Goal: Task Accomplishment & Management: Use online tool/utility

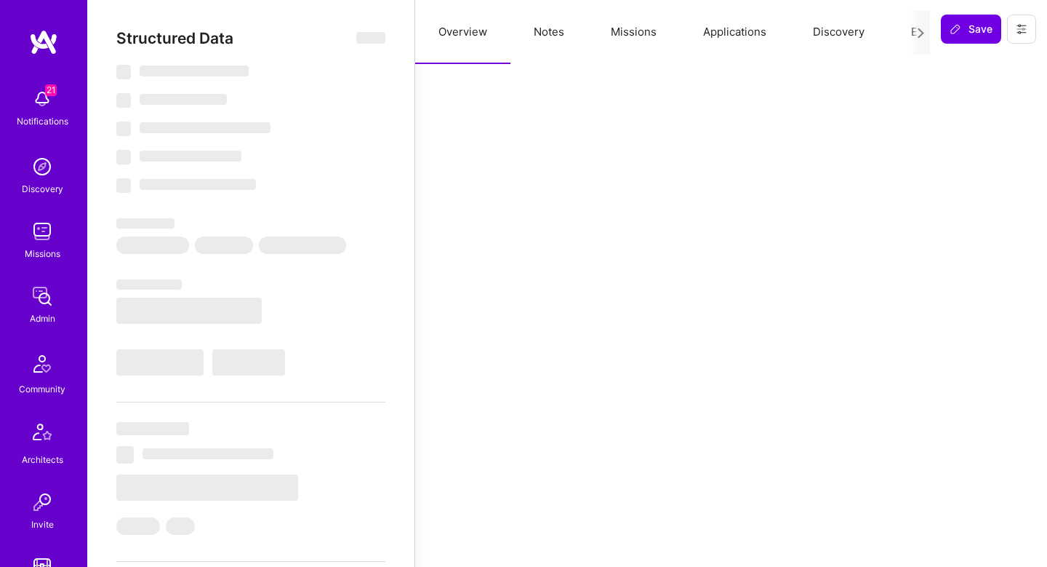
select select "Right Now"
select select "5"
select select "7"
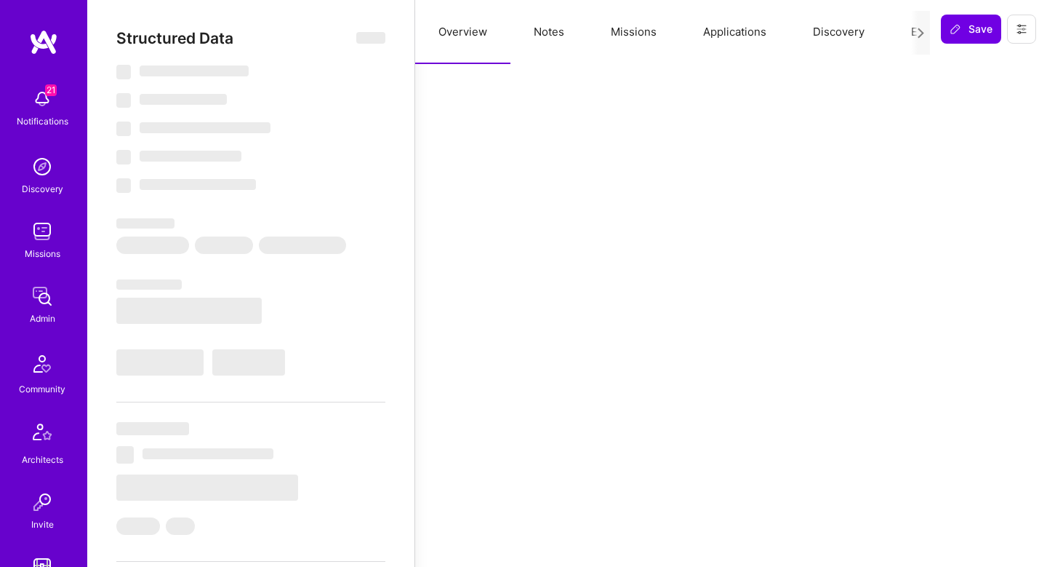
select select "US"
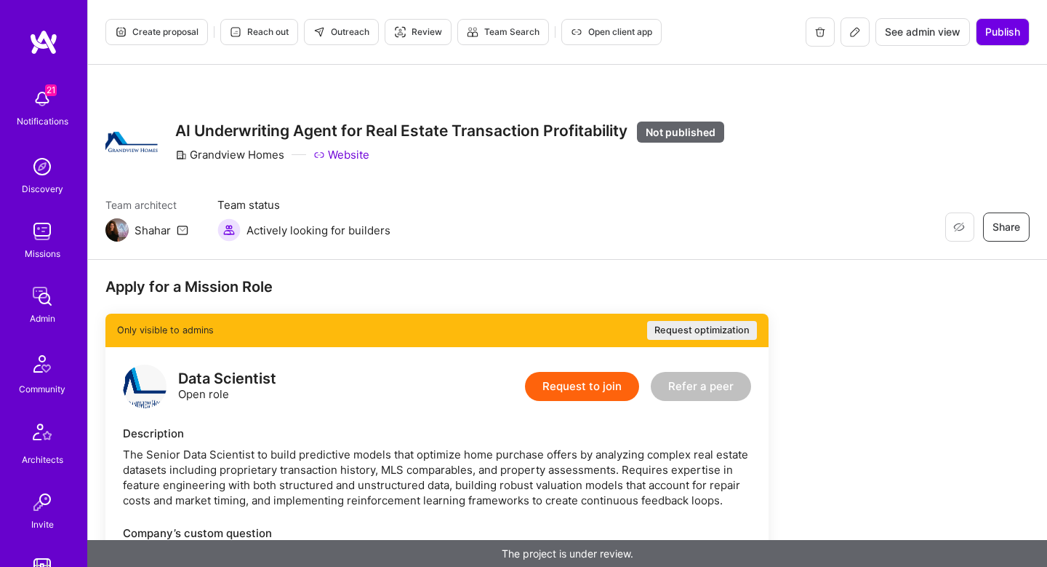
click at [868, 32] on div "See admin view Publish" at bounding box center [918, 31] width 224 height 29
click at [860, 32] on button at bounding box center [855, 31] width 29 height 29
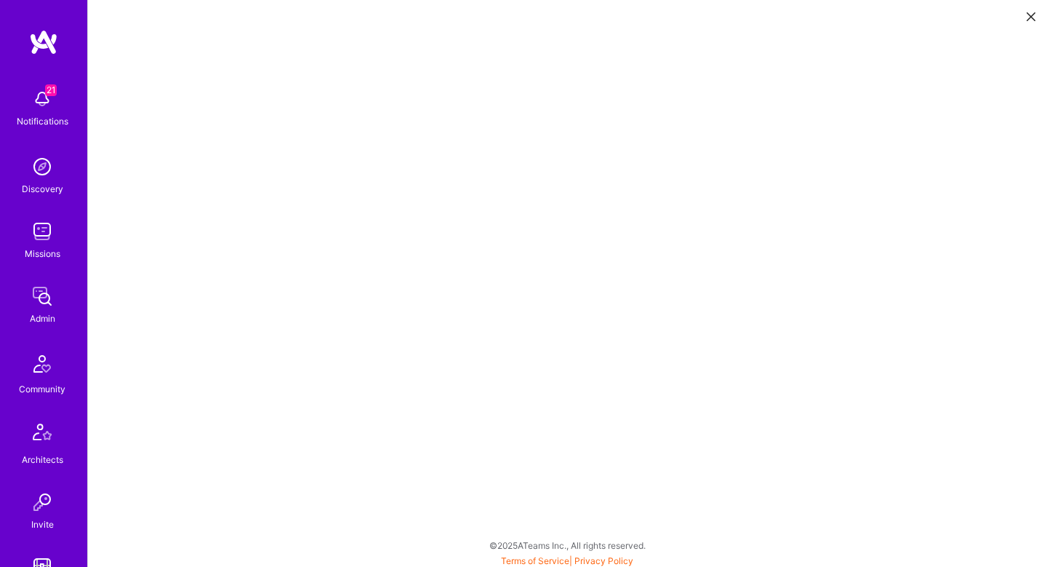
scroll to position [4, 0]
click at [1027, 19] on icon at bounding box center [1031, 16] width 9 height 9
click at [1026, 7] on button at bounding box center [1031, 16] width 17 height 24
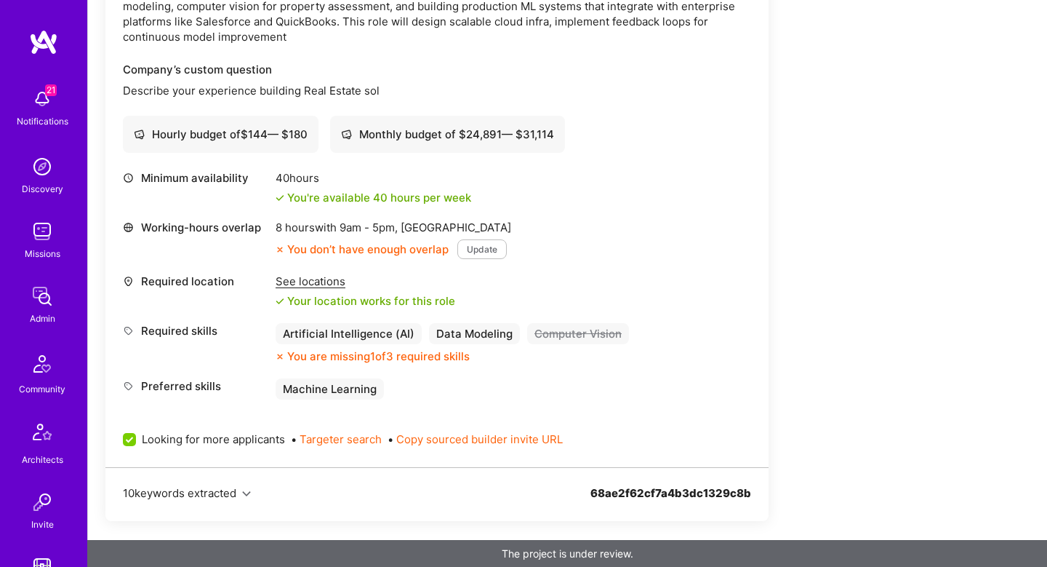
scroll to position [1110, 0]
click at [314, 284] on div "See locations" at bounding box center [366, 282] width 180 height 15
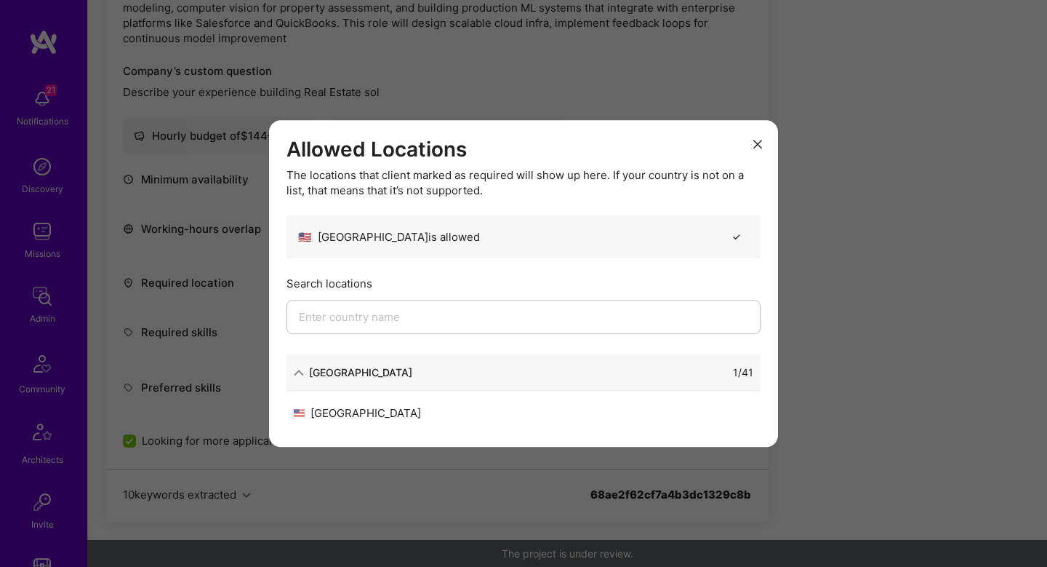
click at [850, 244] on div "Allowed Locations The locations that client marked as required will show up her…" at bounding box center [523, 283] width 1047 height 567
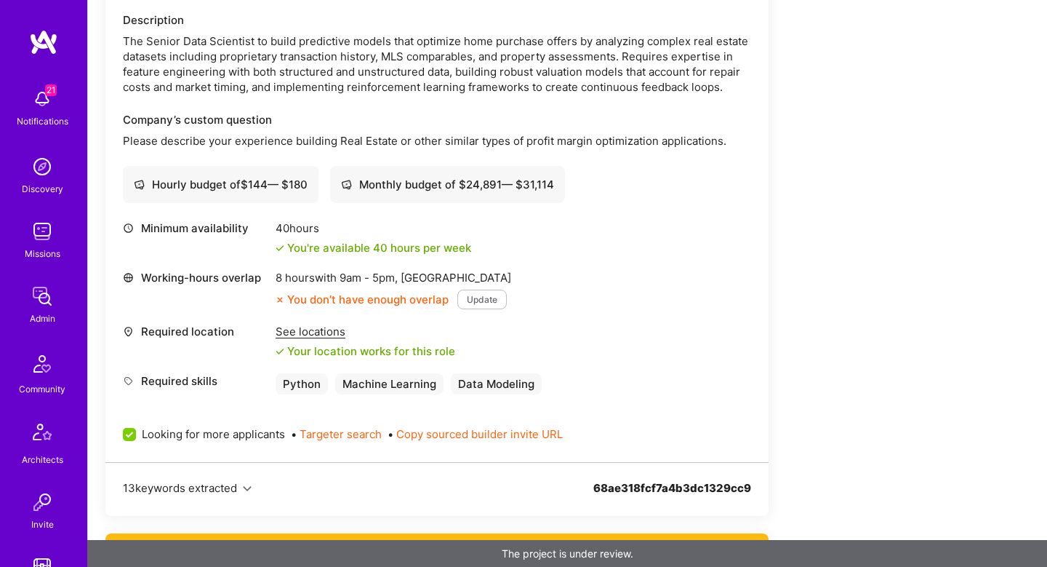
scroll to position [414, 0]
click at [300, 329] on div "See locations" at bounding box center [366, 330] width 180 height 15
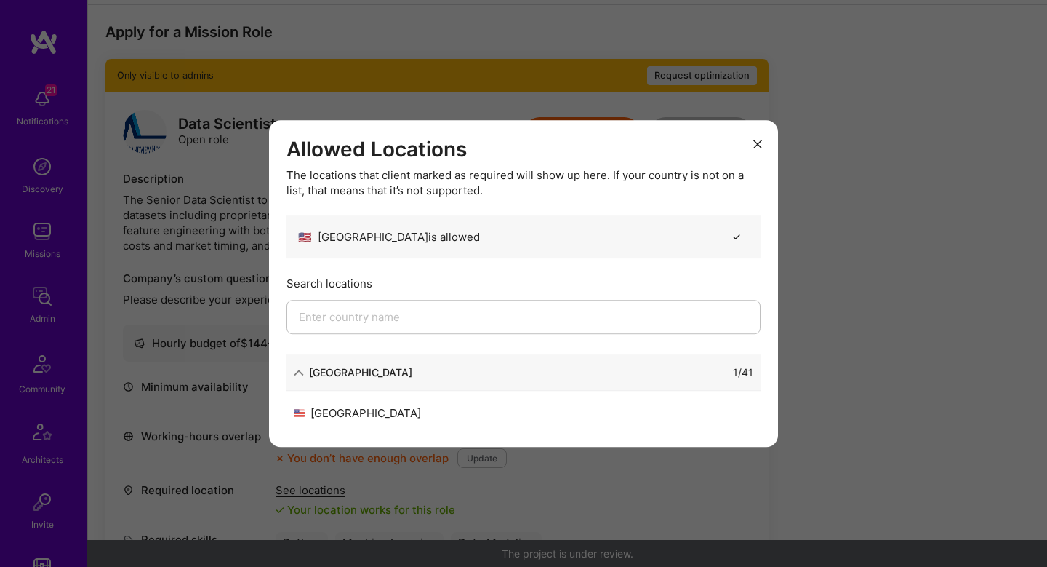
scroll to position [0, 0]
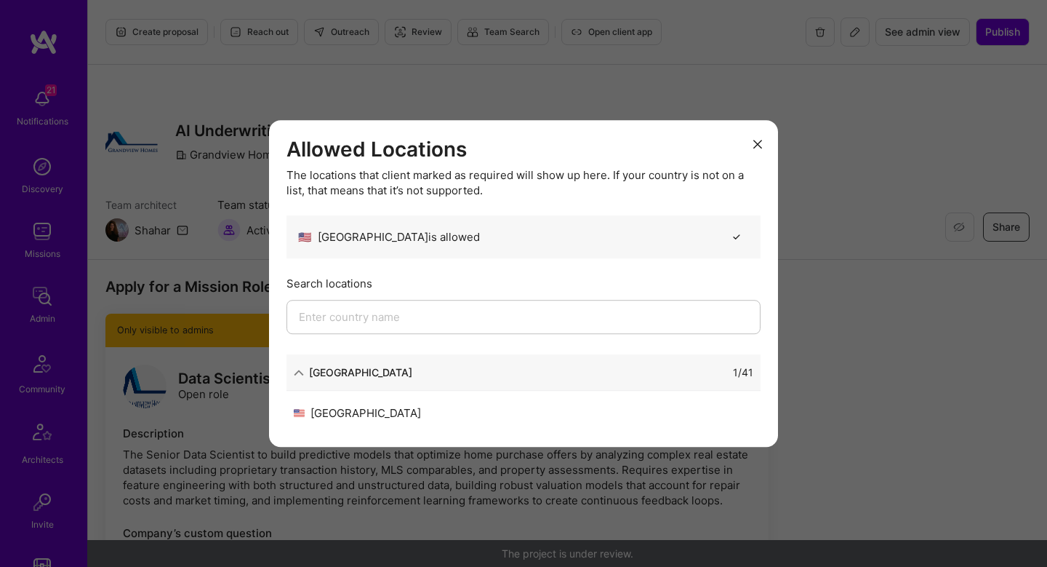
click at [1002, 121] on div "Allowed Locations The locations that client marked as required will show up her…" at bounding box center [523, 283] width 1047 height 567
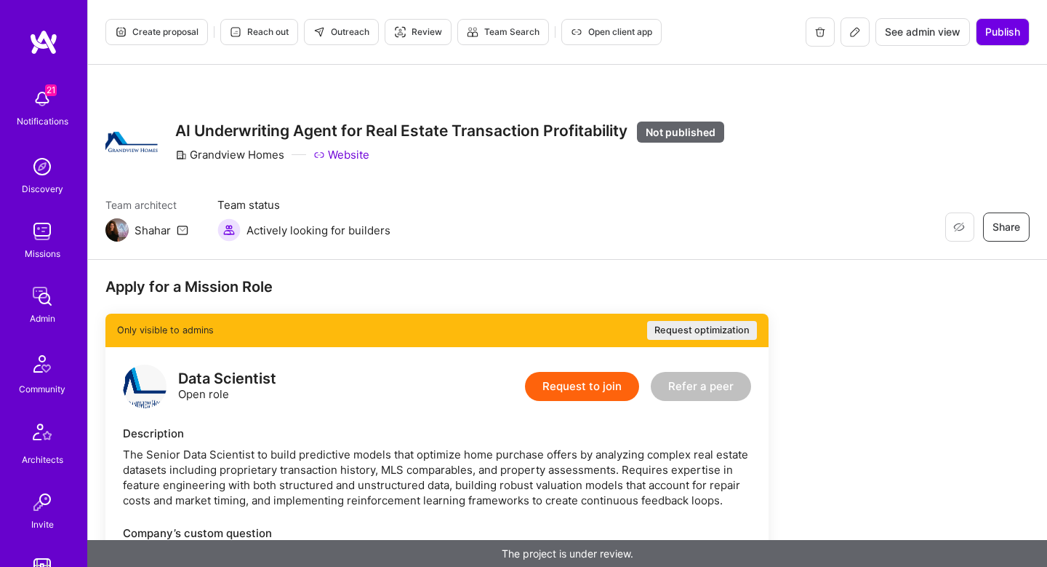
click at [1002, 121] on div "Restore Not Interested Share AI Underwriting Agent for Real Estate Transaction …" at bounding box center [567, 142] width 924 height 52
click at [1016, 25] on span "Publish" at bounding box center [1002, 32] width 35 height 15
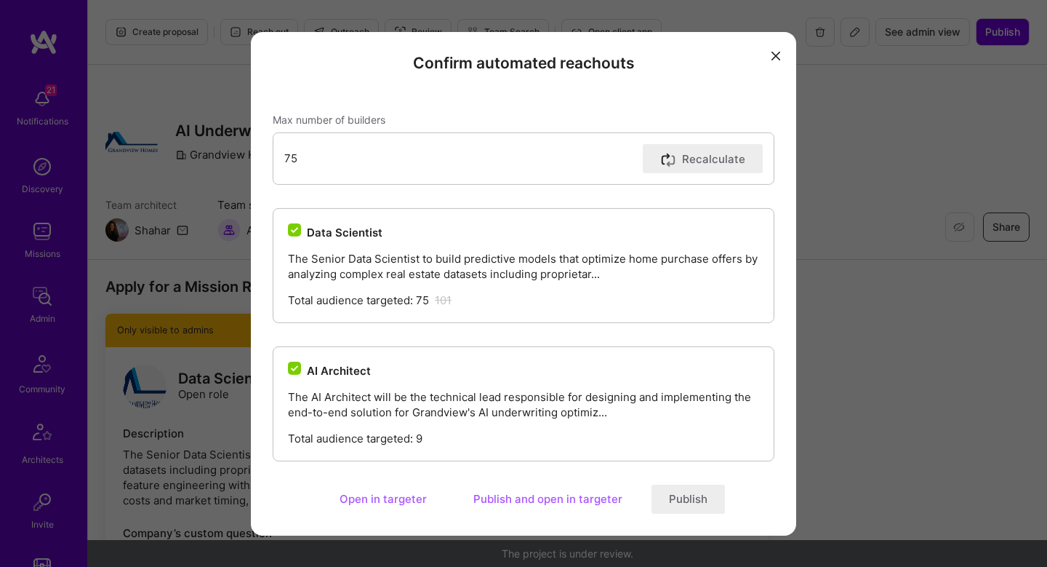
click at [662, 500] on button "Publish" at bounding box center [688, 498] width 73 height 29
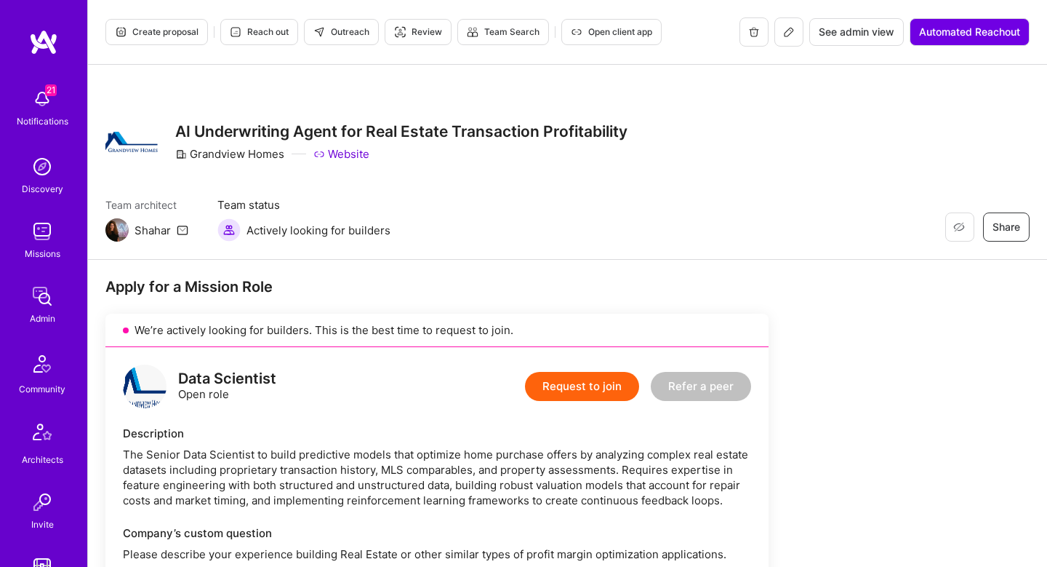
click at [323, 37] on icon at bounding box center [319, 32] width 12 height 12
click at [786, 28] on icon at bounding box center [789, 32] width 12 height 12
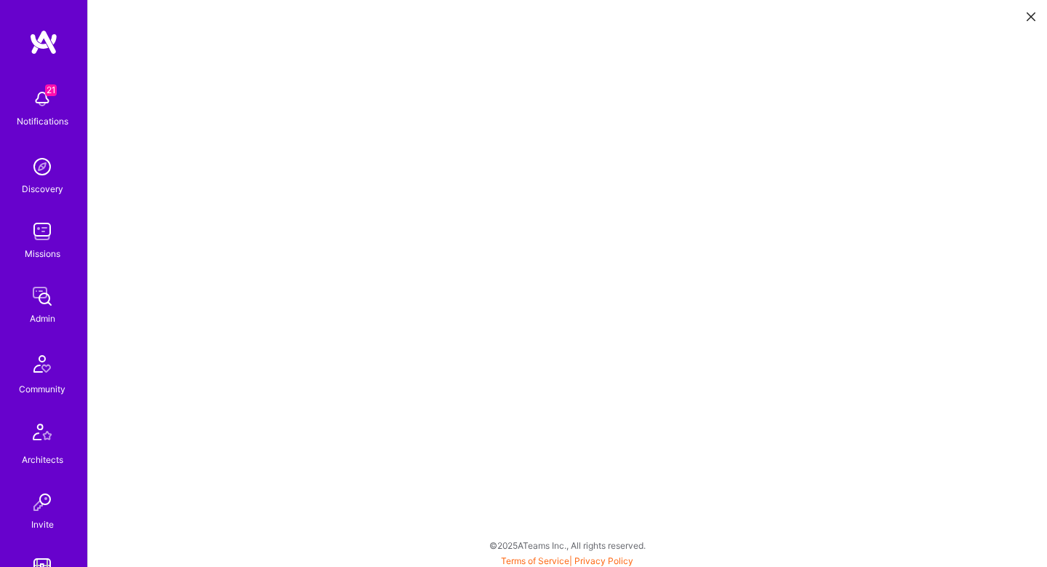
click at [1031, 17] on icon at bounding box center [1031, 16] width 9 height 9
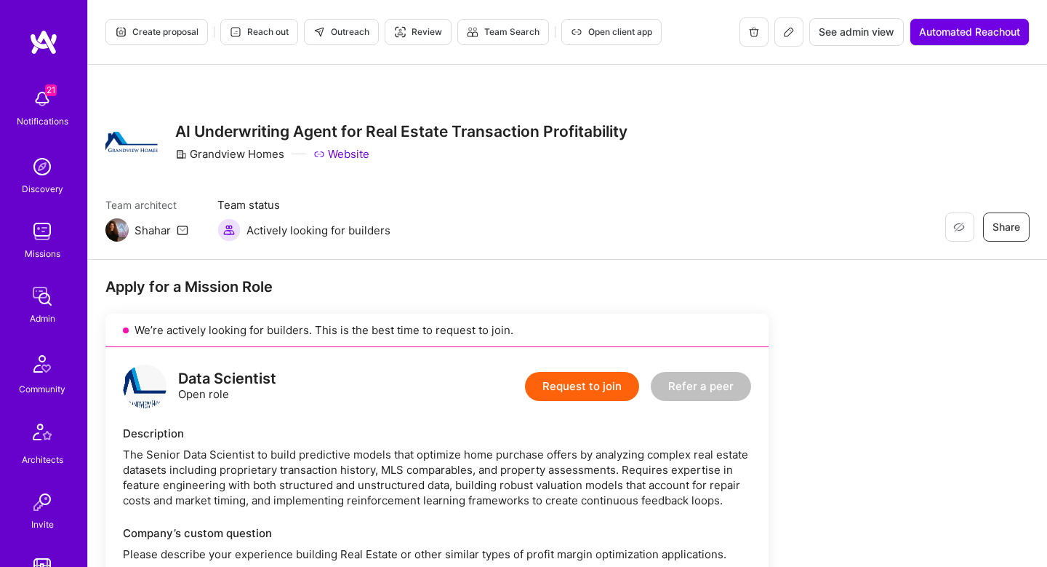
click at [275, 31] on span "Reach out" at bounding box center [259, 31] width 59 height 13
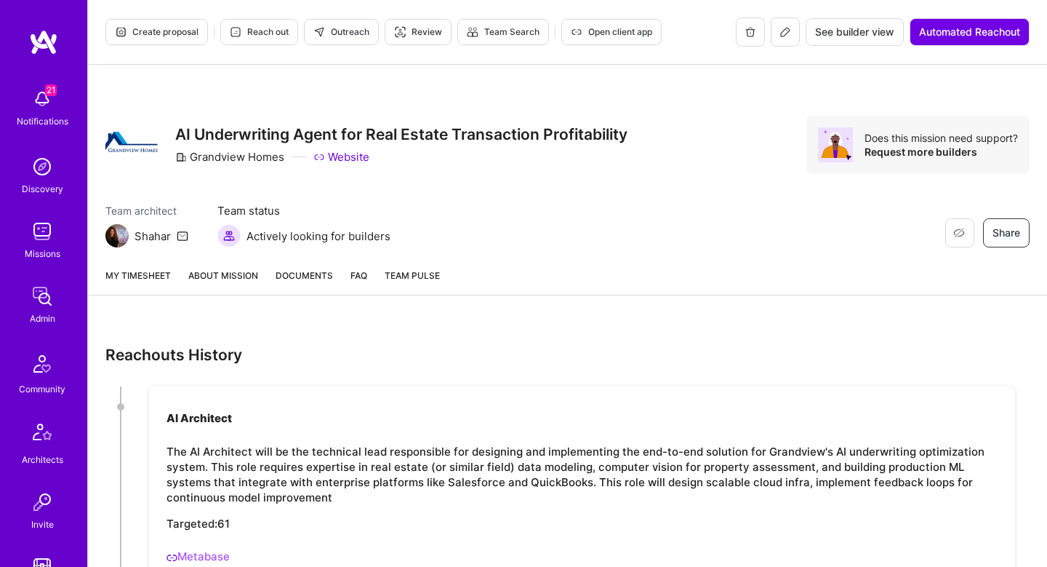
click at [337, 32] on span "Outreach" at bounding box center [341, 31] width 56 height 13
click at [227, 279] on link "About Mission" at bounding box center [223, 281] width 70 height 27
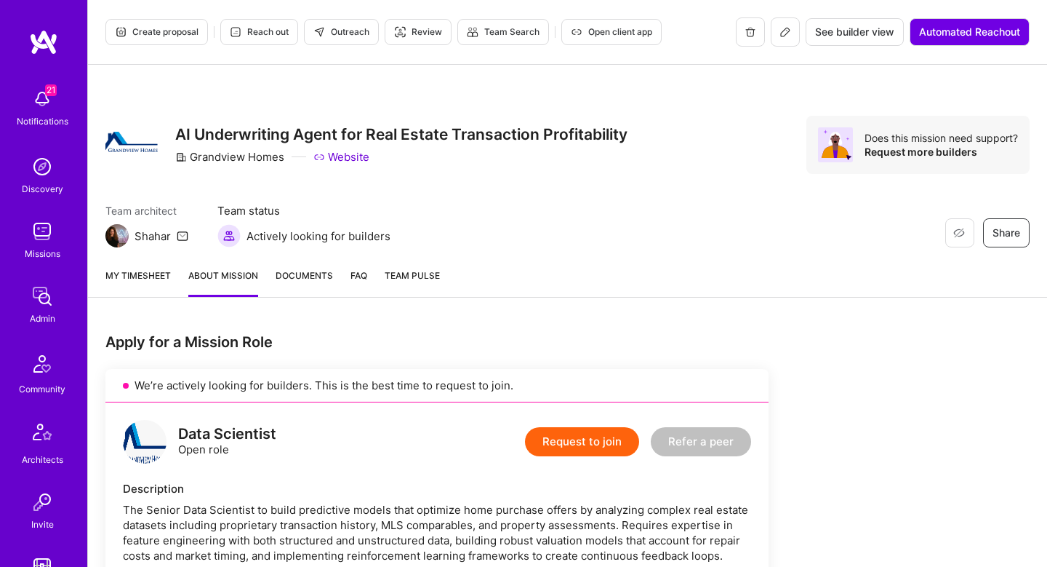
click at [232, 273] on link "About Mission" at bounding box center [223, 282] width 70 height 29
click at [260, 28] on span "Reach out" at bounding box center [259, 31] width 59 height 13
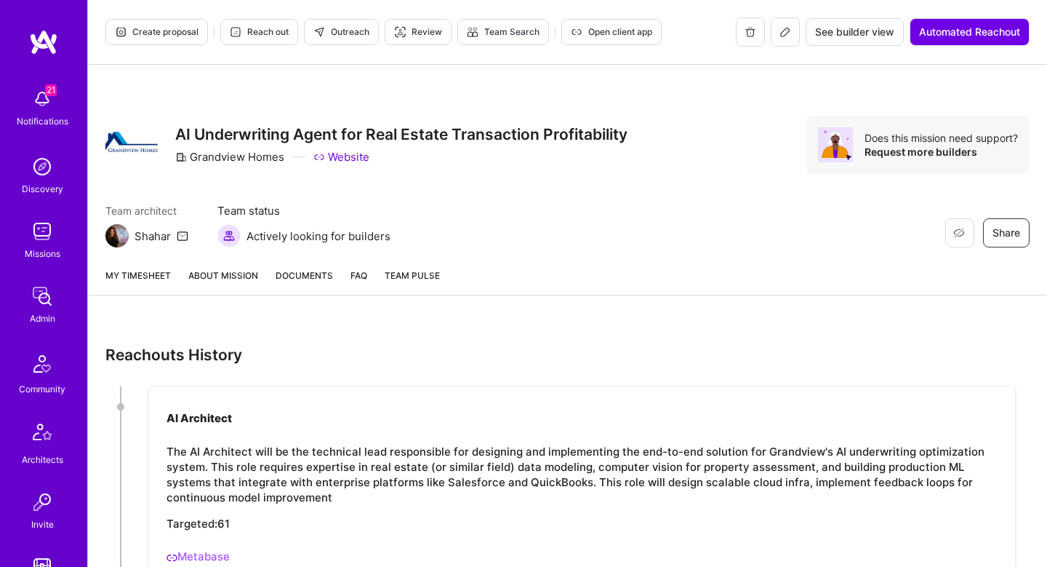
click at [244, 285] on link "About Mission" at bounding box center [223, 281] width 70 height 27
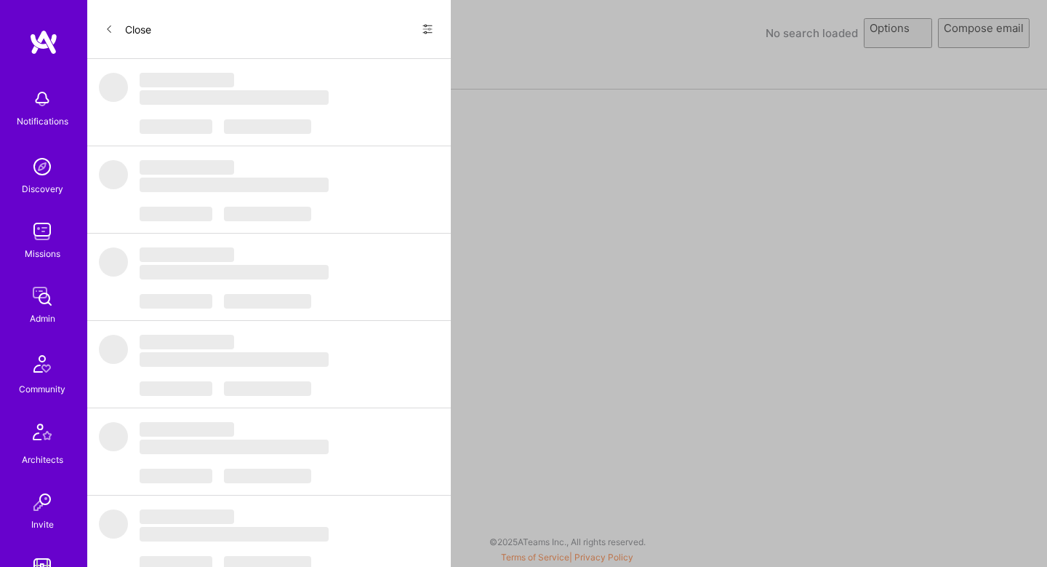
select select "rich-reachout"
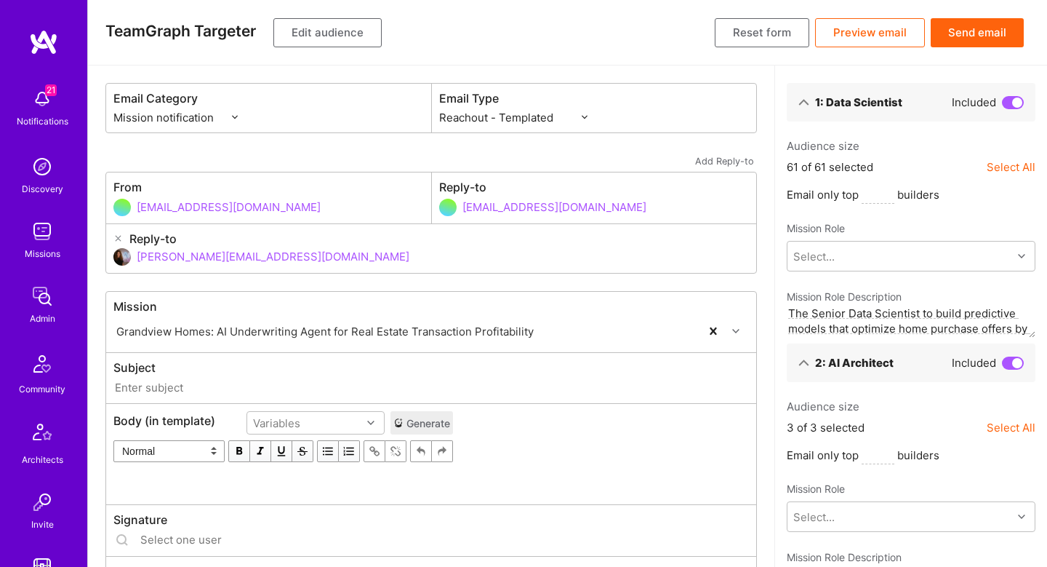
type input "[DOMAIN_NAME] // Grandview Homes: AI Underwriting Agent for Real Estate Transac…"
type input "[PERSON_NAME][EMAIL_ADDRESS][DOMAIN_NAME]"
type input "[URL][DOMAIN_NAME]"
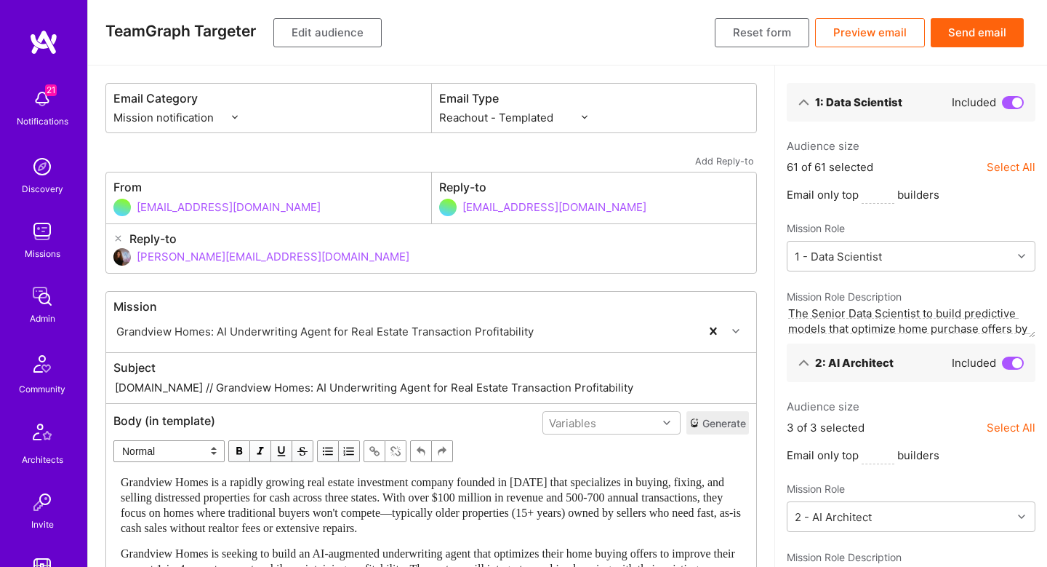
click at [351, 30] on button "Edit audience" at bounding box center [327, 32] width 108 height 29
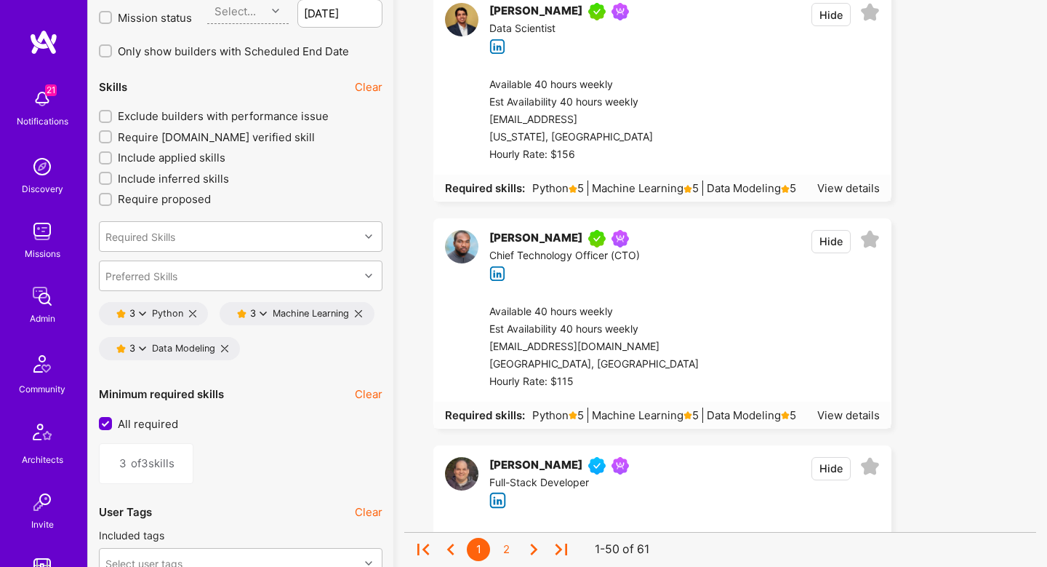
scroll to position [2006, 0]
click at [844, 247] on button "Hide" at bounding box center [831, 240] width 39 height 23
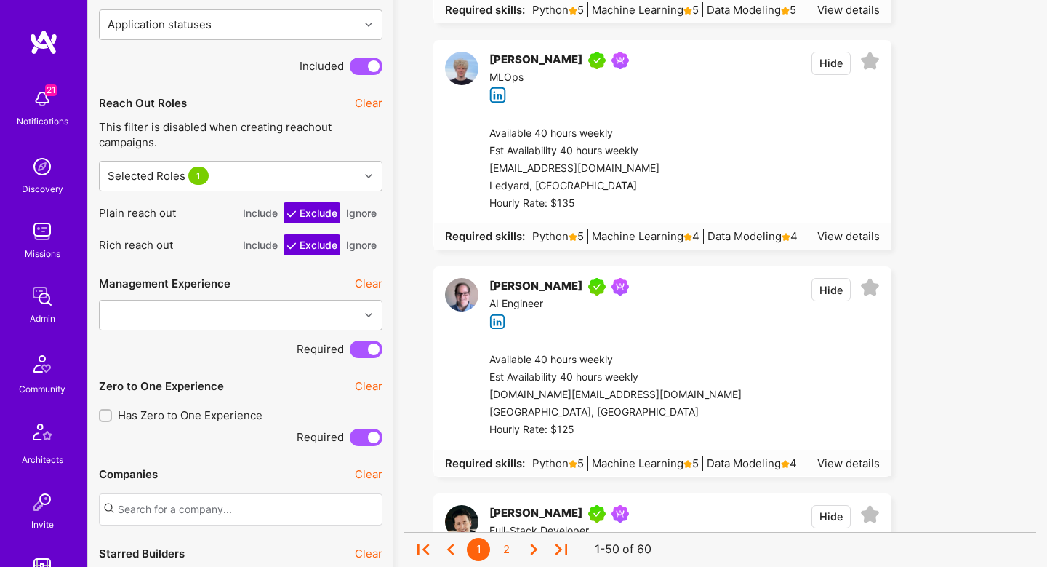
scroll to position [1836, 0]
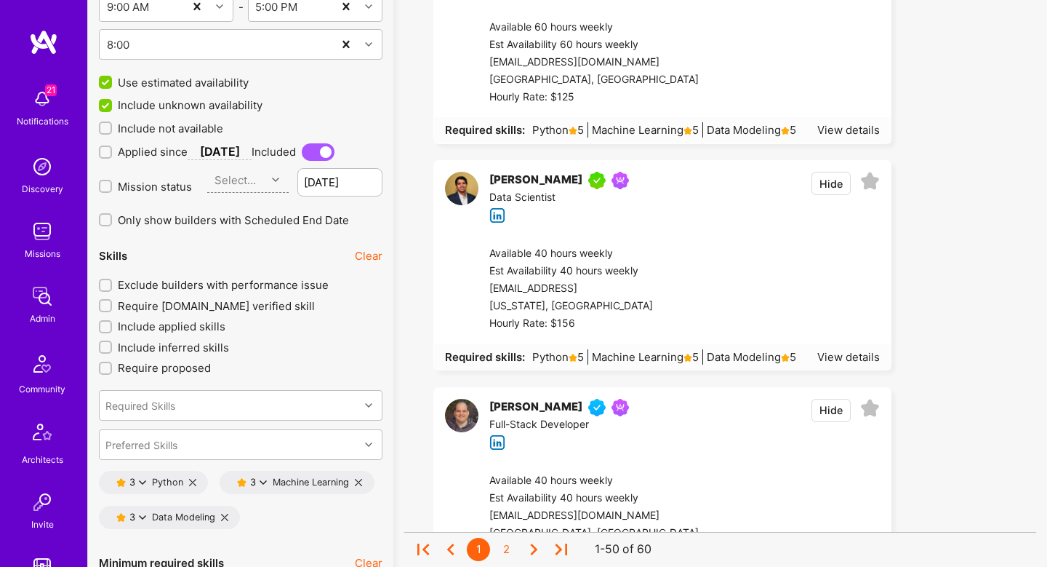
click at [186, 279] on span "Exclude builders with performance issue" at bounding box center [223, 284] width 211 height 15
click at [112, 281] on input "Exclude builders with performance issue" at bounding box center [107, 286] width 10 height 10
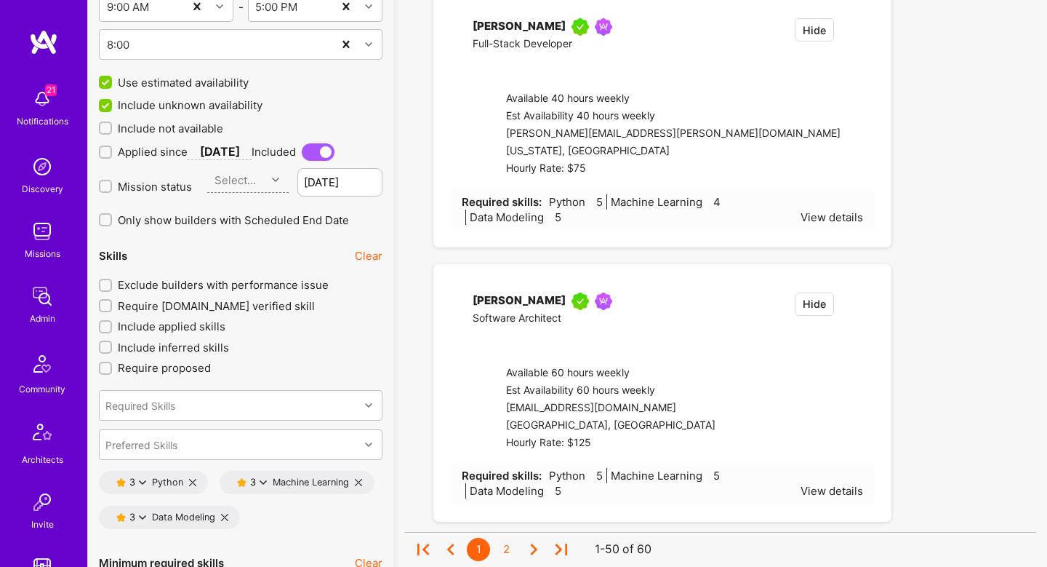
checkbox input "true"
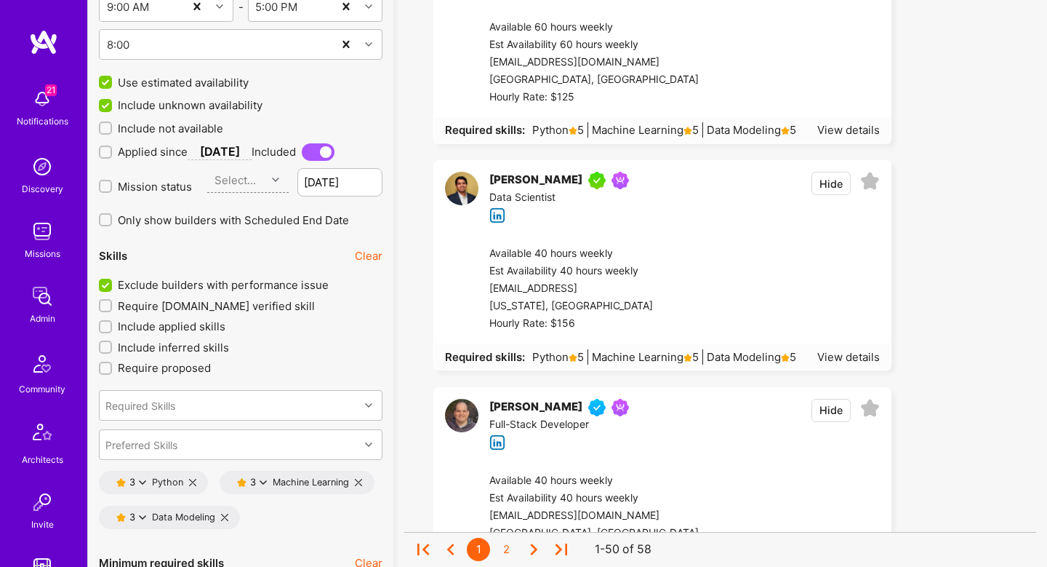
scroll to position [2232, 0]
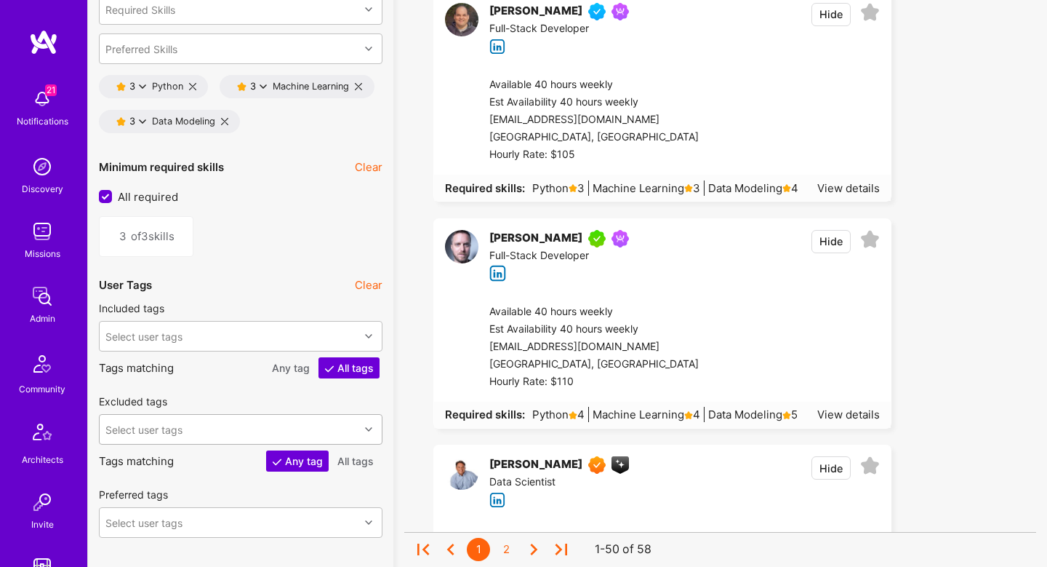
click at [133, 417] on div "Select user tags" at bounding box center [241, 429] width 284 height 31
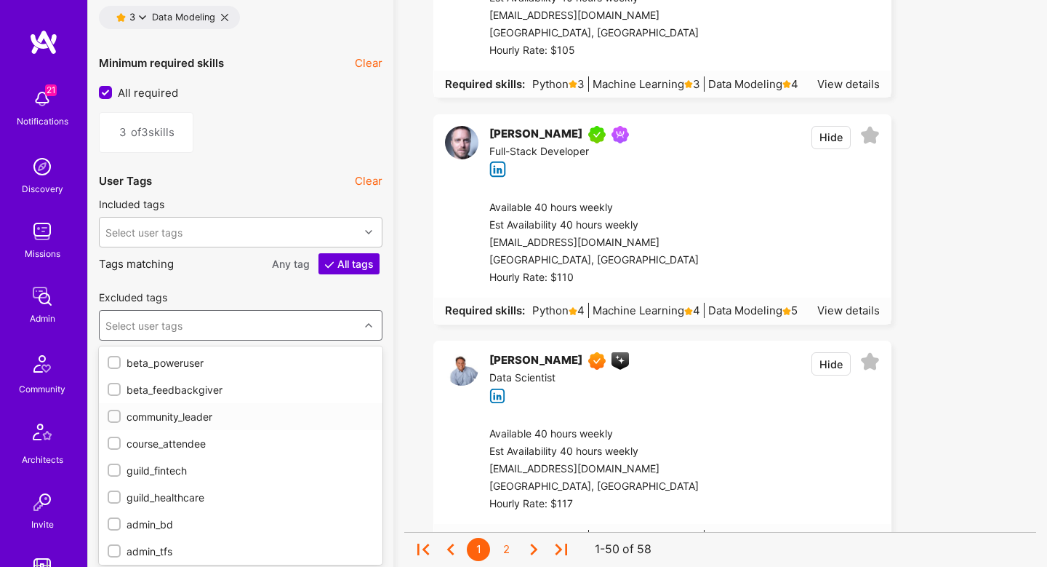
scroll to position [2337, 0]
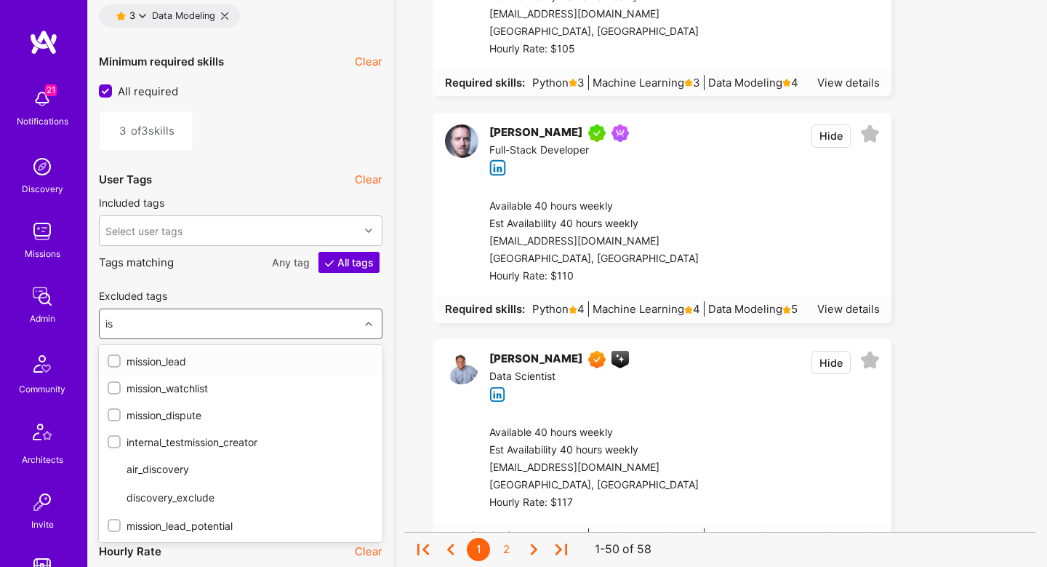
type input "iss"
click at [156, 383] on div "mission_watchlist" at bounding box center [241, 387] width 266 height 15
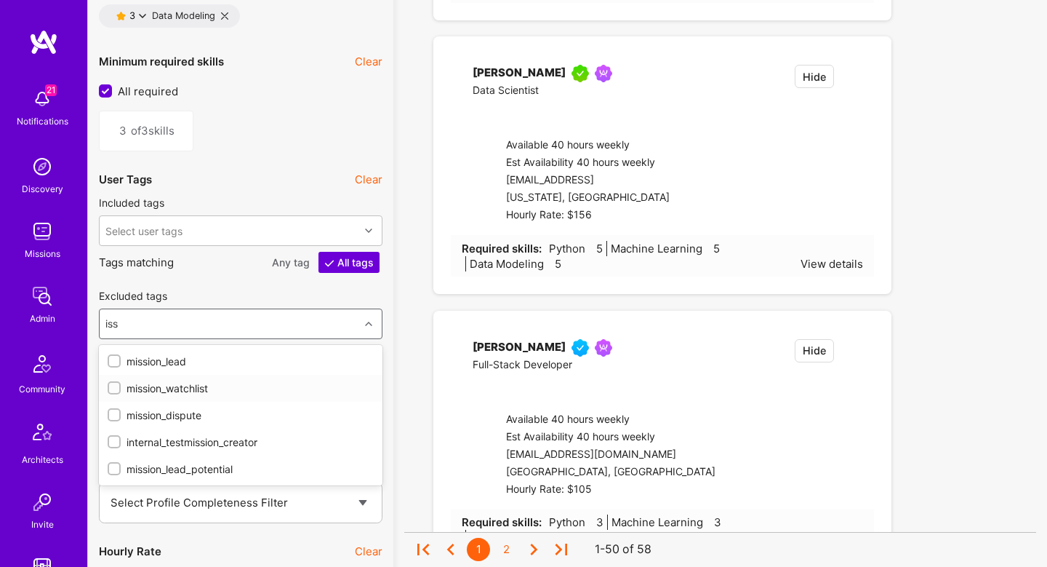
checkbox input "true"
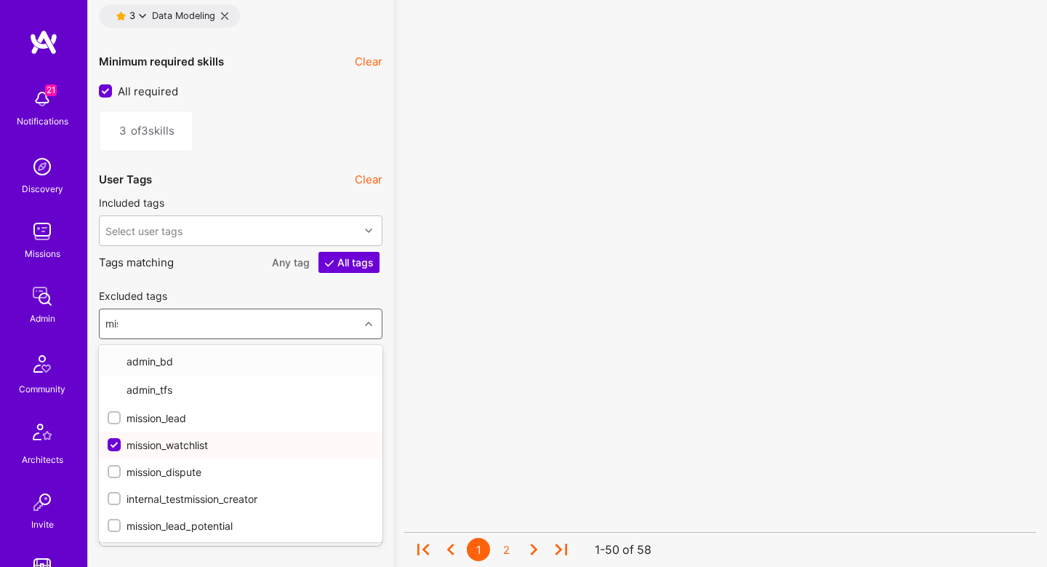
type input "miss"
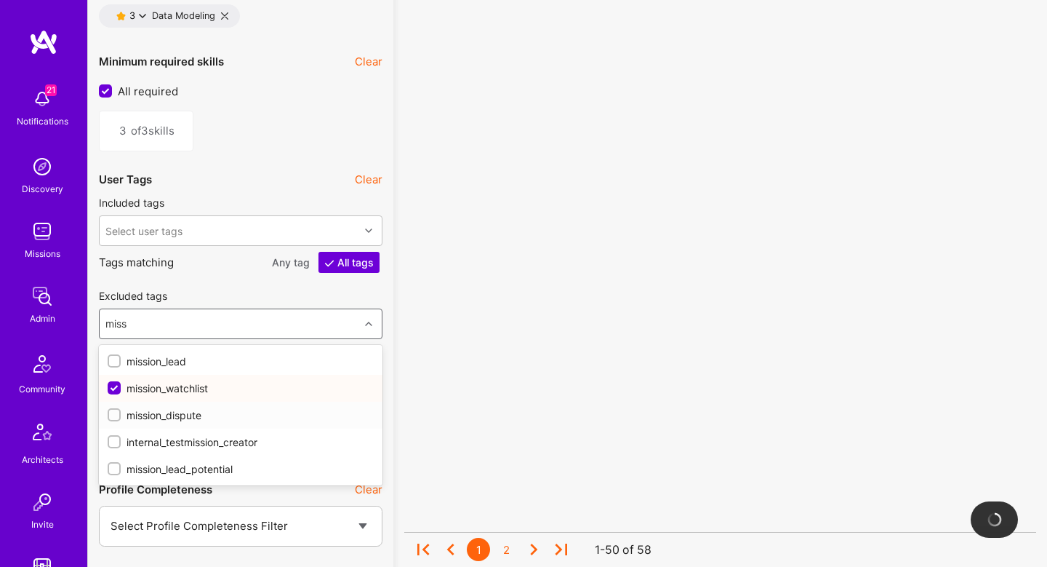
click at [160, 415] on div "mission_dispute" at bounding box center [241, 414] width 266 height 15
checkbox input "true"
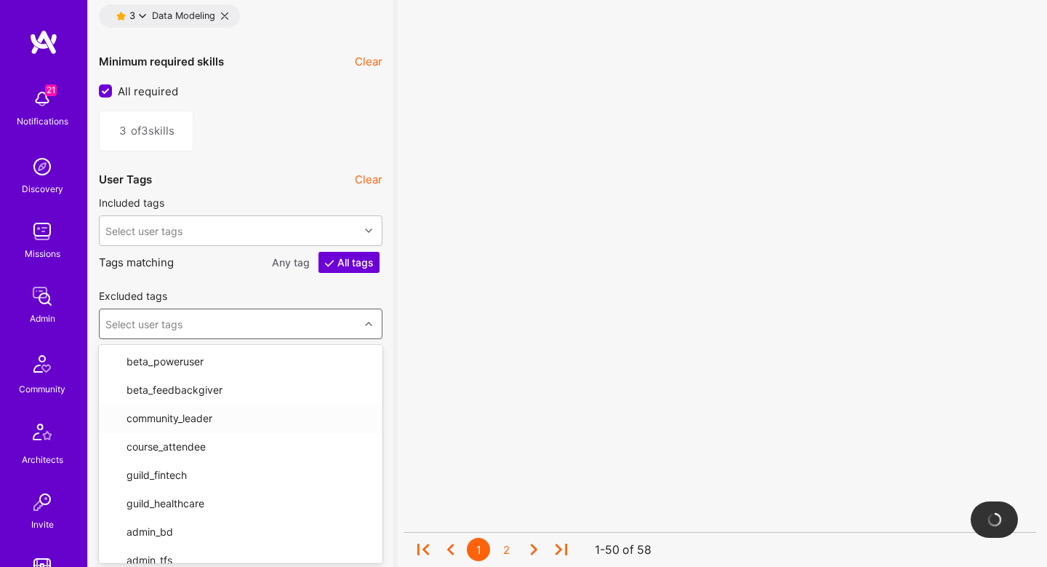
click at [399, 415] on div "No results found! Sorry, we didn't find any builders that fit your needs. Pleas…" at bounding box center [720, 302] width 654 height 5100
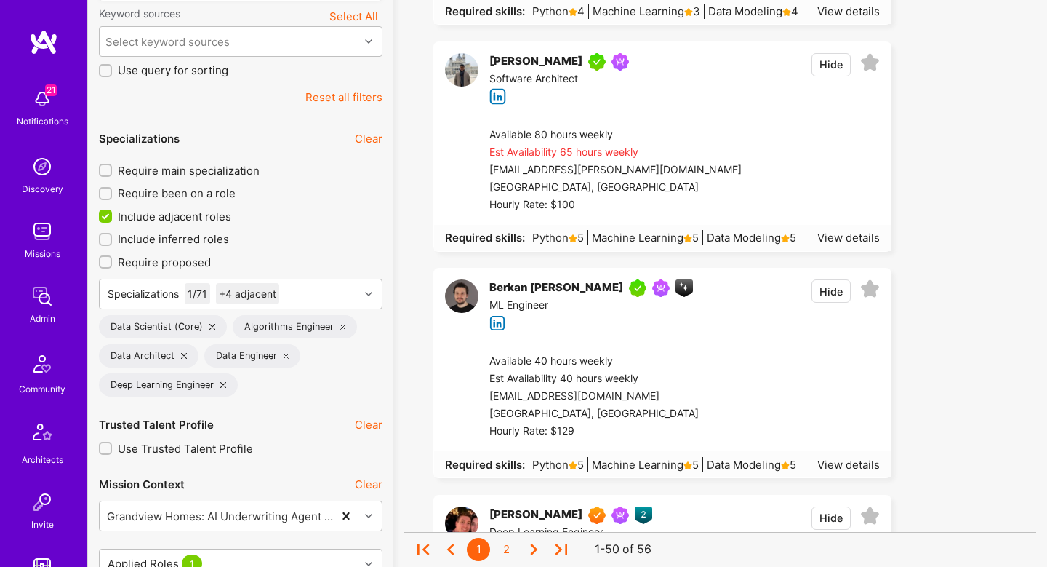
scroll to position [370, 0]
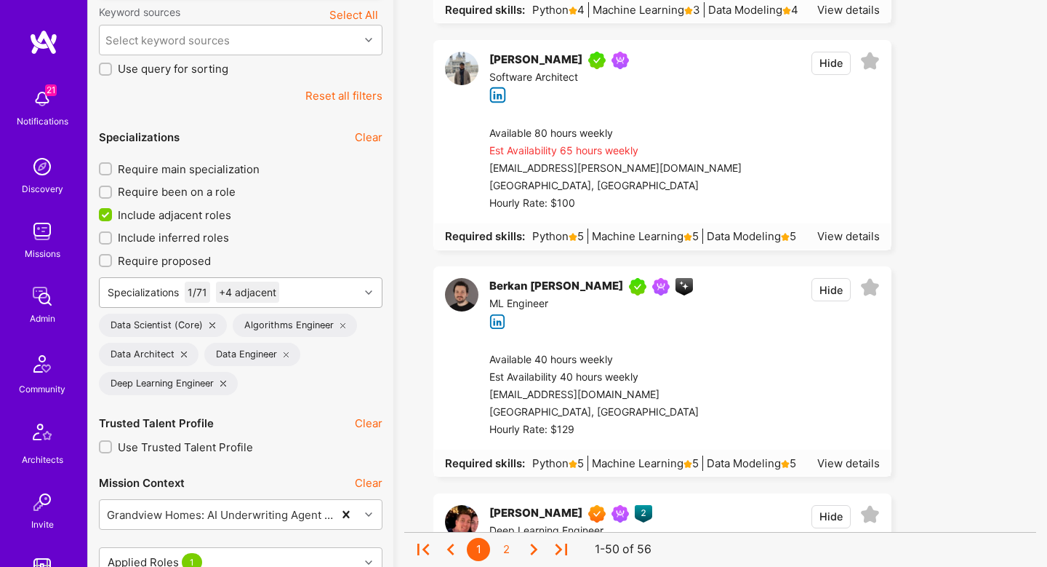
click at [315, 282] on div "Specializations 1 / 71 +4 adjacent" at bounding box center [230, 292] width 260 height 29
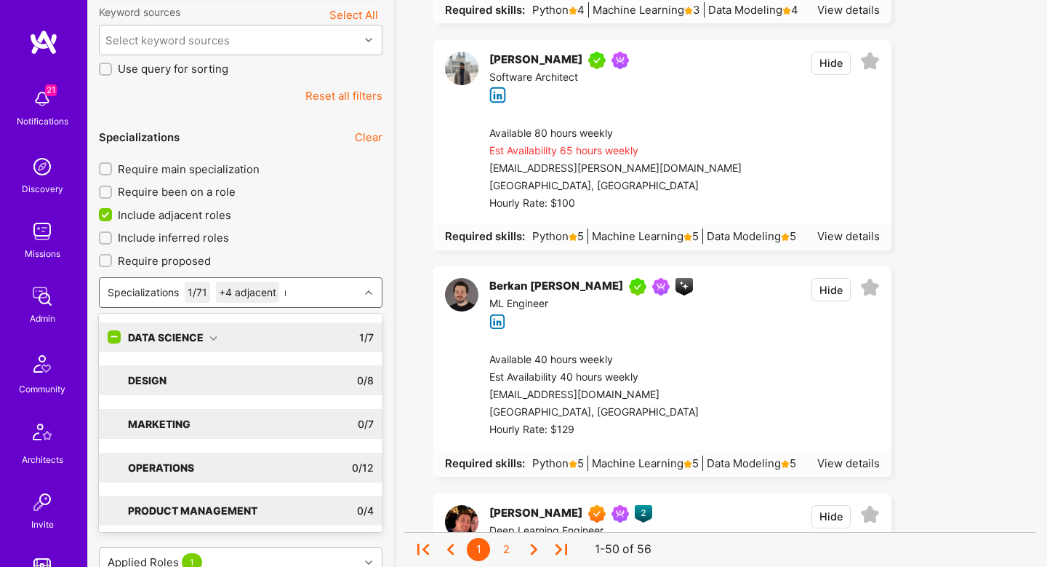
type input "ml"
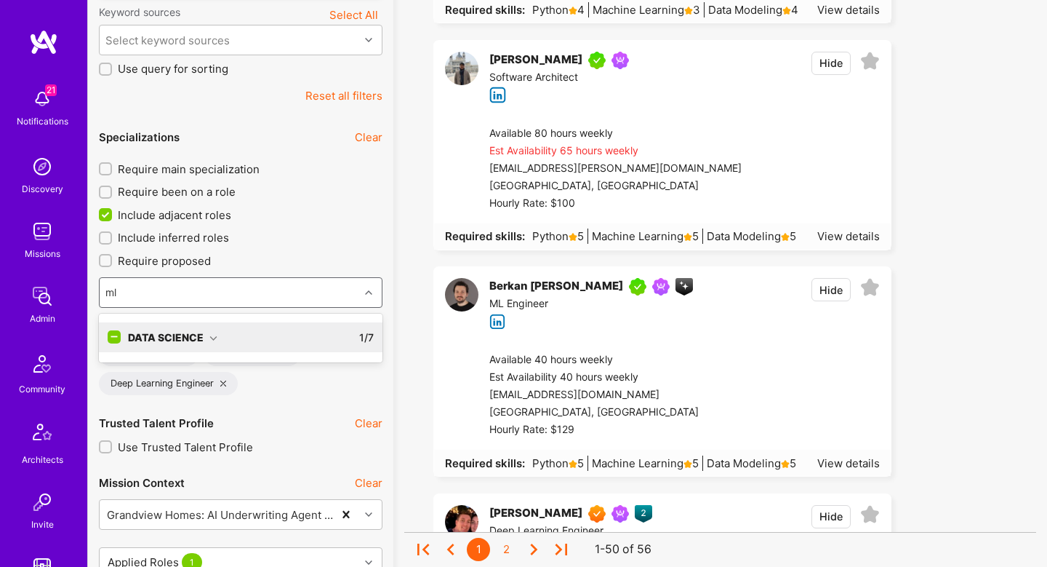
click at [255, 342] on div "Data Science 1 / 7" at bounding box center [247, 337] width 253 height 30
click at [236, 375] on div "ML Engineer" at bounding box center [241, 366] width 284 height 27
checkbox input "true"
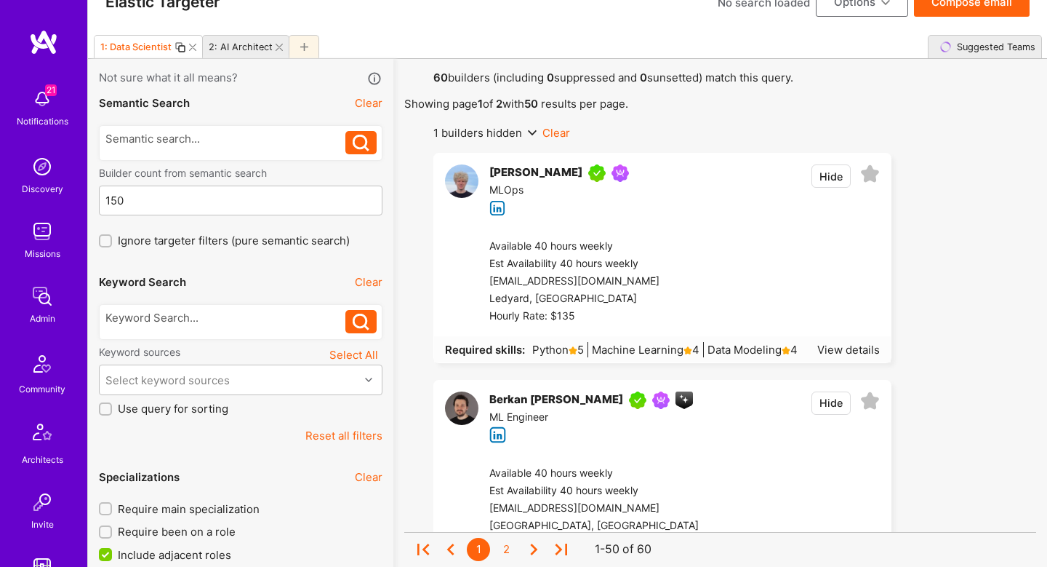
scroll to position [35, 0]
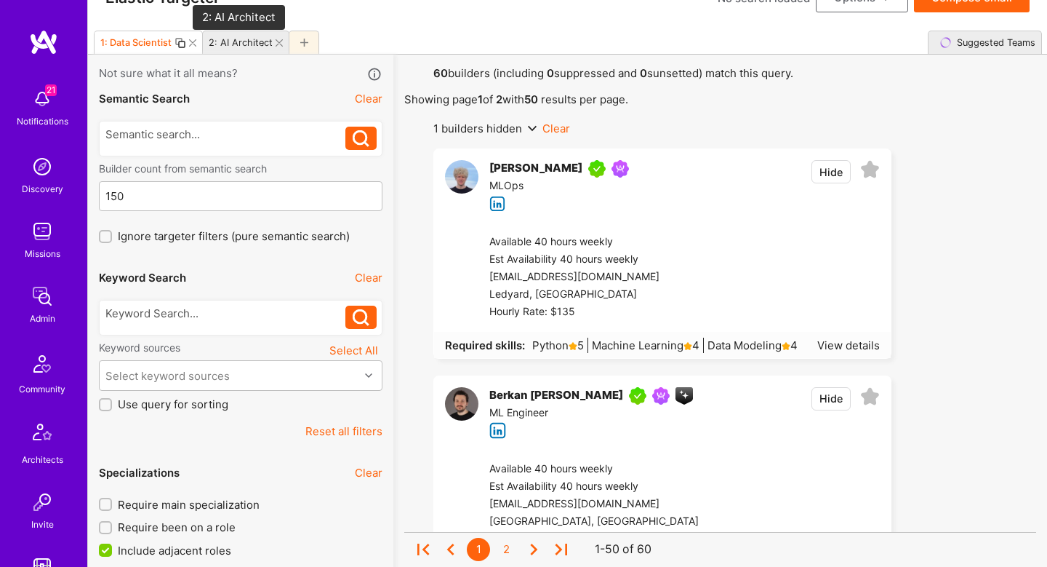
click at [252, 43] on div "2: AI Architect" at bounding box center [241, 42] width 64 height 11
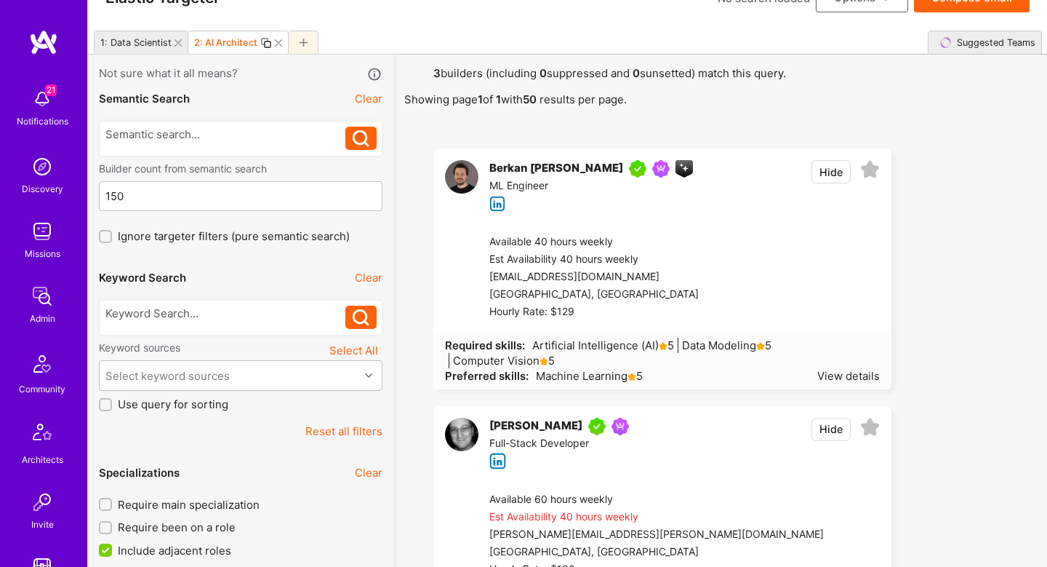
scroll to position [1778, 0]
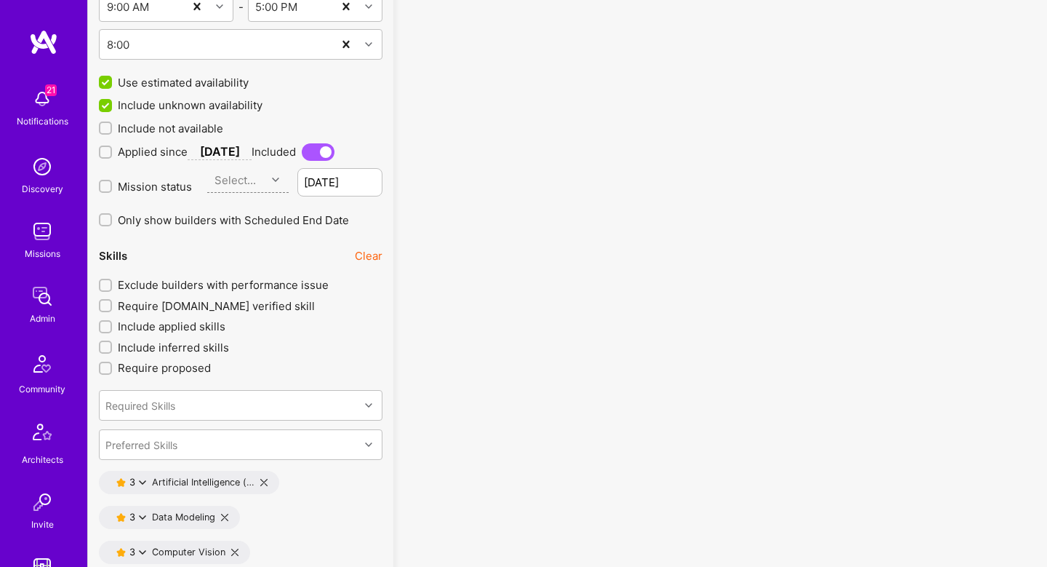
click at [244, 286] on span "Exclude builders with performance issue" at bounding box center [223, 284] width 211 height 15
click at [112, 286] on input "Exclude builders with performance issue" at bounding box center [107, 286] width 10 height 10
checkbox input "true"
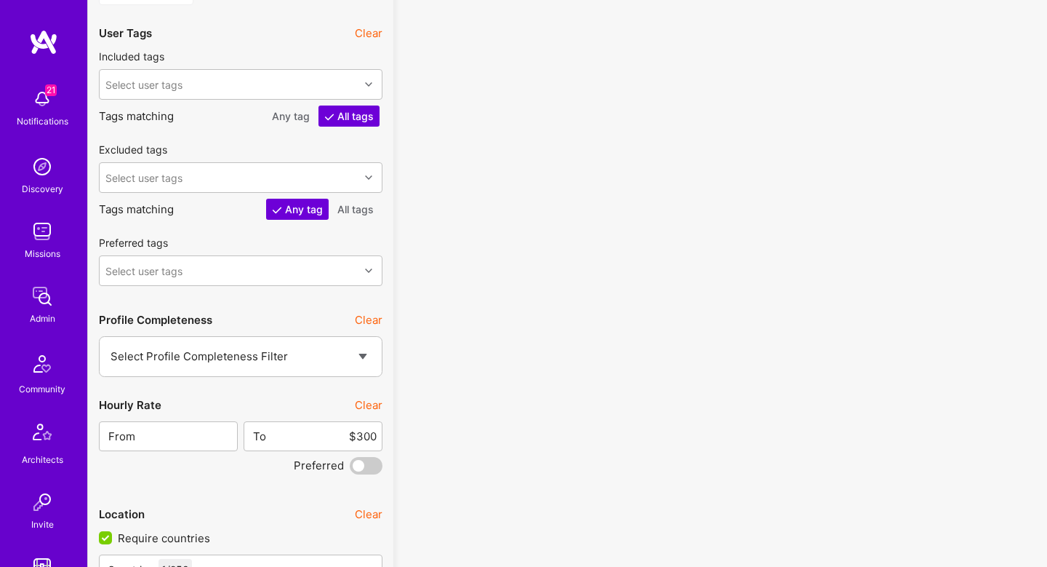
scroll to position [2492, 0]
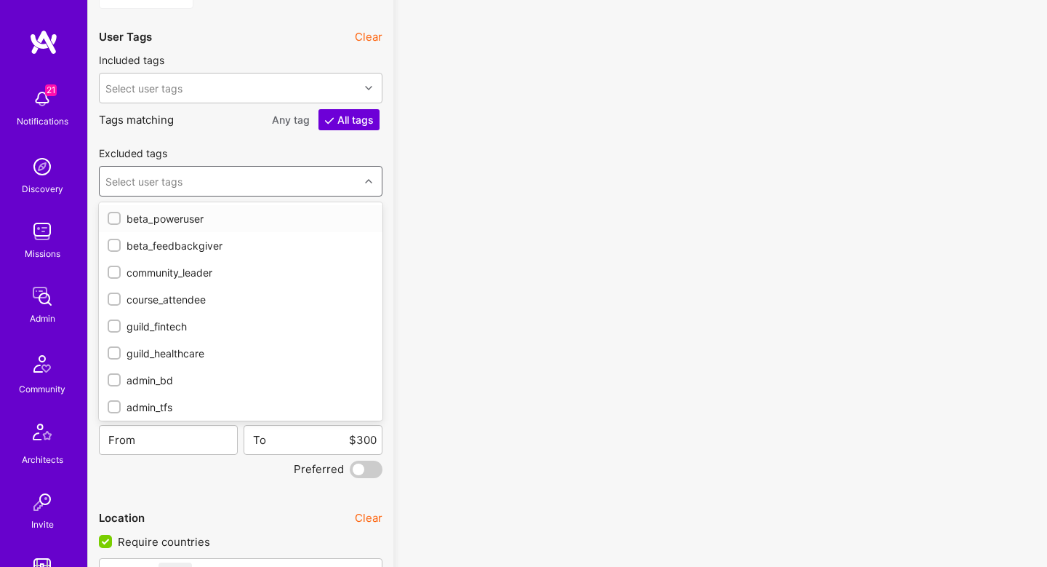
click at [284, 174] on div "Select user tags" at bounding box center [230, 181] width 260 height 29
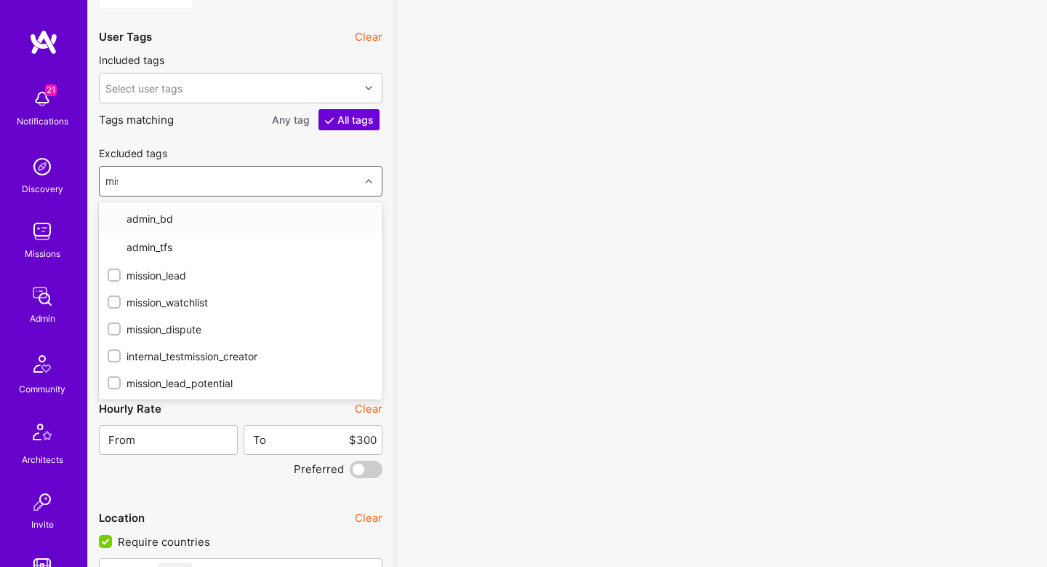
type input "miss"
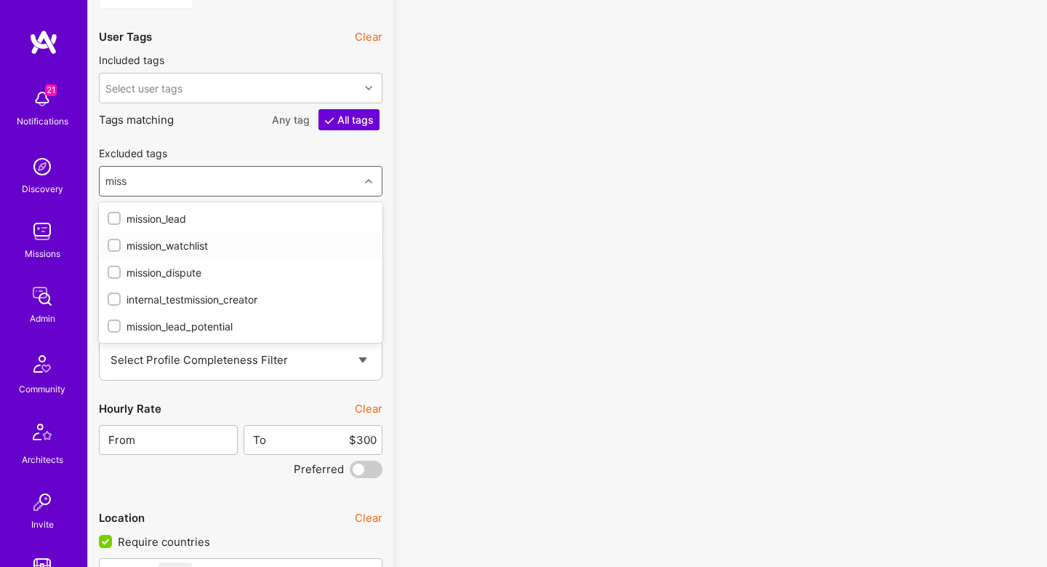
click at [258, 247] on div "mission_watchlist" at bounding box center [241, 245] width 266 height 15
checkbox input "true"
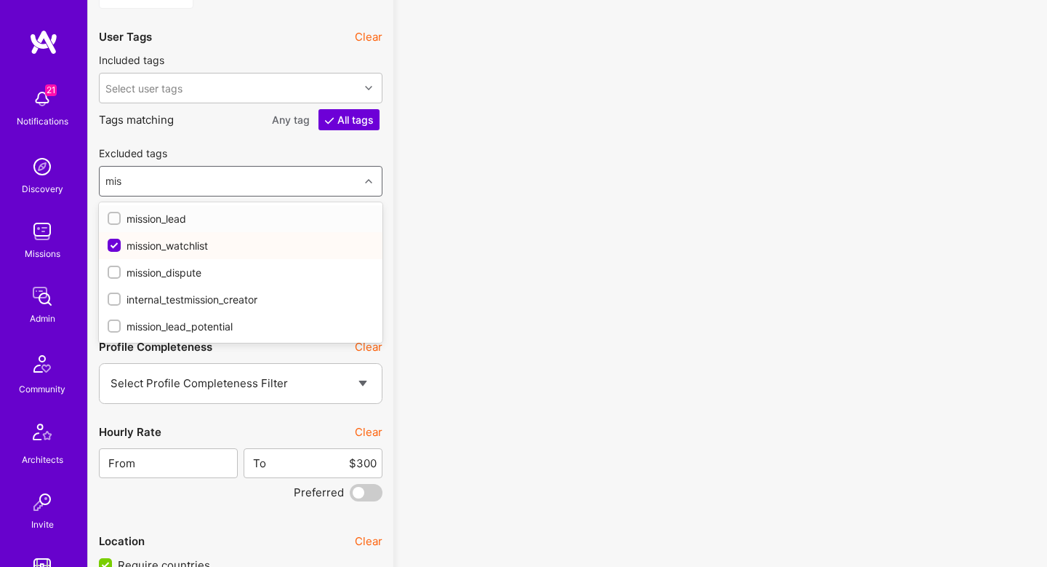
type input "miss"
click at [202, 268] on div "mission_dispute" at bounding box center [241, 272] width 266 height 15
checkbox input "true"
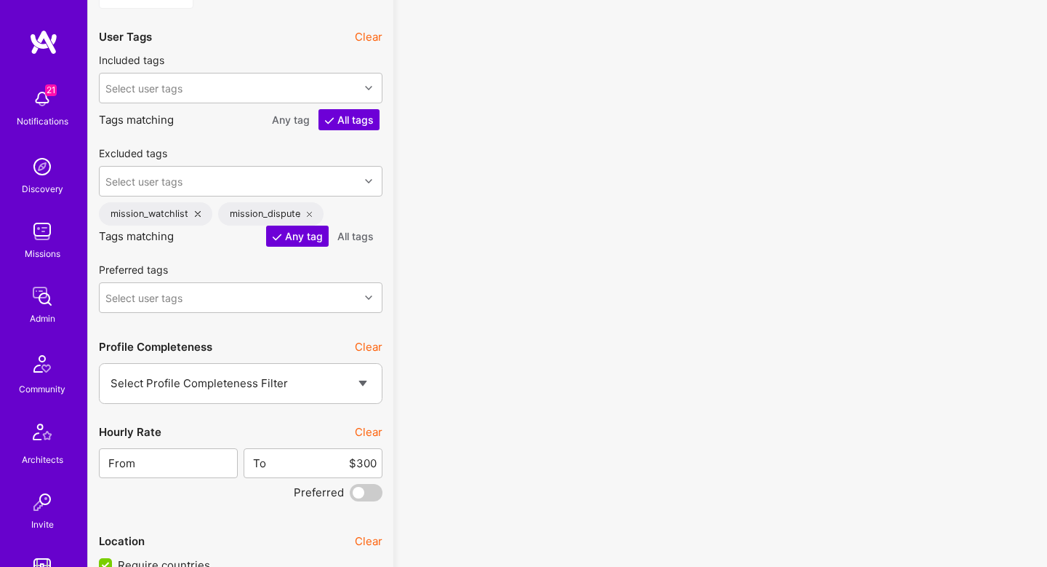
click at [441, 246] on div "2 builders (including 0 suppressed and 0 sunsetted) match this query. Showing p…" at bounding box center [720, 92] width 632 height 4967
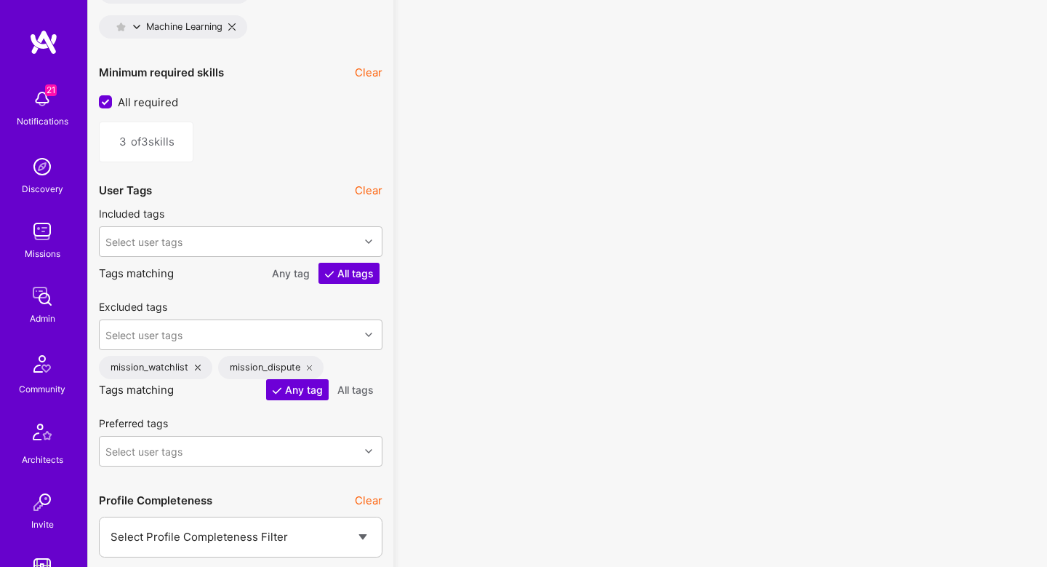
scroll to position [2337, 0]
click at [353, 148] on div "3 of 3 skills" at bounding box center [241, 143] width 284 height 41
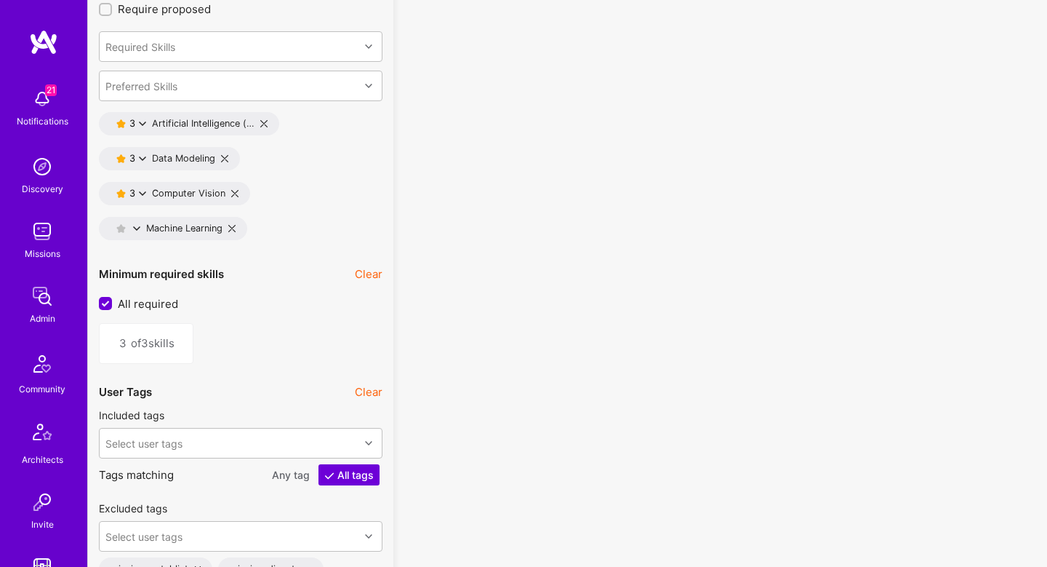
scroll to position [2137, 0]
click at [104, 297] on input "All required" at bounding box center [106, 303] width 13 height 13
checkbox input "false"
type input "1"
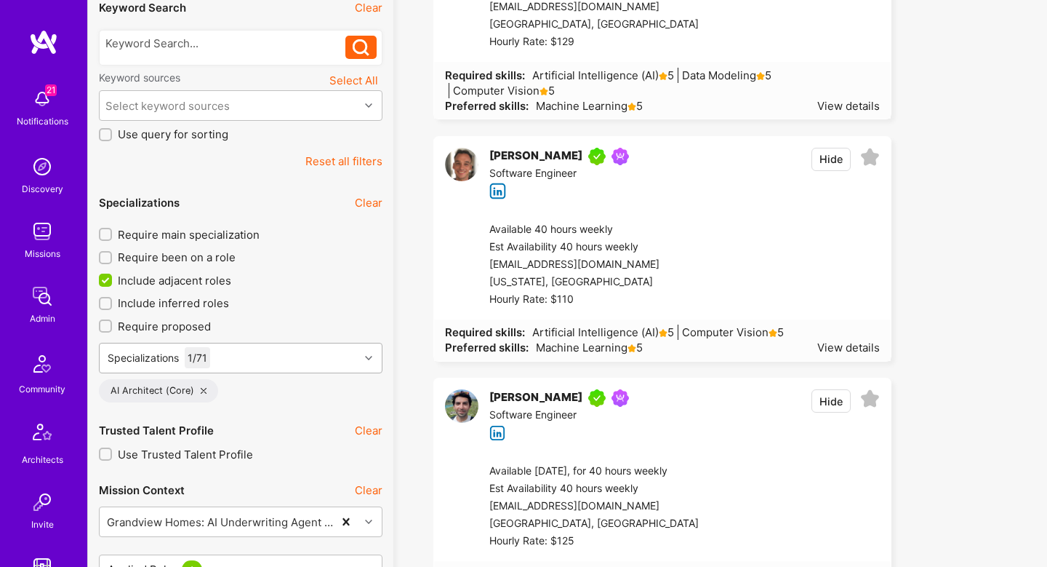
click at [252, 353] on div "Specializations 1 / 71 AI Architect (Core)" at bounding box center [241, 373] width 284 height 60
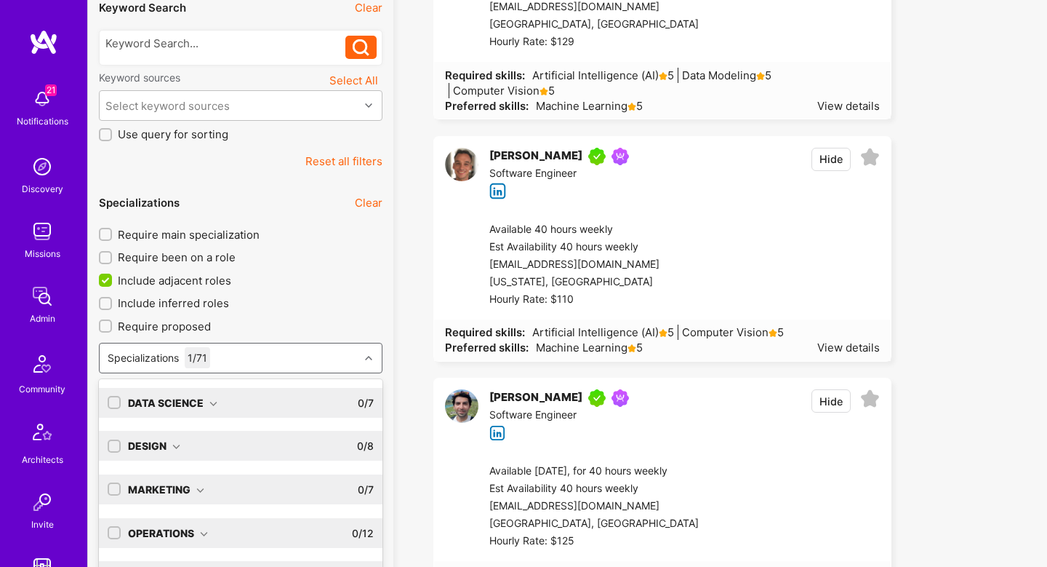
scroll to position [340, 0]
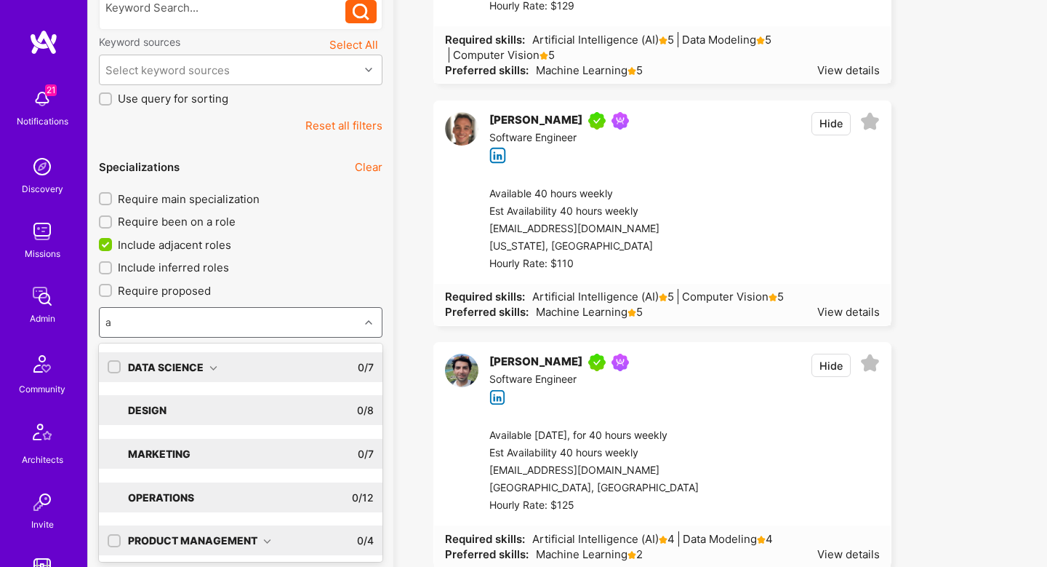
type input "ai"
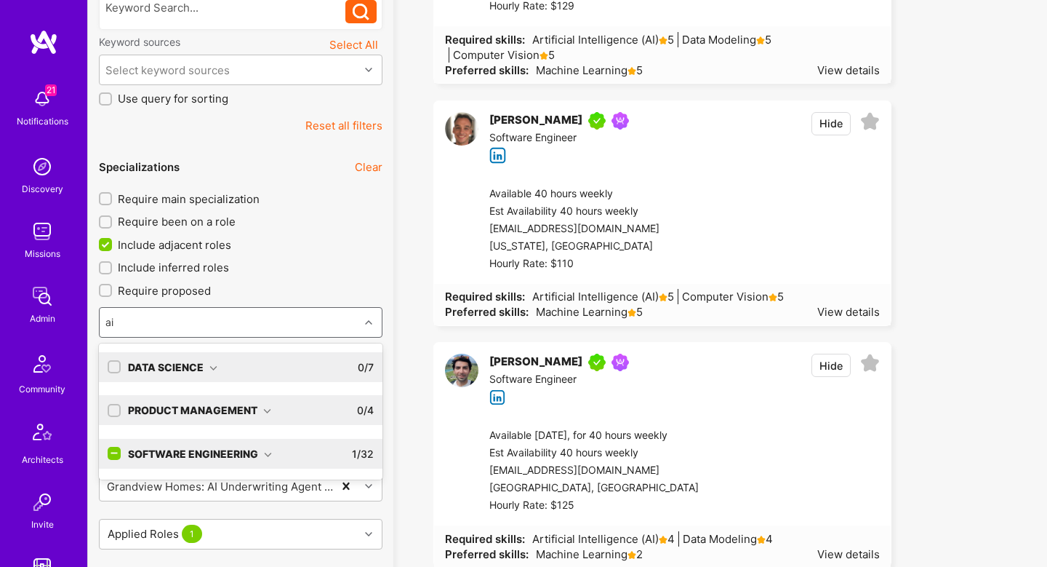
click at [271, 449] on div "Software Engineering" at bounding box center [200, 453] width 144 height 15
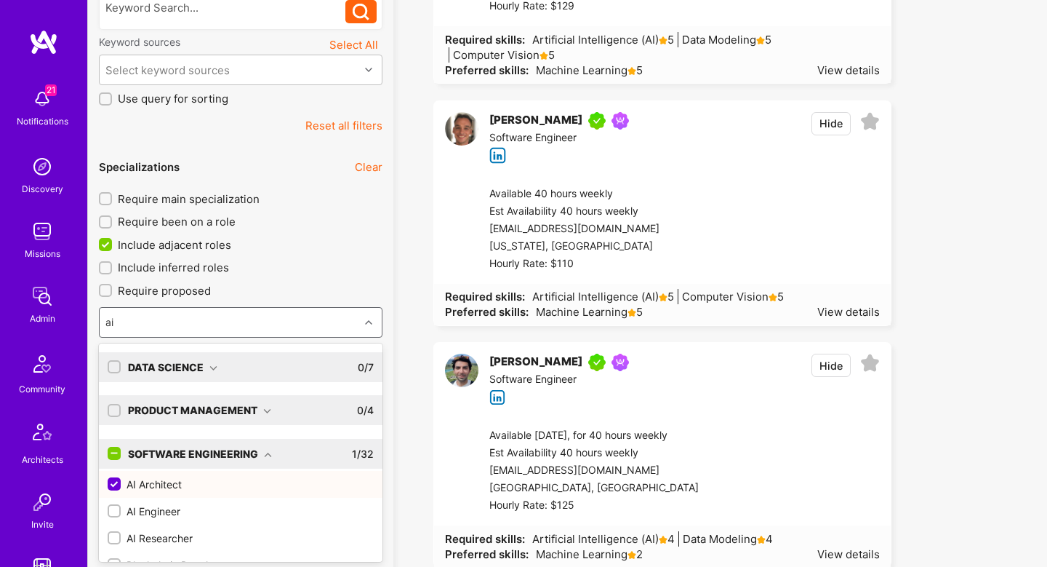
scroll to position [25, 0]
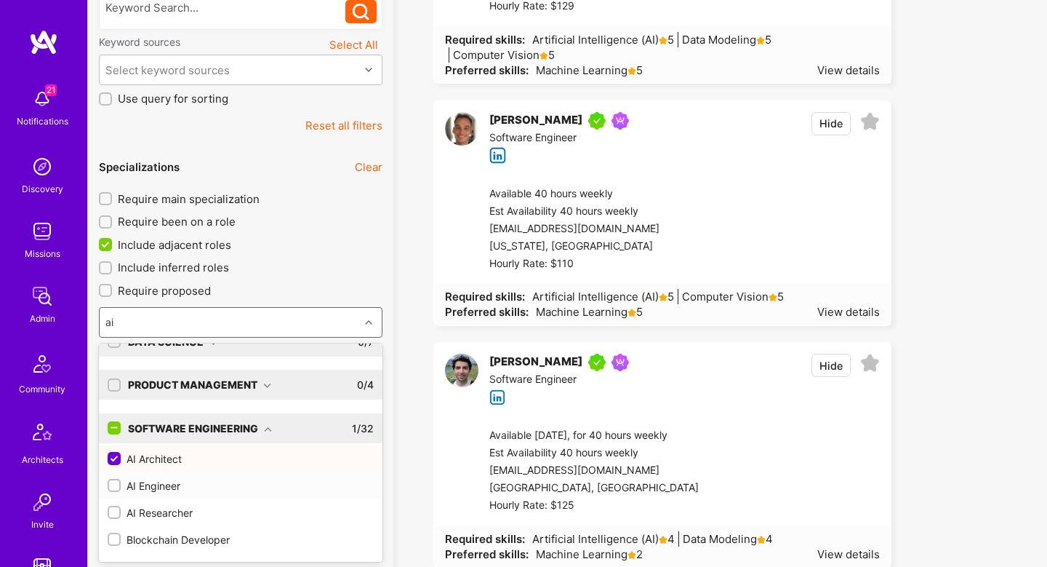
click at [224, 485] on div "AI Engineer" at bounding box center [241, 485] width 266 height 15
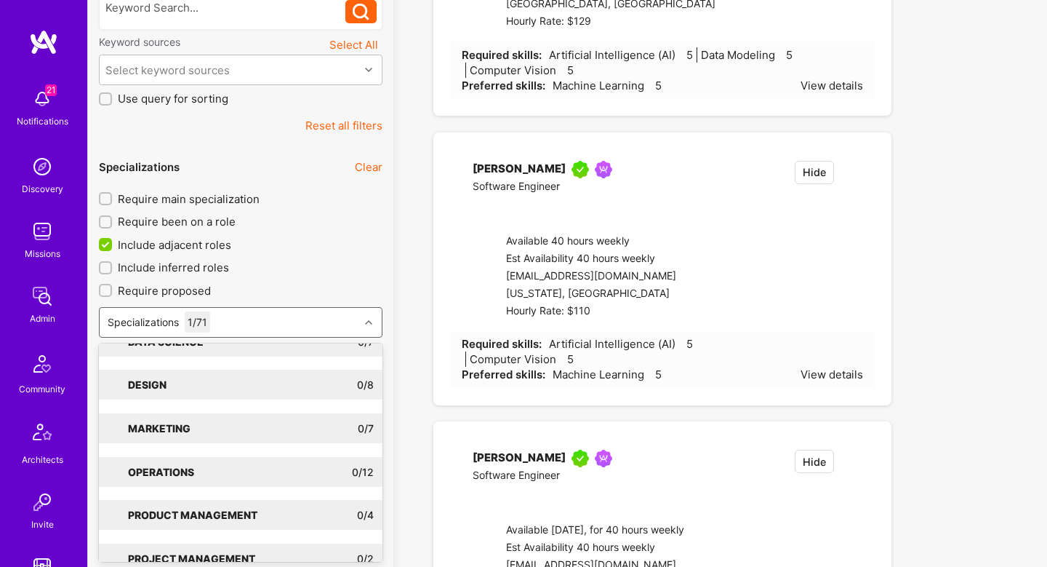
checkbox input "true"
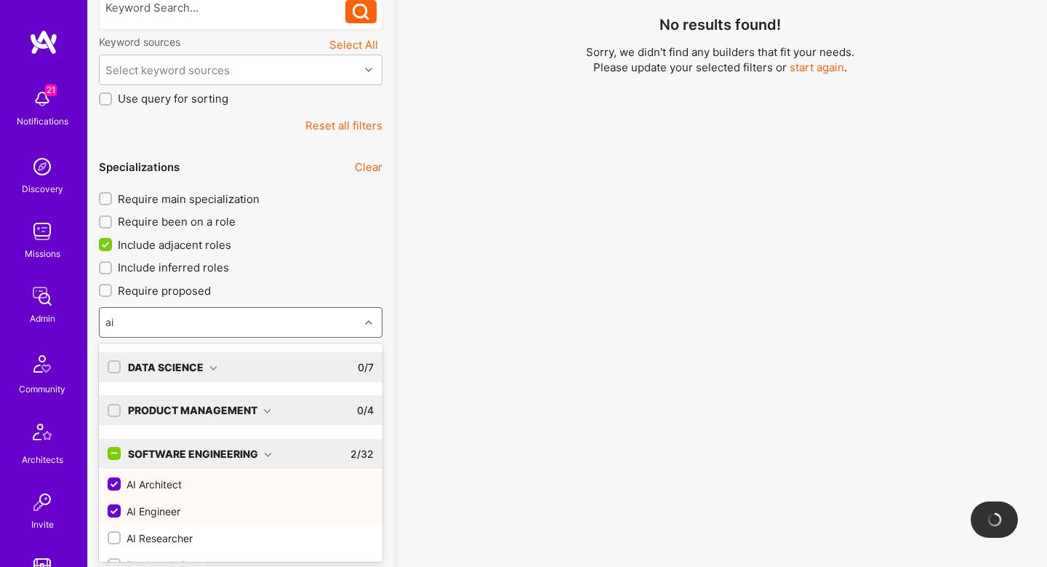
click at [231, 367] on div "Data Science 0 / 7" at bounding box center [247, 367] width 253 height 30
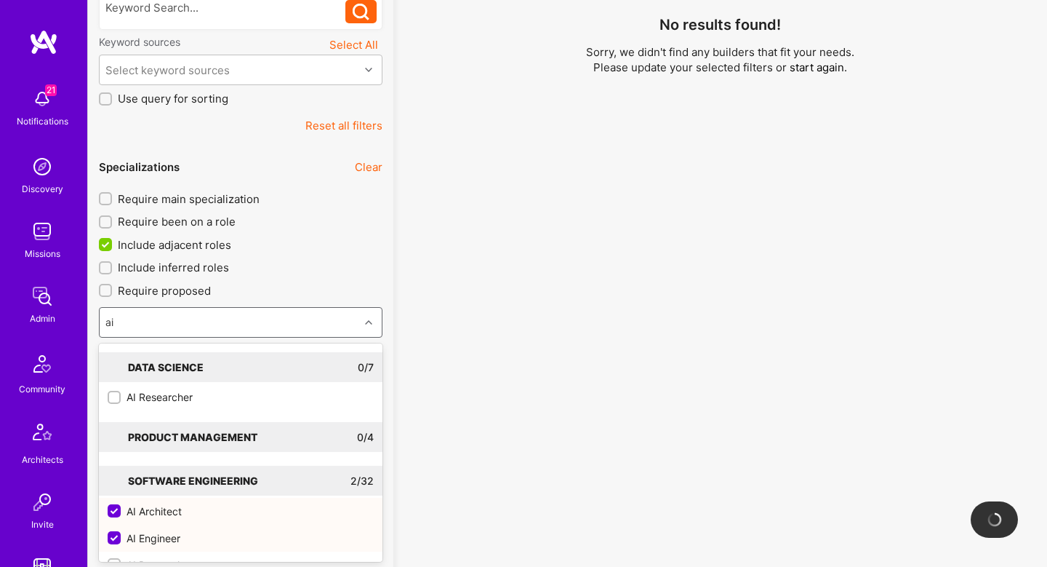
type input "ai"
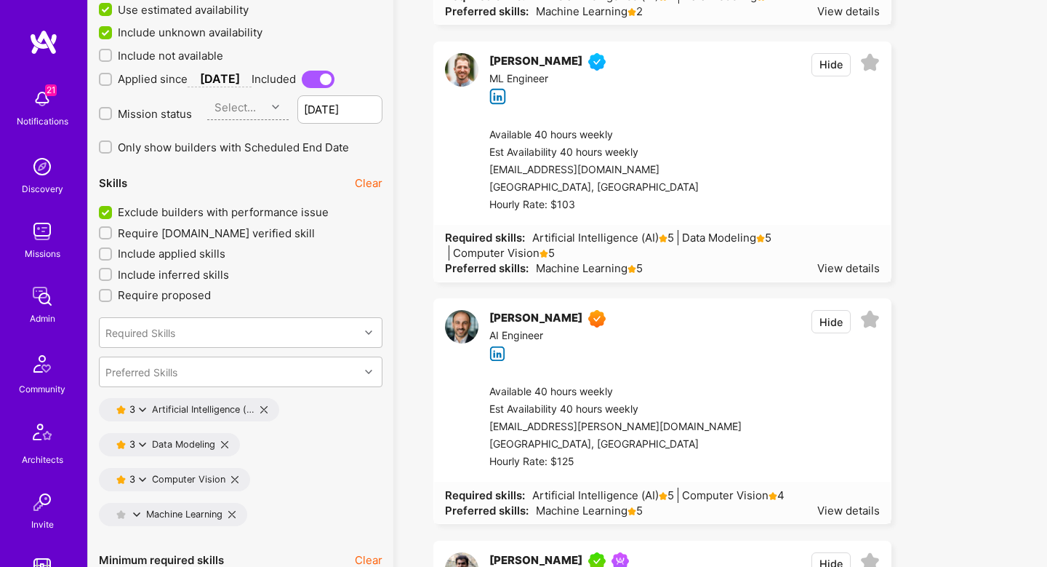
scroll to position [2748, 0]
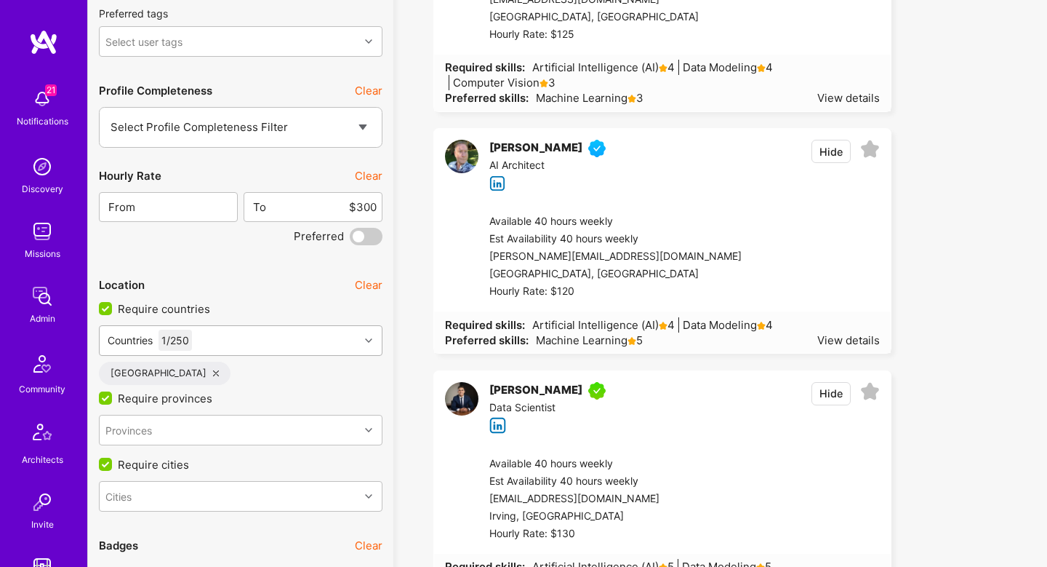
click at [298, 342] on div "Countries 1 / 250" at bounding box center [230, 340] width 260 height 29
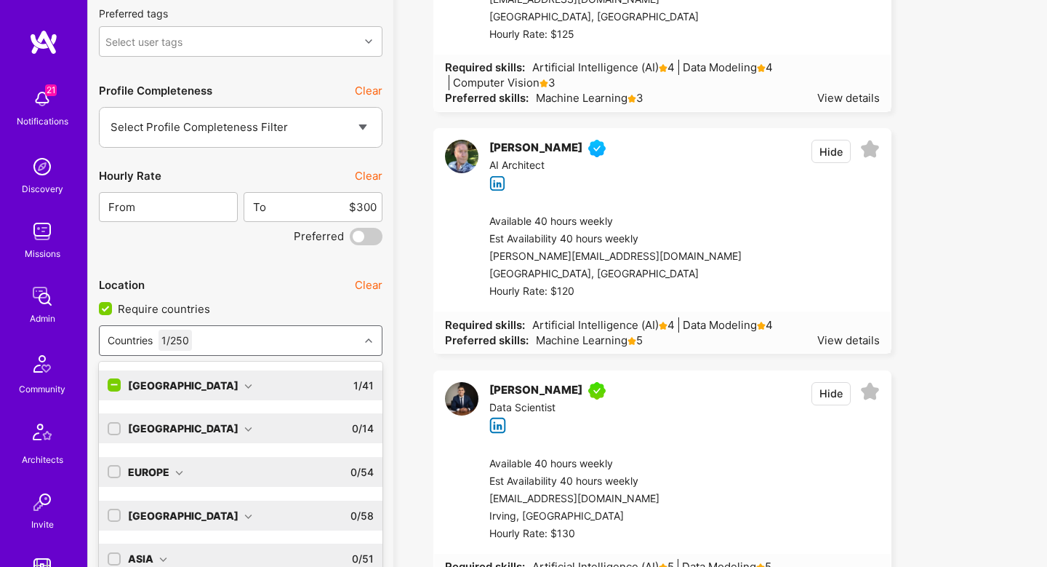
scroll to position [2764, 0]
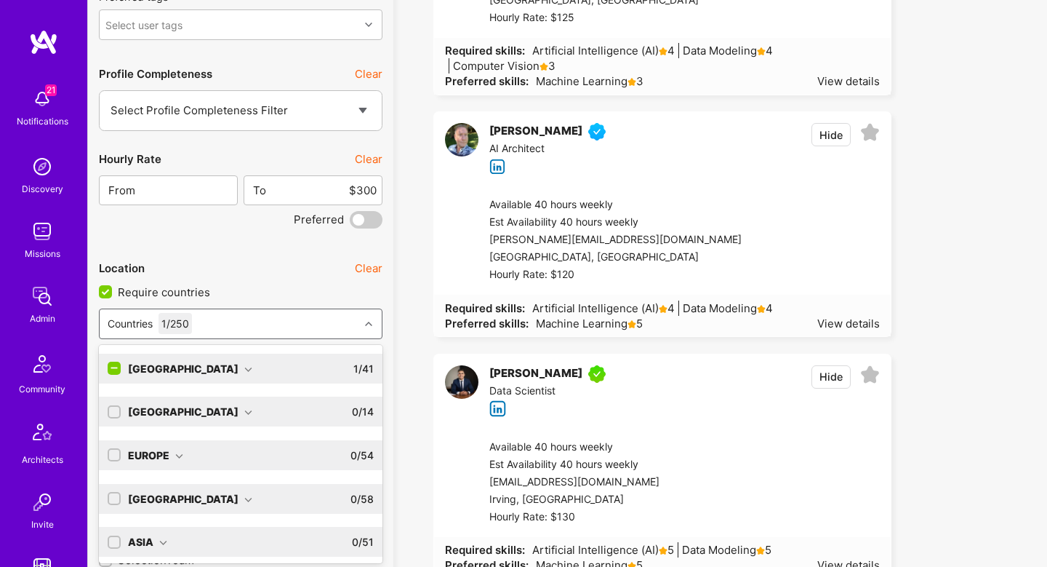
click at [112, 362] on input "checkbox" at bounding box center [115, 368] width 13 height 13
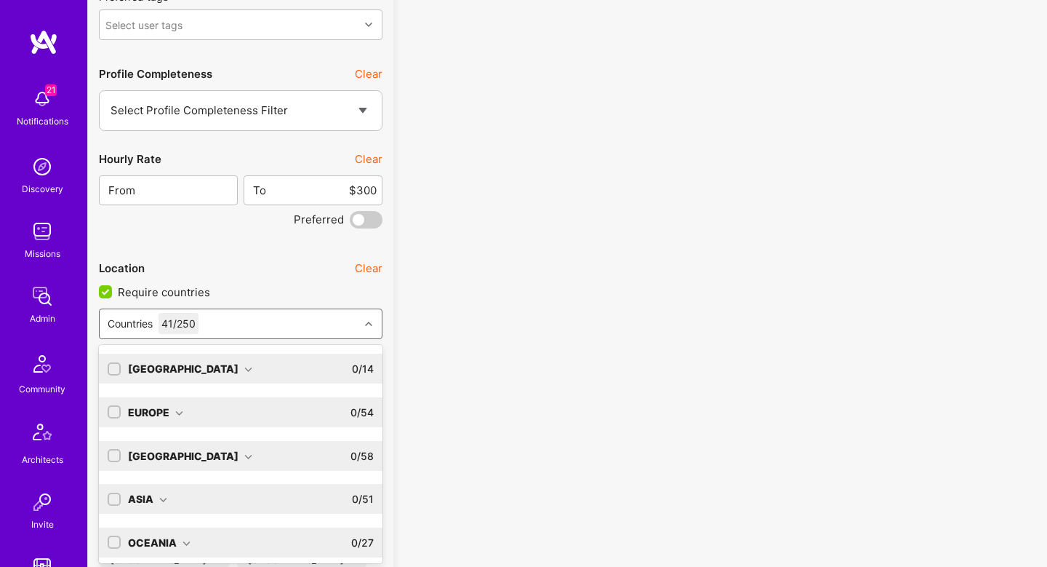
scroll to position [53, 0]
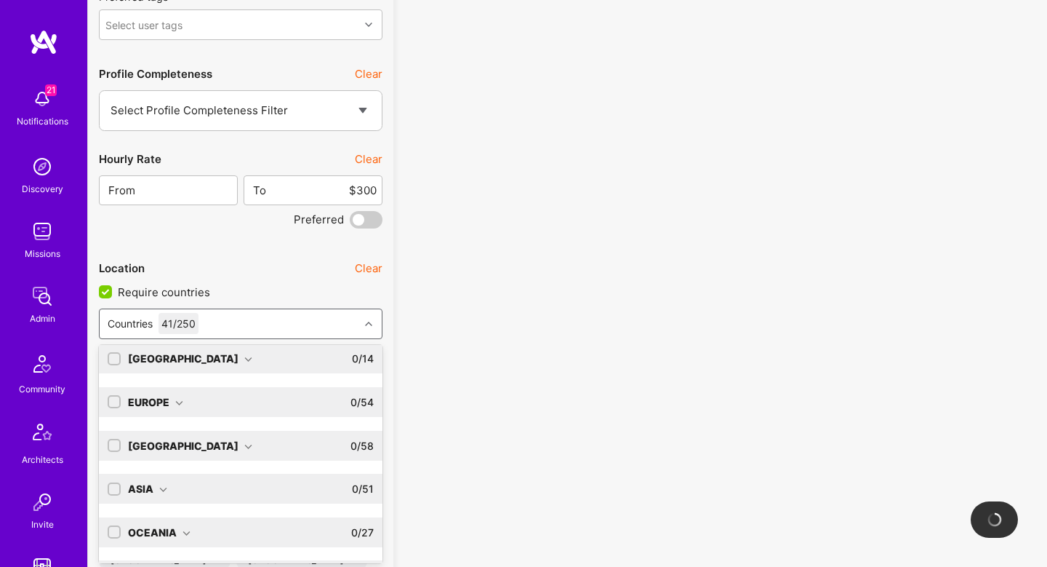
click at [118, 401] on input "checkbox" at bounding box center [116, 402] width 10 height 10
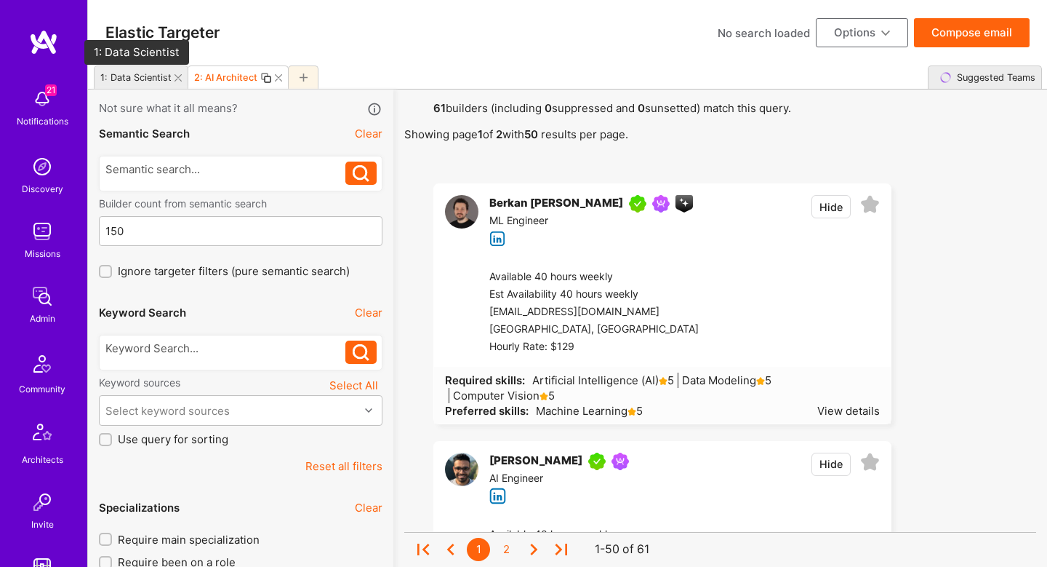
click at [121, 78] on div "1: Data Scientist" at bounding box center [135, 77] width 71 height 11
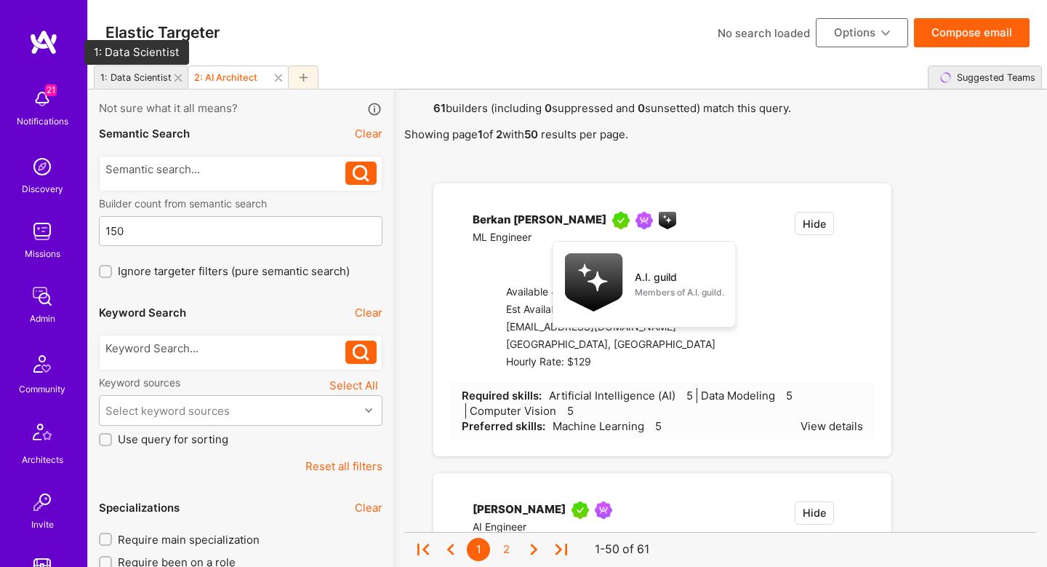
checkbox input "true"
type input "3"
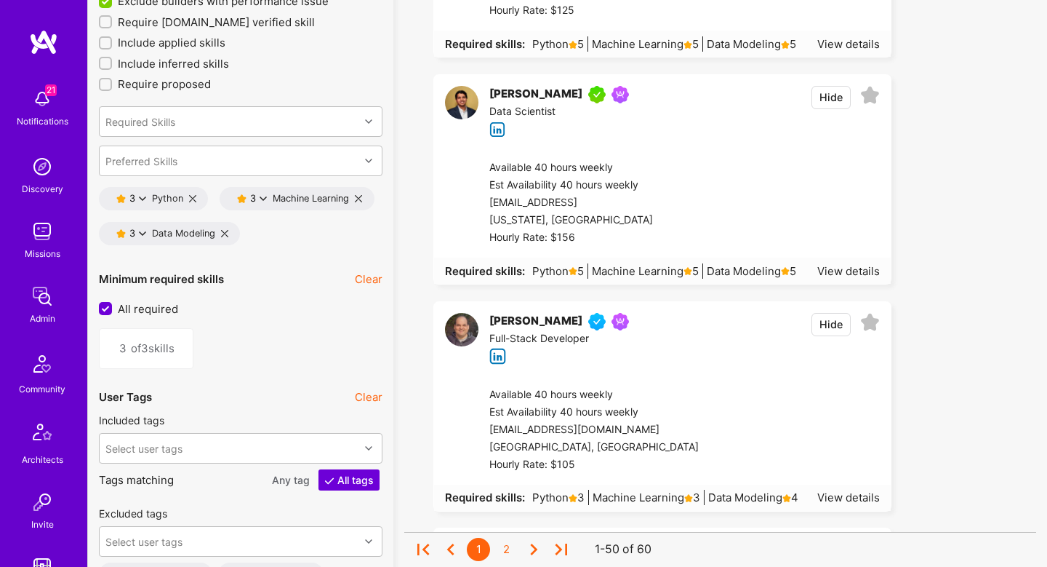
scroll to position [2147, 0]
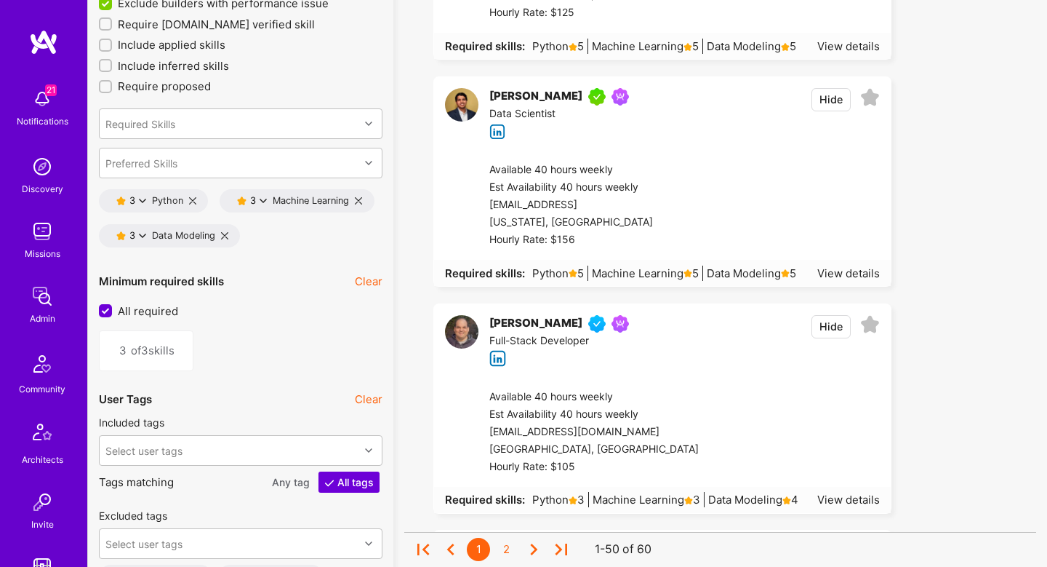
click at [102, 308] on input "All required" at bounding box center [106, 311] width 13 height 13
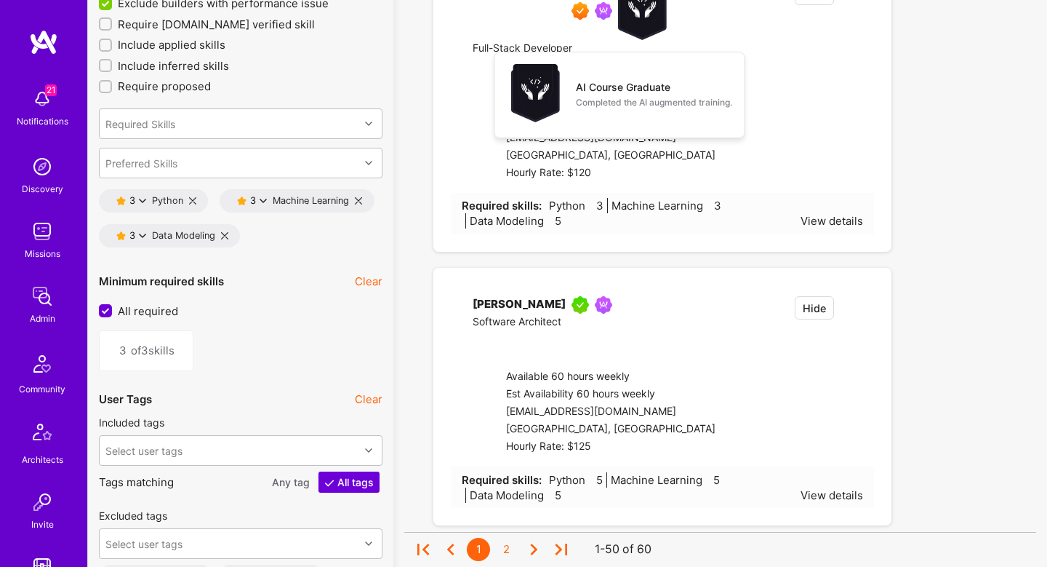
checkbox input "false"
type input "1"
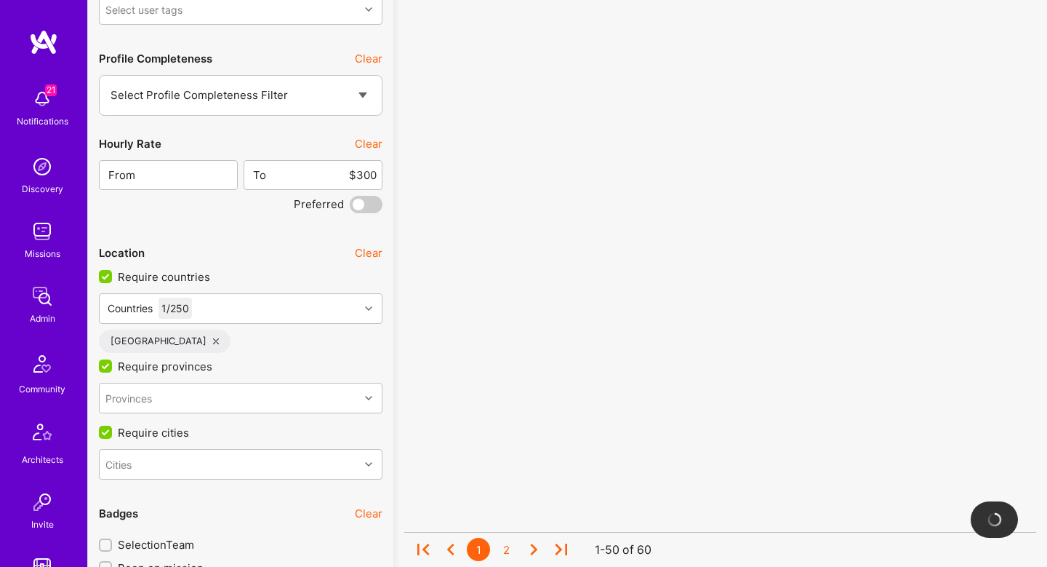
scroll to position [2796, 0]
click at [235, 313] on div "Countries 1 / 250" at bounding box center [230, 309] width 260 height 29
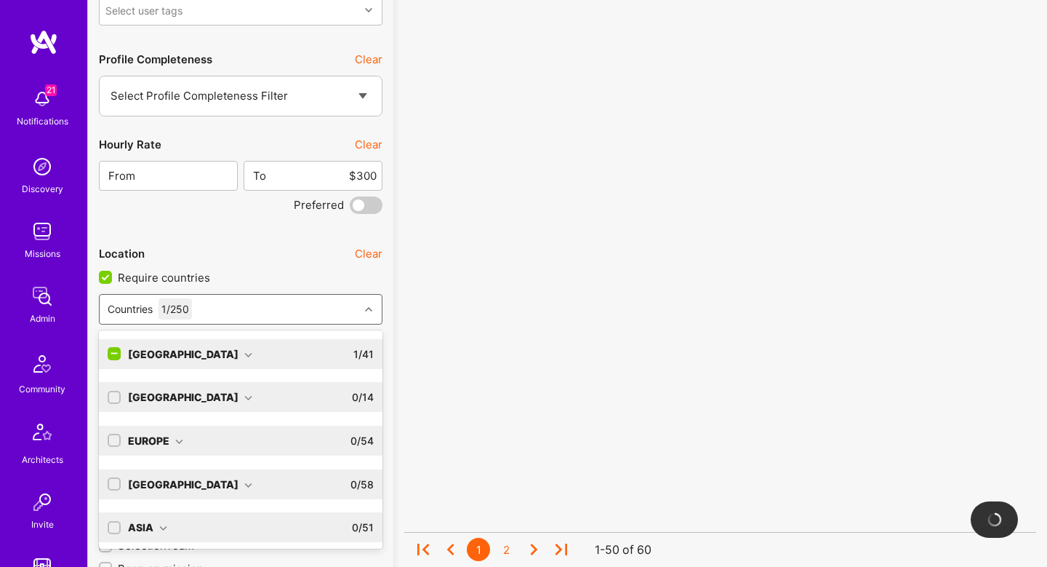
click at [117, 348] on input "checkbox" at bounding box center [115, 354] width 13 height 13
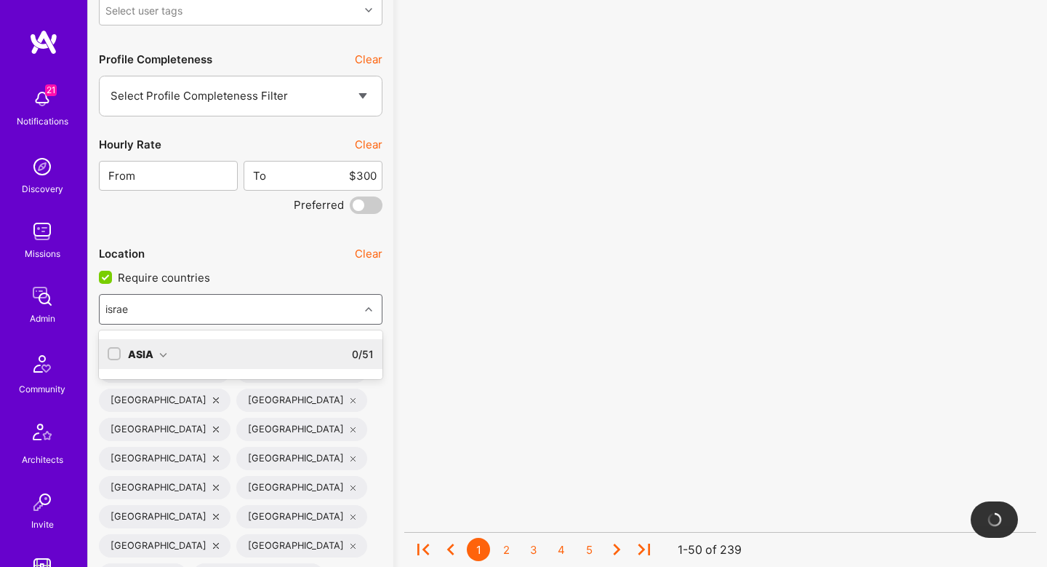
type input "israel"
click at [191, 361] on div "Asia 0 / 51" at bounding box center [247, 354] width 253 height 30
click at [148, 393] on div "Israel" at bounding box center [241, 383] width 284 height 27
checkbox input "true"
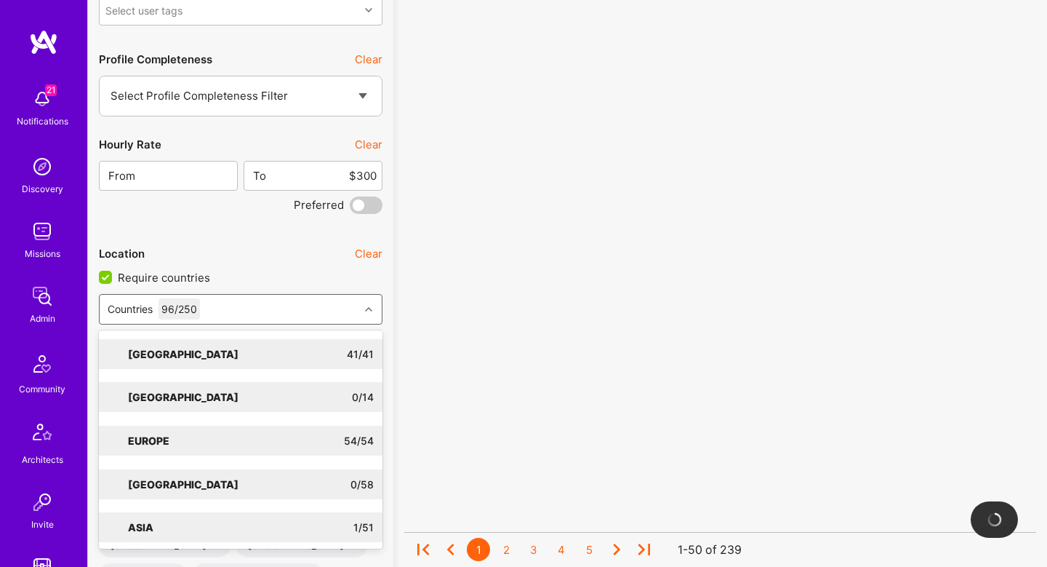
click at [386, 317] on div "Not sure what it all means? Semantic Search Clear Builder count from semantic s…" at bounding box center [240, 570] width 305 height 6554
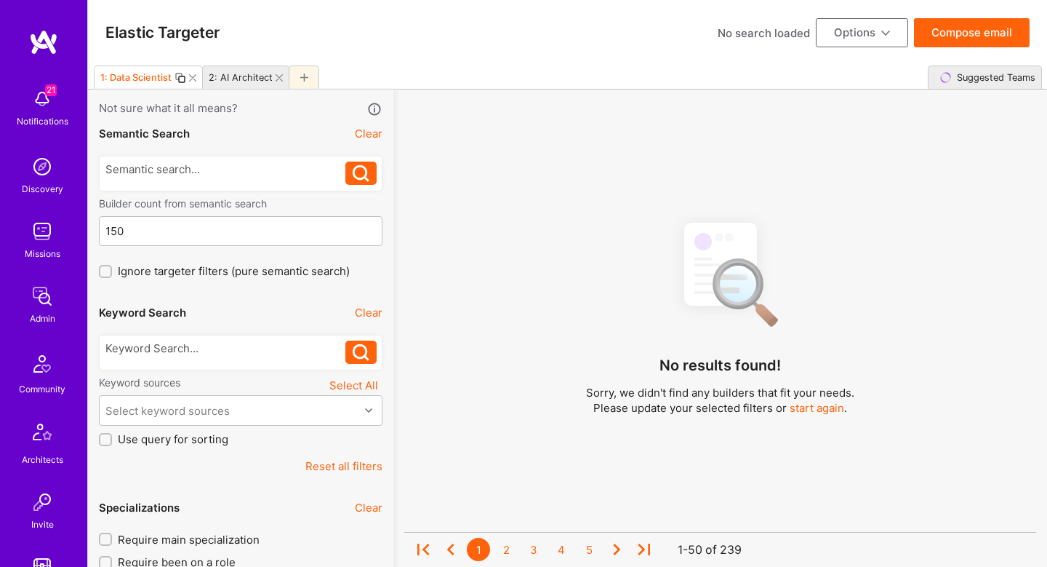
click at [969, 23] on button "Compose email" at bounding box center [972, 32] width 116 height 29
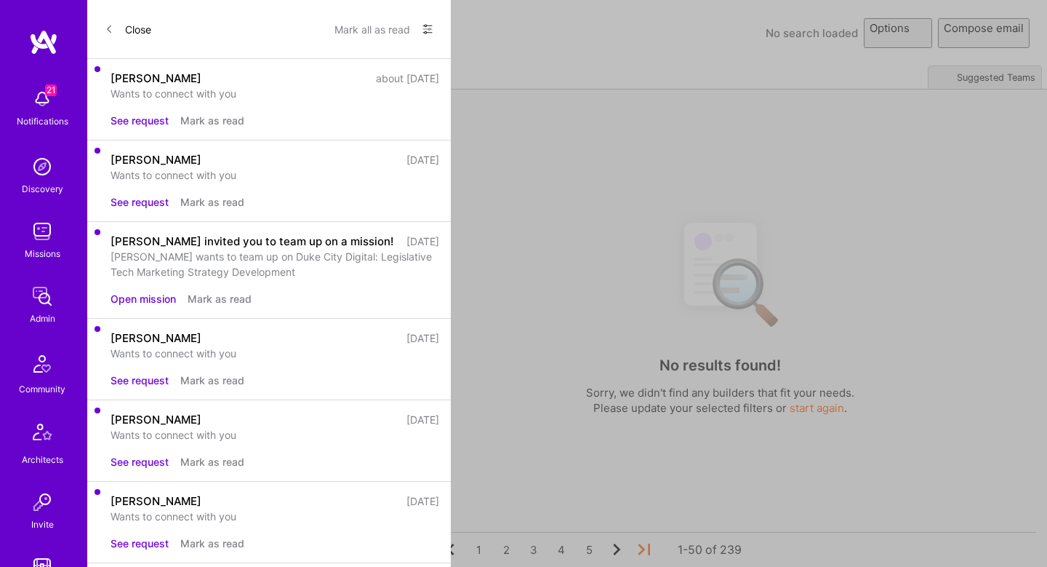
select select "rich-reachout"
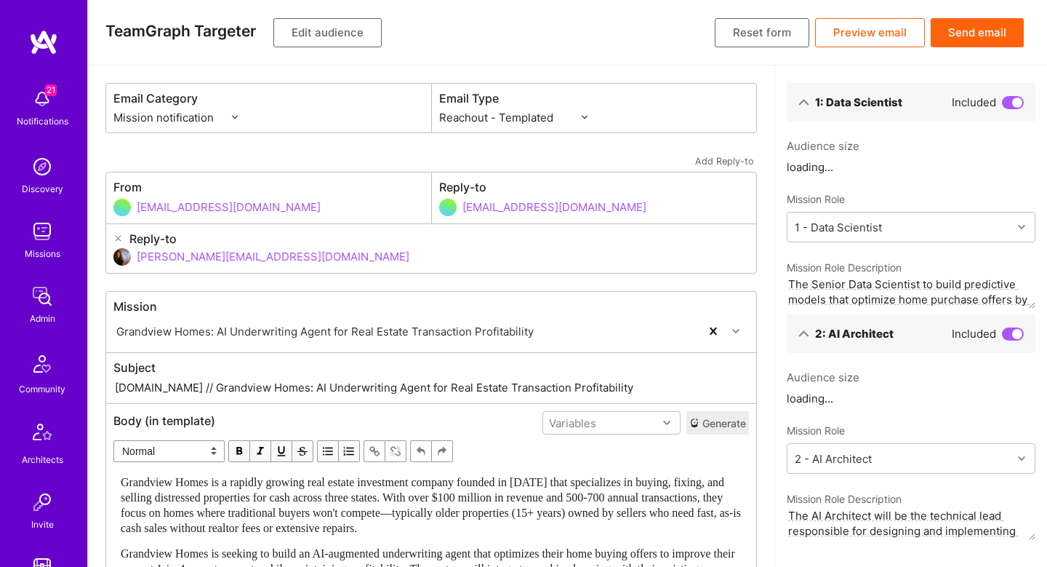
click at [339, 38] on button "Edit audience" at bounding box center [327, 32] width 108 height 29
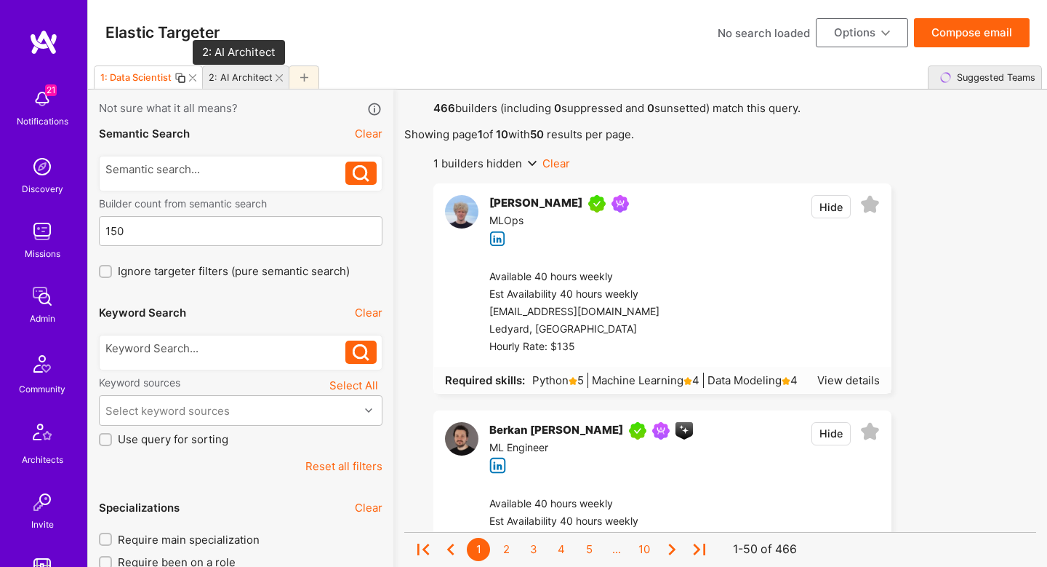
click at [249, 79] on div "2: AI Architect" at bounding box center [241, 77] width 64 height 11
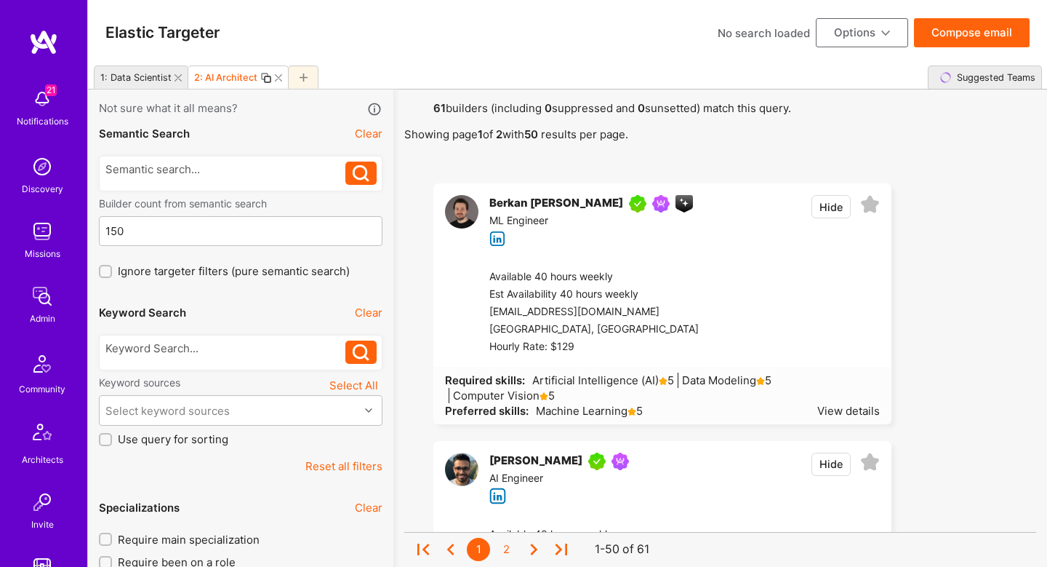
click at [264, 81] on icon at bounding box center [266, 78] width 12 height 12
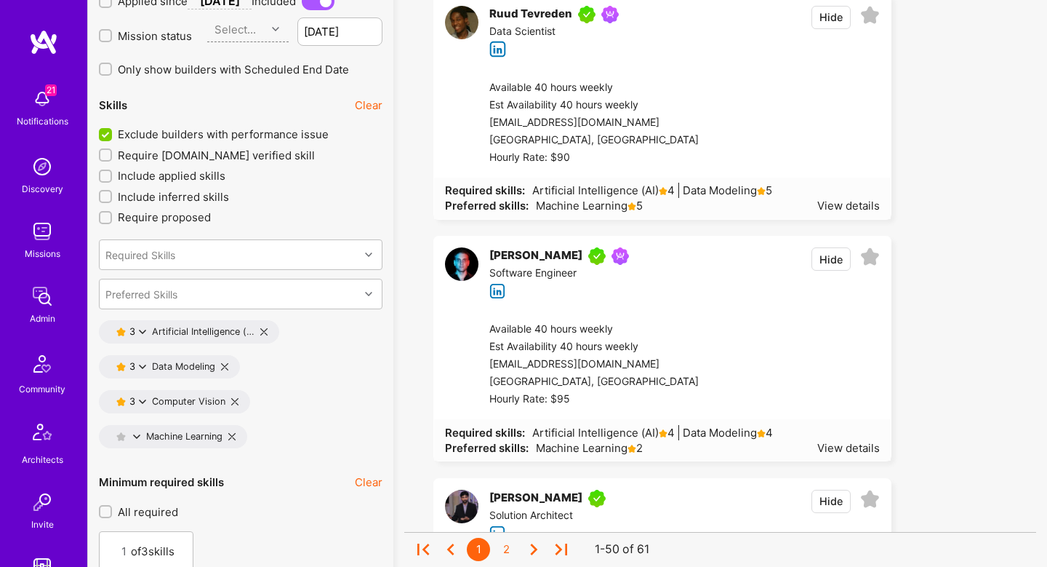
scroll to position [2072, 0]
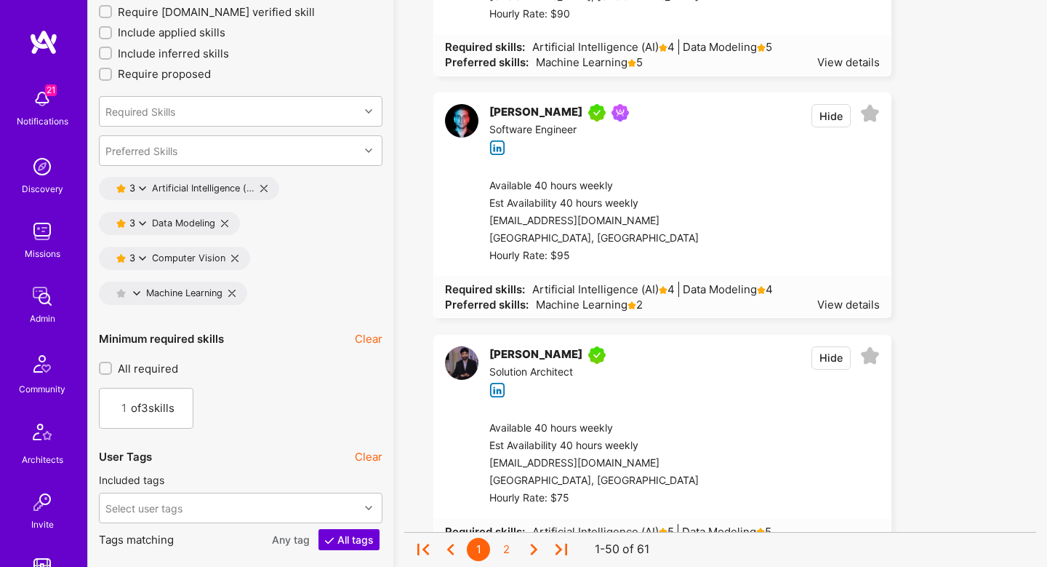
click at [107, 366] on input "All required" at bounding box center [107, 369] width 10 height 10
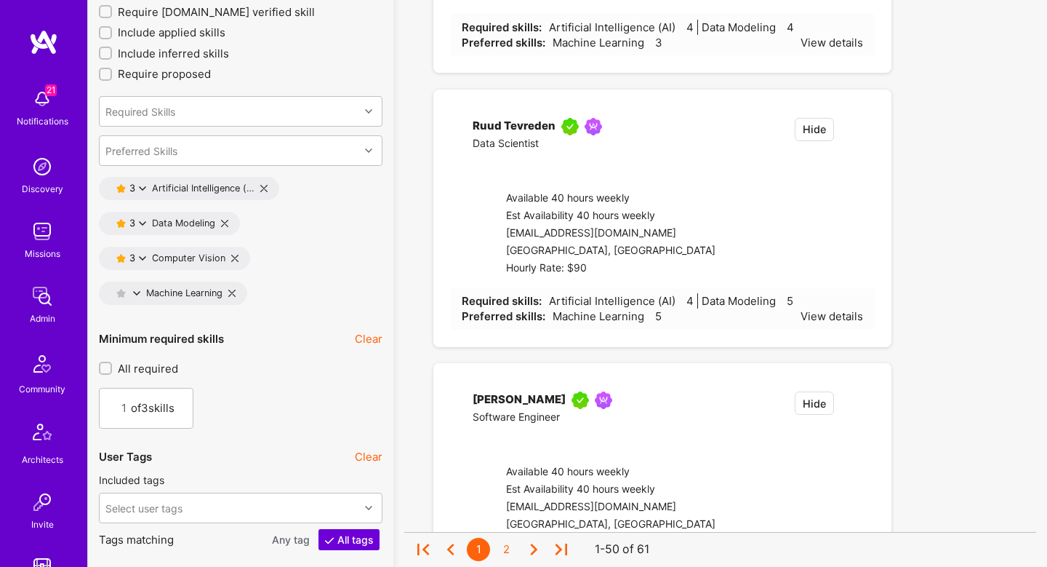
checkbox input "true"
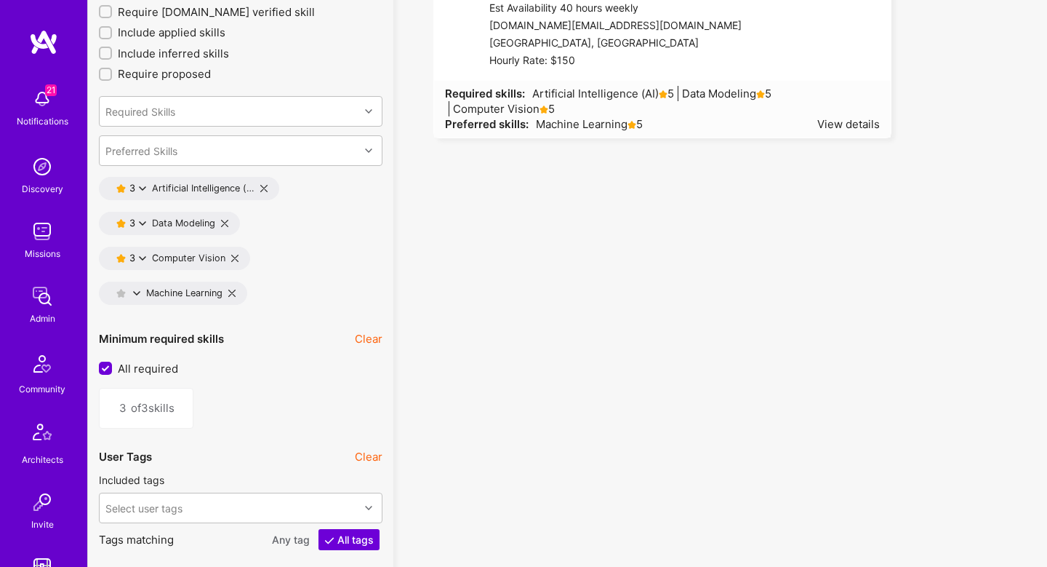
click at [145, 225] on icon at bounding box center [142, 223] width 7 height 7
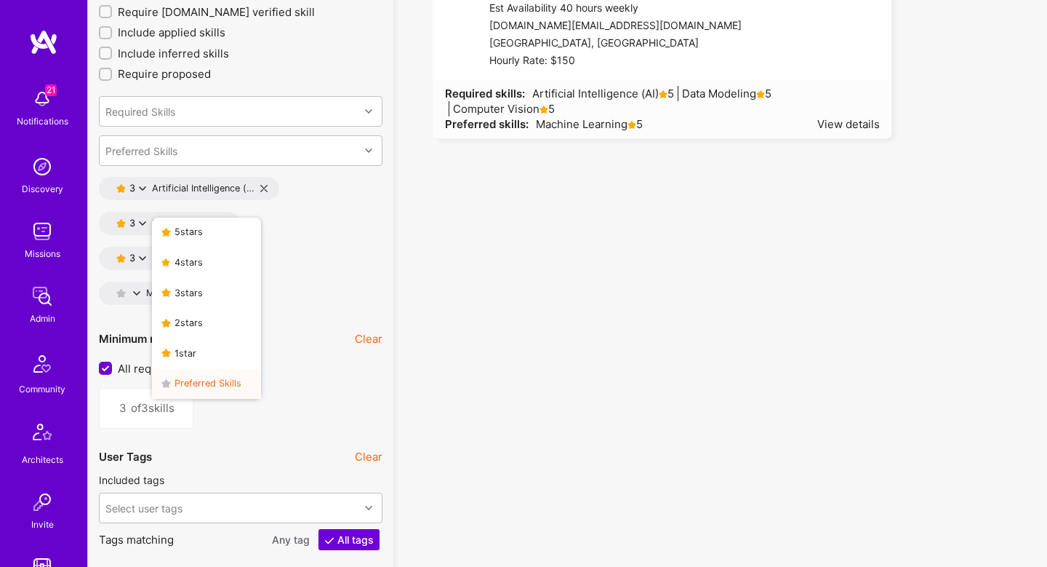
click at [194, 377] on button "Preferred Skills" at bounding box center [206, 384] width 109 height 31
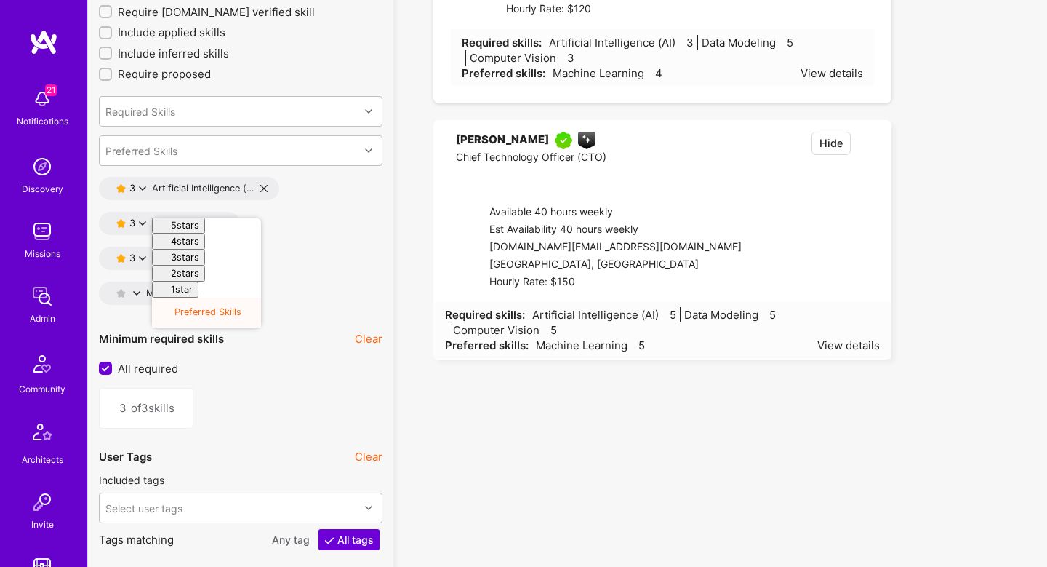
type input "2"
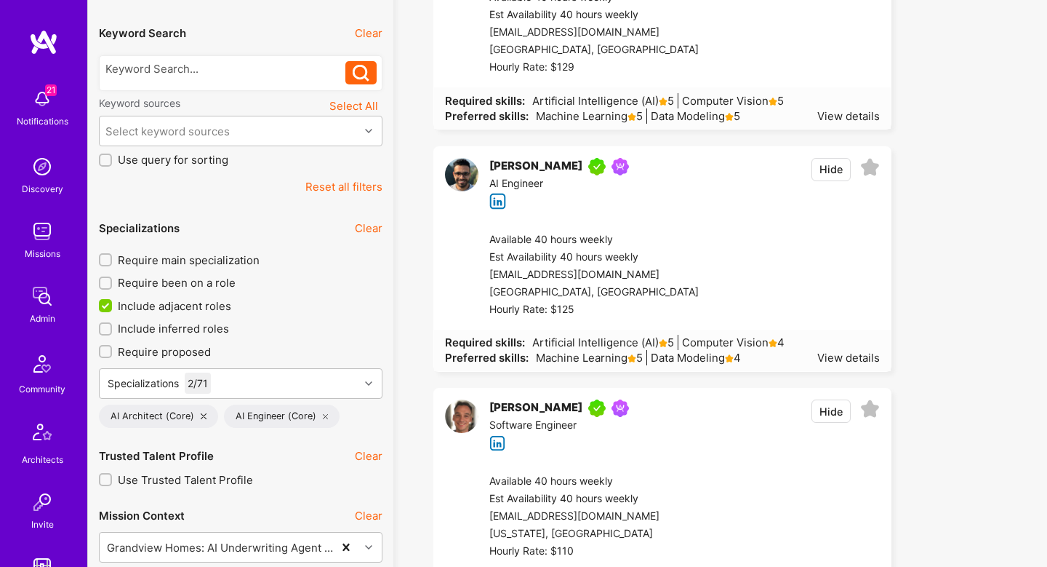
scroll to position [280, 0]
click at [823, 364] on div "Required skills: Artificial Intelligence (AI) 5 Computer Vision 4 Preferred ski…" at bounding box center [662, 349] width 457 height 41
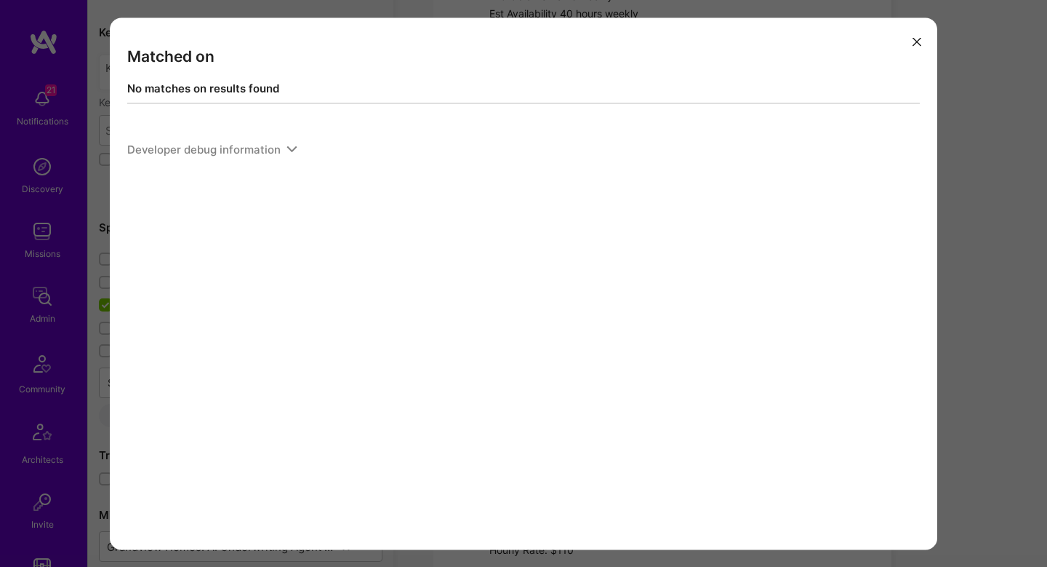
click at [981, 247] on div "Matched on No matches on results found Developer debug information" at bounding box center [523, 283] width 1047 height 567
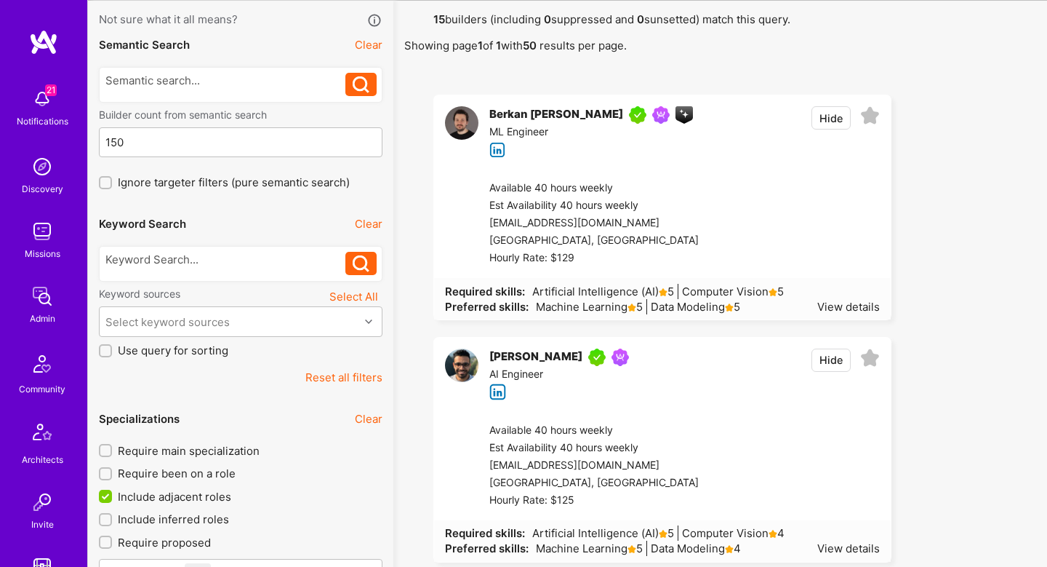
scroll to position [87, 0]
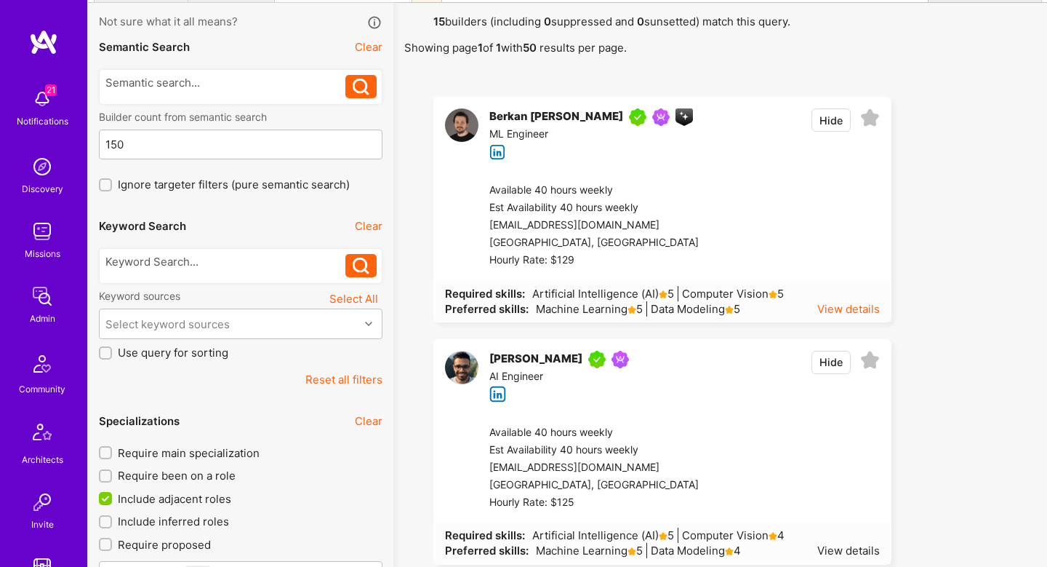
click at [849, 309] on div "View details" at bounding box center [848, 308] width 63 height 15
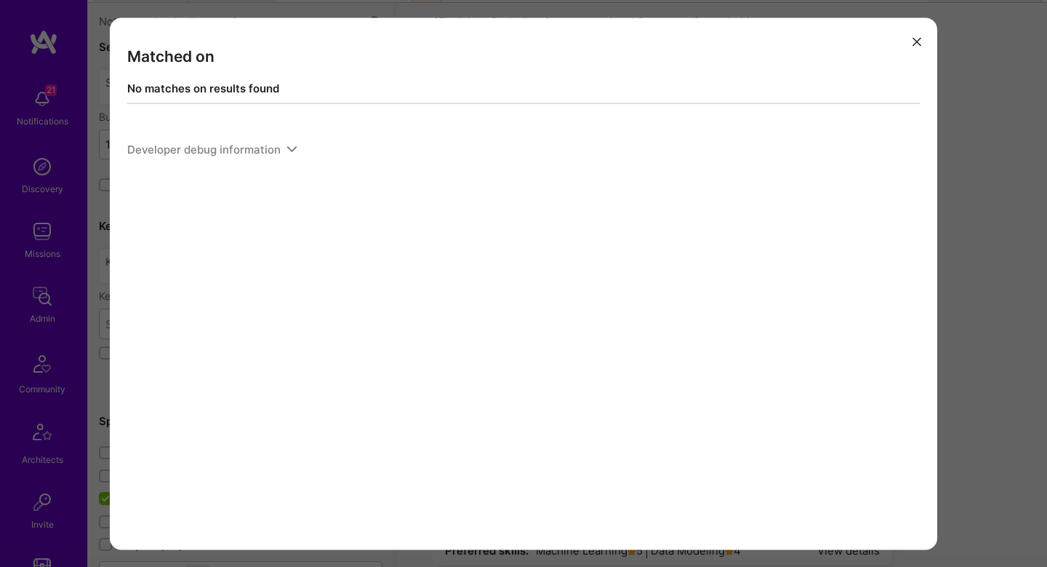
click at [956, 258] on div "Matched on No matches on results found Developer debug information" at bounding box center [523, 283] width 1047 height 567
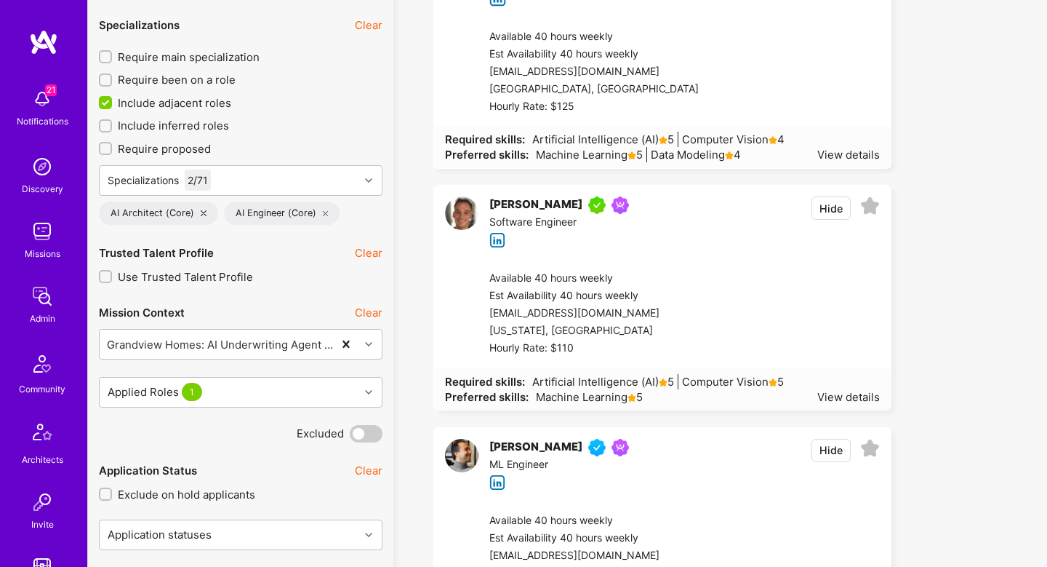
scroll to position [0, 0]
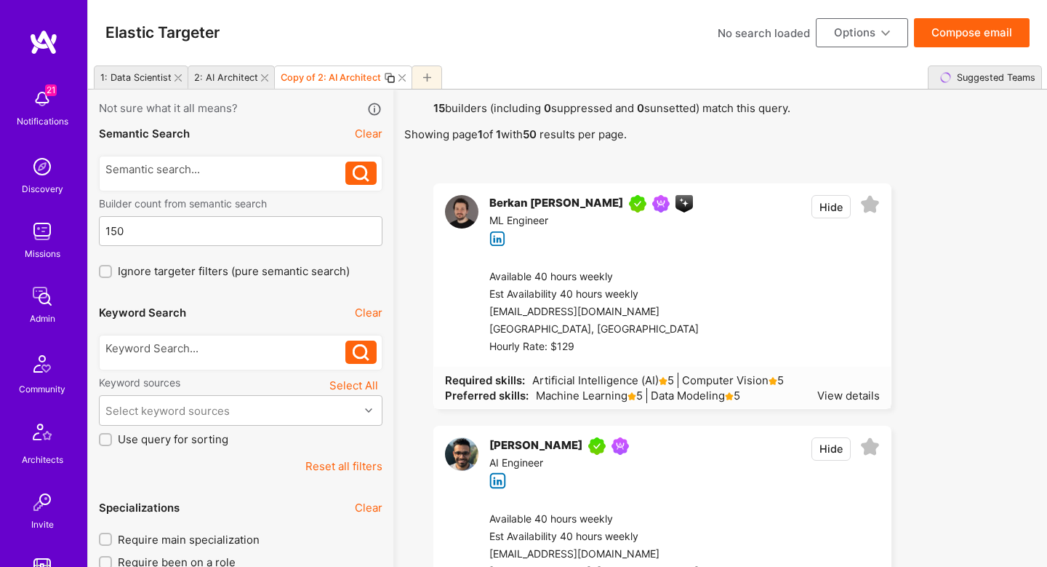
click at [970, 38] on button "Compose email" at bounding box center [972, 32] width 116 height 29
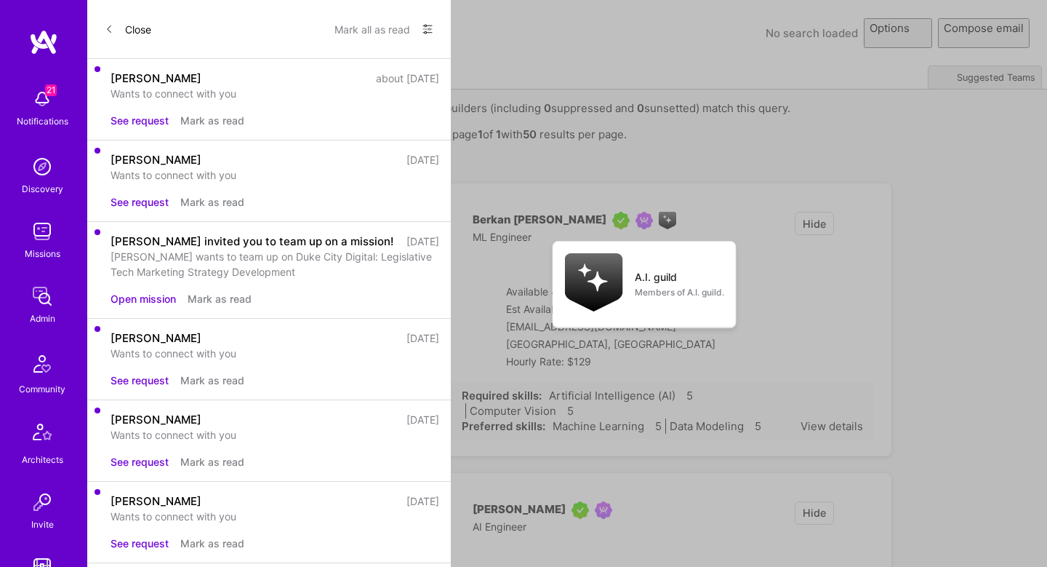
select select "rich-reachout"
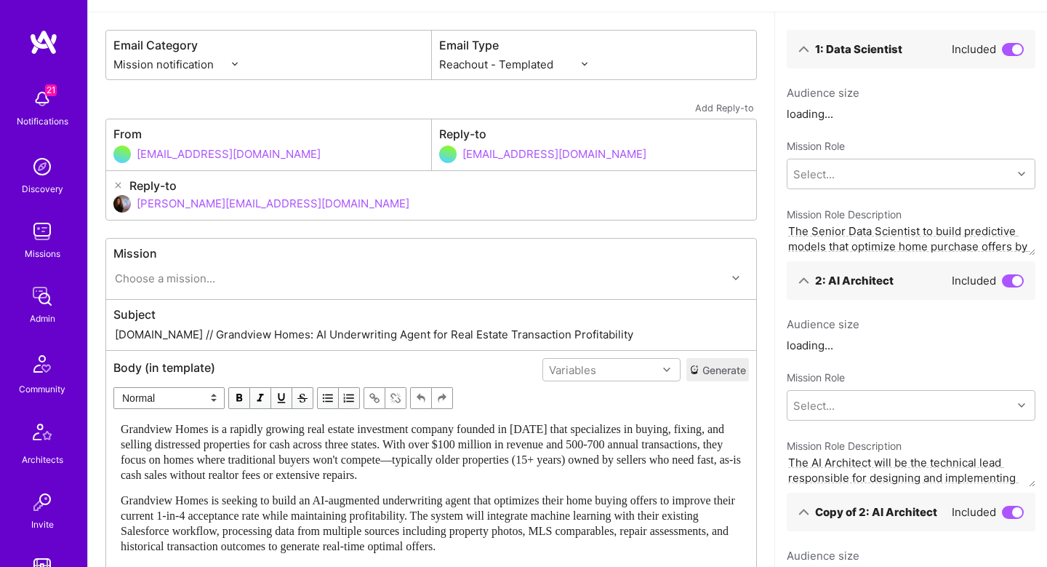
scroll to position [67, 0]
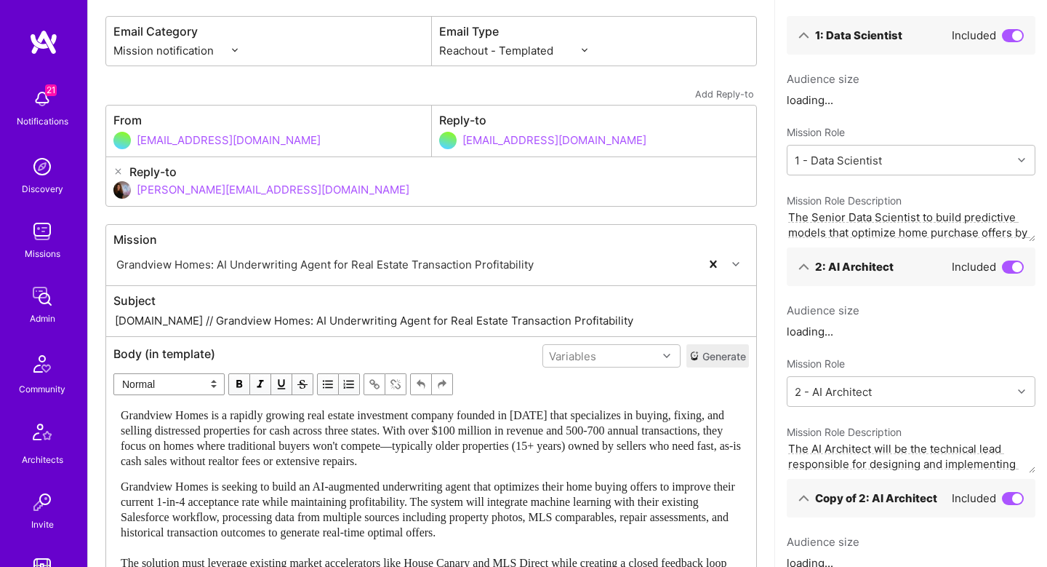
click at [727, 345] on button "Generate" at bounding box center [718, 355] width 63 height 23
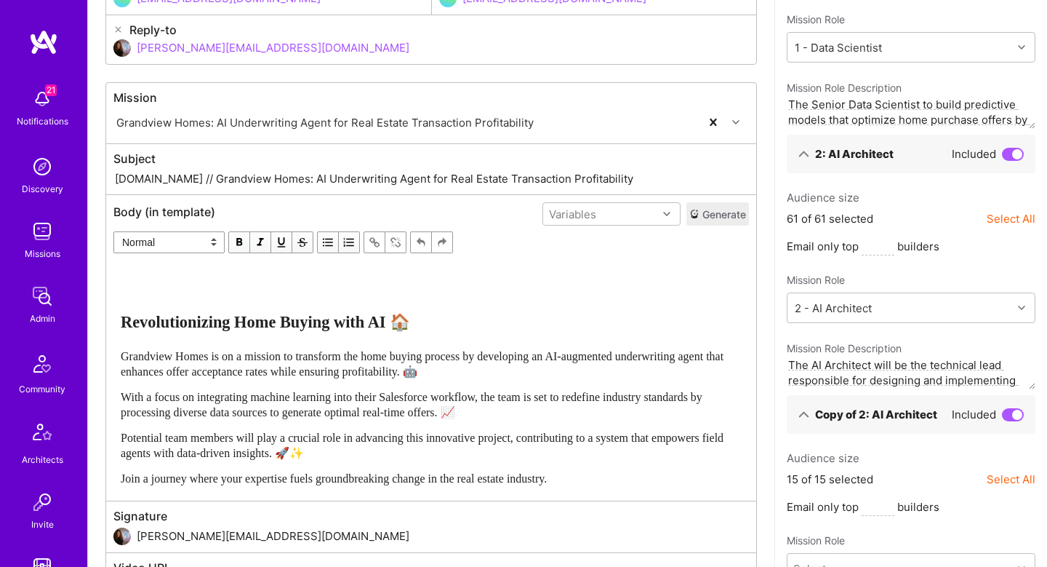
scroll to position [213, 0]
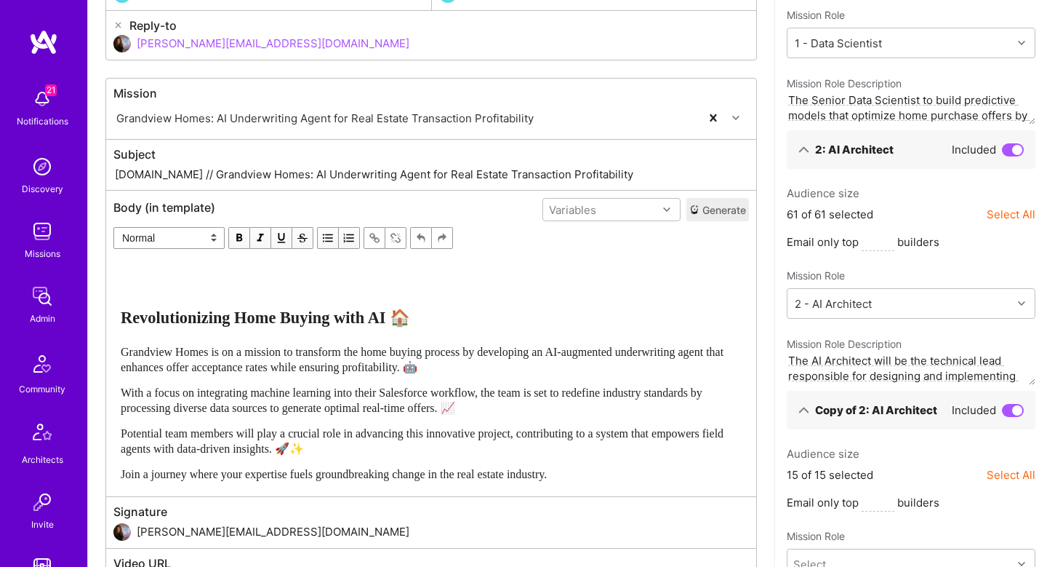
click at [1015, 416] on span at bounding box center [1013, 410] width 22 height 13
click at [1005, 415] on input "checkbox" at bounding box center [1005, 415] width 0 height 0
click at [1012, 155] on span at bounding box center [1013, 149] width 22 height 13
click at [1005, 155] on input "checkbox" at bounding box center [1005, 155] width 0 height 0
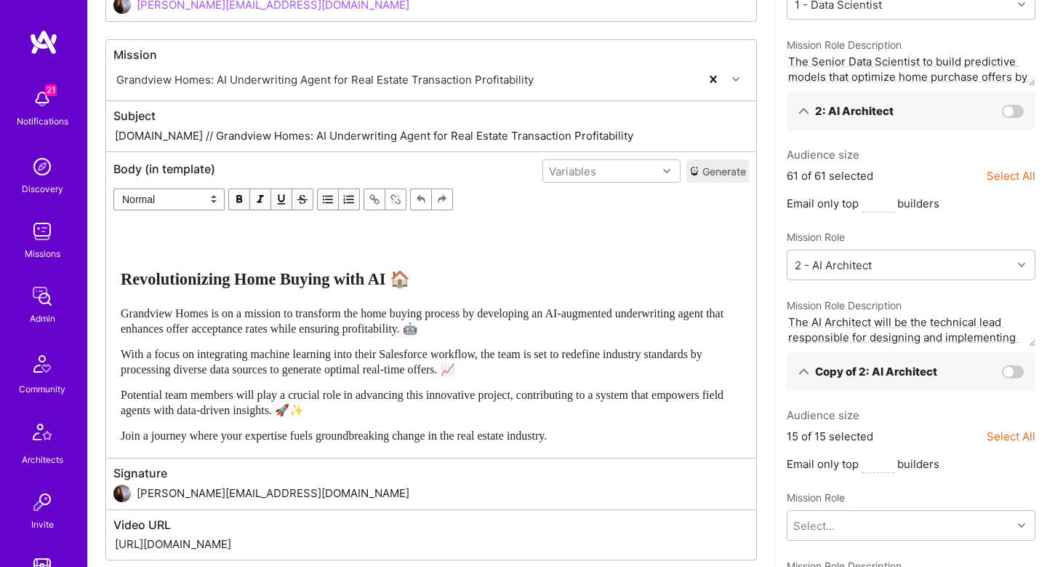
scroll to position [254, 0]
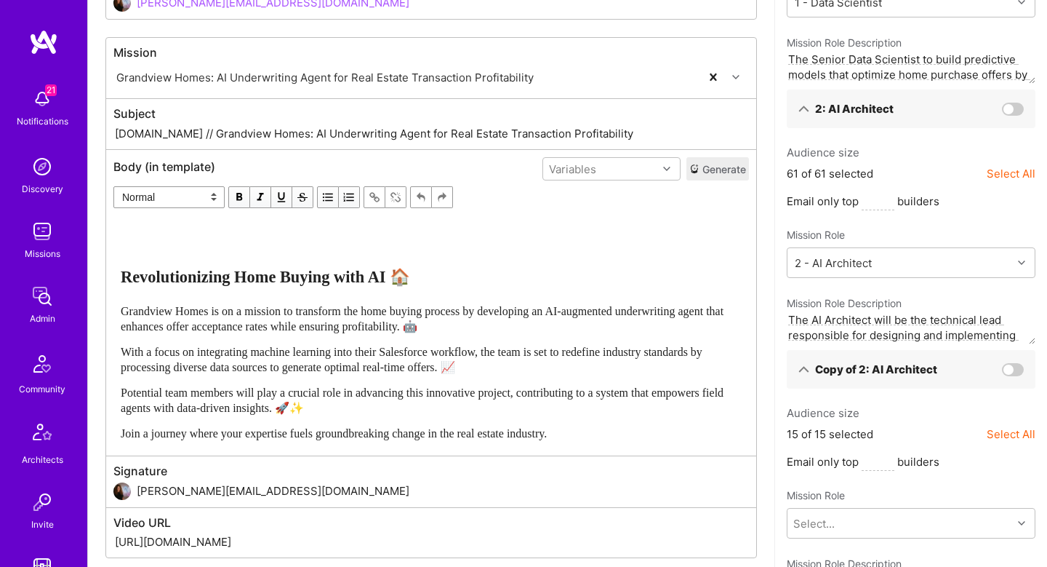
click at [635, 336] on div "Revolutionizing Home Buying with AI 🏠 Grandview Homes is on a mission to transf…" at bounding box center [431, 330] width 621 height 220
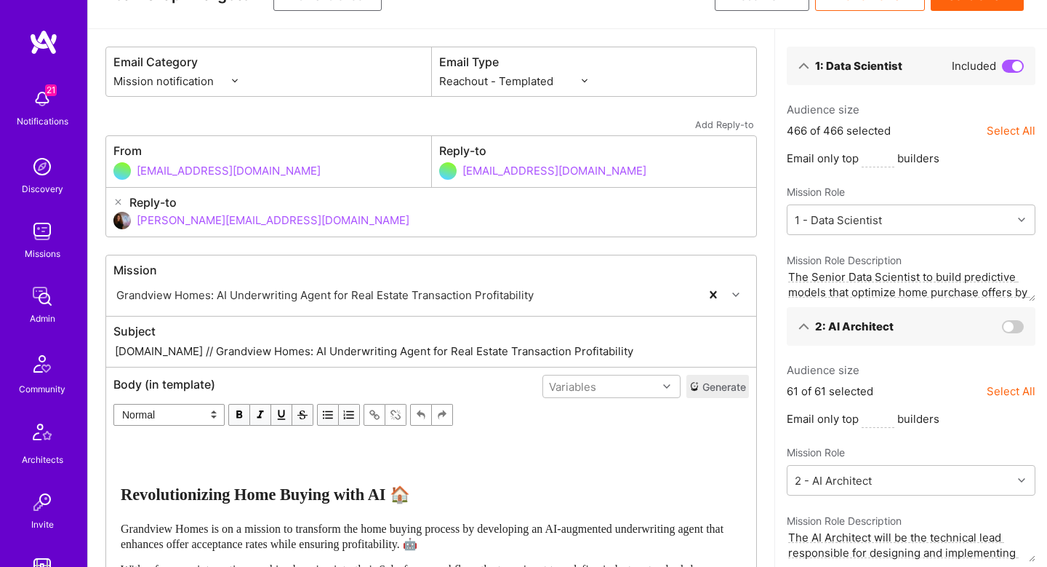
scroll to position [29, 0]
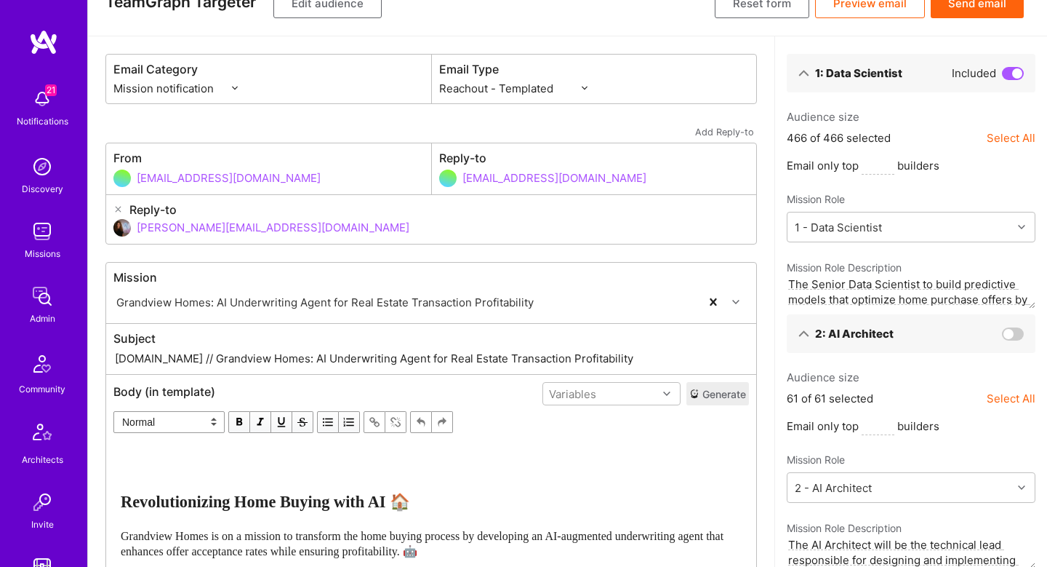
click at [974, 10] on button "Send email" at bounding box center [977, 3] width 93 height 29
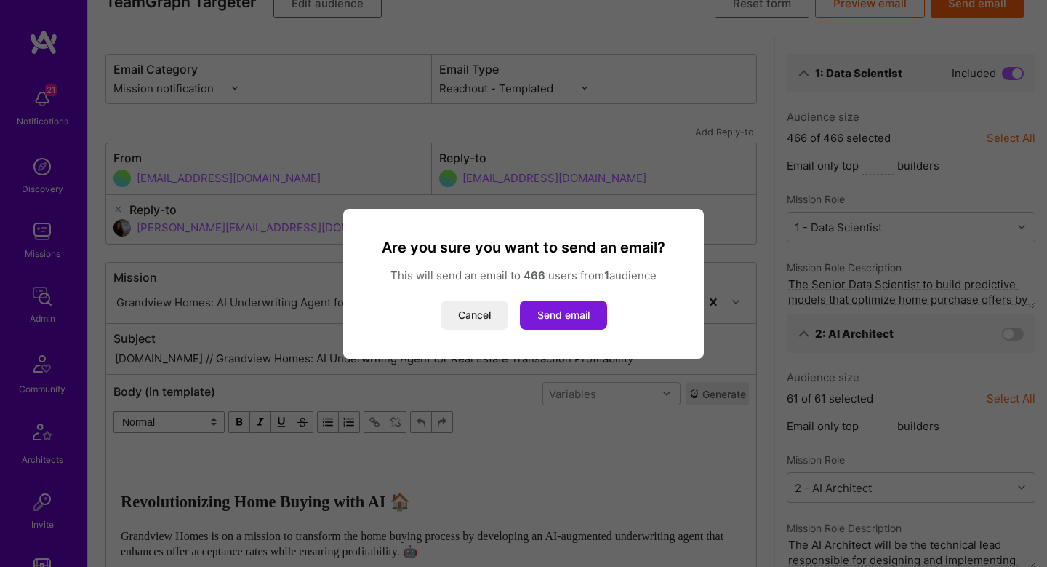
click at [588, 313] on button "Send email" at bounding box center [563, 314] width 87 height 29
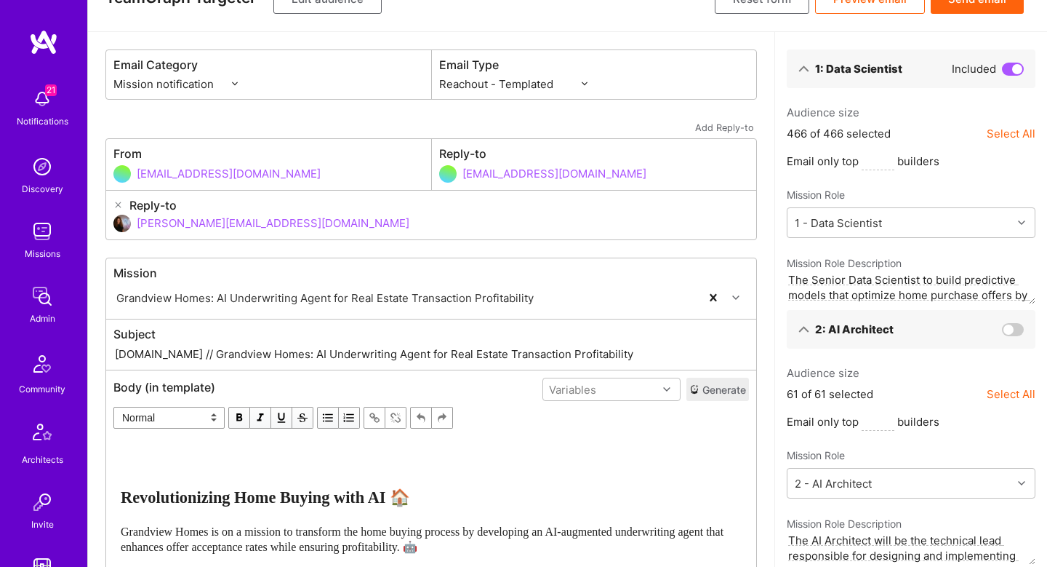
scroll to position [28, 0]
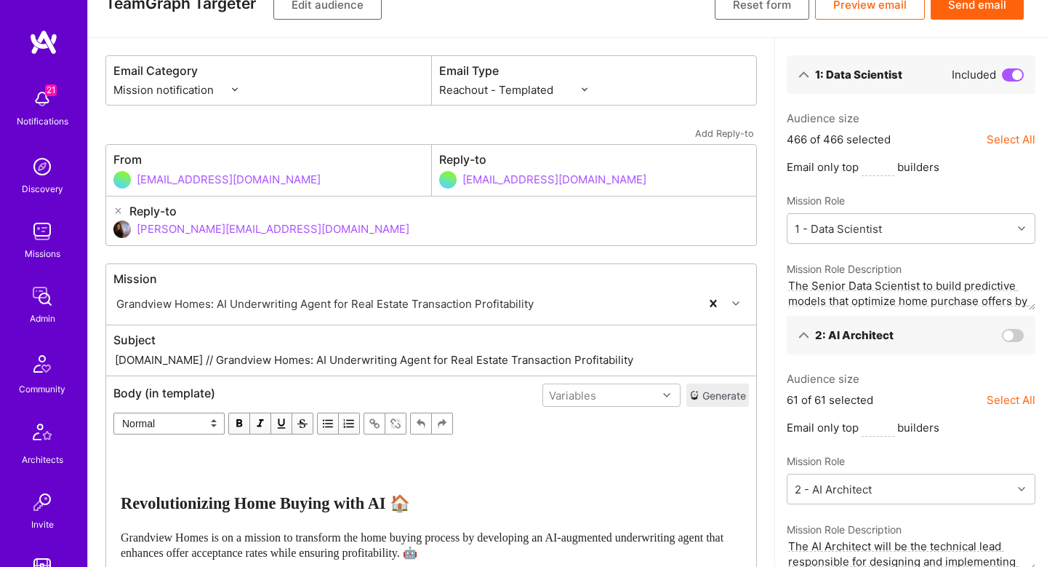
click at [1020, 71] on span at bounding box center [1013, 74] width 22 height 13
click at [1005, 80] on input "checkbox" at bounding box center [1005, 80] width 0 height 0
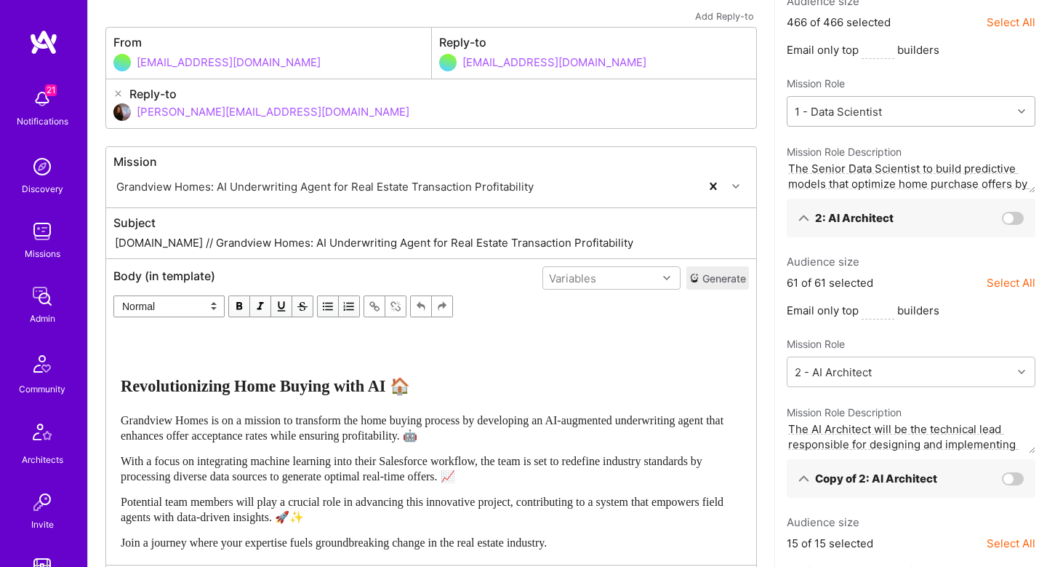
scroll to position [151, 0]
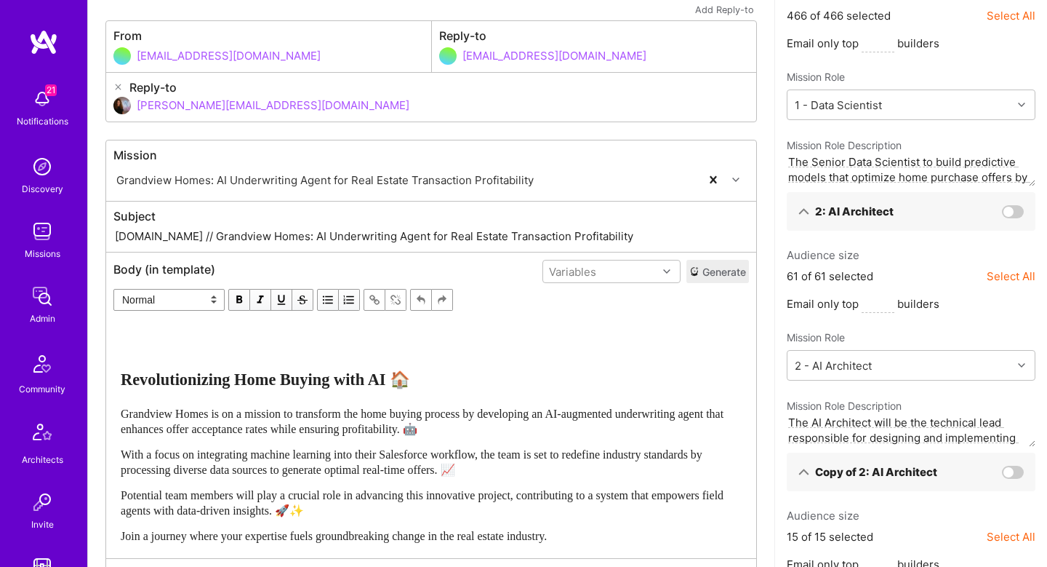
click at [1010, 217] on div "2: AI Architect" at bounding box center [911, 211] width 249 height 39
click at [1015, 212] on span at bounding box center [1013, 211] width 22 height 13
click at [1005, 217] on input "checkbox" at bounding box center [1005, 217] width 0 height 0
click at [1013, 471] on span at bounding box center [1013, 471] width 22 height 13
click at [1005, 477] on input "checkbox" at bounding box center [1005, 477] width 0 height 0
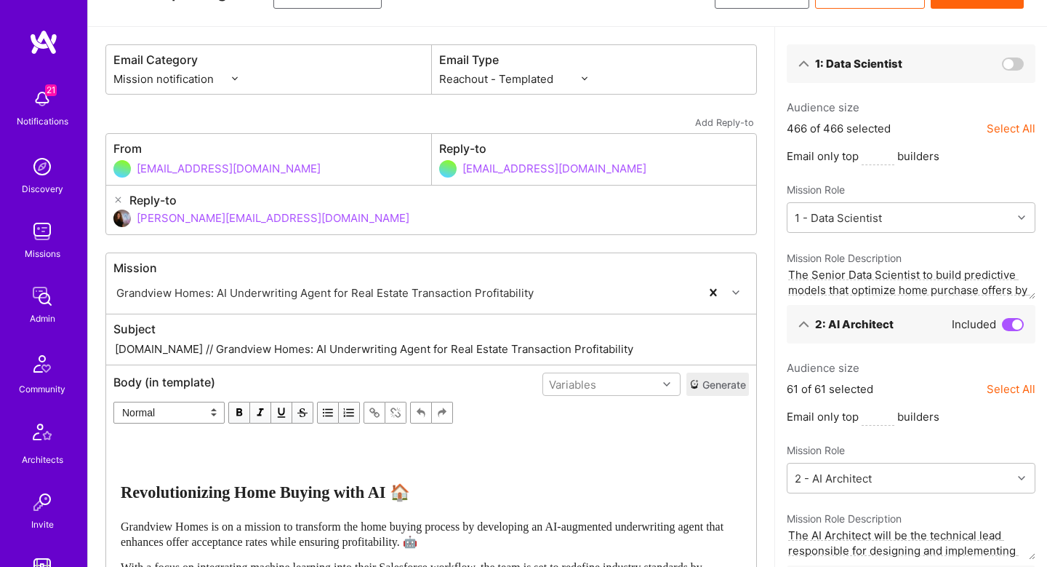
scroll to position [38, 0]
click at [542, 76] on select "Custom - Templated Custom - Plain Reachout - Templated Reachout - Templated (v2…" at bounding box center [513, 79] width 148 height 15
select select "plain-reachout"
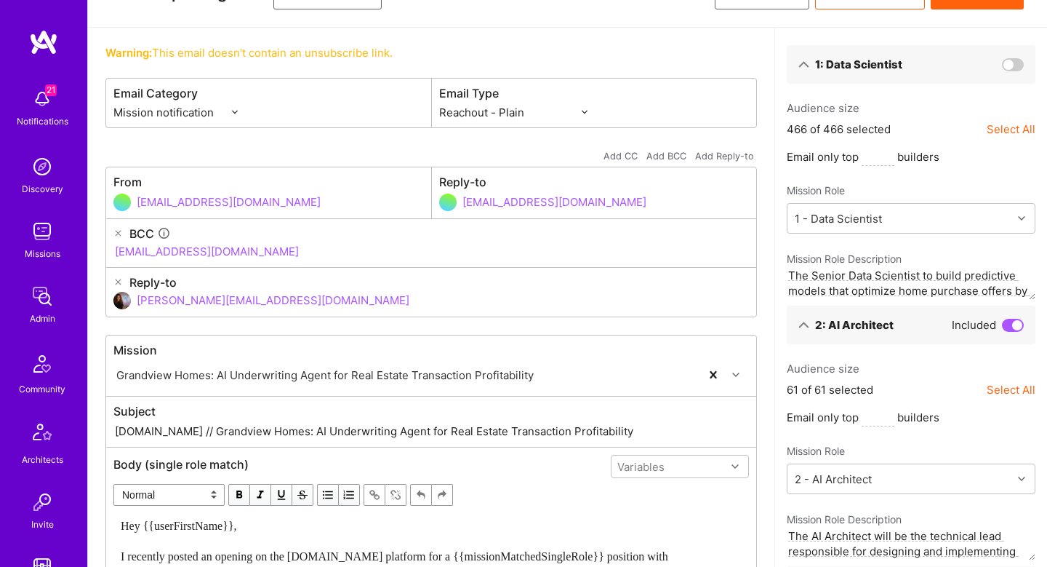
click at [117, 230] on icon at bounding box center [117, 232] width 9 height 9
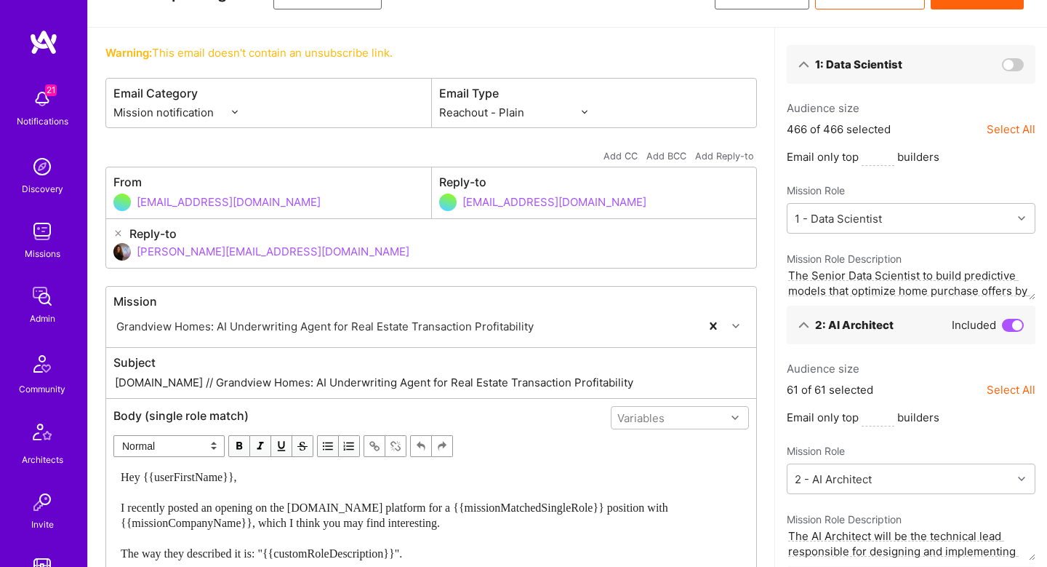
click at [117, 228] on icon at bounding box center [117, 232] width 9 height 9
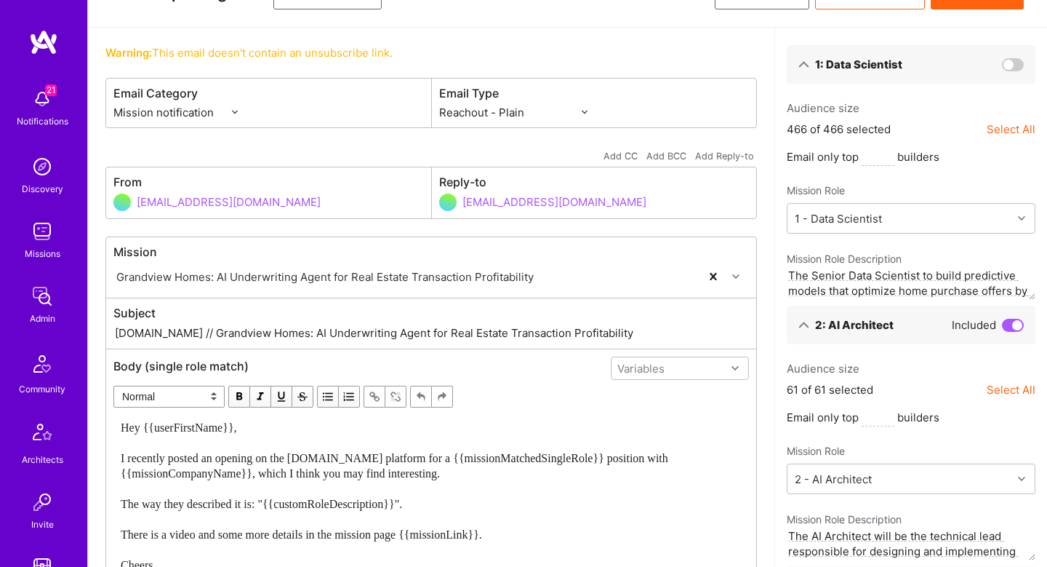
click at [158, 206] on input "[EMAIL_ADDRESS][DOMAIN_NAME]" at bounding box center [280, 201] width 287 height 37
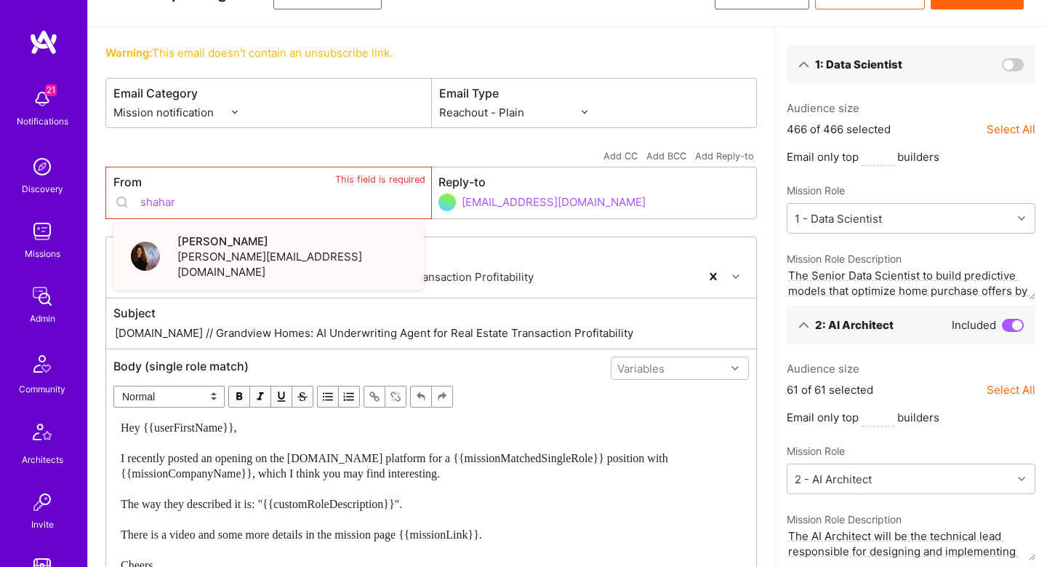
click at [172, 241] on div "Shahar Shavit shahar@a.team" at bounding box center [268, 257] width 311 height 68
type input "[PERSON_NAME][EMAIL_ADDRESS][DOMAIN_NAME]"
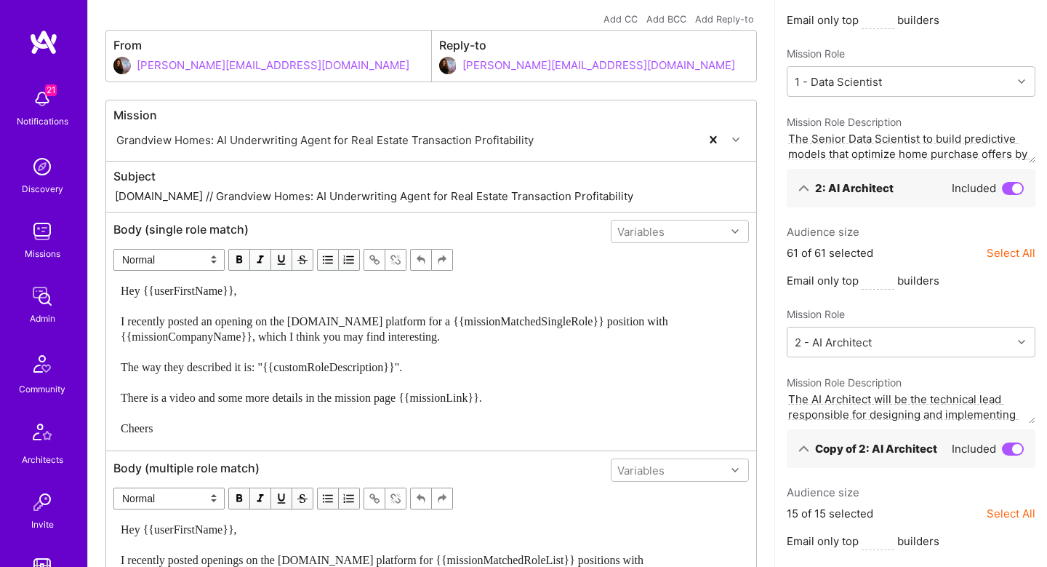
scroll to position [170, 0]
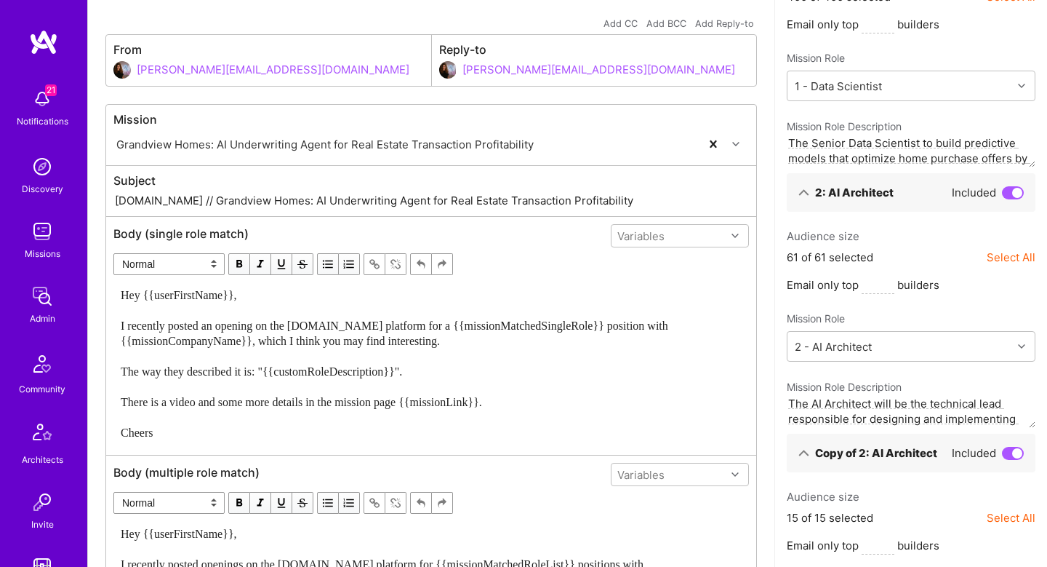
drag, startPoint x: 268, startPoint y: 200, endPoint x: 579, endPoint y: 212, distance: 310.8
click at [579, 212] on div "Subject A.Team // Grandview Homes: AI Underwriting Agent for Real Estate Transa…" at bounding box center [431, 191] width 650 height 50
type input "A.Team // Grandview Homes: AI Engineer with Computer Vision experience"
click at [412, 327] on span "Hey {{userFirstName}}, I recently posted an opening on the A.Team platform for …" at bounding box center [396, 364] width 551 height 150
click at [276, 383] on div "Hey {{userFirstName}}, I recently posted an opening on the A.Team platform for …" at bounding box center [431, 363] width 621 height 153
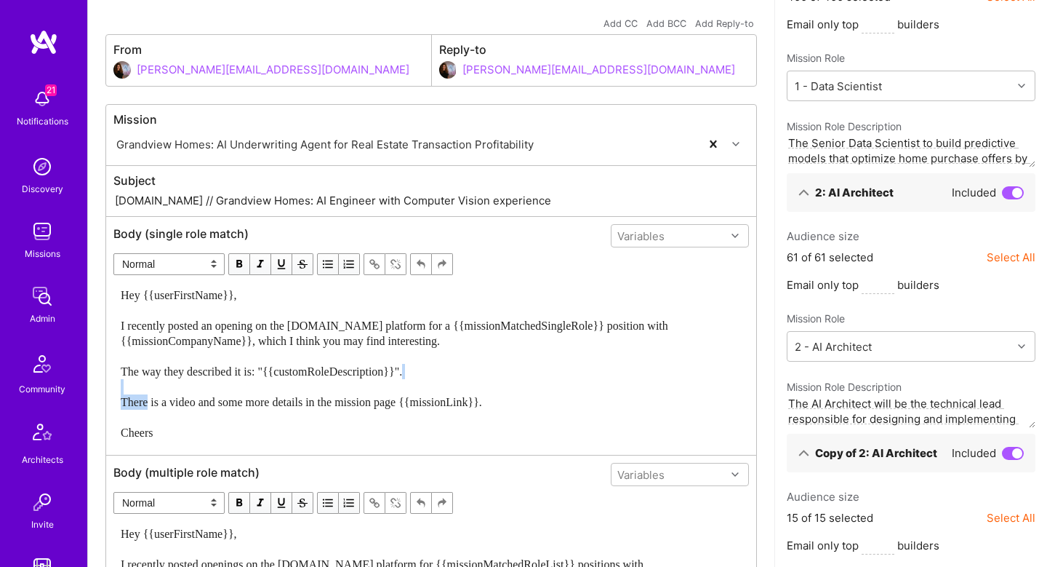
drag, startPoint x: 151, startPoint y: 399, endPoint x: 178, endPoint y: 400, distance: 26.9
click at [178, 400] on span "Hey {{userFirstName}}, I recently posted an opening on the A.Team platform for …" at bounding box center [396, 364] width 551 height 150
click at [324, 401] on span "Hey {{userFirstName}}, I recently posted an opening on the A.Team platform for …" at bounding box center [396, 364] width 551 height 150
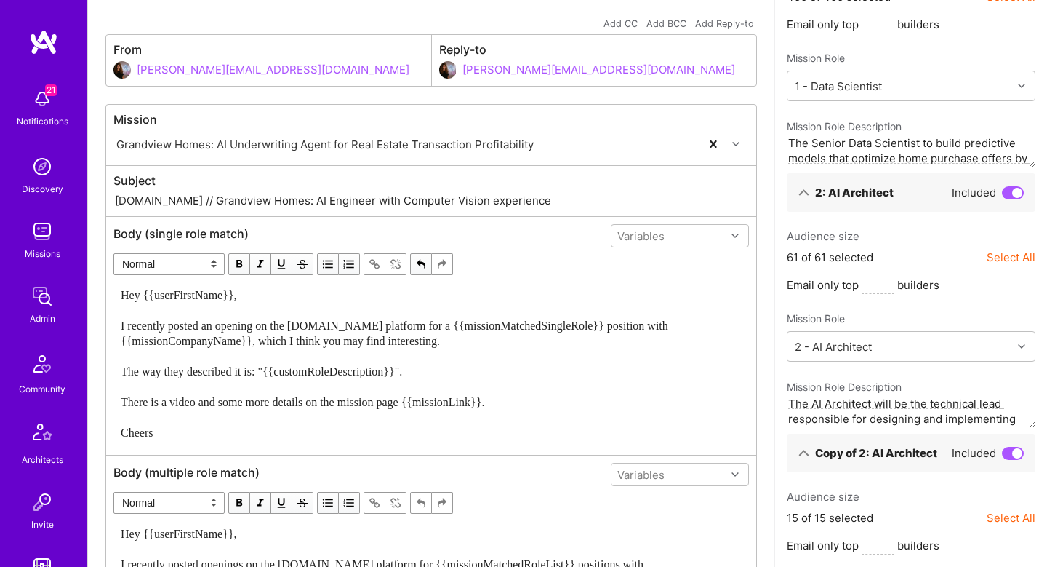
click at [139, 433] on span "Hey {{userFirstName}}, I recently posted an opening on the A.Team platform for …" at bounding box center [396, 364] width 551 height 150
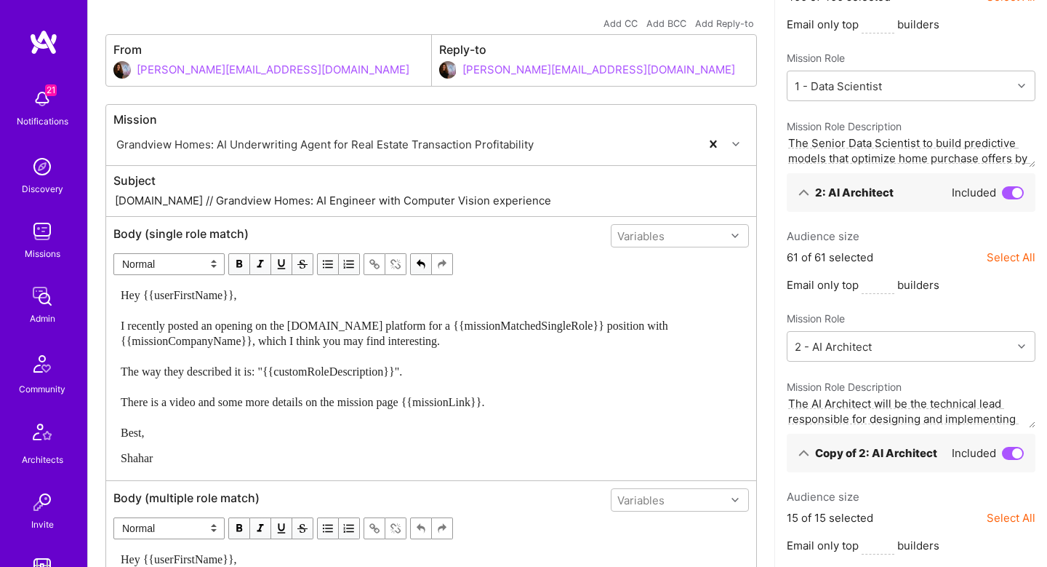
scroll to position [327, 0]
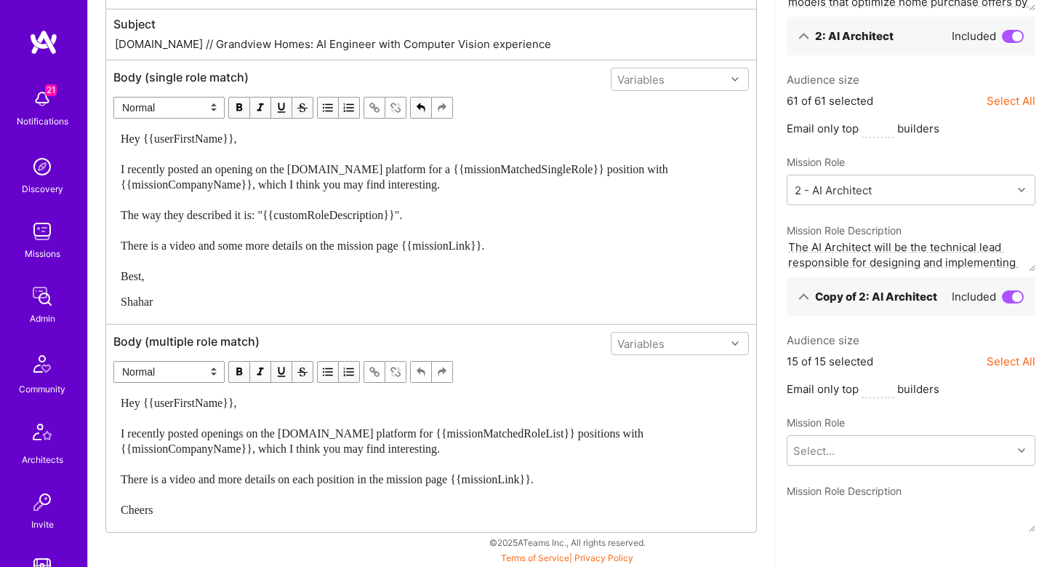
click at [199, 494] on div "Hey {{userFirstName}}, I recently posted openings on the [DOMAIN_NAME] platform…" at bounding box center [431, 456] width 621 height 122
click at [204, 487] on div "Hey {{userFirstName}}, I recently posted openings on the [DOMAIN_NAME] platform…" at bounding box center [431, 456] width 621 height 122
click at [237, 479] on span "Hey {{userFirstName}}, I recently posted openings on the [DOMAIN_NAME] platform…" at bounding box center [384, 455] width 526 height 119
click at [233, 495] on div "Hey {{userFirstName}}, I recently posted openings on the [DOMAIN_NAME] platform…" at bounding box center [431, 456] width 621 height 122
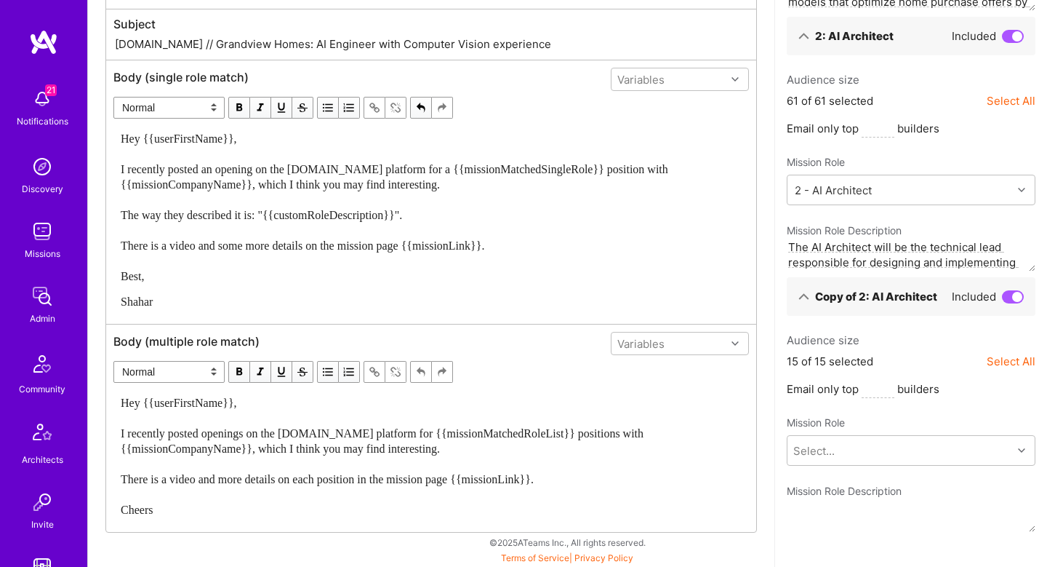
click at [129, 515] on span "Hey {{userFirstName}}, I recently posted openings on the [DOMAIN_NAME] platform…" at bounding box center [384, 455] width 526 height 119
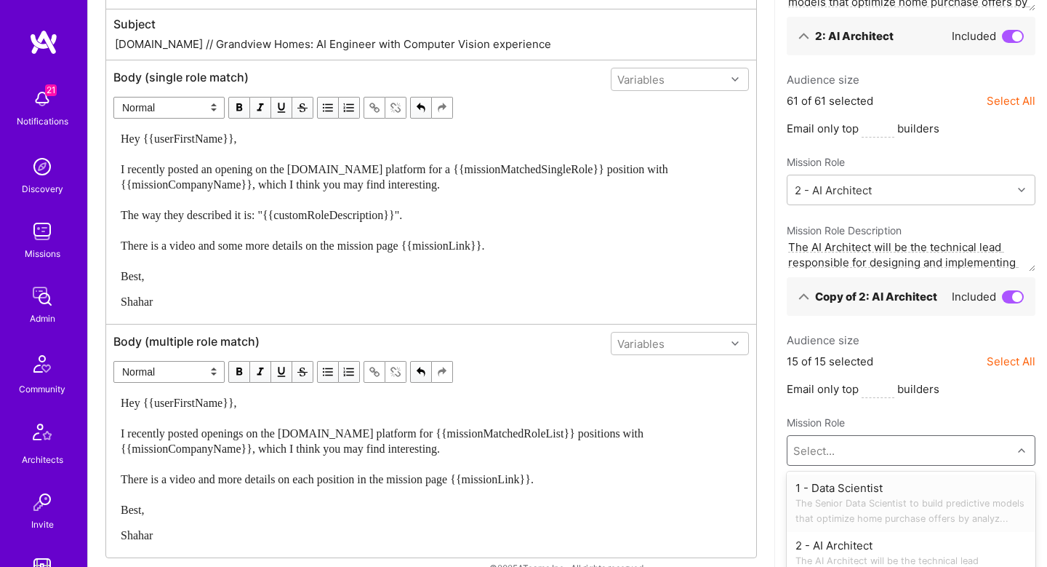
click at [820, 465] on body "21 21 Notifications Discovery Missions Admin Community Architects Invite Tokens…" at bounding box center [523, 129] width 1047 height 912
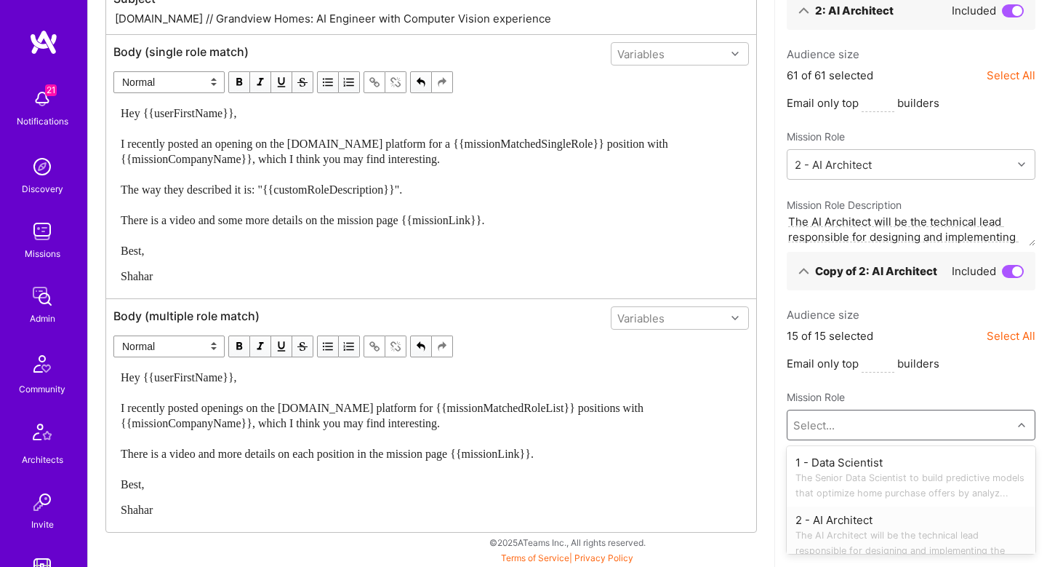
click at [820, 531] on span "The AI Architect will be the technical lead responsible for designing and imple…" at bounding box center [911, 550] width 231 height 46
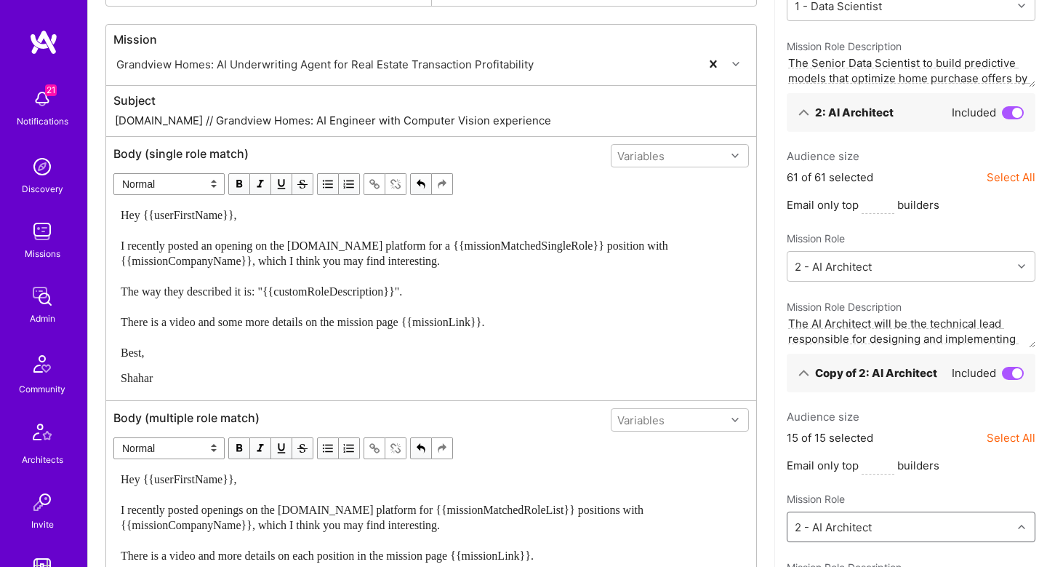
scroll to position [0, 0]
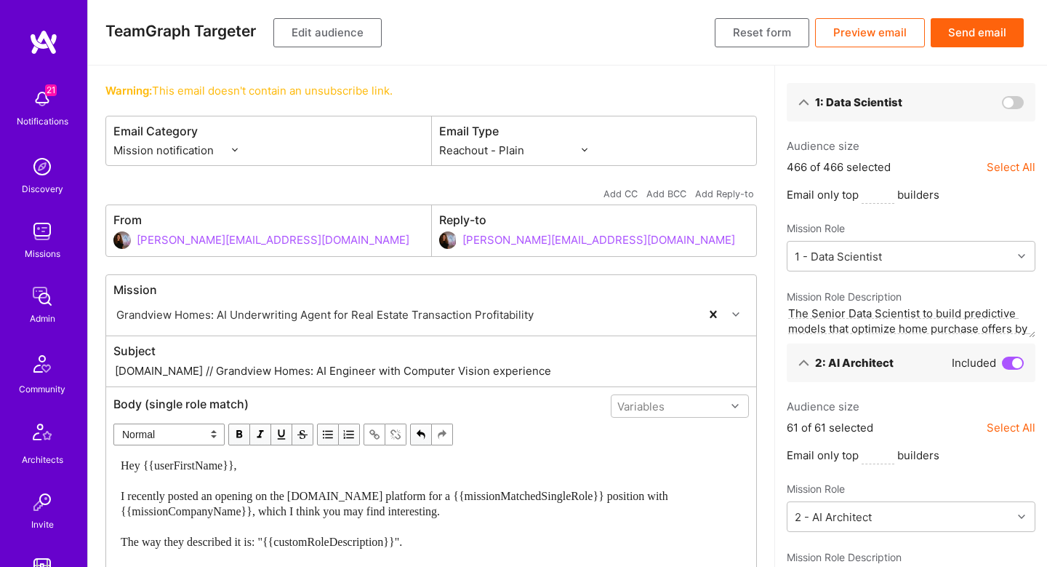
click at [980, 38] on button "Send email" at bounding box center [977, 32] width 93 height 29
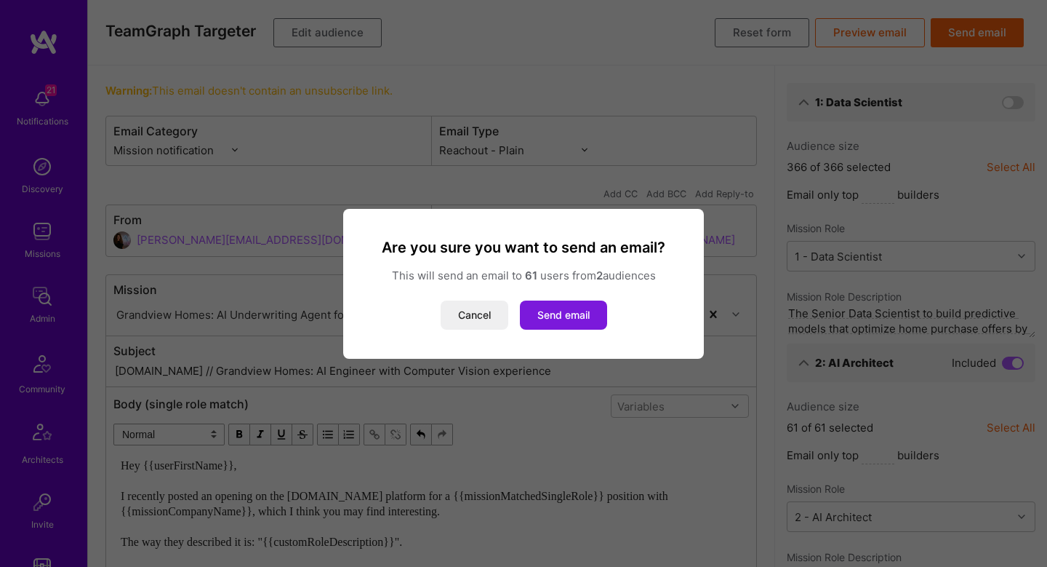
click at [572, 322] on button "Send email" at bounding box center [563, 314] width 87 height 29
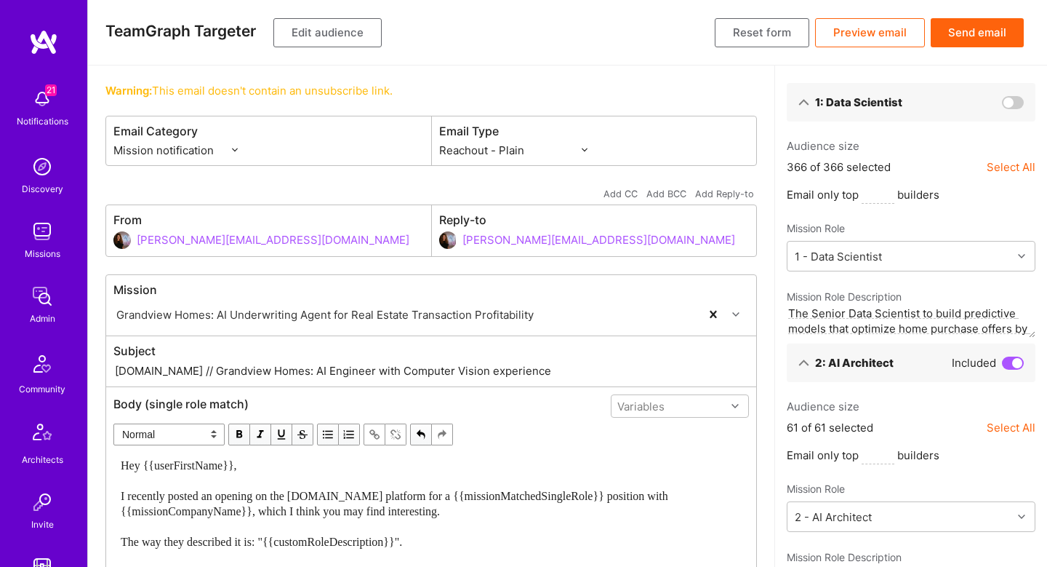
click at [302, 27] on button "Edit audience" at bounding box center [327, 32] width 108 height 29
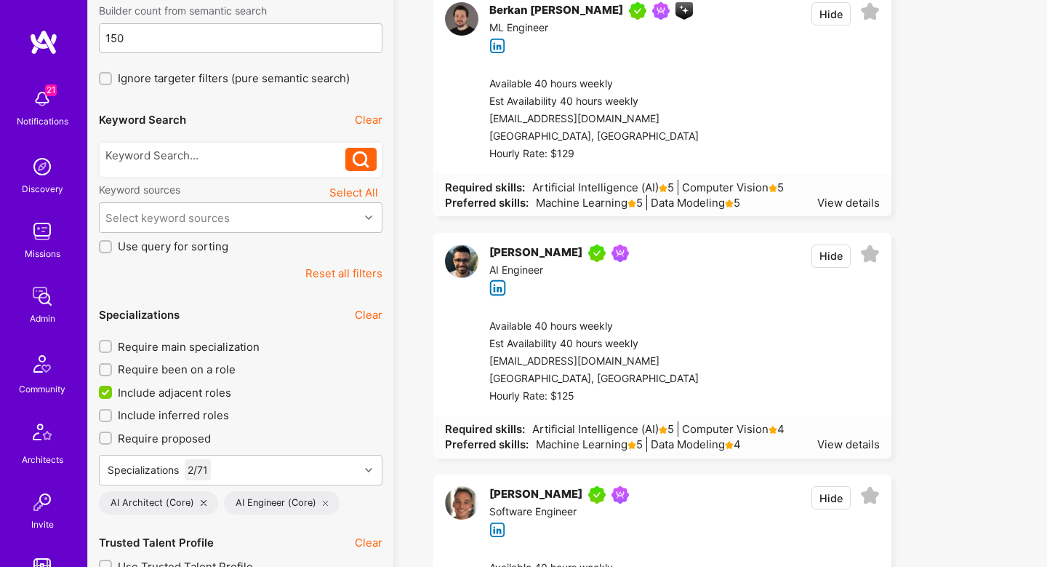
scroll to position [193, 0]
click at [356, 152] on icon at bounding box center [361, 159] width 17 height 17
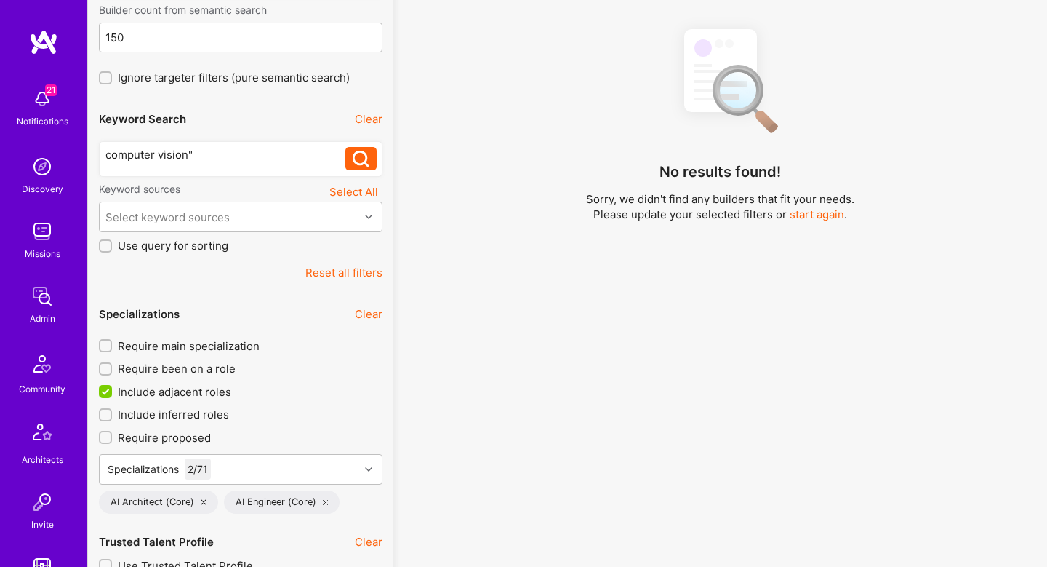
click at [107, 156] on div "computer vision"" at bounding box center [225, 154] width 241 height 15
click at [236, 153] on div ""computer vision"" at bounding box center [225, 154] width 241 height 15
click at [355, 153] on icon at bounding box center [361, 159] width 17 height 17
drag, startPoint x: 219, startPoint y: 155, endPoint x: 79, endPoint y: 141, distance: 140.3
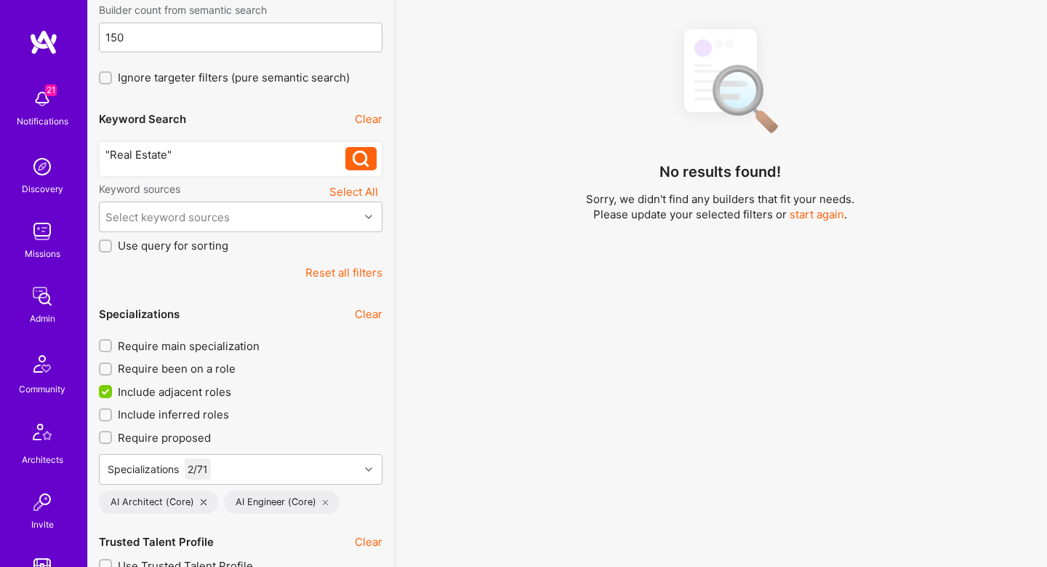
click at [359, 156] on icon at bounding box center [361, 159] width 17 height 17
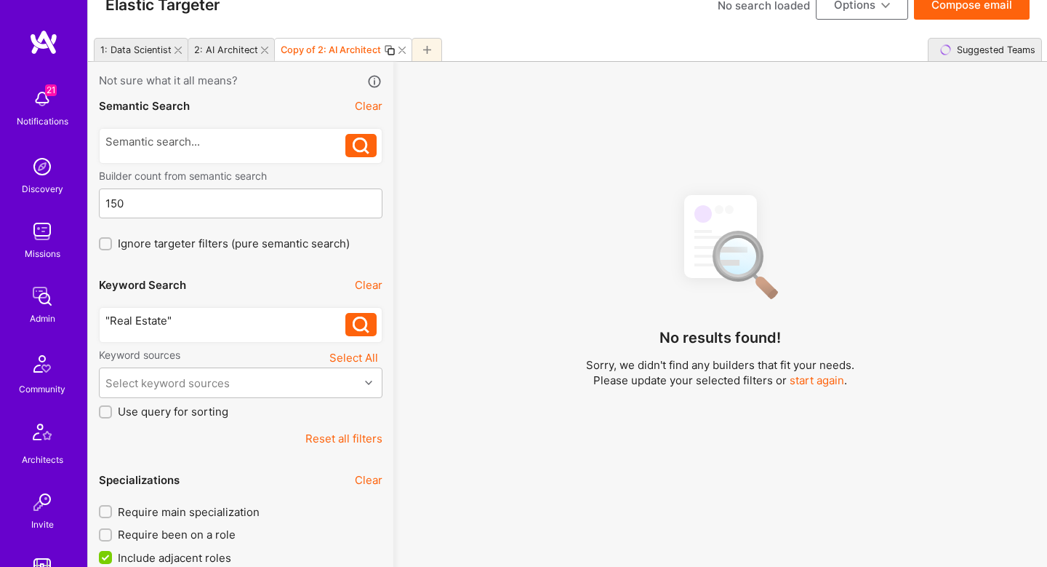
scroll to position [30, 0]
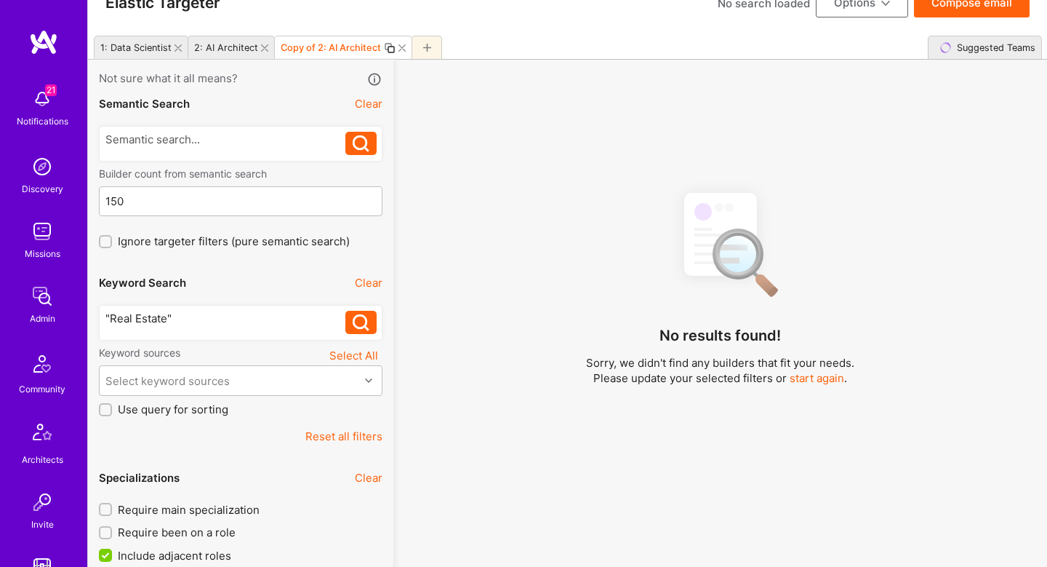
click at [372, 282] on button "Clear" at bounding box center [369, 282] width 28 height 15
click at [236, 48] on div "2: AI Architect" at bounding box center [226, 47] width 64 height 11
checkbox input "false"
type input "1"
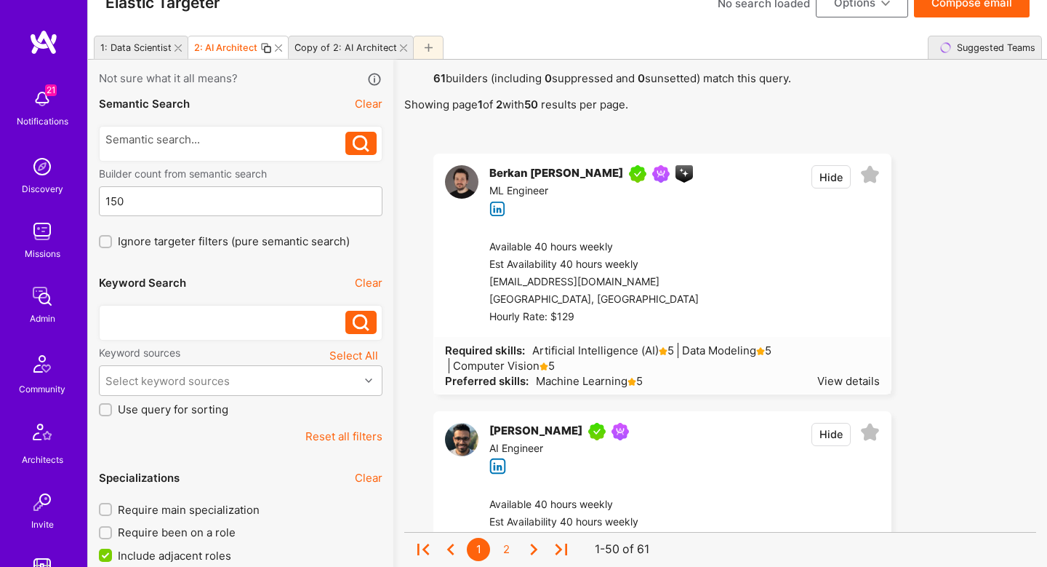
click at [197, 312] on div at bounding box center [225, 318] width 241 height 15
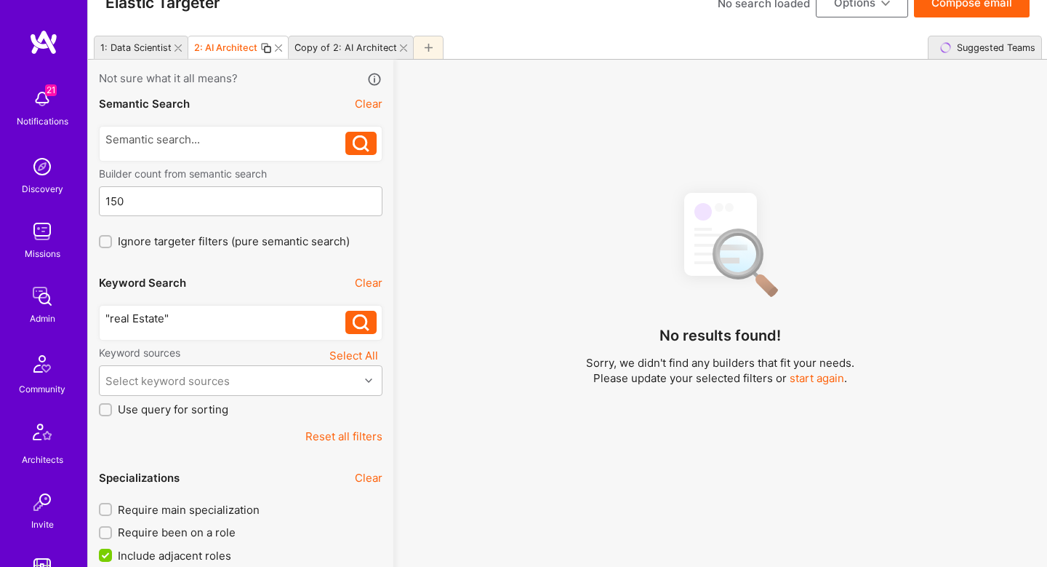
click at [135, 319] on div ""real Estate"" at bounding box center [225, 318] width 241 height 15
click at [358, 316] on icon at bounding box center [361, 322] width 17 height 17
click at [153, 324] on div ""real estate"" at bounding box center [225, 318] width 241 height 15
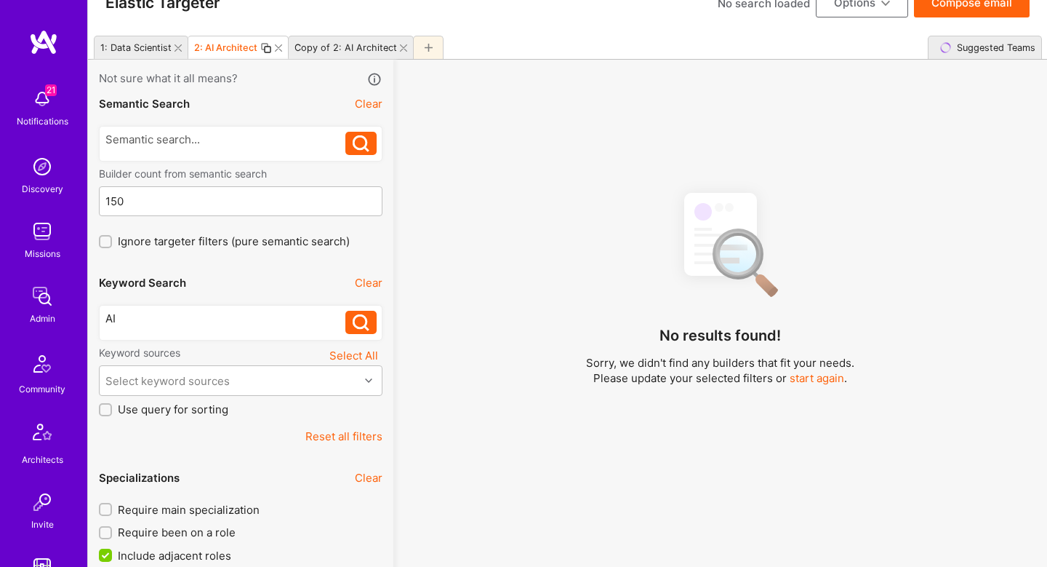
click at [365, 313] on button at bounding box center [360, 322] width 31 height 23
drag, startPoint x: 376, startPoint y: 284, endPoint x: 363, endPoint y: 290, distance: 14.3
click at [376, 284] on button "Clear" at bounding box center [369, 282] width 28 height 15
click at [415, 47] on div at bounding box center [428, 47] width 31 height 23
checkbox input "false"
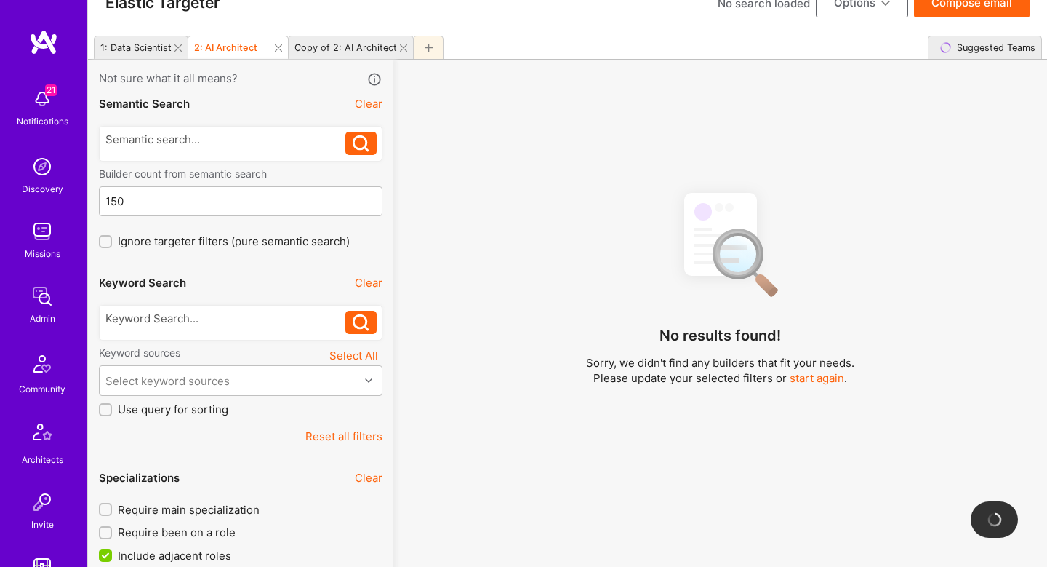
type input "[DATE]"
checkbox input "false"
checkbox input "true"
type input "0"
checkbox input "false"
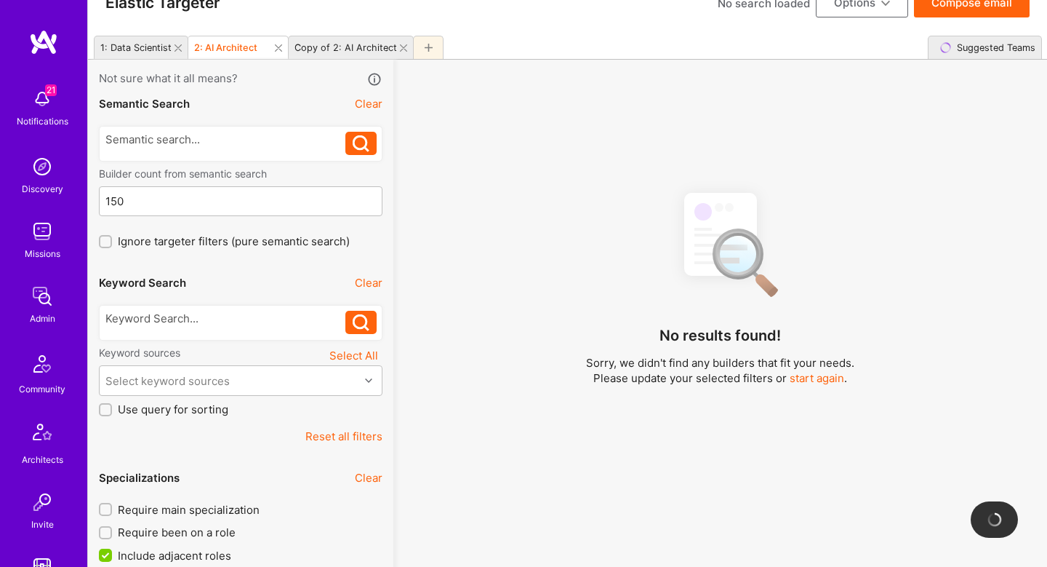
checkbox input "false"
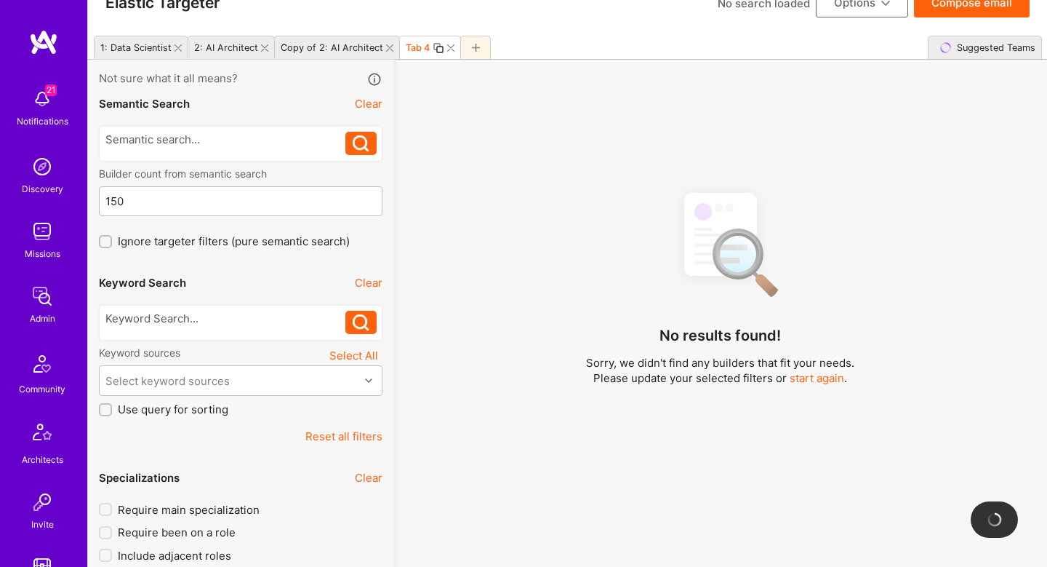
click at [371, 436] on button "Reset all filters" at bounding box center [343, 435] width 77 height 15
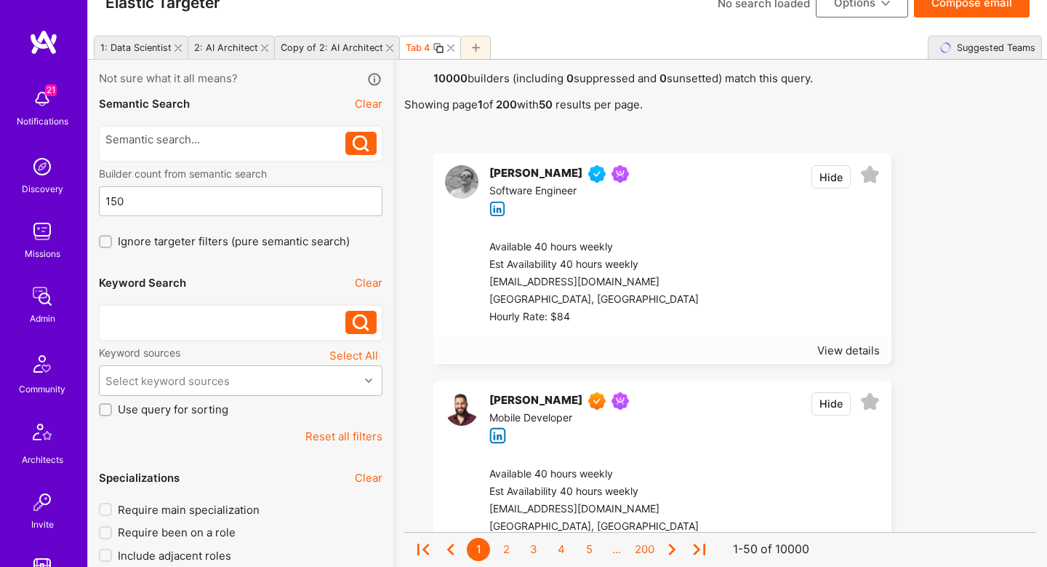
click at [243, 316] on div at bounding box center [225, 318] width 241 height 15
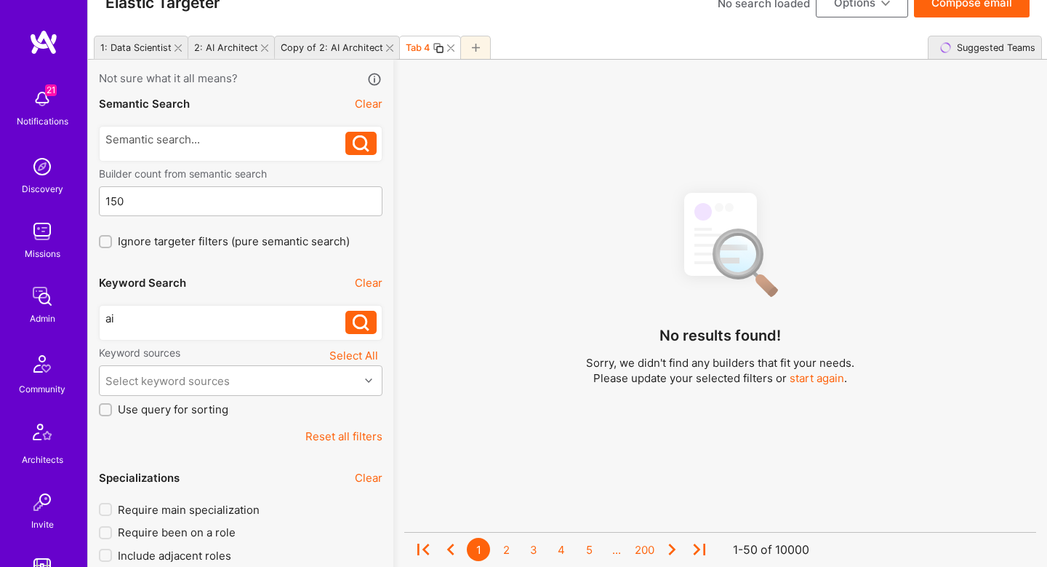
click at [228, 40] on div "2: AI Architect" at bounding box center [223, 47] width 70 height 21
checkbox input "true"
type input "[DATE]"
checkbox input "true"
checkbox input "false"
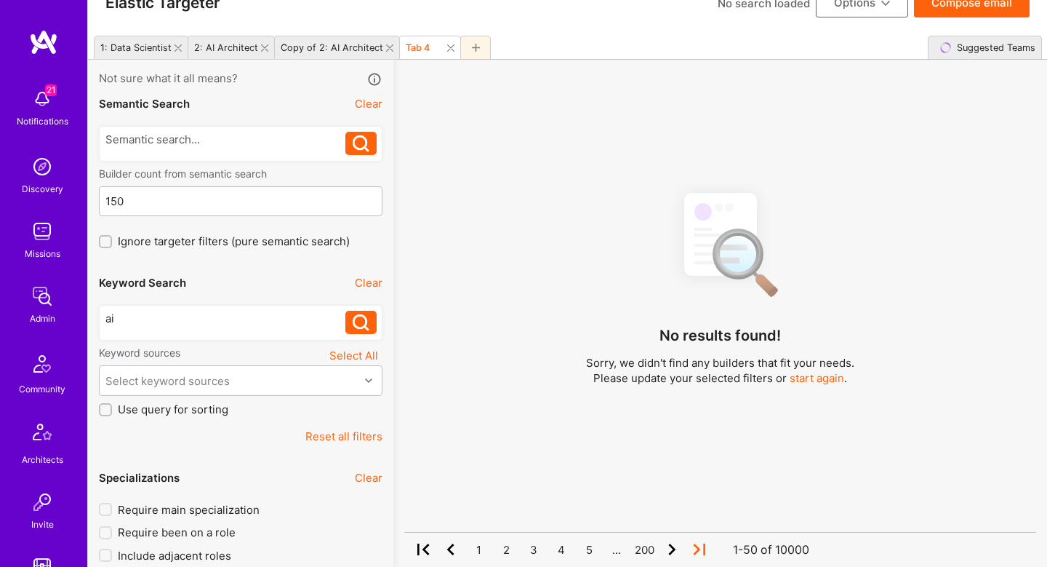
type input "1"
checkbox input "true"
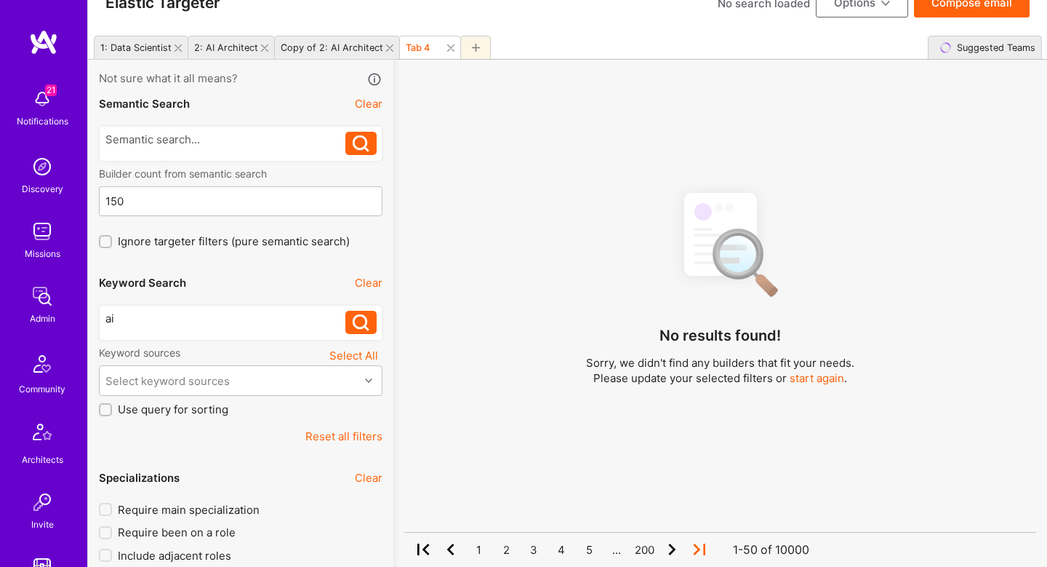
checkbox input "true"
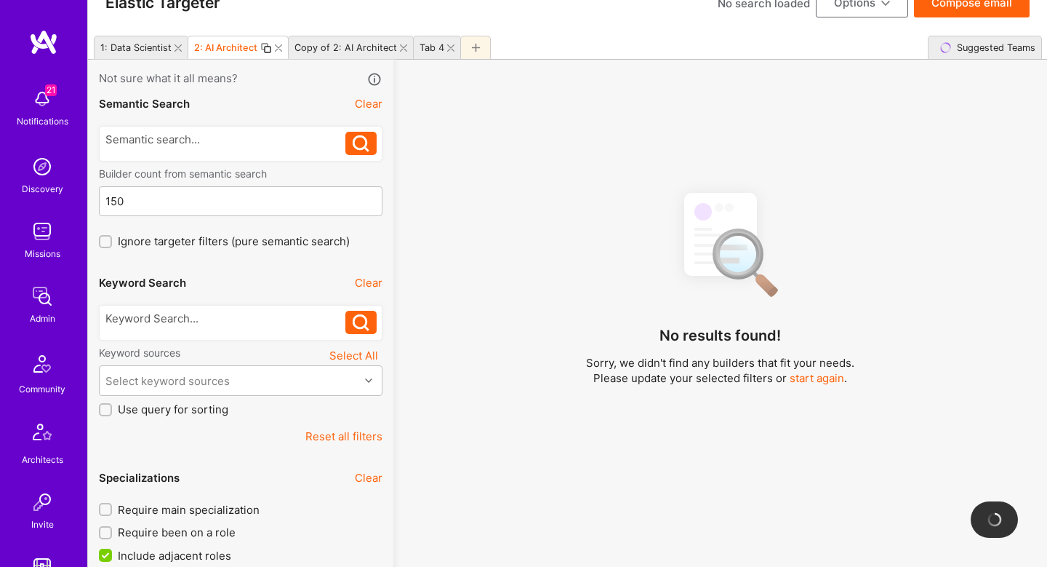
click at [378, 278] on button "Clear" at bounding box center [369, 282] width 28 height 15
click at [424, 49] on div "Tab 4" at bounding box center [432, 47] width 25 height 11
checkbox input "false"
type input "[DATE]"
checkbox input "false"
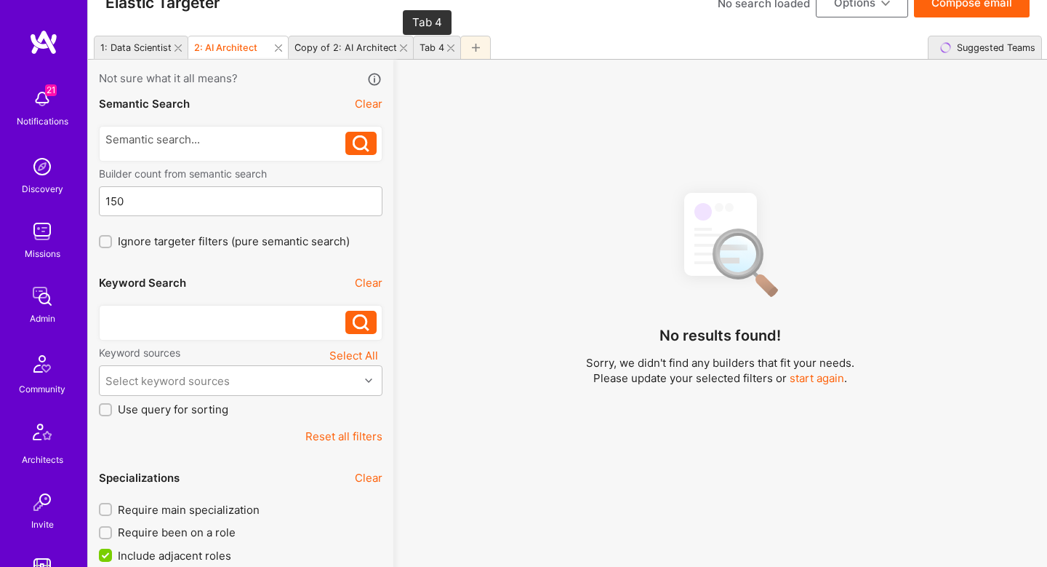
checkbox input "true"
type input "0"
checkbox input "false"
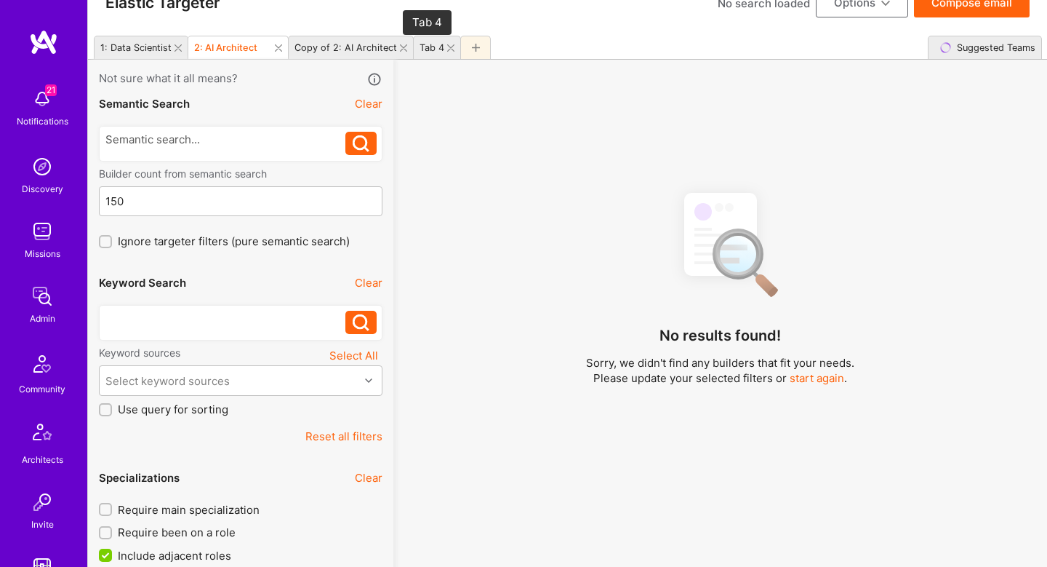
checkbox input "false"
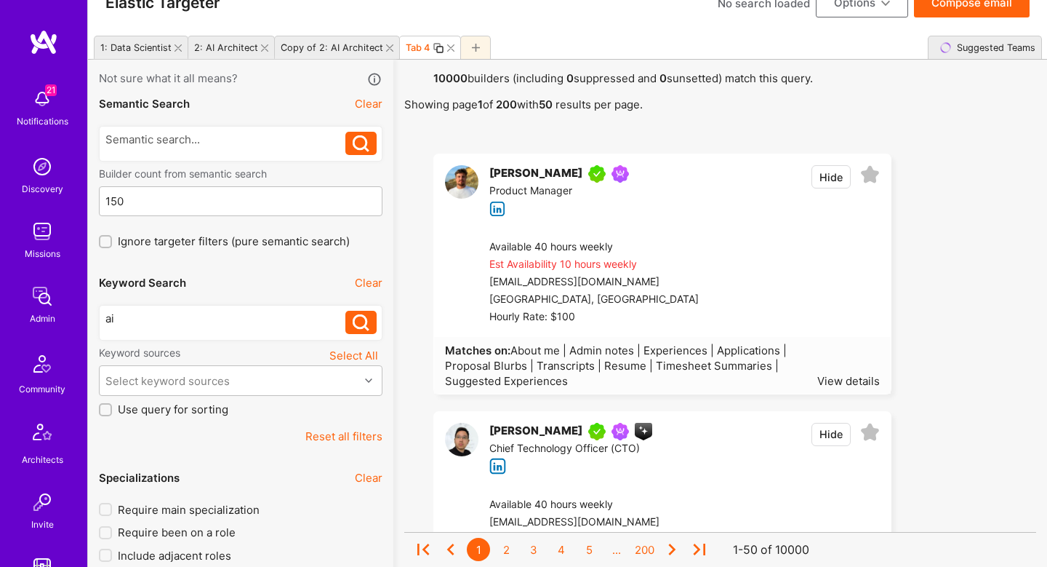
click at [244, 41] on div "2: AI Architect" at bounding box center [223, 47] width 70 height 21
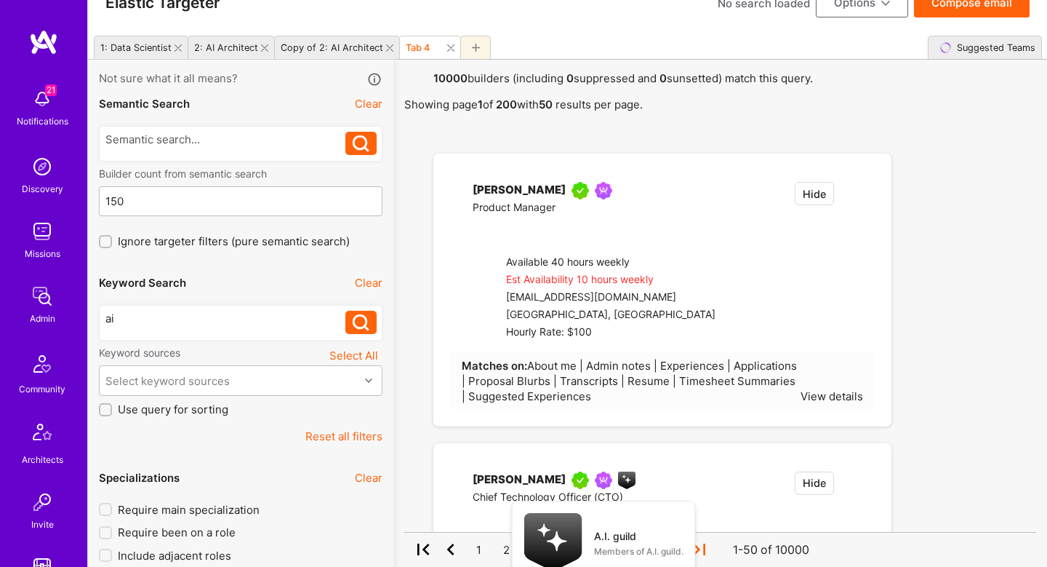
checkbox input "true"
type input "[DATE]"
checkbox input "true"
checkbox input "false"
type input "1"
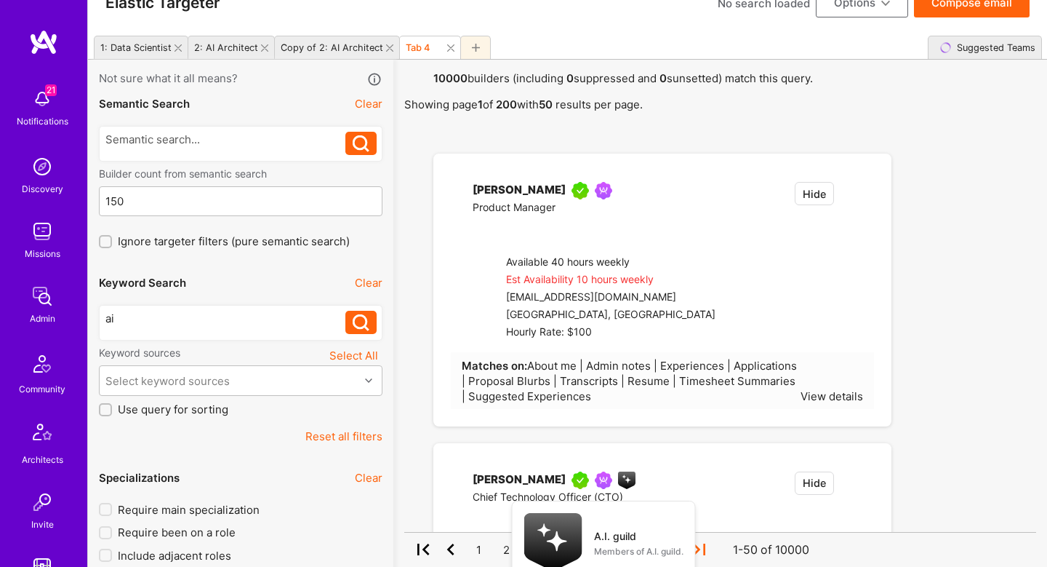
checkbox input "true"
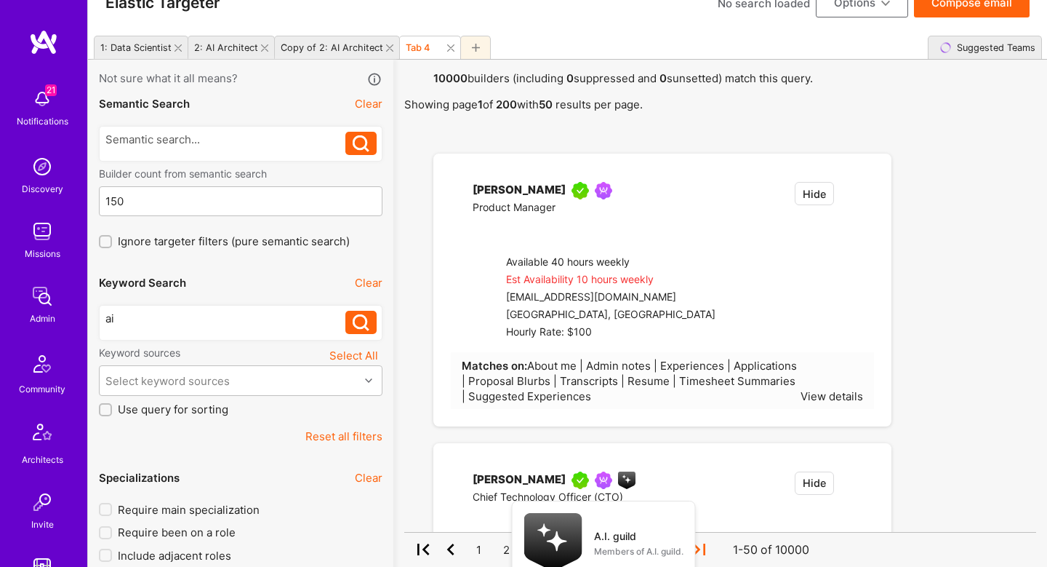
checkbox input "true"
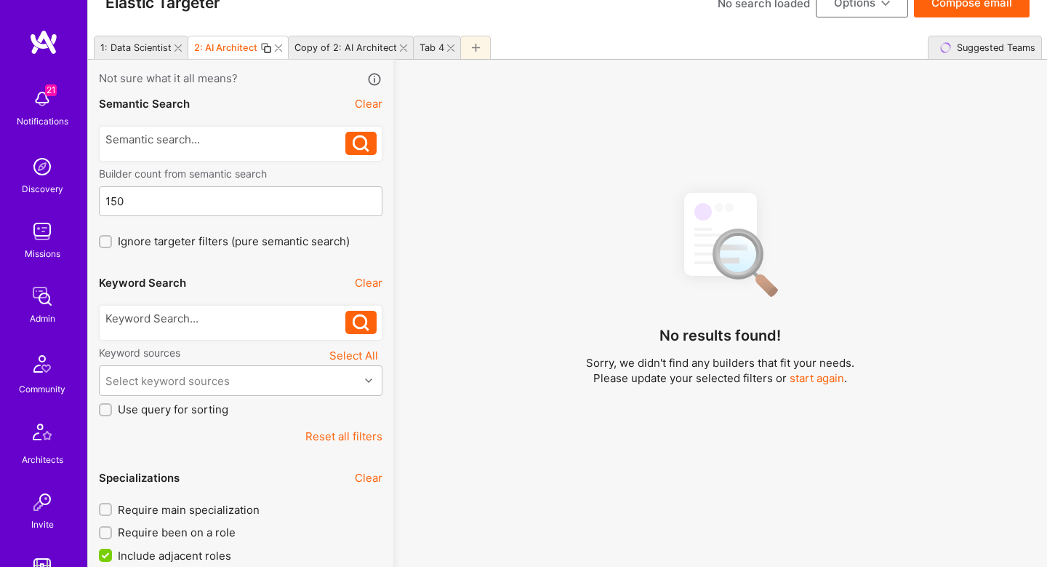
click at [356, 324] on icon at bounding box center [361, 322] width 17 height 17
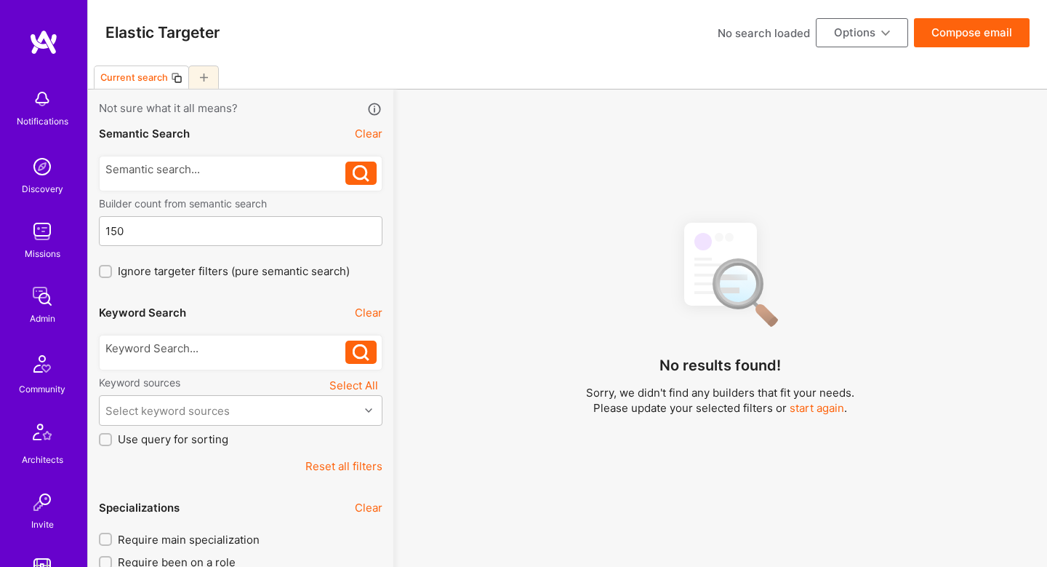
scroll to position [30, 0]
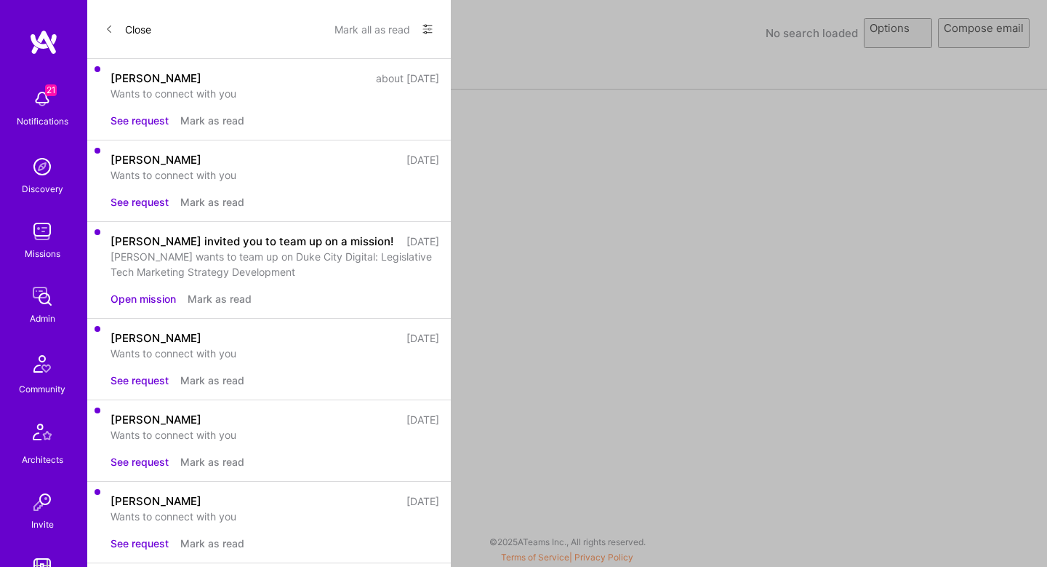
select select "rich-reachout"
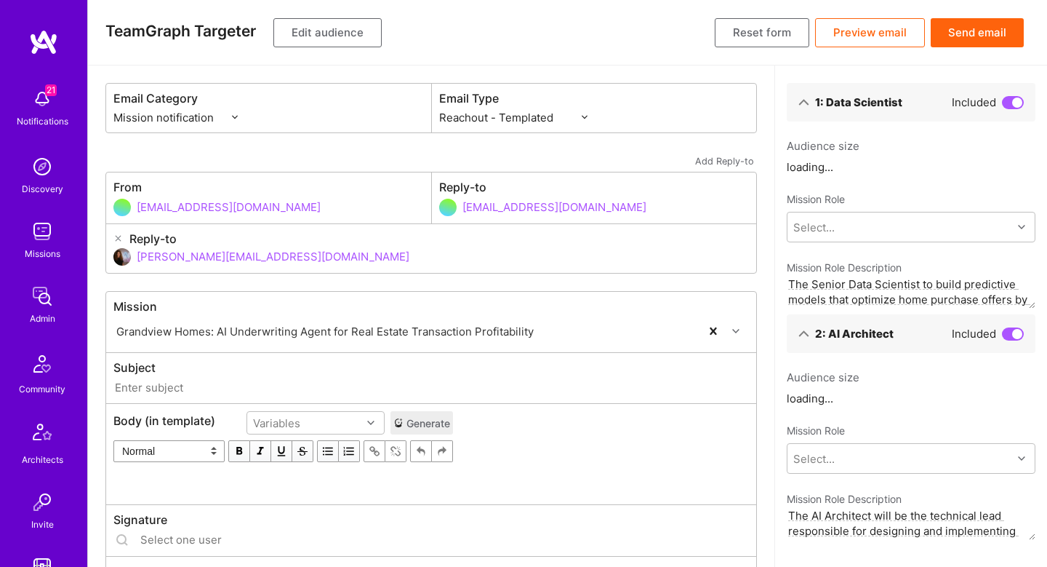
click at [302, 28] on button "Edit audience" at bounding box center [327, 32] width 108 height 29
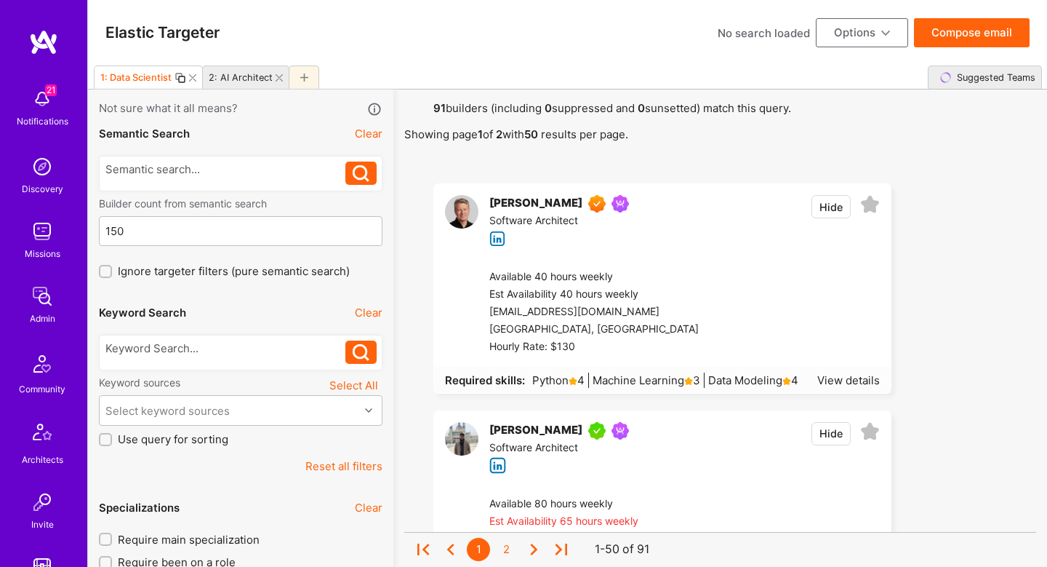
click at [762, 304] on div at bounding box center [789, 311] width 181 height 87
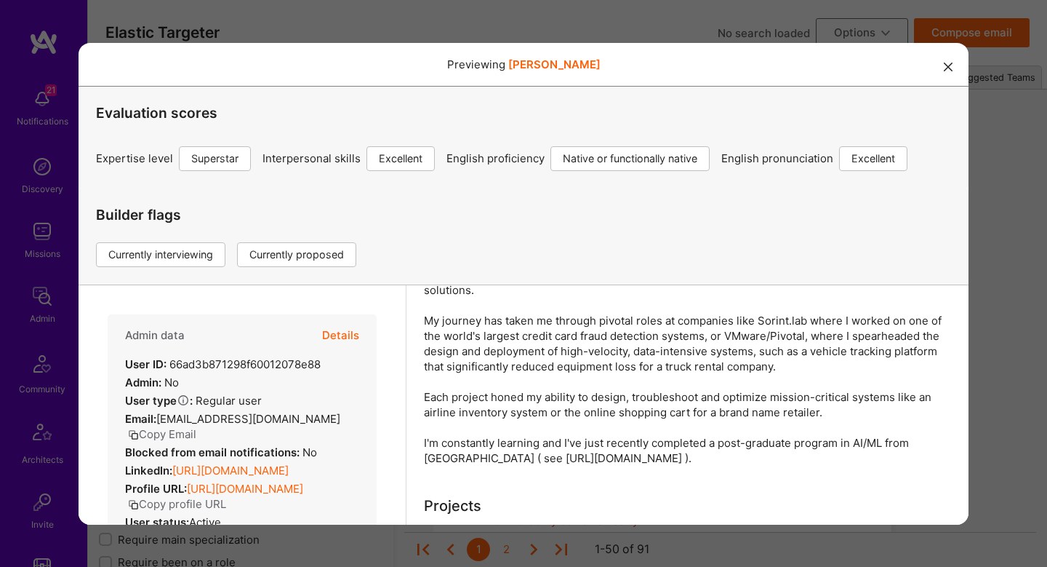
scroll to position [189, 0]
drag, startPoint x: 868, startPoint y: 441, endPoint x: 857, endPoint y: 438, distance: 10.8
click at [854, 438] on div "As a seasoned Software Architect, I've spent my career turning complex problems…" at bounding box center [687, 364] width 527 height 199
click at [1002, 412] on div "Previewing [PERSON_NAME] Evaluation scores Expertise level Superstar Interperso…" at bounding box center [523, 283] width 1047 height 567
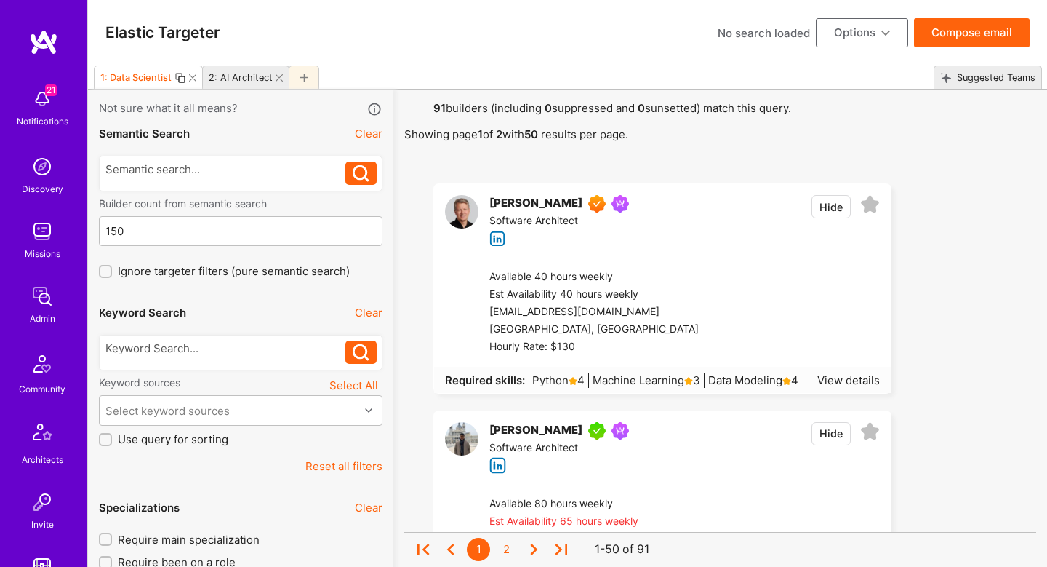
click at [275, 334] on div at bounding box center [241, 352] width 284 height 47
click at [273, 341] on div at bounding box center [225, 347] width 241 height 15
click at [369, 351] on icon at bounding box center [361, 352] width 17 height 17
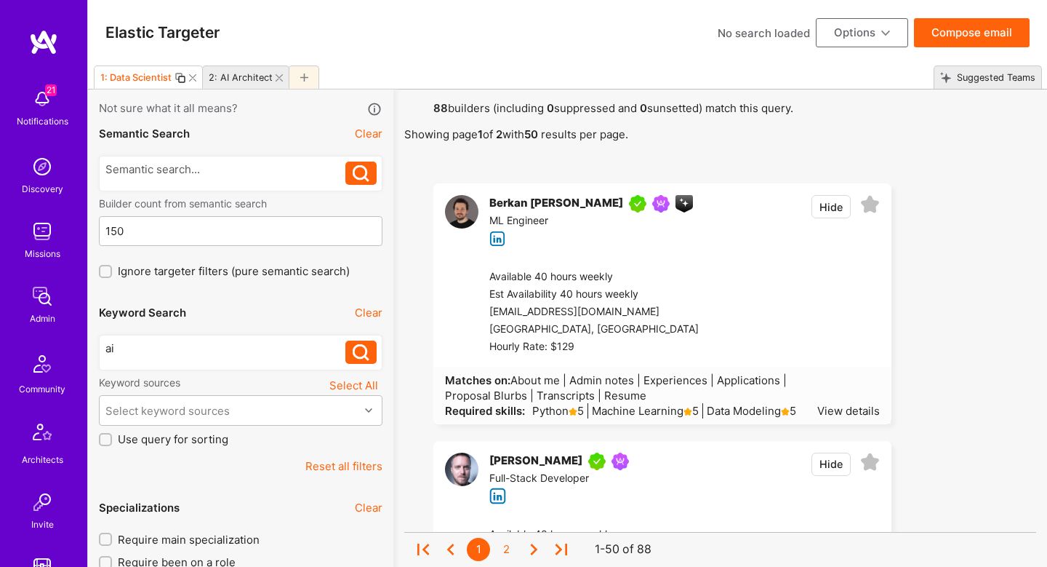
click at [113, 351] on div "ai" at bounding box center [225, 347] width 241 height 15
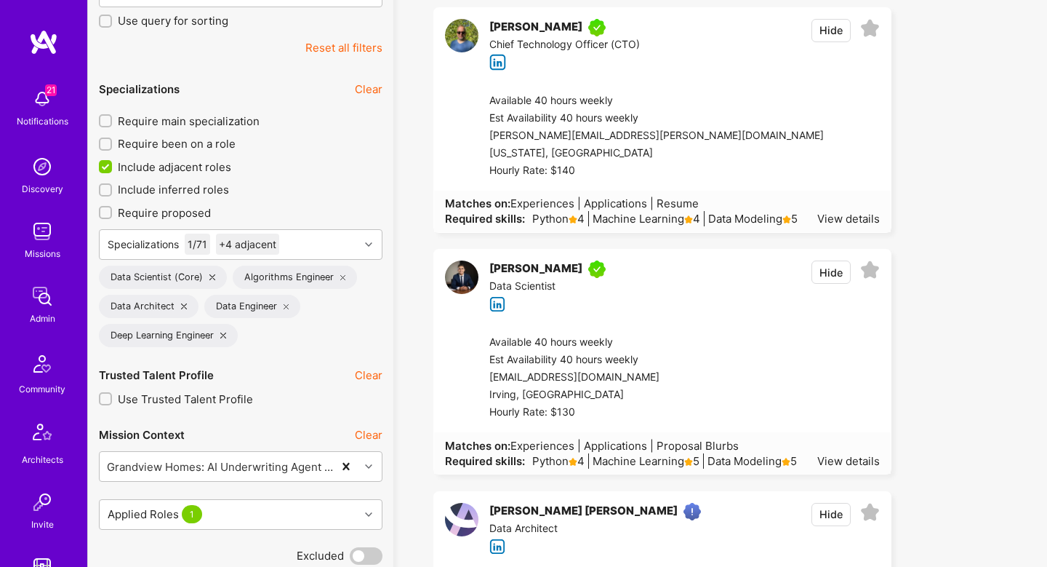
scroll to position [415, 0]
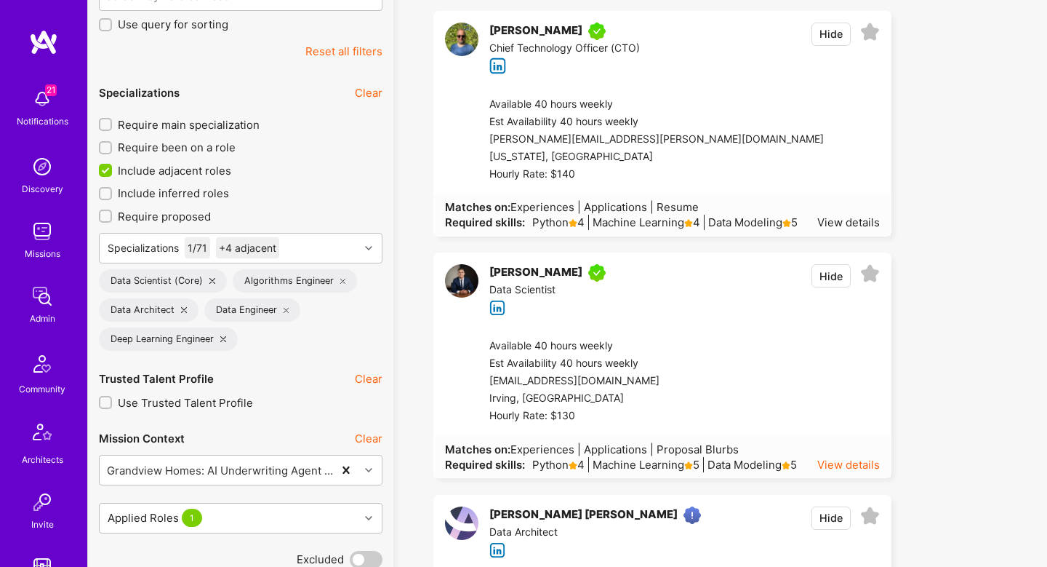
click at [866, 468] on div "View details" at bounding box center [848, 464] width 63 height 15
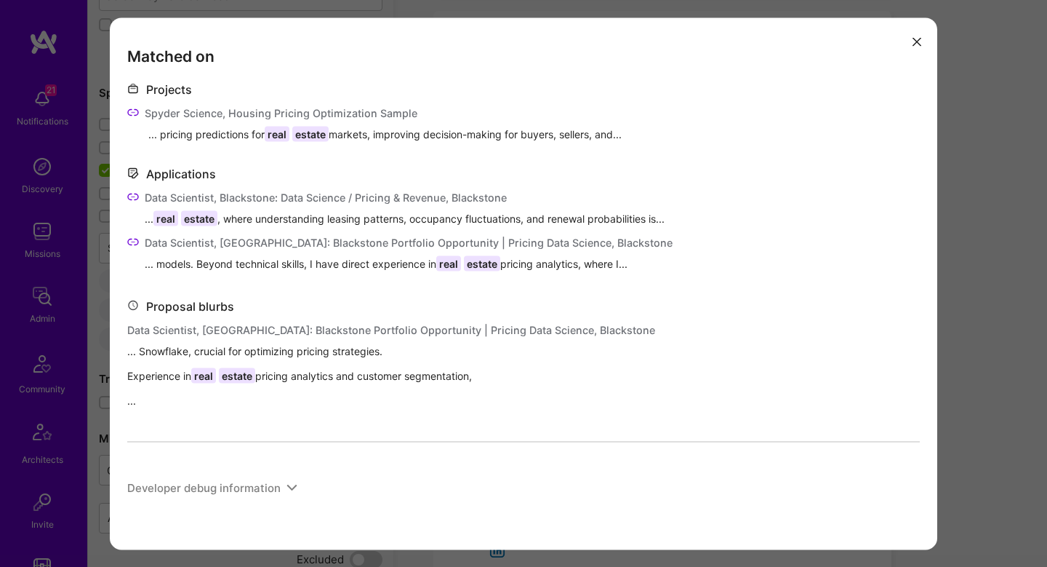
click at [1008, 357] on div "Matched on Projects Spyder Science, Housing Pricing Optimization Sample ... pri…" at bounding box center [523, 283] width 1047 height 567
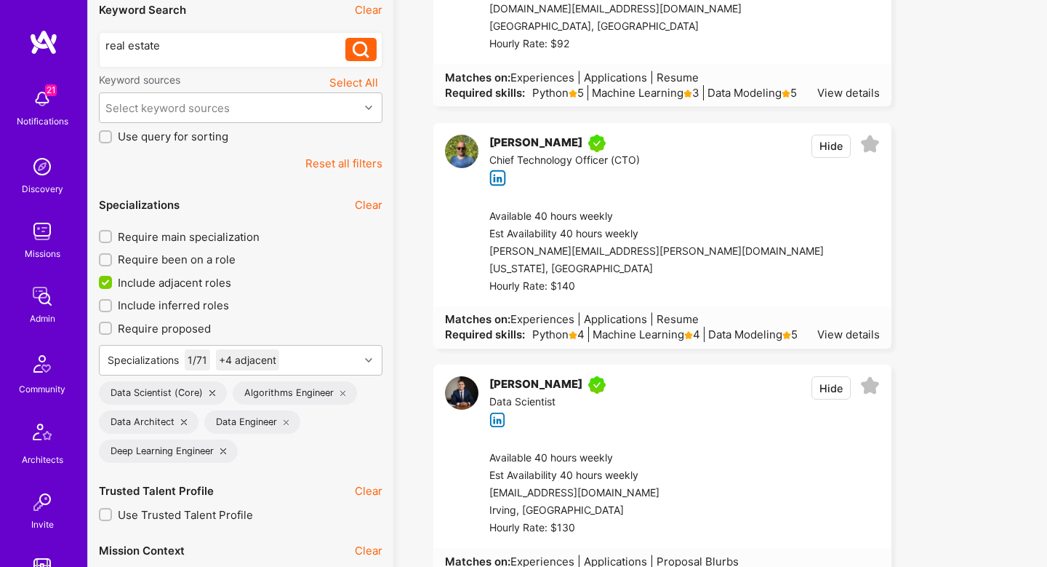
scroll to position [297, 0]
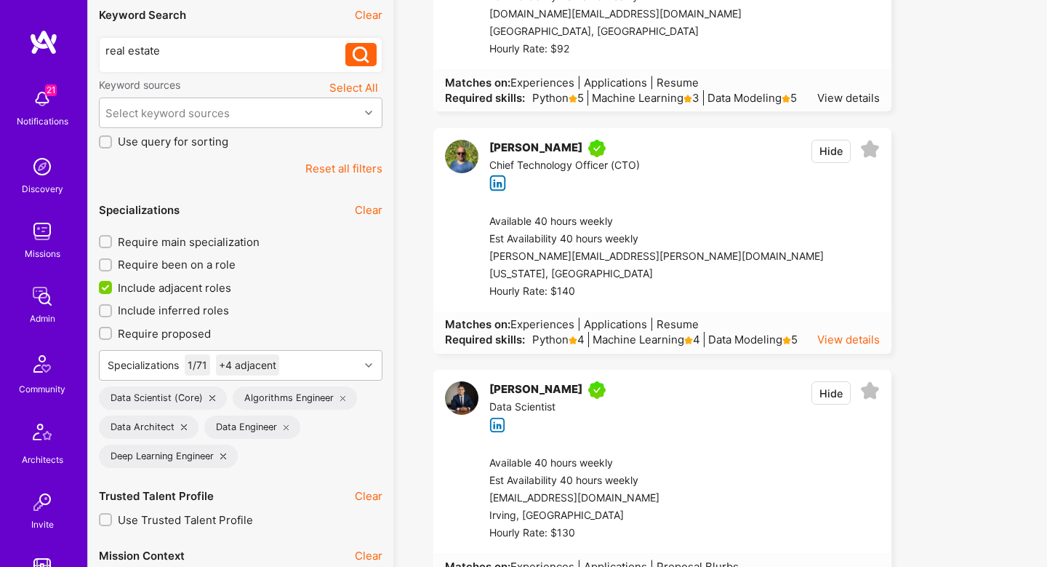
click at [852, 332] on div "View details" at bounding box center [848, 339] width 63 height 15
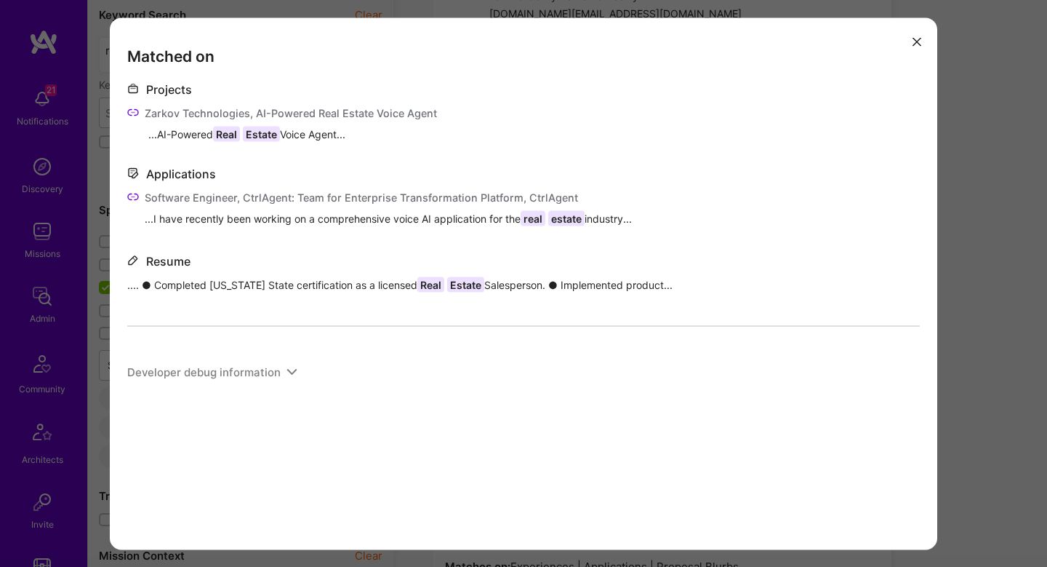
click at [996, 223] on div "Matched on Projects Zarkov Technologies, AI-Powered Real Estate Voice Agent ...…" at bounding box center [523, 283] width 1047 height 567
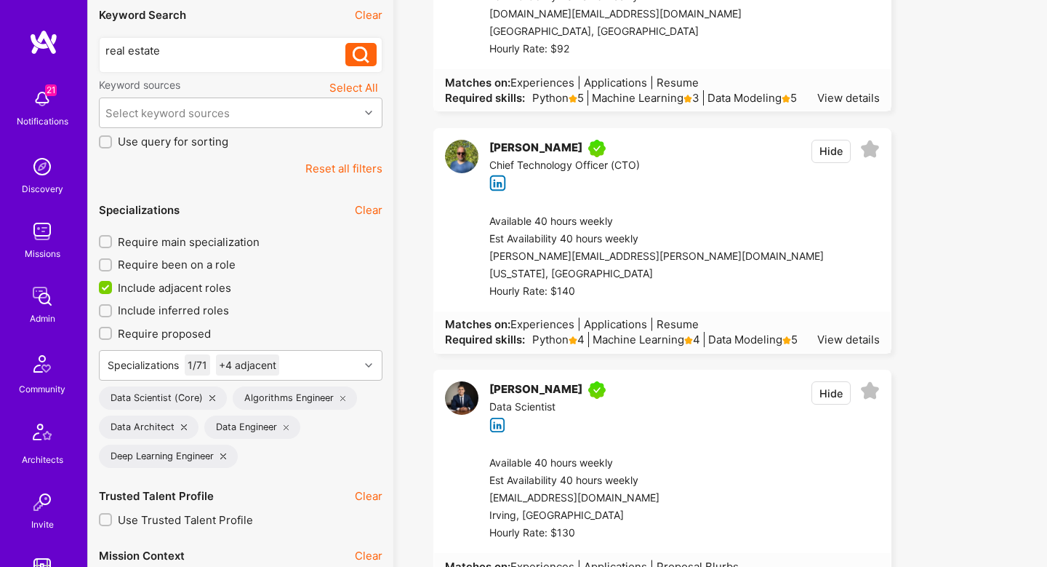
click at [872, 152] on icon at bounding box center [870, 150] width 20 height 20
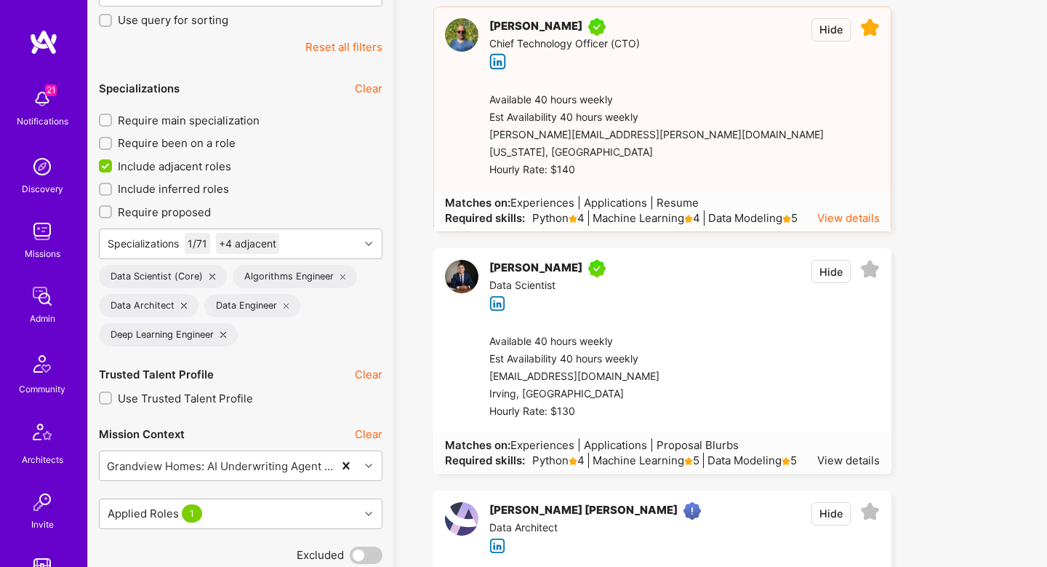
scroll to position [418, 0]
click at [871, 271] on icon at bounding box center [870, 270] width 20 height 20
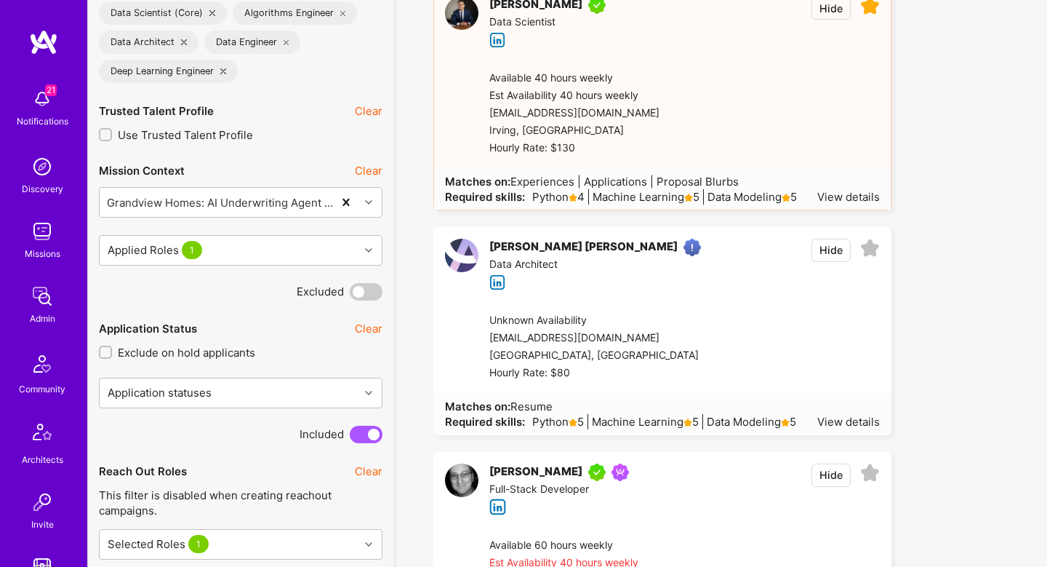
scroll to position [681, 0]
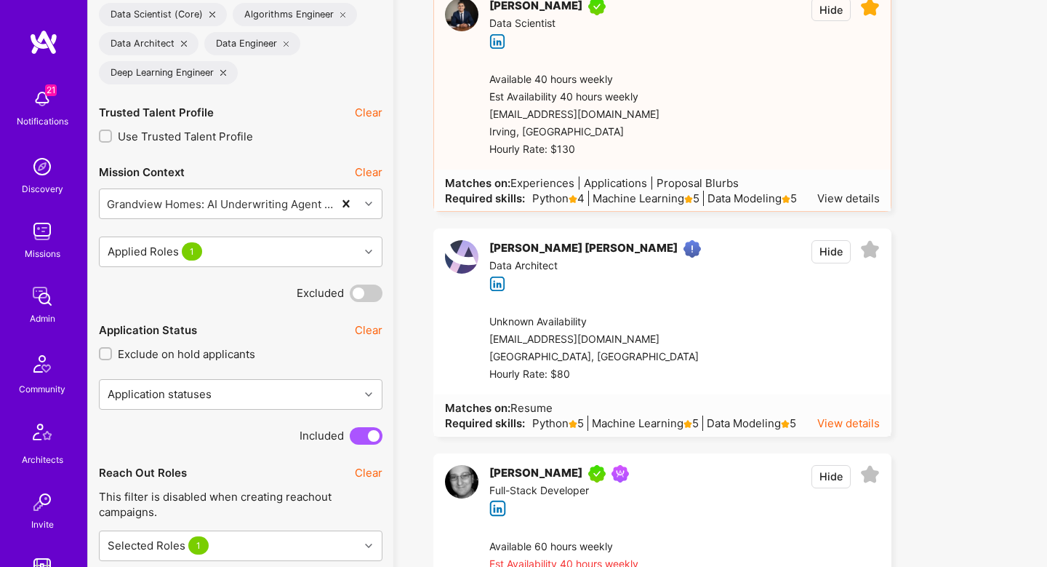
click at [860, 428] on div "View details" at bounding box center [848, 422] width 63 height 15
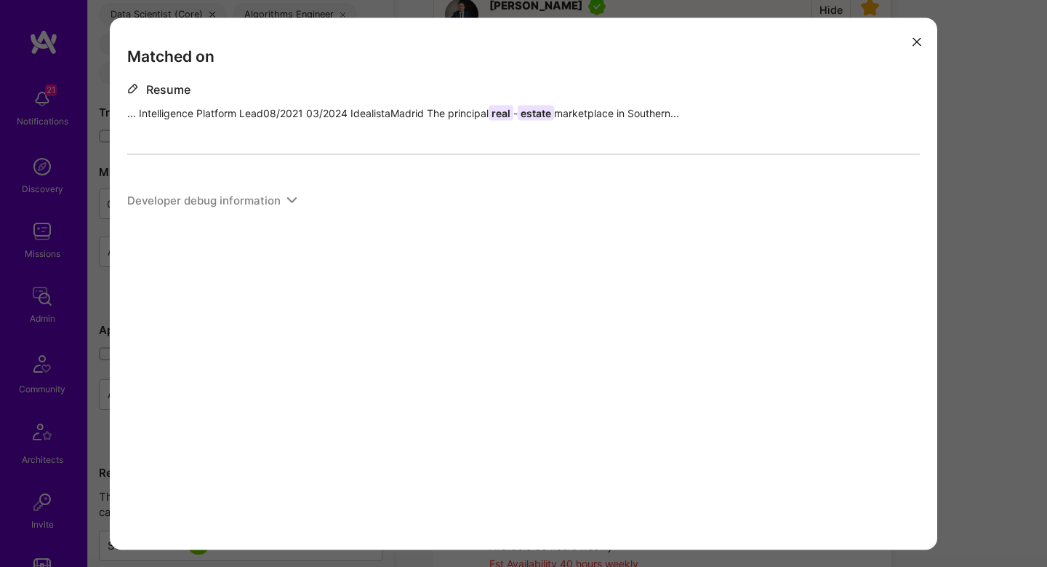
click at [974, 285] on div "Matched on Resume ... Intelligence Platform Lead08/2021 03/2024 IdealistaMadrid…" at bounding box center [523, 283] width 1047 height 567
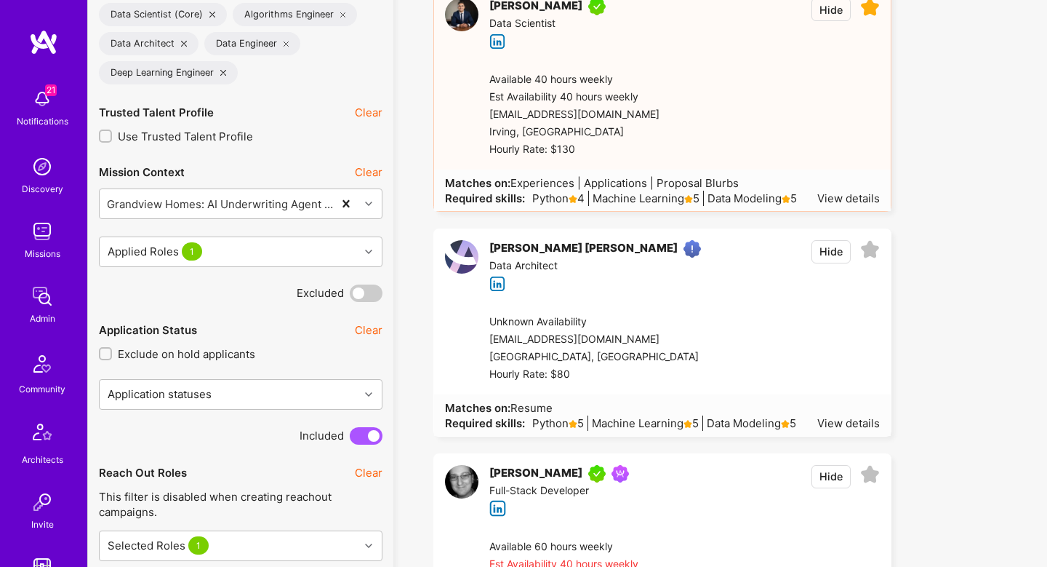
click at [871, 252] on icon at bounding box center [870, 250] width 20 height 20
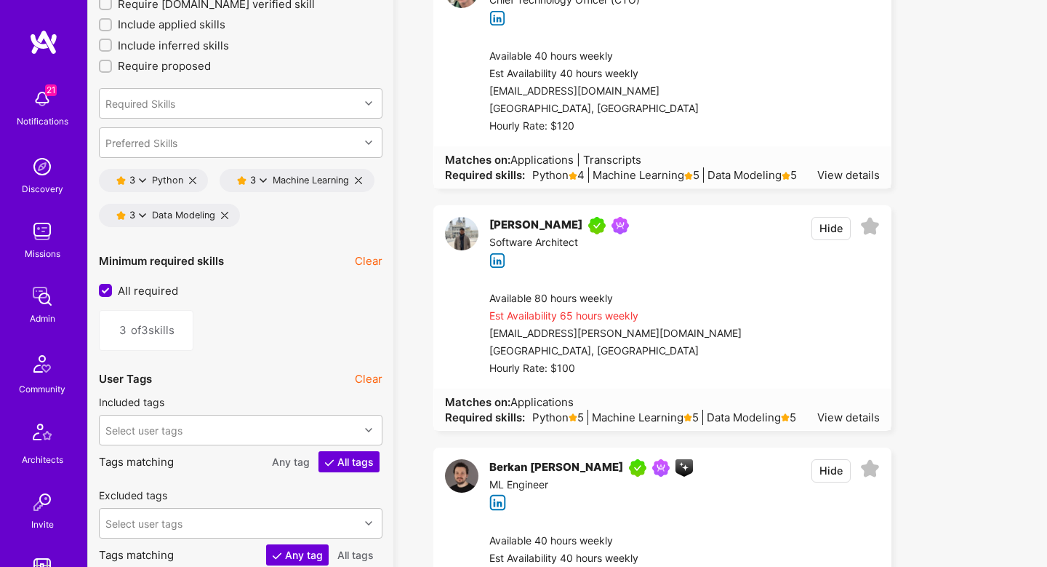
scroll to position [2137, 0]
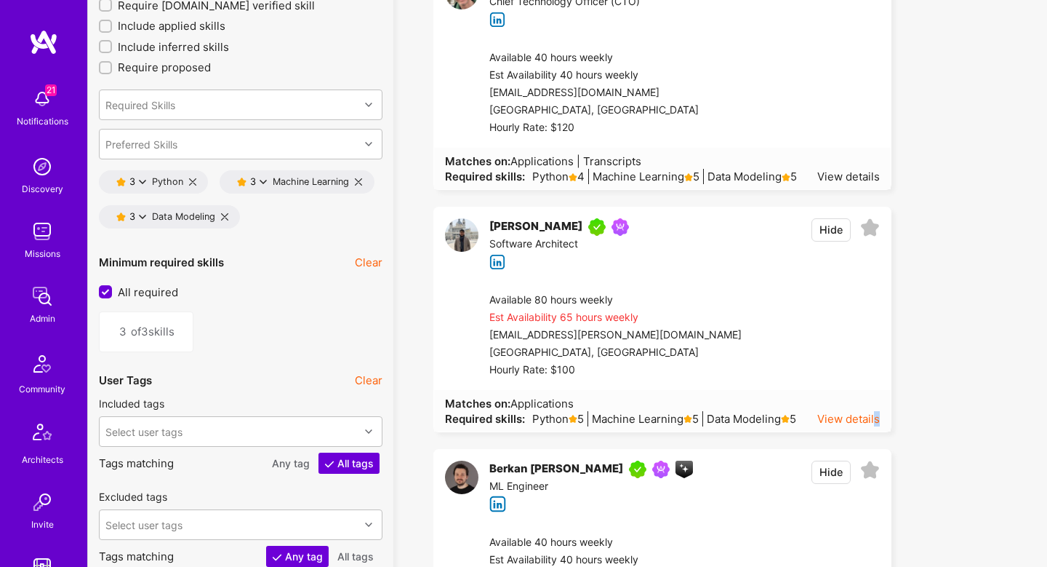
click at [876, 415] on div "View details" at bounding box center [848, 418] width 63 height 15
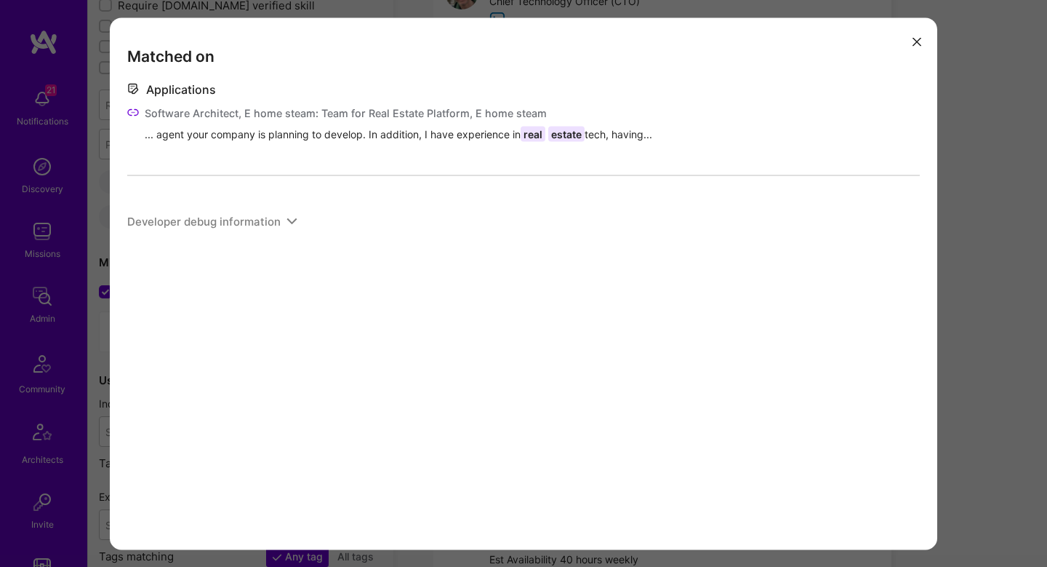
click at [980, 292] on div "Matched on Applications Software Architect, E home steam: Team for Real Estate …" at bounding box center [523, 283] width 1047 height 567
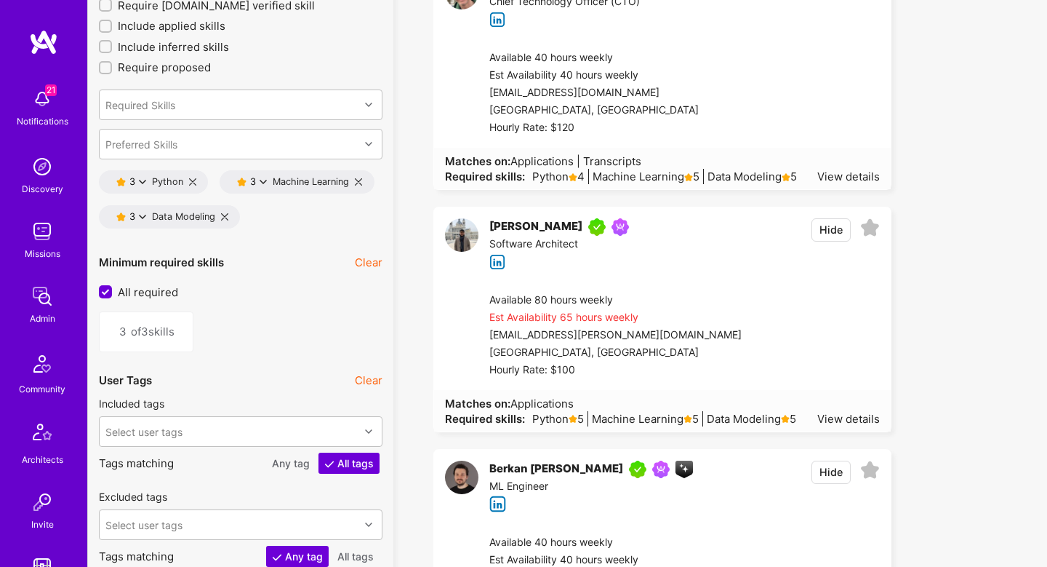
click at [871, 226] on icon at bounding box center [870, 228] width 20 height 20
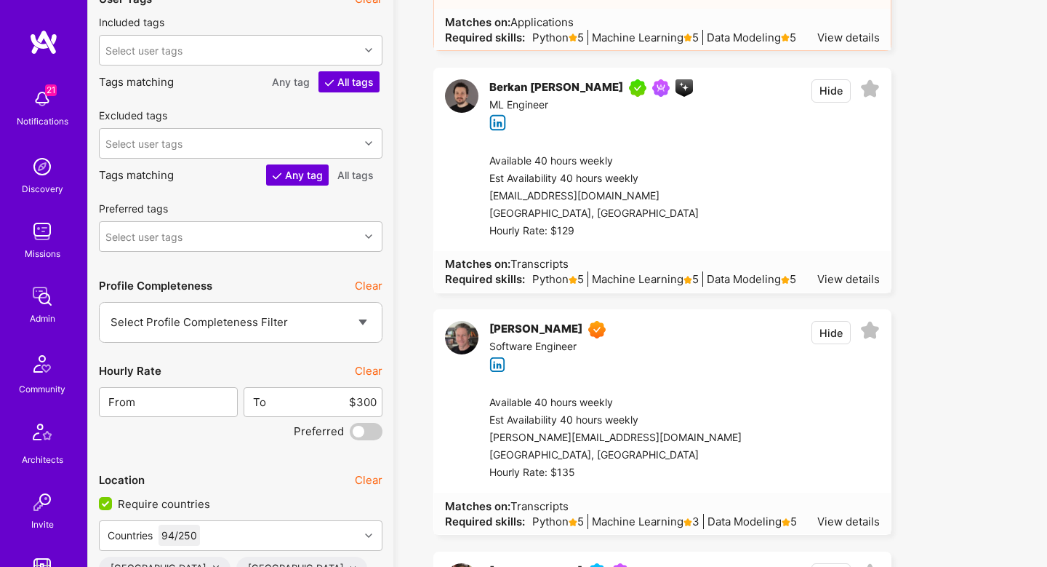
scroll to position [2513, 0]
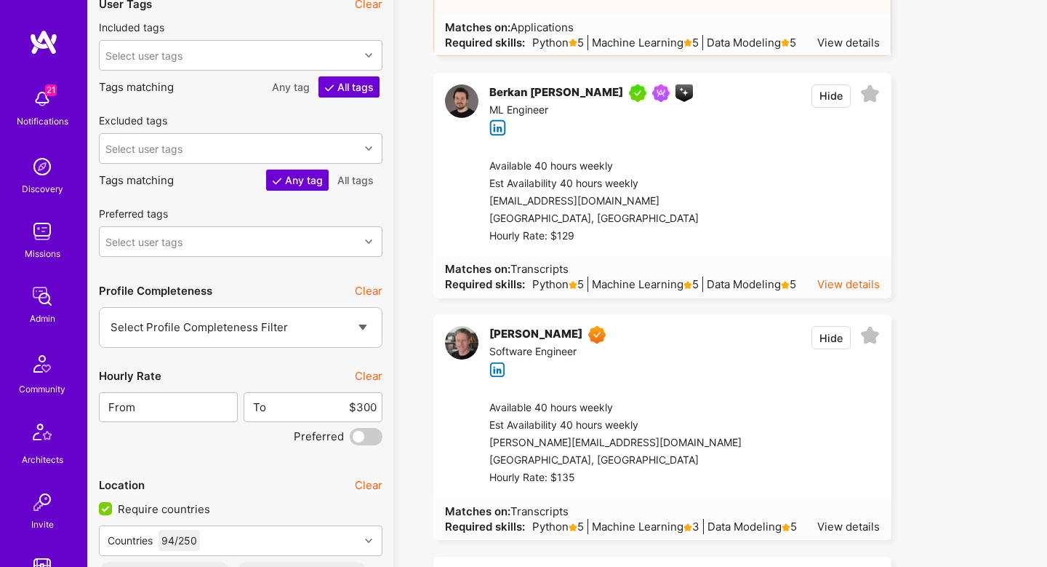
click at [864, 287] on div "View details" at bounding box center [848, 283] width 63 height 15
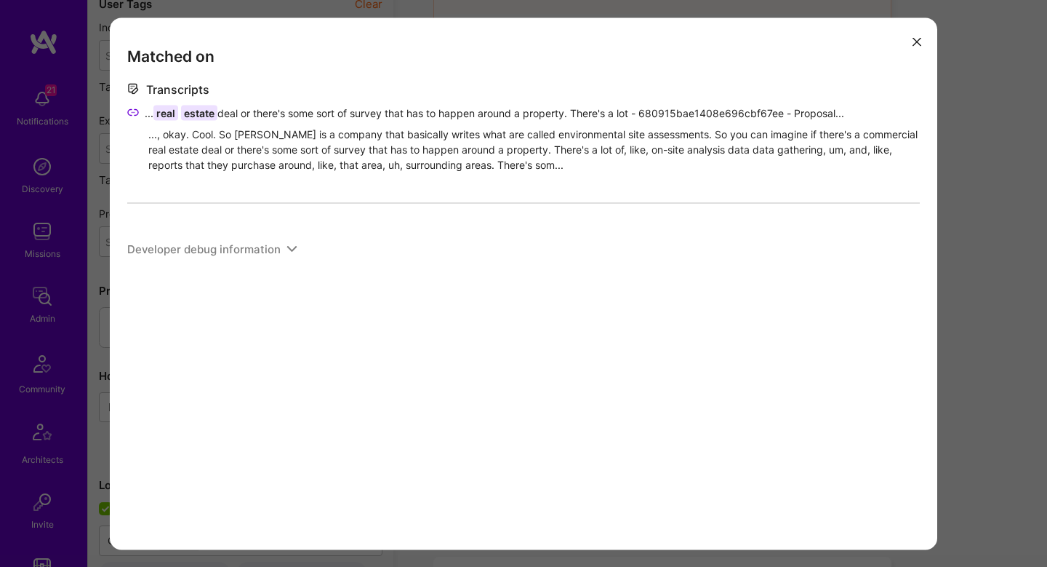
click at [1002, 262] on div "Matched on Transcripts ... real estate deal or there's some sort of survey that…" at bounding box center [523, 283] width 1047 height 567
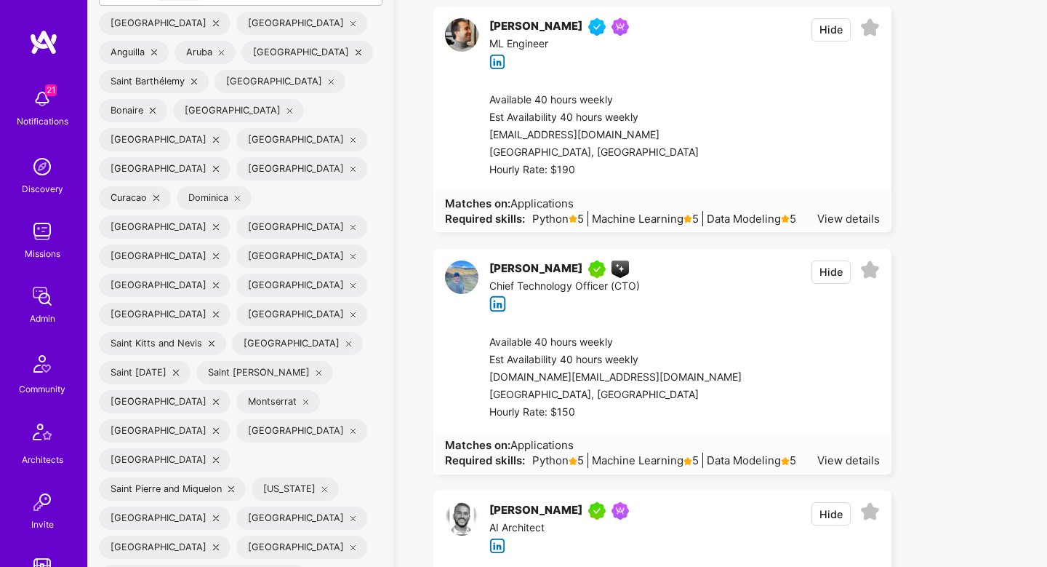
scroll to position [3059, 0]
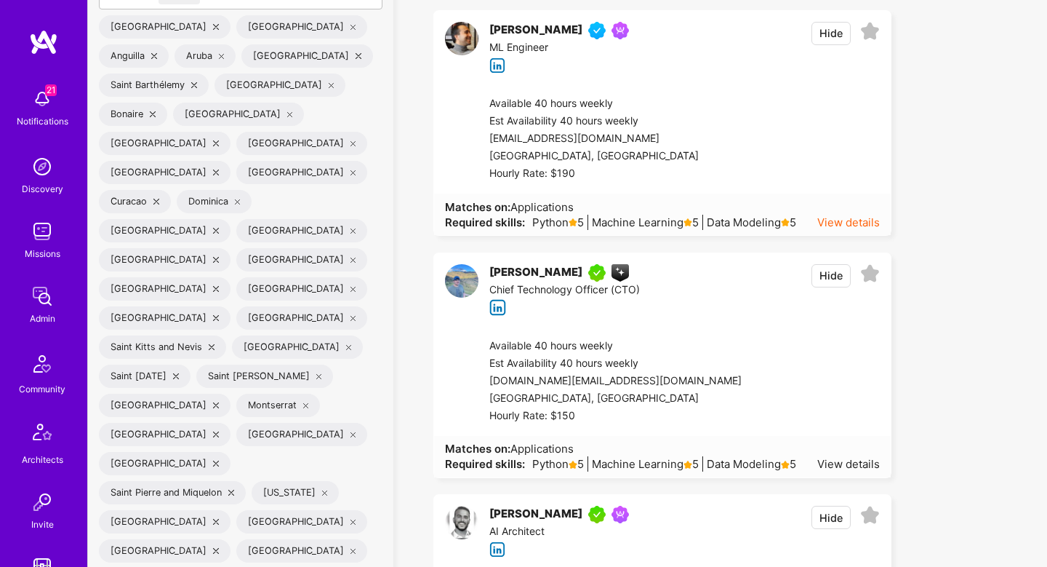
click at [852, 216] on div "View details" at bounding box center [848, 222] width 63 height 15
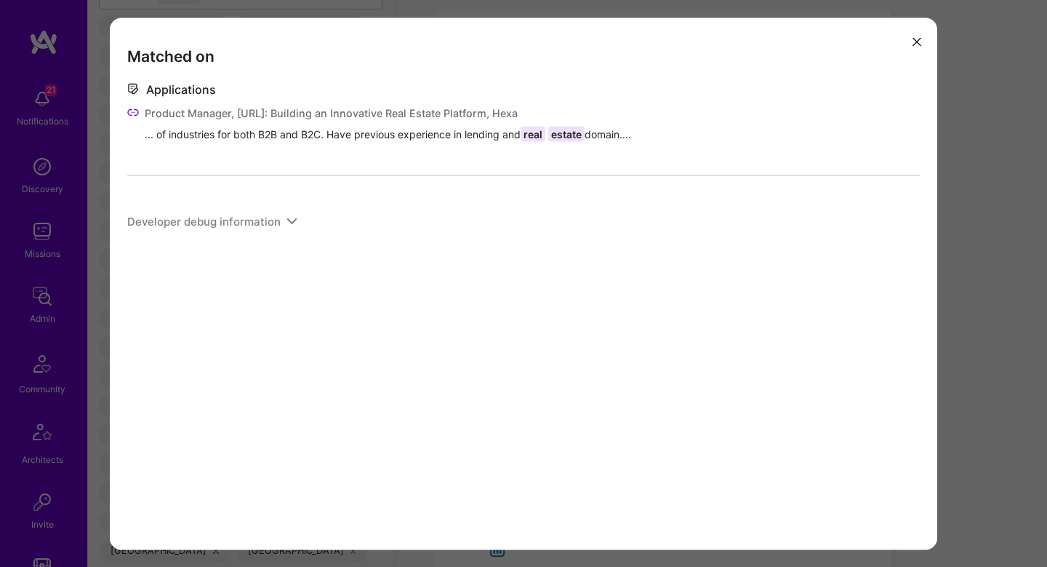
click at [1002, 195] on div "Matched on Applications Product Manager, Terr.ai: Building an Innovative Real E…" at bounding box center [523, 283] width 1047 height 567
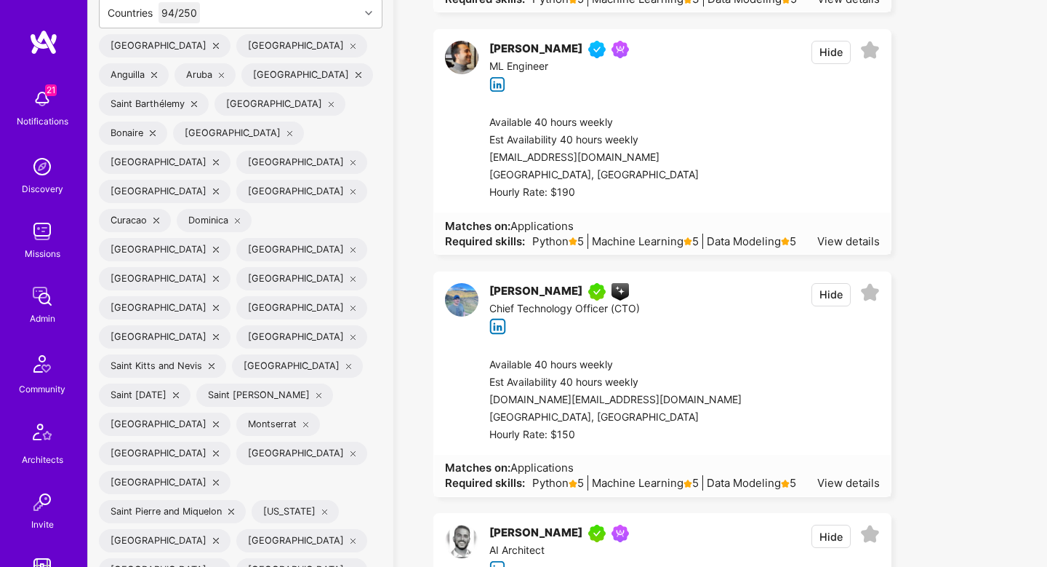
scroll to position [3039, 0]
click at [871, 49] on icon at bounding box center [870, 51] width 20 height 20
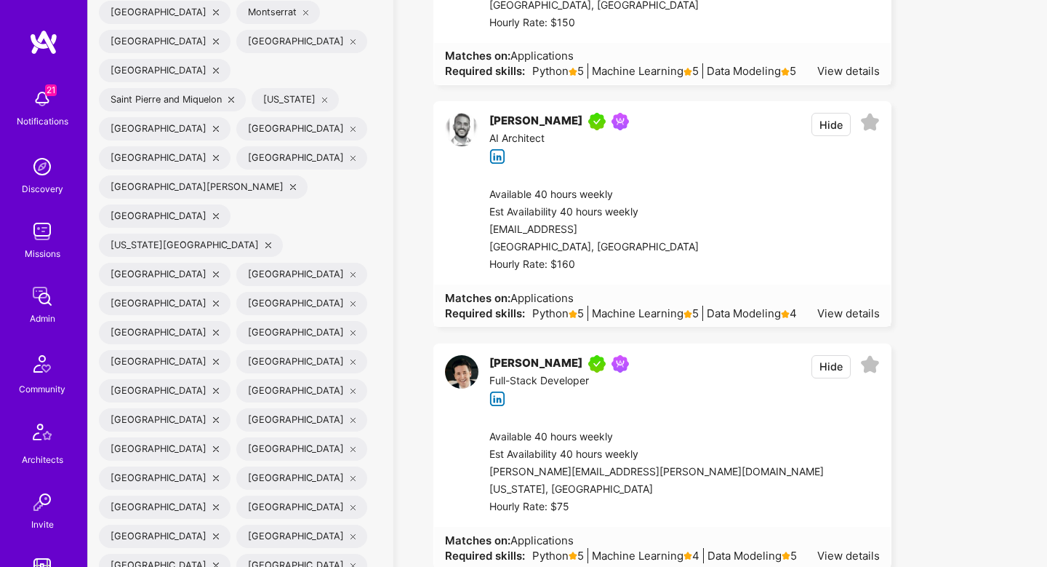
scroll to position [3447, 0]
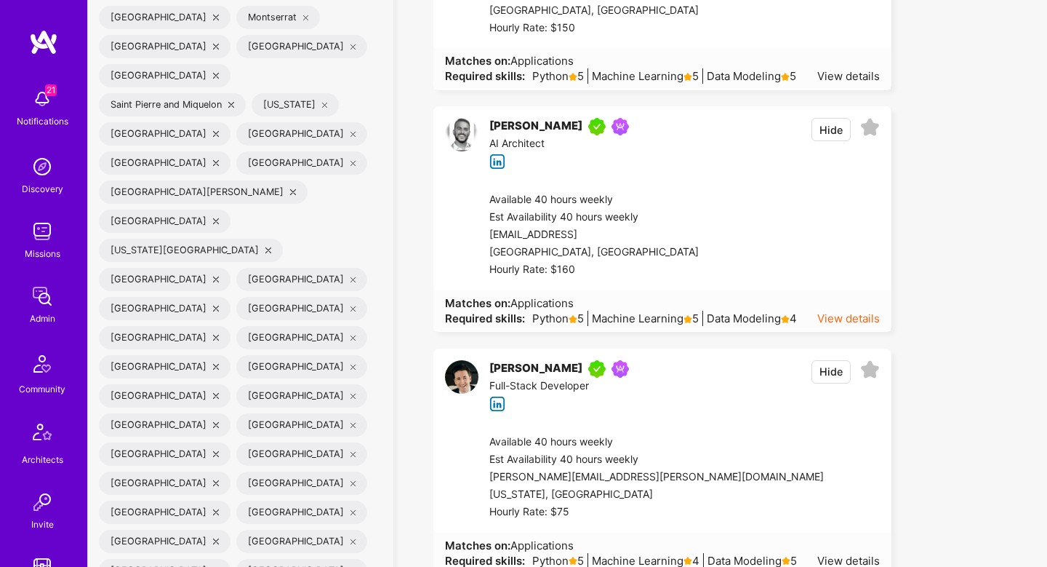
click at [857, 325] on div "View details" at bounding box center [848, 318] width 63 height 15
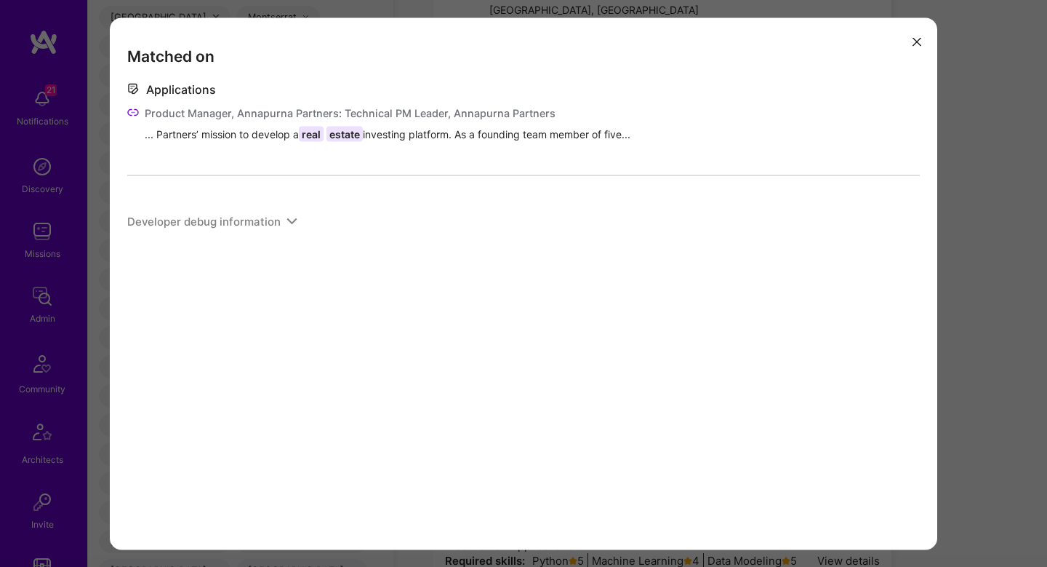
click at [967, 166] on div "Matched on Applications Product Manager, Annapurna Partners: Technical PM Leade…" at bounding box center [523, 283] width 1047 height 567
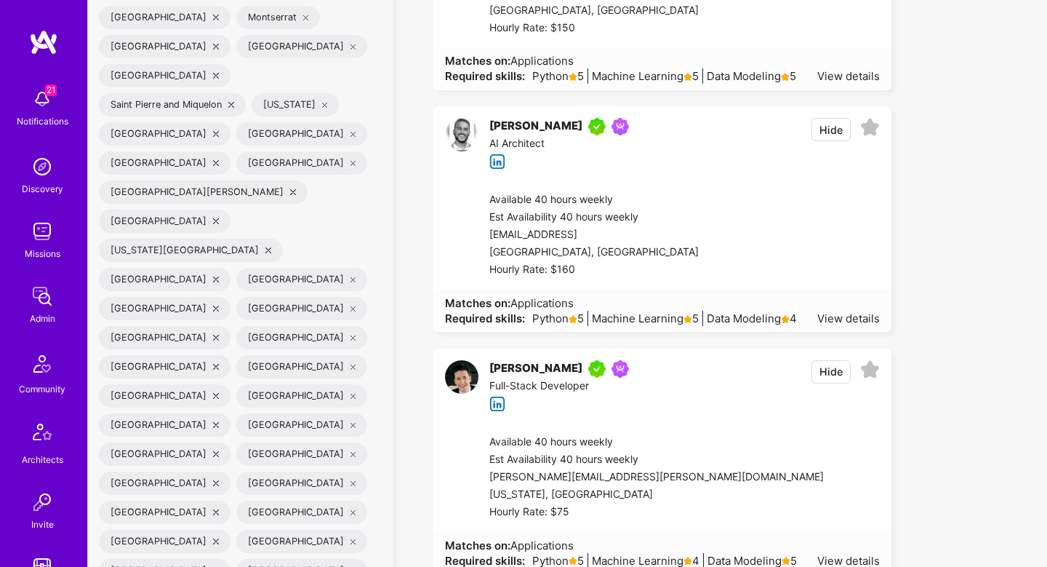
click at [871, 129] on icon at bounding box center [870, 128] width 20 height 20
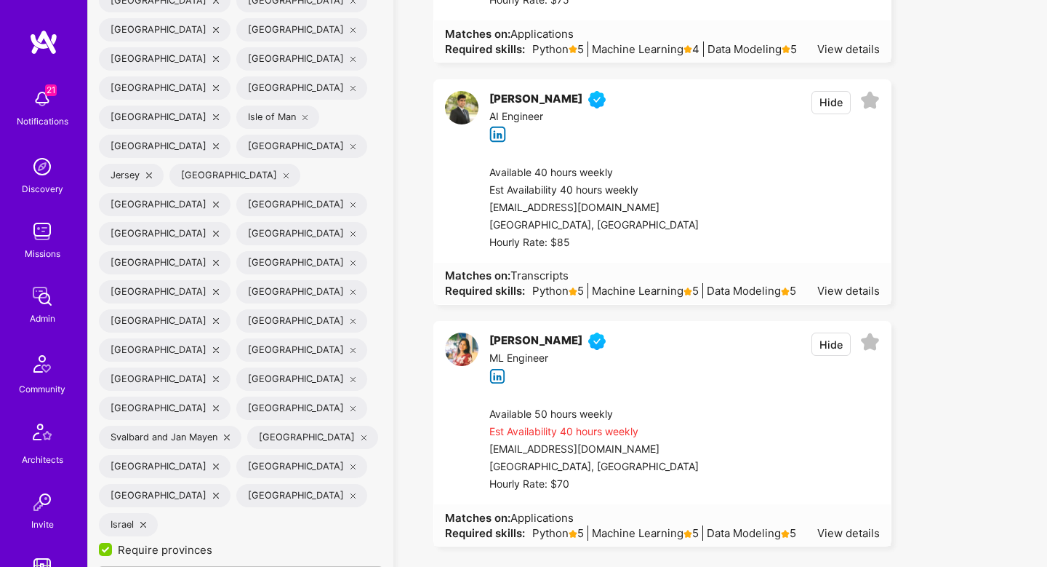
scroll to position [3954, 0]
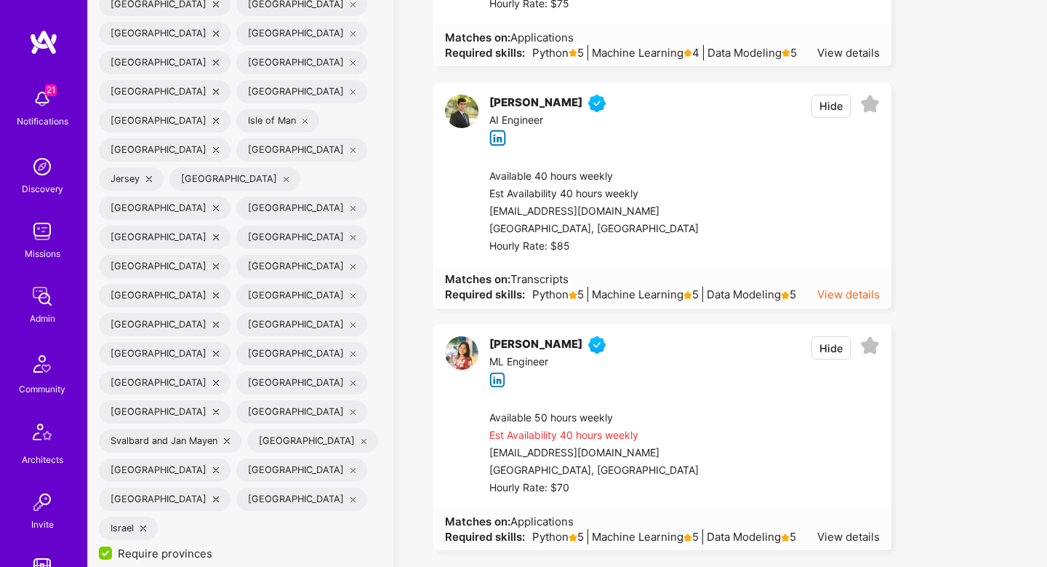
click at [874, 296] on div "View details" at bounding box center [848, 294] width 63 height 15
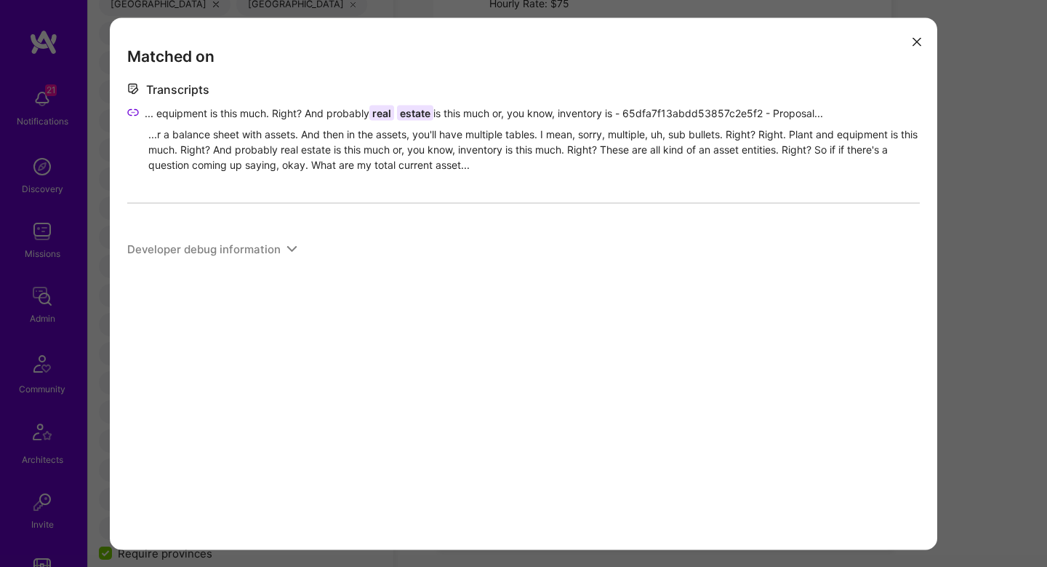
click at [1006, 177] on div "Matched on Transcripts ... equipment is this much. Right? And probably real est…" at bounding box center [523, 283] width 1047 height 567
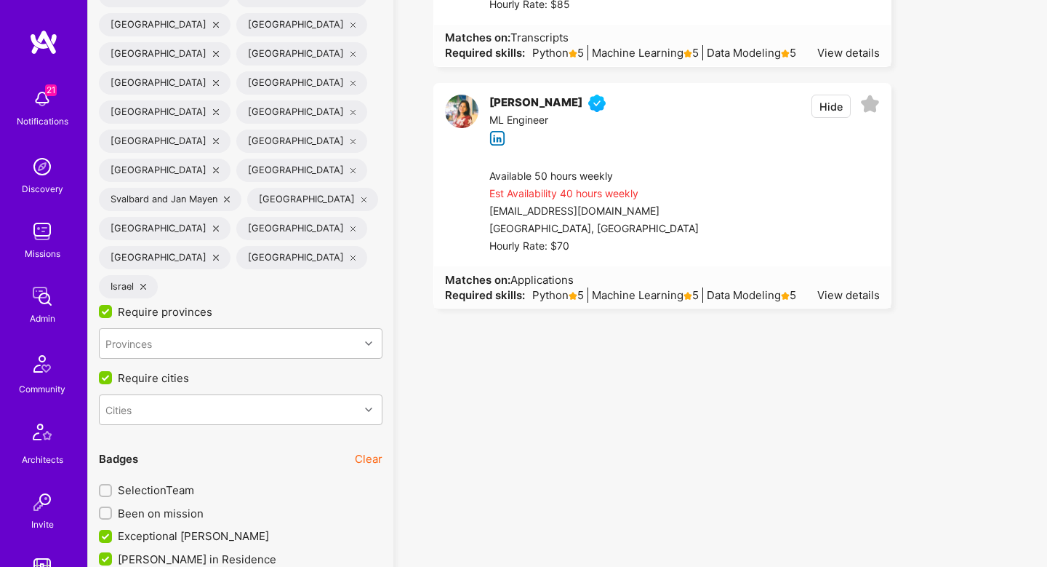
scroll to position [4193, 0]
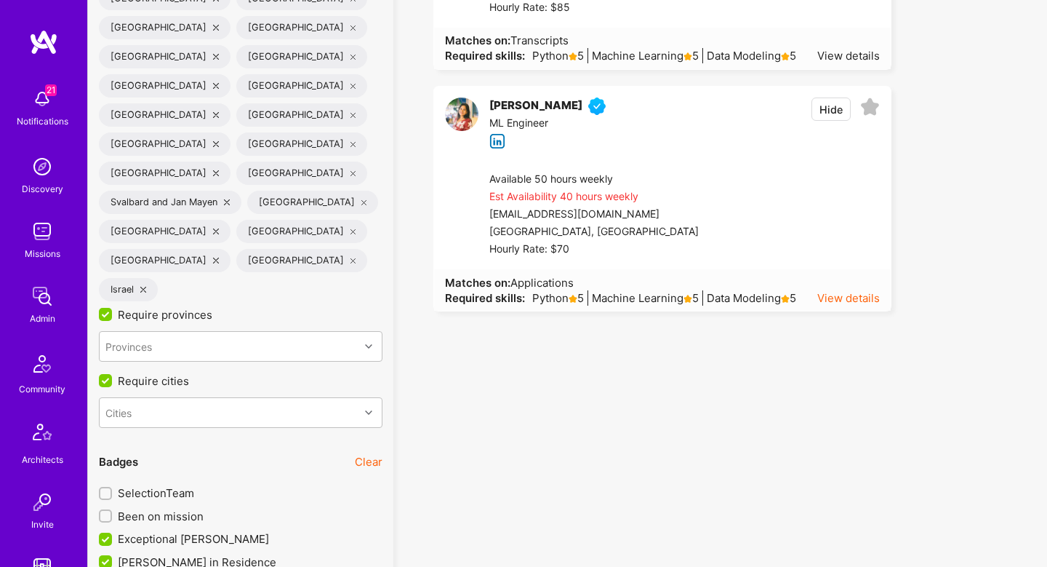
click at [857, 299] on div "View details" at bounding box center [848, 297] width 63 height 15
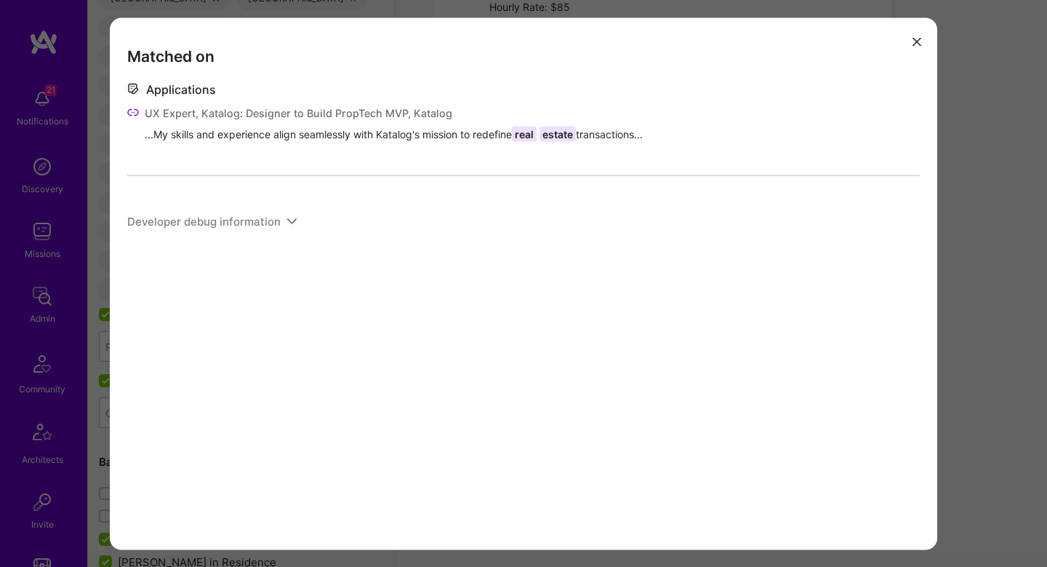
click at [986, 257] on div "Matched on Applications UX Expert, Katalog: Designer to Build PropTech MVP, Kat…" at bounding box center [523, 283] width 1047 height 567
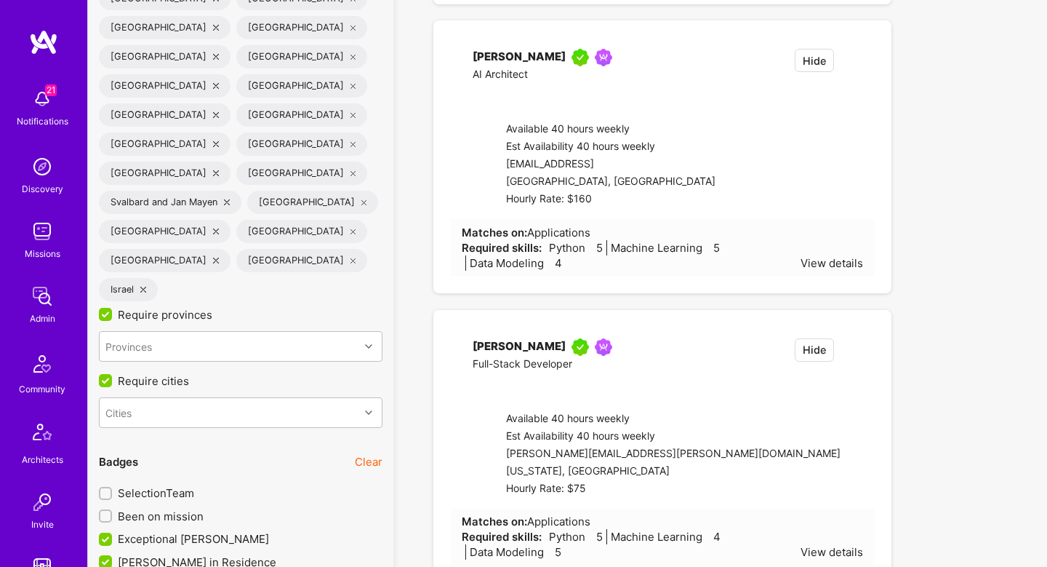
checkbox input "true"
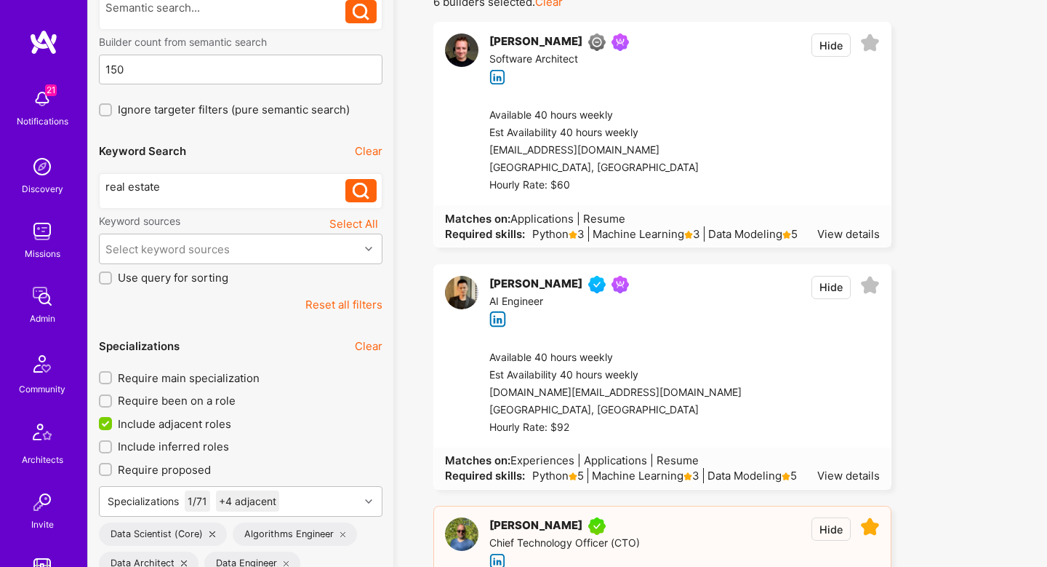
scroll to position [160, 0]
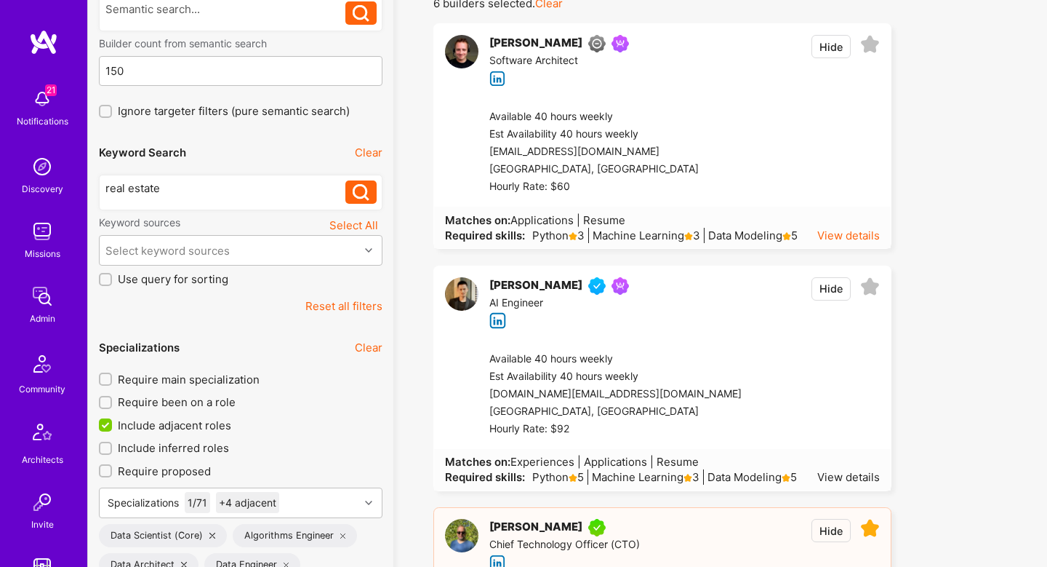
click at [860, 233] on div "View details" at bounding box center [848, 235] width 63 height 15
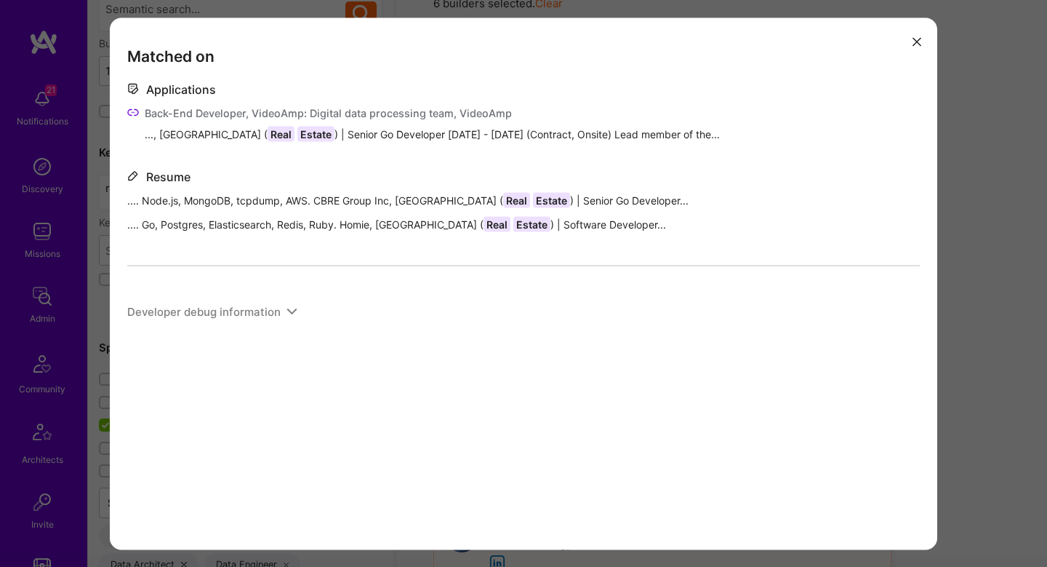
click at [959, 244] on div "Matched on Applications Back-End Developer, VideoAmp: Digital data processing t…" at bounding box center [523, 283] width 1047 height 567
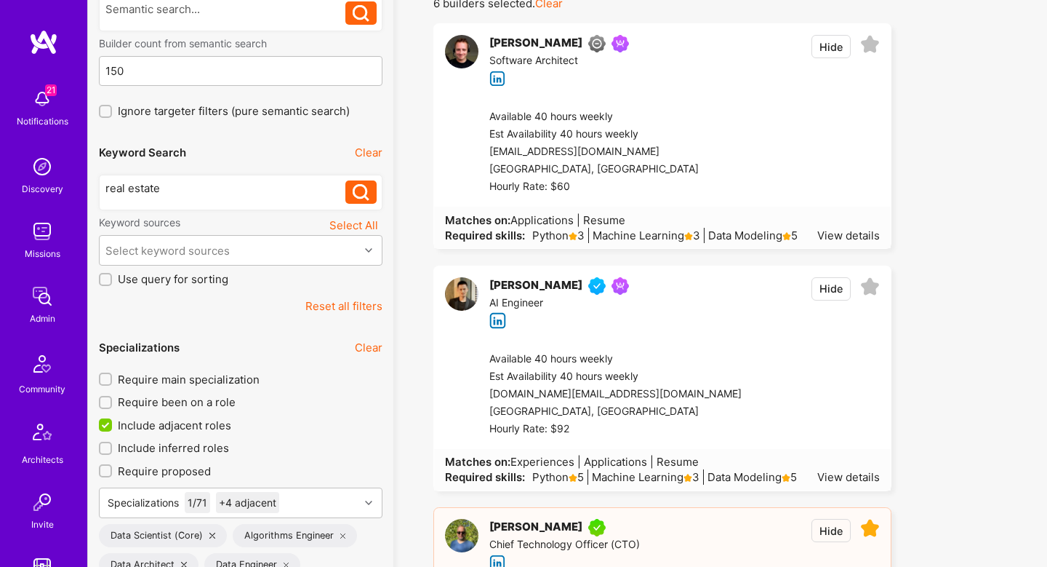
click at [751, 158] on div at bounding box center [789, 151] width 181 height 87
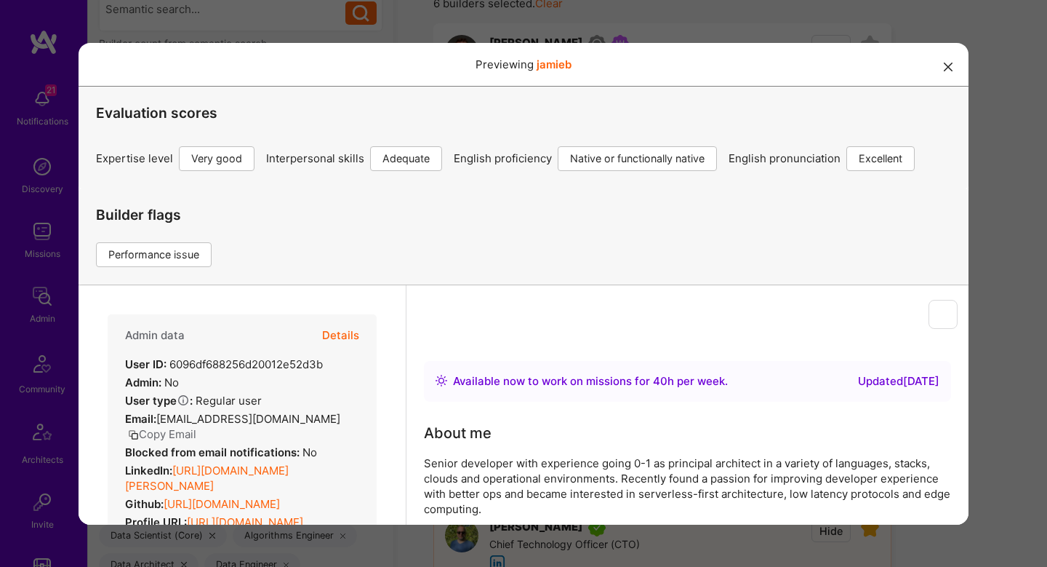
scroll to position [0, 0]
click at [955, 188] on div "Evaluation scores Expertise level Very good Interpersonal skills Adequate Engli…" at bounding box center [524, 137] width 890 height 102
click at [994, 185] on div "Previewing jamieb Evaluation scores Expertise level Very good Interpersonal ski…" at bounding box center [523, 283] width 1047 height 567
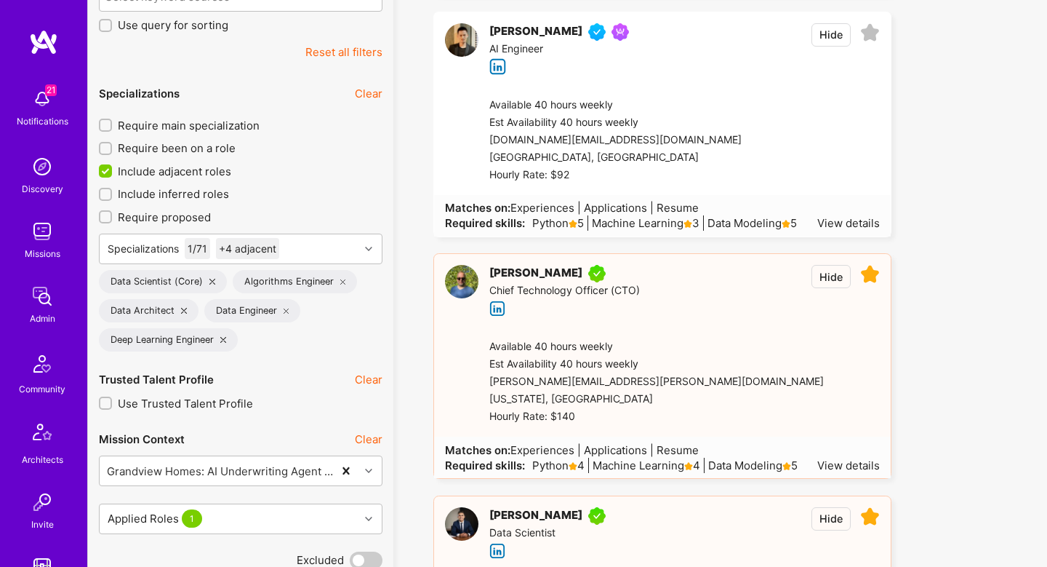
scroll to position [412, 0]
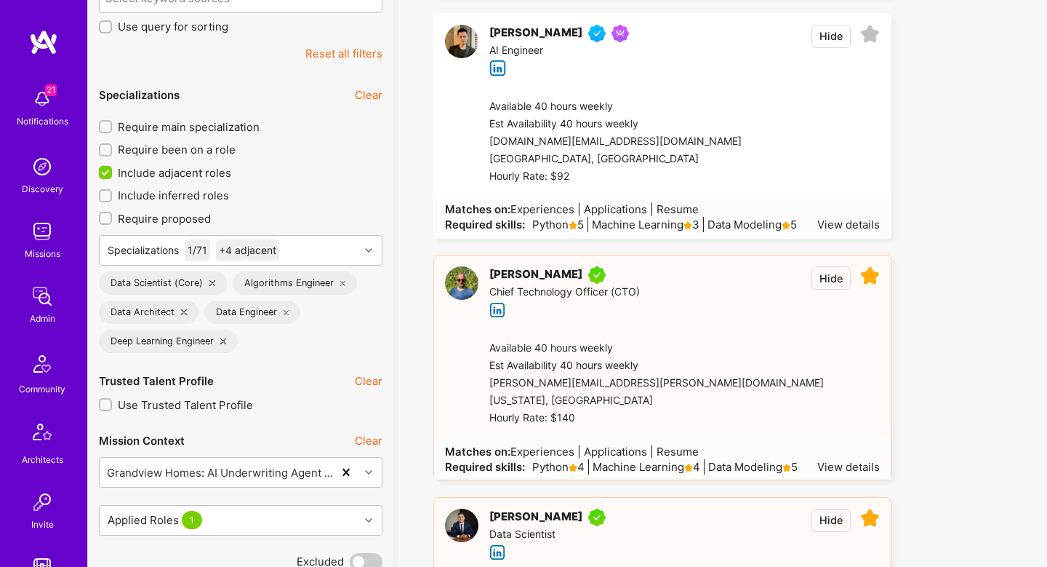
click at [797, 143] on div at bounding box center [811, 141] width 138 height 87
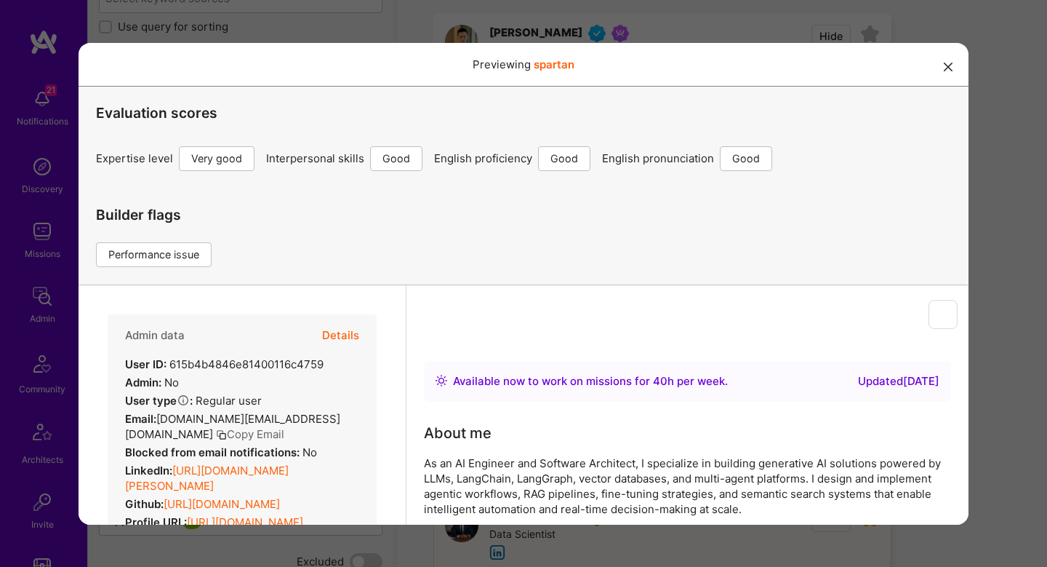
scroll to position [0, 0]
click at [998, 146] on div "Previewing spartan Evaluation scores Expertise level Very good Interpersonal sk…" at bounding box center [523, 283] width 1047 height 567
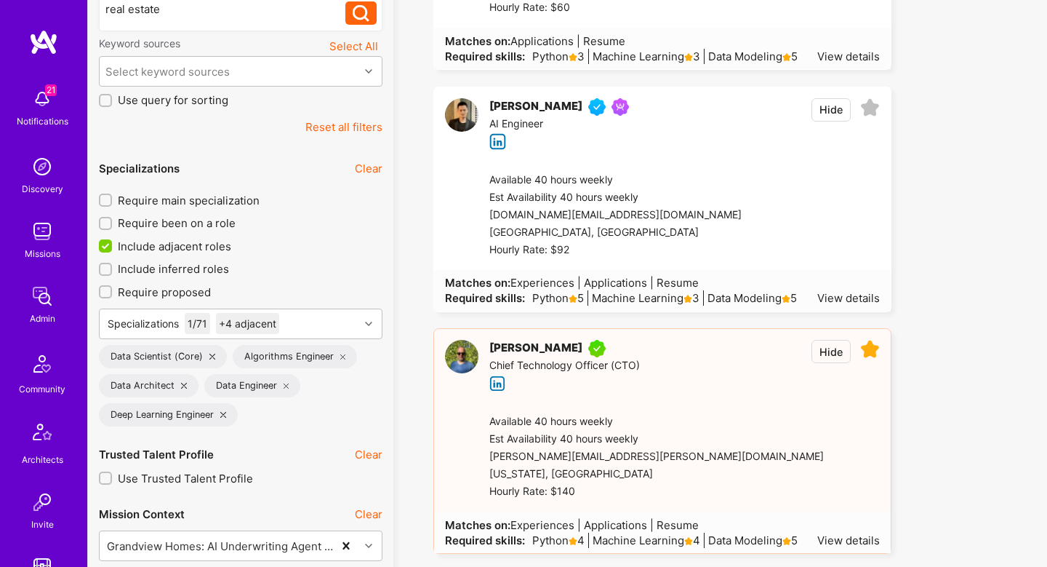
scroll to position [336, 0]
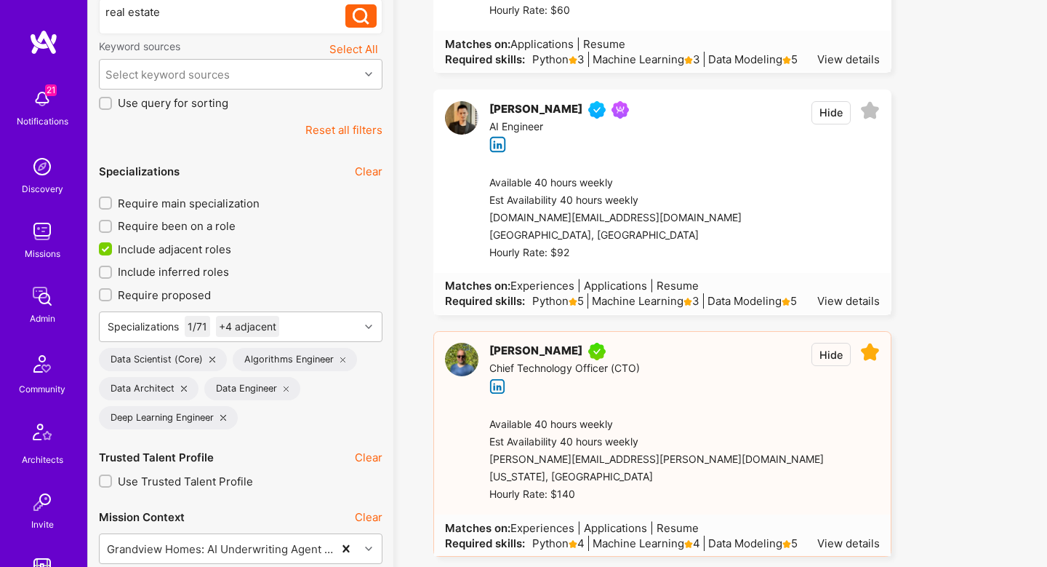
click at [821, 194] on div at bounding box center [811, 218] width 138 height 87
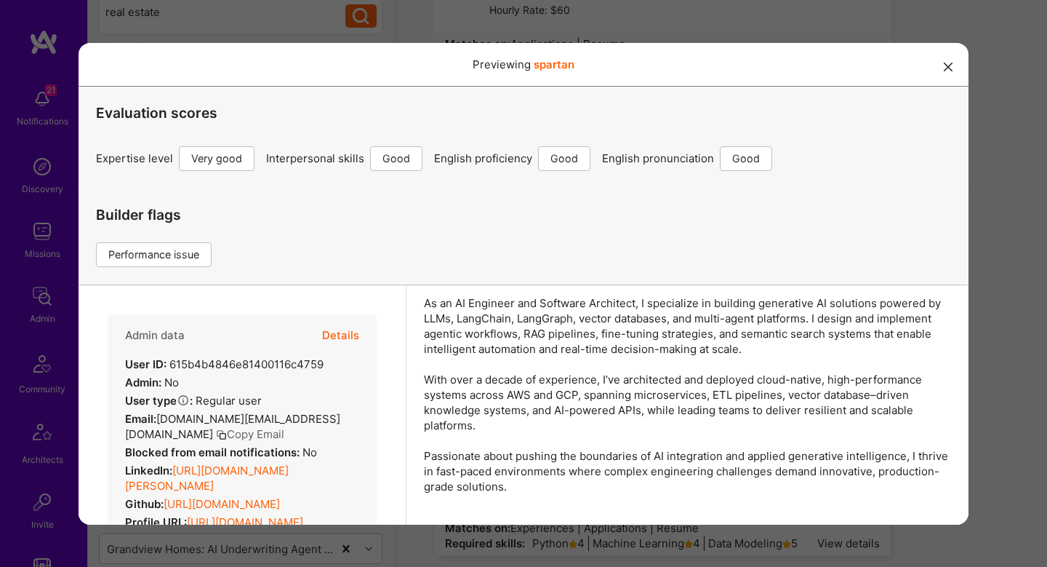
scroll to position [159, 0]
click at [340, 337] on button "Details" at bounding box center [340, 334] width 37 height 42
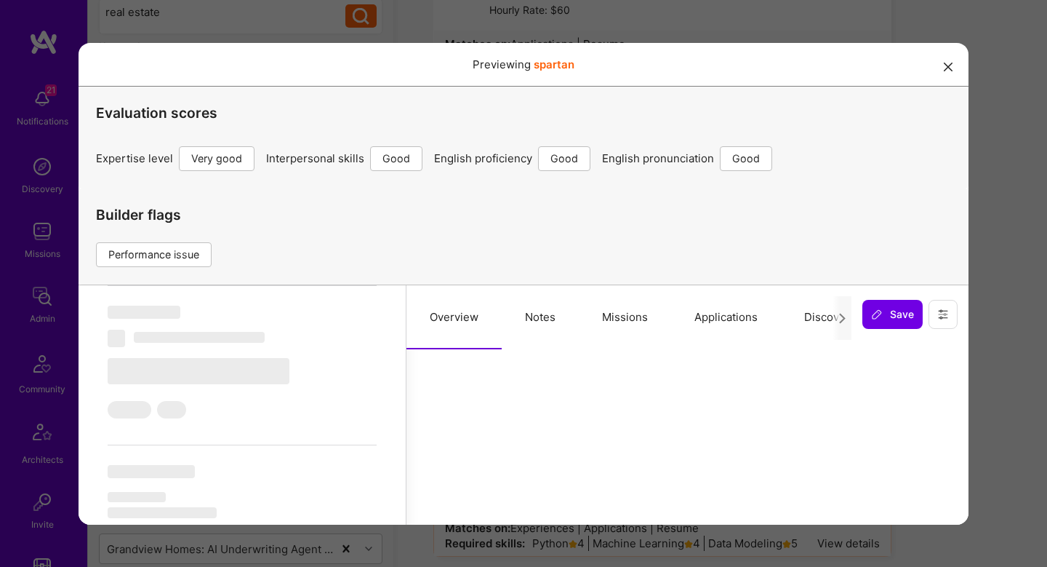
click at [548, 314] on button "Notes" at bounding box center [540, 316] width 77 height 64
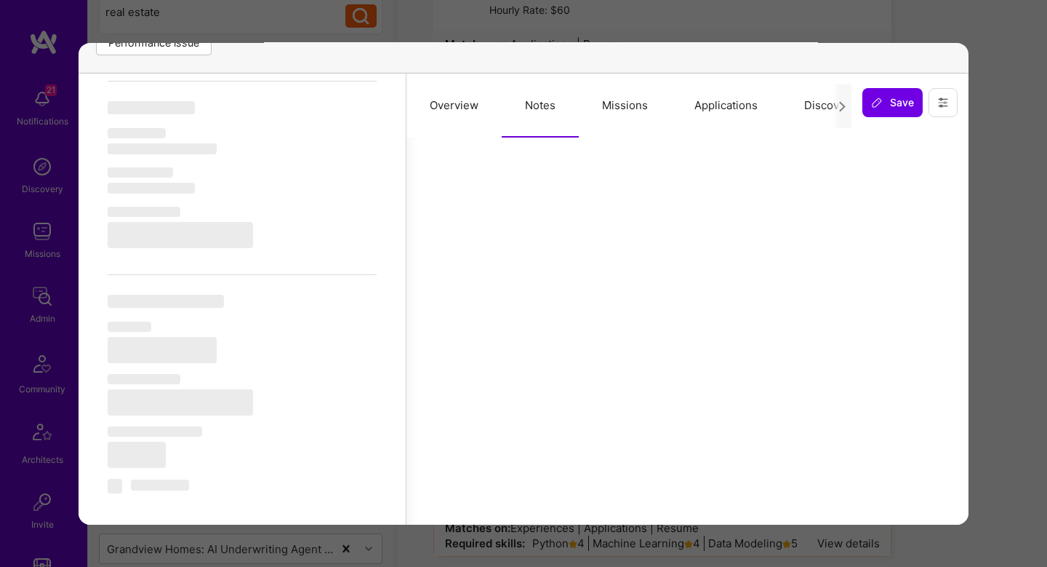
scroll to position [1097, 0]
select select "Right Now"
select select "5"
select select "4"
select select "6"
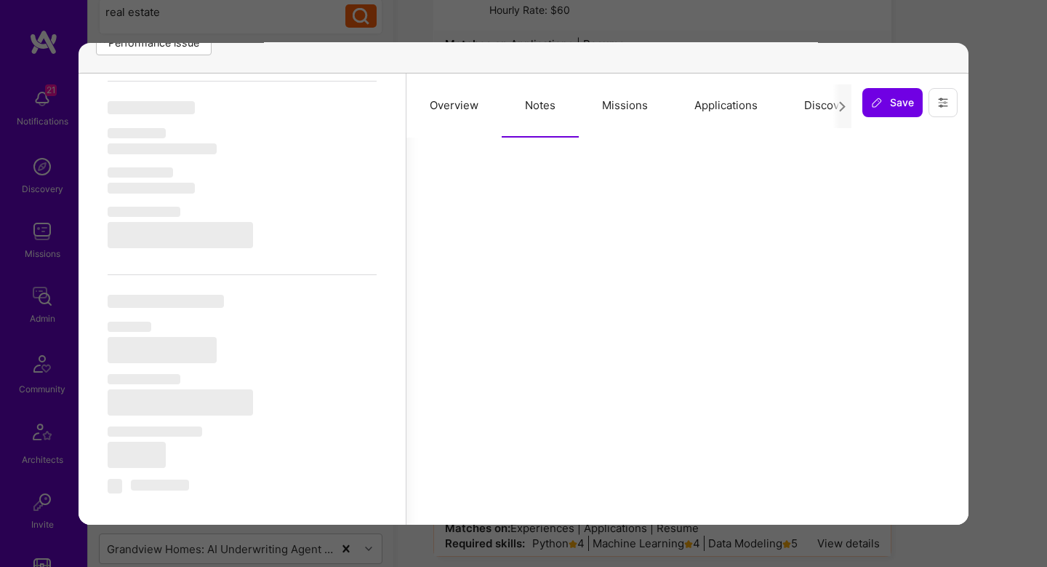
select select "6"
select select "CA"
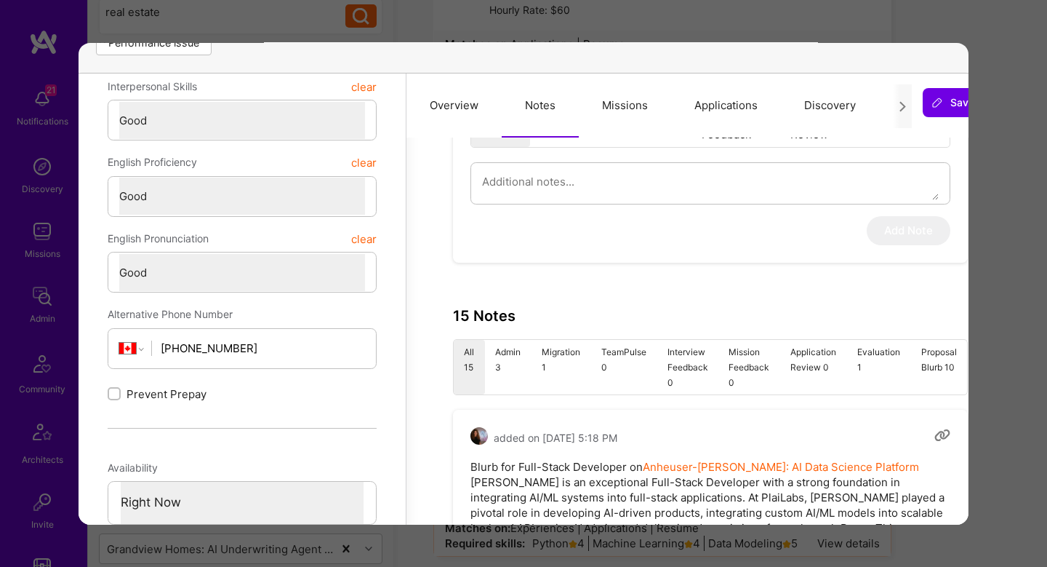
scroll to position [385, 0]
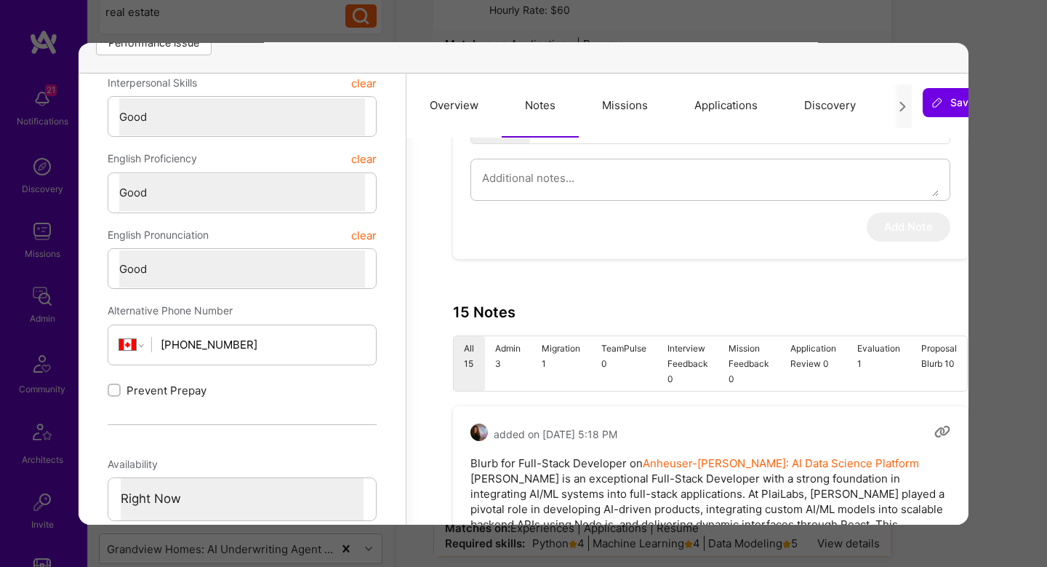
click at [513, 357] on li "Admin 3" at bounding box center [508, 362] width 47 height 55
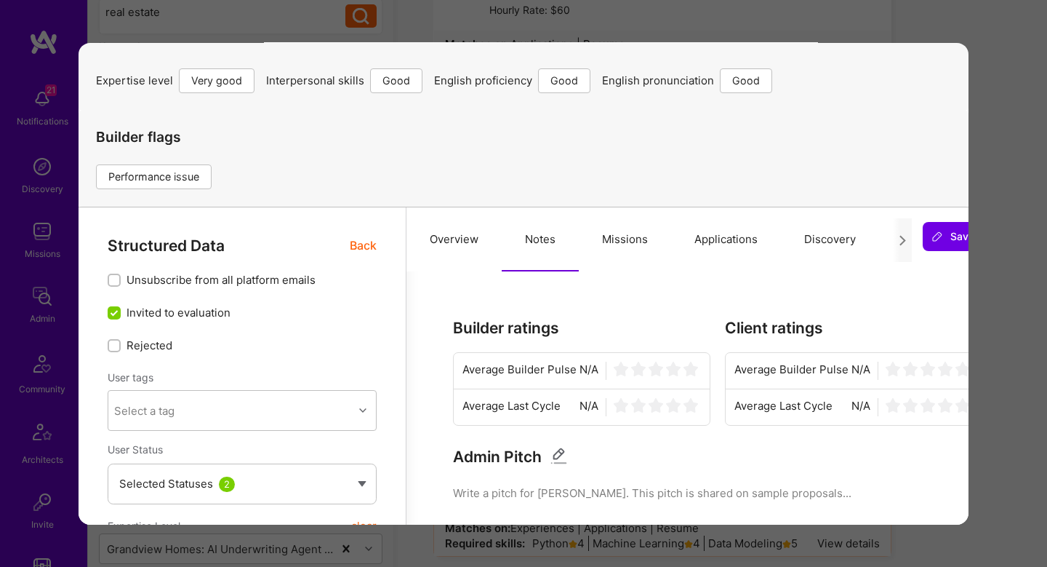
scroll to position [77, 0]
click at [621, 243] on button "Missions" at bounding box center [625, 239] width 92 height 64
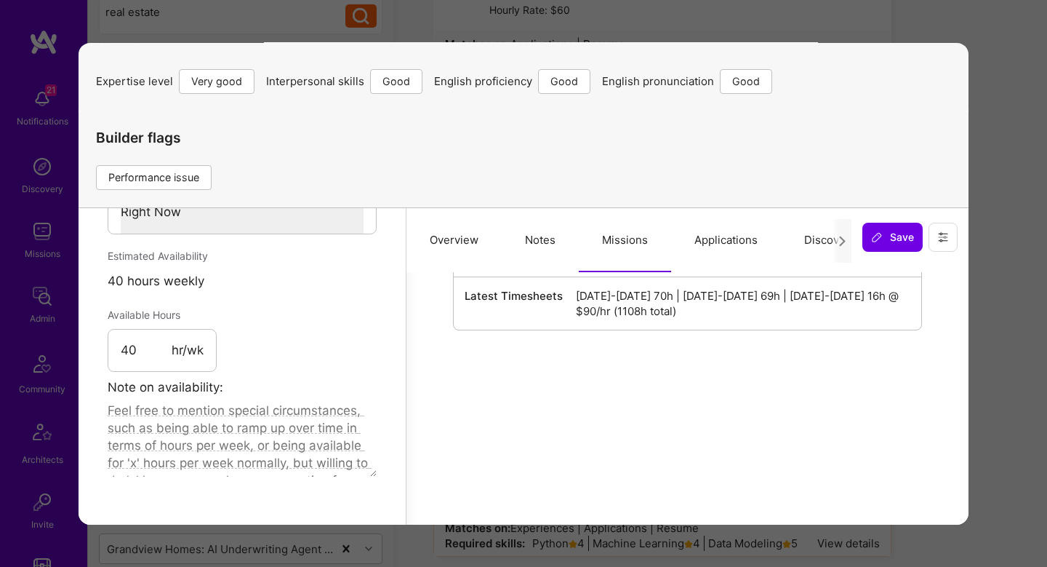
scroll to position [801, 0]
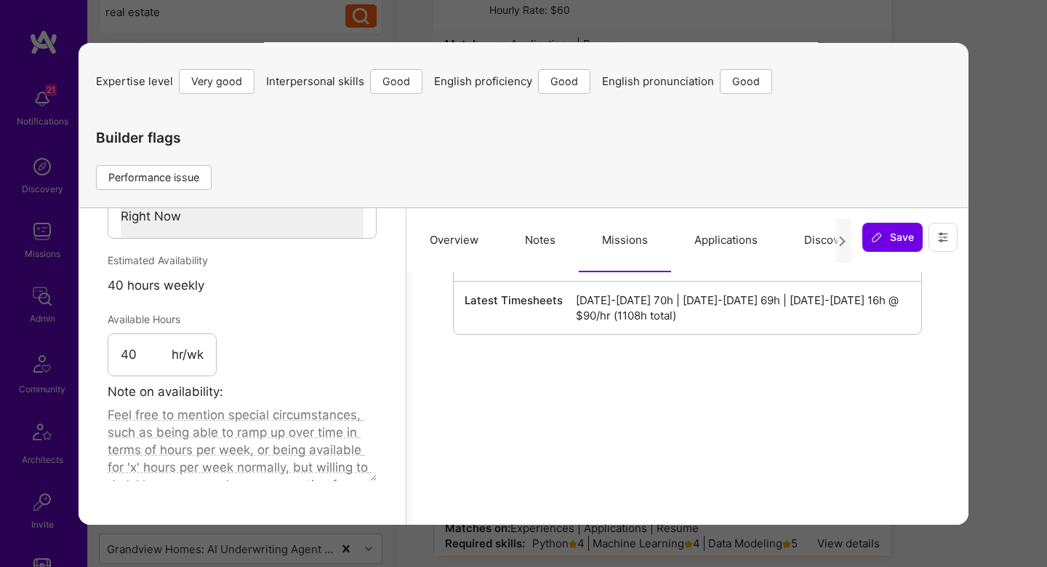
click at [452, 239] on button "Overview" at bounding box center [454, 239] width 95 height 64
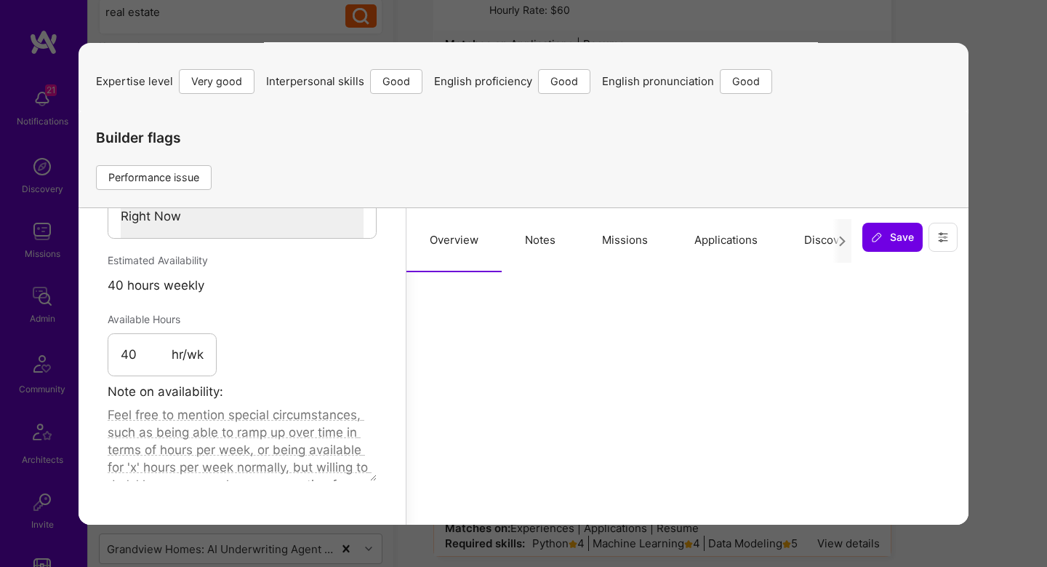
click at [535, 217] on button "Notes" at bounding box center [540, 239] width 77 height 64
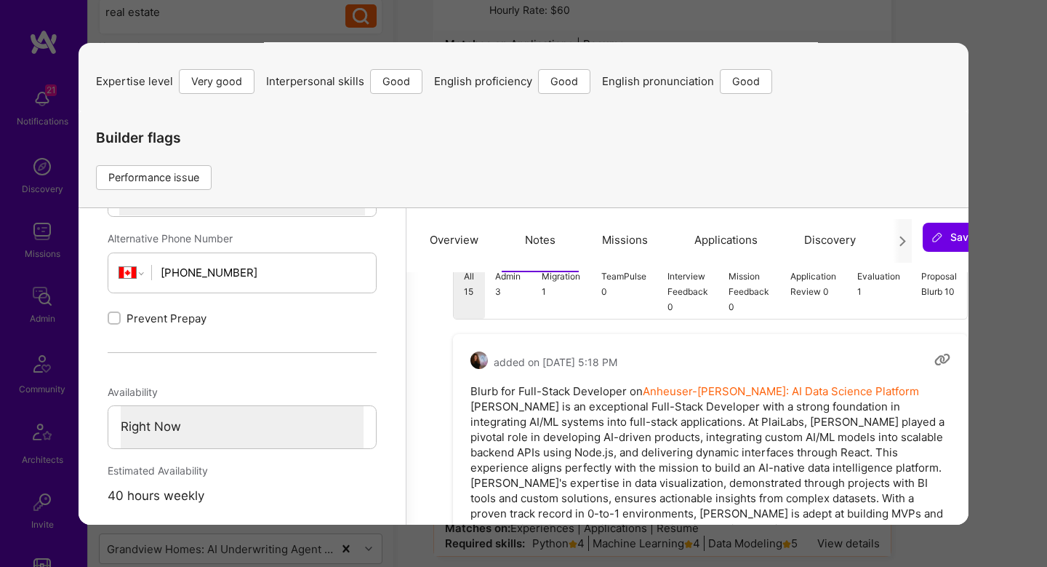
scroll to position [591, 0]
click at [511, 306] on li "Admin 3" at bounding box center [508, 291] width 47 height 55
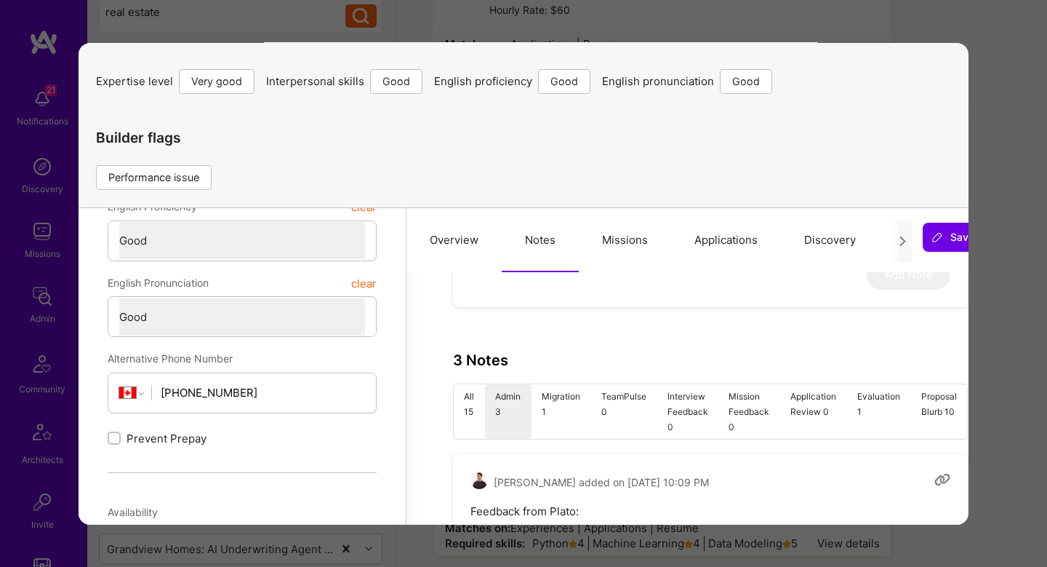
click at [567, 417] on li "Migration 1" at bounding box center [562, 410] width 60 height 55
type textarea "x"
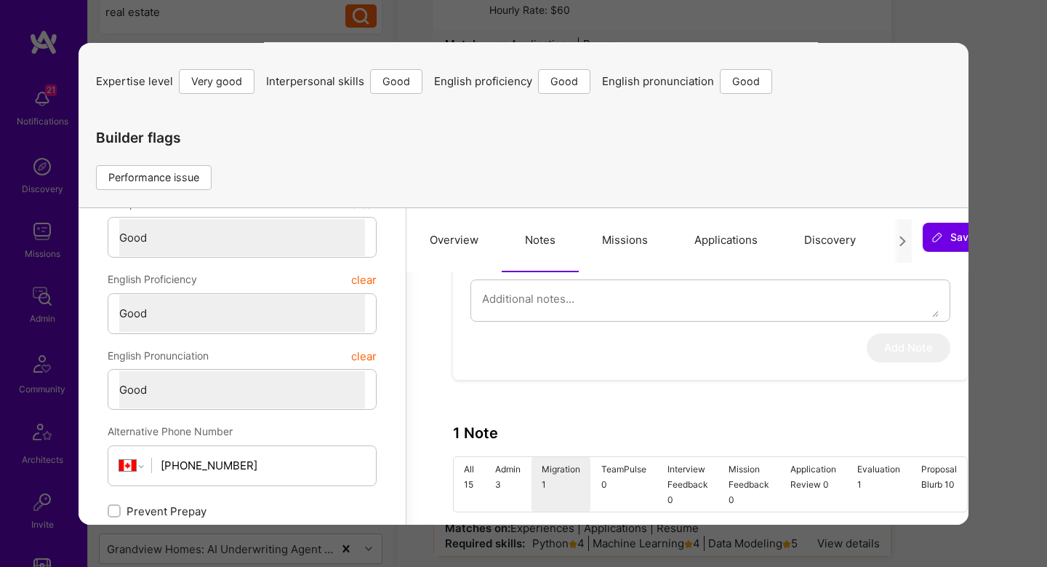
scroll to position [255, 0]
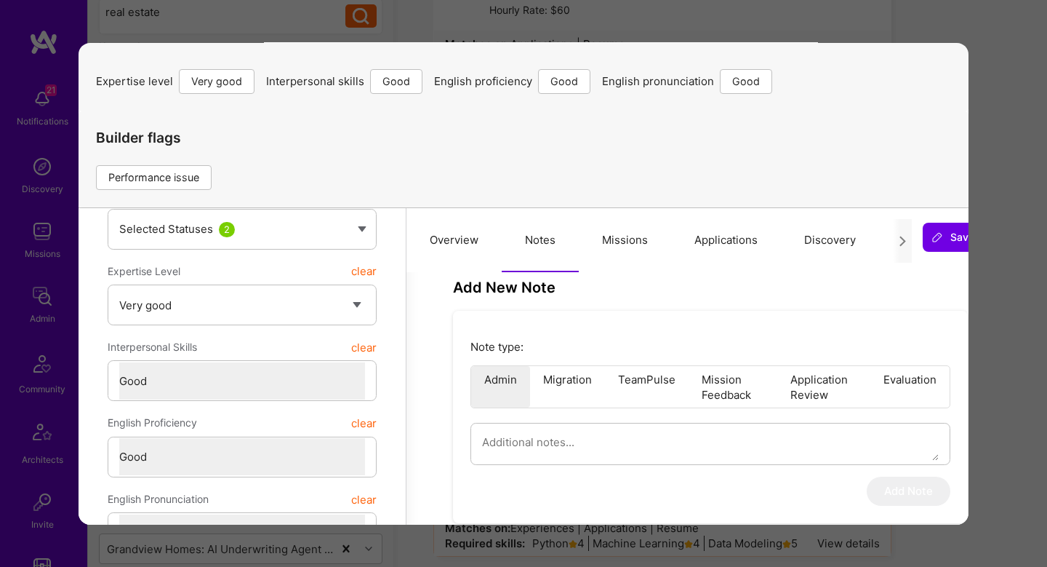
click at [1014, 294] on div "Previewing spartan Evaluation scores Expertise level Very good Interpersonal sk…" at bounding box center [523, 283] width 1047 height 567
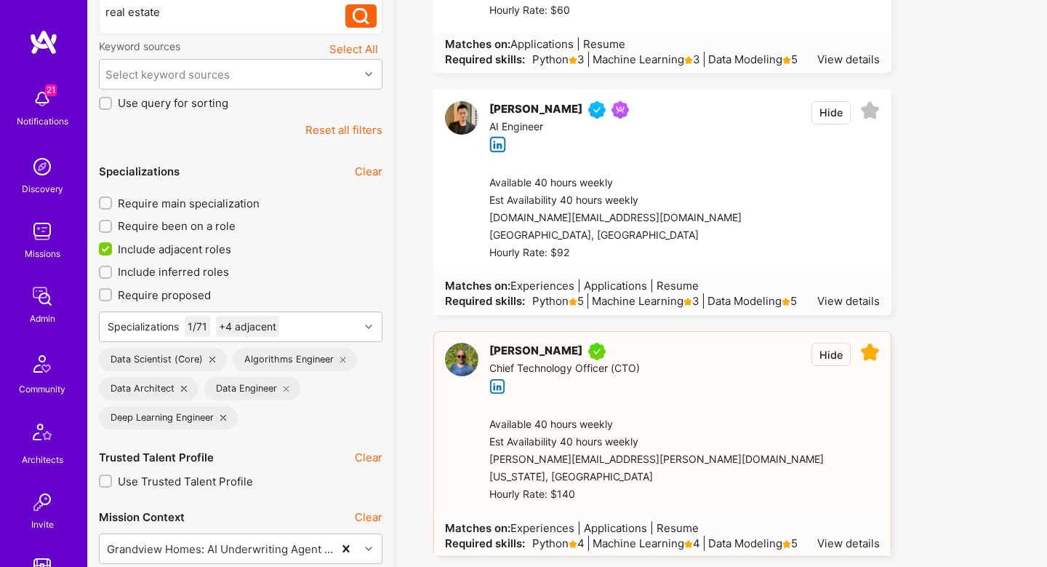
click at [869, 107] on icon at bounding box center [870, 111] width 20 height 20
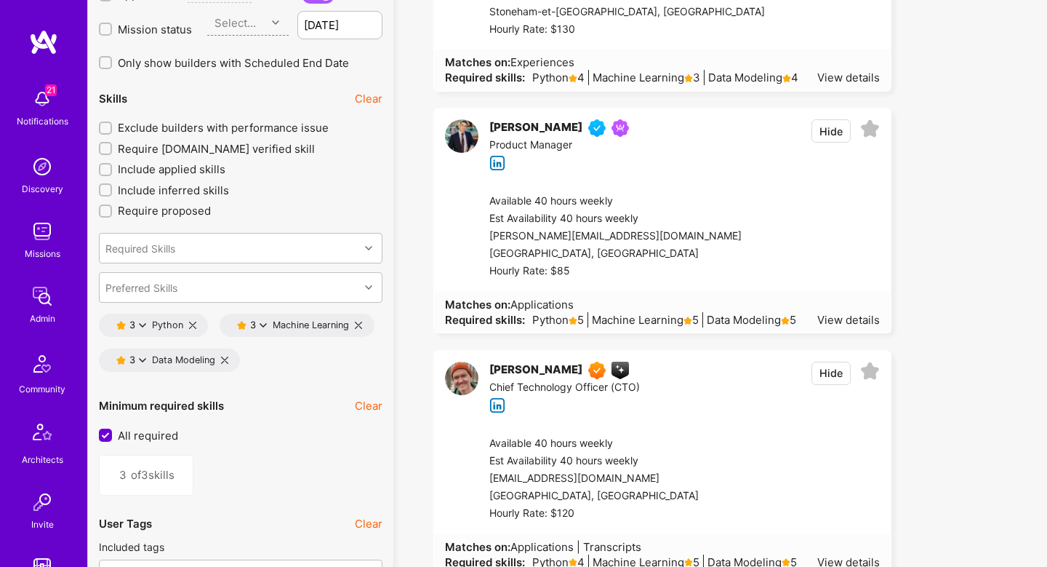
scroll to position [1994, 0]
click at [838, 318] on div "View details" at bounding box center [848, 318] width 63 height 15
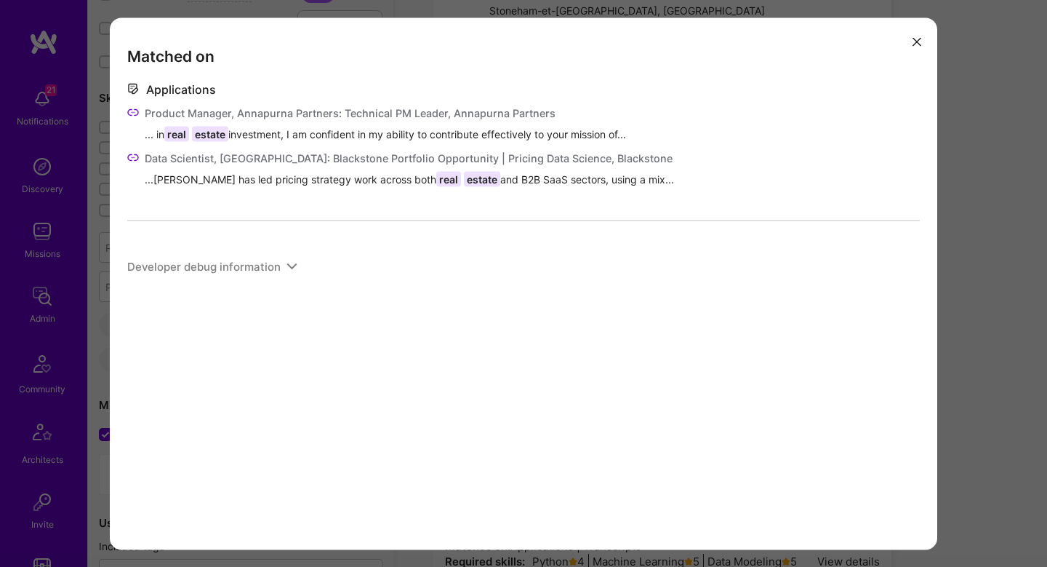
click at [962, 226] on div "Matched on Applications Product Manager, Annapurna Partners: Technical PM Leade…" at bounding box center [523, 283] width 1047 height 567
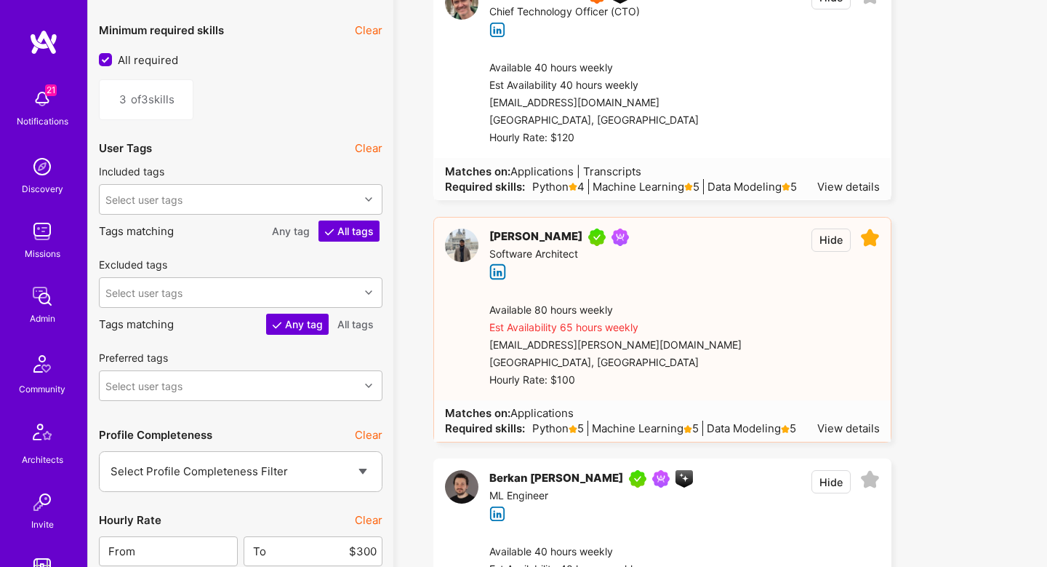
scroll to position [2376, 0]
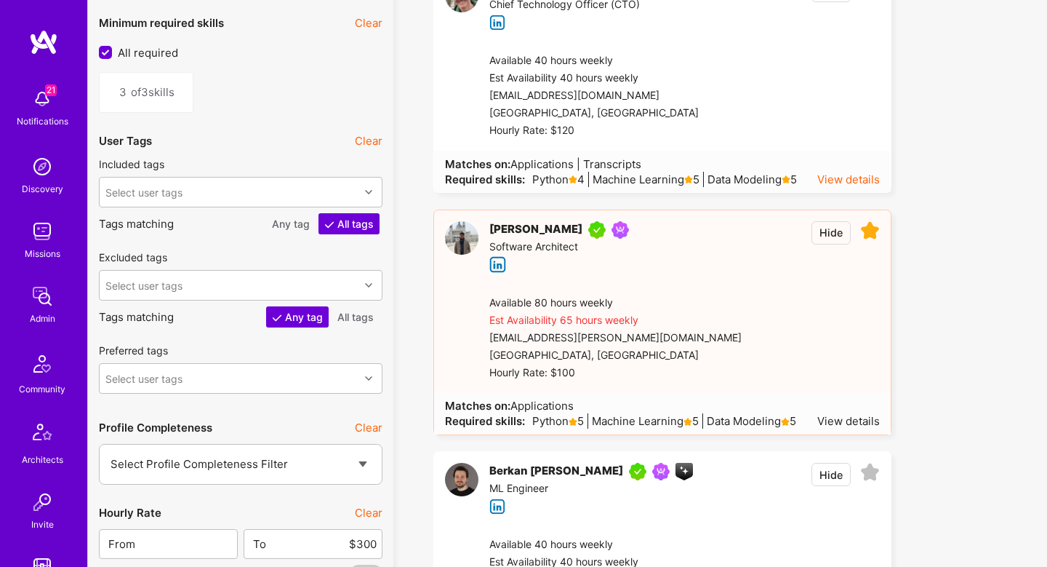
click at [825, 180] on div "View details" at bounding box center [848, 179] width 63 height 15
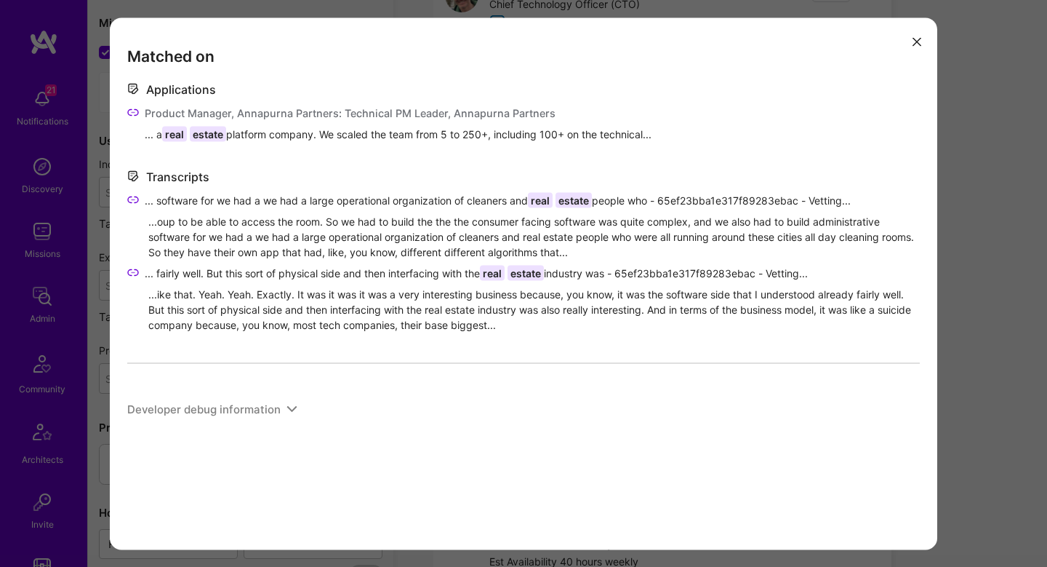
click at [950, 163] on div "Matched on Applications Product Manager, Annapurna Partners: Technical PM Leade…" at bounding box center [523, 283] width 1047 height 567
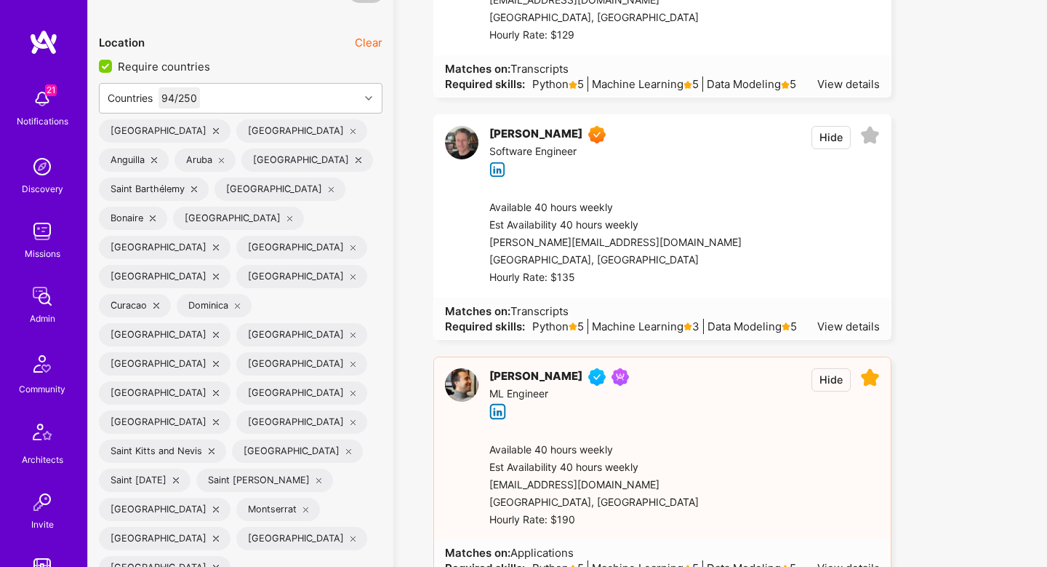
scroll to position [2953, 0]
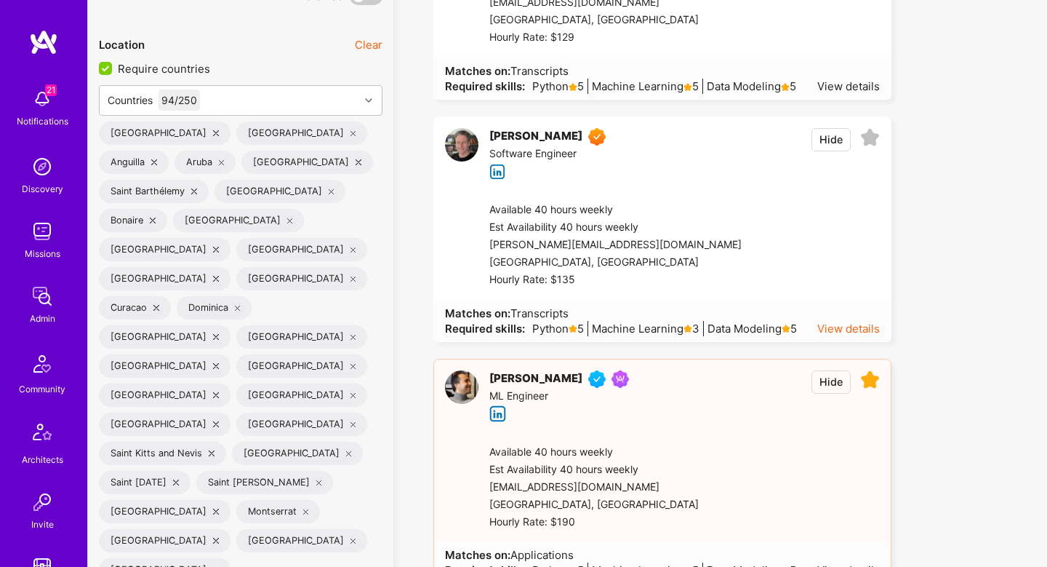
click at [844, 333] on div "View details" at bounding box center [848, 328] width 63 height 15
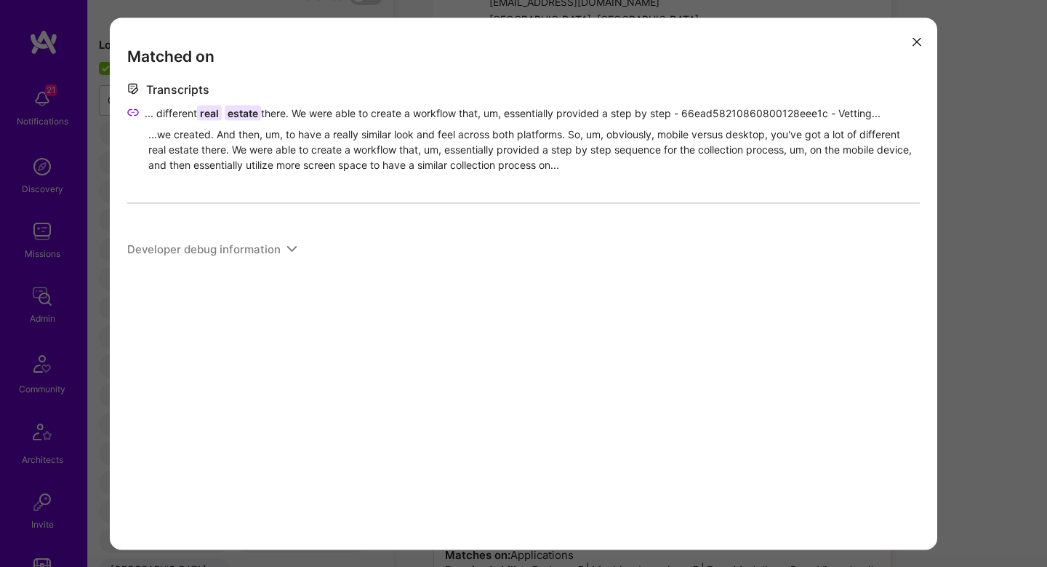
click at [929, 197] on div "Matched on Transcripts ... different real estate there. We were able to create …" at bounding box center [524, 283] width 828 height 532
click at [949, 193] on div "Matched on Transcripts ... different real estate there. We were able to create …" at bounding box center [523, 283] width 1047 height 567
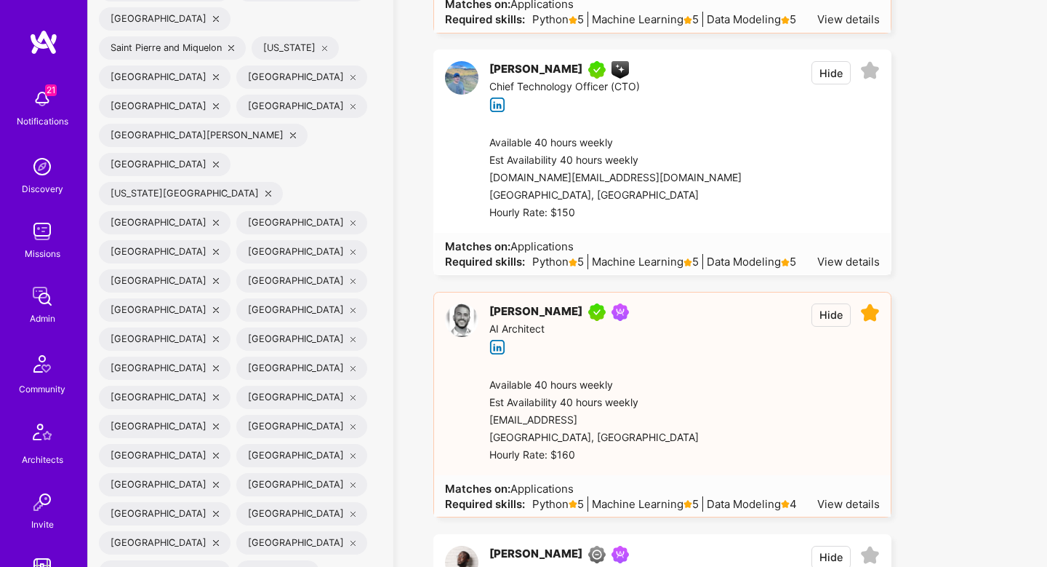
scroll to position [3500, 0]
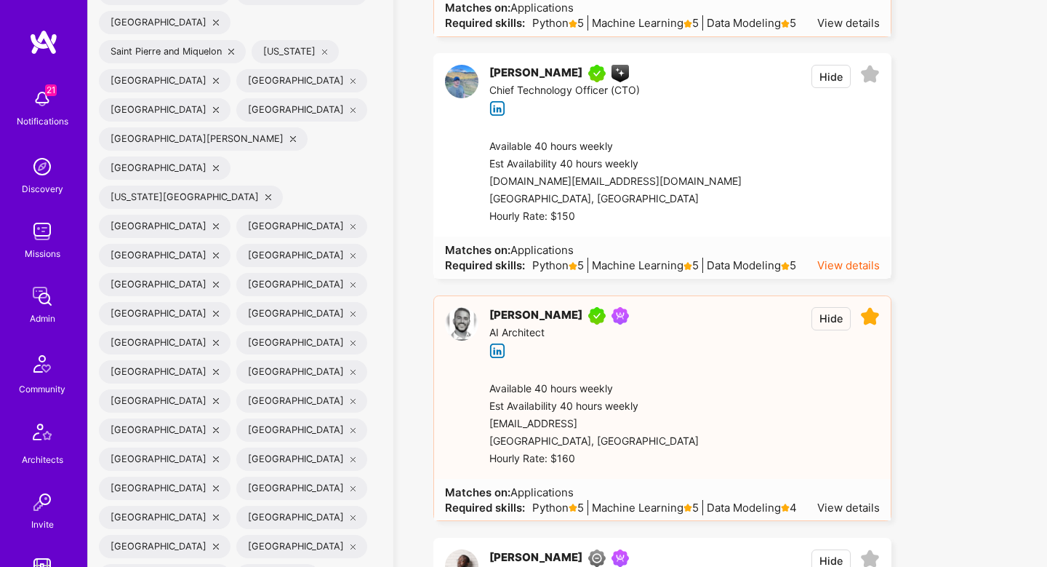
click at [863, 267] on div "View details" at bounding box center [848, 264] width 63 height 15
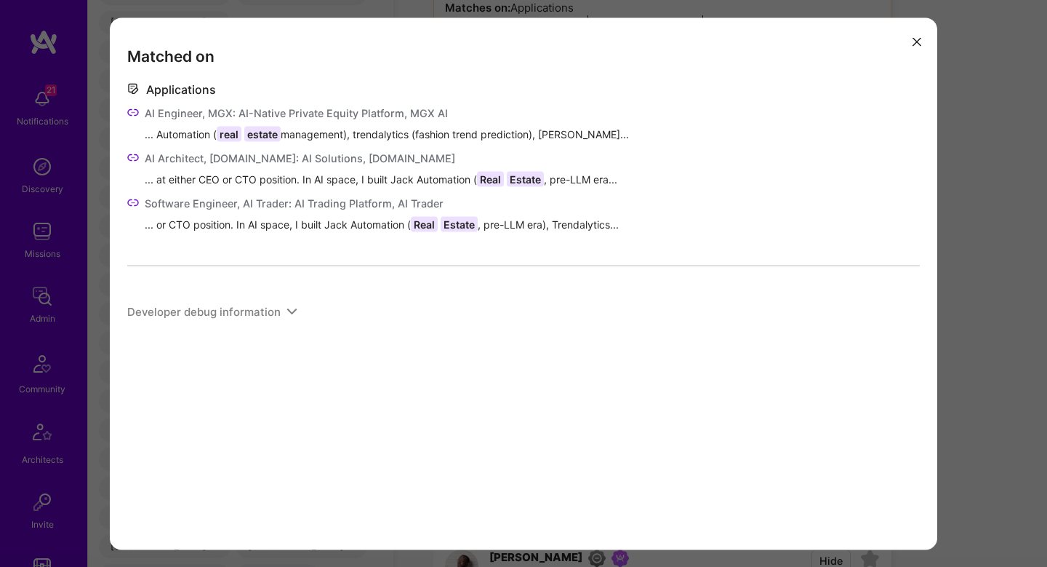
click at [964, 182] on div "Matched on Applications AI Engineer, MGX: AI-Native Private Equity Platform, MG…" at bounding box center [523, 283] width 1047 height 567
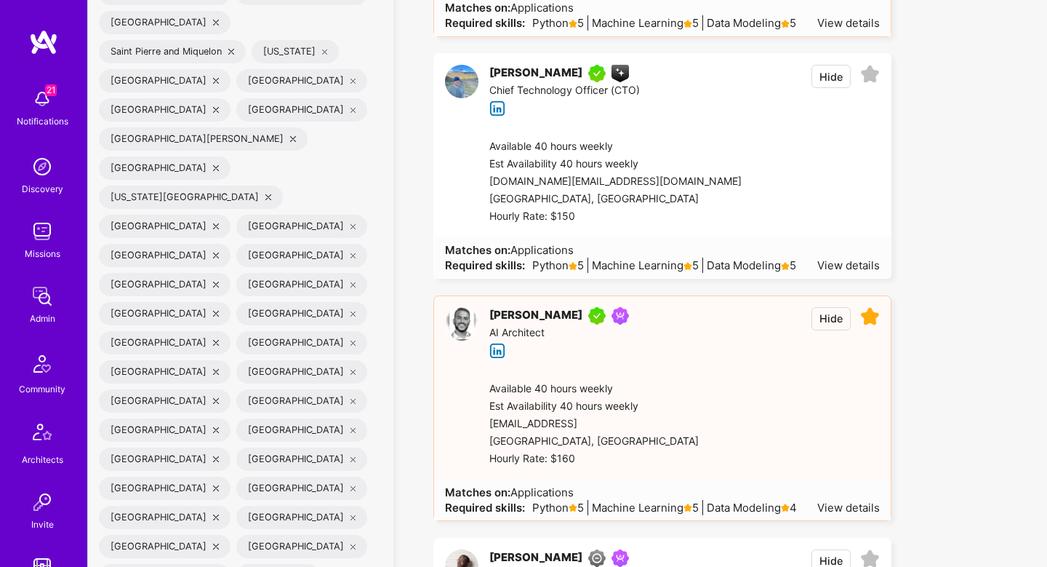
click at [871, 77] on icon at bounding box center [870, 75] width 20 height 20
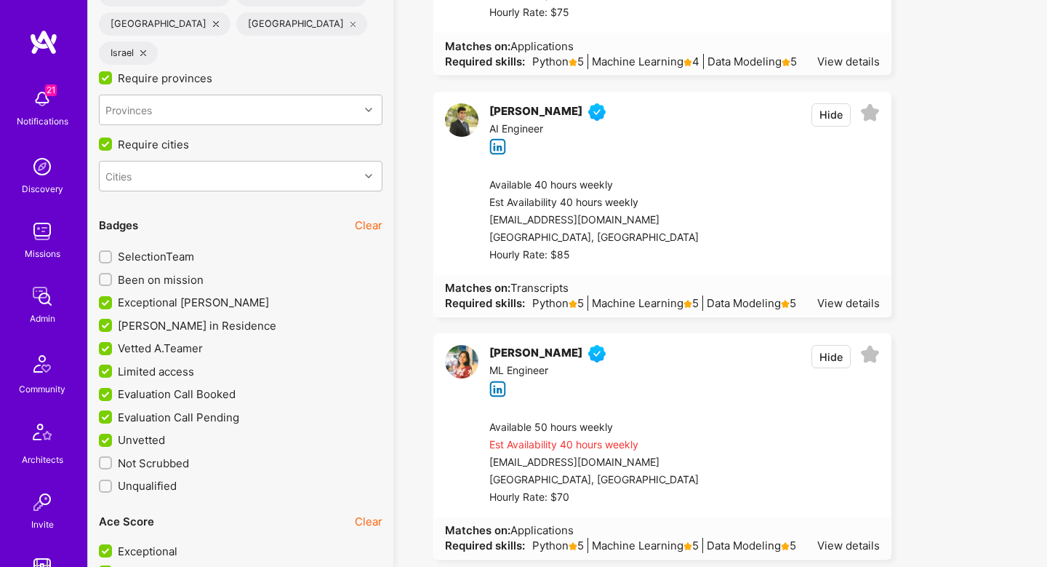
scroll to position [4427, 0]
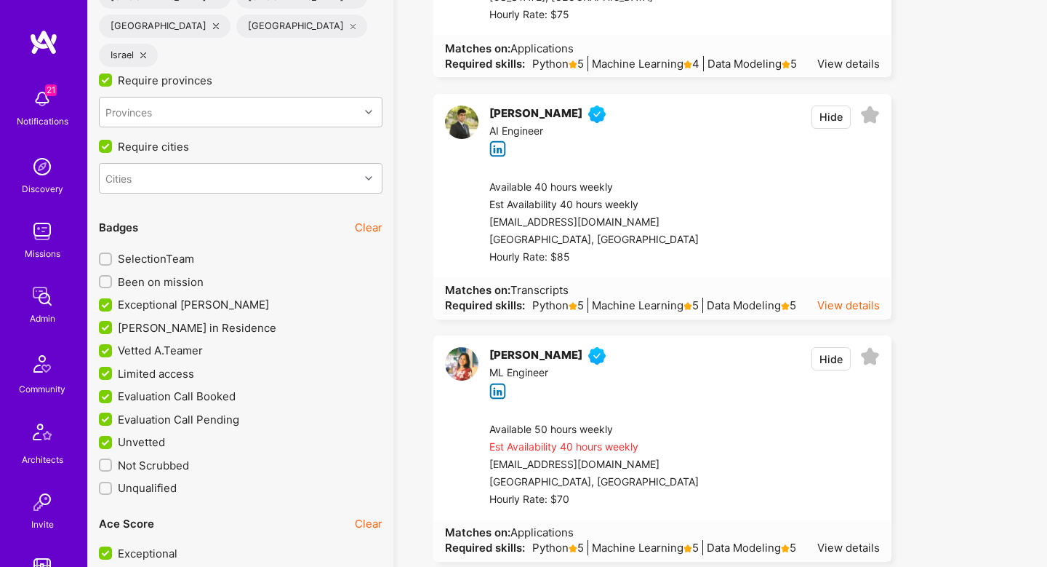
click at [860, 311] on div "View details" at bounding box center [848, 304] width 63 height 15
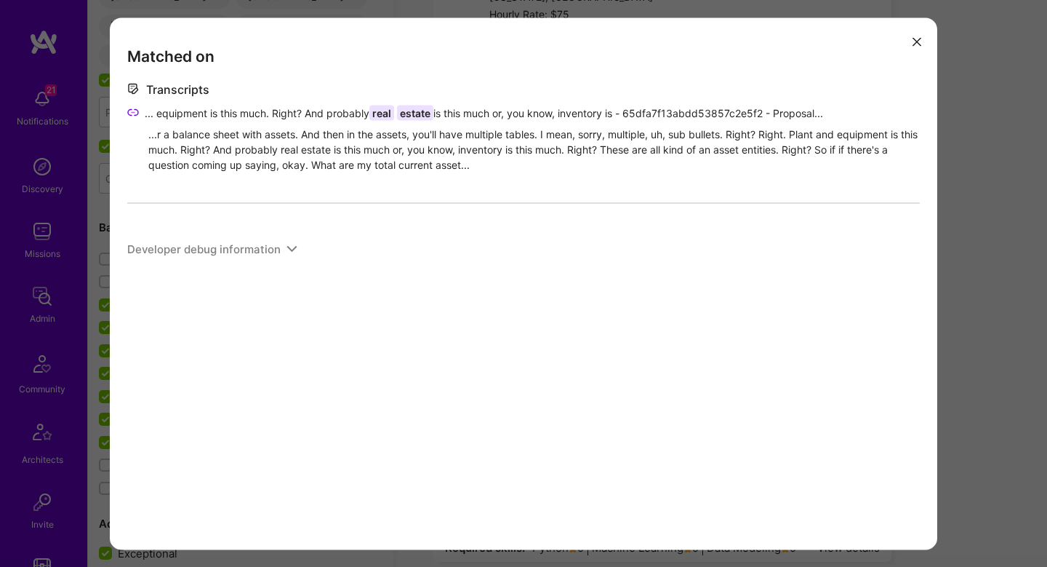
click at [955, 185] on div "Matched on Transcripts ... equipment is this much. Right? And probably real est…" at bounding box center [523, 283] width 1047 height 567
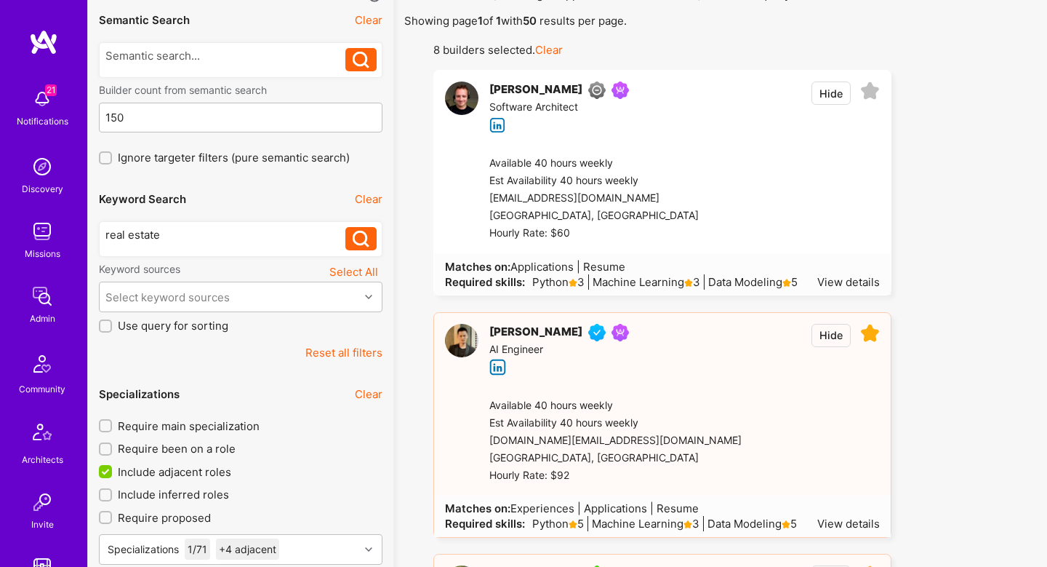
scroll to position [0, 0]
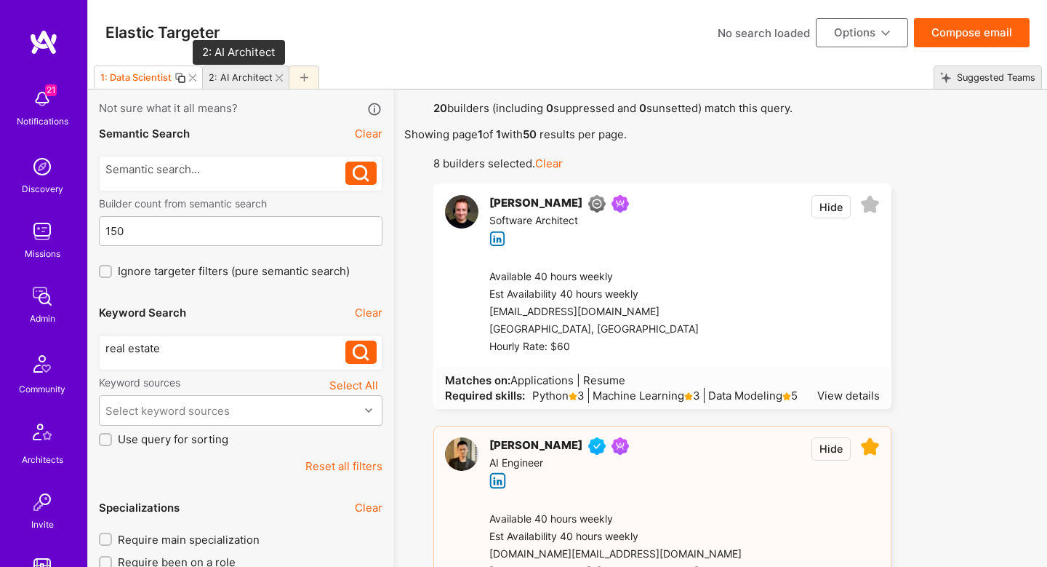
click at [244, 76] on div "2: AI Architect" at bounding box center [241, 77] width 64 height 11
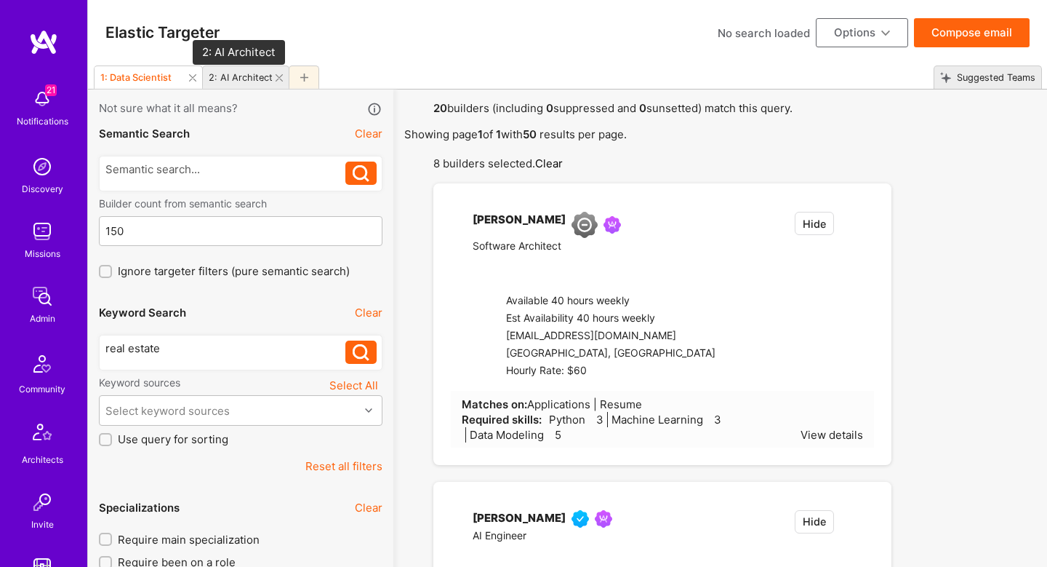
checkbox input "false"
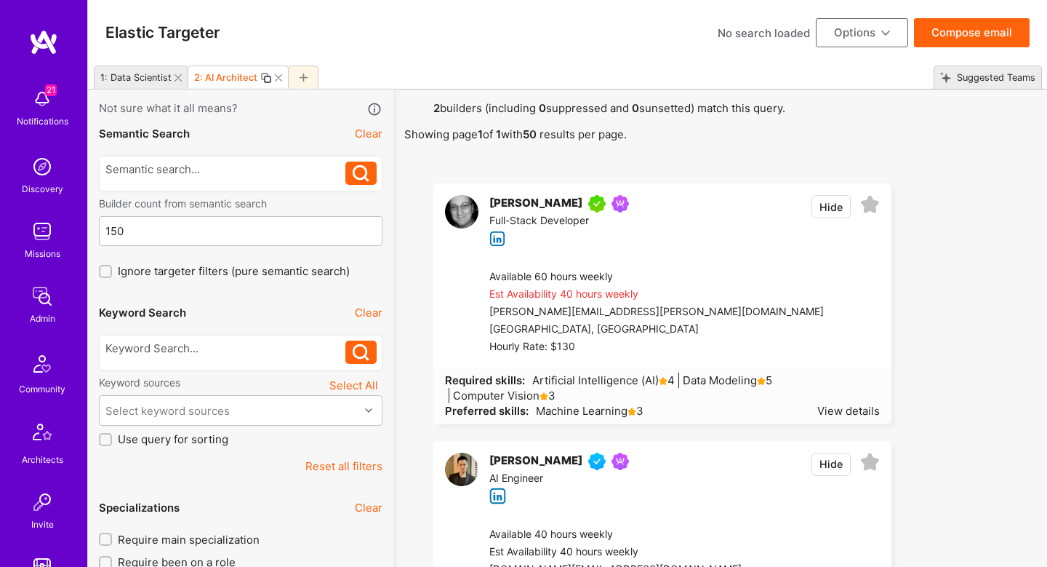
click at [828, 203] on button "Hide" at bounding box center [831, 206] width 39 height 23
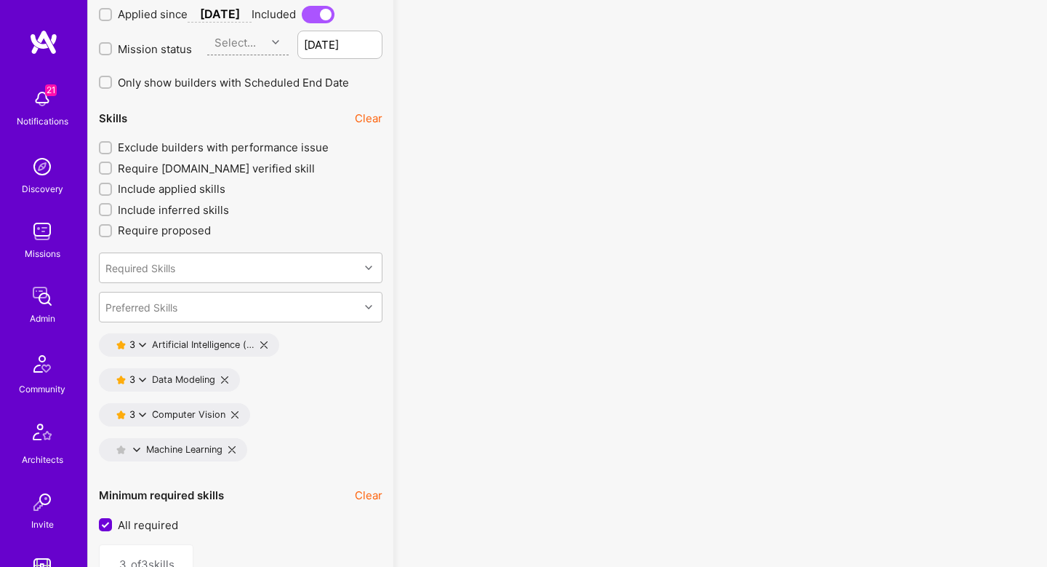
scroll to position [2049, 0]
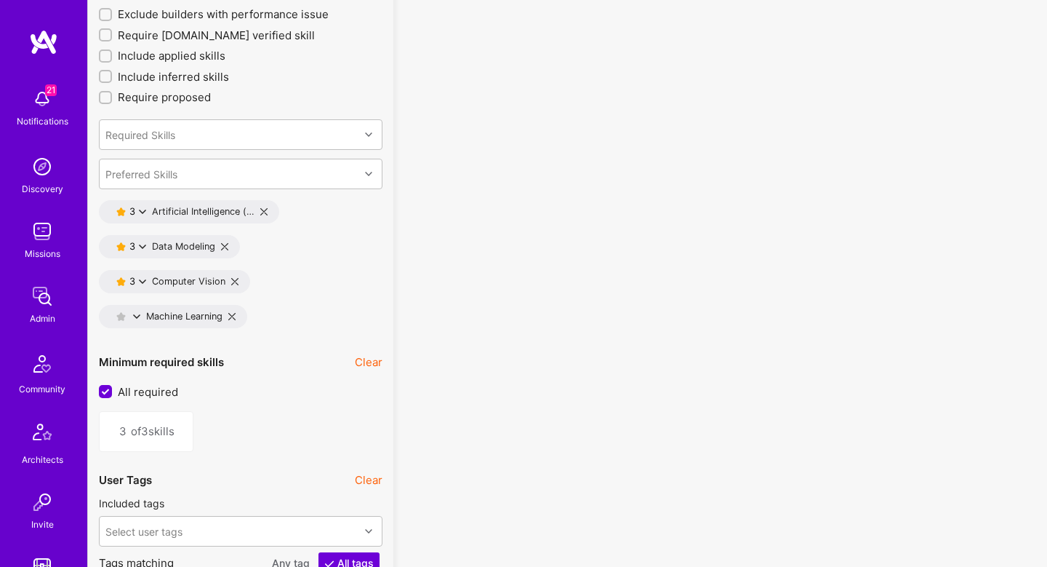
click at [142, 247] on icon at bounding box center [142, 246] width 7 height 7
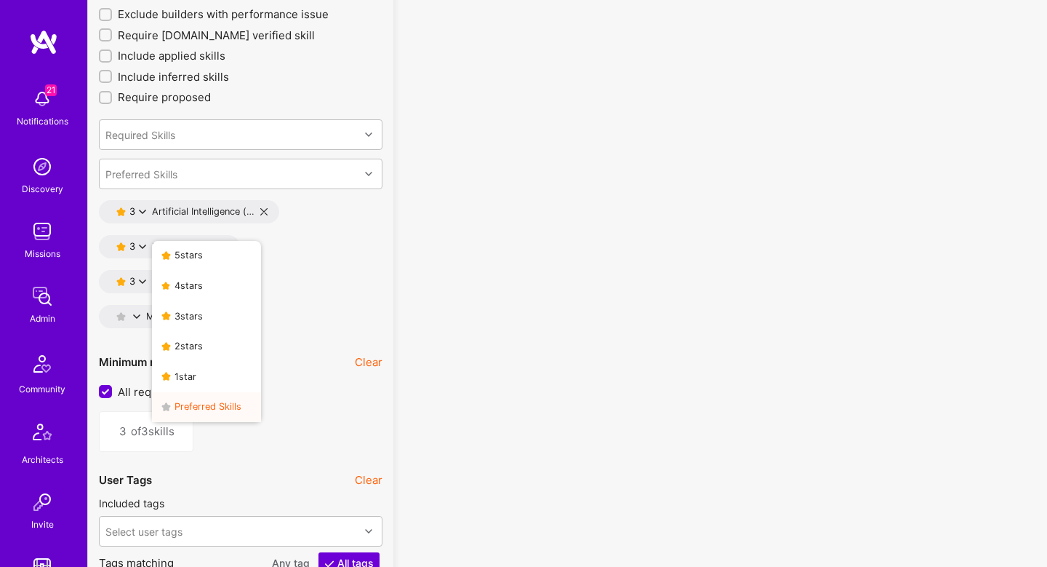
click at [178, 403] on button "Preferred Skills" at bounding box center [206, 407] width 109 height 31
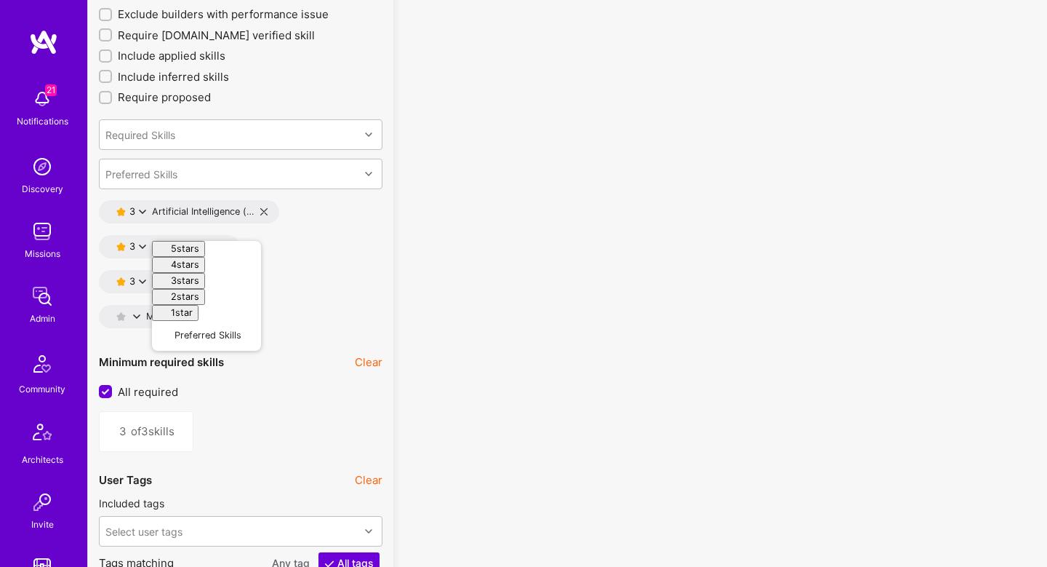
type input "2"
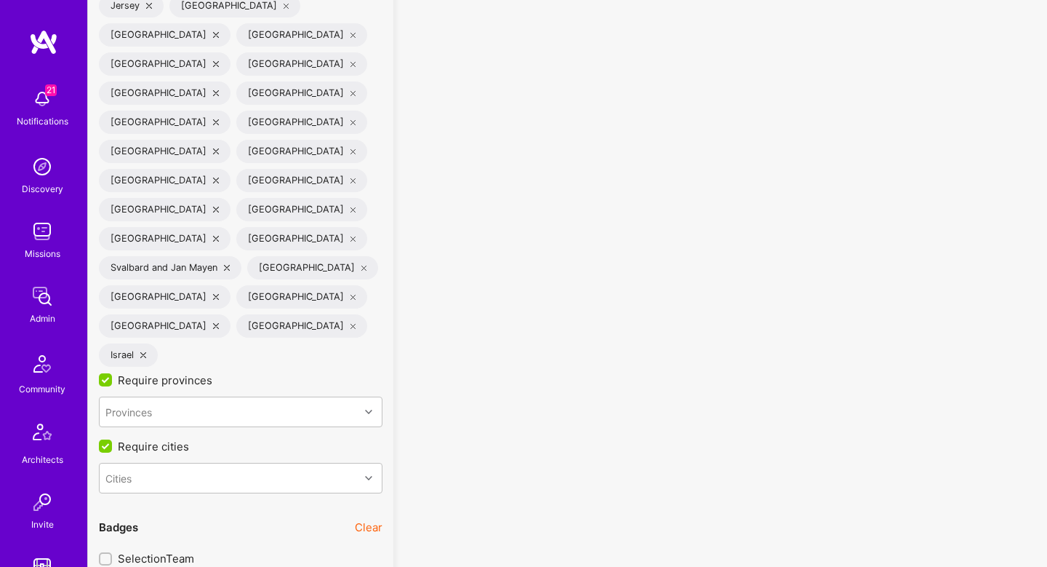
scroll to position [4140, 0]
checkbox input "true"
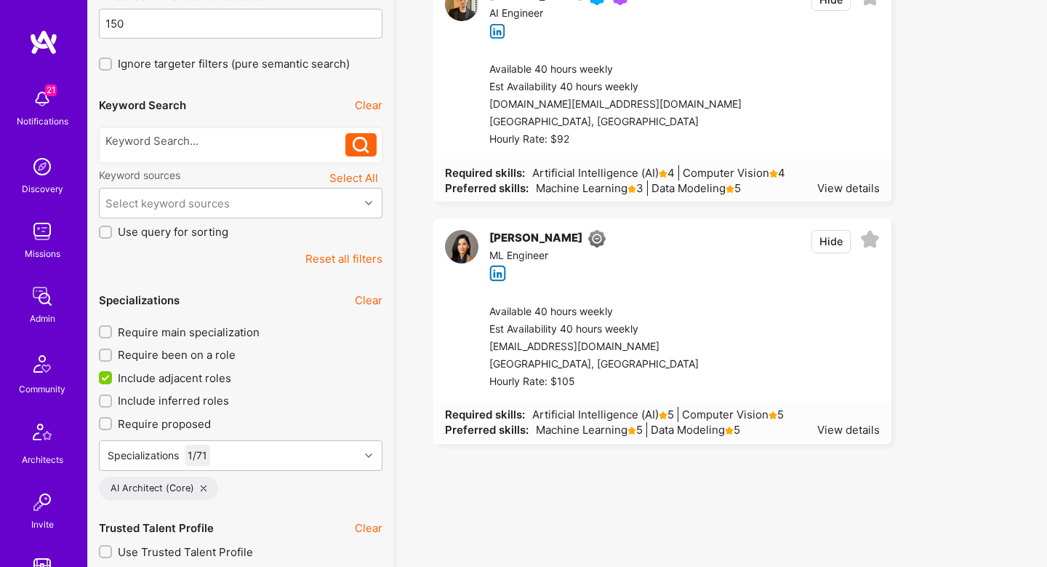
scroll to position [204, 0]
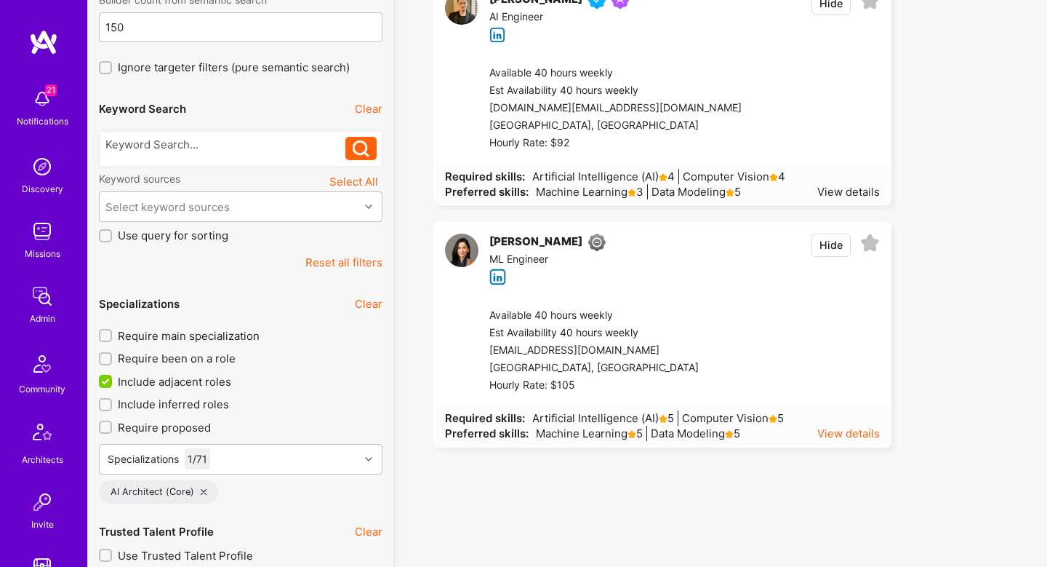
click at [841, 431] on div "View details" at bounding box center [848, 432] width 63 height 15
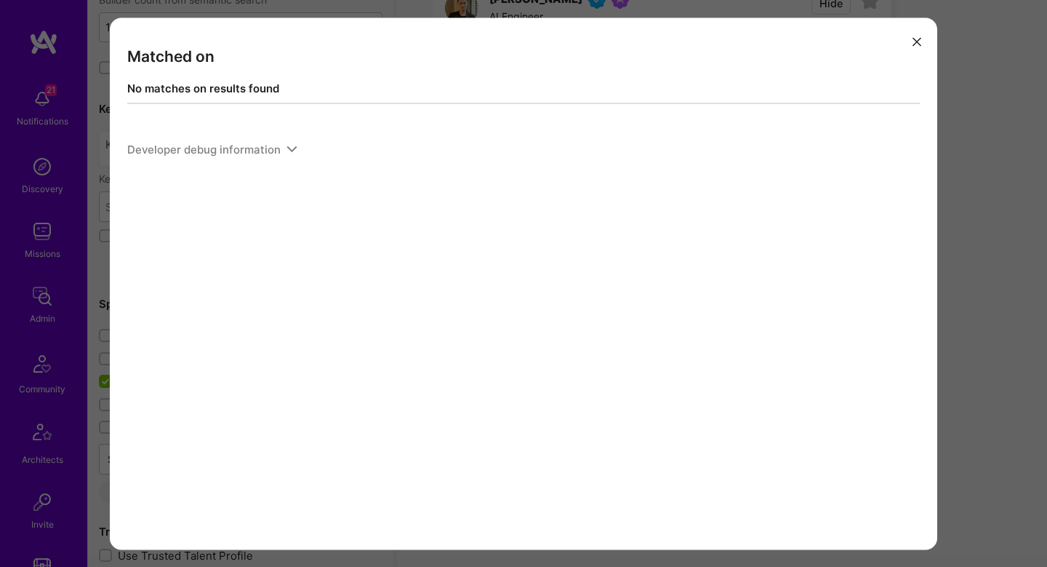
click at [947, 355] on div "Matched on No matches on results found Developer debug information" at bounding box center [523, 283] width 1047 height 567
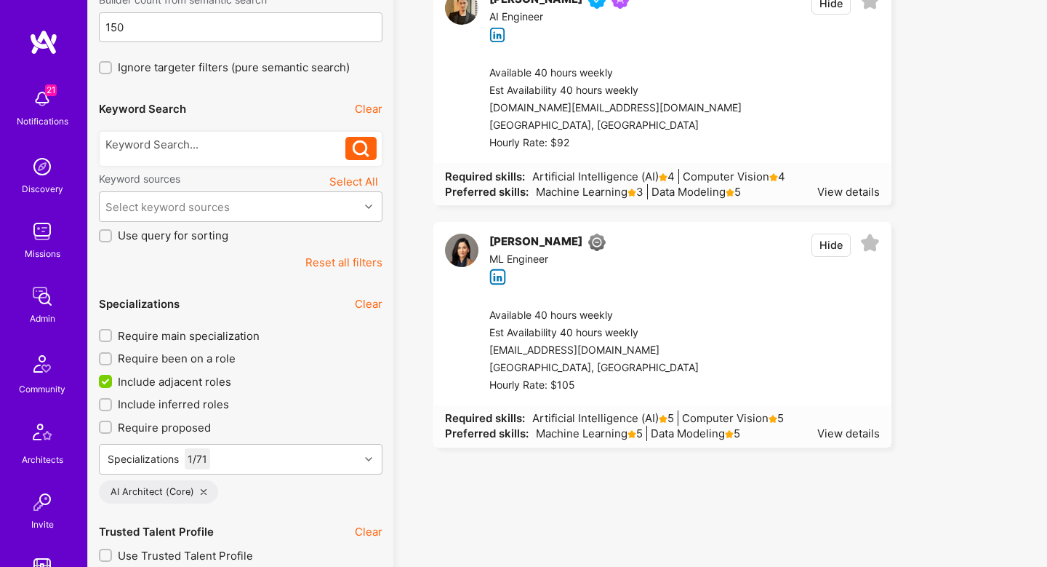
click at [777, 341] on div at bounding box center [789, 350] width 181 height 87
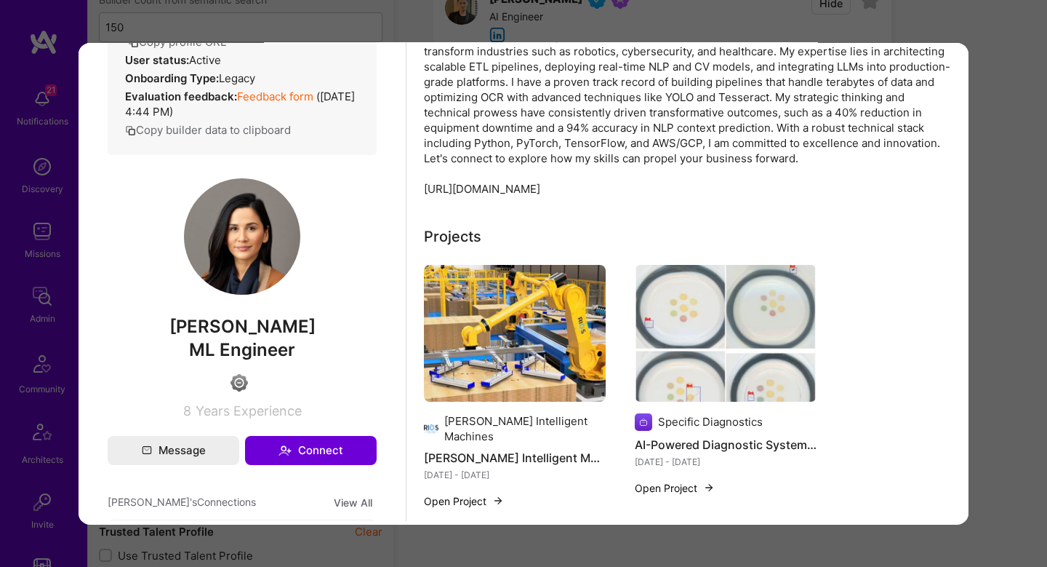
scroll to position [0, 0]
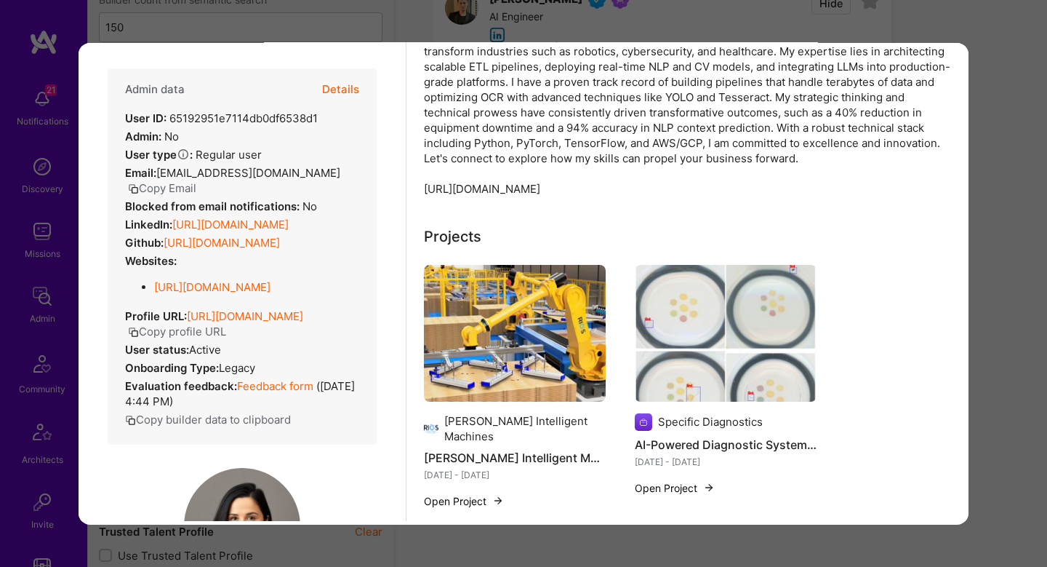
click at [336, 78] on button "Details" at bounding box center [340, 89] width 37 height 42
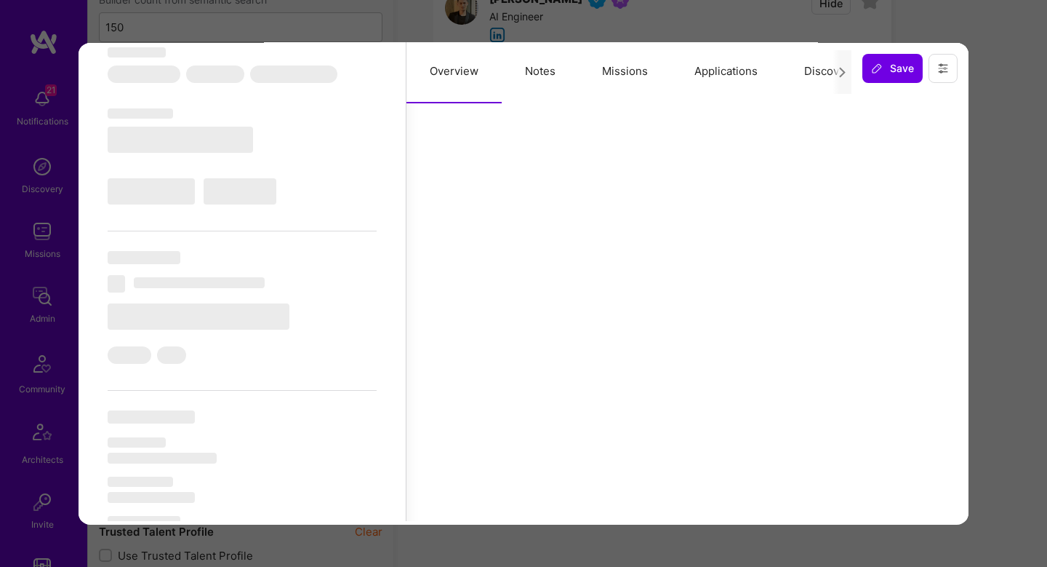
click at [519, 87] on button "Notes" at bounding box center [540, 71] width 77 height 64
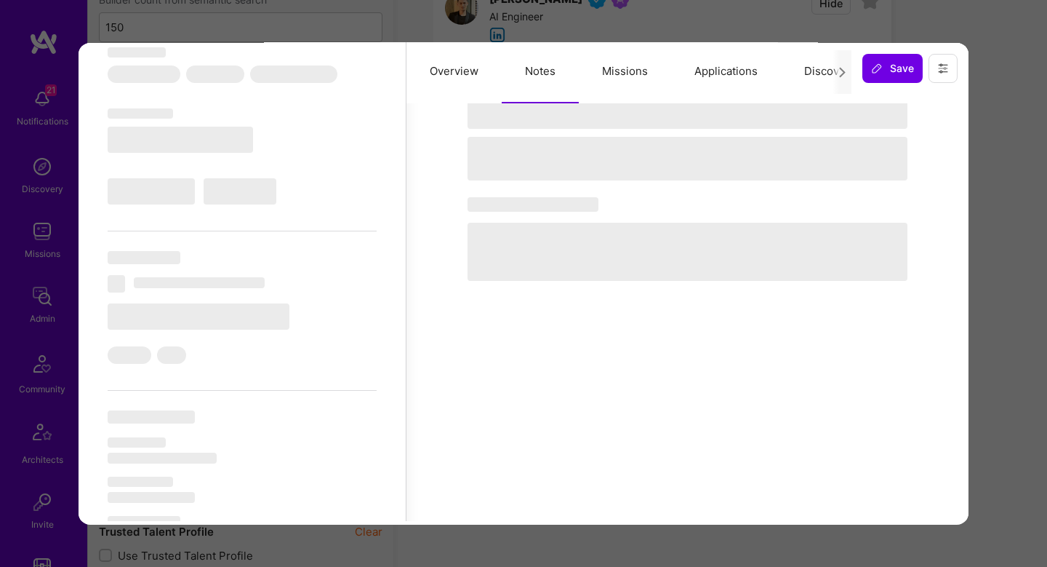
select select "Right Now"
select select "4"
select select "3"
select select "7"
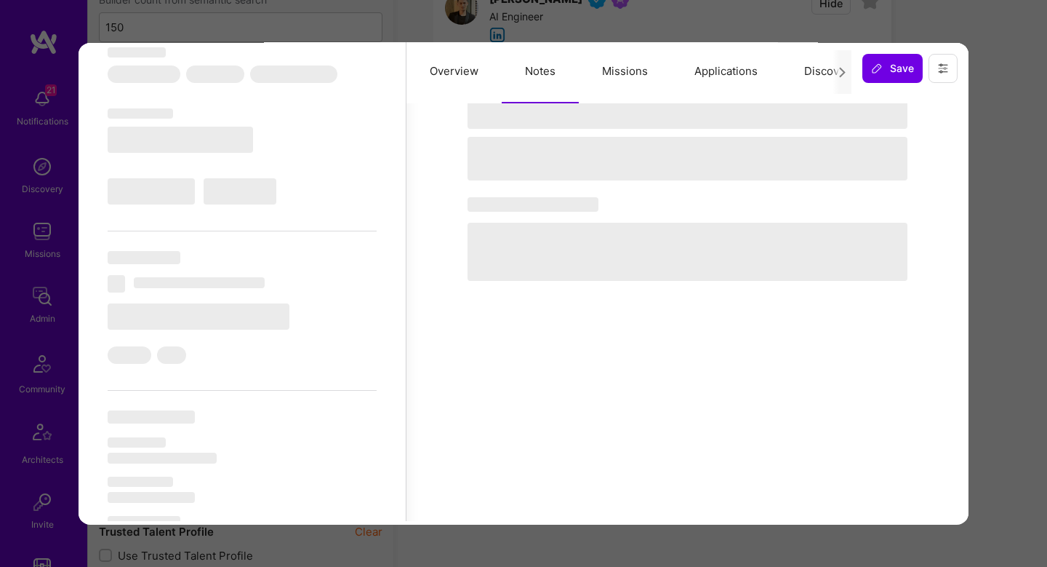
select select "US"
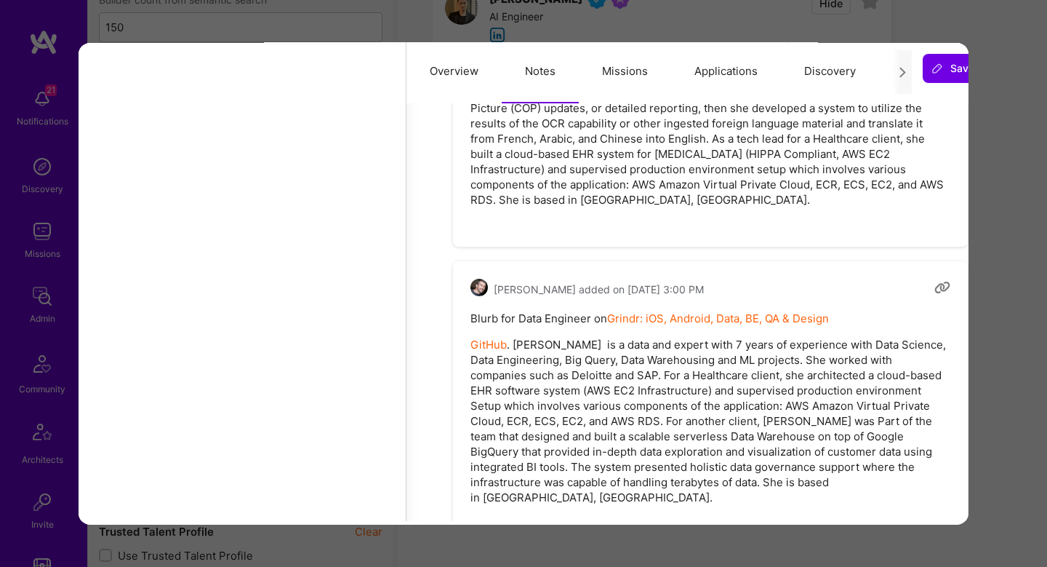
scroll to position [3080, 0]
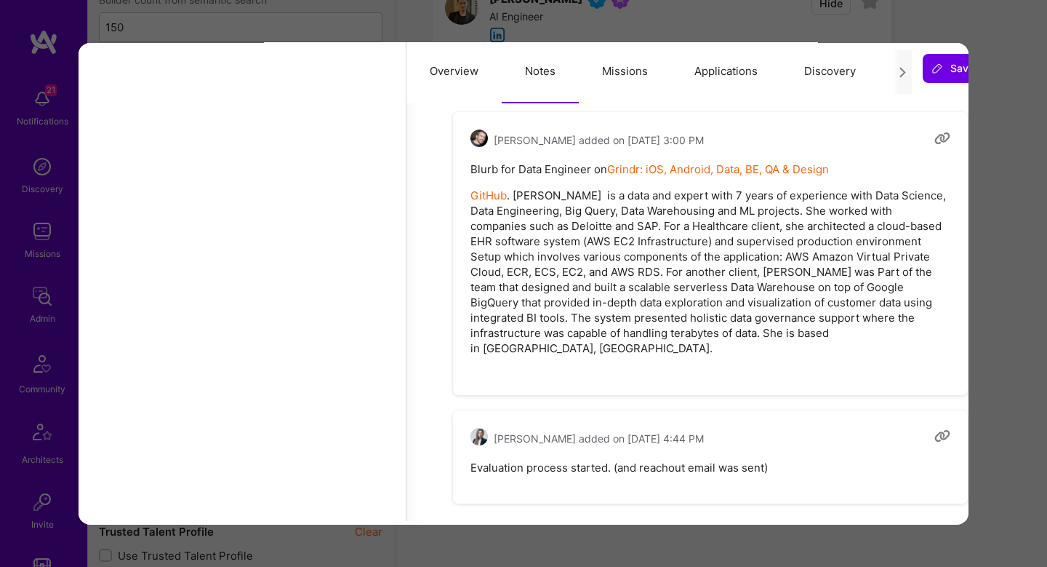
click at [975, 279] on div "Previewing christinestraub Evaluation scores Expertise level Good Interpersonal…" at bounding box center [523, 283] width 1047 height 567
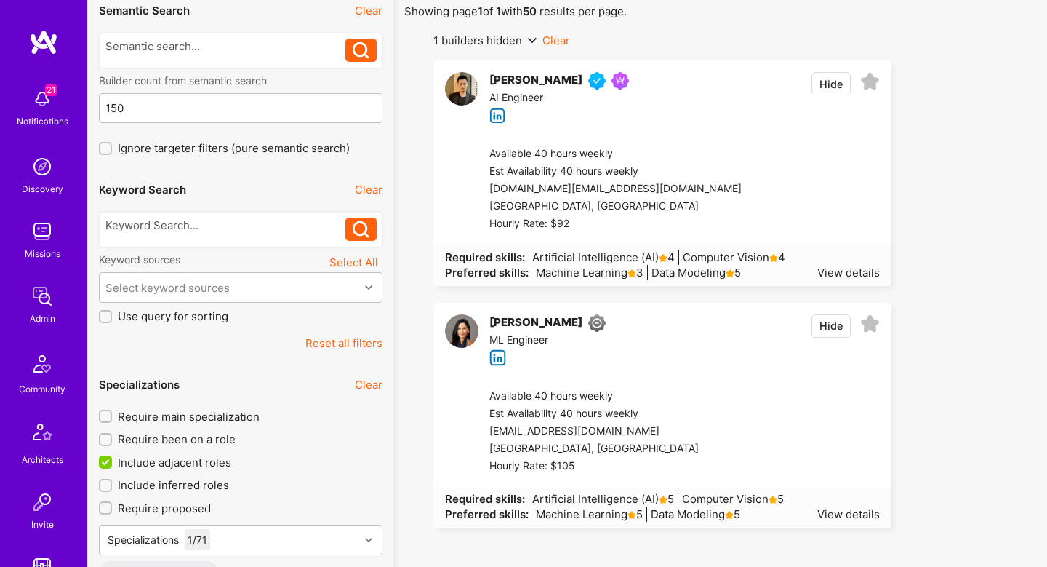
scroll to position [121, 0]
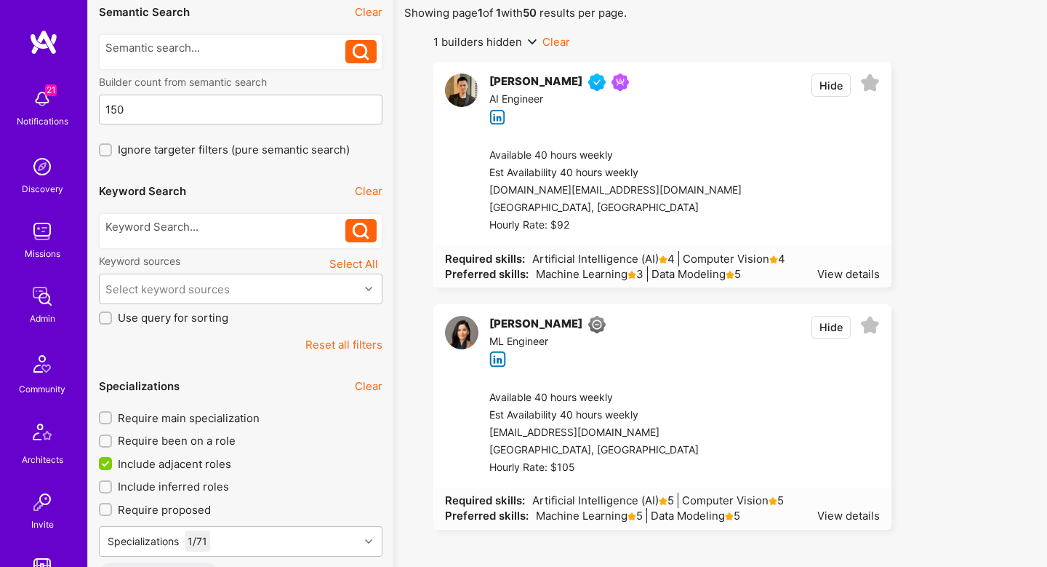
click at [865, 324] on icon at bounding box center [870, 326] width 20 height 20
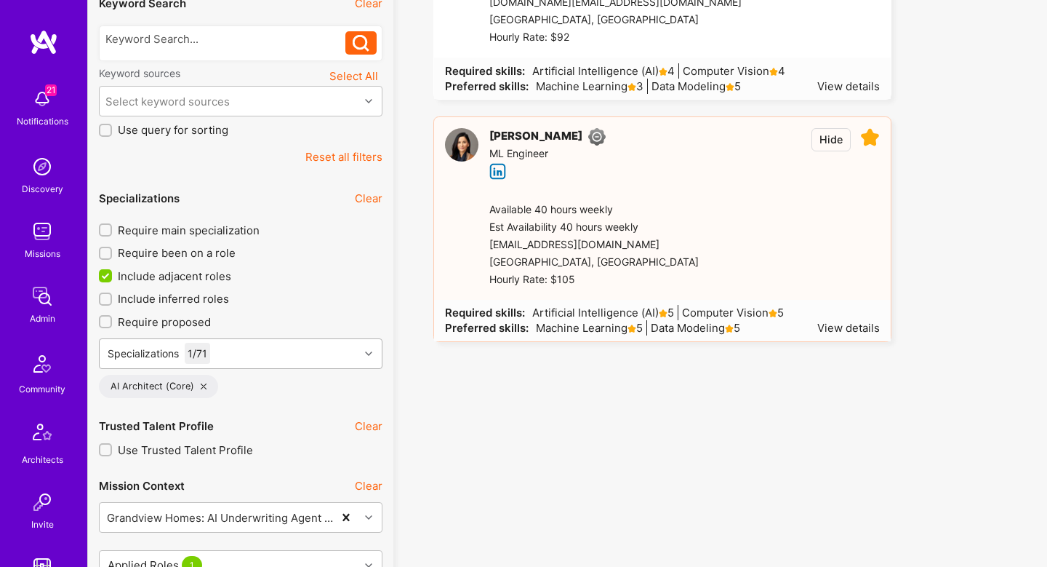
scroll to position [268, 0]
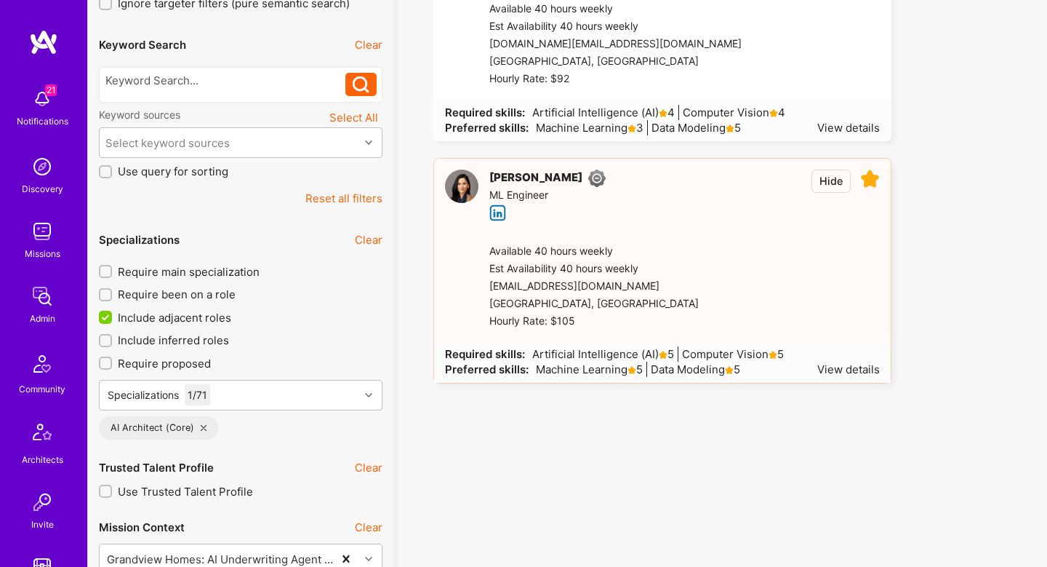
click at [202, 426] on icon at bounding box center [204, 428] width 6 height 6
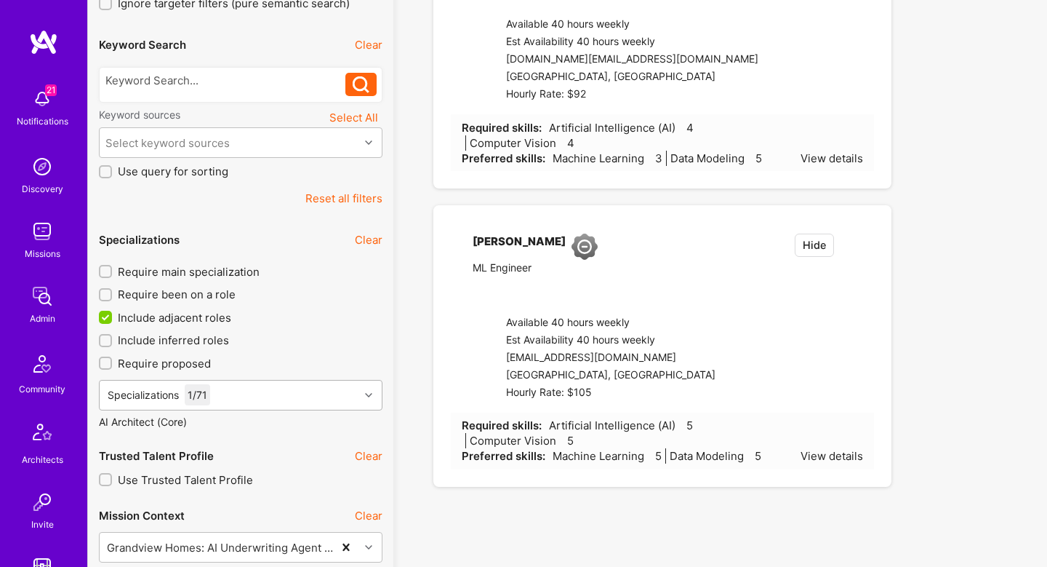
checkbox input "true"
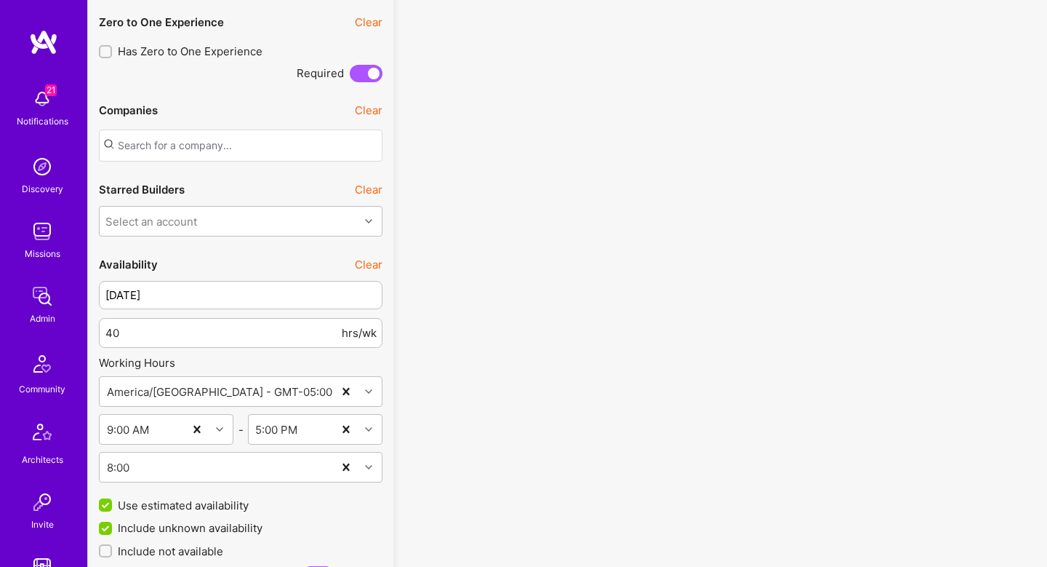
scroll to position [1423, 0]
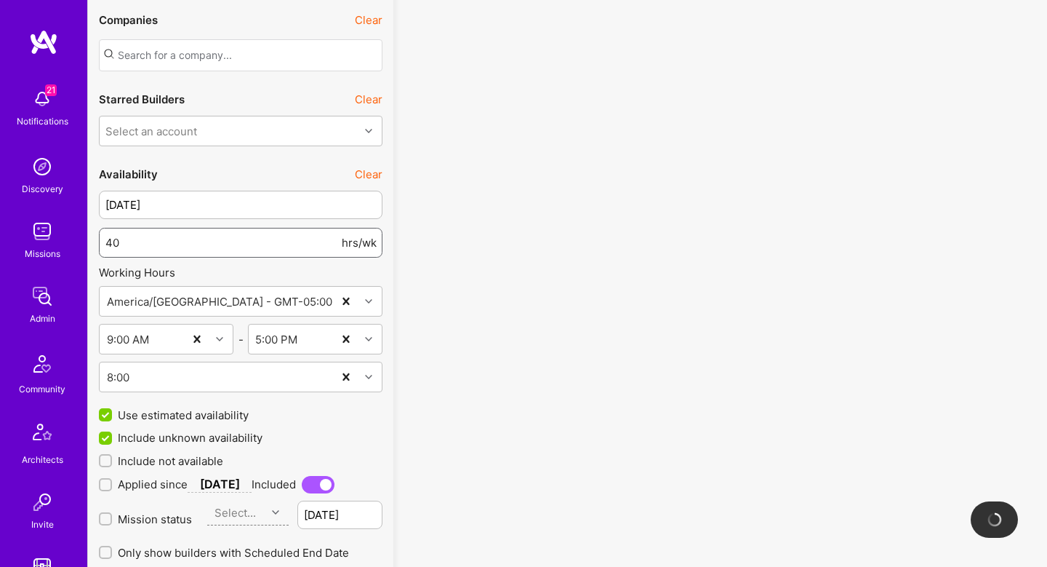
click at [105, 242] on input "40" at bounding box center [221, 242] width 233 height 37
type input "30"
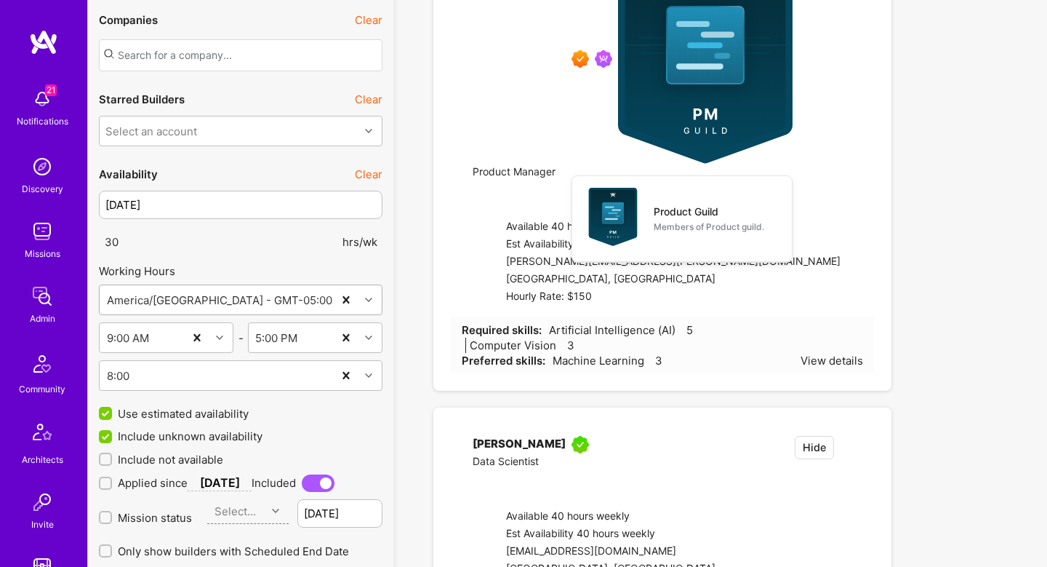
click at [382, 287] on div "America/Chicago - GMT-05:00" at bounding box center [241, 299] width 284 height 31
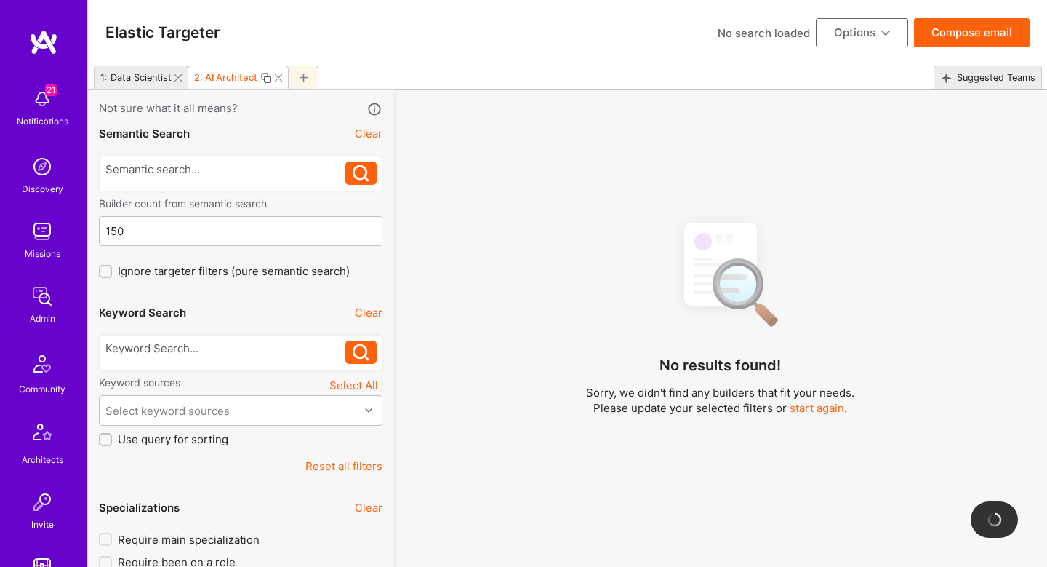
scroll to position [1423, 0]
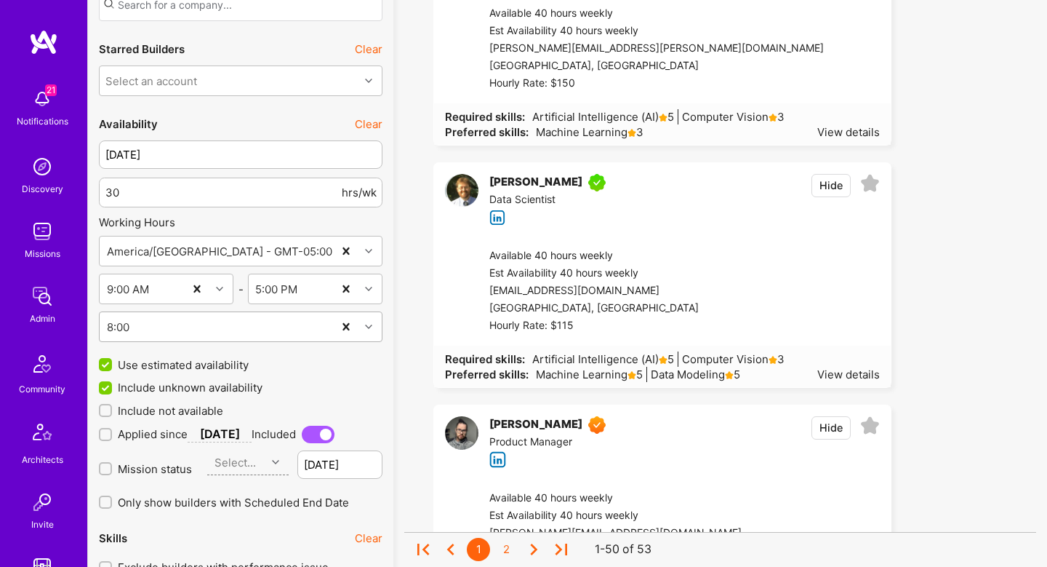
click at [111, 342] on div "8:00" at bounding box center [241, 326] width 284 height 31
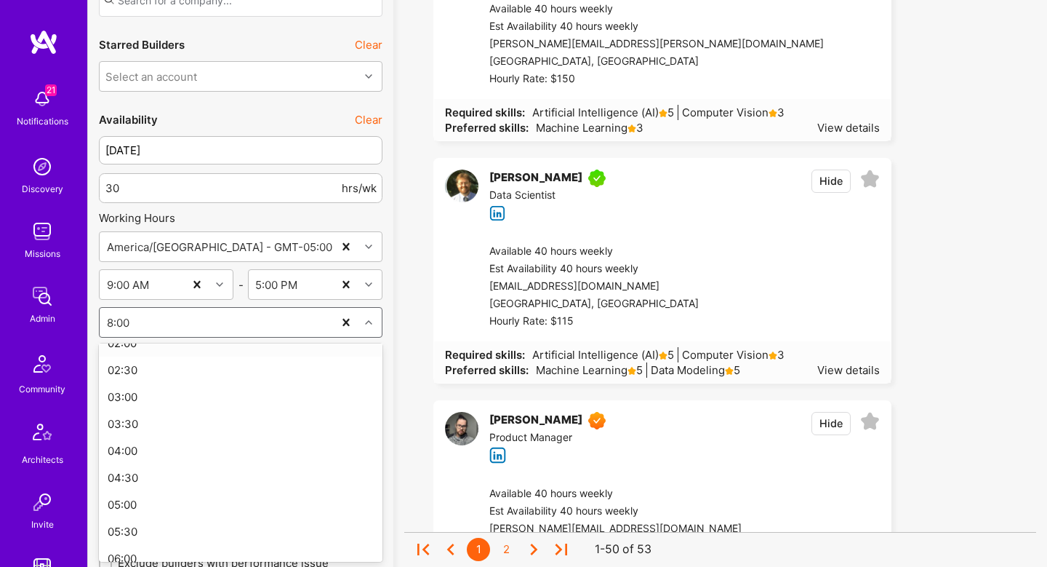
scroll to position [95, 0]
click at [159, 455] on div "04:00" at bounding box center [241, 453] width 284 height 27
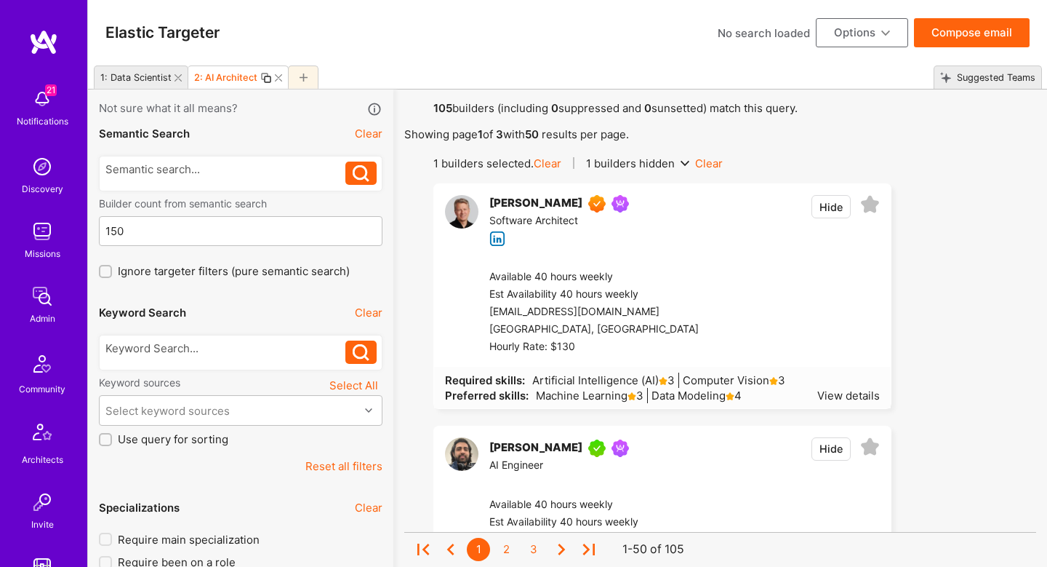
click at [265, 75] on icon at bounding box center [266, 78] width 12 height 12
click at [948, 43] on button "Compose email" at bounding box center [972, 32] width 116 height 29
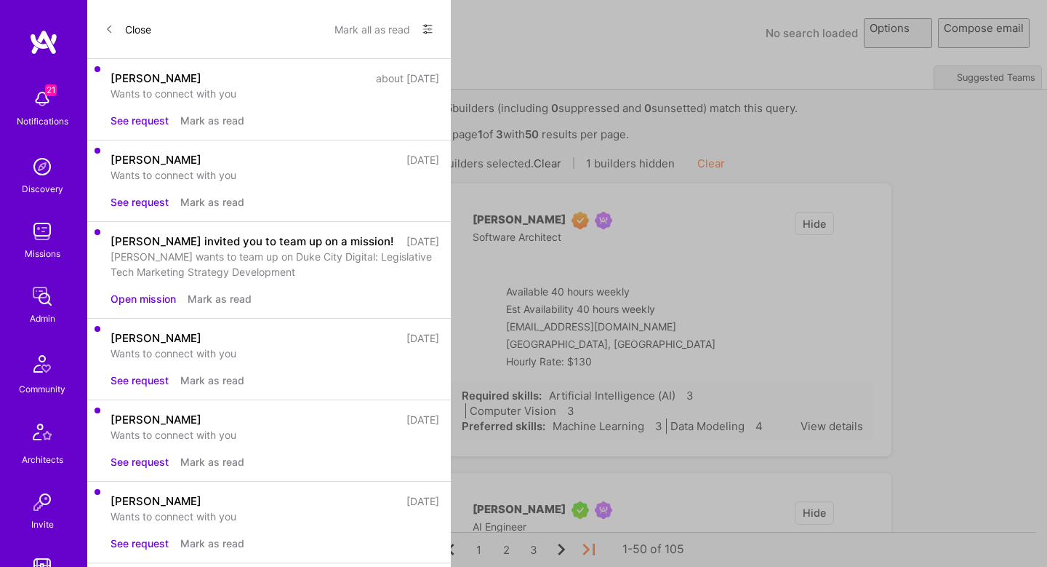
select select "rich-reachout"
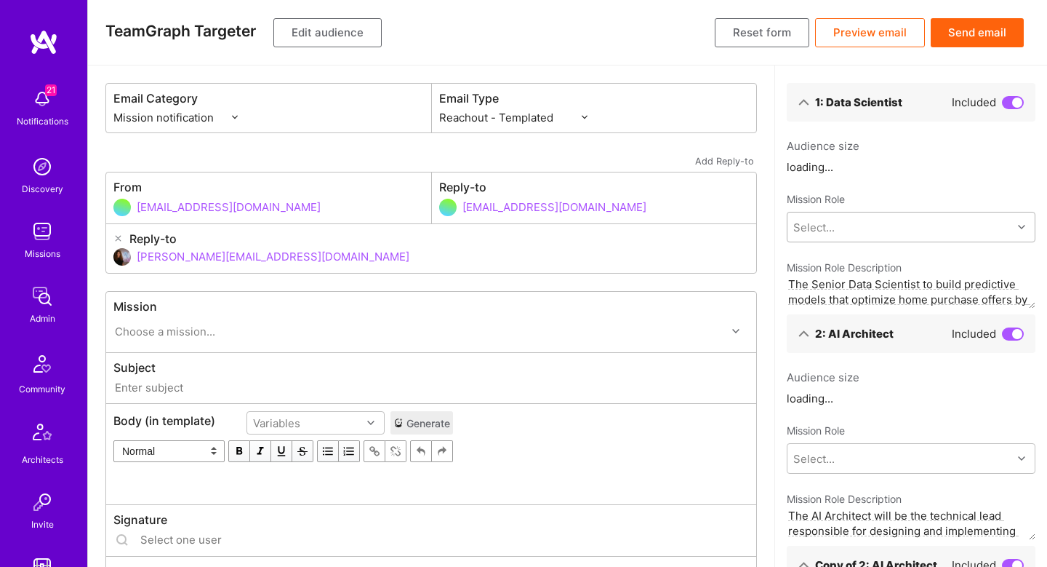
type input "[DOMAIN_NAME] // Grandview Homes: AI Underwriting Agent for Real Estate Transac…"
type input "[PERSON_NAME][EMAIL_ADDRESS][DOMAIN_NAME]"
type input "[URL][DOMAIN_NAME]"
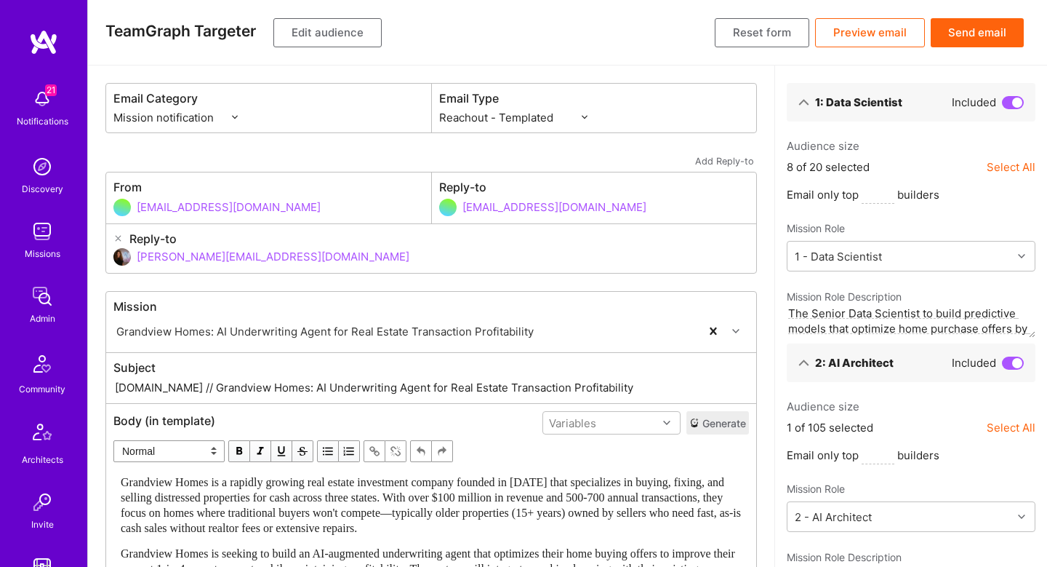
click at [474, 115] on select "Custom - Templated Custom - Plain Reachout - Templated Reachout - Templated (v2…" at bounding box center [513, 117] width 148 height 15
select select "plain-reachout"
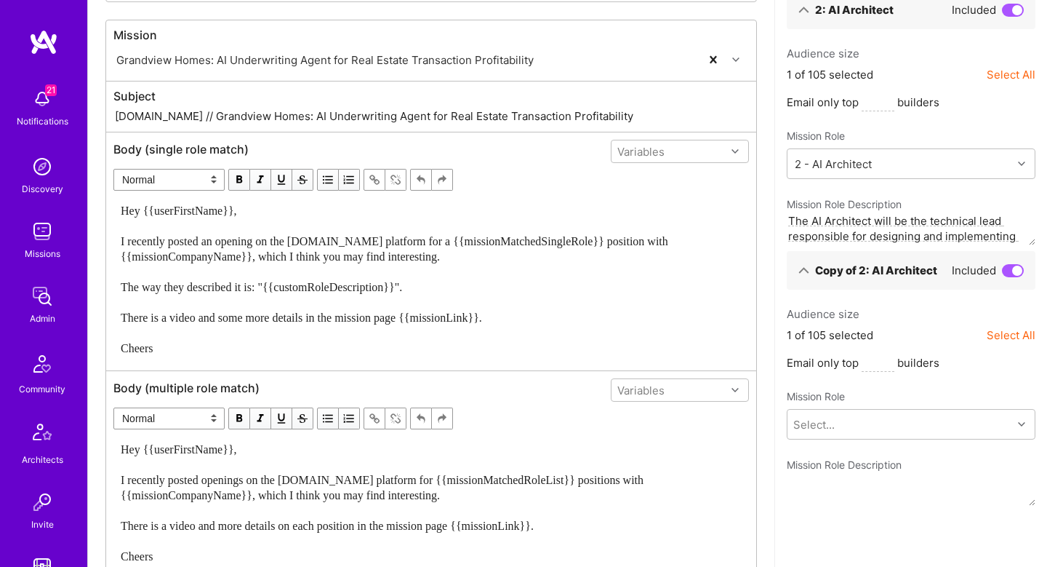
click at [430, 336] on div "Hey {{userFirstName}}, I recently posted an opening on the [DOMAIN_NAME] platfo…" at bounding box center [431, 279] width 621 height 153
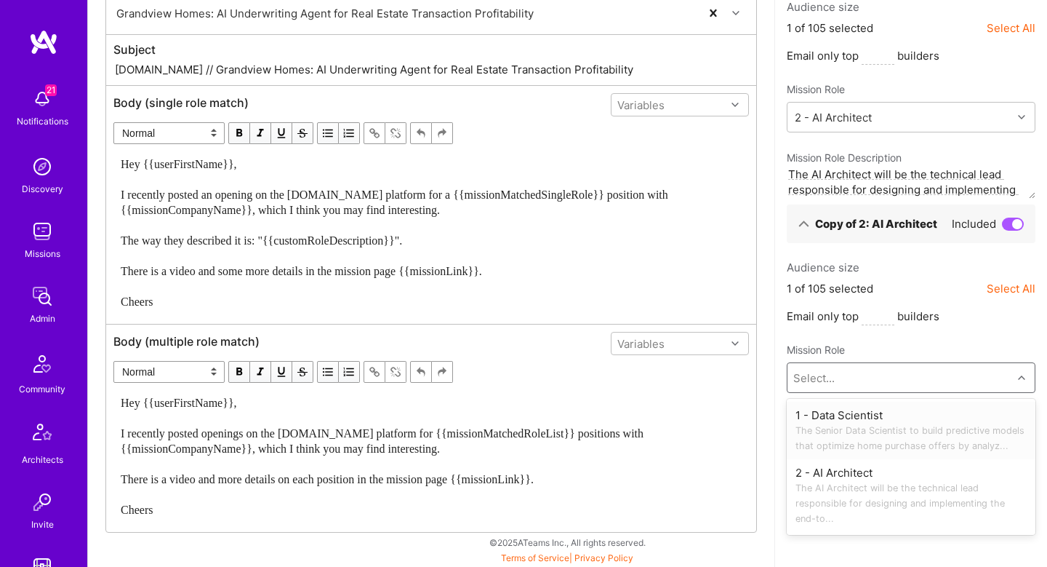
click at [835, 373] on div "Select..." at bounding box center [900, 377] width 225 height 29
click at [828, 479] on div "2 - AI Architect The AI Architect will be the technical lead responsible for de…" at bounding box center [911, 495] width 231 height 61
type textarea "The AI Architect will be the technical lead responsible for designing and imple…"
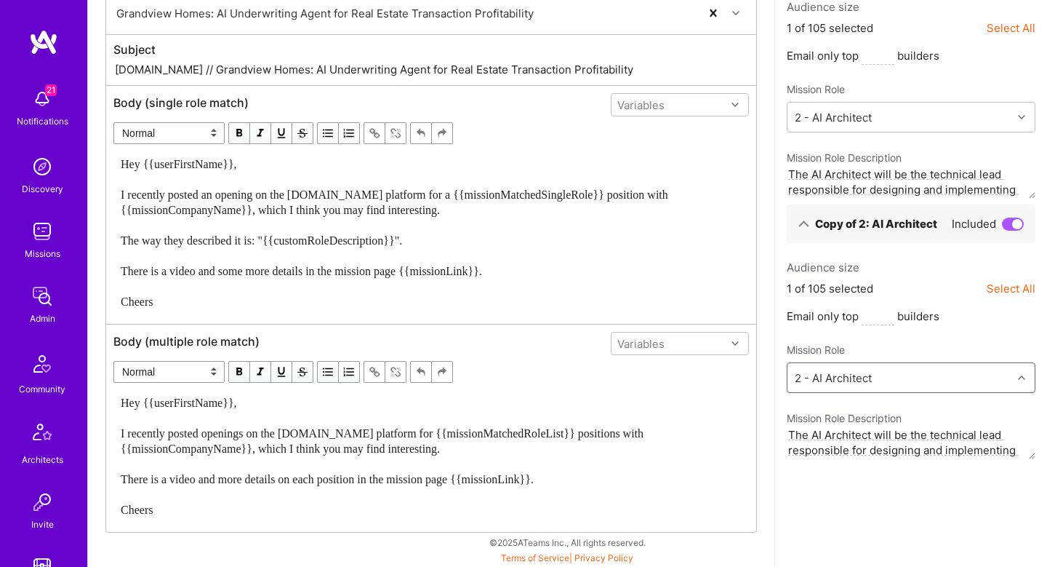
scroll to position [0, 0]
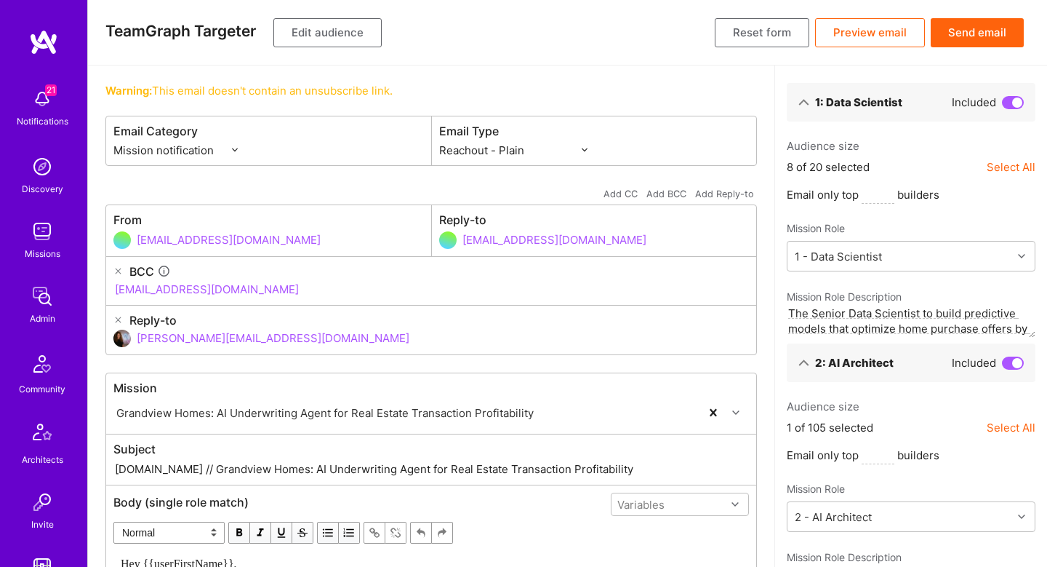
click at [980, 25] on button "Send email" at bounding box center [977, 32] width 93 height 29
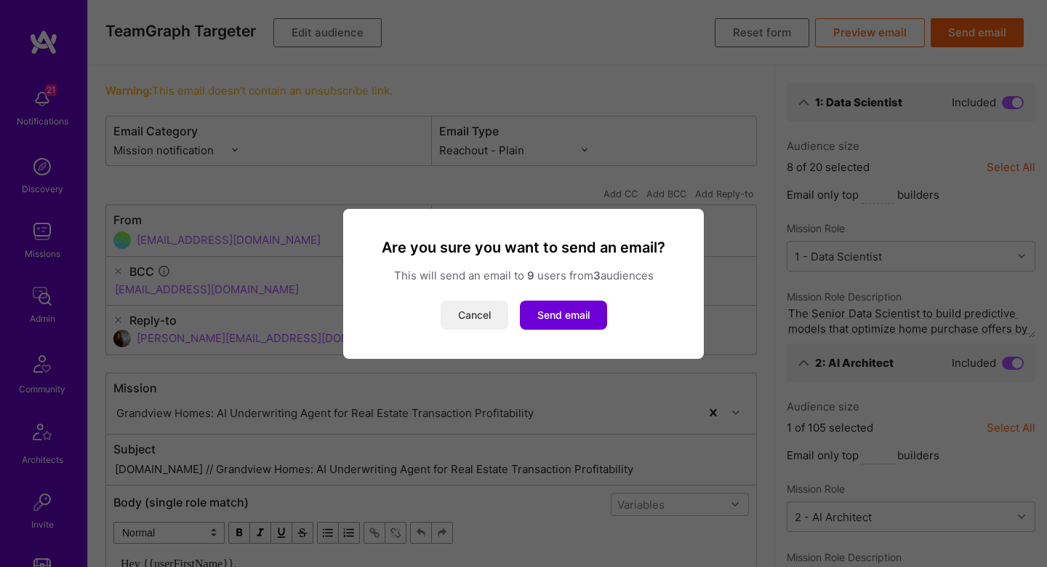
click at [452, 324] on button "Cancel" at bounding box center [475, 314] width 68 height 29
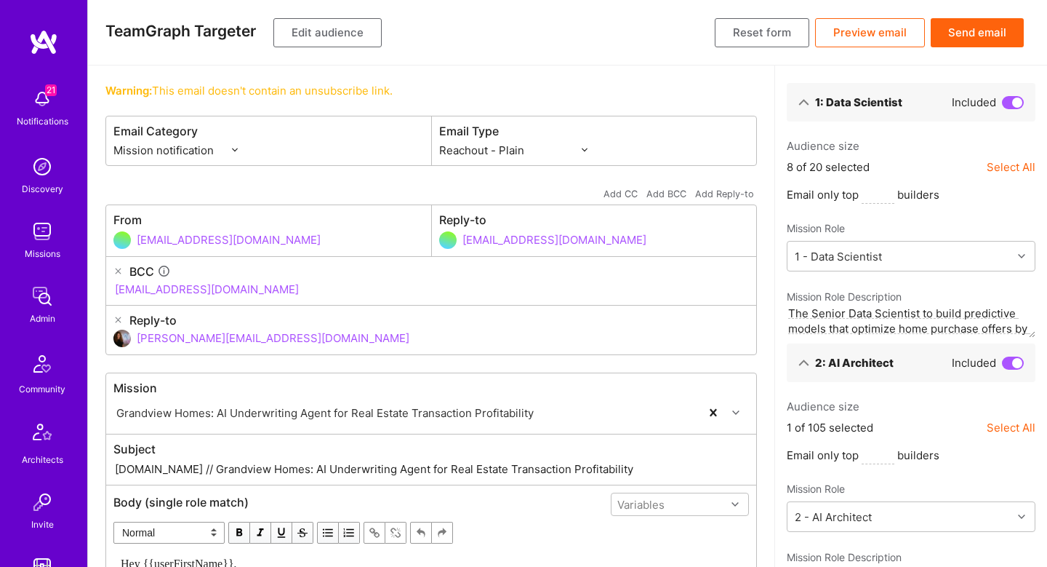
click at [352, 48] on div "TeamGraph Targeter Edit audience Reset form Preview email Send email" at bounding box center [567, 32] width 959 height 65
click at [351, 33] on button "Edit audience" at bounding box center [327, 32] width 108 height 29
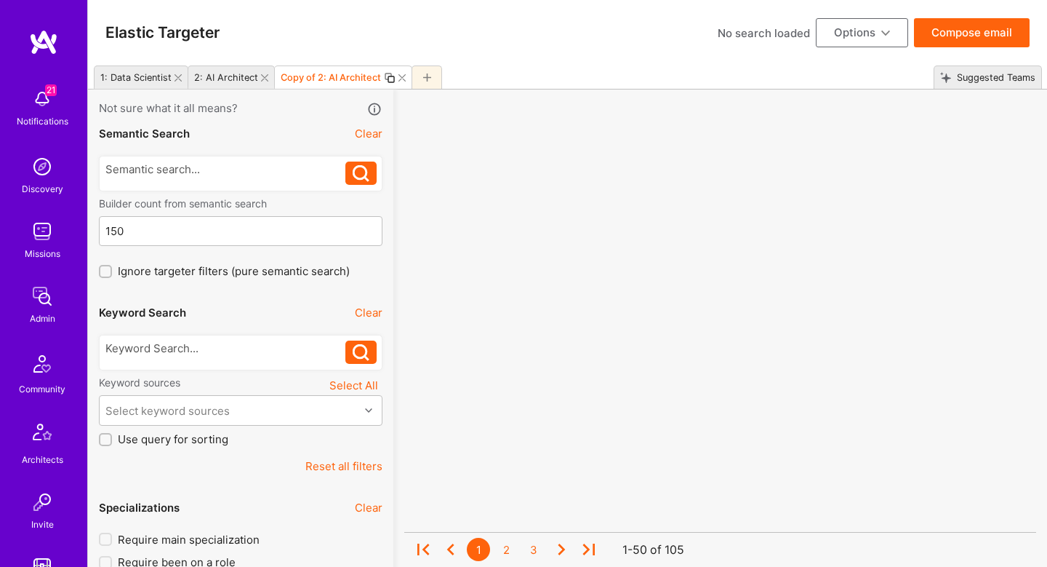
click at [144, 79] on div "1: Data Scientist" at bounding box center [135, 77] width 71 height 11
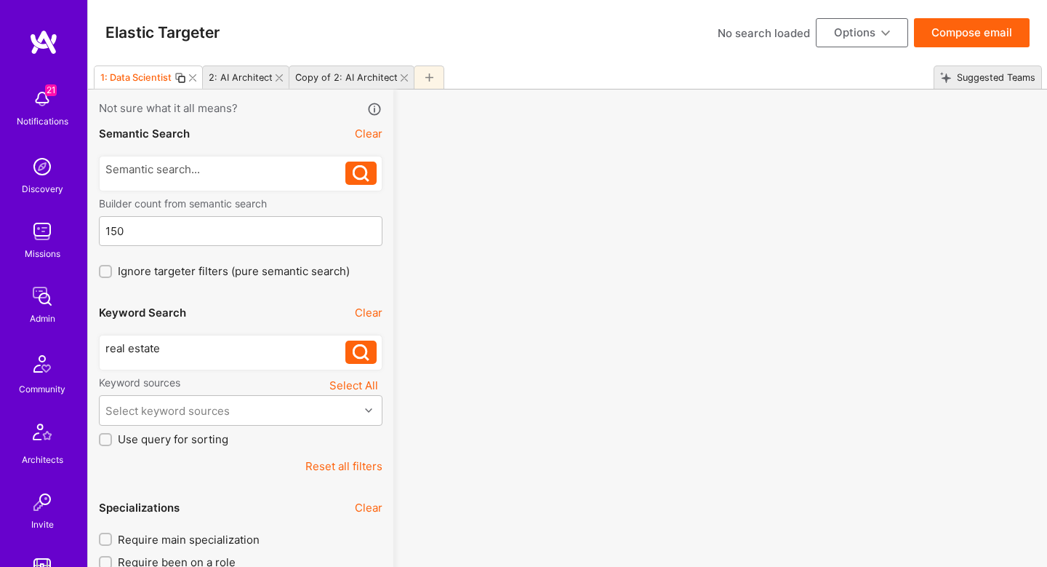
type input "3"
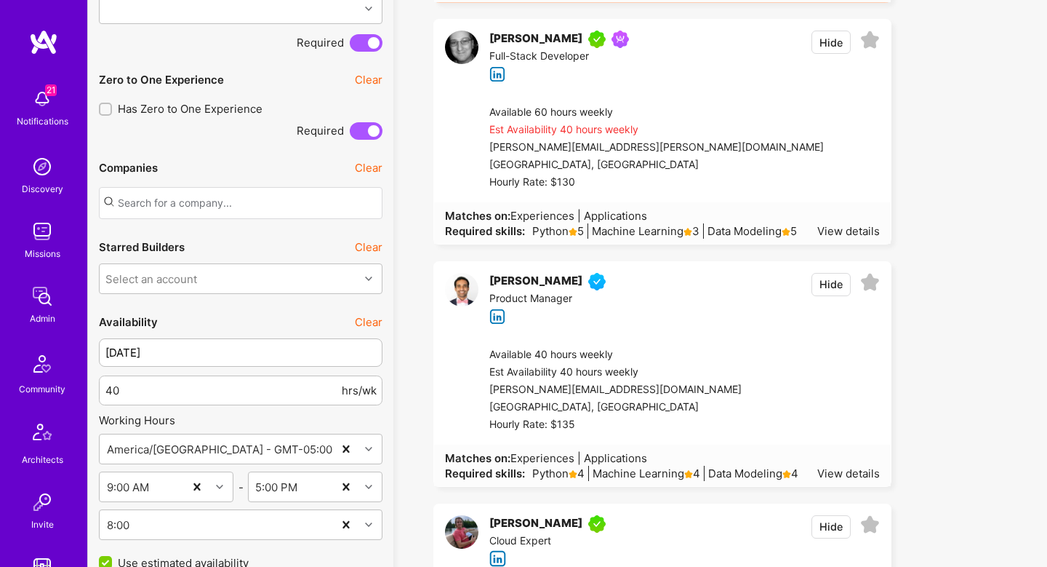
scroll to position [1659, 0]
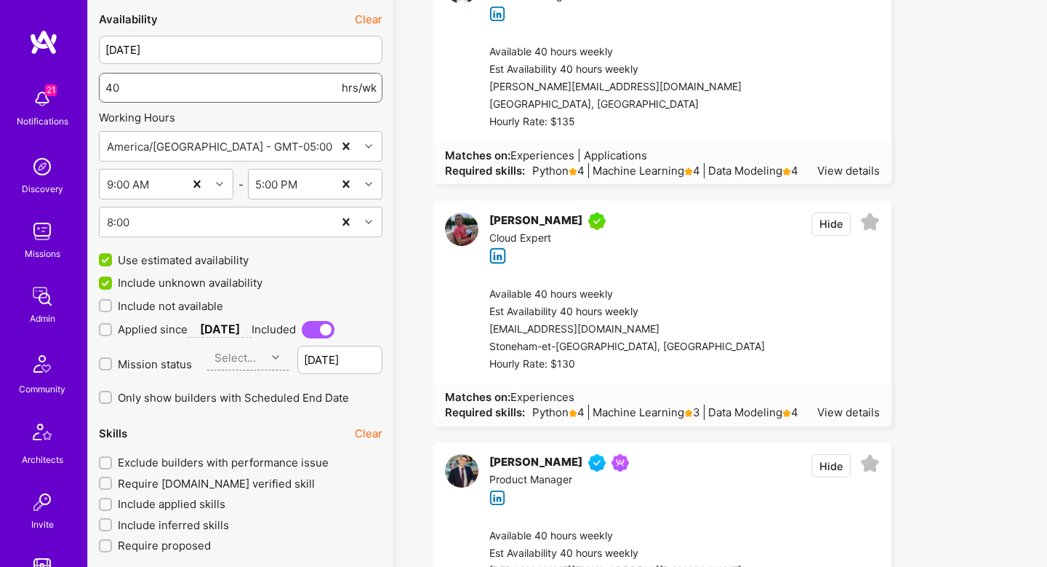
click at [108, 94] on input "40" at bounding box center [221, 87] width 233 height 37
click at [108, 90] on input "40" at bounding box center [221, 87] width 233 height 37
type input "30"
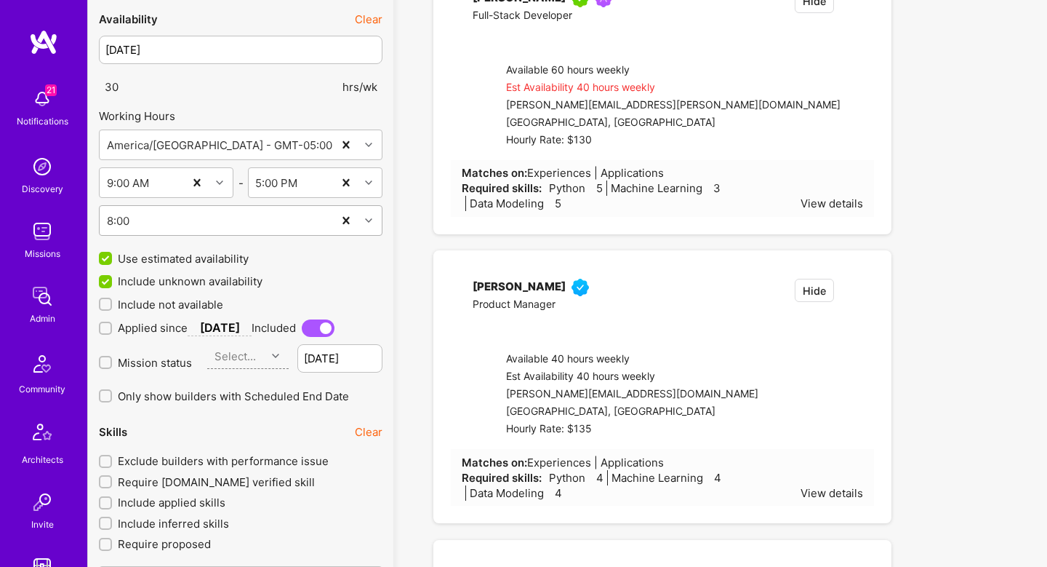
click at [154, 213] on div "8:00" at bounding box center [216, 220] width 233 height 29
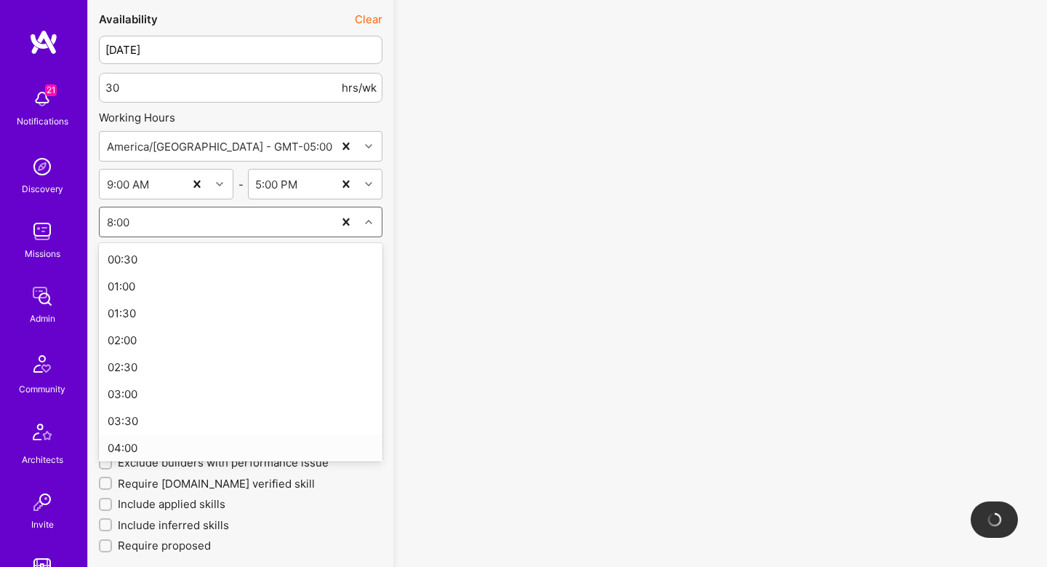
click at [150, 441] on div "04:00" at bounding box center [241, 447] width 284 height 27
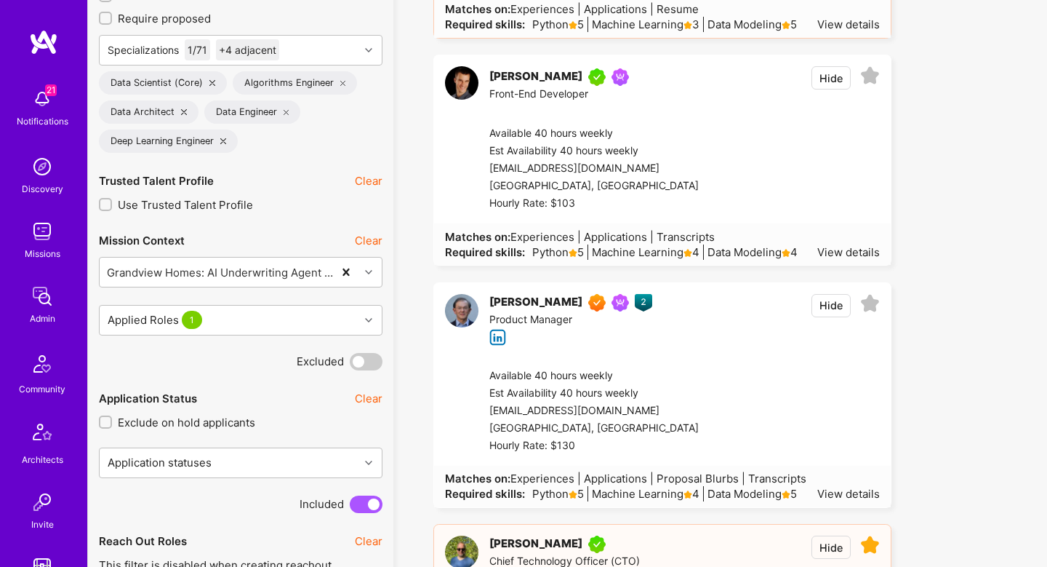
scroll to position [599, 0]
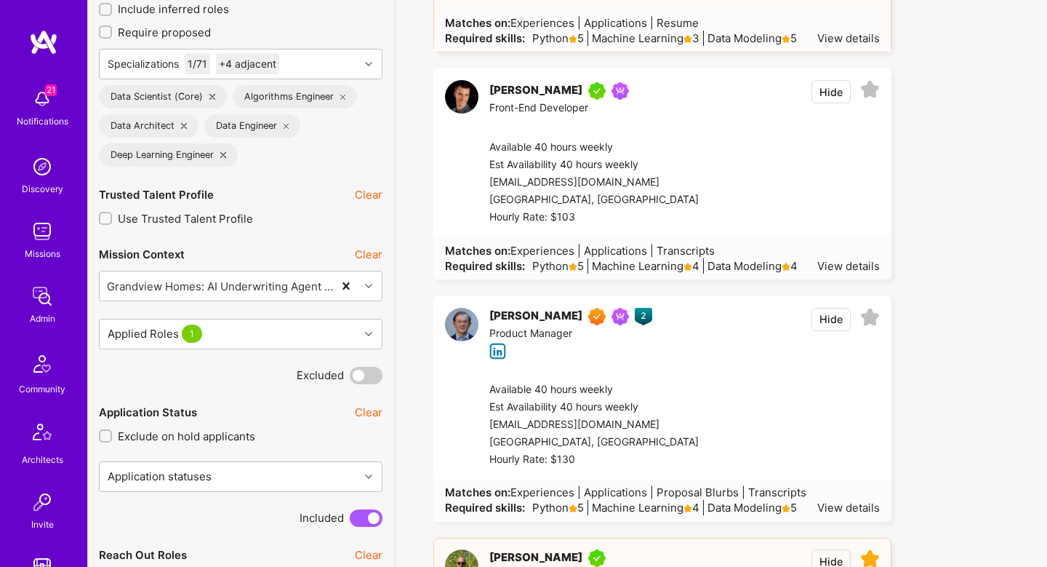
click at [865, 316] on icon at bounding box center [870, 318] width 20 height 20
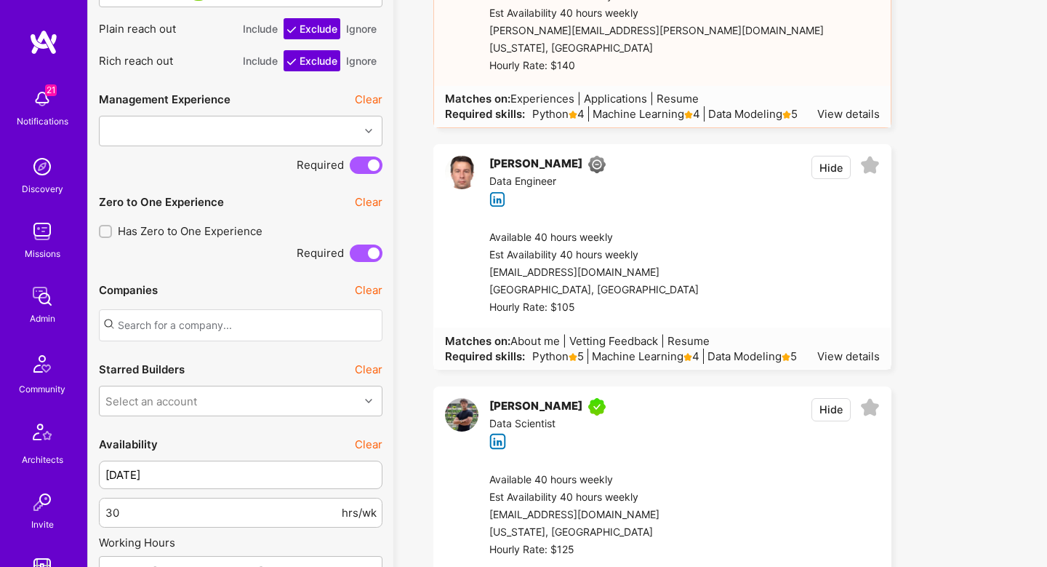
scroll to position [1233, 0]
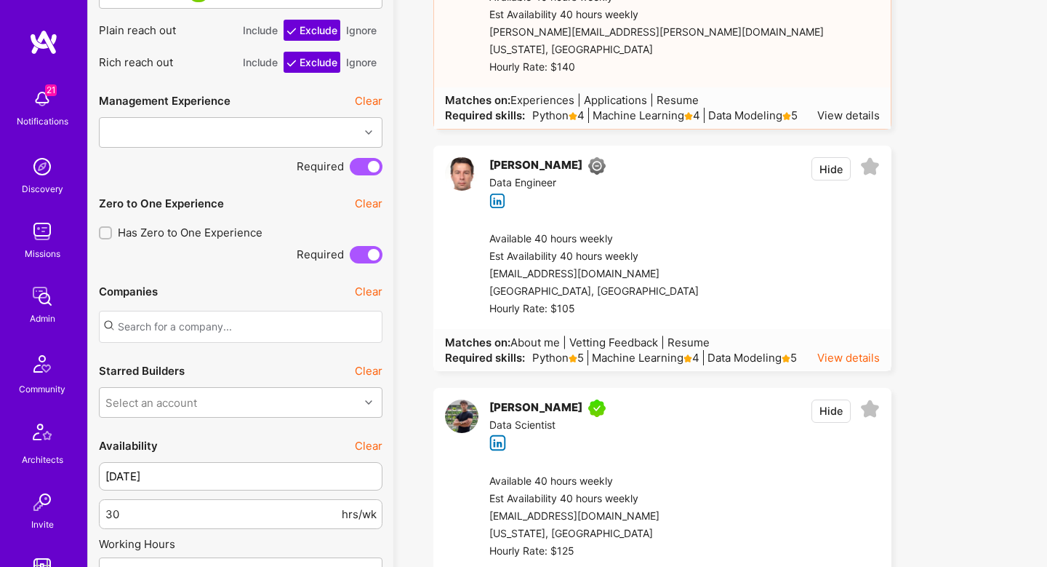
click at [872, 364] on div "View details" at bounding box center [848, 357] width 63 height 15
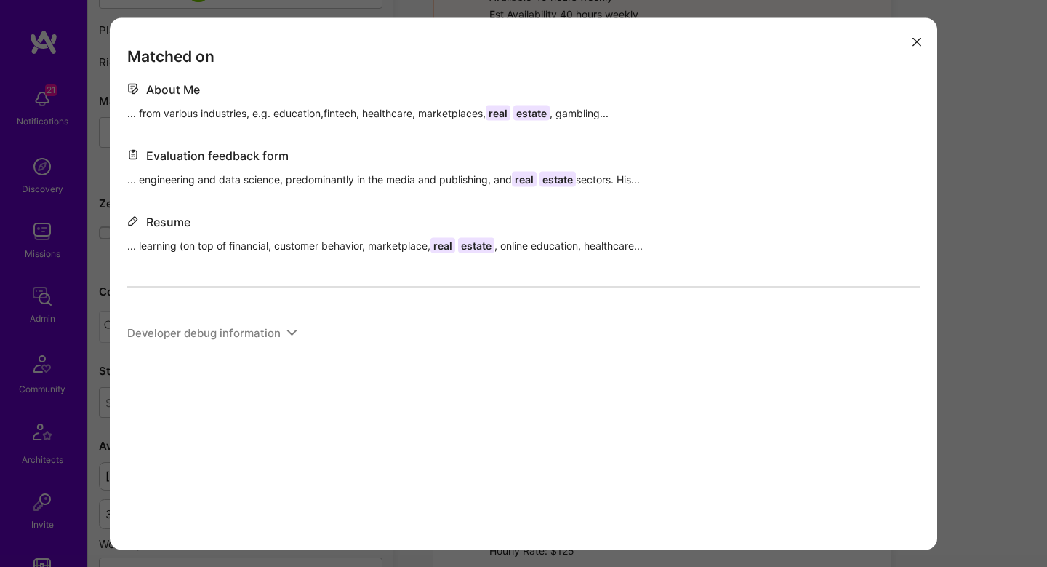
click at [937, 161] on div "Matched on About Me ... from various industries, e.g. education,fintech, health…" at bounding box center [523, 283] width 1047 height 567
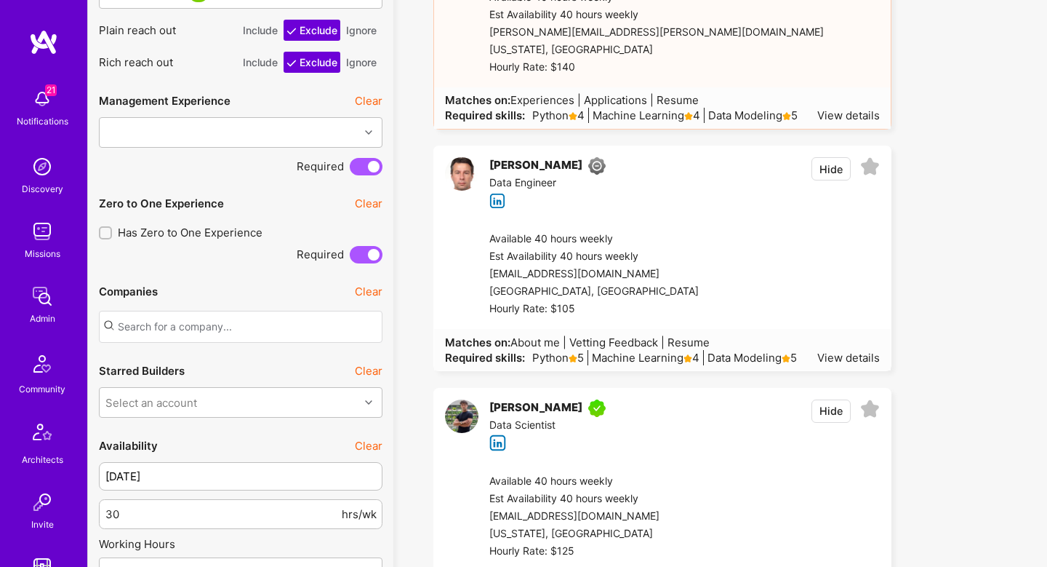
click at [761, 292] on div at bounding box center [789, 274] width 181 height 87
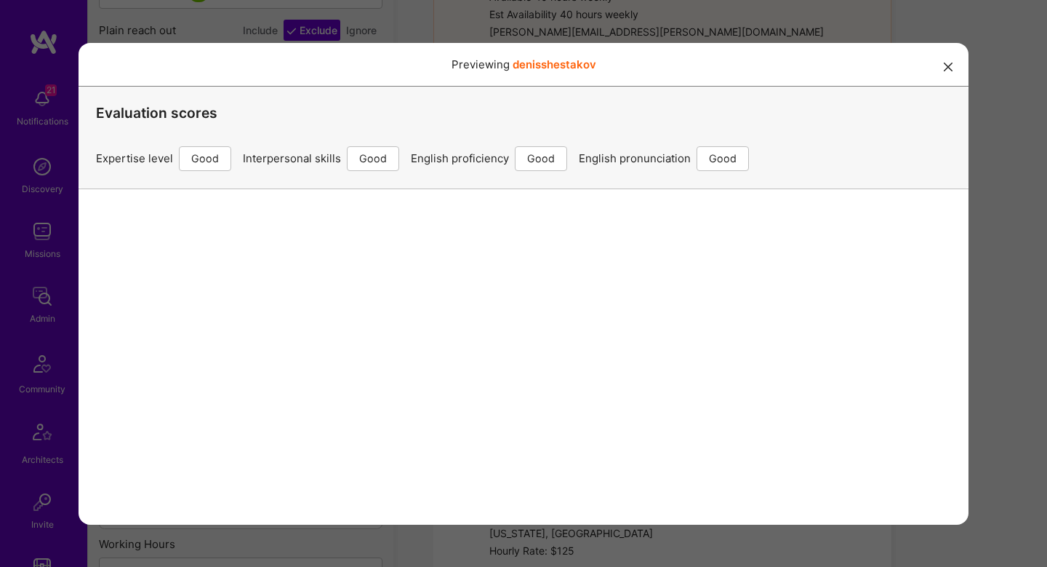
click at [993, 224] on div "Previewing denisshestakov Evaluation scores Expertise level Good Interpersonal …" at bounding box center [523, 283] width 1047 height 567
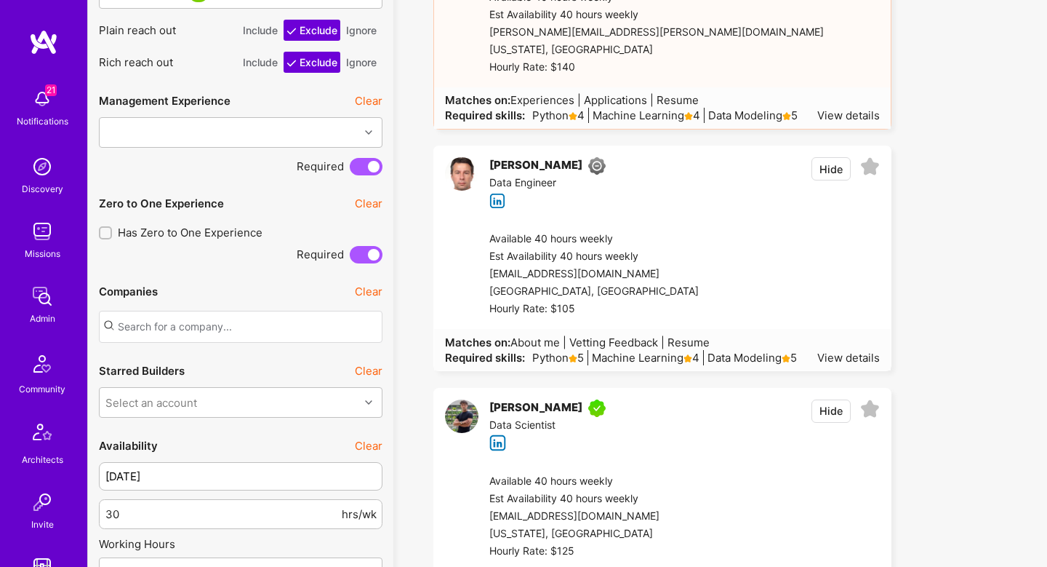
click at [867, 172] on icon at bounding box center [870, 167] width 20 height 20
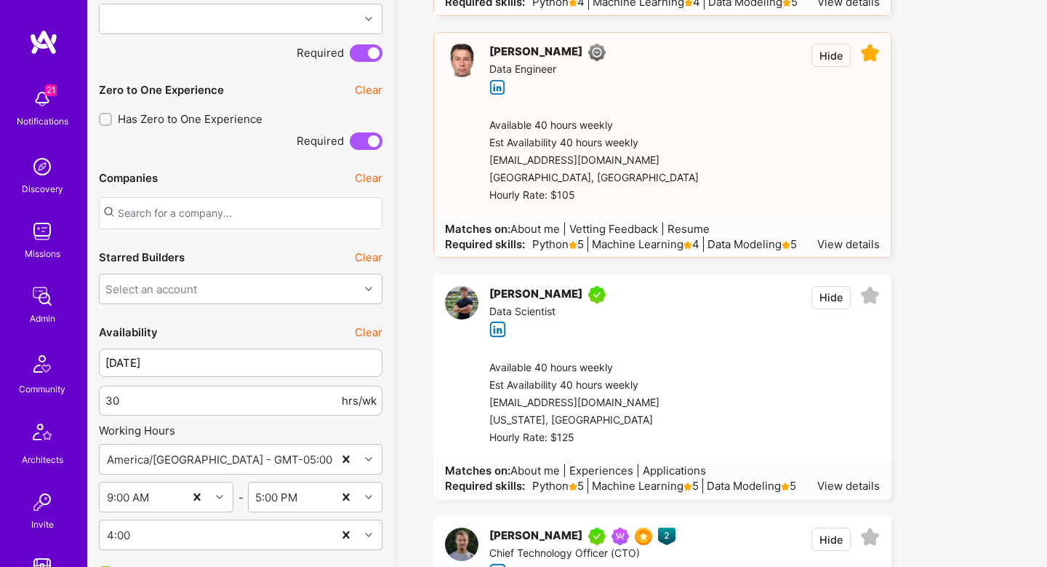
scroll to position [1417, 0]
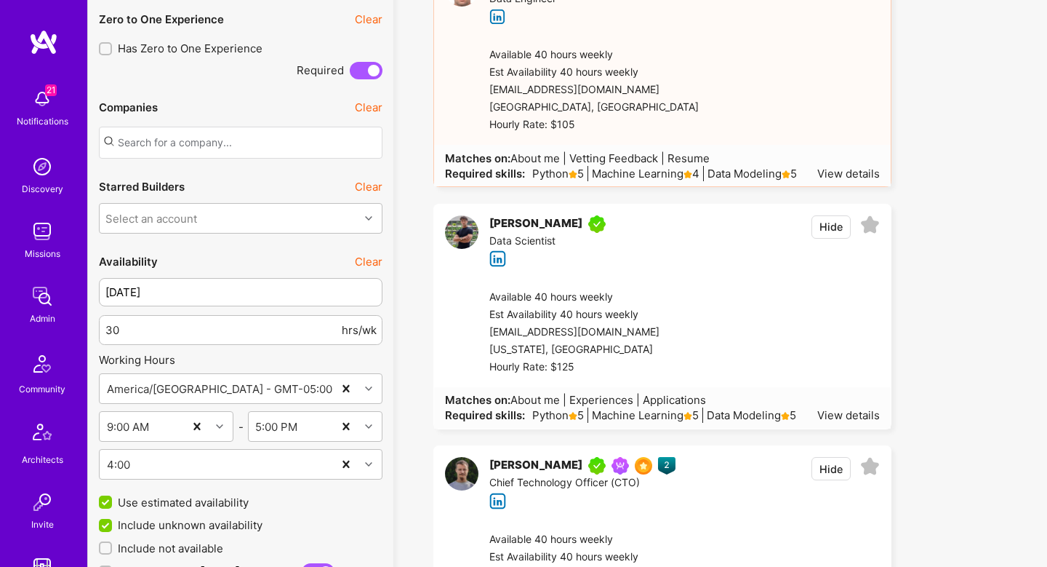
click at [873, 228] on icon at bounding box center [870, 225] width 20 height 20
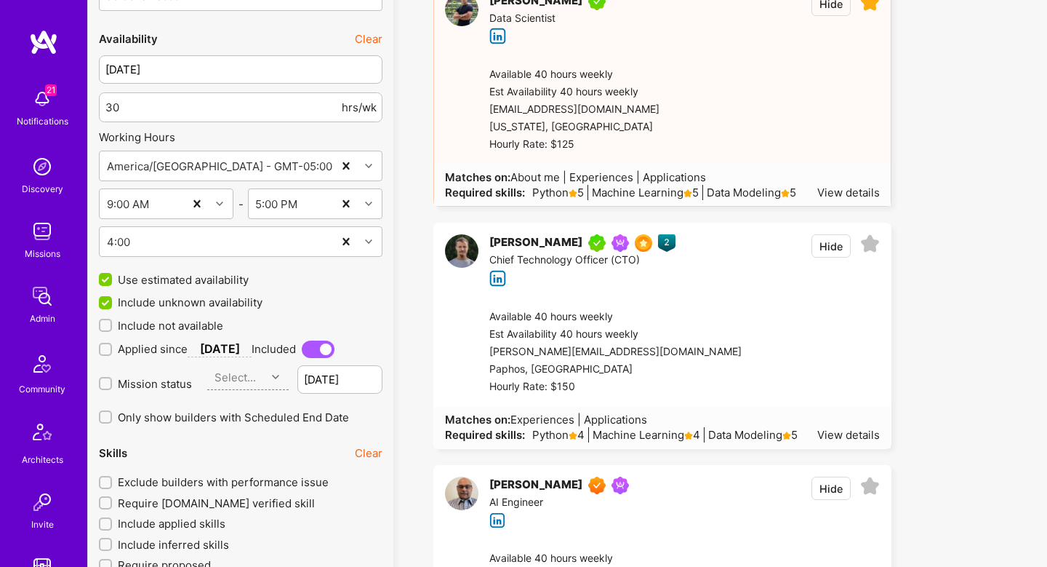
scroll to position [1636, 0]
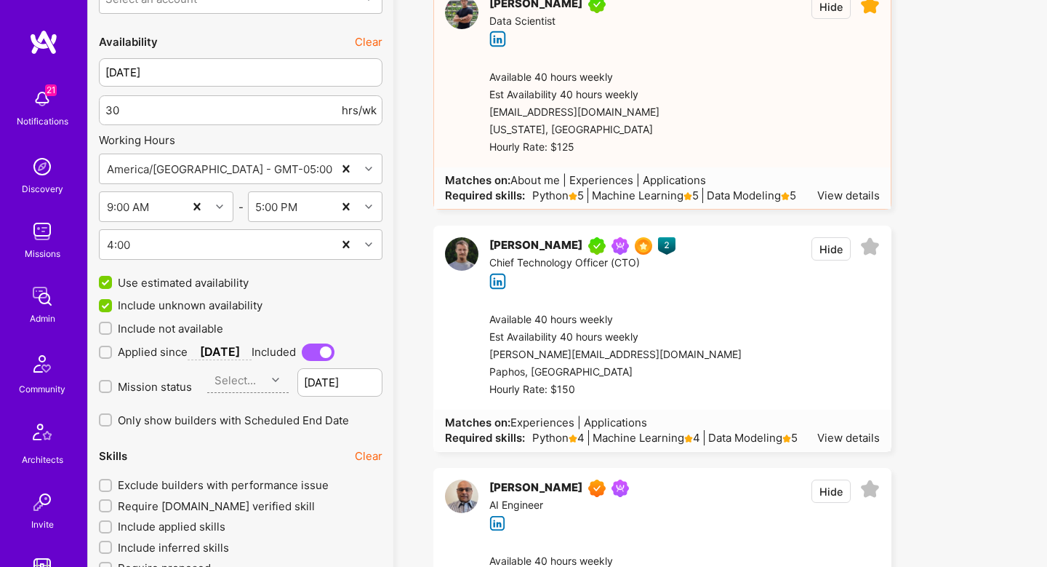
click at [872, 242] on icon at bounding box center [870, 247] width 20 height 20
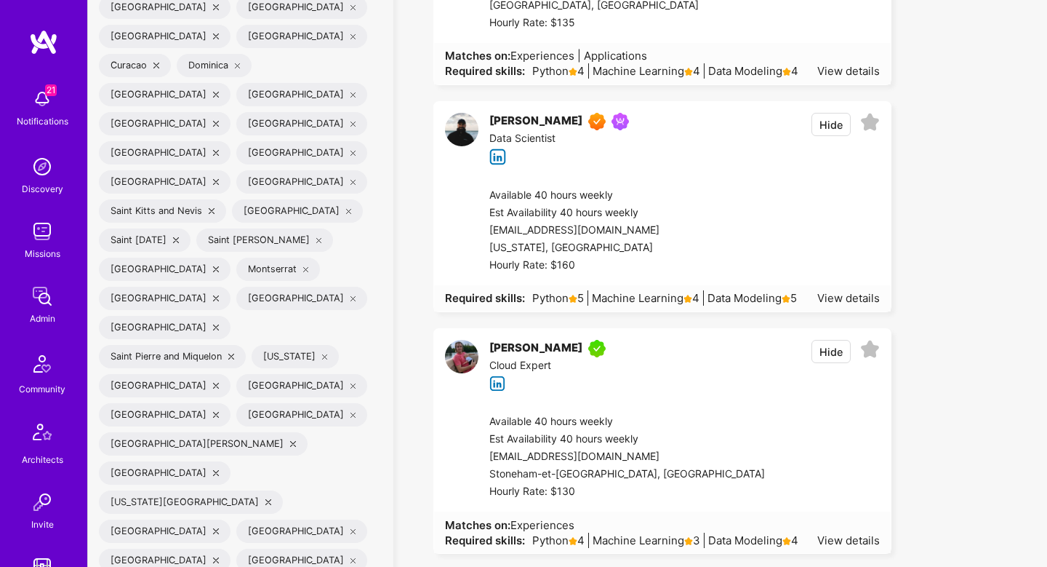
scroll to position [3217, 0]
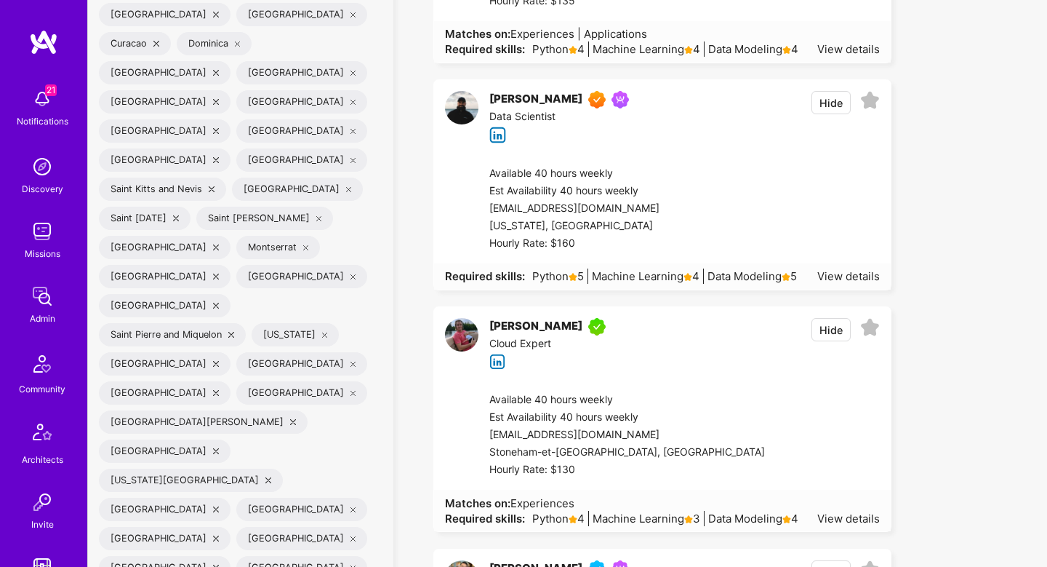
click at [874, 101] on icon at bounding box center [870, 101] width 20 height 20
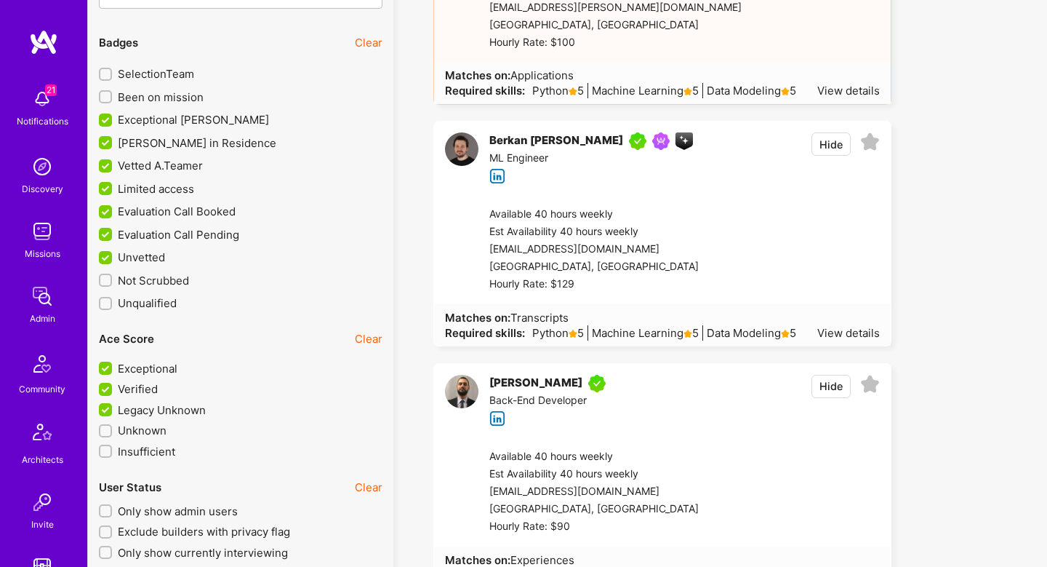
scroll to position [4610, 0]
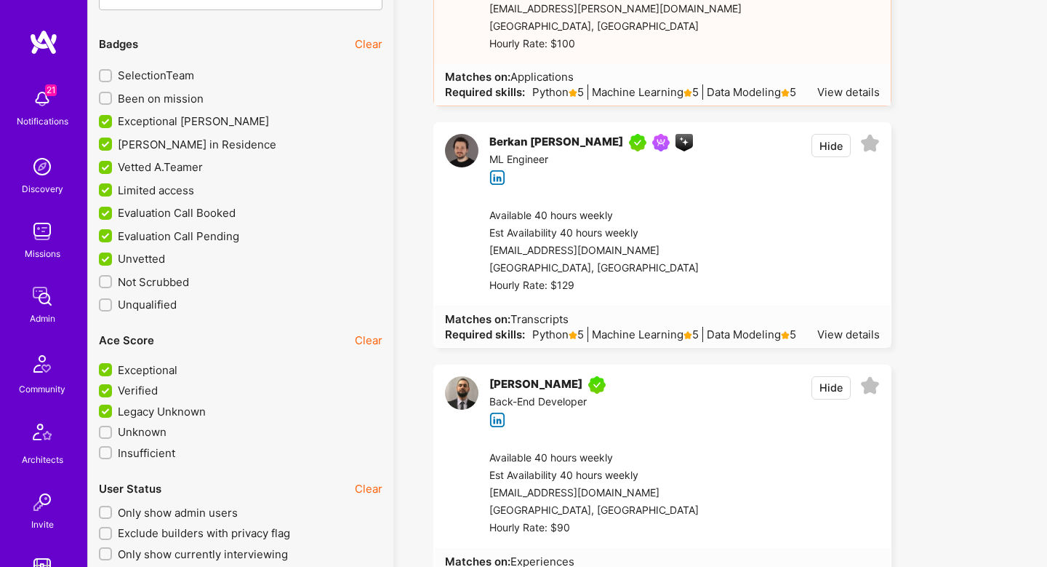
click at [872, 142] on icon at bounding box center [870, 144] width 20 height 20
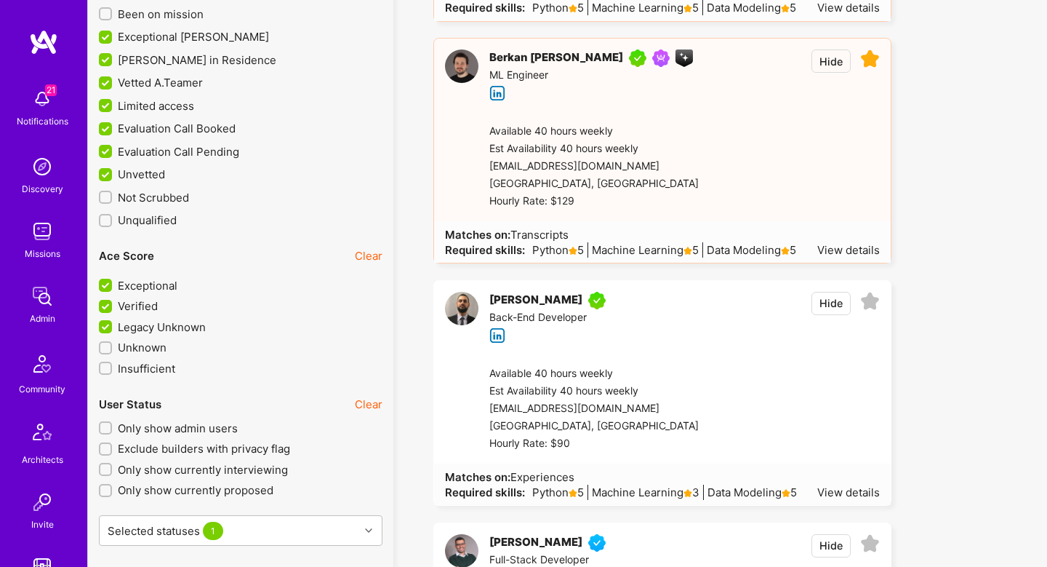
scroll to position [4670, 0]
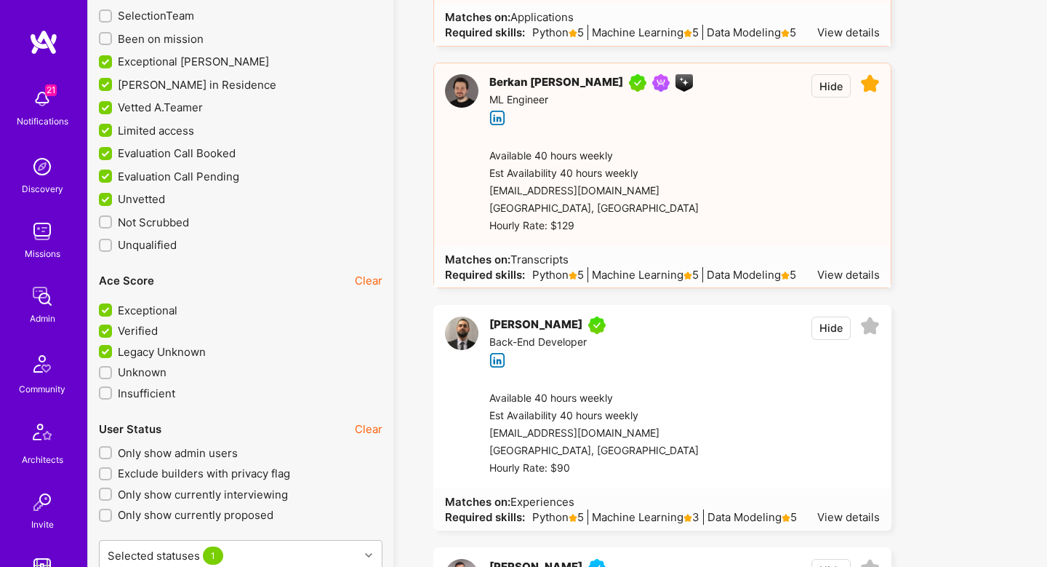
click at [873, 87] on icon at bounding box center [870, 84] width 20 height 20
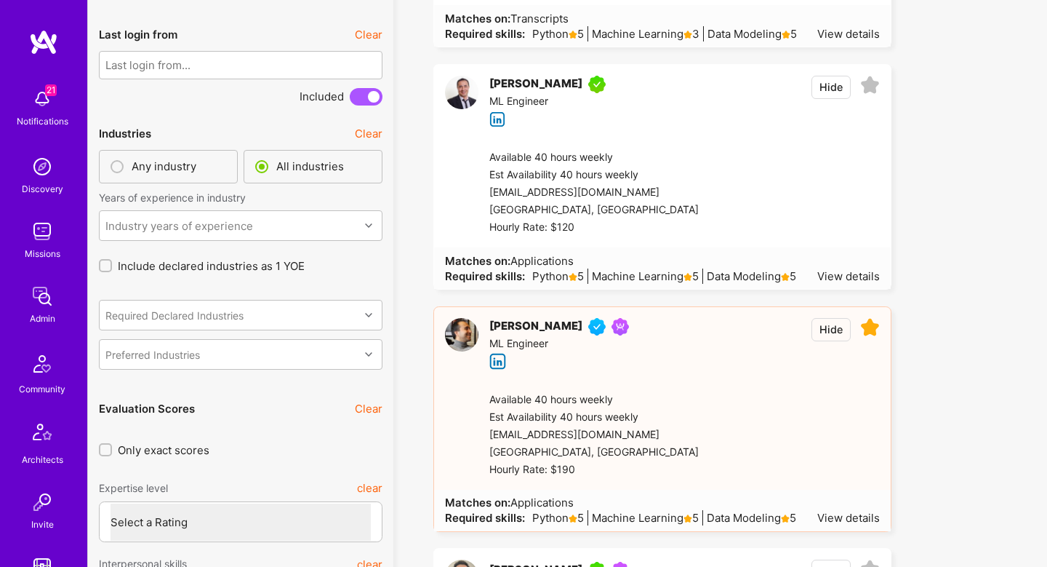
scroll to position [5636, 0]
click at [872, 85] on icon at bounding box center [870, 86] width 20 height 20
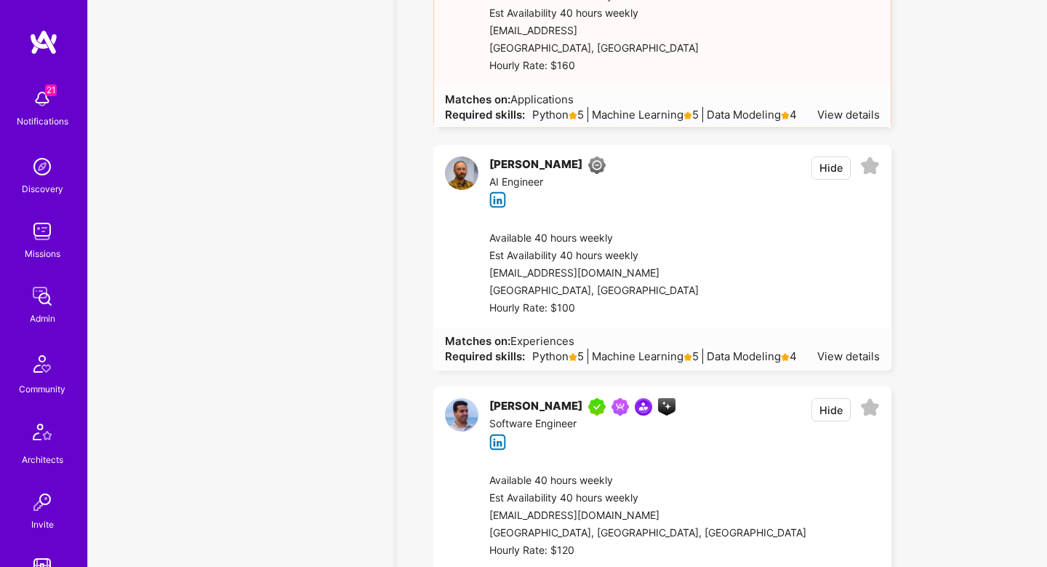
scroll to position [6994, 0]
click at [823, 282] on div at bounding box center [789, 271] width 181 height 87
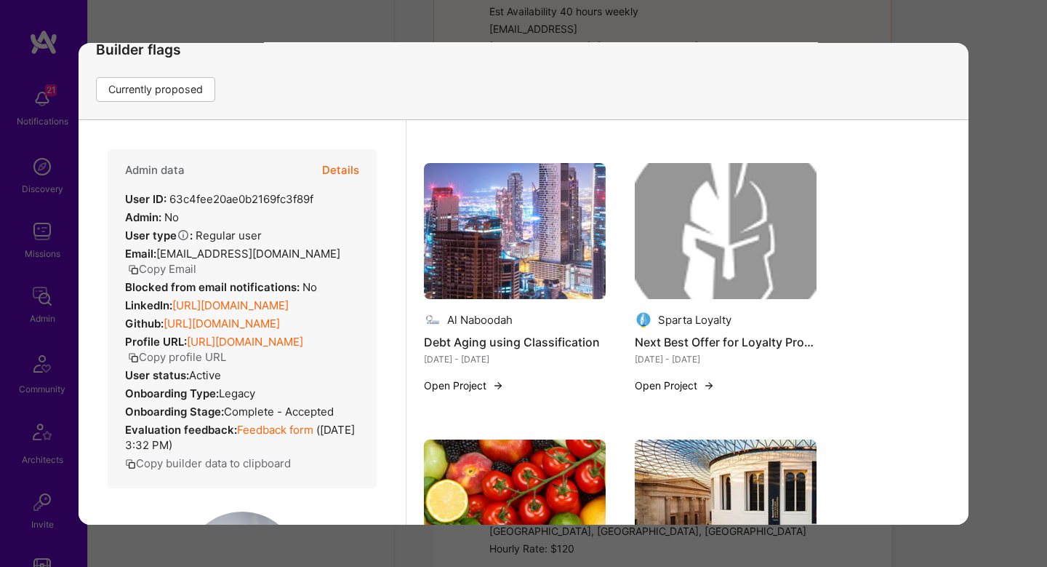
scroll to position [674, 0]
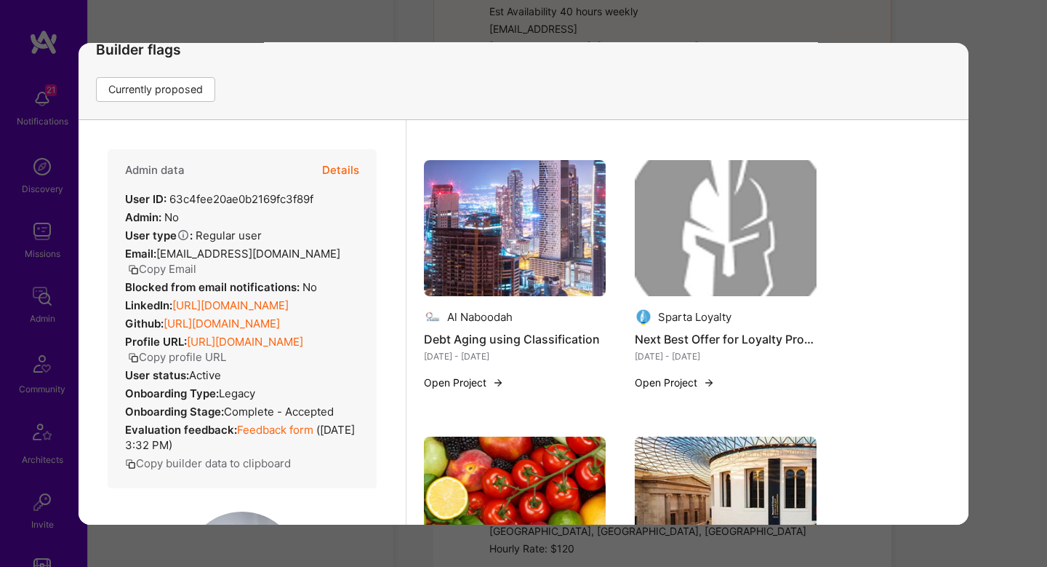
click at [1009, 273] on div "Previewing orhansonmez Evaluation scores Expertise level Good Interpersonal ski…" at bounding box center [523, 283] width 1047 height 567
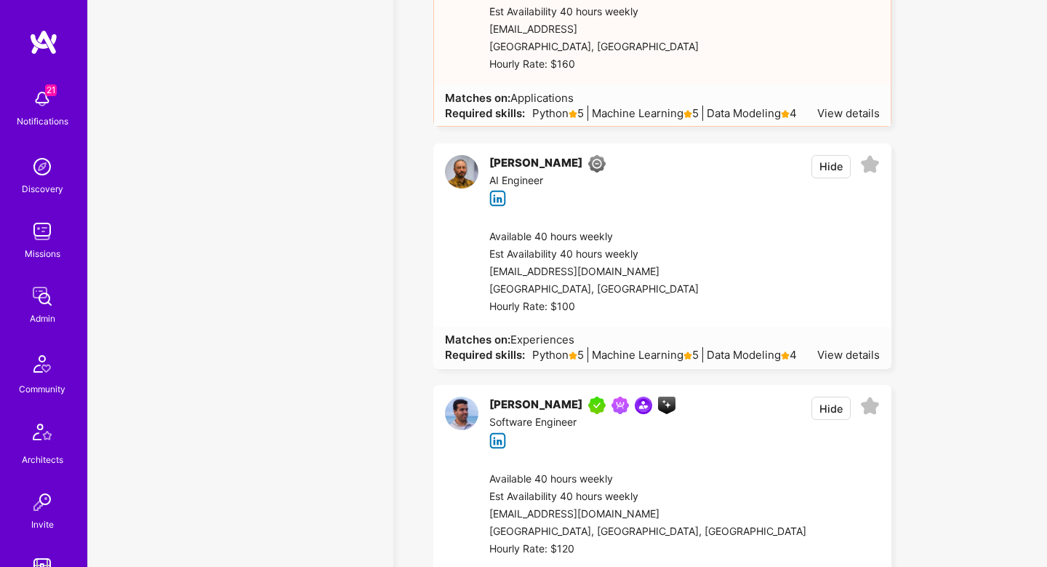
click at [870, 162] on icon at bounding box center [870, 165] width 20 height 20
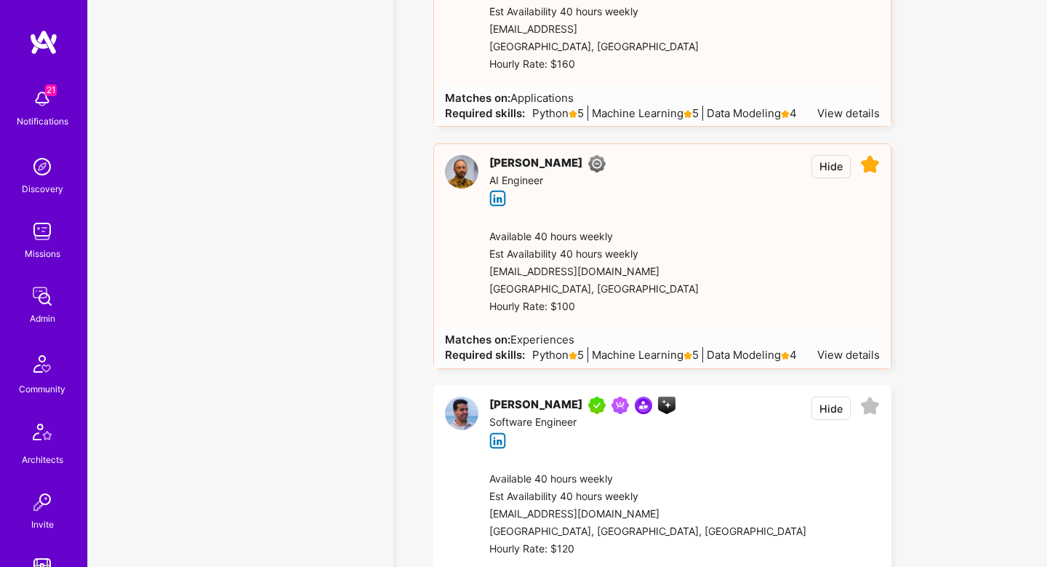
scroll to position [7245, 0]
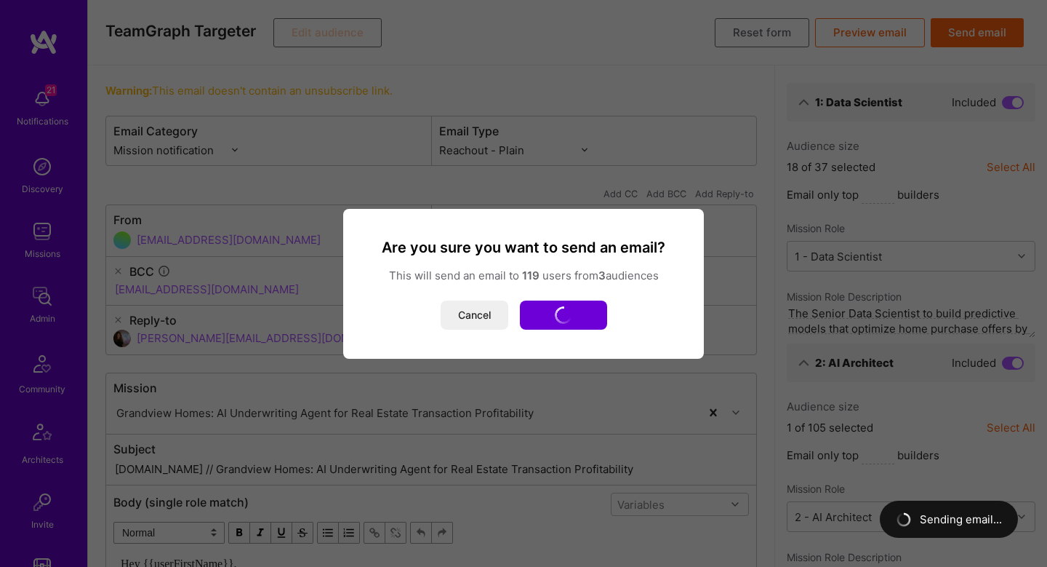
select select "plain-reachout"
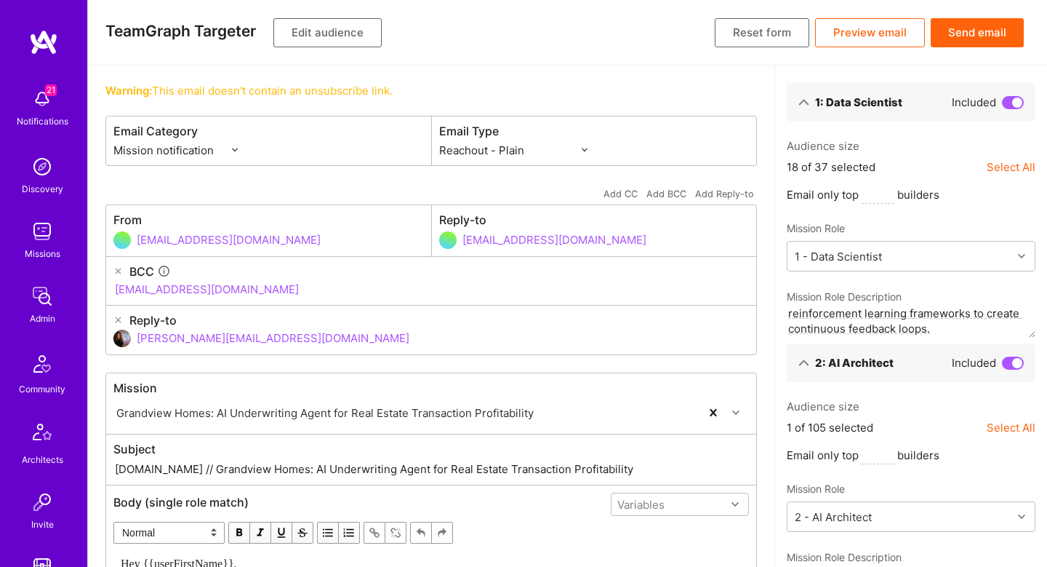
click at [472, 204] on div "Add CC Add BCC Add Reply-to" at bounding box center [431, 193] width 652 height 21
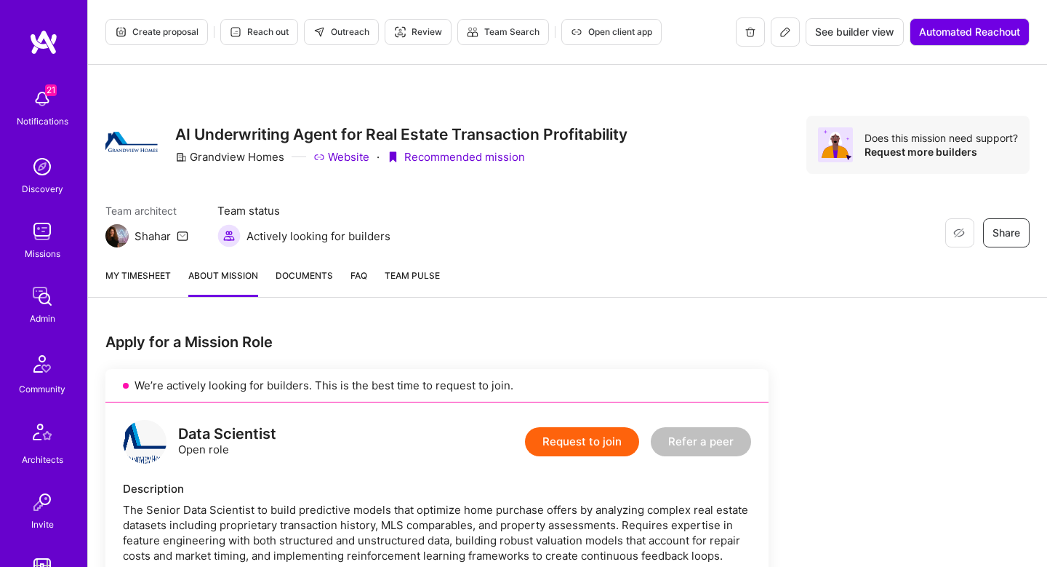
click at [259, 4] on div "Create proposal Reach out Outreach Review Team Search Open client app See build…" at bounding box center [567, 32] width 959 height 65
click at [259, 33] on span "Reach out" at bounding box center [259, 31] width 59 height 13
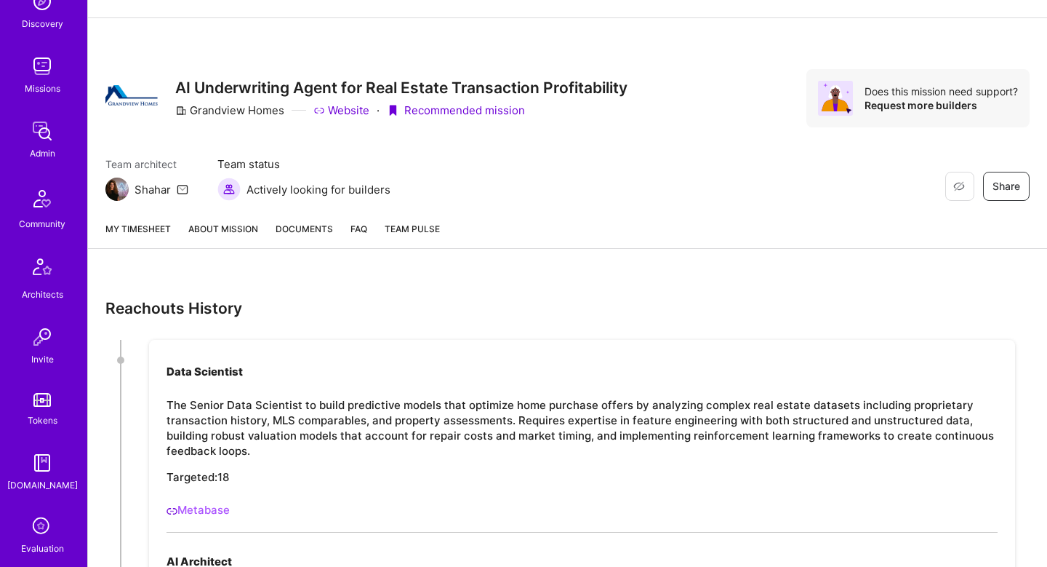
scroll to position [411, 0]
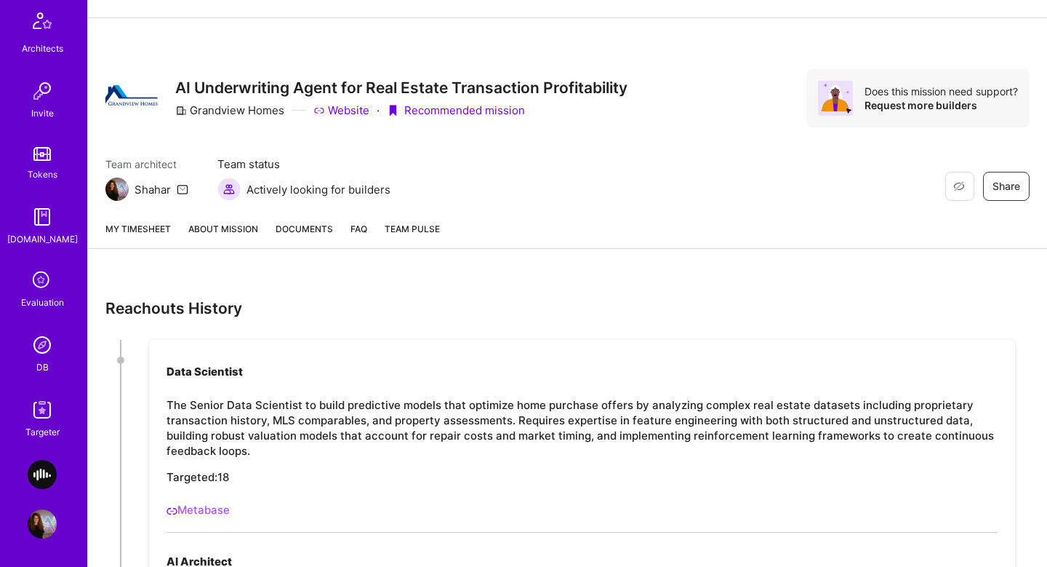
click at [39, 402] on img at bounding box center [42, 409] width 29 height 29
click at [225, 241] on link "About Mission" at bounding box center [223, 234] width 70 height 27
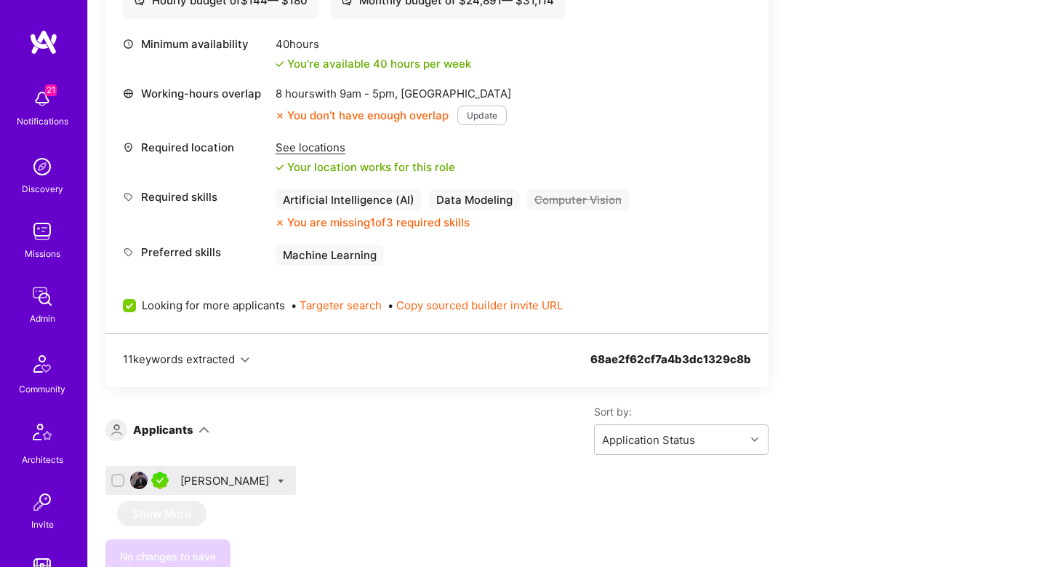
scroll to position [1577, 0]
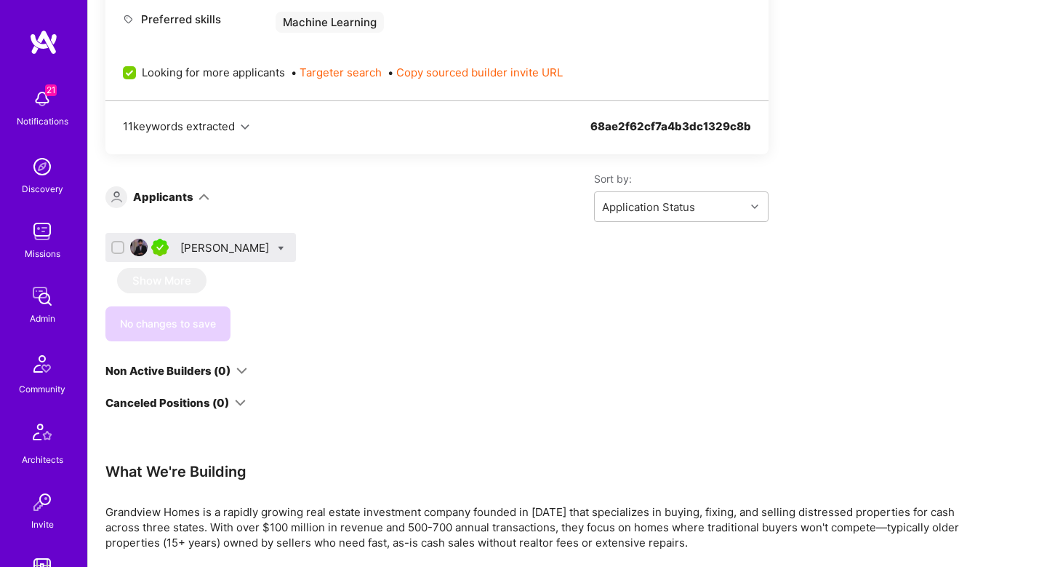
click at [236, 241] on div "Bhavik Gandhi" at bounding box center [226, 247] width 92 height 15
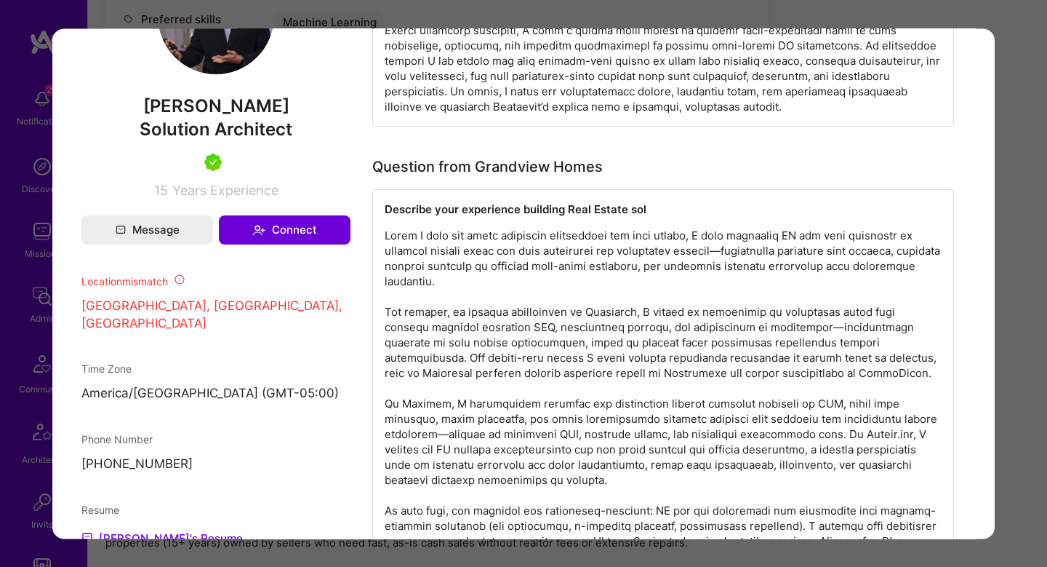
scroll to position [1263, 0]
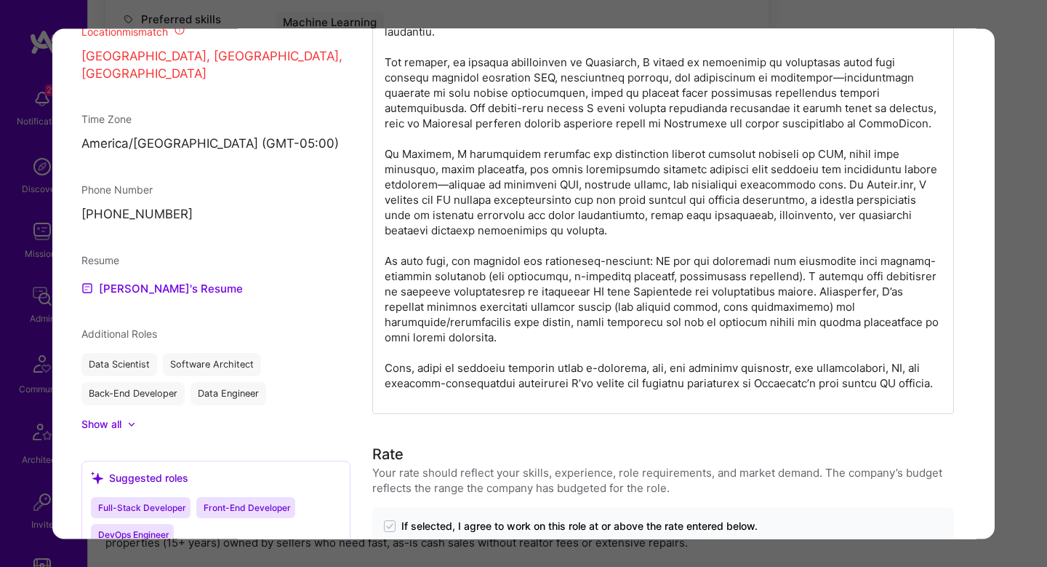
click at [182, 36] on icon "modal" at bounding box center [180, 31] width 12 height 12
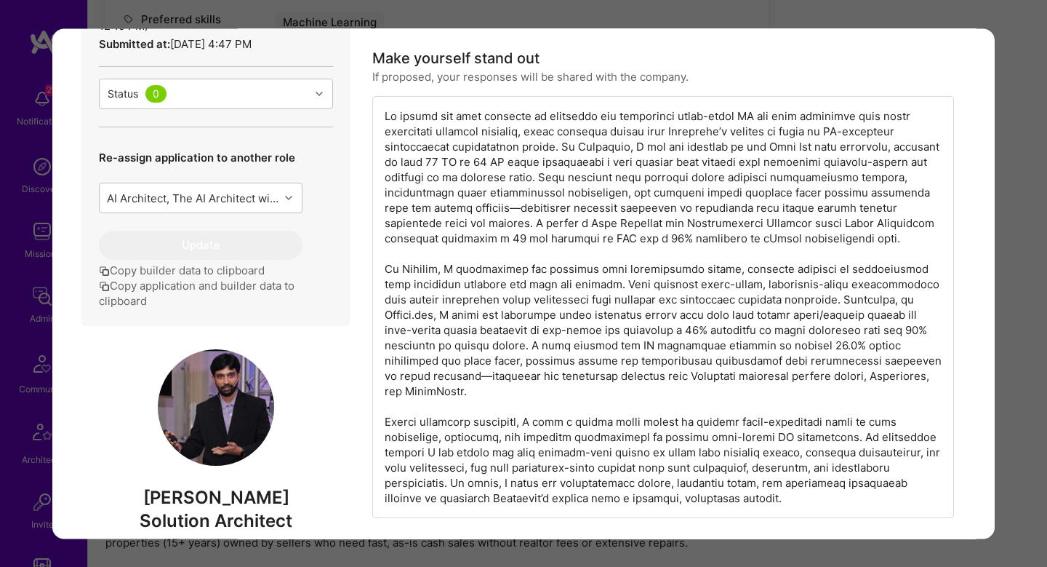
scroll to position [428, 0]
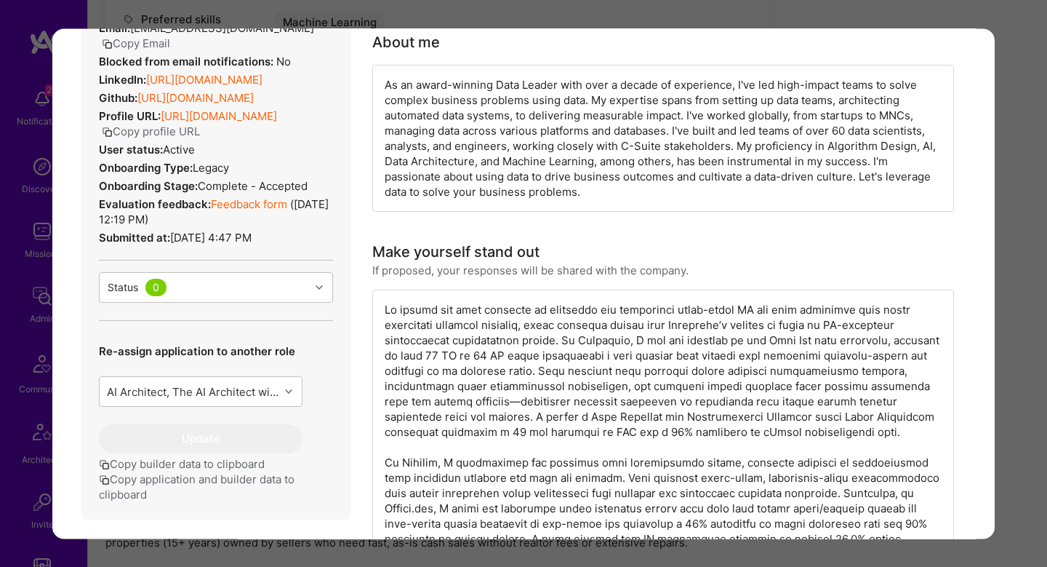
click at [1025, 192] on div "Application 1 of 1 Builder Missing Requirements Required Location See locations…" at bounding box center [523, 283] width 1047 height 567
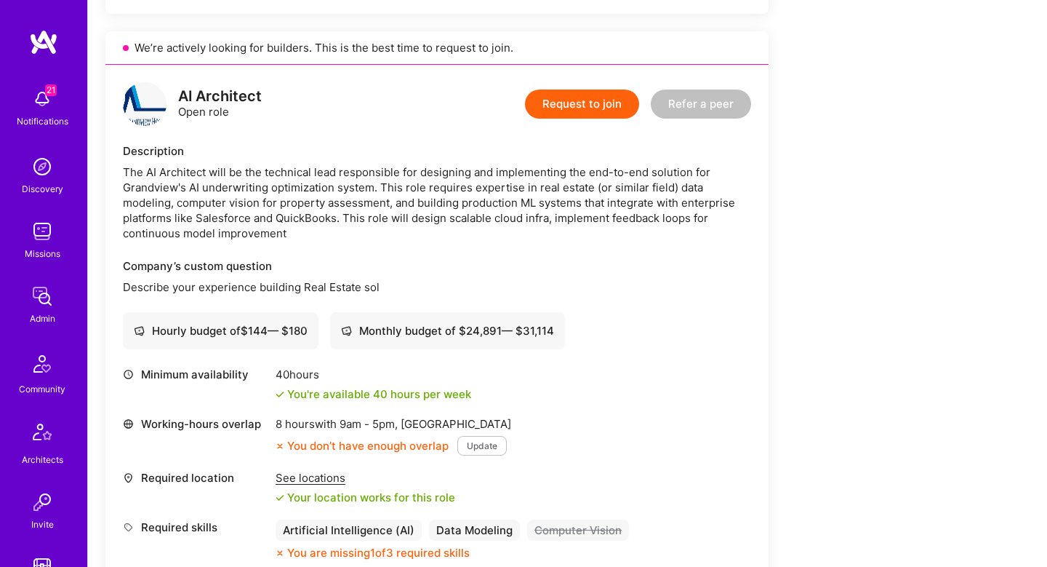
scroll to position [1620, 0]
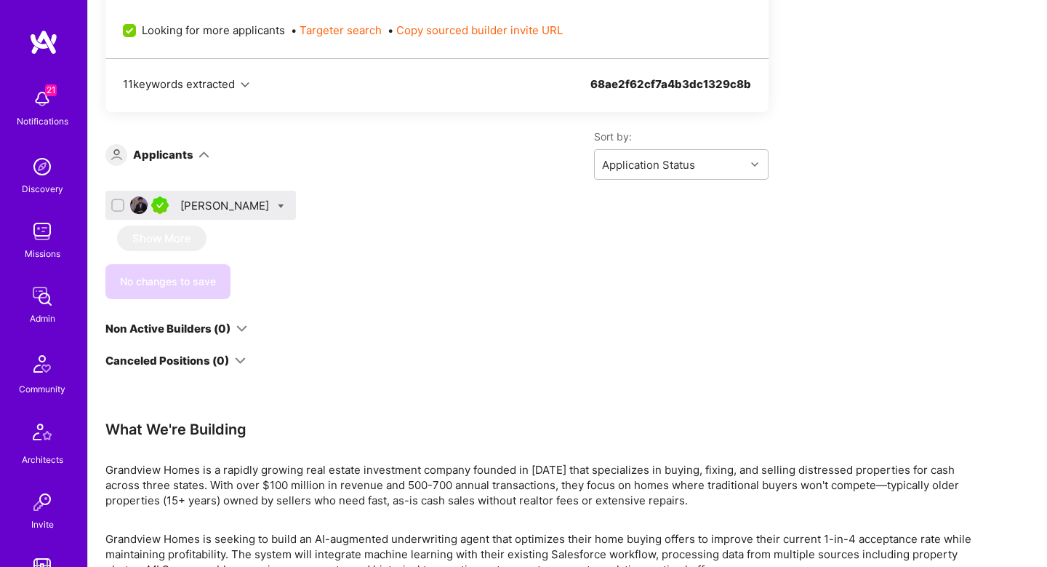
click at [206, 204] on div "Bhavik Gandhi" at bounding box center [226, 205] width 92 height 15
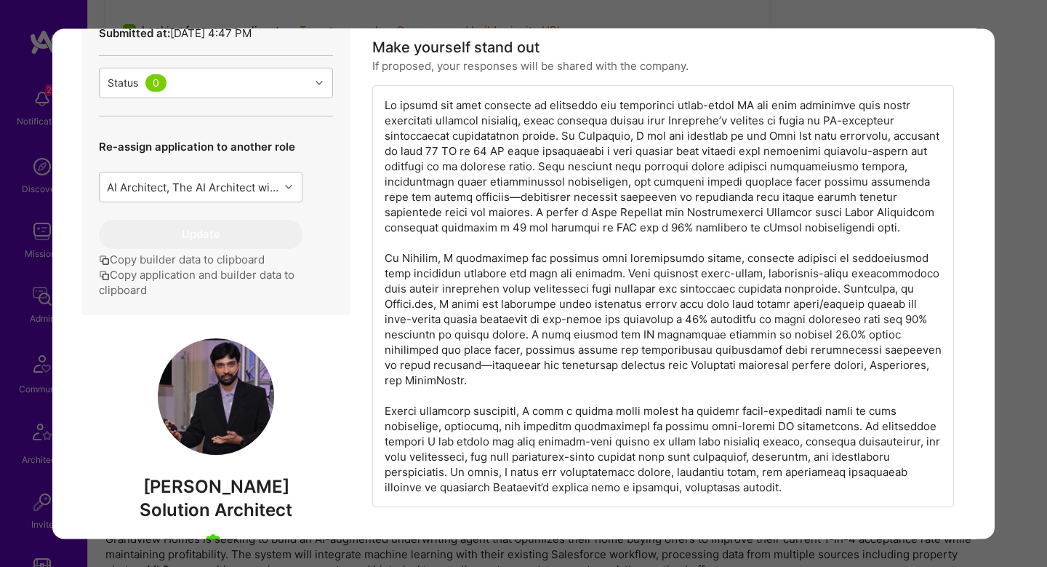
scroll to position [632, 0]
click at [707, 105] on div "modal" at bounding box center [663, 297] width 582 height 422
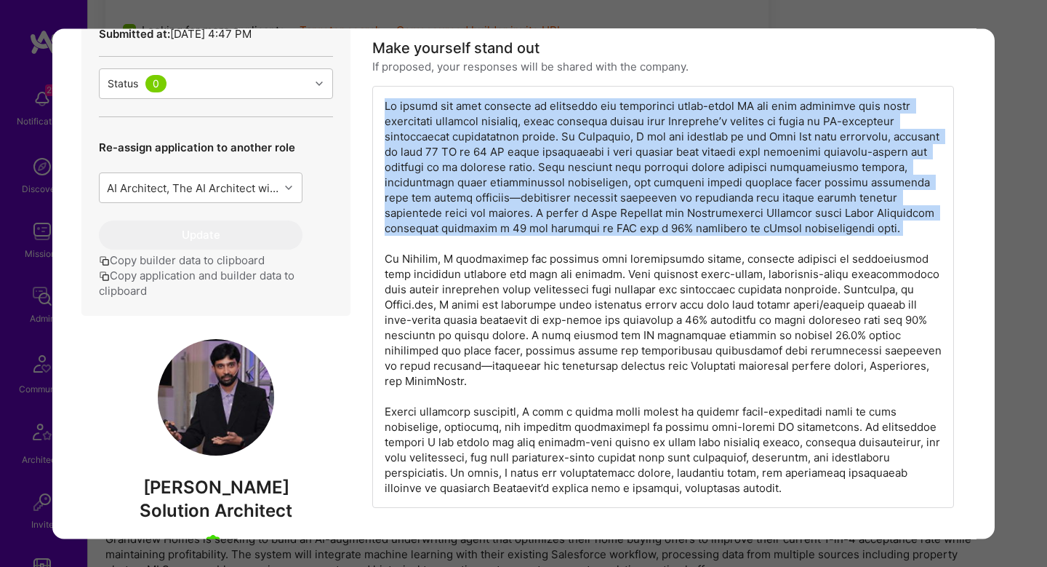
click at [707, 105] on div "modal" at bounding box center [663, 297] width 582 height 422
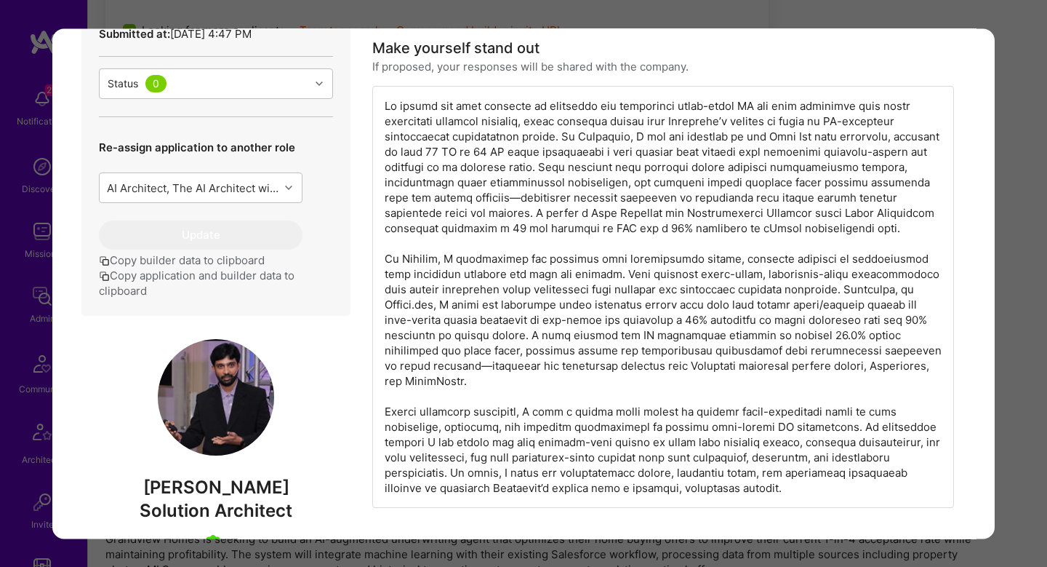
click at [403, 157] on div "modal" at bounding box center [663, 297] width 582 height 422
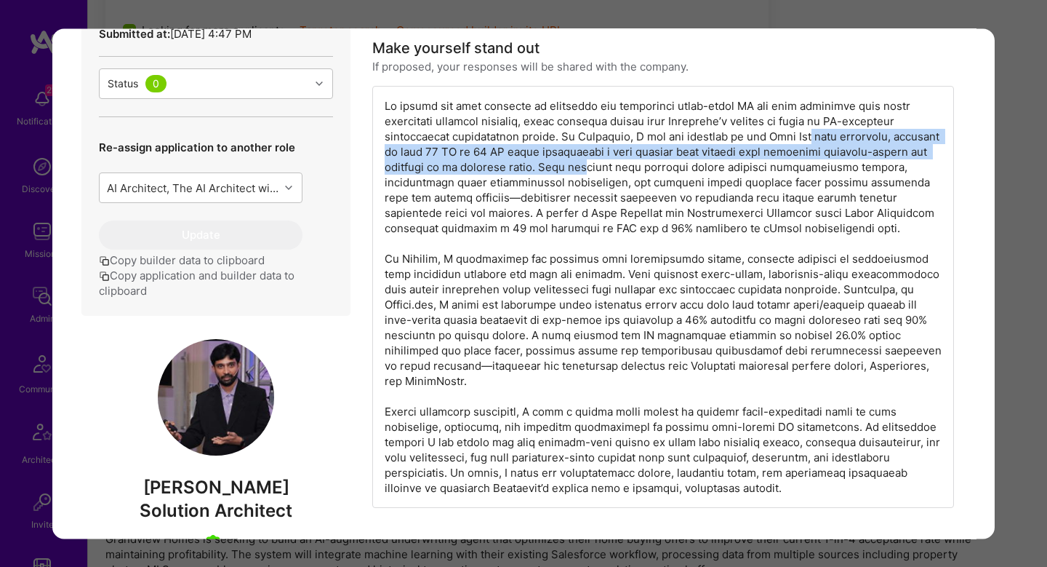
drag, startPoint x: 804, startPoint y: 140, endPoint x: 571, endPoint y: 167, distance: 234.2
click at [571, 167] on div "modal" at bounding box center [663, 297] width 582 height 422
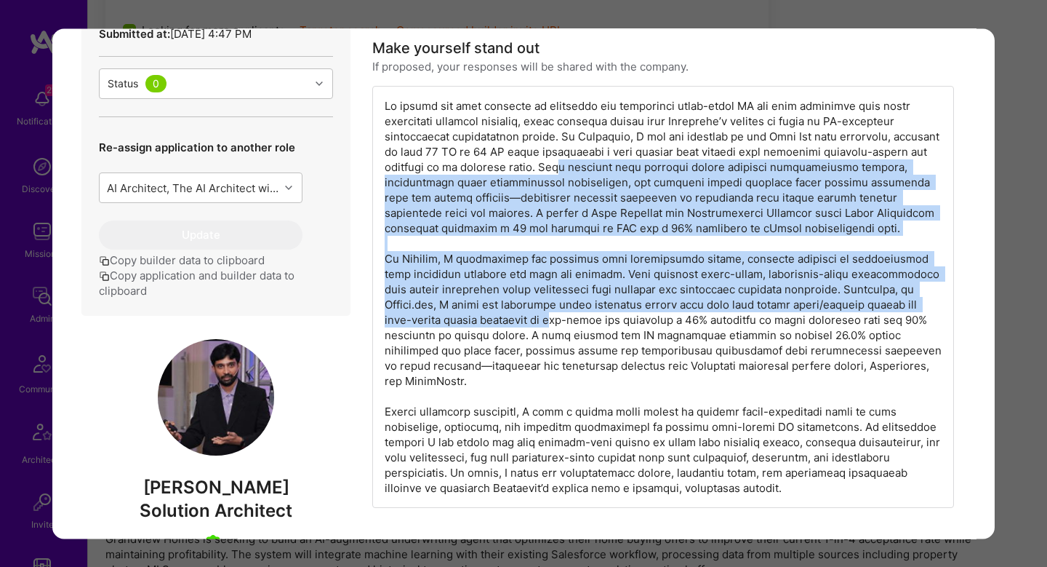
drag, startPoint x: 548, startPoint y: 168, endPoint x: 559, endPoint y: 314, distance: 146.6
click at [561, 314] on div "modal" at bounding box center [663, 297] width 582 height 422
click at [559, 314] on div "modal" at bounding box center [663, 297] width 582 height 422
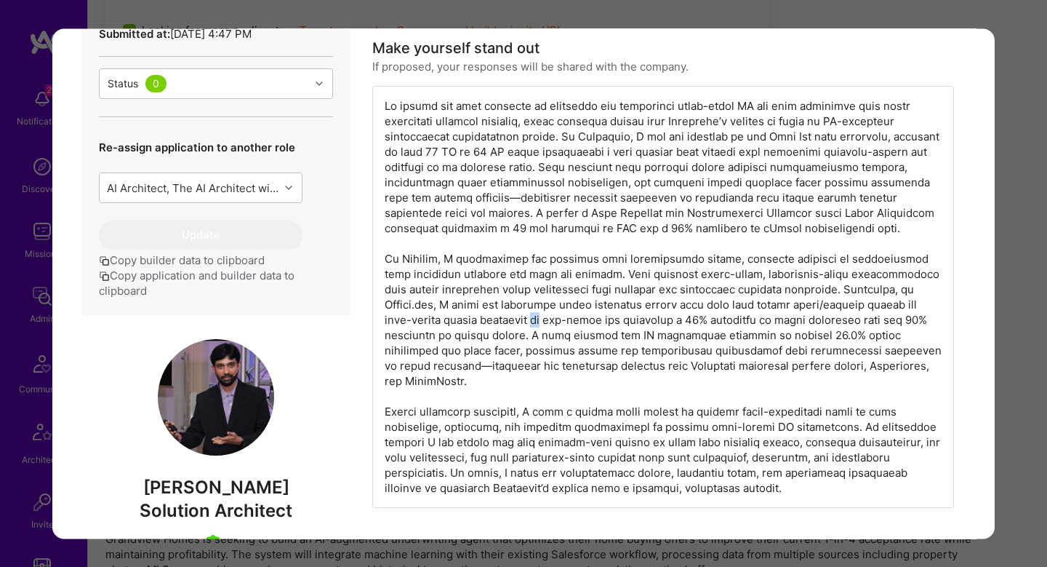
click at [559, 314] on div "modal" at bounding box center [663, 297] width 582 height 422
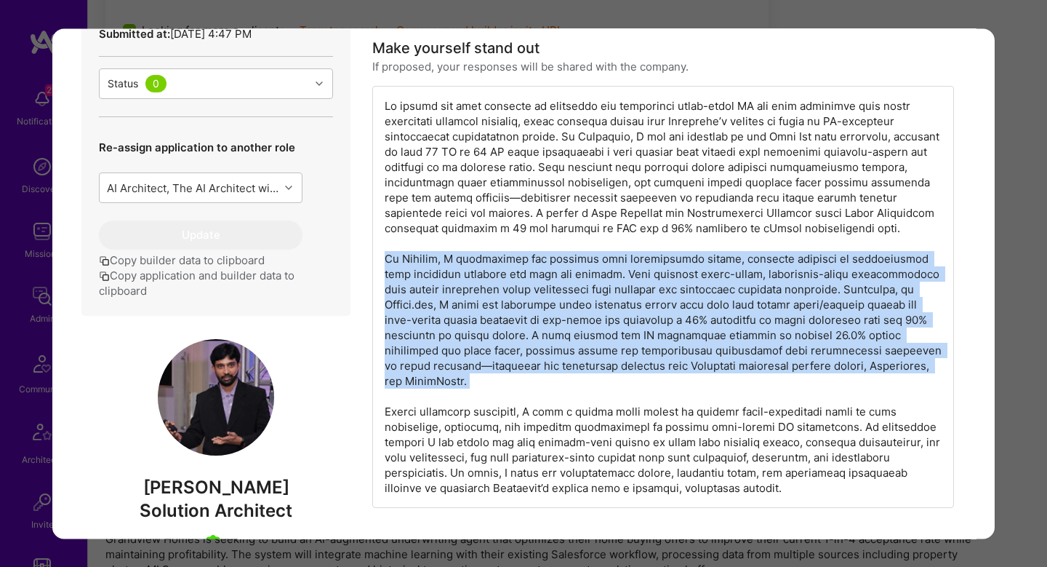
click at [559, 314] on div "modal" at bounding box center [663, 297] width 582 height 422
click at [692, 278] on div "modal" at bounding box center [663, 297] width 582 height 422
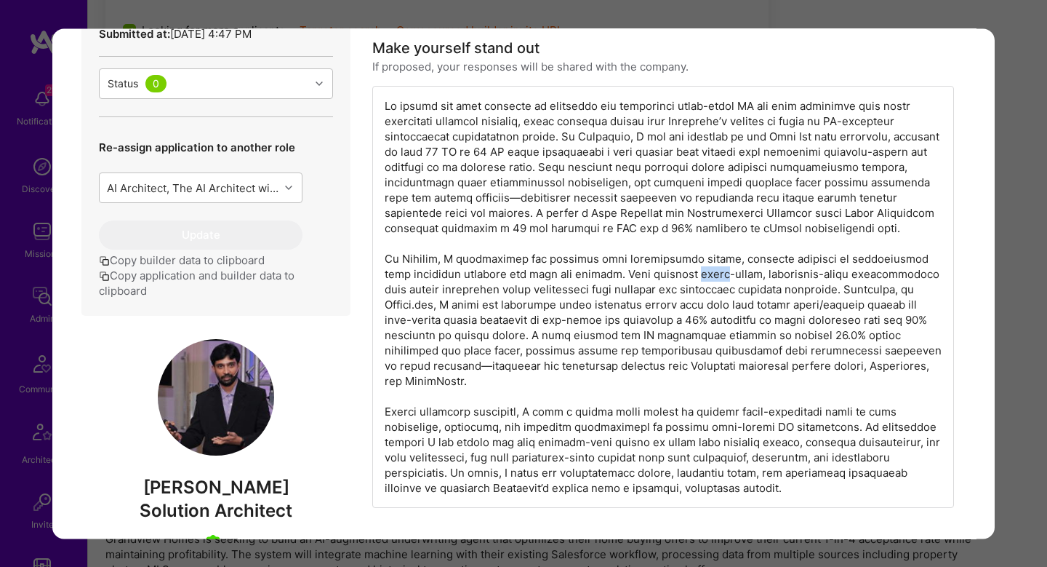
click at [692, 278] on div "modal" at bounding box center [663, 297] width 582 height 422
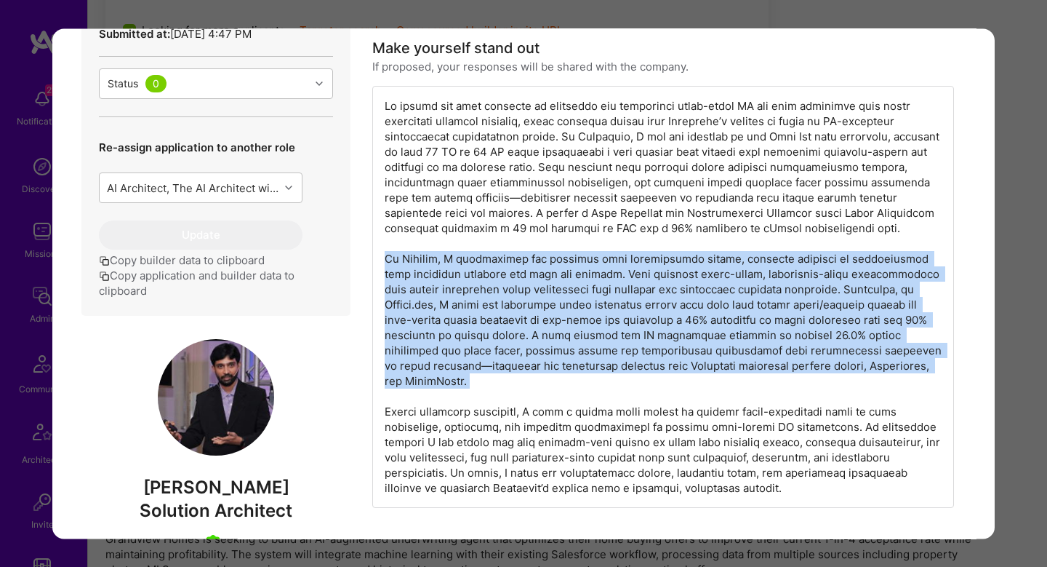
click at [692, 278] on div "modal" at bounding box center [663, 297] width 582 height 422
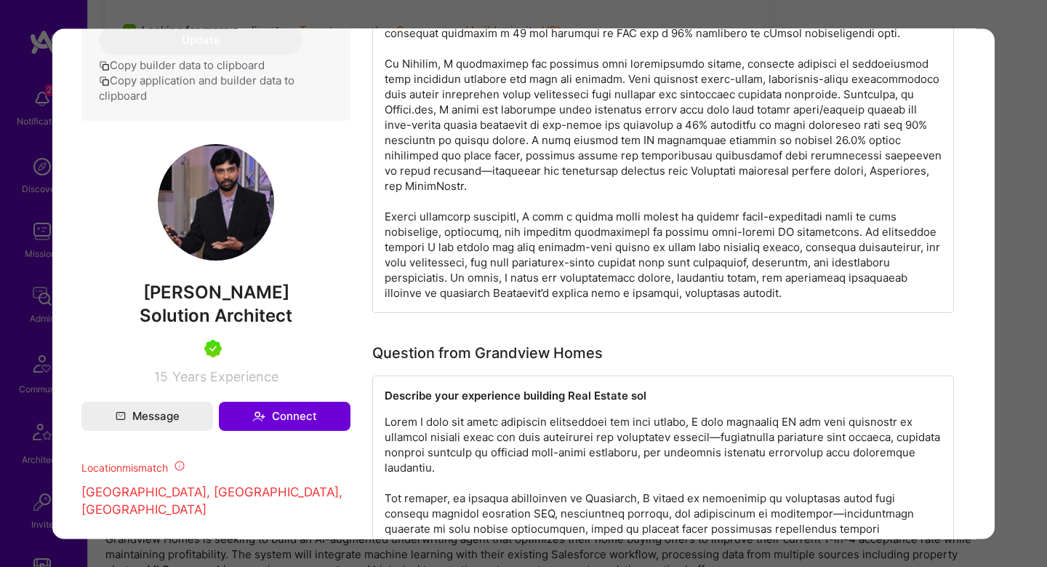
scroll to position [820, 0]
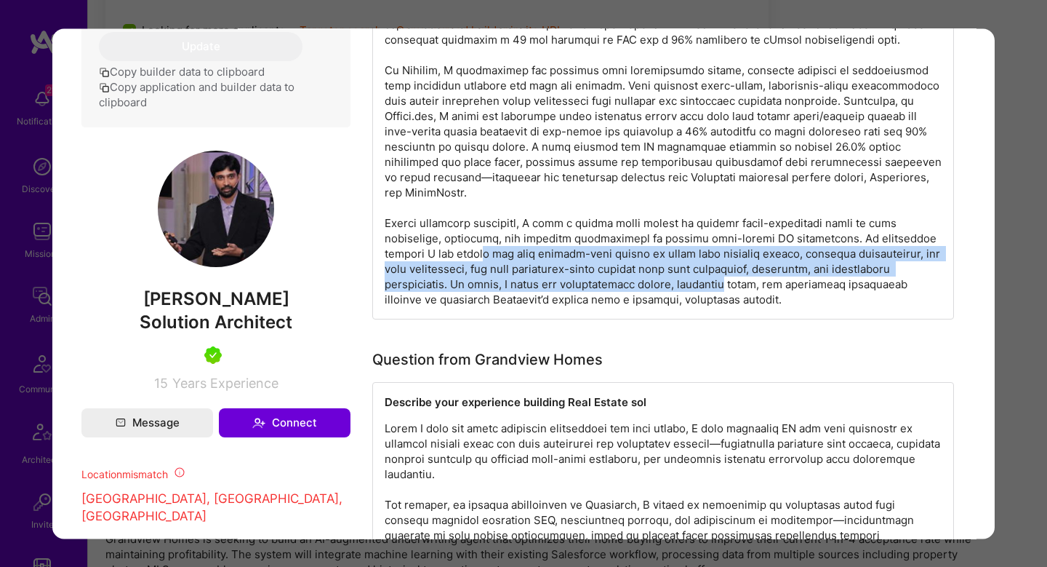
drag, startPoint x: 441, startPoint y: 258, endPoint x: 708, endPoint y: 283, distance: 268.1
click at [708, 283] on div "modal" at bounding box center [663, 108] width 582 height 422
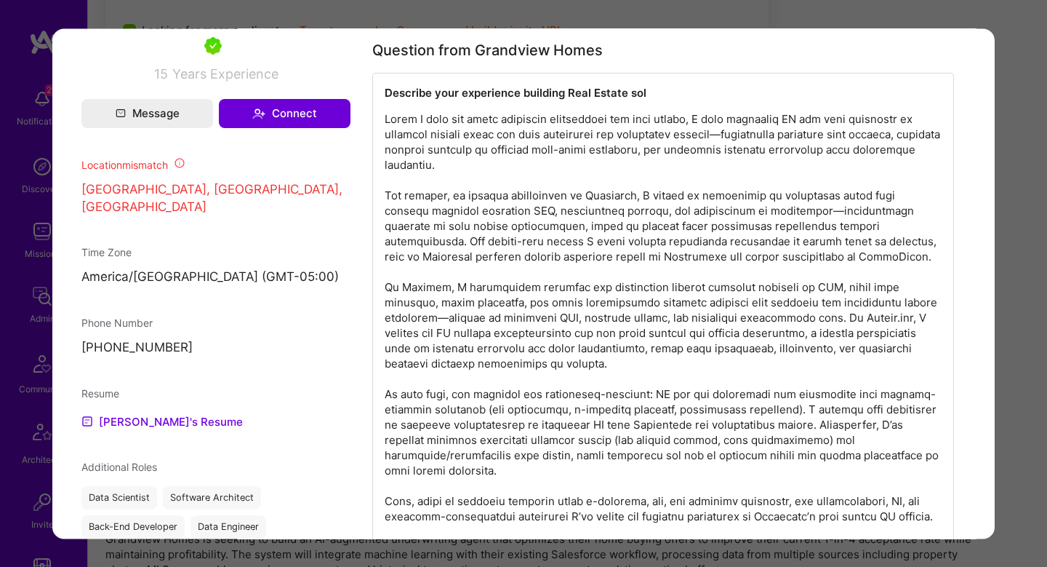
scroll to position [1229, 0]
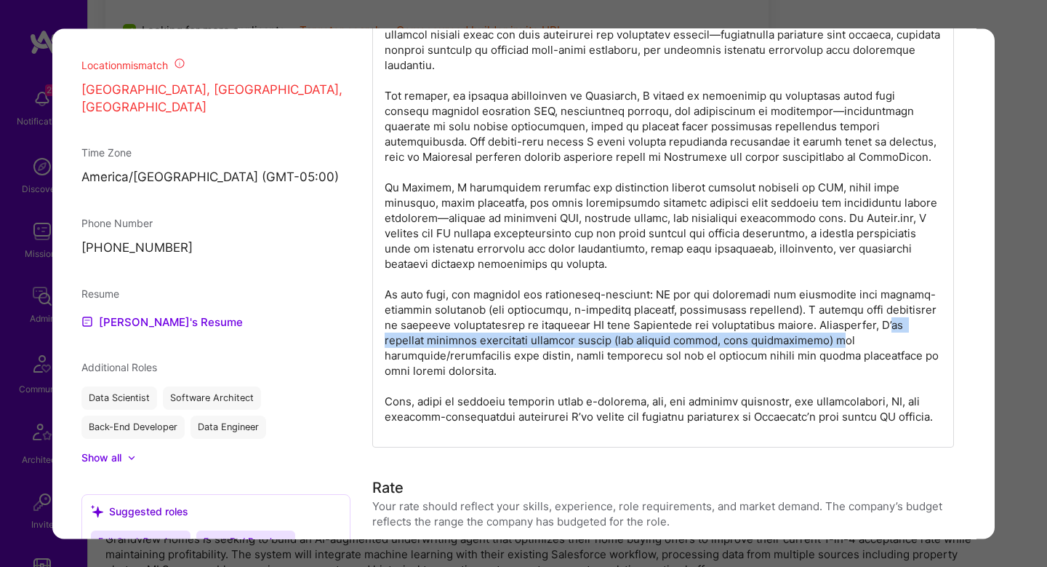
drag, startPoint x: 388, startPoint y: 337, endPoint x: 843, endPoint y: 345, distance: 454.6
click at [843, 345] on p "modal" at bounding box center [663, 218] width 557 height 412
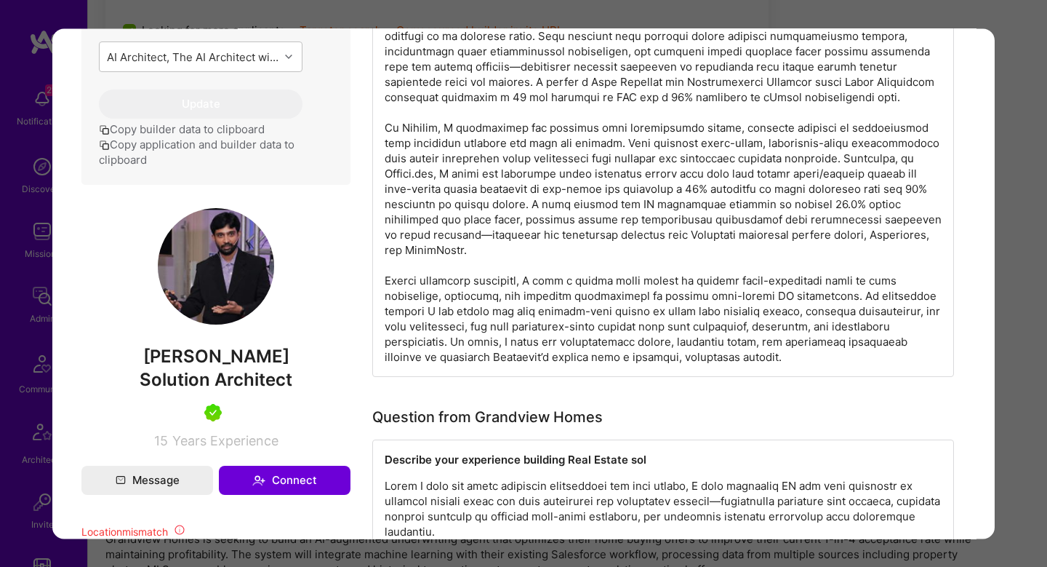
scroll to position [781, 0]
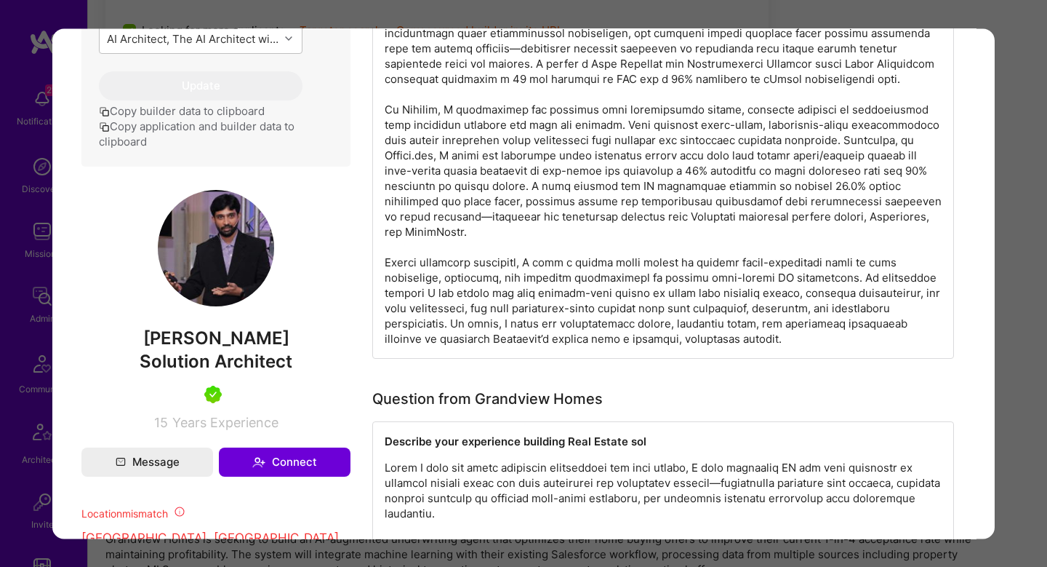
click at [811, 215] on div "modal" at bounding box center [663, 148] width 582 height 422
click at [1003, 245] on div "Application 1 of 1 Builder Missing Requirements Required Location See locations…" at bounding box center [523, 283] width 1047 height 567
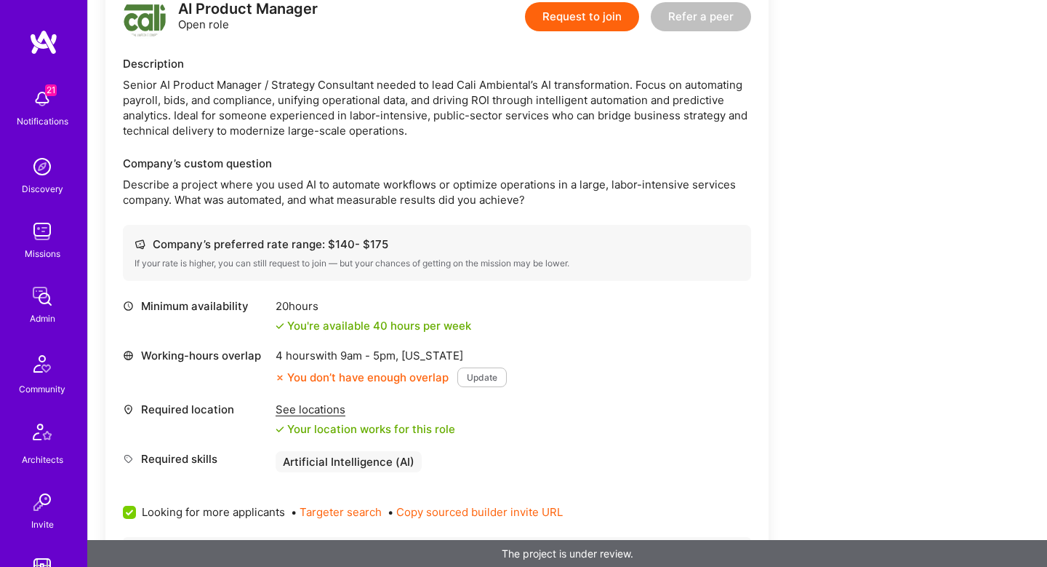
scroll to position [368, 0]
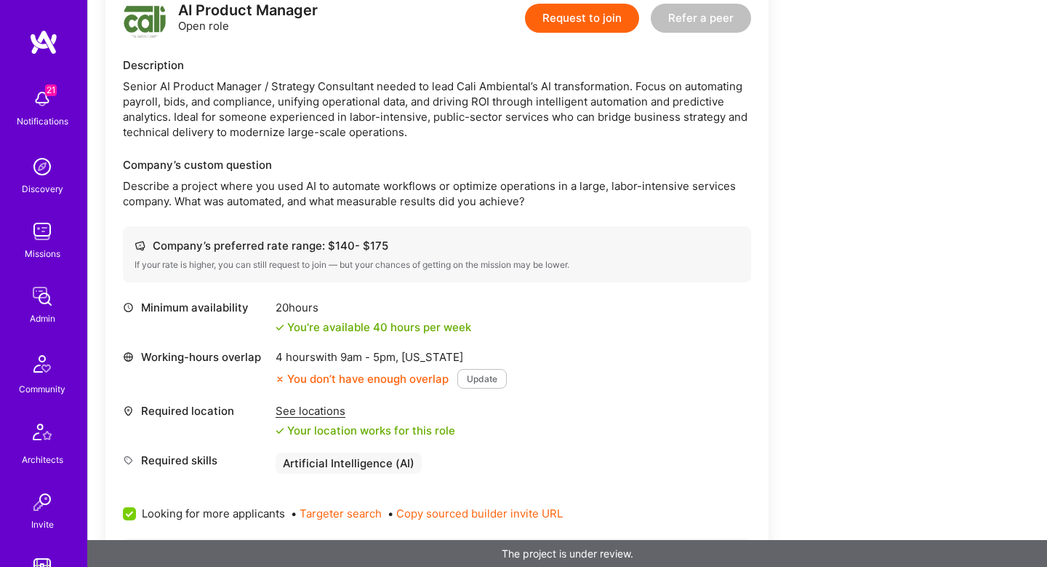
click at [211, 179] on p "Describe a project where you used AI to automate workflows or optimize operatio…" at bounding box center [437, 193] width 628 height 31
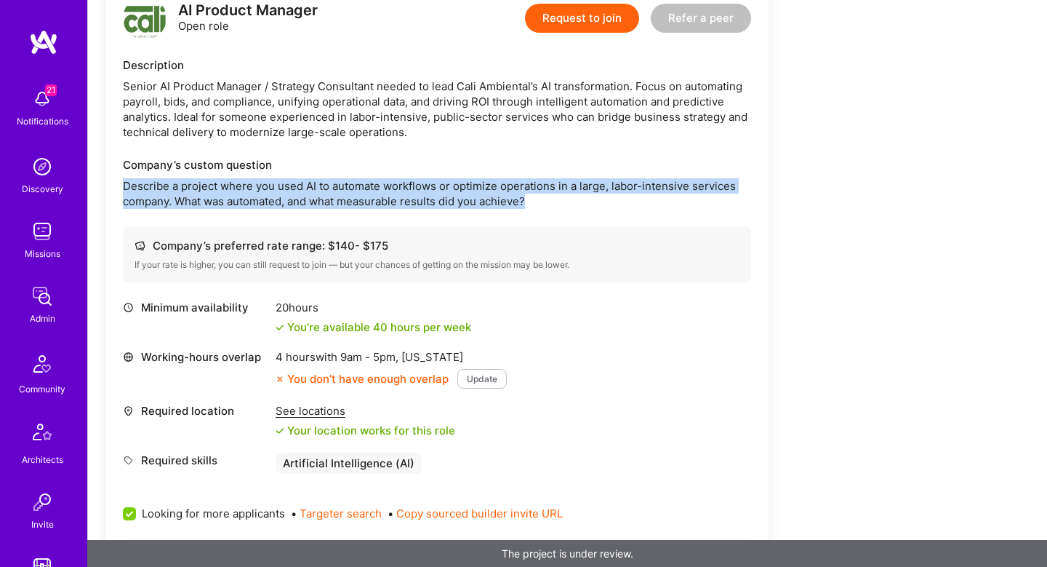
click at [211, 179] on p "Describe a project where you used AI to automate workflows or optimize operatio…" at bounding box center [437, 193] width 628 height 31
click at [389, 188] on p "Describe a project where you used AI to automate workflows or optimize operatio…" at bounding box center [437, 193] width 628 height 31
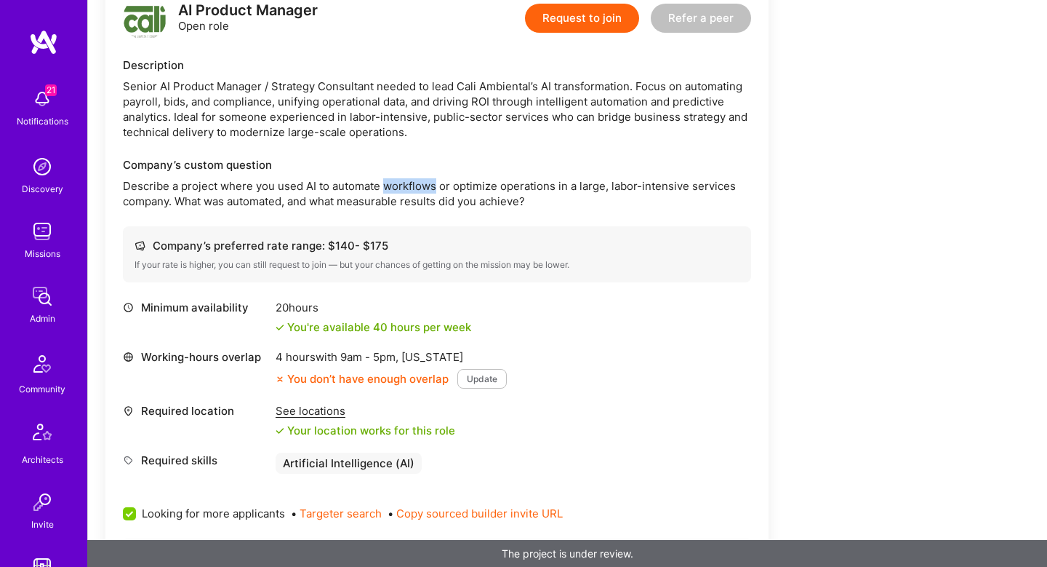
click at [389, 188] on p "Describe a project where you used AI to automate workflows or optimize operatio…" at bounding box center [437, 193] width 628 height 31
click at [524, 188] on p "Describe a project where you used AI to automate workflows or optimize operatio…" at bounding box center [437, 193] width 628 height 31
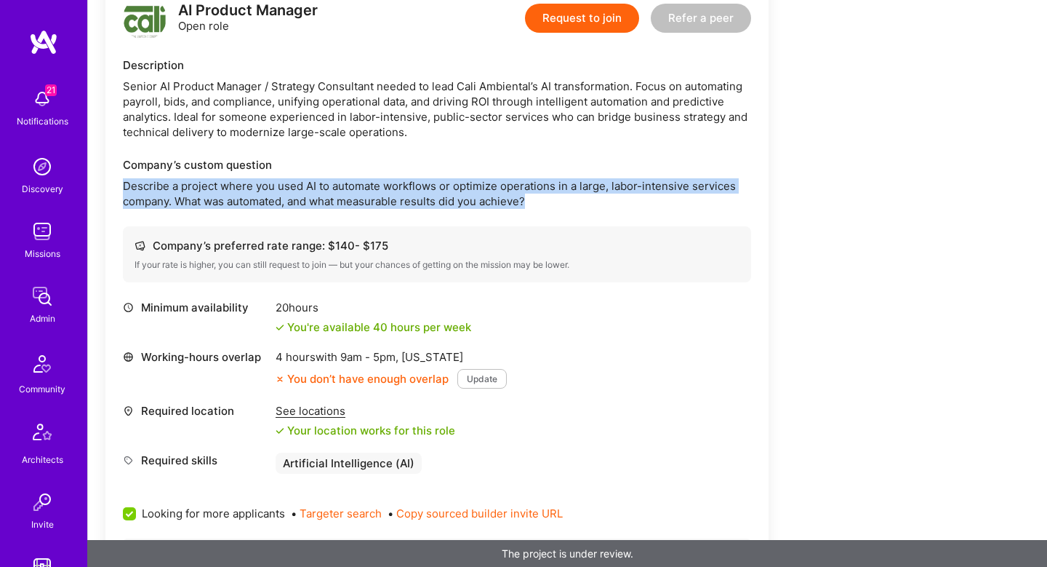
click at [524, 188] on p "Describe a project where you used AI to automate workflows or optimize operatio…" at bounding box center [437, 193] width 628 height 31
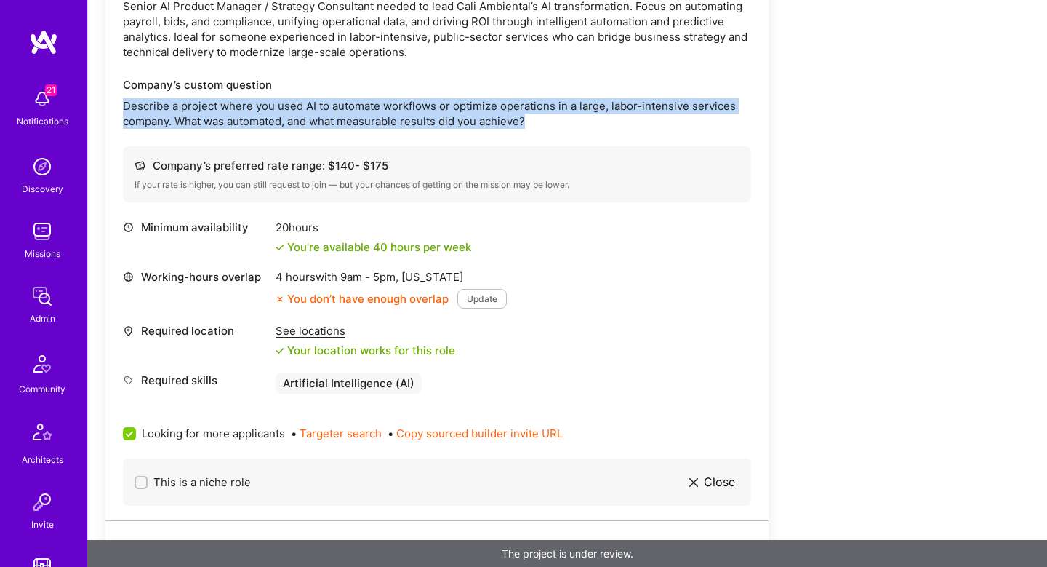
scroll to position [452, 0]
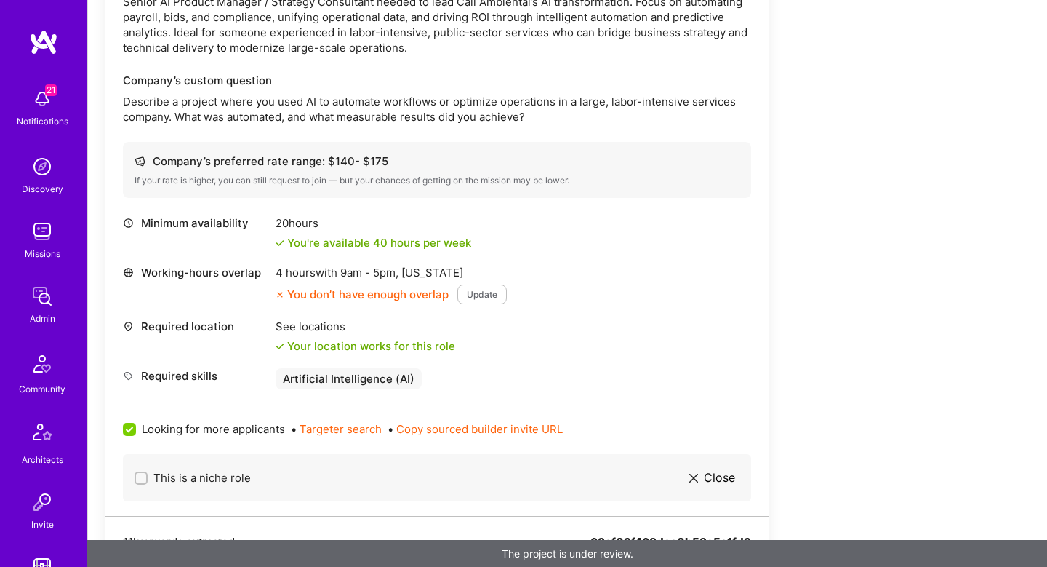
click at [327, 325] on div "See locations" at bounding box center [366, 326] width 180 height 15
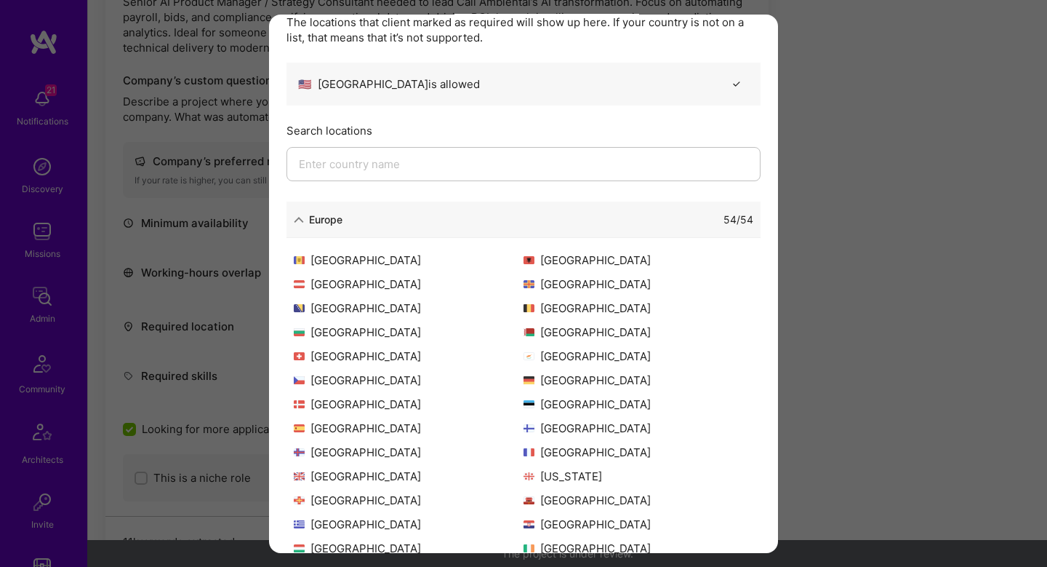
scroll to position [0, 0]
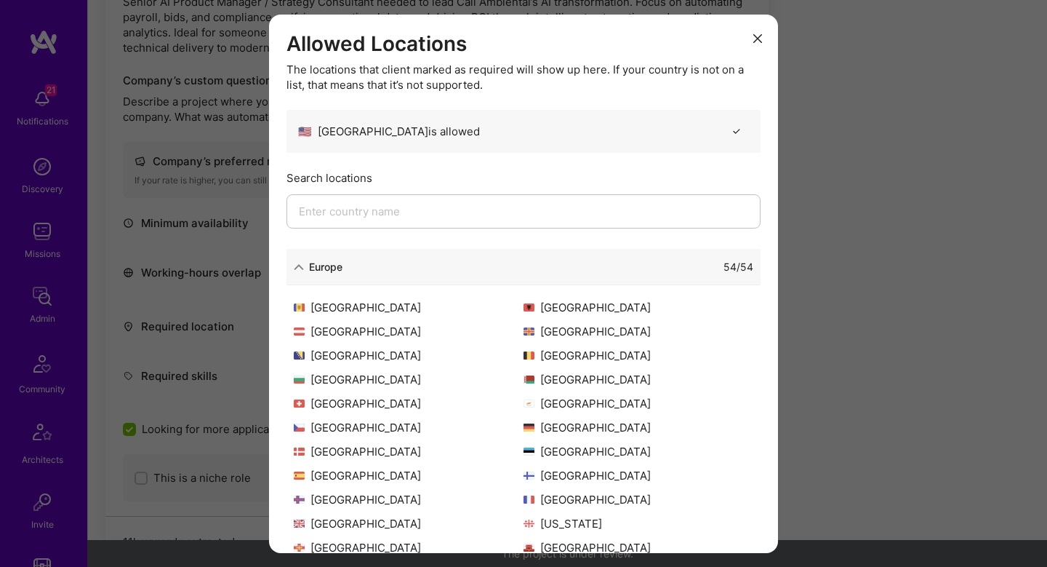
click at [890, 184] on div "Allowed Locations The locations that client marked as required will show up her…" at bounding box center [523, 283] width 1047 height 567
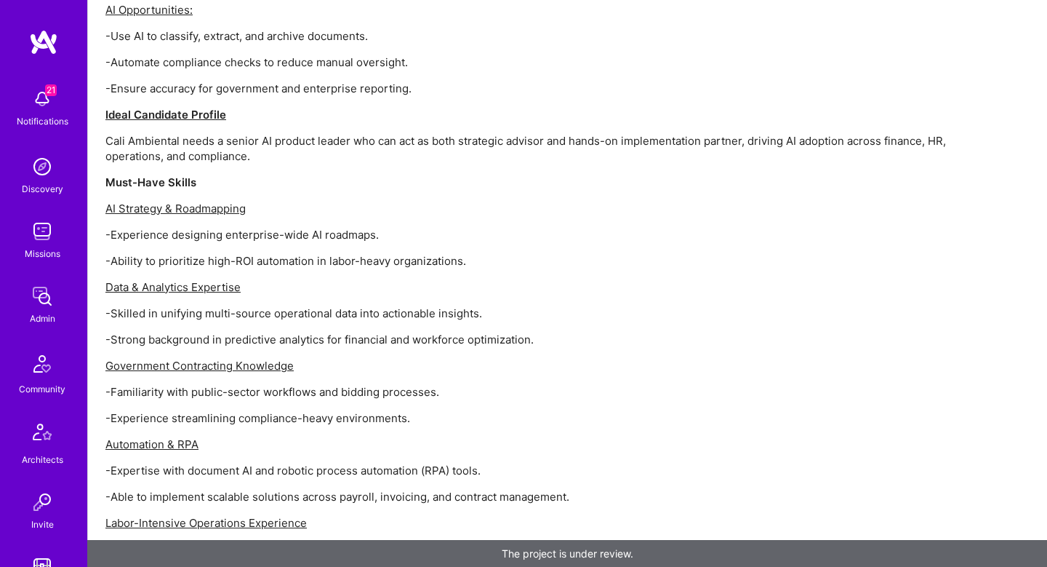
scroll to position [2560, 0]
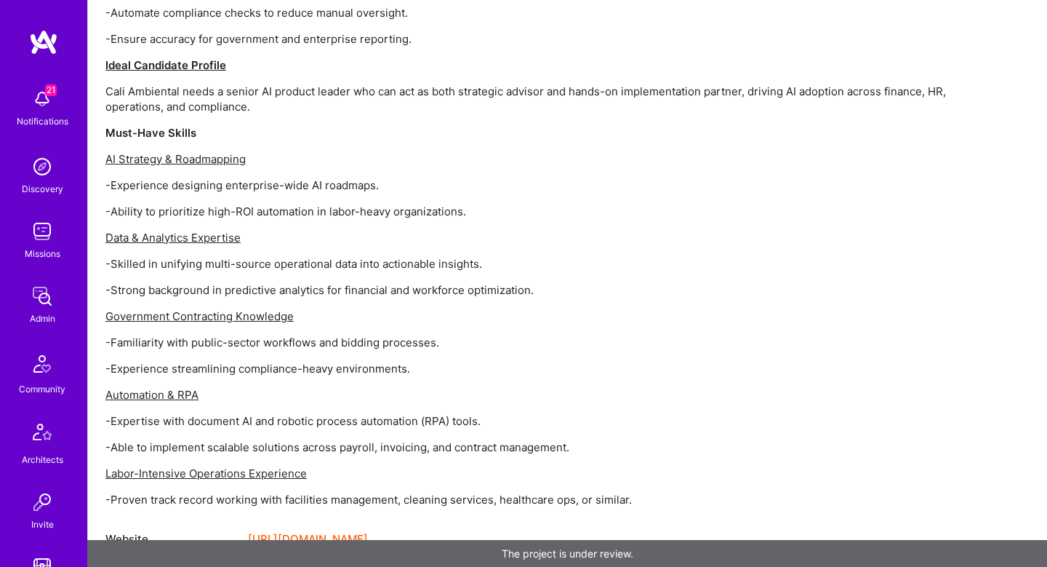
click at [163, 84] on p "Cali Ambiental needs a senior AI product leader who can act as both strategic a…" at bounding box center [541, 99] width 873 height 31
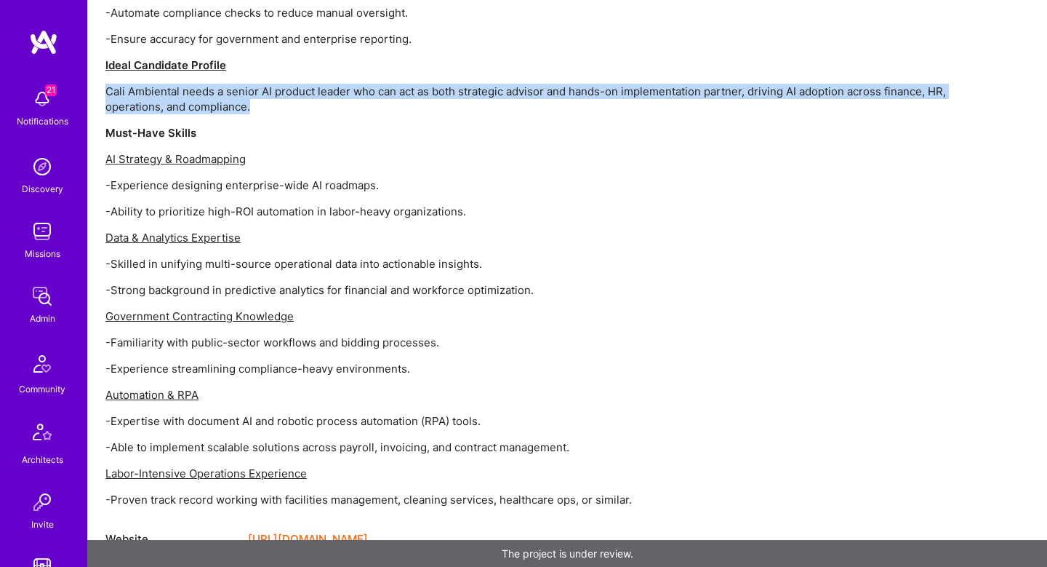
click at [163, 84] on p "Cali Ambiental needs a senior AI product leader who can act as both strategic a…" at bounding box center [541, 99] width 873 height 31
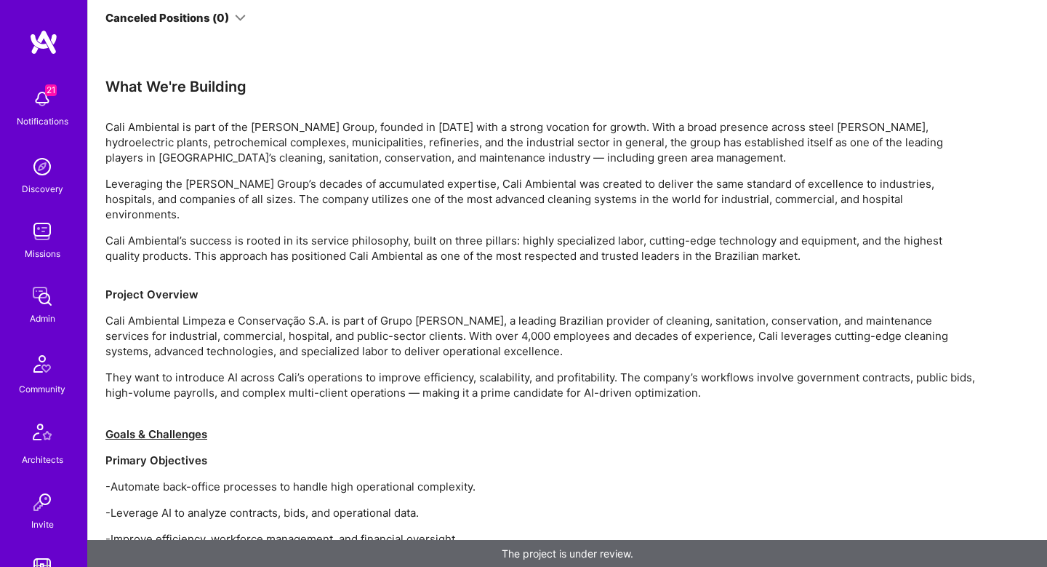
scroll to position [1060, 0]
click at [217, 151] on p "Cali Ambiental is part of the [PERSON_NAME] Group, founded in [DATE] with a str…" at bounding box center [541, 143] width 873 height 46
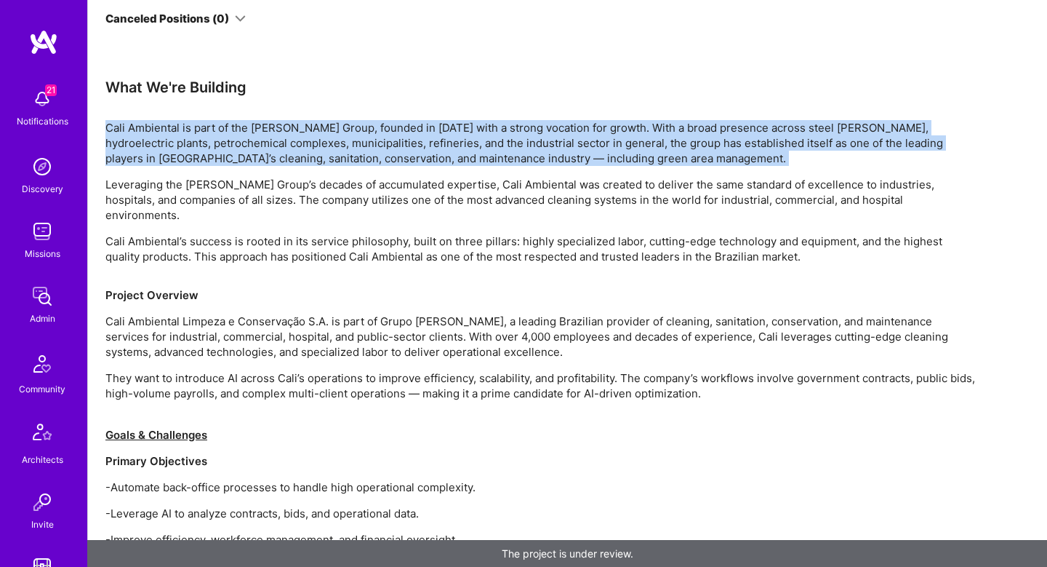
click at [217, 151] on p "Cali Ambiental is part of the [PERSON_NAME] Group, founded in [DATE] with a str…" at bounding box center [541, 143] width 873 height 46
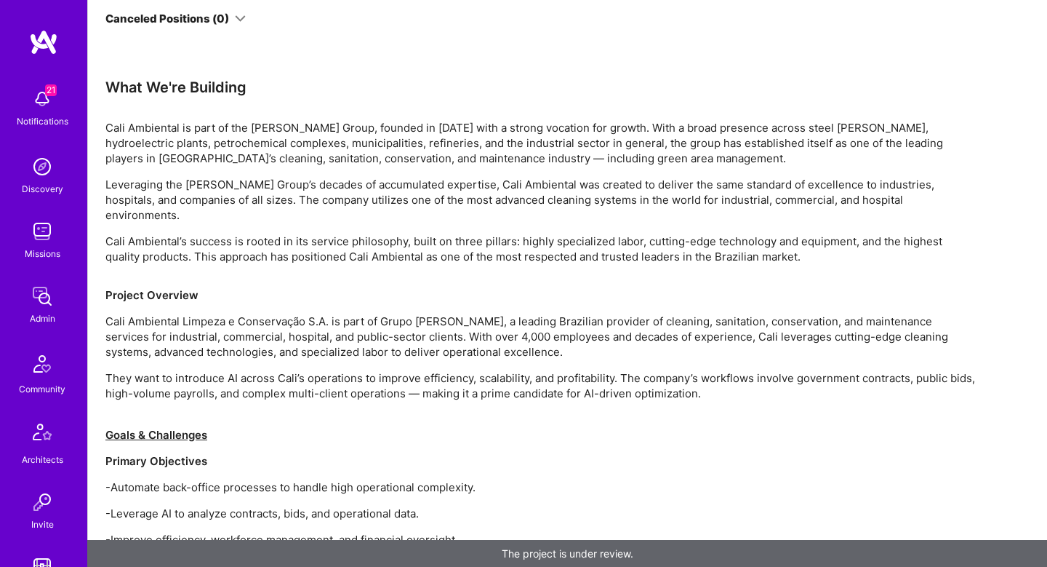
click at [218, 313] on p "Cali Ambiental Limpeza e Conservação S.A. is part of Grupo [PERSON_NAME], a lea…" at bounding box center [541, 336] width 873 height 46
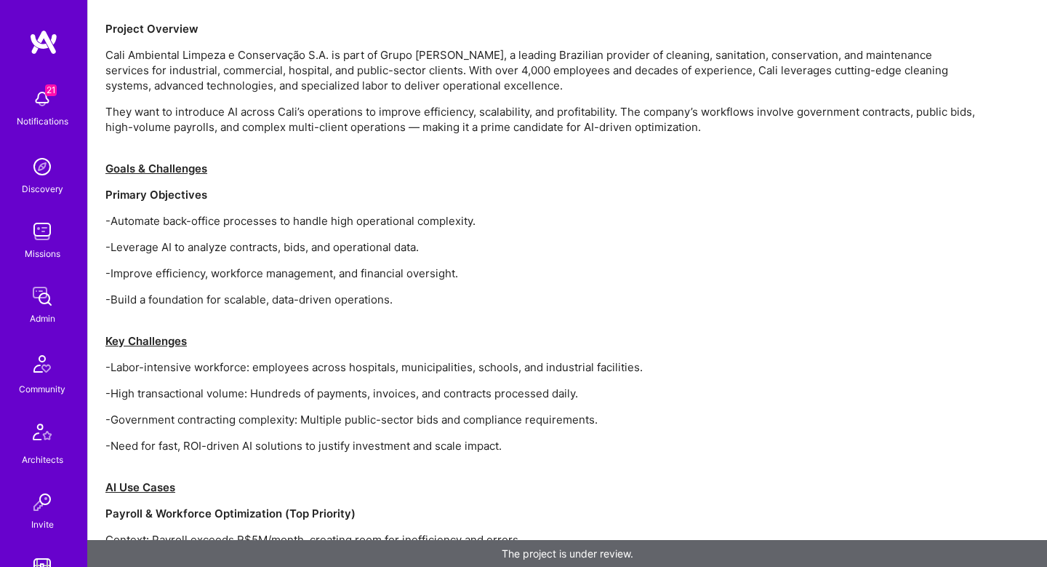
scroll to position [1325, 0]
click at [177, 215] on p "-Automate back-office processes to handle high operational complexity." at bounding box center [541, 222] width 873 height 15
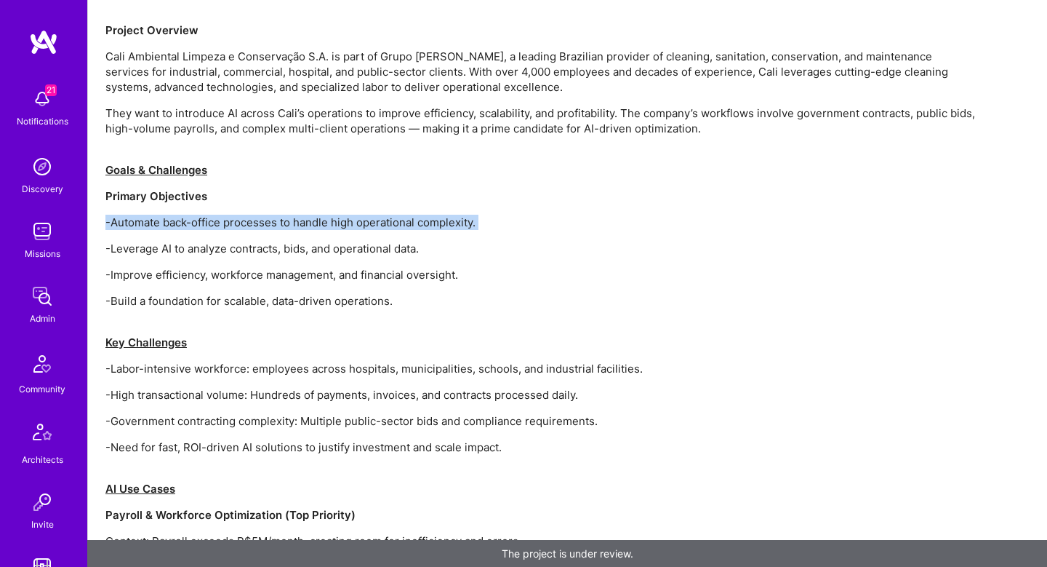
click at [177, 215] on p "-Automate back-office processes to handle high operational complexity." at bounding box center [541, 222] width 873 height 15
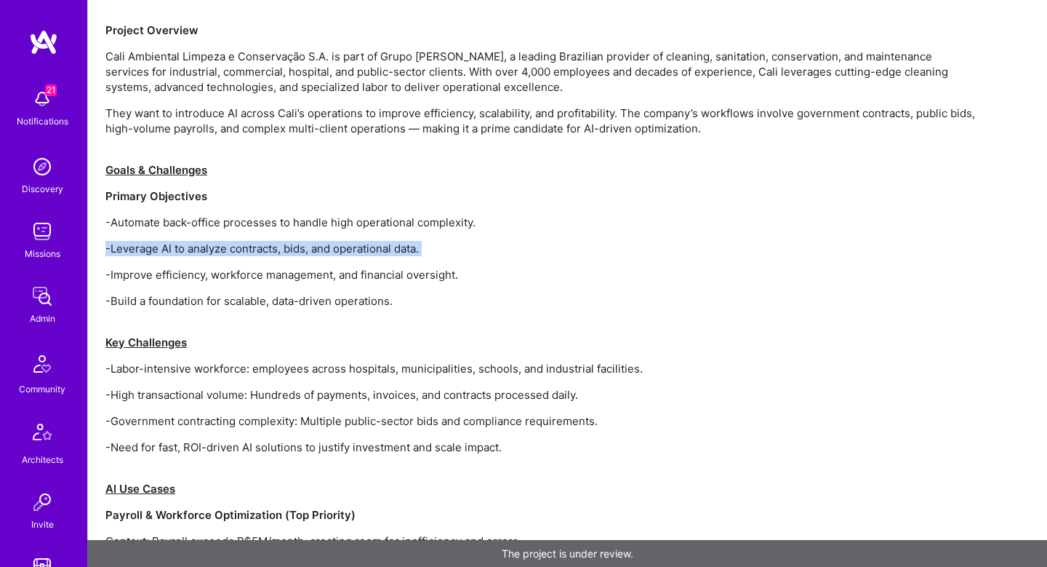
click at [278, 267] on p "-Improve efficiency, workforce management, and financial oversight." at bounding box center [541, 274] width 873 height 15
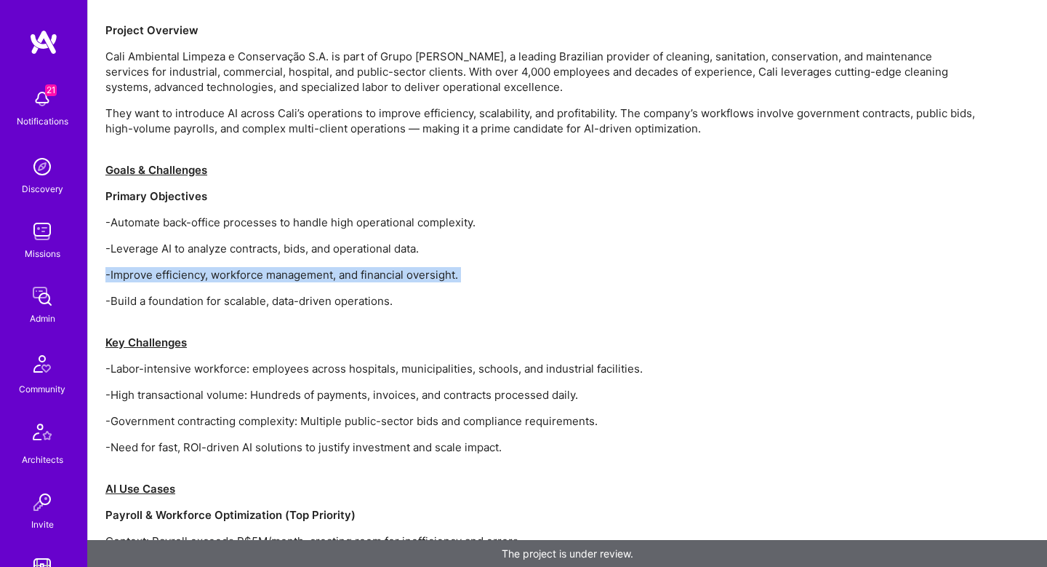
click at [278, 267] on p "-Improve efficiency, workforce management, and financial oversight." at bounding box center [541, 274] width 873 height 15
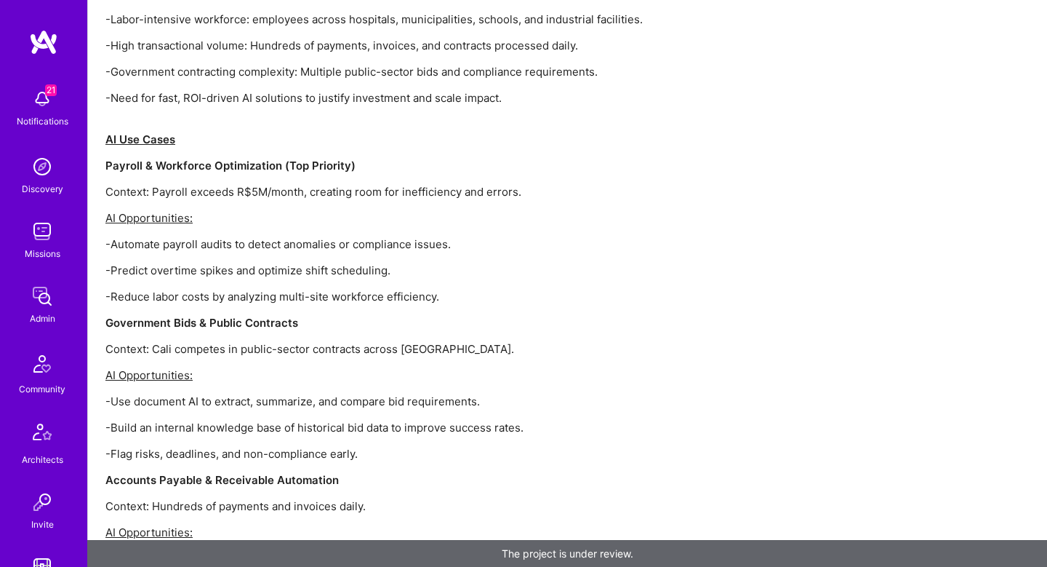
scroll to position [1675, 0]
click at [116, 158] on strong "Payroll & Workforce Optimization (Top Priority)" at bounding box center [230, 165] width 250 height 14
click at [127, 183] on p "Context: Payroll exceeds R$5M/month, creating room for inefficiency and errors." at bounding box center [541, 190] width 873 height 15
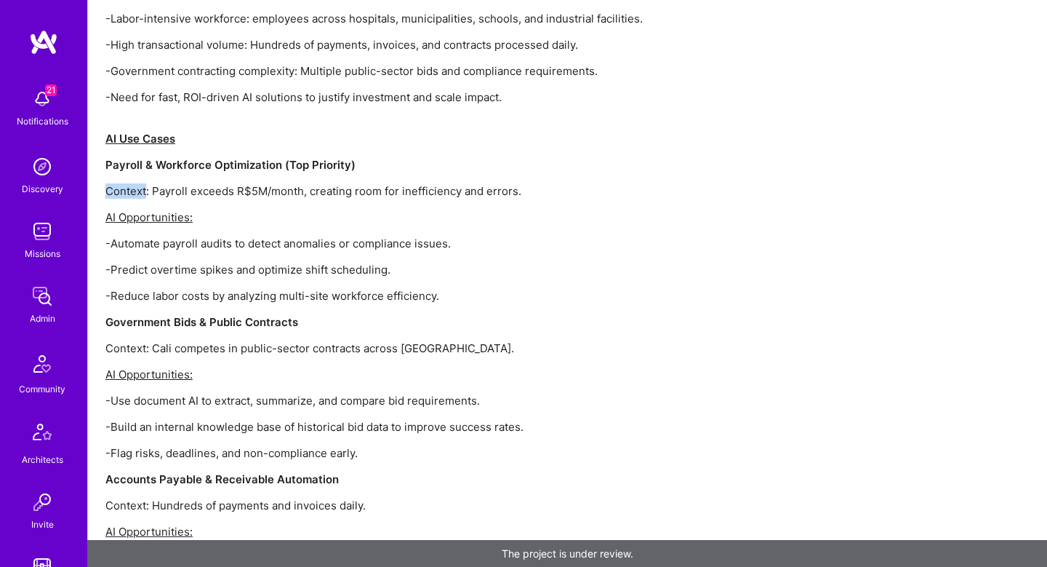
click at [127, 183] on p "Context: Payroll exceeds R$5M/month, creating room for inefficiency and errors." at bounding box center [541, 190] width 873 height 15
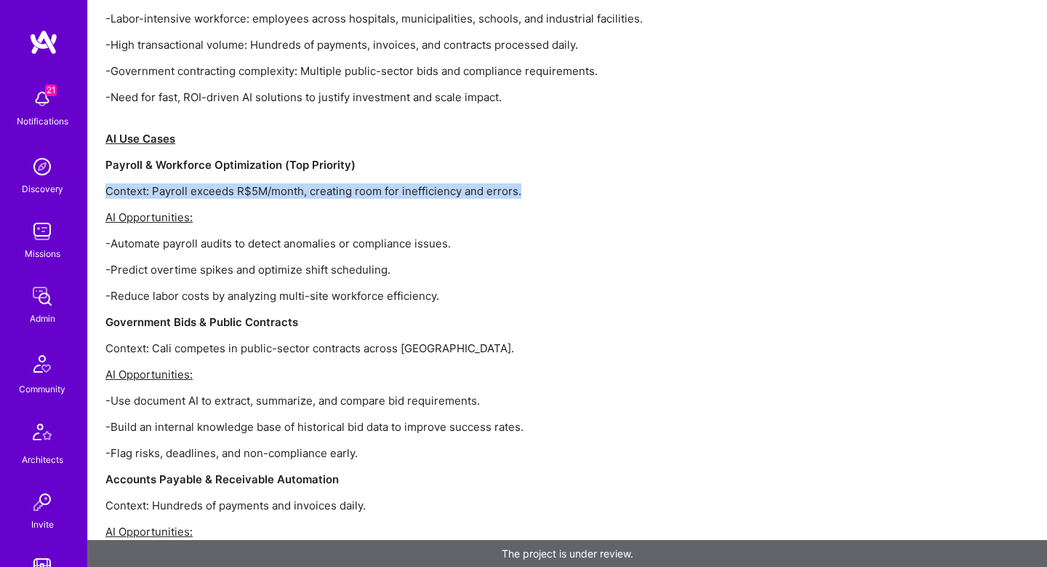
click at [127, 183] on p "Context: Payroll exceeds R$5M/month, creating room for inefficiency and errors." at bounding box center [541, 190] width 873 height 15
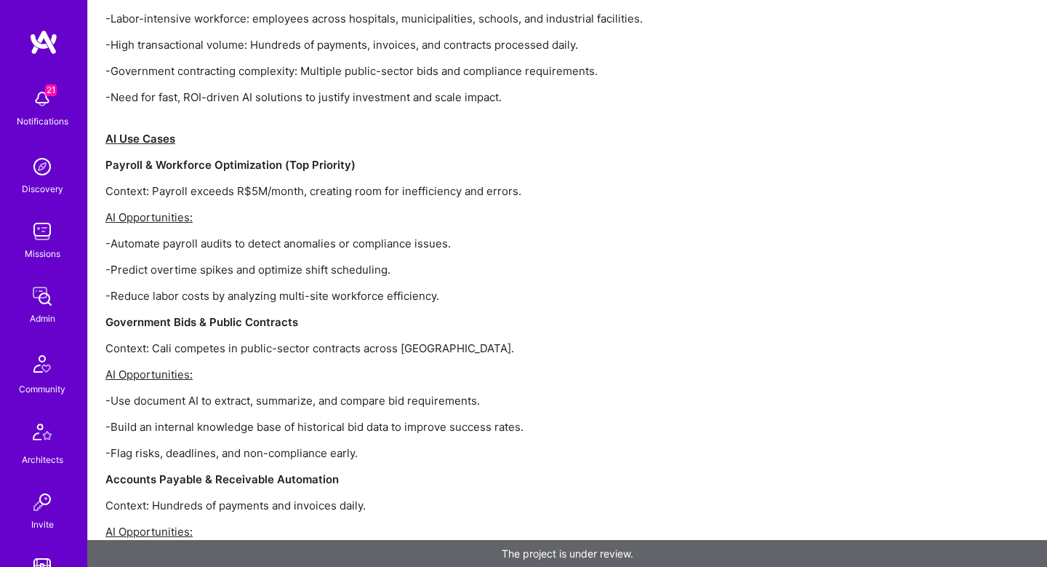
click at [179, 236] on p "-Automate payroll audits to detect anomalies or compliance issues." at bounding box center [541, 243] width 873 height 15
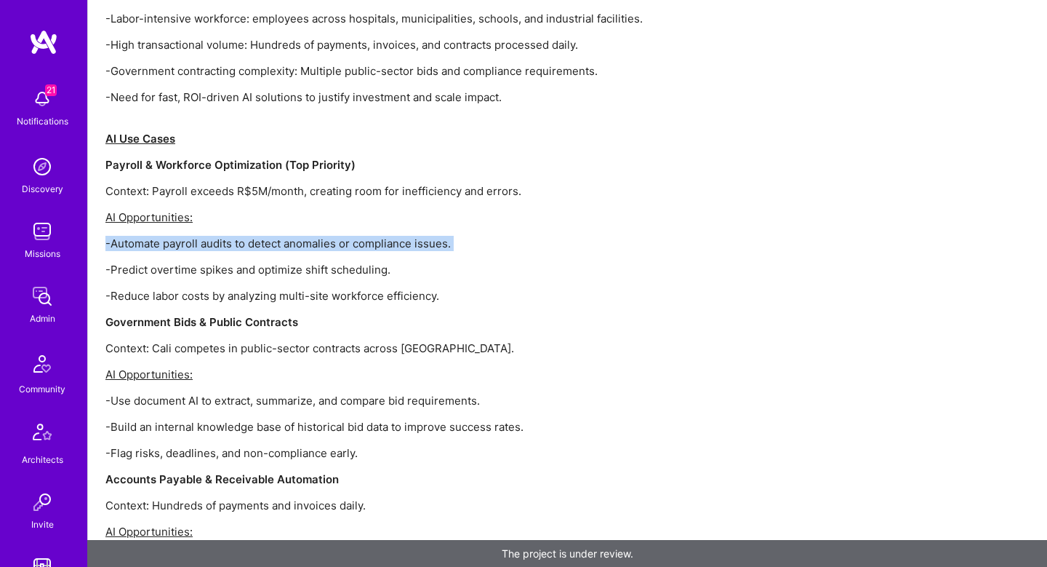
click at [179, 236] on p "-Automate payroll audits to detect anomalies or compliance issues." at bounding box center [541, 243] width 873 height 15
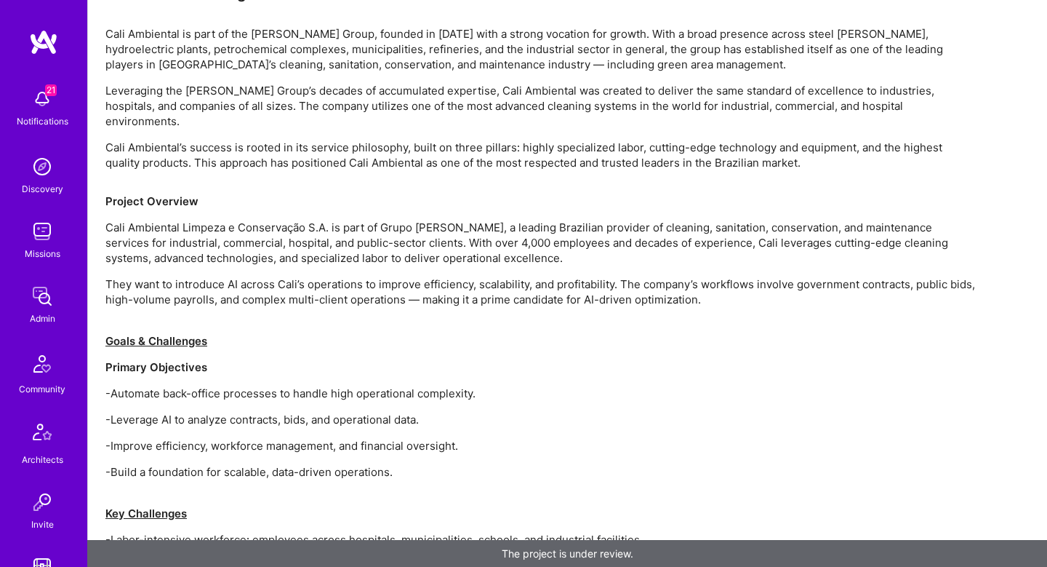
scroll to position [1152, 0]
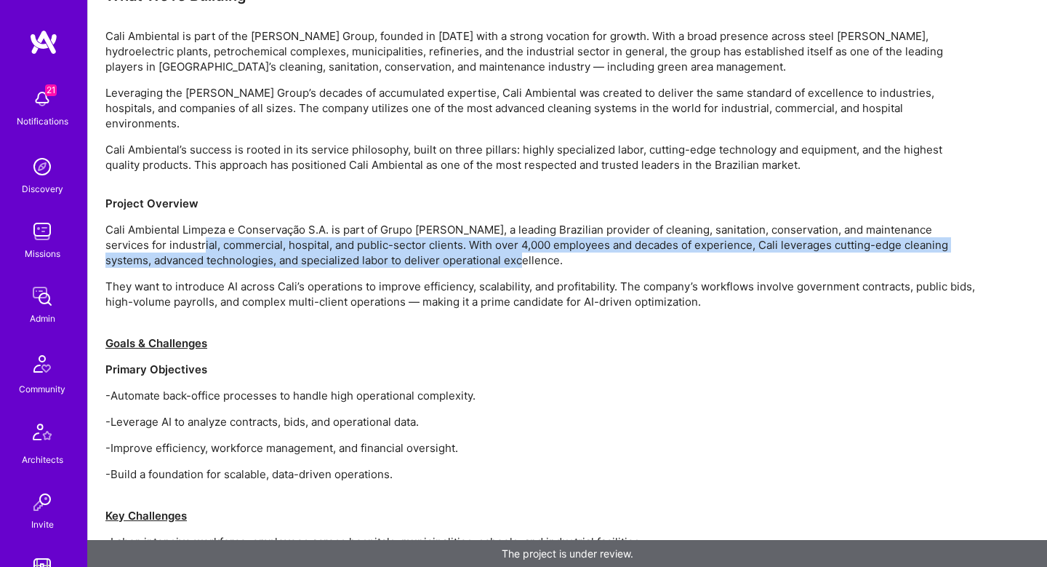
drag, startPoint x: 184, startPoint y: 233, endPoint x: 515, endPoint y: 247, distance: 331.2
click at [515, 247] on p "Cali Ambiental Limpeza e Conservação S.A. is part of Grupo [PERSON_NAME], a lea…" at bounding box center [541, 245] width 873 height 46
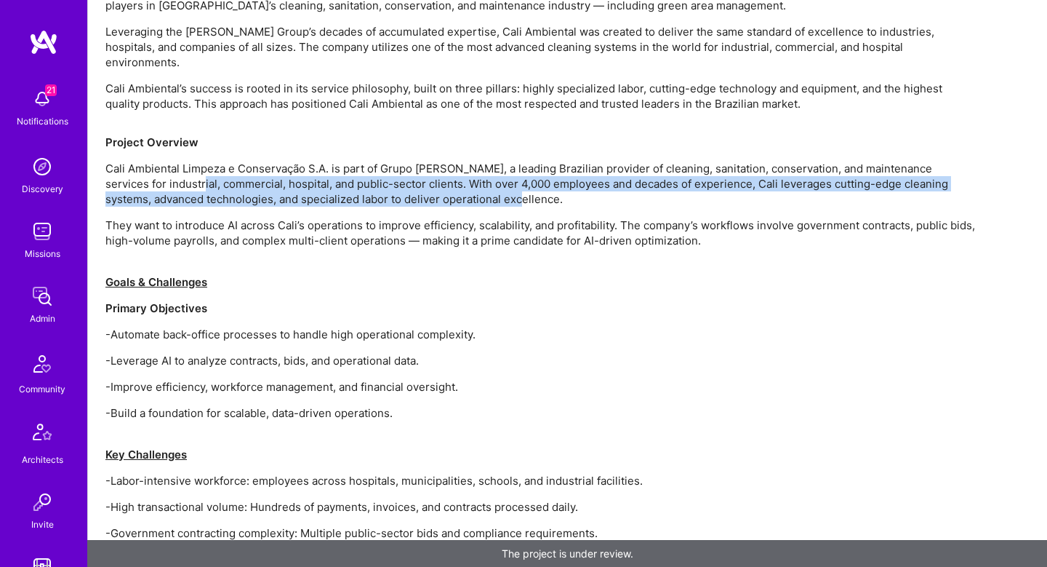
scroll to position [1209, 0]
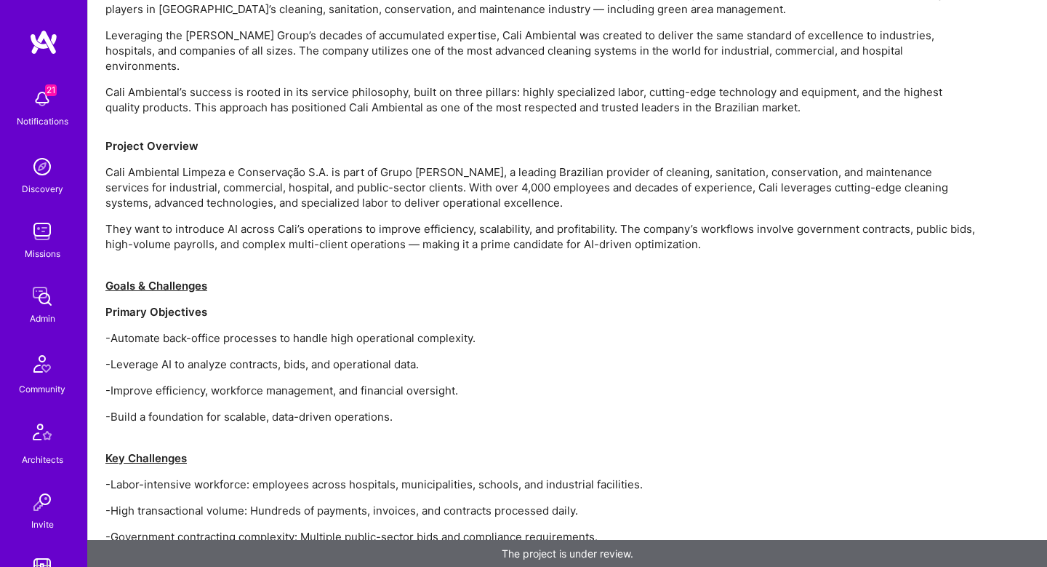
click at [172, 225] on p "They want to introduce AI across Cali’s operations to improve efficiency, scala…" at bounding box center [541, 244] width 873 height 46
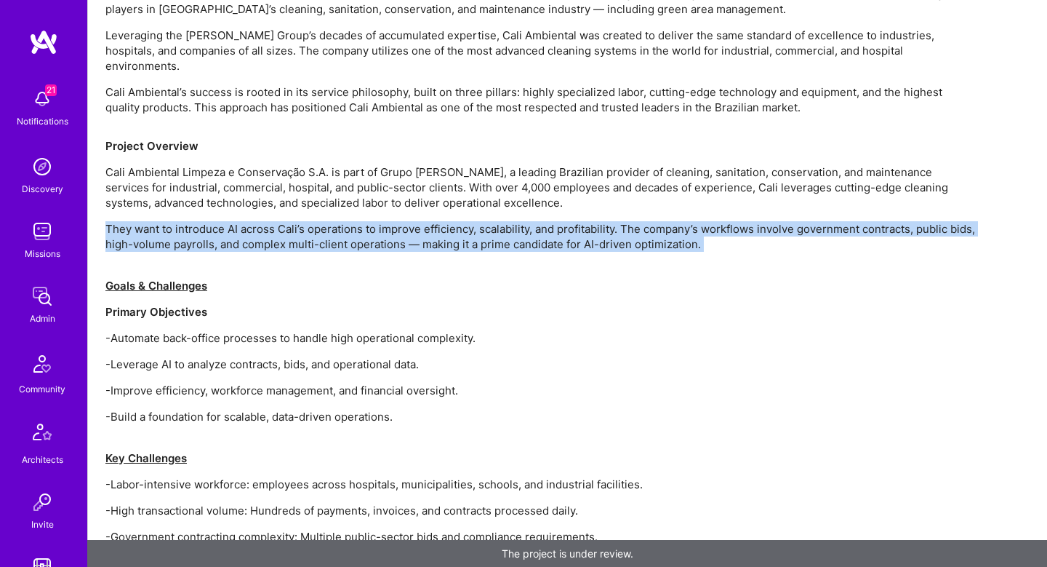
click at [172, 225] on p "They want to introduce AI across Cali’s operations to improve efficiency, scala…" at bounding box center [541, 244] width 873 height 46
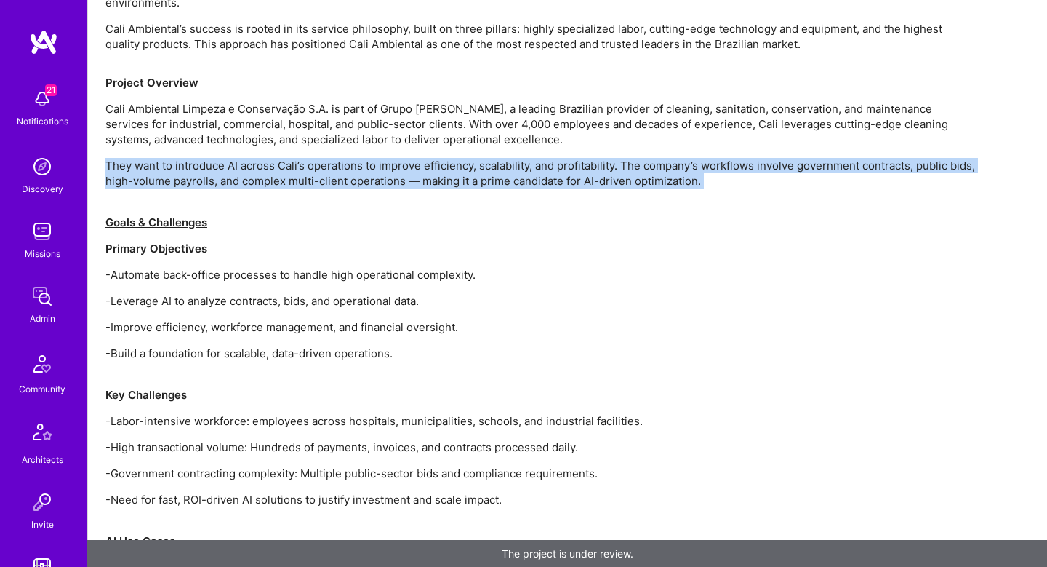
scroll to position [1311, 0]
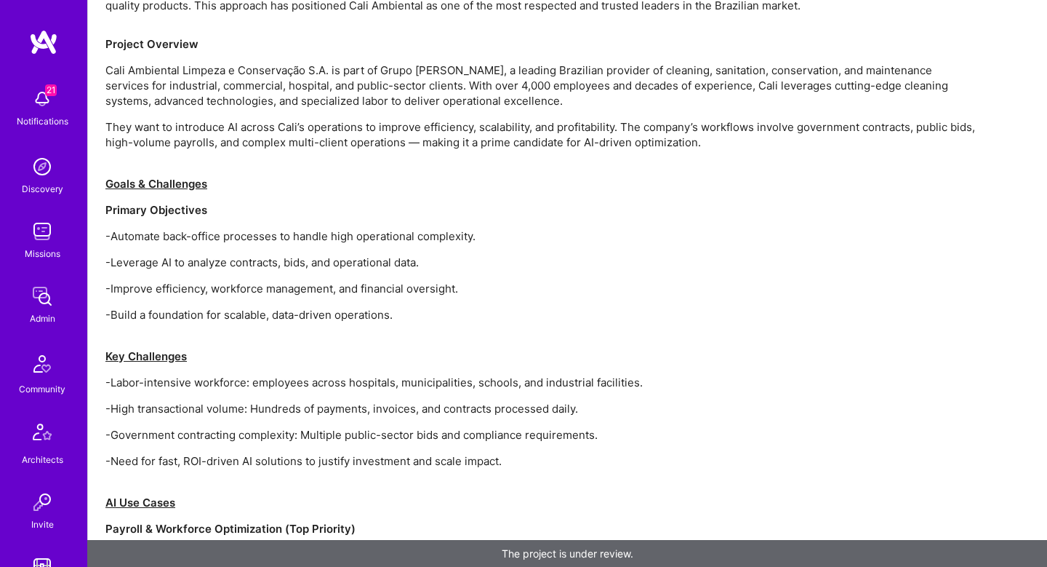
click at [156, 203] on strong "Primary Objectives" at bounding box center [156, 210] width 102 height 14
click at [157, 228] on p "-Automate back-office processes to handle high operational complexity." at bounding box center [541, 235] width 873 height 15
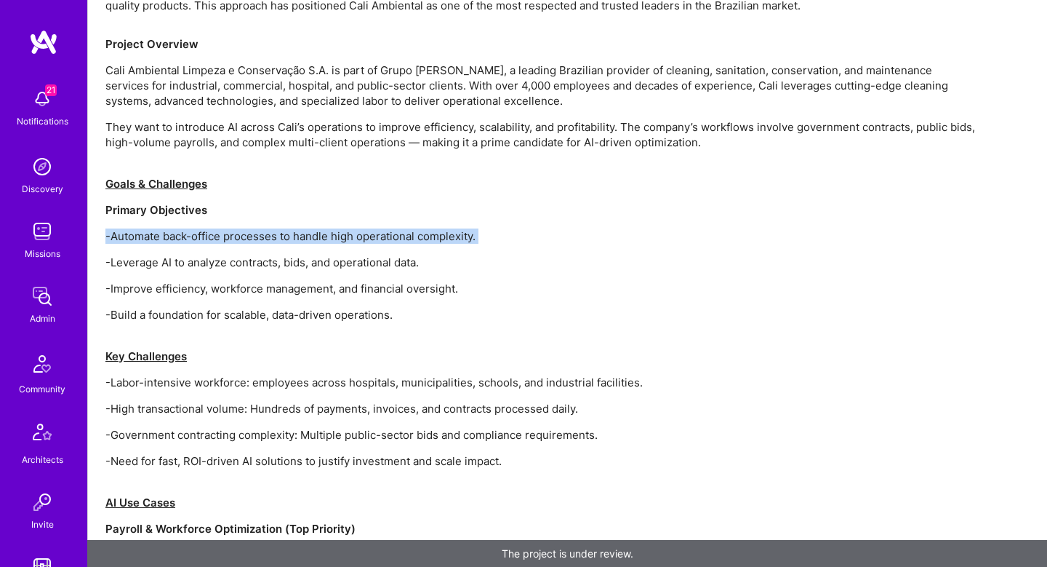
click at [157, 228] on p "-Automate back-office processes to handle high operational complexity." at bounding box center [541, 235] width 873 height 15
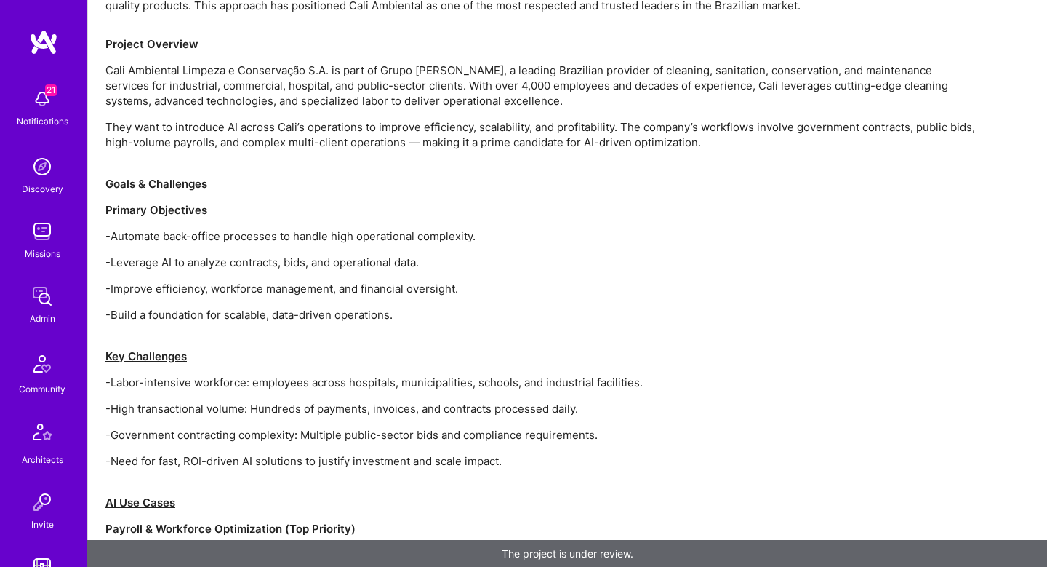
click at [246, 281] on p "-Improve efficiency, workforce management, and financial oversight." at bounding box center [541, 288] width 873 height 15
click at [247, 255] on p "-Leverage AI to analyze contracts, bids, and operational data." at bounding box center [541, 262] width 873 height 15
click at [256, 281] on p "-Improve efficiency, workforce management, and financial oversight." at bounding box center [541, 288] width 873 height 15
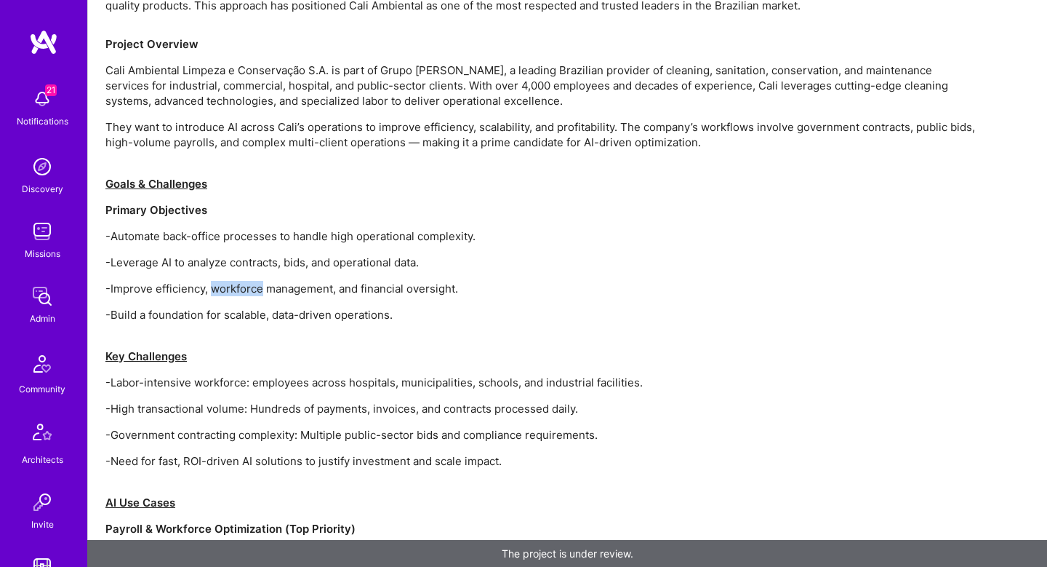
click at [256, 281] on p "-Improve efficiency, workforce management, and financial oversight." at bounding box center [541, 288] width 873 height 15
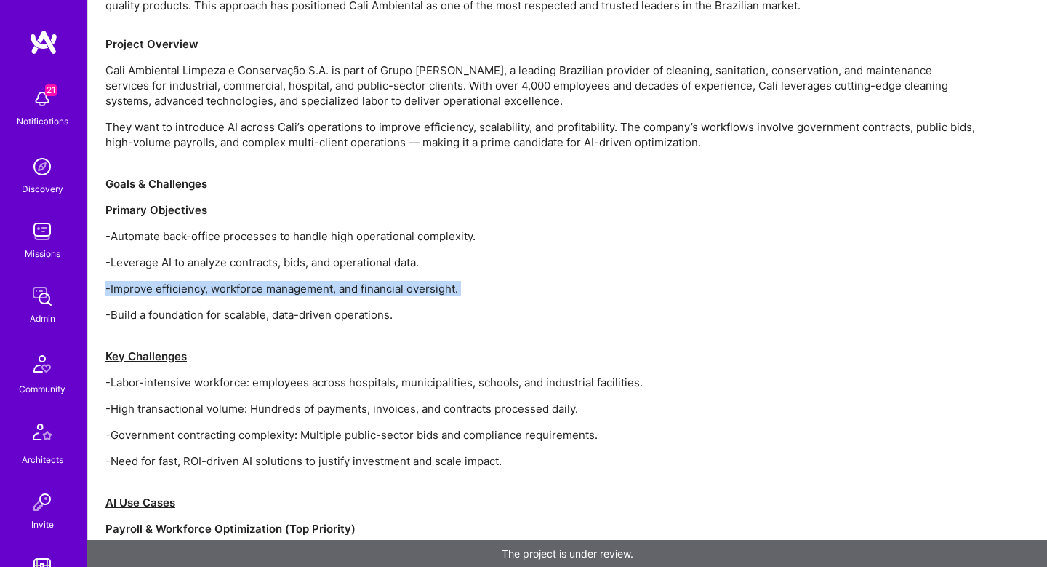
click at [256, 281] on p "-Improve efficiency, workforce management, and financial oversight." at bounding box center [541, 288] width 873 height 15
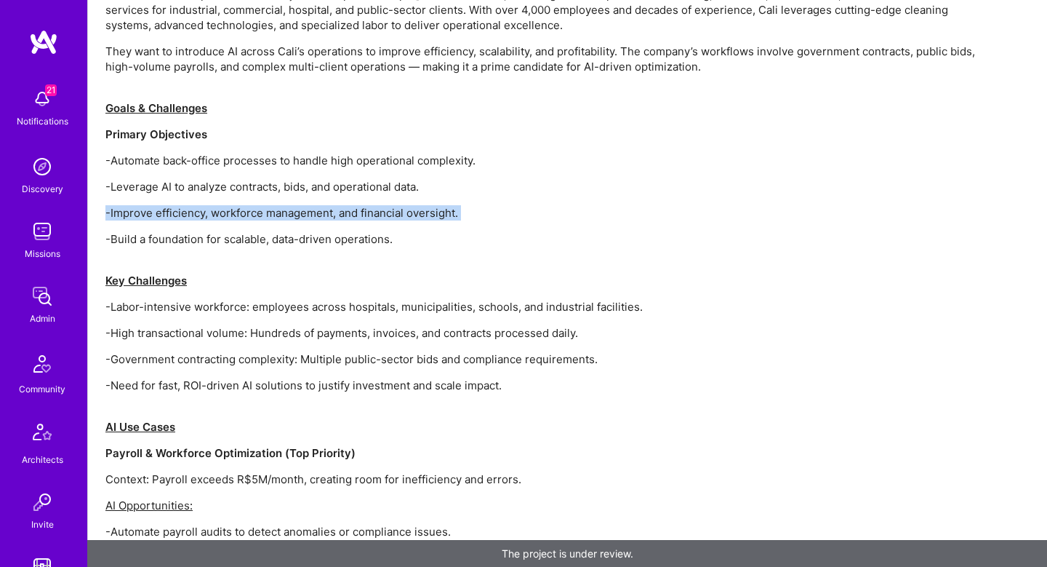
scroll to position [1383, 0]
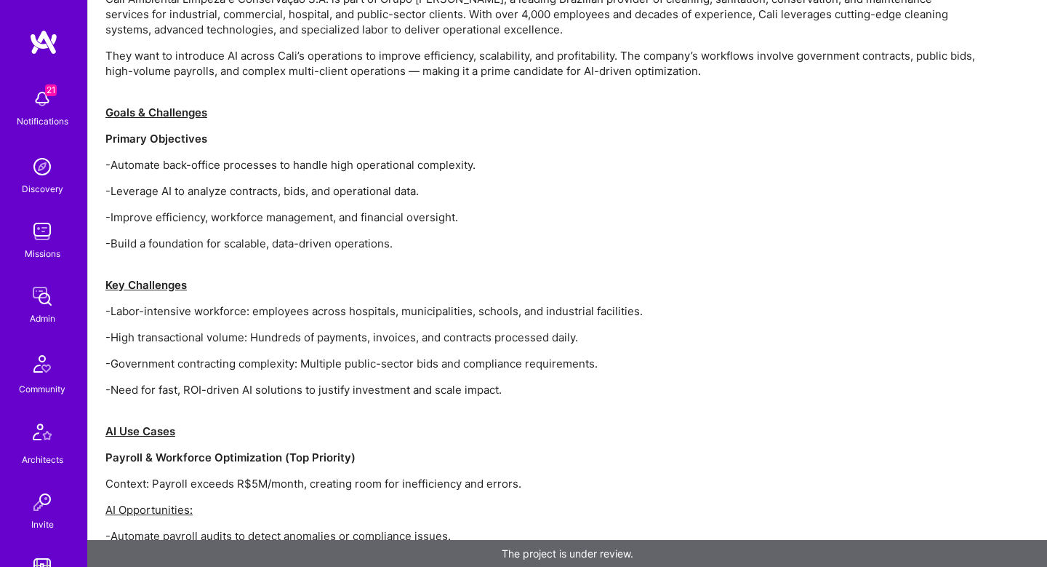
click at [145, 303] on p "-Labor-intensive workforce: employees across hospitals, municipalities, schools…" at bounding box center [541, 310] width 873 height 15
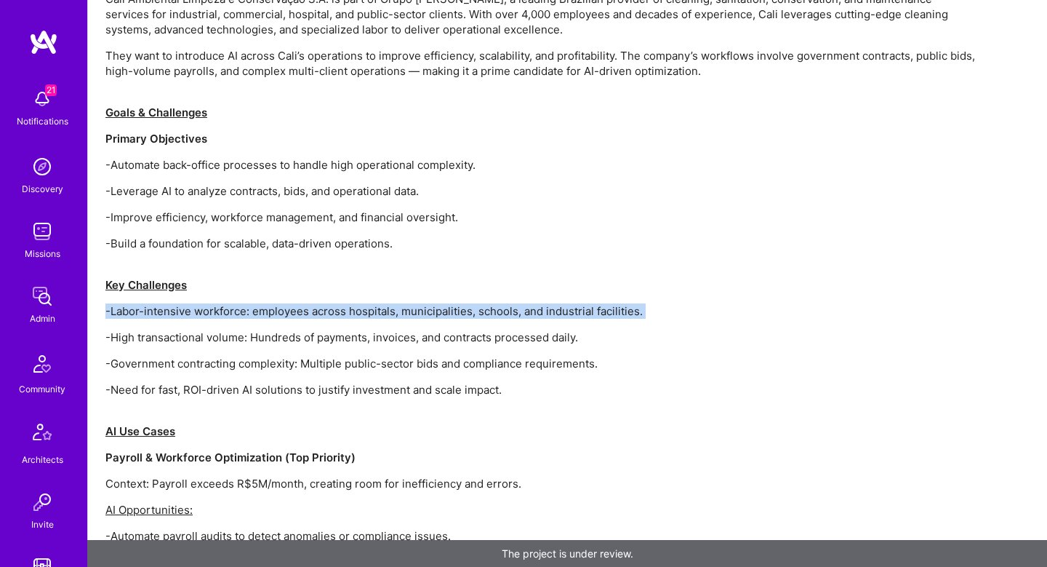
click at [145, 303] on p "-Labor-intensive workforce: employees across hospitals, municipalities, schools…" at bounding box center [541, 310] width 873 height 15
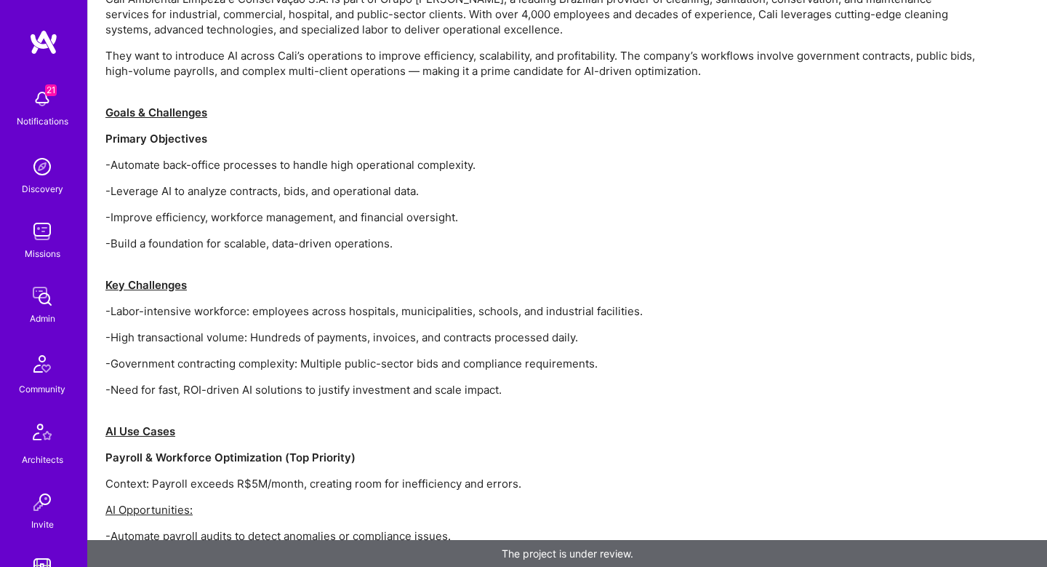
click at [198, 329] on p "-High transactional volume: Hundreds of payments, invoices, and contracts proce…" at bounding box center [541, 336] width 873 height 15
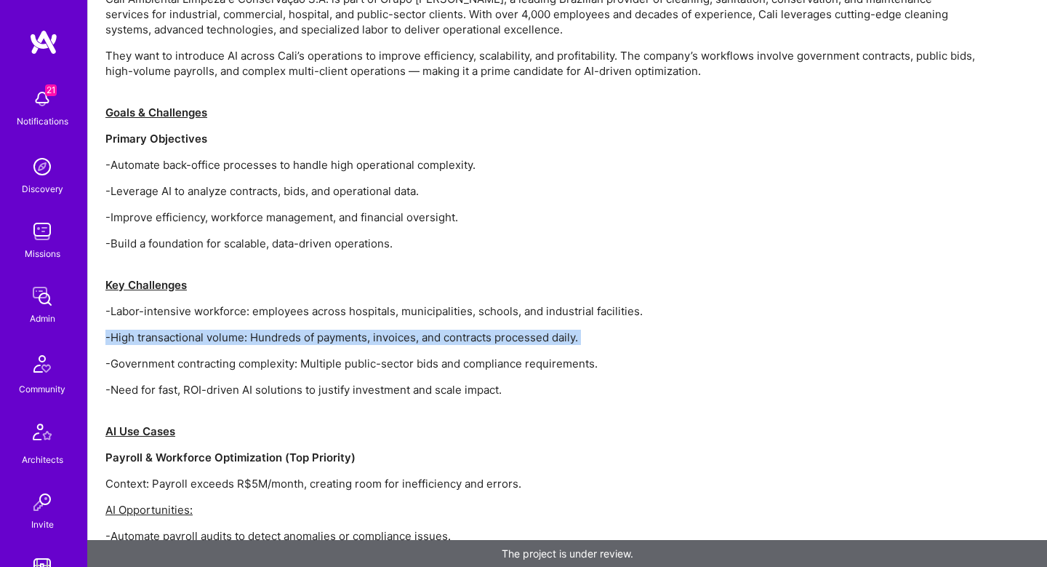
click at [198, 329] on p "-High transactional volume: Hundreds of payments, invoices, and contracts proce…" at bounding box center [541, 336] width 873 height 15
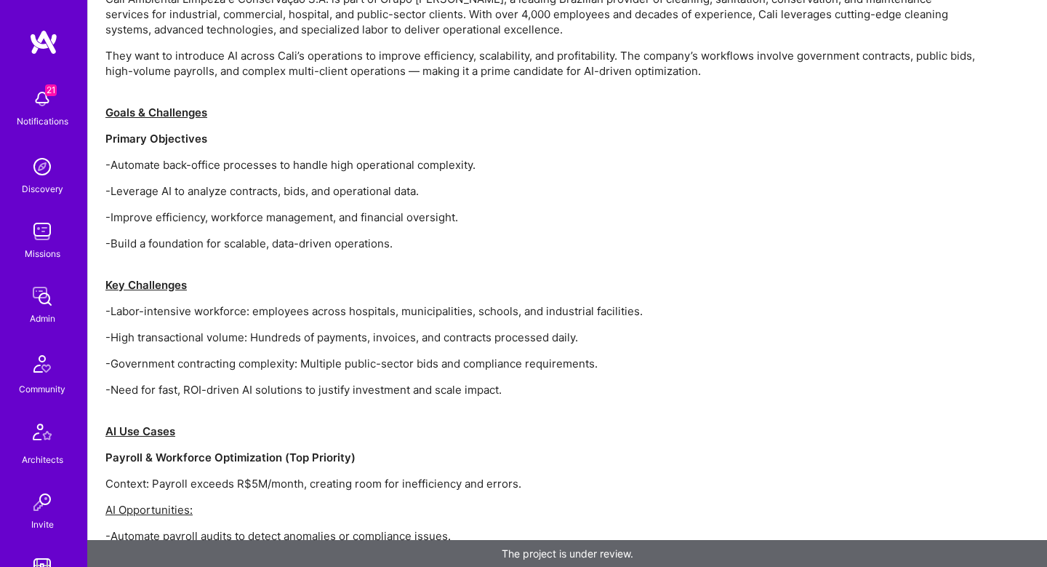
click at [212, 356] on p "-Government contracting complexity: Multiple public-sector bids and compliance …" at bounding box center [541, 363] width 873 height 15
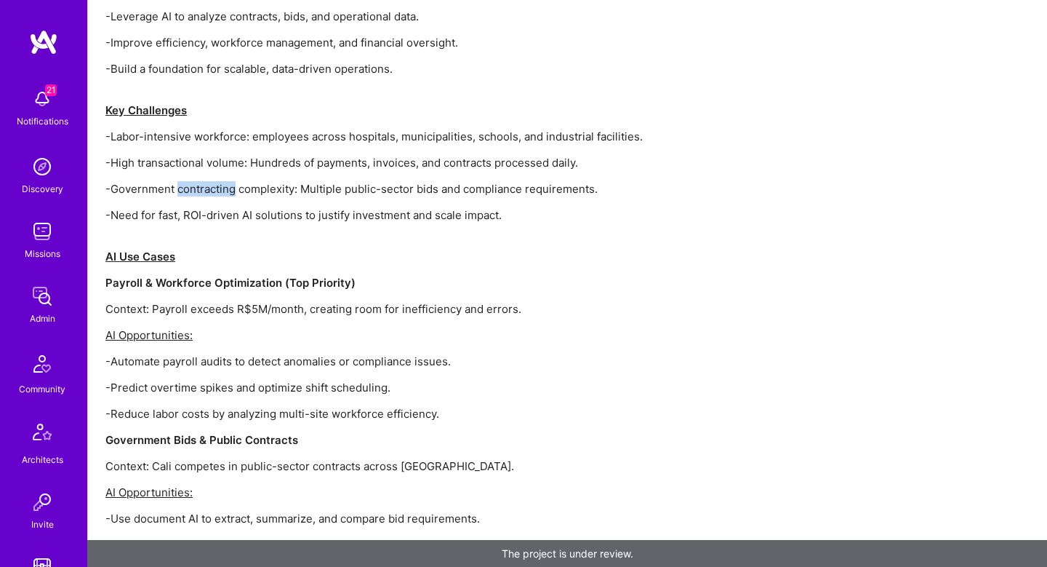
scroll to position [1562, 0]
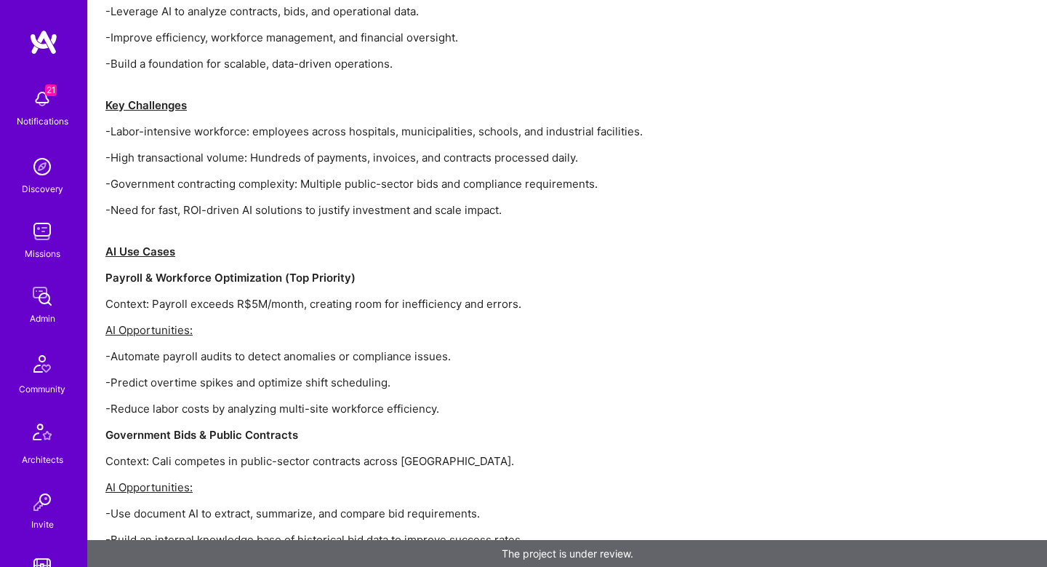
click at [164, 271] on strong "Payroll & Workforce Optimization (Top Priority)" at bounding box center [230, 278] width 250 height 14
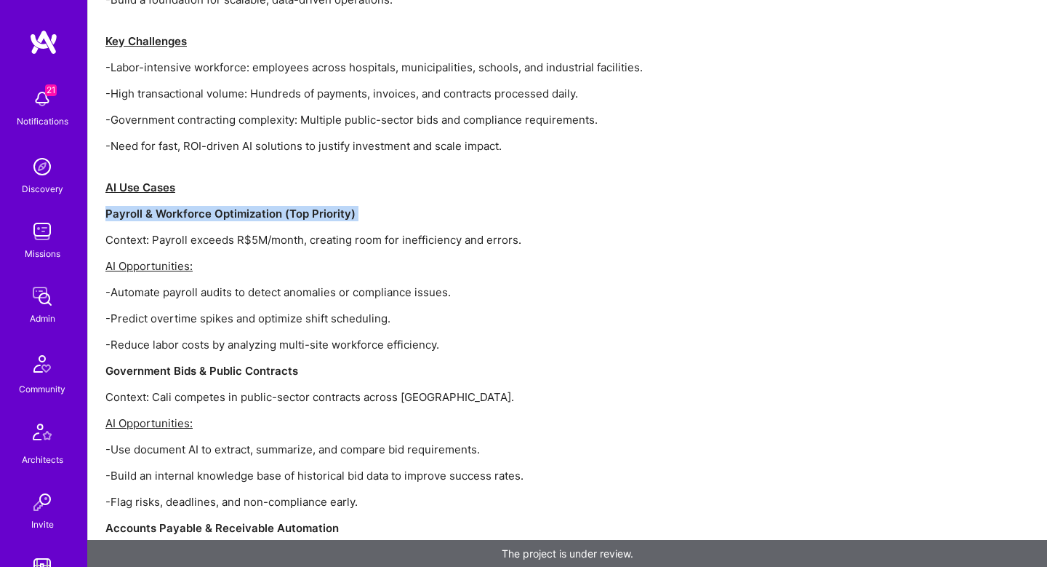
scroll to position [1627, 0]
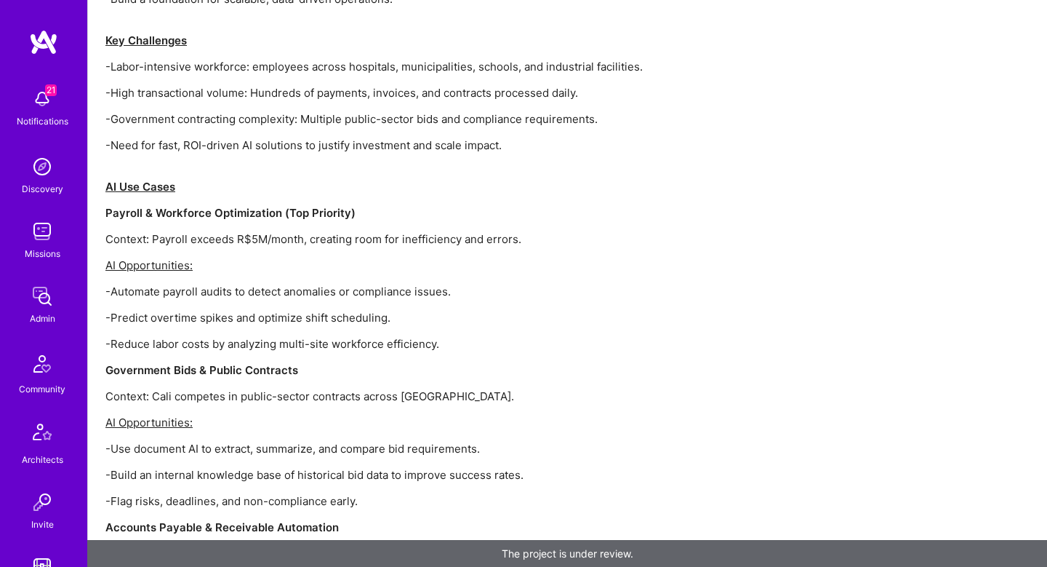
click at [174, 310] on p "-Predict overtime spikes and optimize shift scheduling." at bounding box center [541, 317] width 873 height 15
click at [175, 336] on p "-Reduce labor costs by analyzing multi-site workforce efficiency." at bounding box center [541, 343] width 873 height 15
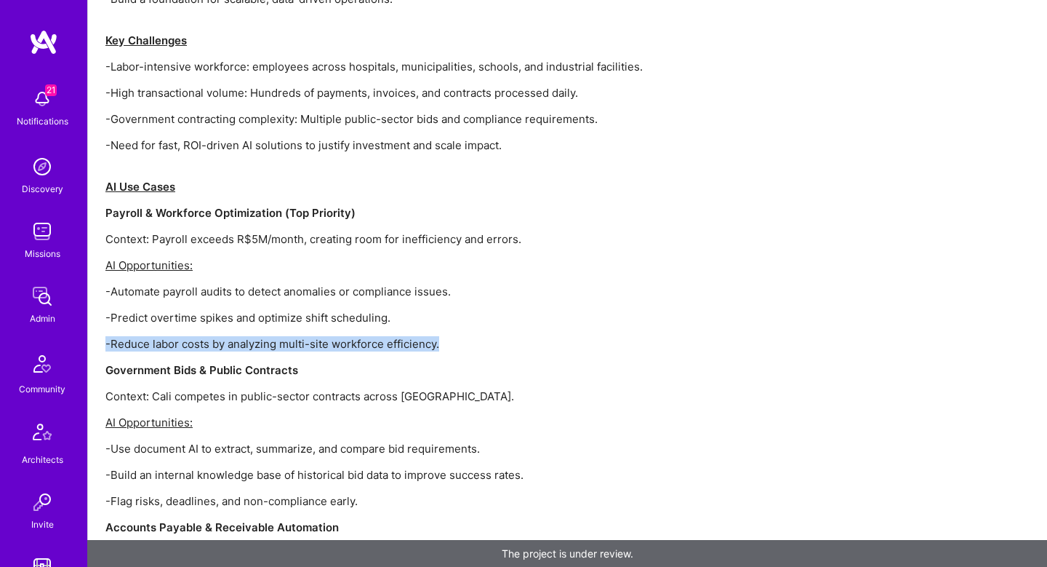
click at [175, 336] on p "-Reduce labor costs by analyzing multi-site workforce efficiency." at bounding box center [541, 343] width 873 height 15
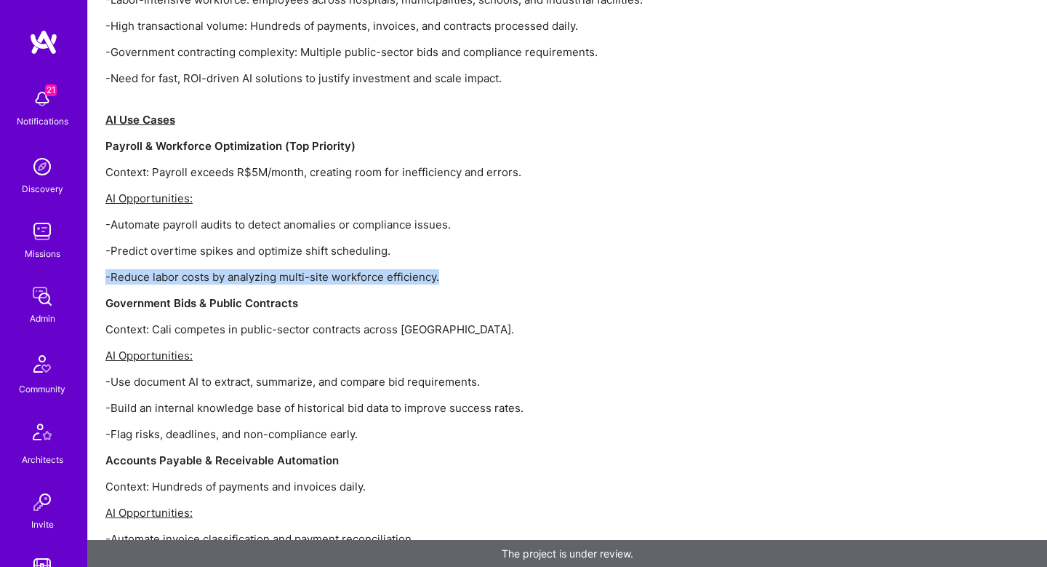
scroll to position [1692, 0]
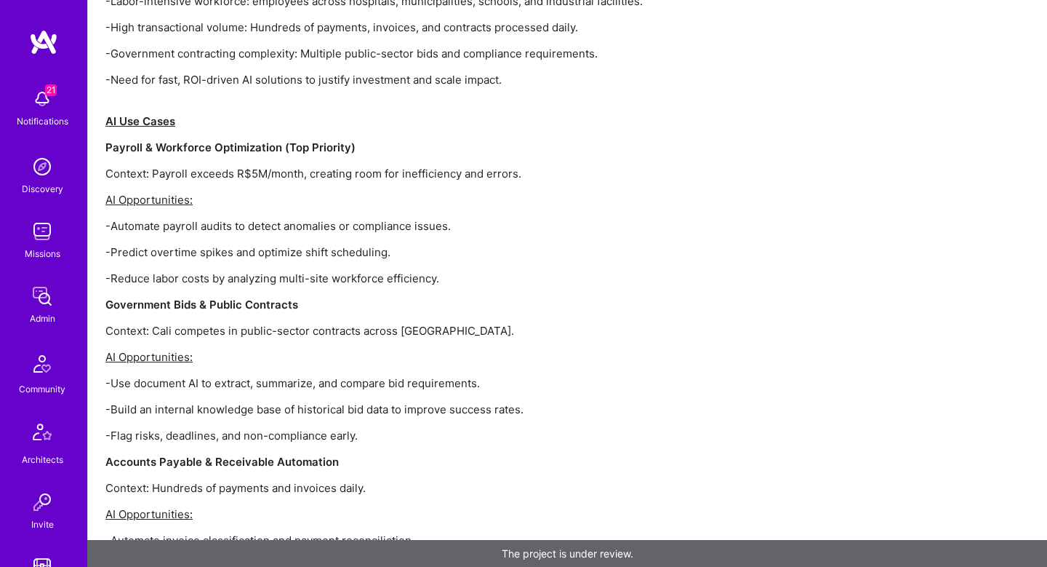
click at [185, 297] on strong "Government Bids & Public Contracts" at bounding box center [201, 304] width 193 height 14
click at [183, 324] on div "Project Overview Cali Ambiental Limpeza e Conservação S.A. is part of Grupo Mos…" at bounding box center [541, 514] width 873 height 1719
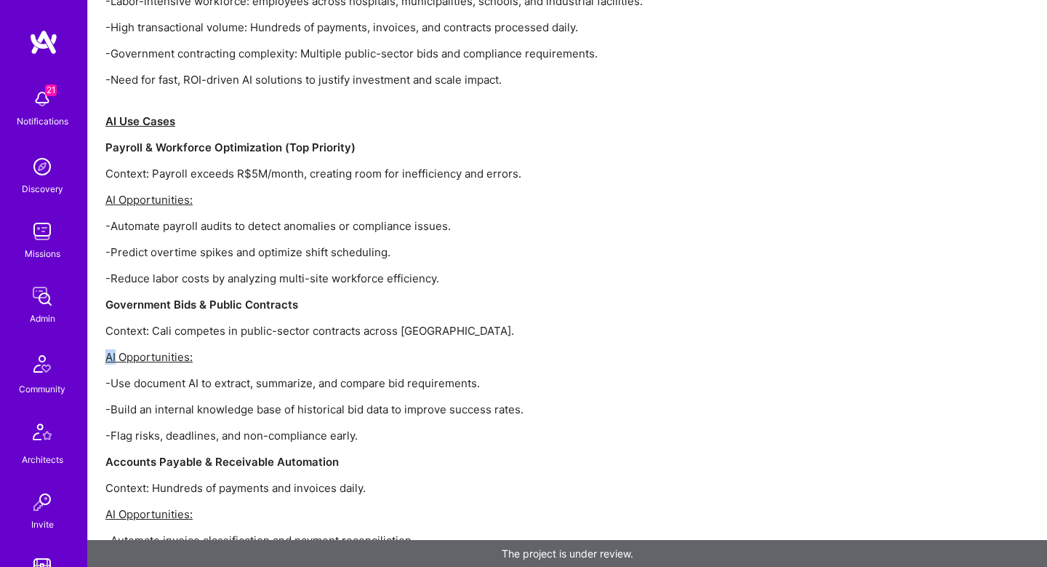
click at [183, 322] on div "Project Overview Cali Ambiental Limpeza e Conservação S.A. is part of Grupo Mos…" at bounding box center [541, 514] width 873 height 1719
click at [183, 323] on p "Context: Cali competes in public-sector contracts across Brazil." at bounding box center [541, 330] width 873 height 15
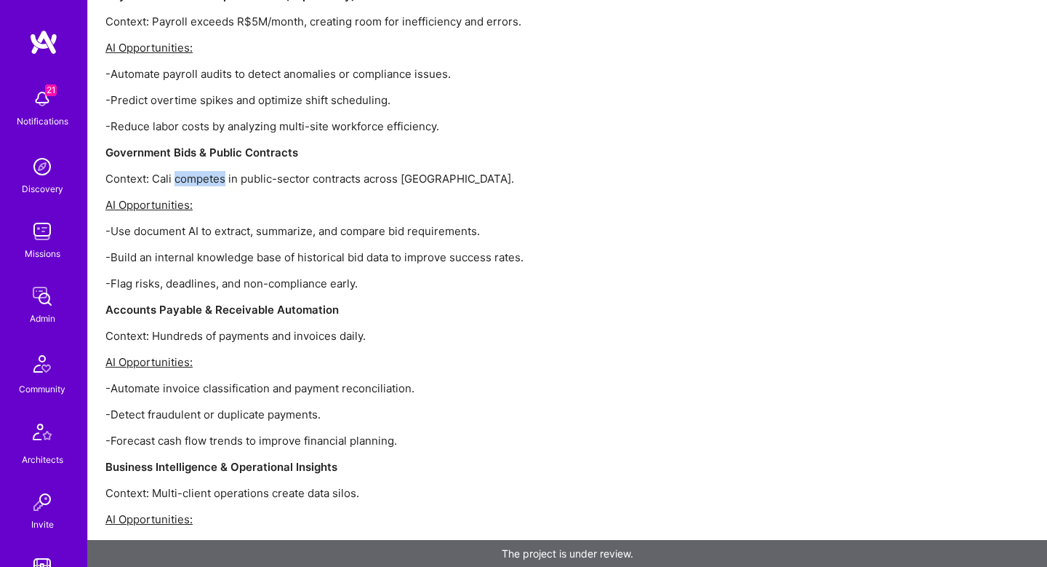
scroll to position [1849, 0]
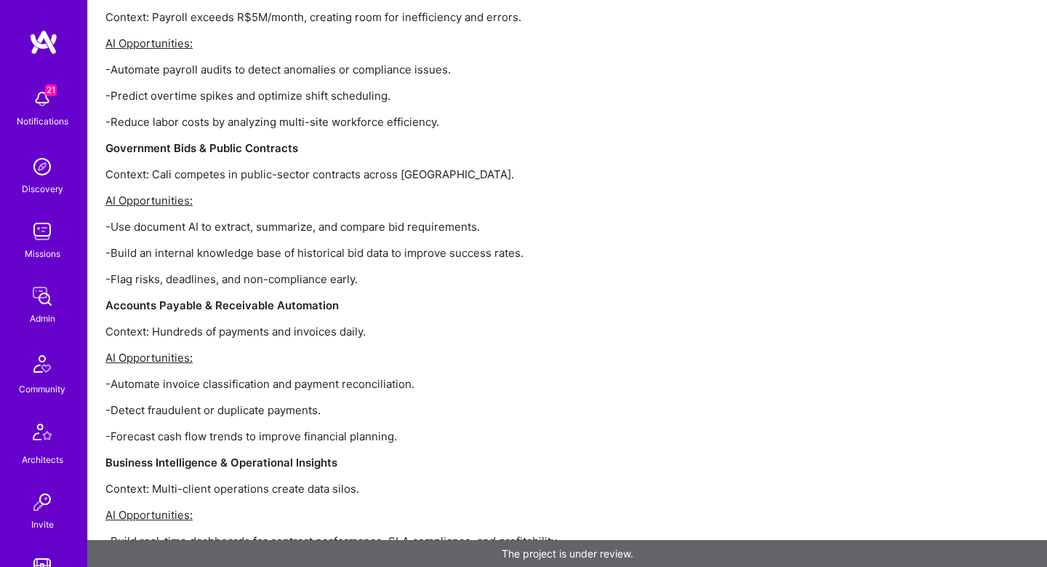
click at [199, 222] on div "Project Overview Cali Ambiental Limpeza e Conservação S.A. is part of Grupo Mos…" at bounding box center [541, 358] width 873 height 1719
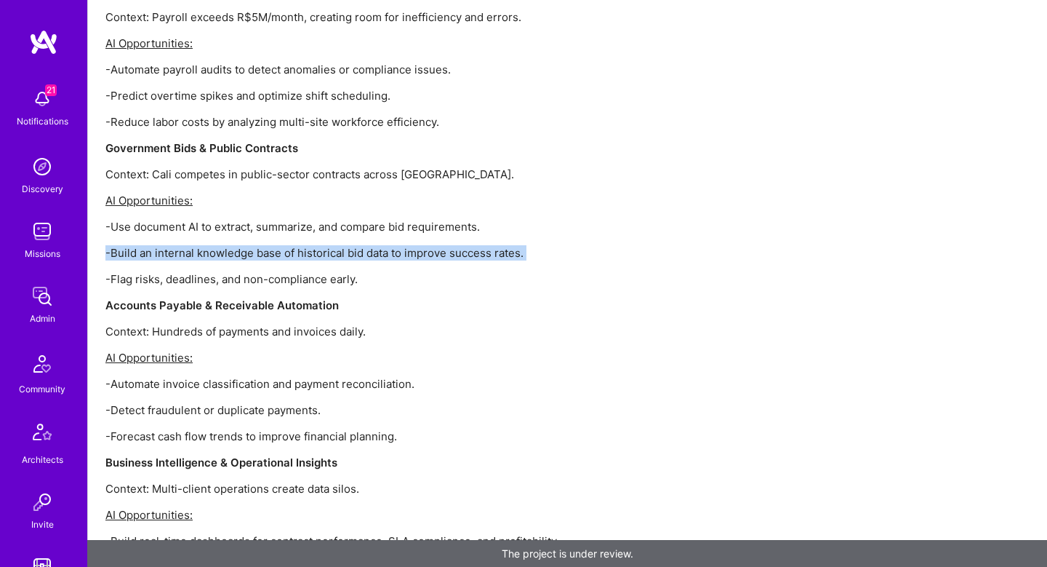
click at [199, 222] on div "Project Overview Cali Ambiental Limpeza e Conservação S.A. is part of Grupo Mos…" at bounding box center [541, 358] width 873 height 1719
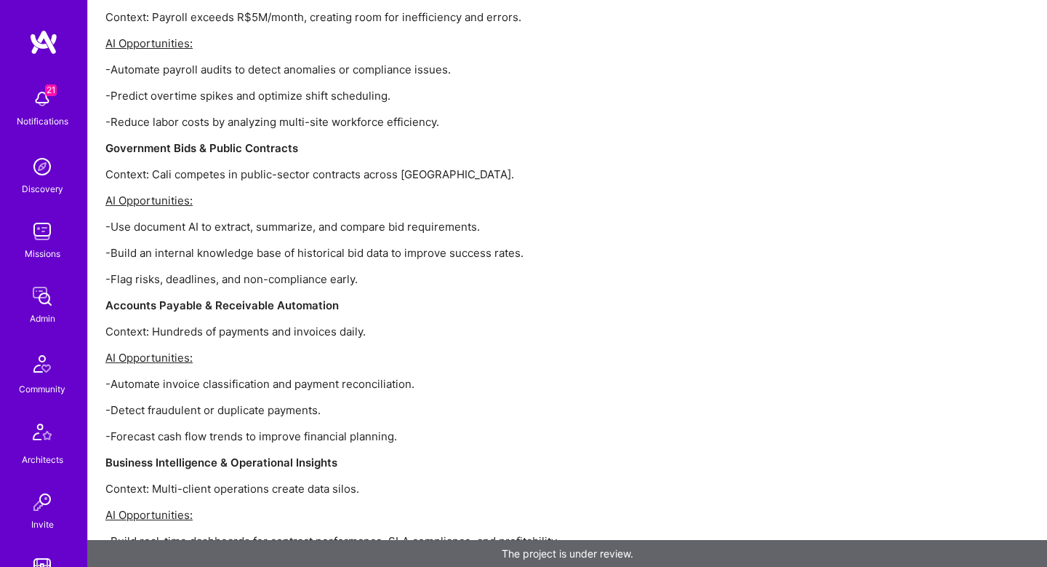
click at [202, 276] on div "Project Overview Cali Ambiental Limpeza e Conservação S.A. is part of Grupo Mos…" at bounding box center [541, 358] width 873 height 1719
click at [204, 298] on strong "Accounts Payable & Receivable Automation" at bounding box center [221, 305] width 233 height 14
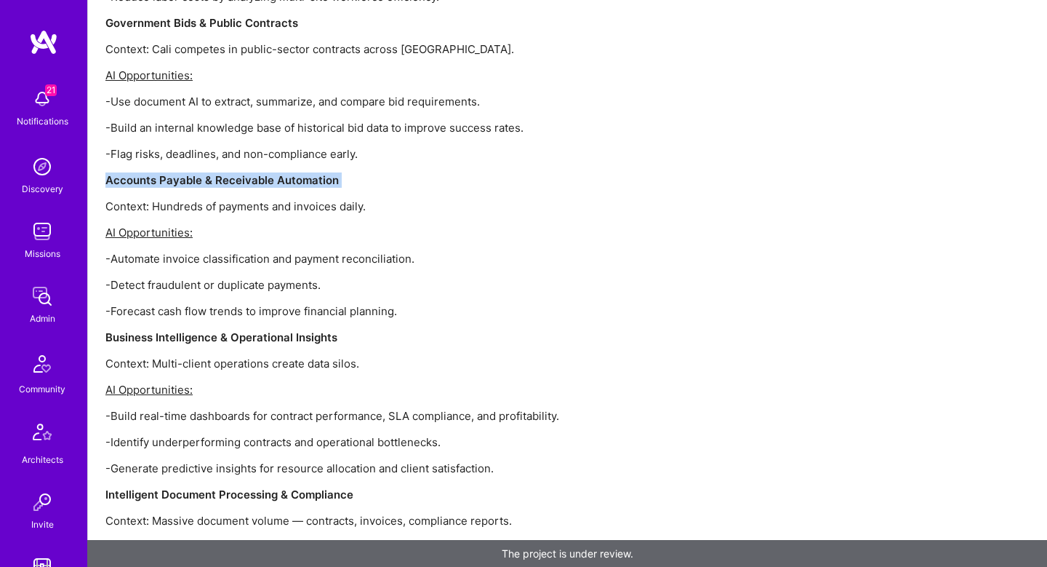
scroll to position [1978, 0]
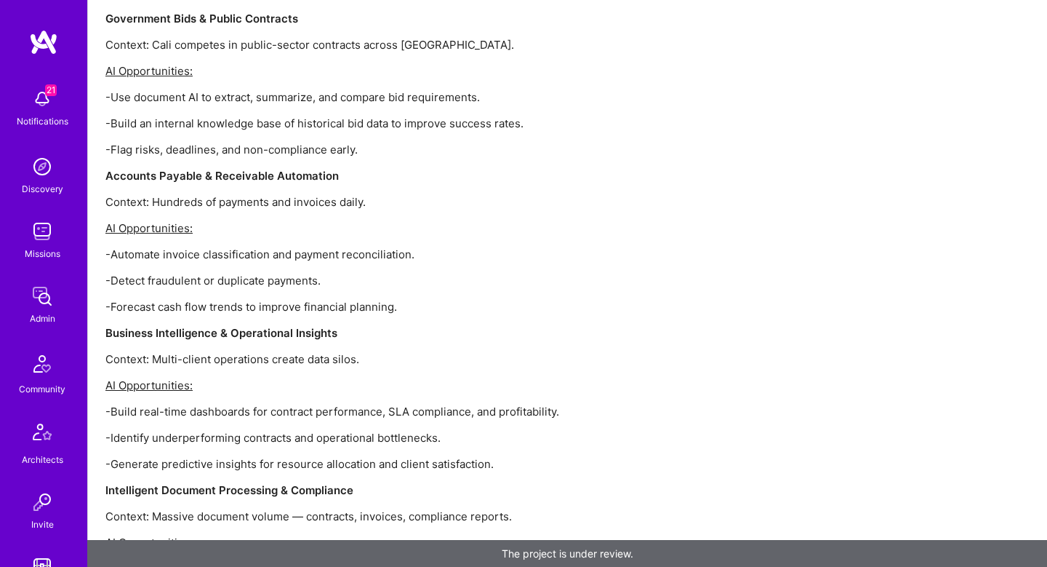
click at [172, 247] on p "-Automate invoice classification and payment reconciliation." at bounding box center [541, 254] width 873 height 15
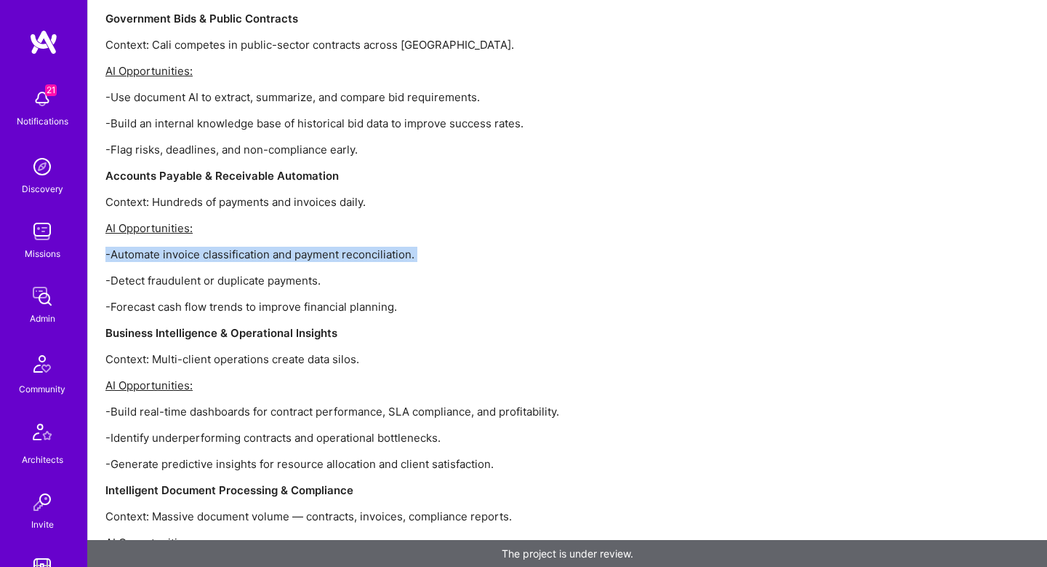
click at [172, 247] on p "-Automate invoice classification and payment reconciliation." at bounding box center [541, 254] width 873 height 15
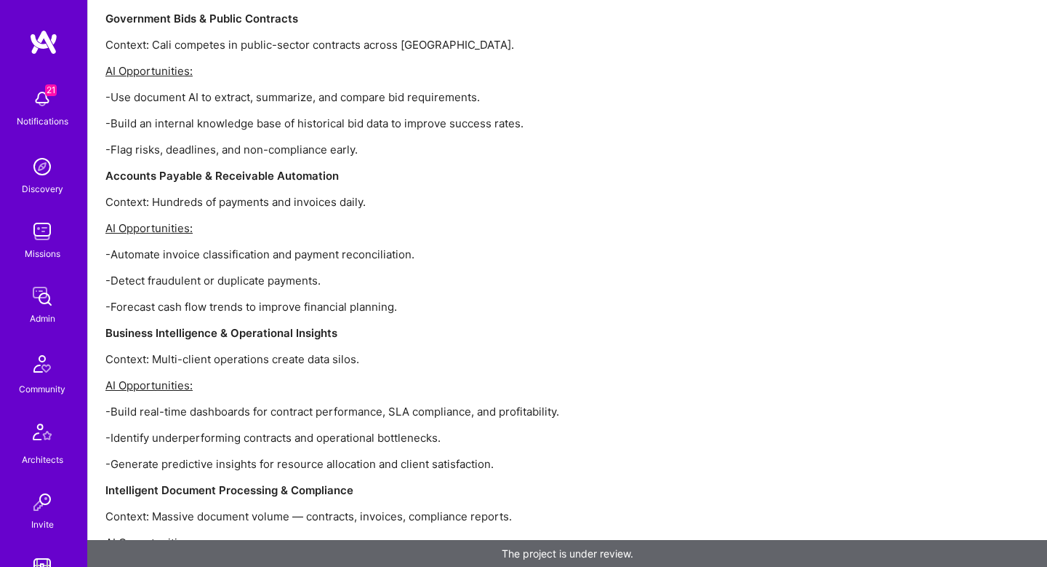
click at [182, 273] on p "-Detect fraudulent or duplicate payments." at bounding box center [541, 280] width 873 height 15
click at [185, 299] on p "-Forecast cash flow trends to improve financial planning." at bounding box center [541, 306] width 873 height 15
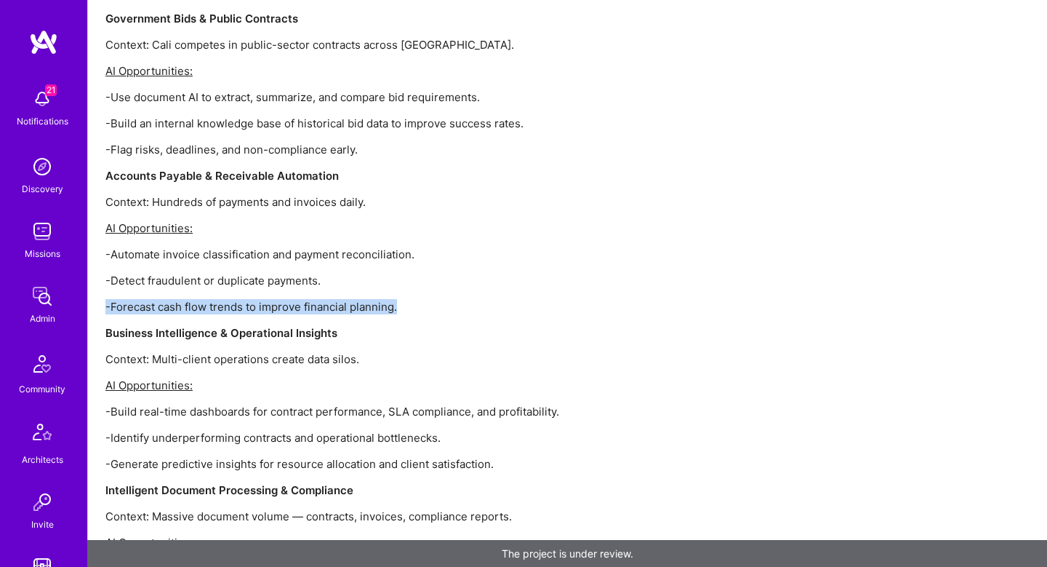
click at [185, 299] on p "-Forecast cash flow trends to improve financial planning." at bounding box center [541, 306] width 873 height 15
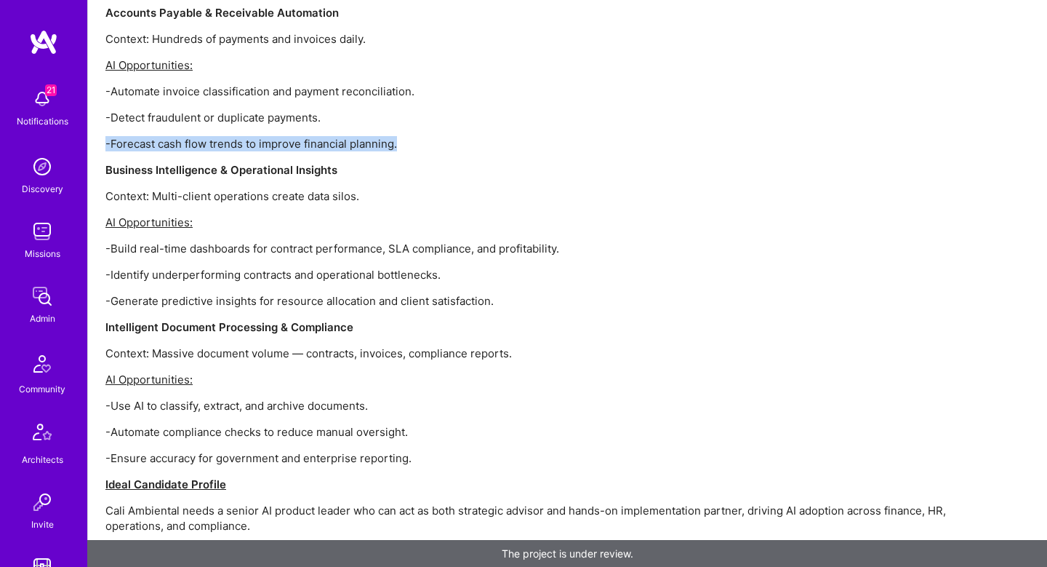
scroll to position [2143, 0]
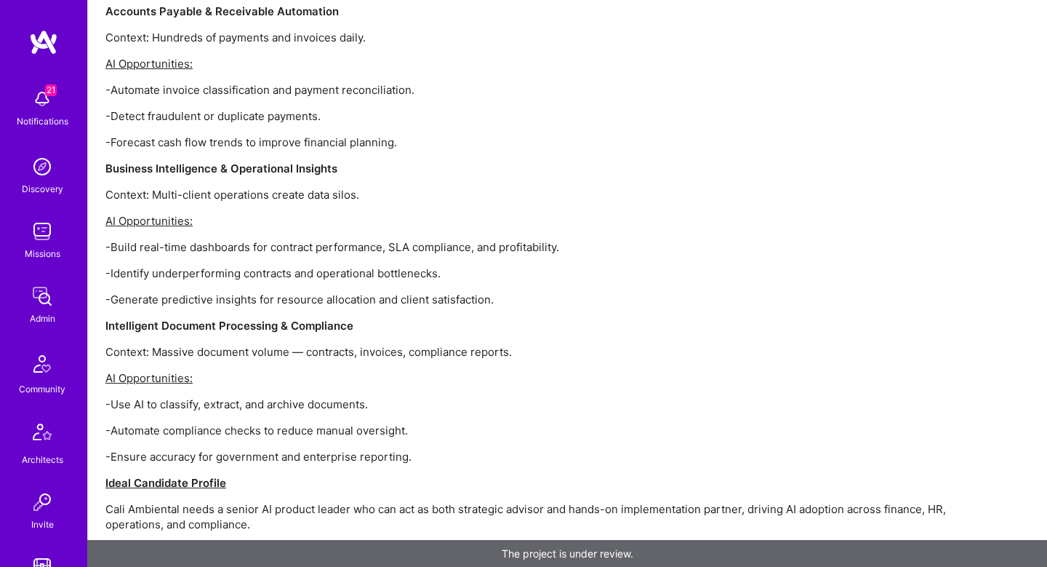
click at [180, 161] on strong "Business Intelligence & Operational Insights" at bounding box center [221, 168] width 232 height 14
click at [195, 244] on div "Project Overview Cali Ambiental Limpeza e Conservação S.A. is part of Grupo Mos…" at bounding box center [541, 64] width 873 height 1719
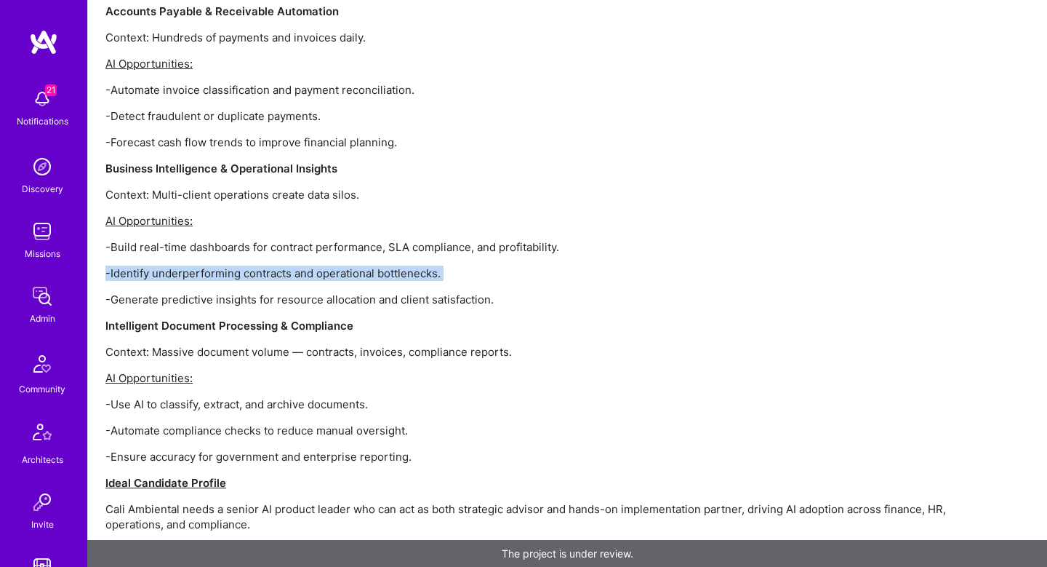
click at [195, 244] on div "Project Overview Cali Ambiental Limpeza e Conservação S.A. is part of Grupo Mos…" at bounding box center [541, 64] width 873 height 1719
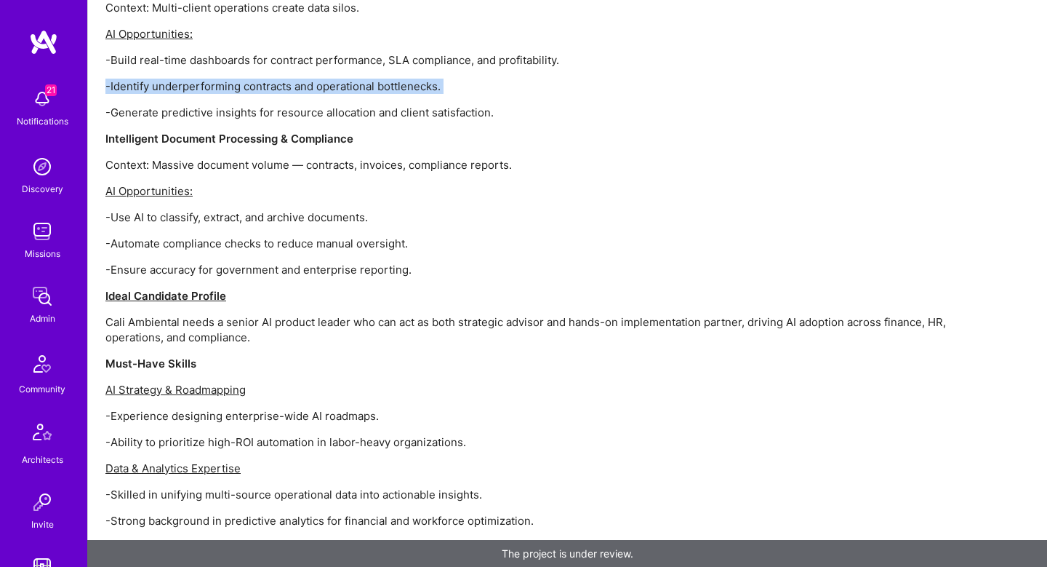
scroll to position [2327, 0]
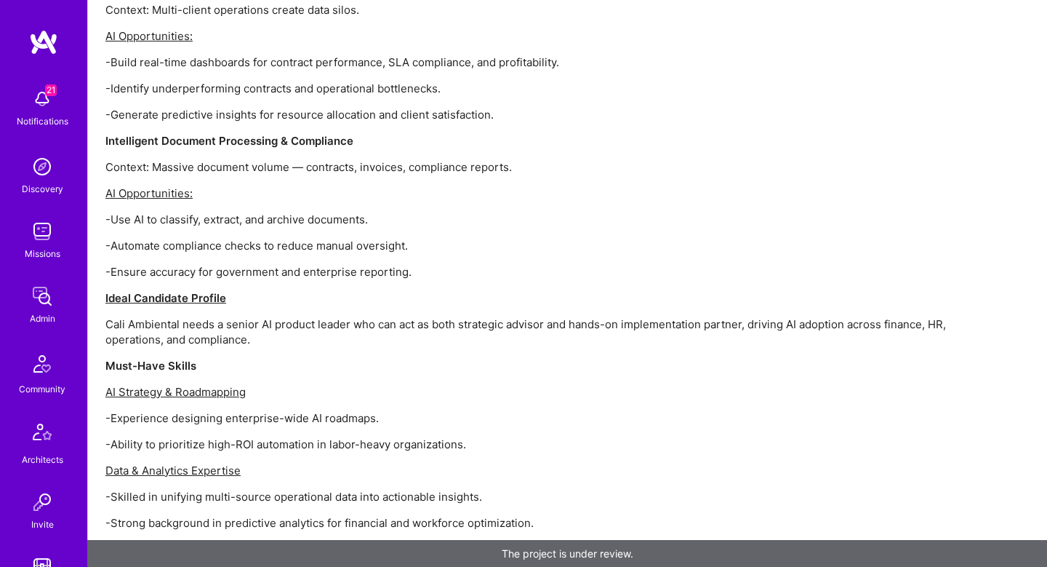
click at [183, 134] on strong "Intelligent Document Processing & Compliance" at bounding box center [229, 141] width 248 height 14
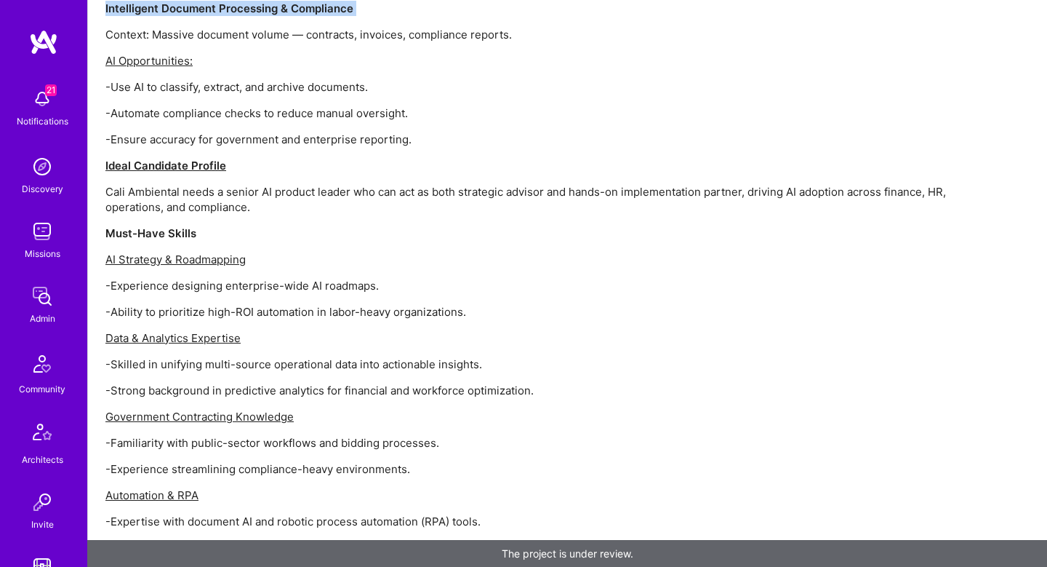
scroll to position [2560, 0]
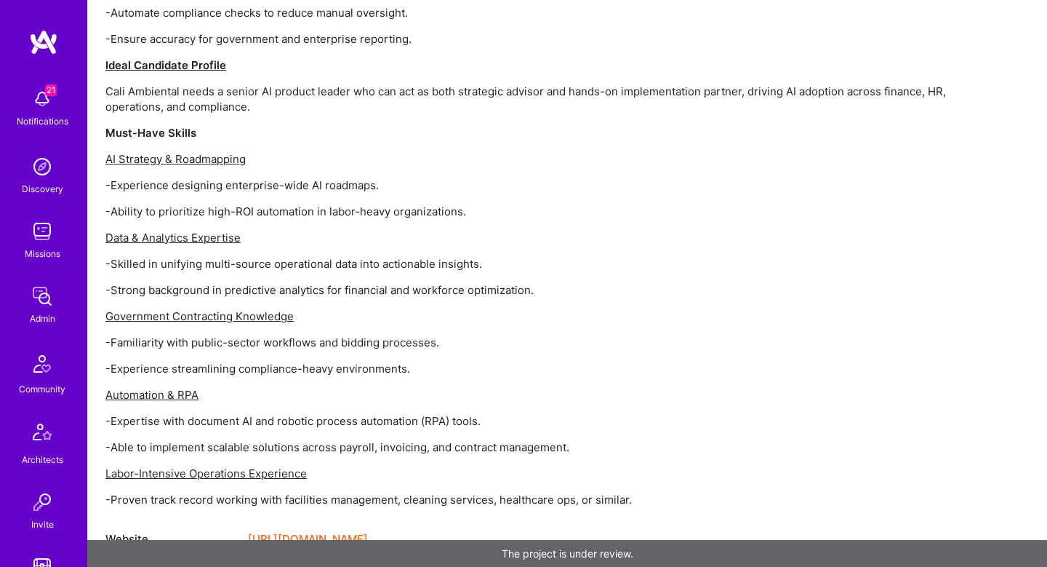
click at [196, 282] on p "-Strong background in predictive analytics for financial and workforce optimiza…" at bounding box center [541, 289] width 873 height 15
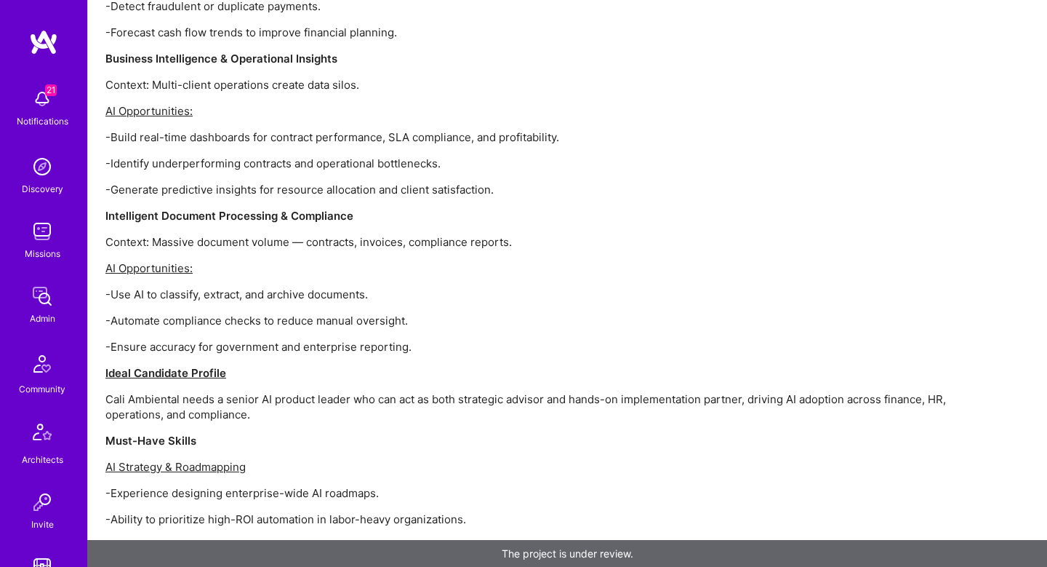
scroll to position [2248, 0]
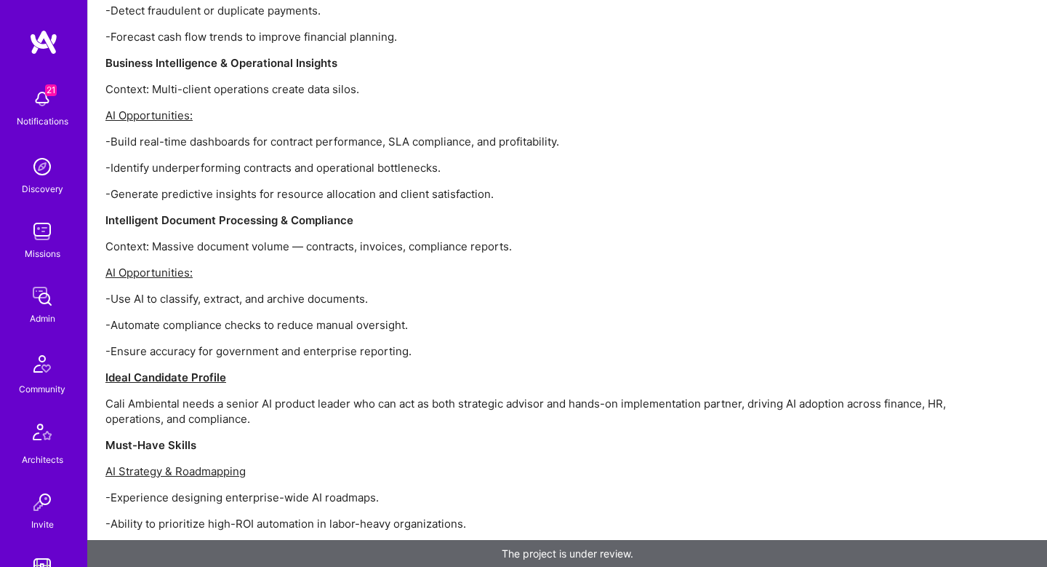
click at [271, 134] on p "-Build real-time dashboards for contract performance, SLA compliance, and profi…" at bounding box center [541, 141] width 873 height 15
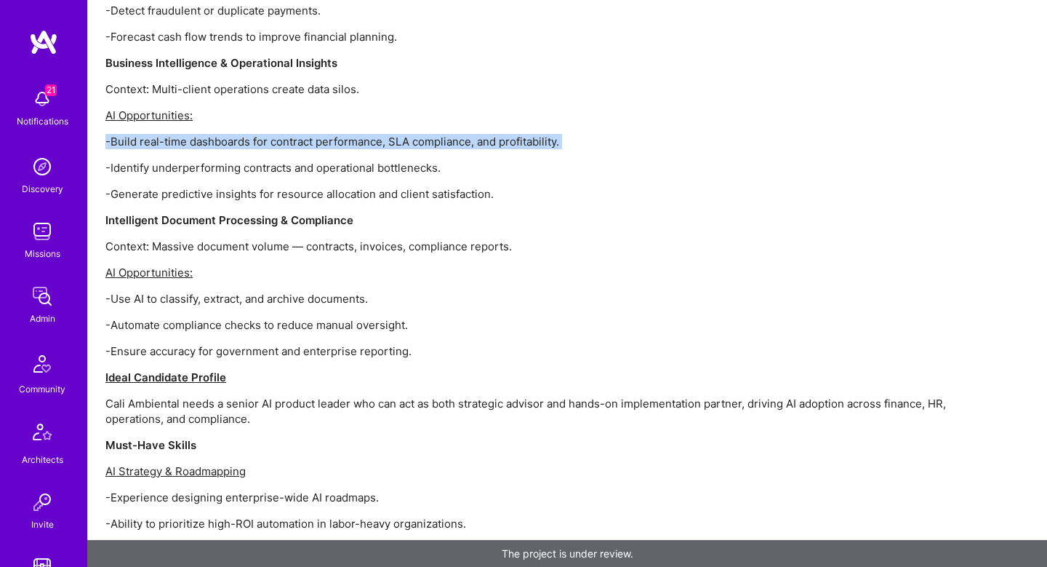
click at [271, 134] on p "-Build real-time dashboards for contract performance, SLA compliance, and profi…" at bounding box center [541, 141] width 873 height 15
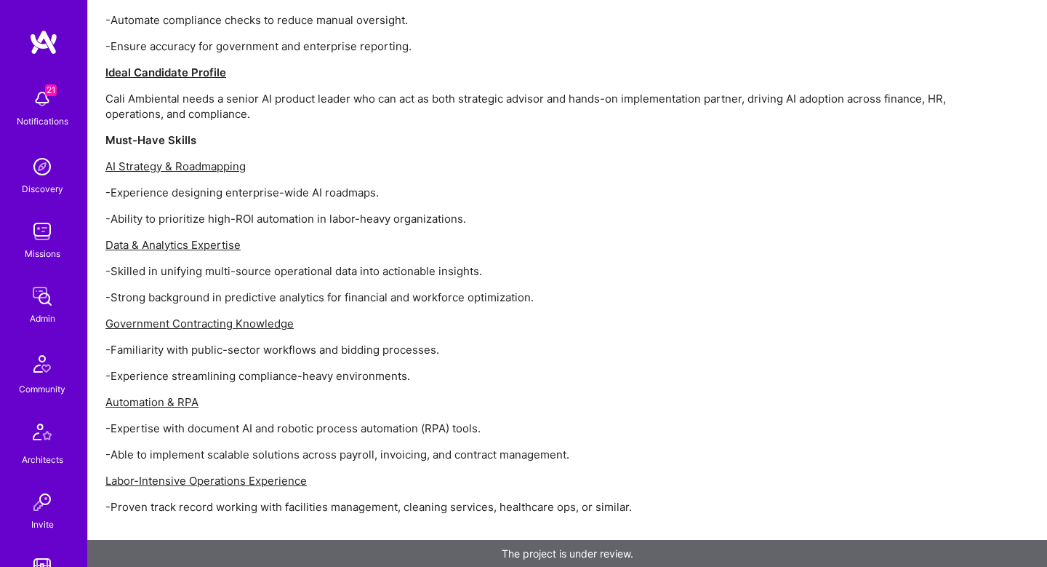
scroll to position [2560, 0]
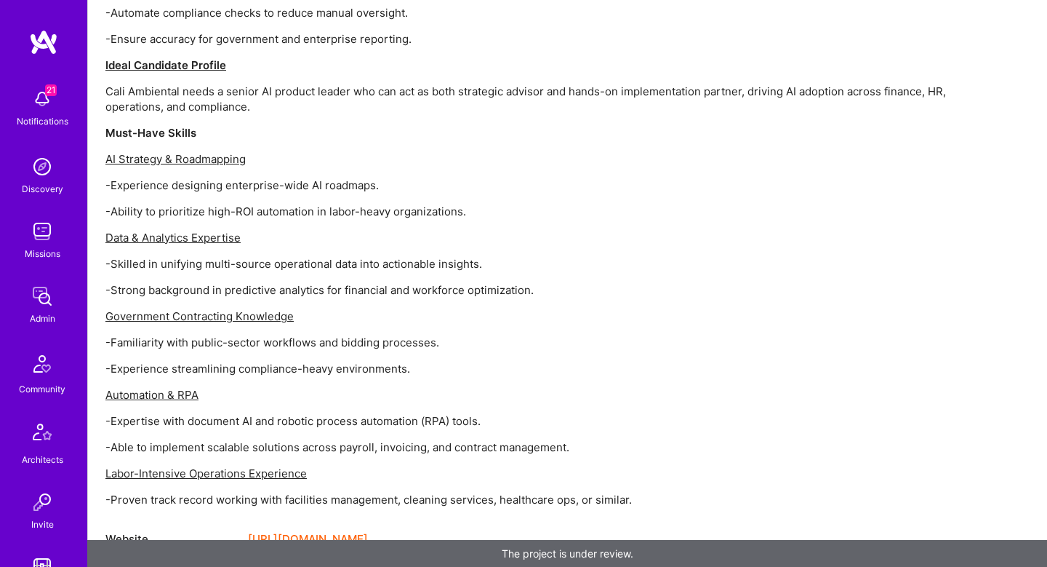
click at [271, 125] on p "Must-Have Skills" at bounding box center [541, 132] width 873 height 15
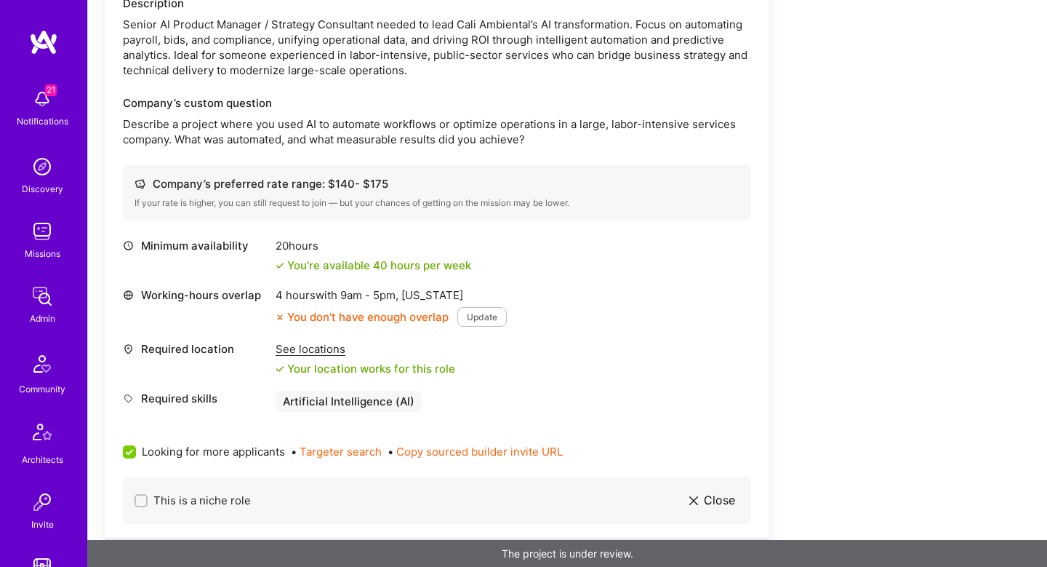
scroll to position [0, 0]
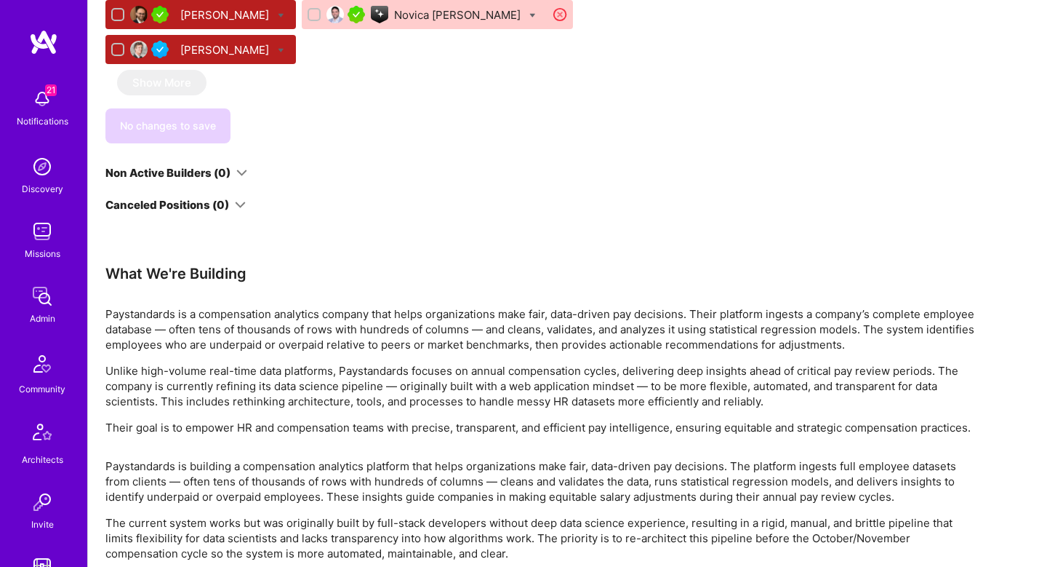
scroll to position [1265, 0]
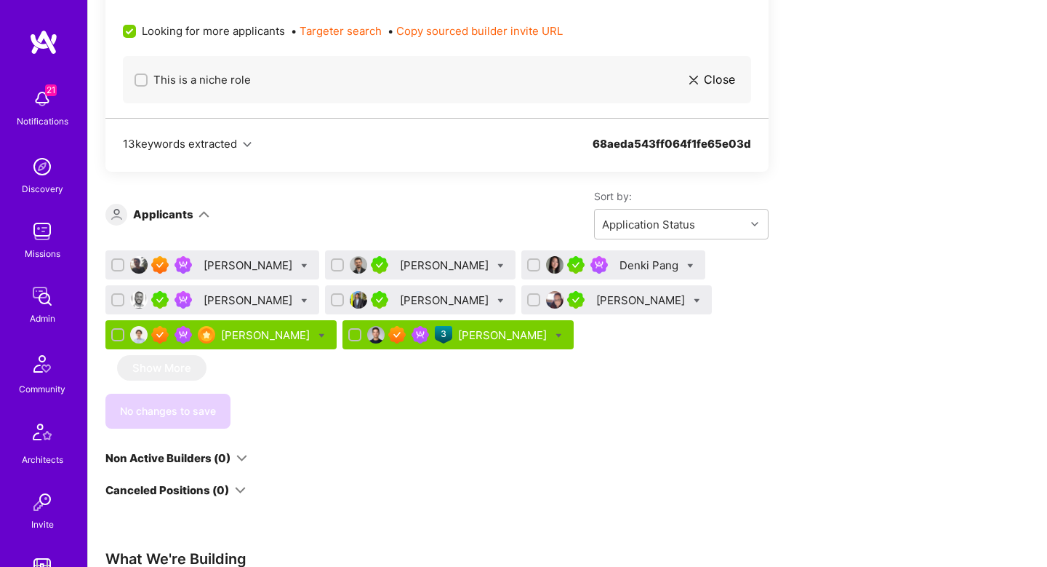
scroll to position [953, 0]
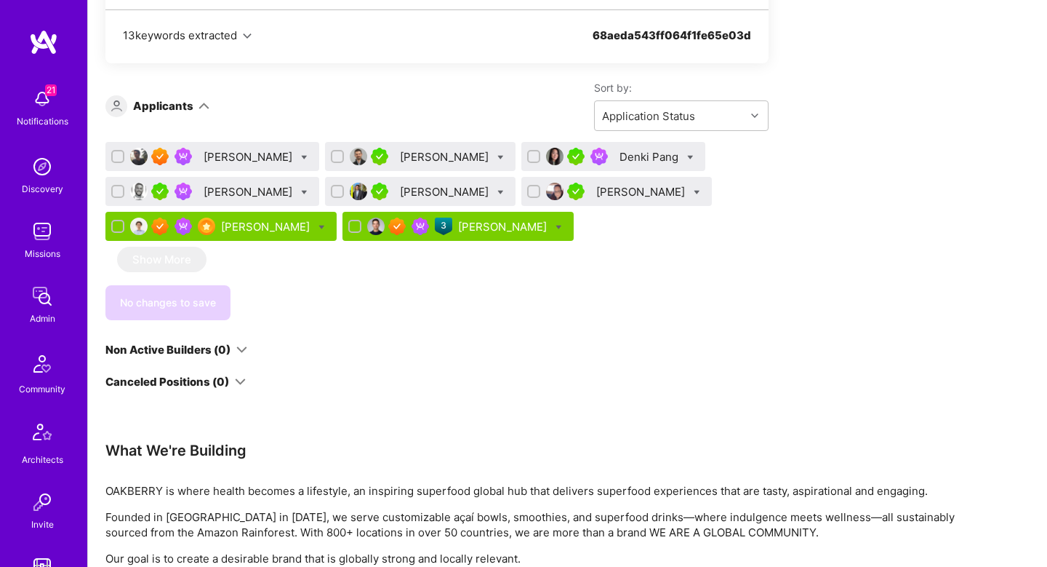
click at [499, 225] on div "[PERSON_NAME]" at bounding box center [504, 226] width 92 height 15
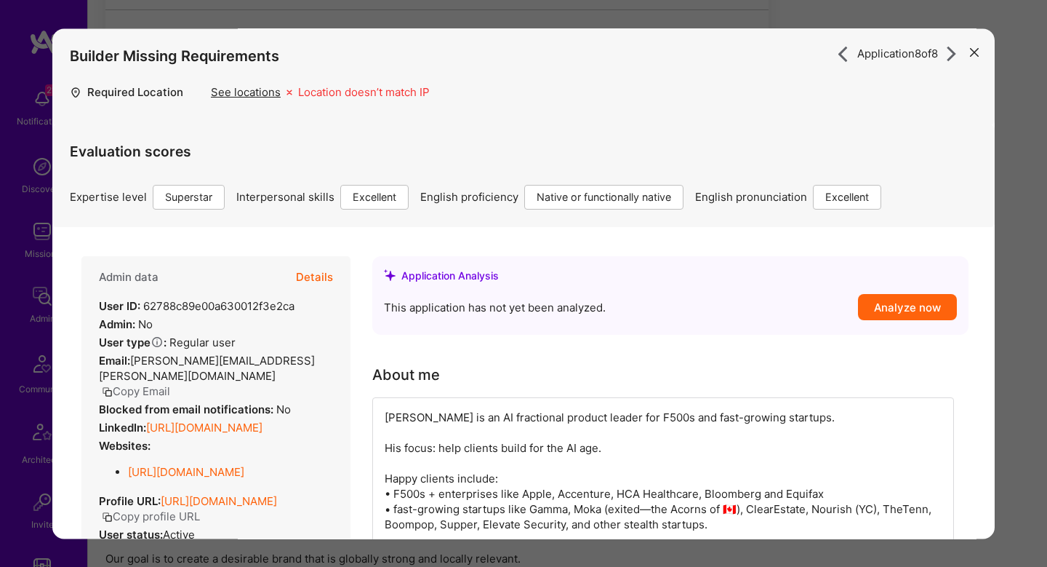
click at [322, 279] on button "Details" at bounding box center [314, 277] width 37 height 42
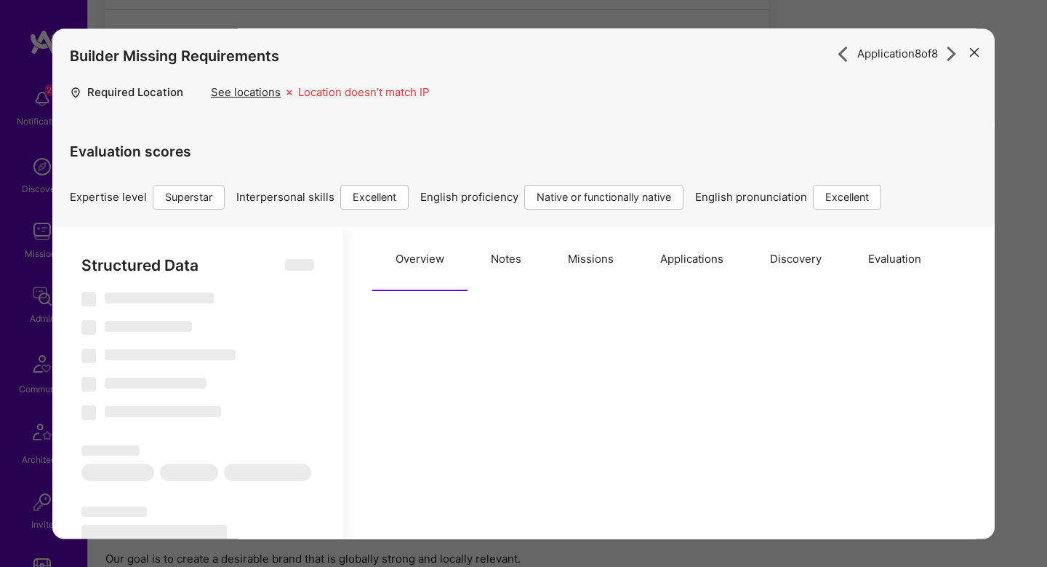
click at [604, 275] on button "Missions" at bounding box center [591, 259] width 92 height 64
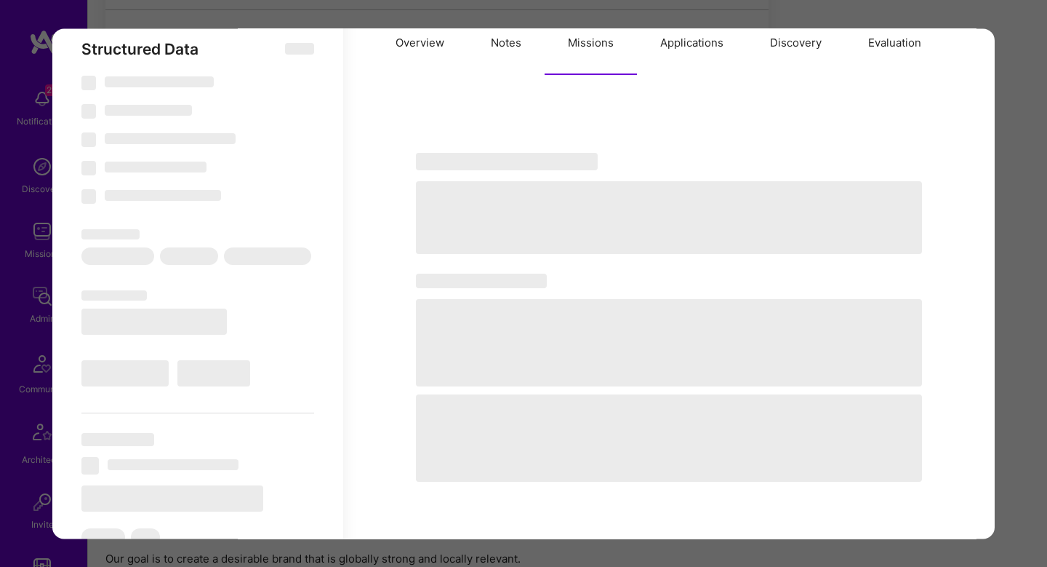
select select "Right Now"
select select "7"
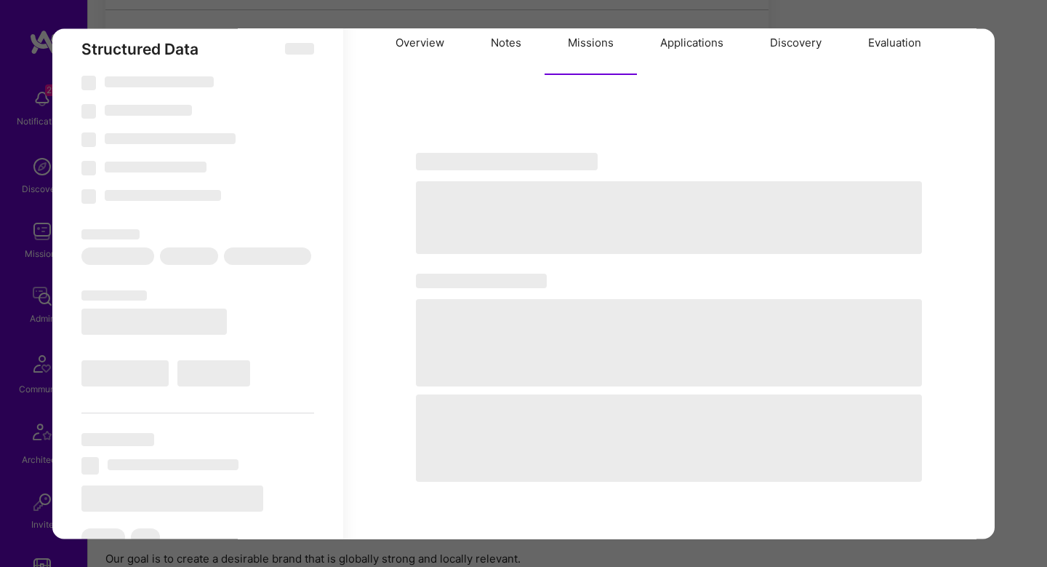
select select "CA"
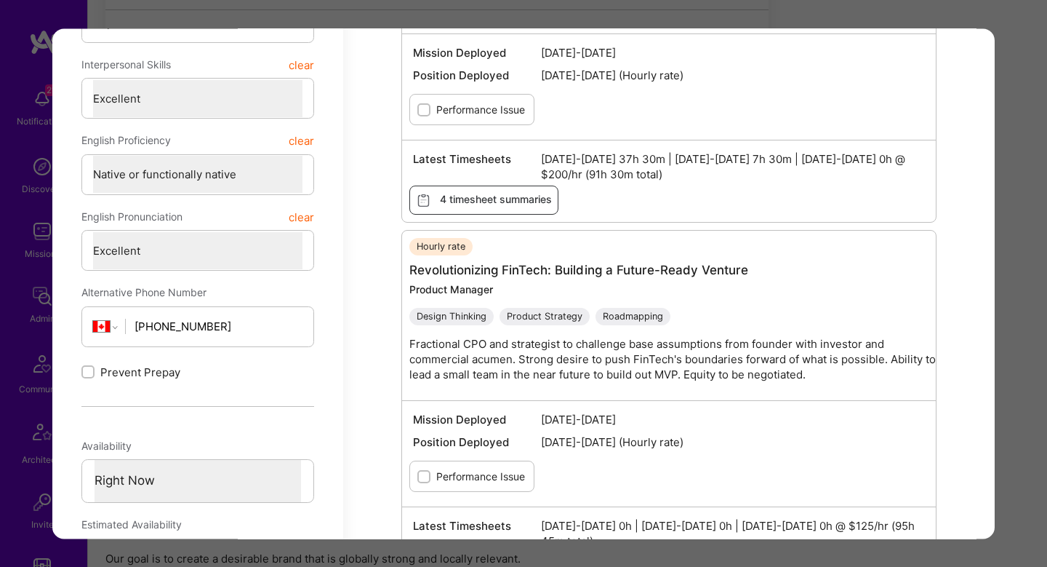
scroll to position [593, 0]
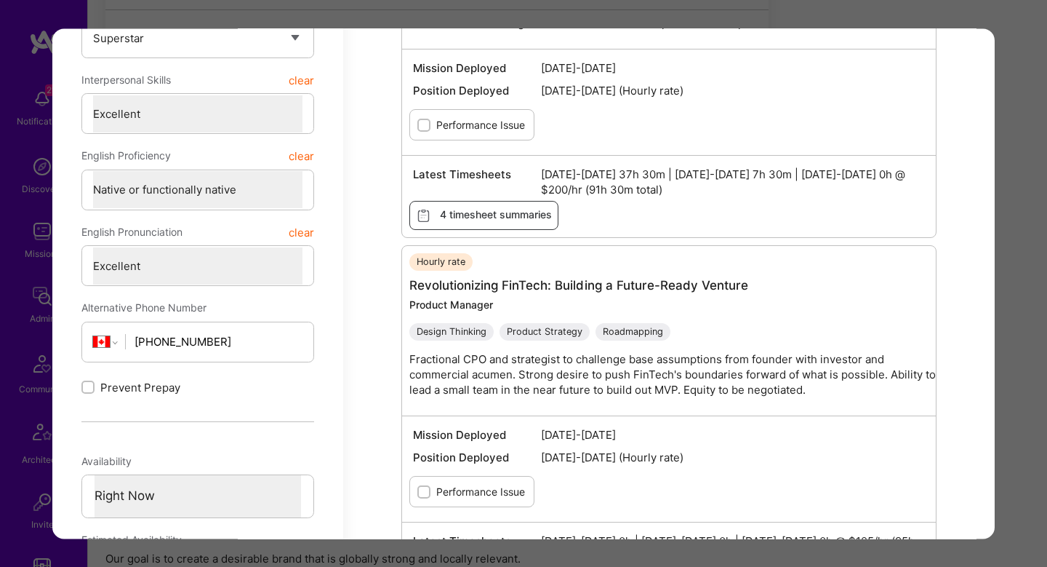
click at [1028, 296] on div "Application 8 of 8 Builder Missing Requirements Required Location See locations…" at bounding box center [523, 283] width 1047 height 567
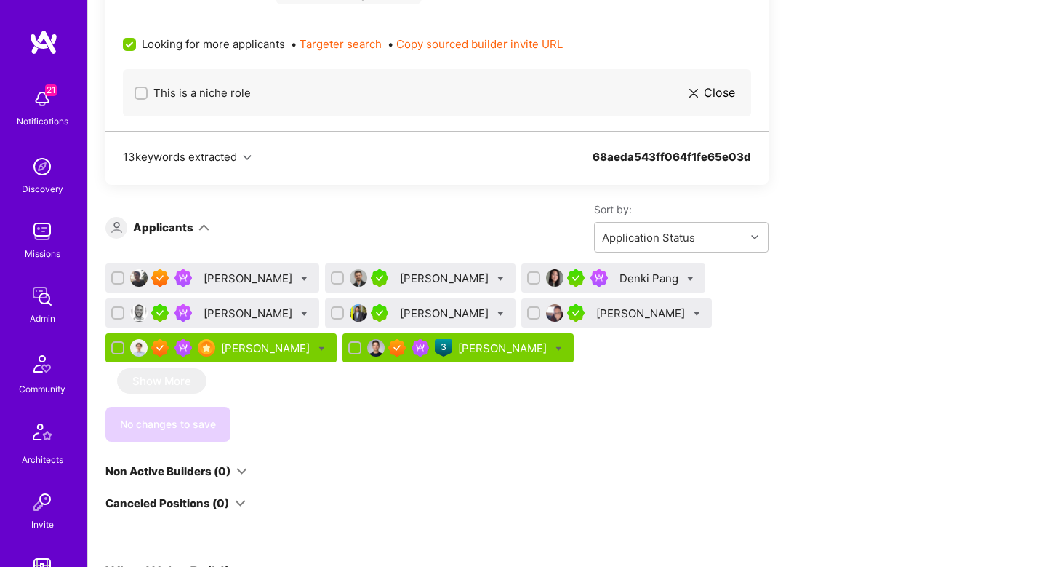
scroll to position [833, 0]
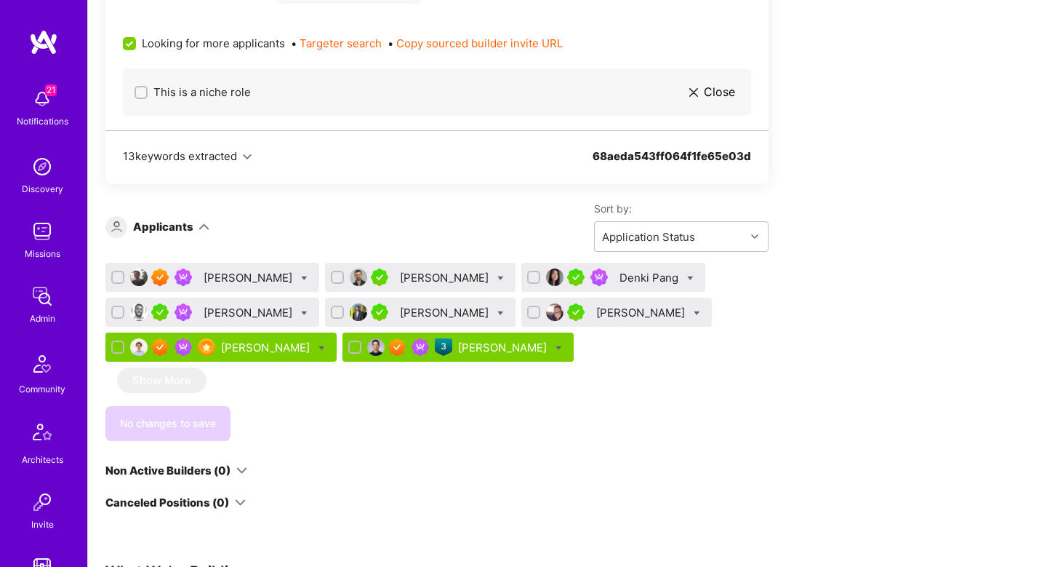
click at [274, 350] on div "[PERSON_NAME]" at bounding box center [267, 347] width 92 height 15
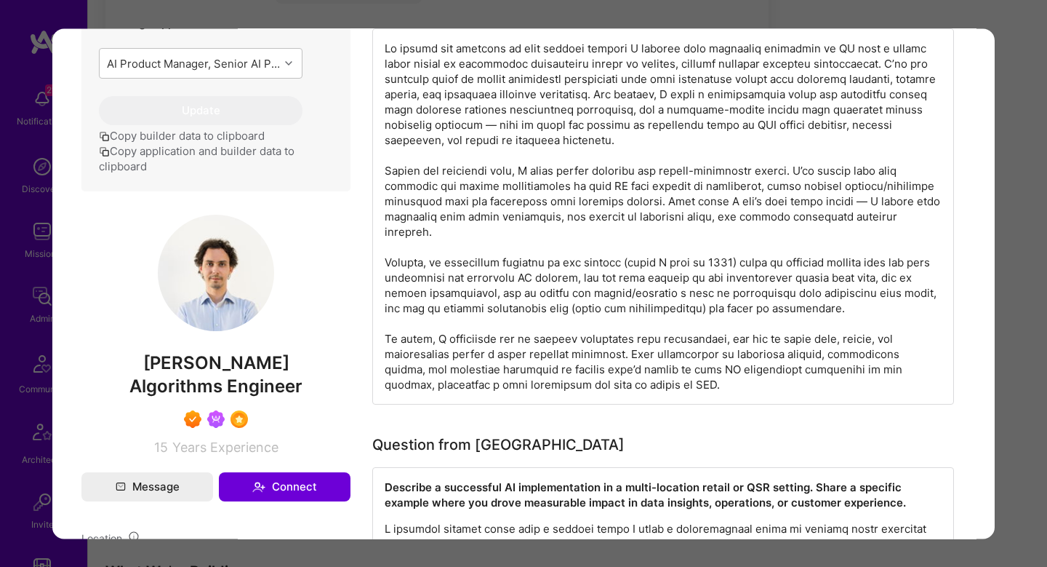
scroll to position [580, 0]
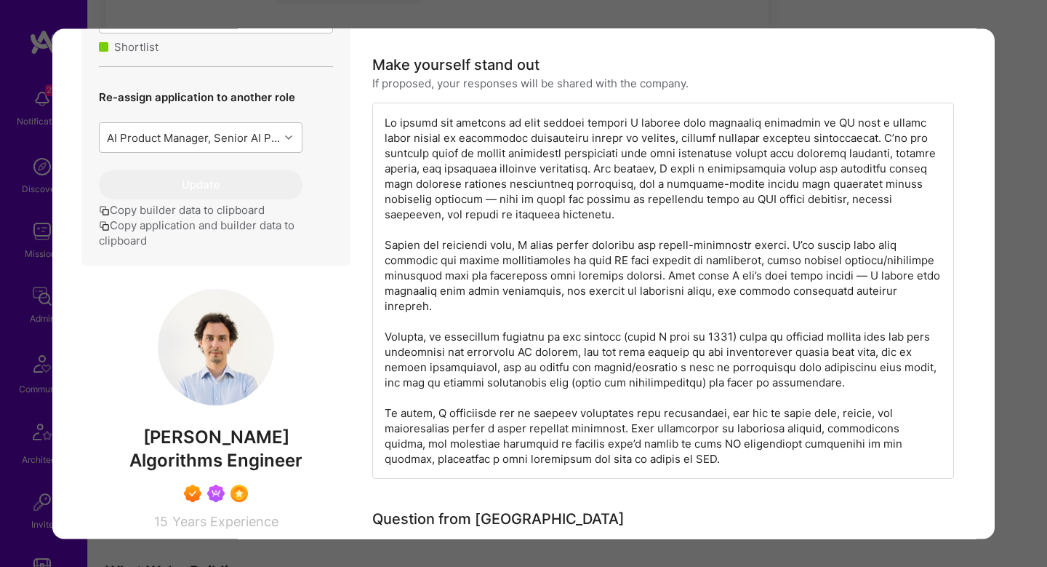
click at [625, 322] on div "modal" at bounding box center [663, 291] width 582 height 376
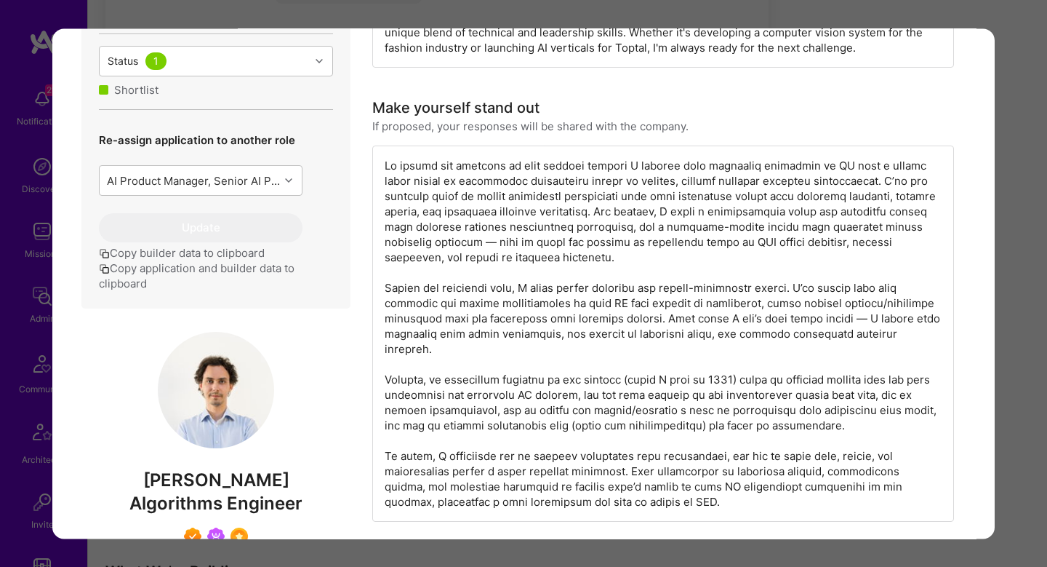
scroll to position [530, 0]
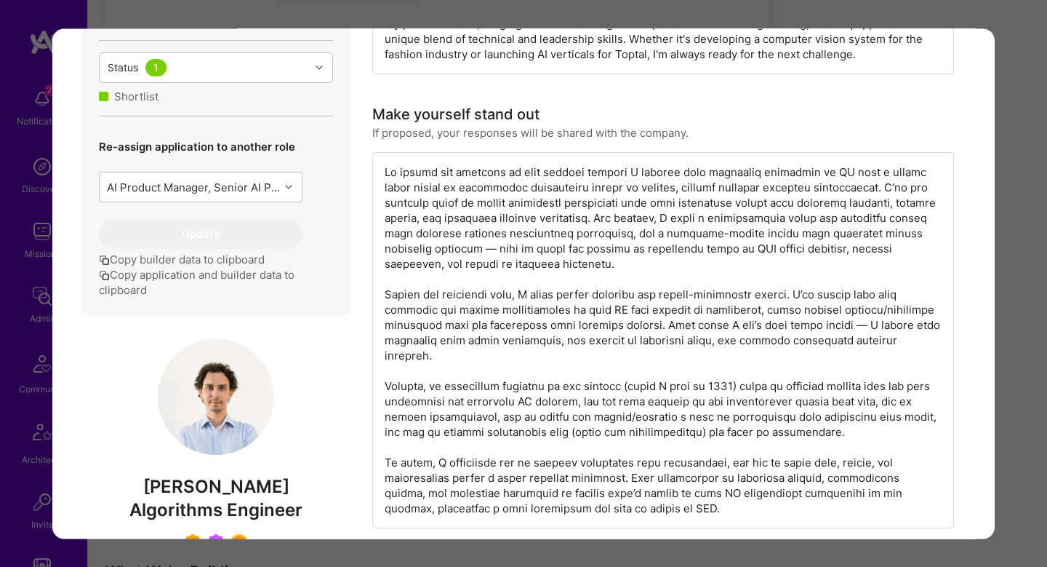
click at [1036, 307] on div "Application 7 of 8 Evaluation scores Expertise level Superstar Interpersonal sk…" at bounding box center [523, 283] width 1047 height 567
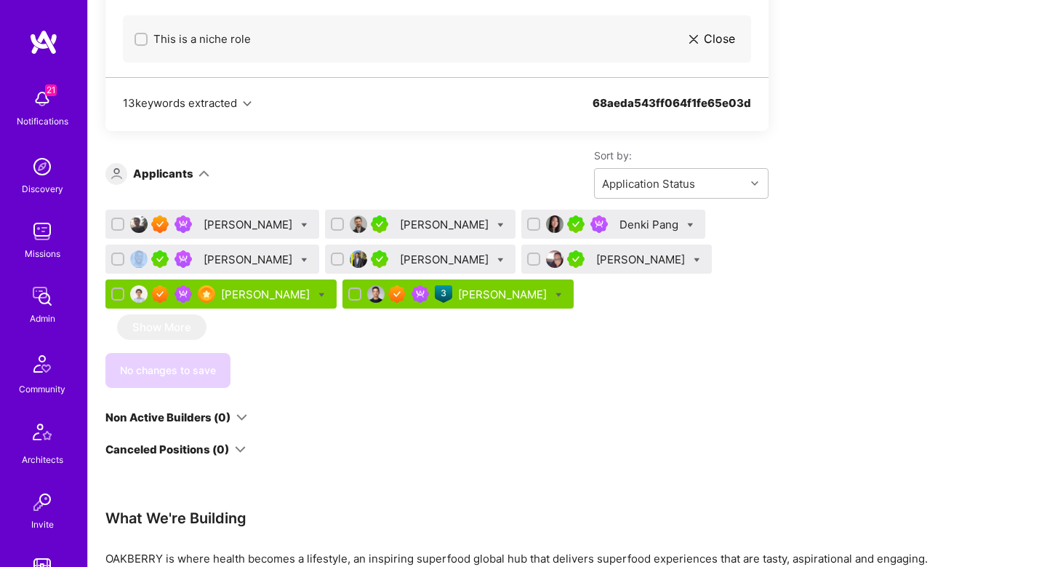
scroll to position [885, 0]
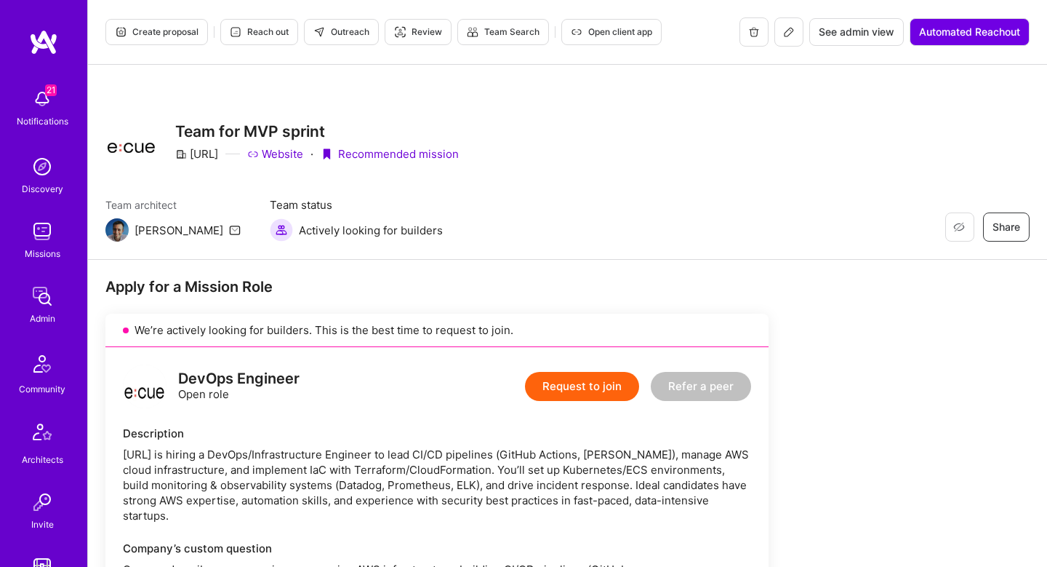
click at [790, 33] on icon at bounding box center [789, 32] width 12 height 12
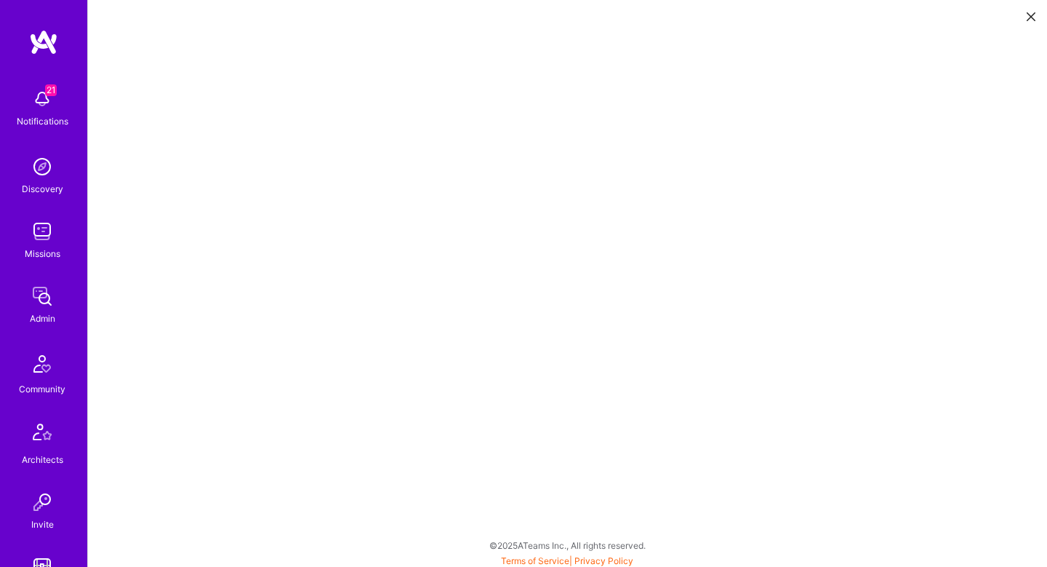
click at [1035, 17] on icon at bounding box center [1031, 16] width 9 height 9
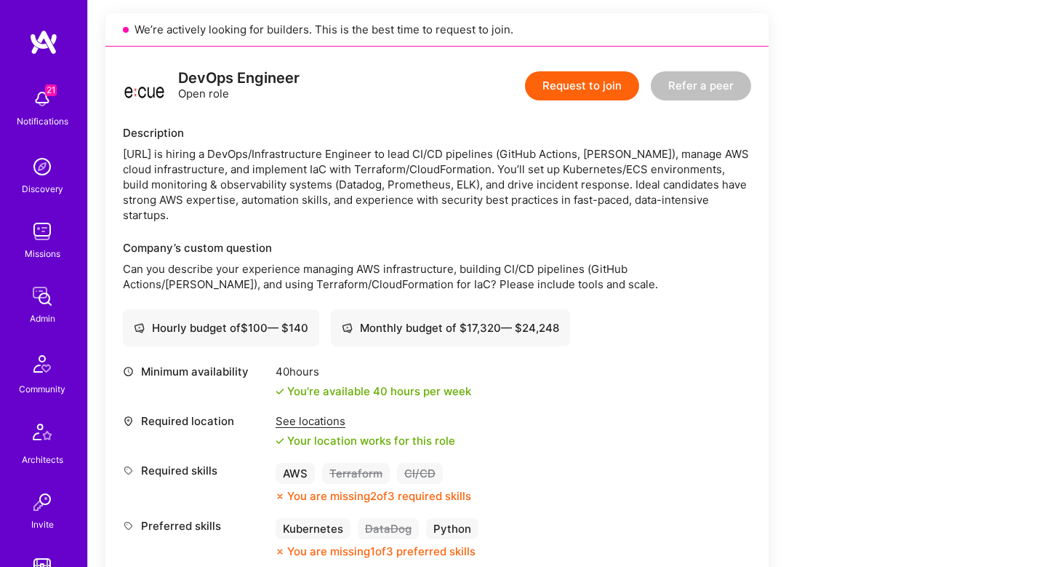
scroll to position [150, 0]
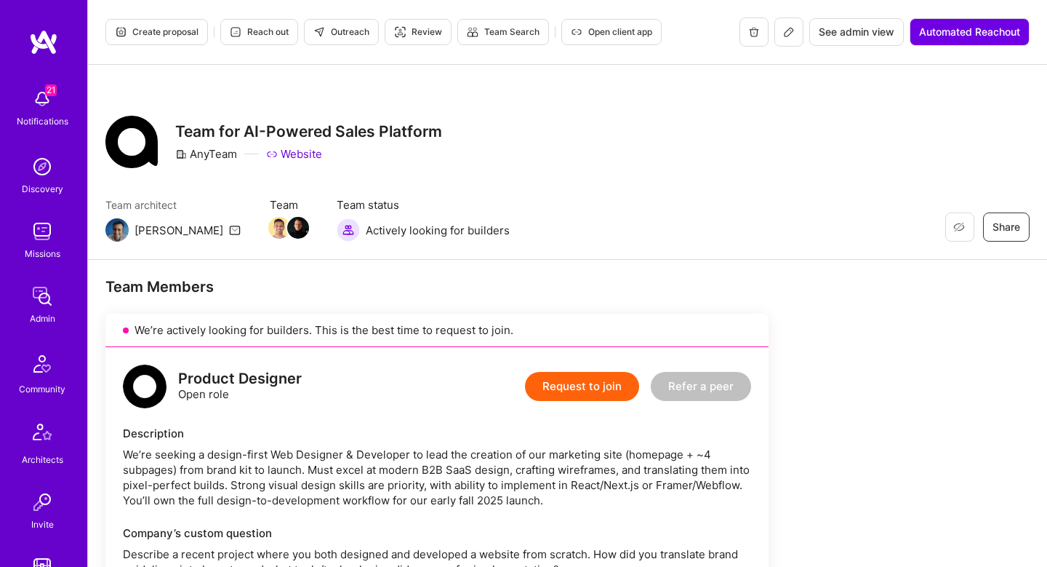
click at [786, 40] on button at bounding box center [789, 31] width 29 height 29
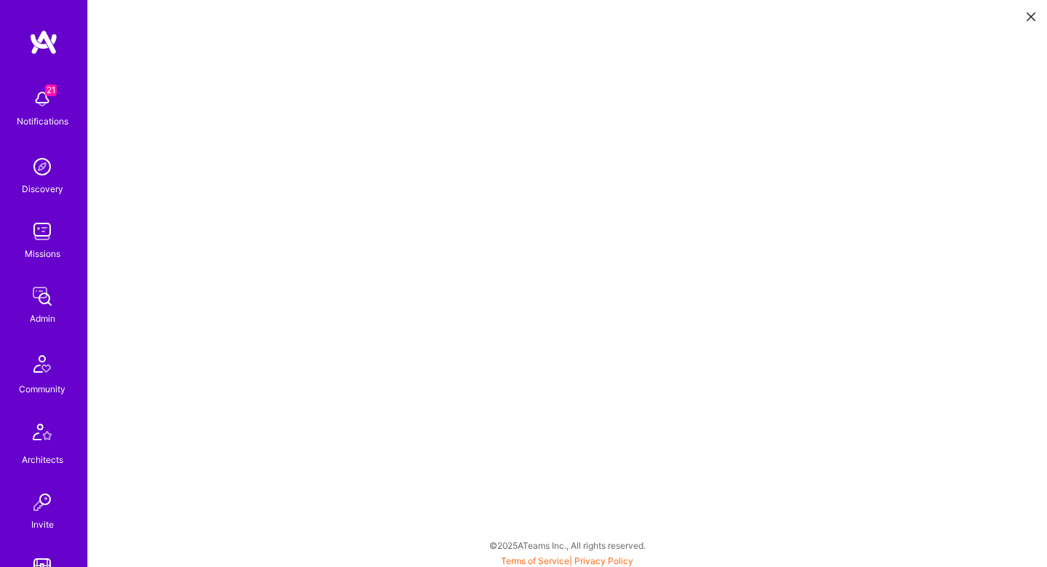
click at [1030, 12] on icon at bounding box center [1031, 16] width 9 height 9
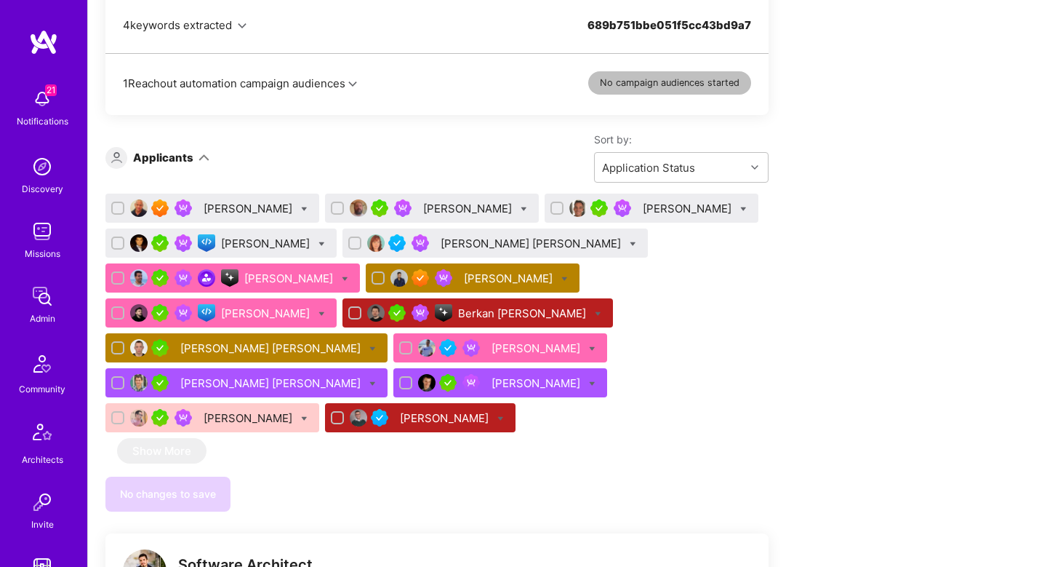
scroll to position [886, 0]
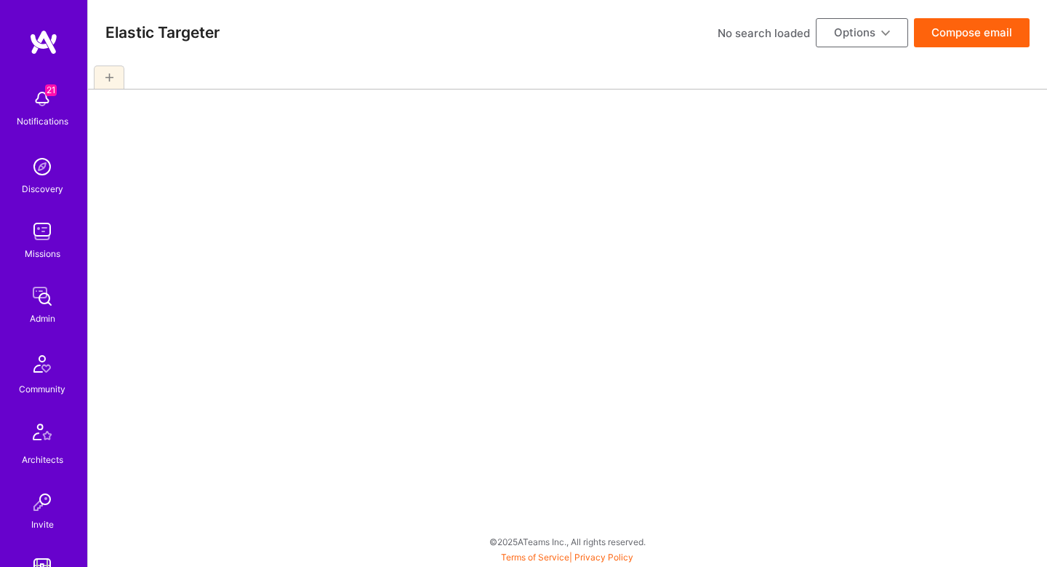
scroll to position [411, 0]
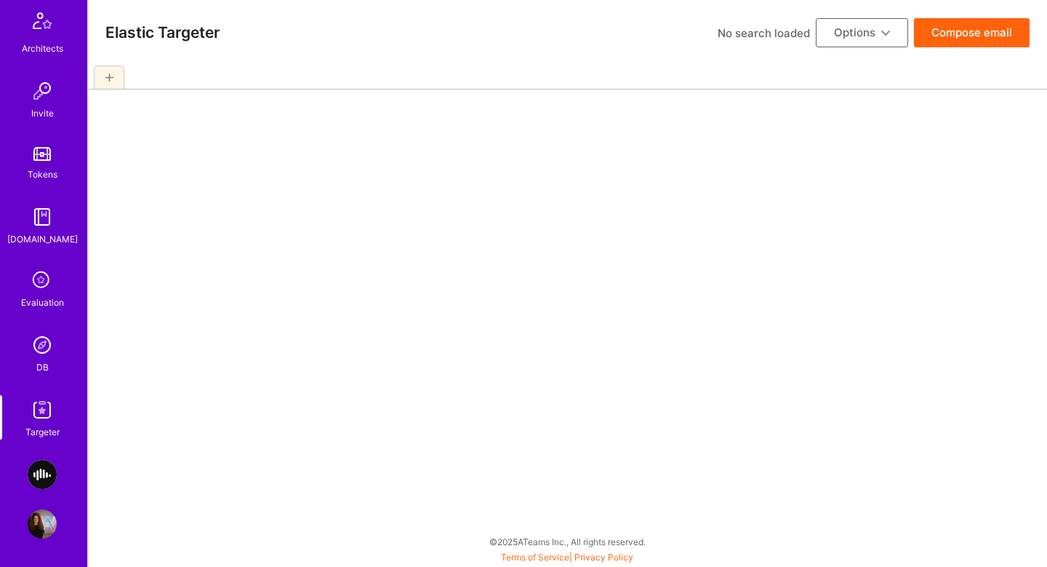
click at [46, 341] on img at bounding box center [42, 344] width 29 height 29
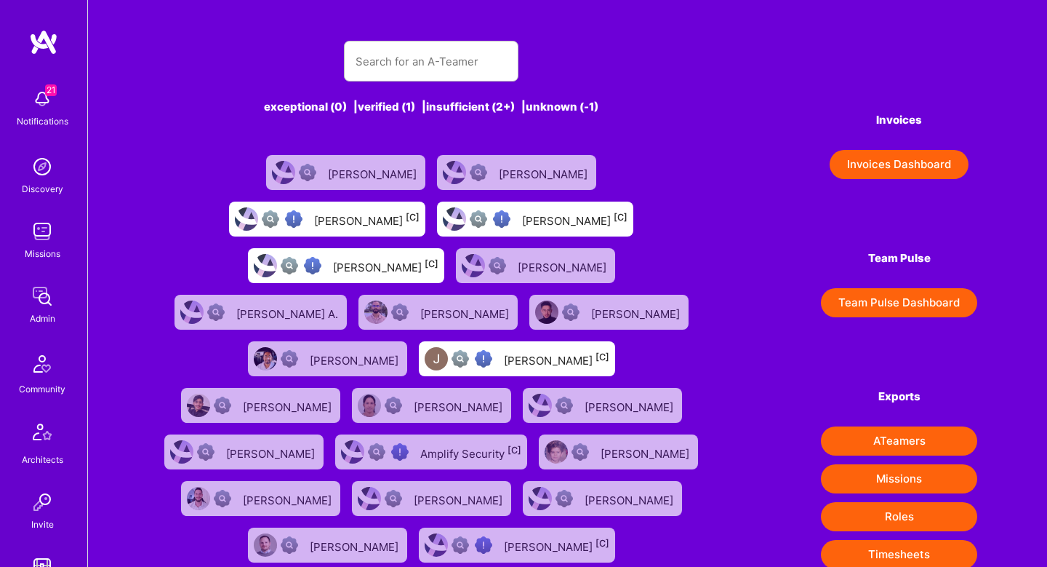
click at [420, 87] on div "exceptional (0) | verified (1) | insufficient (2+) | unknown (-1) Fiaz Shah Bel…" at bounding box center [432, 551] width 548 height 1057
click at [425, 68] on input "text" at bounding box center [431, 61] width 151 height 37
paste input "aldrobiwaddah@gmail.com"
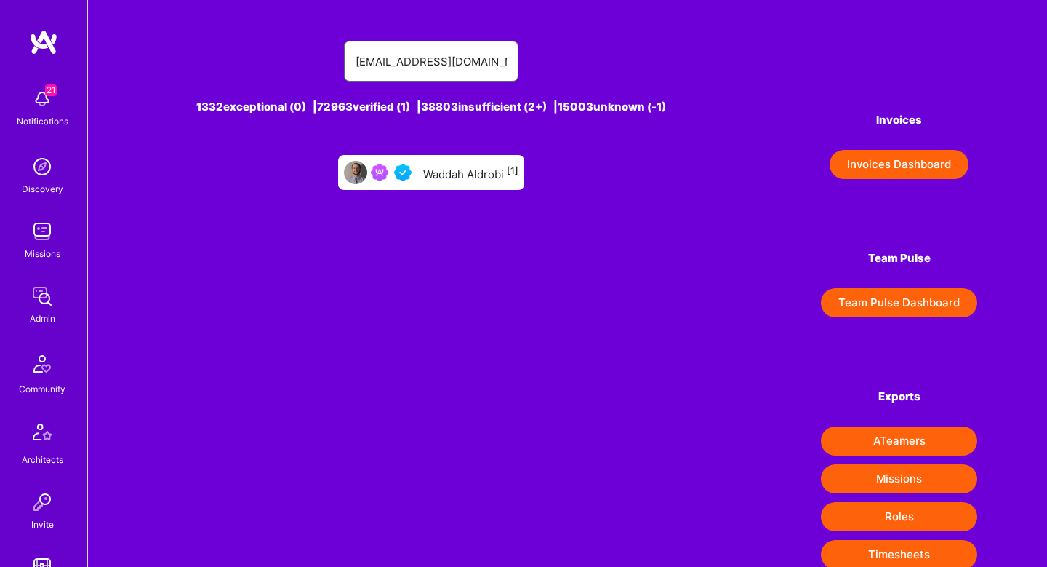
type input "aldrobiwaddah@gmail.com"
click at [437, 172] on div "Waddah Aldrobi [1]" at bounding box center [470, 172] width 95 height 19
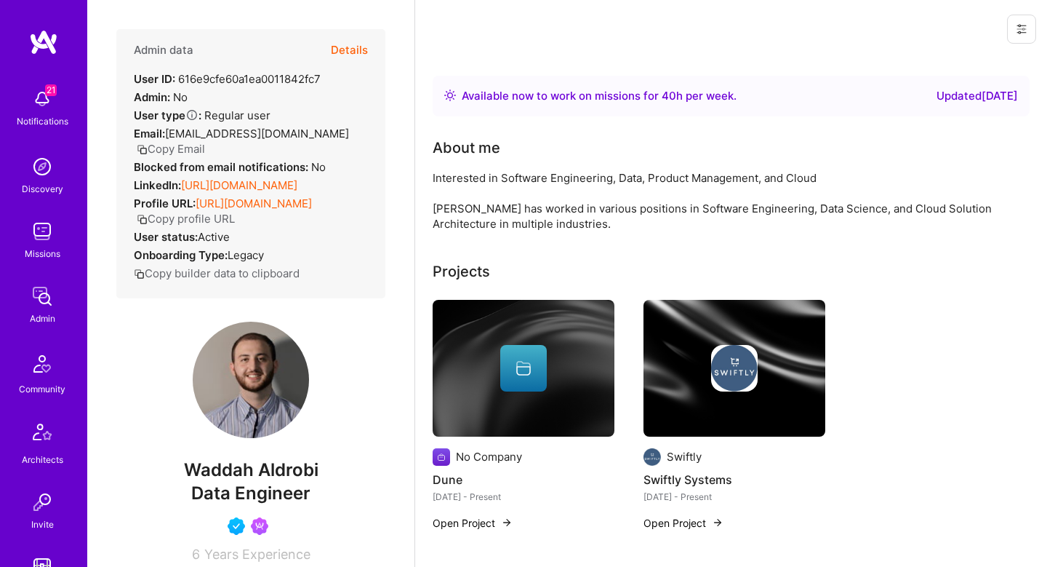
click at [258, 181] on link "https://linkedin.com/in/waddah-aldrobi-862286123" at bounding box center [239, 185] width 116 height 14
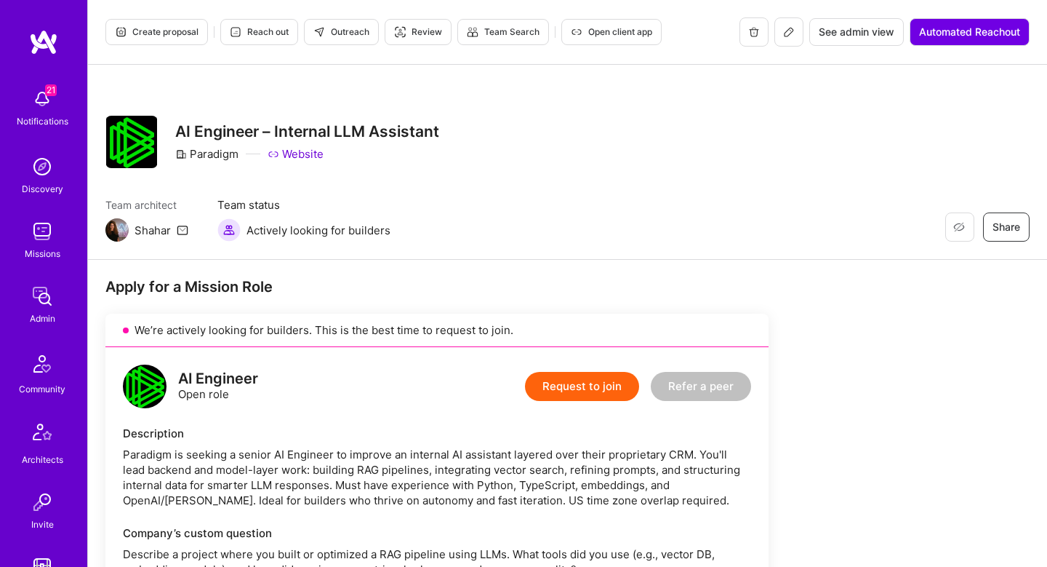
click at [785, 33] on icon at bounding box center [789, 32] width 12 height 12
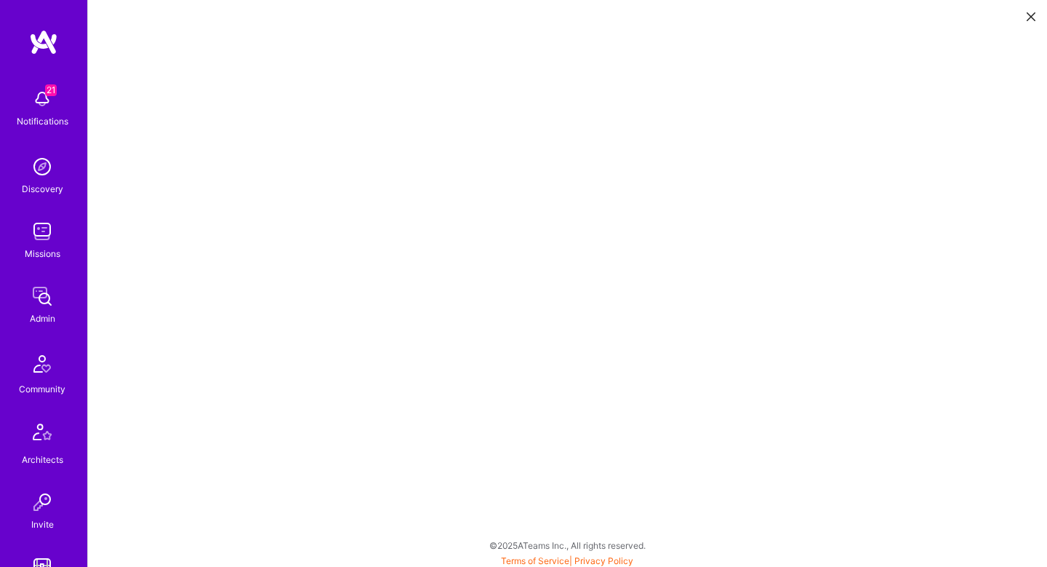
click at [1028, 17] on icon at bounding box center [1031, 16] width 9 height 9
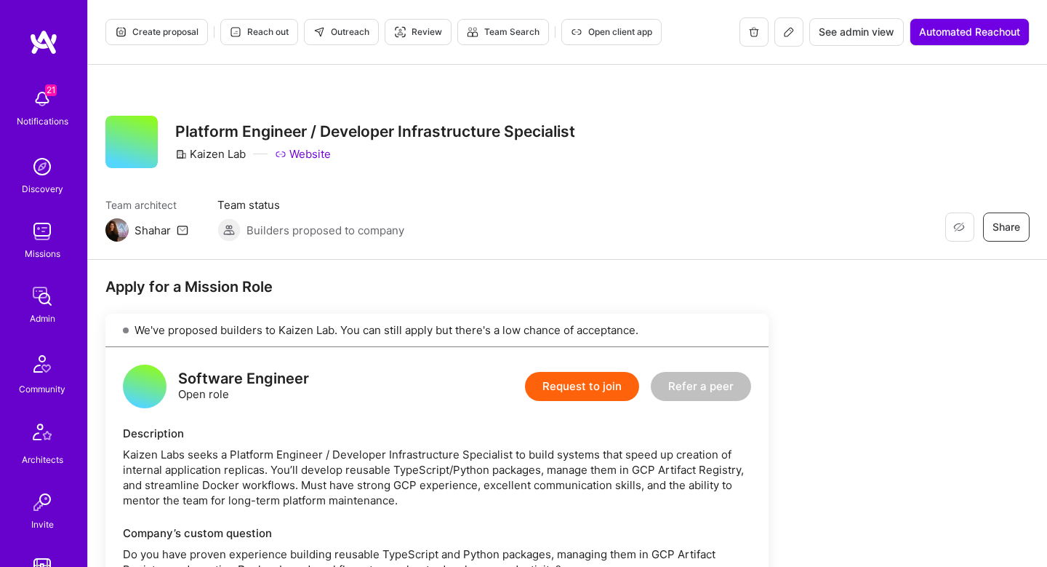
click at [790, 31] on icon at bounding box center [789, 32] width 12 height 12
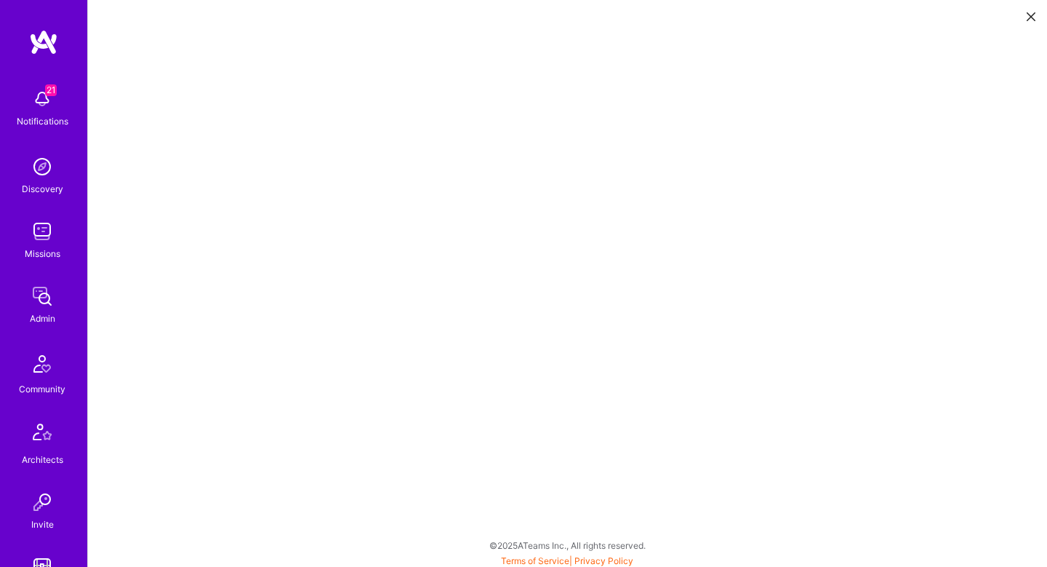
click at [1031, 12] on icon at bounding box center [1031, 16] width 9 height 9
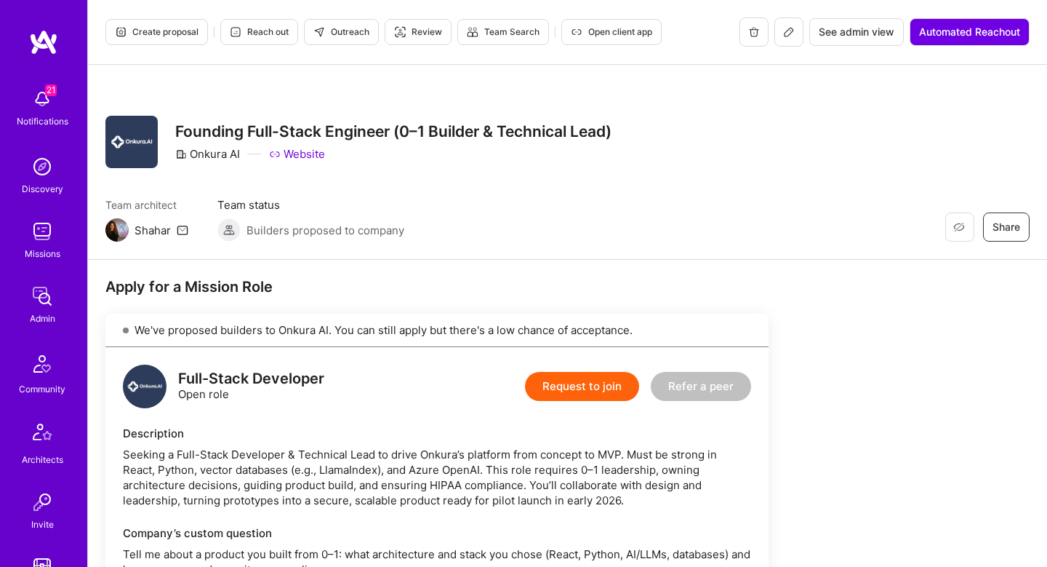
click at [788, 41] on button at bounding box center [789, 31] width 29 height 29
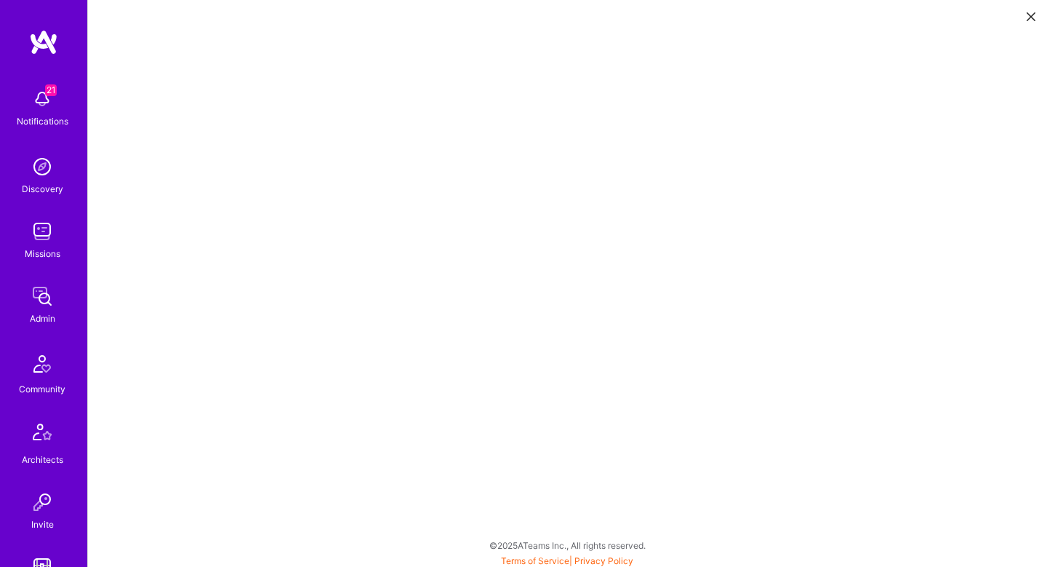
click at [1031, 23] on button at bounding box center [1031, 16] width 17 height 24
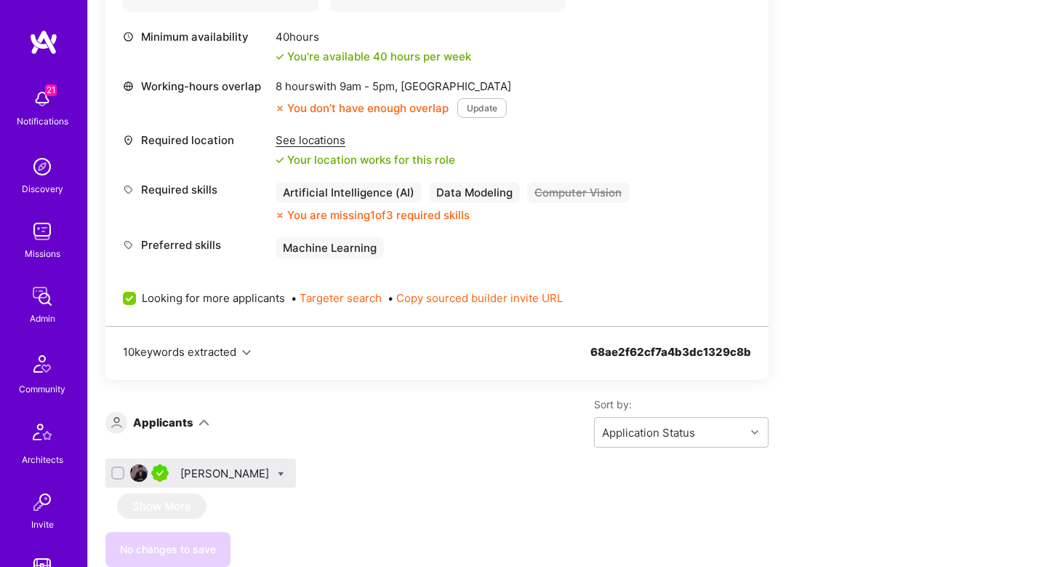
scroll to position [1542, 0]
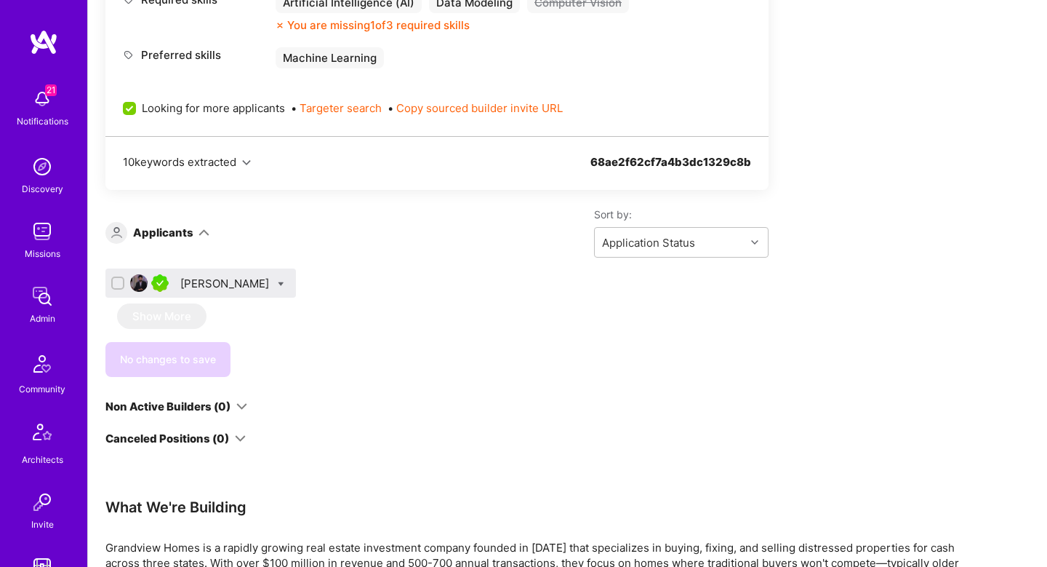
click at [401, 273] on div "[PERSON_NAME]" at bounding box center [436, 285] width 663 height 35
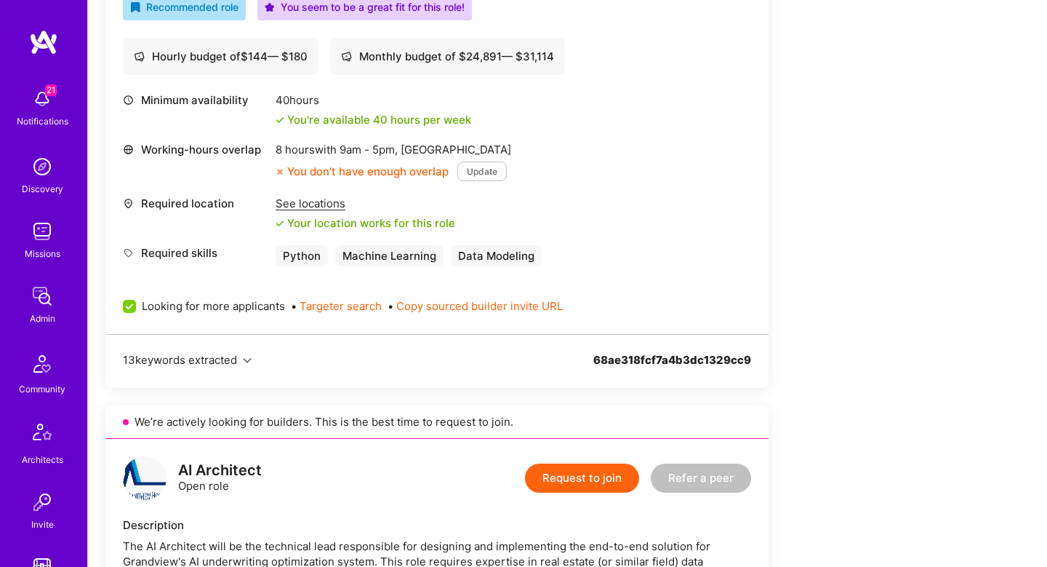
scroll to position [645, 0]
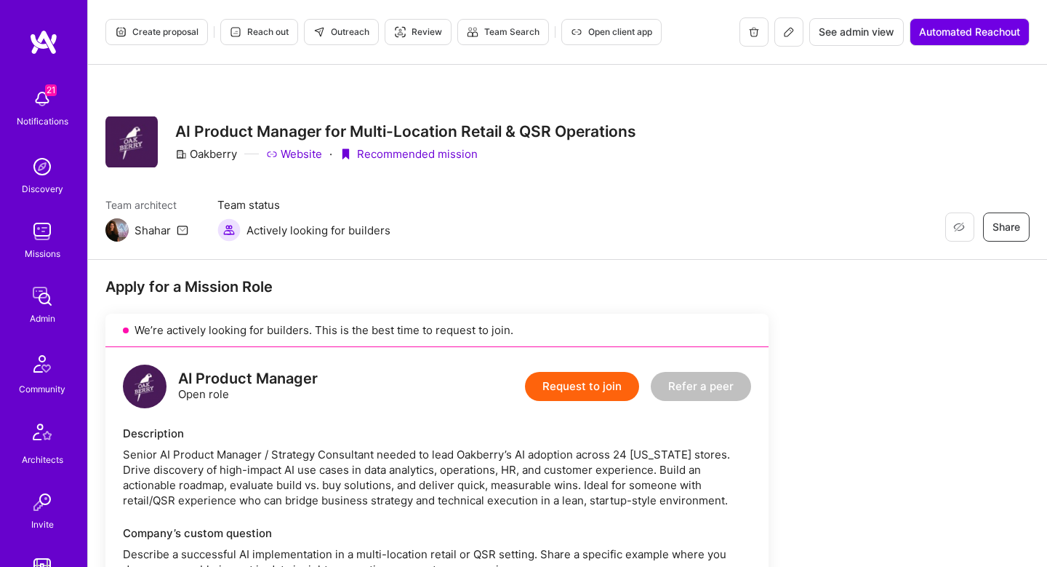
scroll to position [885, 0]
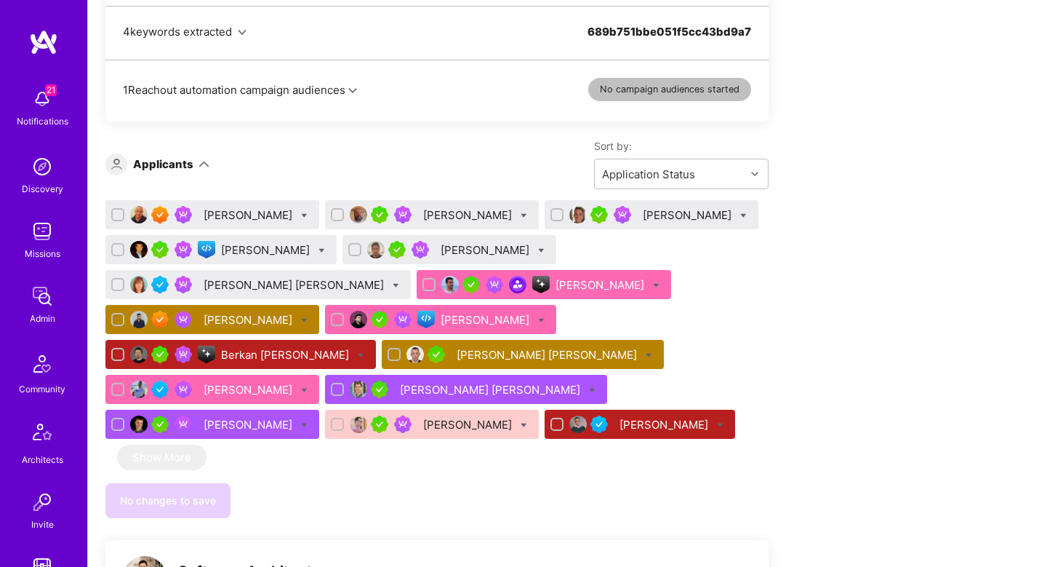
scroll to position [878, 0]
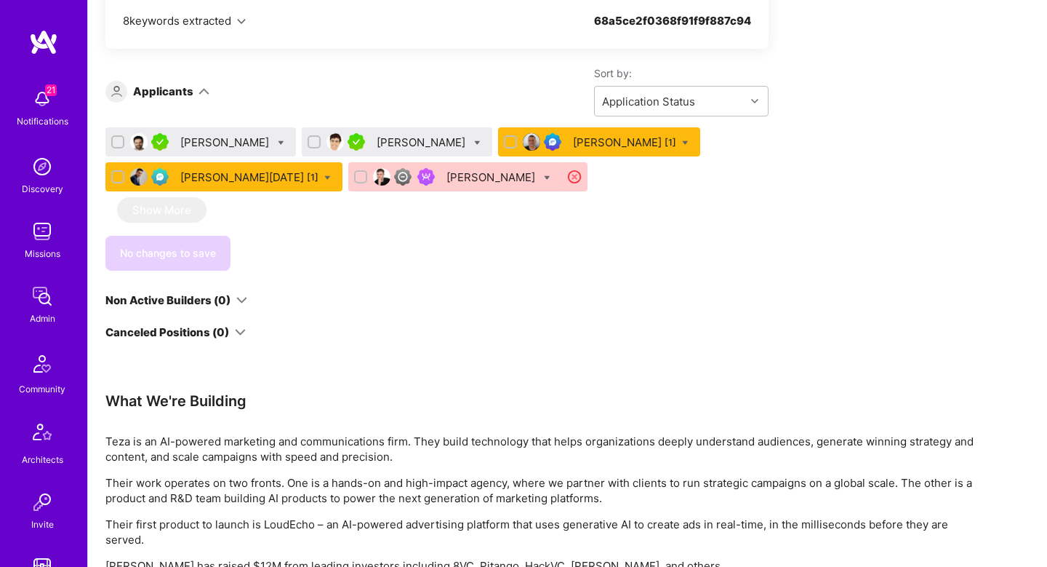
scroll to position [985, 0]
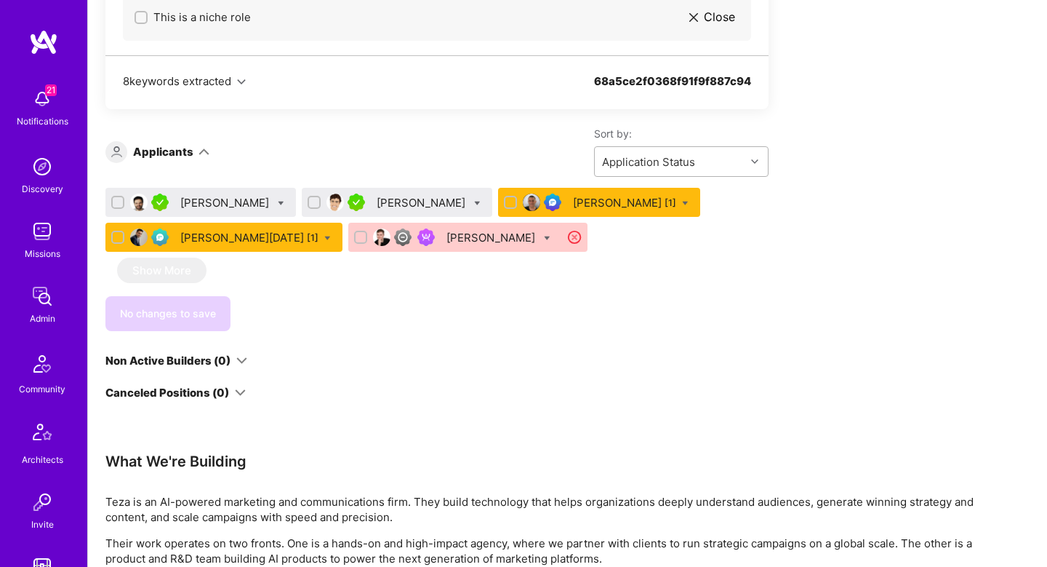
click at [655, 155] on div "Application Status" at bounding box center [648, 161] width 93 height 15
click at [631, 224] on div "Date of Submission" at bounding box center [681, 225] width 175 height 27
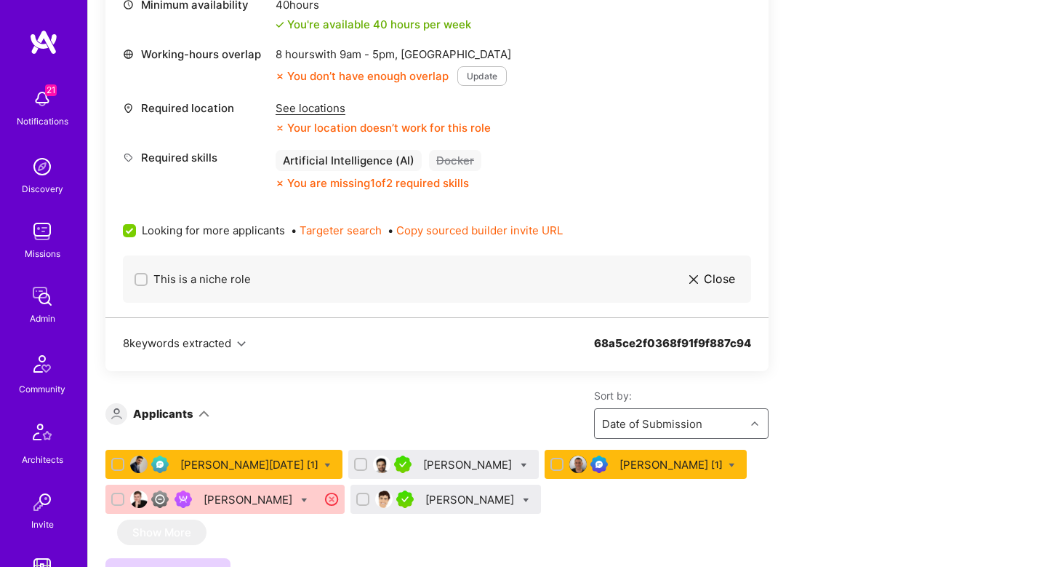
scroll to position [738, 0]
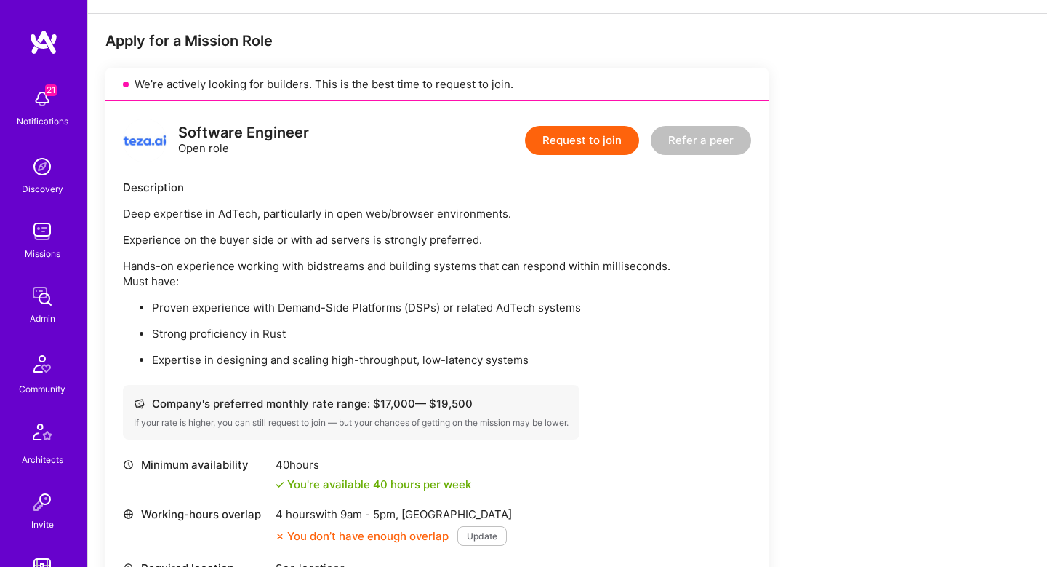
scroll to position [242, 0]
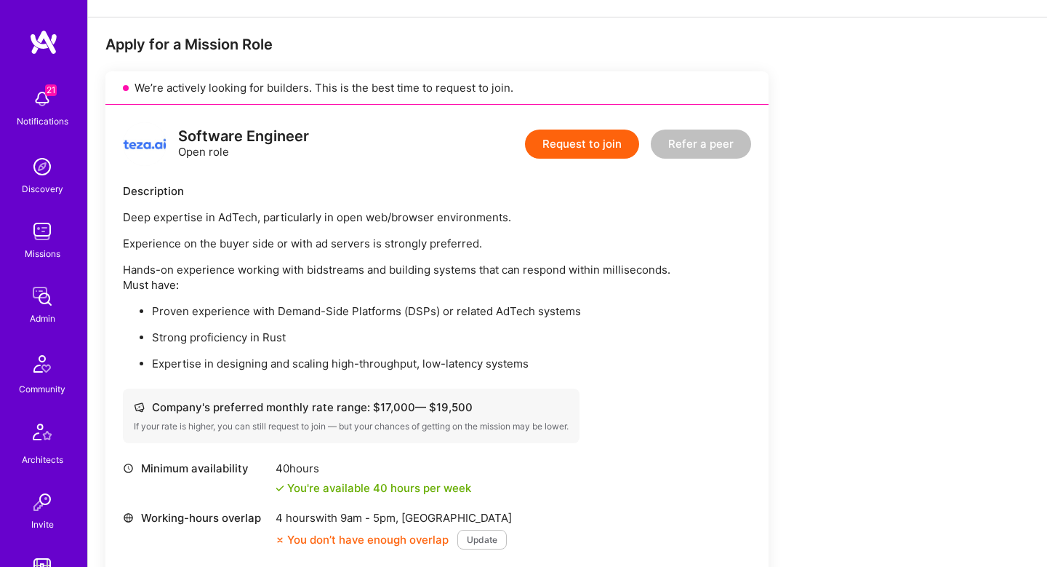
click at [354, 184] on div "Description" at bounding box center [437, 190] width 628 height 15
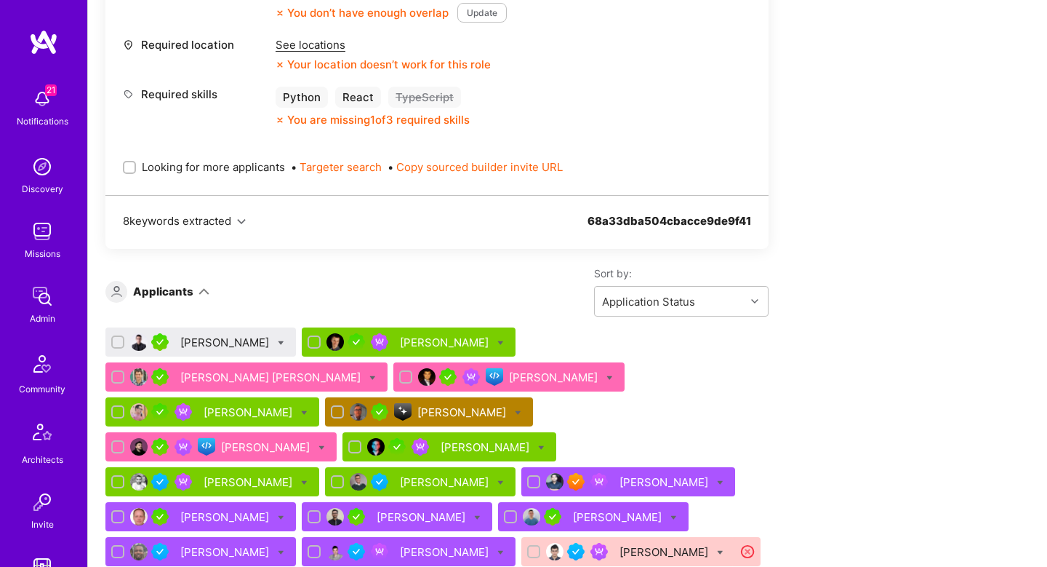
scroll to position [1487, 0]
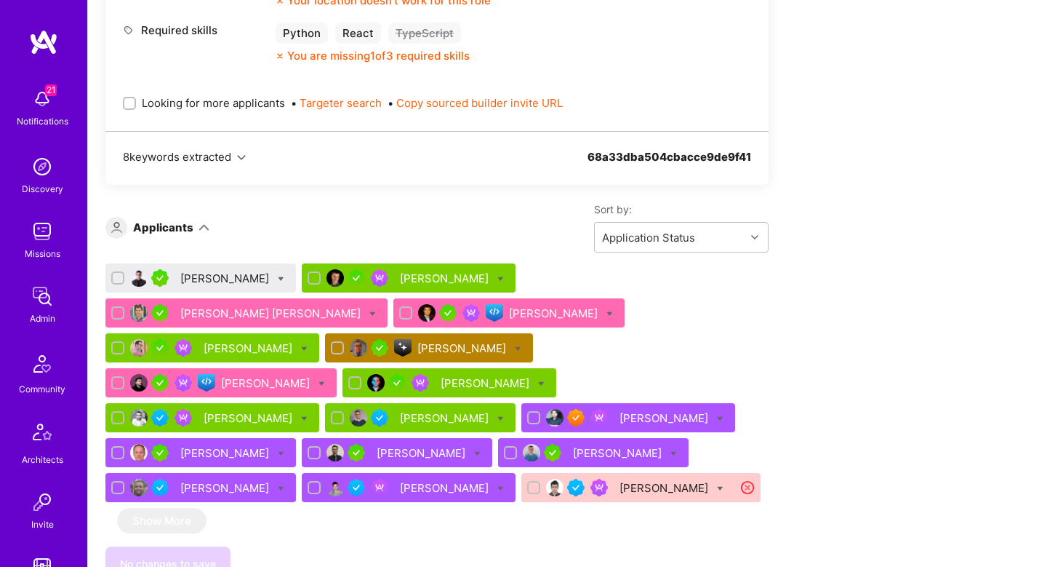
click at [509, 340] on div "[PERSON_NAME]" at bounding box center [463, 347] width 92 height 15
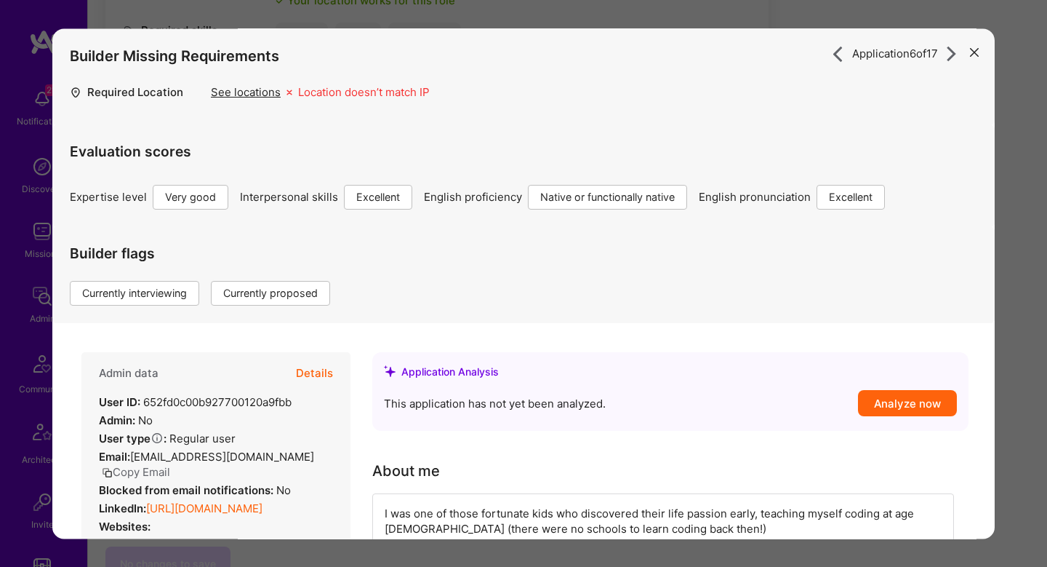
click at [329, 367] on button "Details" at bounding box center [314, 373] width 37 height 42
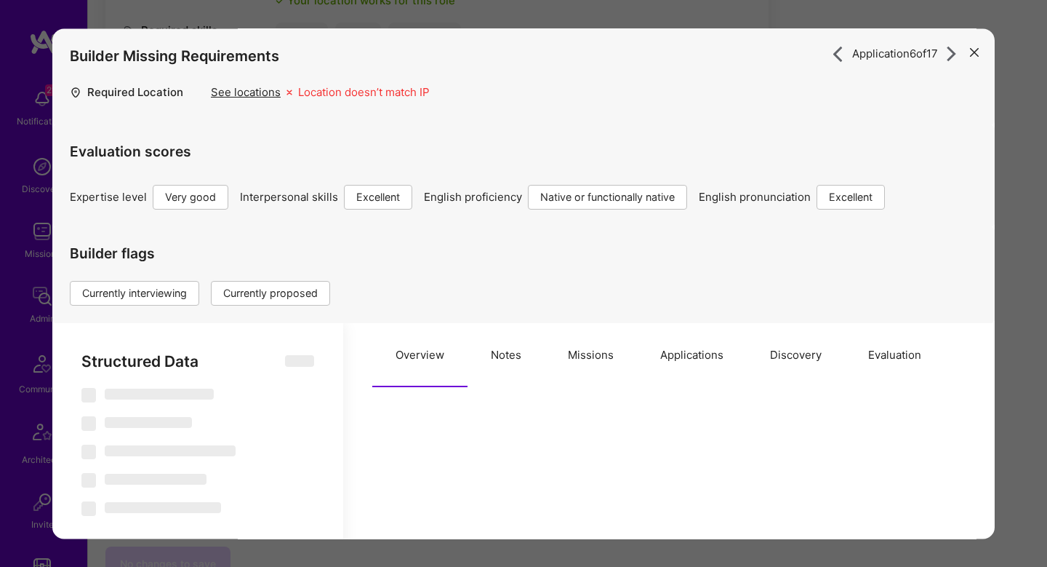
click at [565, 345] on button "Missions" at bounding box center [591, 355] width 92 height 64
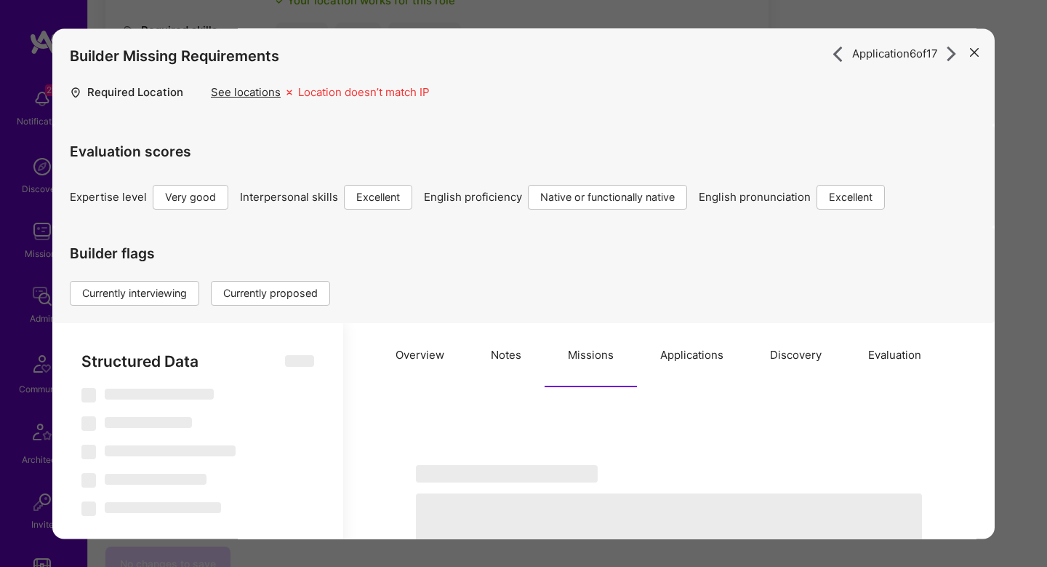
click at [672, 351] on div "Overview Notes Missions Applications Discovery Evaluation" at bounding box center [668, 355] width 593 height 64
select select "Right Now"
select select "5"
select select "7"
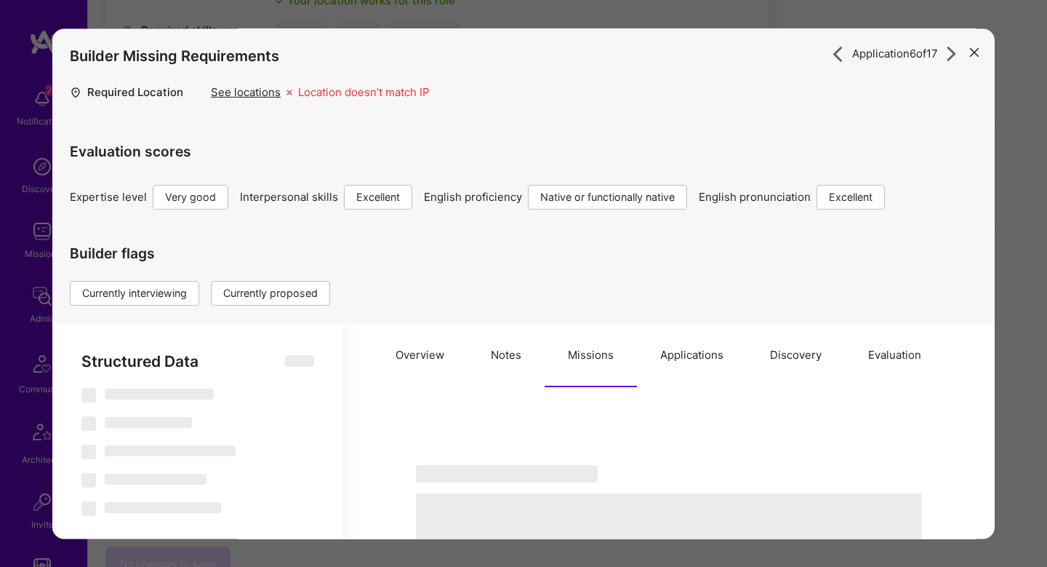
select select "7"
select select "GB"
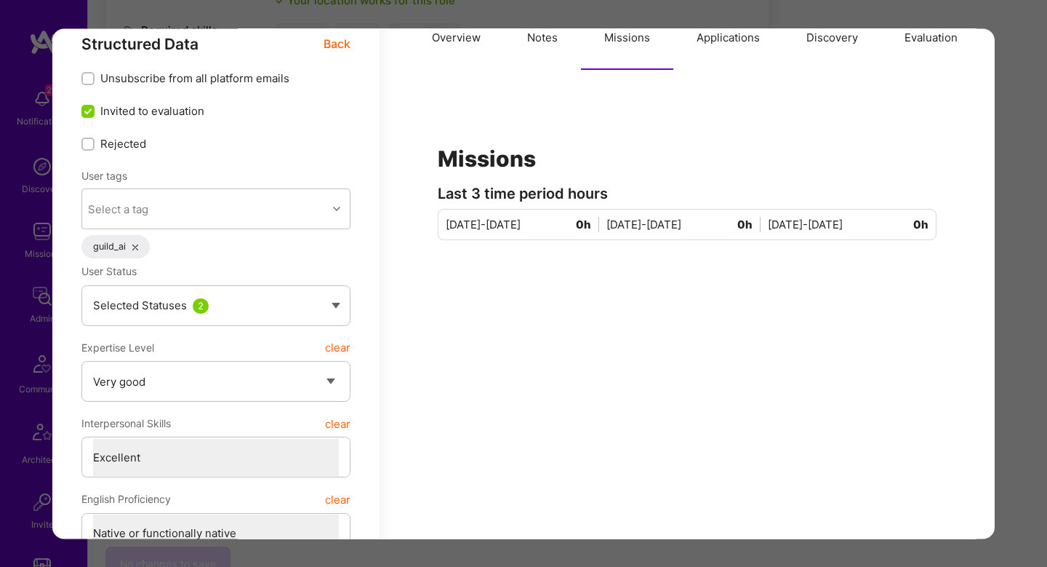
scroll to position [316, 0]
click at [733, 44] on button "Applications" at bounding box center [728, 39] width 110 height 64
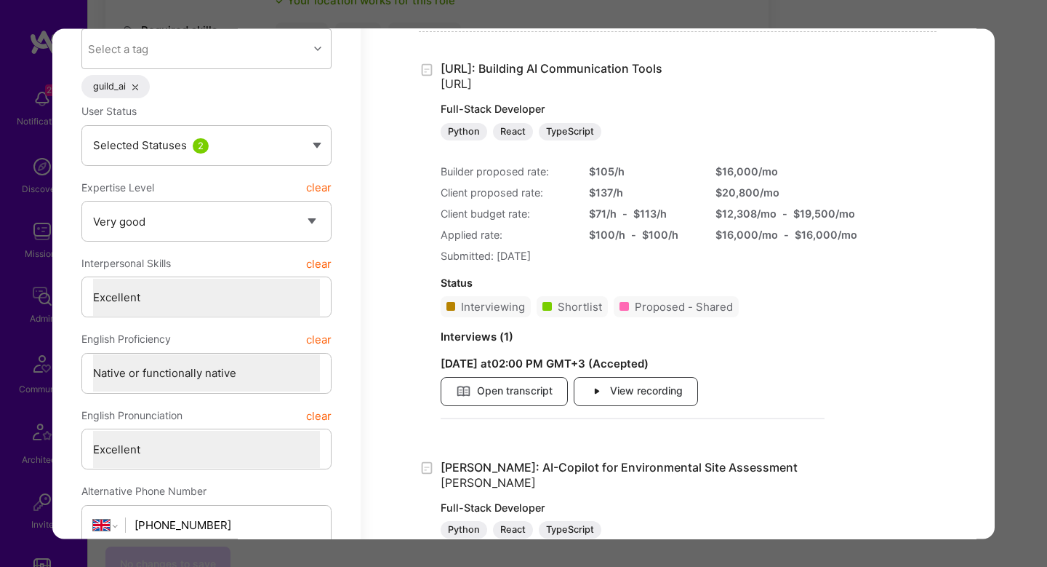
scroll to position [476, 0]
click at [1027, 188] on div "Application 6 of 17 Builder Missing Requirements Required Location See location…" at bounding box center [523, 283] width 1047 height 567
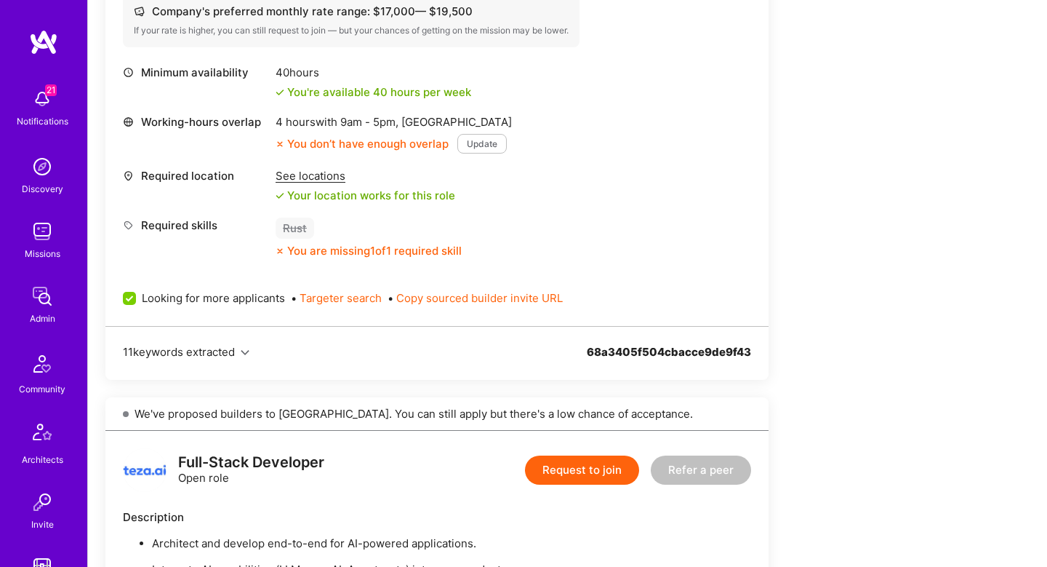
scroll to position [643, 0]
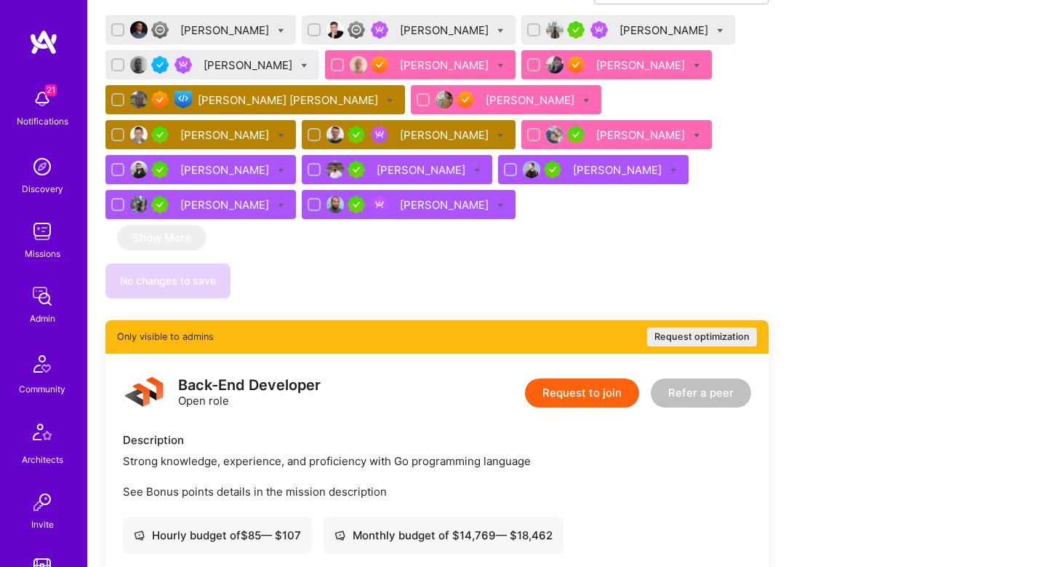
scroll to position [1220, 0]
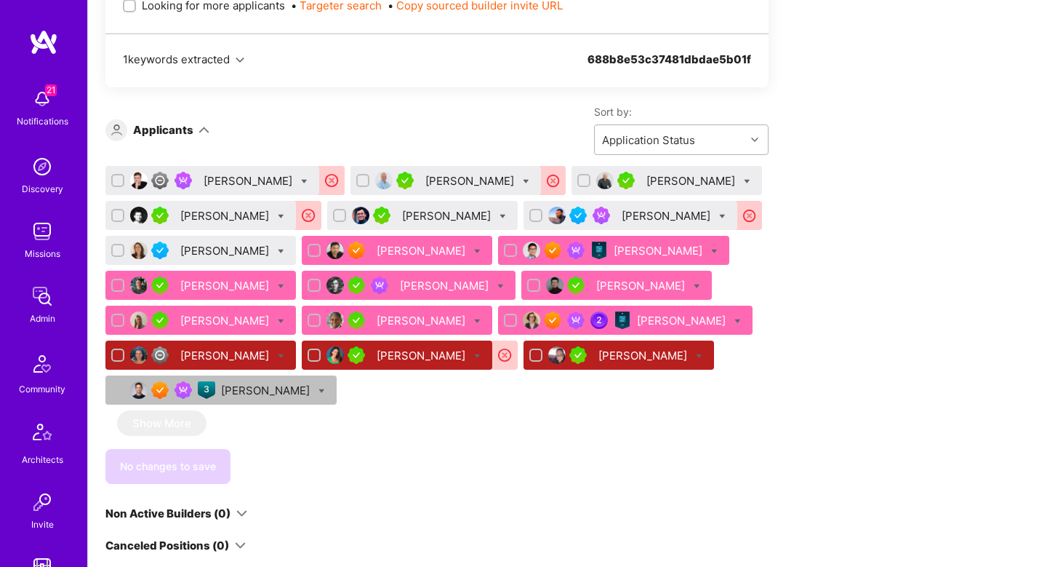
scroll to position [823, 0]
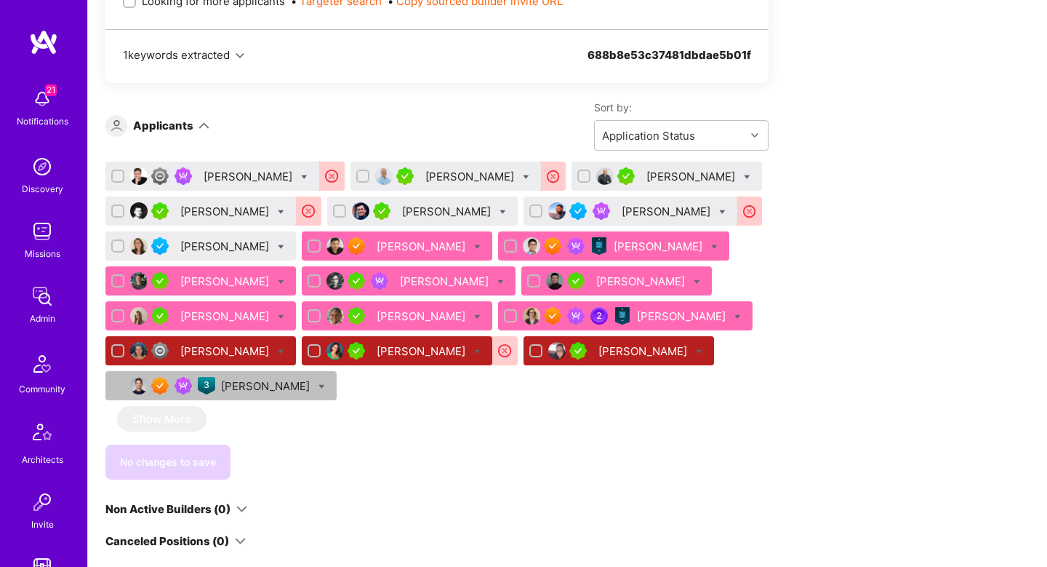
click at [735, 317] on icon at bounding box center [738, 316] width 7 height 7
checkbox input "true"
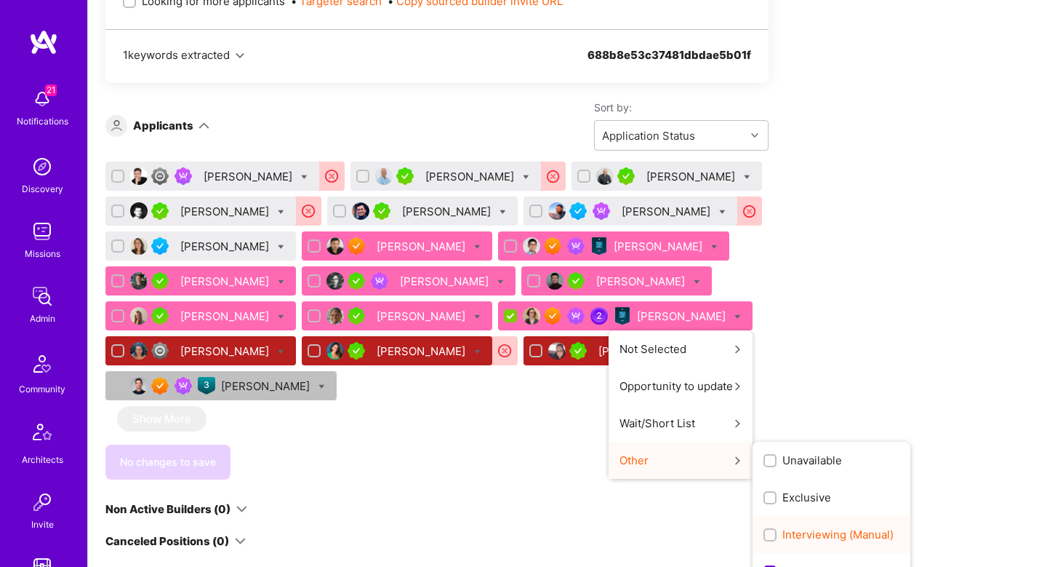
click at [788, 524] on div "Interviewing (Manual)" at bounding box center [832, 534] width 158 height 37
click at [783, 535] on span "Interviewing (Manual)" at bounding box center [838, 534] width 111 height 15
click at [777, 535] on input "Interviewing (Manual)" at bounding box center [772, 535] width 10 height 10
checkbox input "true"
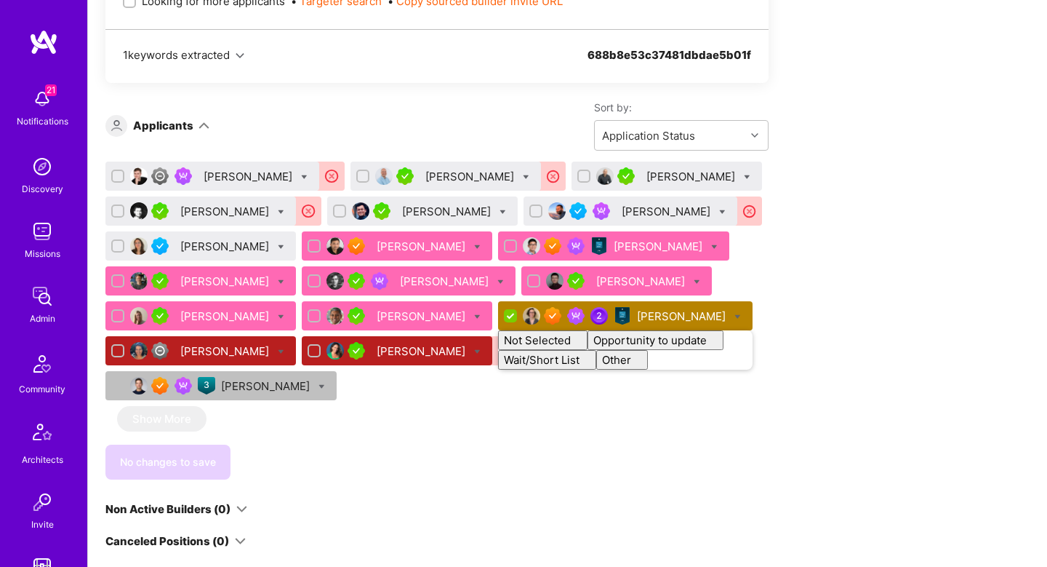
checkbox input "false"
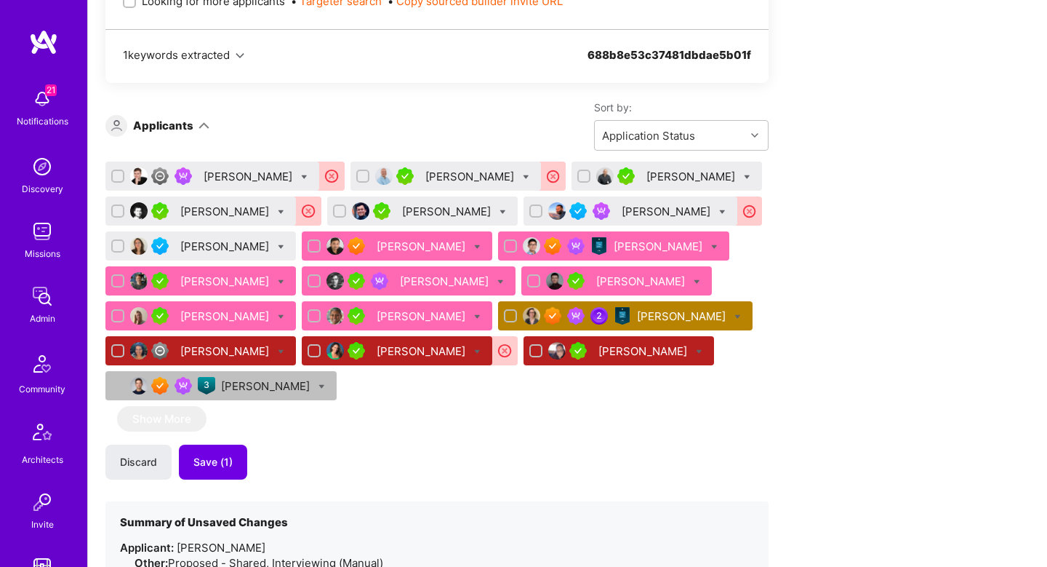
click at [391, 488] on div "We've proposed builders to Freed. You can still apply but there's a low chance …" at bounding box center [436, 90] width 663 height 1199
click at [225, 463] on span "Save (1)" at bounding box center [212, 462] width 39 height 15
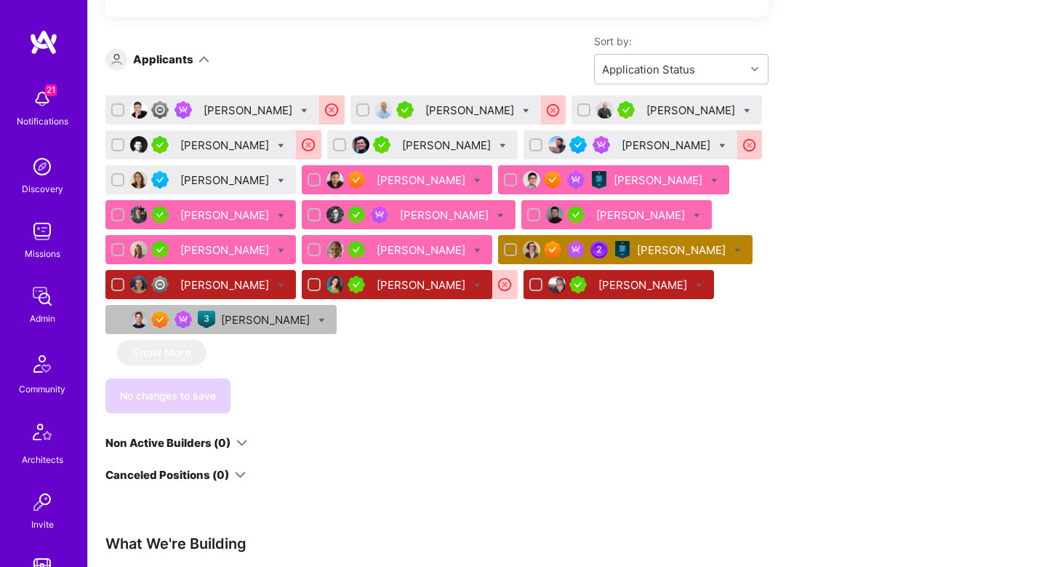
scroll to position [887, 0]
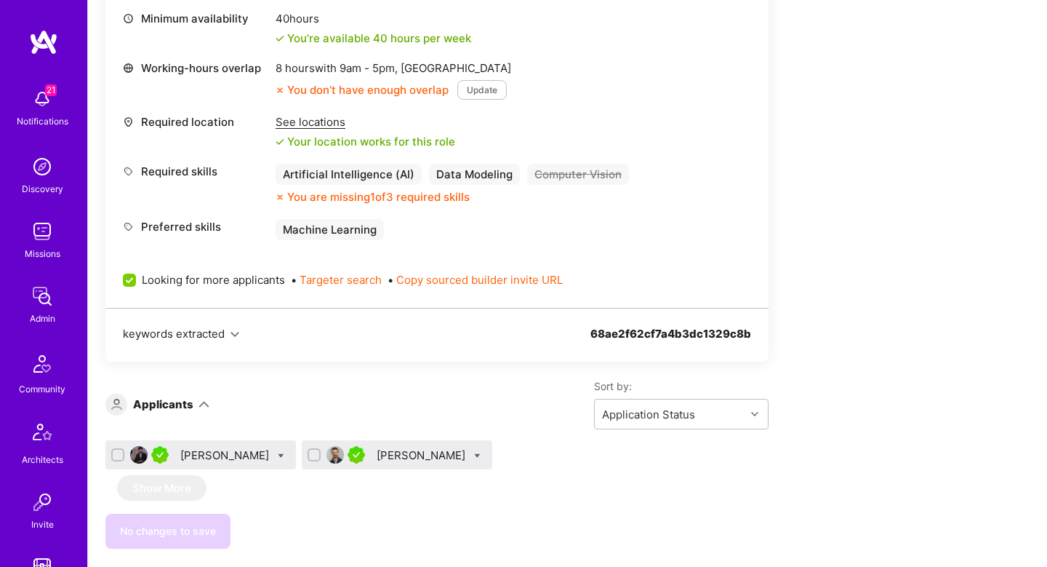
scroll to position [1561, 0]
click at [417, 452] on div "[PERSON_NAME]" at bounding box center [423, 455] width 92 height 15
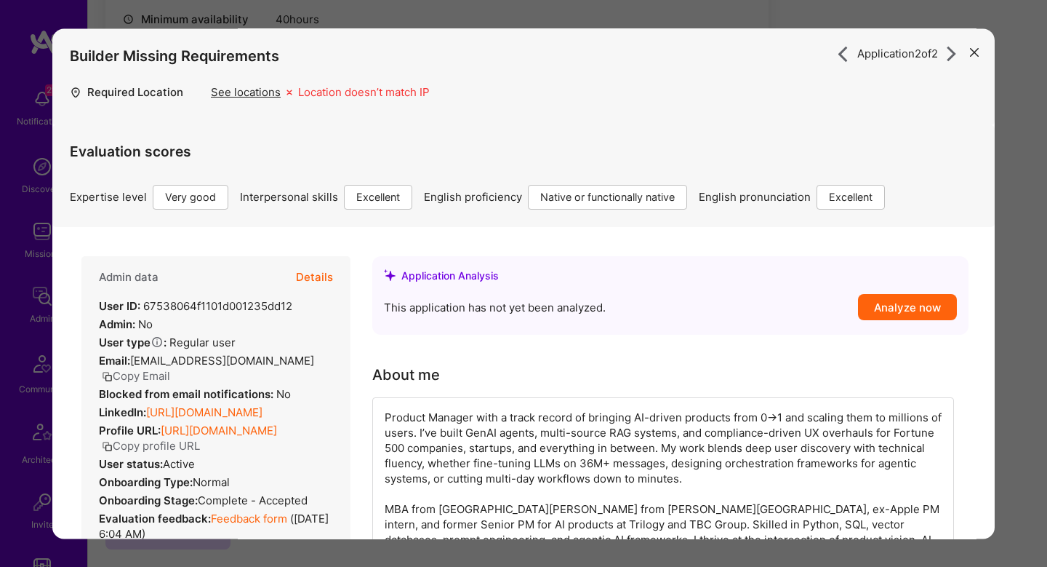
click at [327, 276] on button "Details" at bounding box center [314, 277] width 37 height 42
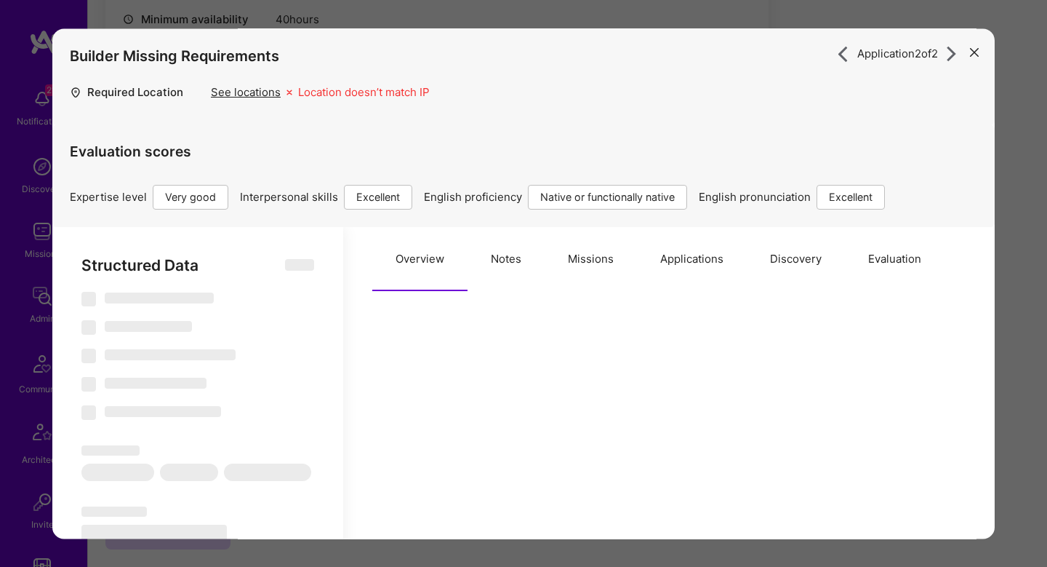
click at [864, 265] on button "Evaluation" at bounding box center [895, 259] width 100 height 64
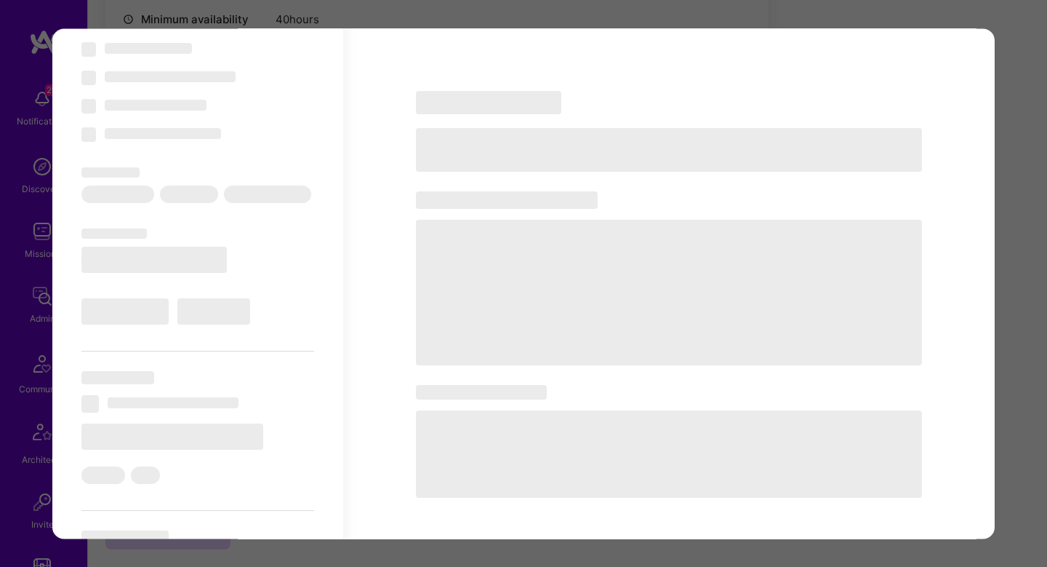
select select "Right Now"
select select "5"
select select "7"
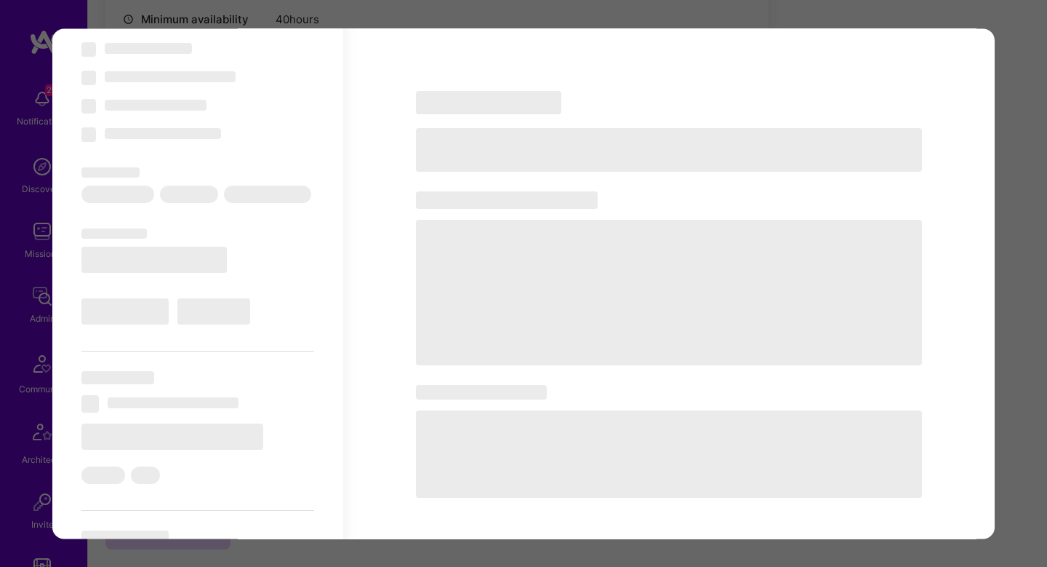
select select "US"
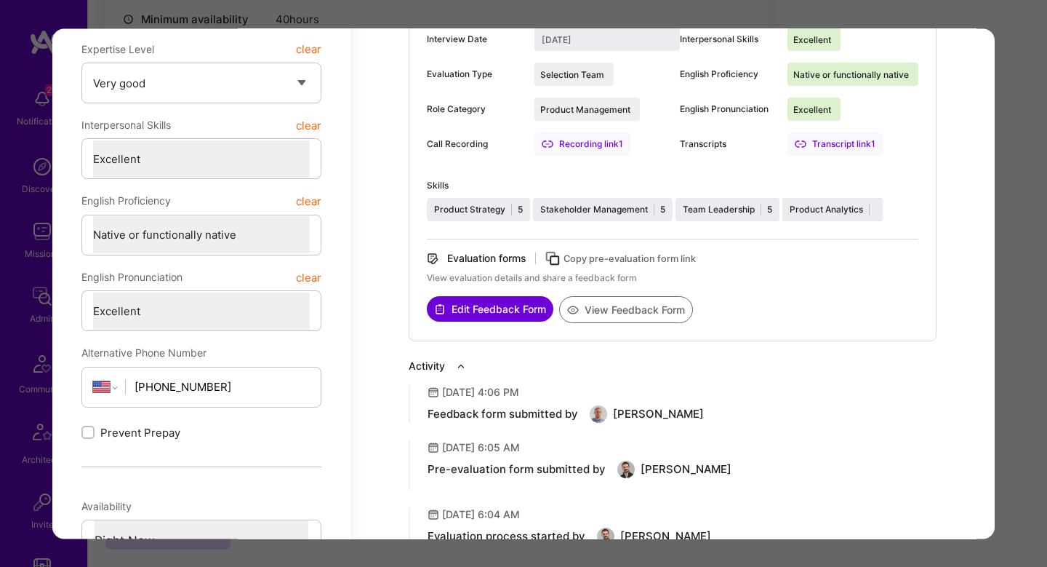
scroll to position [494, 0]
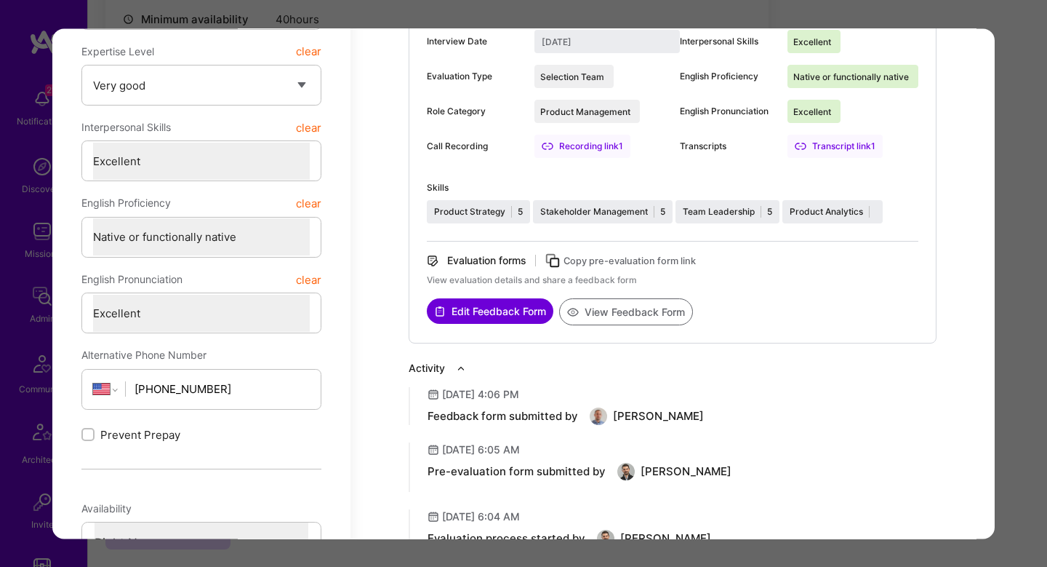
click at [1036, 377] on div "Application 2 of 2 Builder Missing Requirements Required Location See locations…" at bounding box center [523, 283] width 1047 height 567
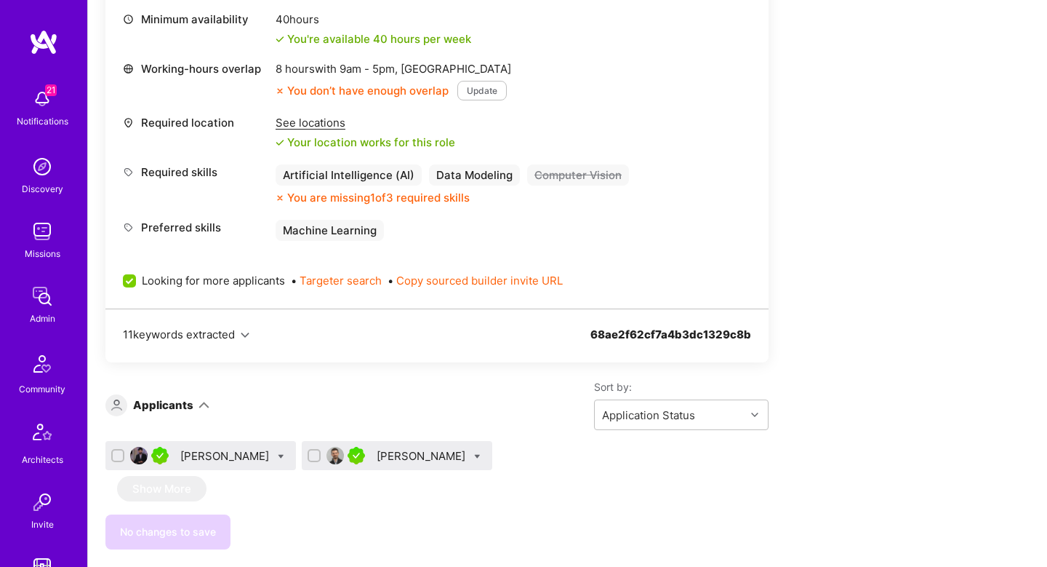
click at [392, 459] on div "[PERSON_NAME]" at bounding box center [423, 455] width 92 height 15
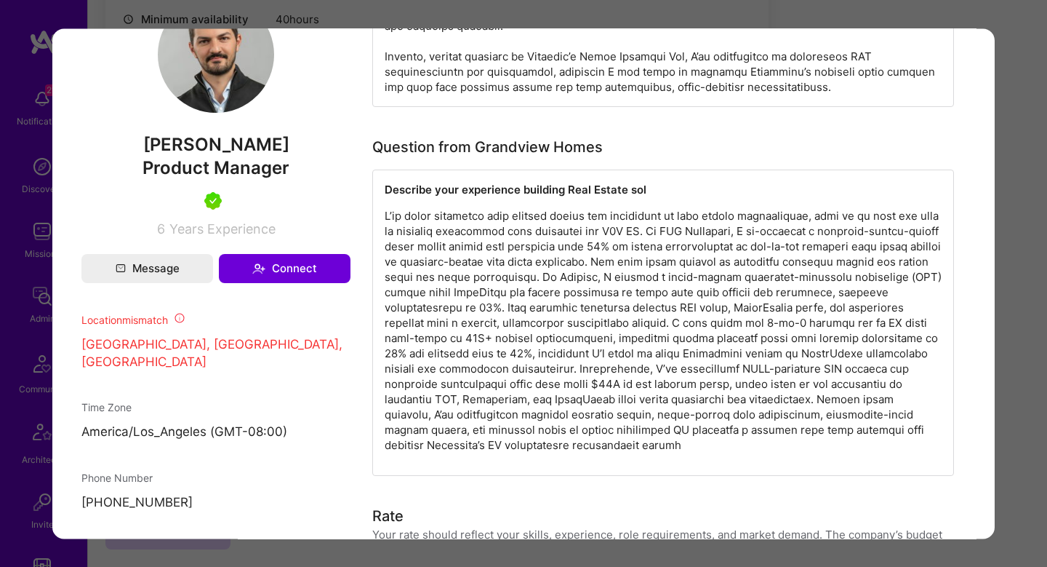
scroll to position [857, 0]
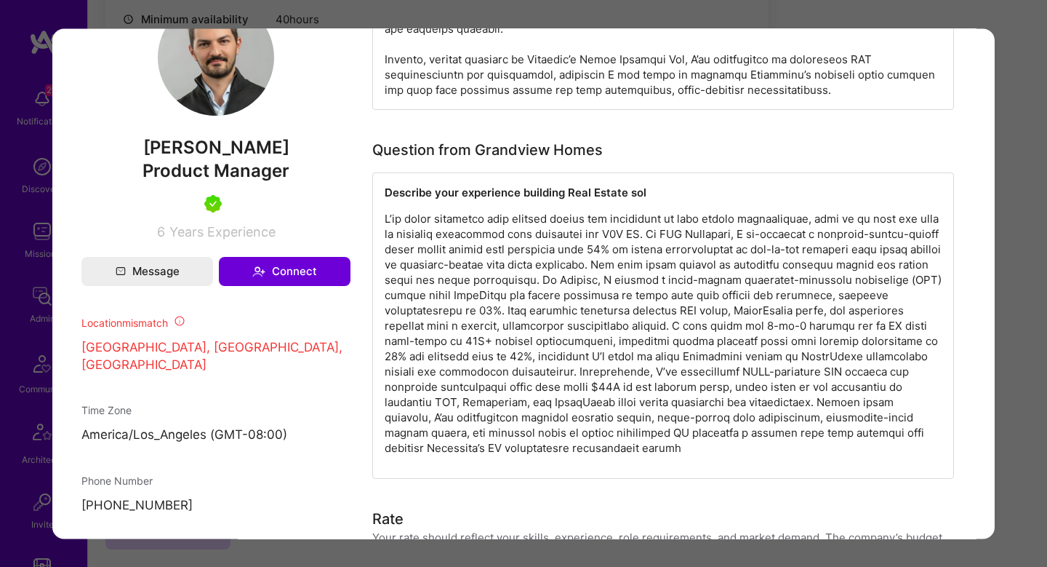
click at [652, 317] on p "modal" at bounding box center [663, 333] width 557 height 244
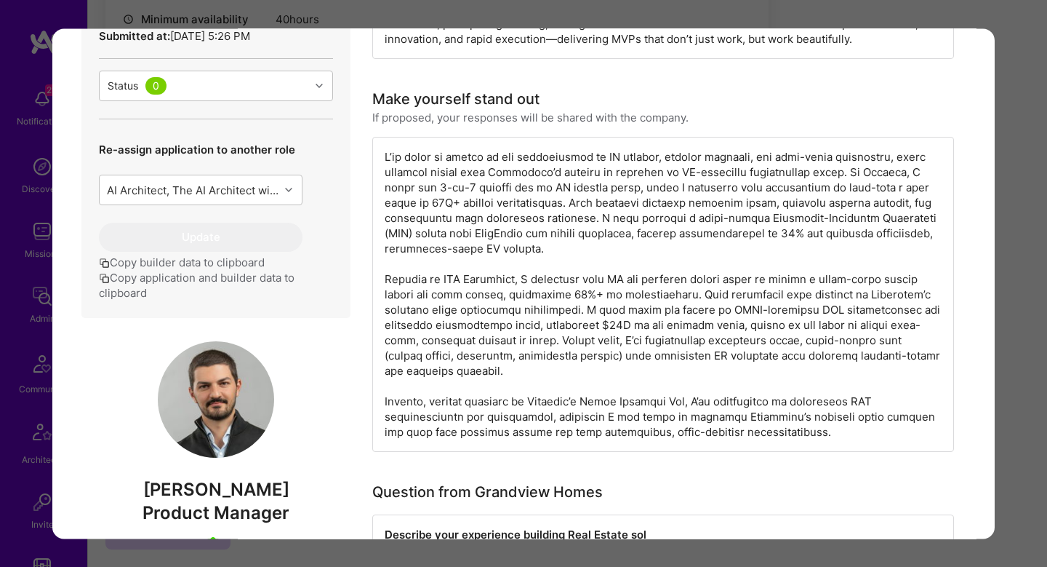
scroll to position [524, 0]
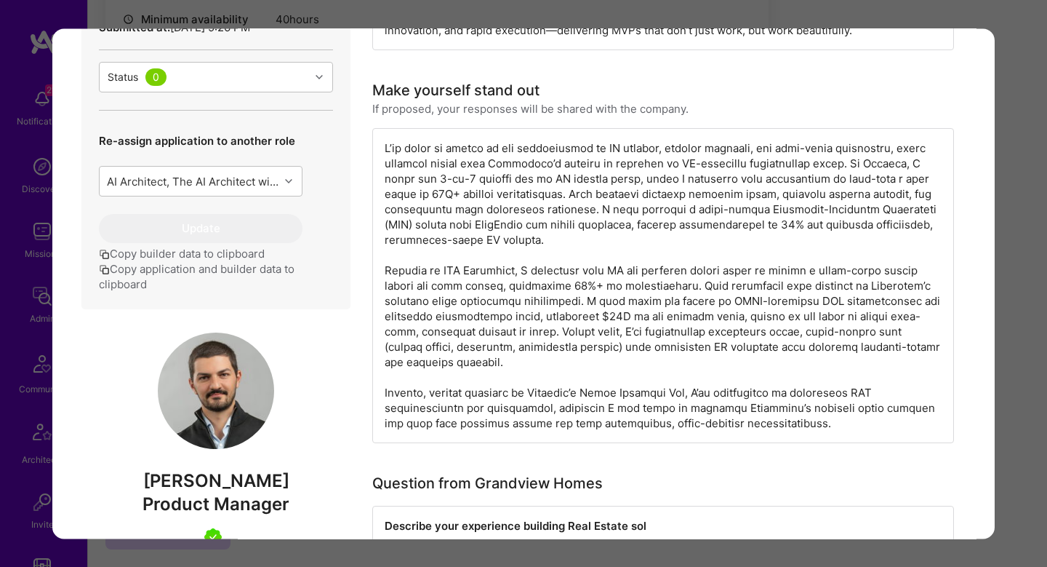
click at [650, 305] on div "modal" at bounding box center [663, 285] width 582 height 315
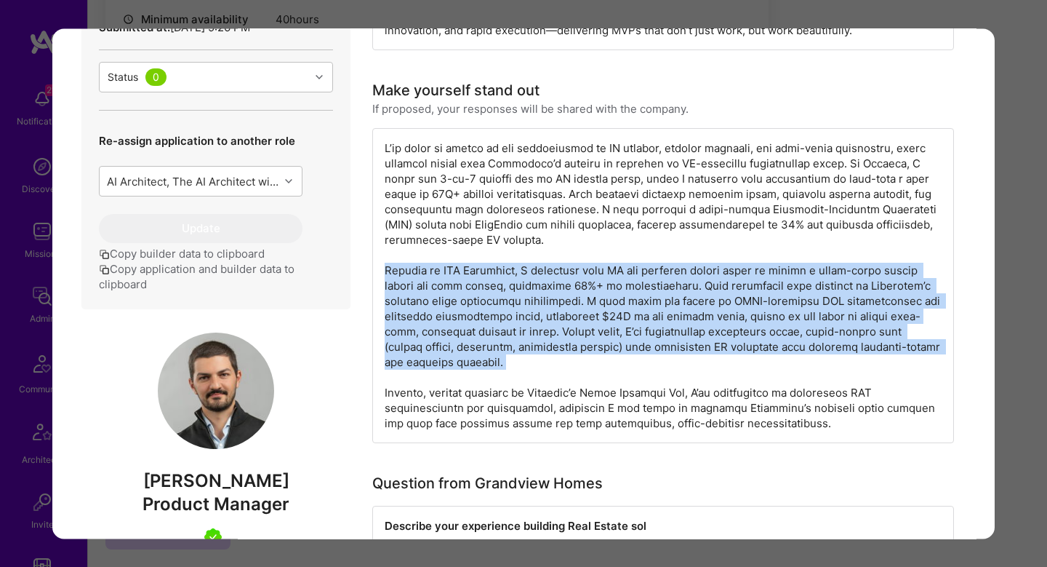
click at [650, 305] on div "modal" at bounding box center [663, 285] width 582 height 315
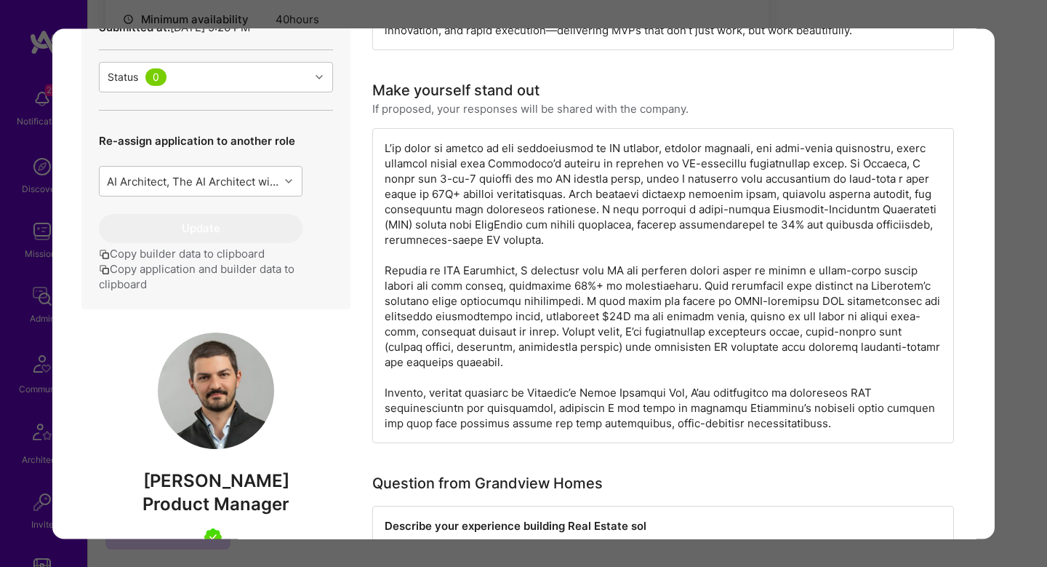
click at [1003, 298] on div "Application 2 of 2 Builder Missing Requirements Required Location See locations…" at bounding box center [523, 283] width 1047 height 567
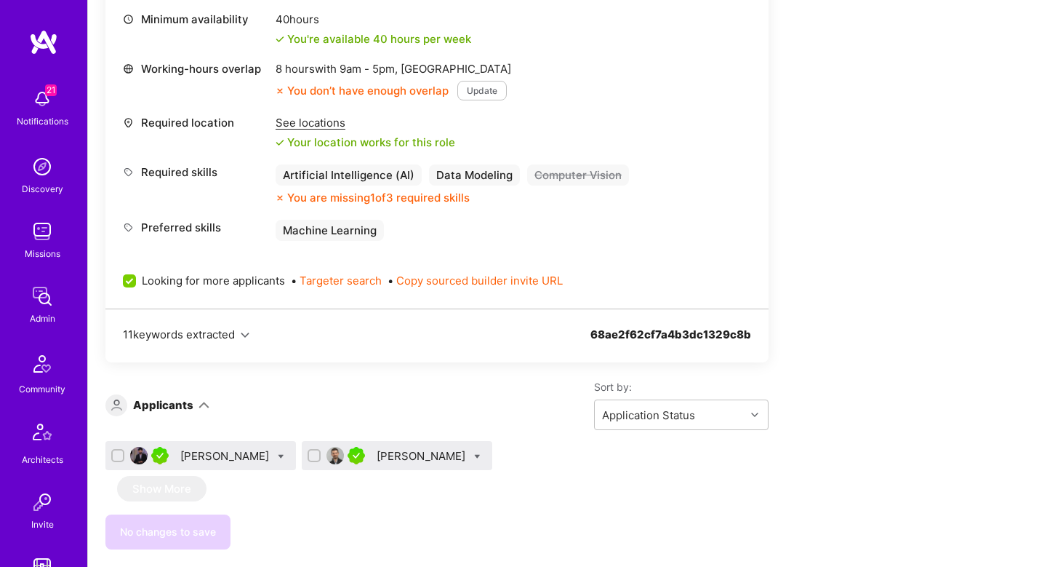
click at [199, 455] on div "[PERSON_NAME]" at bounding box center [226, 455] width 92 height 15
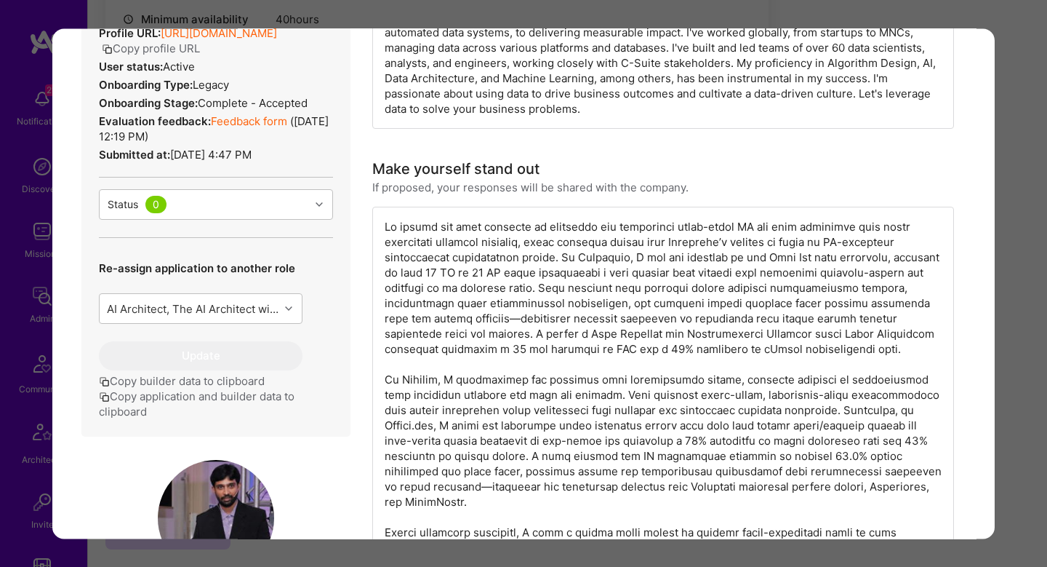
scroll to position [936, 0]
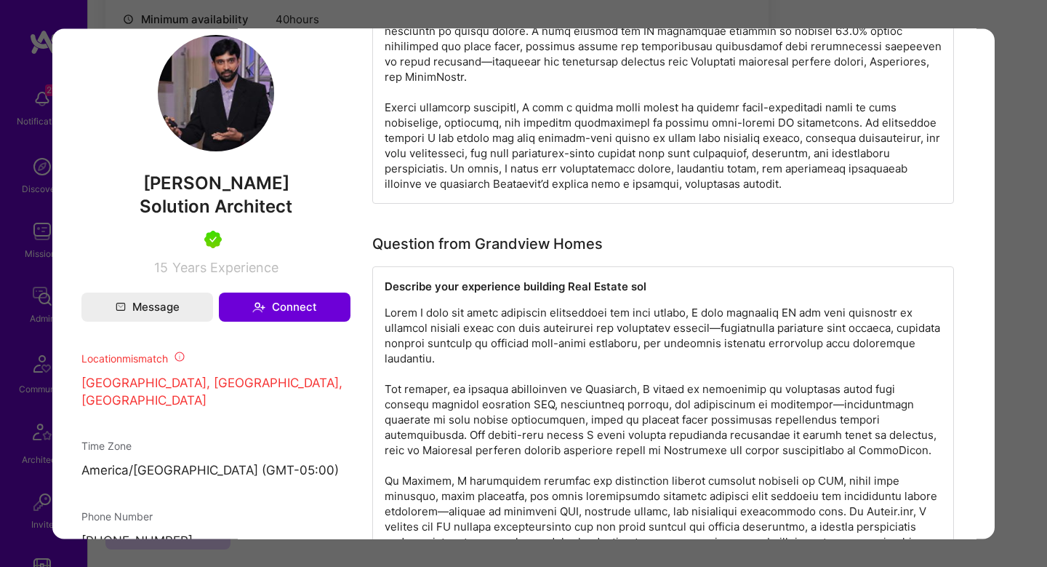
click at [1036, 270] on div "Application 1 of 2 Builder Missing Requirements Required Location See locations…" at bounding box center [523, 283] width 1047 height 567
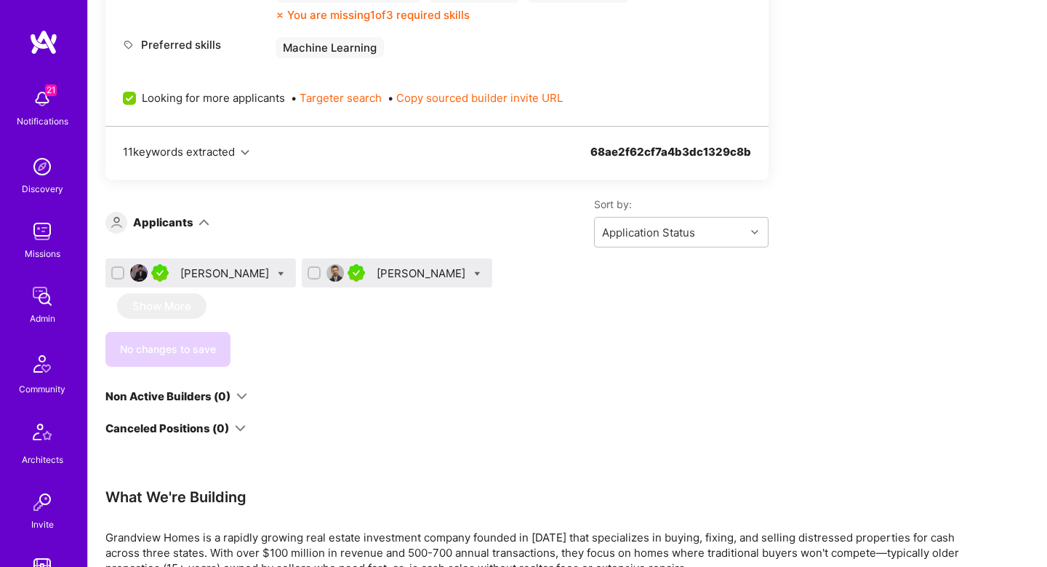
scroll to position [1767, 0]
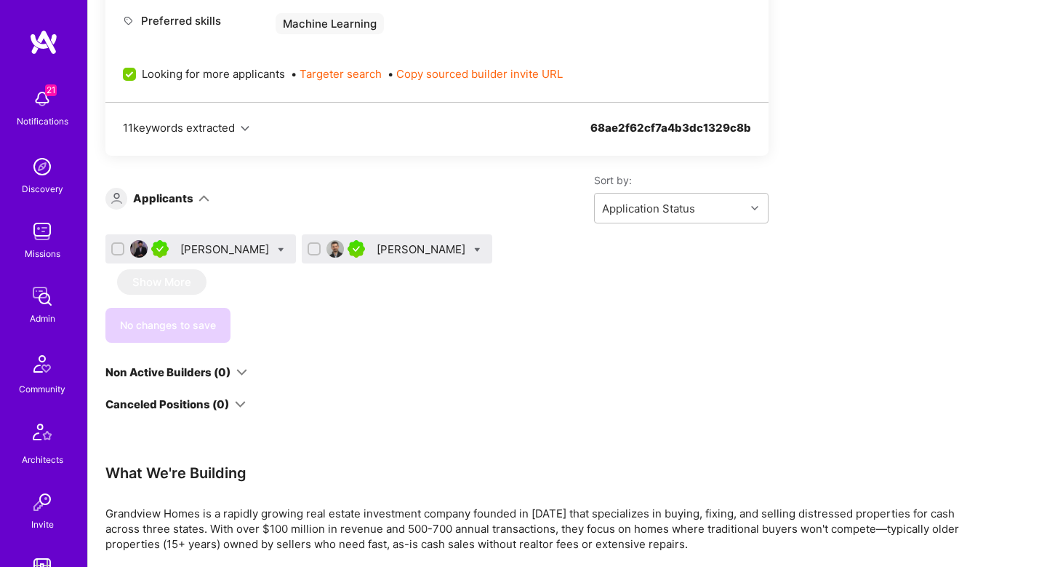
click at [203, 248] on div "[PERSON_NAME]" at bounding box center [226, 248] width 92 height 15
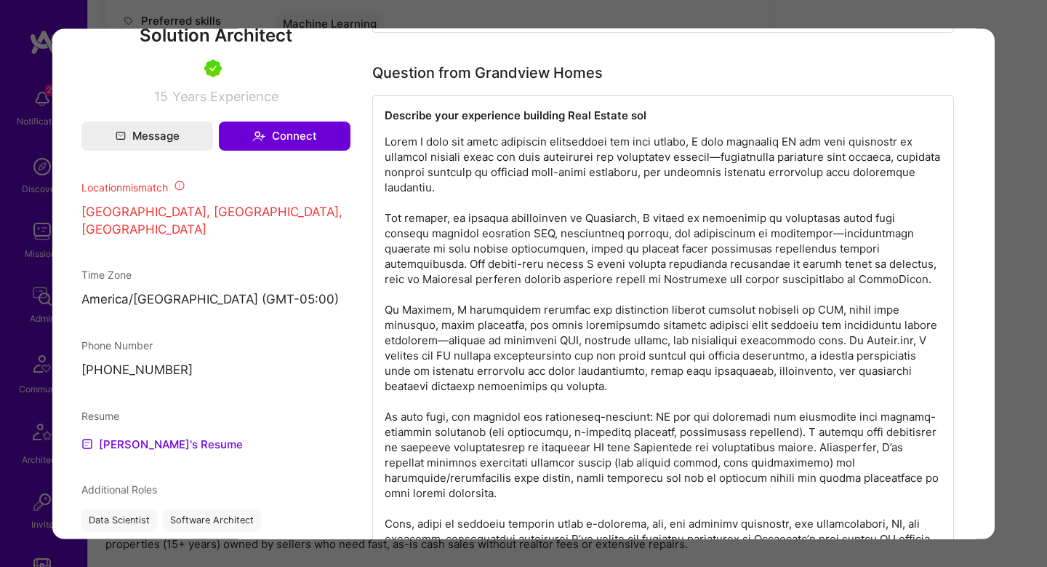
scroll to position [1105, 0]
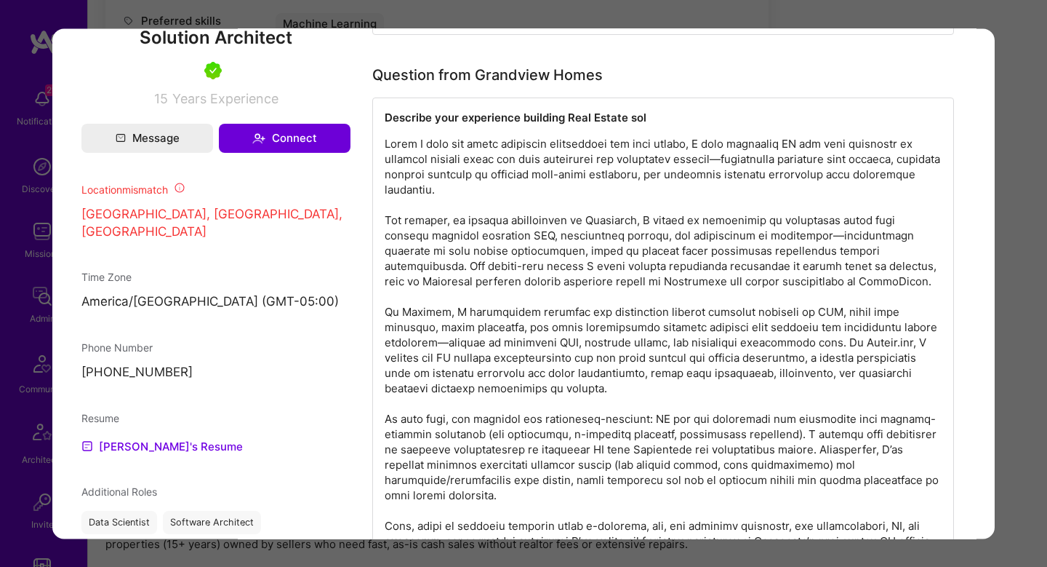
click at [833, 154] on p "modal" at bounding box center [663, 342] width 557 height 412
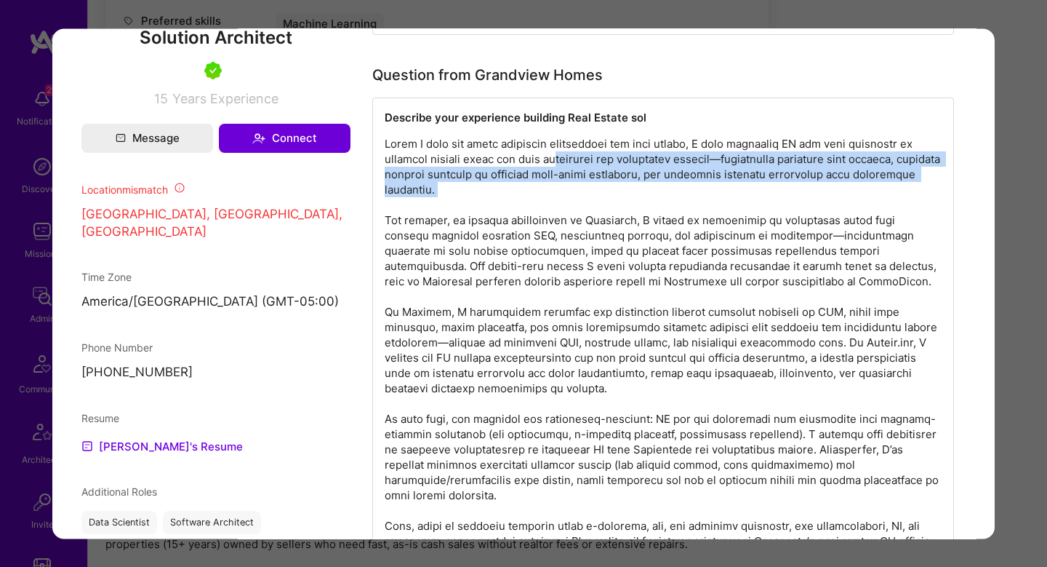
drag, startPoint x: 524, startPoint y: 158, endPoint x: 748, endPoint y: 204, distance: 228.6
click at [748, 204] on p "modal" at bounding box center [663, 342] width 557 height 412
click at [761, 165] on p "modal" at bounding box center [663, 342] width 557 height 412
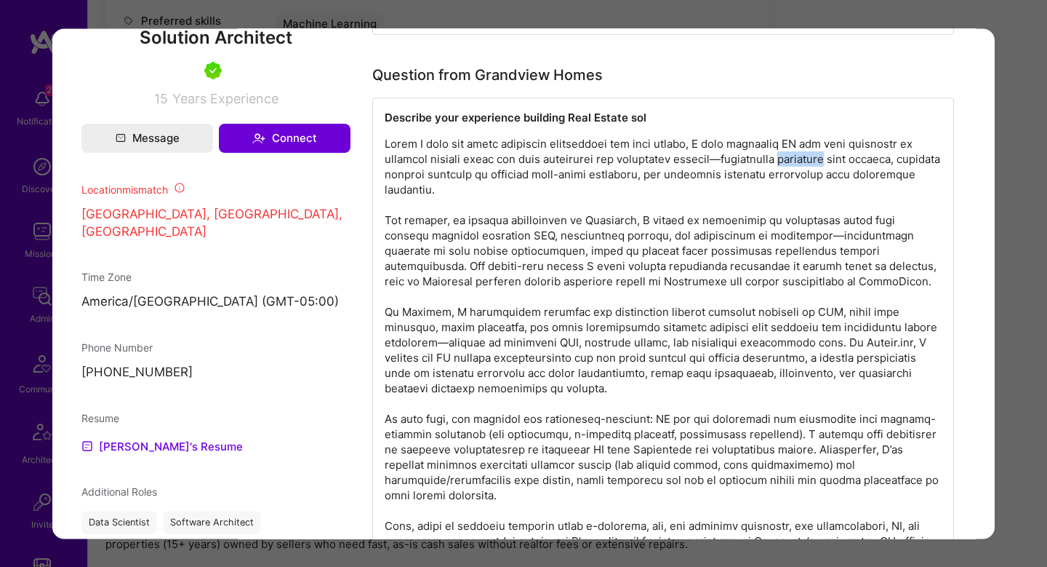
click at [761, 165] on p "modal" at bounding box center [663, 342] width 557 height 412
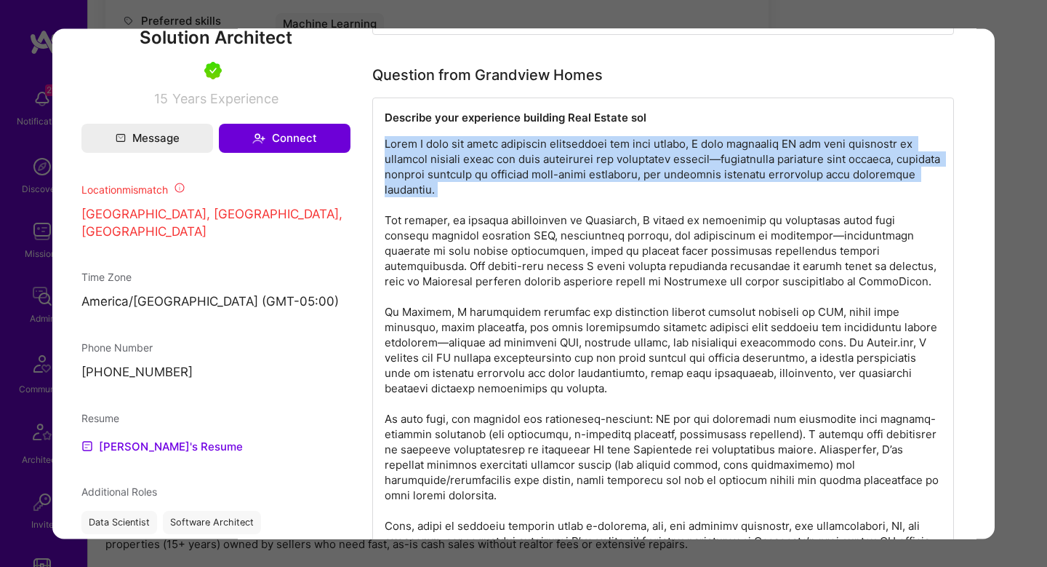
click at [761, 165] on p "modal" at bounding box center [663, 342] width 557 height 412
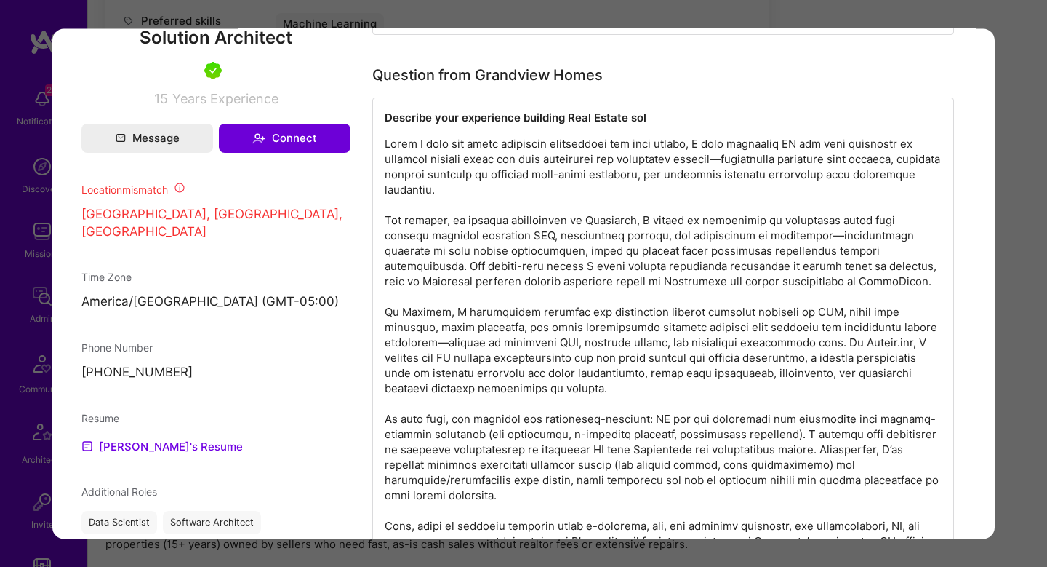
click at [445, 229] on p "modal" at bounding box center [663, 342] width 557 height 412
click at [512, 228] on p "modal" at bounding box center [663, 342] width 557 height 412
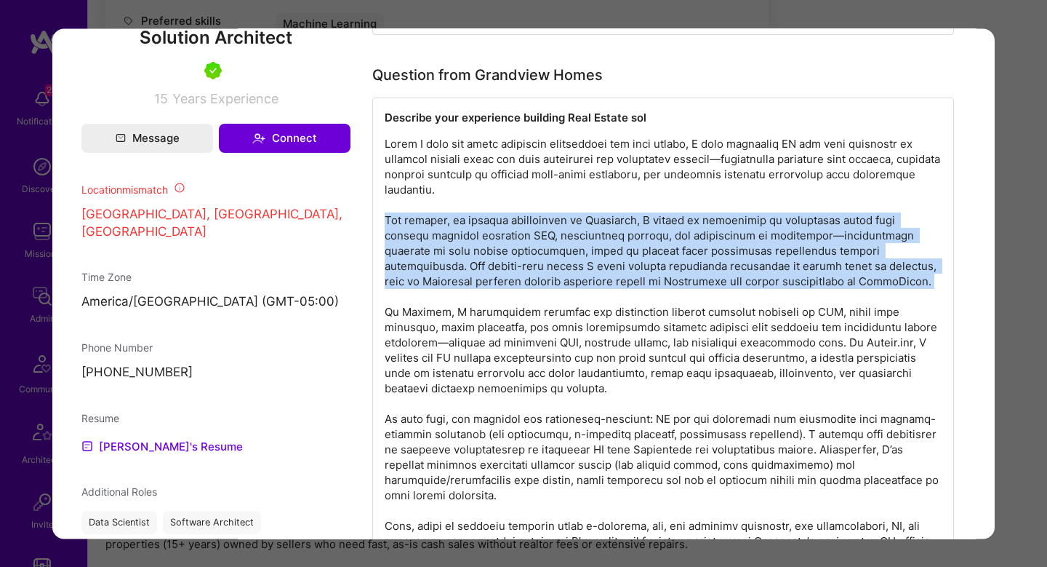
click at [512, 228] on p "modal" at bounding box center [663, 342] width 557 height 412
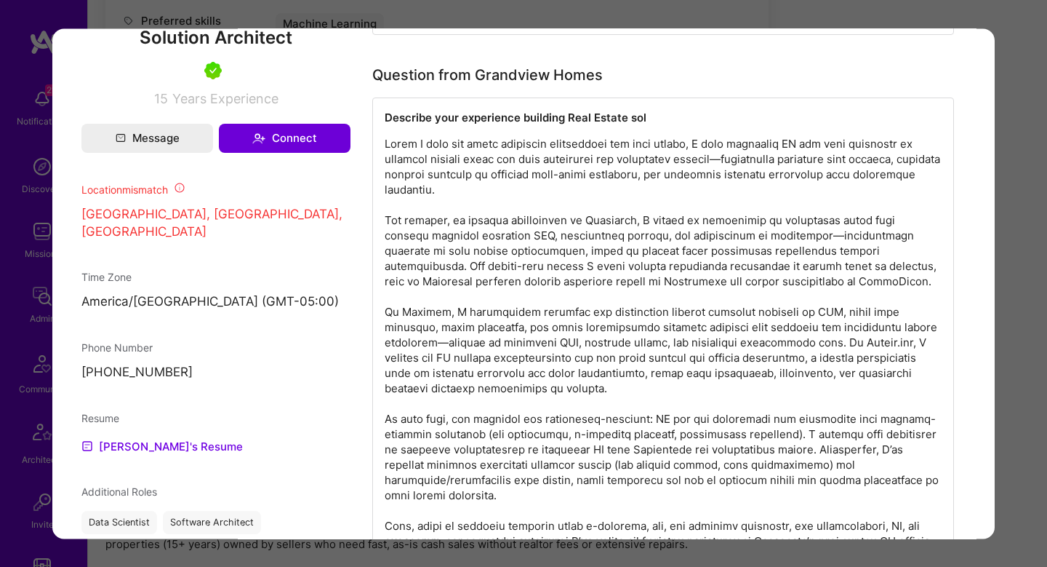
click at [674, 260] on p "modal" at bounding box center [663, 342] width 557 height 412
drag, startPoint x: 710, startPoint y: 225, endPoint x: 901, endPoint y: 205, distance: 192.3
click at [901, 205] on p "modal" at bounding box center [663, 342] width 557 height 412
click at [880, 218] on p "modal" at bounding box center [663, 342] width 557 height 412
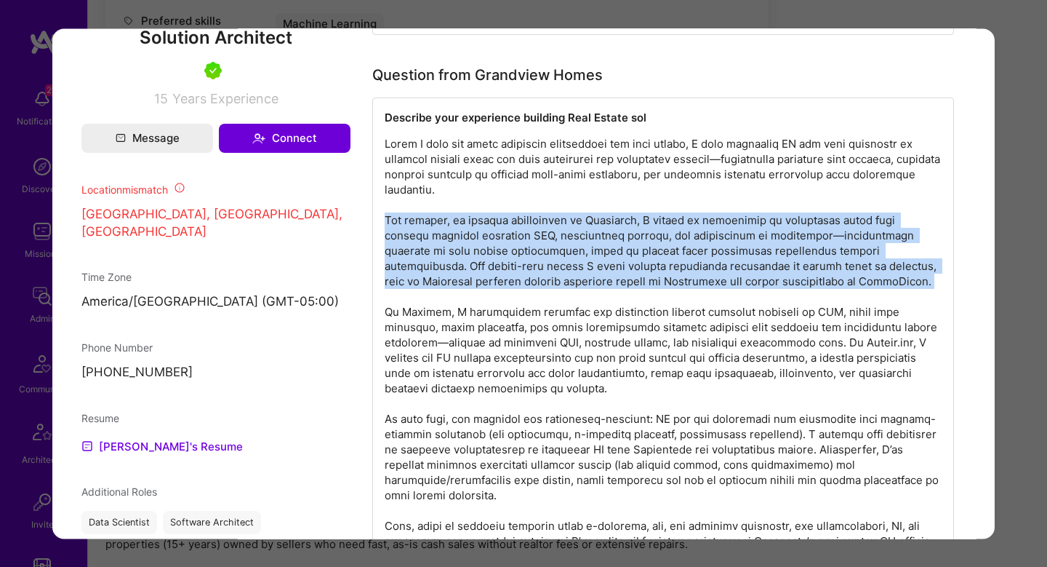
click at [880, 218] on p "modal" at bounding box center [663, 342] width 557 height 412
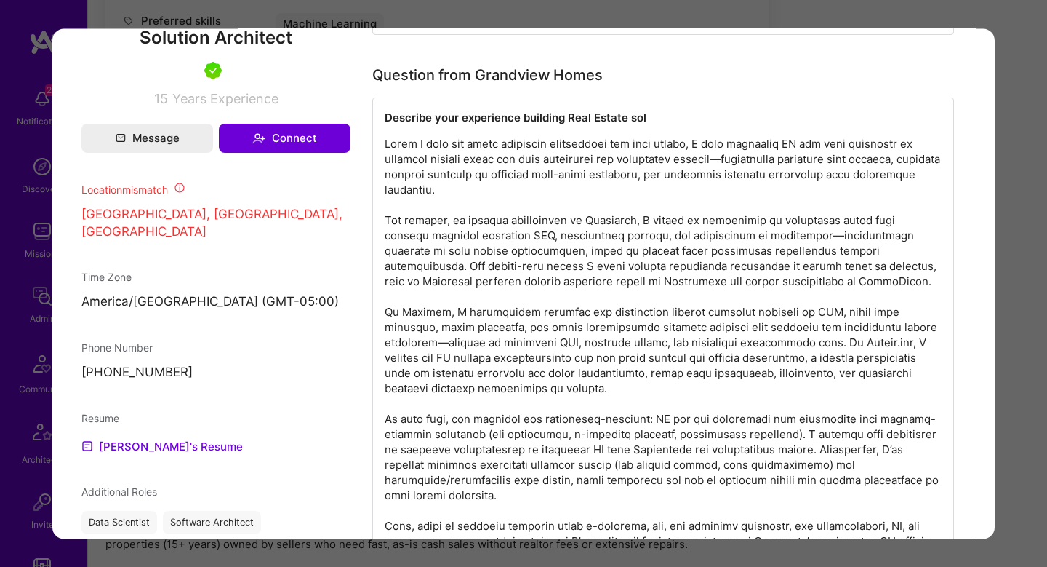
click at [434, 253] on p "modal" at bounding box center [663, 342] width 557 height 412
click at [503, 244] on p "modal" at bounding box center [663, 342] width 557 height 412
click at [775, 236] on p "modal" at bounding box center [663, 342] width 557 height 412
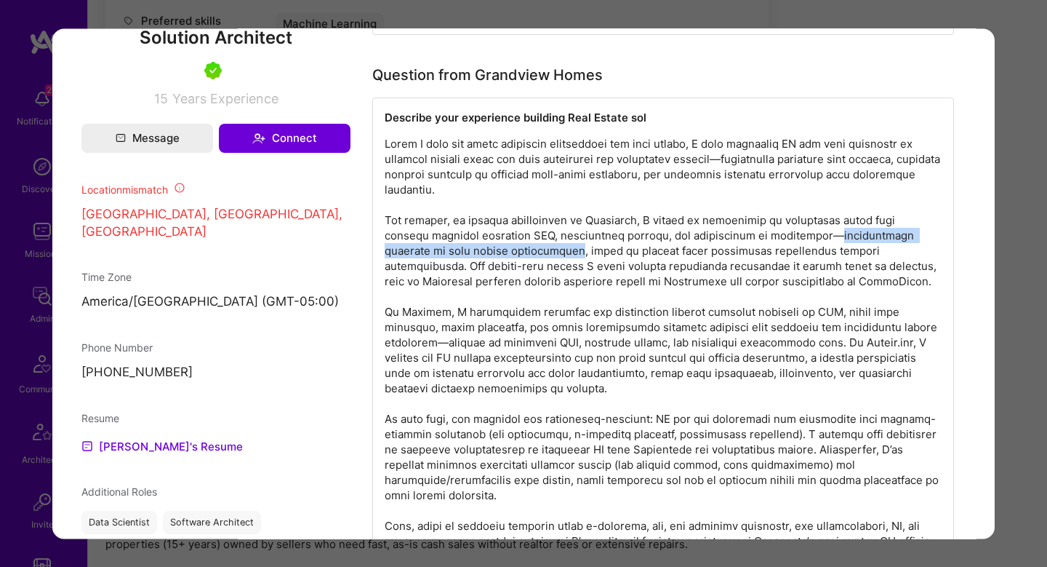
drag, startPoint x: 775, startPoint y: 236, endPoint x: 479, endPoint y: 256, distance: 296.7
click at [479, 256] on p "modal" at bounding box center [663, 342] width 557 height 412
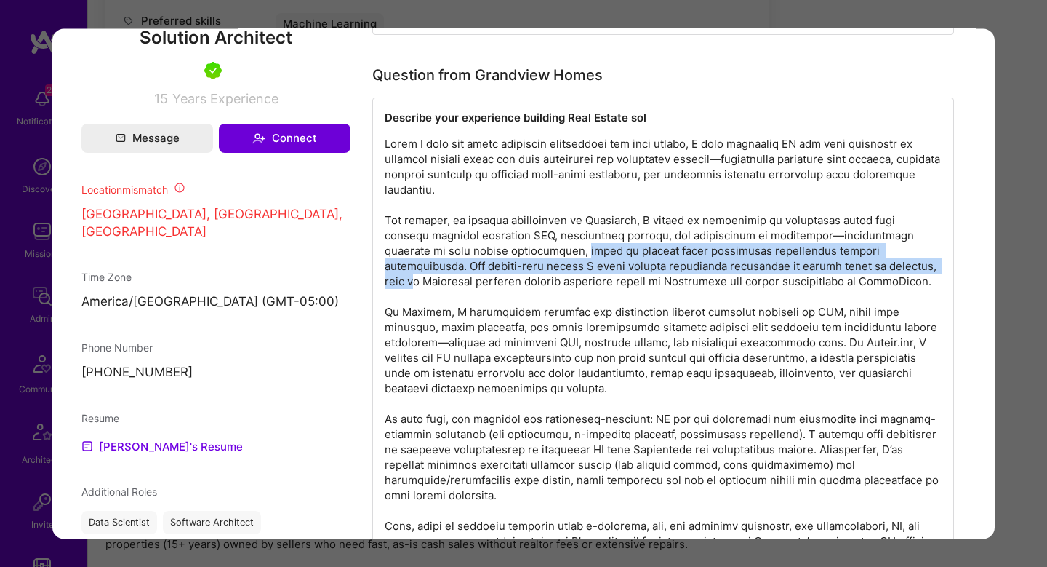
drag, startPoint x: 494, startPoint y: 254, endPoint x: 800, endPoint y: 263, distance: 306.3
click at [801, 263] on p "modal" at bounding box center [663, 342] width 557 height 412
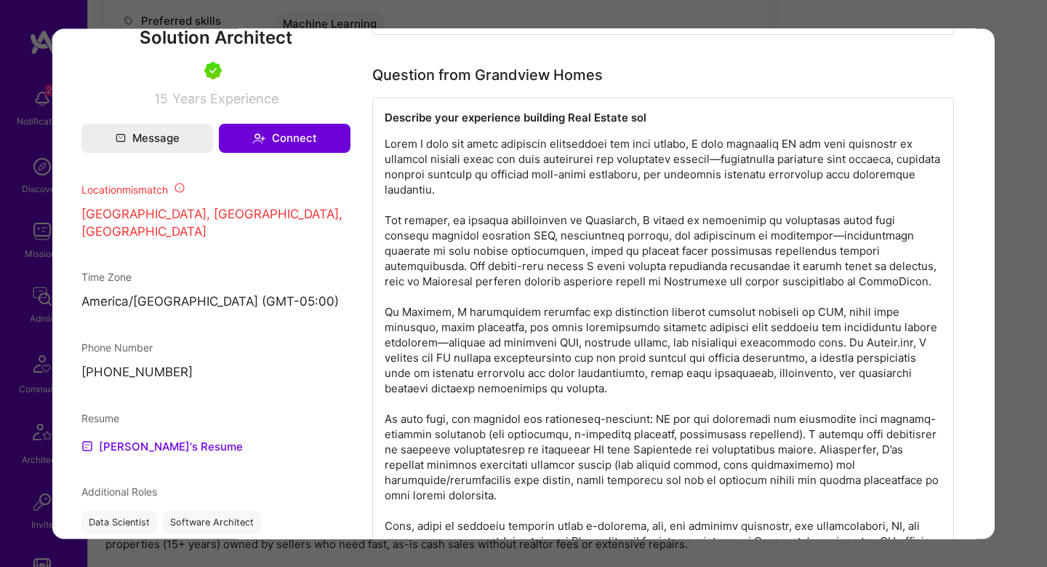
click at [479, 270] on p "modal" at bounding box center [663, 342] width 557 height 412
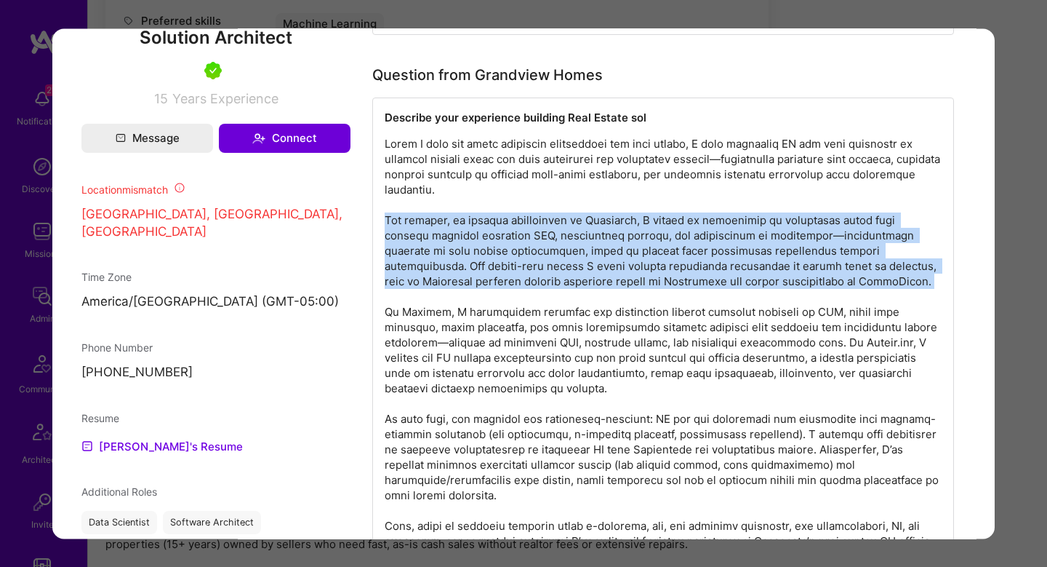
click at [479, 270] on p "modal" at bounding box center [663, 342] width 557 height 412
click at [609, 276] on p "modal" at bounding box center [663, 342] width 557 height 412
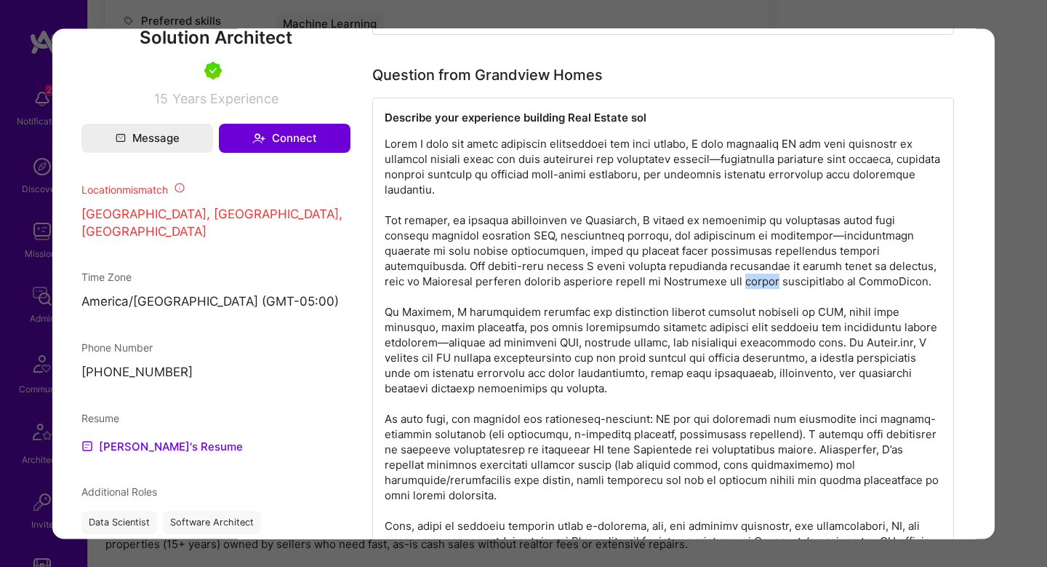
click at [609, 276] on p "modal" at bounding box center [663, 342] width 557 height 412
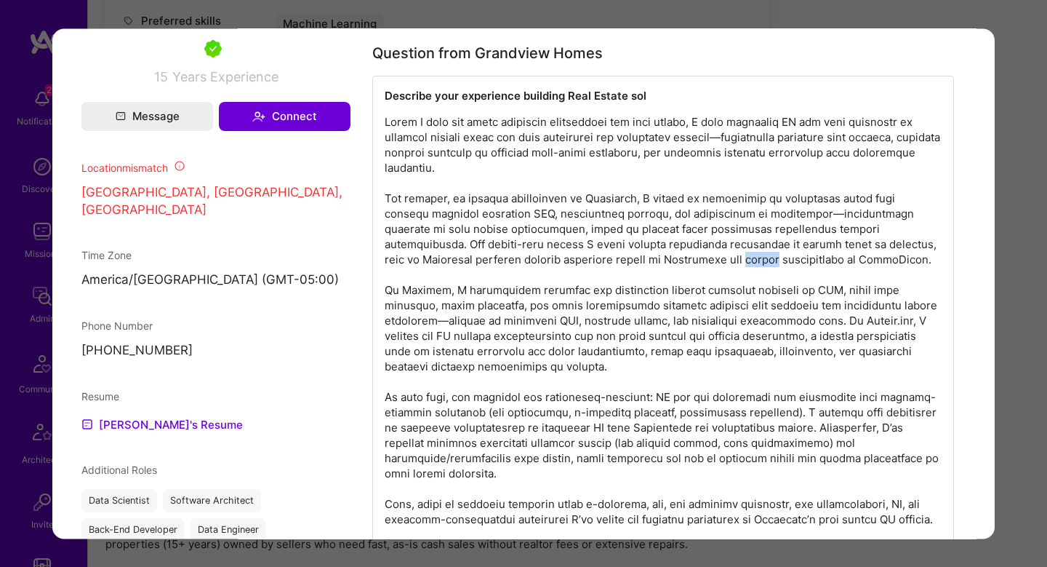
scroll to position [1132, 0]
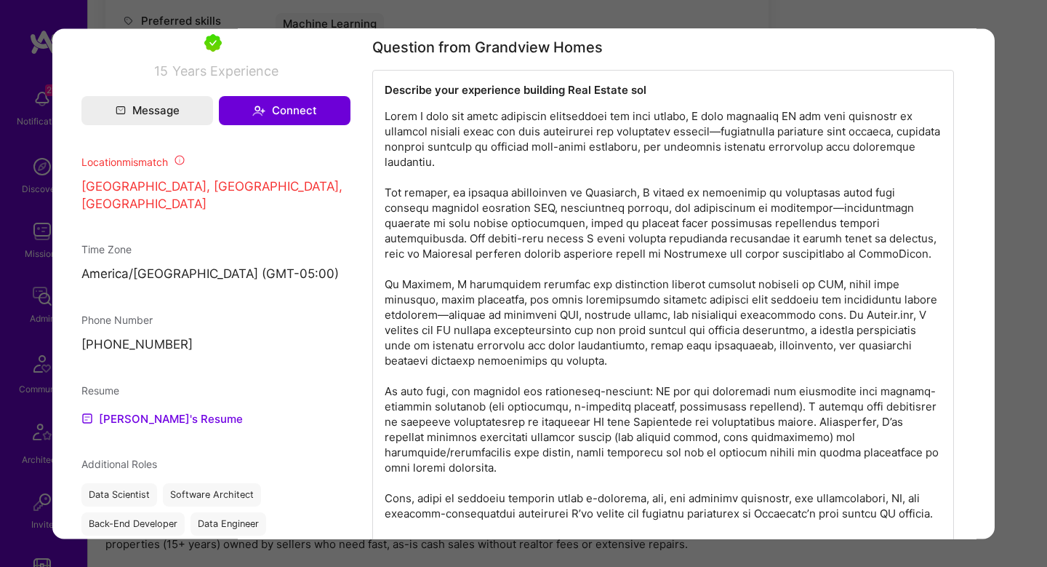
click at [684, 218] on p "modal" at bounding box center [663, 314] width 557 height 412
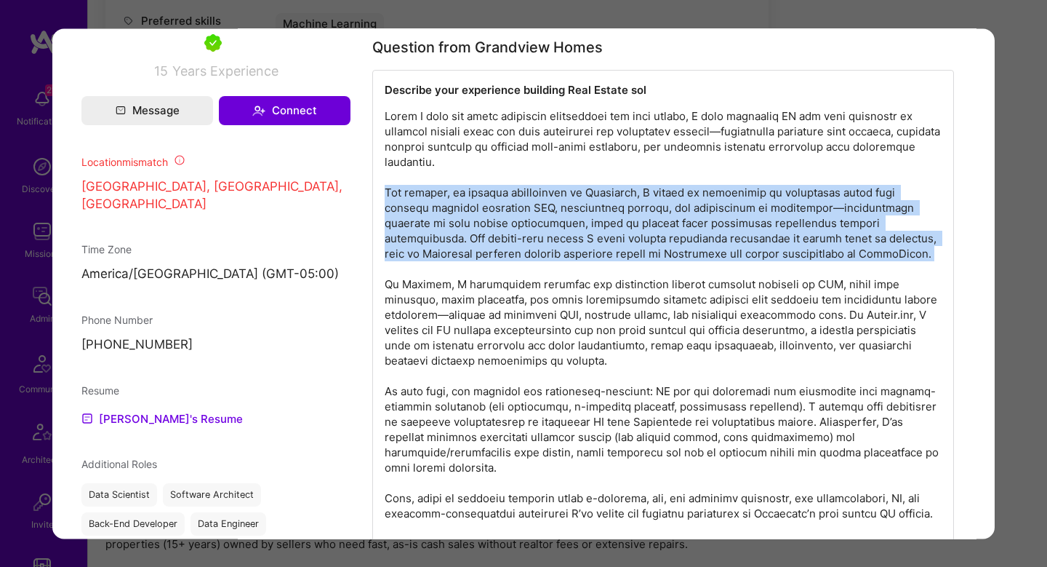
click at [684, 218] on p "modal" at bounding box center [663, 314] width 557 height 412
click at [718, 241] on p "modal" at bounding box center [663, 314] width 557 height 412
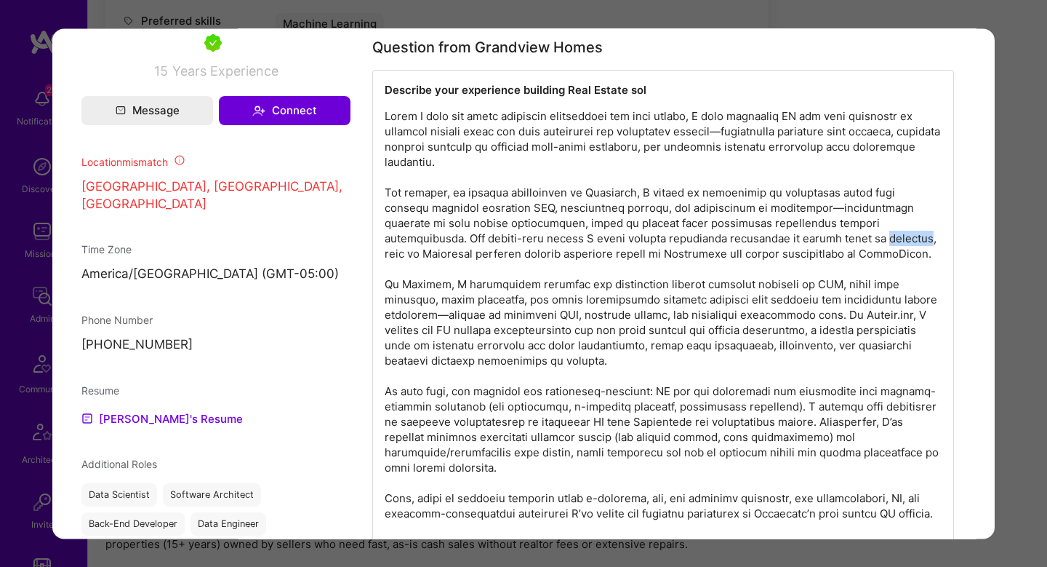
click at [718, 241] on p "modal" at bounding box center [663, 314] width 557 height 412
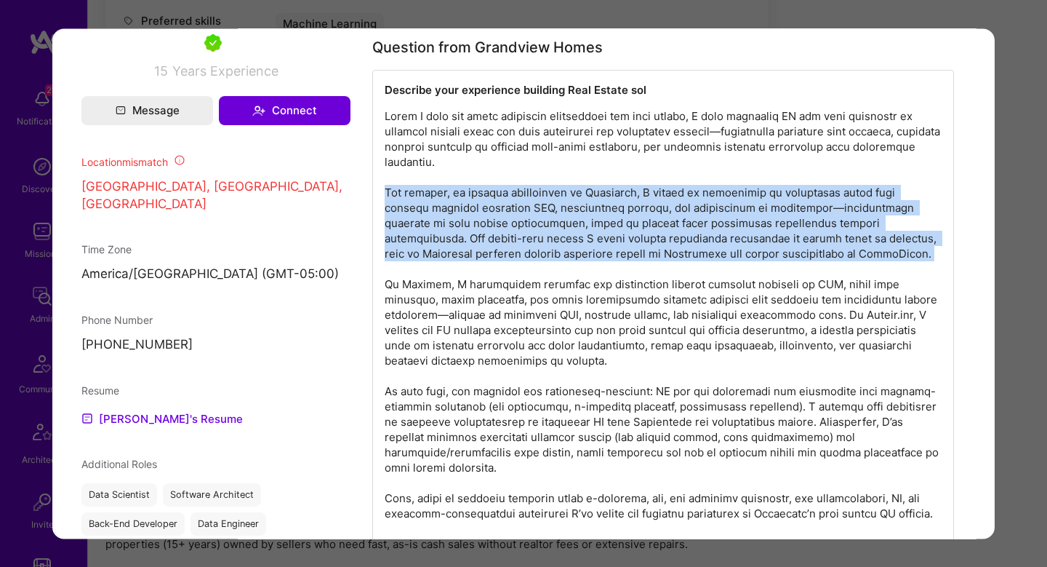
click at [718, 241] on p "modal" at bounding box center [663, 314] width 557 height 412
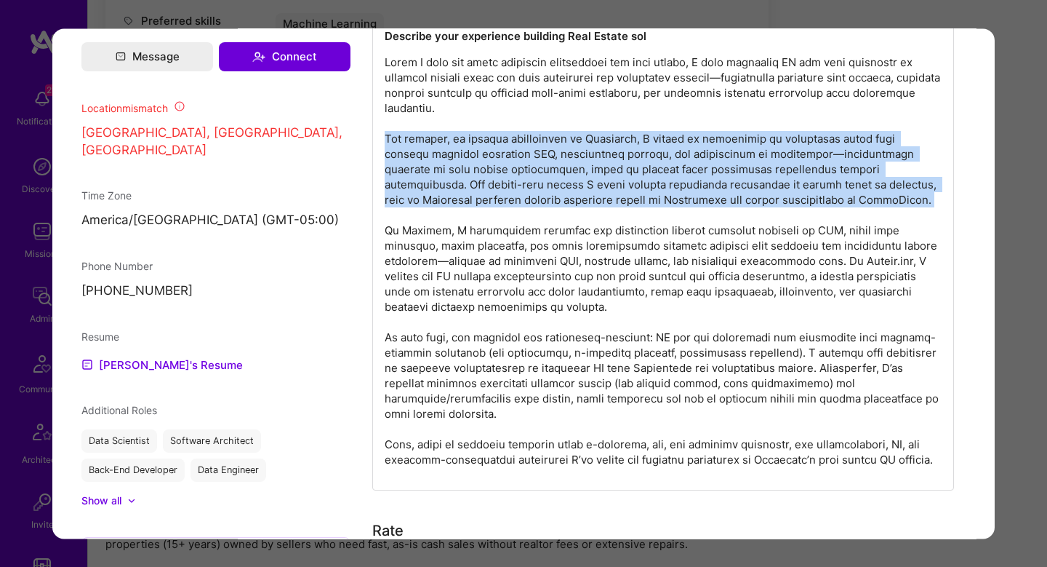
scroll to position [1185, 0]
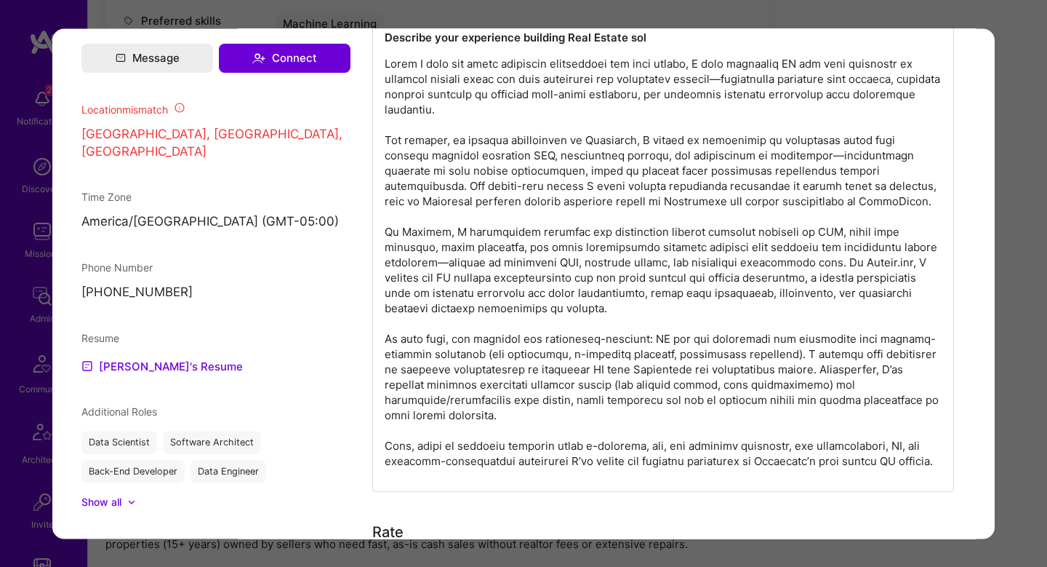
click at [455, 233] on p "modal" at bounding box center [663, 262] width 557 height 412
click at [628, 229] on p "modal" at bounding box center [663, 262] width 557 height 412
click at [723, 228] on p "modal" at bounding box center [663, 262] width 557 height 412
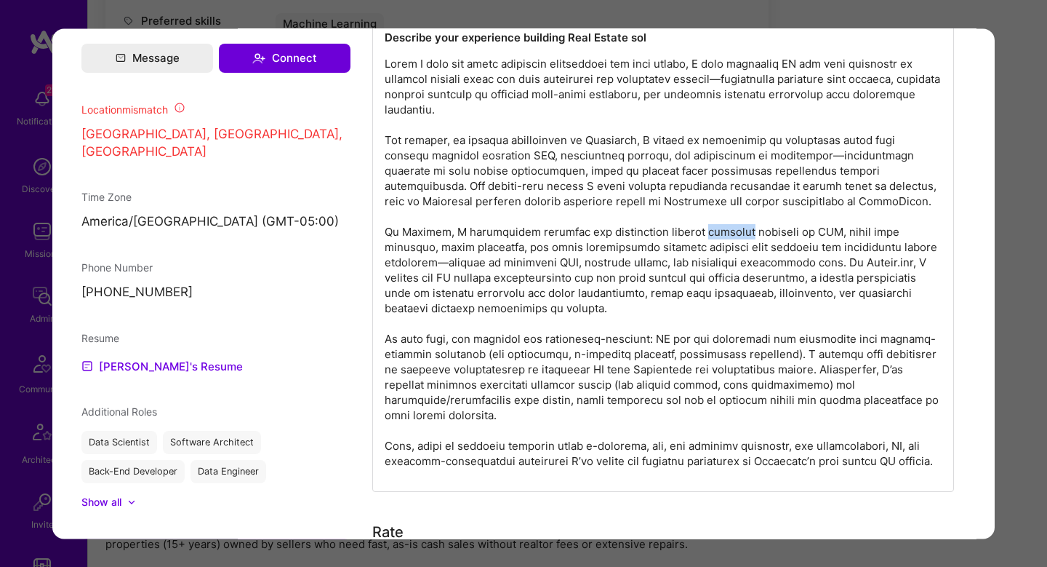
click at [723, 228] on p "modal" at bounding box center [663, 262] width 557 height 412
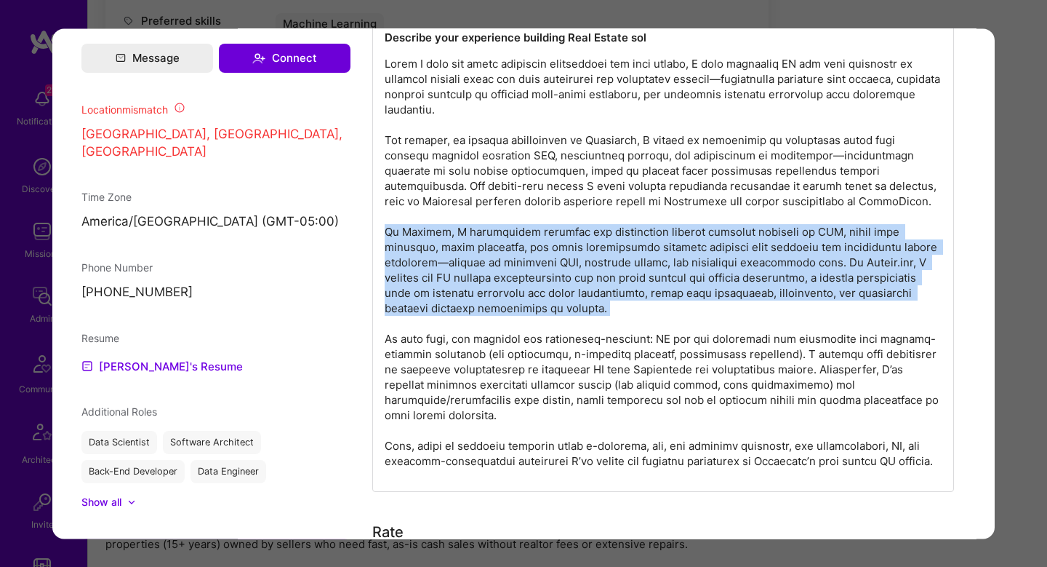
click at [723, 228] on p "modal" at bounding box center [663, 262] width 557 height 412
click at [757, 236] on p "modal" at bounding box center [663, 262] width 557 height 412
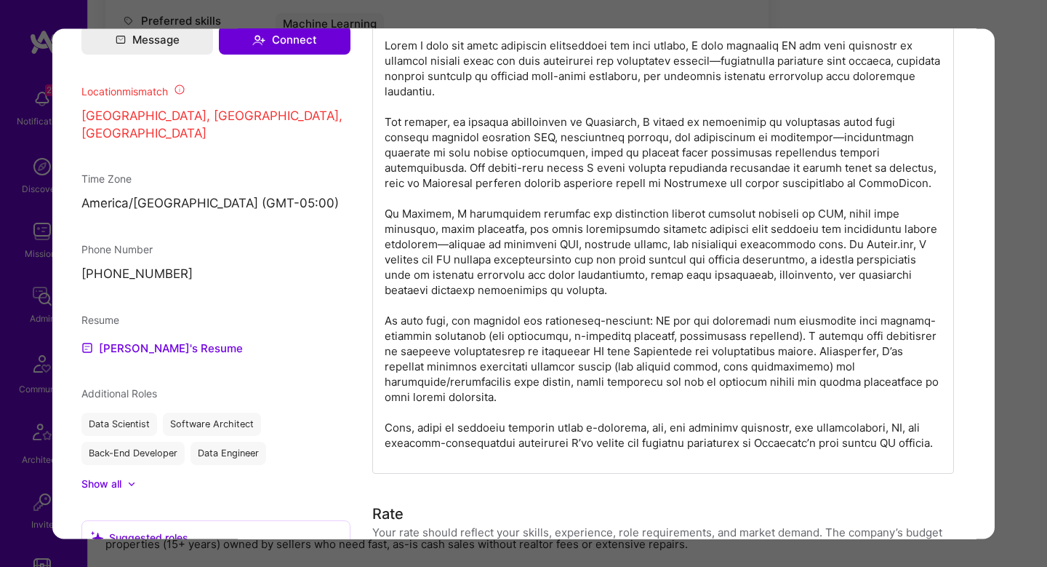
scroll to position [1208, 0]
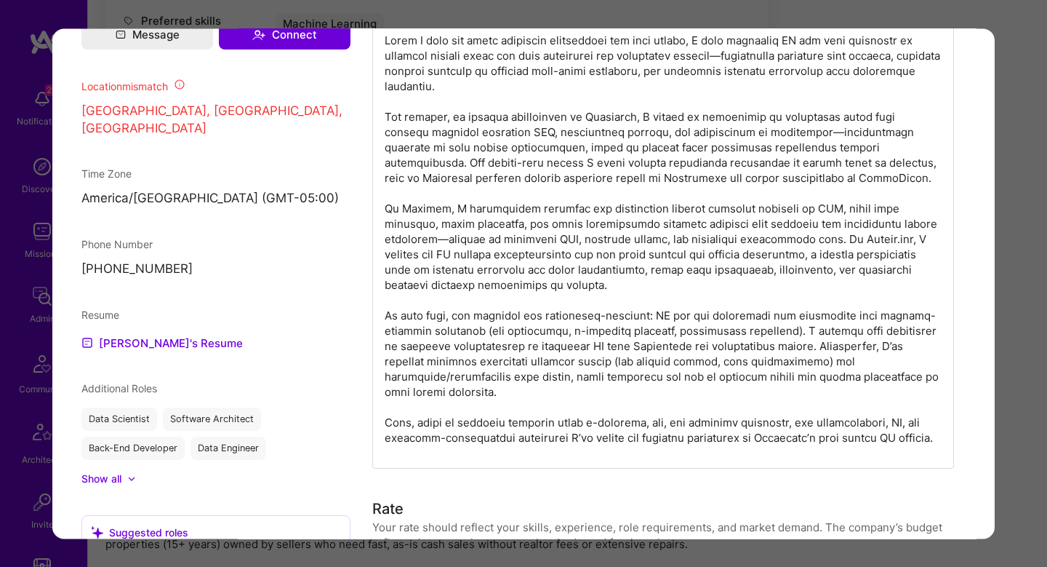
click at [868, 228] on p "modal" at bounding box center [663, 239] width 557 height 412
click at [791, 241] on p "modal" at bounding box center [663, 239] width 557 height 412
click at [464, 254] on p "modal" at bounding box center [663, 239] width 557 height 412
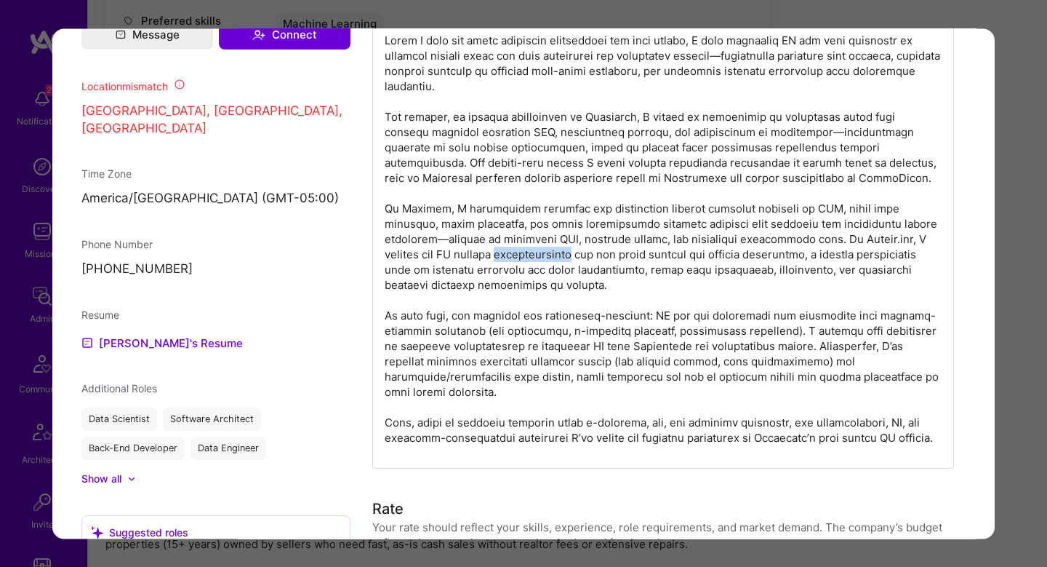
click at [464, 254] on p "modal" at bounding box center [663, 239] width 557 height 412
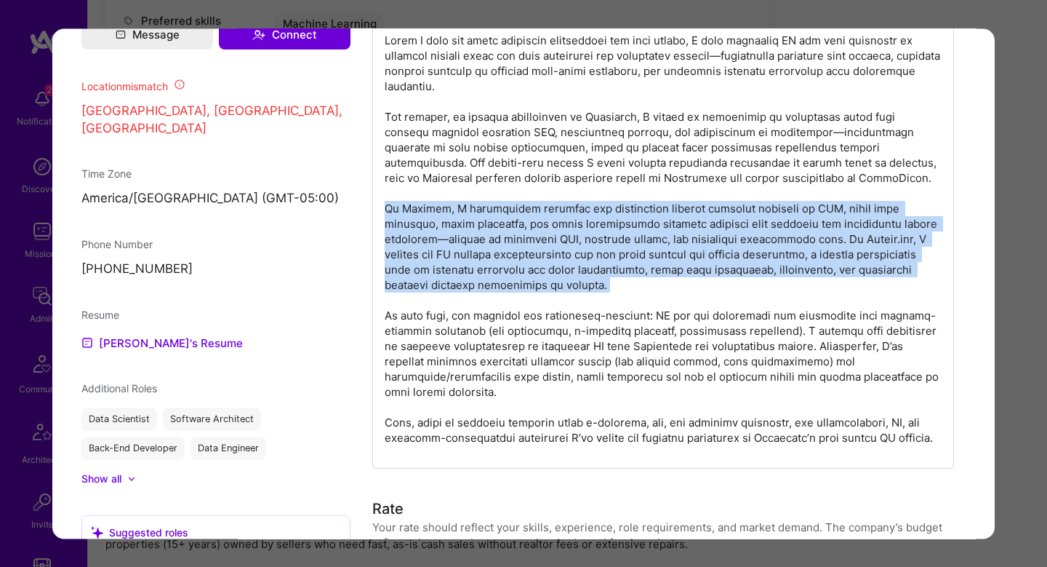
click at [464, 254] on p "modal" at bounding box center [663, 239] width 557 height 412
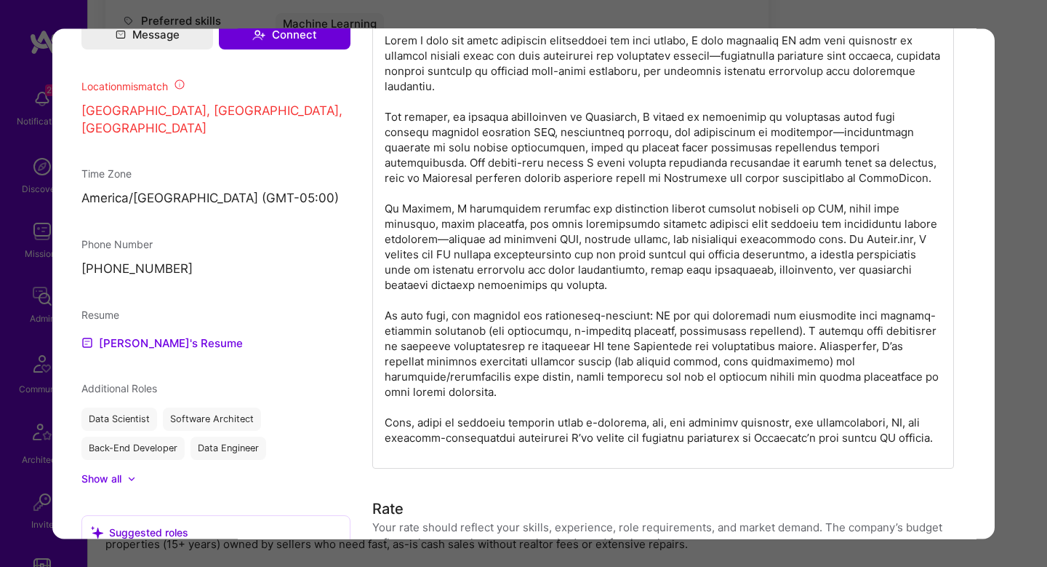
click at [462, 321] on p "modal" at bounding box center [663, 239] width 557 height 412
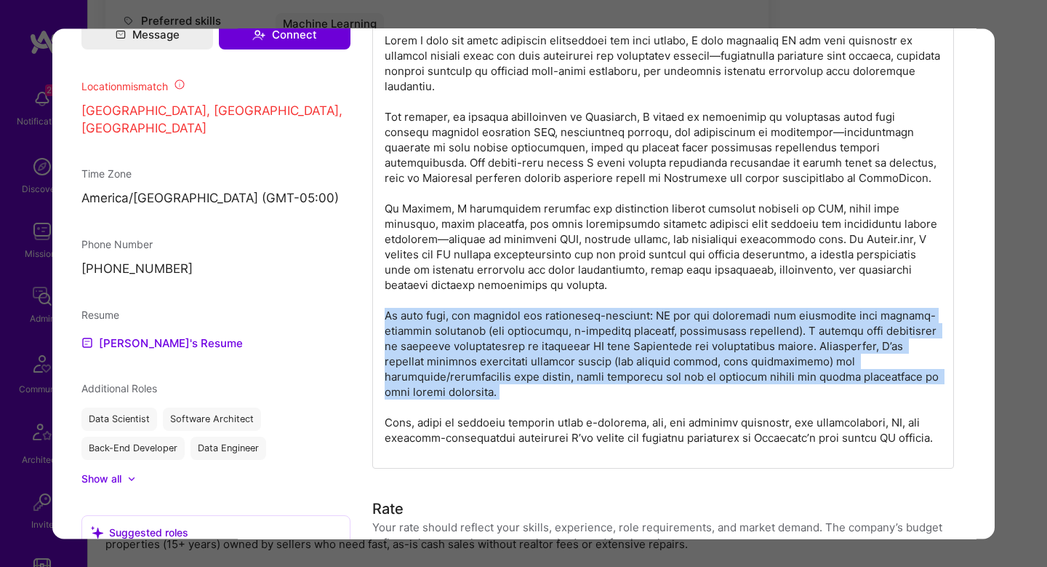
click at [462, 321] on p "modal" at bounding box center [663, 239] width 557 height 412
click at [624, 327] on p "modal" at bounding box center [663, 239] width 557 height 412
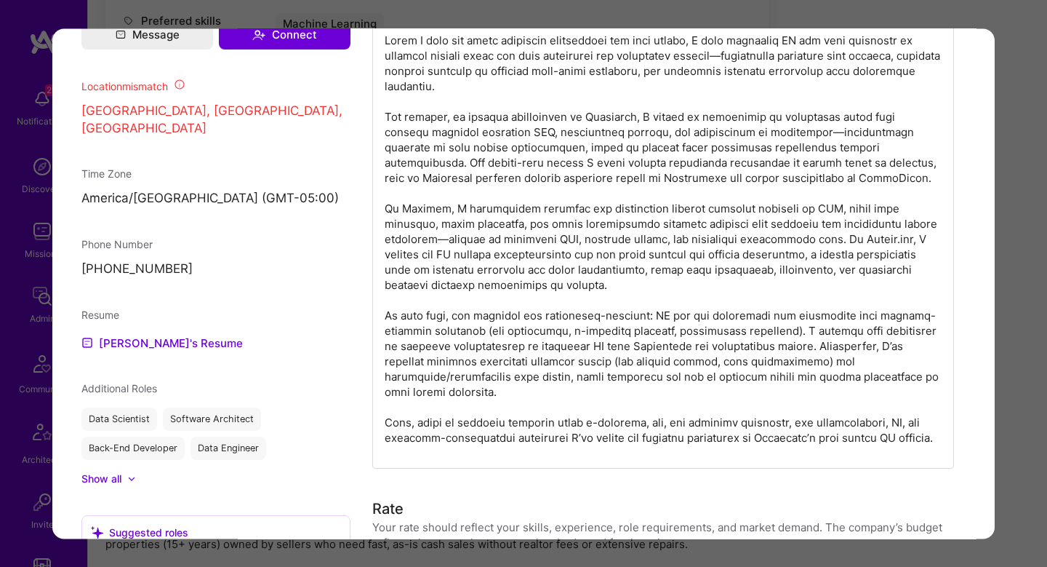
click at [669, 318] on p "modal" at bounding box center [663, 239] width 557 height 412
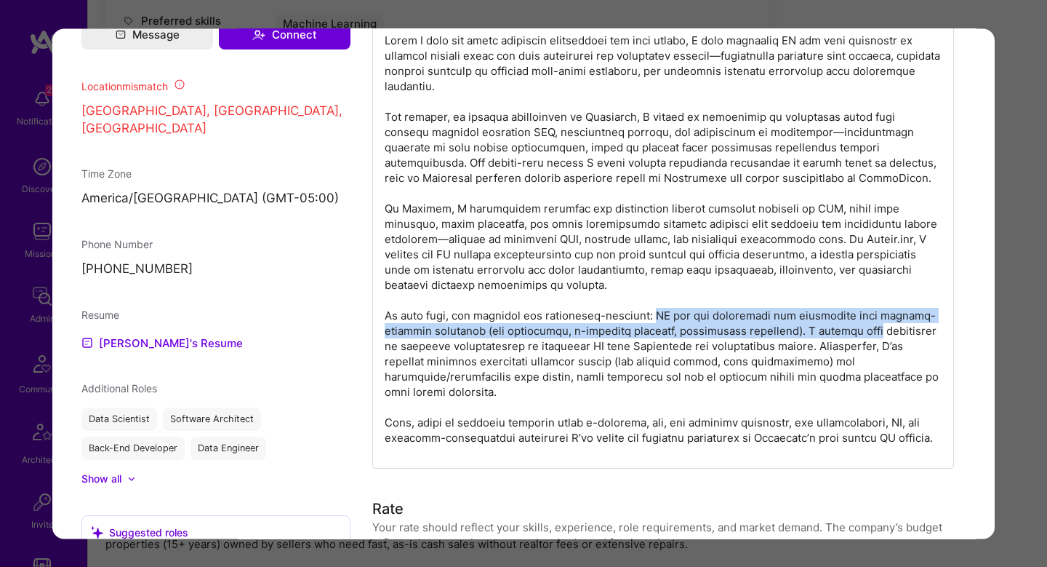
drag, startPoint x: 669, startPoint y: 318, endPoint x: 871, endPoint y: 324, distance: 202.3
click at [871, 324] on p "modal" at bounding box center [663, 239] width 557 height 412
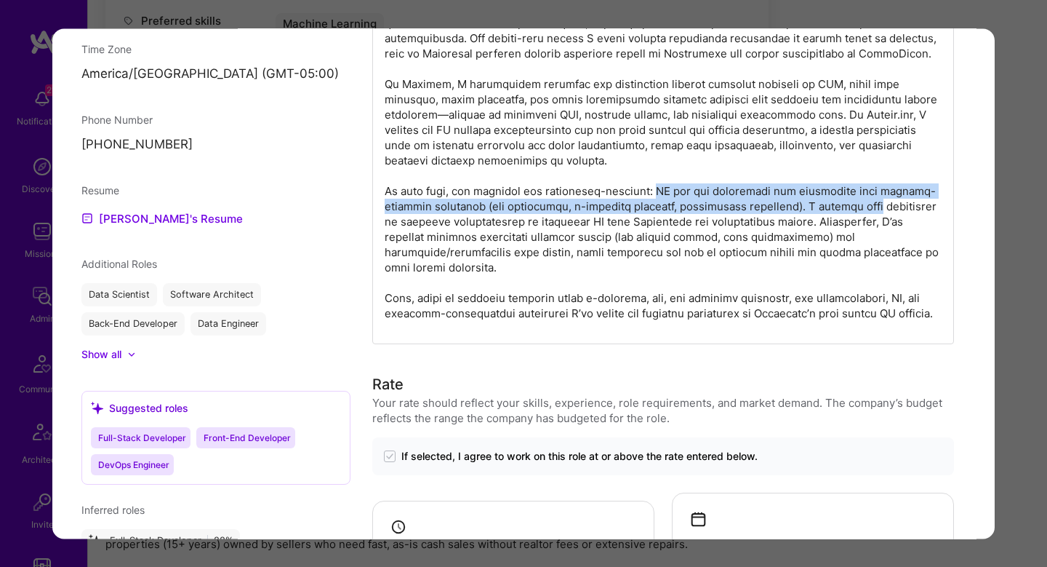
scroll to position [1332, 0]
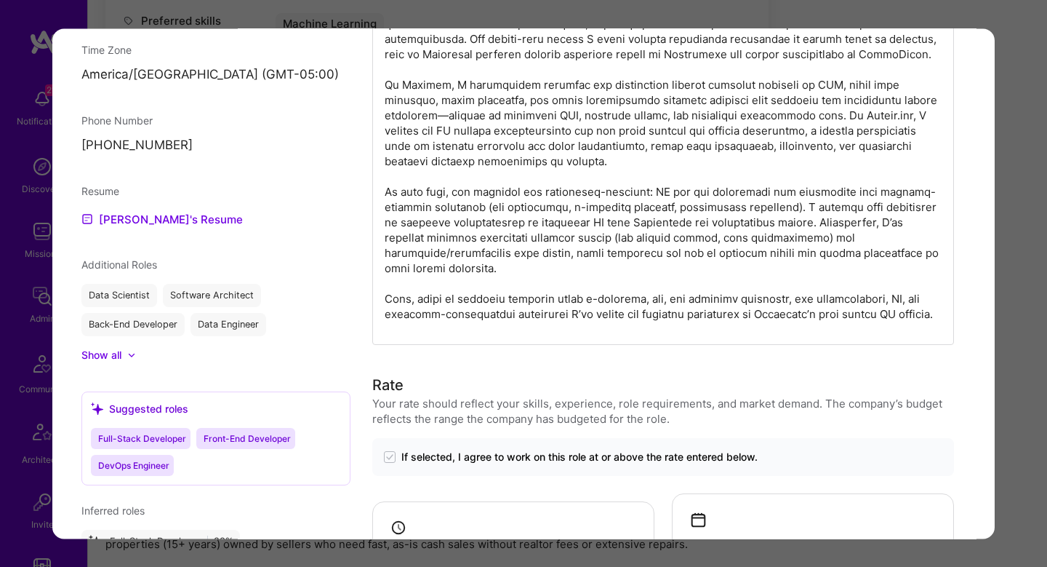
click at [657, 228] on p "modal" at bounding box center [663, 115] width 557 height 412
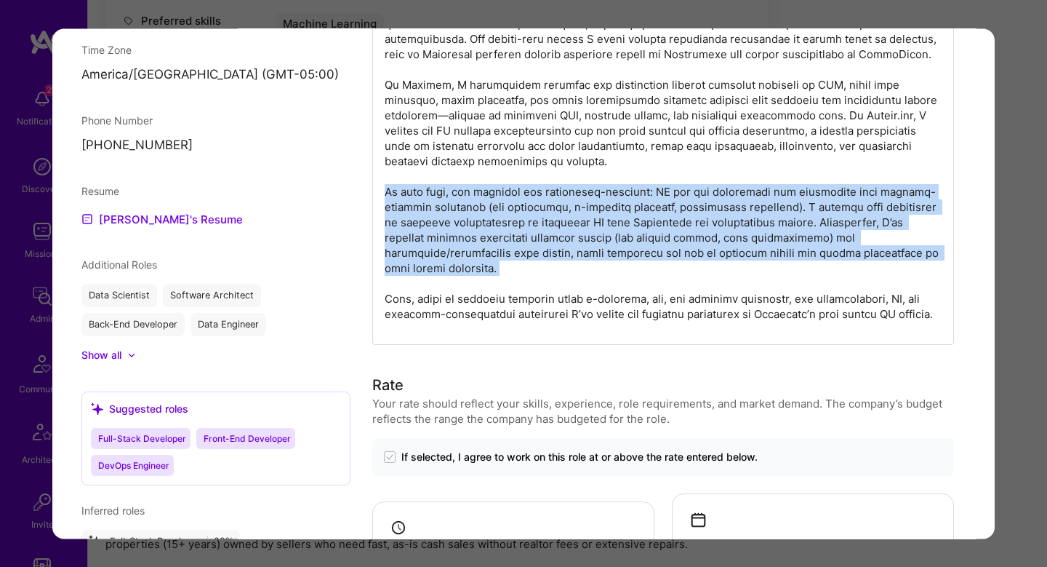
click at [657, 228] on p "modal" at bounding box center [663, 115] width 557 height 412
click at [697, 227] on p "modal" at bounding box center [663, 115] width 557 height 412
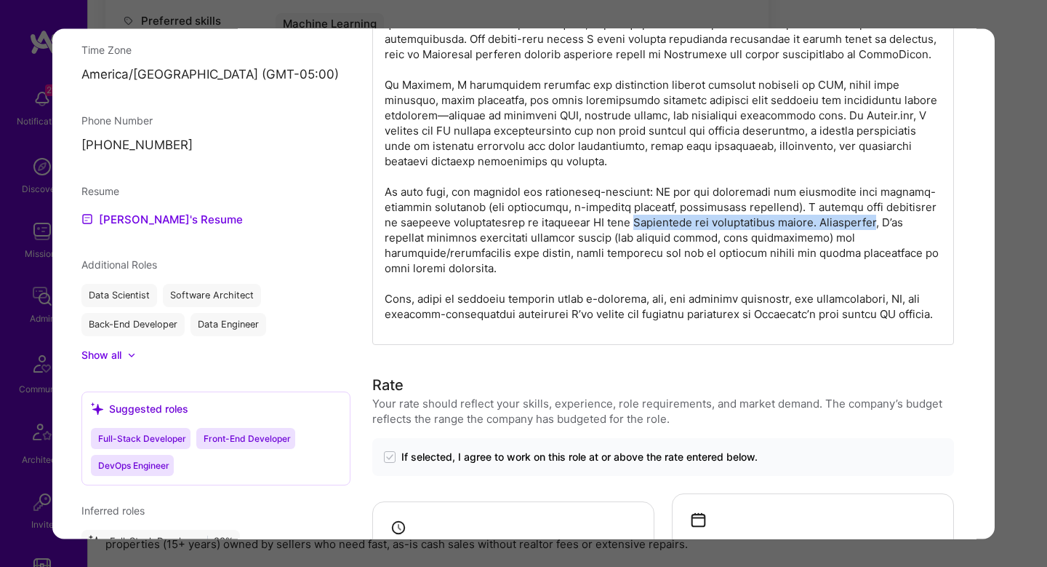
drag, startPoint x: 697, startPoint y: 227, endPoint x: 870, endPoint y: 227, distance: 173.1
click at [870, 227] on p "modal" at bounding box center [663, 115] width 557 height 412
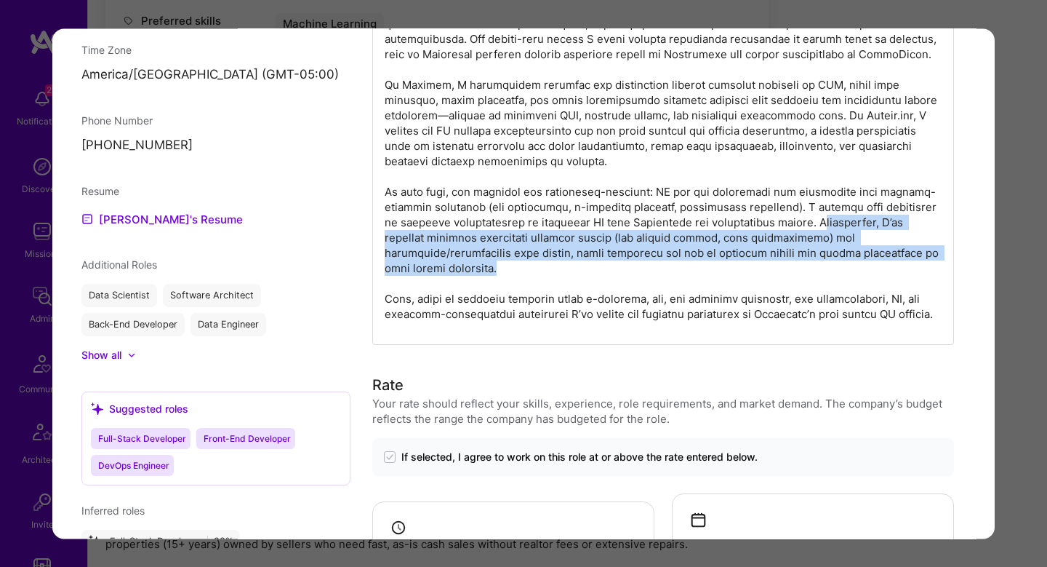
drag, startPoint x: 870, startPoint y: 223, endPoint x: 865, endPoint y: 270, distance: 46.7
click at [865, 270] on p "modal" at bounding box center [663, 115] width 557 height 412
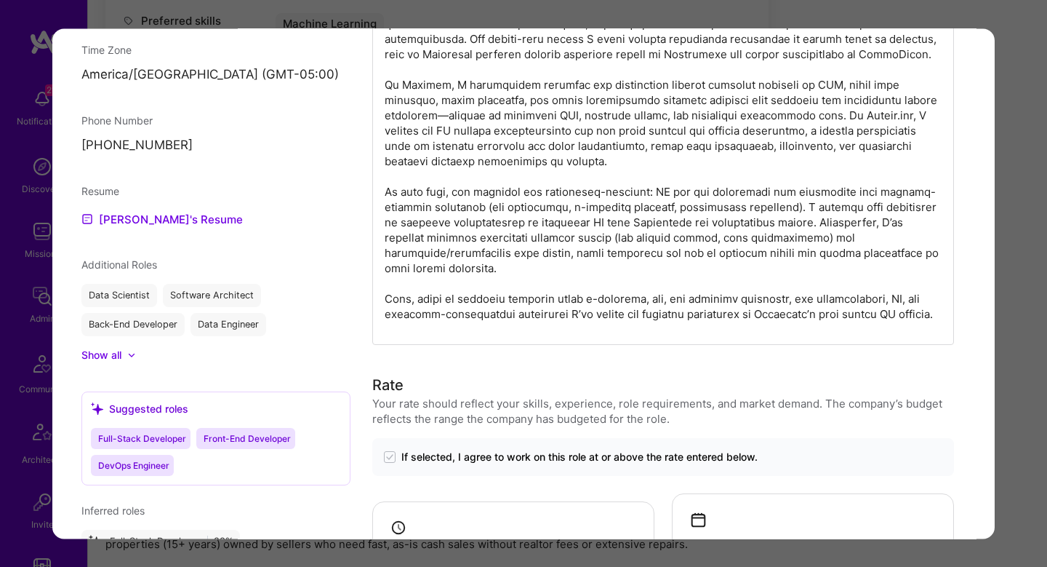
click at [480, 303] on p "modal" at bounding box center [663, 115] width 557 height 412
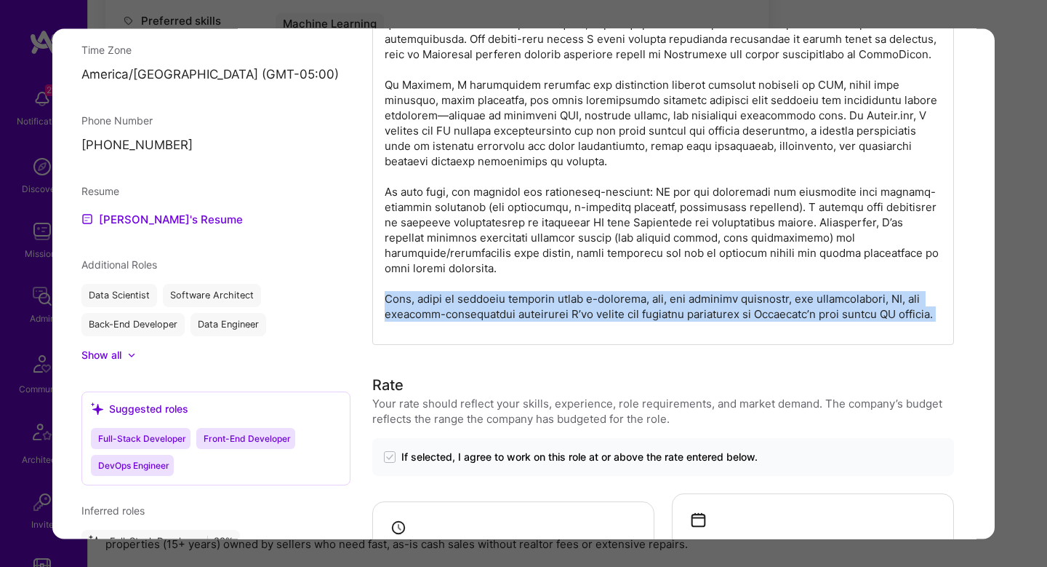
click at [480, 303] on p "modal" at bounding box center [663, 115] width 557 height 412
click at [623, 296] on p "modal" at bounding box center [663, 115] width 557 height 412
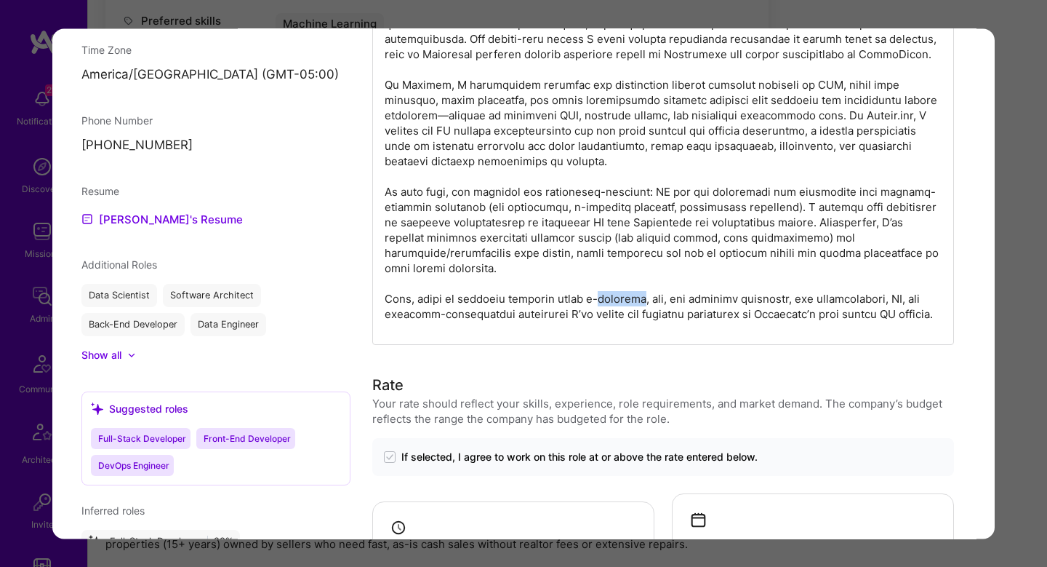
click at [623, 296] on p "modal" at bounding box center [663, 115] width 557 height 412
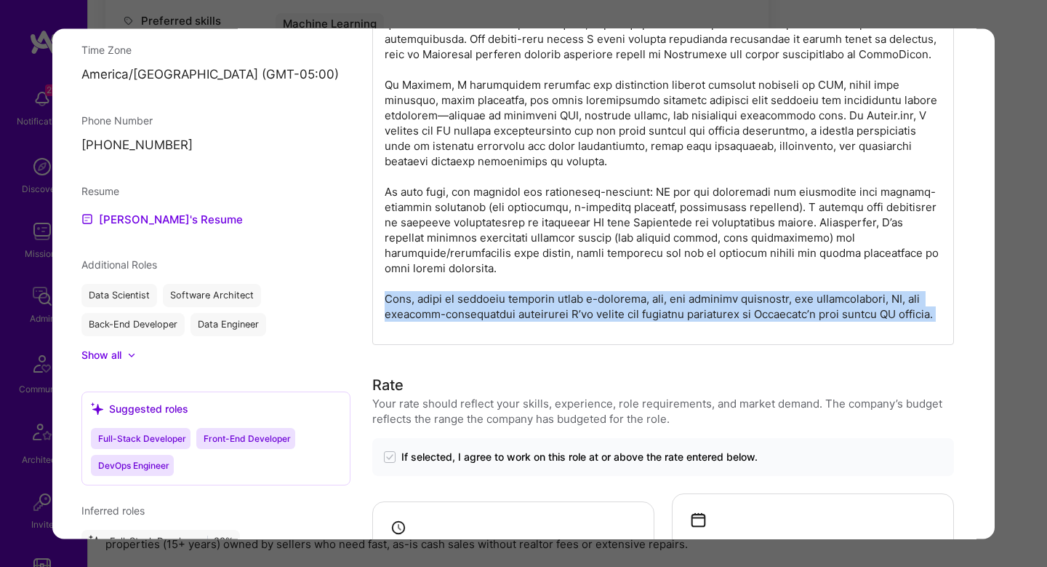
click at [623, 296] on p "modal" at bounding box center [663, 115] width 557 height 412
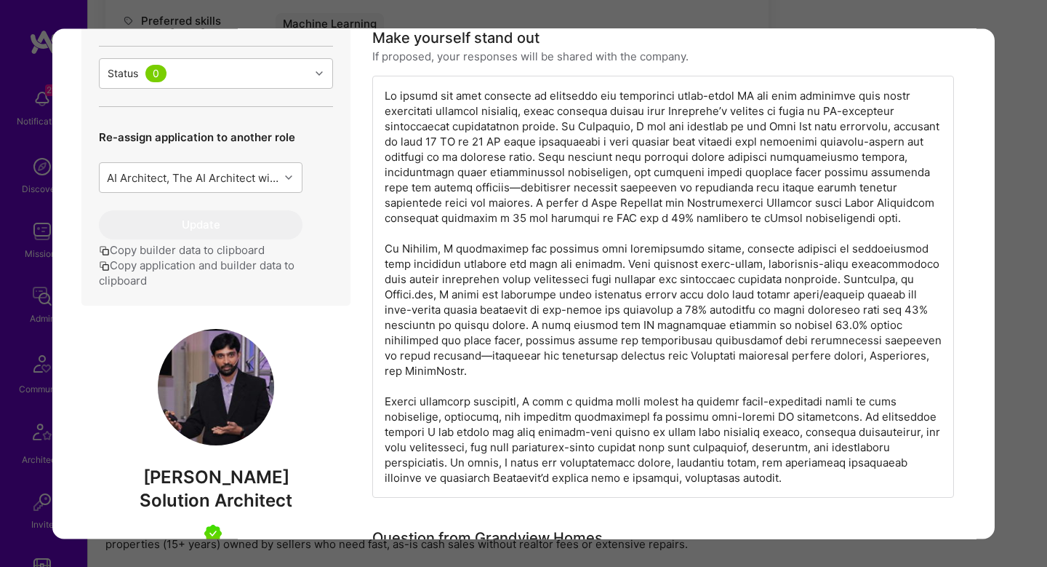
scroll to position [593, 0]
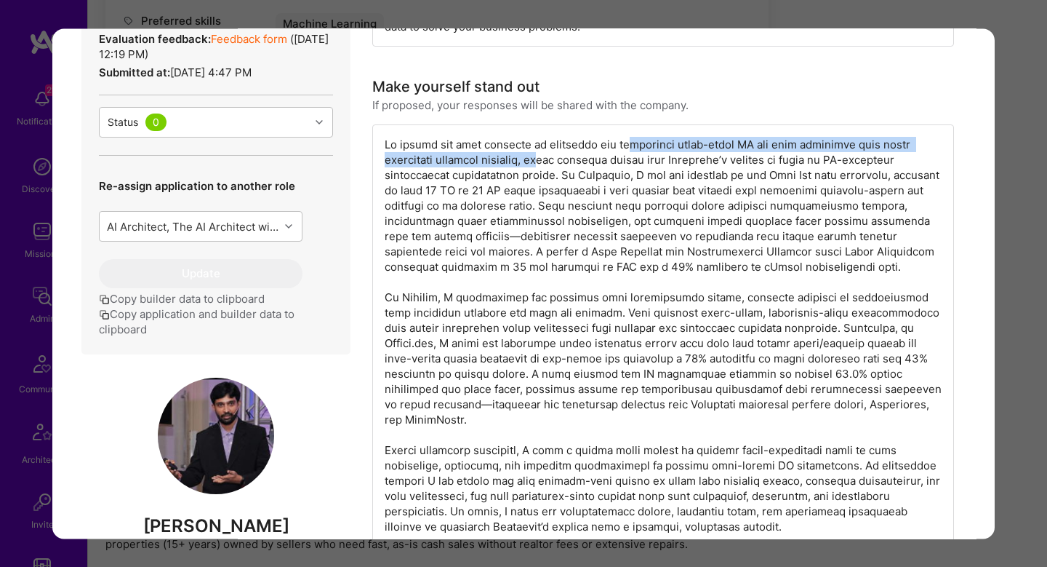
drag, startPoint x: 641, startPoint y: 138, endPoint x: 569, endPoint y: 166, distance: 77.8
click at [569, 166] on div "modal" at bounding box center [663, 335] width 582 height 422
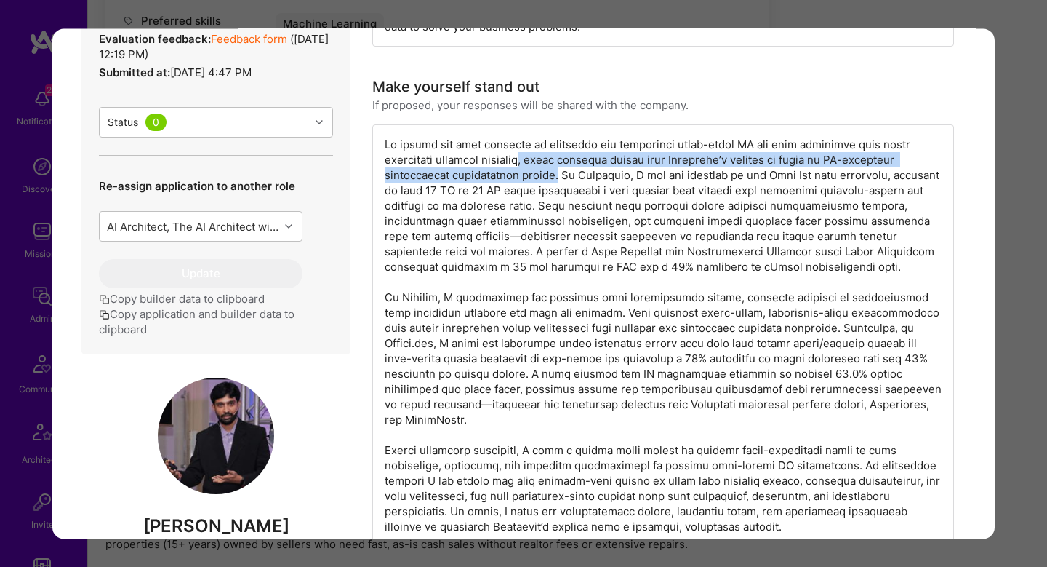
drag, startPoint x: 546, startPoint y: 161, endPoint x: 560, endPoint y: 179, distance: 22.8
click at [560, 179] on div "modal" at bounding box center [663, 335] width 582 height 422
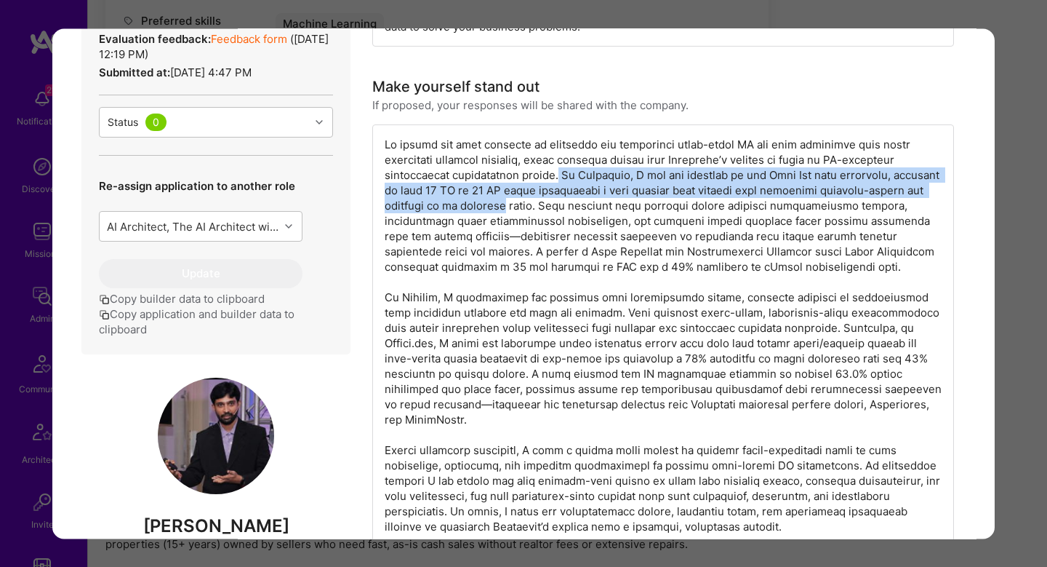
drag, startPoint x: 560, startPoint y: 179, endPoint x: 481, endPoint y: 211, distance: 85.5
click at [481, 211] on div "modal" at bounding box center [663, 335] width 582 height 422
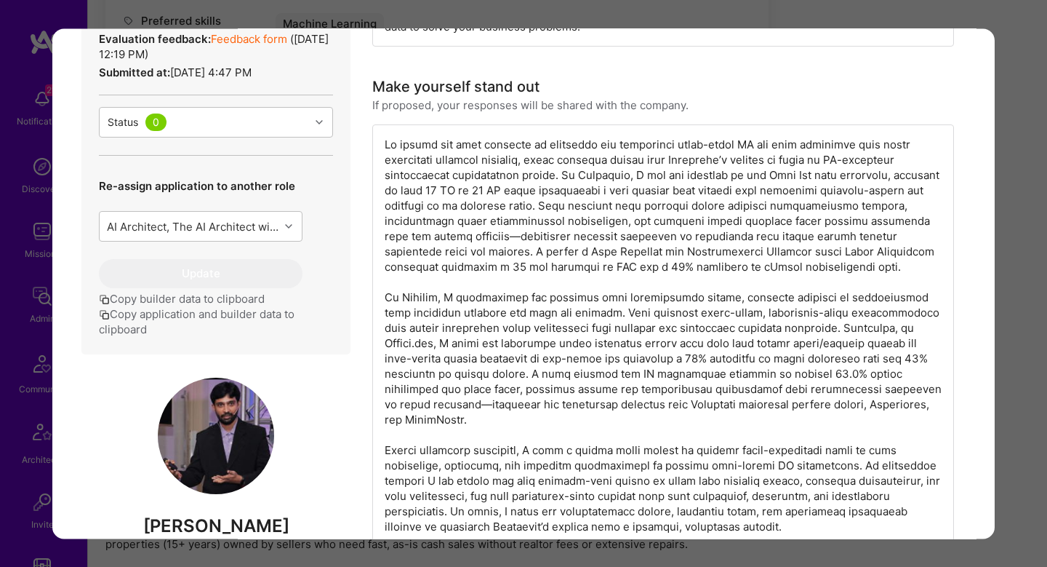
click at [516, 209] on div "modal" at bounding box center [663, 335] width 582 height 422
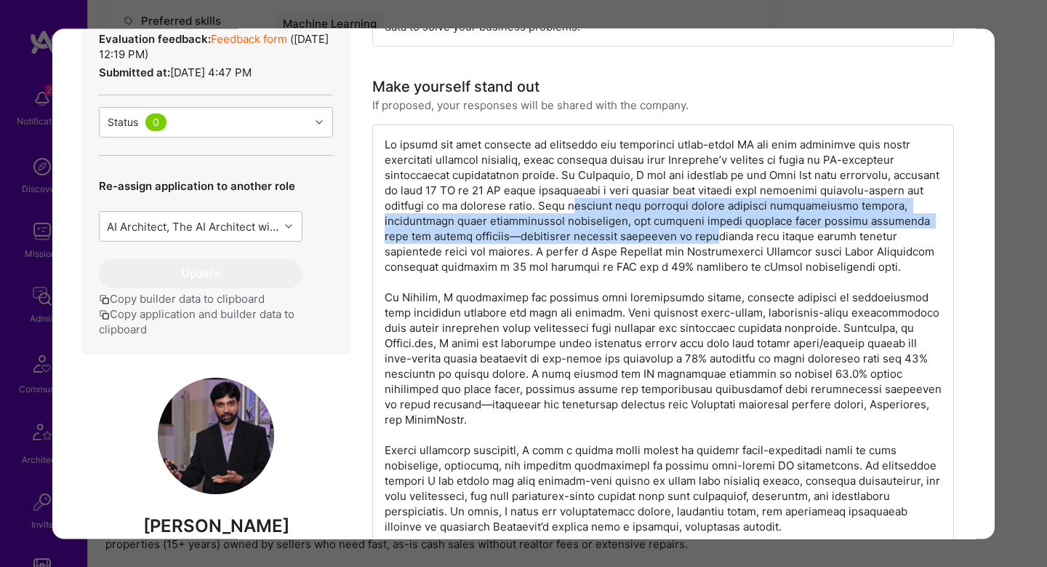
drag, startPoint x: 557, startPoint y: 209, endPoint x: 675, endPoint y: 236, distance: 121.0
click at [675, 239] on div "modal" at bounding box center [663, 335] width 582 height 422
click at [675, 236] on div "modal" at bounding box center [663, 335] width 582 height 422
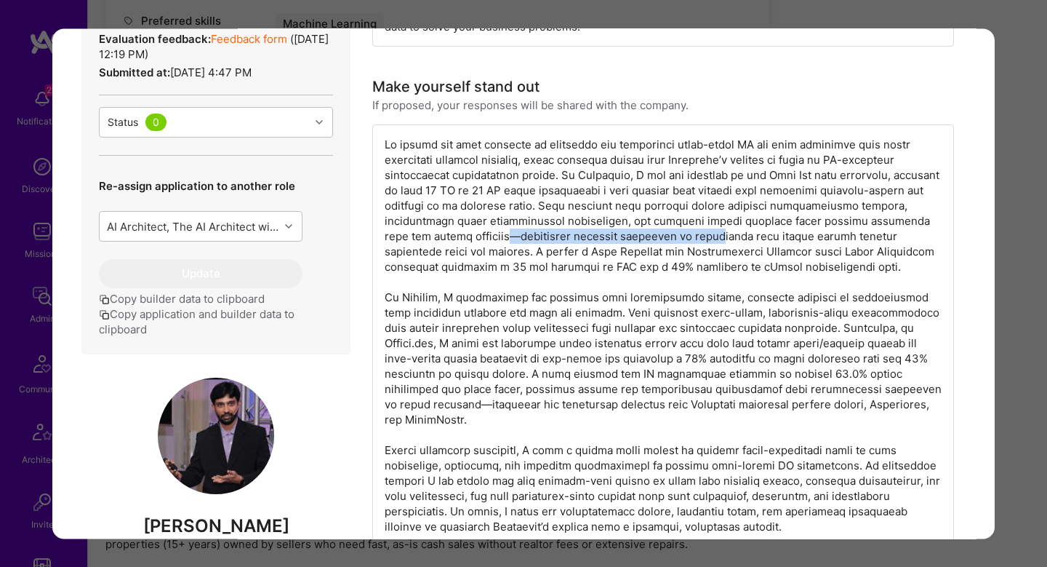
drag, startPoint x: 675, startPoint y: 228, endPoint x: 470, endPoint y: 239, distance: 205.4
click at [470, 239] on div "modal" at bounding box center [663, 335] width 582 height 422
drag, startPoint x: 470, startPoint y: 239, endPoint x: 832, endPoint y: 243, distance: 362.2
click at [832, 243] on div "modal" at bounding box center [663, 335] width 582 height 422
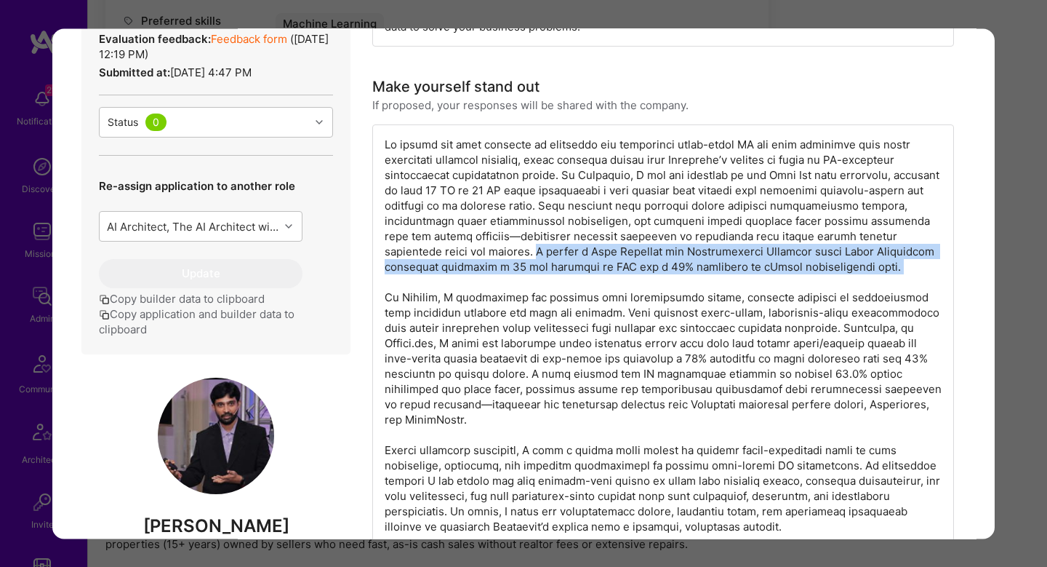
drag, startPoint x: 453, startPoint y: 250, endPoint x: 844, endPoint y: 275, distance: 391.3
click at [844, 275] on div "modal" at bounding box center [663, 335] width 582 height 422
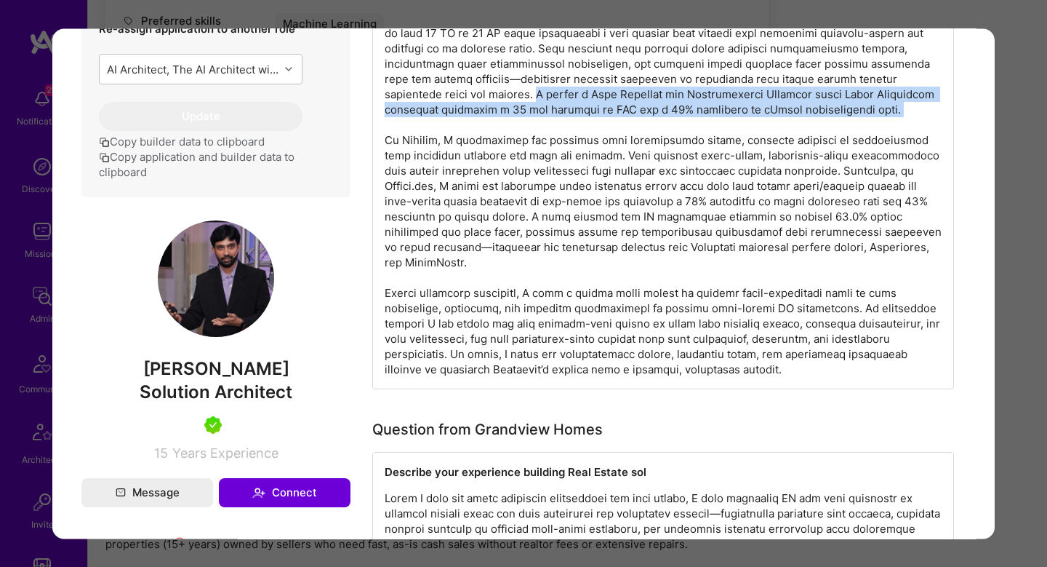
scroll to position [751, 0]
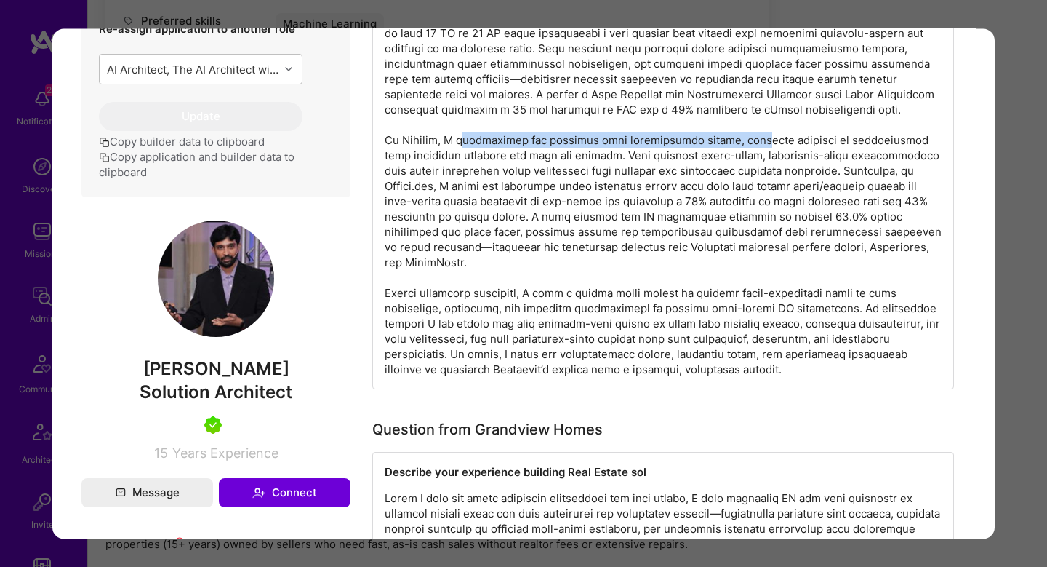
drag, startPoint x: 453, startPoint y: 145, endPoint x: 750, endPoint y: 140, distance: 296.8
click at [750, 140] on div "modal" at bounding box center [663, 178] width 582 height 422
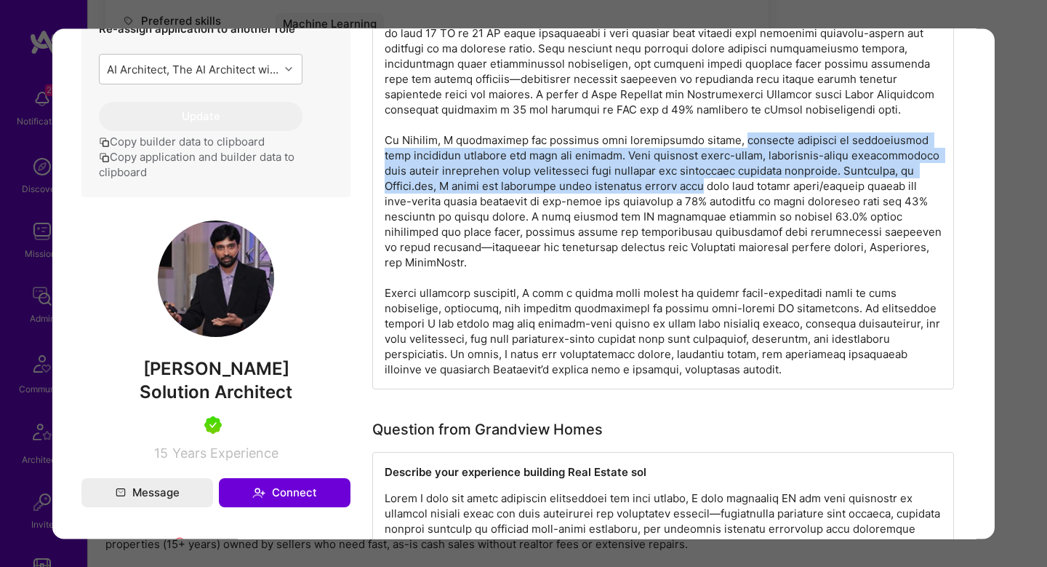
drag, startPoint x: 750, startPoint y: 140, endPoint x: 701, endPoint y: 179, distance: 62.1
click at [701, 179] on div "modal" at bounding box center [663, 178] width 582 height 422
click at [475, 167] on div "modal" at bounding box center [663, 178] width 582 height 422
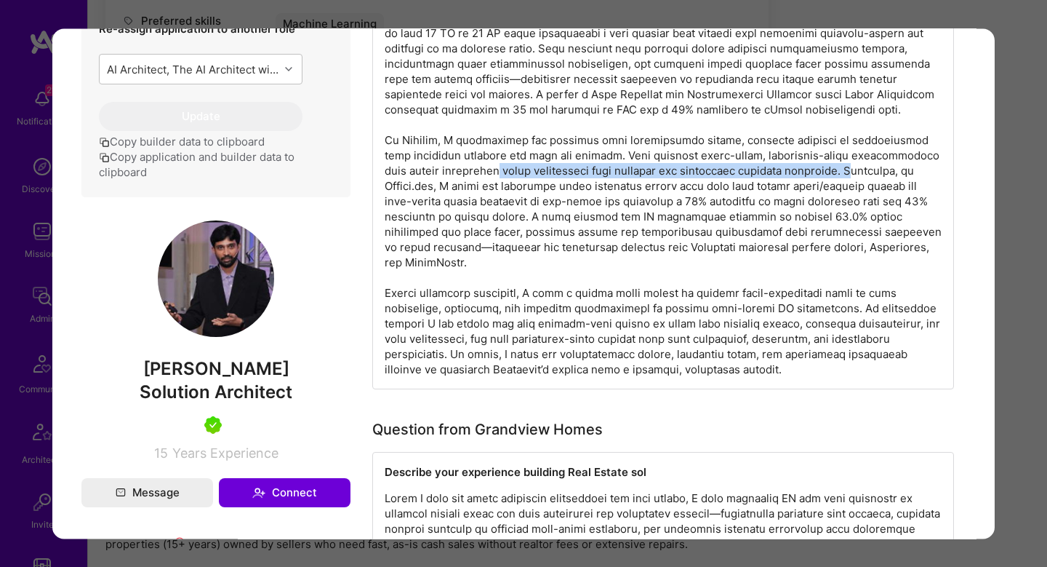
drag, startPoint x: 477, startPoint y: 167, endPoint x: 845, endPoint y: 168, distance: 368.0
click at [845, 168] on div "modal" at bounding box center [663, 178] width 582 height 422
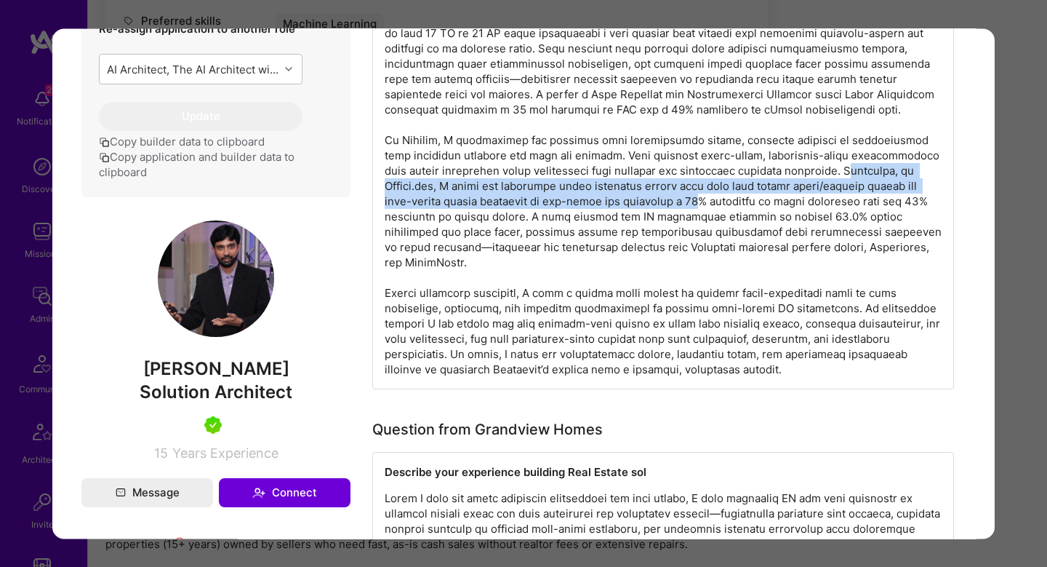
drag, startPoint x: 845, startPoint y: 168, endPoint x: 723, endPoint y: 206, distance: 127.9
click at [723, 207] on div "modal" at bounding box center [663, 178] width 582 height 422
click at [723, 206] on div "modal" at bounding box center [663, 178] width 582 height 422
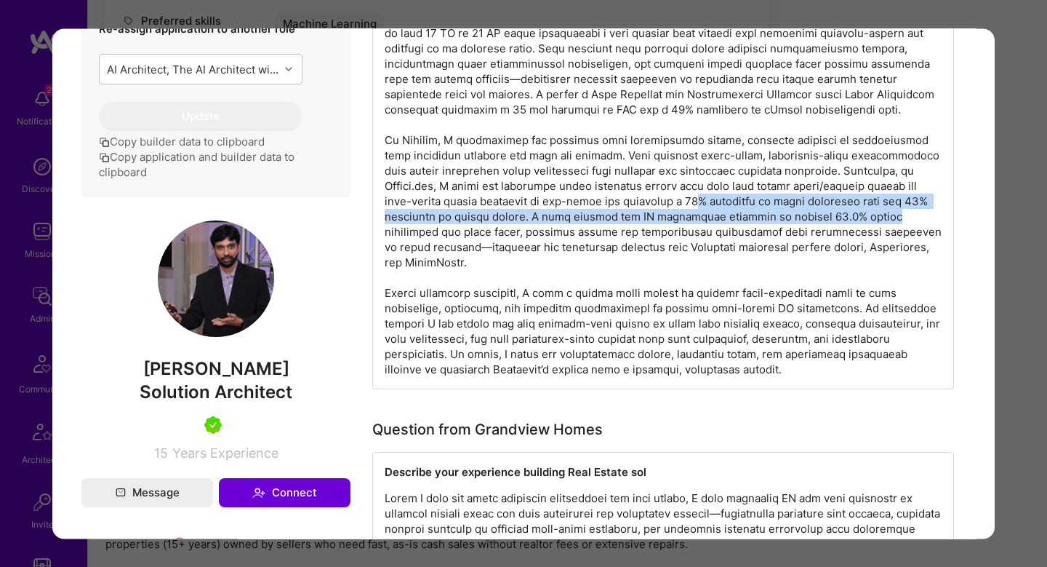
drag, startPoint x: 723, startPoint y: 206, endPoint x: 851, endPoint y: 214, distance: 128.3
click at [851, 214] on div "modal" at bounding box center [663, 178] width 582 height 422
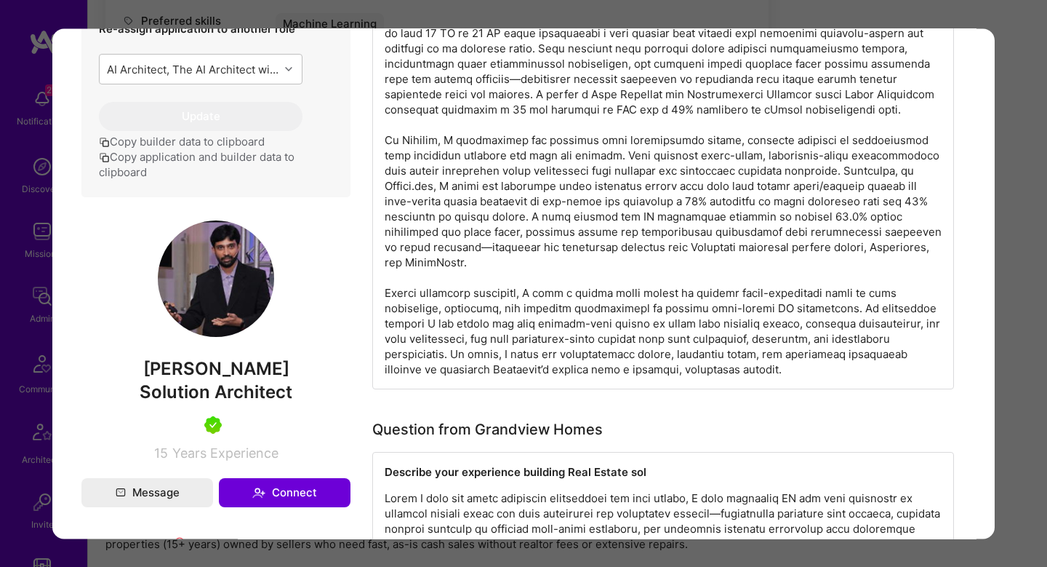
click at [560, 198] on div "modal" at bounding box center [663, 178] width 582 height 422
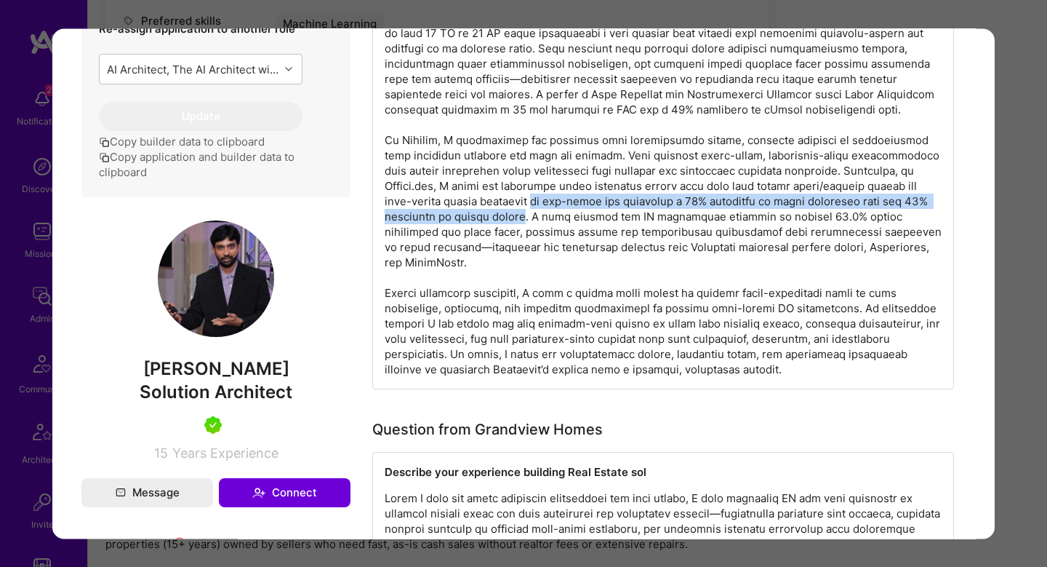
drag, startPoint x: 560, startPoint y: 198, endPoint x: 523, endPoint y: 221, distance: 43.8
click at [523, 221] on div "modal" at bounding box center [663, 178] width 582 height 422
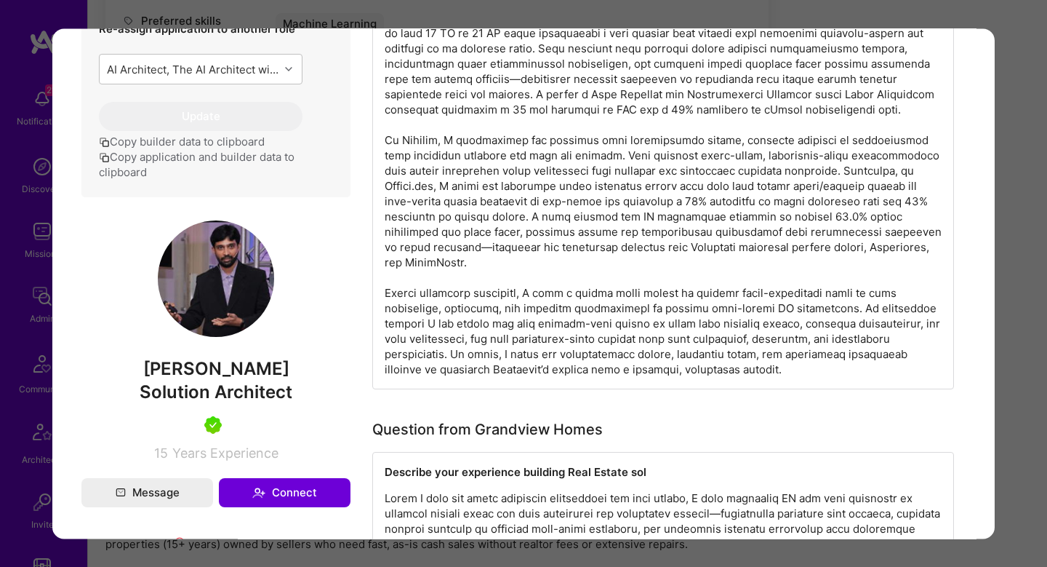
drag, startPoint x: 566, startPoint y: 220, endPoint x: 700, endPoint y: 226, distance: 134.7
click at [700, 226] on div "modal" at bounding box center [663, 178] width 582 height 422
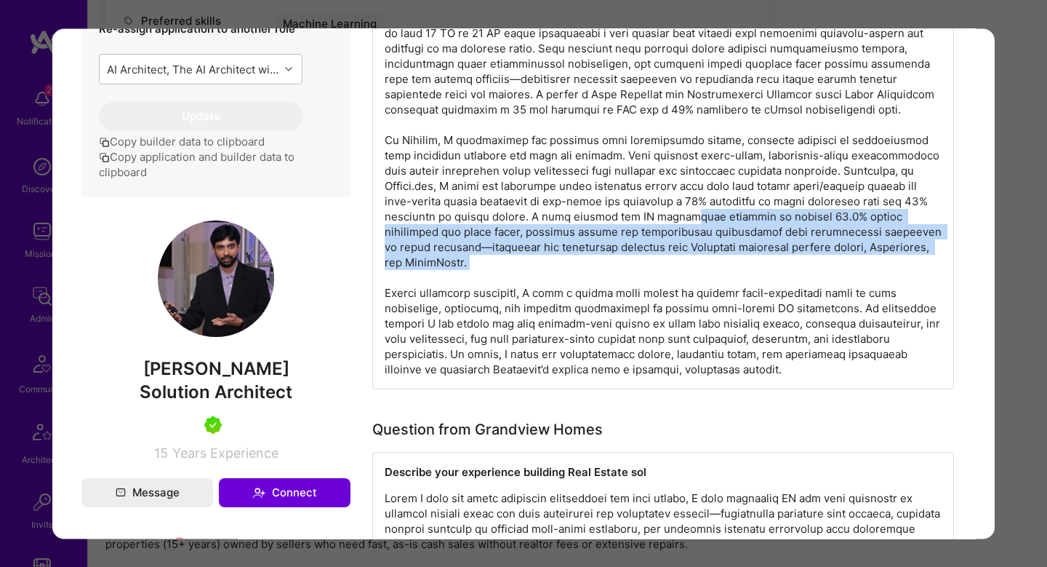
drag, startPoint x: 687, startPoint y: 219, endPoint x: 594, endPoint y: 277, distance: 109.8
click at [595, 278] on div "modal" at bounding box center [663, 178] width 582 height 422
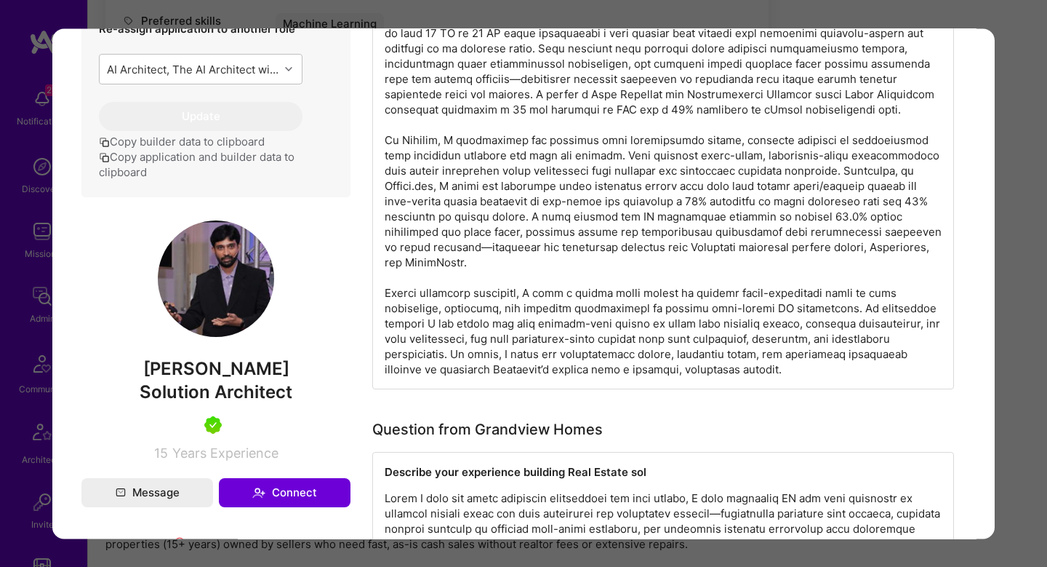
click at [571, 305] on div "modal" at bounding box center [663, 178] width 582 height 422
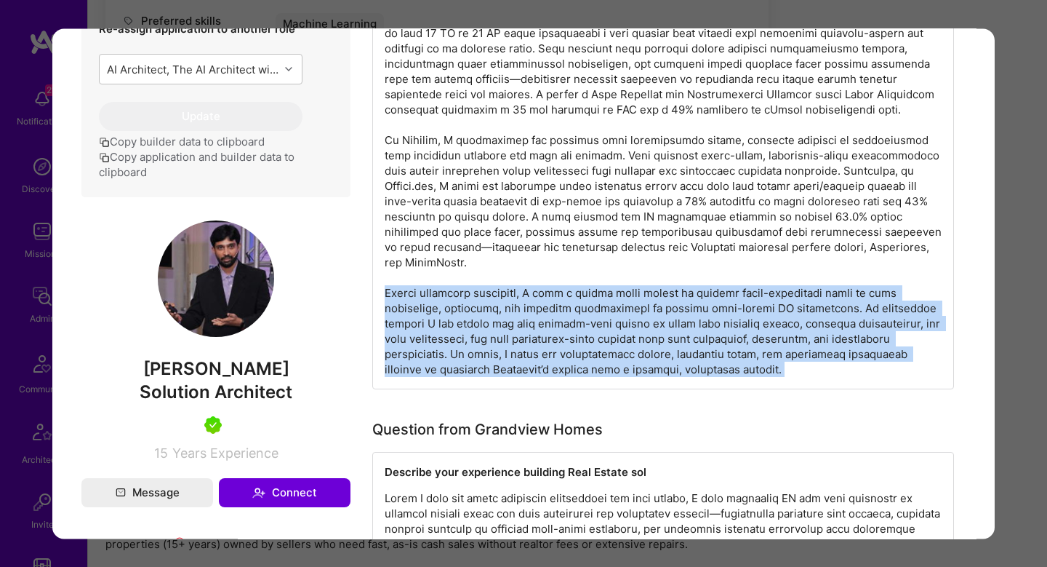
click at [571, 305] on div "modal" at bounding box center [663, 178] width 582 height 422
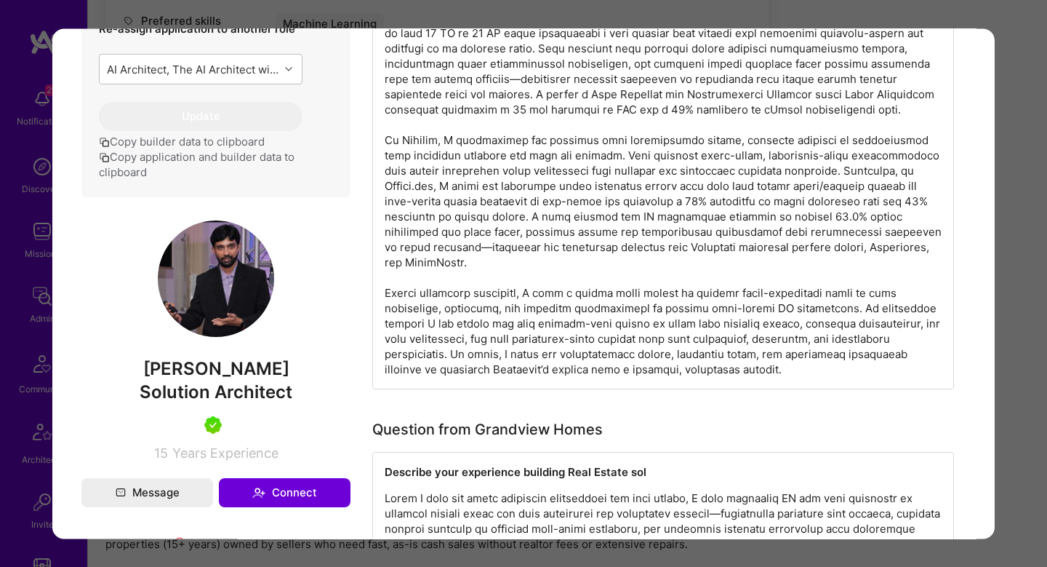
click at [1028, 263] on div "Application 1 of 2 Builder Missing Requirements Required Location See locations…" at bounding box center [523, 283] width 1047 height 567
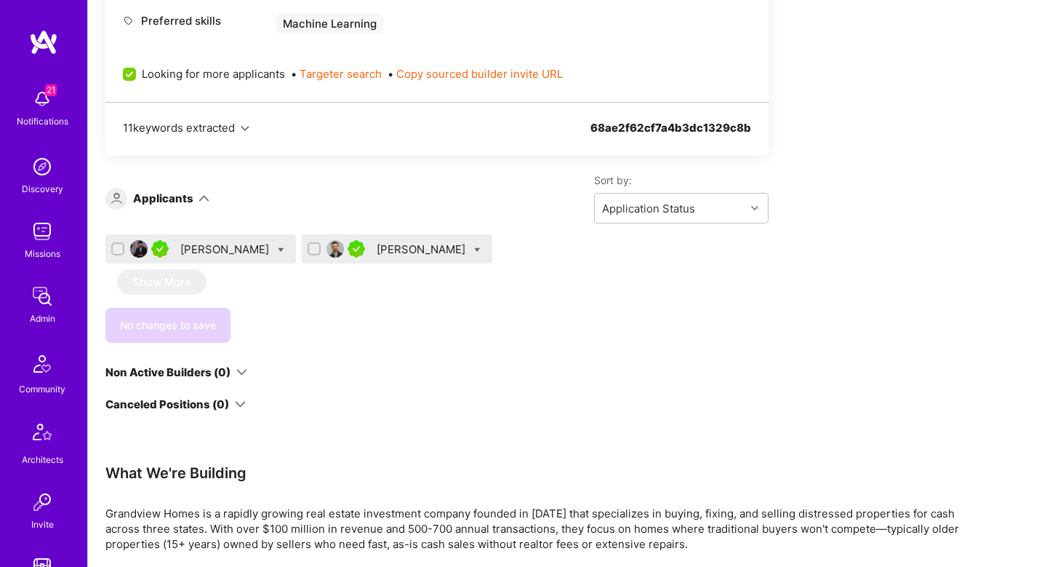
click at [449, 258] on div "Aleksandre Natchkebia" at bounding box center [397, 248] width 191 height 29
click at [446, 253] on div "Aleksandre Natchkebia" at bounding box center [423, 248] width 92 height 15
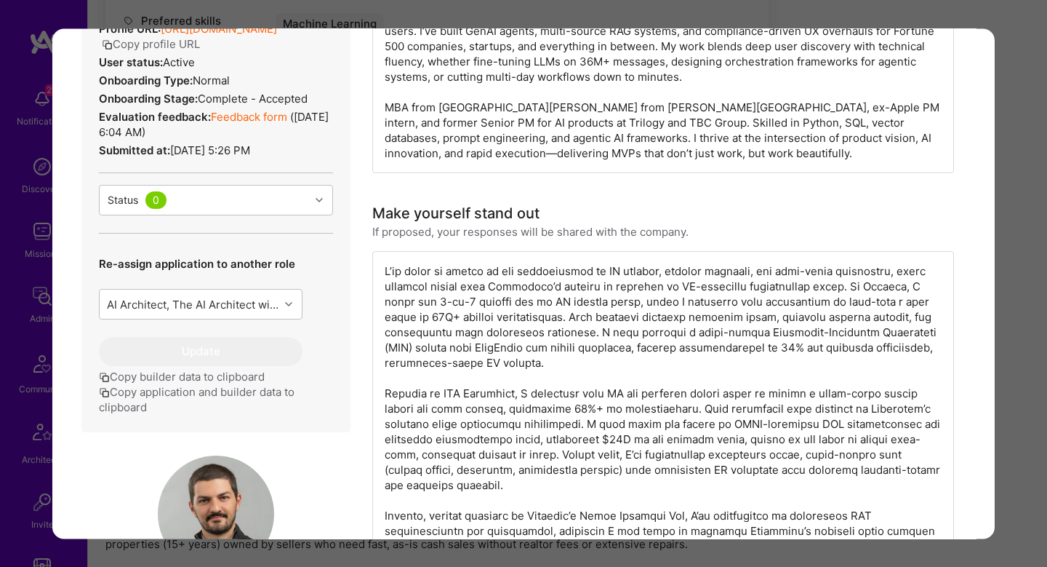
scroll to position [402, 0]
click at [605, 305] on div "modal" at bounding box center [663, 407] width 582 height 315
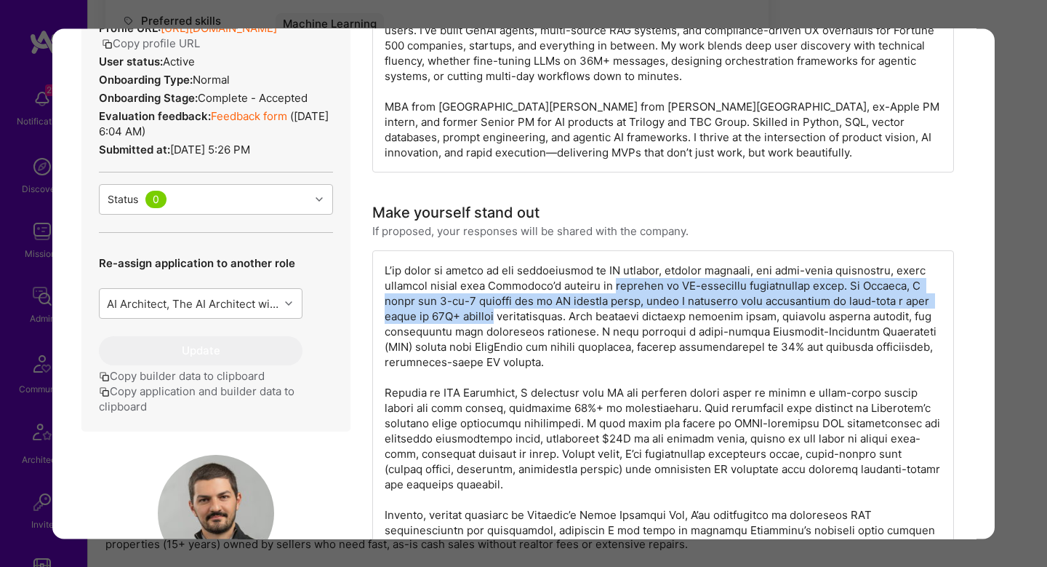
drag, startPoint x: 605, startPoint y: 305, endPoint x: 489, endPoint y: 330, distance: 118.3
click at [489, 330] on div "modal" at bounding box center [663, 407] width 582 height 315
click at [692, 311] on div "modal" at bounding box center [663, 407] width 582 height 315
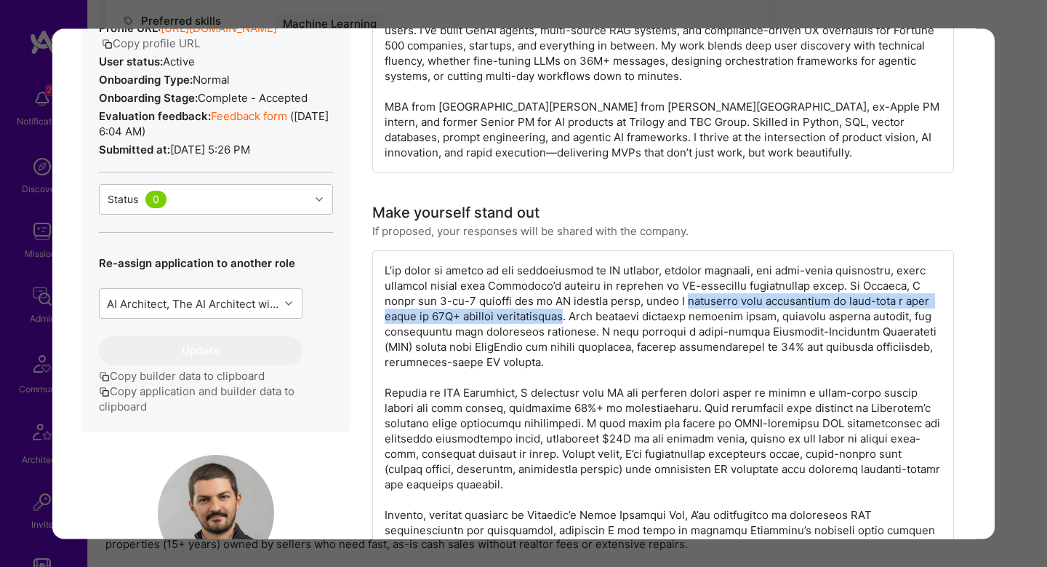
drag, startPoint x: 692, startPoint y: 311, endPoint x: 580, endPoint y: 335, distance: 114.4
click at [580, 335] on div "modal" at bounding box center [663, 407] width 582 height 315
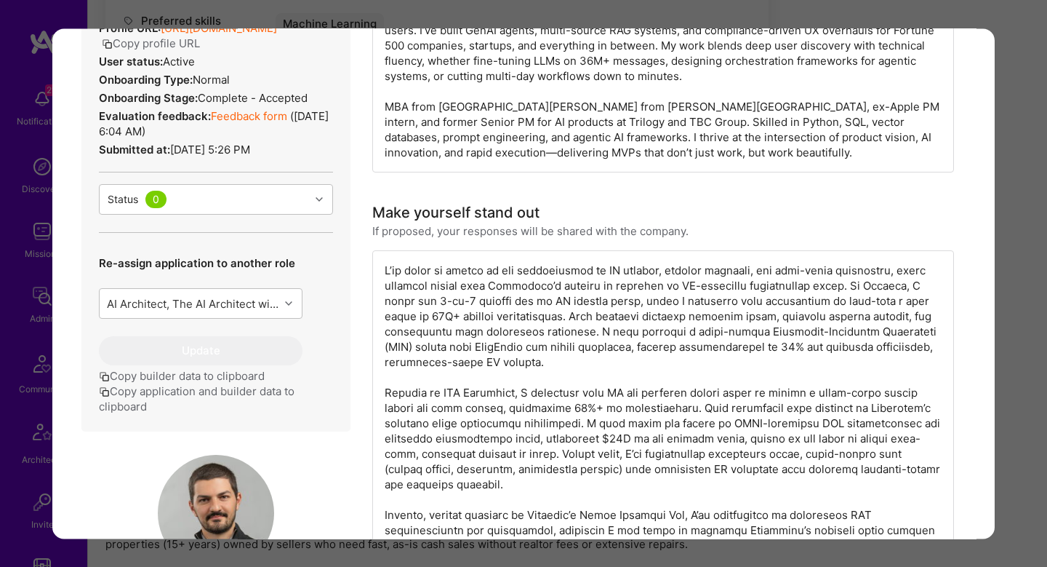
click at [627, 324] on div "modal" at bounding box center [663, 407] width 582 height 315
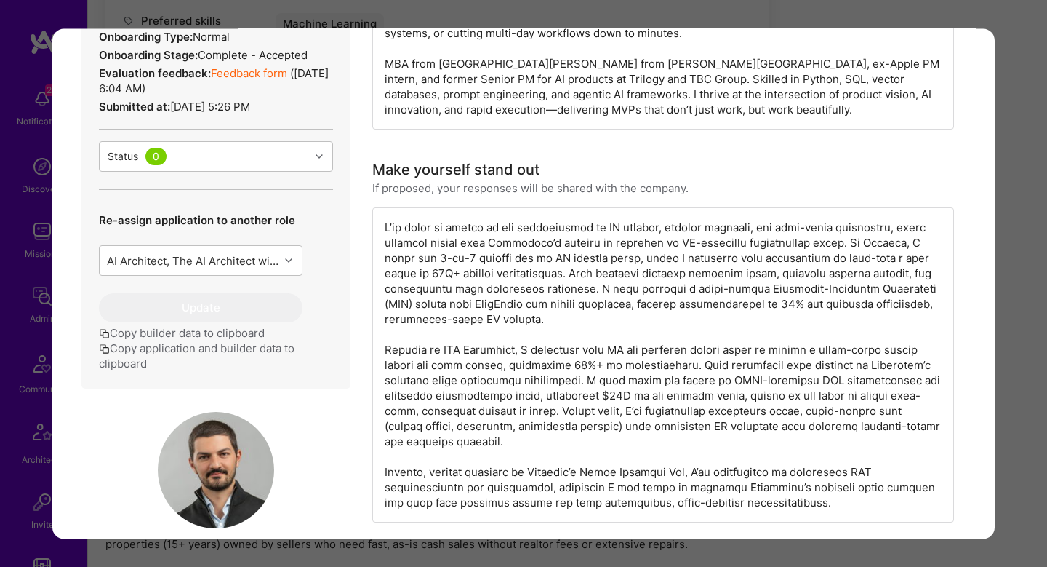
scroll to position [479, 0]
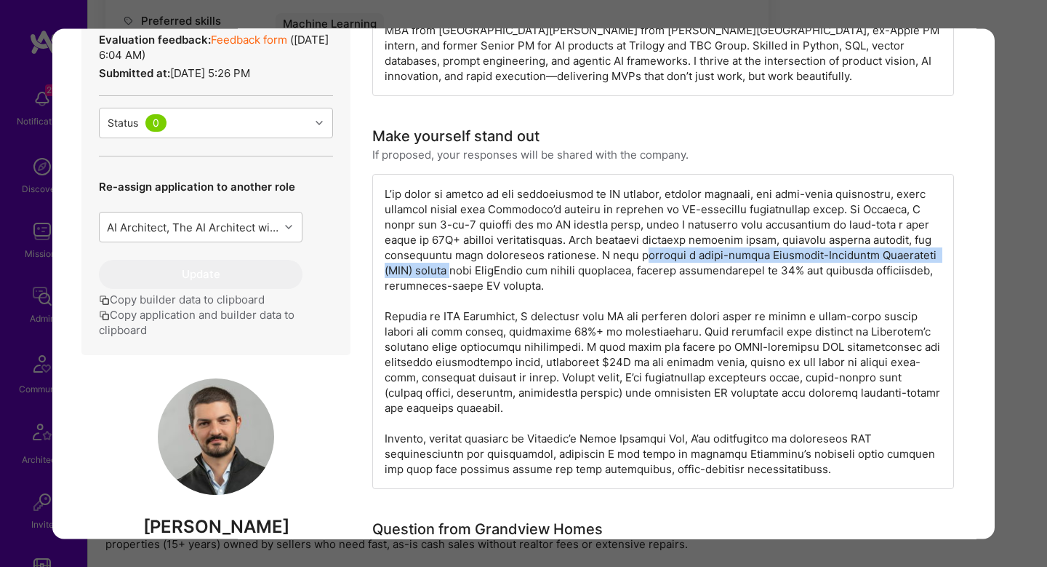
drag, startPoint x: 457, startPoint y: 279, endPoint x: 616, endPoint y: 271, distance: 159.4
click at [617, 271] on div "modal" at bounding box center [663, 331] width 582 height 315
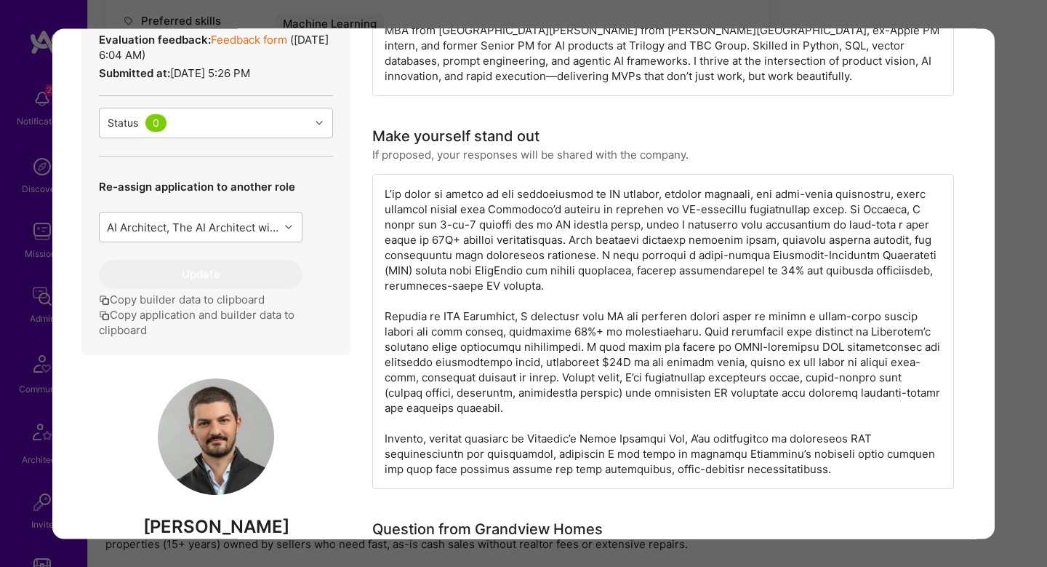
click at [581, 271] on div "modal" at bounding box center [663, 331] width 582 height 315
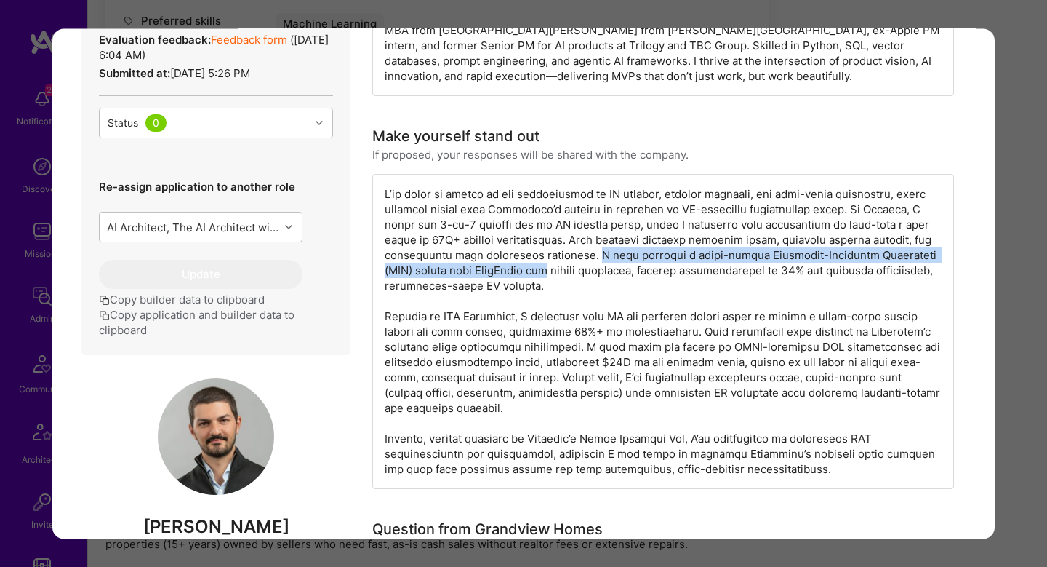
drag, startPoint x: 581, startPoint y: 271, endPoint x: 553, endPoint y: 292, distance: 34.3
click at [553, 292] on div "modal" at bounding box center [663, 331] width 582 height 315
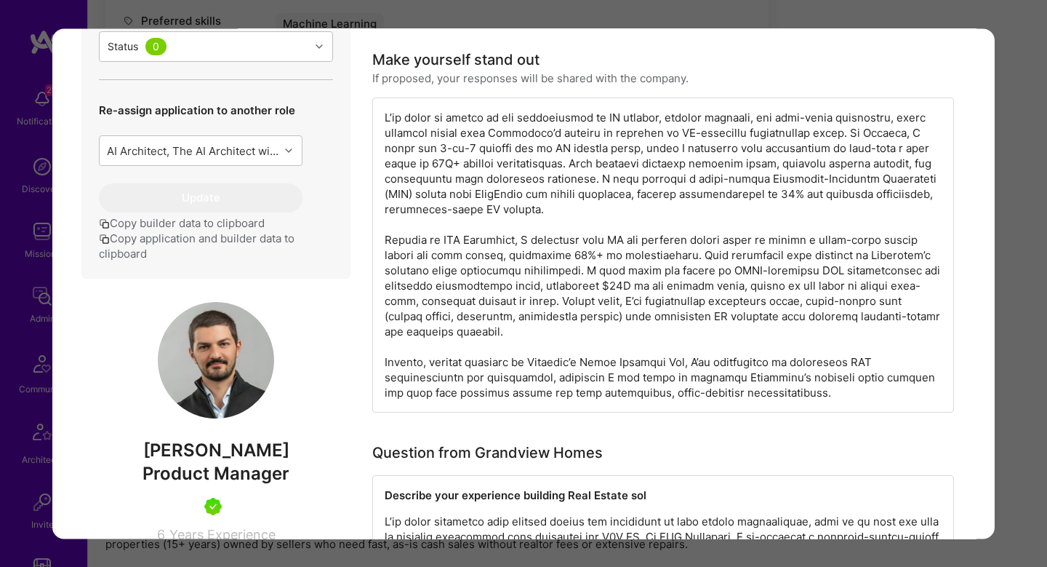
scroll to position [565, 0]
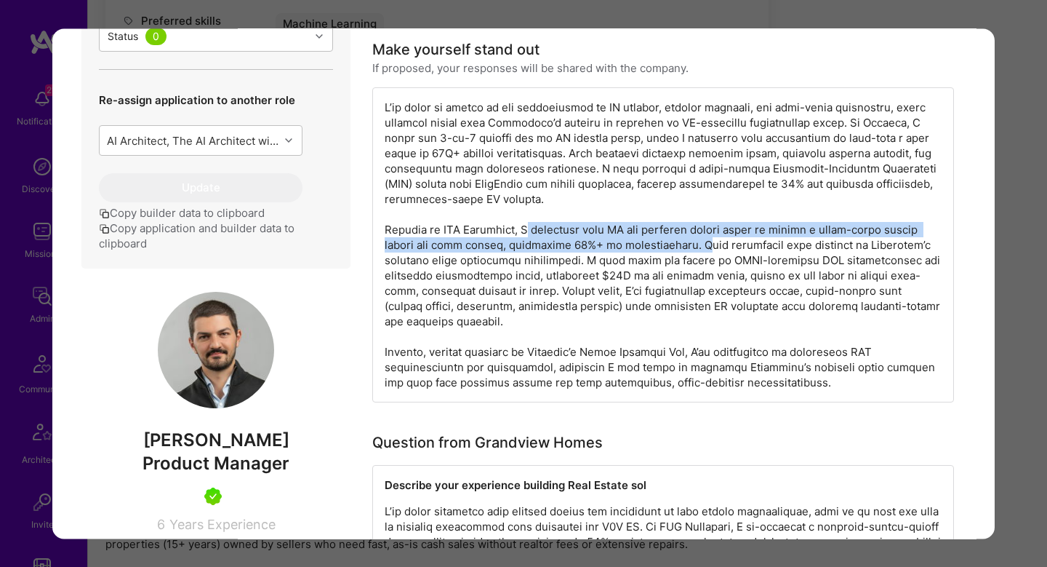
drag, startPoint x: 516, startPoint y: 249, endPoint x: 693, endPoint y: 255, distance: 176.8
click at [693, 255] on div "modal" at bounding box center [663, 244] width 582 height 315
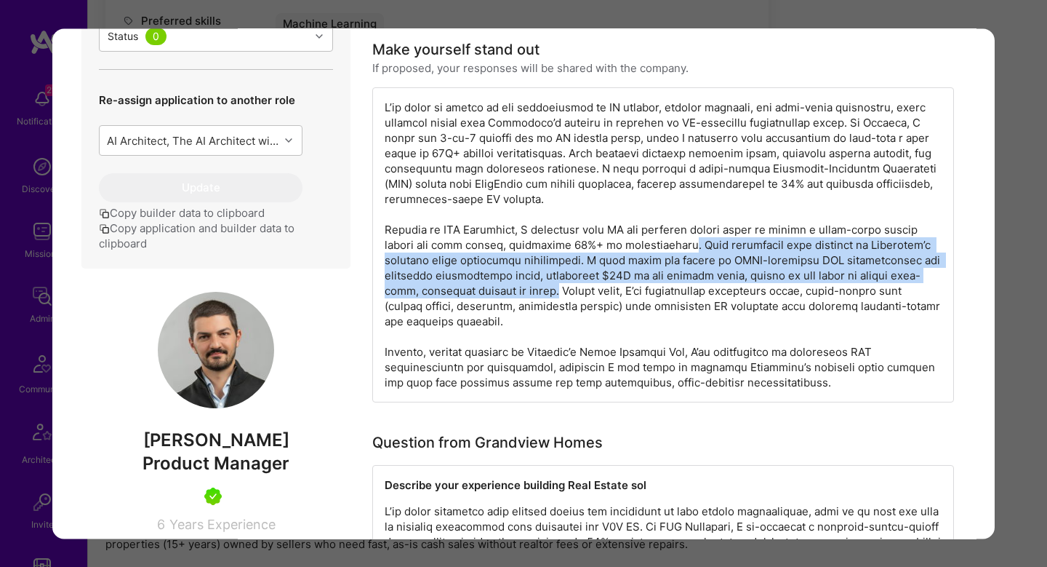
drag, startPoint x: 677, startPoint y: 255, endPoint x: 529, endPoint y: 300, distance: 155.1
click at [529, 300] on div "modal" at bounding box center [663, 244] width 582 height 315
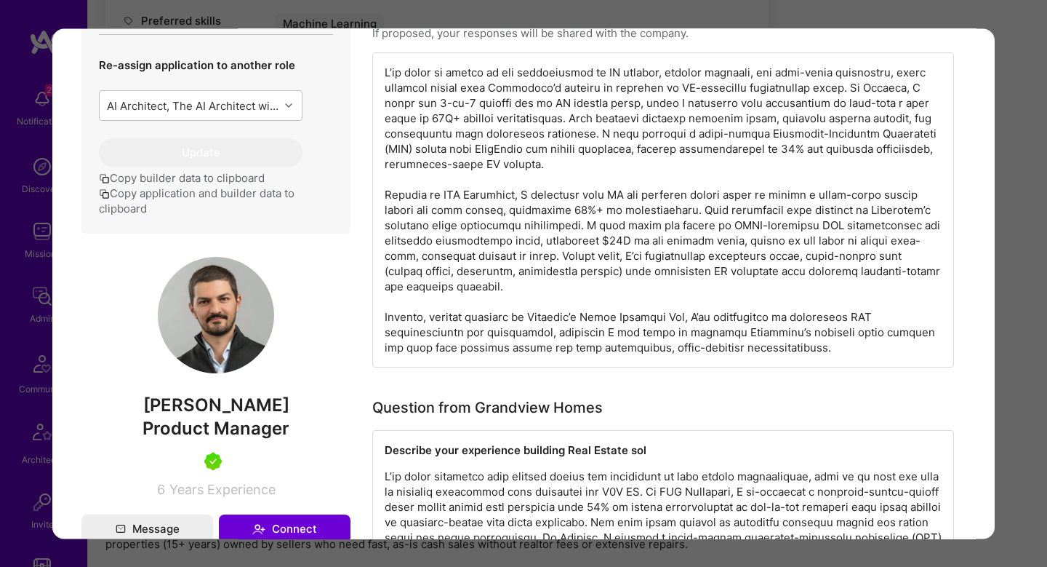
scroll to position [648, 0]
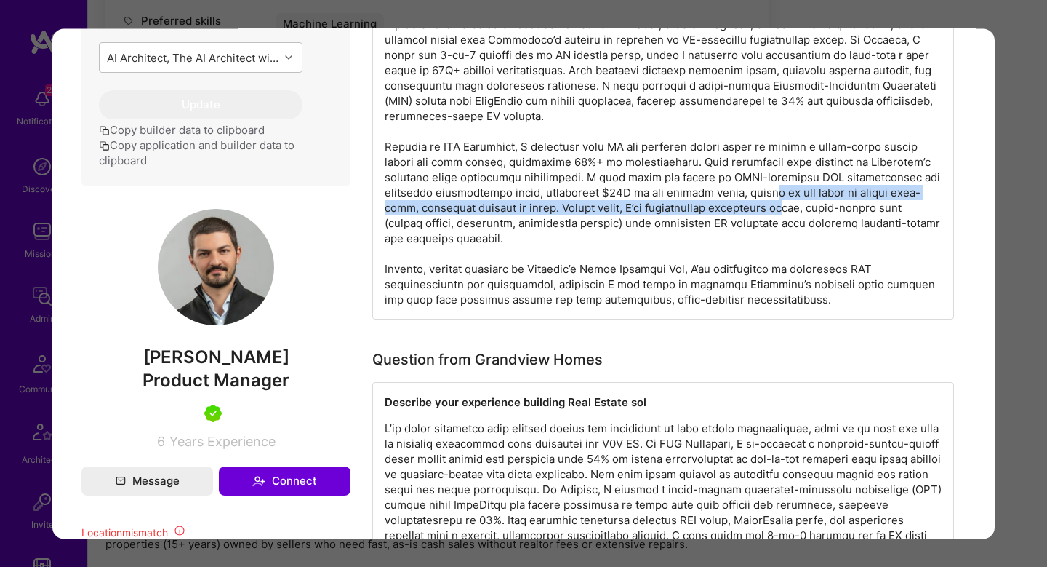
drag, startPoint x: 742, startPoint y: 209, endPoint x: 756, endPoint y: 220, distance: 18.6
click at [756, 220] on div "modal" at bounding box center [663, 161] width 582 height 315
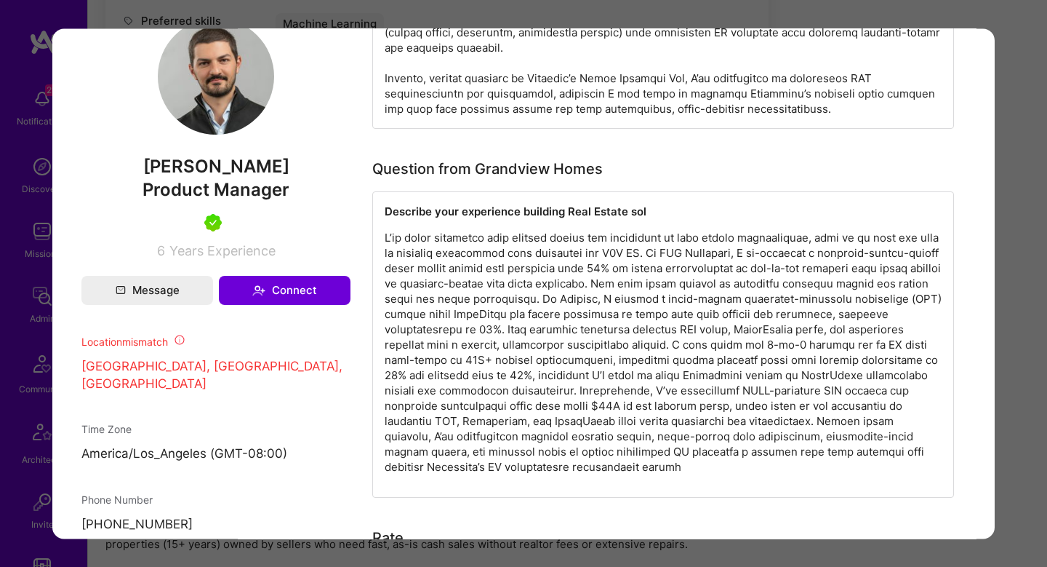
scroll to position [838, 0]
click at [1041, 169] on div "Application 2 of 2 Builder Missing Requirements Required Location See locations…" at bounding box center [523, 283] width 1047 height 567
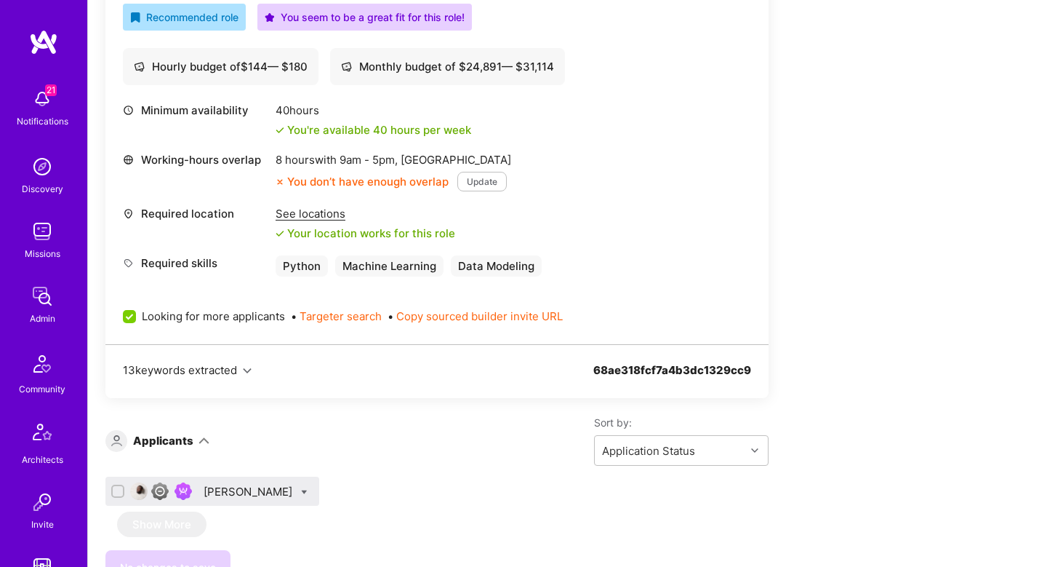
scroll to position [641, 0]
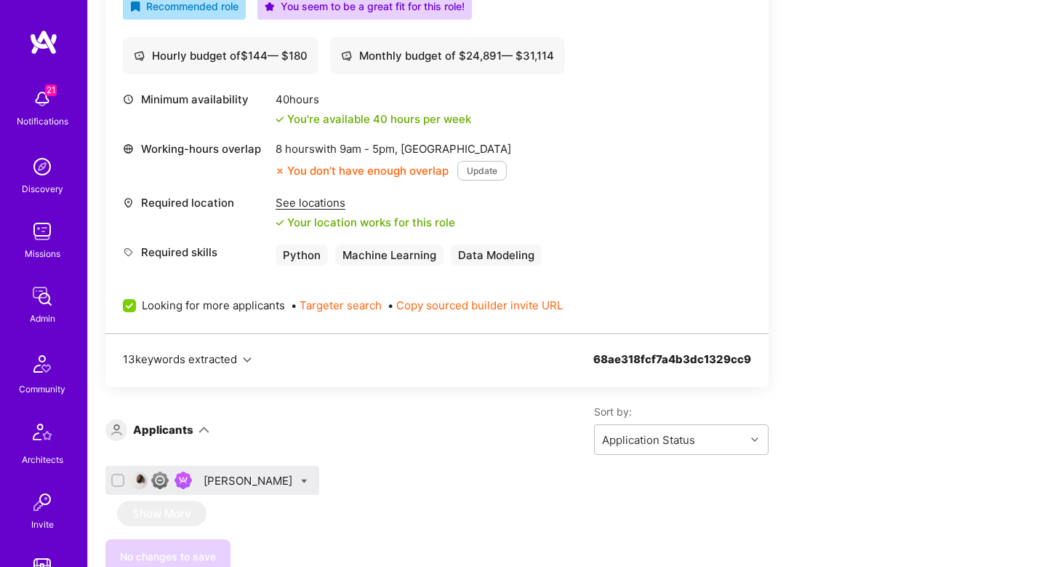
click at [295, 481] on div "Abdulhakeem Omotolani Yaqoob" at bounding box center [250, 480] width 92 height 15
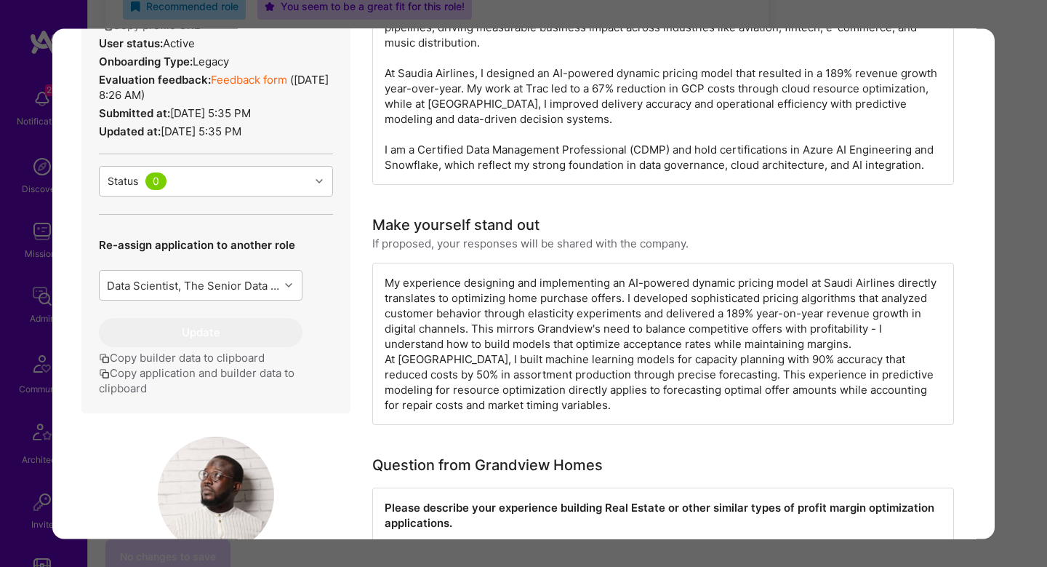
scroll to position [745, 0]
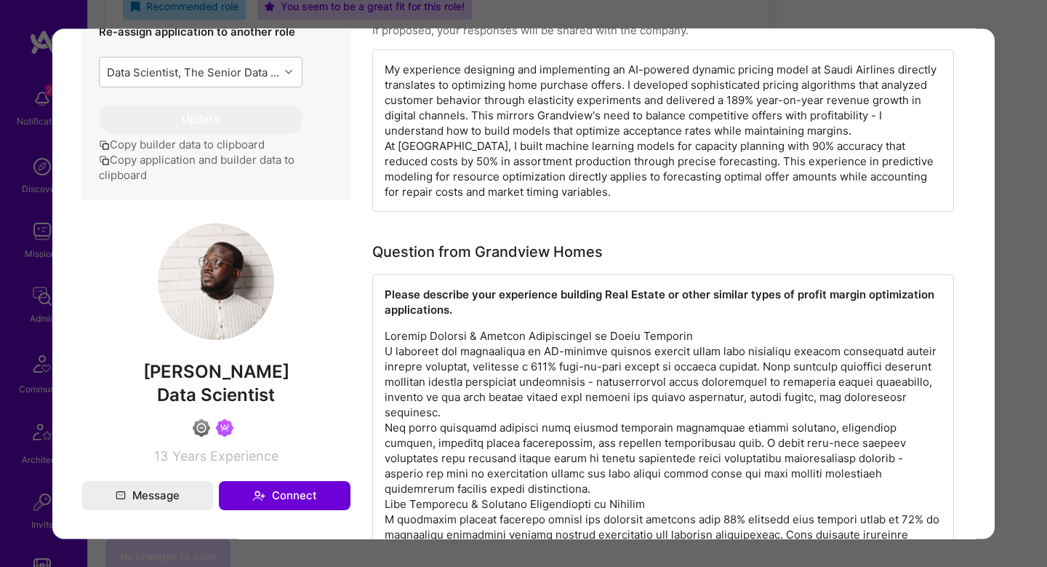
click at [1023, 174] on div "Application 1 of 1 Builder Missing Requirements Required Location See locations…" at bounding box center [523, 283] width 1047 height 567
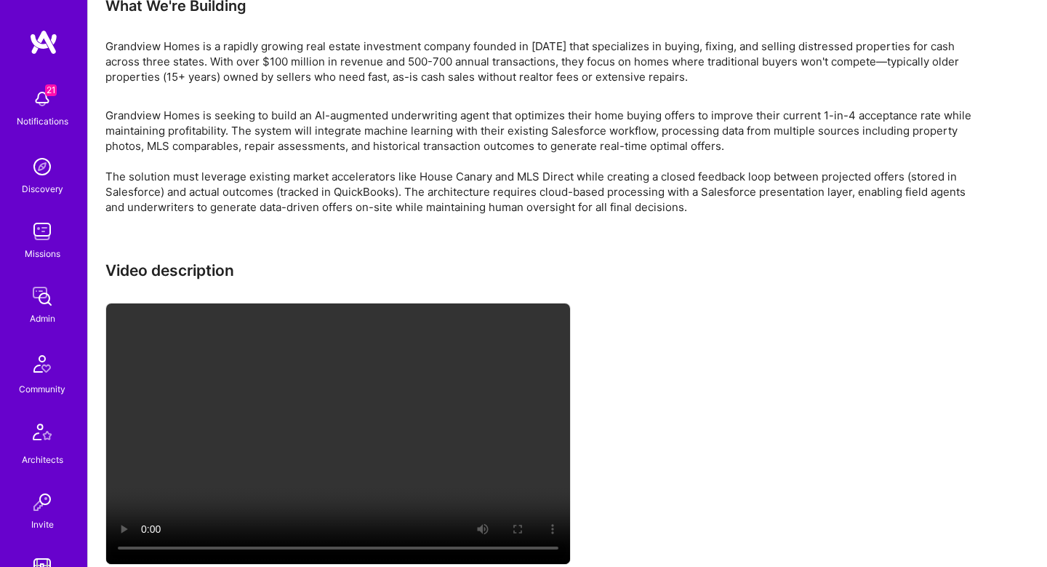
scroll to position [2270, 0]
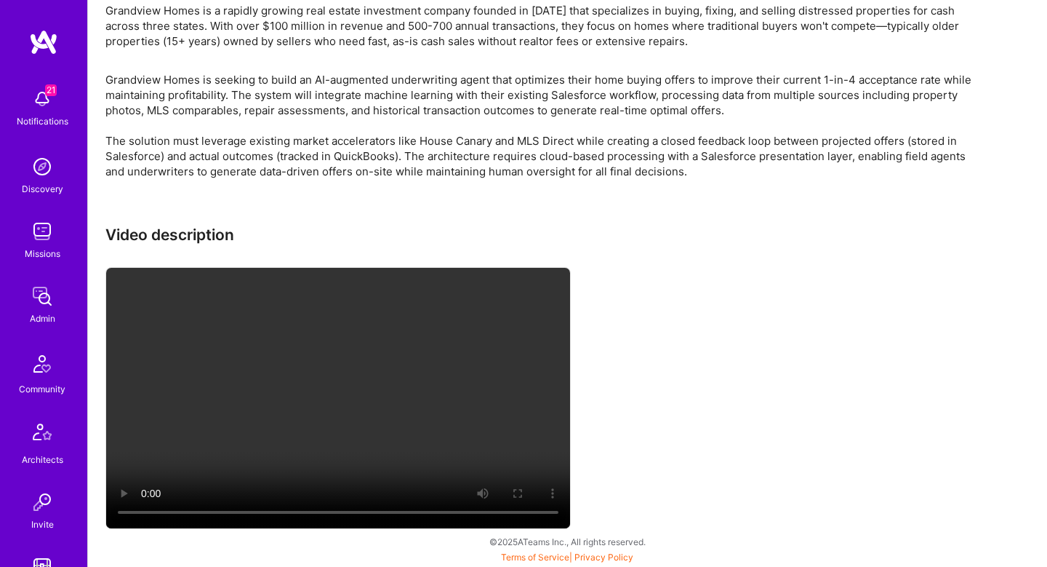
click at [426, 309] on video at bounding box center [338, 398] width 464 height 260
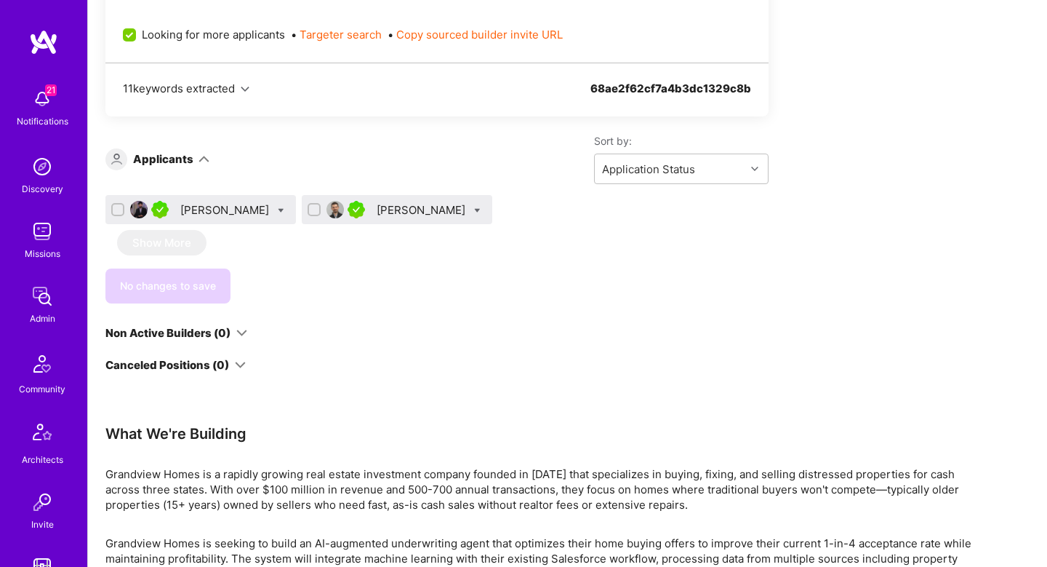
scroll to position [1773, 0]
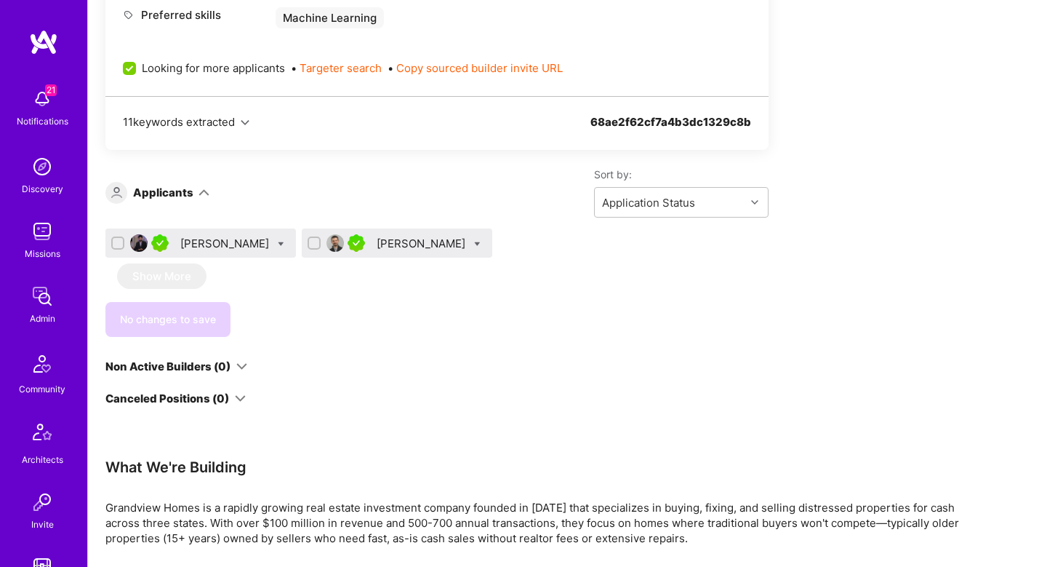
click at [436, 242] on div "[PERSON_NAME]" at bounding box center [423, 243] width 92 height 15
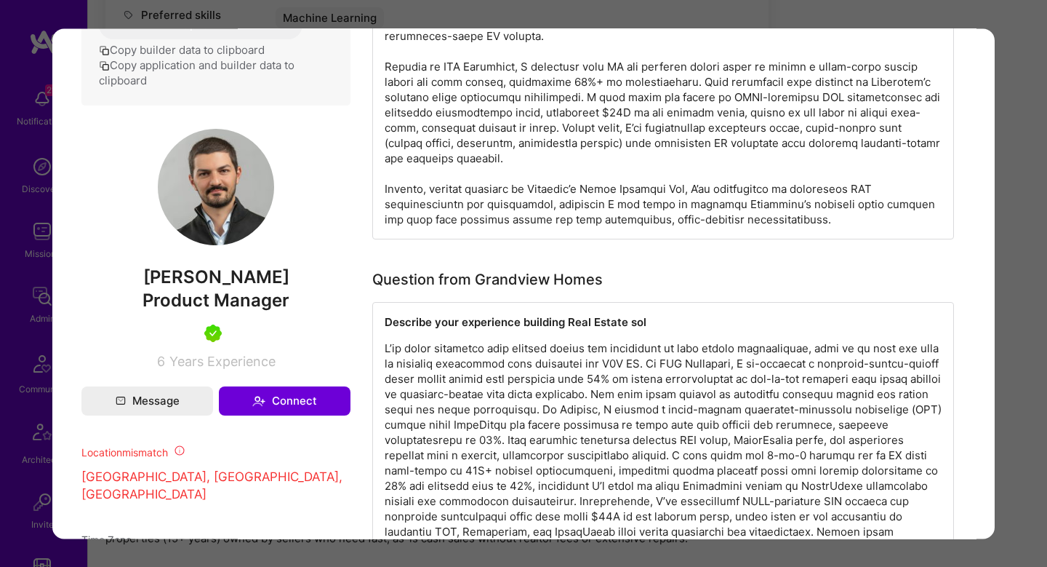
scroll to position [725, 0]
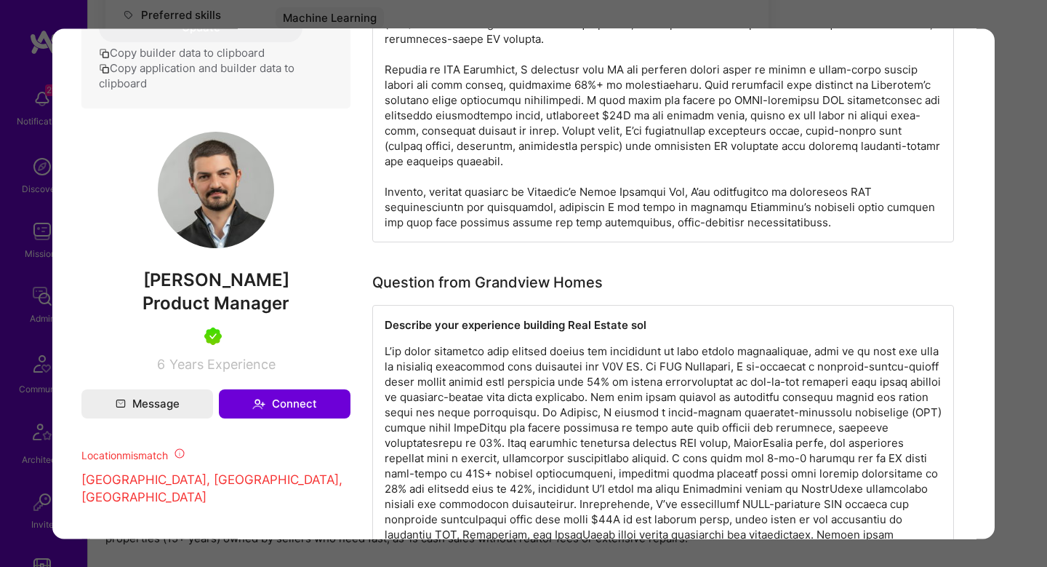
click at [493, 130] on div "modal" at bounding box center [663, 84] width 582 height 315
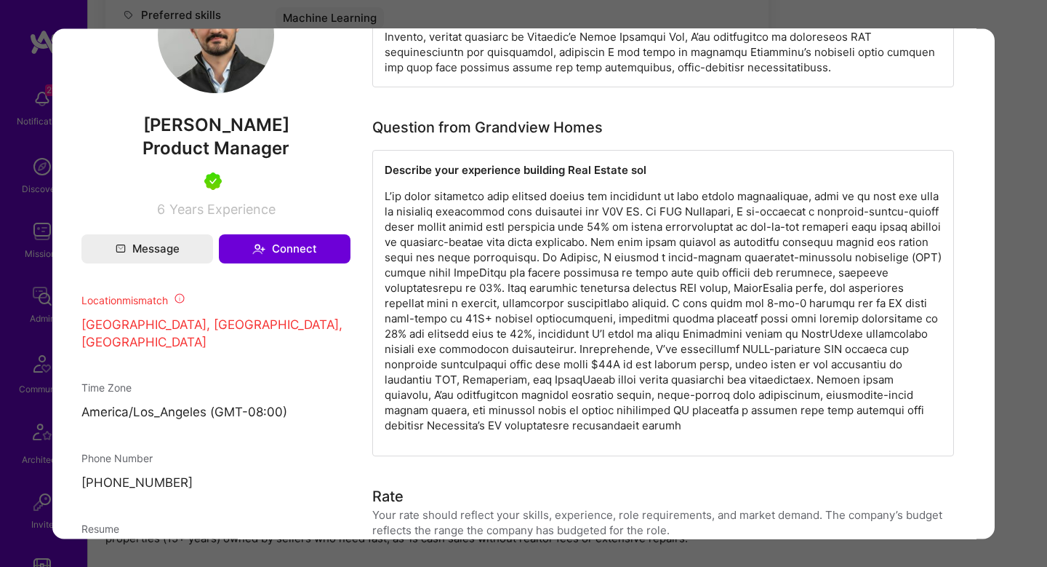
scroll to position [879, 0]
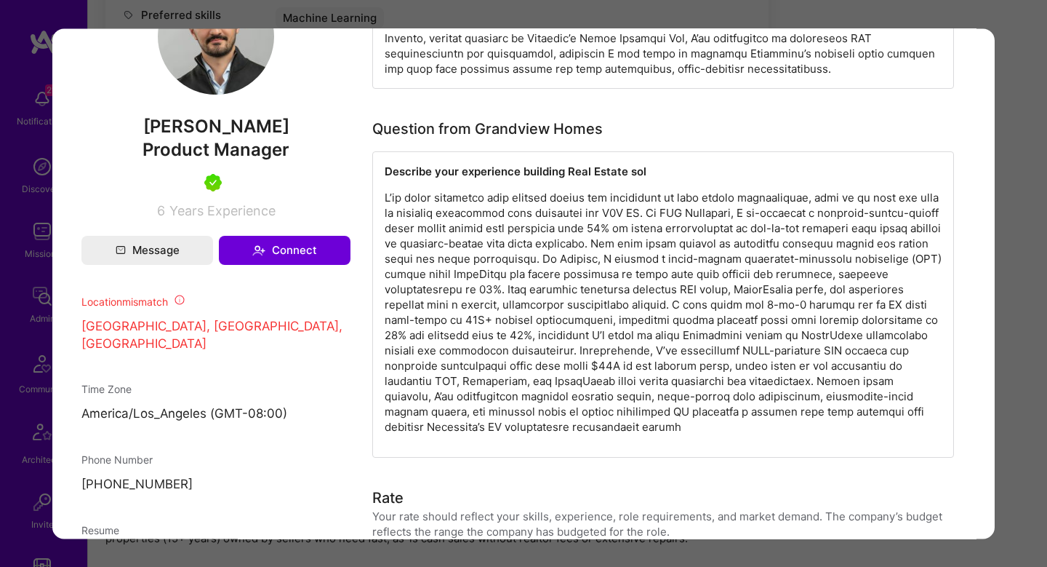
click at [557, 215] on p "modal" at bounding box center [663, 312] width 557 height 244
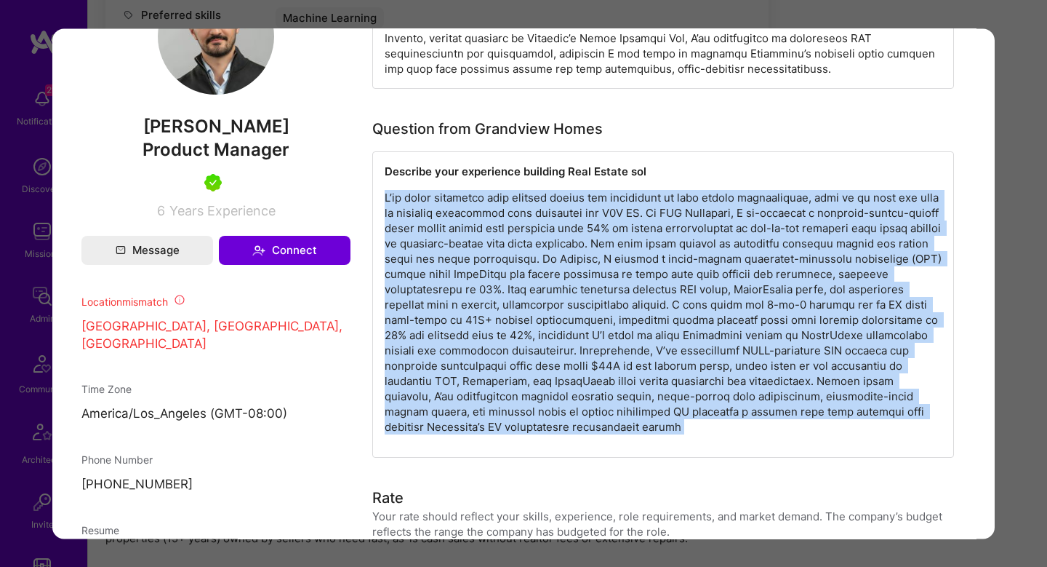
click at [557, 215] on p "modal" at bounding box center [663, 312] width 557 height 244
click at [502, 245] on p "modal" at bounding box center [663, 312] width 557 height 244
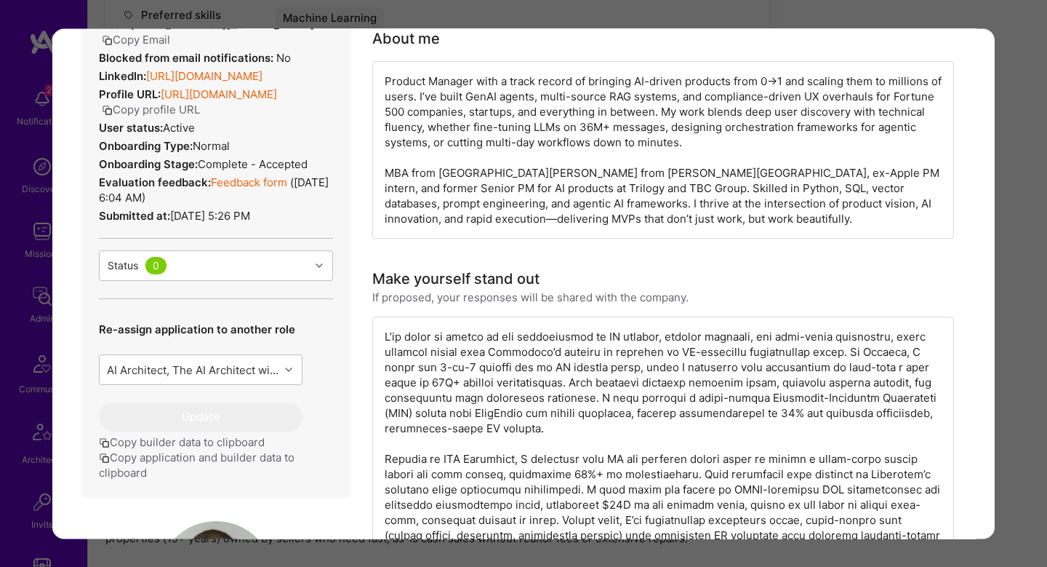
scroll to position [319, 0]
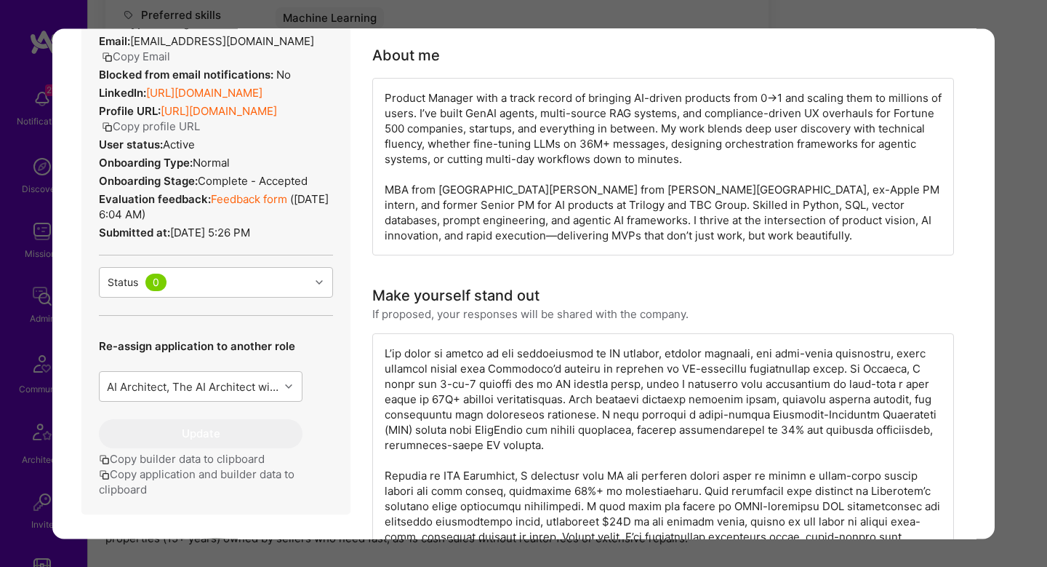
click at [251, 206] on link "Feedback form" at bounding box center [249, 199] width 76 height 14
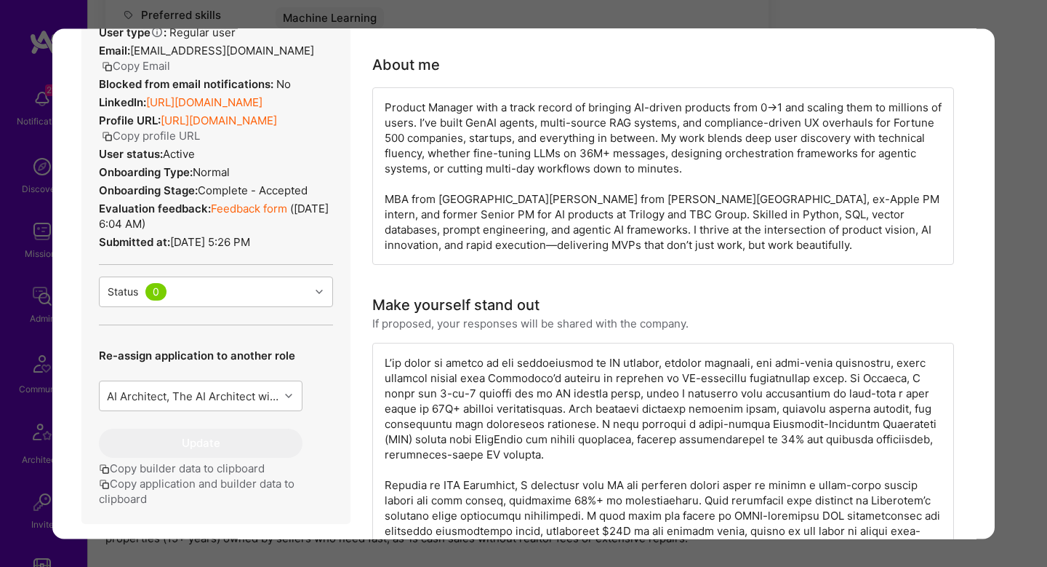
click at [263, 109] on link "https://linkedin.com/in/aleksandrenatchkebia" at bounding box center [204, 102] width 116 height 14
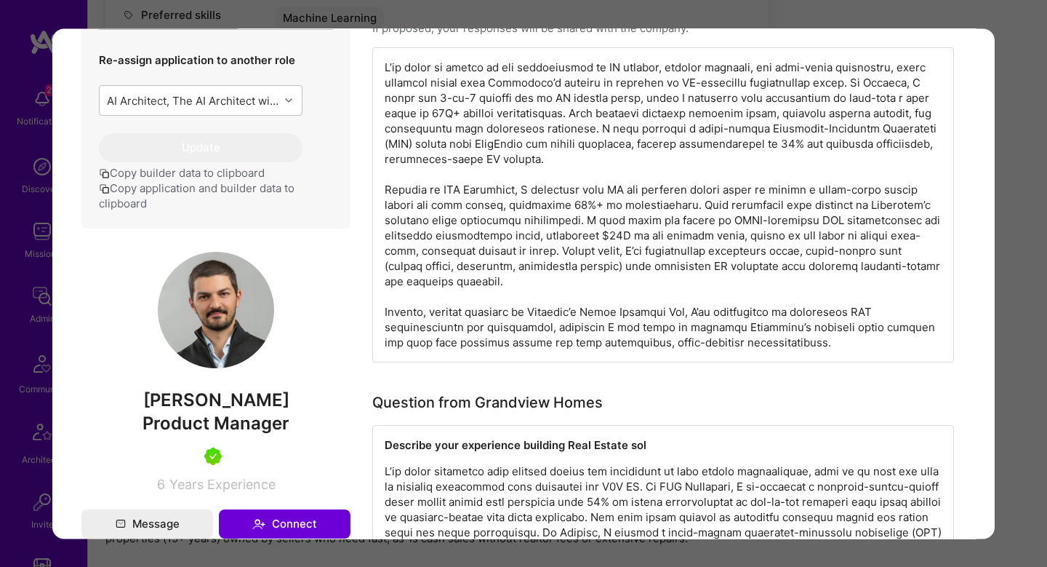
scroll to position [857, 0]
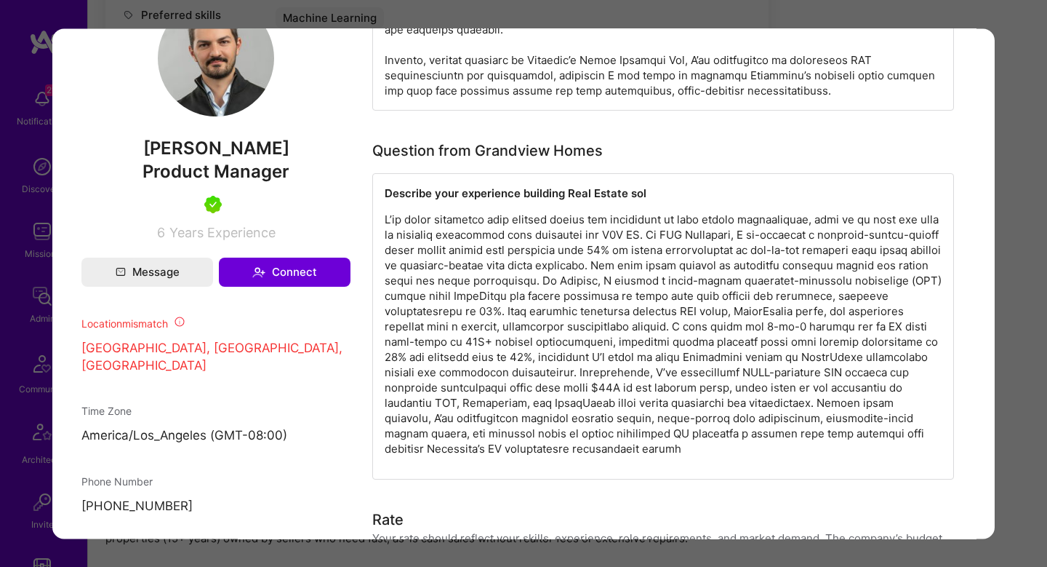
click at [1020, 359] on div "Application 2 of 2 Builder Missing Requirements Required Location See locations…" at bounding box center [523, 283] width 1047 height 567
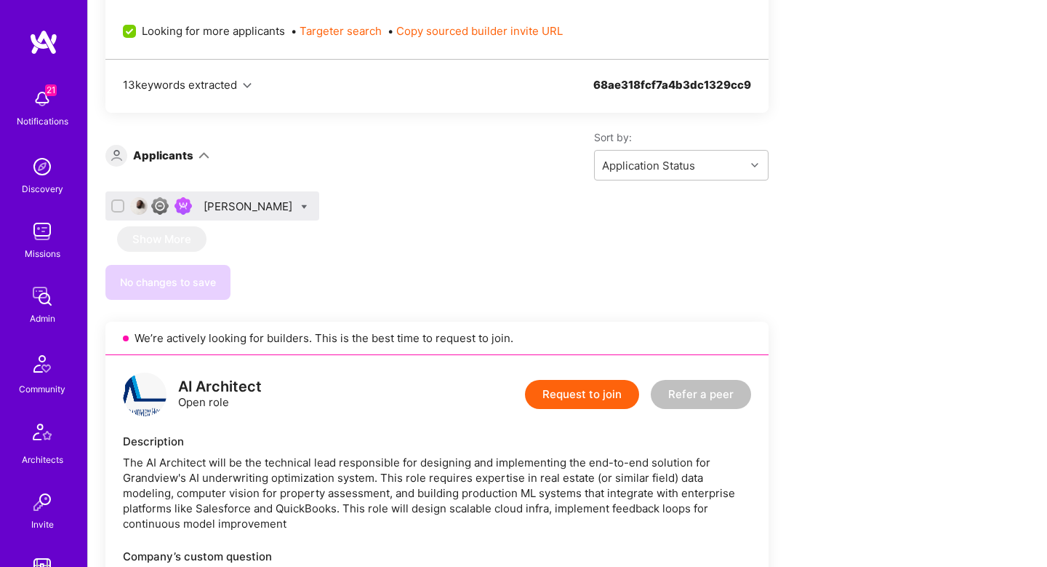
scroll to position [868, 0]
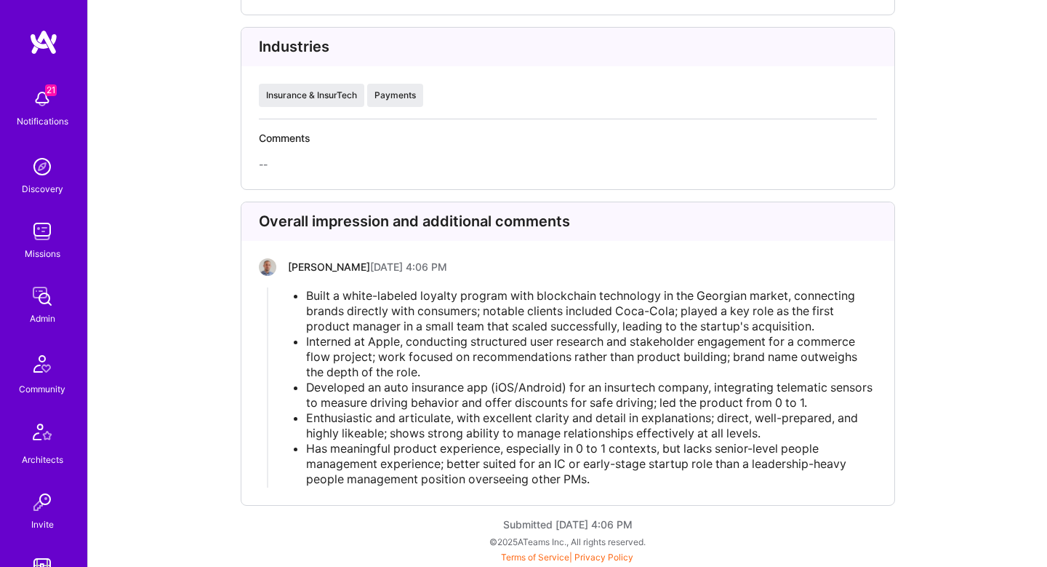
scroll to position [3967, 0]
click at [494, 359] on span "Interned at Apple, conducting structured user research and stakeholder engageme…" at bounding box center [583, 356] width 554 height 45
click at [393, 396] on span "Developed an auto insurance app (iOS/Android) for an insurtech company, integra…" at bounding box center [590, 395] width 569 height 30
click at [805, 408] on span "Developed an auto insurance app (iOS/Android) for an insurtech company, integra…" at bounding box center [590, 395] width 569 height 30
click at [585, 427] on span "Enthusiastic and articulate, with excellent clarity and detail in explanations;…" at bounding box center [583, 425] width 555 height 30
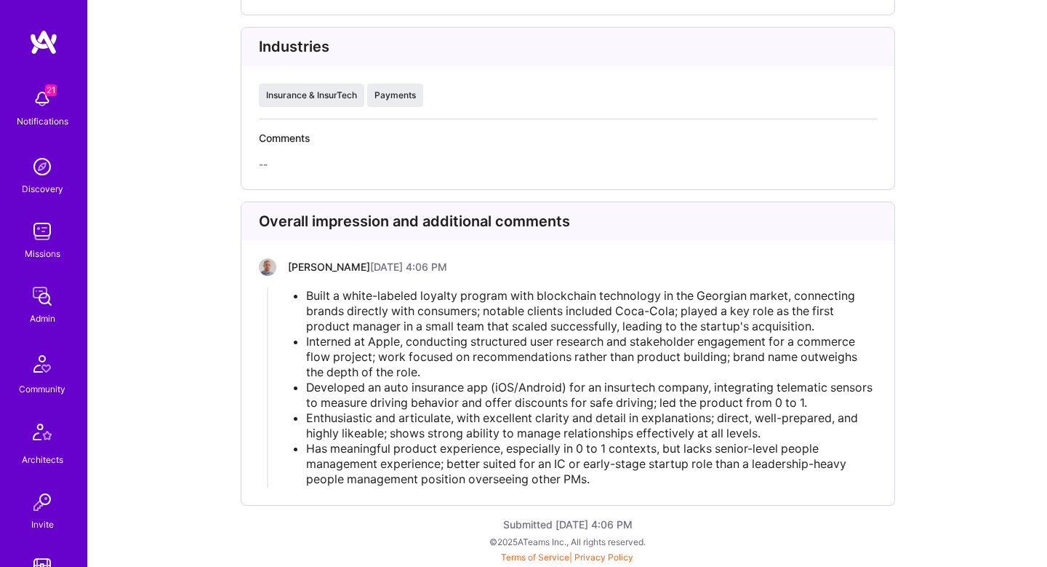
click at [737, 425] on span "Enthusiastic and articulate, with excellent clarity and detail in explanations;…" at bounding box center [583, 425] width 555 height 30
click at [334, 444] on div "Has meaningful product experience, especially in 0 to 1 contexts, but lacks sen…" at bounding box center [591, 464] width 570 height 46
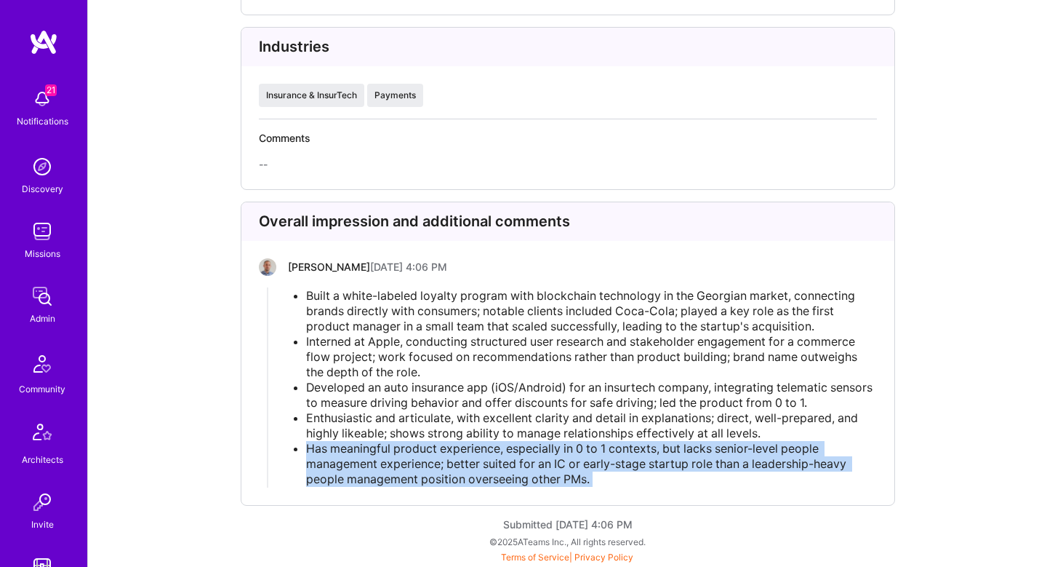
click at [334, 444] on div "Has meaningful product experience, especially in 0 to 1 contexts, but lacks sen…" at bounding box center [591, 464] width 570 height 46
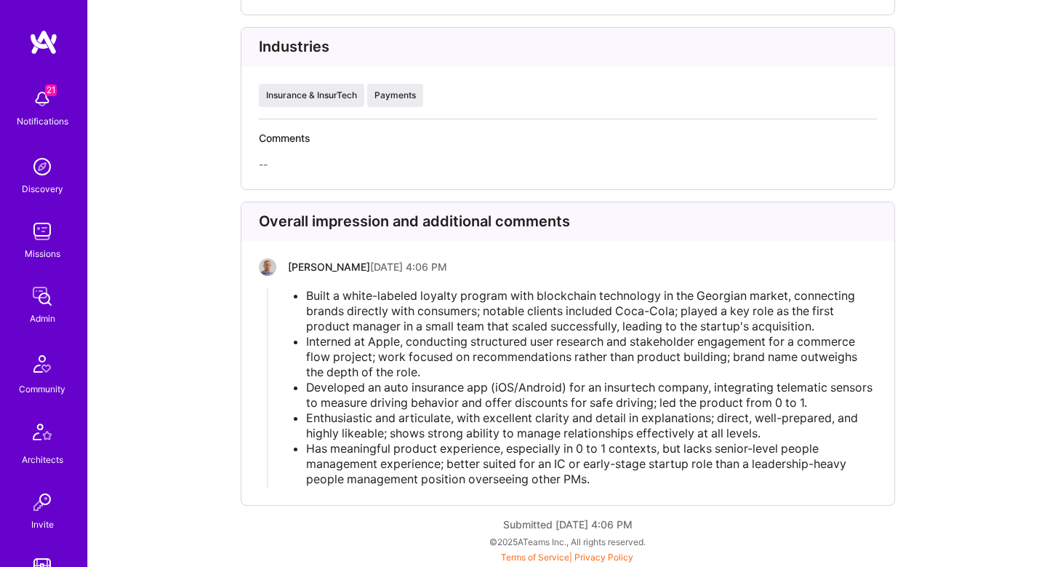
click at [396, 440] on span "Enthusiastic and articulate, with excellent clarity and detail in explanations;…" at bounding box center [583, 425] width 555 height 30
click at [468, 460] on span "Has meaningful product experience, especially in 0 to 1 contexts, but lacks sen…" at bounding box center [577, 463] width 543 height 45
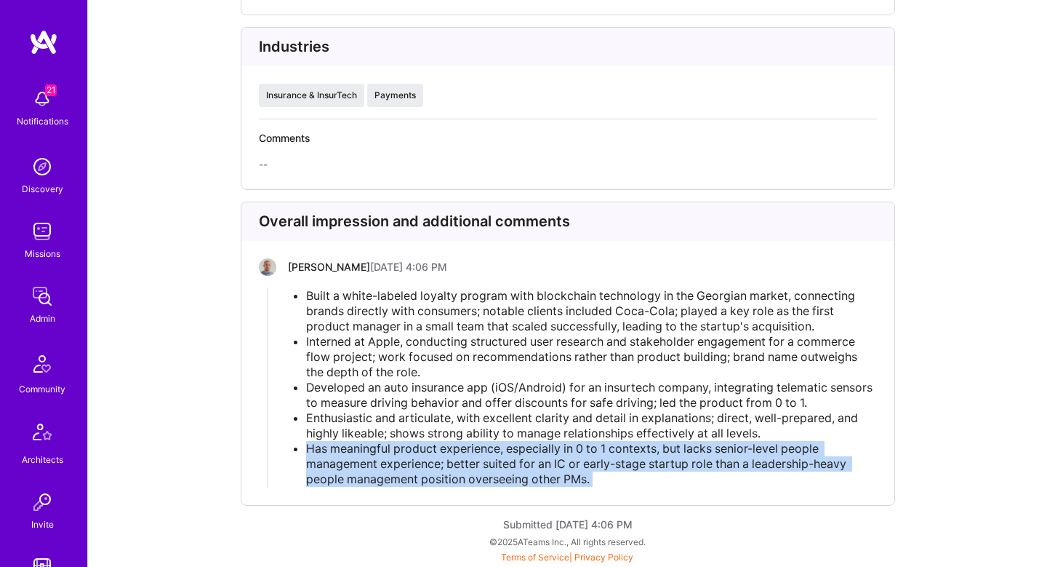
click at [468, 460] on span "Has meaningful product experience, especially in 0 to 1 contexts, but lacks sen…" at bounding box center [577, 463] width 543 height 45
click at [570, 461] on span "Has meaningful product experience, especially in 0 to 1 contexts, but lacks sen…" at bounding box center [577, 463] width 543 height 45
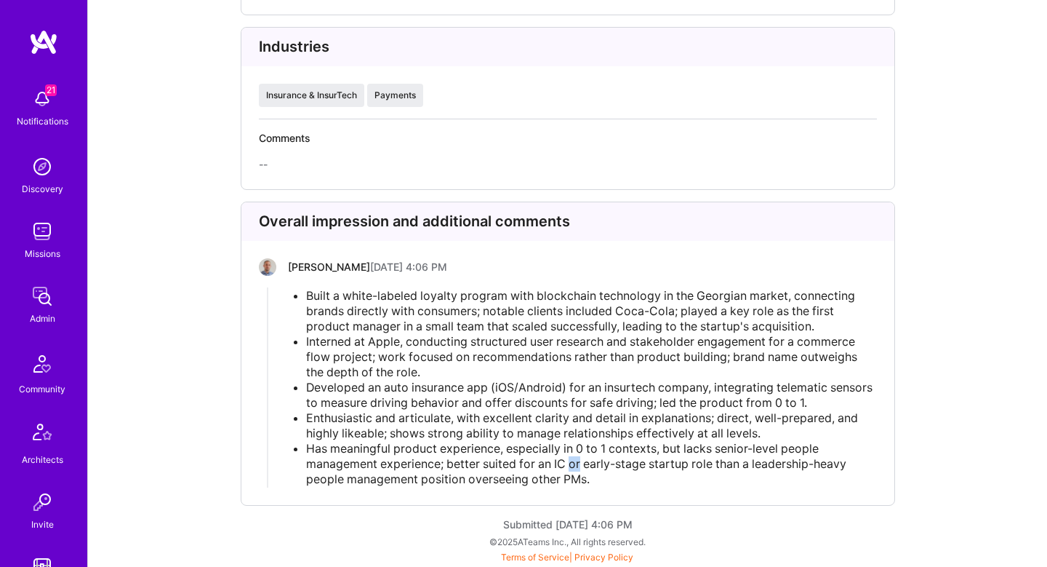
click at [570, 461] on span "Has meaningful product experience, especially in 0 to 1 contexts, but lacks sen…" at bounding box center [577, 463] width 543 height 45
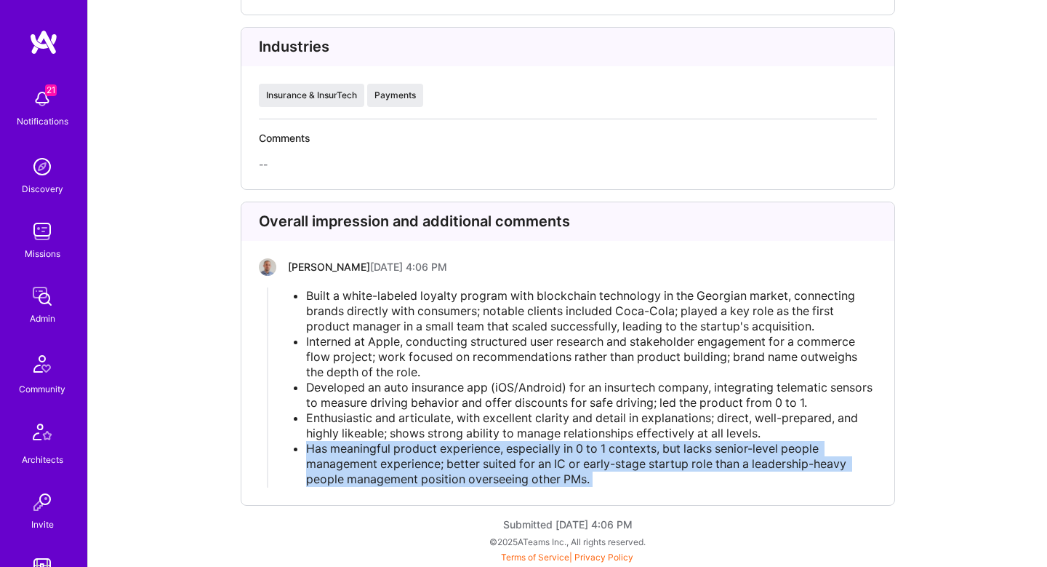
click at [570, 461] on span "Has meaningful product experience, especially in 0 to 1 contexts, but lacks sen…" at bounding box center [577, 463] width 543 height 45
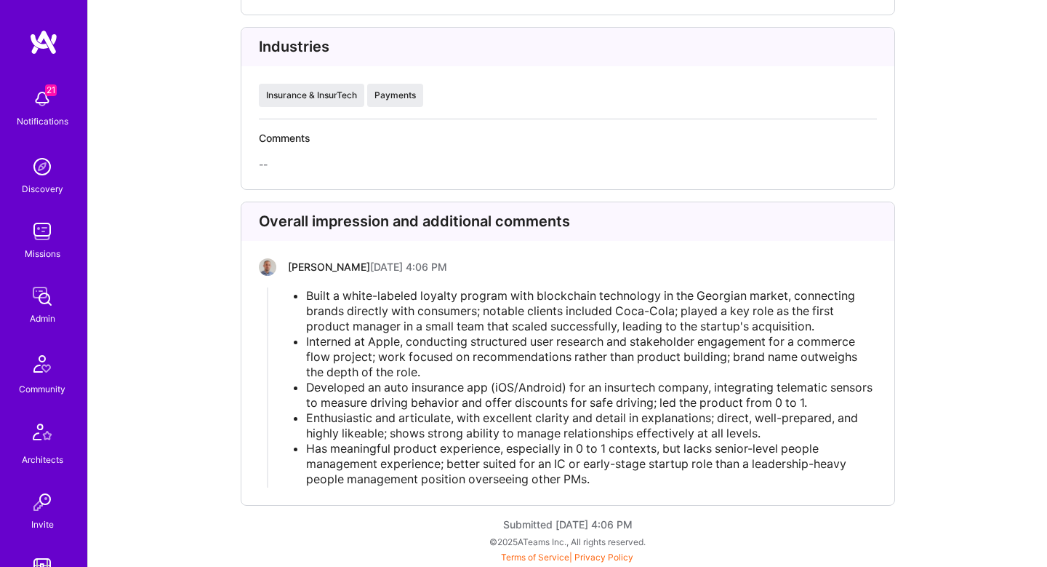
click at [653, 468] on span "Has meaningful product experience, especially in 0 to 1 contexts, but lacks sen…" at bounding box center [577, 463] width 543 height 45
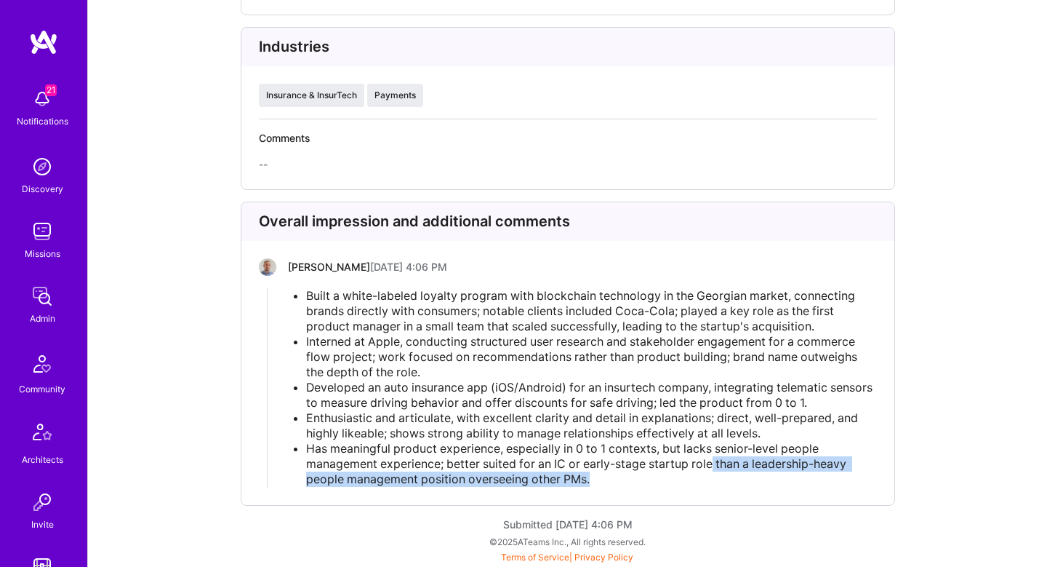
drag, startPoint x: 713, startPoint y: 462, endPoint x: 709, endPoint y: 484, distance: 22.1
click at [709, 484] on div "Has meaningful product experience, especially in 0 to 1 contexts, but lacks sen…" at bounding box center [591, 464] width 570 height 46
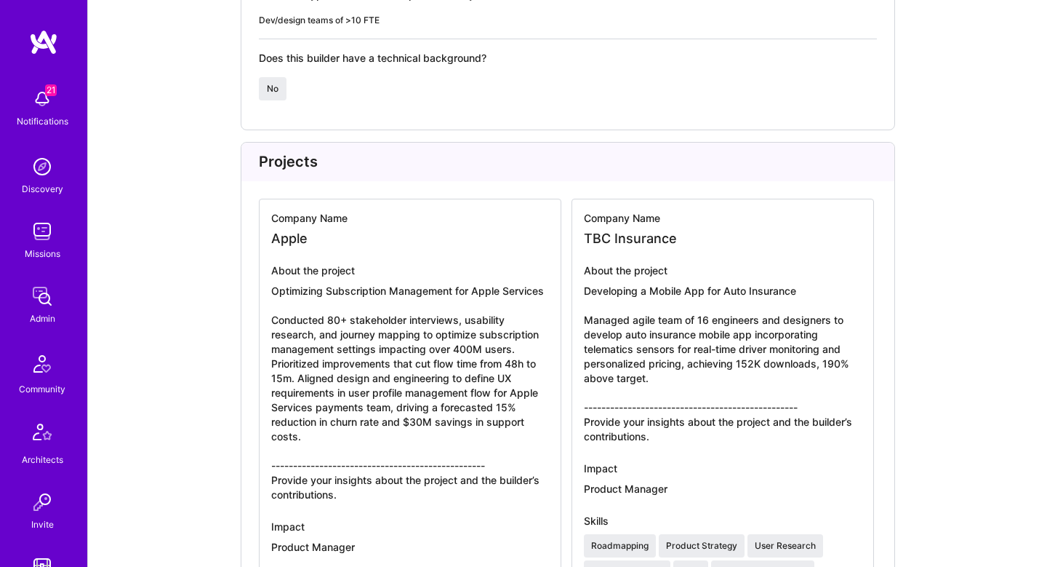
scroll to position [2364, 0]
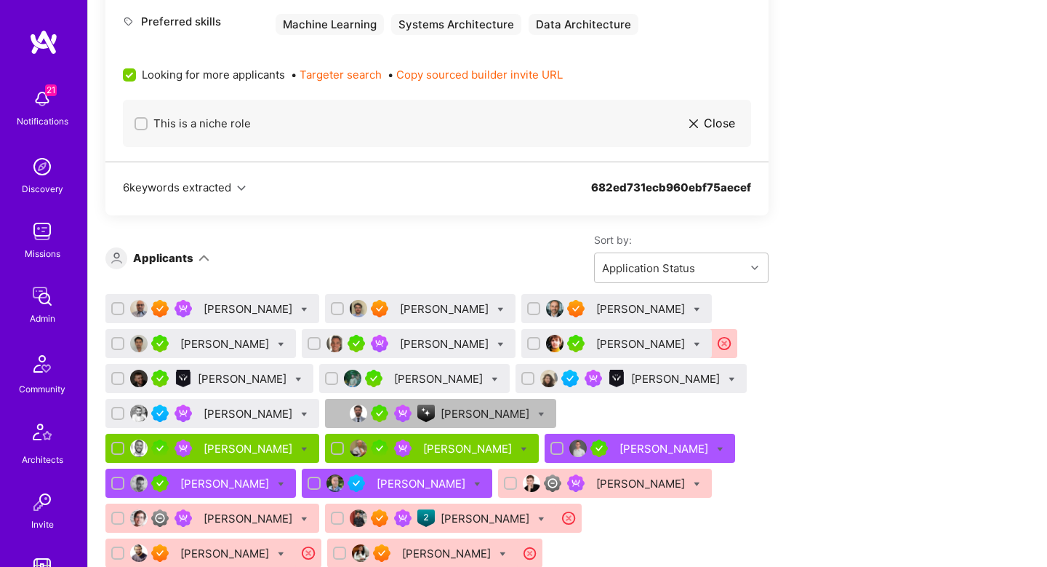
scroll to position [1940, 0]
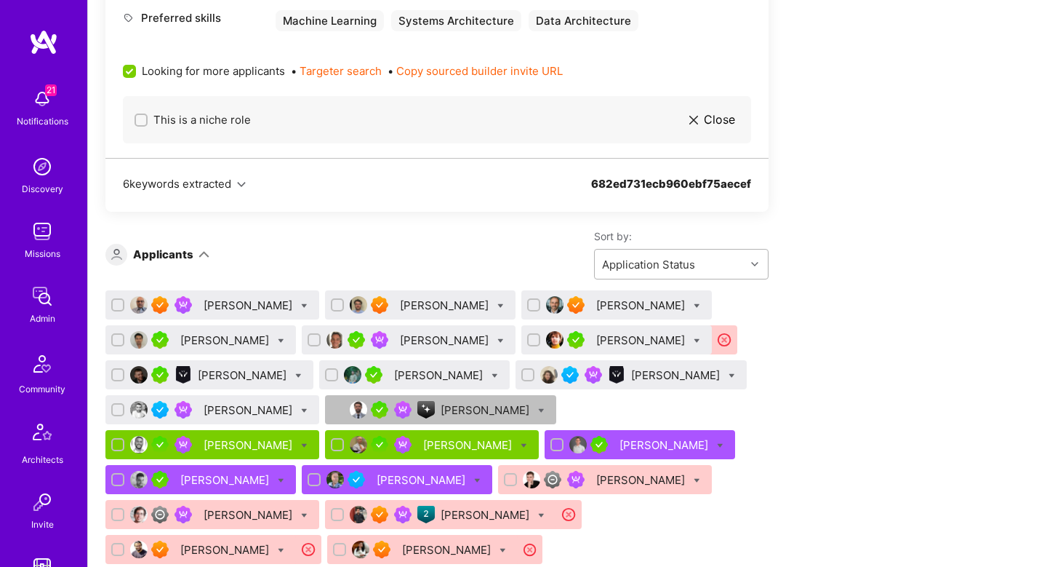
click at [710, 279] on div "Application Status" at bounding box center [670, 263] width 151 height 29
click at [705, 342] on div "Date of Submission" at bounding box center [681, 328] width 175 height 27
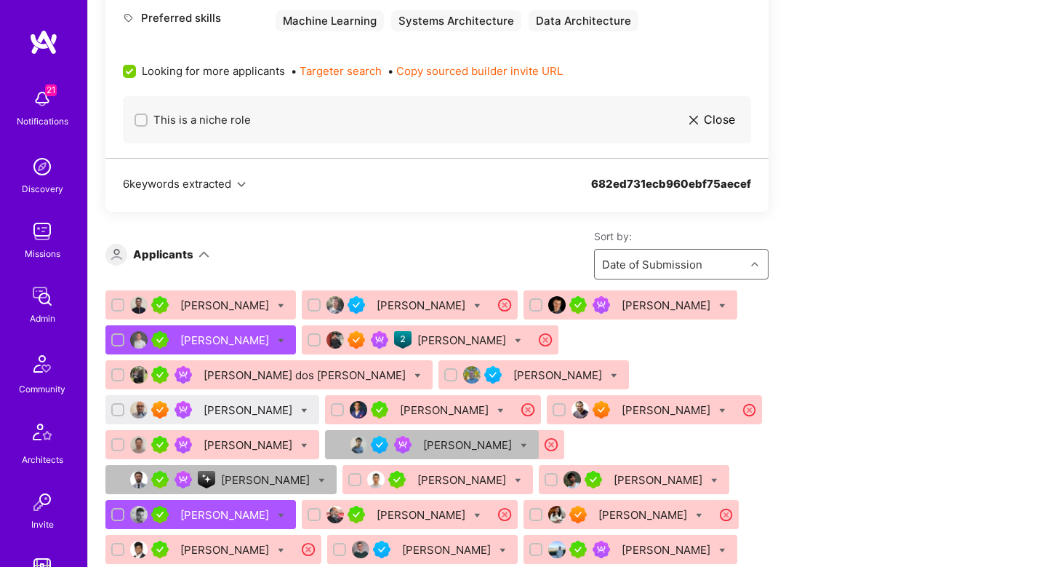
scroll to position [2361, 0]
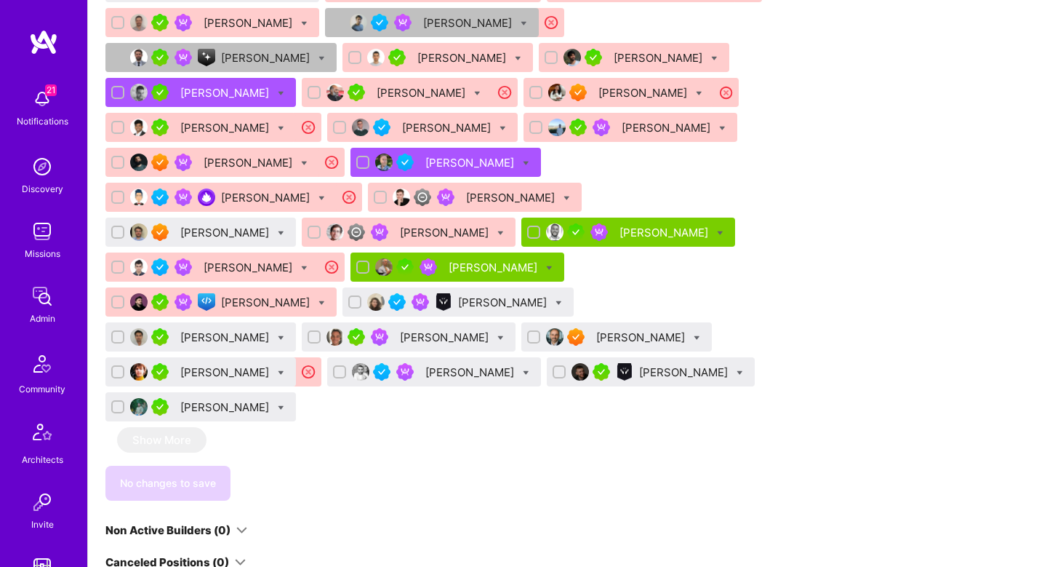
click at [272, 399] on div "[PERSON_NAME]" at bounding box center [226, 406] width 92 height 15
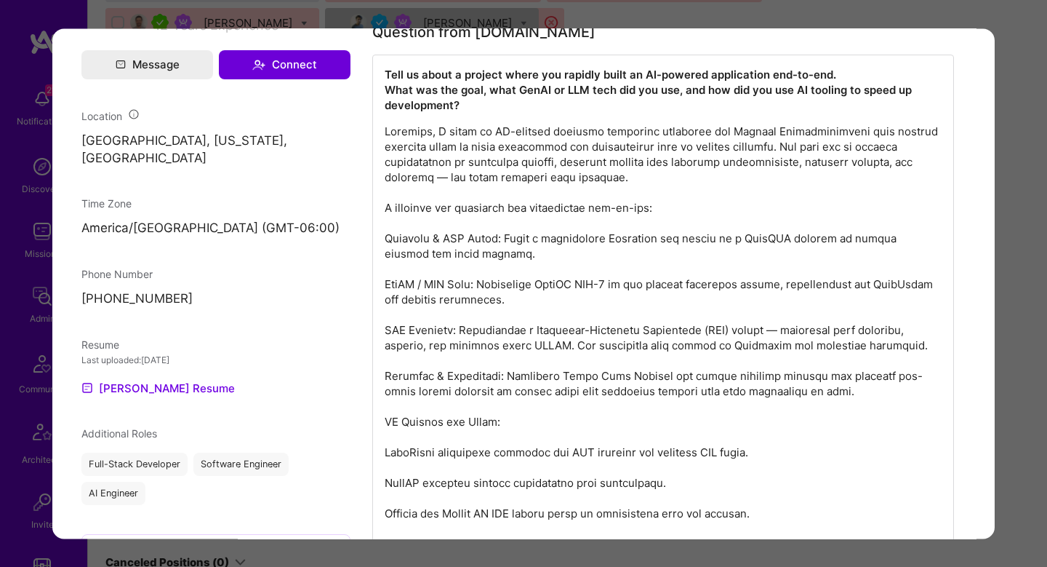
scroll to position [988, 0]
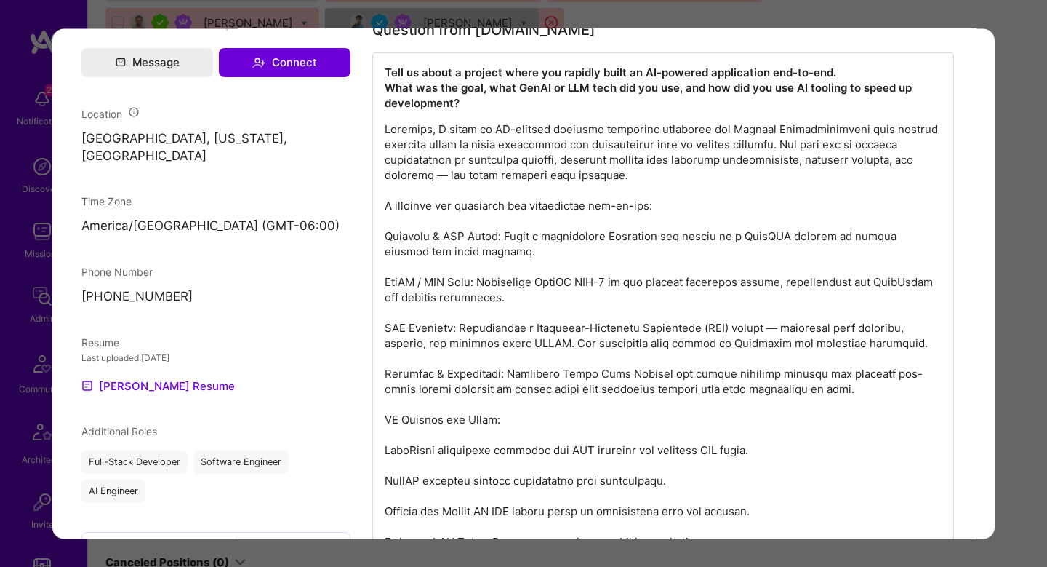
click at [1021, 260] on div "Application 39 of 39 Evaluation scores Expertise level Very good Interpersonal …" at bounding box center [523, 283] width 1047 height 567
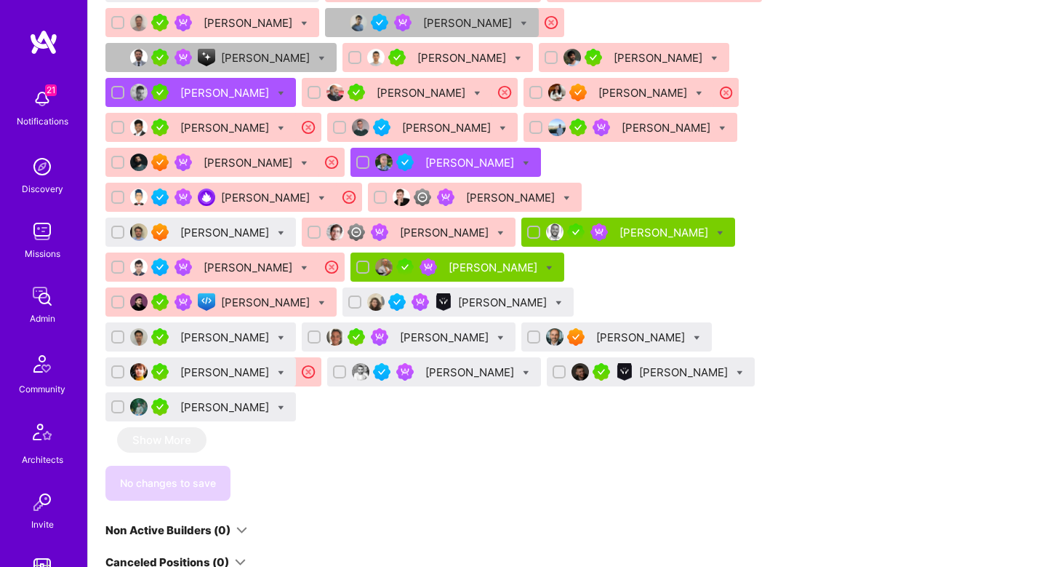
click at [639, 364] on div "[PERSON_NAME]" at bounding box center [685, 371] width 92 height 15
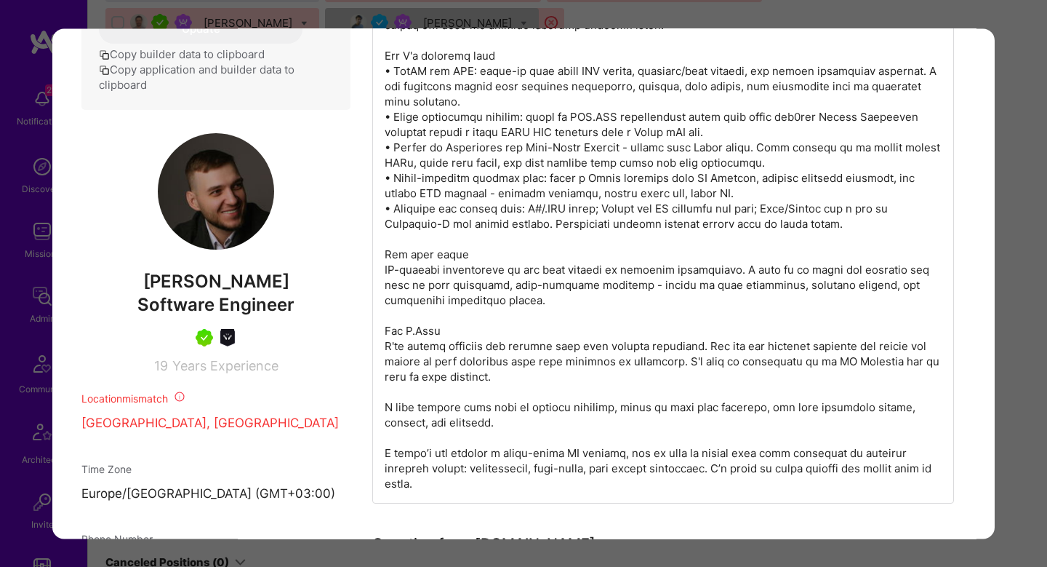
scroll to position [721, 0]
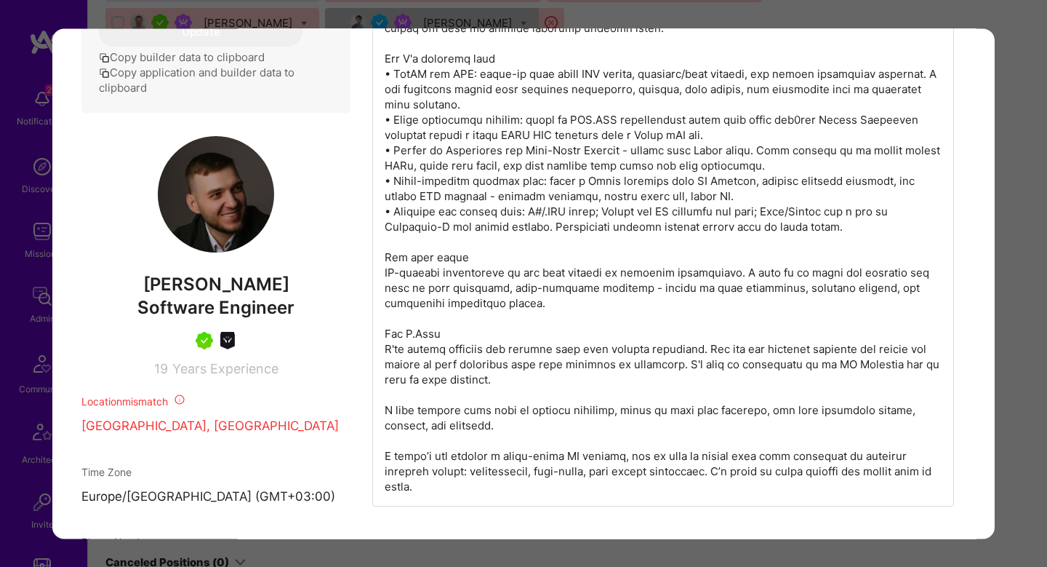
click at [1027, 186] on div "Application 38 of 39 Builder Missing Requirements Required Location See locatio…" at bounding box center [523, 283] width 1047 height 567
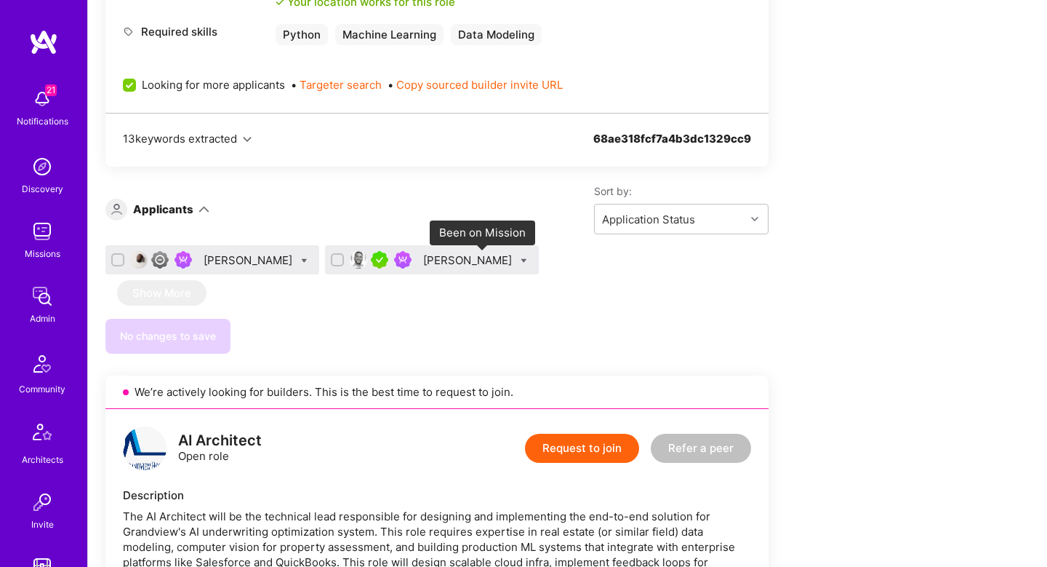
scroll to position [857, 0]
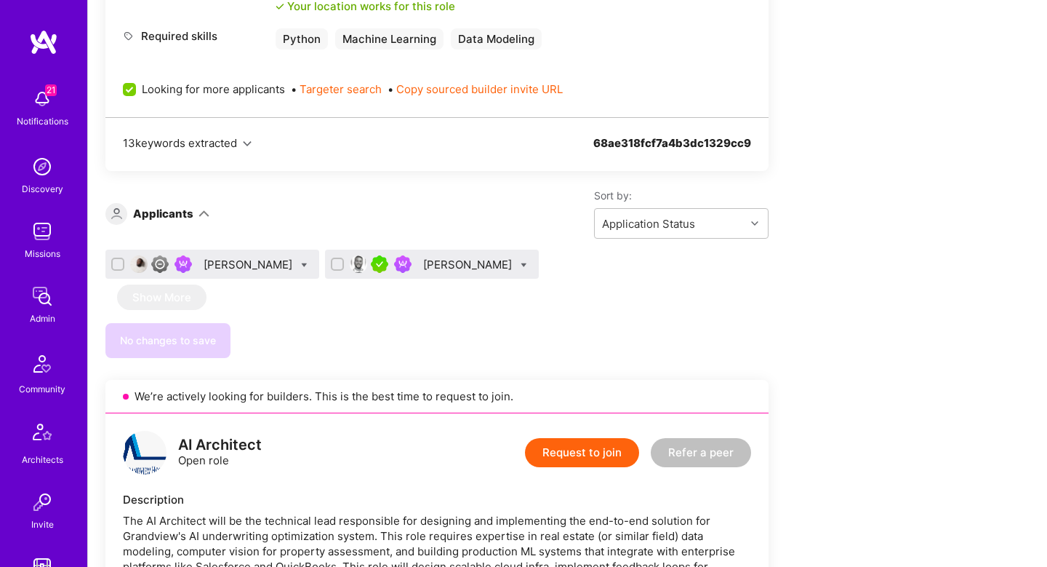
click at [515, 267] on div "[PERSON_NAME]" at bounding box center [469, 264] width 92 height 15
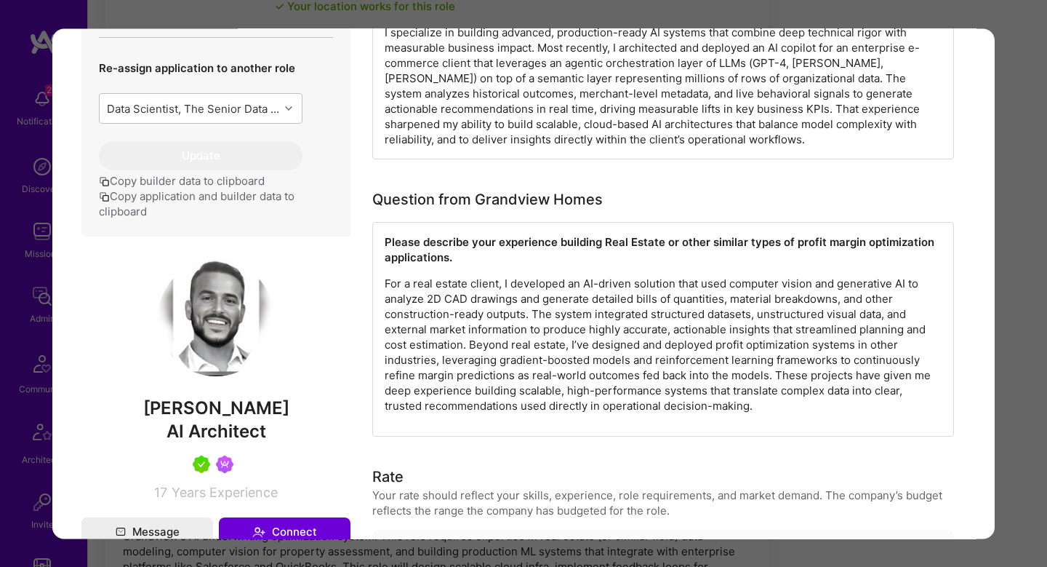
scroll to position [894, 0]
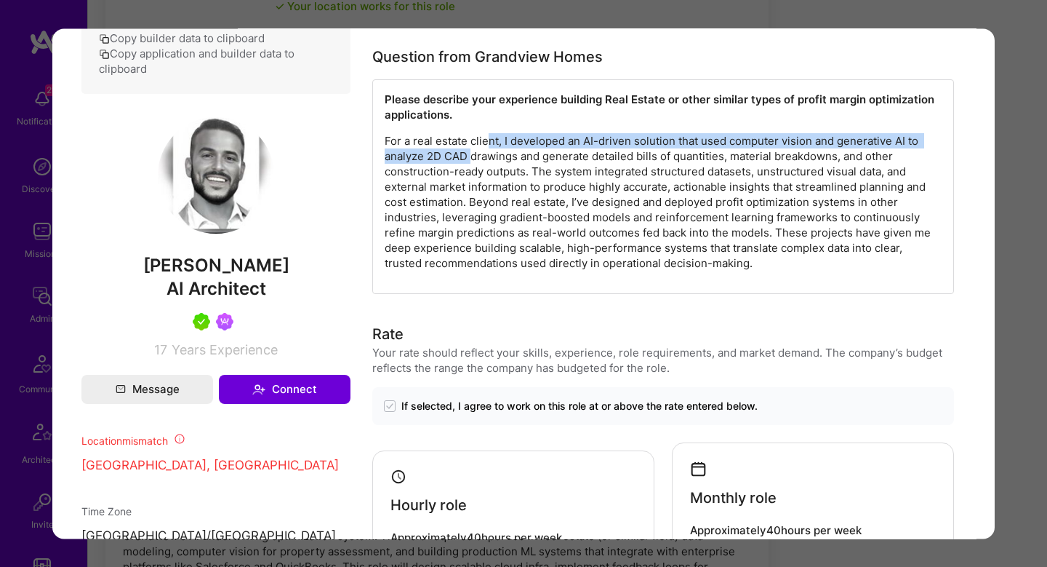
drag, startPoint x: 489, startPoint y: 138, endPoint x: 470, endPoint y: 150, distance: 22.8
click at [470, 151] on p "For a real estate client, I developed an AI-driven solution that used computer …" at bounding box center [663, 201] width 557 height 137
click at [470, 150] on p "For a real estate client, I developed an AI-driven solution that used computer …" at bounding box center [663, 201] width 557 height 137
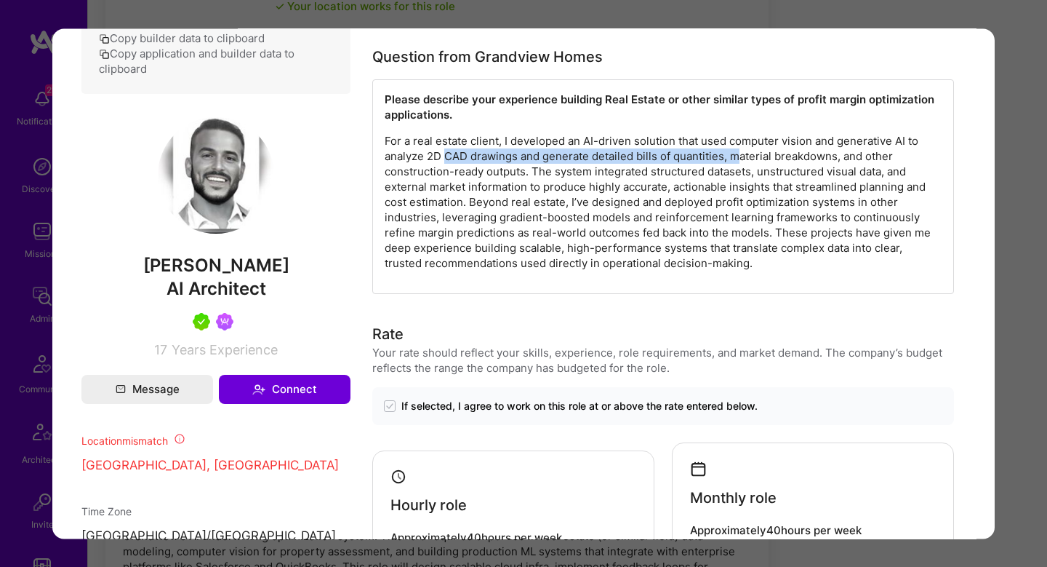
drag, startPoint x: 444, startPoint y: 154, endPoint x: 741, endPoint y: 158, distance: 297.5
click at [741, 158] on p "For a real estate client, I developed an AI-driven solution that used computer …" at bounding box center [663, 201] width 557 height 137
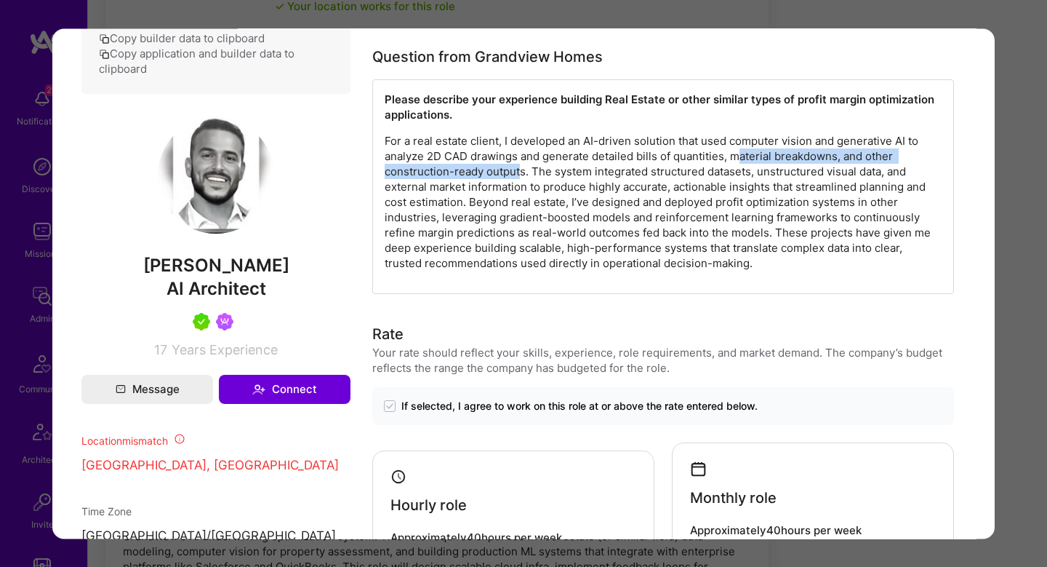
drag, startPoint x: 736, startPoint y: 155, endPoint x: 522, endPoint y: 171, distance: 214.4
click at [522, 171] on p "For a real estate client, I developed an AI-driven solution that used computer …" at bounding box center [663, 201] width 557 height 137
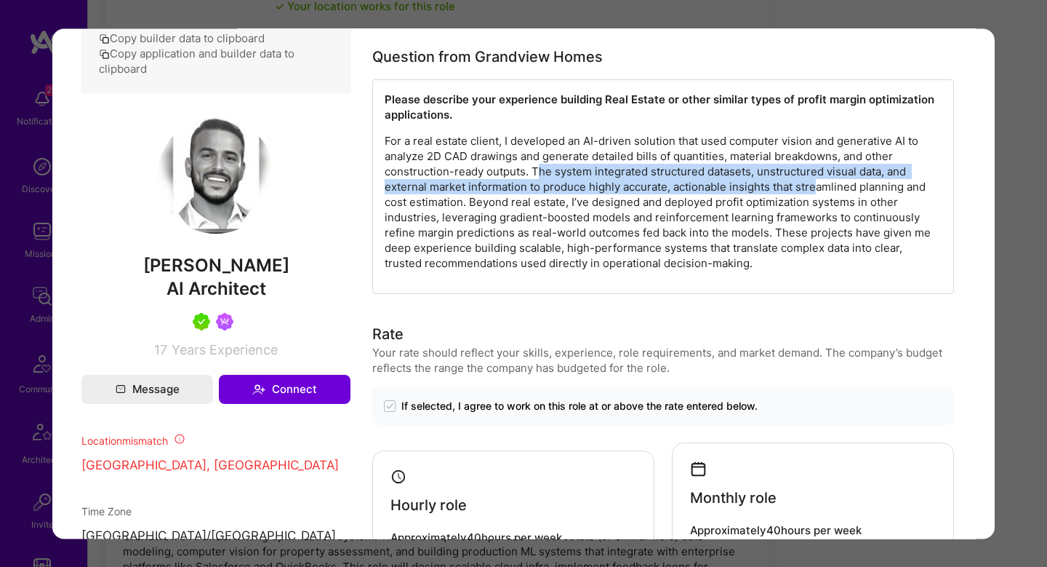
drag, startPoint x: 537, startPoint y: 169, endPoint x: 818, endPoint y: 183, distance: 281.8
click at [818, 183] on p "For a real estate client, I developed an AI-driven solution that used computer …" at bounding box center [663, 201] width 557 height 137
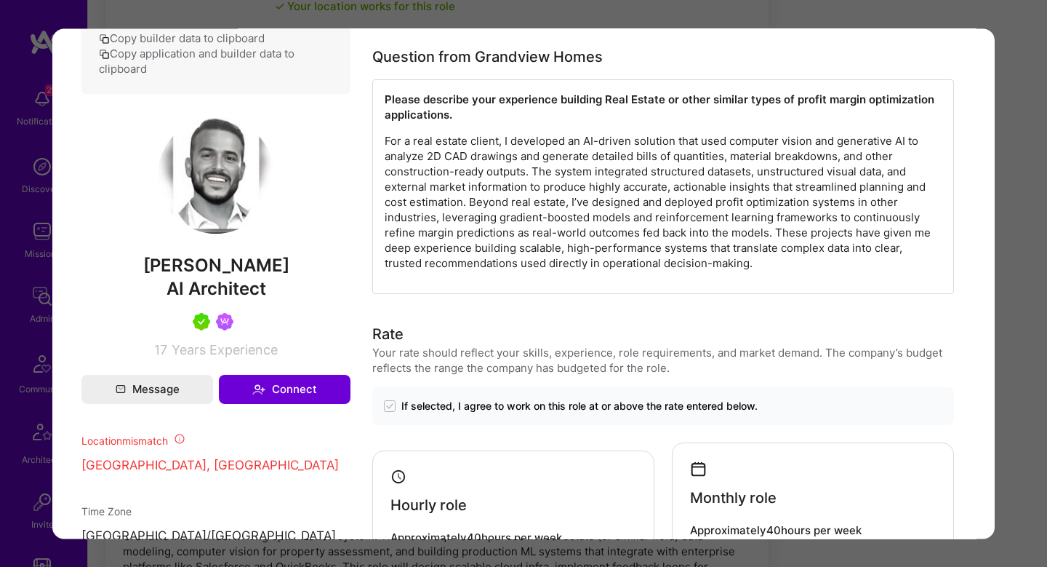
click at [435, 202] on p "For a real estate client, I developed an AI-driven solution that used computer …" at bounding box center [663, 201] width 557 height 137
drag, startPoint x: 428, startPoint y: 185, endPoint x: 683, endPoint y: 182, distance: 254.6
click at [683, 182] on p "For a real estate client, I developed an AI-driven solution that used computer …" at bounding box center [663, 201] width 557 height 137
click at [679, 185] on p "For a real estate client, I developed an AI-driven solution that used computer …" at bounding box center [663, 201] width 557 height 137
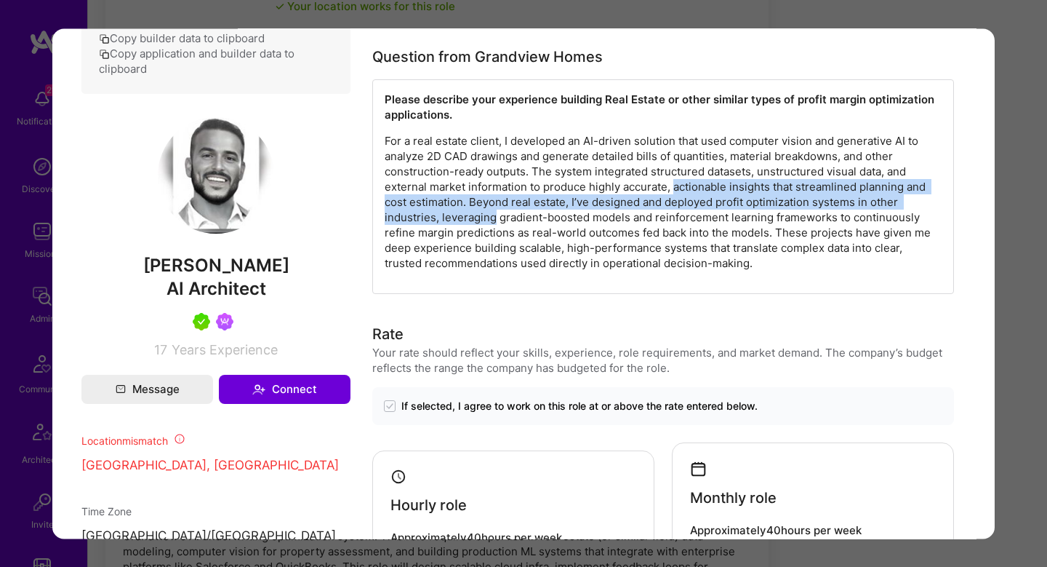
drag, startPoint x: 679, startPoint y: 185, endPoint x: 475, endPoint y: 217, distance: 207.0
click at [475, 218] on p "For a real estate client, I developed an AI-driven solution that used computer …" at bounding box center [663, 201] width 557 height 137
click at [475, 217] on p "For a real estate client, I developed an AI-driven solution that used computer …" at bounding box center [663, 201] width 557 height 137
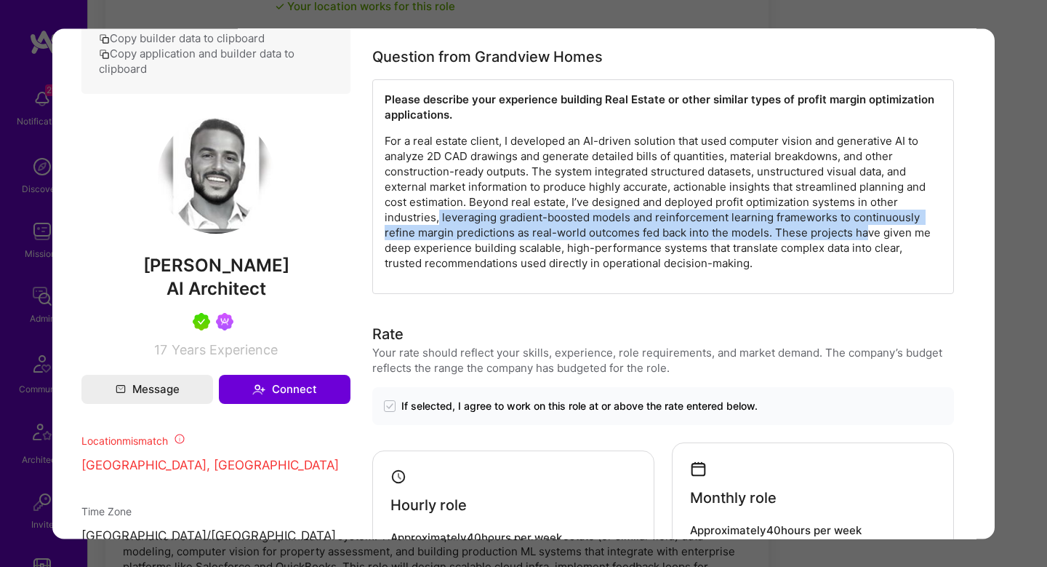
drag, startPoint x: 439, startPoint y: 225, endPoint x: 869, endPoint y: 225, distance: 430.5
click at [869, 225] on p "For a real estate client, I developed an AI-driven solution that used computer …" at bounding box center [663, 201] width 557 height 137
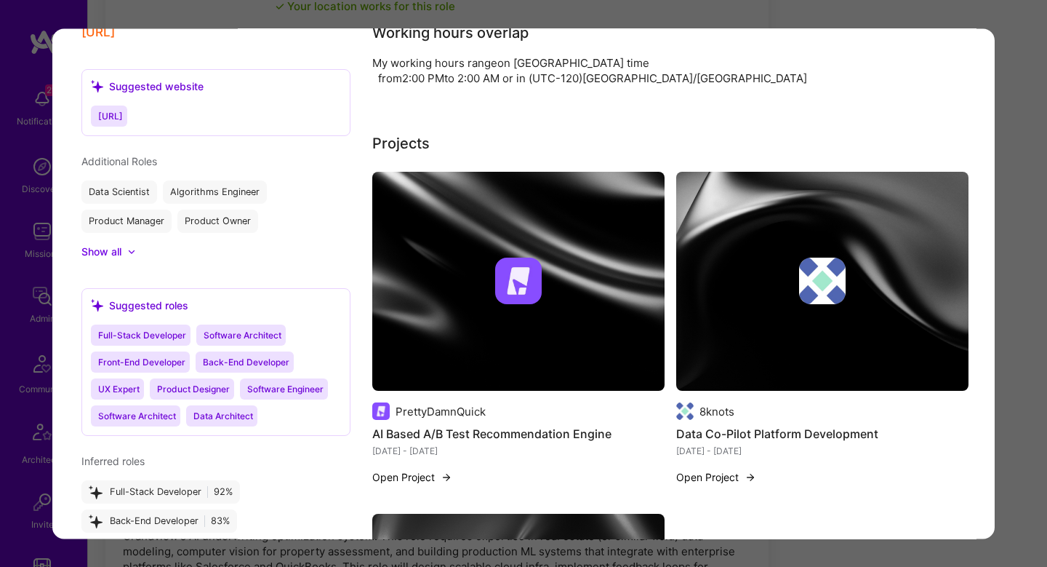
scroll to position [1657, 0]
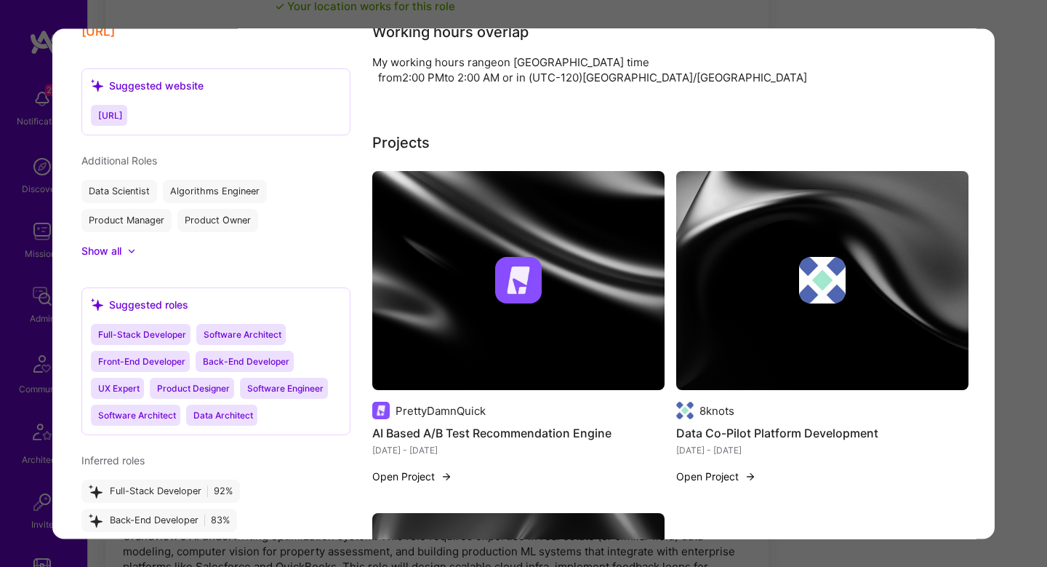
click at [559, 287] on img "modal" at bounding box center [518, 281] width 292 height 220
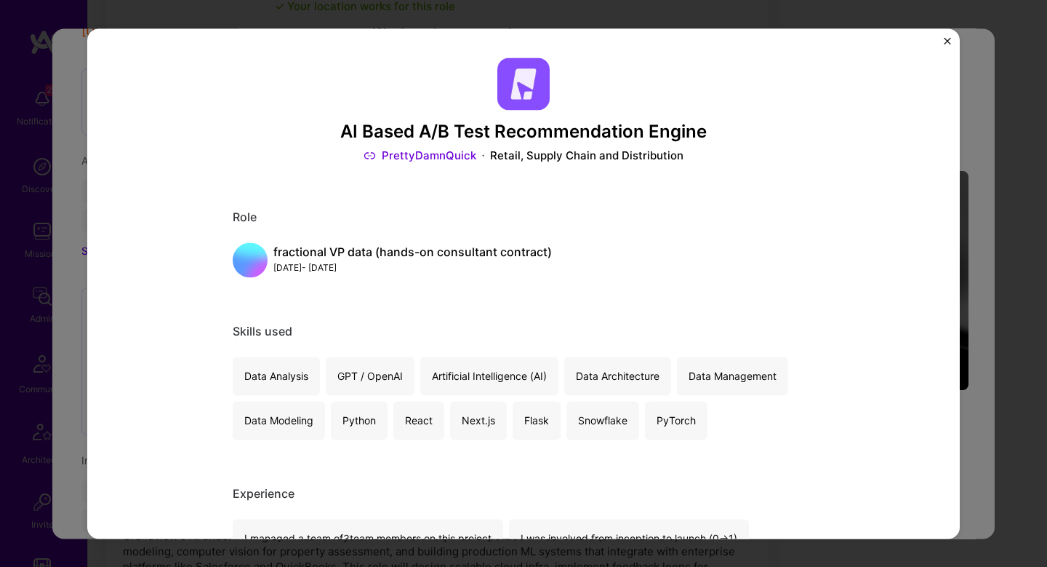
click at [962, 276] on div "AI Based A/B Test Recommendation Engine PrettyDamnQuick Retail, Supply Chain an…" at bounding box center [523, 283] width 1047 height 567
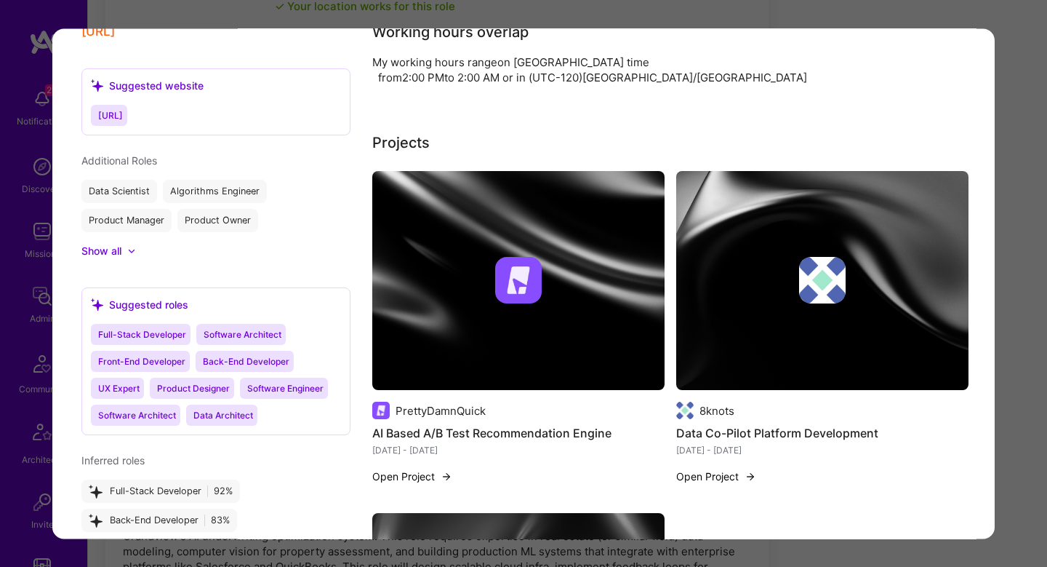
click at [807, 277] on img "modal" at bounding box center [822, 281] width 292 height 220
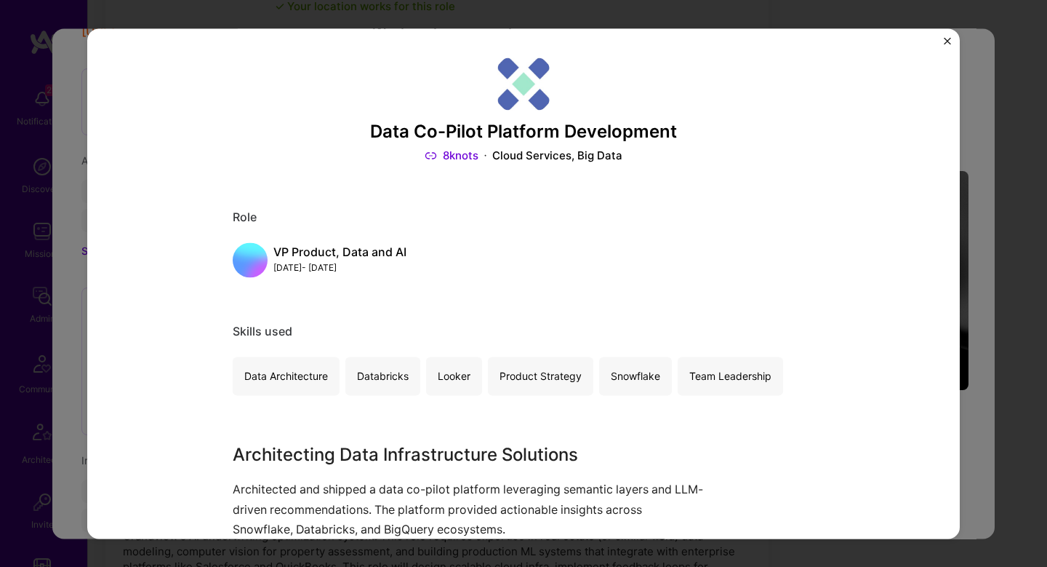
click at [977, 275] on div "Data Co-Pilot Platform Development 8knots Cloud Services, Big Data Role VP Prod…" at bounding box center [523, 283] width 1047 height 567
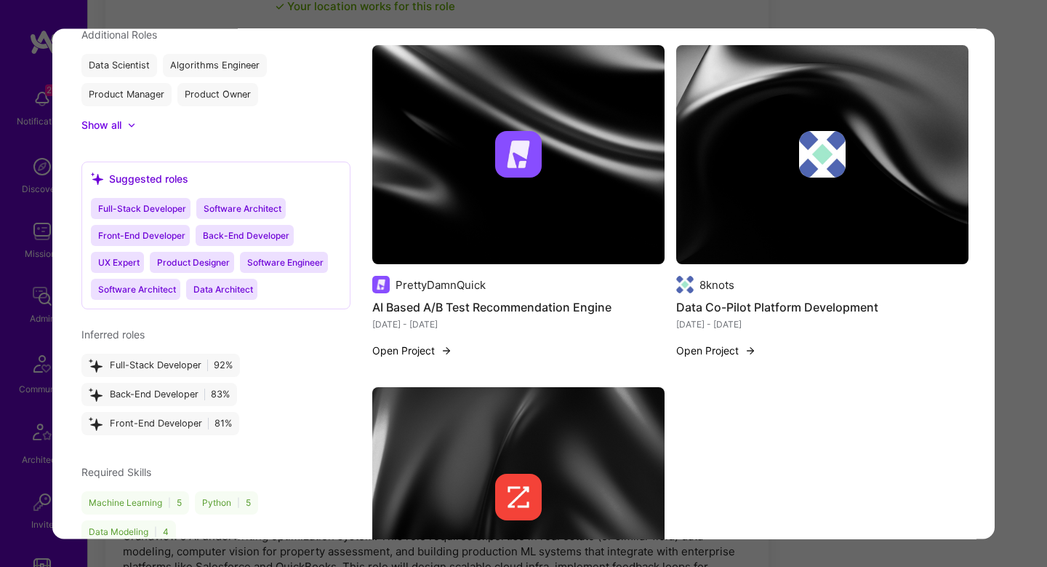
scroll to position [2027, 0]
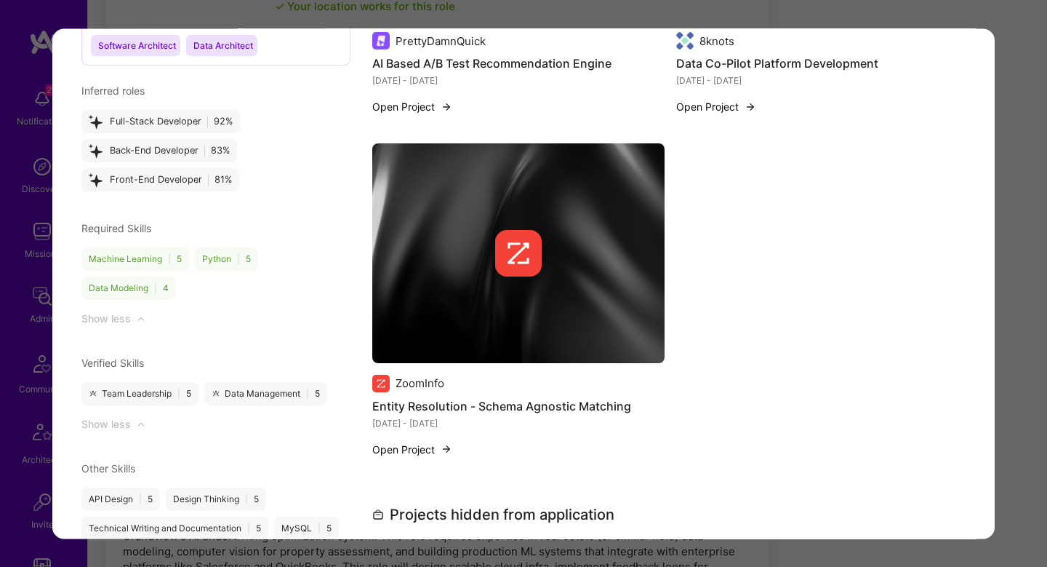
click at [506, 279] on img "modal" at bounding box center [518, 253] width 292 height 220
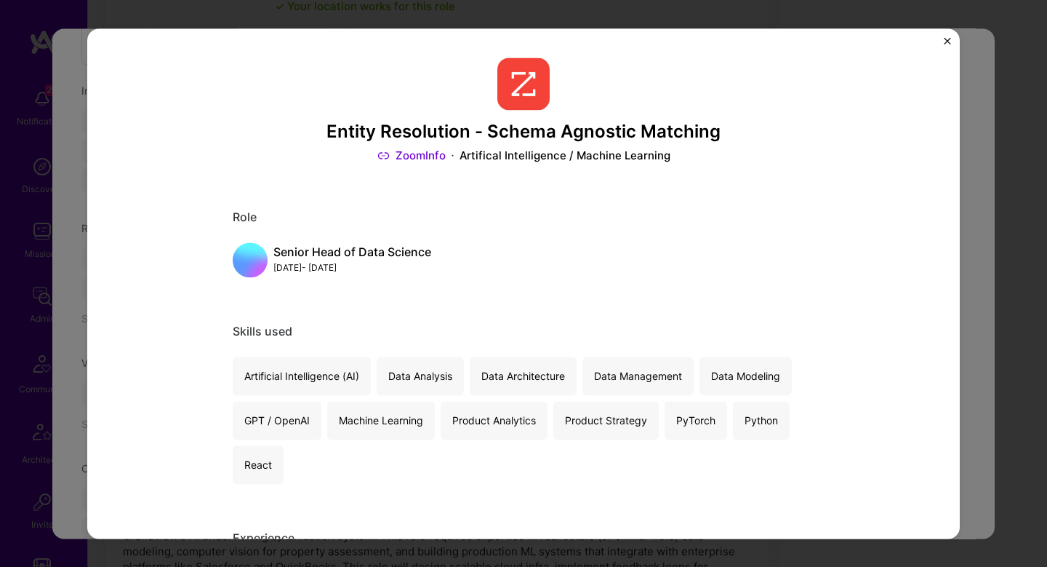
click at [978, 260] on div "Entity Resolution - Schema Agnostic Matching ZoomInfo Artifical Intelligence / …" at bounding box center [523, 283] width 1047 height 567
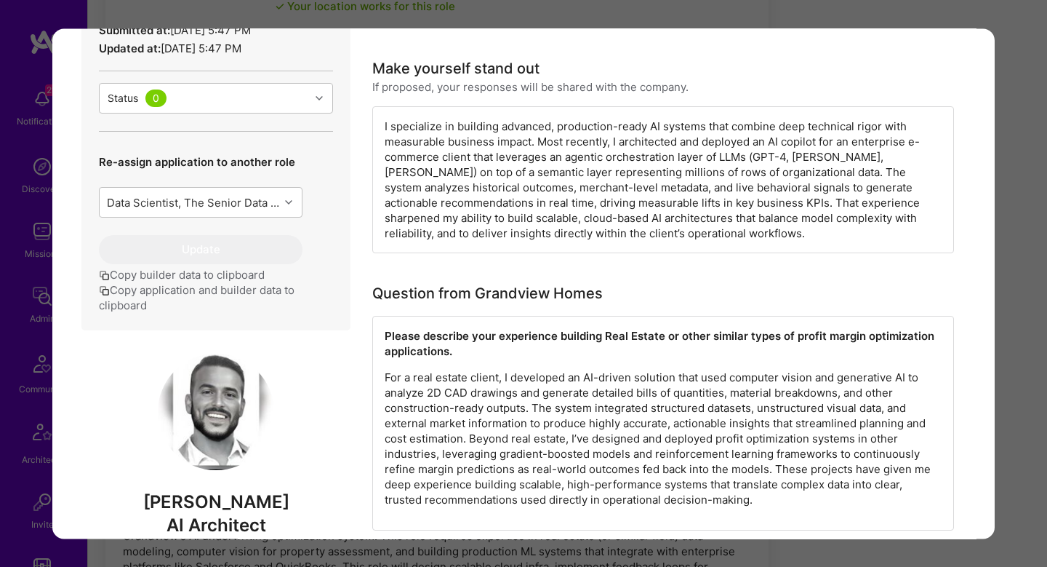
scroll to position [513, 0]
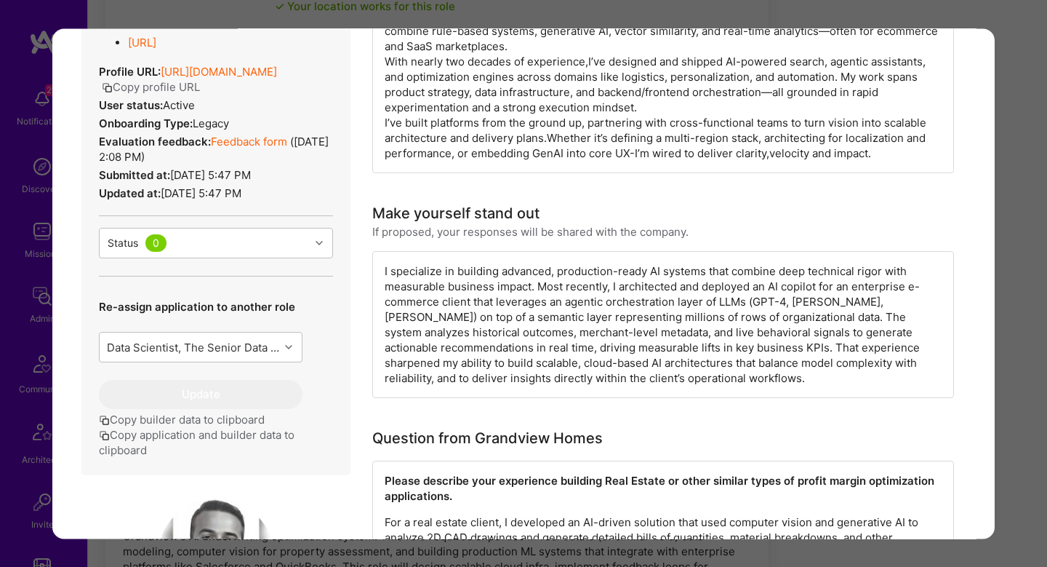
click at [497, 284] on div "I specialize in building advanced, production-ready AI systems that combine dee…" at bounding box center [663, 324] width 582 height 147
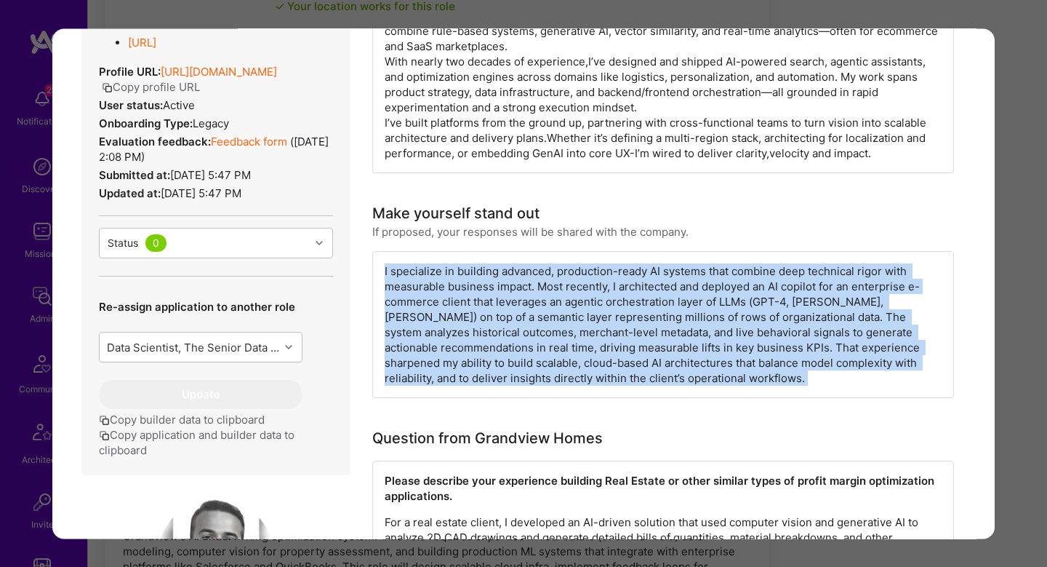
click at [497, 284] on div "I specialize in building advanced, production-ready AI systems that combine dee…" at bounding box center [663, 324] width 582 height 147
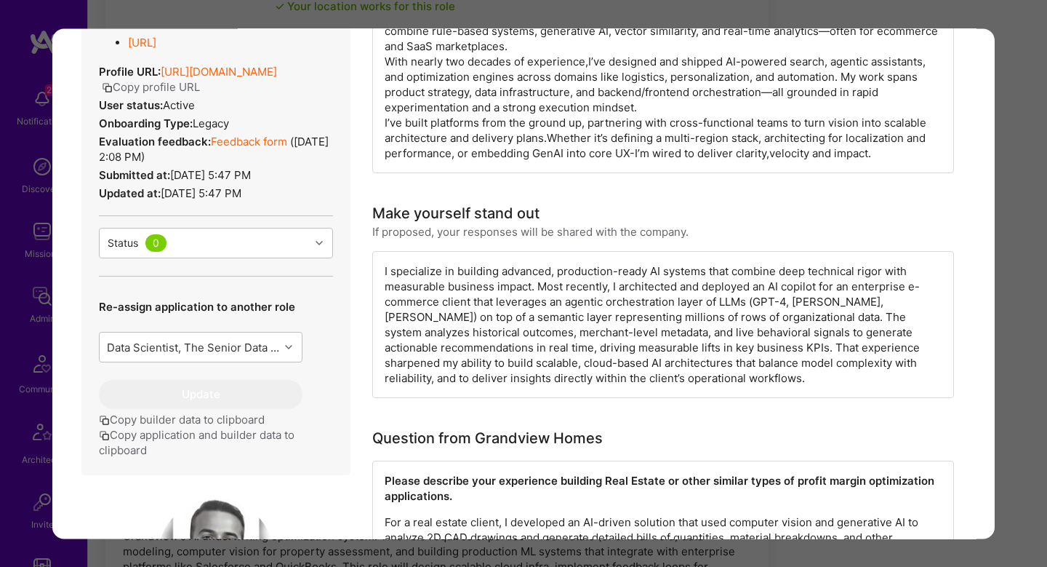
click at [574, 287] on div "I specialize in building advanced, production-ready AI systems that combine dee…" at bounding box center [663, 324] width 582 height 147
drag, startPoint x: 574, startPoint y: 287, endPoint x: 470, endPoint y: 286, distance: 104.0
click at [470, 286] on div "I specialize in building advanced, production-ready AI systems that combine dee…" at bounding box center [663, 324] width 582 height 147
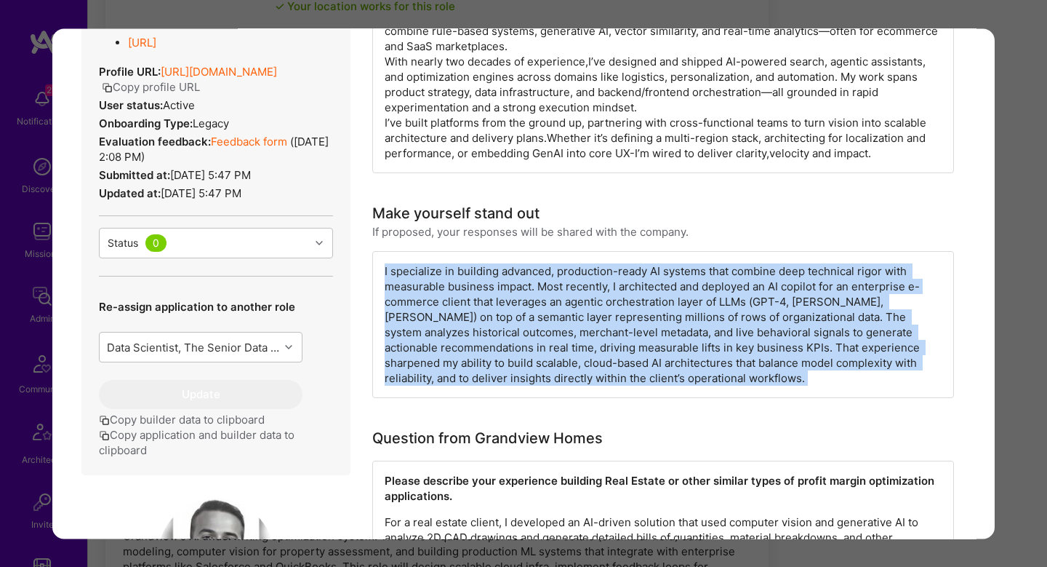
click at [470, 286] on div "I specialize in building advanced, production-ready AI systems that combine dee…" at bounding box center [663, 324] width 582 height 147
click at [686, 298] on div "I specialize in building advanced, production-ready AI systems that combine dee…" at bounding box center [663, 324] width 582 height 147
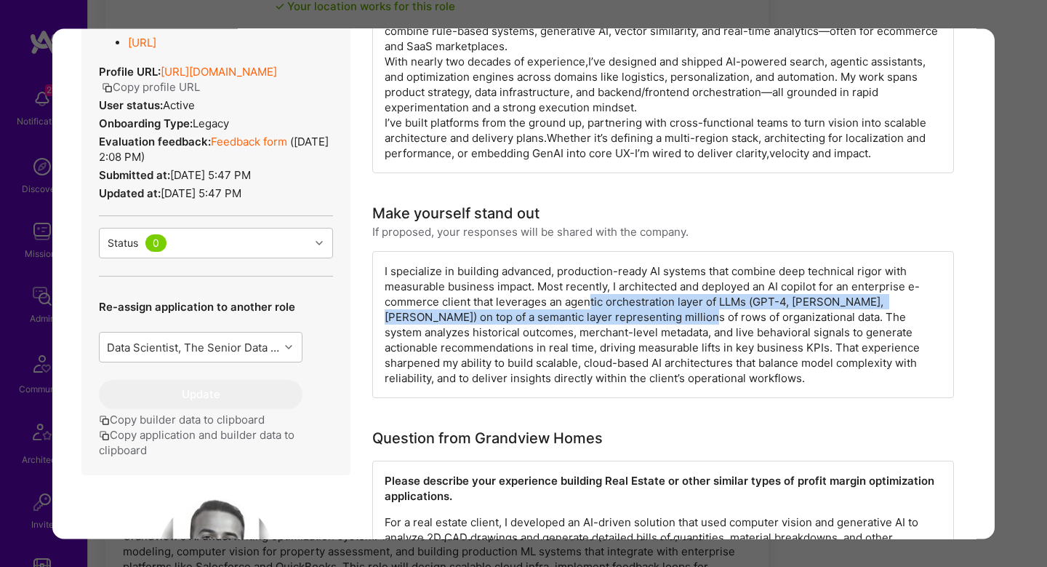
drag, startPoint x: 591, startPoint y: 308, endPoint x: 633, endPoint y: 319, distance: 43.1
click at [632, 320] on div "I specialize in building advanced, production-ready AI systems that combine dee…" at bounding box center [663, 324] width 582 height 147
click at [633, 319] on div "I specialize in building advanced, production-ready AI systems that combine dee…" at bounding box center [663, 324] width 582 height 147
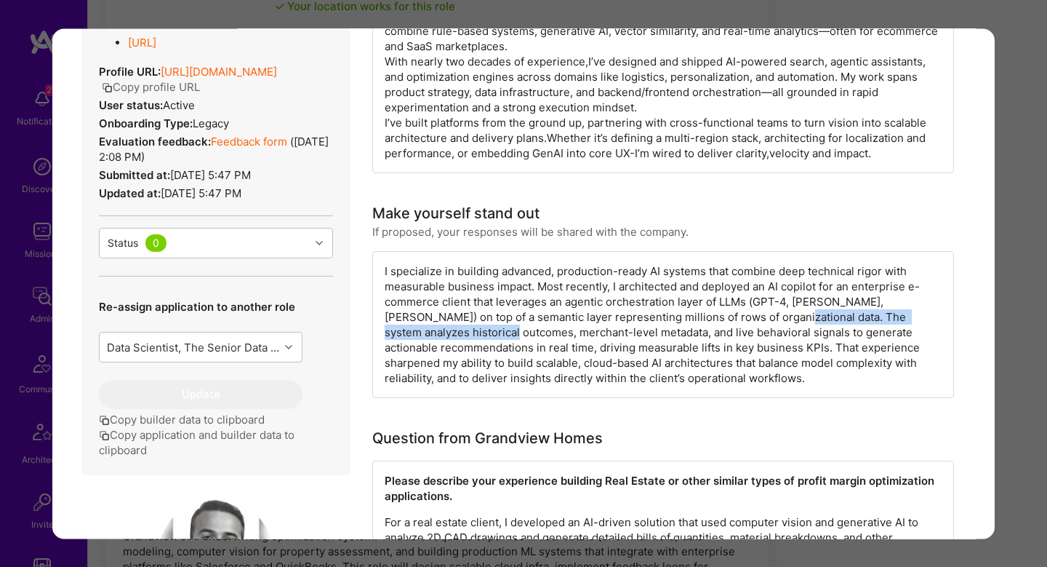
drag, startPoint x: 727, startPoint y: 313, endPoint x: 460, endPoint y: 334, distance: 267.7
click at [460, 334] on div "I specialize in building advanced, production-ready AI systems that combine dee…" at bounding box center [663, 324] width 582 height 147
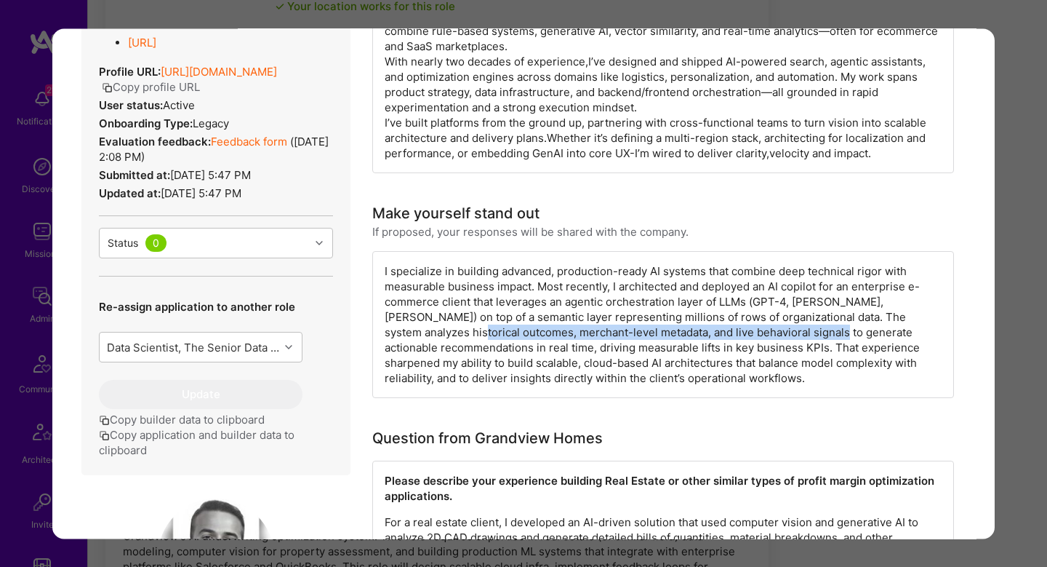
drag, startPoint x: 426, startPoint y: 334, endPoint x: 784, endPoint y: 337, distance: 357.8
click at [784, 337] on div "I specialize in building advanced, production-ready AI systems that combine dee…" at bounding box center [663, 324] width 582 height 147
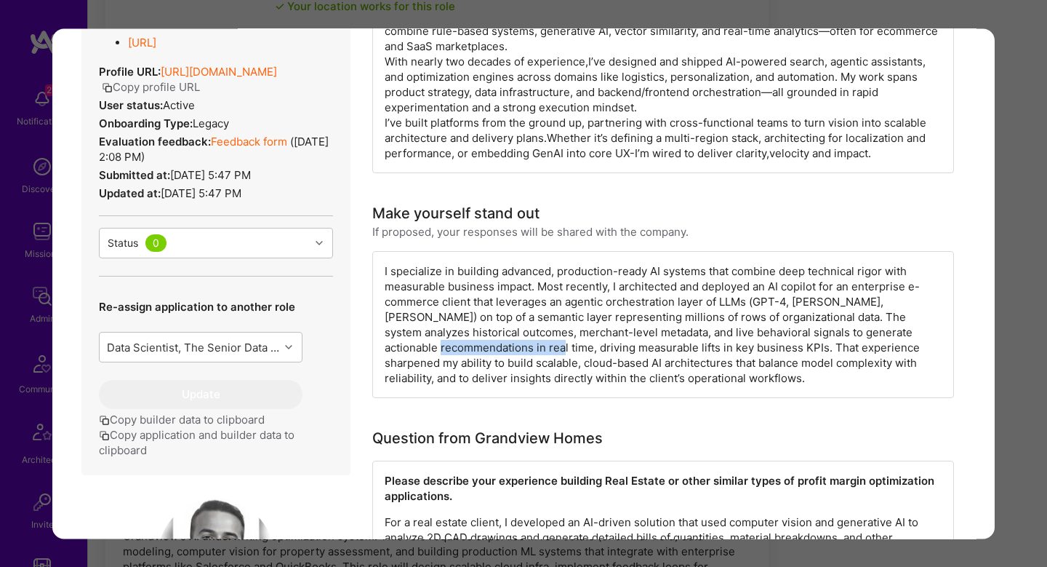
drag, startPoint x: 920, startPoint y: 339, endPoint x: 463, endPoint y: 355, distance: 457.7
click at [462, 355] on div "I specialize in building advanced, production-ready AI systems that combine dee…" at bounding box center [663, 324] width 582 height 147
click at [463, 355] on div "I specialize in building advanced, production-ready AI systems that combine dee…" at bounding box center [663, 324] width 582 height 147
drag, startPoint x: 668, startPoint y: 350, endPoint x: 865, endPoint y: 352, distance: 196.4
click at [865, 352] on div "I specialize in building advanced, production-ready AI systems that combine dee…" at bounding box center [663, 324] width 582 height 147
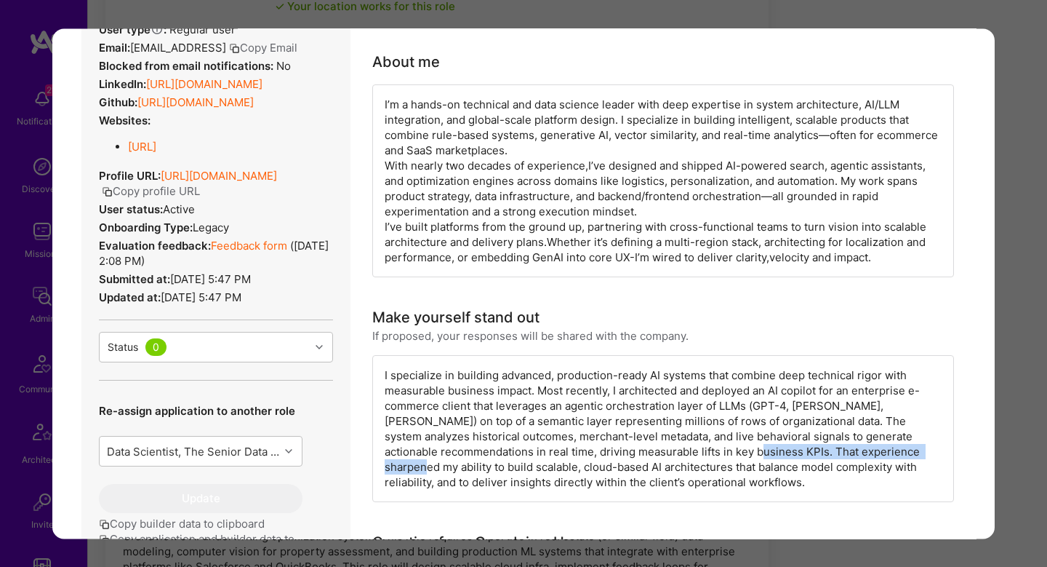
scroll to position [375, 0]
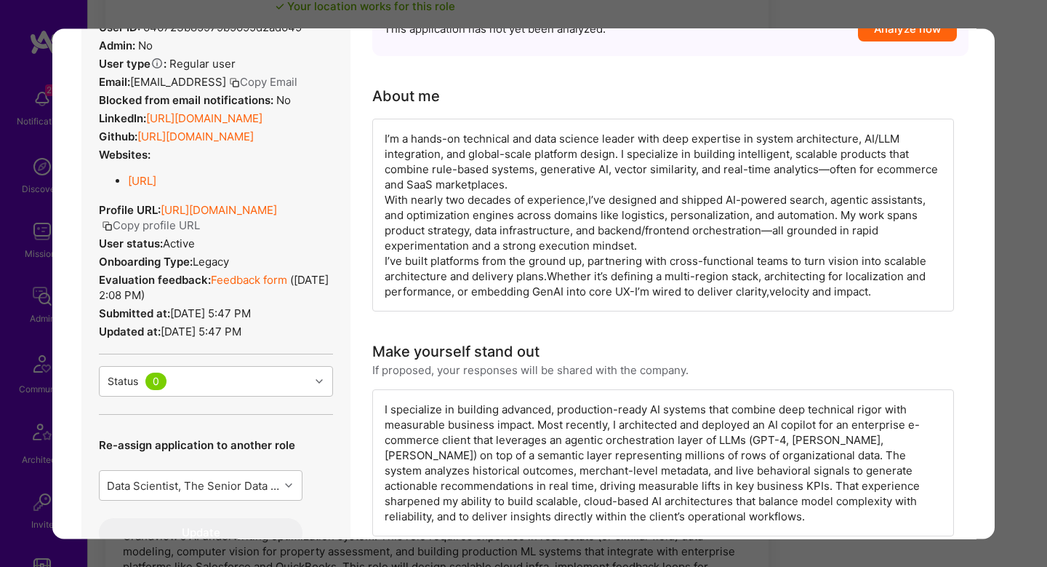
click at [530, 137] on div "I’m a hands-on technical and data science leader with deep expertise in system …" at bounding box center [663, 215] width 582 height 193
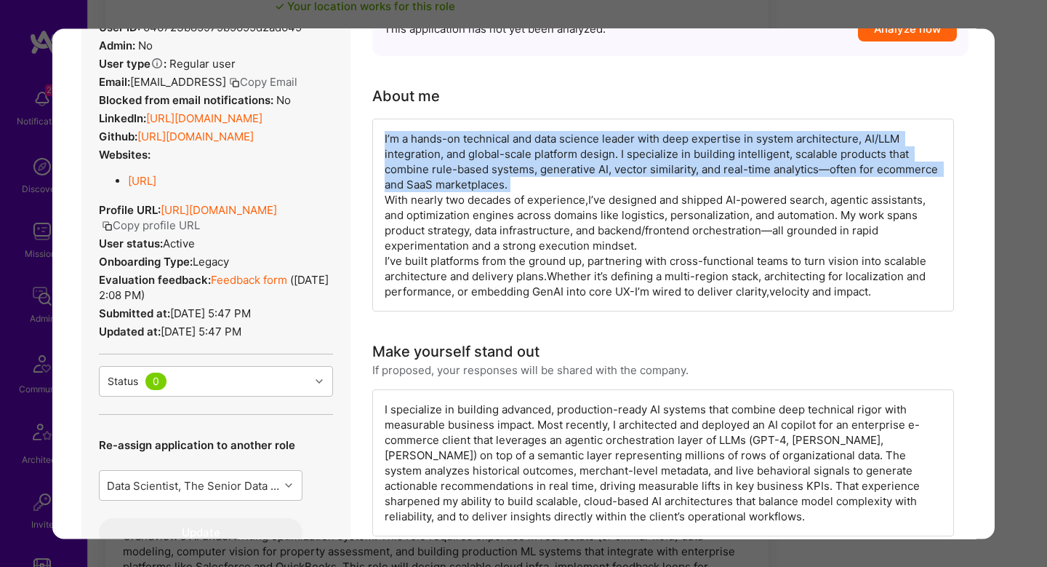
click at [530, 137] on div "I’m a hands-on technical and data science leader with deep expertise in system …" at bounding box center [663, 215] width 582 height 193
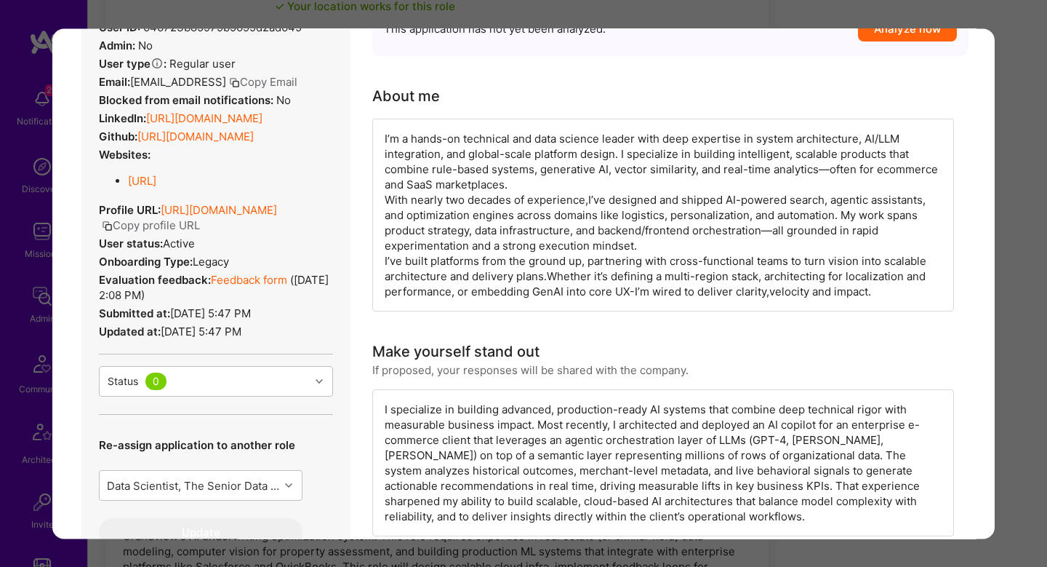
click at [521, 146] on div "I’m a hands-on technical and data science leader with deep expertise in system …" at bounding box center [663, 215] width 582 height 193
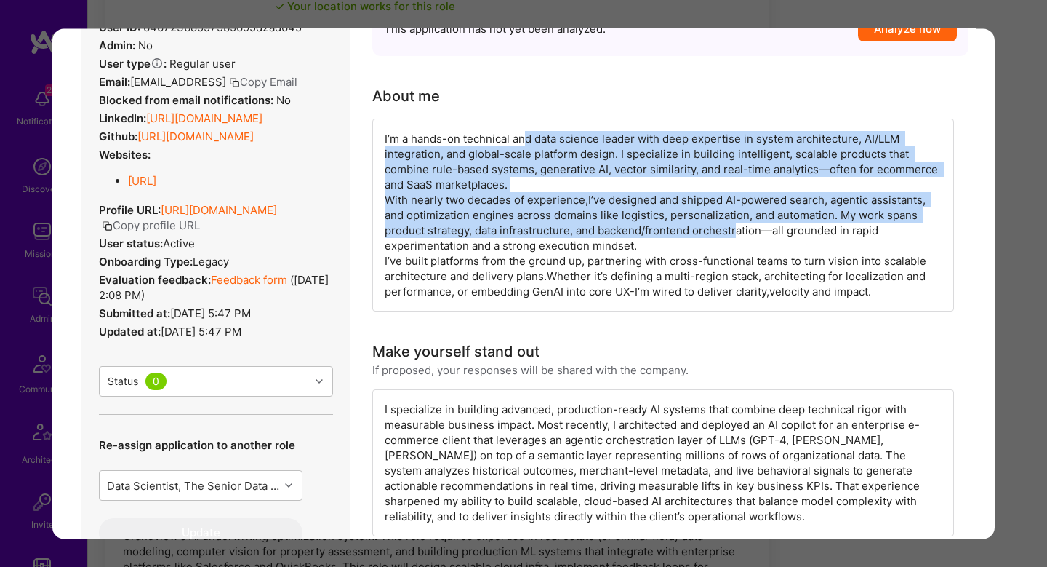
drag, startPoint x: 524, startPoint y: 135, endPoint x: 742, endPoint y: 224, distance: 235.1
click at [742, 224] on div "I’m a hands-on technical and data science leader with deep expertise in system …" at bounding box center [663, 215] width 582 height 193
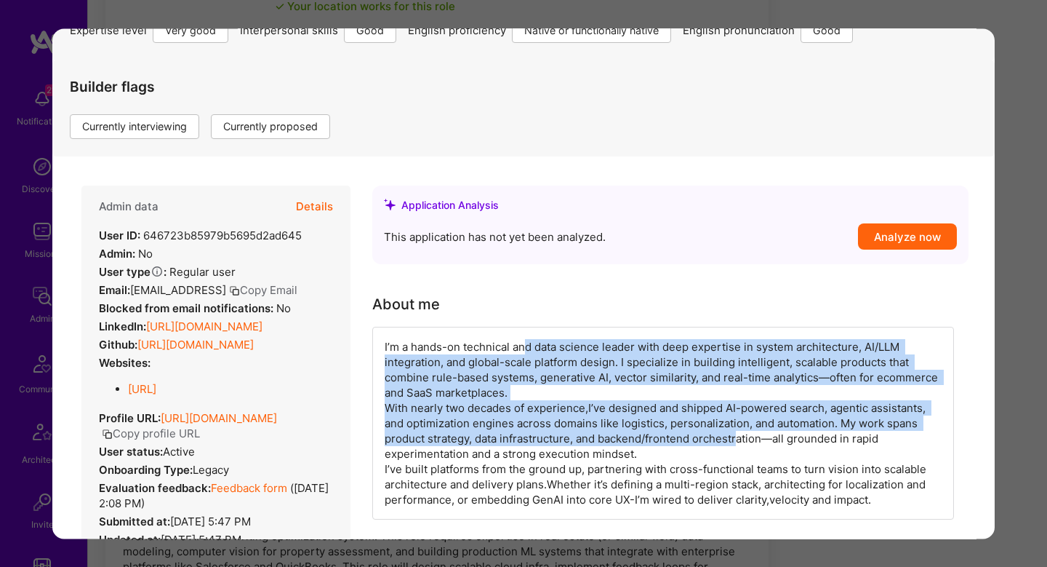
scroll to position [60, 0]
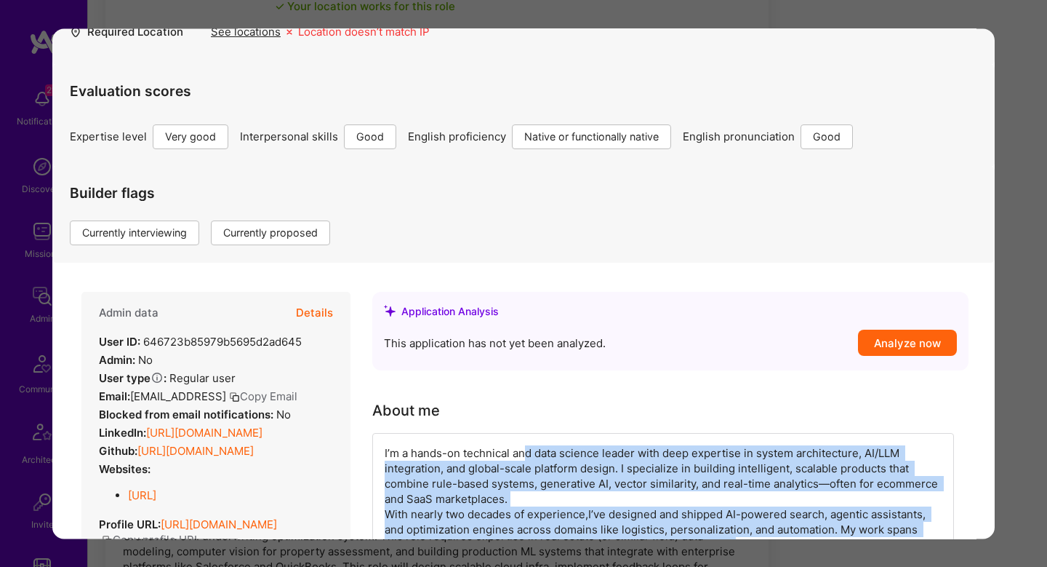
click at [317, 310] on button "Details" at bounding box center [314, 313] width 37 height 42
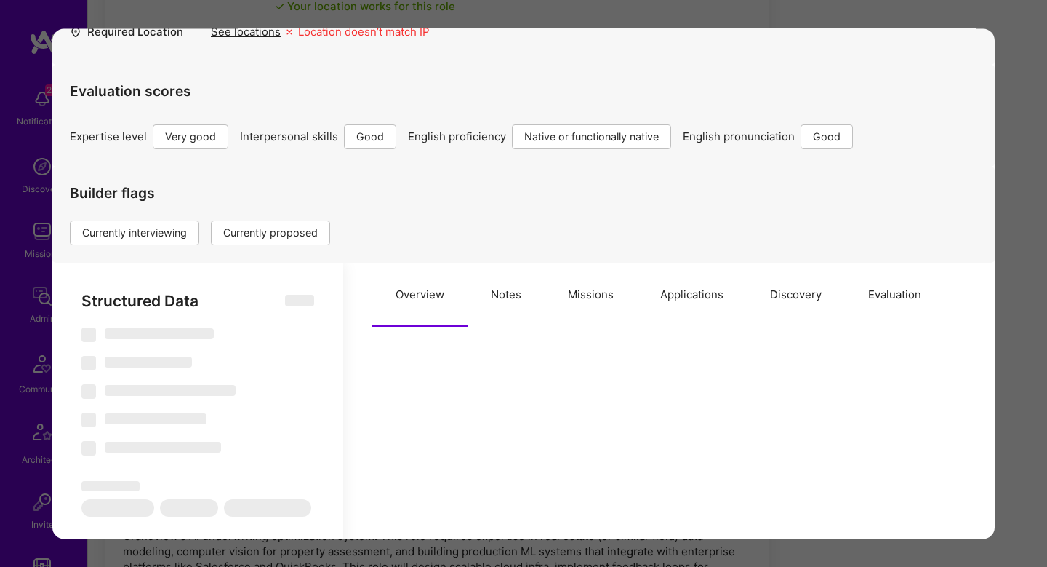
click at [514, 307] on button "Notes" at bounding box center [506, 295] width 77 height 64
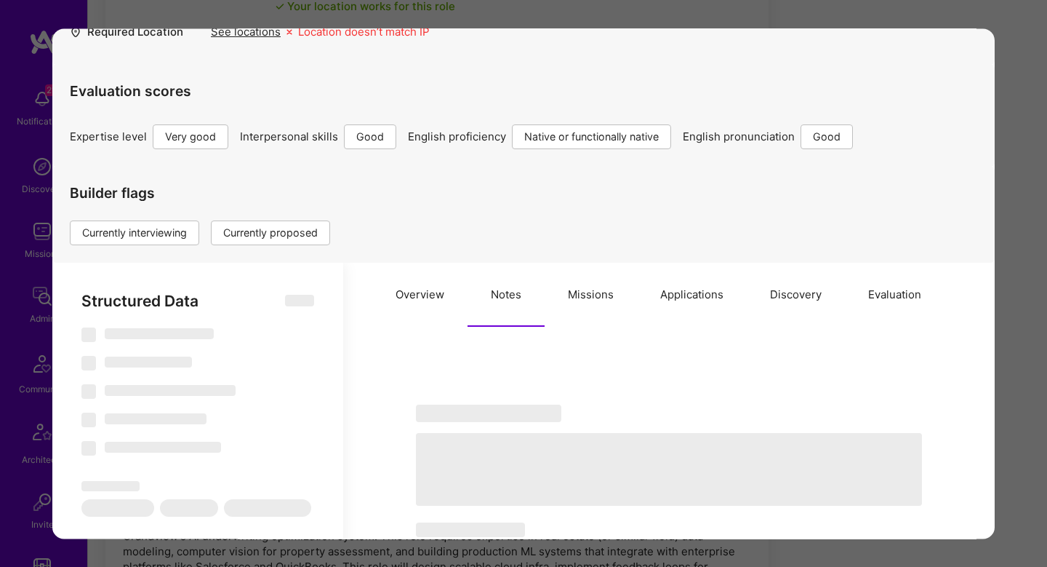
click at [609, 316] on button "Missions" at bounding box center [591, 295] width 92 height 64
click at [665, 305] on button "Applications" at bounding box center [692, 295] width 110 height 64
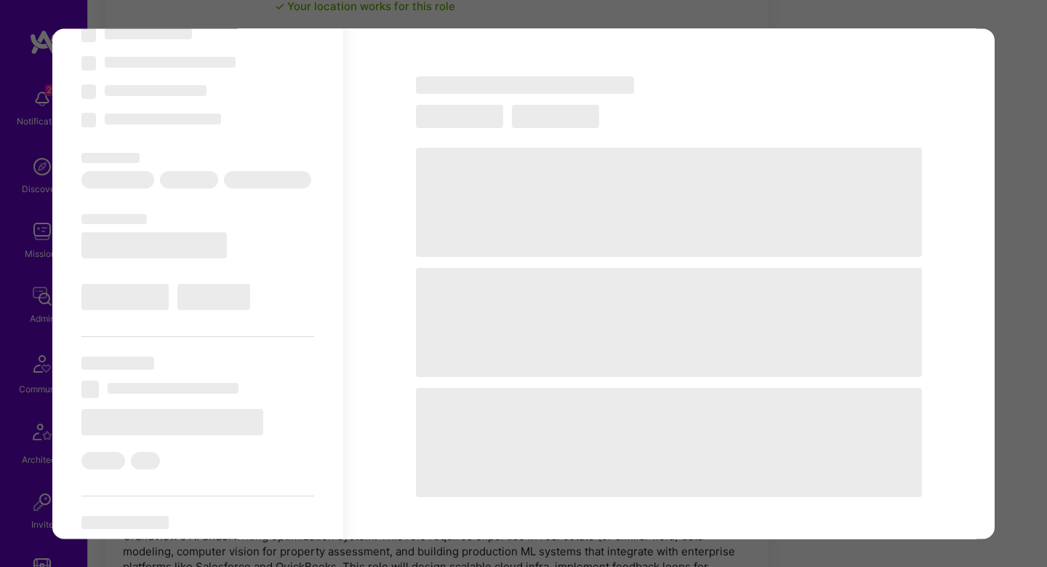
scroll to position [385, 0]
select select "Right Now"
select select "5"
select select "4"
select select "7"
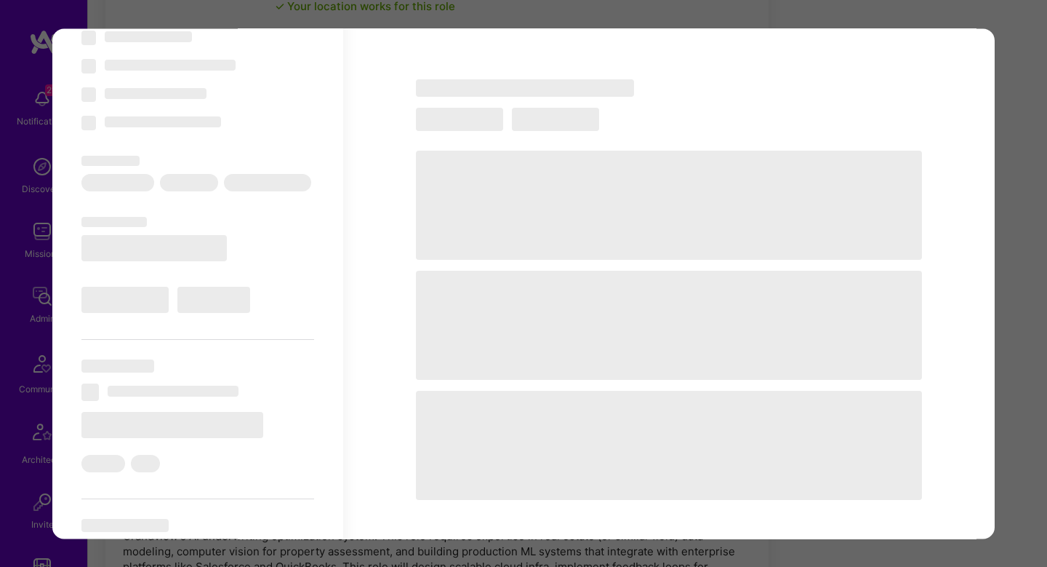
select select "6"
select select "US"
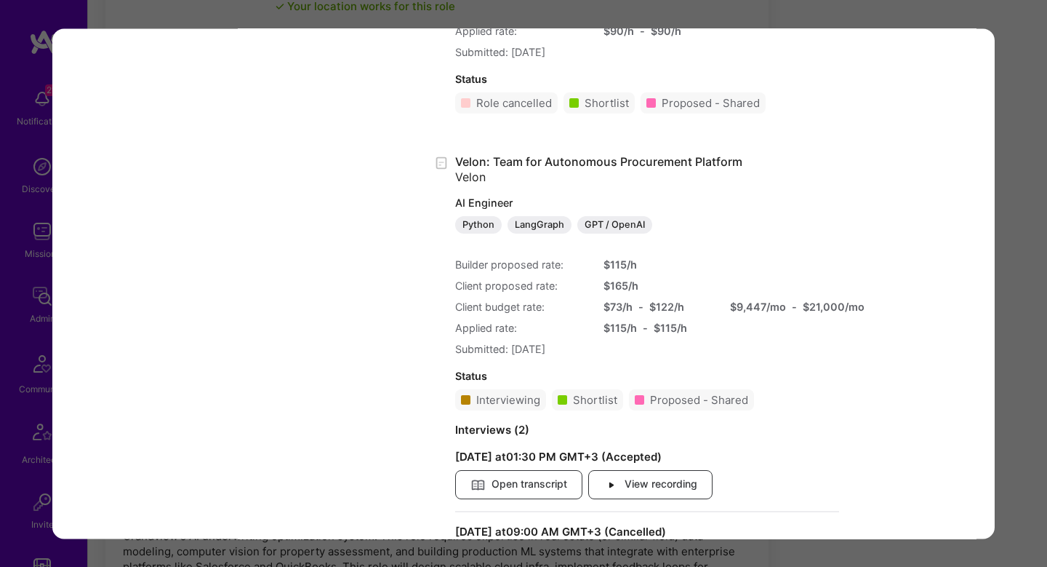
scroll to position [4169, 0]
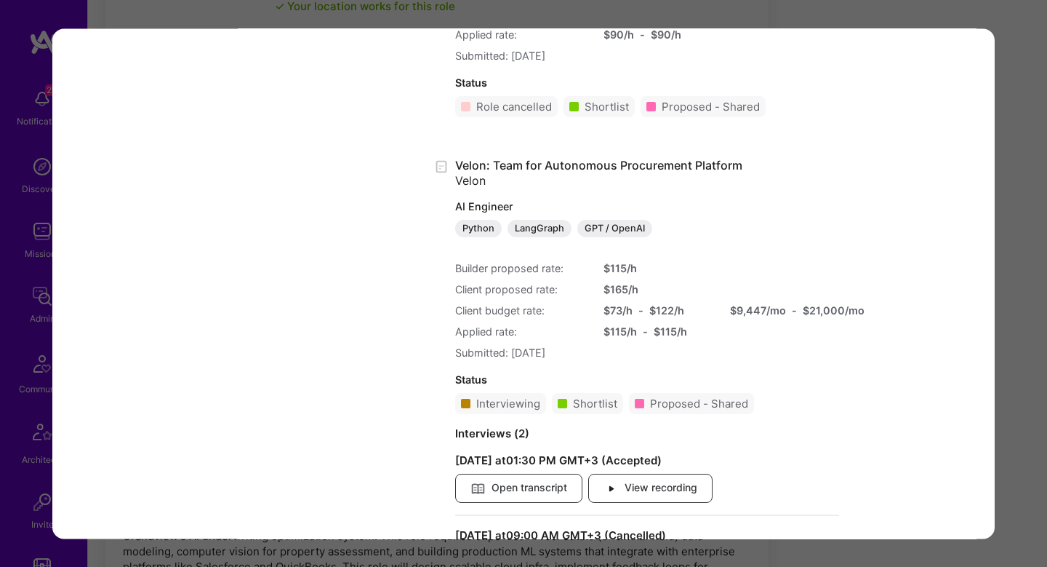
click at [996, 185] on div "Application 2 of 2 Builder Missing Requirements Required Location See locations…" at bounding box center [523, 283] width 1047 height 567
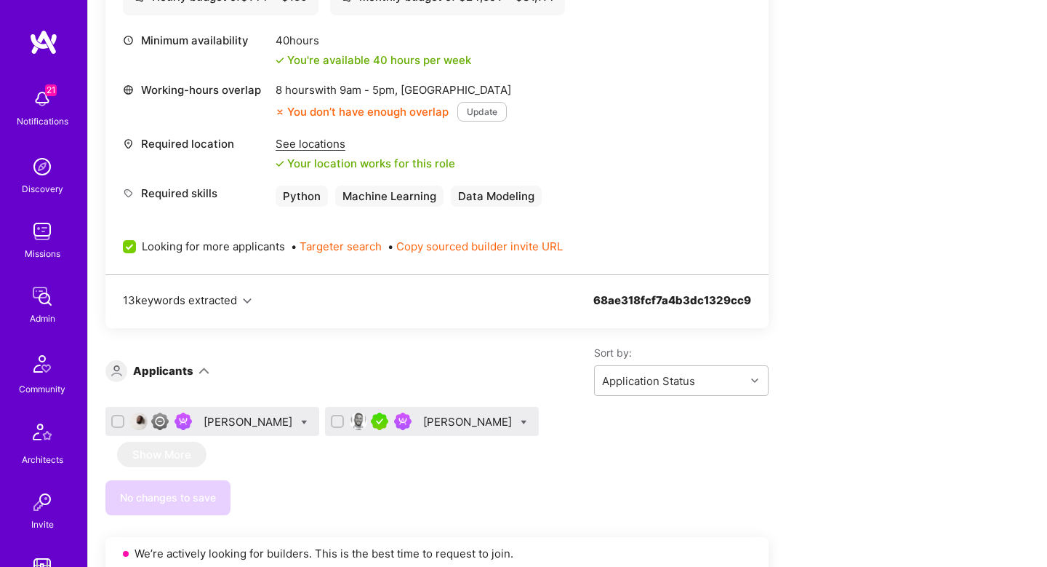
scroll to position [698, 0]
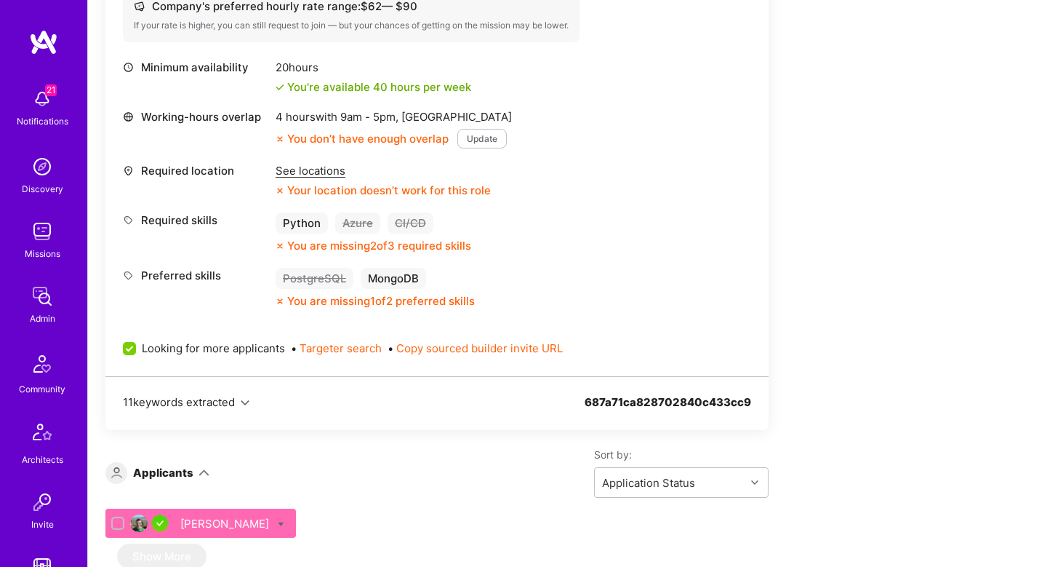
scroll to position [1460, 0]
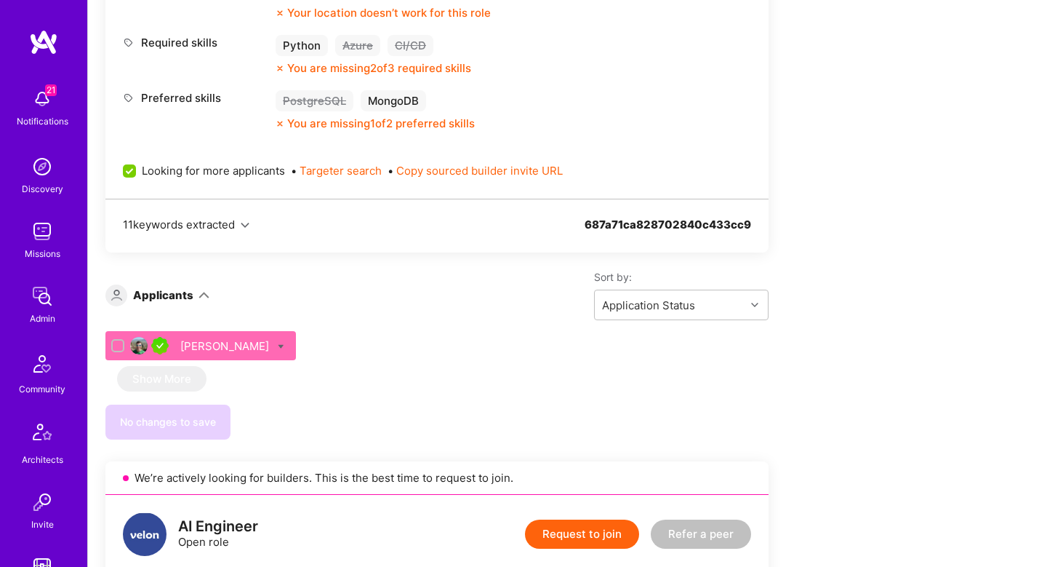
click at [278, 345] on icon at bounding box center [281, 346] width 7 height 7
checkbox input "true"
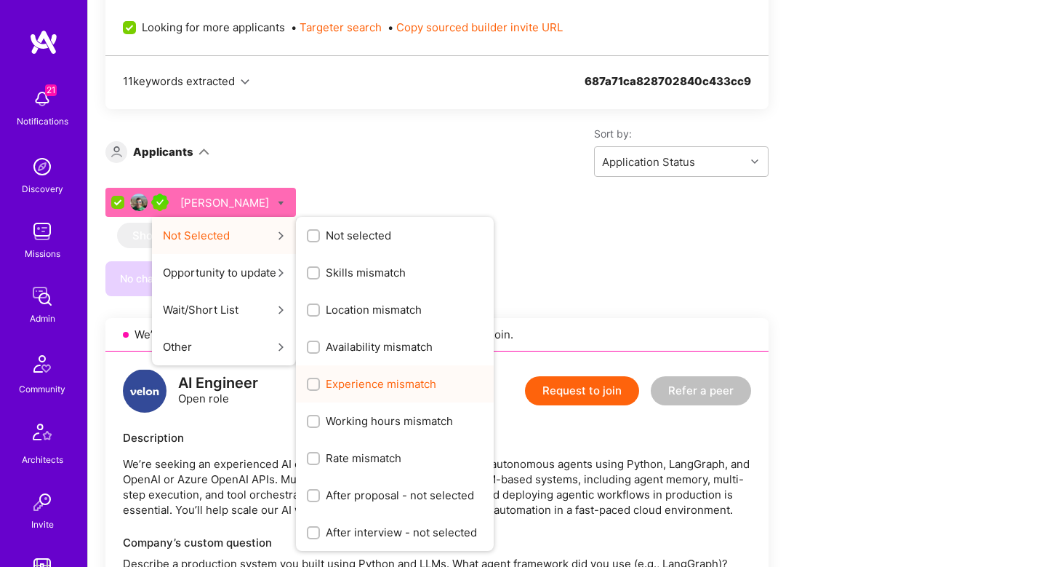
scroll to position [1630, 0]
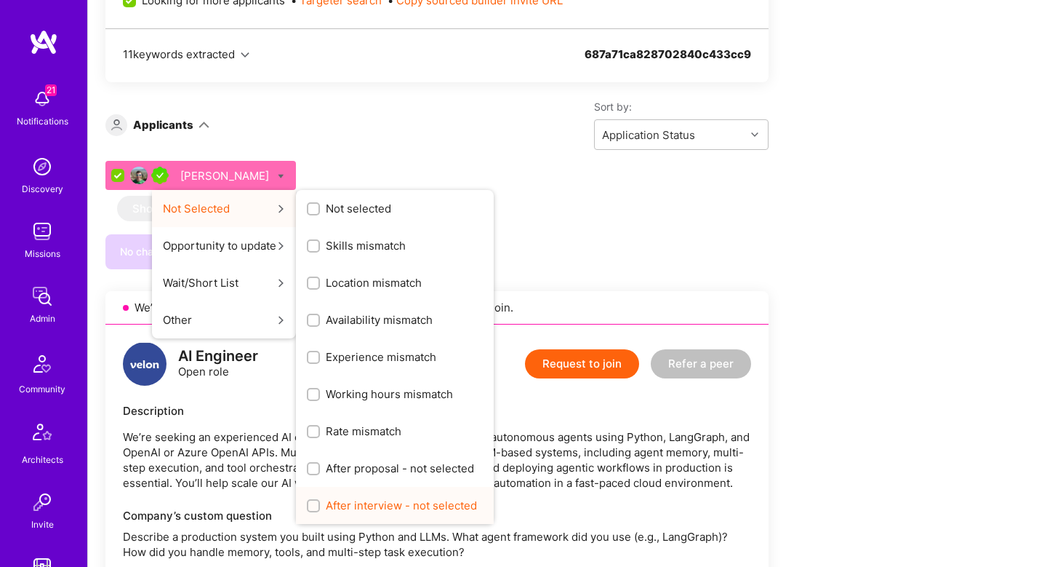
click at [380, 513] on div "After interview - not selected" at bounding box center [395, 505] width 198 height 37
click at [372, 501] on span "After interview - not selected" at bounding box center [401, 504] width 151 height 15
click at [320, 501] on input "After interview - not selected" at bounding box center [315, 506] width 10 height 10
checkbox input "true"
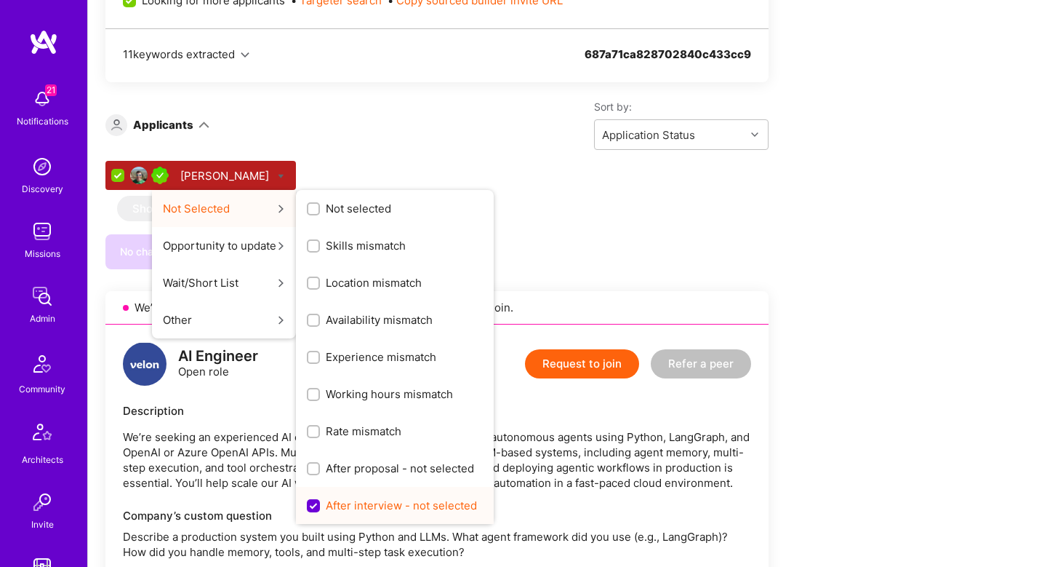
scroll to position [0, 0]
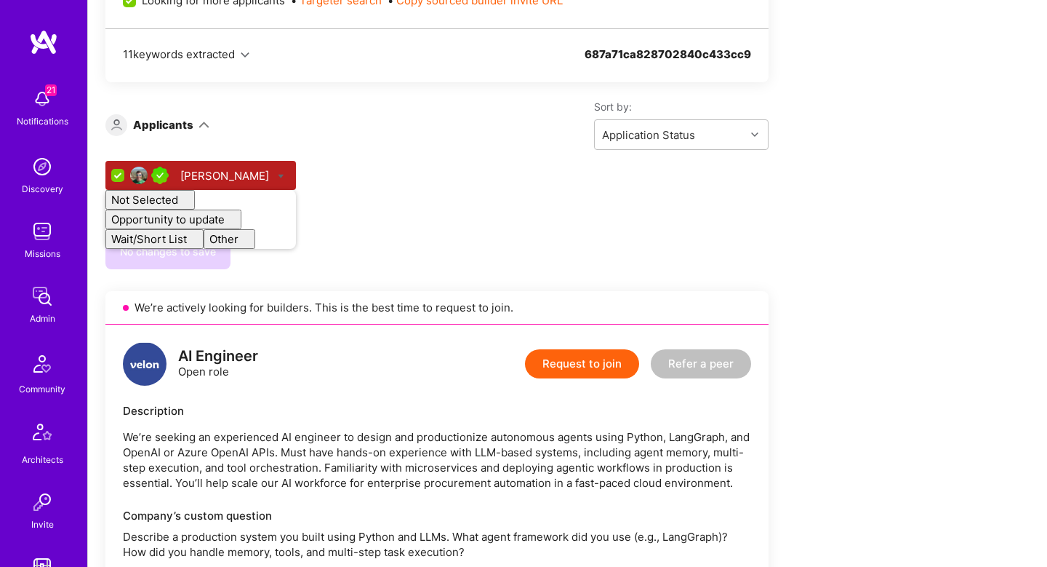
checkbox input "false"
click at [534, 253] on div "No changes to save" at bounding box center [436, 251] width 663 height 35
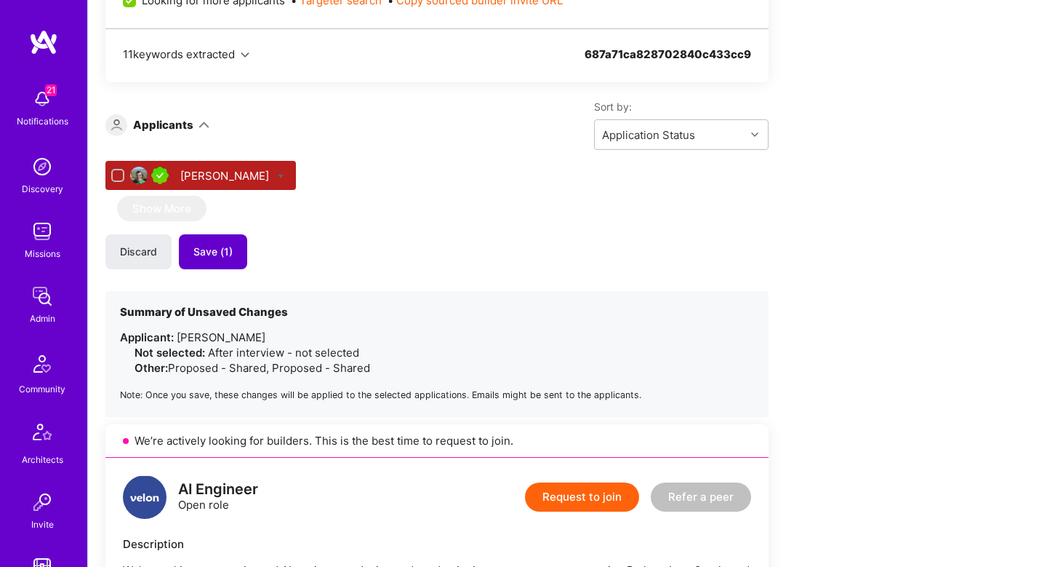
click at [236, 251] on button "Save (1)" at bounding box center [213, 251] width 68 height 35
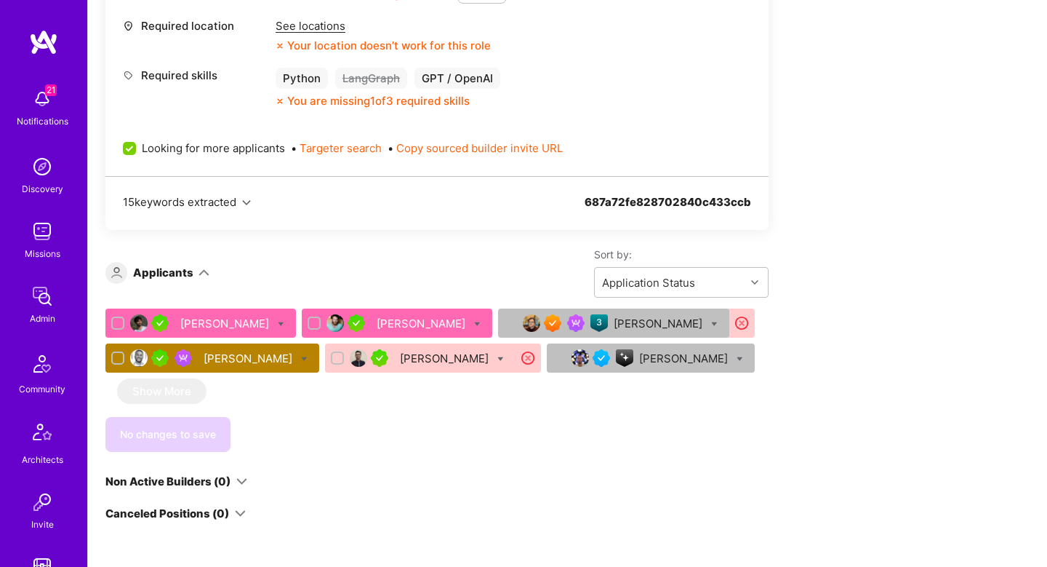
scroll to position [2358, 0]
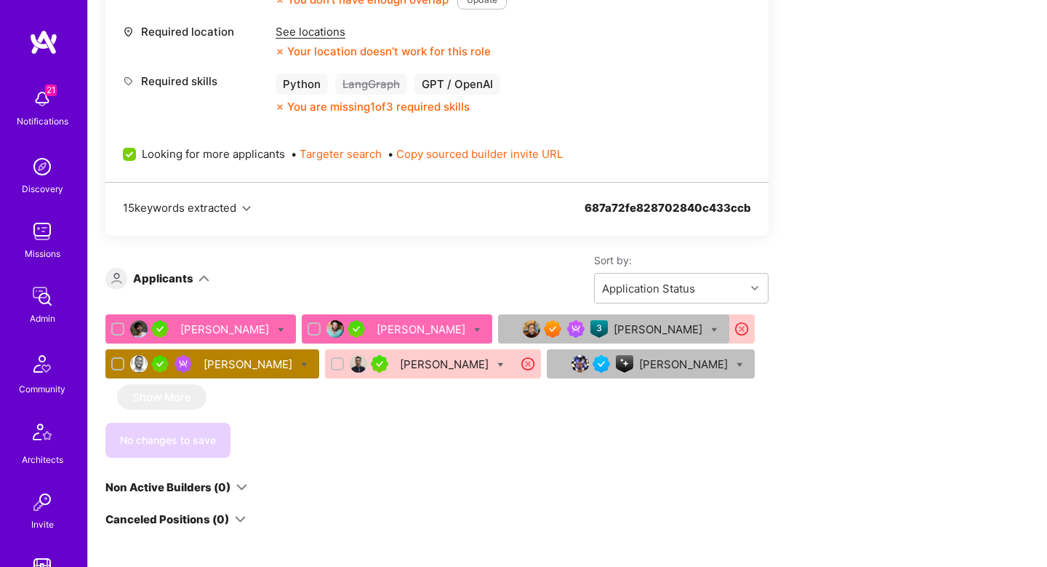
click at [301, 366] on icon at bounding box center [304, 364] width 7 height 7
checkbox input "true"
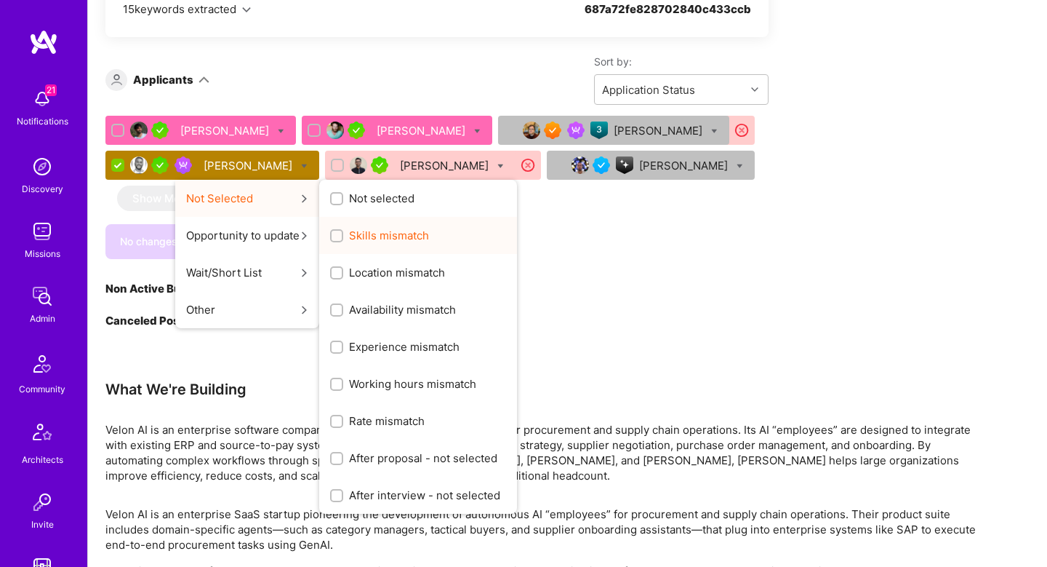
scroll to position [2554, 0]
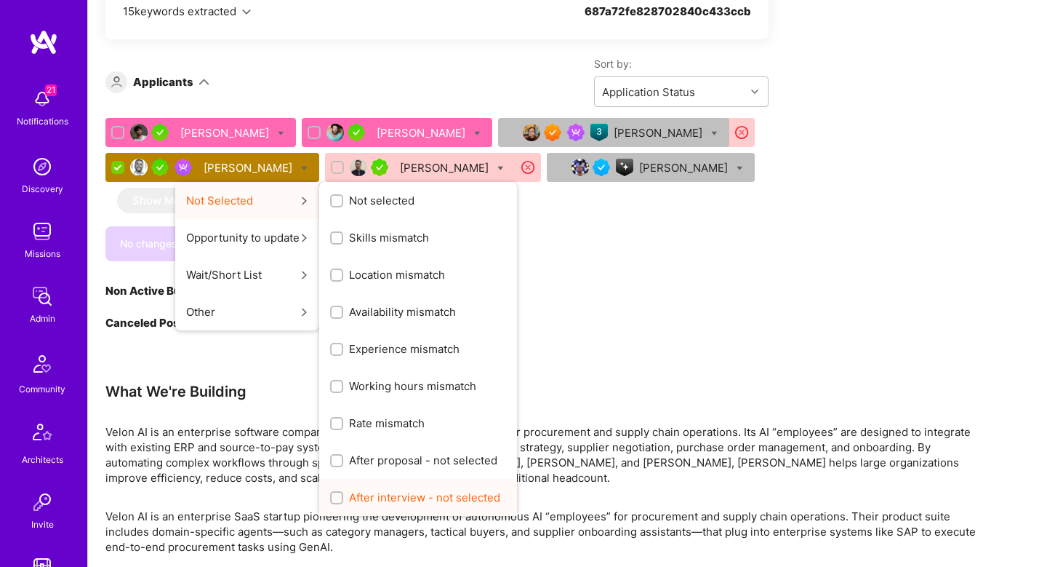
click at [395, 492] on span "After interview - not selected" at bounding box center [424, 496] width 151 height 15
click at [343, 493] on input "After interview - not selected" at bounding box center [338, 498] width 10 height 10
checkbox input "true"
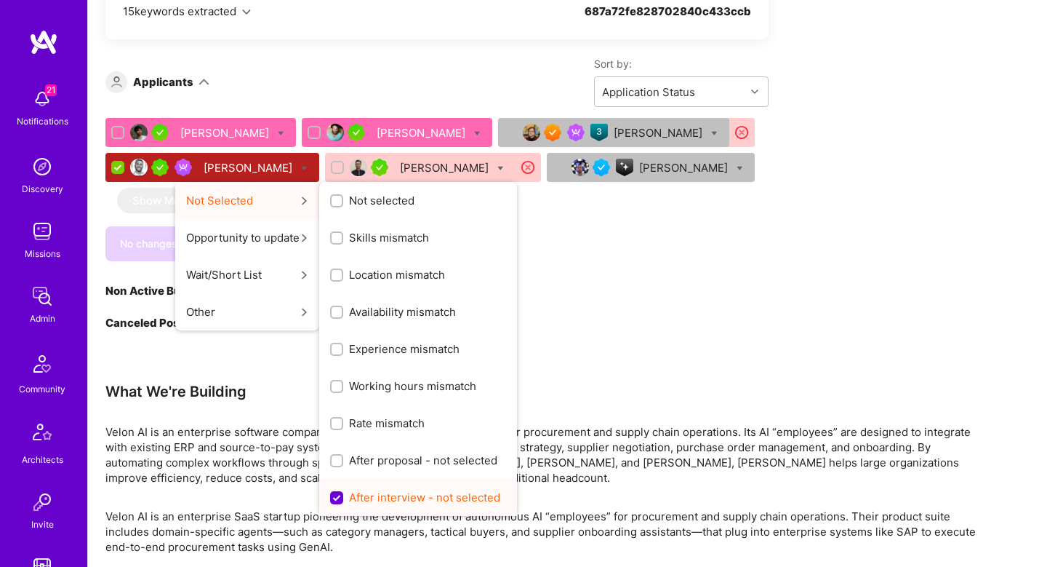
scroll to position [0, 0]
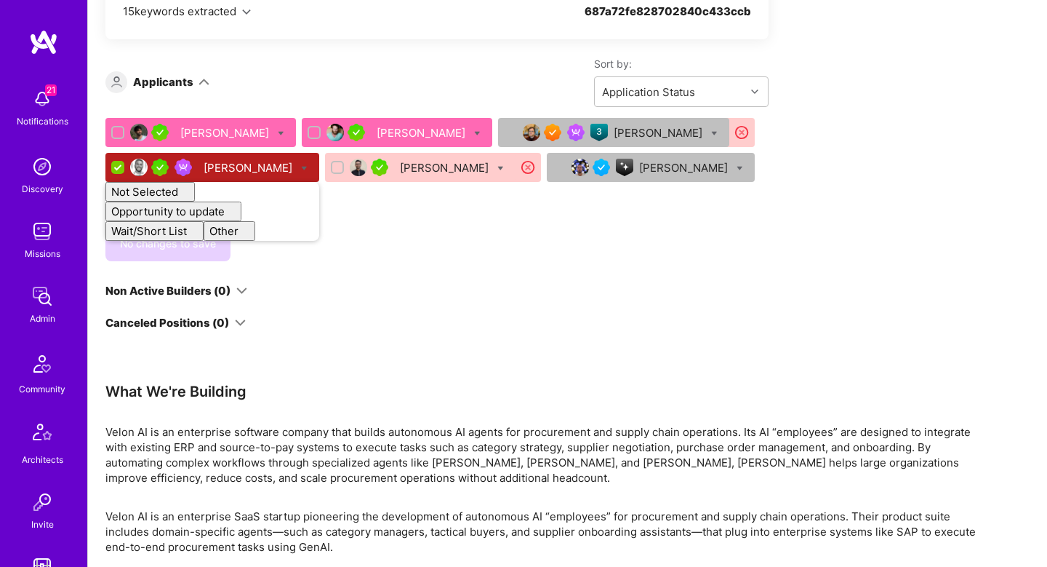
checkbox input "false"
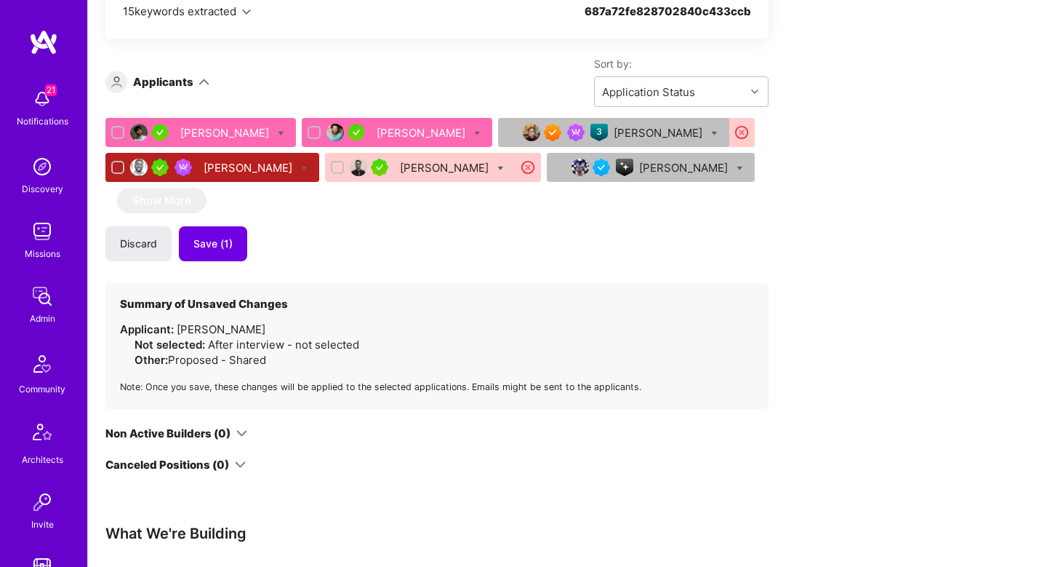
click at [223, 253] on button "Save (1)" at bounding box center [213, 243] width 68 height 35
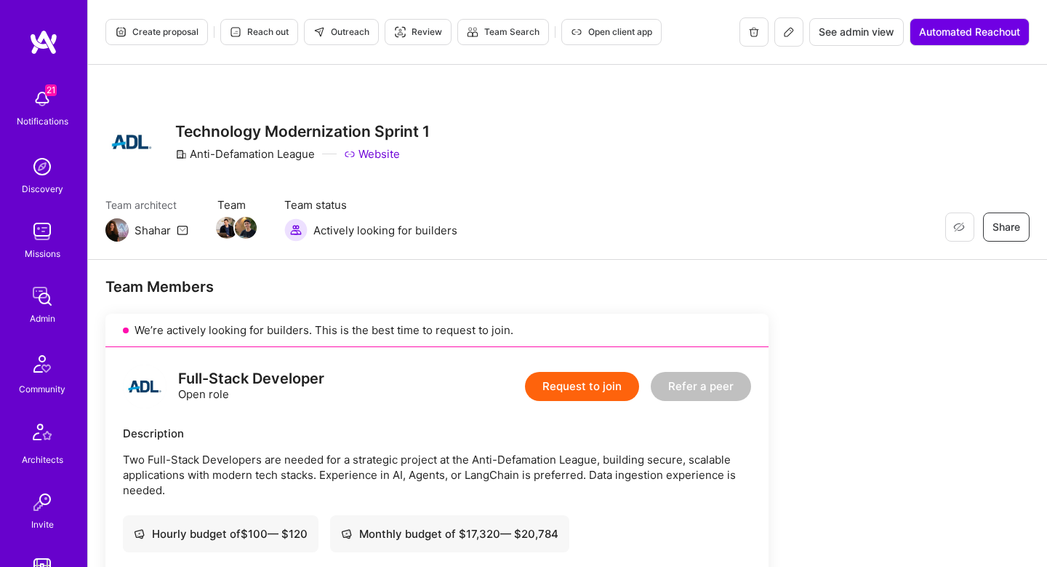
scroll to position [878, 0]
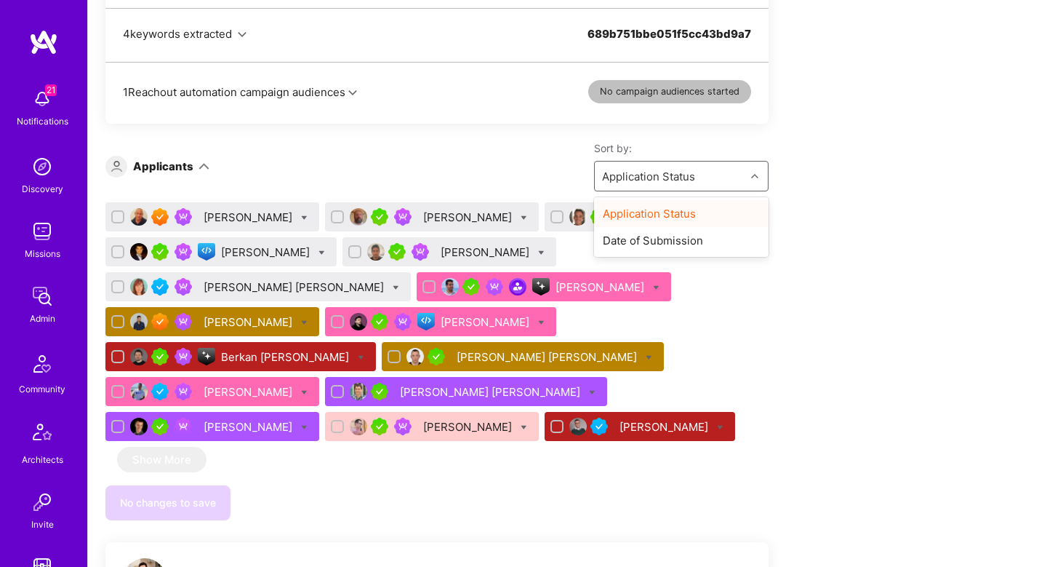
click at [646, 172] on div "Application Status" at bounding box center [648, 176] width 93 height 15
click at [664, 233] on div "Date of Submission" at bounding box center [681, 240] width 175 height 27
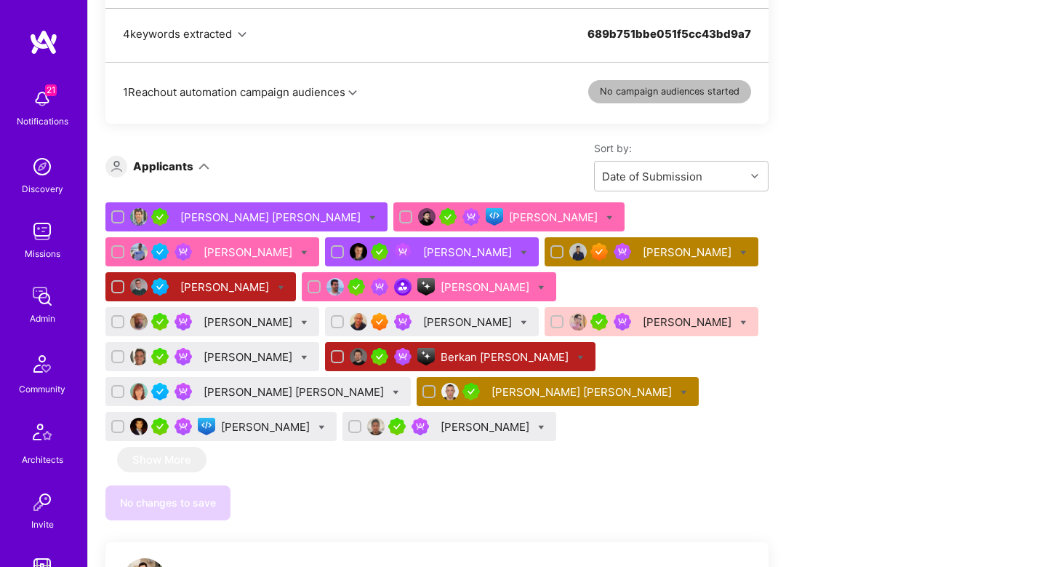
click at [783, 333] on div "Team Members We’re actively looking for builders. This is the best time to requ…" at bounding box center [541, 556] width 873 height 2315
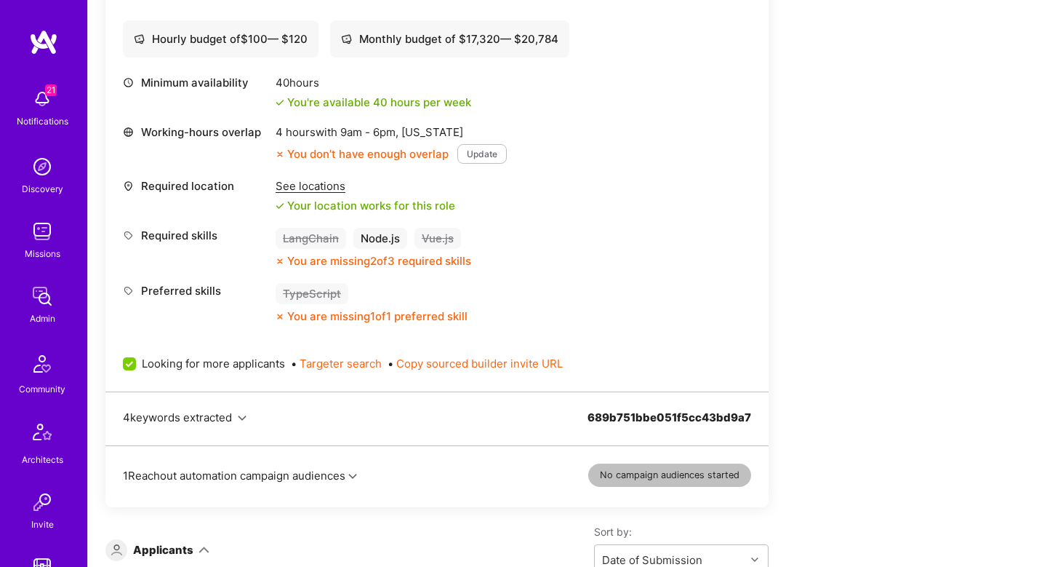
scroll to position [0, 0]
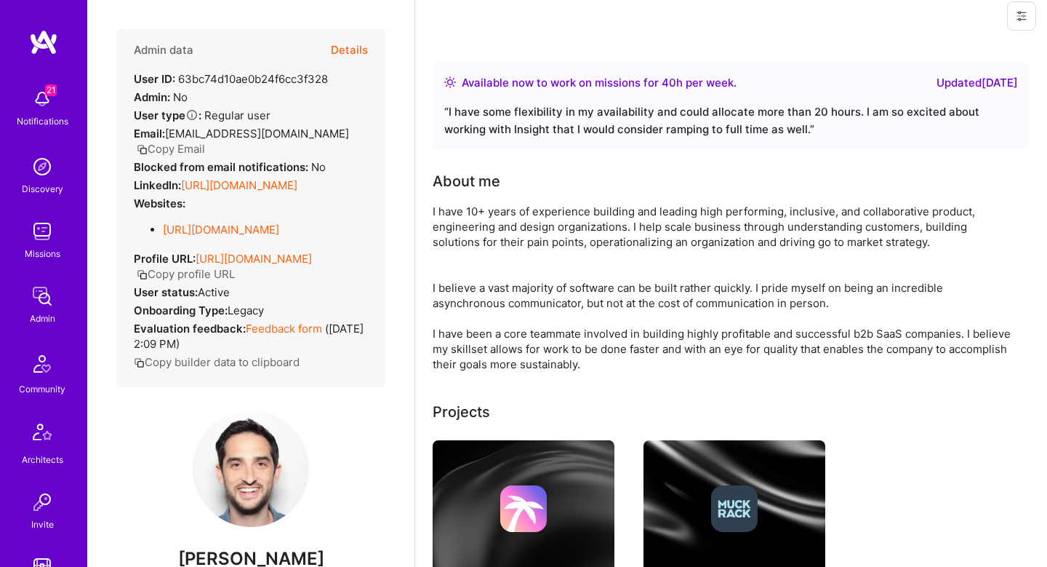
click at [356, 52] on button "Details" at bounding box center [349, 50] width 37 height 42
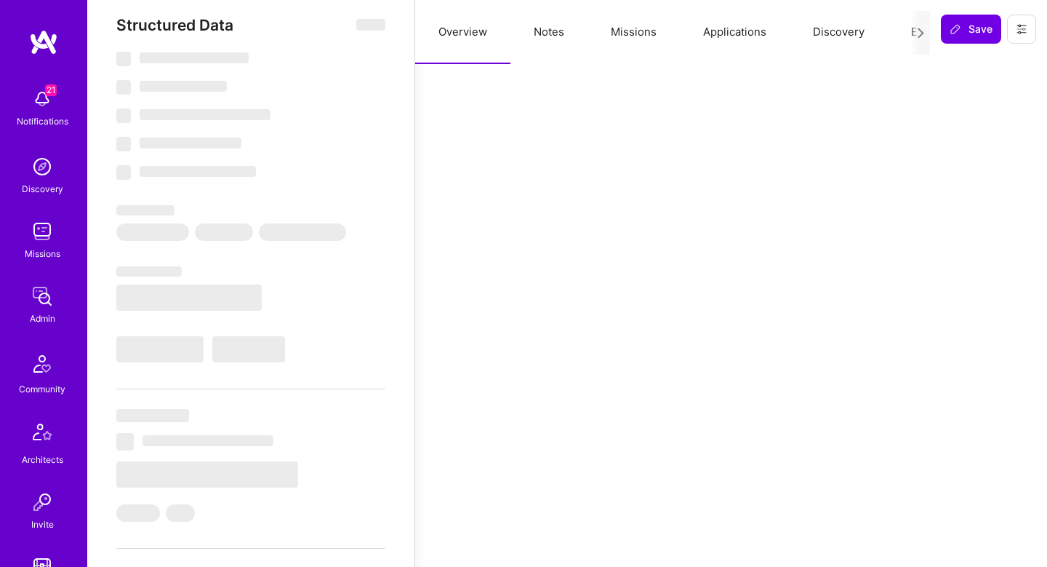
select select "Right Now"
select select "5"
select select "7"
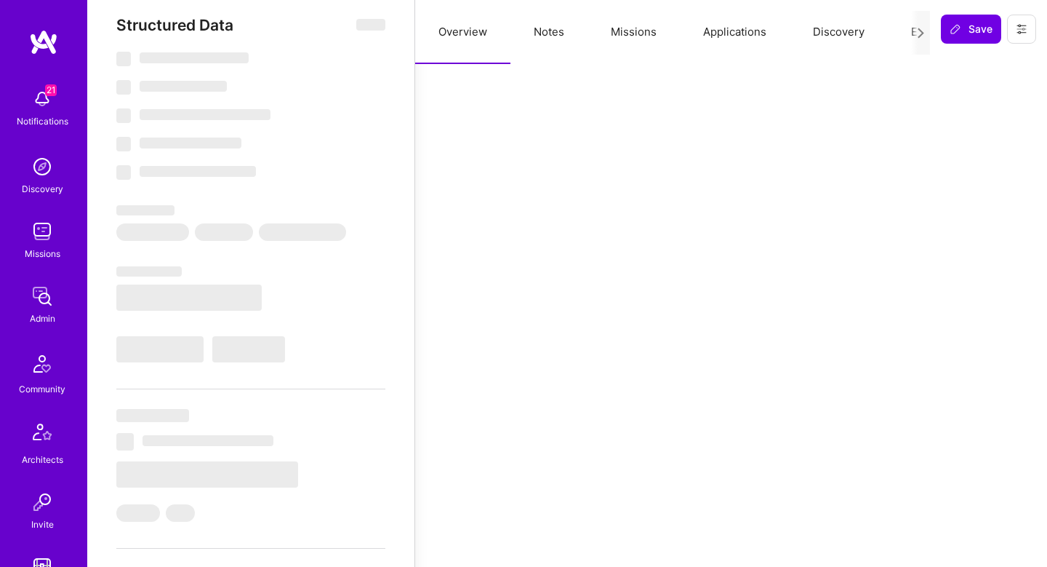
select select "US"
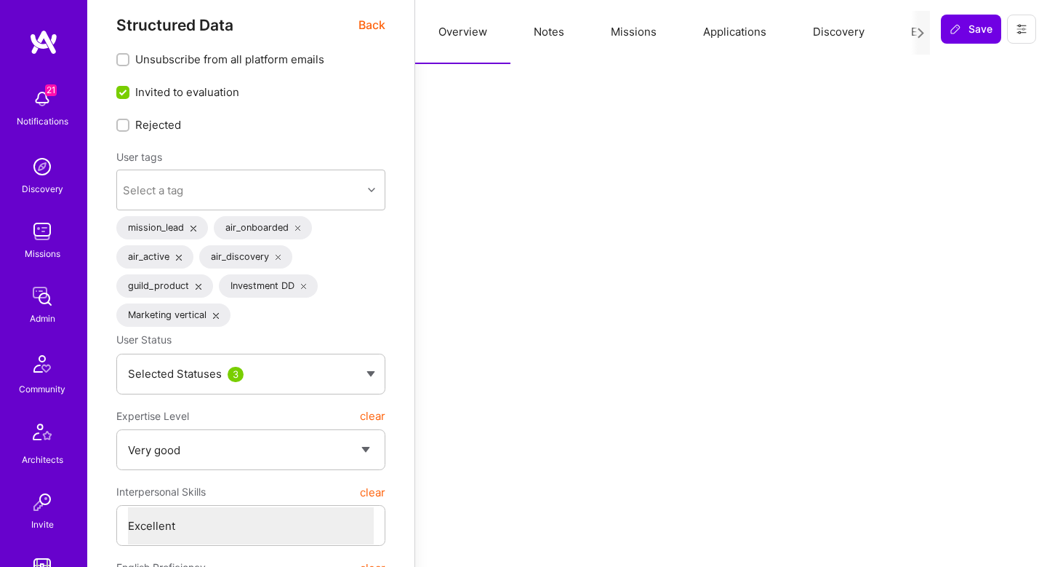
click at [649, 31] on button "Missions" at bounding box center [634, 32] width 92 height 64
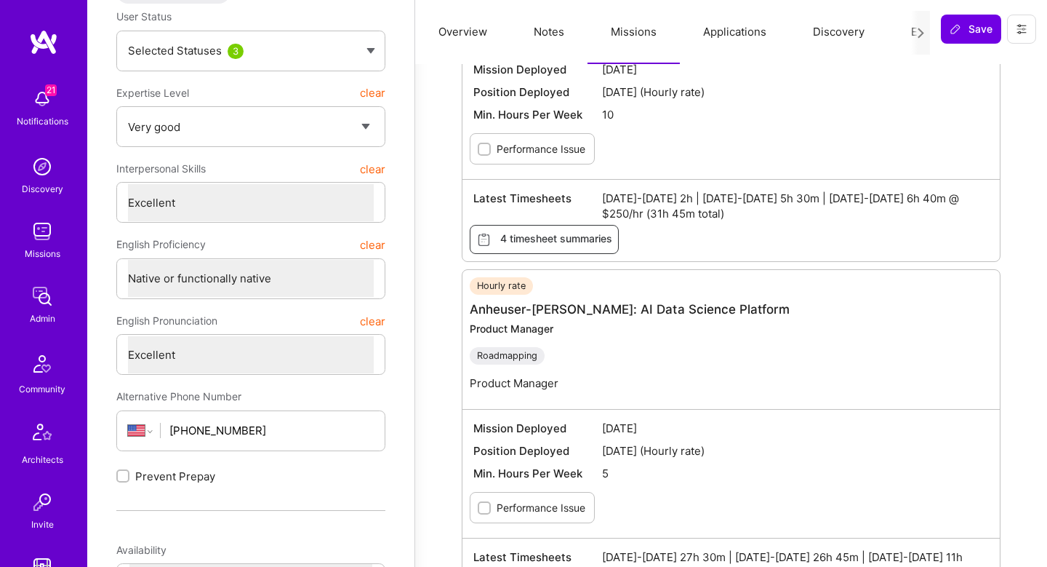
scroll to position [213, 0]
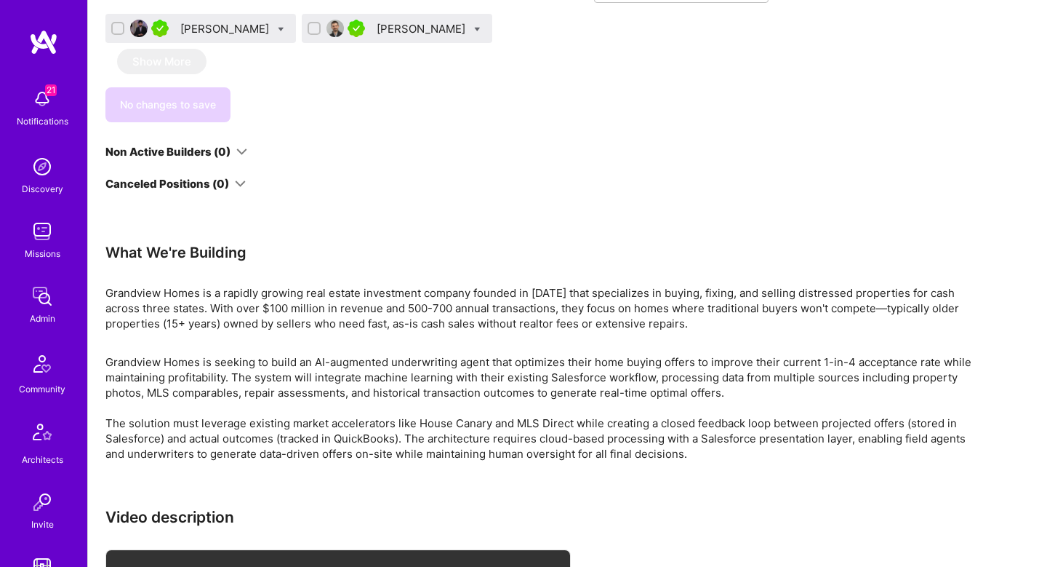
scroll to position [1993, 0]
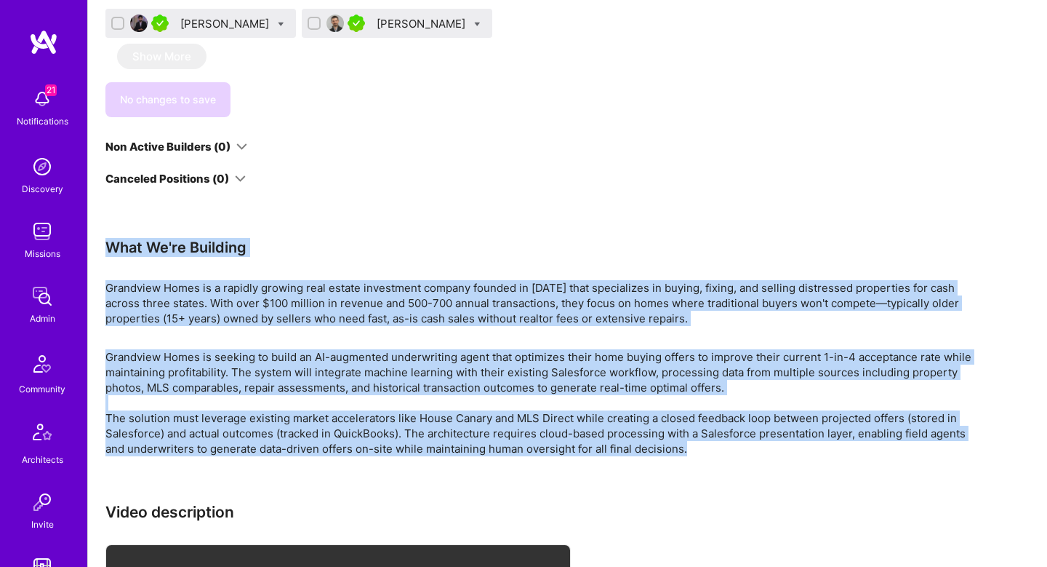
drag, startPoint x: 103, startPoint y: 244, endPoint x: 775, endPoint y: 446, distance: 701.8
copy div "Lore Ip'do Sitametc Adipiscin Elits do e tempori utlabor etdo magnaa enimadmini…"
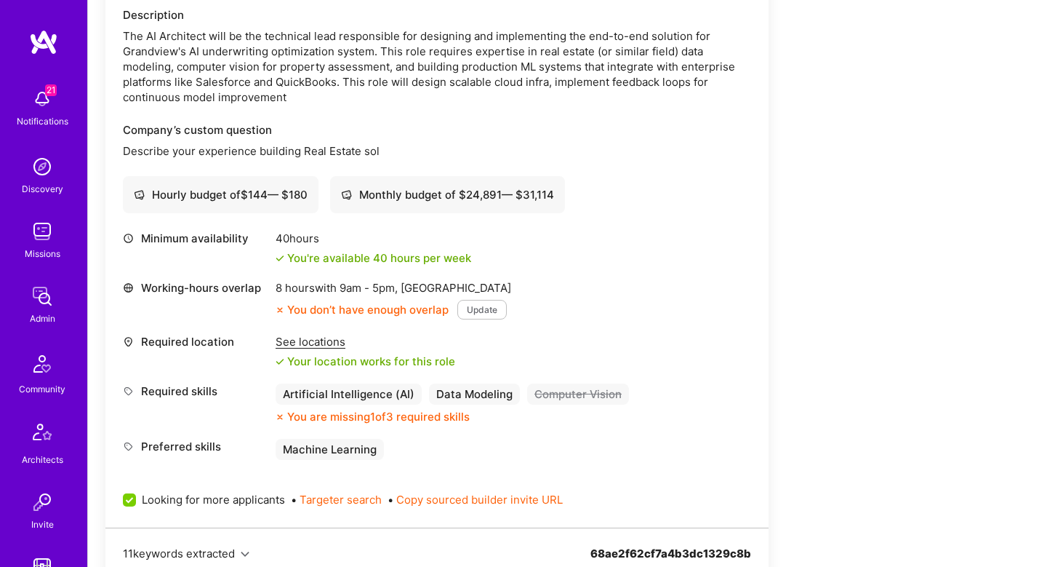
scroll to position [1196, 0]
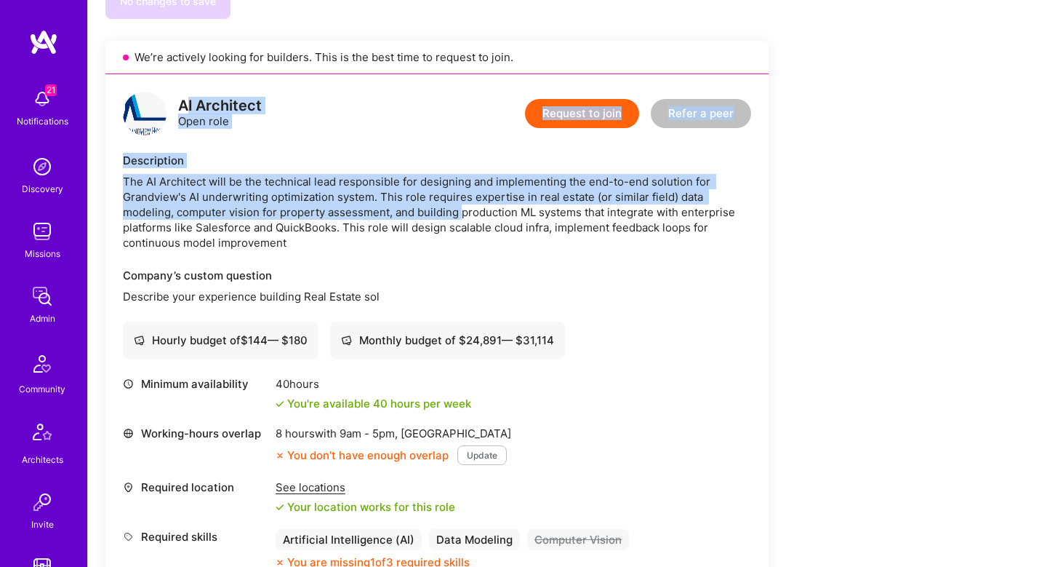
drag, startPoint x: 185, startPoint y: 104, endPoint x: 459, endPoint y: 210, distance: 294.0
click at [459, 210] on div "AI Architect Open role Request to join Refer a peer Description The AI Architec…" at bounding box center [436, 373] width 663 height 599
click at [459, 210] on div "The AI Architect will be the technical lead responsible for designing and imple…" at bounding box center [437, 212] width 628 height 76
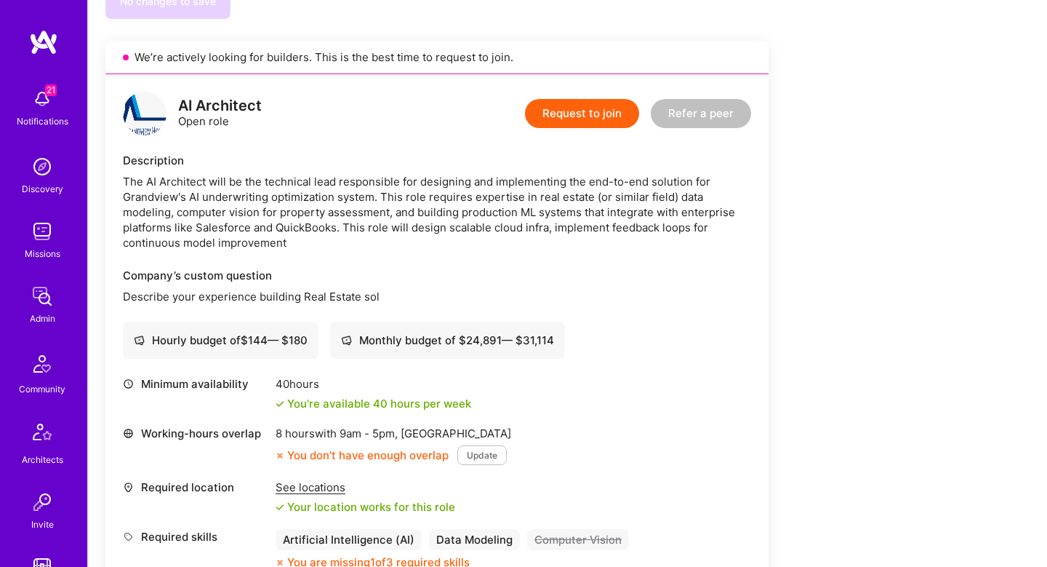
click at [285, 244] on div "The AI Architect will be the technical lead responsible for designing and imple…" at bounding box center [437, 212] width 628 height 76
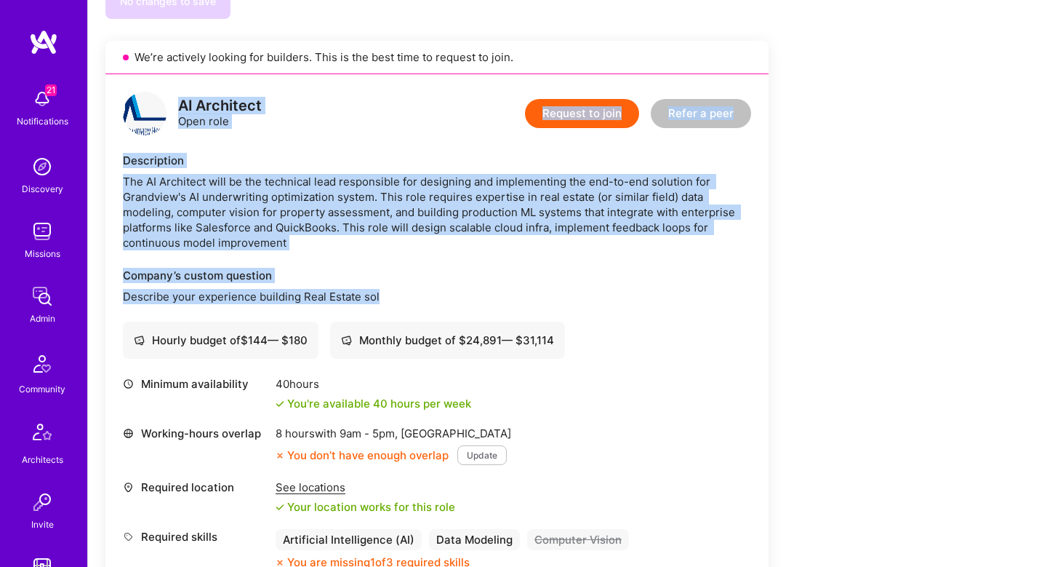
drag, startPoint x: 176, startPoint y: 101, endPoint x: 401, endPoint y: 299, distance: 299.9
click at [401, 299] on div "AI Architect Open role Request to join Refer a peer Description The AI Architec…" at bounding box center [436, 373] width 663 height 599
copy div "AI Architect Open role Request to join Refer a peer Description The AI Architec…"
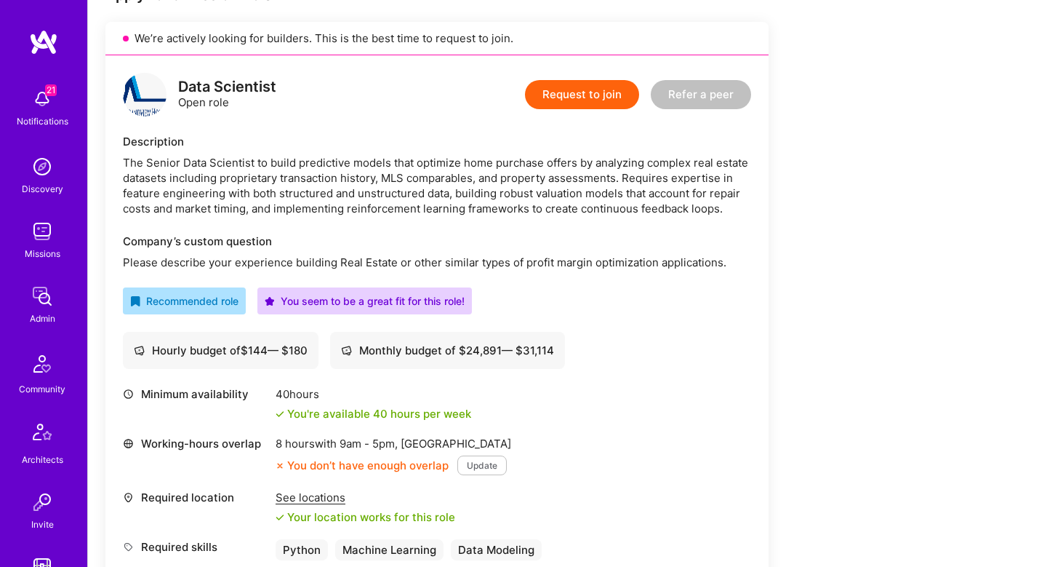
scroll to position [346, 0]
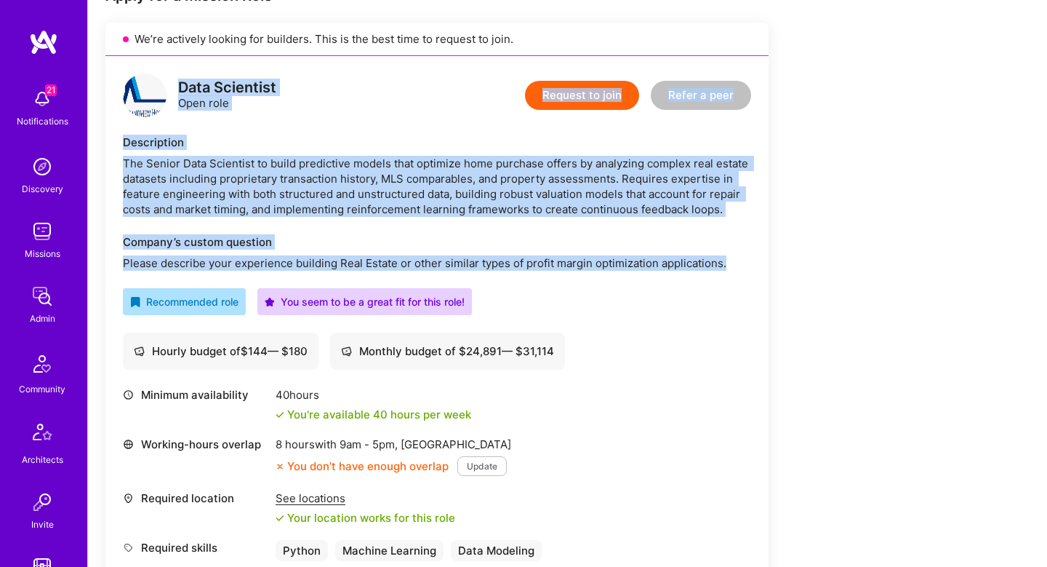
drag, startPoint x: 177, startPoint y: 90, endPoint x: 742, endPoint y: 257, distance: 589.3
click at [742, 257] on div "Data Scientist Open role Request to join Refer a peer Description The Senior Da…" at bounding box center [436, 342] width 663 height 572
copy div "Data Scientist Open role Request to join Refer a peer Description The Senior Da…"
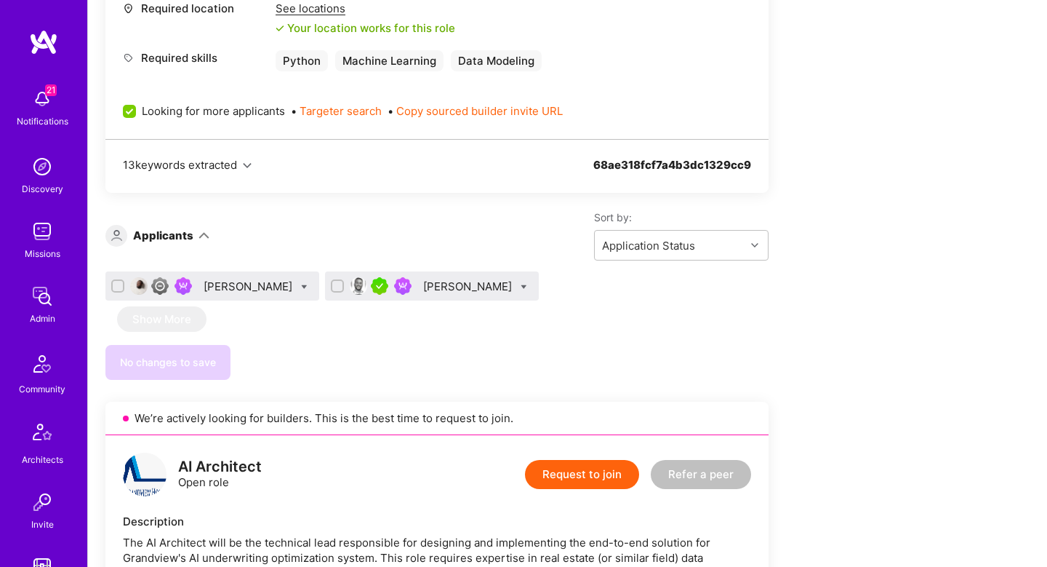
scroll to position [987, 0]
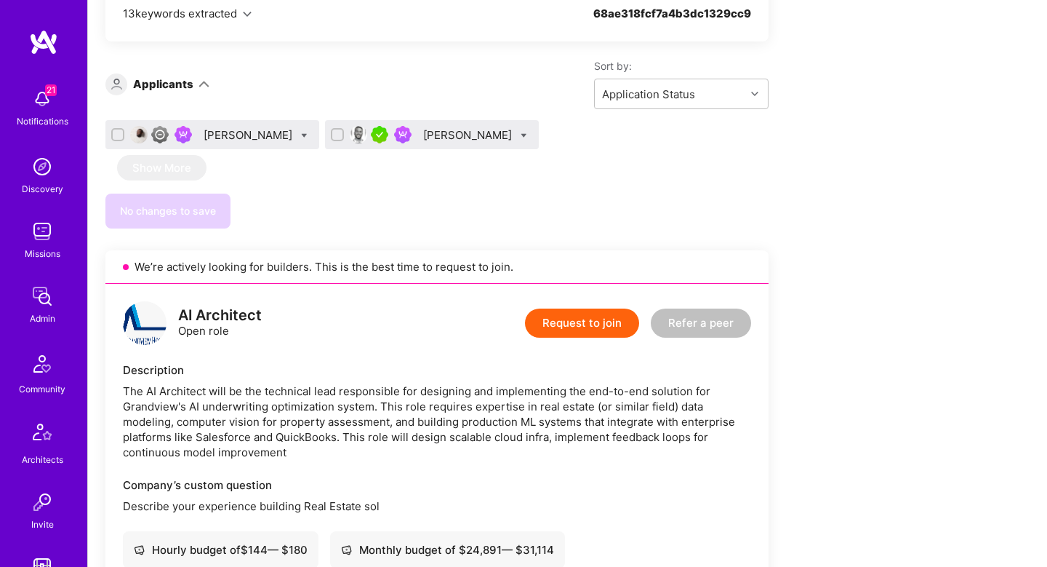
click at [751, 201] on div "No changes to save" at bounding box center [436, 210] width 663 height 35
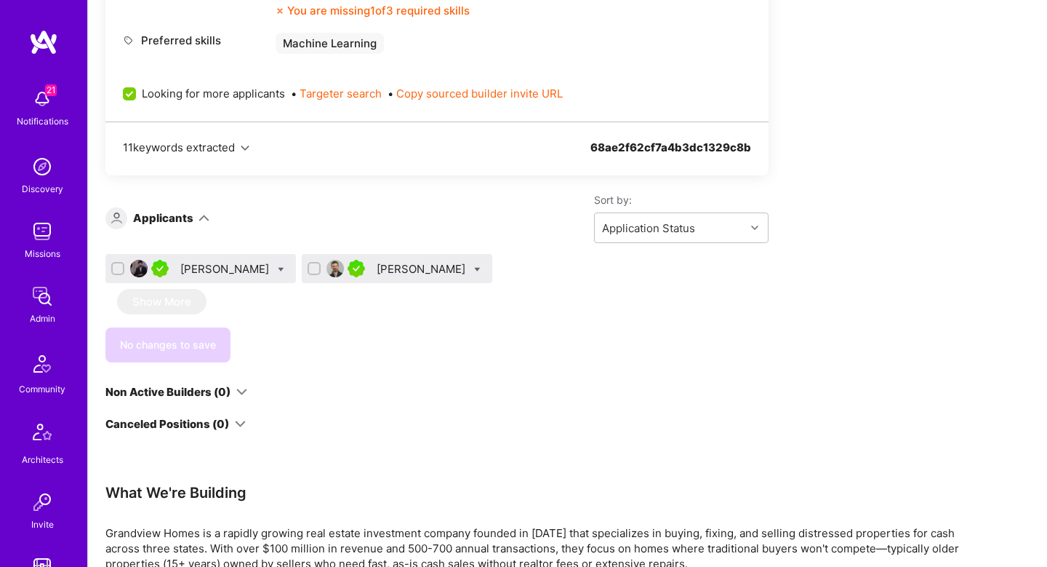
scroll to position [1779, 0]
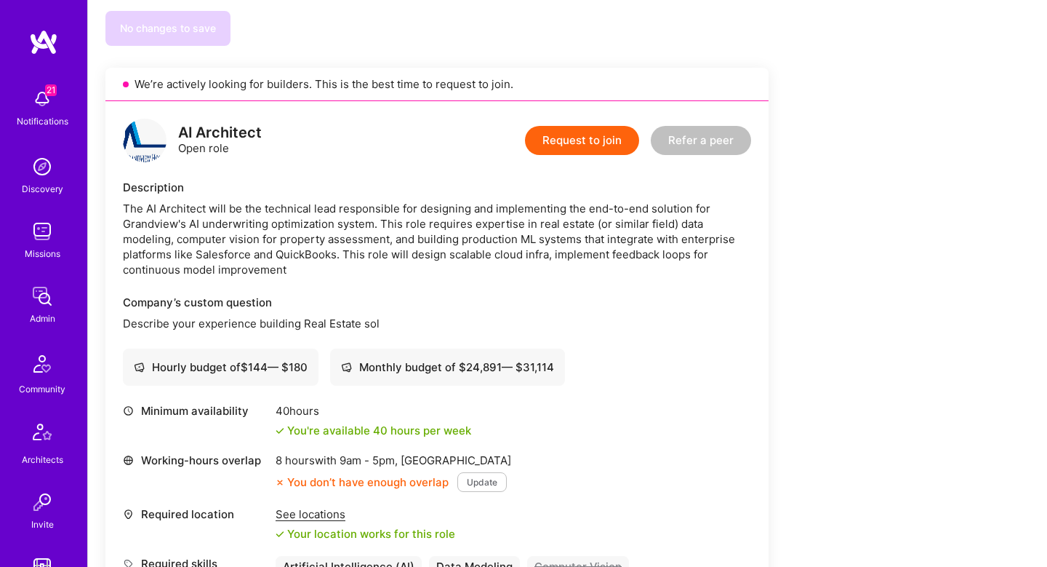
scroll to position [861, 0]
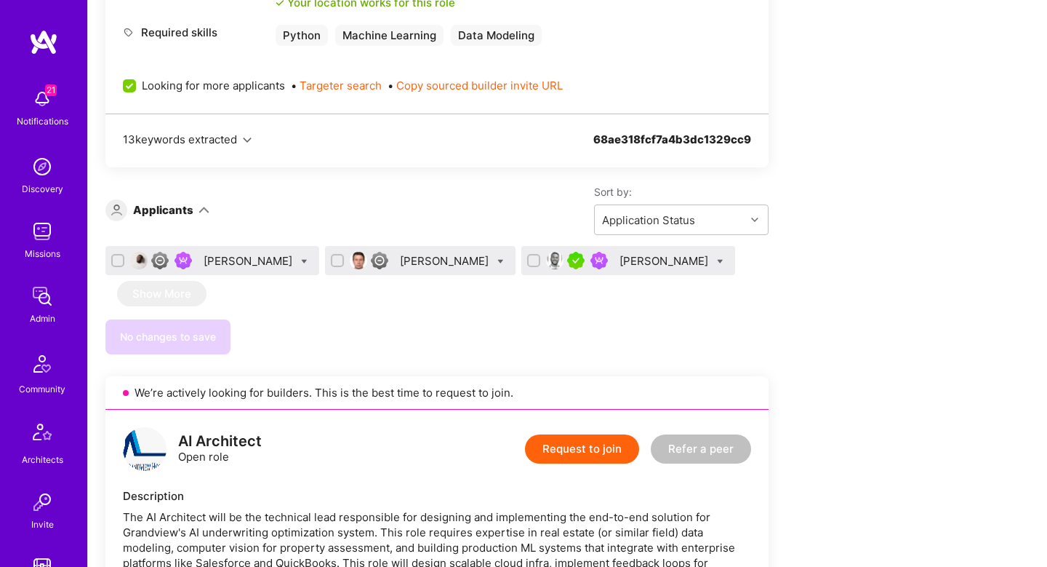
click at [492, 259] on div "[PERSON_NAME]" at bounding box center [446, 260] width 92 height 15
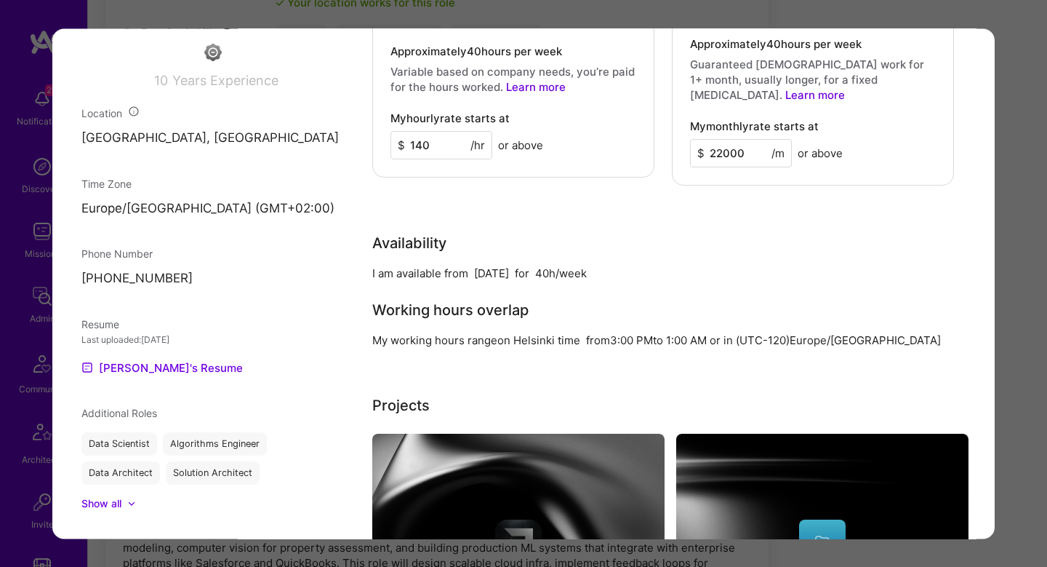
scroll to position [1391, 0]
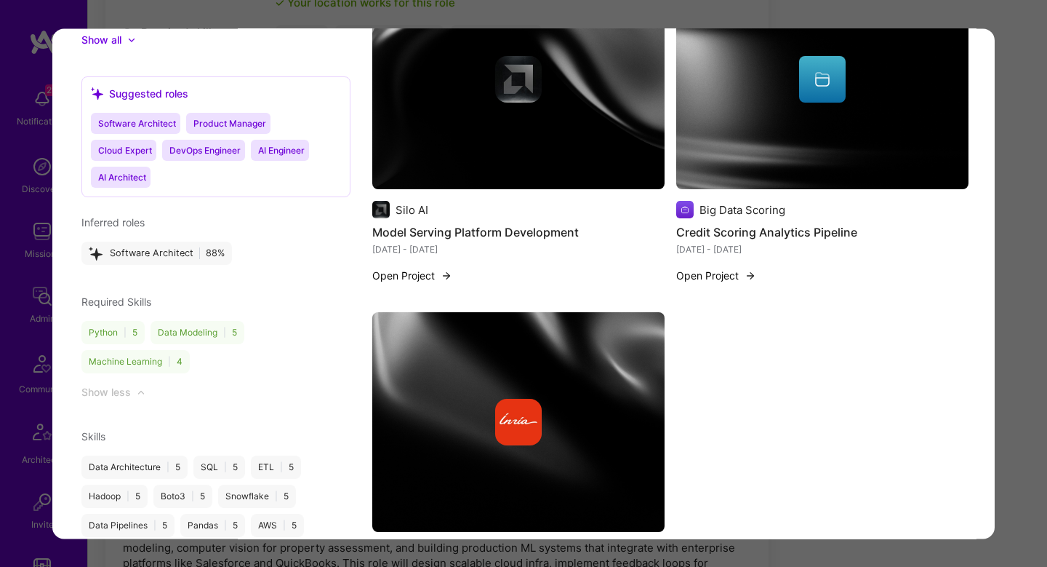
click at [610, 123] on img "modal" at bounding box center [518, 80] width 292 height 220
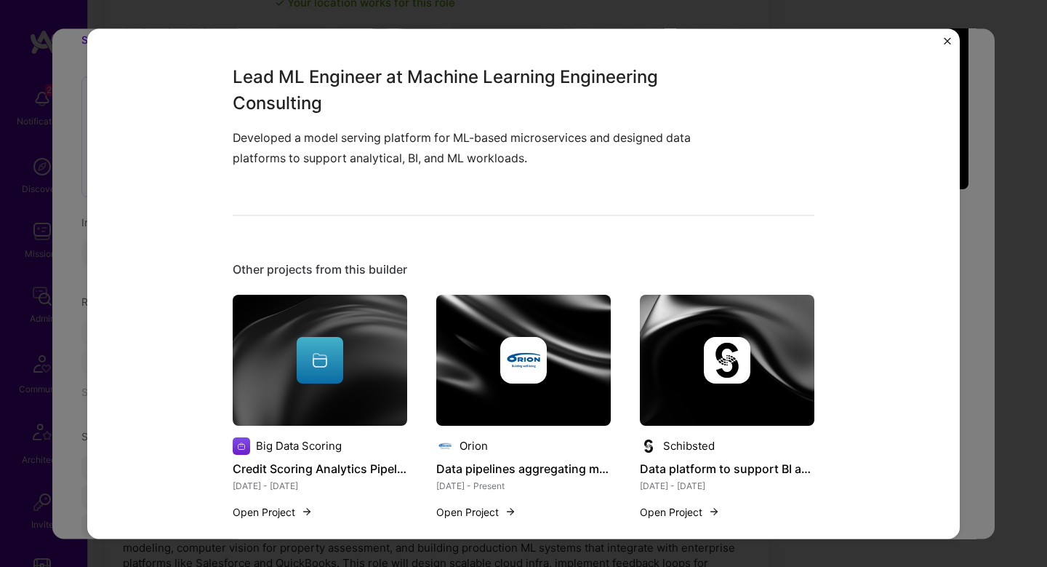
scroll to position [341, 0]
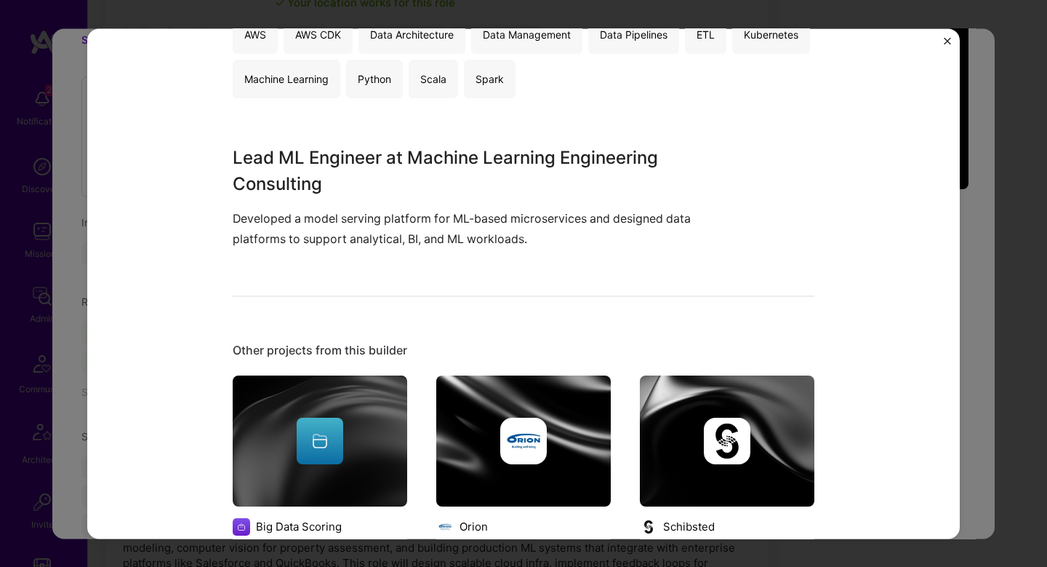
click at [960, 257] on div "Model Serving Platform Development Silo AI Big Data Role Lead ML engineer Aug, …" at bounding box center [523, 283] width 1047 height 567
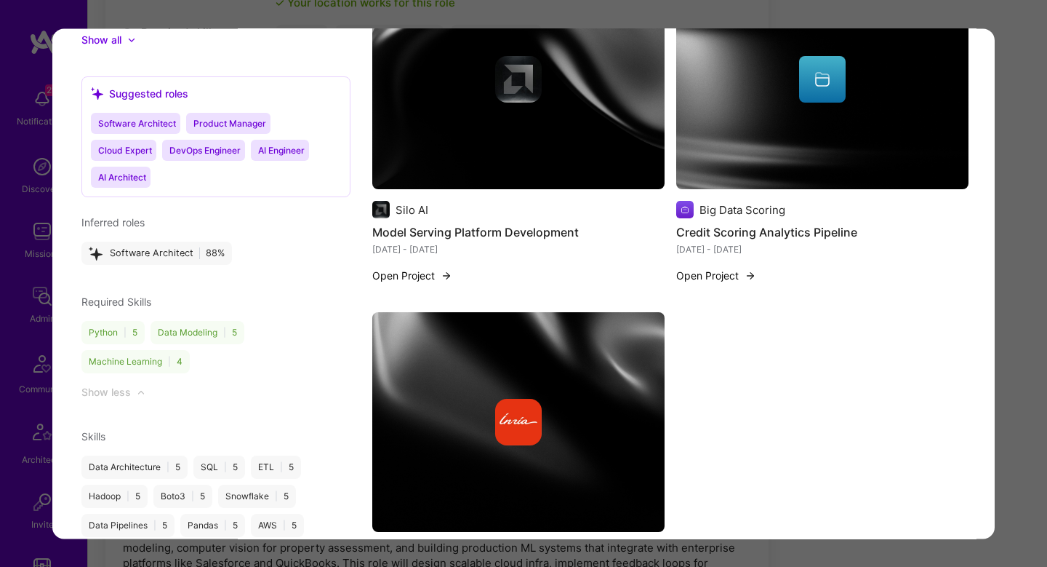
click at [780, 129] on img "modal" at bounding box center [822, 80] width 292 height 220
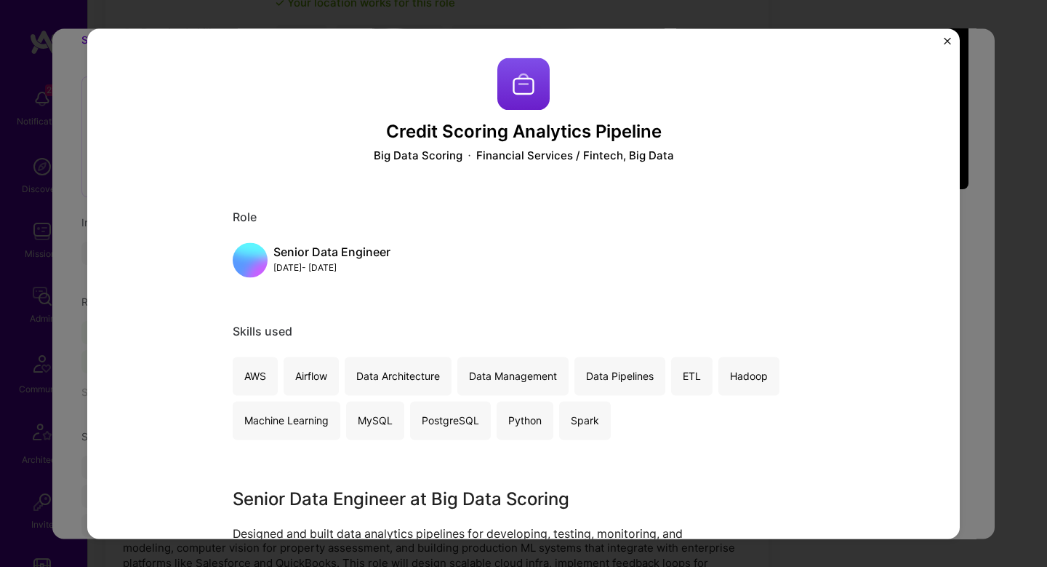
click at [969, 267] on div "Credit Scoring Analytics Pipeline Big Data Scoring Financial Services / Fintech…" at bounding box center [523, 283] width 1047 height 567
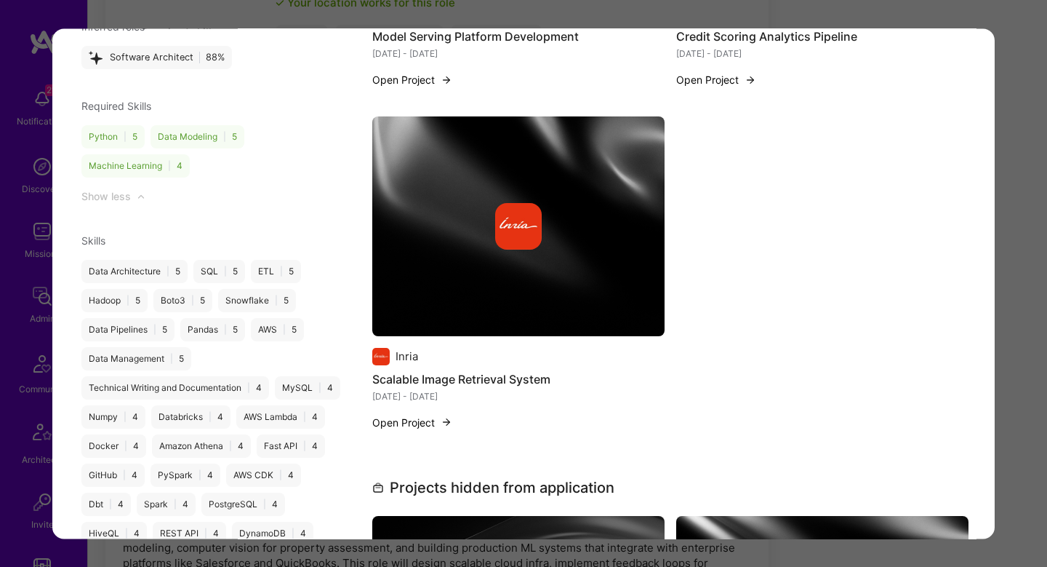
scroll to position [1583, 0]
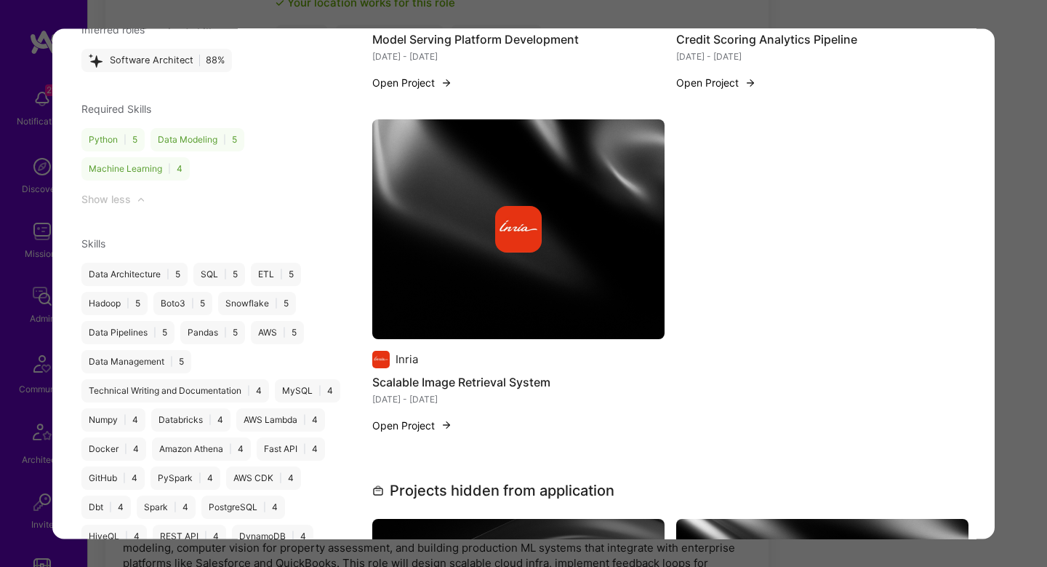
click at [415, 268] on img "modal" at bounding box center [518, 229] width 292 height 220
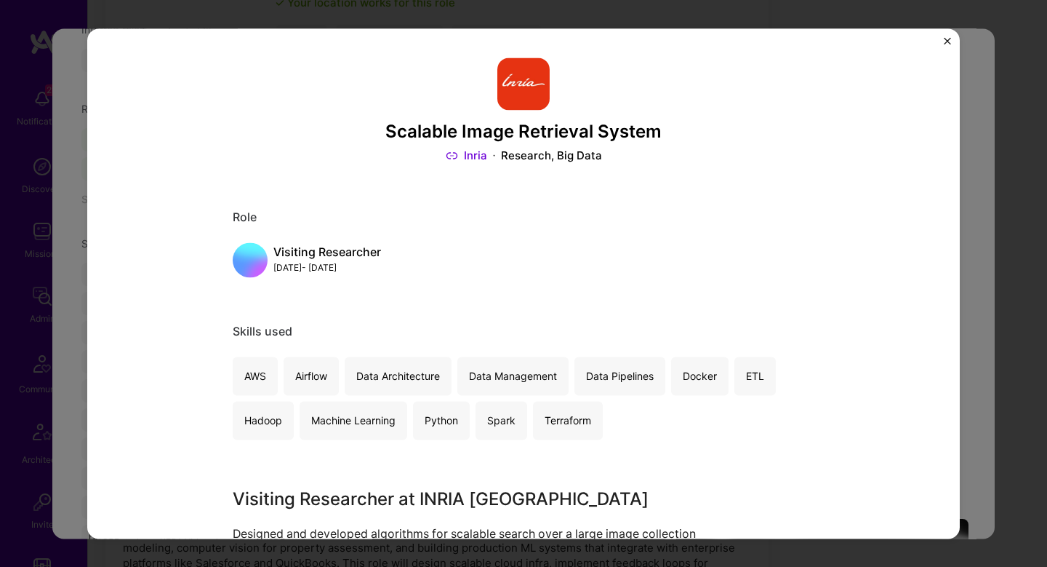
click at [71, 143] on div "Scalable Image Retrieval System Inria Research, Big Data Role Visiting Research…" at bounding box center [523, 283] width 1047 height 567
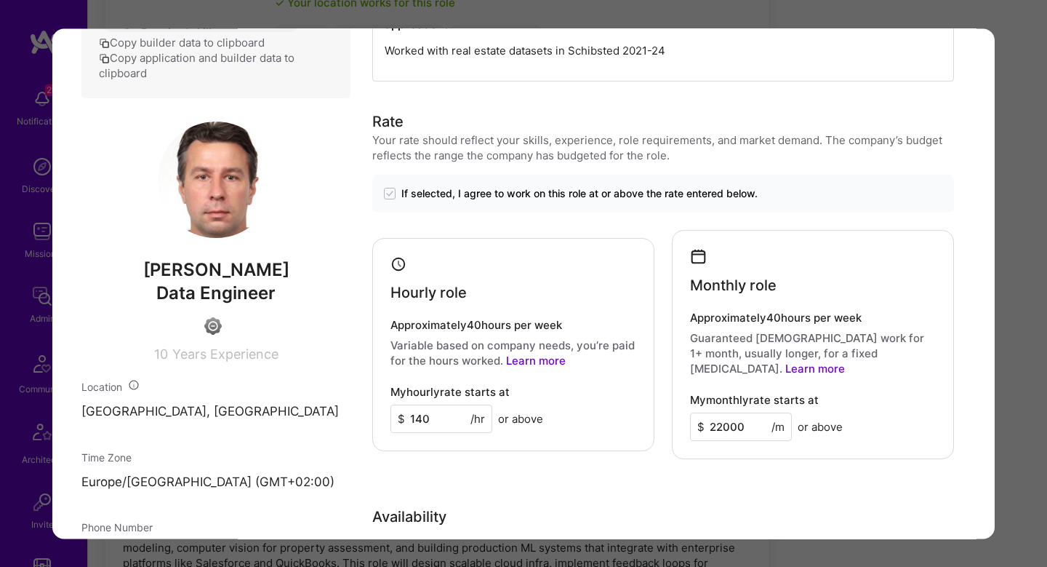
scroll to position [619, 0]
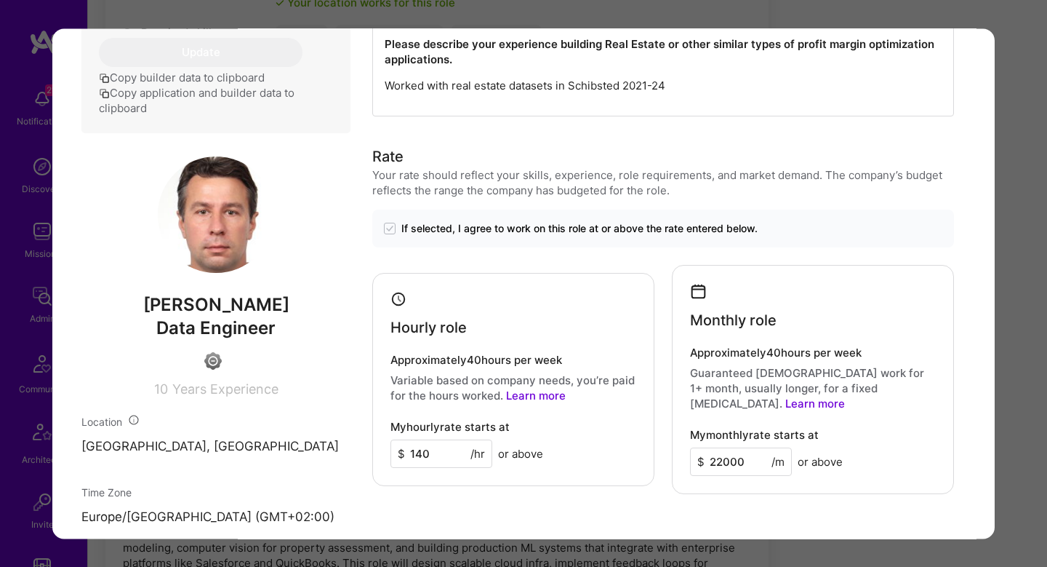
click at [1004, 358] on div "Application 2 of 3 Evaluation scores Expertise level Good Interpersonal skills …" at bounding box center [523, 283] width 1047 height 567
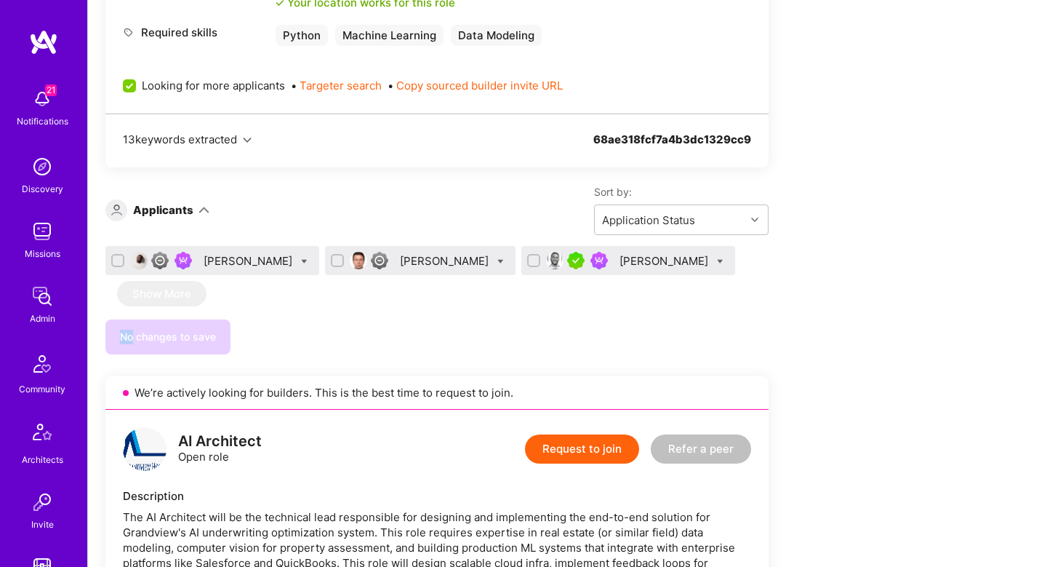
click at [459, 281] on div "Abdulhakeem Omotolani Yaqoob Denis Shestakov Tamir Kedmi" at bounding box center [436, 263] width 663 height 35
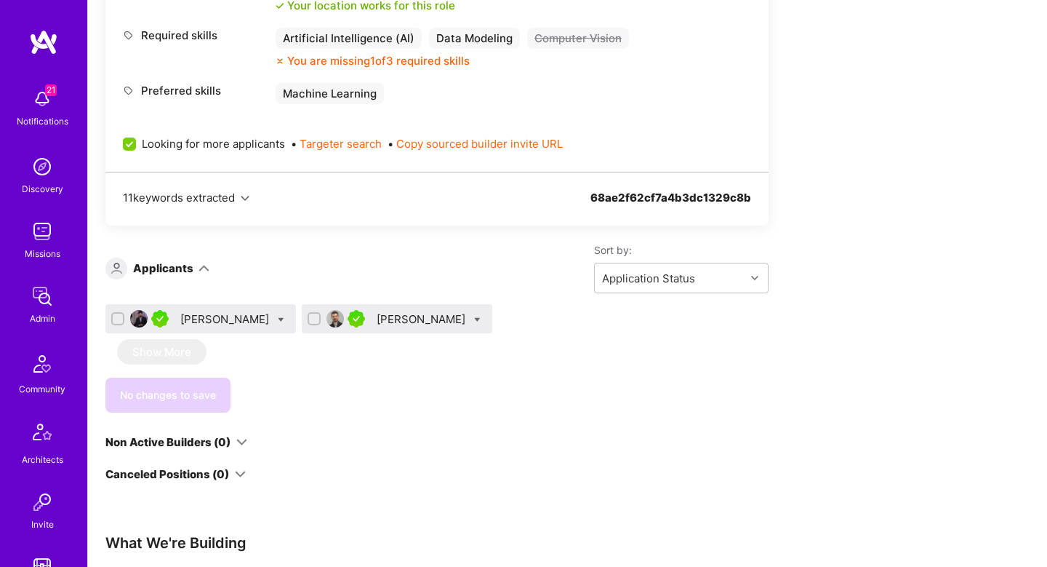
scroll to position [1697, 0]
click at [202, 327] on div "Bhavik Gandhi" at bounding box center [226, 318] width 92 height 15
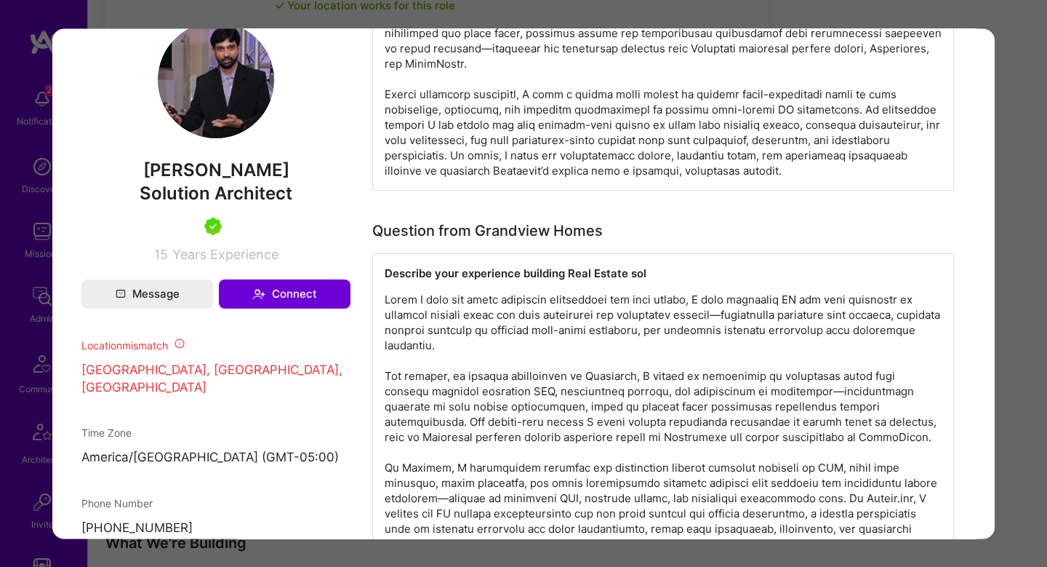
scroll to position [852, 0]
click at [606, 275] on strong "Describe your experience building Real Estate sol" at bounding box center [516, 274] width 262 height 14
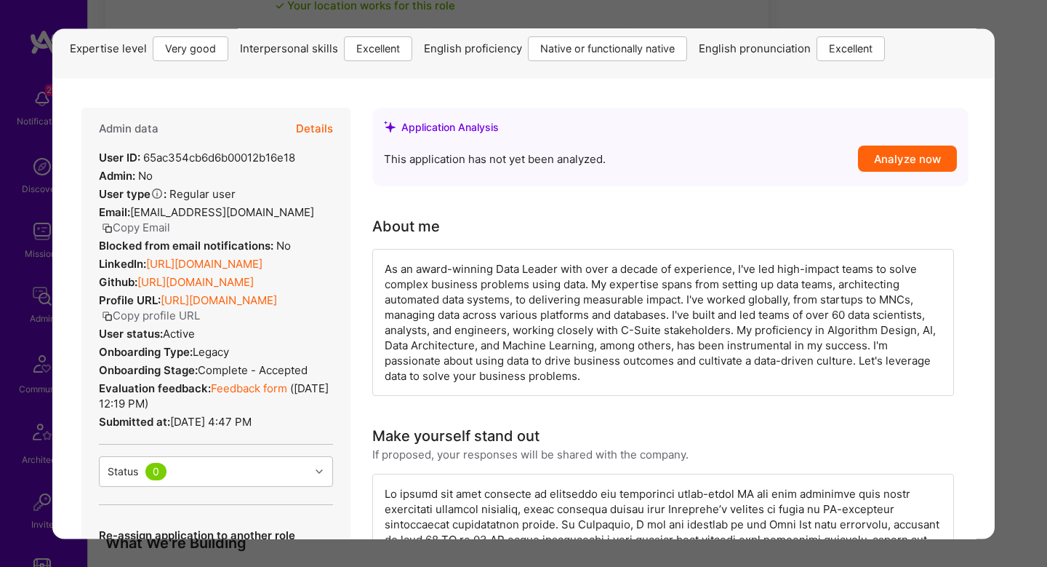
scroll to position [0, 0]
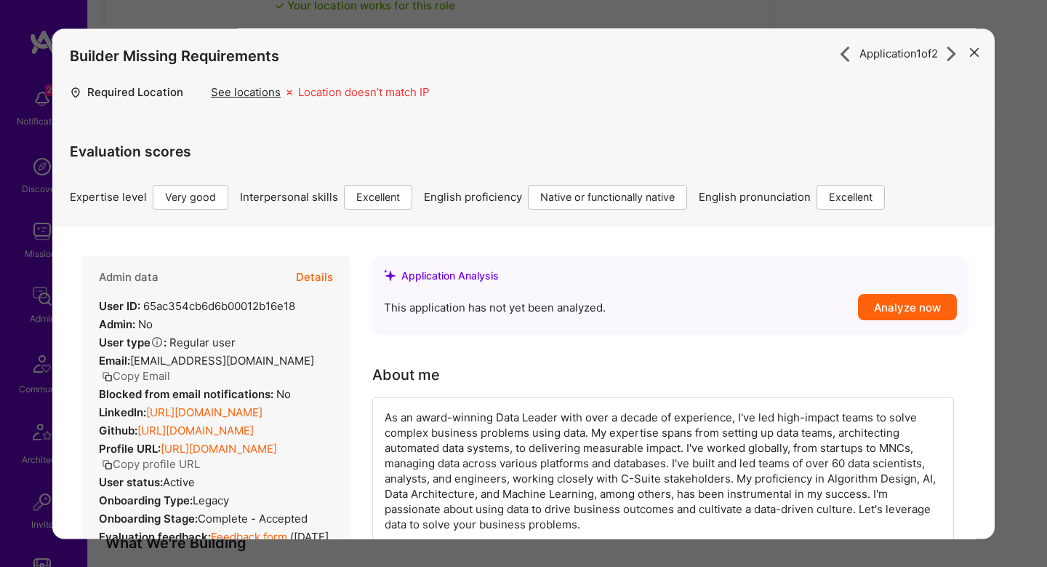
click at [261, 419] on link "https://linkedin.com/in/probablybhavik" at bounding box center [204, 412] width 116 height 14
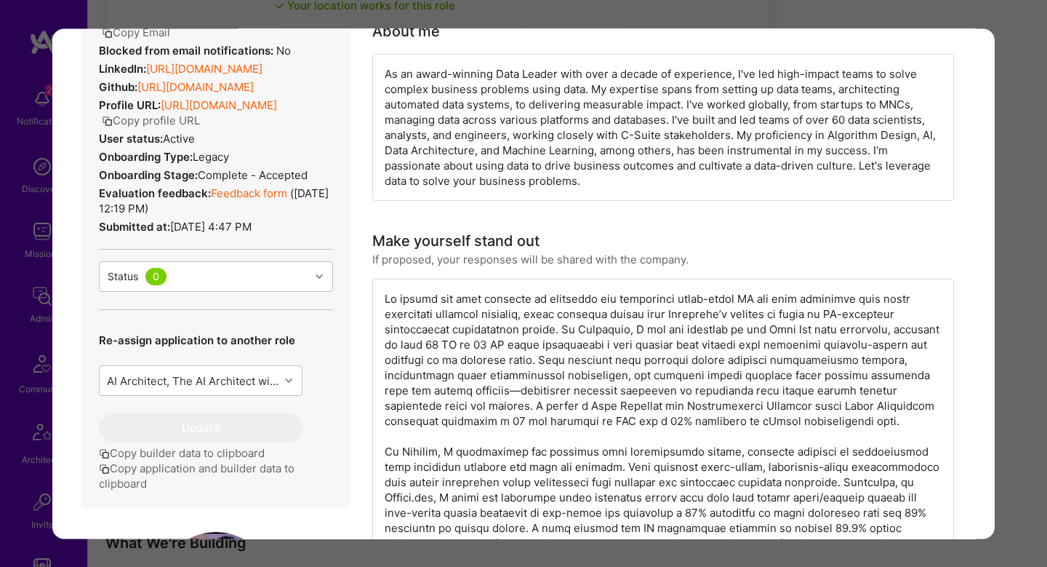
scroll to position [340, 0]
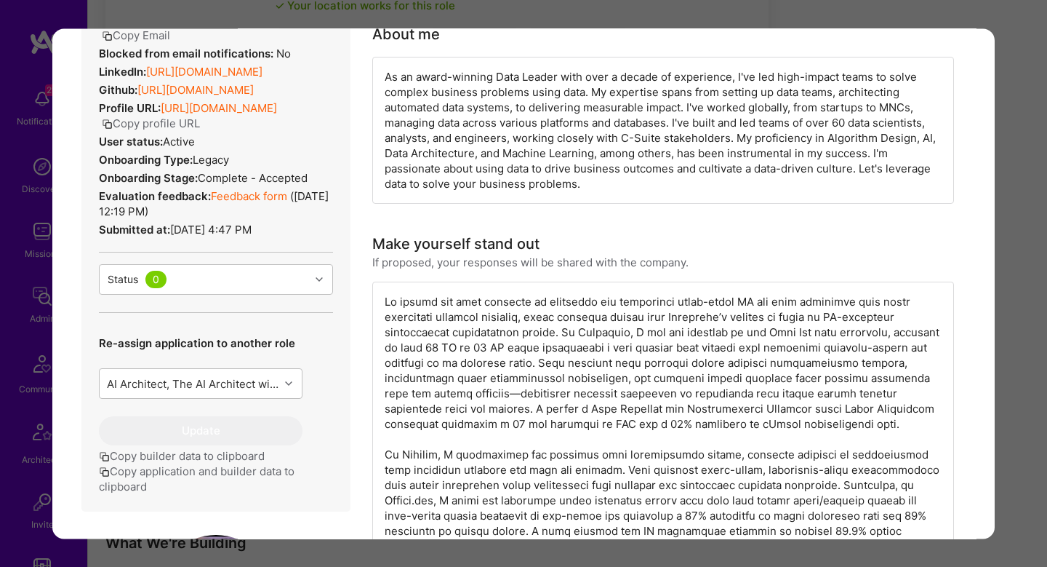
click at [250, 203] on link "Feedback form" at bounding box center [249, 196] width 76 height 14
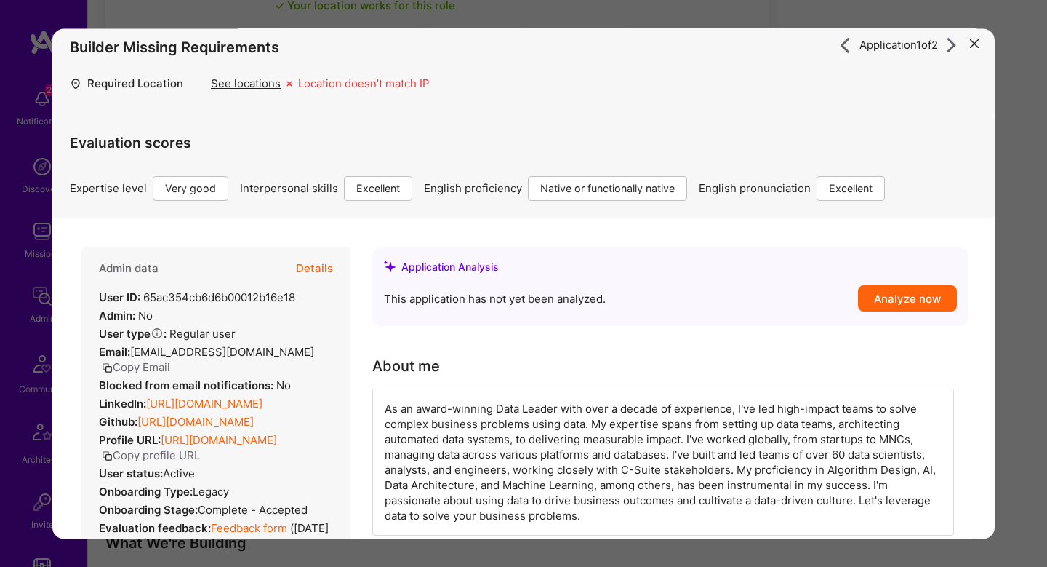
scroll to position [0, 0]
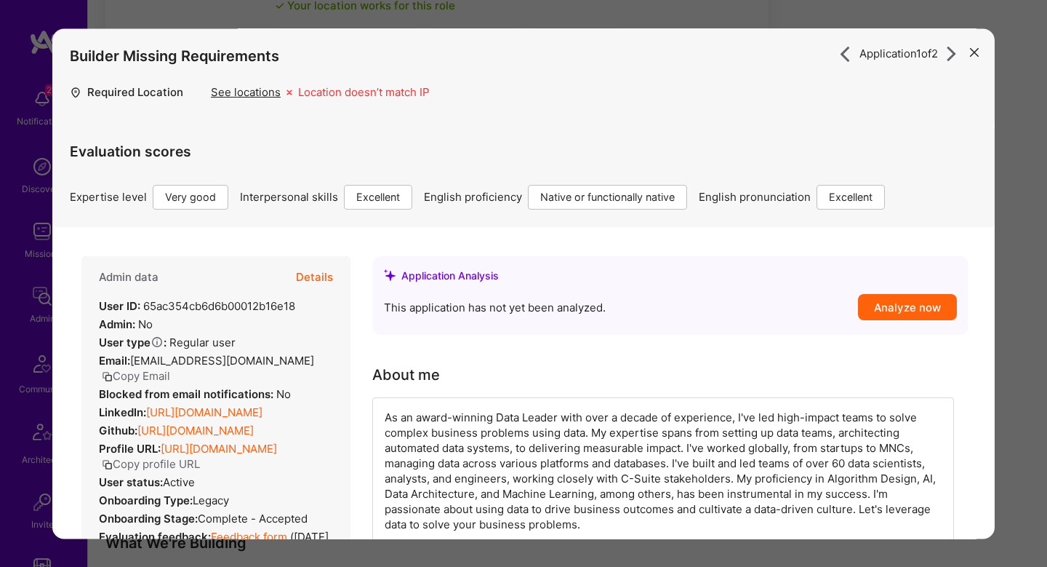
click at [315, 284] on button "Details" at bounding box center [314, 277] width 37 height 42
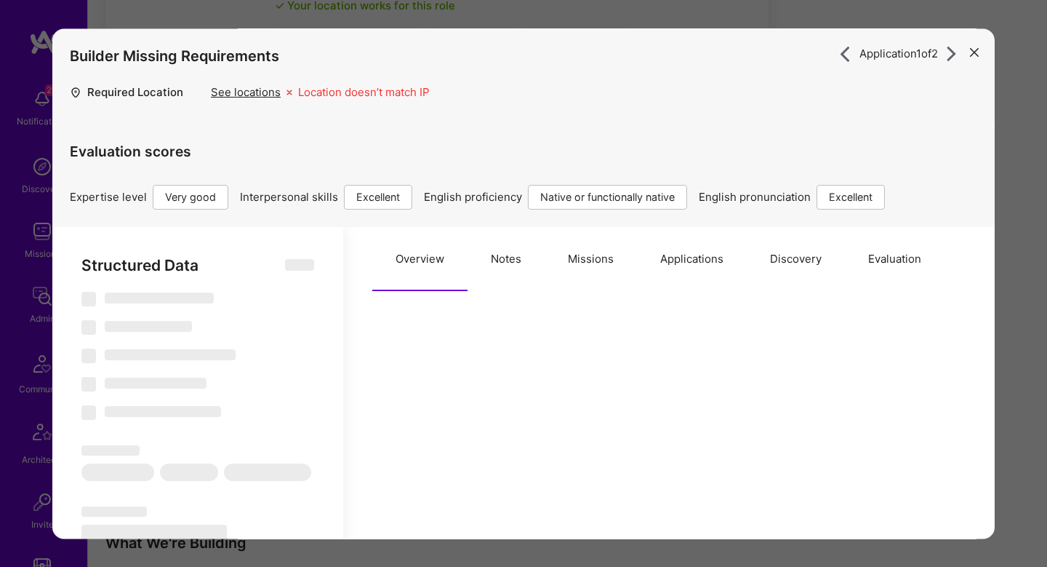
click at [866, 263] on button "Evaluation" at bounding box center [895, 259] width 100 height 64
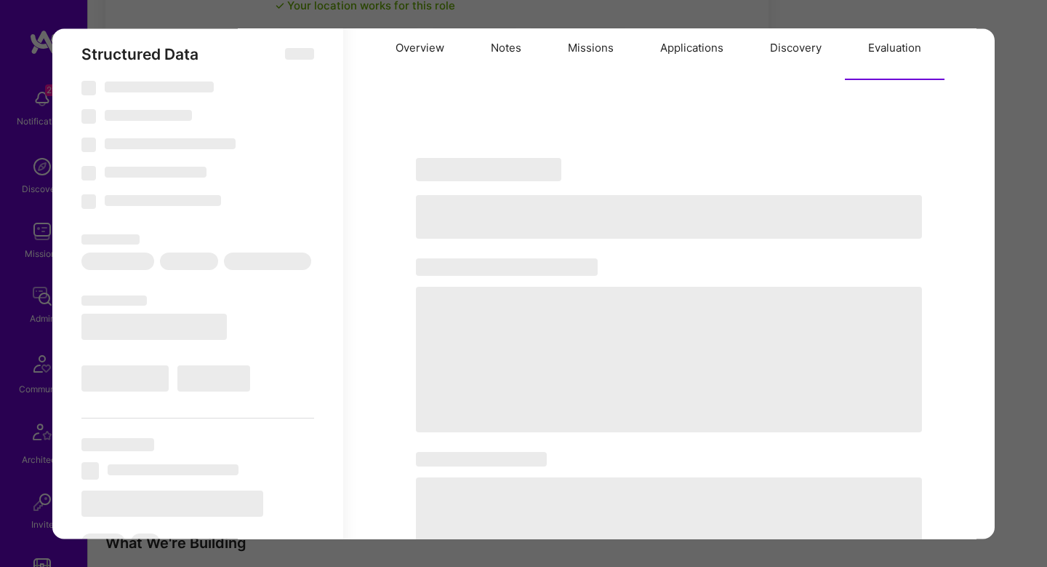
scroll to position [210, 0]
select select "Right Now"
select select "5"
select select "7"
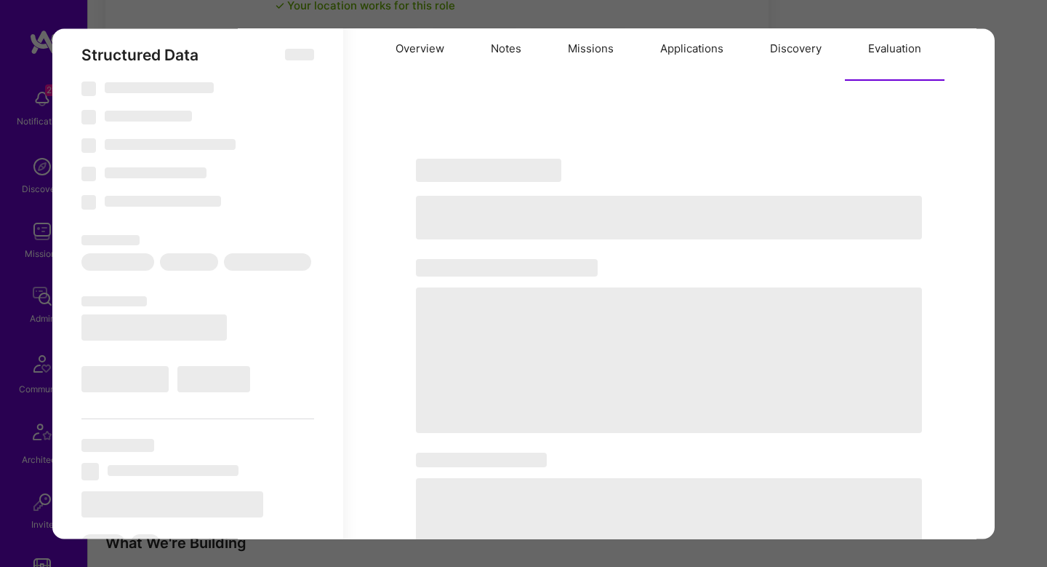
select select "7"
select select "CA"
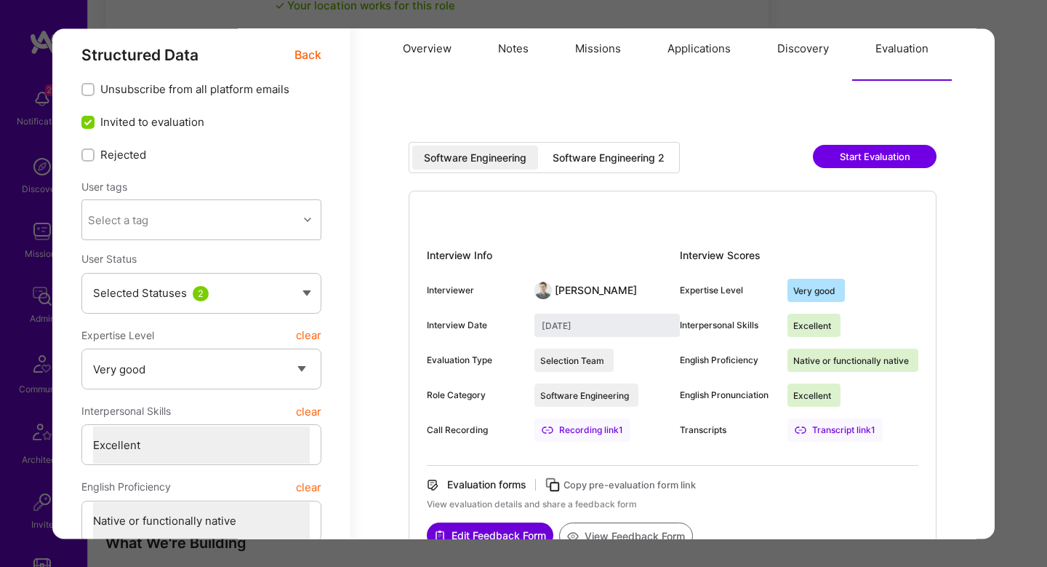
click at [615, 137] on div "Software Engineering Software Engineering 2 Start Evaluation Interview Info Int…" at bounding box center [673, 514] width 587 height 775
click at [615, 141] on div "Software Engineering Software Engineering 2 Start Evaluation Interview Info Int…" at bounding box center [673, 514] width 587 height 775
click at [617, 153] on div "Software Engineering 2" at bounding box center [609, 158] width 112 height 15
type input "July 29, 2025"
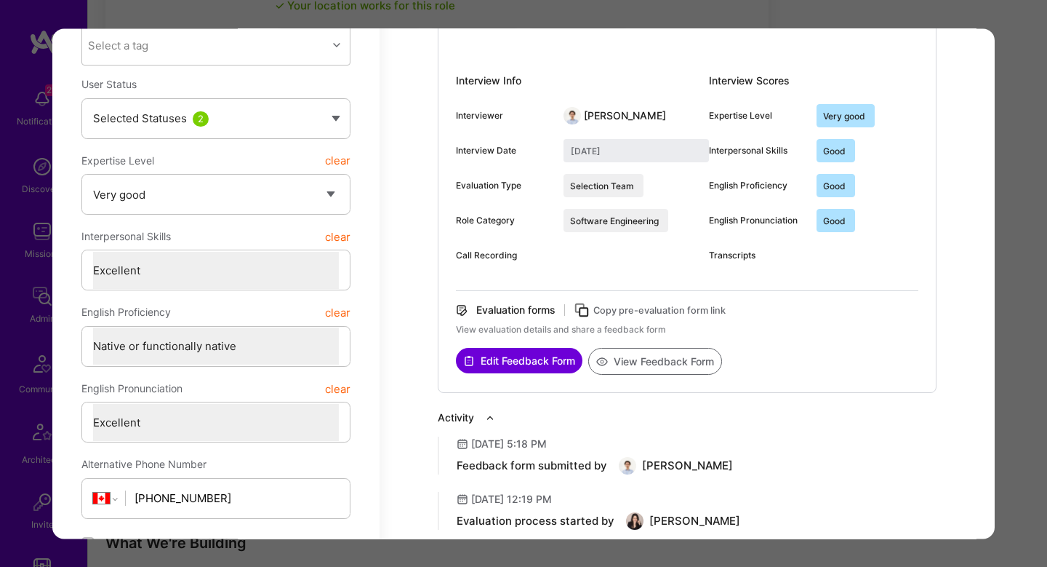
scroll to position [382, 0]
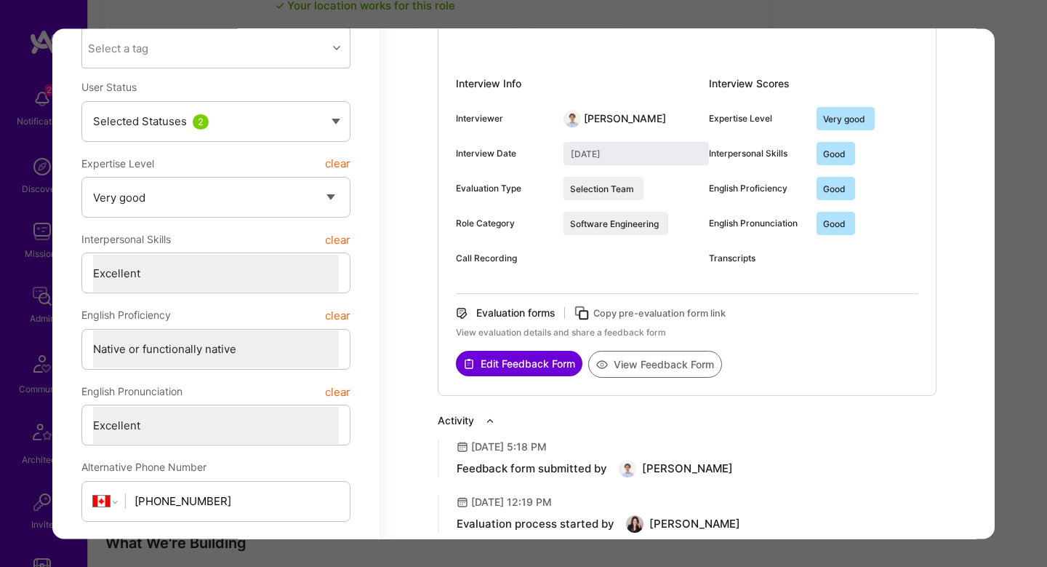
click at [652, 378] on div "Interview Info Interviewer Pedro Nogueira Interview Date July 29, 2025 Evaluati…" at bounding box center [687, 207] width 499 height 377
click at [652, 370] on button "View Feedback Form" at bounding box center [655, 364] width 134 height 27
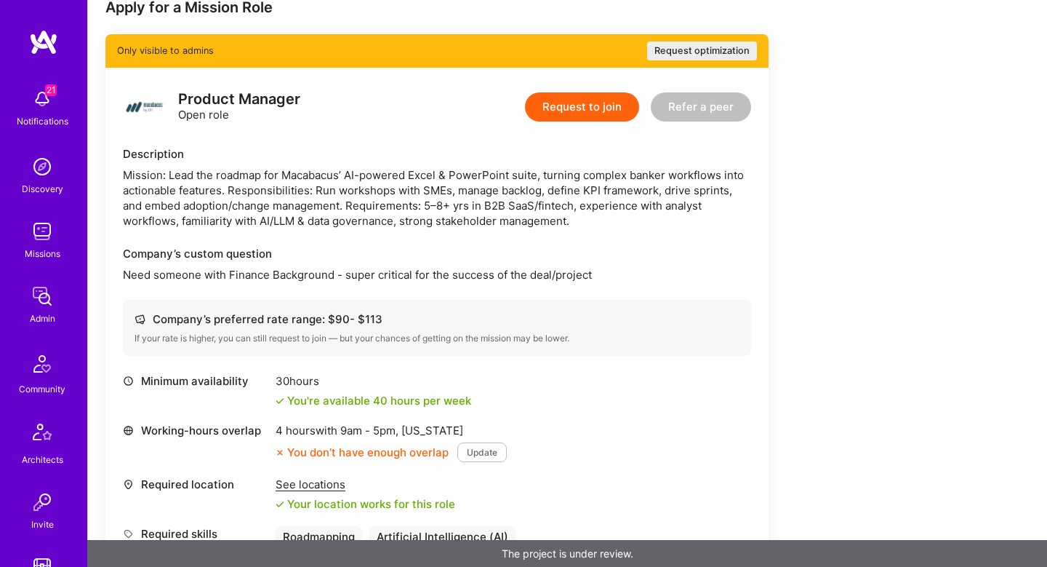
scroll to position [281, 0]
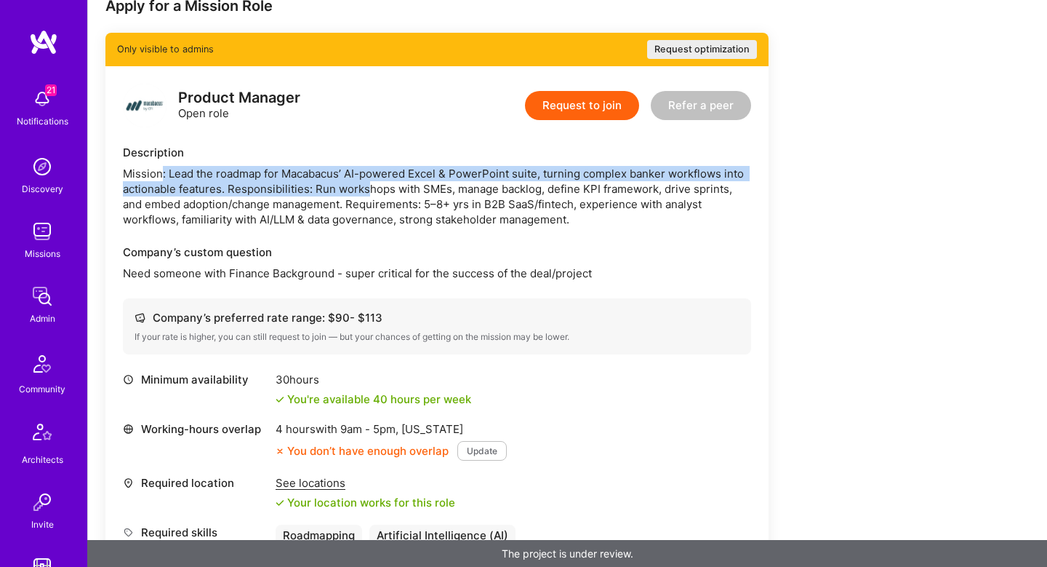
drag, startPoint x: 161, startPoint y: 177, endPoint x: 364, endPoint y: 183, distance: 203.0
click at [364, 183] on div "Mission: Lead the roadmap for Macabacus’ AI-powered Excel & PowerPoint suite, t…" at bounding box center [437, 196] width 628 height 61
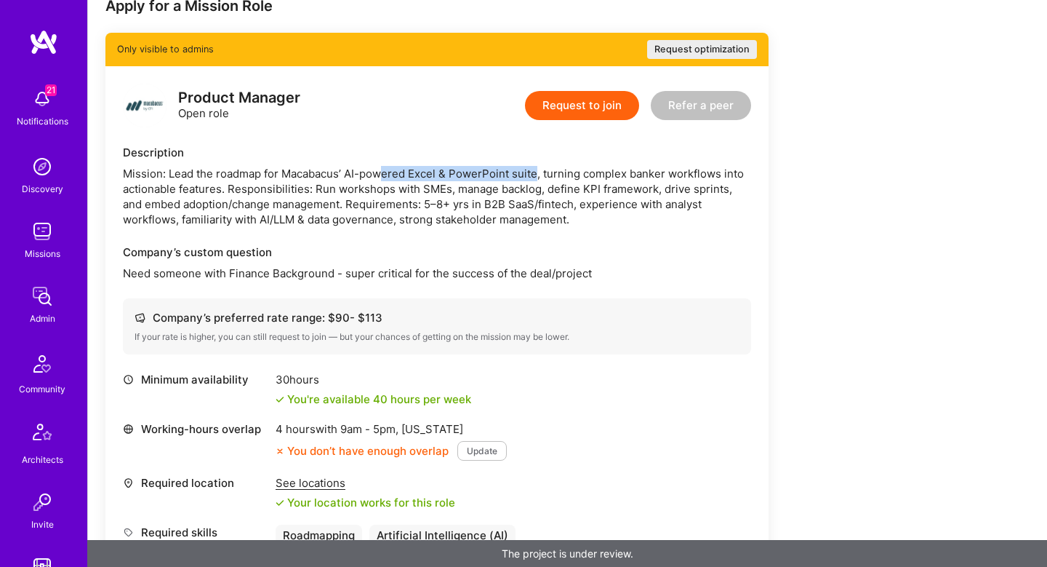
drag, startPoint x: 382, startPoint y: 170, endPoint x: 534, endPoint y: 169, distance: 152.0
click at [536, 172] on div "Mission: Lead the roadmap for Macabacus’ AI-powered Excel & PowerPoint suite, t…" at bounding box center [437, 196] width 628 height 61
click at [534, 169] on div "Mission: Lead the roadmap for Macabacus’ AI-powered Excel & PowerPoint suite, t…" at bounding box center [437, 196] width 628 height 61
drag, startPoint x: 534, startPoint y: 169, endPoint x: 777, endPoint y: 170, distance: 243.6
click at [777, 170] on div "Apply for a Mission Role Only visible to admins Request optimization Product Ma…" at bounding box center [541, 576] width 873 height 1161
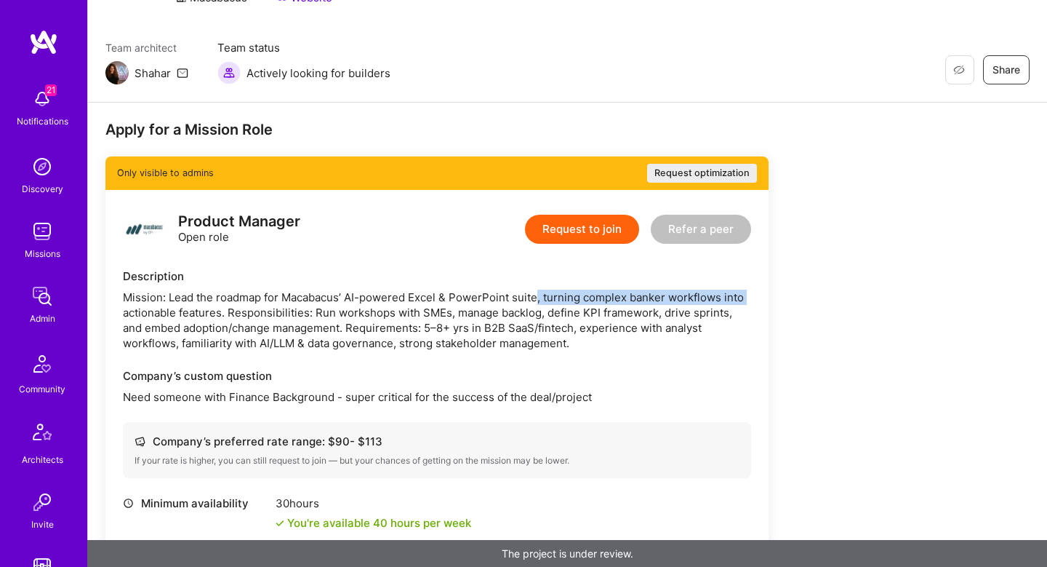
scroll to position [233, 0]
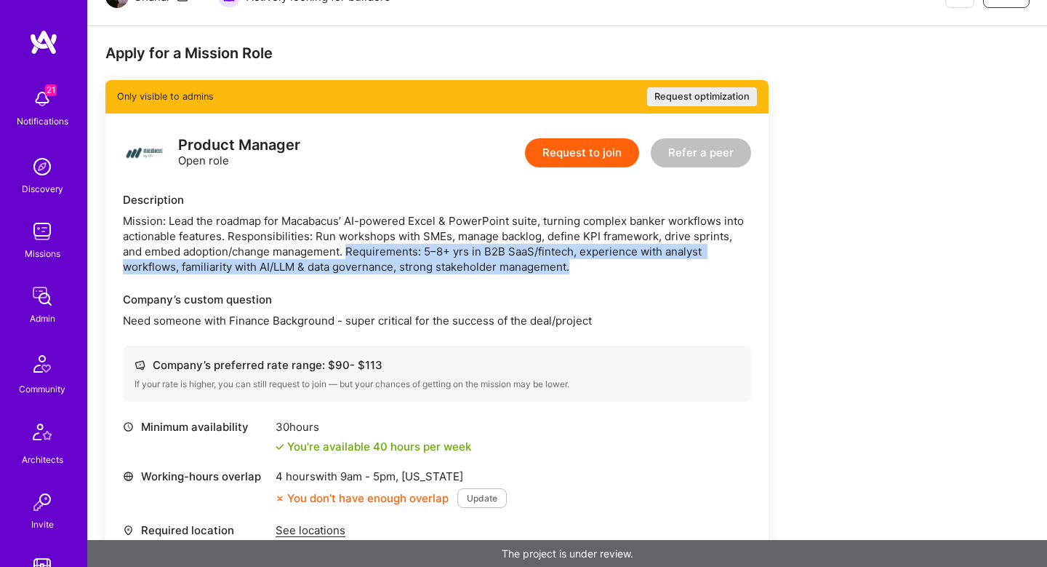
drag, startPoint x: 347, startPoint y: 249, endPoint x: 716, endPoint y: 264, distance: 369.0
click at [716, 264] on div "Mission: Lead the roadmap for Macabacus’ AI-powered Excel & PowerPoint suite, t…" at bounding box center [437, 243] width 628 height 61
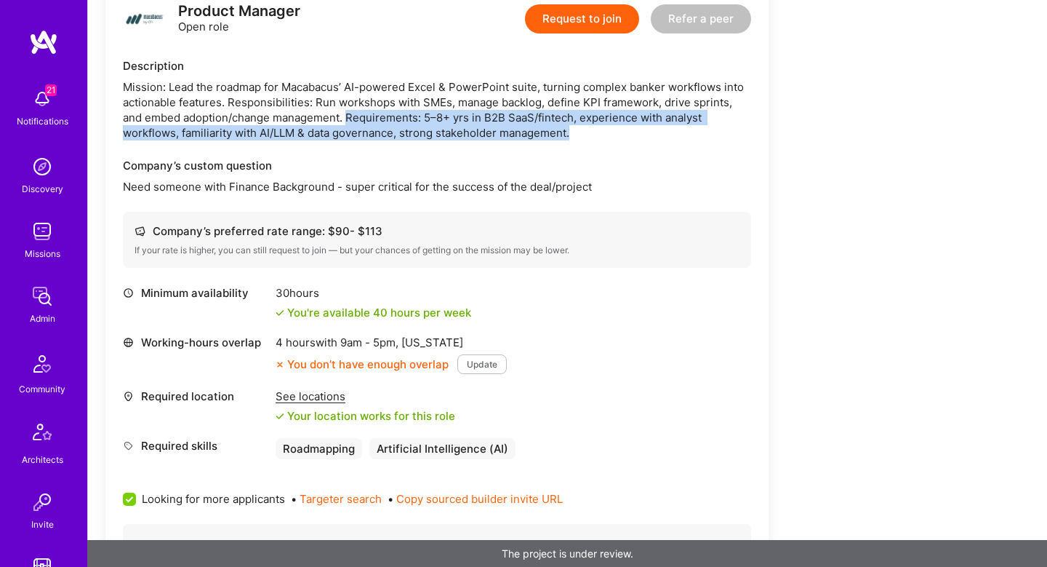
scroll to position [432, 0]
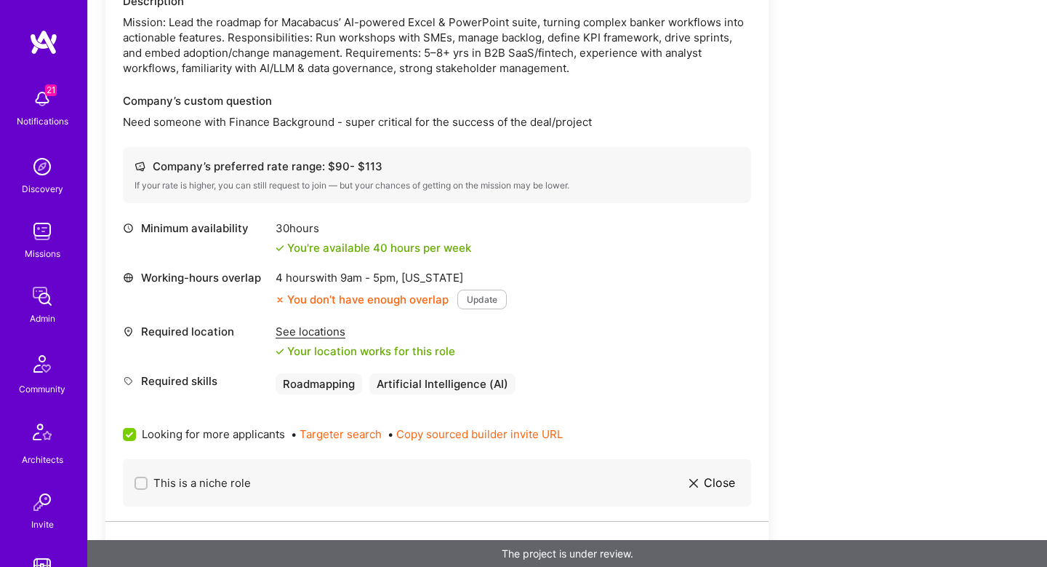
click at [311, 330] on div "See locations" at bounding box center [366, 331] width 180 height 15
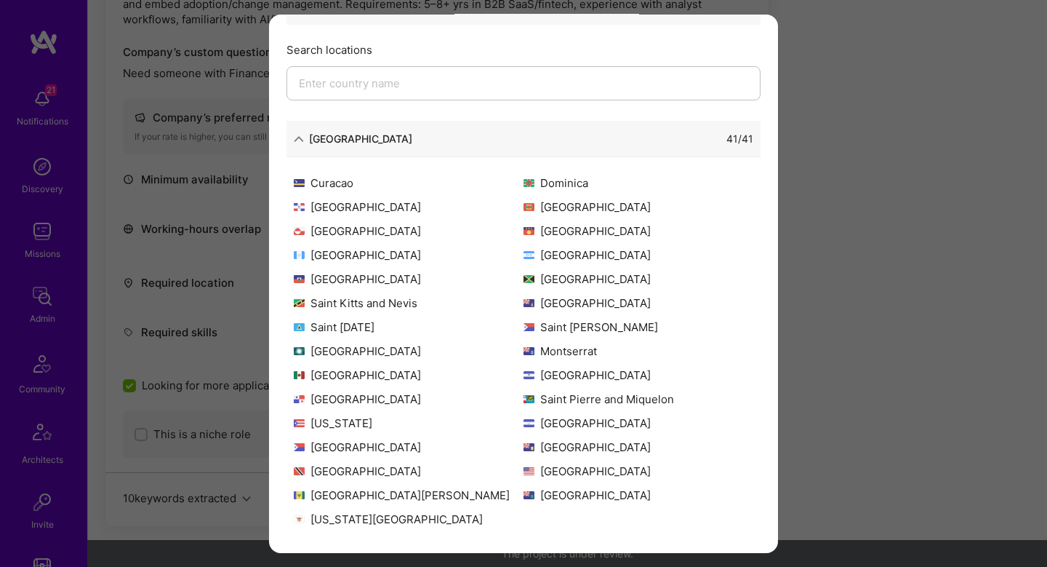
scroll to position [511, 0]
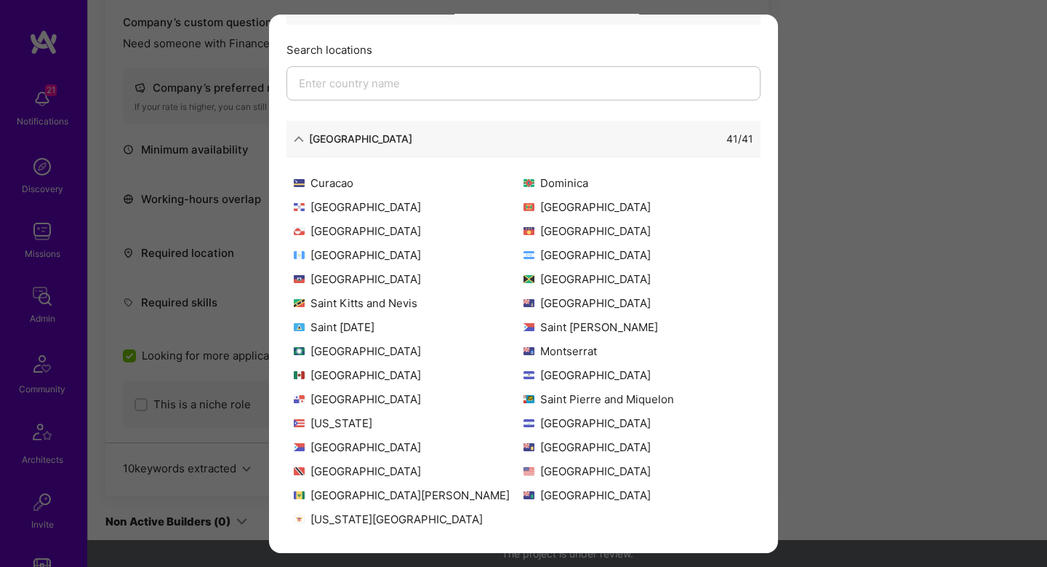
click at [806, 231] on div "Allowed Locations The locations that client marked as required will show up her…" at bounding box center [523, 283] width 1047 height 567
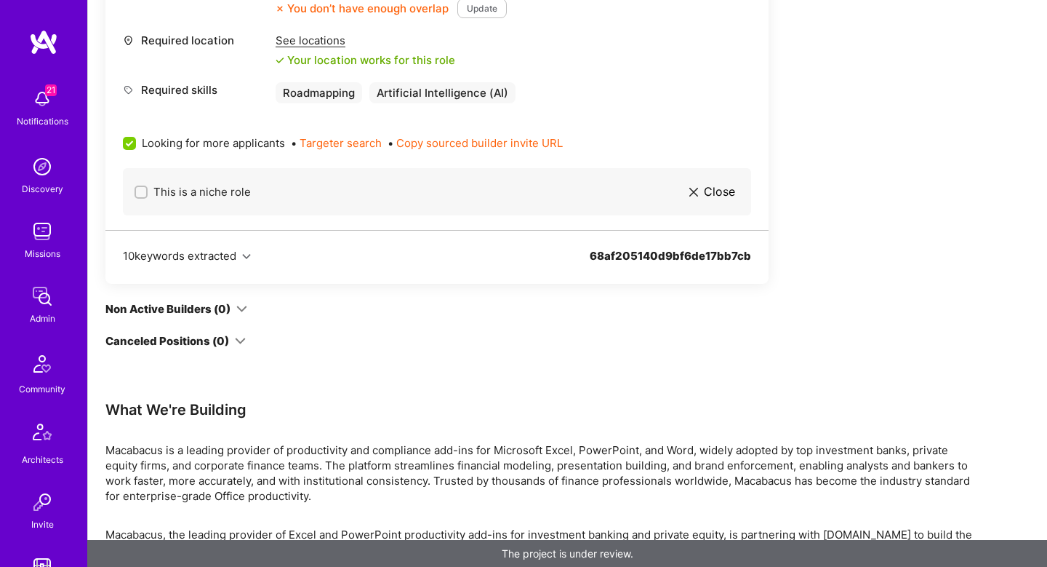
scroll to position [906, 0]
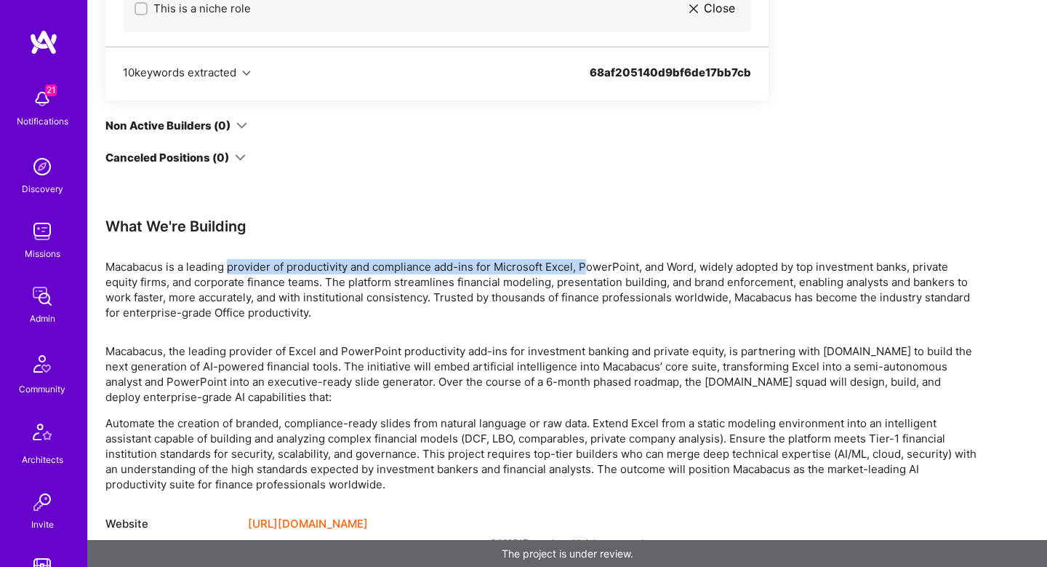
drag, startPoint x: 229, startPoint y: 268, endPoint x: 585, endPoint y: 273, distance: 356.4
click at [585, 273] on p "Macabacus is a leading provider of productivity and compliance add-ins for Micr…" at bounding box center [541, 289] width 873 height 61
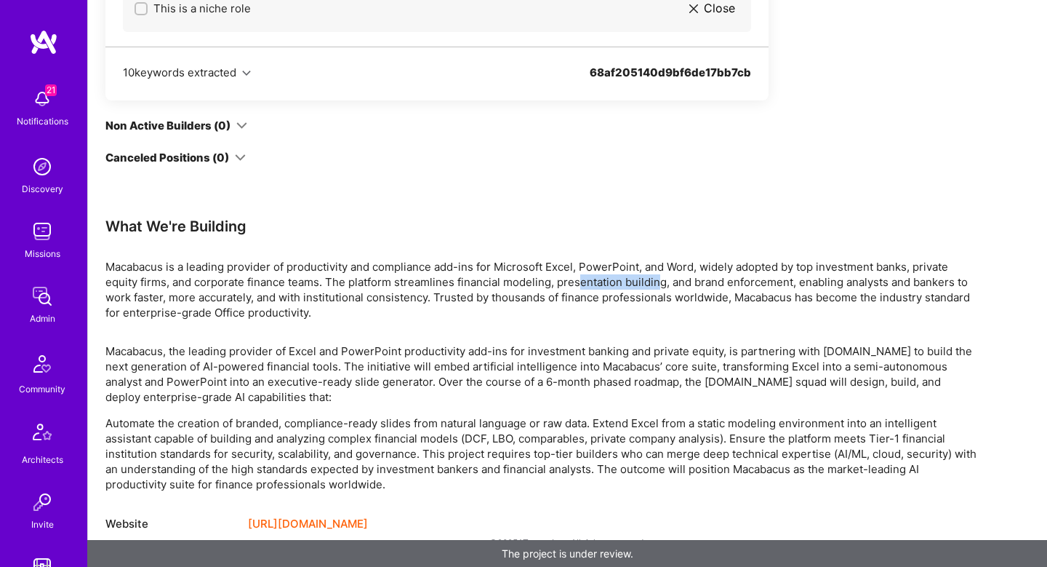
drag, startPoint x: 580, startPoint y: 281, endPoint x: 656, endPoint y: 279, distance: 76.4
click at [656, 279] on p "Macabacus is a leading provider of productivity and compliance add-ins for Micr…" at bounding box center [541, 289] width 873 height 61
click at [495, 273] on p "Macabacus is a leading provider of productivity and compliance add-ins for Micr…" at bounding box center [541, 289] width 873 height 61
drag, startPoint x: 408, startPoint y: 283, endPoint x: 554, endPoint y: 284, distance: 146.2
click at [554, 284] on p "Macabacus is a leading provider of productivity and compliance add-ins for Micr…" at bounding box center [541, 289] width 873 height 61
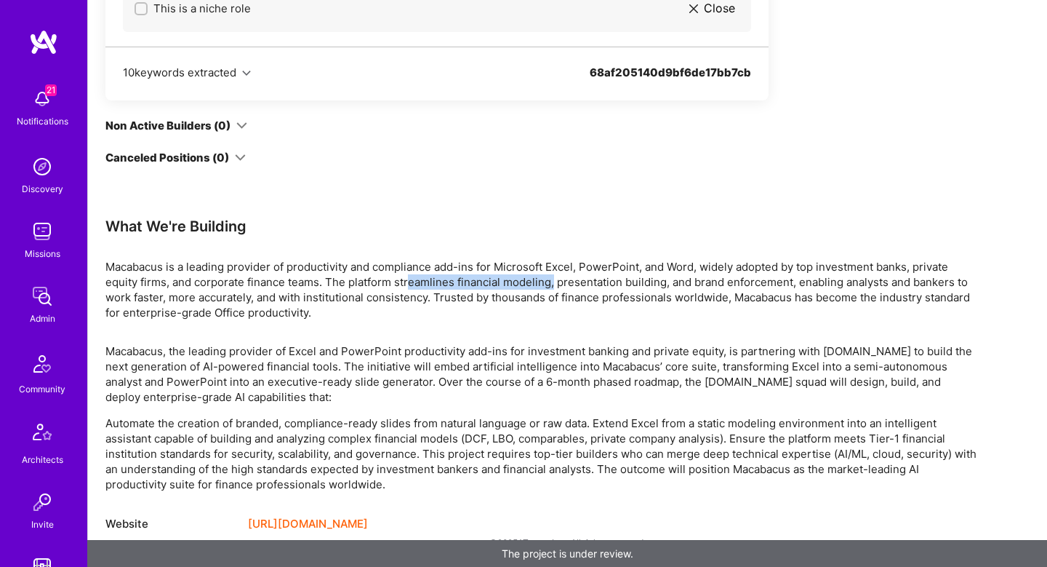
click at [554, 284] on p "Macabacus is a leading provider of productivity and compliance add-ins for Micr…" at bounding box center [541, 289] width 873 height 61
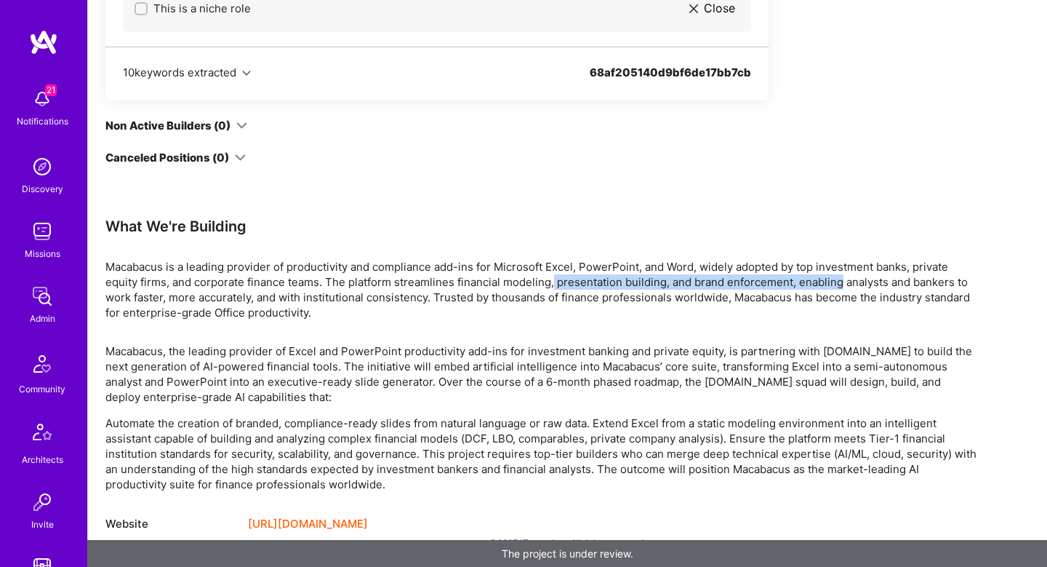
drag, startPoint x: 554, startPoint y: 284, endPoint x: 801, endPoint y: 282, distance: 246.6
click at [801, 284] on p "Macabacus is a leading provider of productivity and compliance add-ins for Micr…" at bounding box center [541, 289] width 873 height 61
click at [801, 282] on p "Macabacus is a leading provider of productivity and compliance add-ins for Micr…" at bounding box center [541, 289] width 873 height 61
drag, startPoint x: 801, startPoint y: 282, endPoint x: 954, endPoint y: 281, distance: 153.5
click at [954, 281] on p "Macabacus is a leading provider of productivity and compliance add-ins for Micr…" at bounding box center [541, 289] width 873 height 61
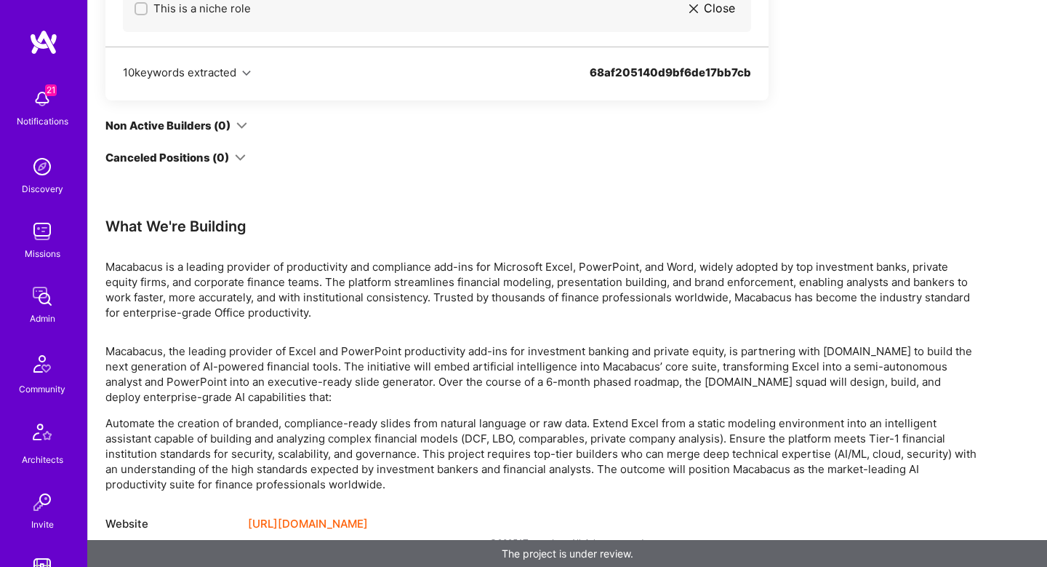
click at [971, 283] on p "Macabacus is a leading provider of productivity and compliance add-ins for Micr…" at bounding box center [541, 289] width 873 height 61
drag, startPoint x: 160, startPoint y: 297, endPoint x: 246, endPoint y: 300, distance: 85.9
click at [246, 300] on p "Macabacus is a leading provider of productivity and compliance add-ins for Micr…" at bounding box center [541, 289] width 873 height 61
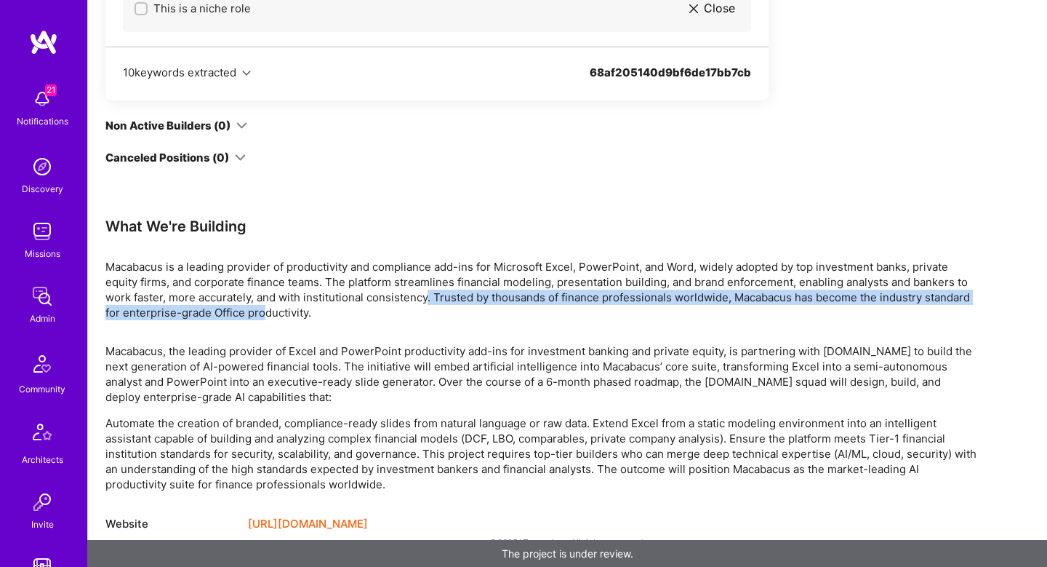
drag, startPoint x: 265, startPoint y: 305, endPoint x: 428, endPoint y: 295, distance: 162.5
click at [428, 295] on p "Macabacus is a leading provider of productivity and compliance add-ins for Micr…" at bounding box center [541, 289] width 873 height 61
drag, startPoint x: 428, startPoint y: 295, endPoint x: 441, endPoint y: 316, distance: 24.6
click at [441, 316] on p "Macabacus is a leading provider of productivity and compliance add-ins for Micr…" at bounding box center [541, 289] width 873 height 61
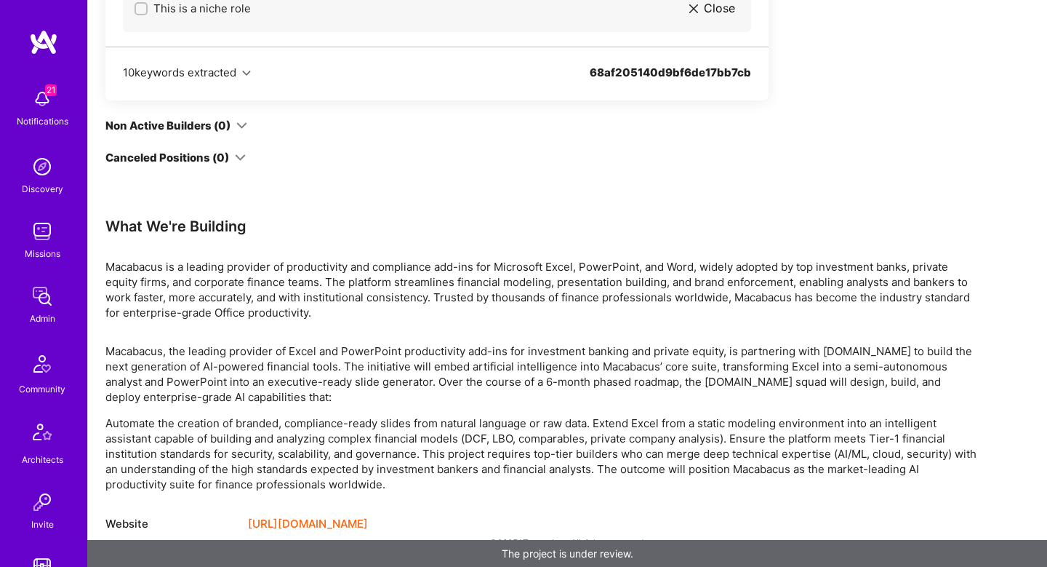
click at [141, 352] on p "Macabacus, the leading provider of Excel and PowerPoint productivity add-ins fo…" at bounding box center [541, 373] width 873 height 61
drag, startPoint x: 182, startPoint y: 351, endPoint x: 399, endPoint y: 353, distance: 217.5
click at [399, 353] on p "Macabacus, the leading provider of Excel and PowerPoint productivity add-ins fo…" at bounding box center [541, 373] width 873 height 61
click at [428, 355] on p "Macabacus, the leading provider of Excel and PowerPoint productivity add-ins fo…" at bounding box center [541, 373] width 873 height 61
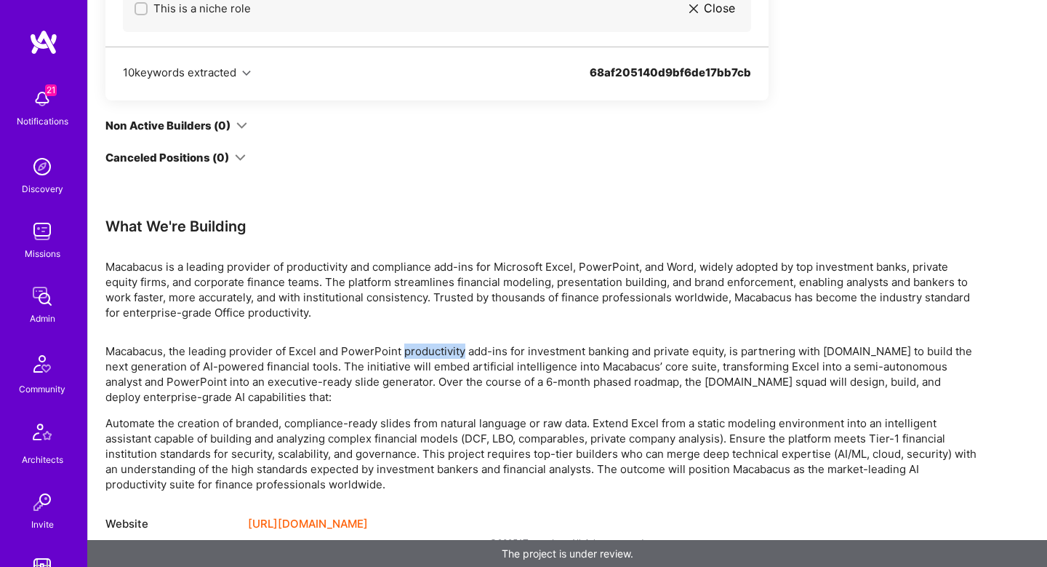
click at [428, 355] on p "Macabacus, the leading provider of Excel and PowerPoint productivity add-ins fo…" at bounding box center [541, 373] width 873 height 61
click at [531, 363] on p "Macabacus, the leading provider of Excel and PowerPoint productivity add-ins fo…" at bounding box center [541, 373] width 873 height 61
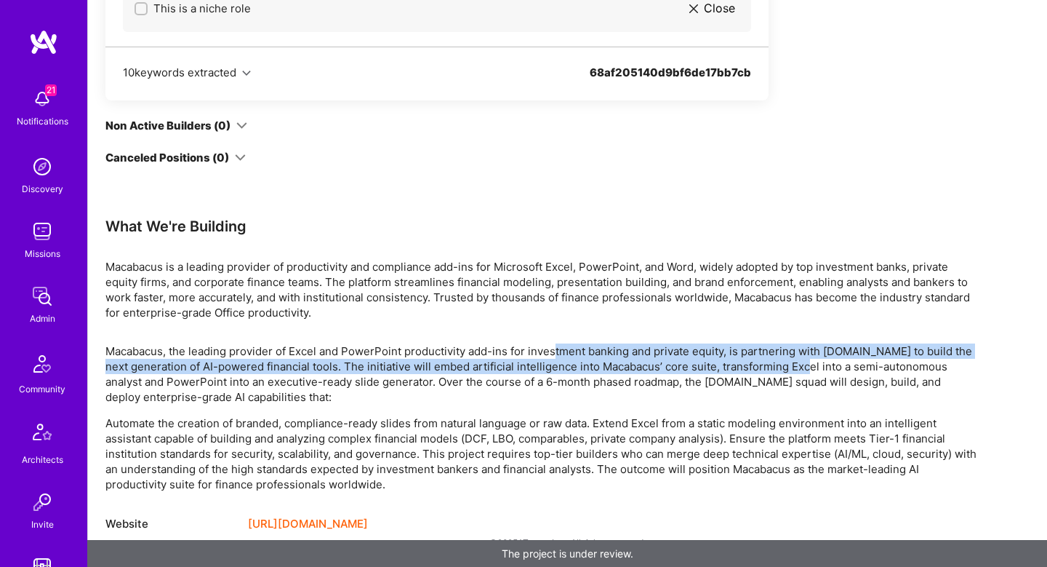
drag, startPoint x: 556, startPoint y: 356, endPoint x: 814, endPoint y: 360, distance: 258.2
click at [814, 360] on p "Macabacus, the leading provider of Excel and PowerPoint productivity add-ins fo…" at bounding box center [541, 373] width 873 height 61
click at [797, 353] on p "Macabacus, the leading provider of Excel and PowerPoint productivity add-ins fo…" at bounding box center [541, 373] width 873 height 61
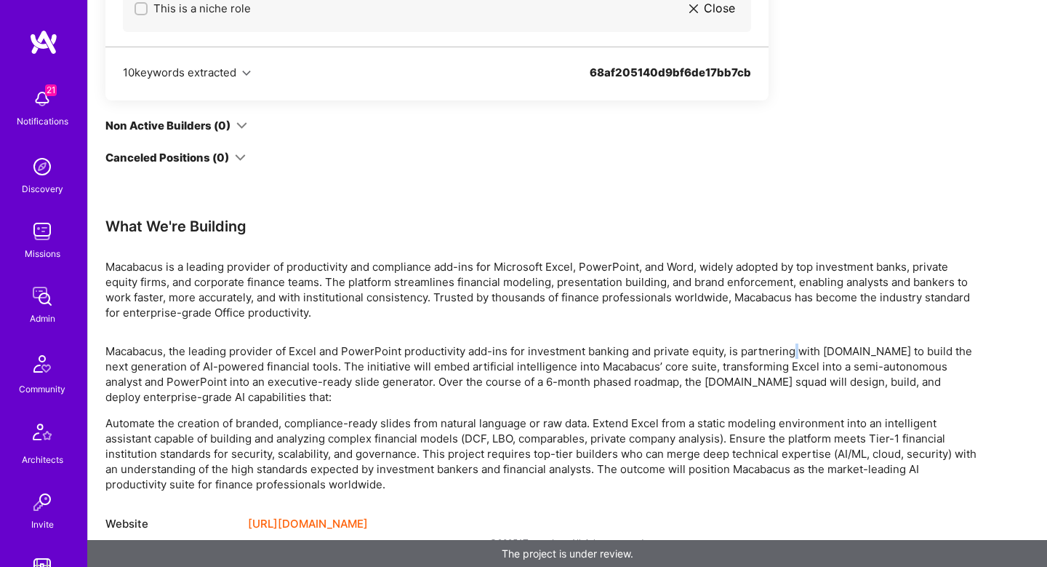
click at [797, 353] on p "Macabacus, the leading provider of Excel and PowerPoint productivity add-ins fo…" at bounding box center [541, 373] width 873 height 61
drag, startPoint x: 176, startPoint y: 365, endPoint x: 317, endPoint y: 362, distance: 141.1
click at [317, 362] on p "Macabacus, the leading provider of Excel and PowerPoint productivity add-ins fo…" at bounding box center [541, 373] width 873 height 61
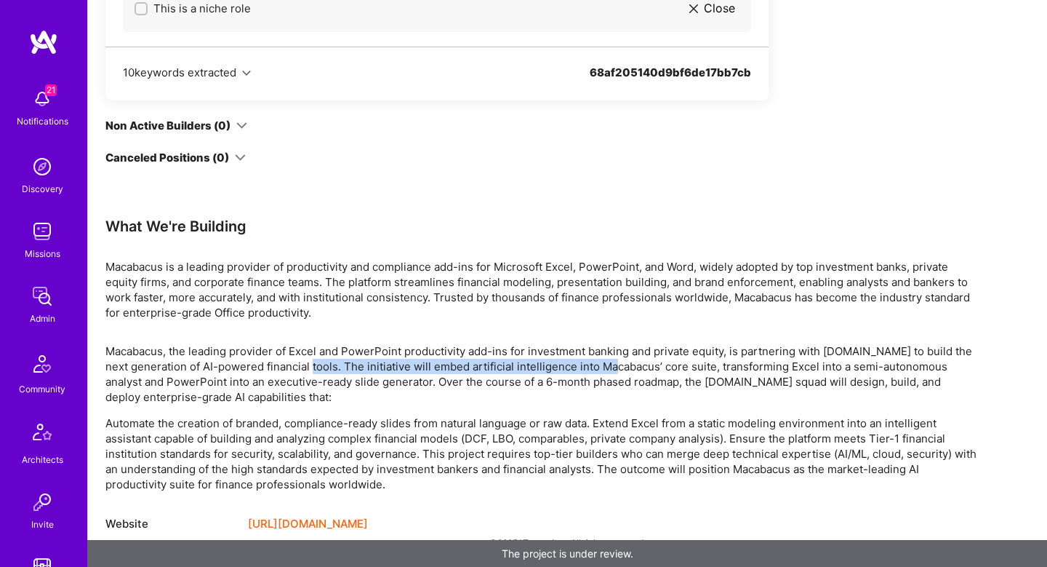
drag, startPoint x: 317, startPoint y: 362, endPoint x: 602, endPoint y: 369, distance: 285.2
click at [602, 369] on p "Macabacus, the leading provider of Excel and PowerPoint productivity add-ins fo…" at bounding box center [541, 373] width 873 height 61
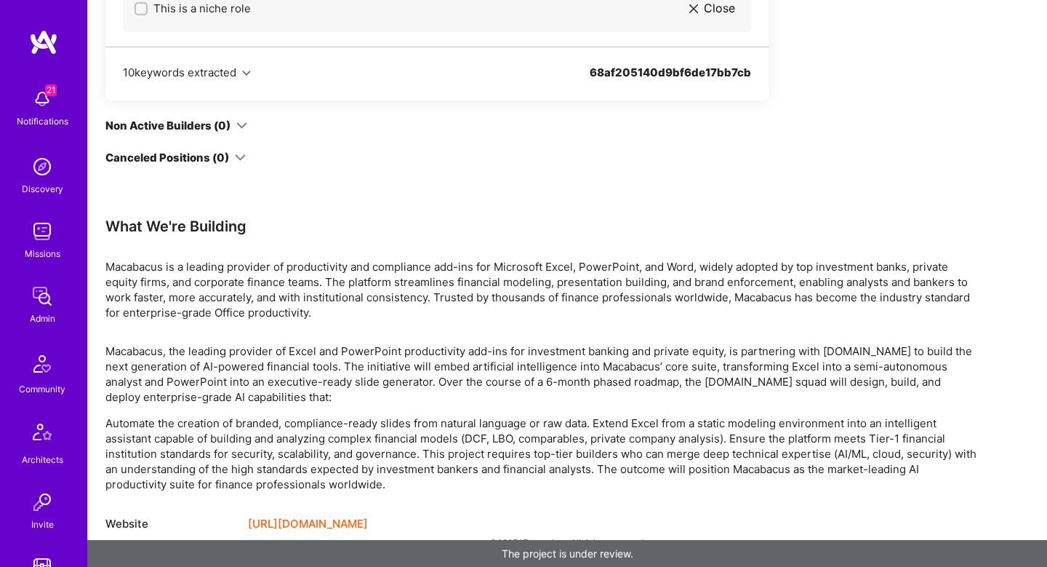
click at [669, 373] on p "Macabacus, the leading provider of Excel and PowerPoint productivity add-ins fo…" at bounding box center [541, 373] width 873 height 61
drag, startPoint x: 700, startPoint y: 367, endPoint x: 845, endPoint y: 368, distance: 144.7
click at [845, 368] on p "Macabacus, the leading provider of Excel and PowerPoint productivity add-ins fo…" at bounding box center [541, 373] width 873 height 61
click at [910, 353] on p "Macabacus, the leading provider of Excel and PowerPoint productivity add-ins fo…" at bounding box center [541, 373] width 873 height 61
click at [196, 386] on p "Macabacus, the leading provider of Excel and PowerPoint productivity add-ins fo…" at bounding box center [541, 373] width 873 height 61
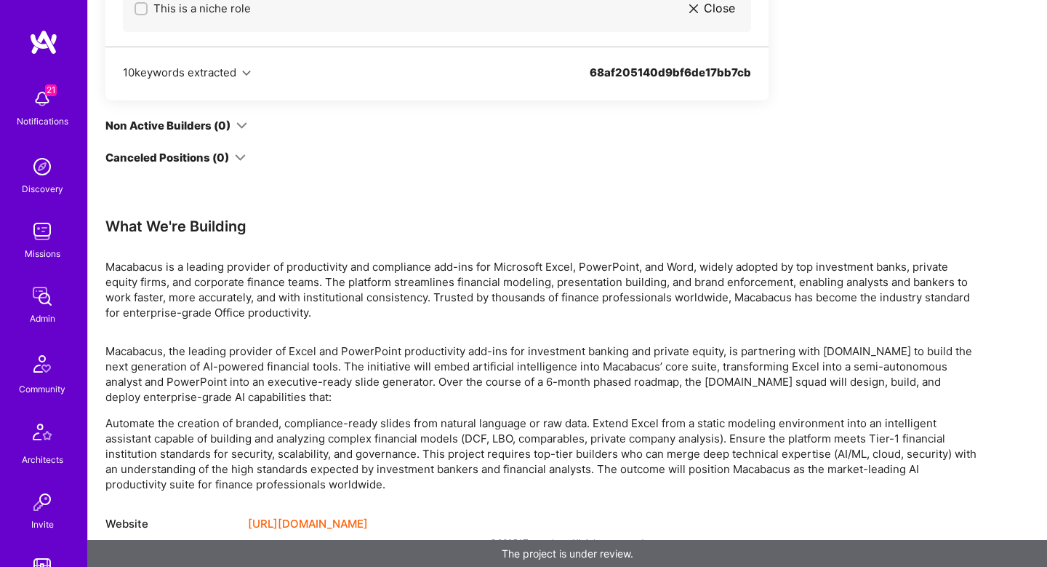
drag, startPoint x: 308, startPoint y: 391, endPoint x: 355, endPoint y: 391, distance: 47.3
click at [355, 391] on p "Macabacus, the leading provider of Excel and PowerPoint productivity add-ins fo…" at bounding box center [541, 373] width 873 height 61
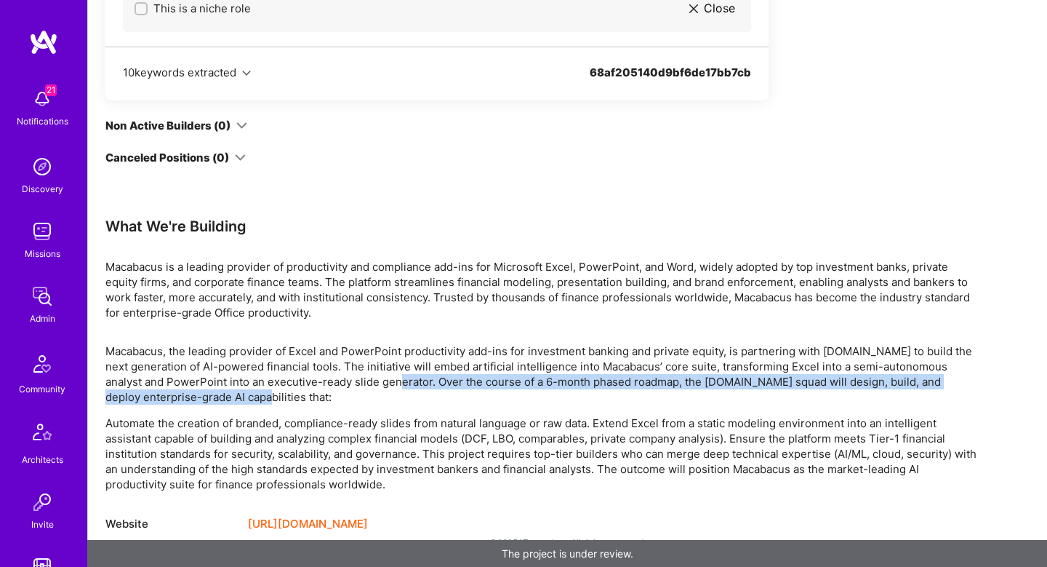
drag, startPoint x: 394, startPoint y: 378, endPoint x: 401, endPoint y: 398, distance: 20.9
click at [401, 398] on p "Macabacus, the leading provider of Excel and PowerPoint productivity add-ins fo…" at bounding box center [541, 373] width 873 height 61
click at [630, 383] on p "Macabacus, the leading provider of Excel and PowerPoint productivity add-ins fo…" at bounding box center [541, 373] width 873 height 61
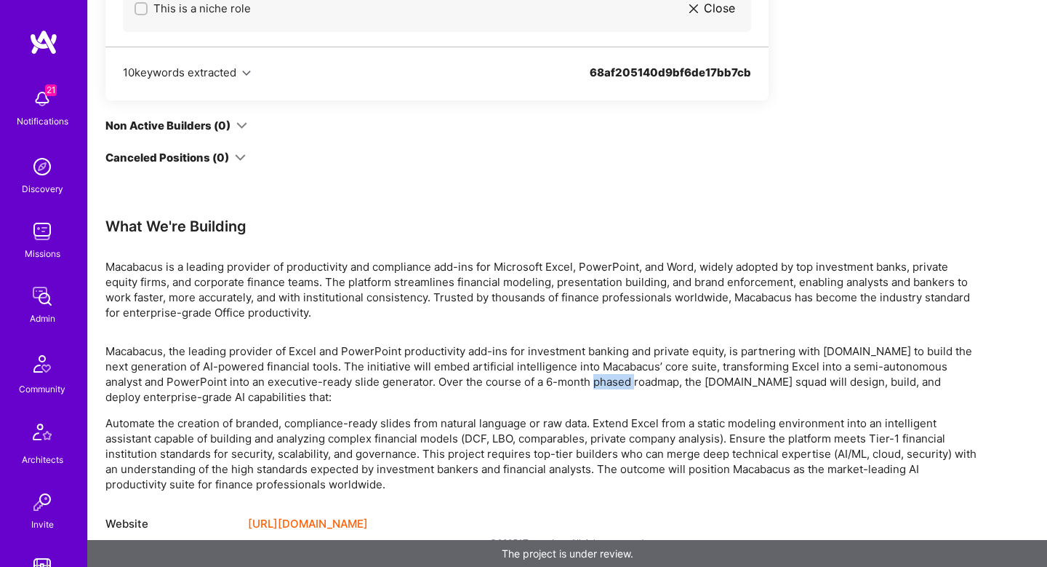
click at [630, 383] on p "Macabacus, the leading provider of Excel and PowerPoint productivity add-ins fo…" at bounding box center [541, 373] width 873 height 61
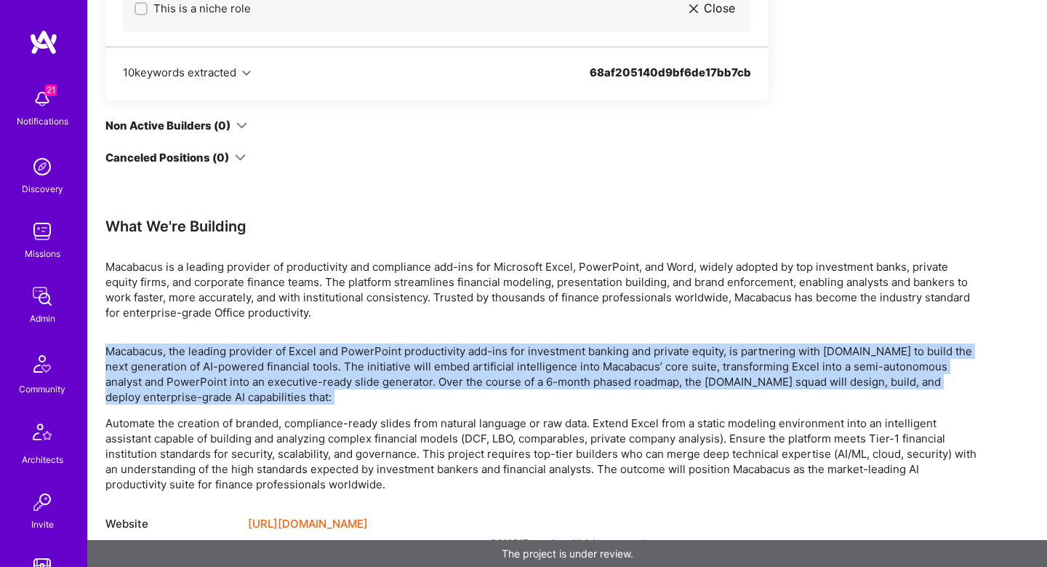
click at [630, 383] on p "Macabacus, the leading provider of Excel and PowerPoint productivity add-ins fo…" at bounding box center [541, 373] width 873 height 61
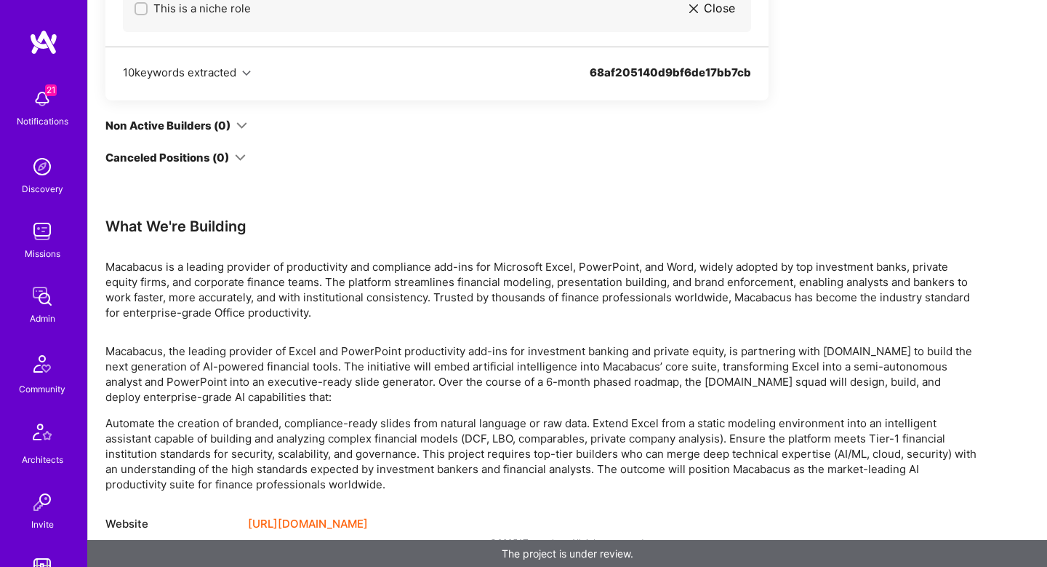
click at [651, 380] on p "Macabacus, the leading provider of Excel and PowerPoint productivity add-ins fo…" at bounding box center [541, 373] width 873 height 61
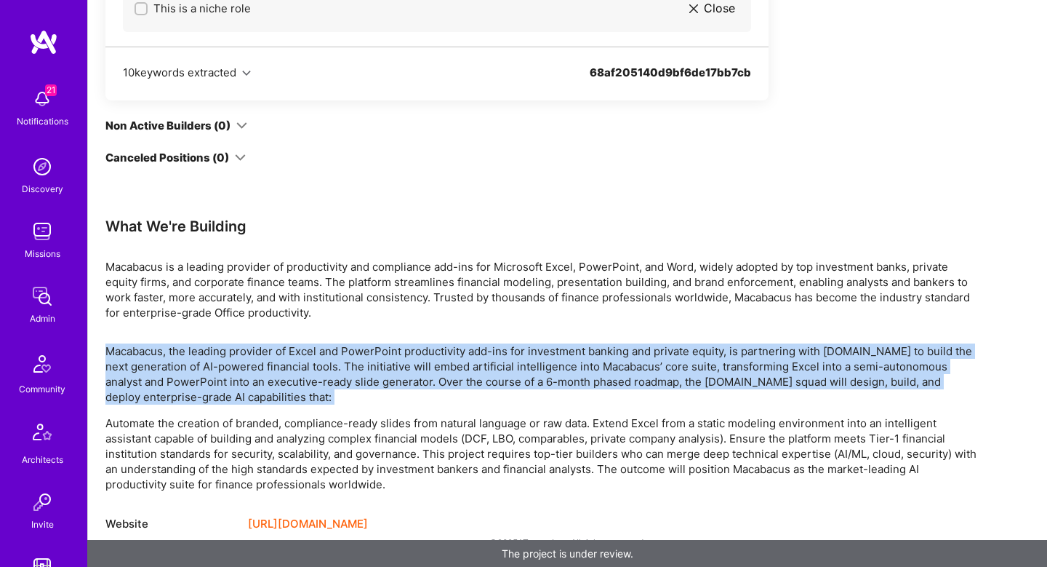
click at [651, 380] on p "Macabacus, the leading provider of Excel and PowerPoint productivity add-ins fo…" at bounding box center [541, 373] width 873 height 61
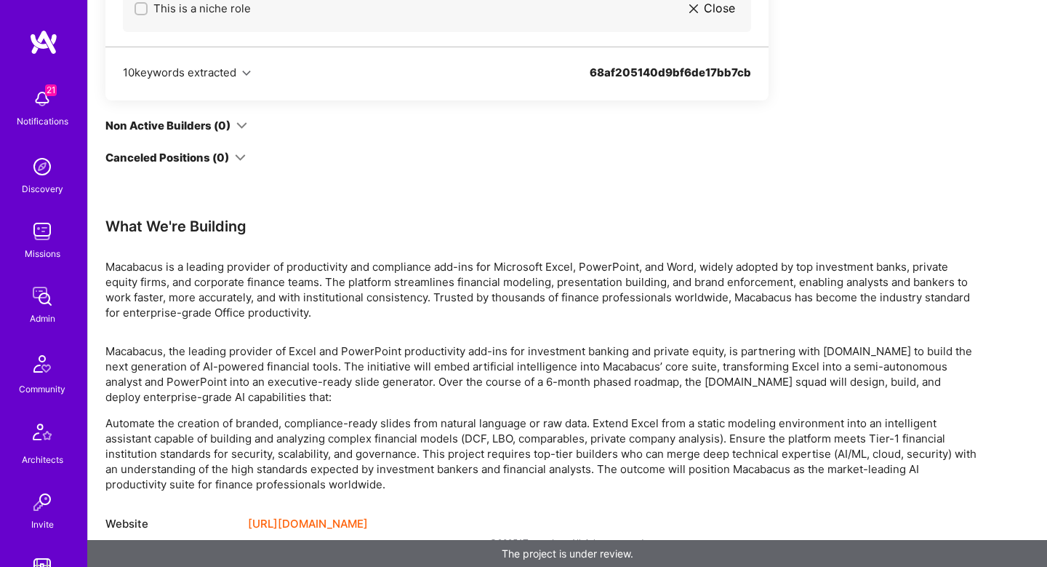
click at [138, 428] on p "Automate the creation of branded, compliance-ready slides from natural language…" at bounding box center [541, 453] width 873 height 76
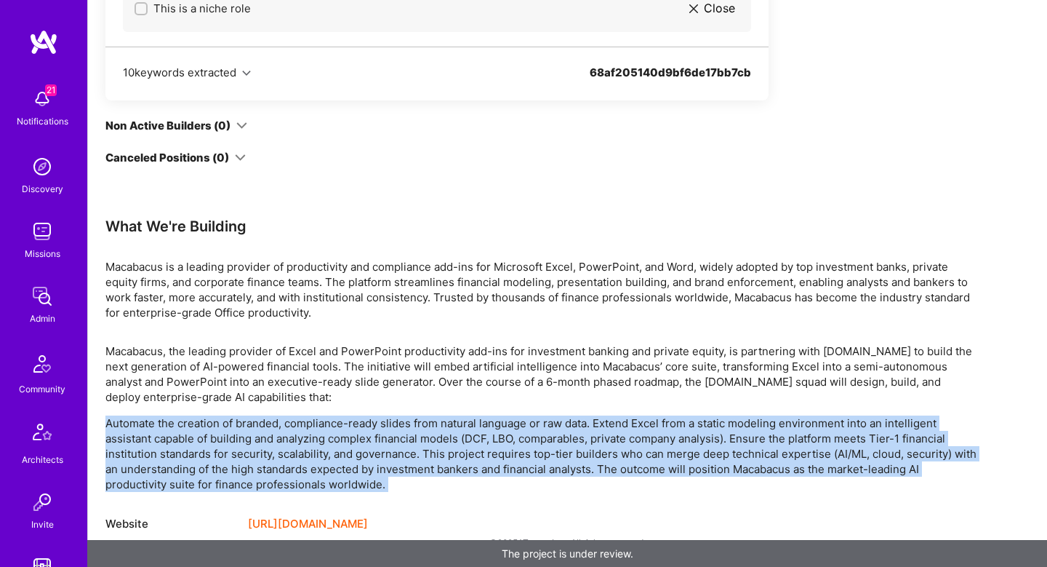
click at [138, 428] on p "Automate the creation of branded, compliance-ready slides from natural language…" at bounding box center [541, 453] width 873 height 76
click at [214, 435] on p "Automate the creation of branded, compliance-ready slides from natural language…" at bounding box center [541, 453] width 873 height 76
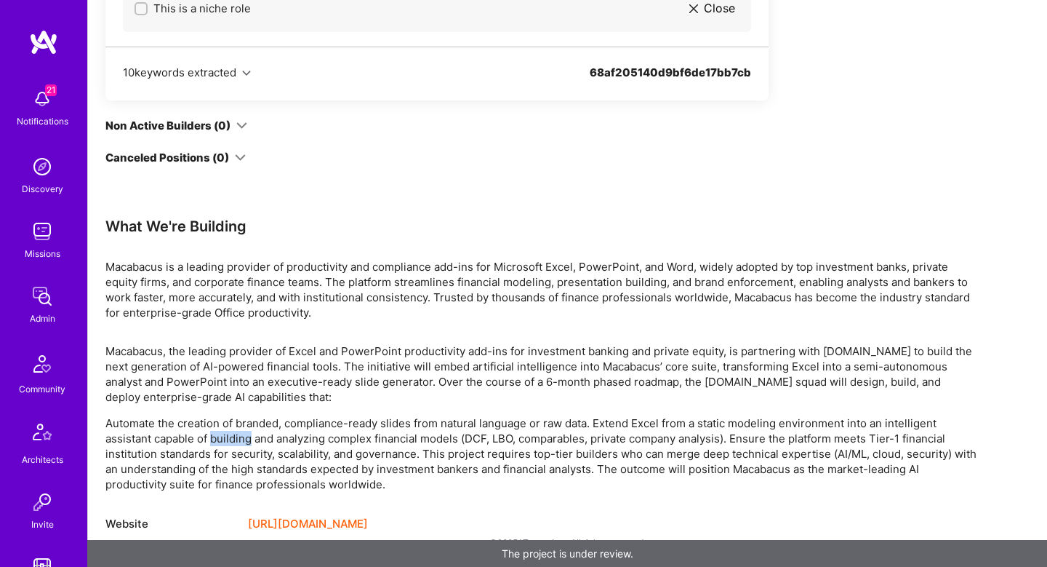
click at [214, 435] on p "Automate the creation of branded, compliance-ready slides from natural language…" at bounding box center [541, 453] width 873 height 76
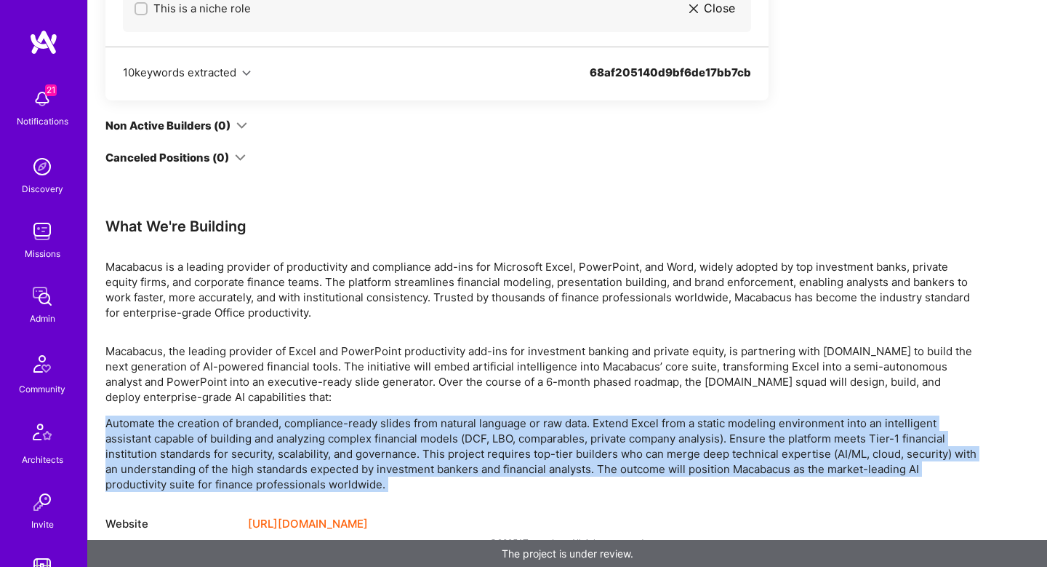
click at [214, 435] on p "Automate the creation of branded, compliance-ready slides from natural language…" at bounding box center [541, 453] width 873 height 76
click at [255, 435] on p "Automate the creation of branded, compliance-ready slides from natural language…" at bounding box center [541, 453] width 873 height 76
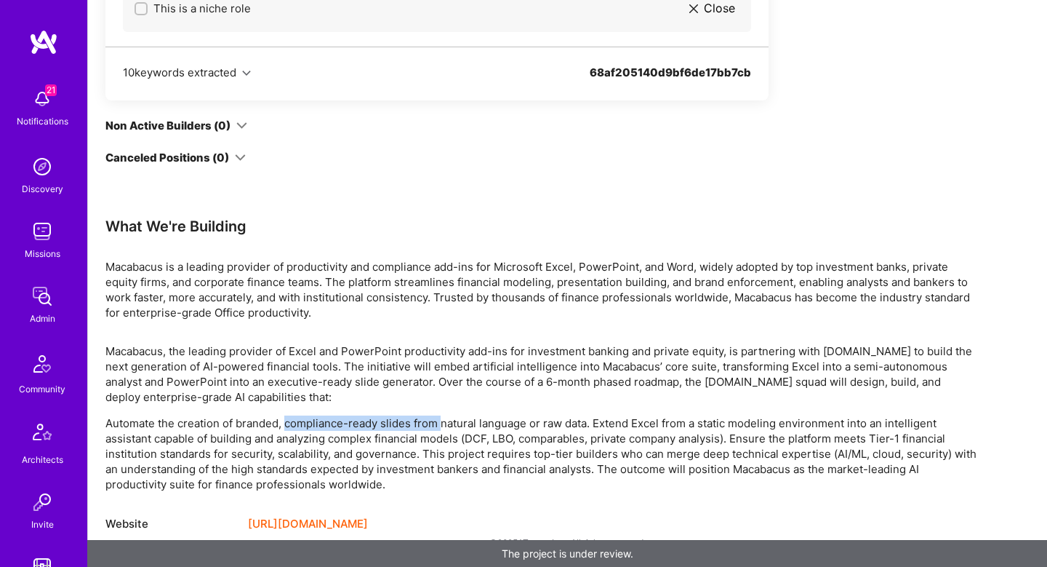
drag, startPoint x: 288, startPoint y: 428, endPoint x: 444, endPoint y: 427, distance: 155.6
click at [444, 427] on p "Automate the creation of branded, compliance-ready slides from natural language…" at bounding box center [541, 453] width 873 height 76
click at [392, 423] on p "Automate the creation of branded, compliance-ready slides from natural language…" at bounding box center [541, 453] width 873 height 76
drag, startPoint x: 392, startPoint y: 423, endPoint x: 593, endPoint y: 417, distance: 200.8
click at [593, 417] on p "Automate the creation of branded, compliance-ready slides from natural language…" at bounding box center [541, 453] width 873 height 76
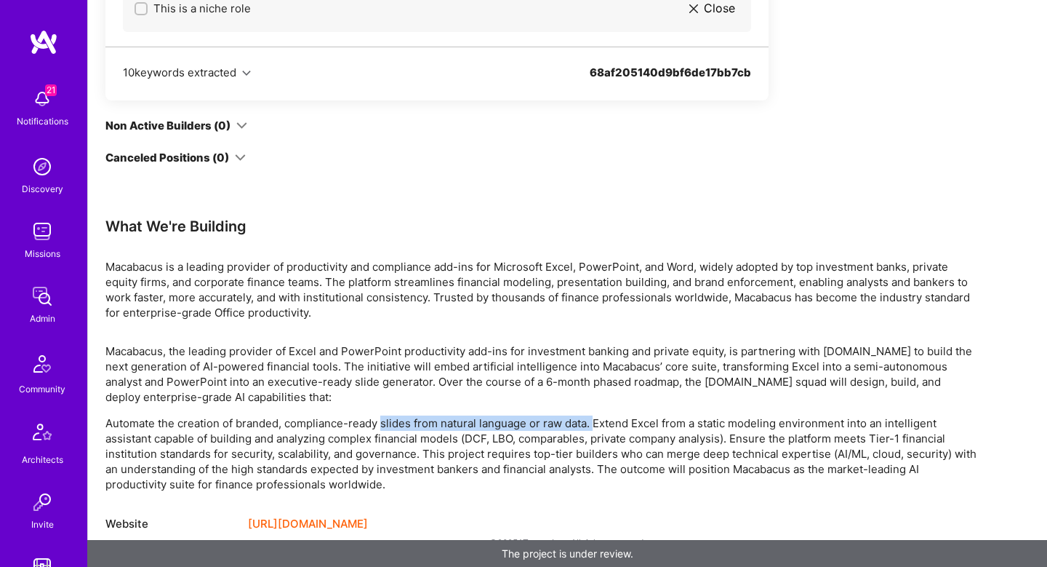
click at [593, 417] on p "Automate the creation of branded, compliance-ready slides from natural language…" at bounding box center [541, 453] width 873 height 76
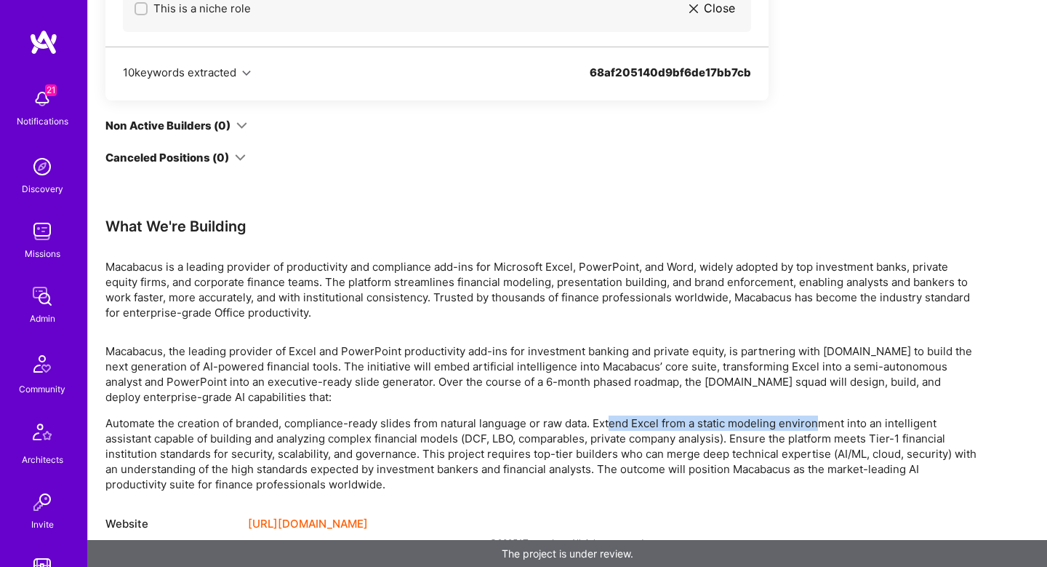
drag, startPoint x: 614, startPoint y: 423, endPoint x: 823, endPoint y: 423, distance: 209.5
click at [823, 423] on p "Automate the creation of branded, compliance-ready slides from natural language…" at bounding box center [541, 453] width 873 height 76
click at [726, 423] on p "Automate the creation of branded, compliance-ready slides from natural language…" at bounding box center [541, 453] width 873 height 76
drag, startPoint x: 726, startPoint y: 423, endPoint x: 943, endPoint y: 422, distance: 217.5
click at [943, 422] on p "Automate the creation of branded, compliance-ready slides from natural language…" at bounding box center [541, 453] width 873 height 76
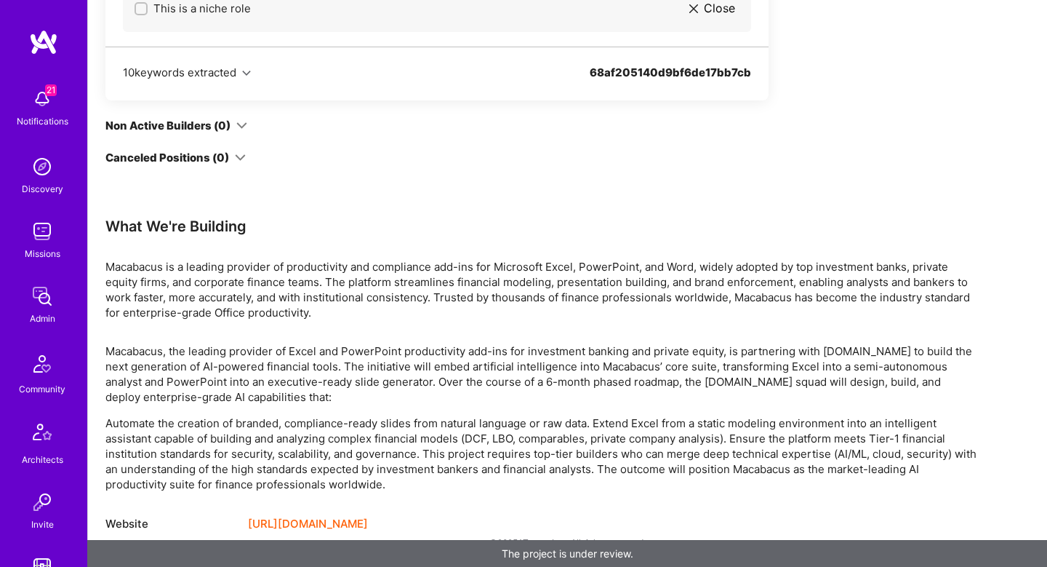
click at [154, 439] on p "Automate the creation of branded, compliance-ready slides from natural language…" at bounding box center [541, 453] width 873 height 76
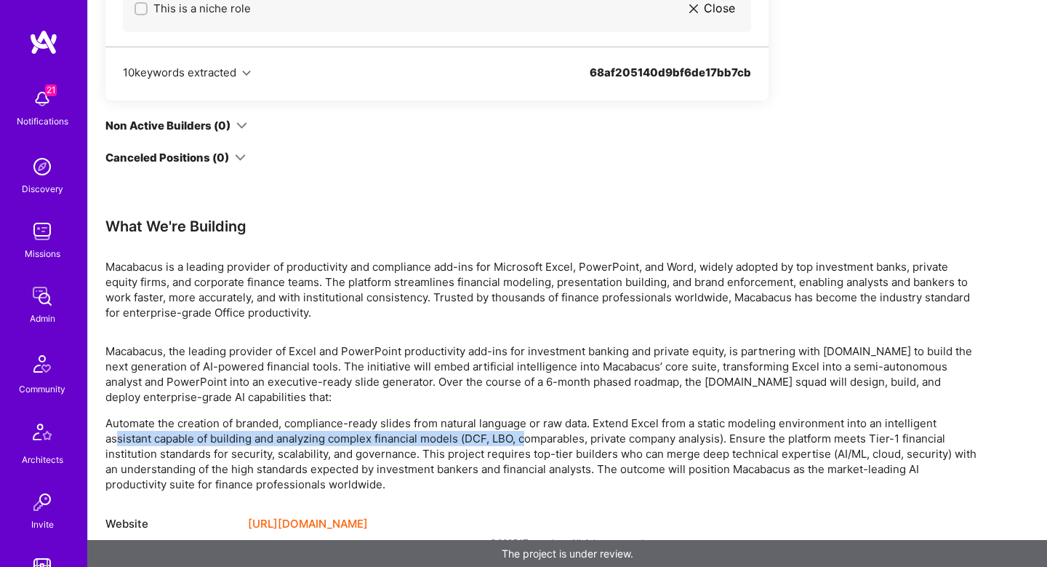
drag, startPoint x: 115, startPoint y: 431, endPoint x: 528, endPoint y: 443, distance: 413.3
click at [528, 444] on p "Automate the creation of branded, compliance-ready slides from natural language…" at bounding box center [541, 453] width 873 height 76
click at [528, 443] on p "Automate the creation of branded, compliance-ready slides from natural language…" at bounding box center [541, 453] width 873 height 76
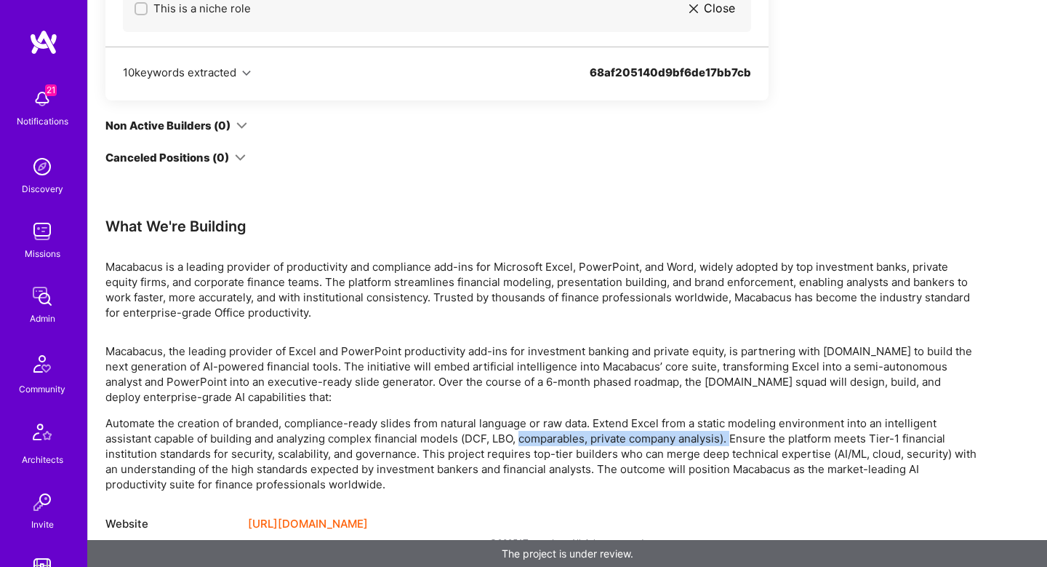
drag, startPoint x: 524, startPoint y: 443, endPoint x: 734, endPoint y: 442, distance: 209.5
click at [734, 442] on p "Automate the creation of branded, compliance-ready slides from natural language…" at bounding box center [541, 453] width 873 height 76
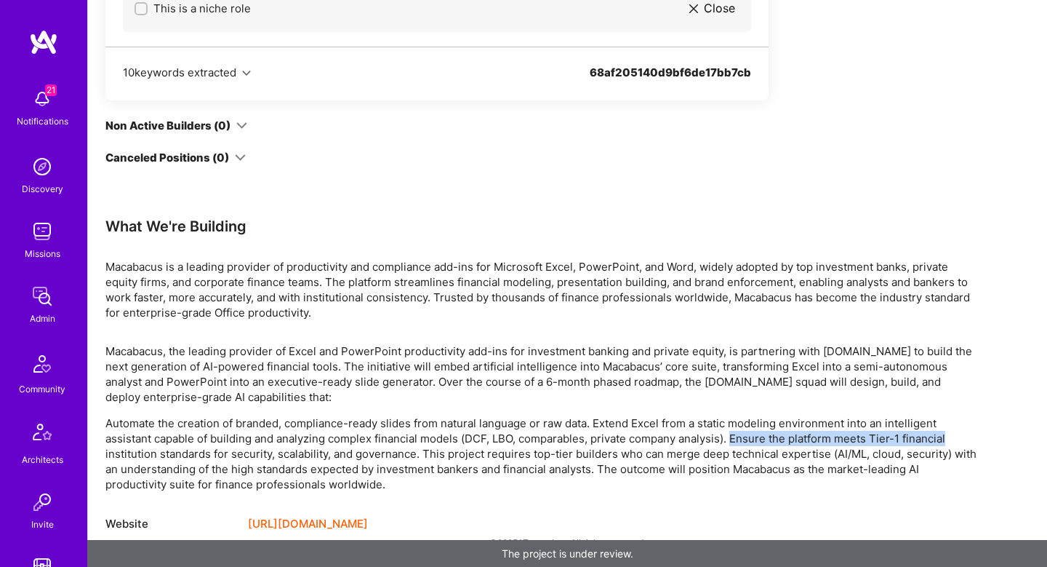
drag, startPoint x: 734, startPoint y: 442, endPoint x: 907, endPoint y: 436, distance: 173.2
click at [907, 436] on p "Automate the creation of branded, compliance-ready slides from natural language…" at bounding box center [541, 453] width 873 height 76
click at [135, 454] on p "Automate the creation of branded, compliance-ready slides from natural language…" at bounding box center [541, 453] width 873 height 76
click at [194, 457] on p "Automate the creation of branded, compliance-ready slides from natural language…" at bounding box center [541, 453] width 873 height 76
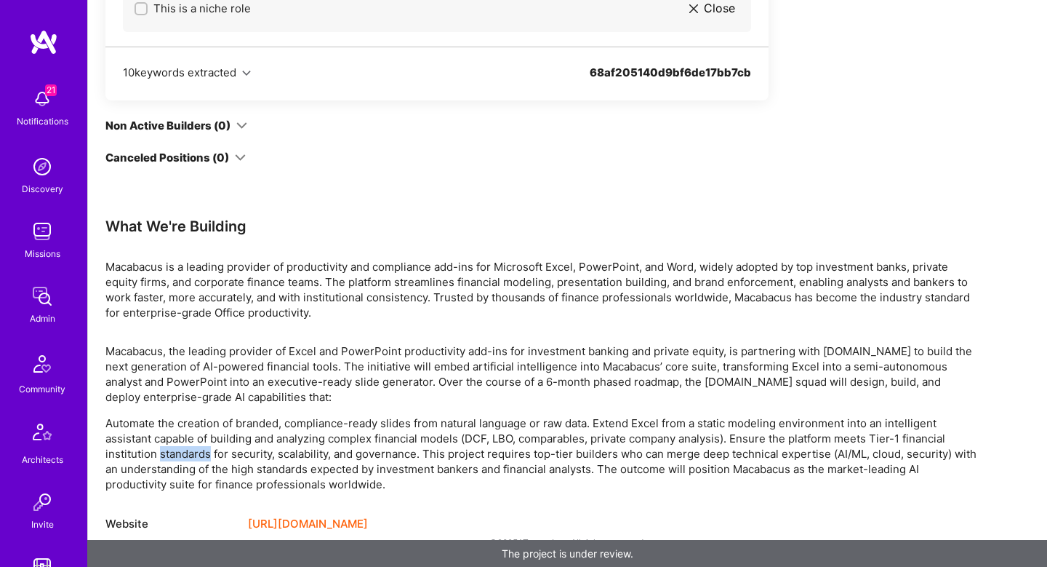
click at [194, 457] on p "Automate the creation of branded, compliance-ready slides from natural language…" at bounding box center [541, 453] width 873 height 76
click at [352, 459] on p "Automate the creation of branded, compliance-ready slides from natural language…" at bounding box center [541, 453] width 873 height 76
click at [448, 454] on p "Automate the creation of branded, compliance-ready slides from natural language…" at bounding box center [541, 453] width 873 height 76
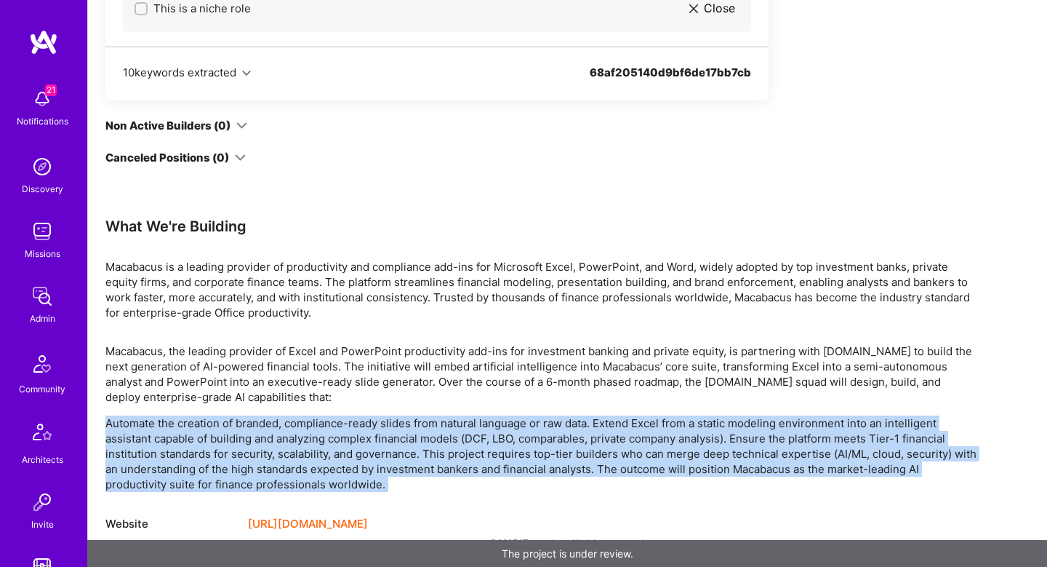
click at [448, 454] on p "Automate the creation of branded, compliance-ready slides from natural language…" at bounding box center [541, 453] width 873 height 76
click at [598, 454] on p "Automate the creation of branded, compliance-ready slides from natural language…" at bounding box center [541, 453] width 873 height 76
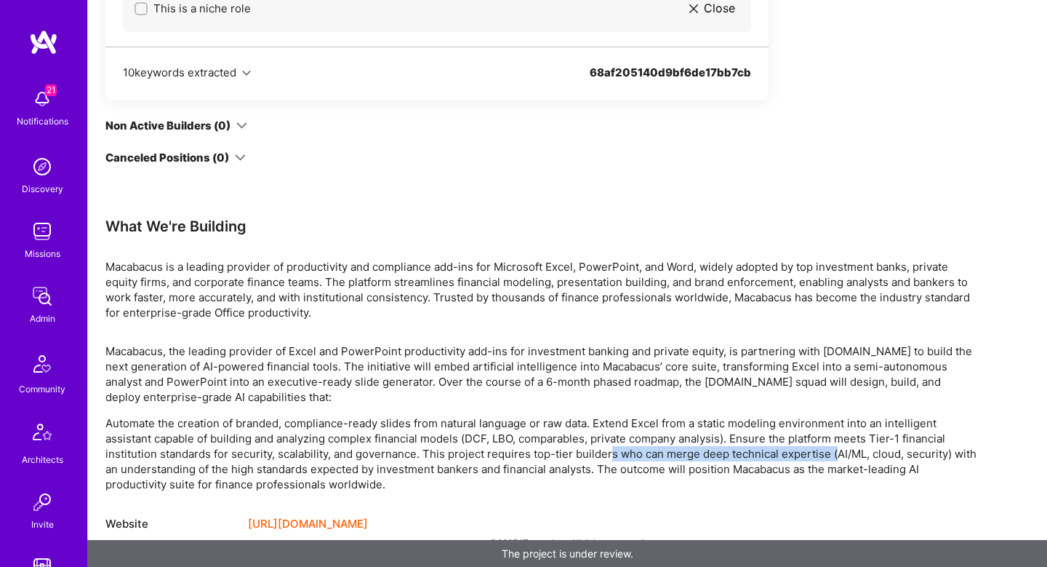
drag, startPoint x: 612, startPoint y: 454, endPoint x: 835, endPoint y: 454, distance: 222.5
click at [835, 454] on p "Automate the creation of branded, compliance-ready slides from natural language…" at bounding box center [541, 453] width 873 height 76
click at [716, 460] on p "Automate the creation of branded, compliance-ready slides from natural language…" at bounding box center [541, 453] width 873 height 76
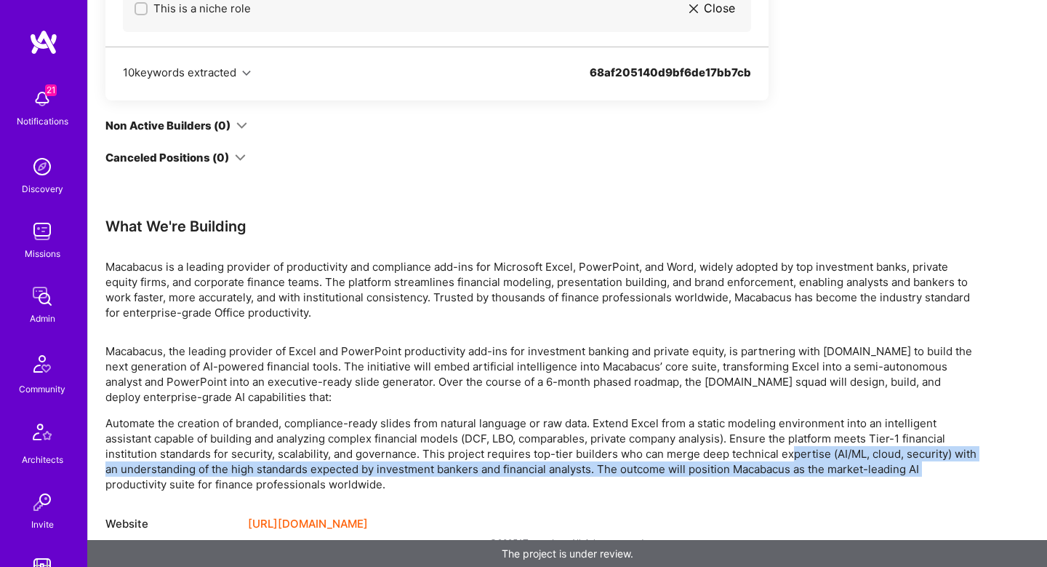
drag, startPoint x: 793, startPoint y: 459, endPoint x: 81, endPoint y: 487, distance: 712.5
click at [171, 474] on p "Automate the creation of branded, compliance-ready slides from natural language…" at bounding box center [541, 453] width 873 height 76
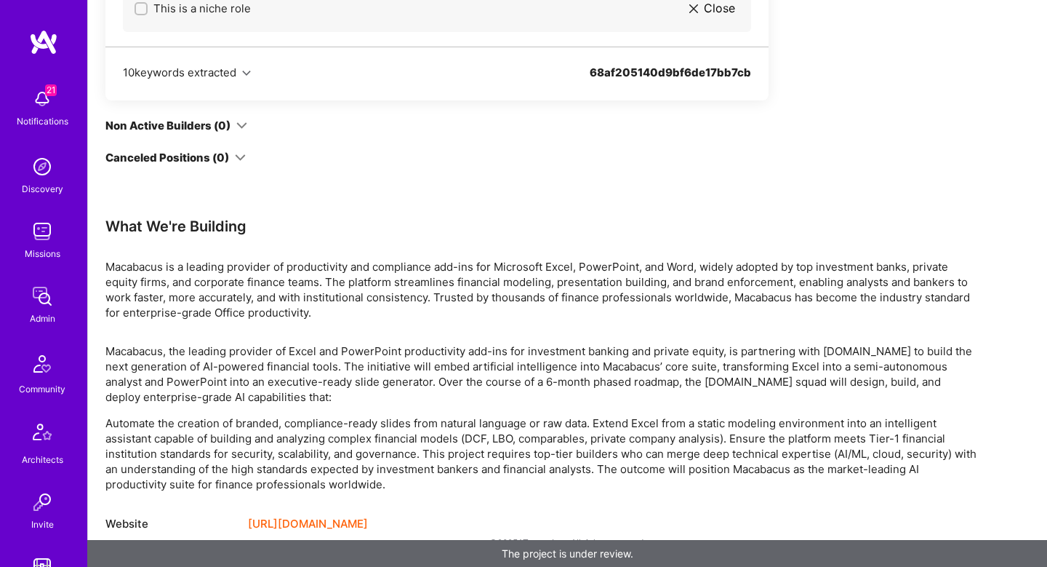
click at [167, 471] on p "Automate the creation of branded, compliance-ready slides from natural language…" at bounding box center [541, 453] width 873 height 76
click at [263, 461] on p "Automate the creation of branded, compliance-ready slides from natural language…" at bounding box center [541, 453] width 873 height 76
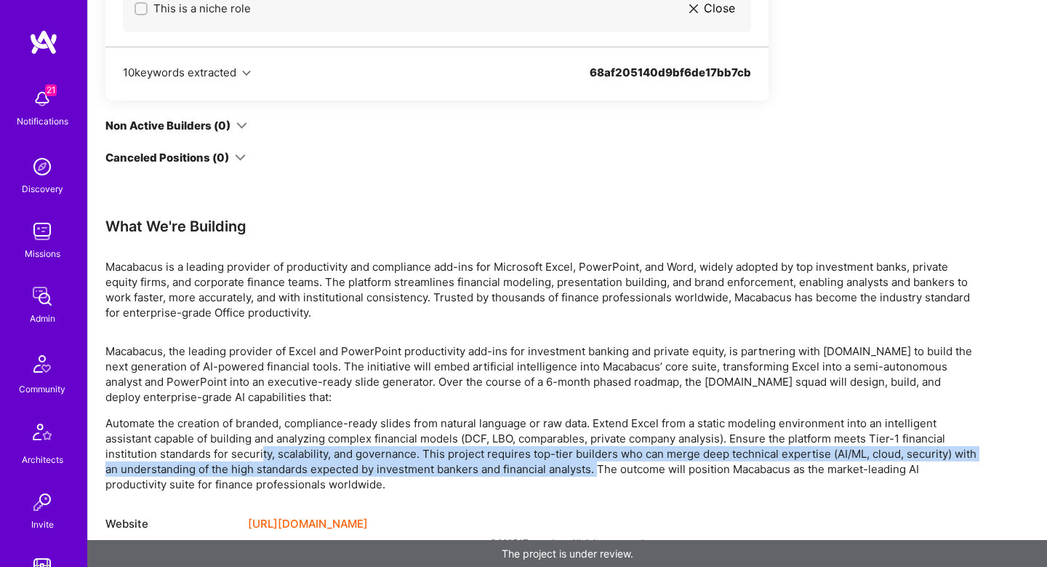
drag, startPoint x: 263, startPoint y: 460, endPoint x: 601, endPoint y: 463, distance: 338.2
click at [602, 463] on p "Automate the creation of branded, compliance-ready slides from natural language…" at bounding box center [541, 453] width 873 height 76
click at [601, 463] on p "Automate the creation of branded, compliance-ready slides from natural language…" at bounding box center [541, 453] width 873 height 76
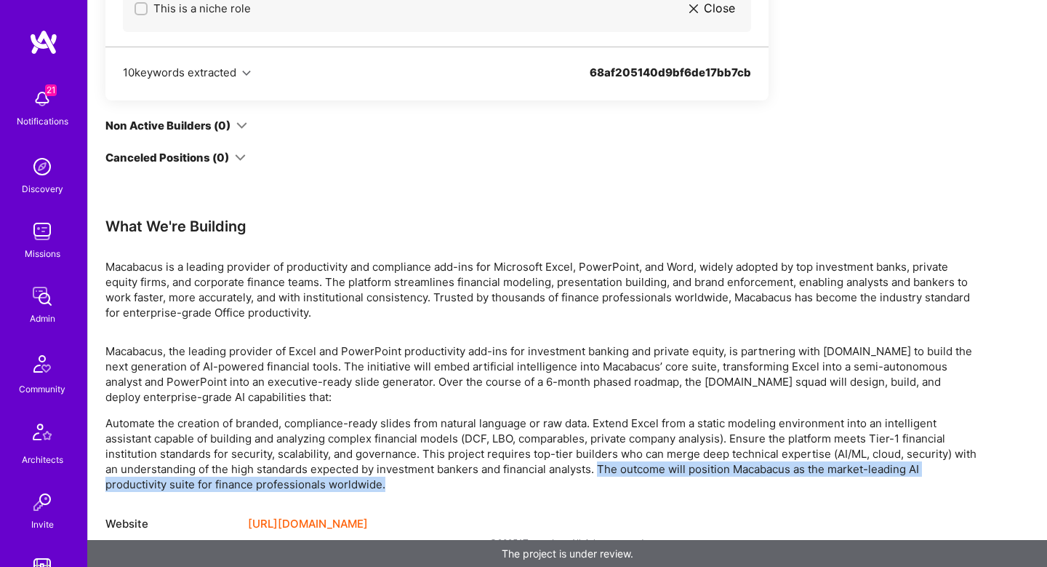
drag, startPoint x: 600, startPoint y: 473, endPoint x: 648, endPoint y: 479, distance: 48.4
click at [648, 479] on p "Automate the creation of branded, compliance-ready slides from natural language…" at bounding box center [541, 453] width 873 height 76
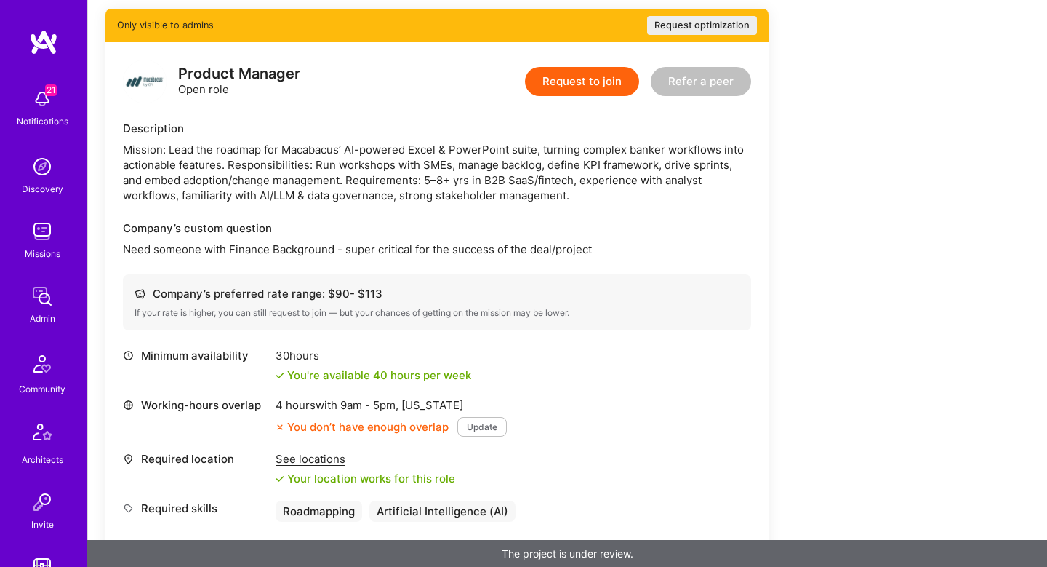
scroll to position [303, 0]
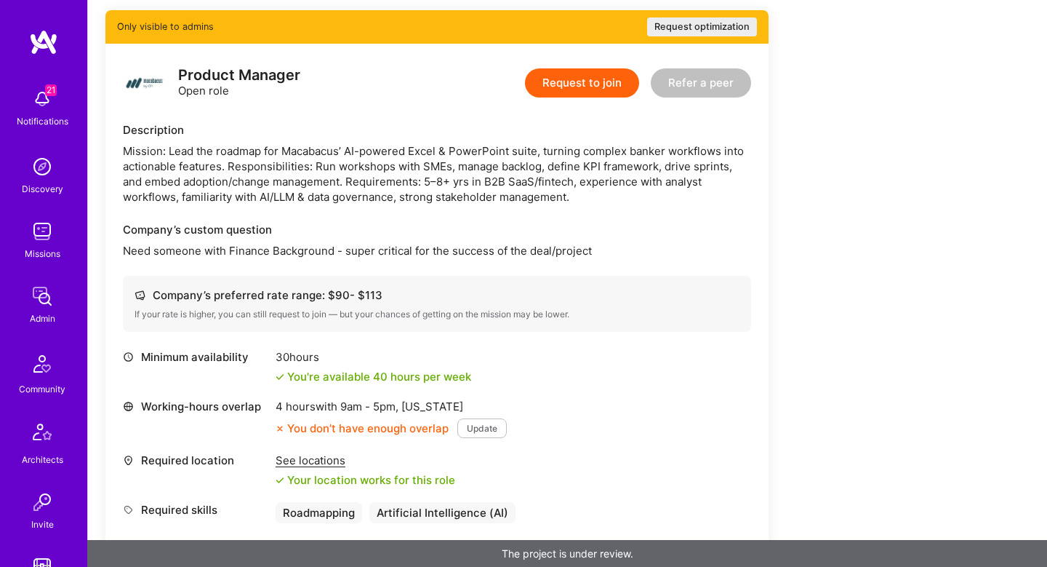
click at [194, 252] on p "Need someone with Finance Background - super critical for the success of the de…" at bounding box center [437, 250] width 628 height 15
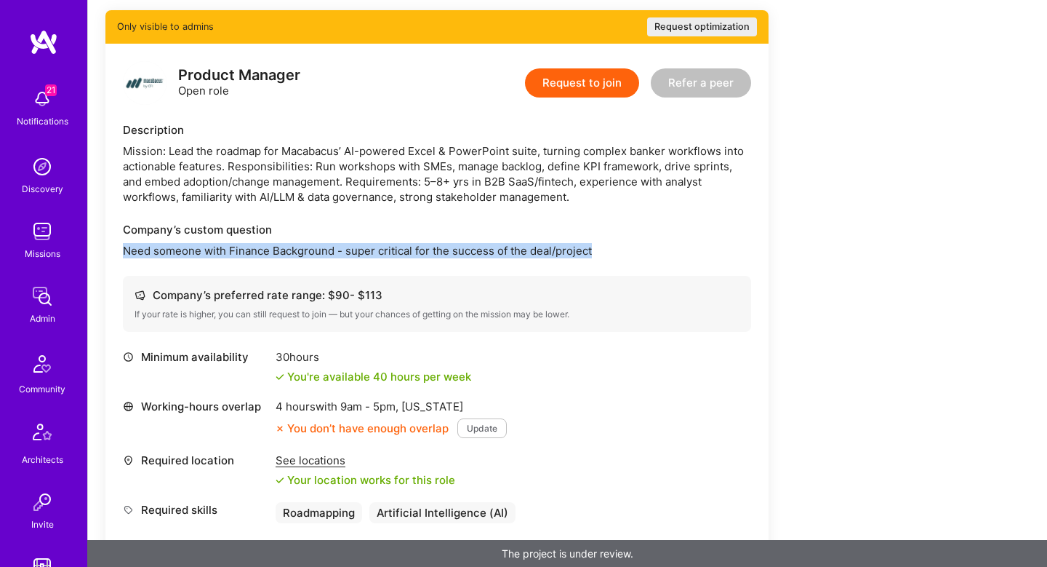
click at [194, 252] on p "Need someone with Finance Background - super critical for the success of the de…" at bounding box center [437, 250] width 628 height 15
click at [234, 252] on p "Need someone with Finance Background - super critical for the success of the de…" at bounding box center [437, 250] width 628 height 15
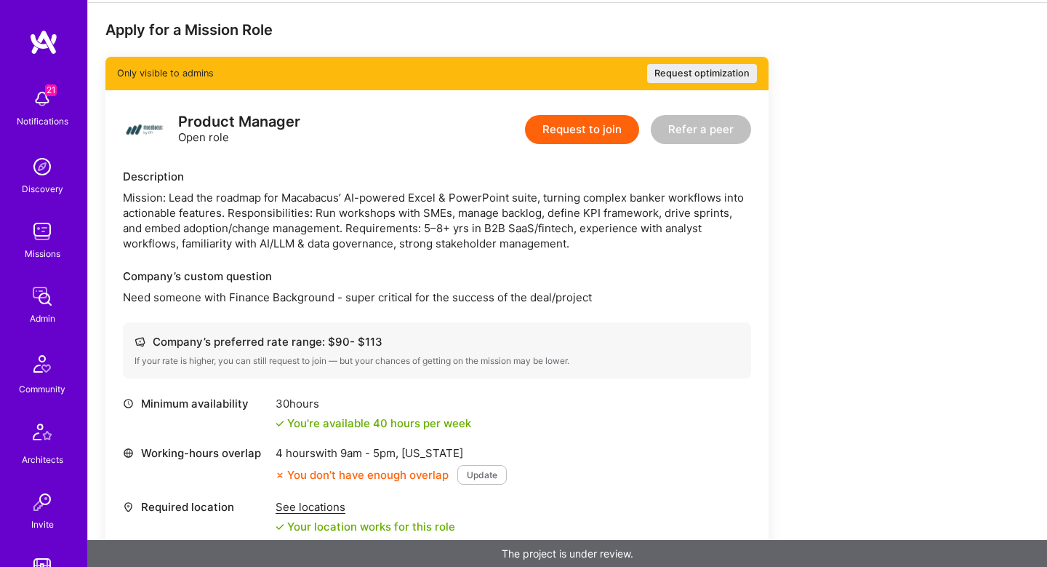
scroll to position [0, 0]
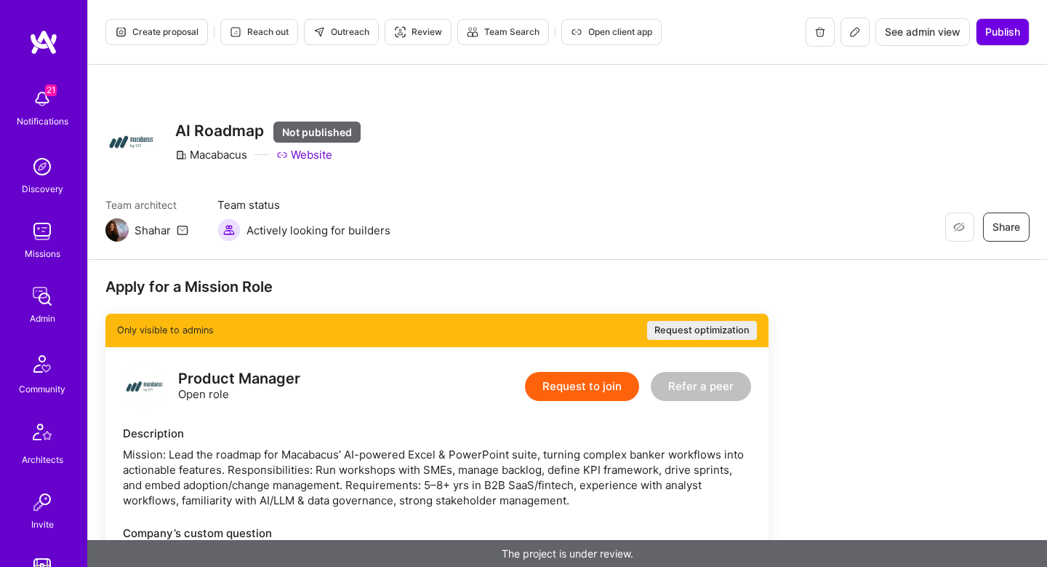
click at [612, 31] on span "Open client app" at bounding box center [611, 31] width 81 height 13
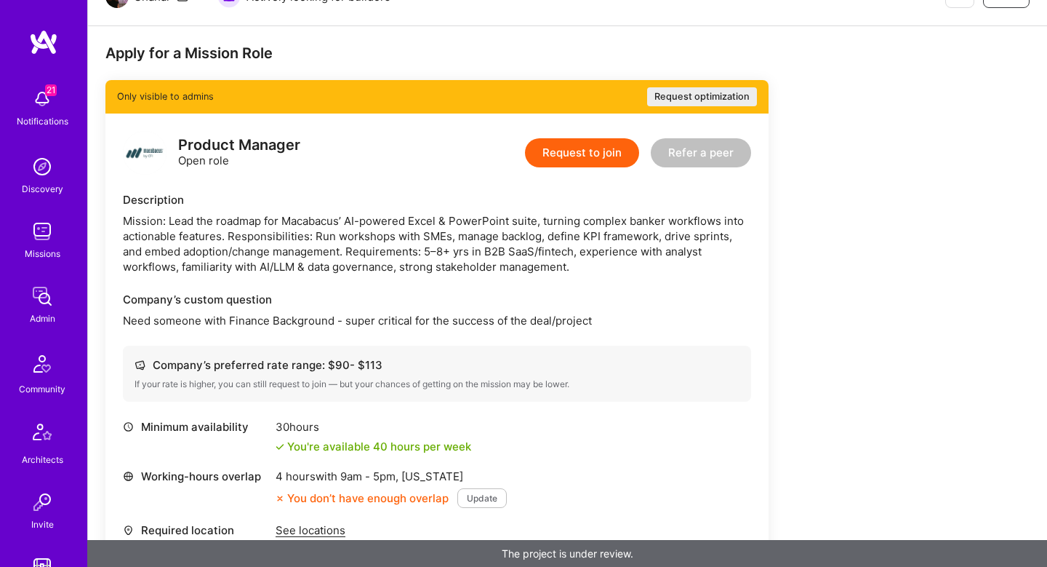
scroll to position [524, 0]
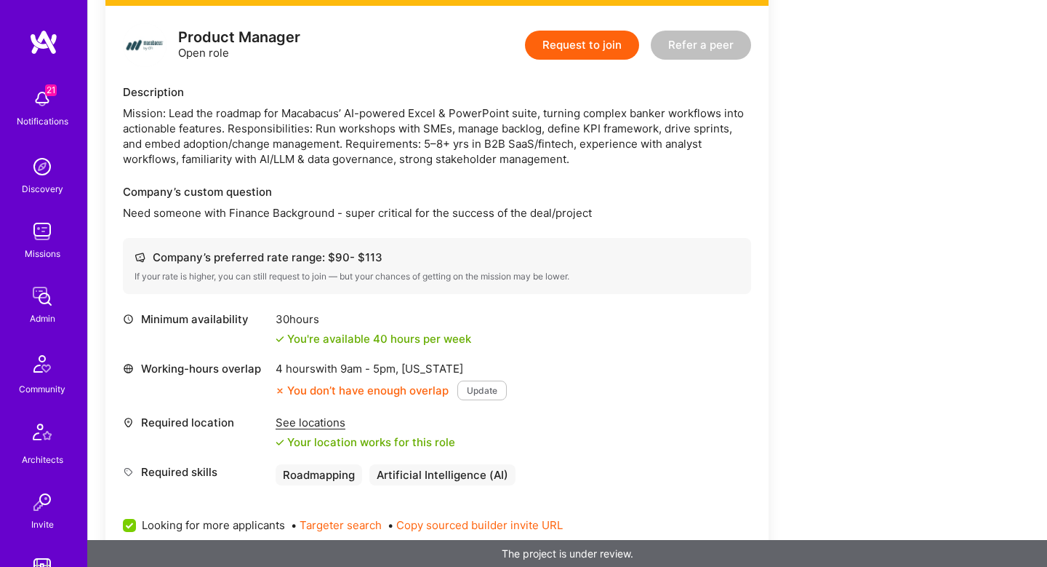
scroll to position [348, 0]
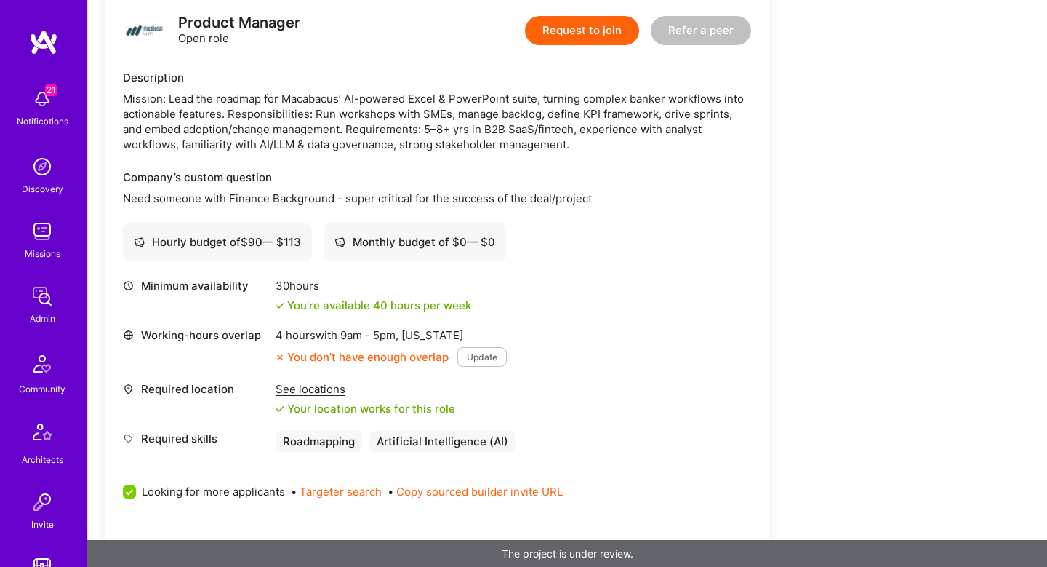
scroll to position [355, 0]
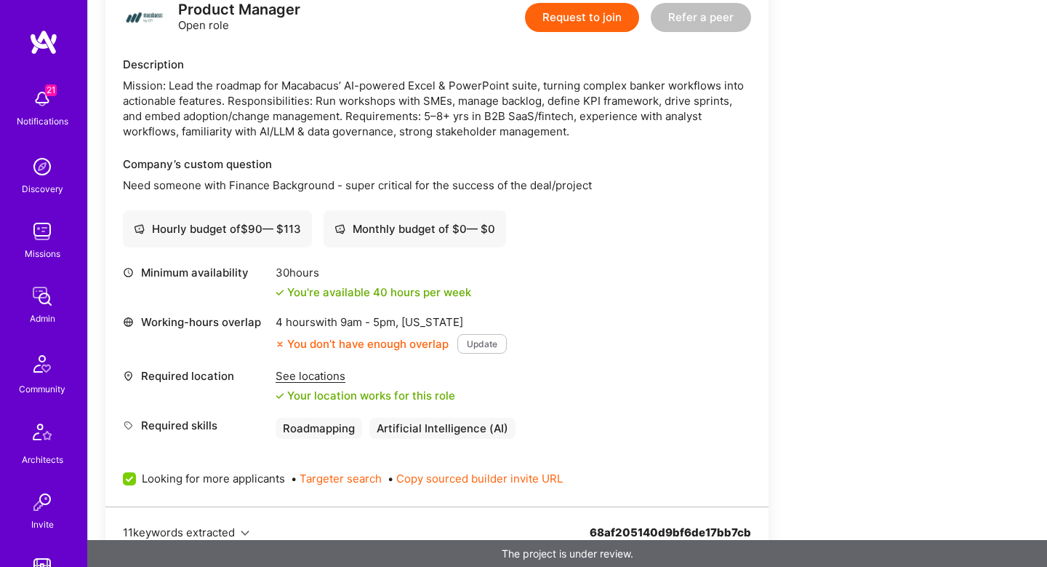
scroll to position [370, 0]
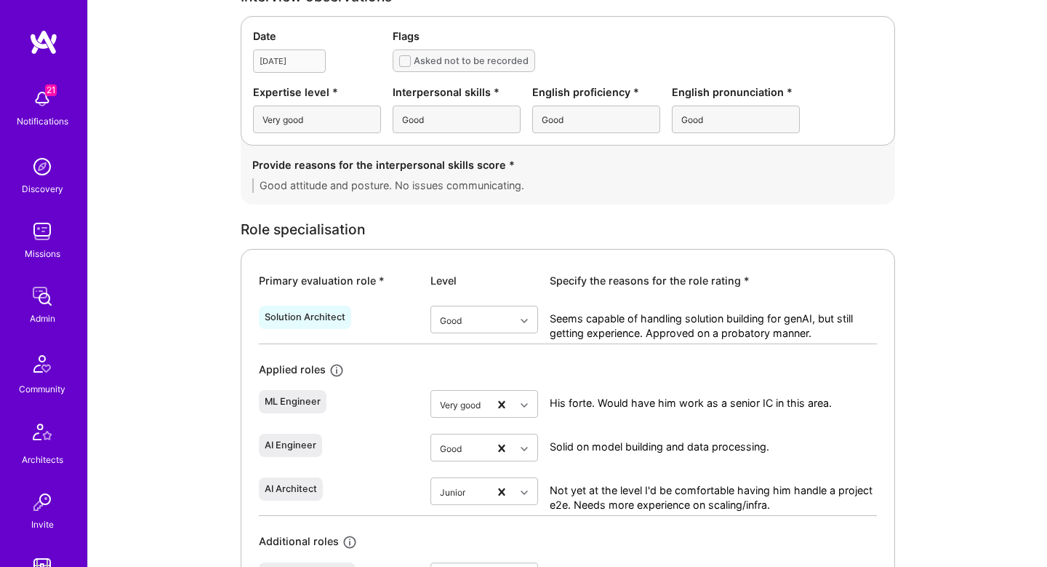
scroll to position [452, 0]
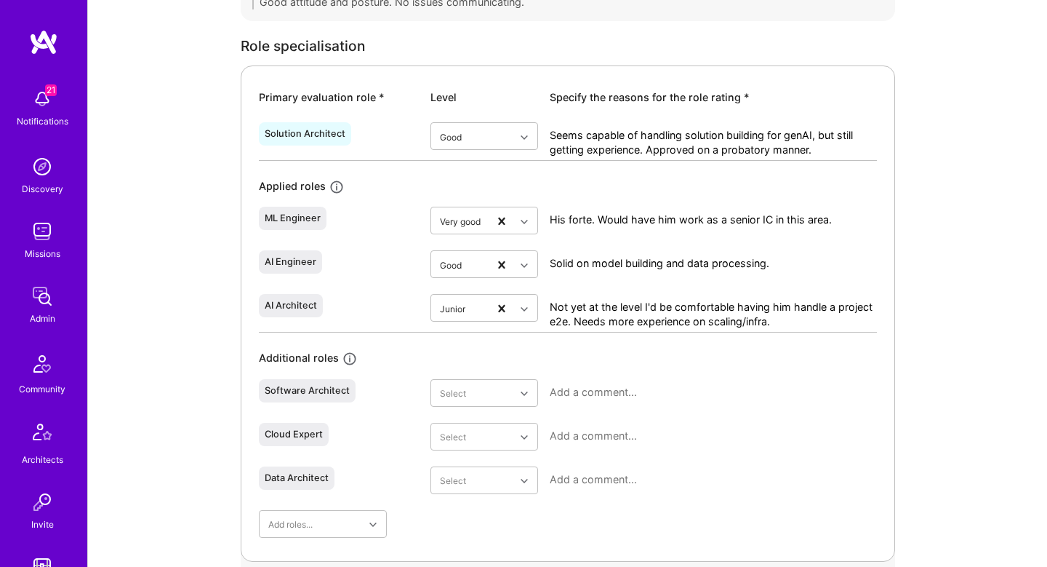
scroll to position [631, 0]
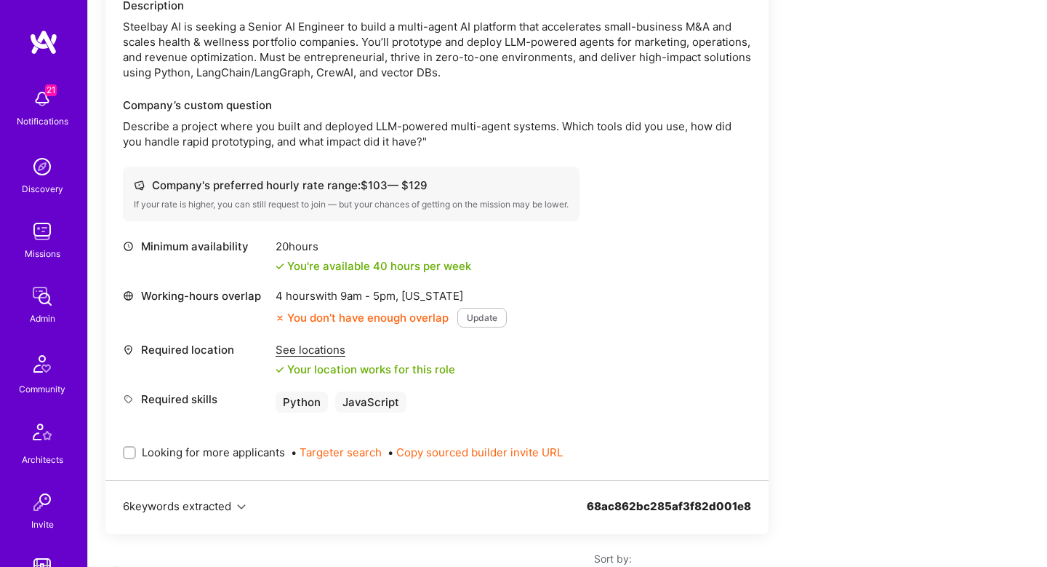
scroll to position [287, 0]
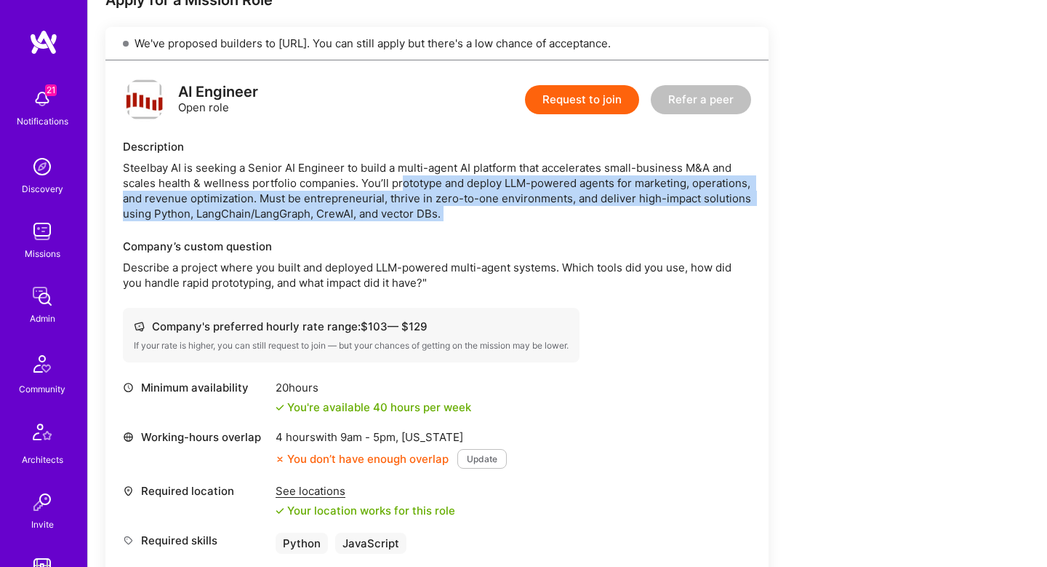
drag, startPoint x: 399, startPoint y: 180, endPoint x: 408, endPoint y: 227, distance: 48.2
click at [408, 227] on div "AI Engineer Open role Request to join Refer a peer Description Steelbay AI is s…" at bounding box center [436, 340] width 663 height 561
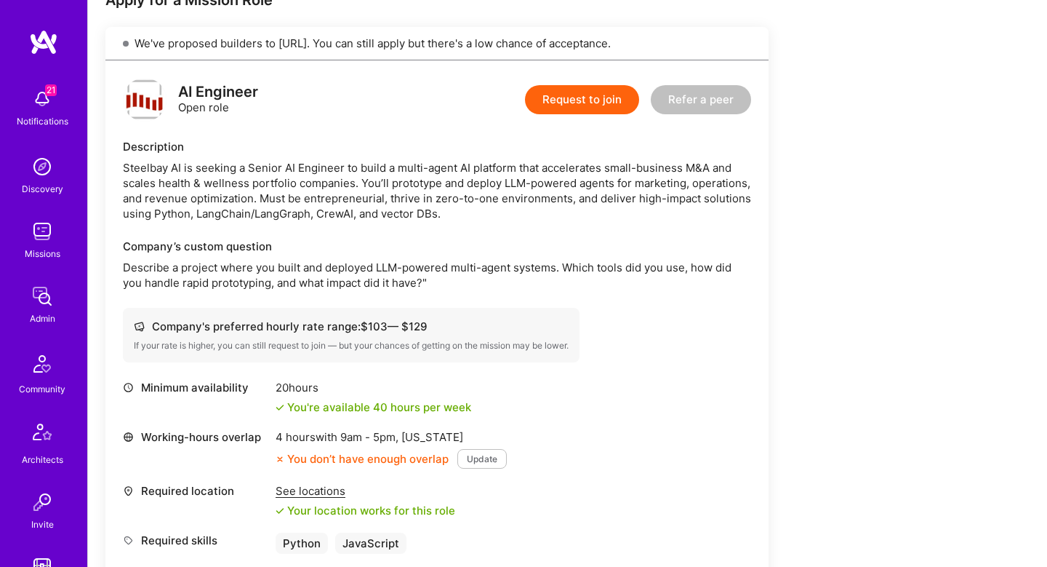
click at [393, 265] on p "Describe a project where you built and deployed LLM-powered multi-agent systems…" at bounding box center [437, 275] width 628 height 31
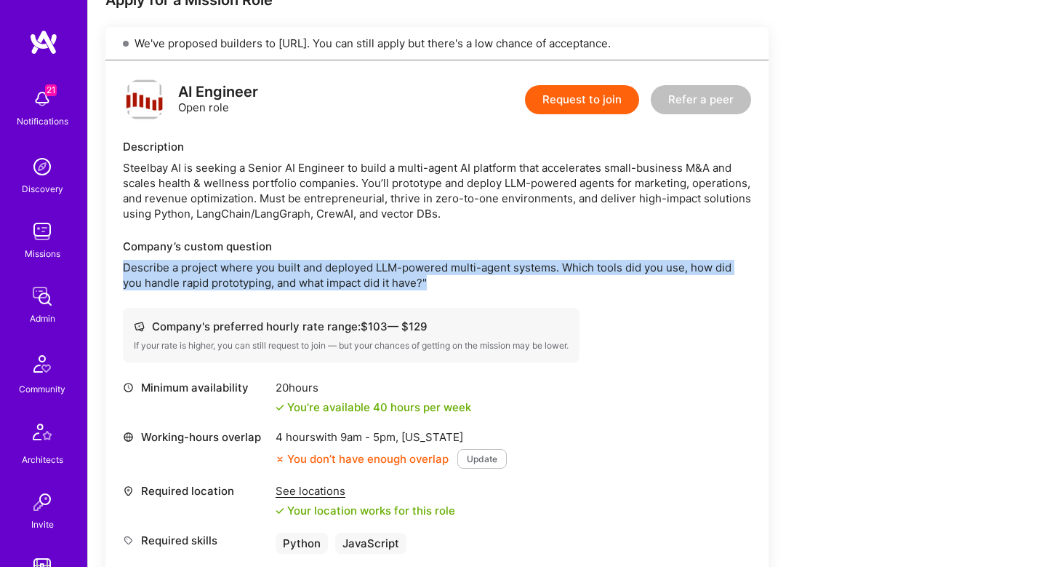
click at [393, 265] on p "Describe a project where you built and deployed LLM-powered multi-agent systems…" at bounding box center [437, 275] width 628 height 31
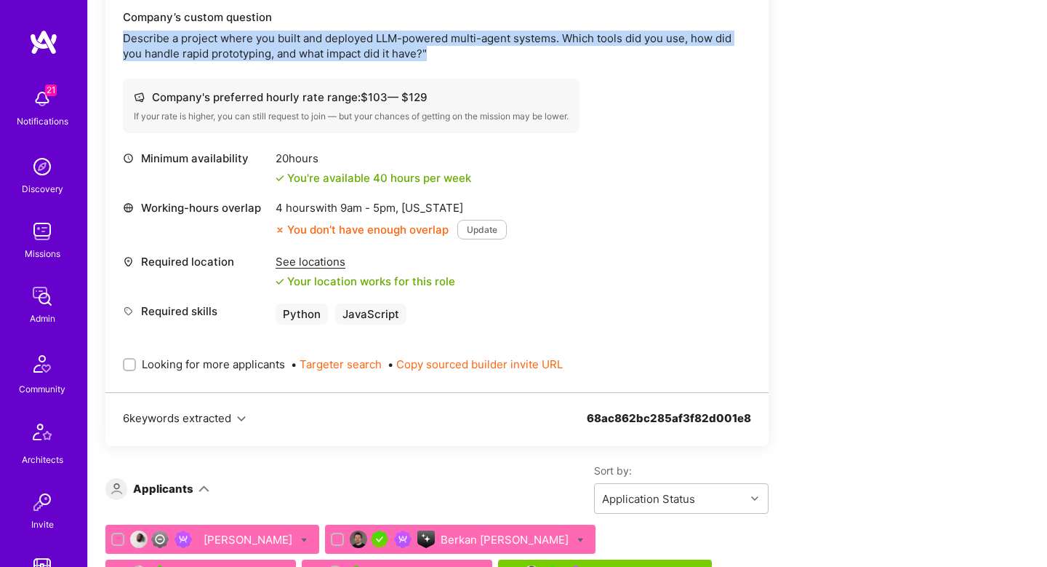
scroll to position [520, 0]
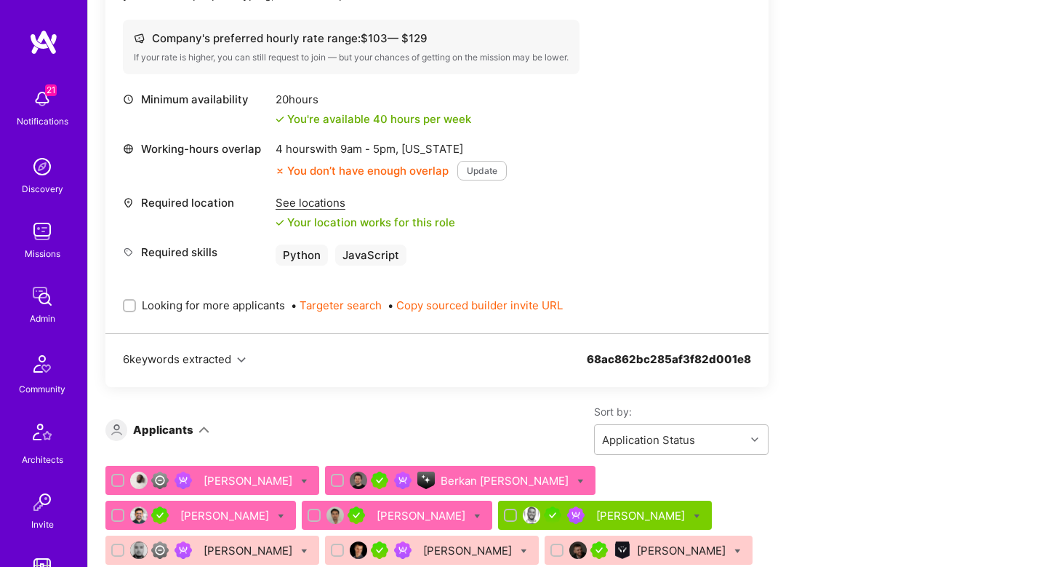
scroll to position [574, 0]
click at [122, 305] on div "AI Engineer Open role Request to join Refer a peer Description Steelbay AI is s…" at bounding box center [436, 53] width 663 height 561
click at [132, 311] on div at bounding box center [129, 306] width 13 height 13
click at [132, 311] on input "Looking for more applicants" at bounding box center [131, 307] width 10 height 10
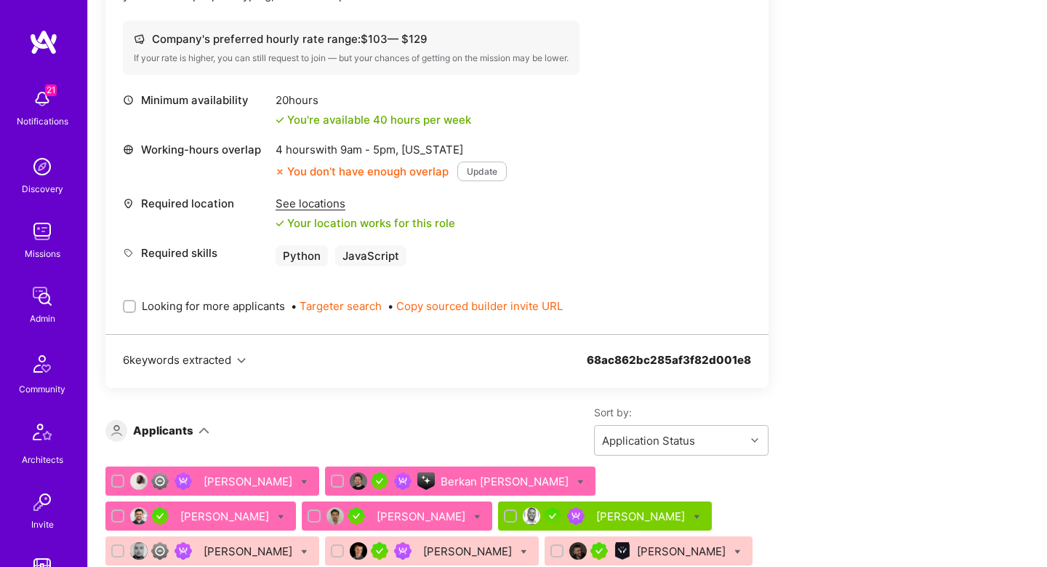
click at [129, 305] on input "Looking for more applicants" at bounding box center [131, 306] width 10 height 10
checkbox input "true"
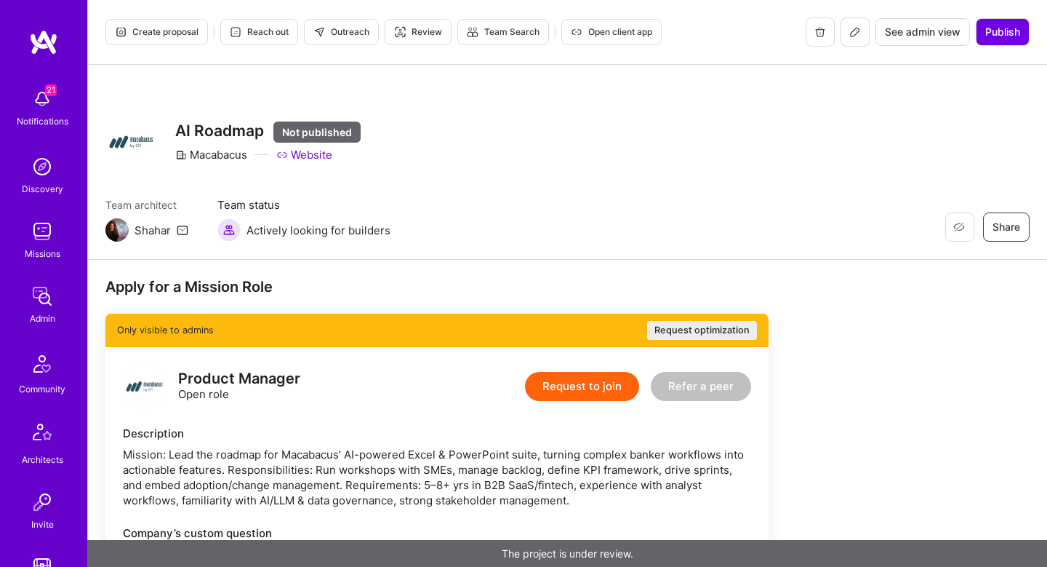
click at [846, 42] on button at bounding box center [855, 31] width 29 height 29
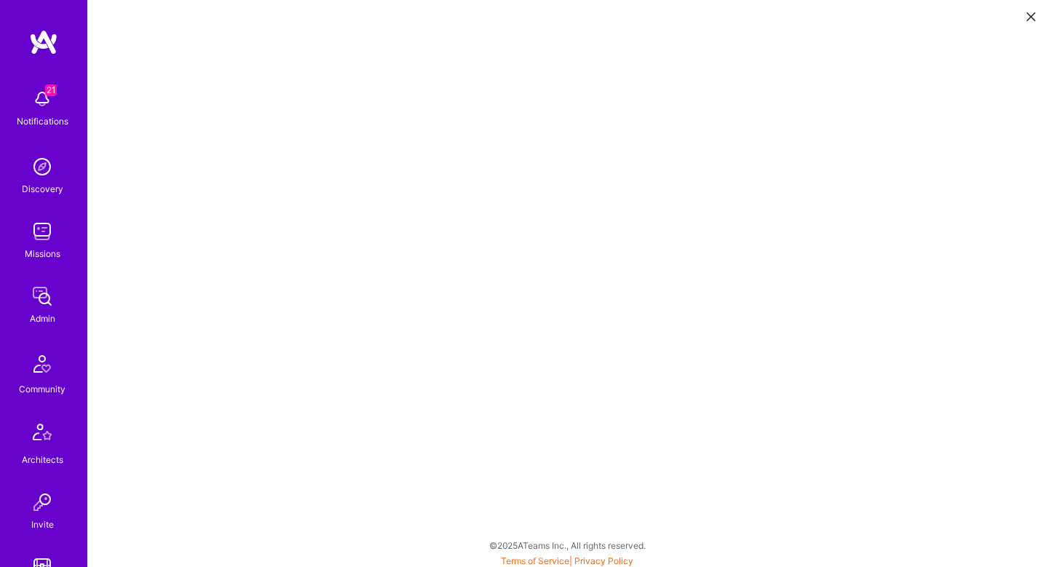
click at [1029, 15] on icon at bounding box center [1031, 16] width 9 height 9
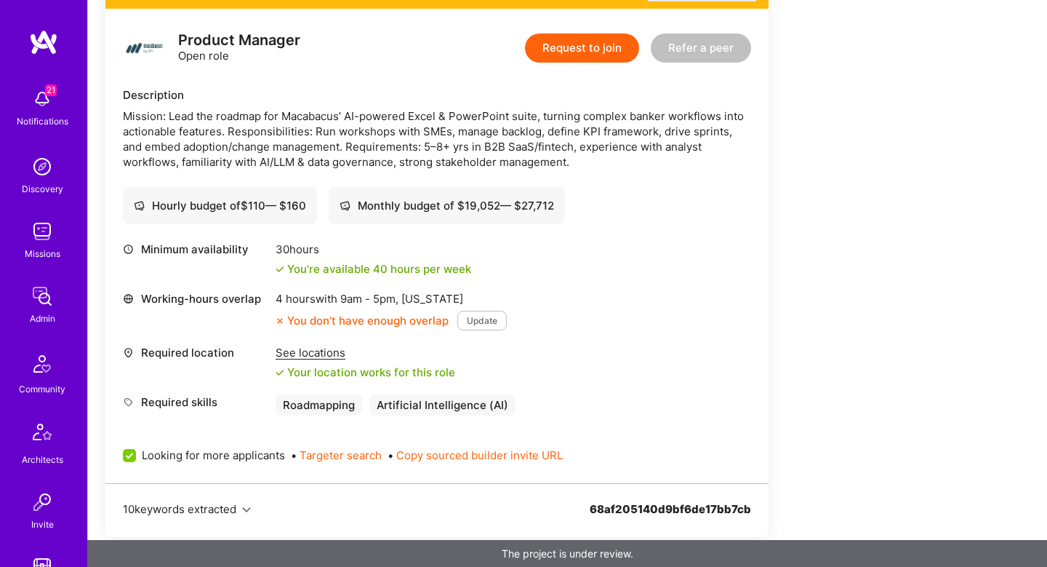
scroll to position [400, 0]
click at [531, 110] on div "Mission: Lead the roadmap for Macabacus’ AI-powered Excel & PowerPoint suite, t…" at bounding box center [437, 139] width 628 height 61
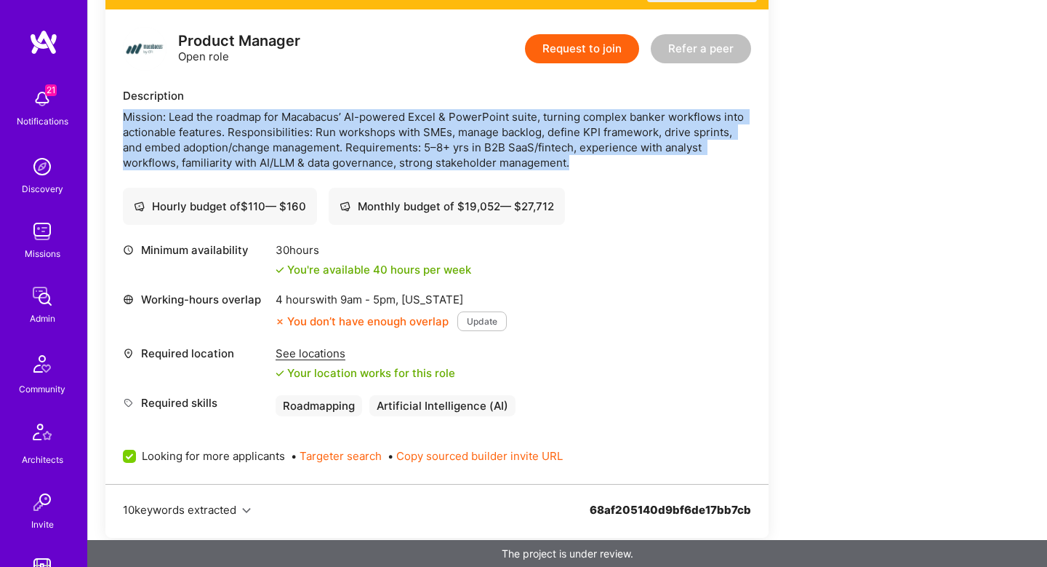
click at [531, 110] on div "Mission: Lead the roadmap for Macabacus’ AI-powered Excel & PowerPoint suite, t…" at bounding box center [437, 139] width 628 height 61
click at [527, 128] on div "Mission: Lead the roadmap for Macabacus’ AI-powered Excel & PowerPoint suite, t…" at bounding box center [437, 139] width 628 height 61
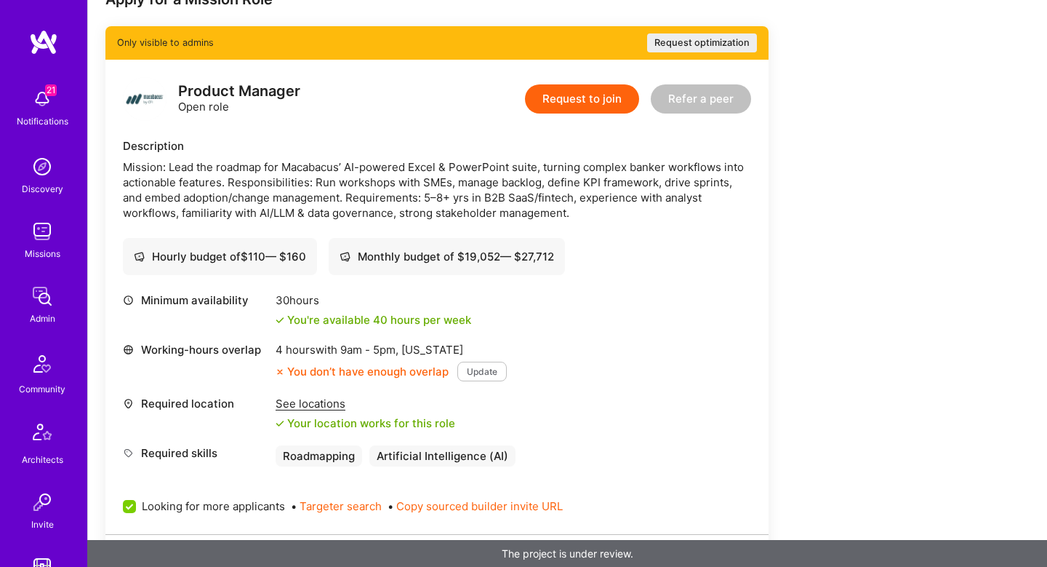
scroll to position [0, 0]
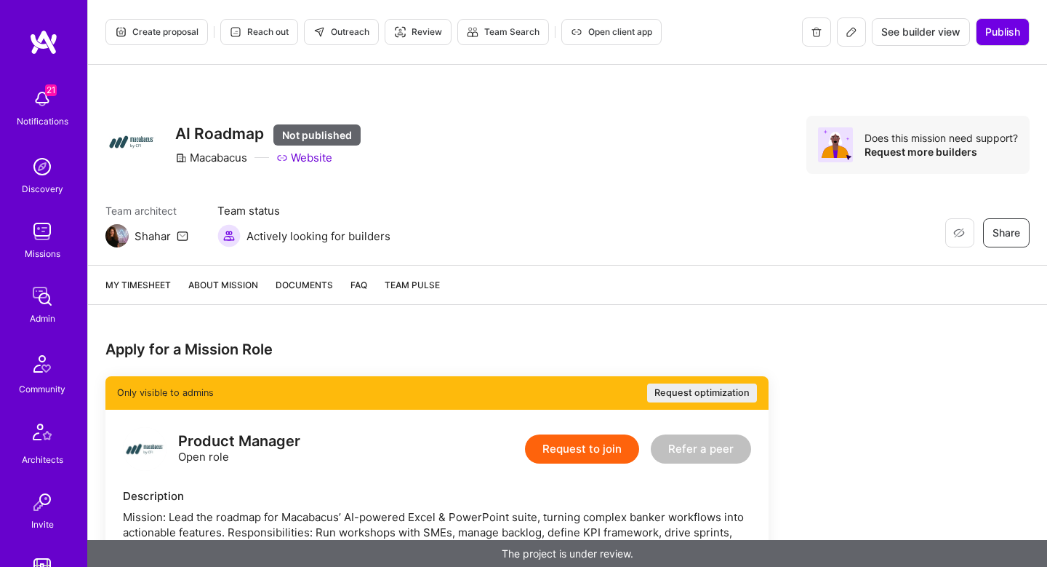
click at [848, 34] on icon at bounding box center [852, 32] width 12 height 12
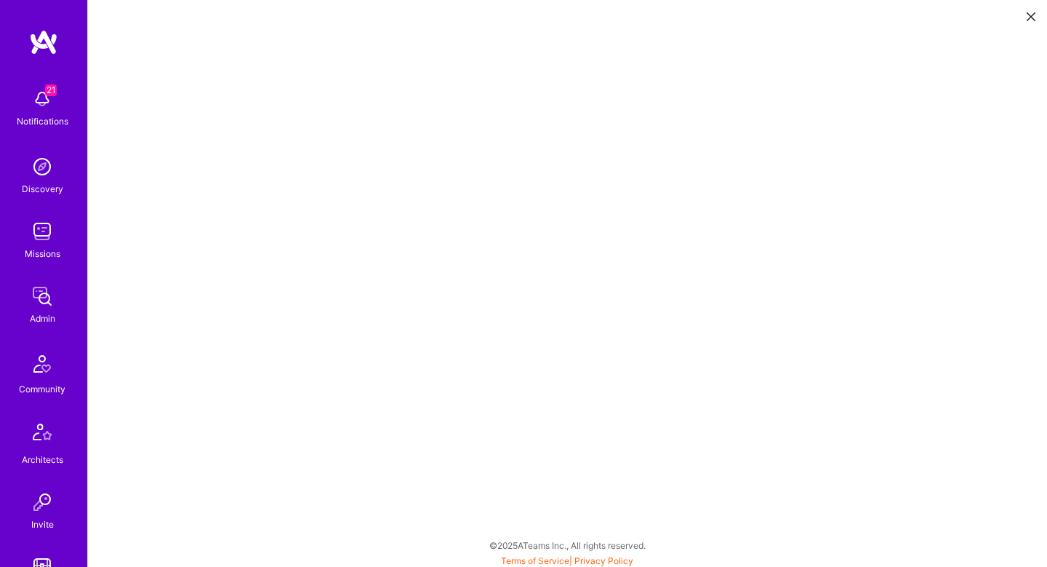
click at [1028, 21] on button at bounding box center [1031, 16] width 17 height 24
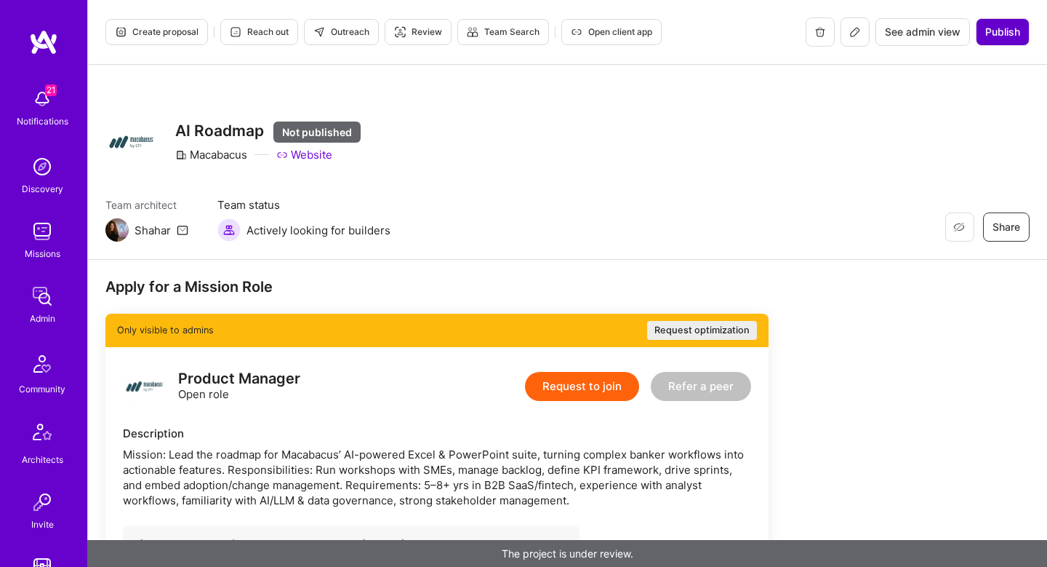
click at [1008, 40] on button "Publish" at bounding box center [1003, 32] width 54 height 28
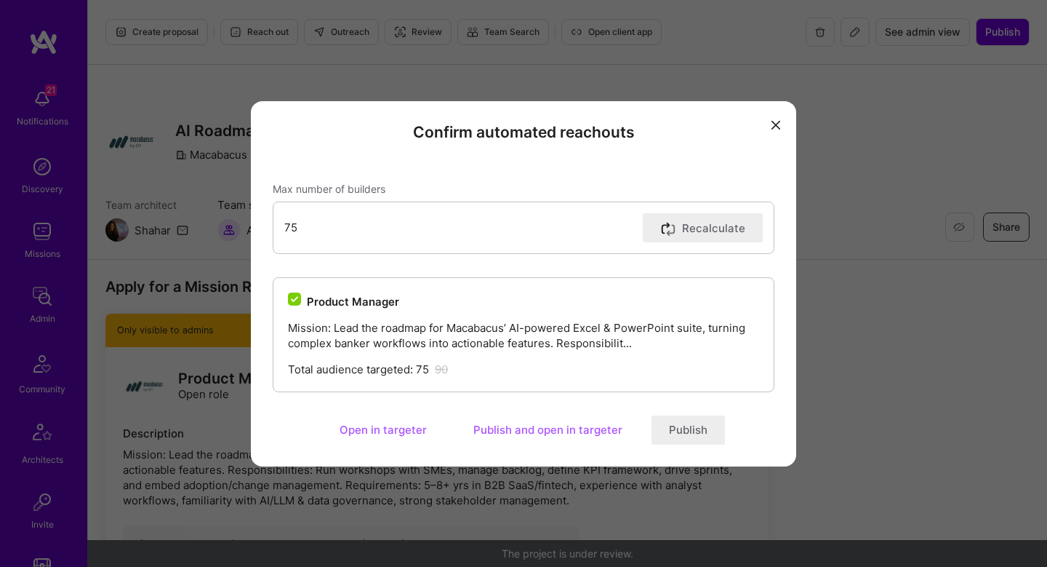
click at [683, 437] on button "Publish" at bounding box center [688, 429] width 73 height 29
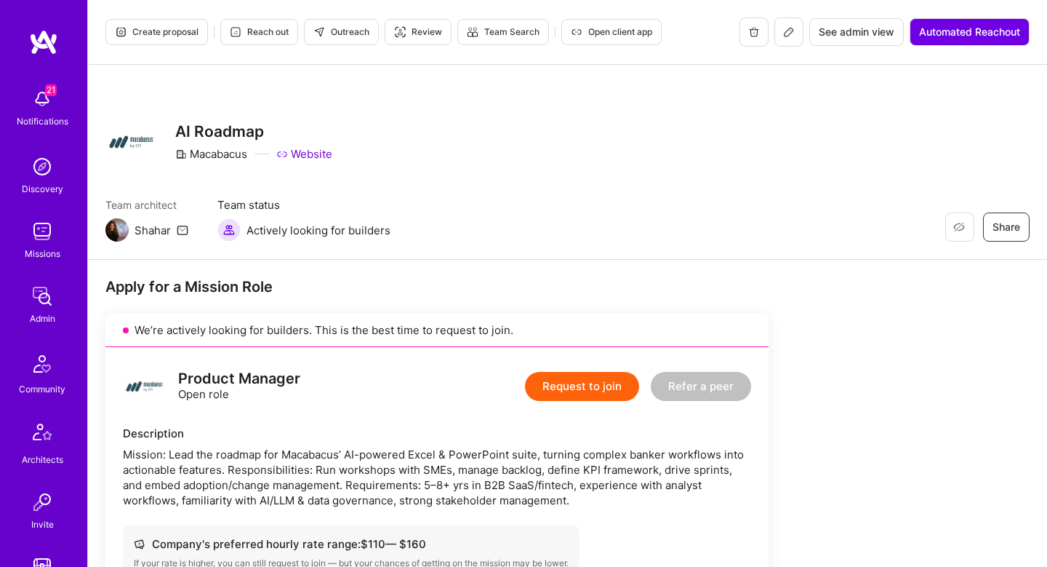
click at [353, 25] on span "Outreach" at bounding box center [341, 31] width 56 height 13
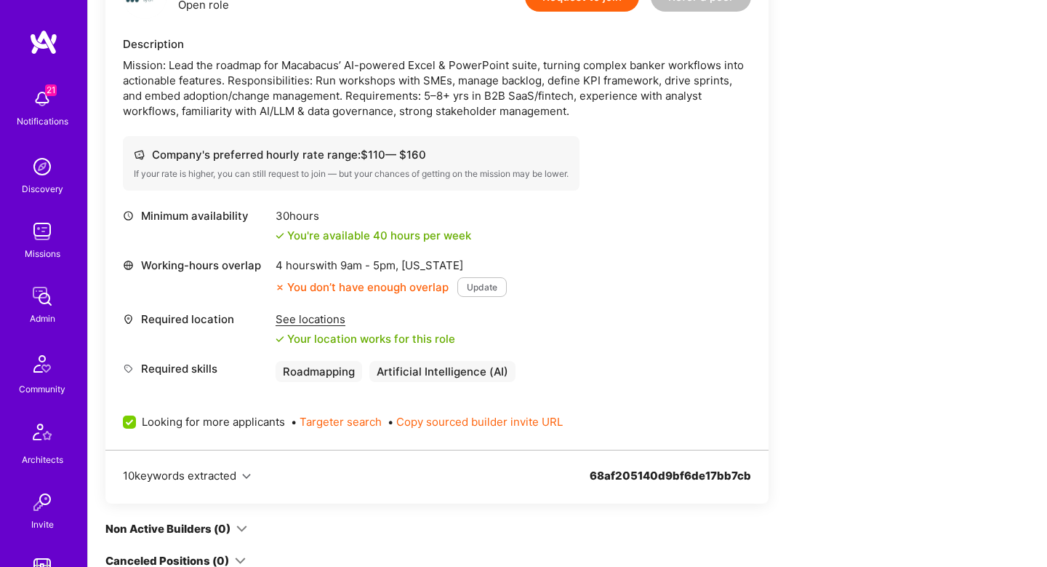
scroll to position [388, 0]
click at [306, 321] on div "See locations" at bounding box center [366, 320] width 180 height 15
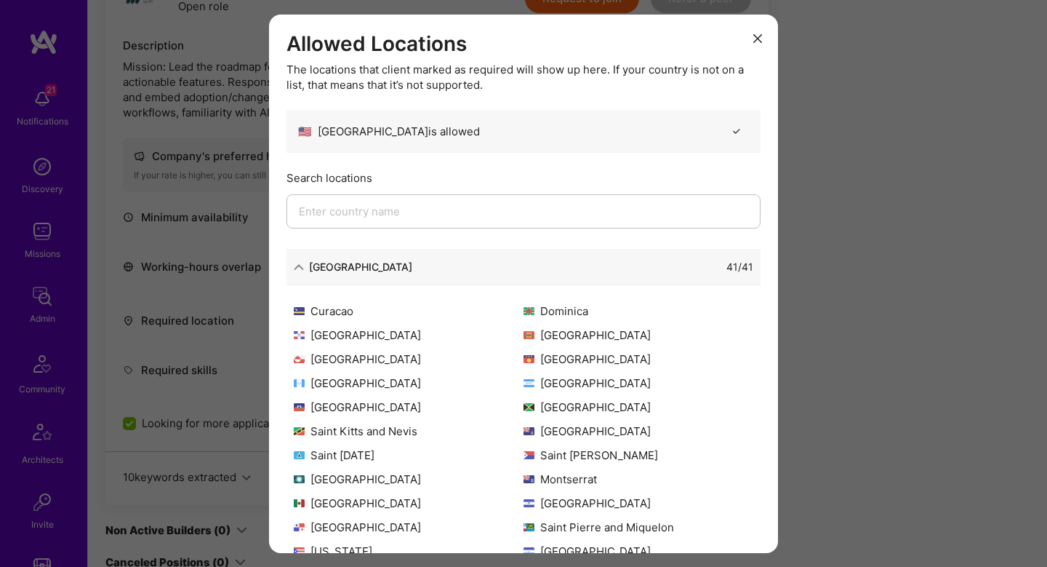
scroll to position [128, 0]
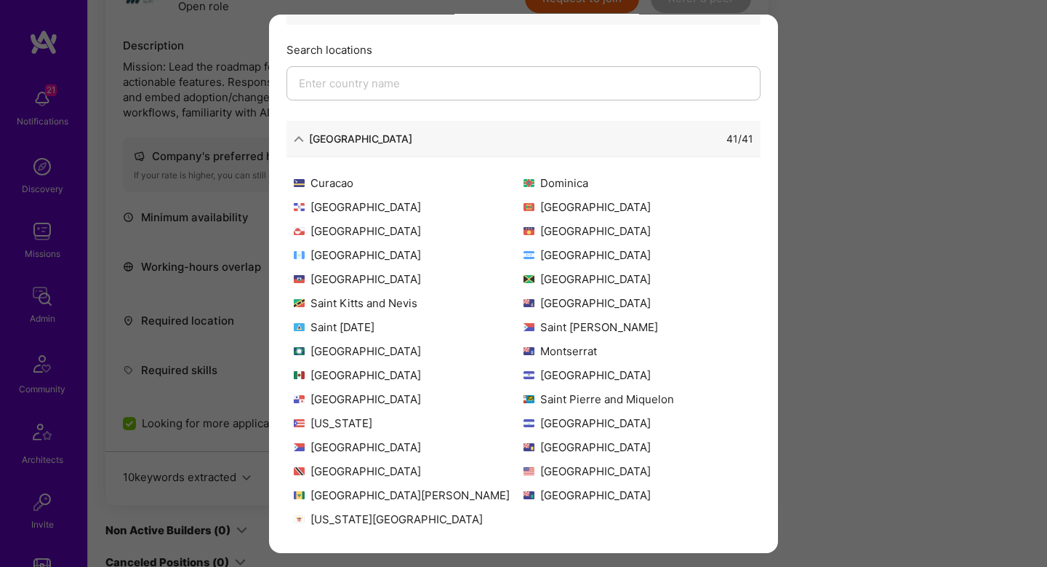
click at [862, 428] on div "Allowed Locations The locations that client marked as required will show up her…" at bounding box center [523, 283] width 1047 height 567
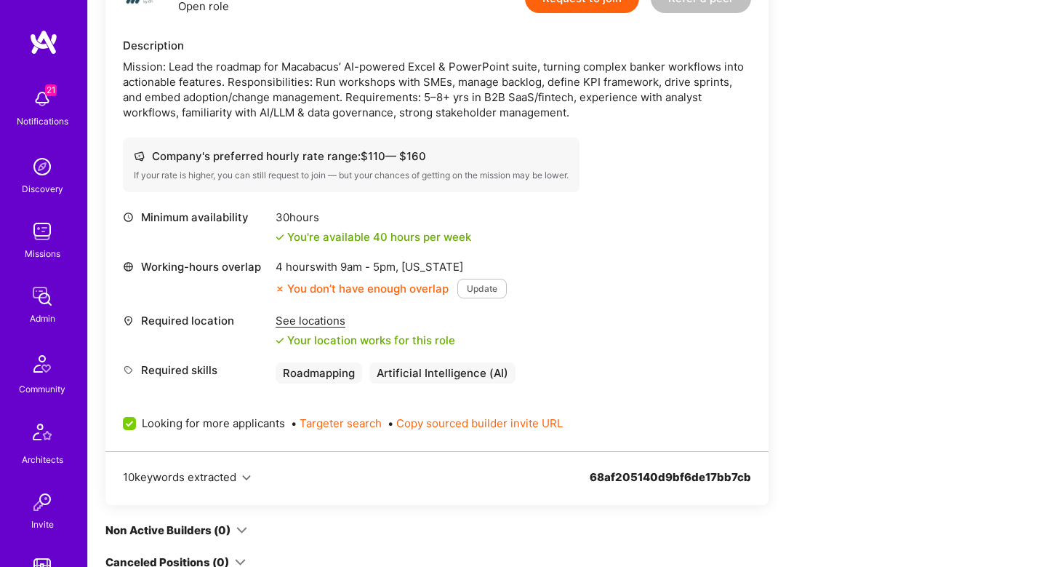
scroll to position [0, 0]
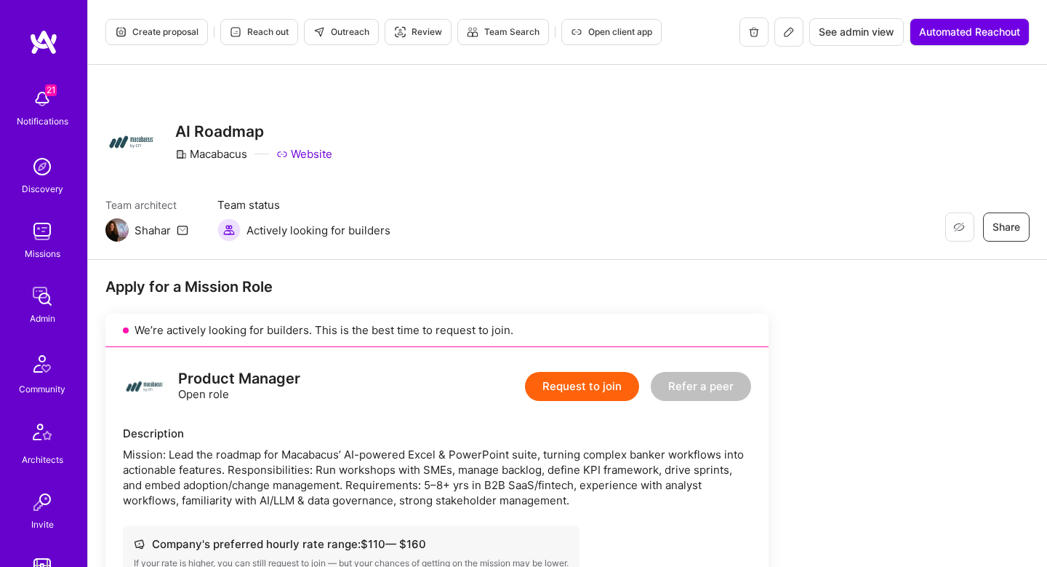
click at [785, 41] on button at bounding box center [789, 31] width 29 height 29
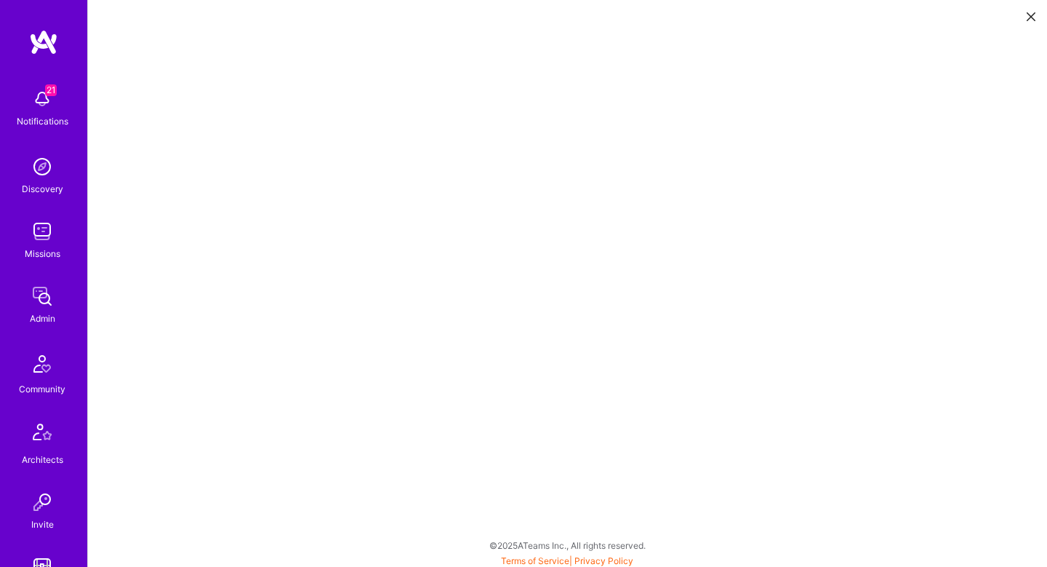
click at [1032, 14] on icon at bounding box center [1031, 16] width 9 height 9
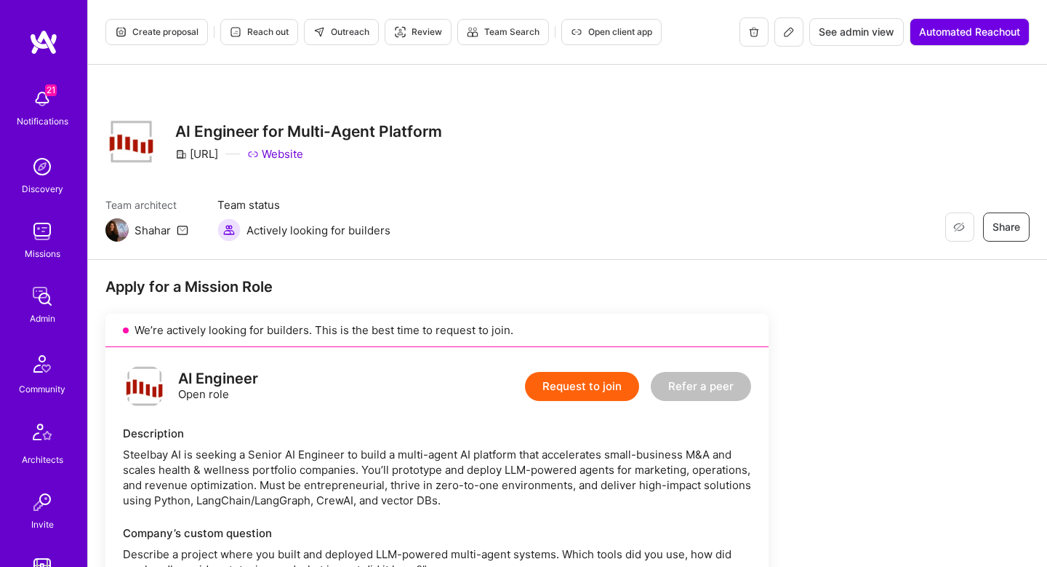
click at [365, 39] on button "Outreach" at bounding box center [341, 32] width 75 height 26
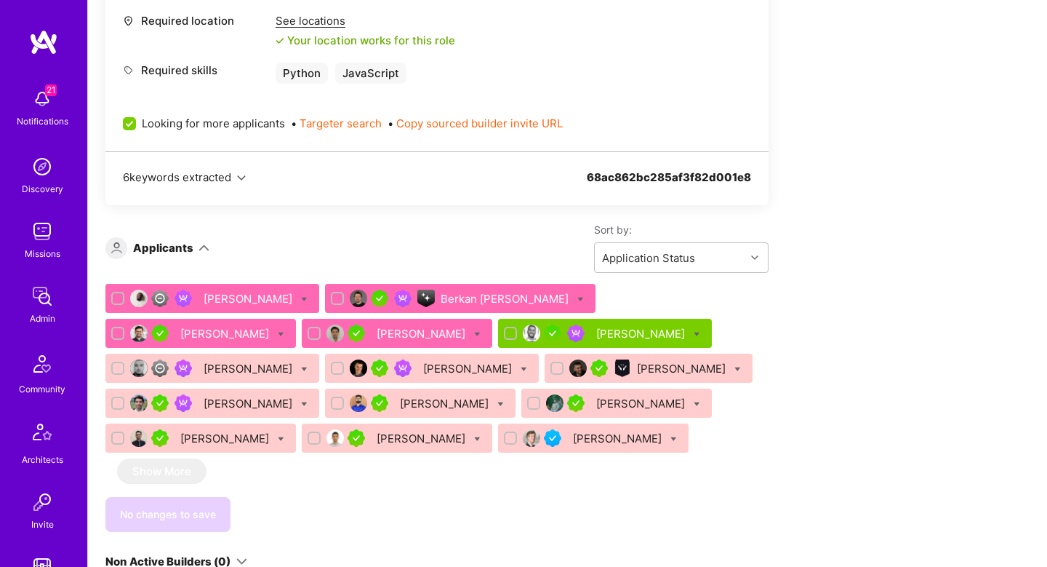
scroll to position [840, 0]
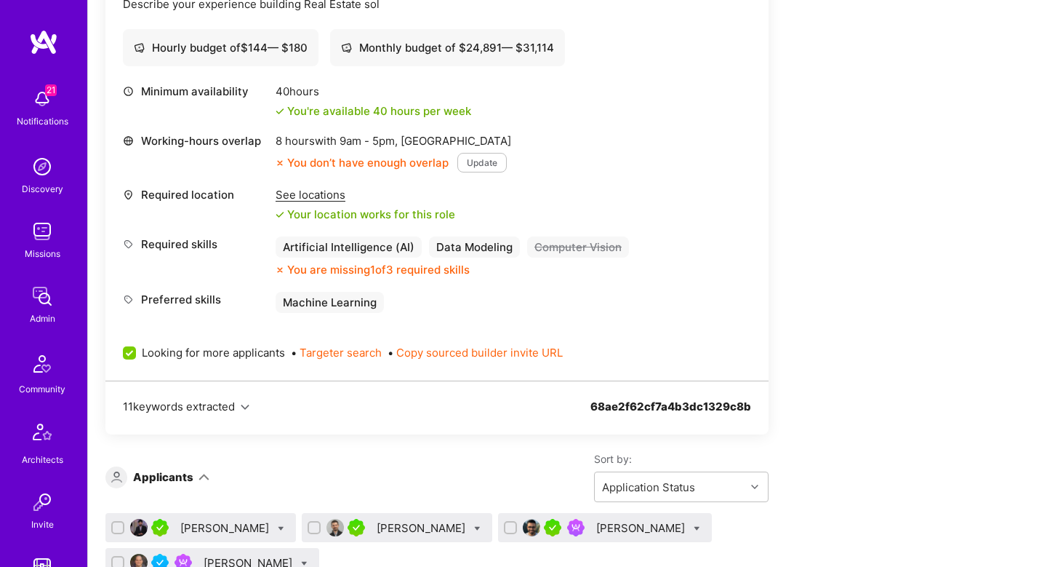
scroll to position [1605, 0]
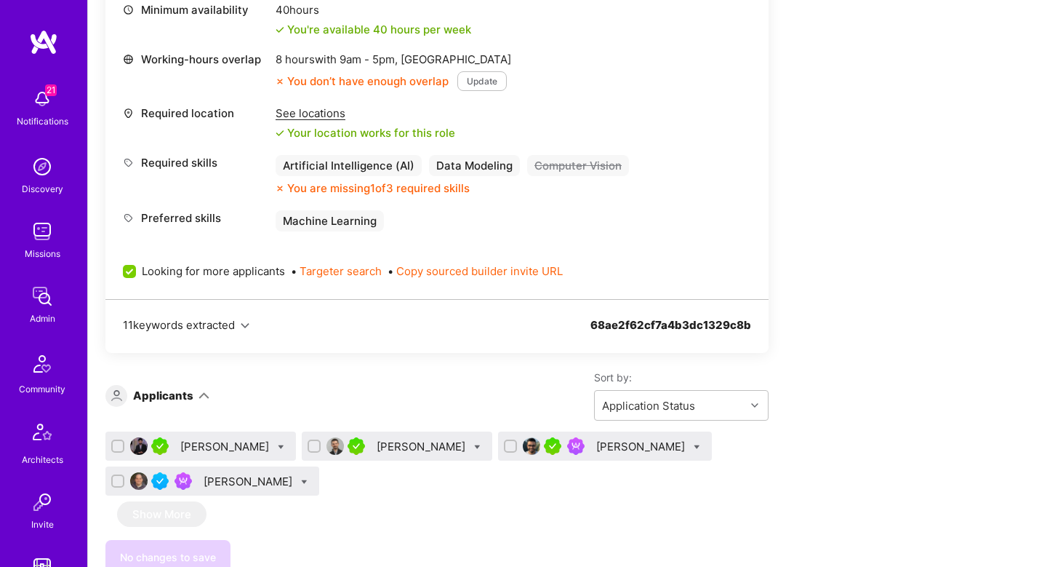
click at [657, 447] on div "[PERSON_NAME]" at bounding box center [642, 446] width 92 height 15
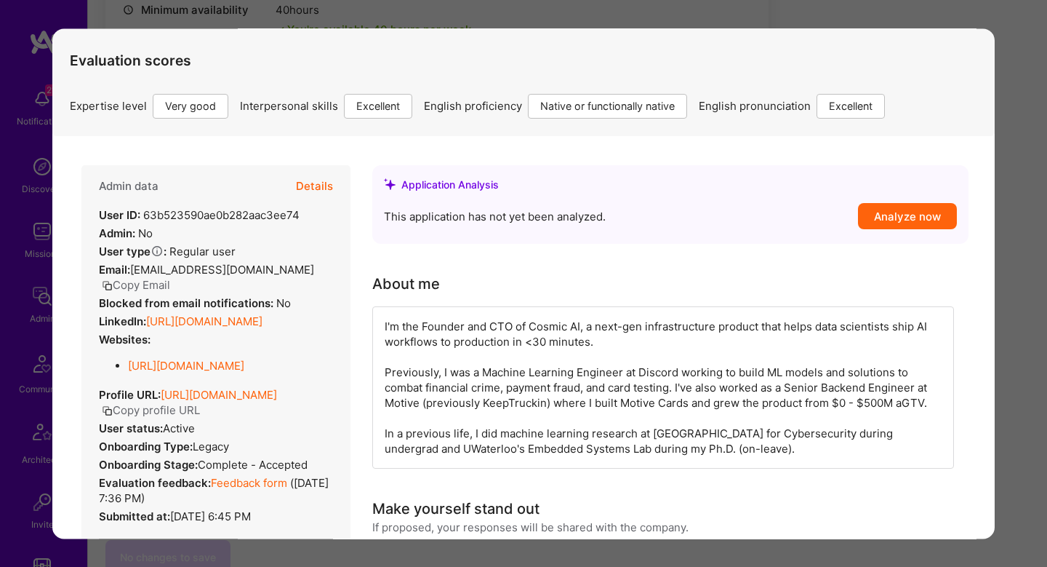
scroll to position [68, 0]
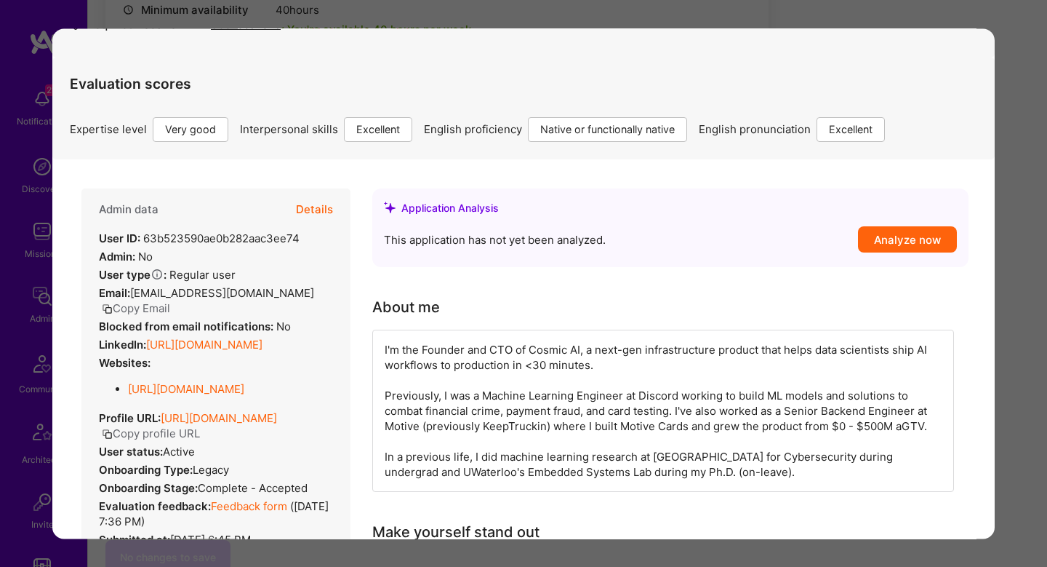
click at [322, 197] on button "Details" at bounding box center [314, 209] width 37 height 42
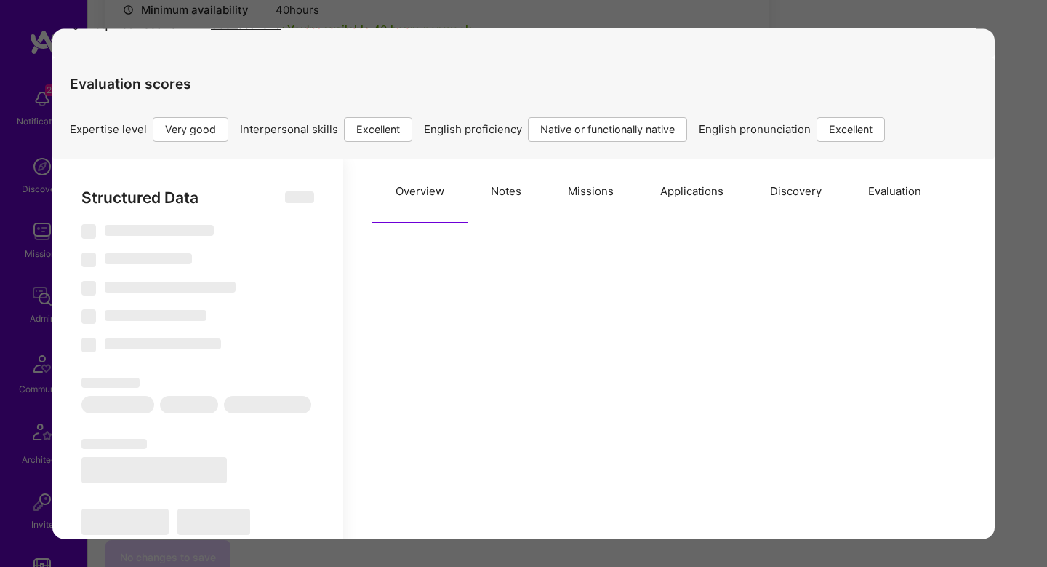
click at [903, 188] on button "Evaluation" at bounding box center [895, 191] width 100 height 64
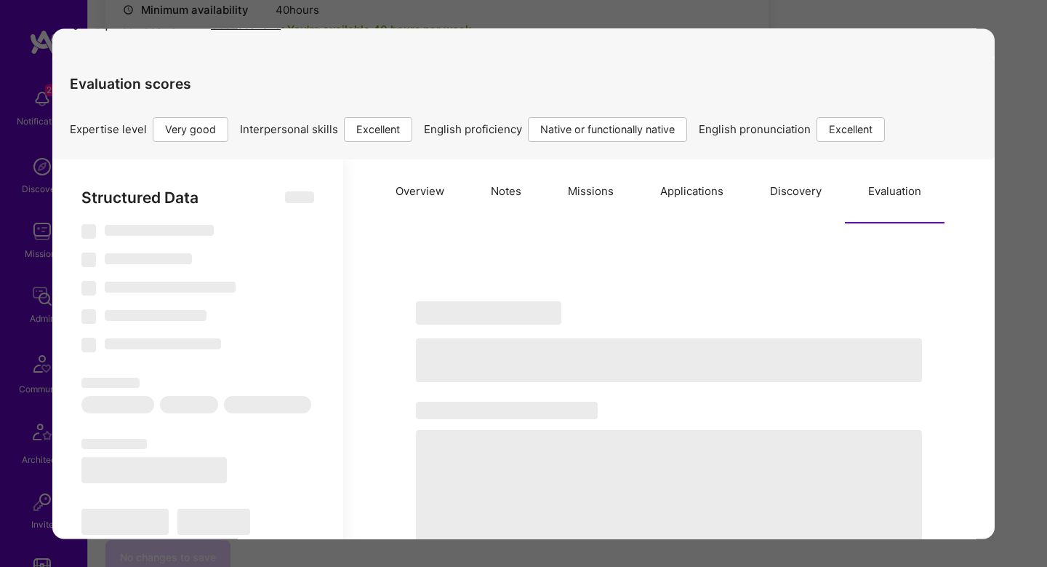
select select "Right Now"
select select "5"
select select "7"
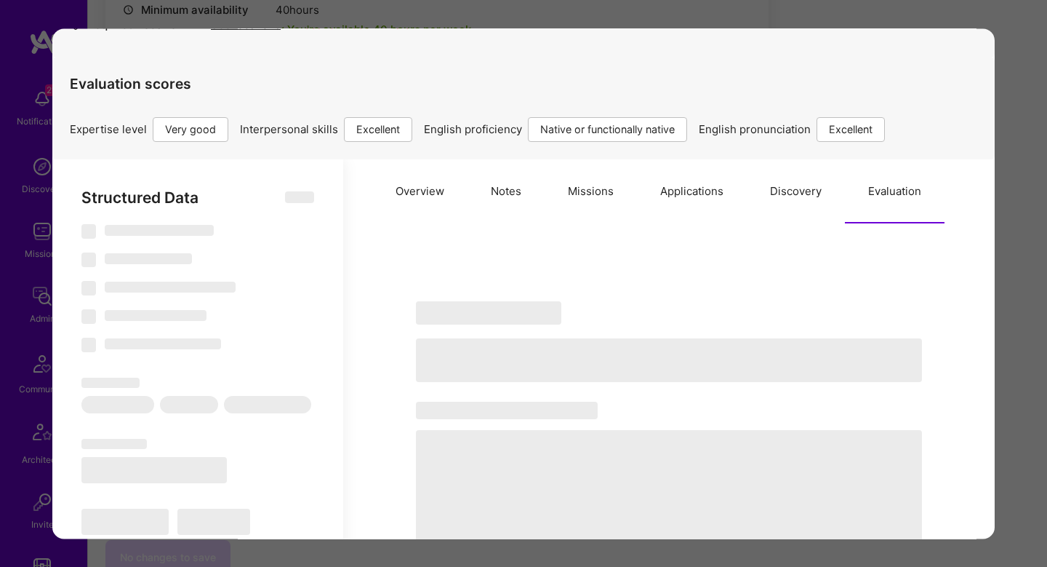
select select "CA"
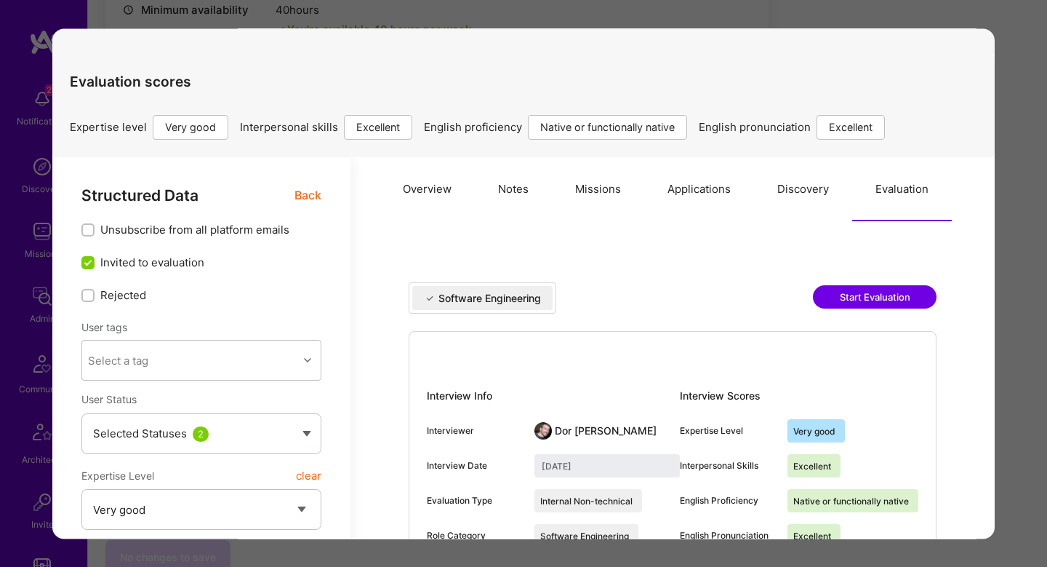
scroll to position [0, 0]
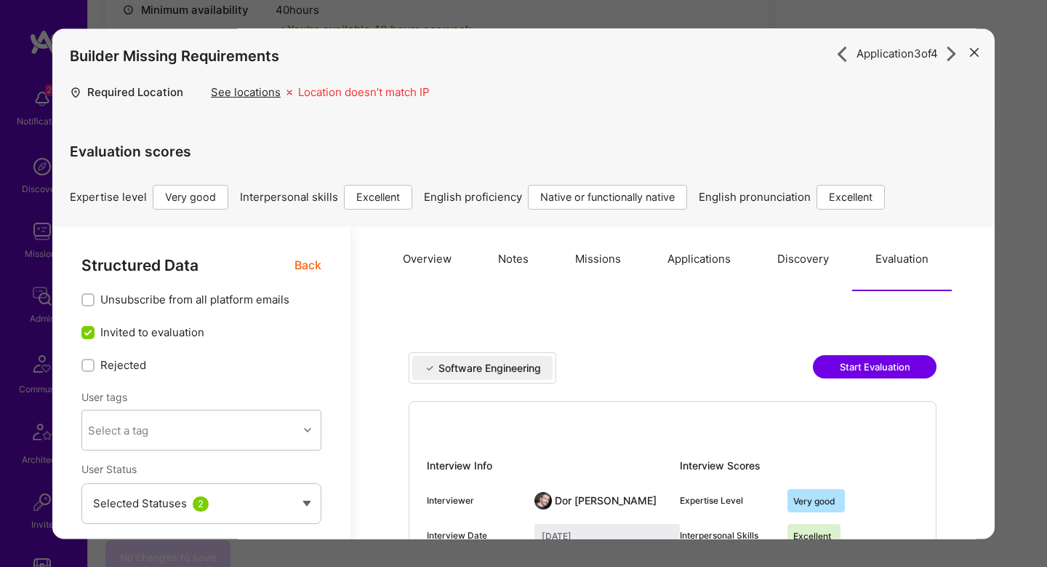
click at [305, 260] on span "Back" at bounding box center [308, 265] width 27 height 18
click at [1025, 210] on div "Application 3 of 4 Builder Missing Requirements Required Location See locations…" at bounding box center [523, 283] width 1047 height 567
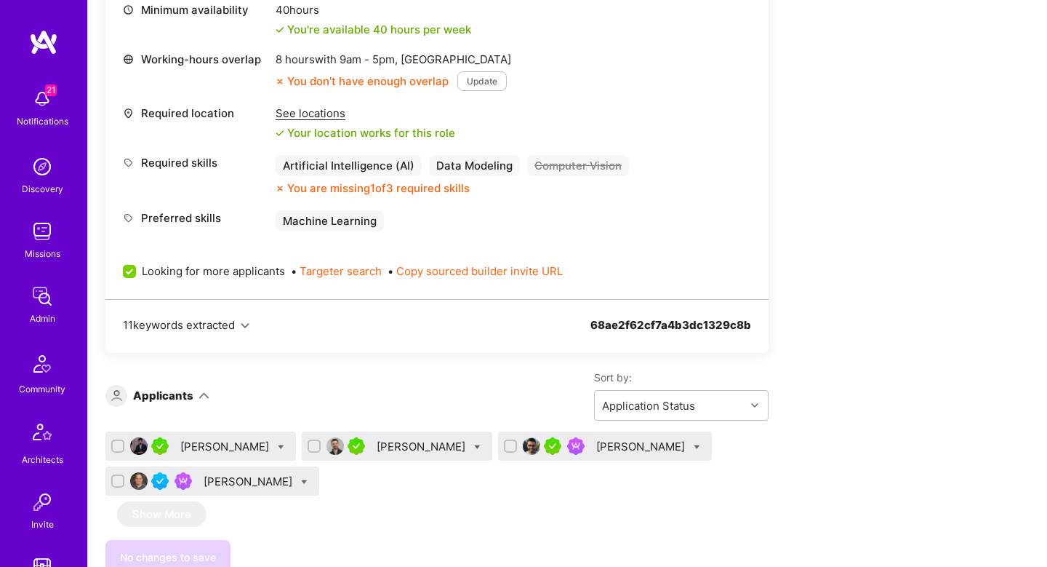
click at [647, 451] on div "Shikhar Sakhuja" at bounding box center [642, 446] width 92 height 15
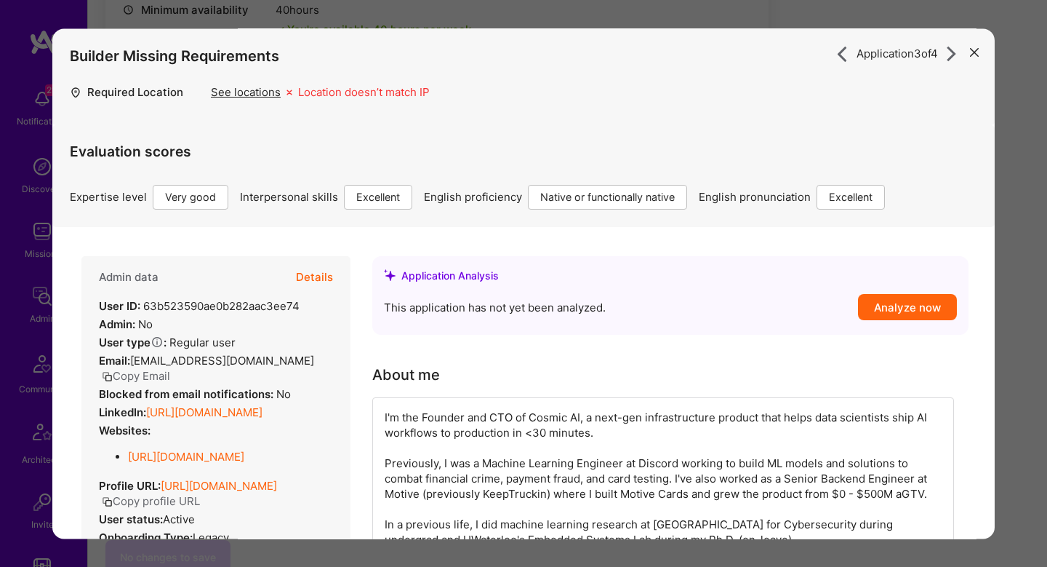
click at [321, 276] on button "Details" at bounding box center [314, 277] width 37 height 42
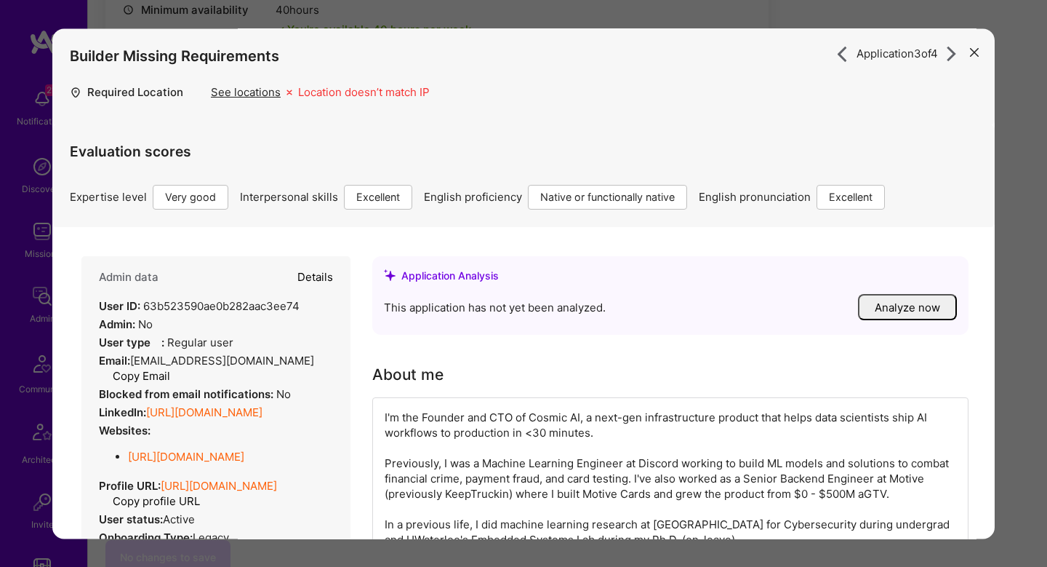
type textarea "x"
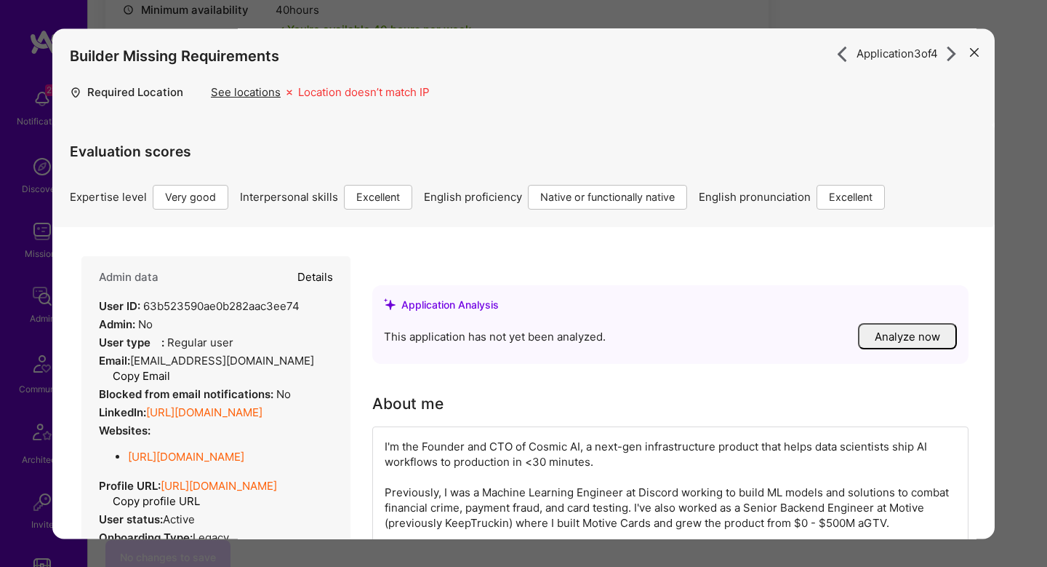
select select "5"
select select "7"
select select "CA"
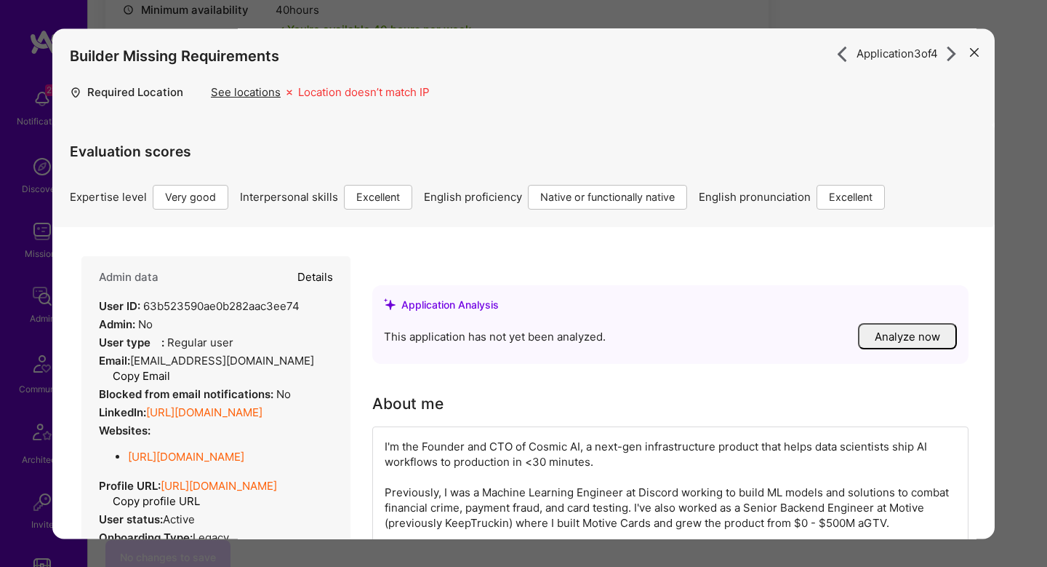
select select "Right Now"
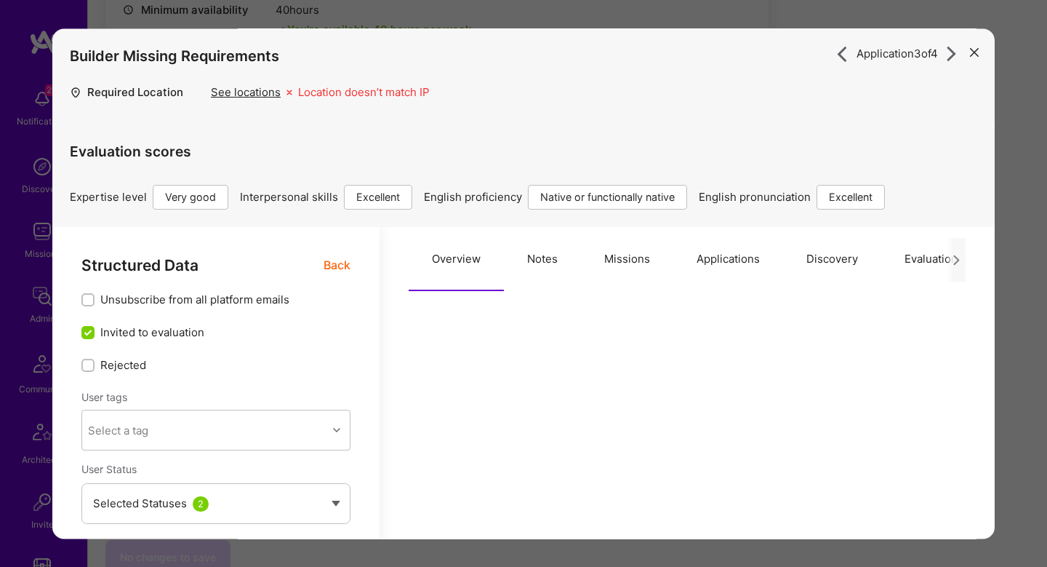
click at [535, 267] on button "Notes" at bounding box center [542, 259] width 77 height 64
type textarea "x"
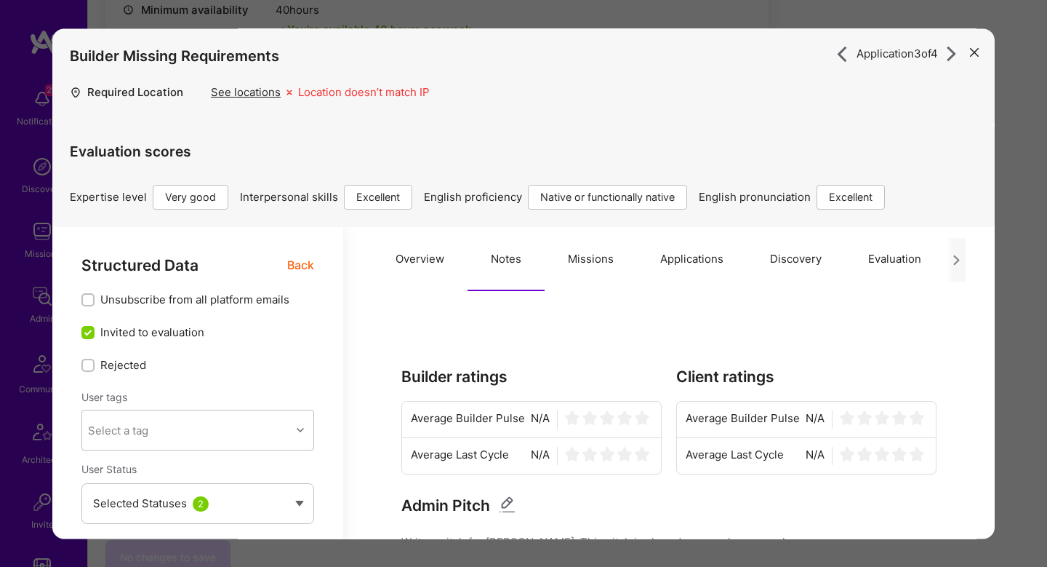
click at [647, 276] on button "Applications" at bounding box center [692, 259] width 110 height 64
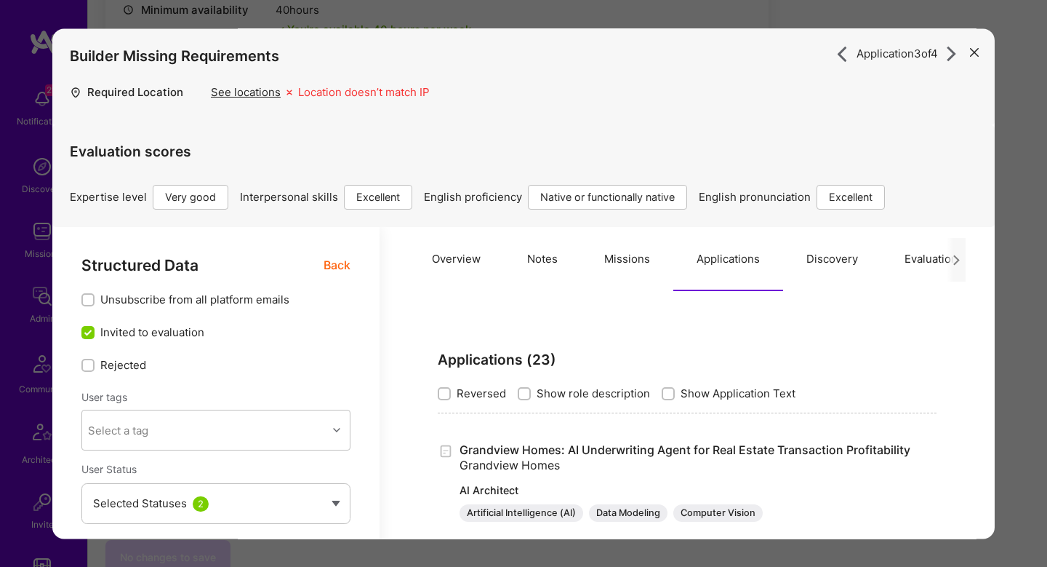
click at [602, 278] on button "Missions" at bounding box center [627, 259] width 92 height 64
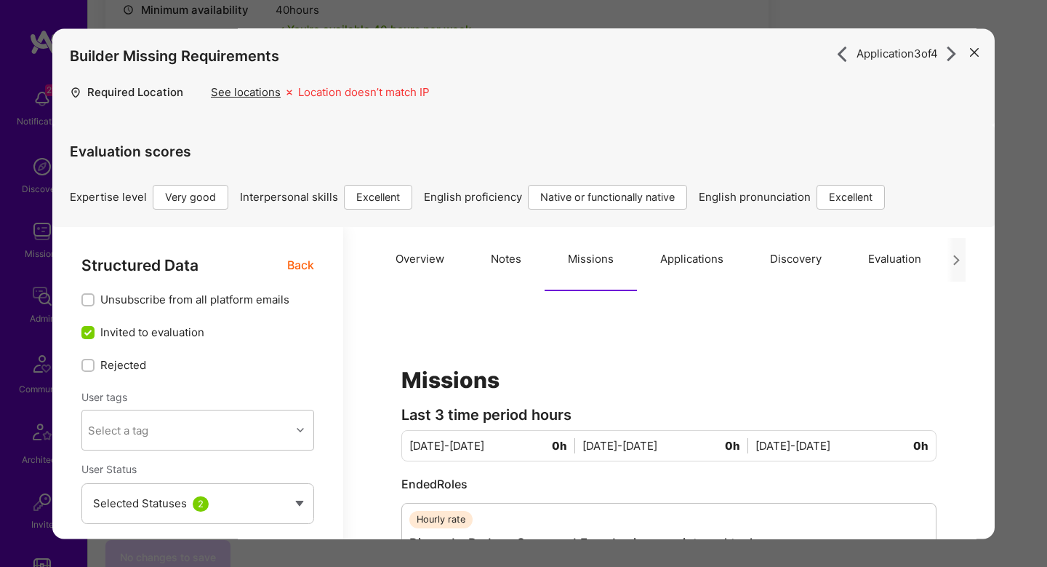
click at [423, 262] on button "Overview" at bounding box center [419, 259] width 95 height 64
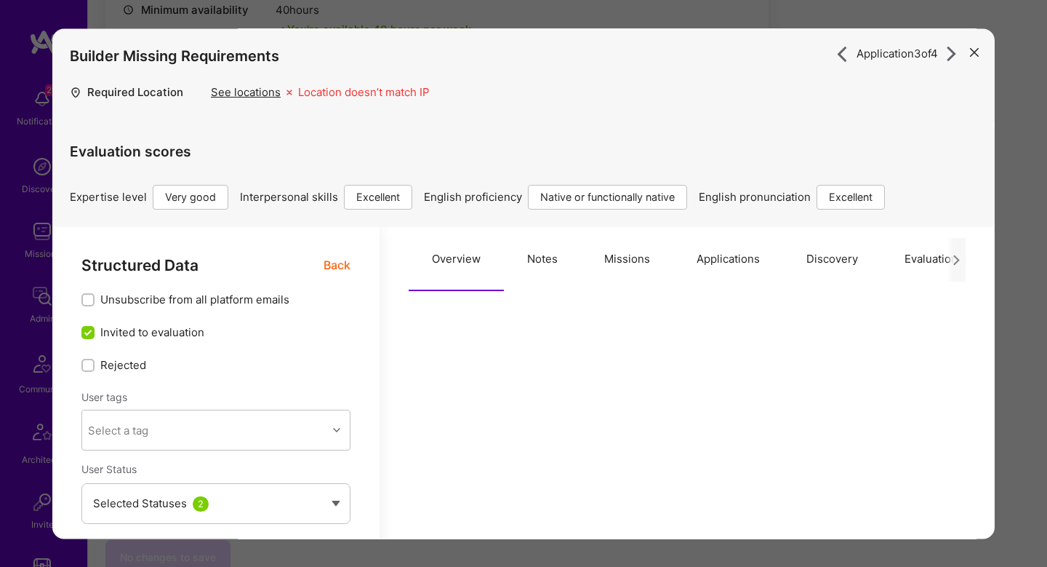
click at [340, 261] on span "Back" at bounding box center [337, 265] width 27 height 18
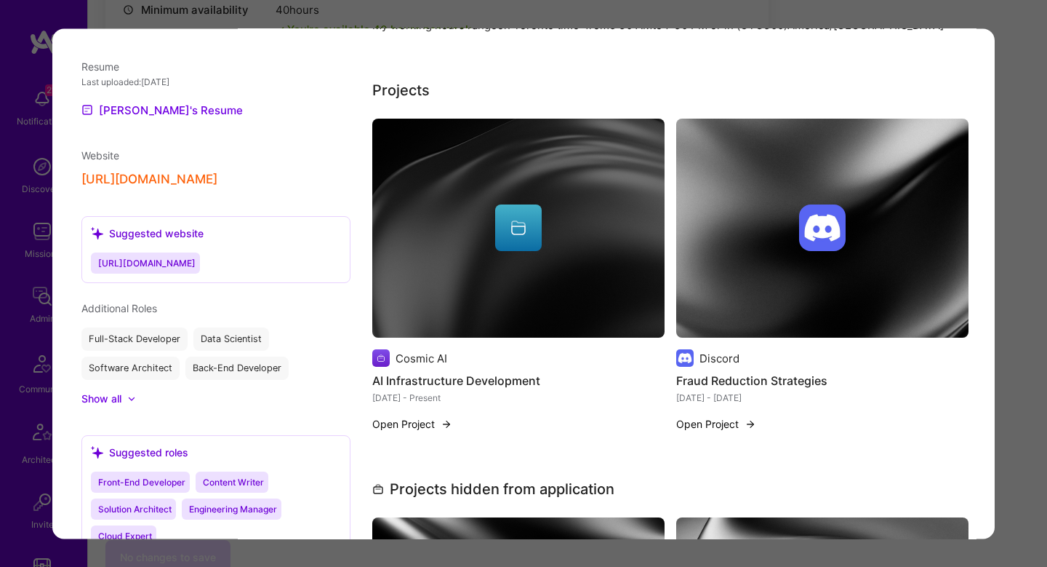
scroll to position [1410, 0]
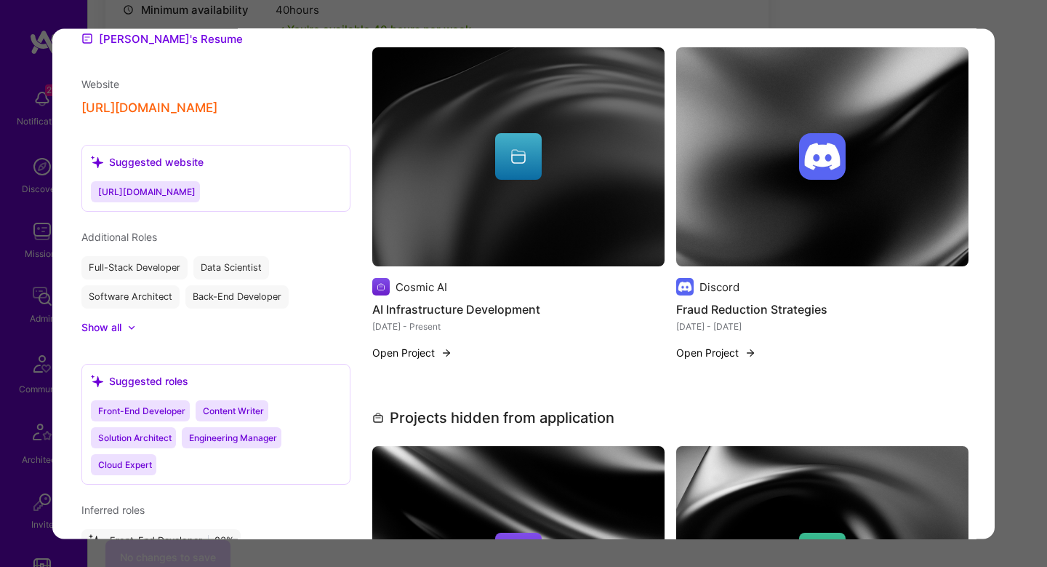
click at [534, 222] on img "modal" at bounding box center [518, 157] width 292 height 220
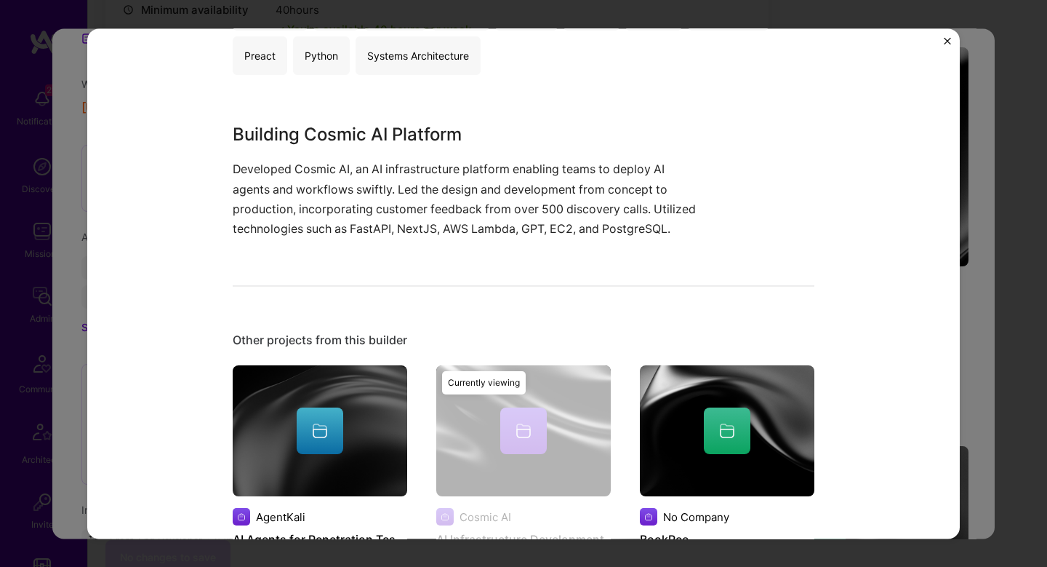
scroll to position [363, 0]
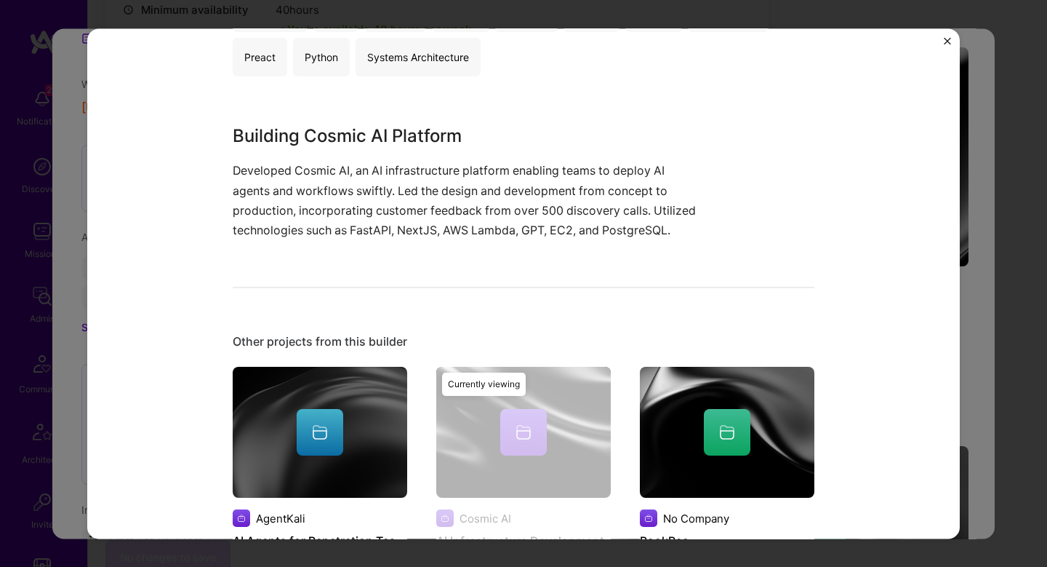
click at [975, 241] on div "AI Infrastructure Development Cosmic AI Artifical Intelligence / Machine Learni…" at bounding box center [523, 283] width 1047 height 567
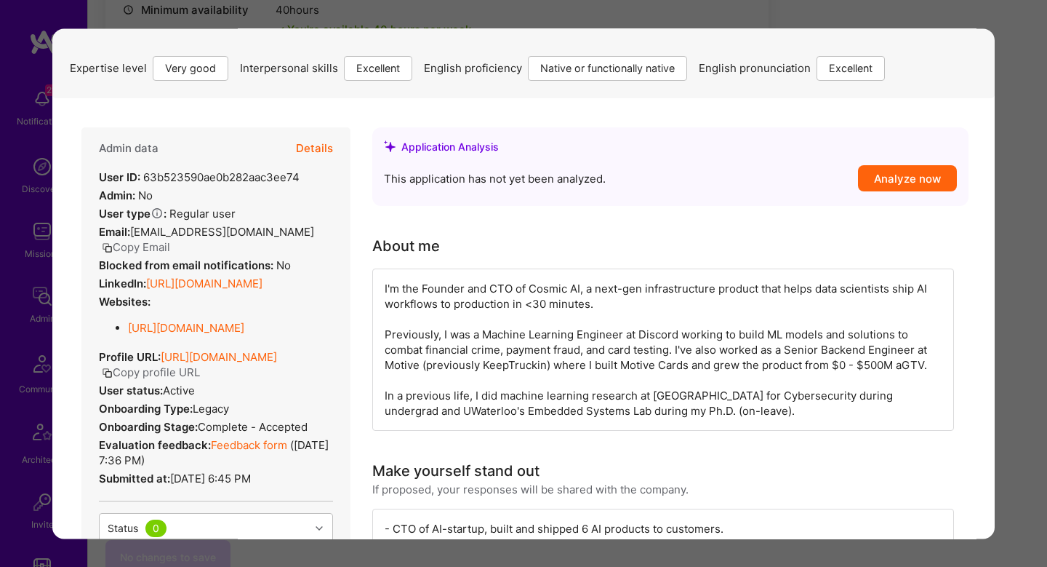
scroll to position [68, 0]
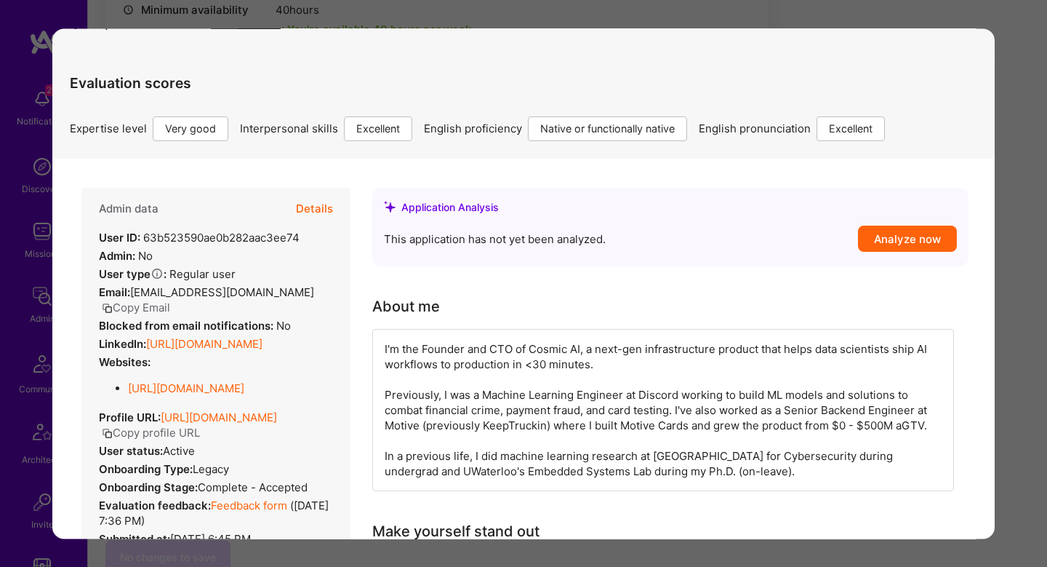
click at [266, 353] on div "Admin data Details User ID: 63b523590ae0b282aac3ee74 Admin: No User type Regula…" at bounding box center [215, 504] width 269 height 633
click at [263, 349] on link "https://linkedin.com/in/shikhar394" at bounding box center [204, 344] width 116 height 14
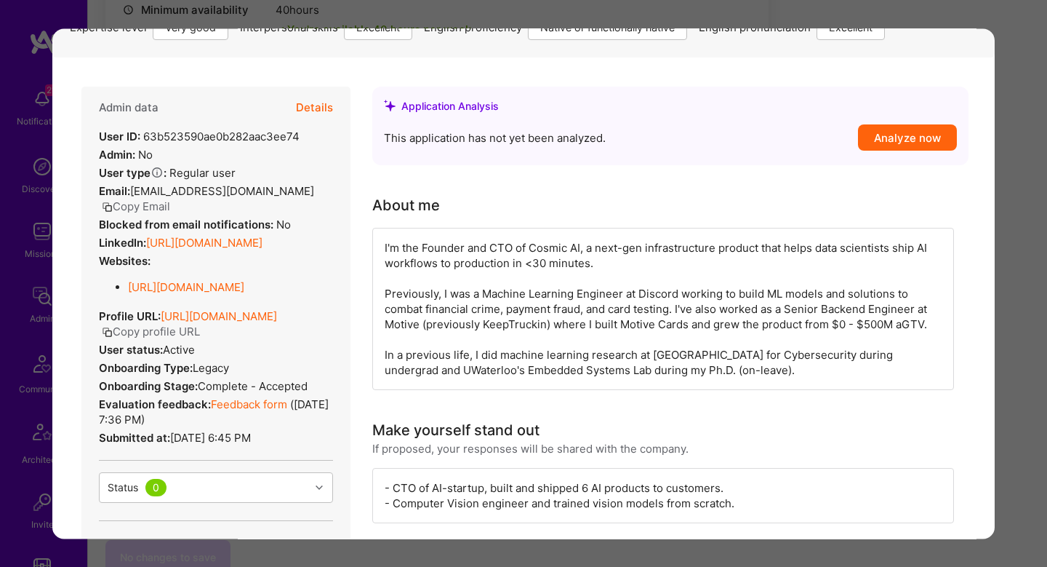
scroll to position [190, 0]
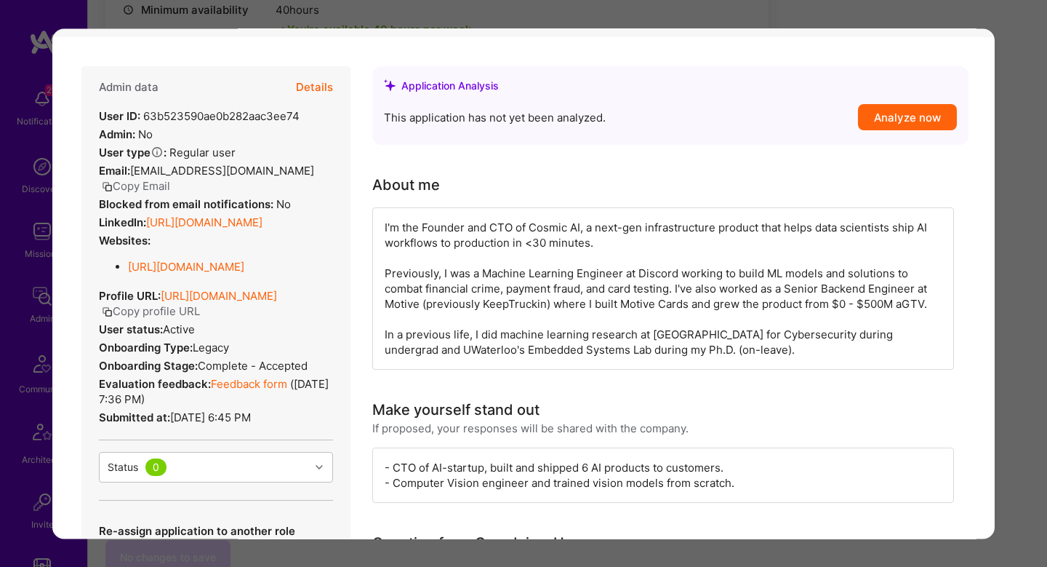
click at [244, 391] on link "Feedback form" at bounding box center [249, 384] width 76 height 14
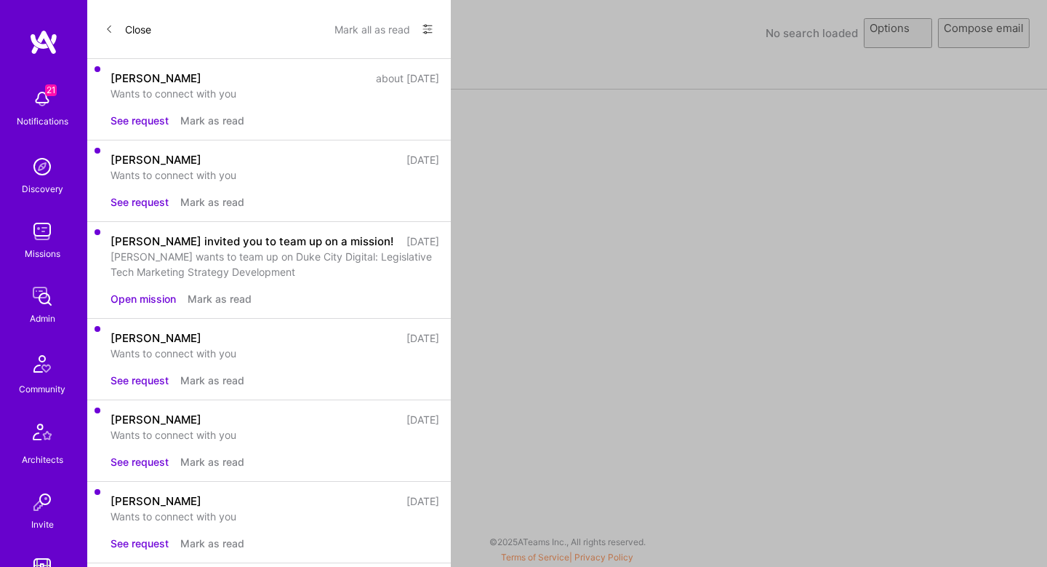
select select "rich-reachout"
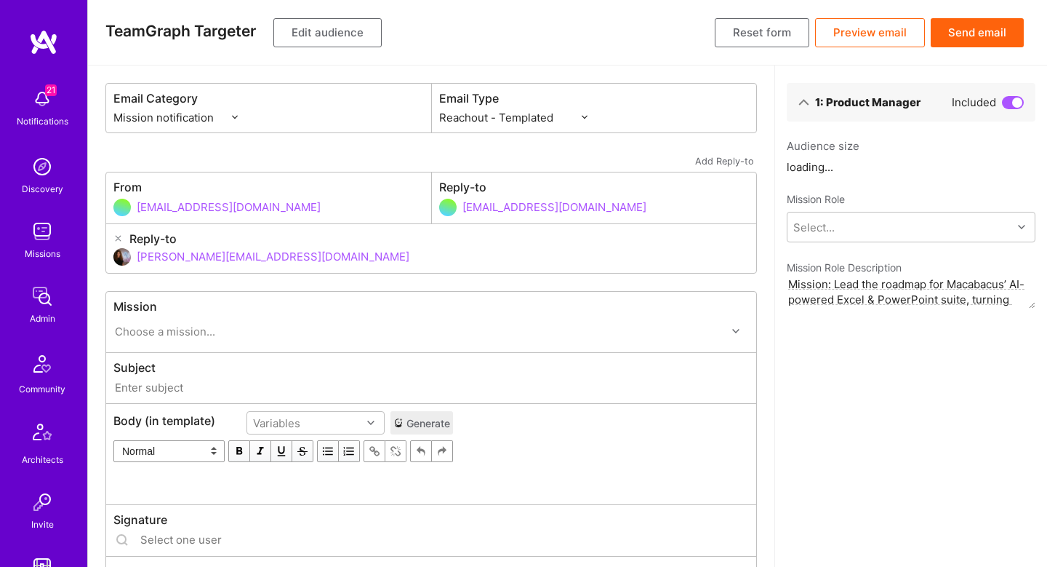
click at [332, 34] on button "Edit audience" at bounding box center [327, 32] width 108 height 29
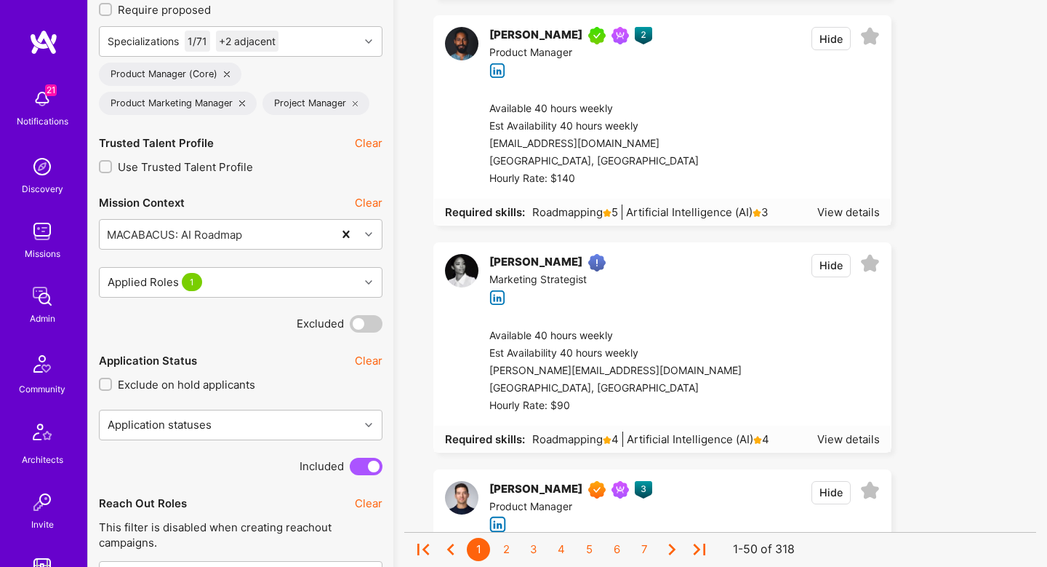
scroll to position [1807, 0]
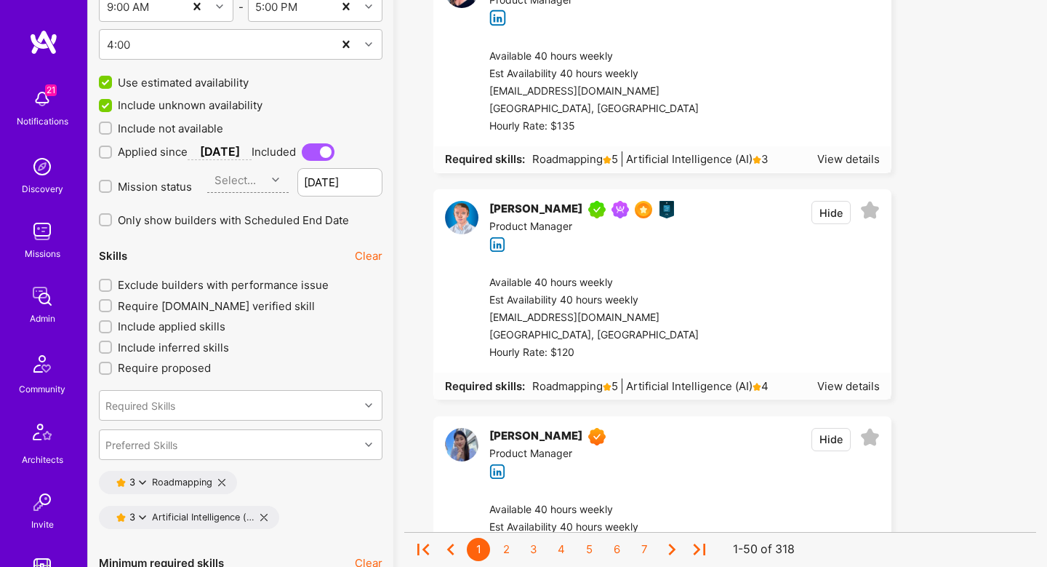
click at [266, 287] on span "Exclude builders with performance issue" at bounding box center [223, 284] width 211 height 15
click at [112, 287] on input "Exclude builders with performance issue" at bounding box center [107, 286] width 10 height 10
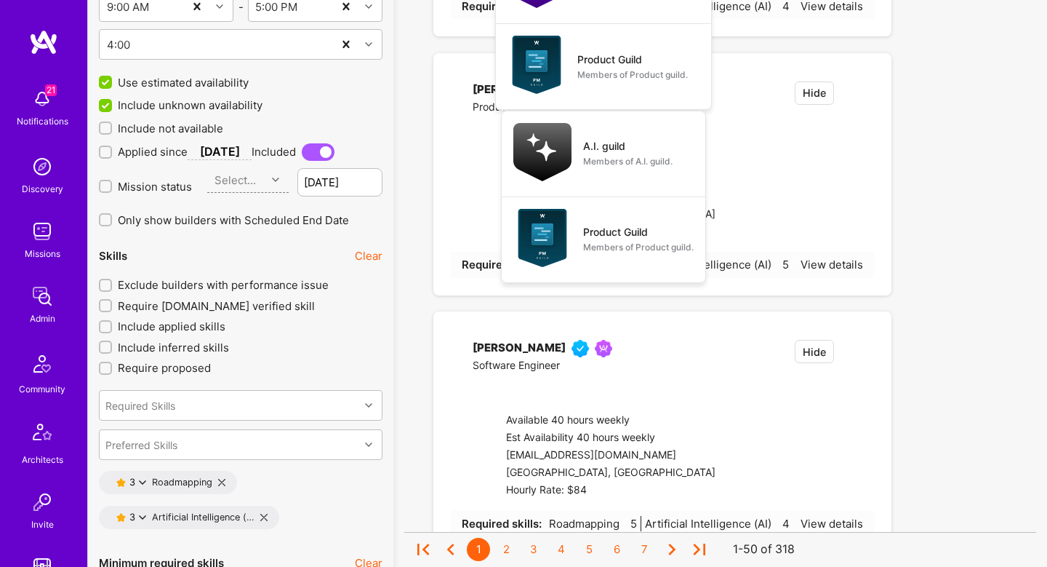
checkbox input "true"
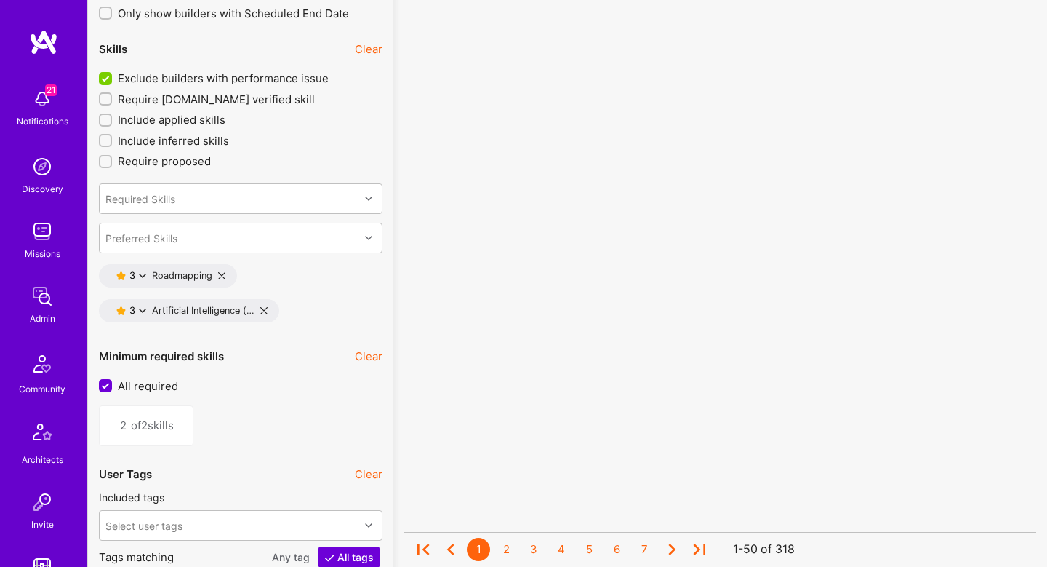
scroll to position [2012, 0]
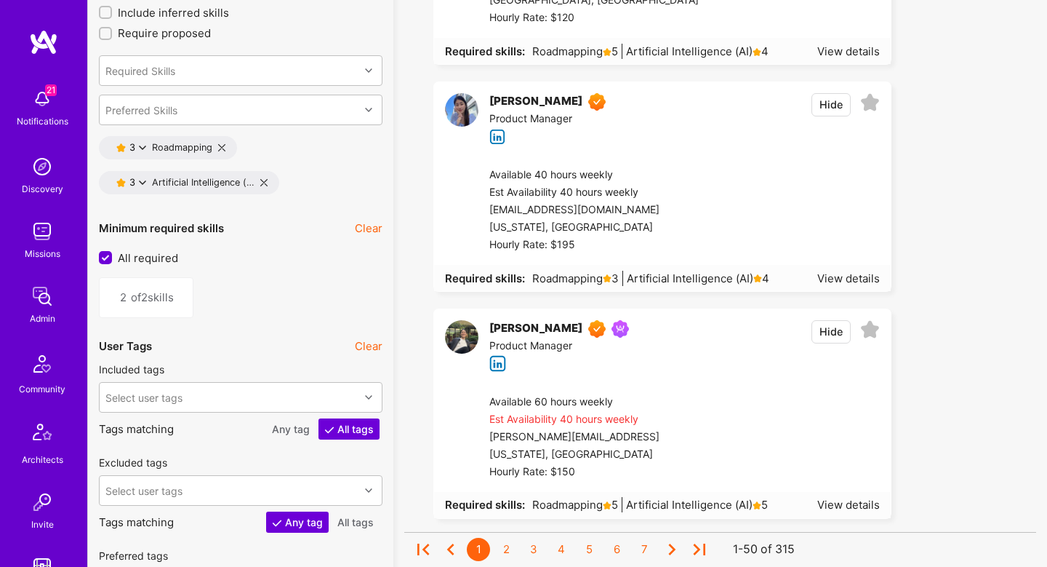
click at [271, 478] on div "Select user tags" at bounding box center [241, 490] width 284 height 31
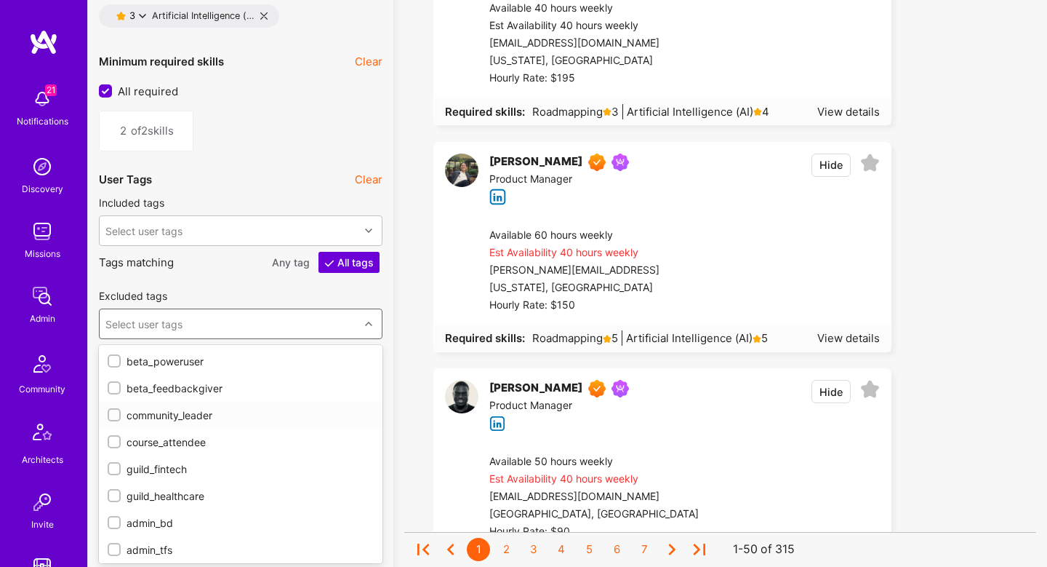
scroll to position [2308, 0]
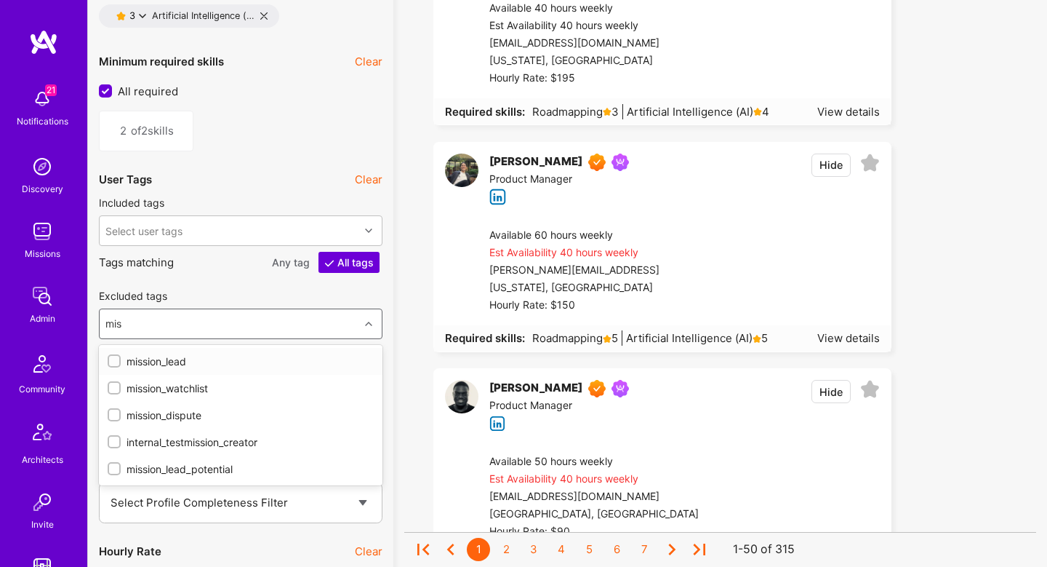
type input "miss"
click at [122, 380] on div "mission_watchlist" at bounding box center [241, 387] width 266 height 15
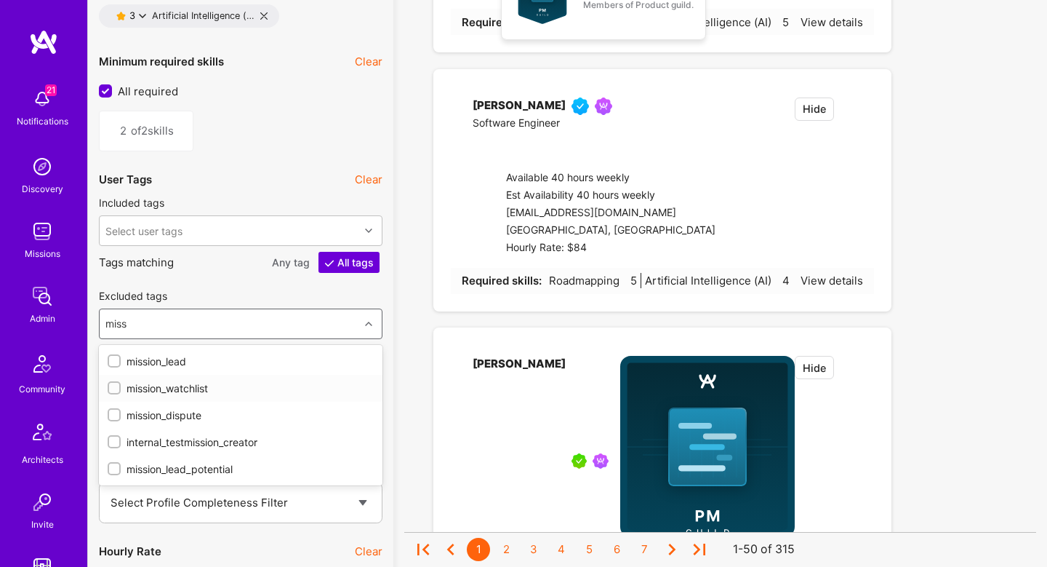
checkbox input "true"
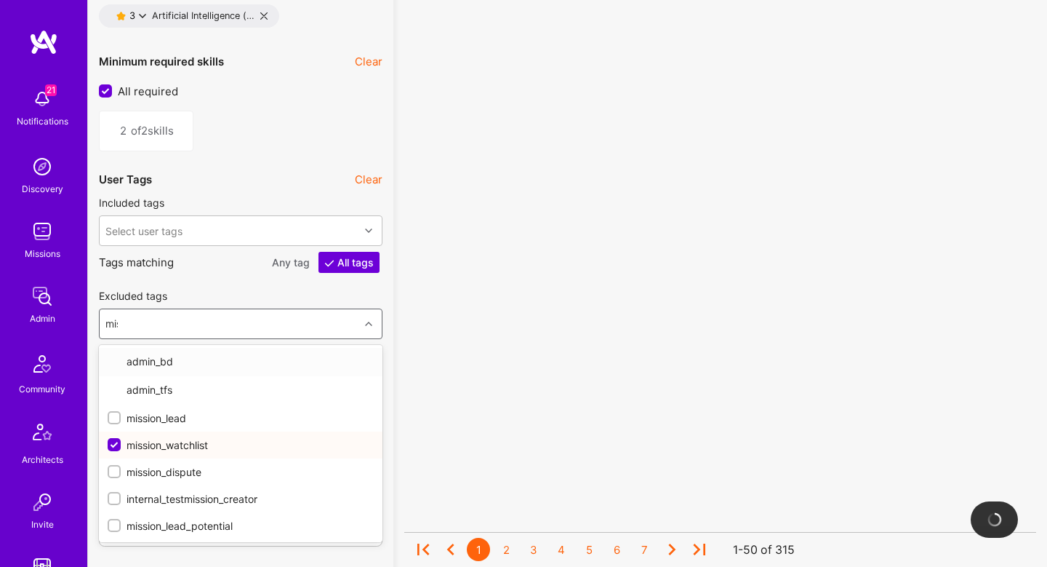
type input "miss"
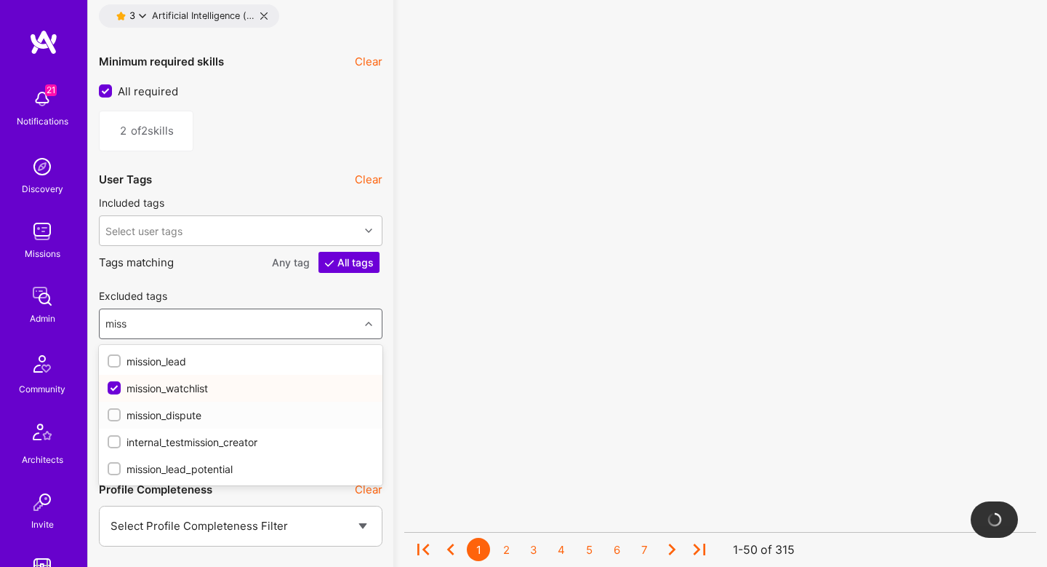
click at [133, 418] on div "mission_dispute" at bounding box center [241, 414] width 266 height 15
checkbox input "true"
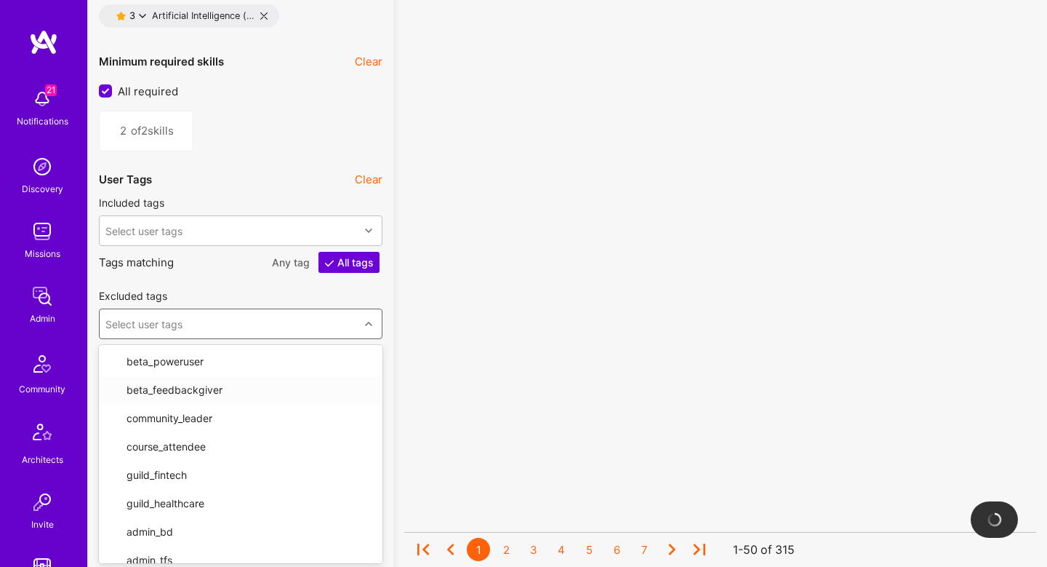
click at [407, 340] on div "No results found! Sorry, we didn't find any builders that fit your needs. Pleas…" at bounding box center [720, 554] width 632 height 5525
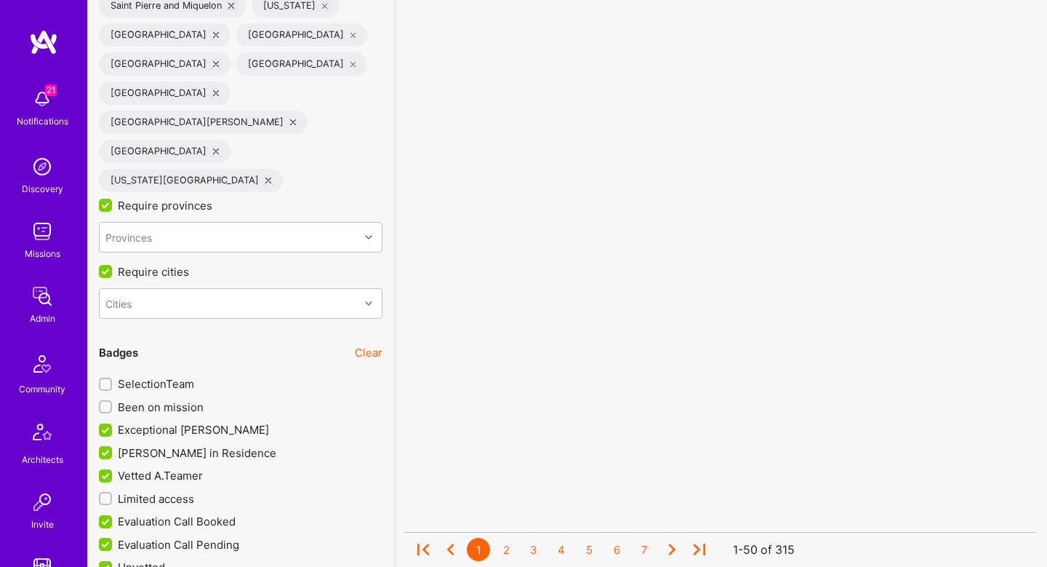
scroll to position [3524, 0]
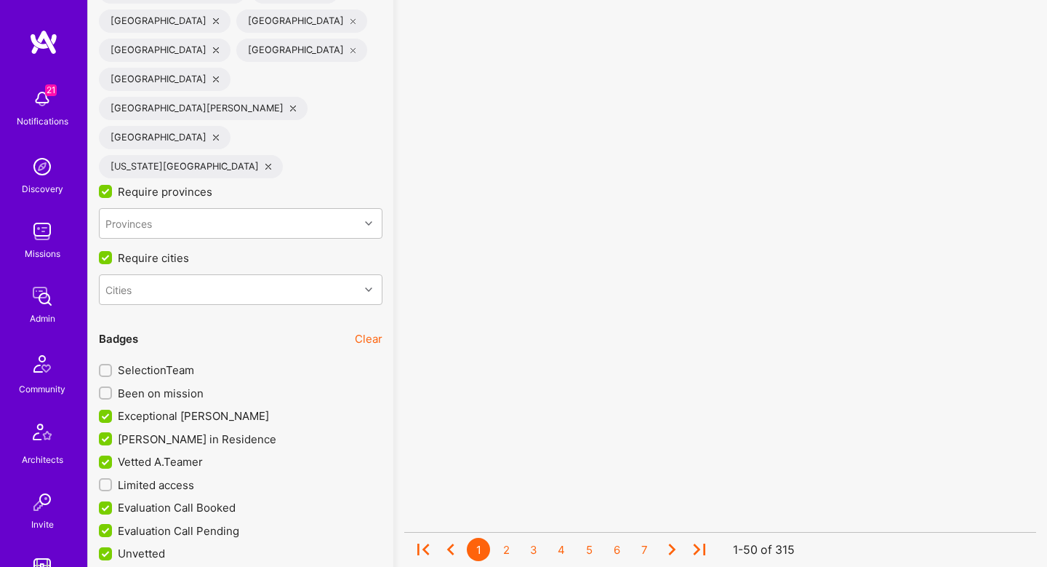
click at [103, 502] on input "Evaluation Call Booked" at bounding box center [106, 508] width 13 height 13
checkbox input "false"
click at [106, 524] on input "Evaluation Call Pending" at bounding box center [106, 530] width 13 height 13
checkbox input "false"
click at [106, 538] on div "Unvetted" at bounding box center [241, 549] width 284 height 23
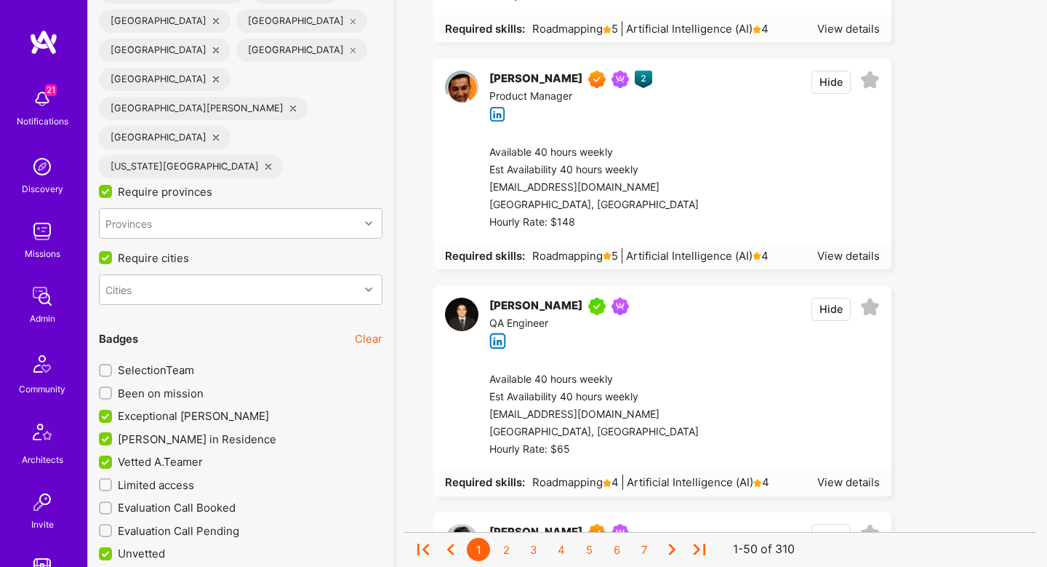
click at [106, 548] on input "Unvetted" at bounding box center [106, 554] width 13 height 13
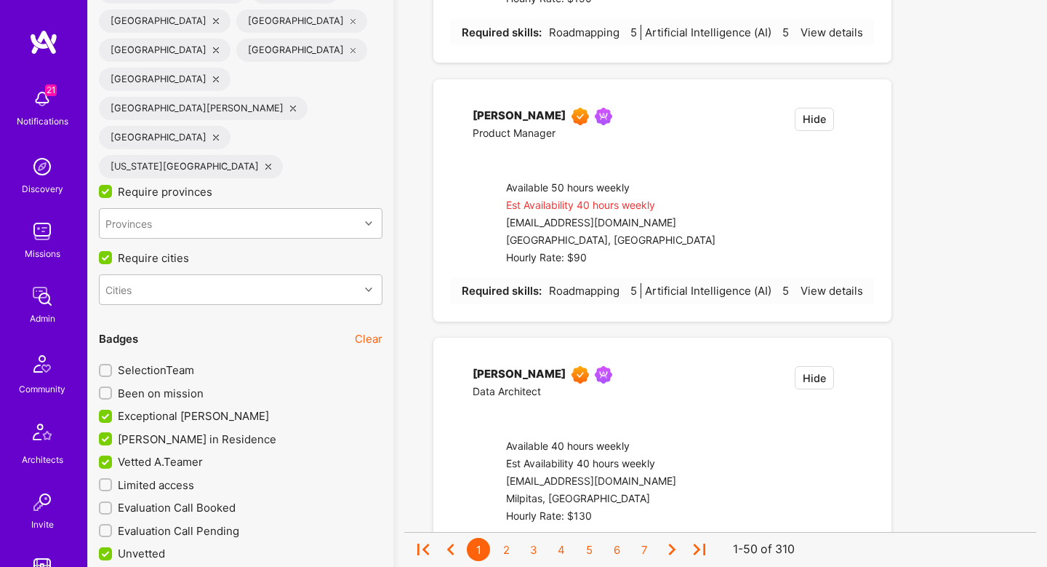
checkbox input "false"
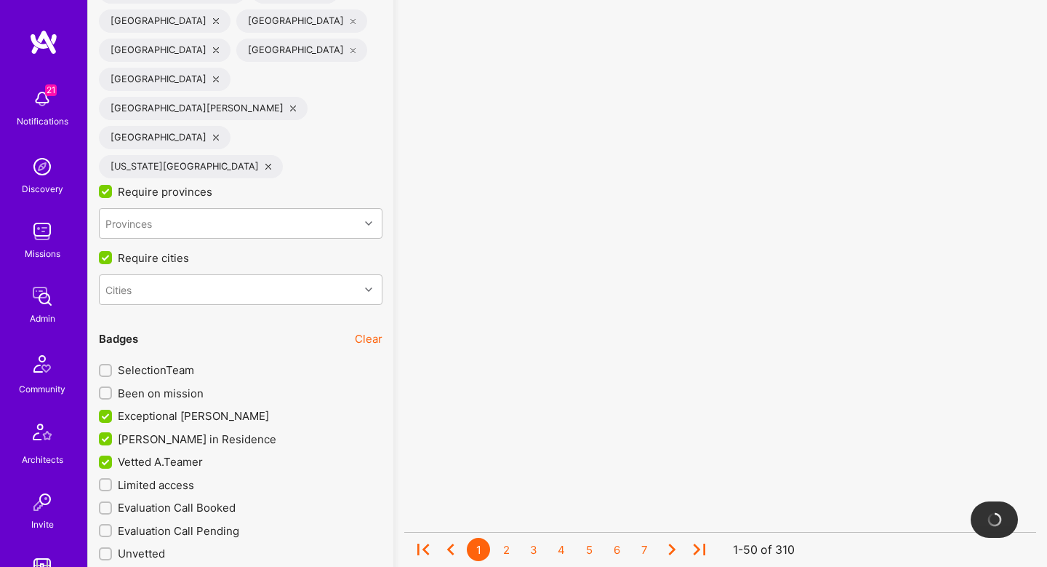
click at [106, 456] on input "Vetted A.Teamer" at bounding box center [106, 462] width 13 height 13
checkbox input "false"
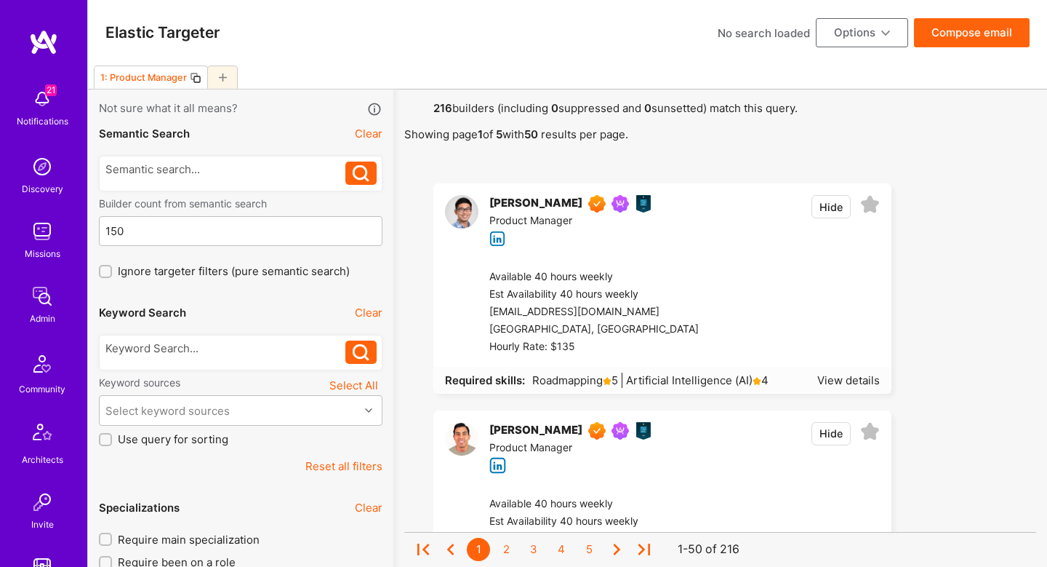
click at [994, 28] on button "Compose email" at bounding box center [972, 32] width 116 height 29
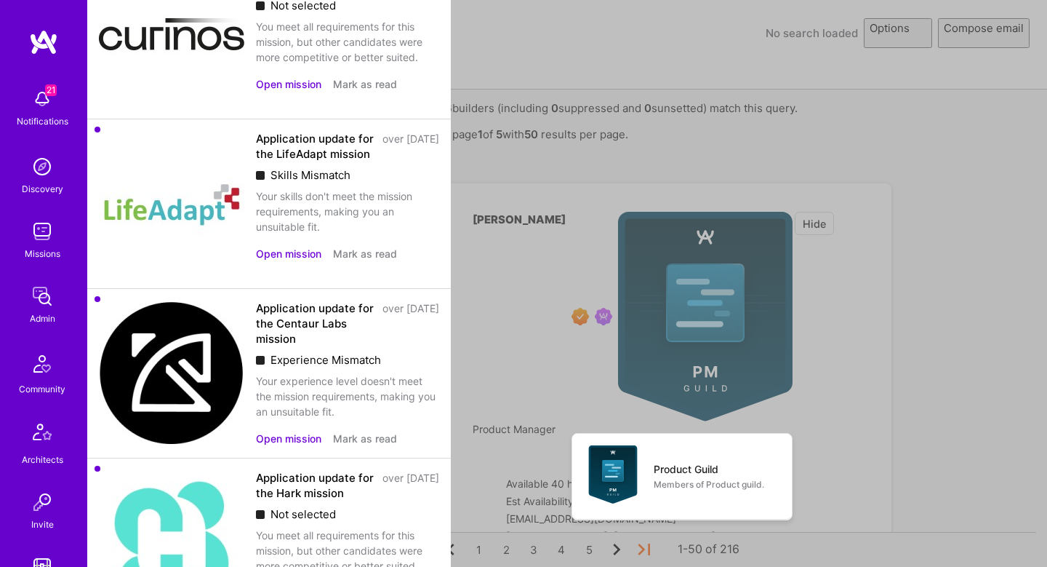
select select "rich-reachout"
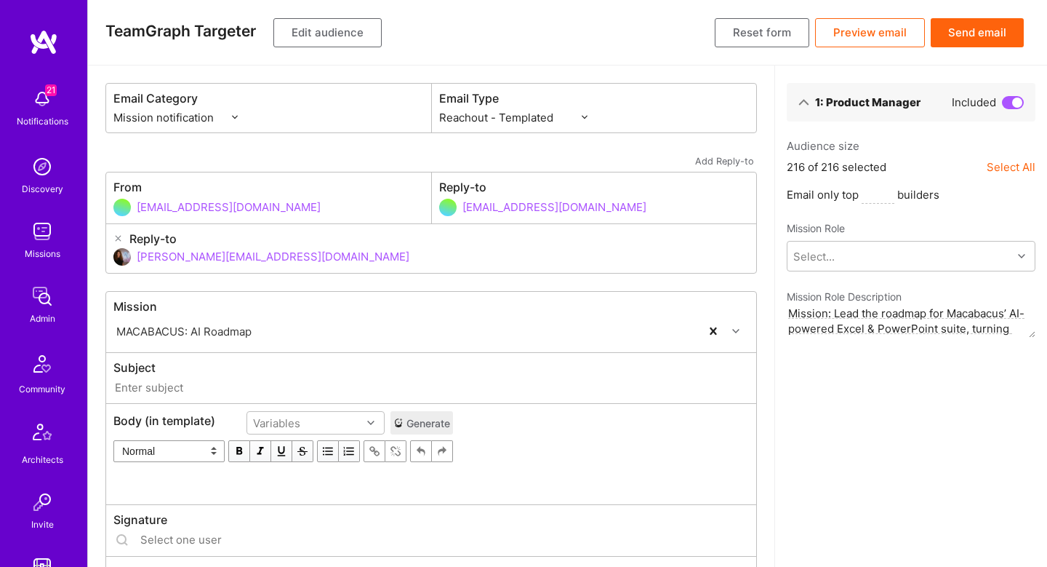
type input "A.Team // MACABACUS: AI Roadmap"
type input "shahar@a.team"
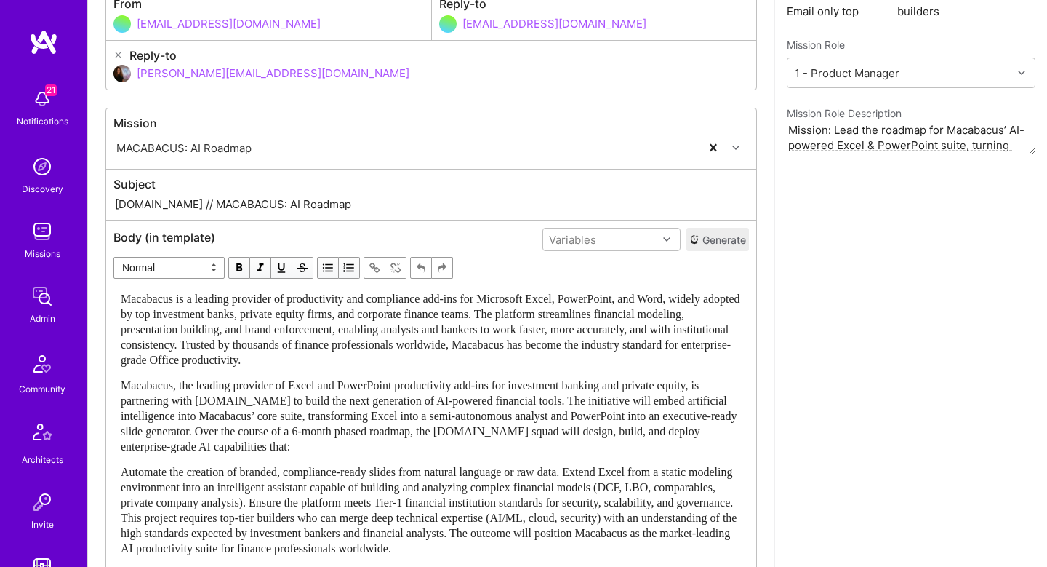
scroll to position [181, 0]
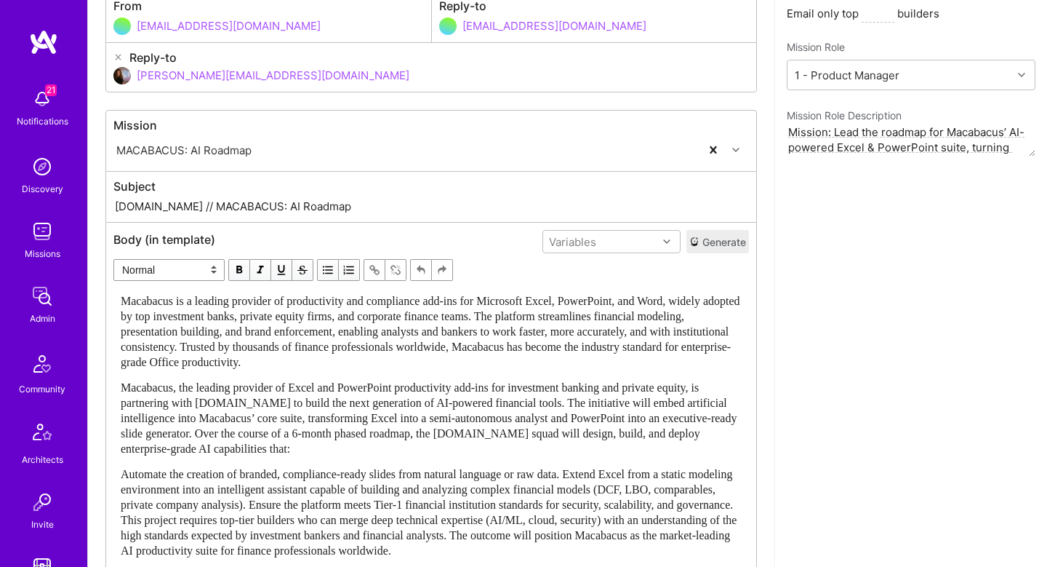
click at [722, 238] on button "Generate" at bounding box center [718, 241] width 63 height 23
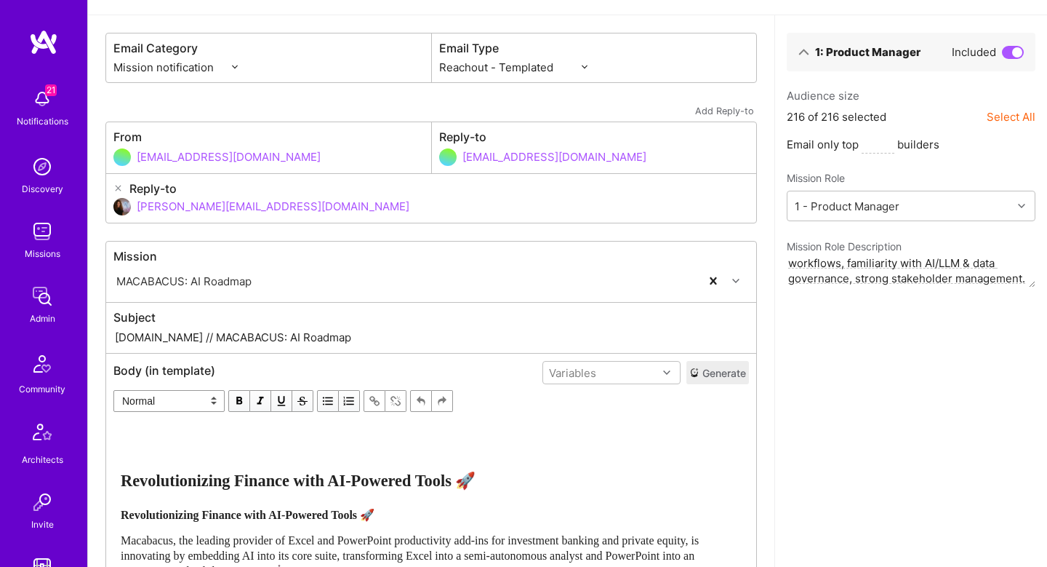
scroll to position [0, 0]
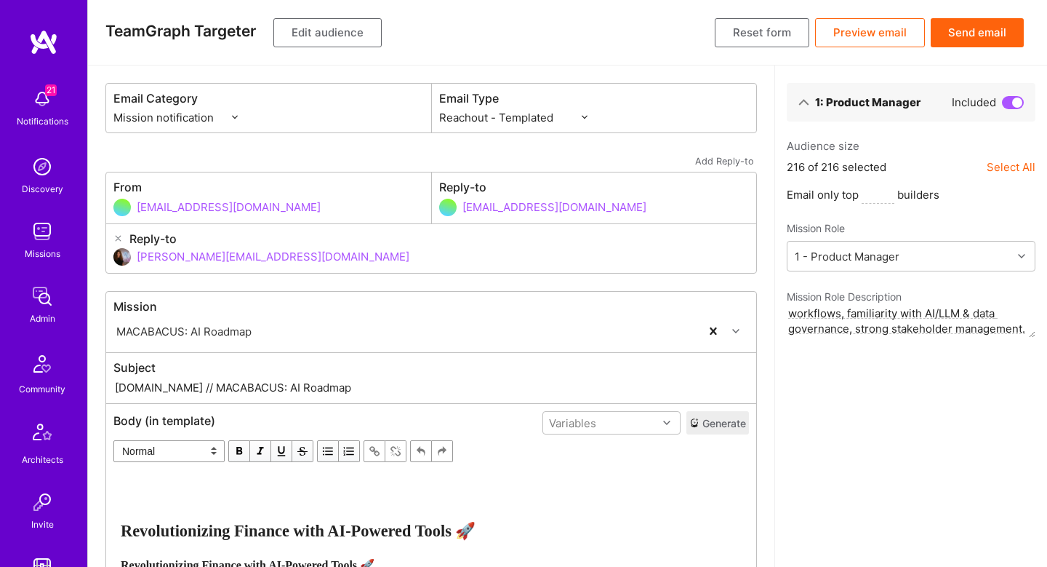
click at [991, 23] on button "Send email" at bounding box center [977, 32] width 93 height 29
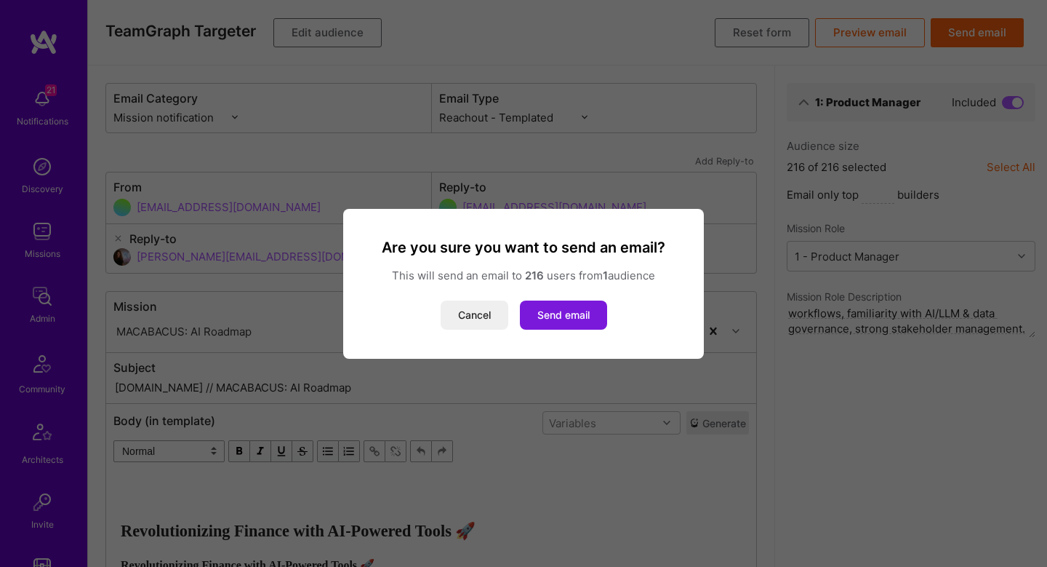
click at [594, 313] on button "Send email" at bounding box center [563, 314] width 87 height 29
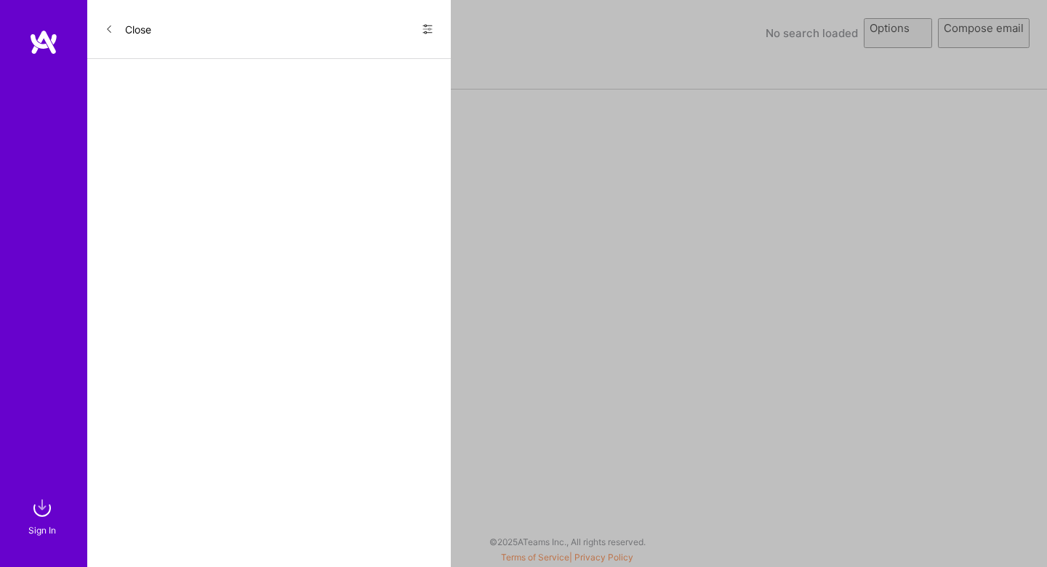
select select "rich-reachout"
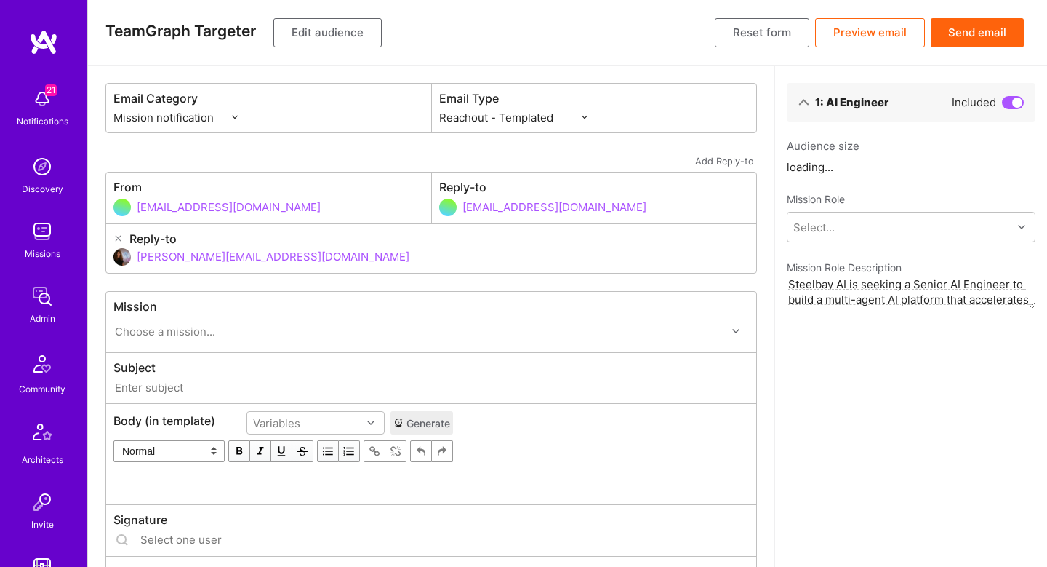
click at [332, 39] on button "Edit audience" at bounding box center [327, 32] width 108 height 29
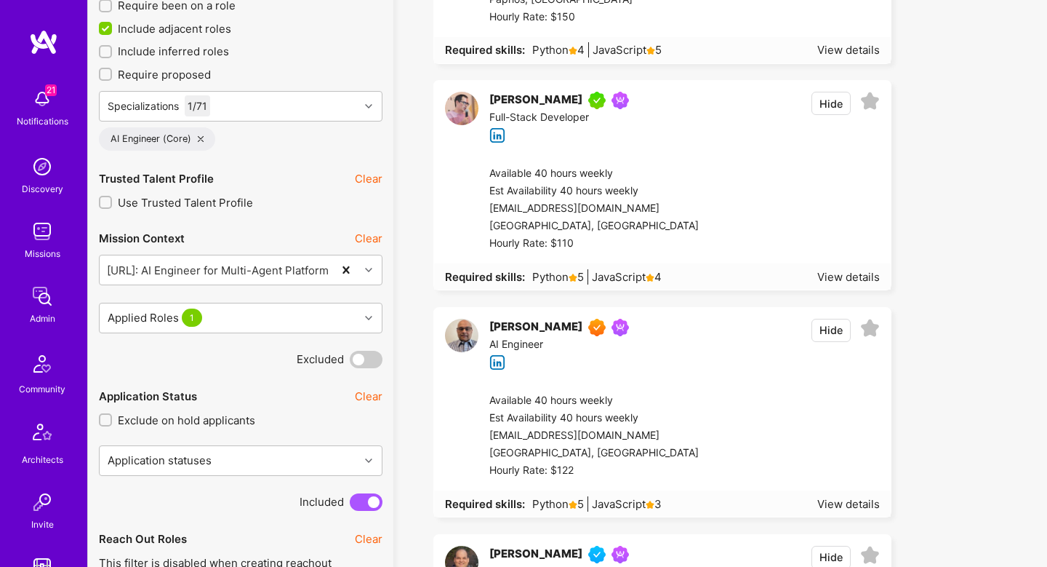
scroll to position [585, 0]
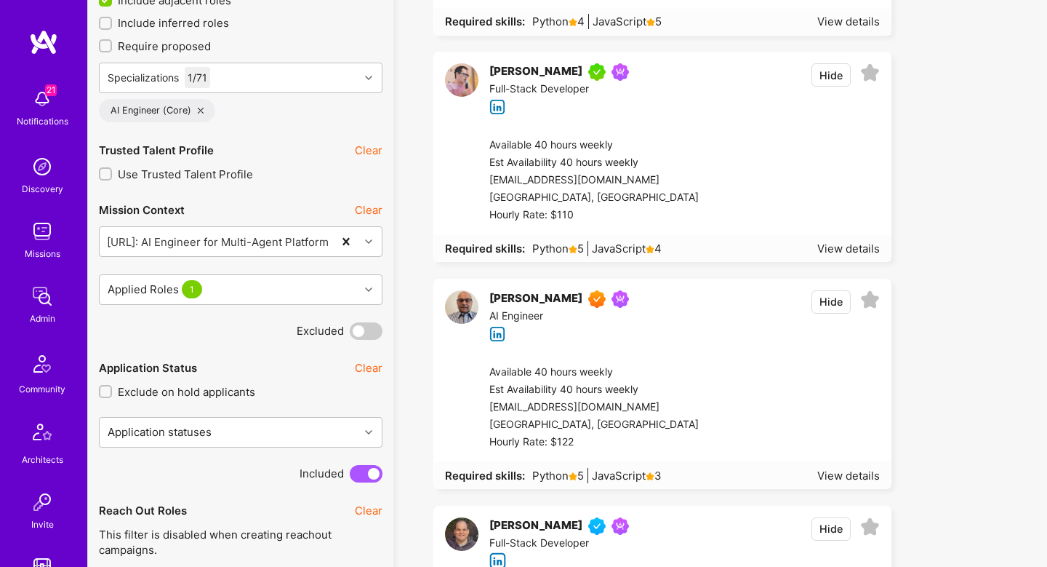
drag, startPoint x: 831, startPoint y: 303, endPoint x: 682, endPoint y: 271, distance: 152.5
click at [831, 303] on button "Hide" at bounding box center [831, 301] width 39 height 23
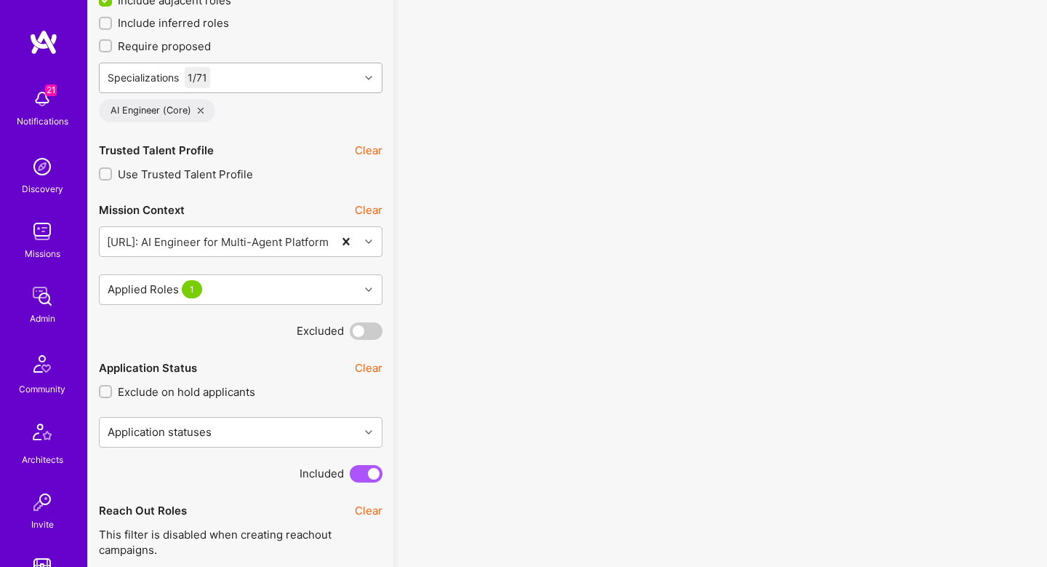
click at [291, 83] on div "Specializations 1 / 71" at bounding box center [230, 77] width 260 height 29
type input "ש"
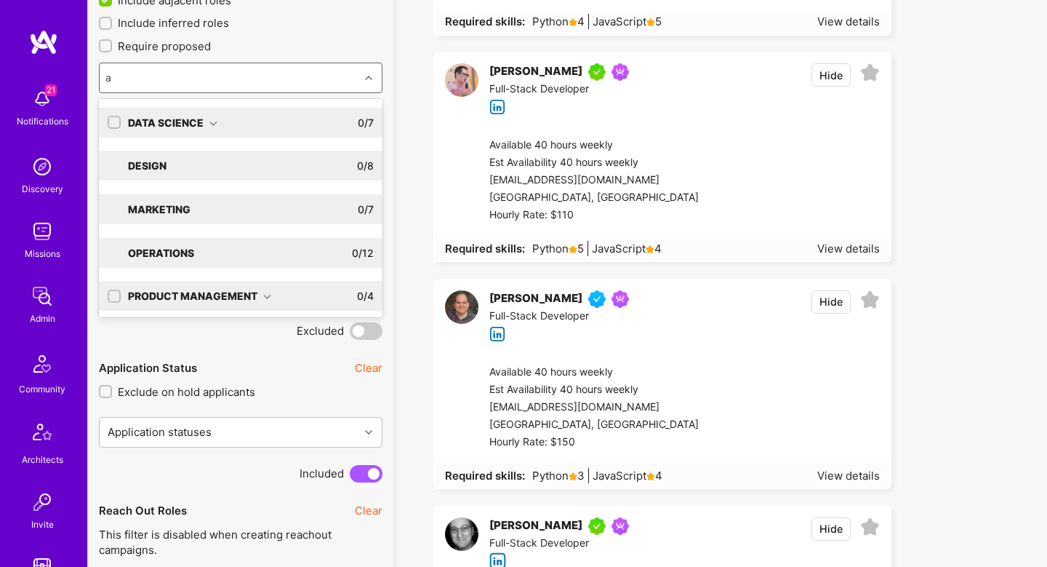
type input "ai"
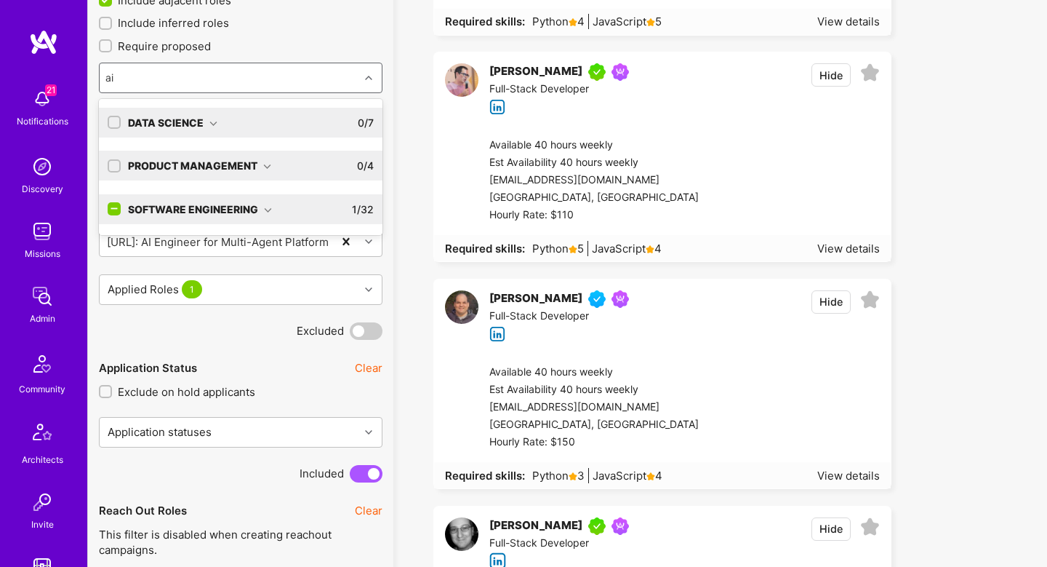
click at [299, 201] on div "Software Engineering 1 / 32" at bounding box center [247, 209] width 253 height 30
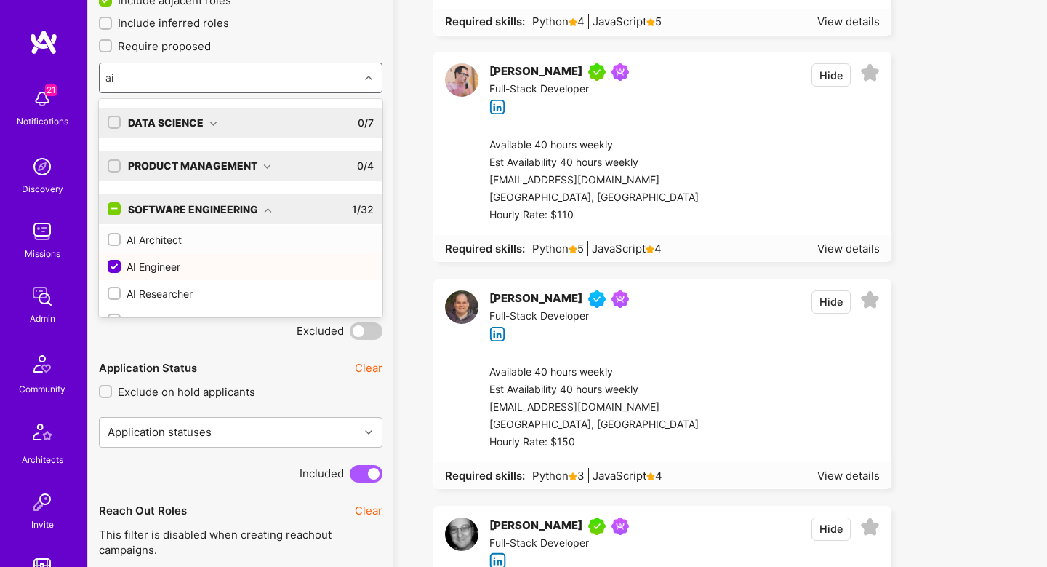
click at [207, 241] on div "AI Architect" at bounding box center [241, 239] width 266 height 15
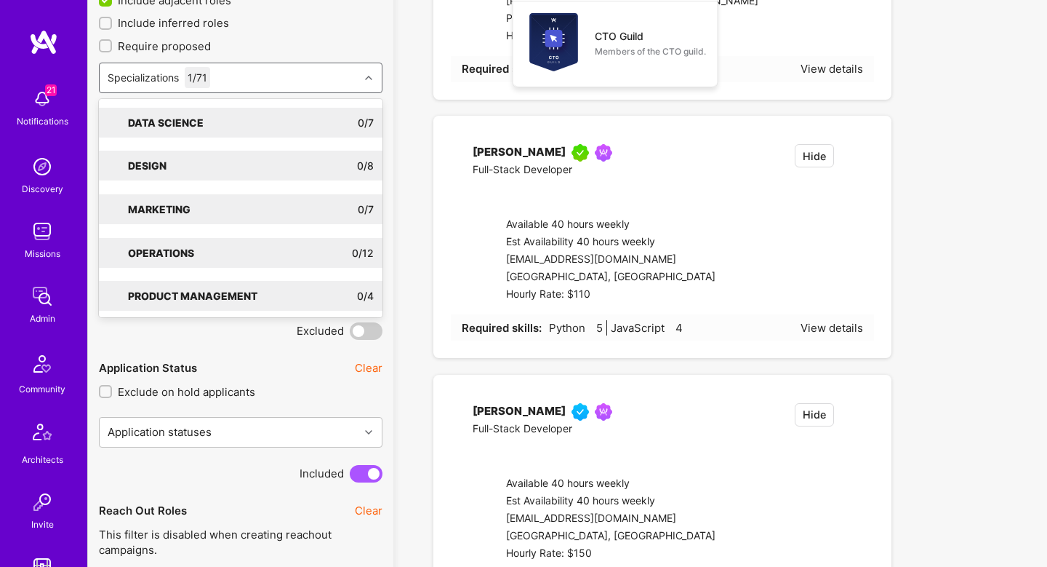
checkbox input "true"
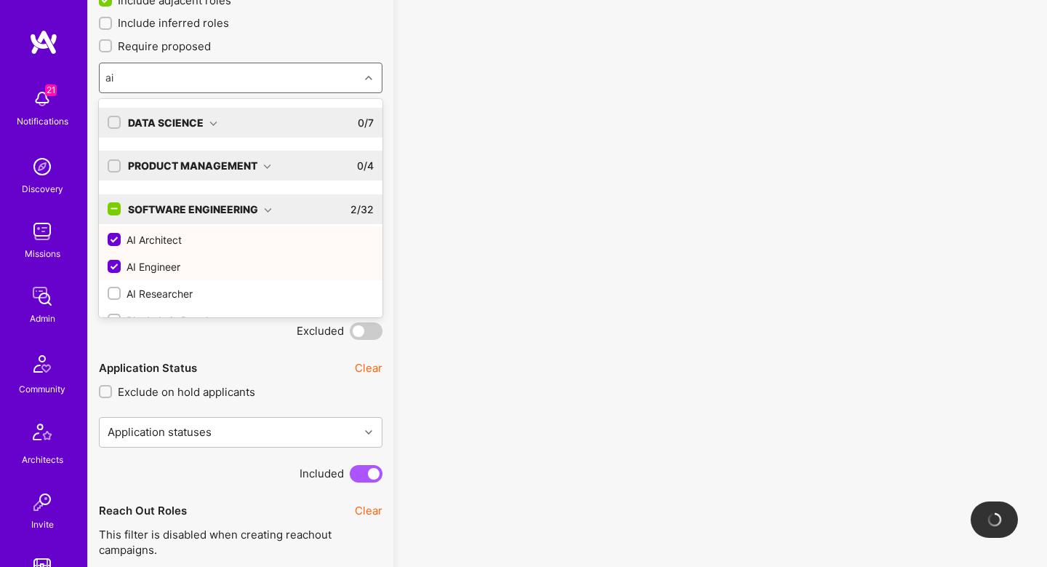
scroll to position [25, 0]
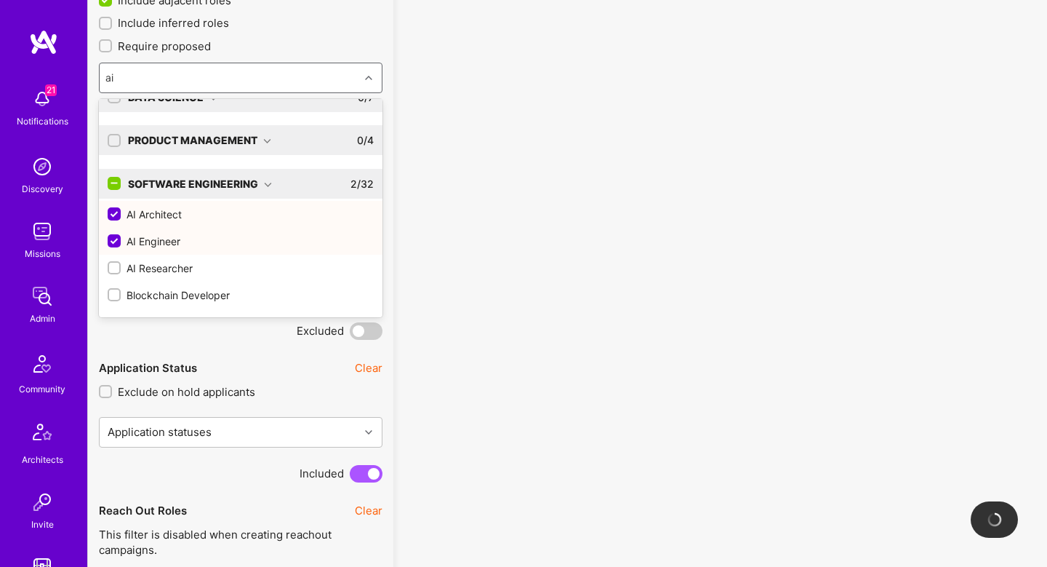
type input "ai"
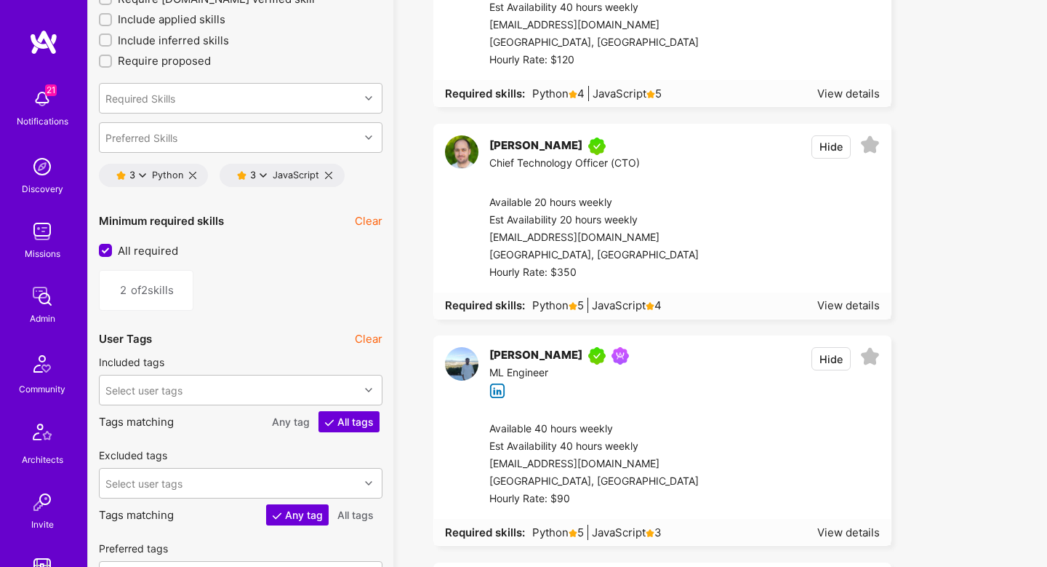
scroll to position [2130, 0]
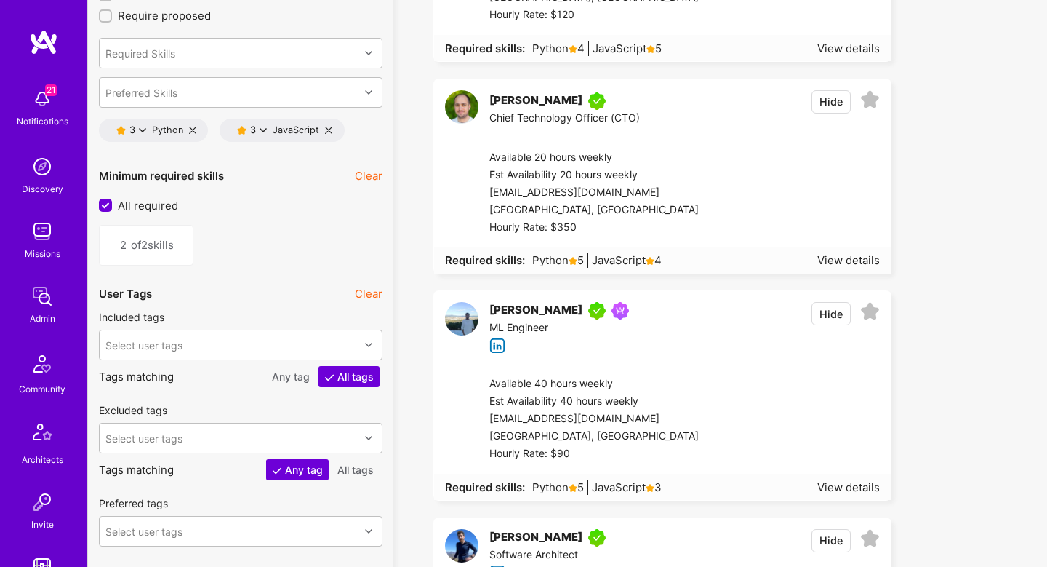
click at [110, 208] on input "All required" at bounding box center [106, 205] width 13 height 13
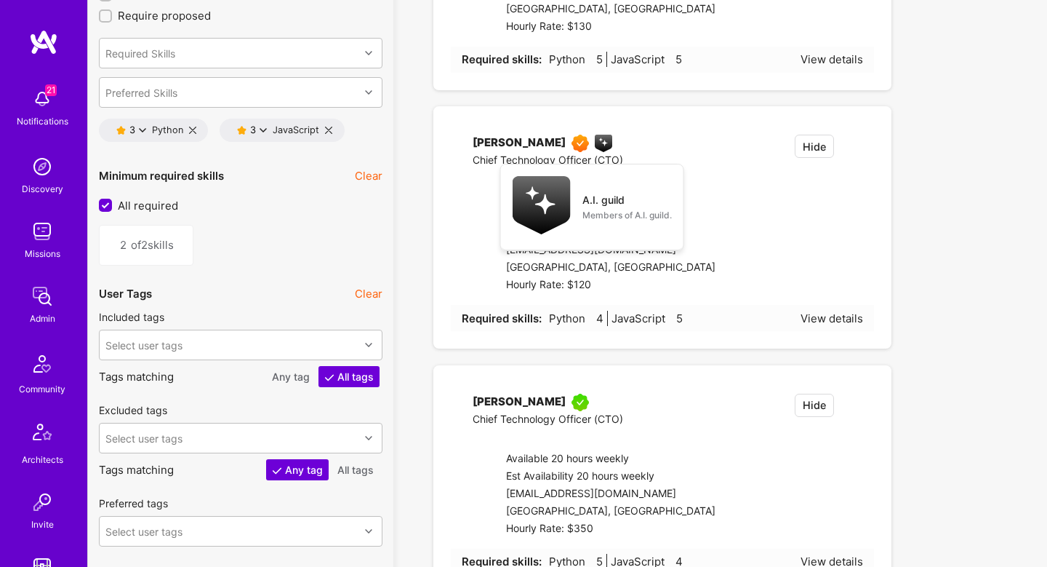
checkbox input "false"
type input "1"
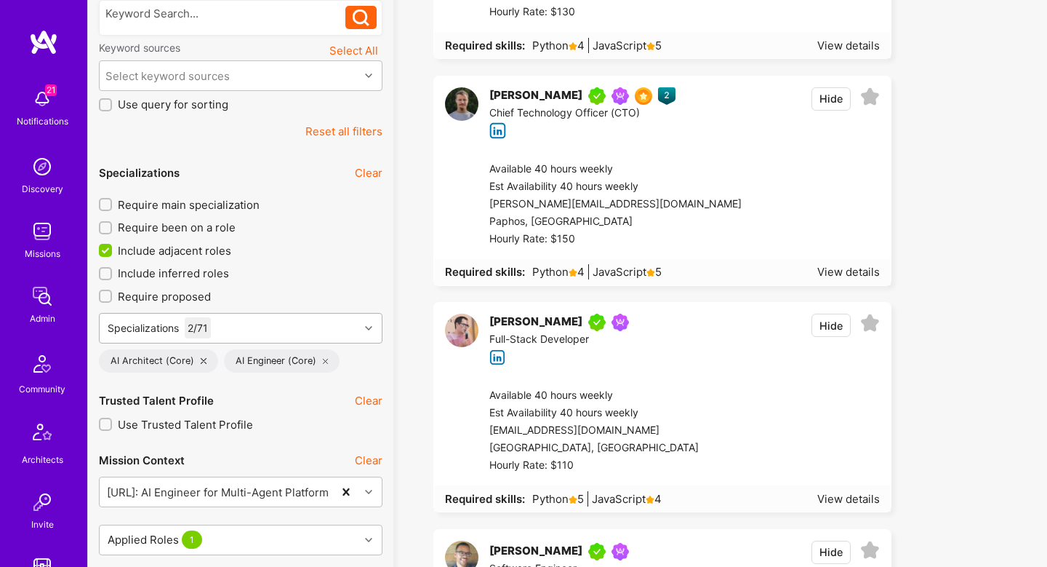
click at [278, 345] on div "Specializations 2 / 71 AI Architect (Core) AI Engineer (Core)" at bounding box center [241, 343] width 284 height 60
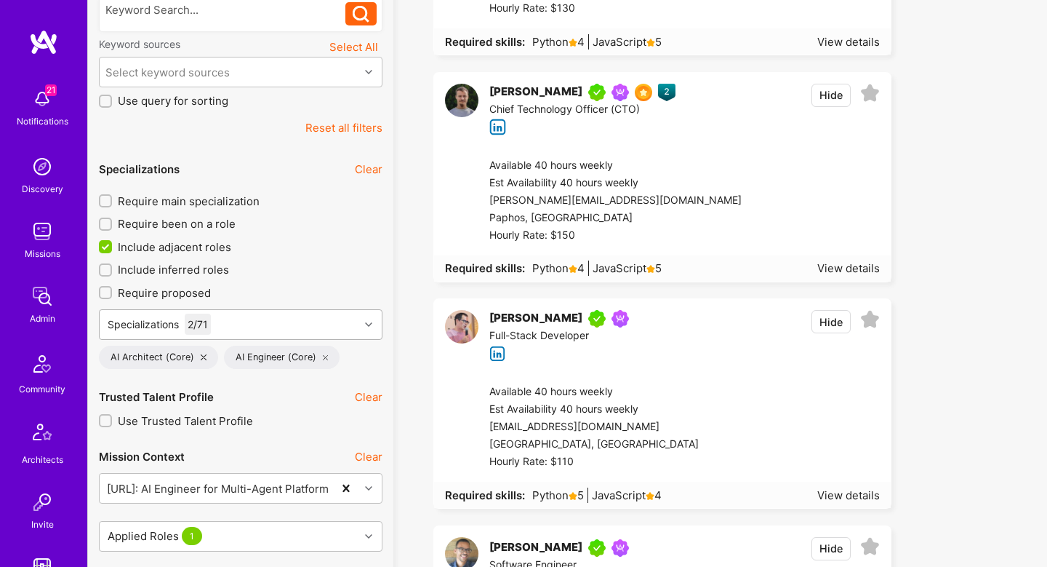
scroll to position [340, 0]
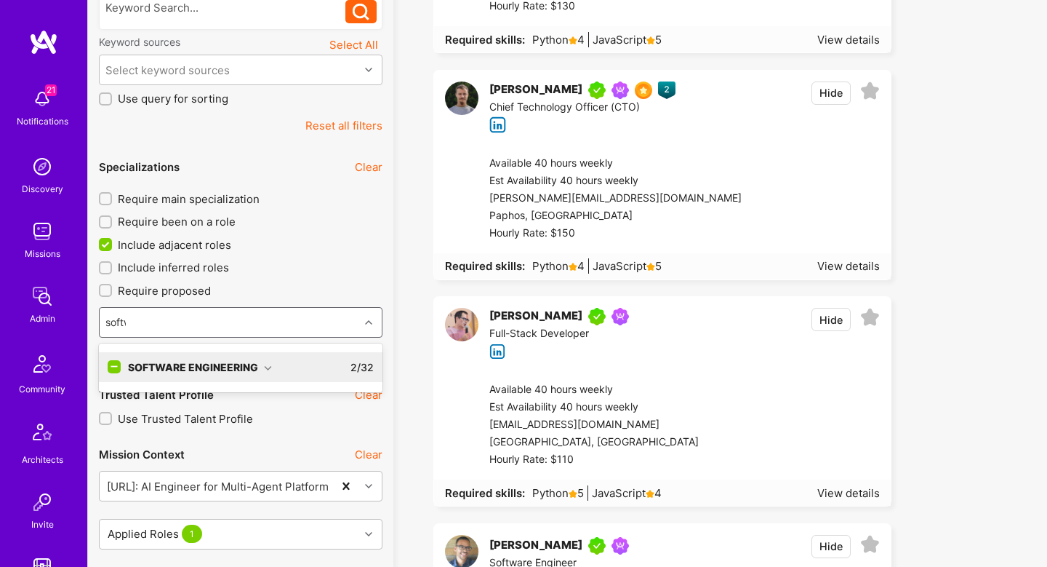
type input "softwa"
click at [296, 370] on div "Software Engineering 2 / 32" at bounding box center [247, 367] width 253 height 30
click at [279, 397] on div "Software Architect" at bounding box center [241, 396] width 266 height 15
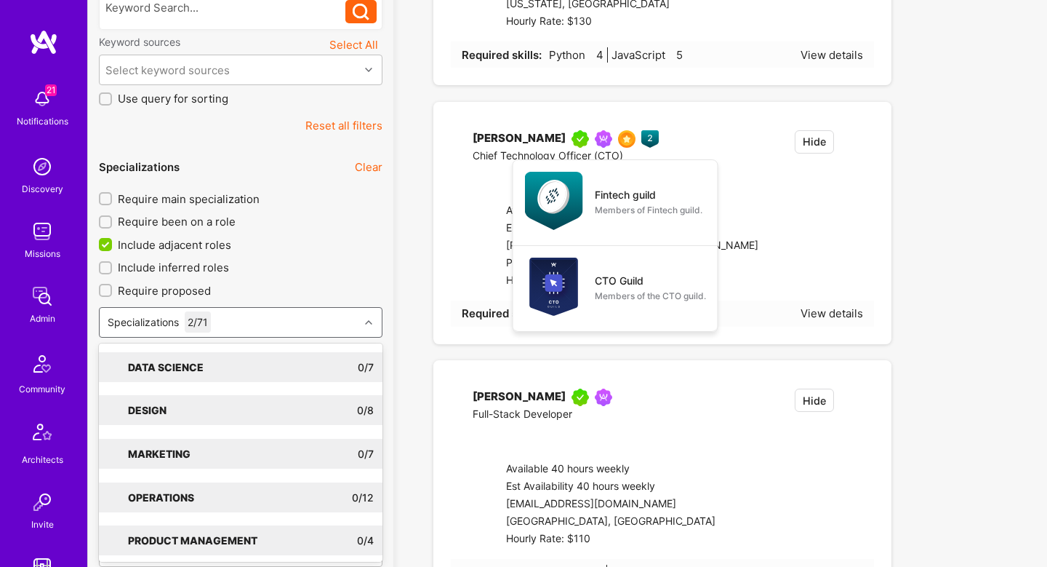
checkbox input "true"
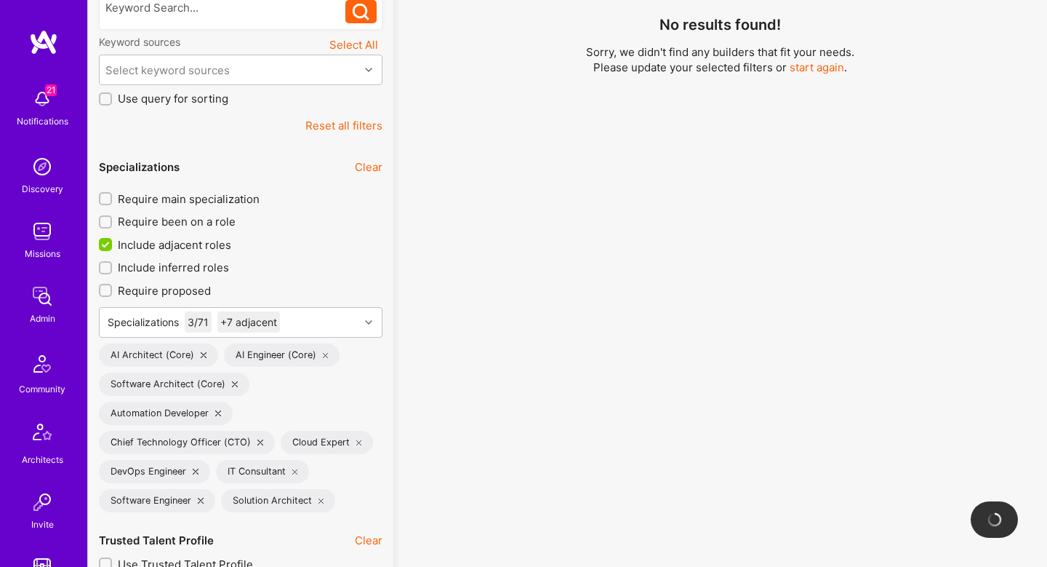
click at [196, 471] on icon at bounding box center [196, 471] width 6 height 6
click at [178, 470] on icon at bounding box center [178, 471] width 6 height 6
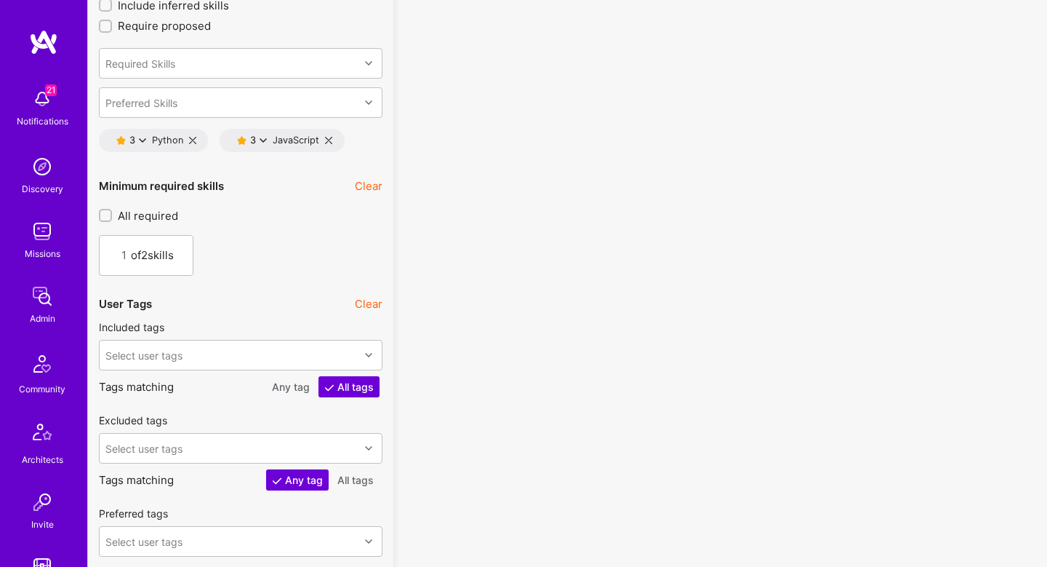
scroll to position [2247, 0]
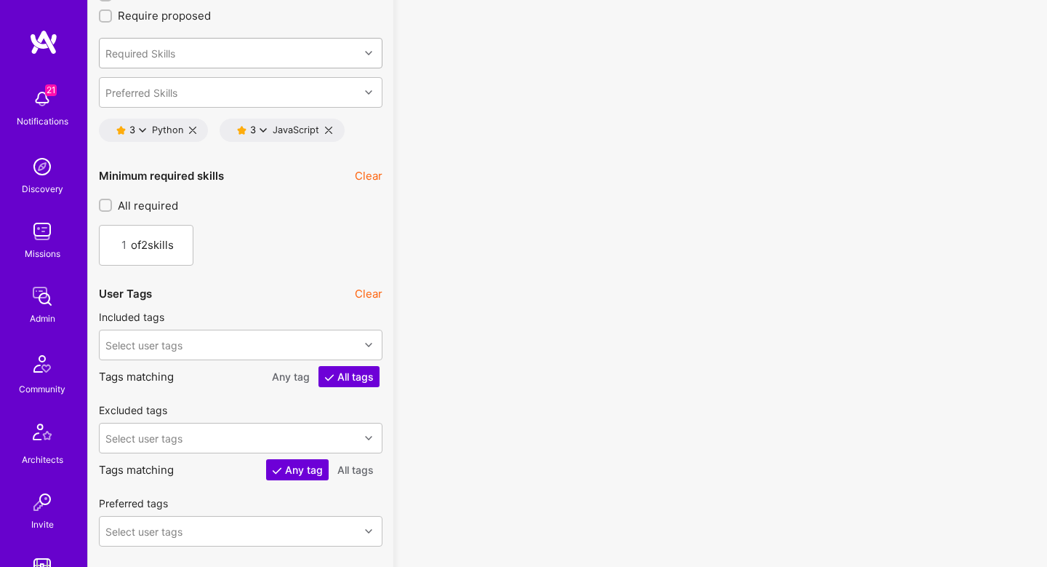
click at [154, 53] on div "Required Skills" at bounding box center [140, 52] width 70 height 15
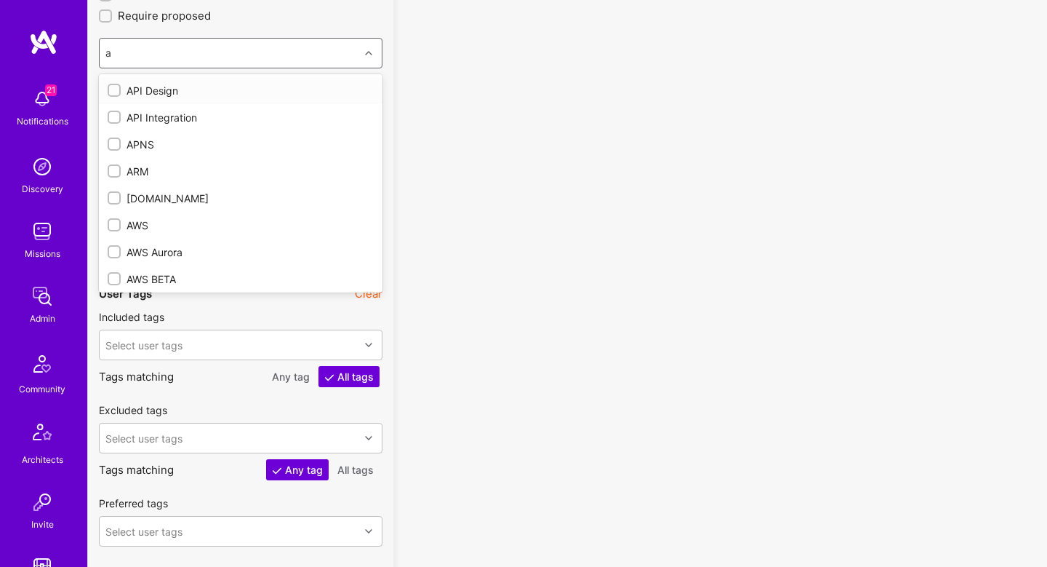
type input "ai"
click at [242, 145] on div "Artificial Intelligence (AI)" at bounding box center [241, 144] width 266 height 15
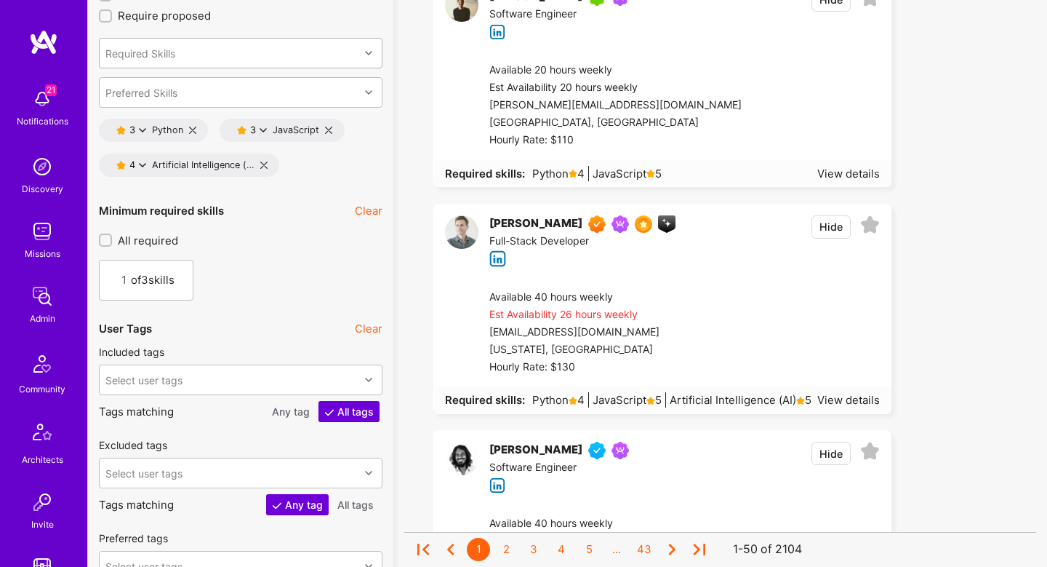
click at [109, 239] on input "All required" at bounding box center [107, 241] width 10 height 10
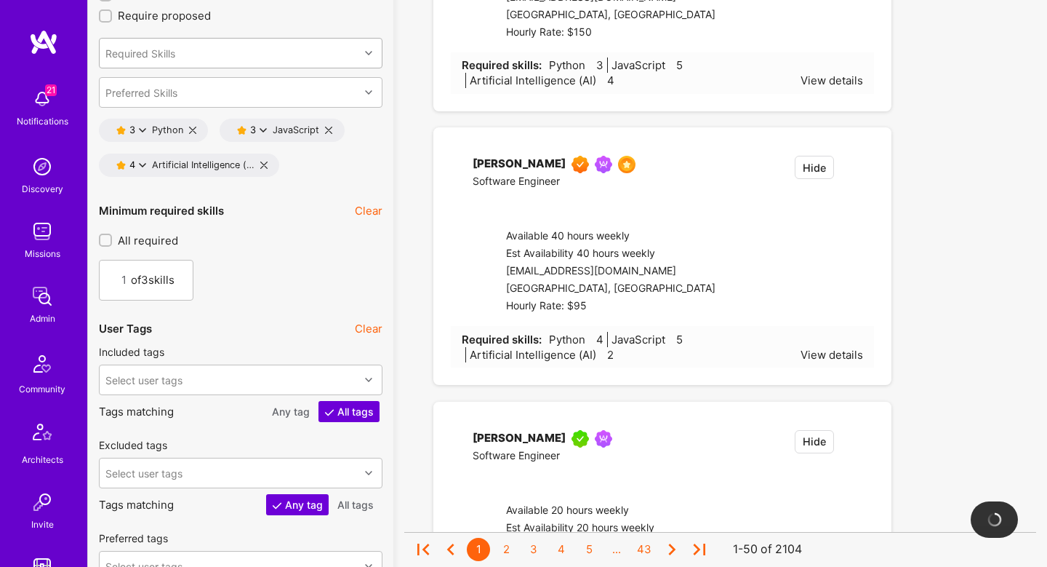
checkbox input "true"
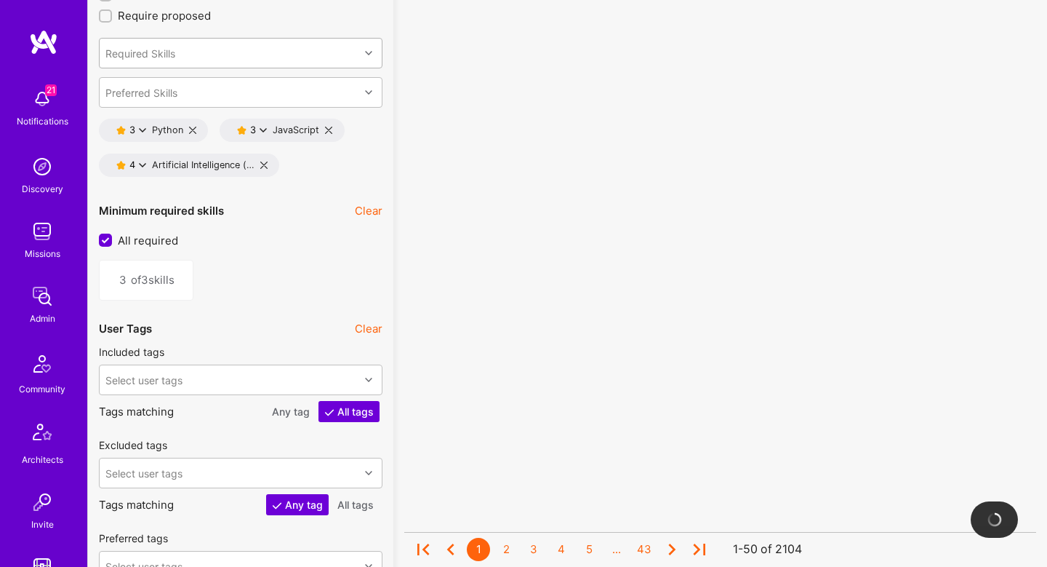
click at [264, 124] on button "3" at bounding box center [252, 130] width 30 height 12
click at [319, 292] on button "Preferred Skills" at bounding box center [327, 291] width 109 height 31
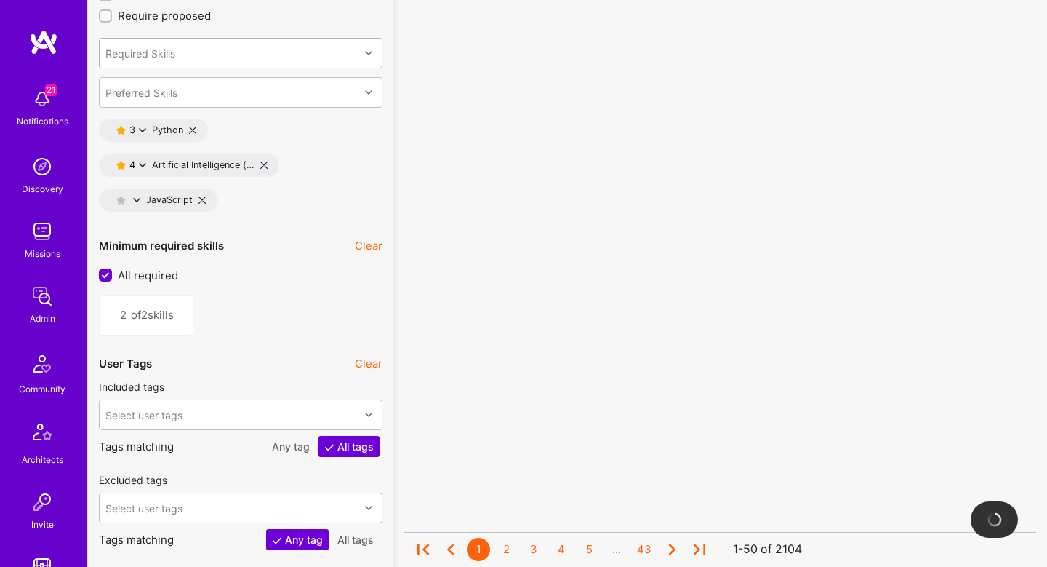
click at [142, 128] on icon at bounding box center [142, 130] width 7 height 7
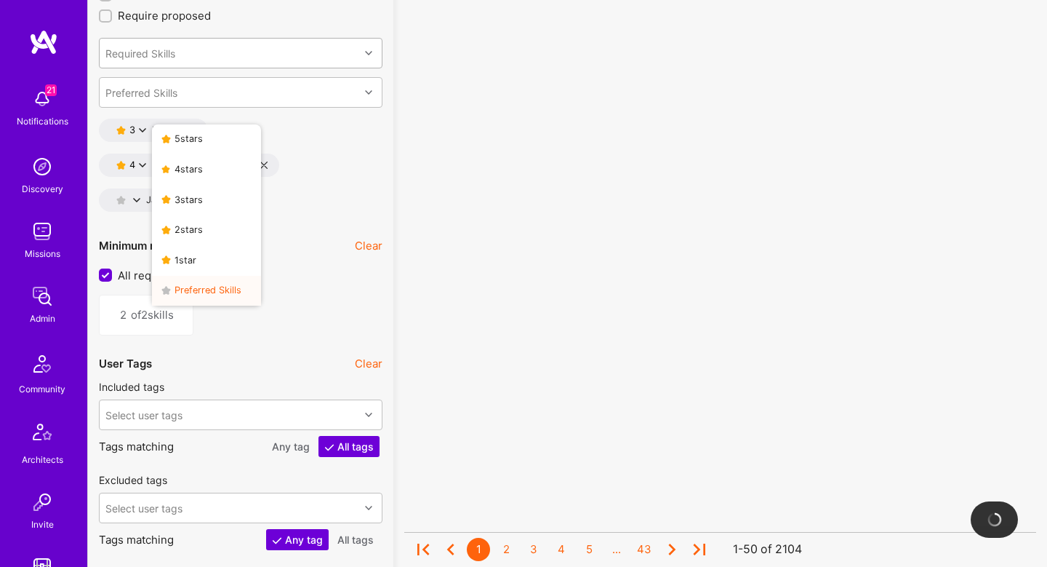
click at [204, 289] on button "Preferred Skills" at bounding box center [206, 291] width 109 height 31
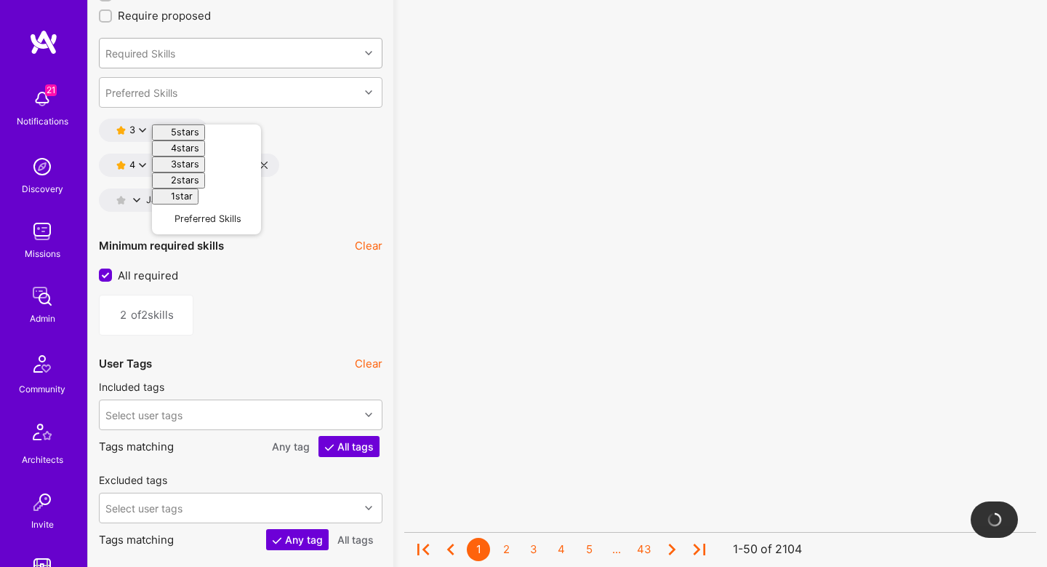
type input "1"
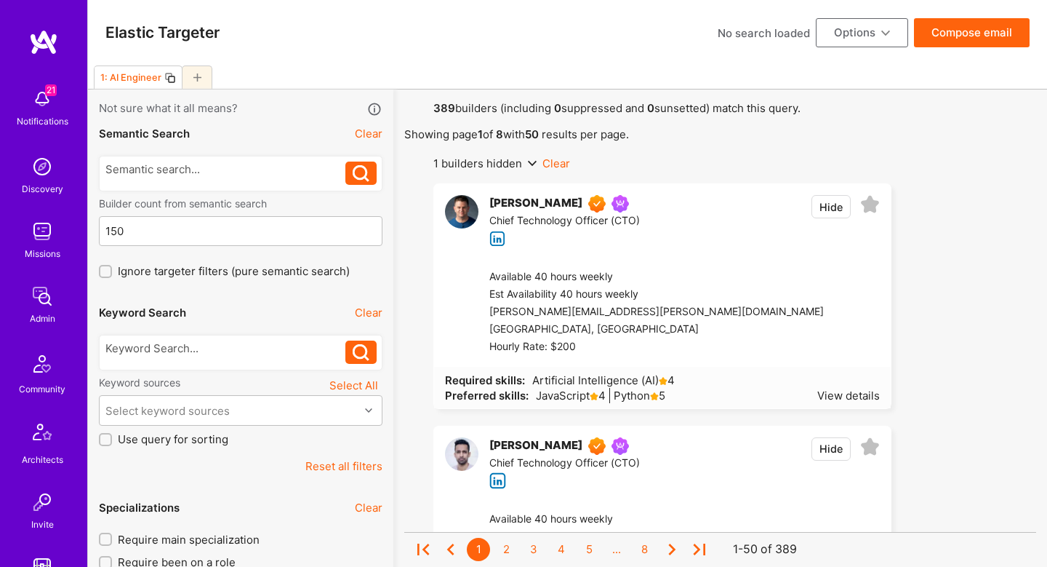
scroll to position [1895, 0]
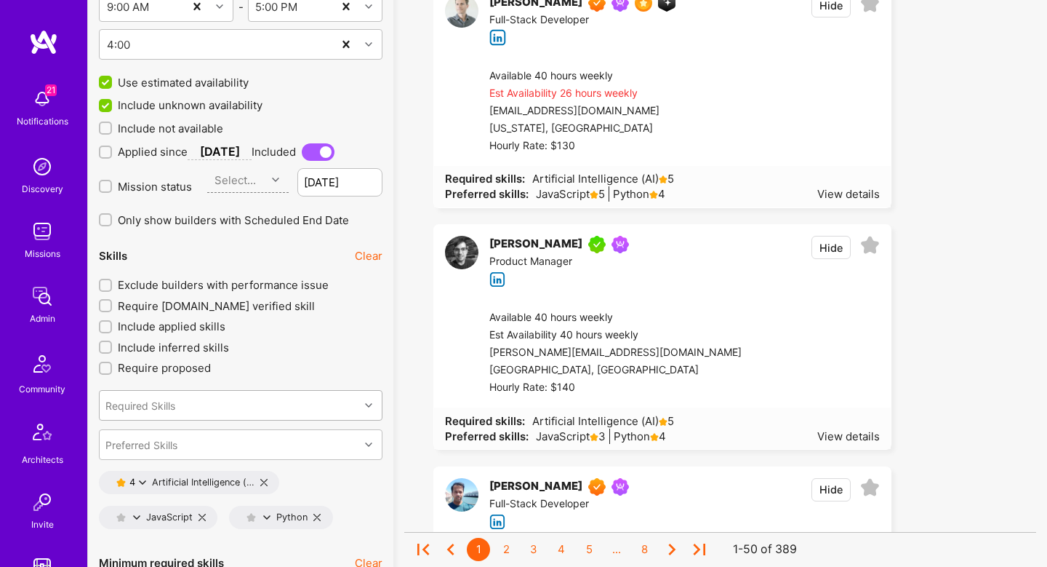
click at [227, 288] on span "Exclude builders with performance issue" at bounding box center [223, 284] width 211 height 15
click at [112, 288] on input "Exclude builders with performance issue" at bounding box center [107, 286] width 10 height 10
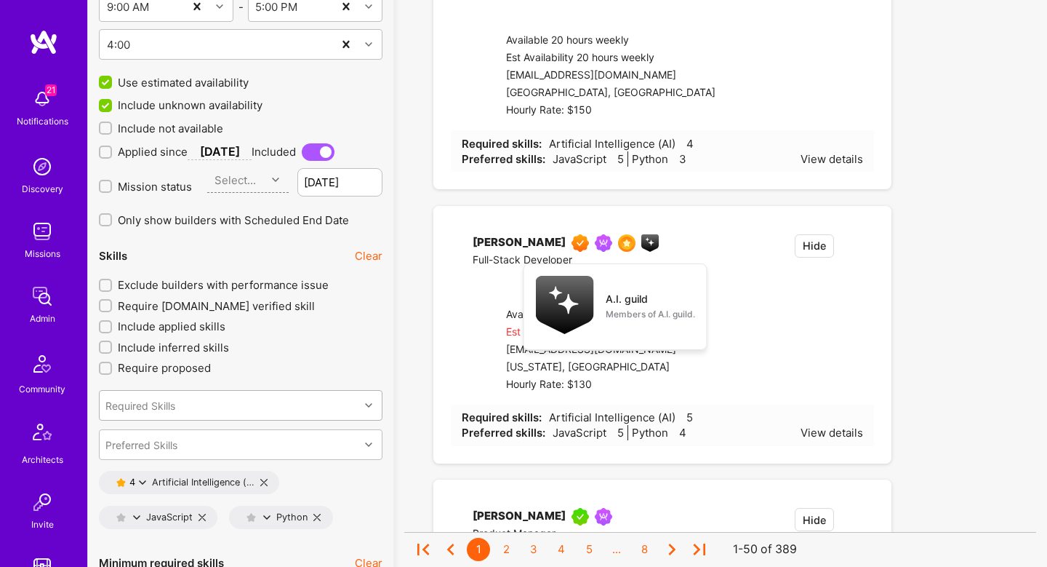
checkbox input "true"
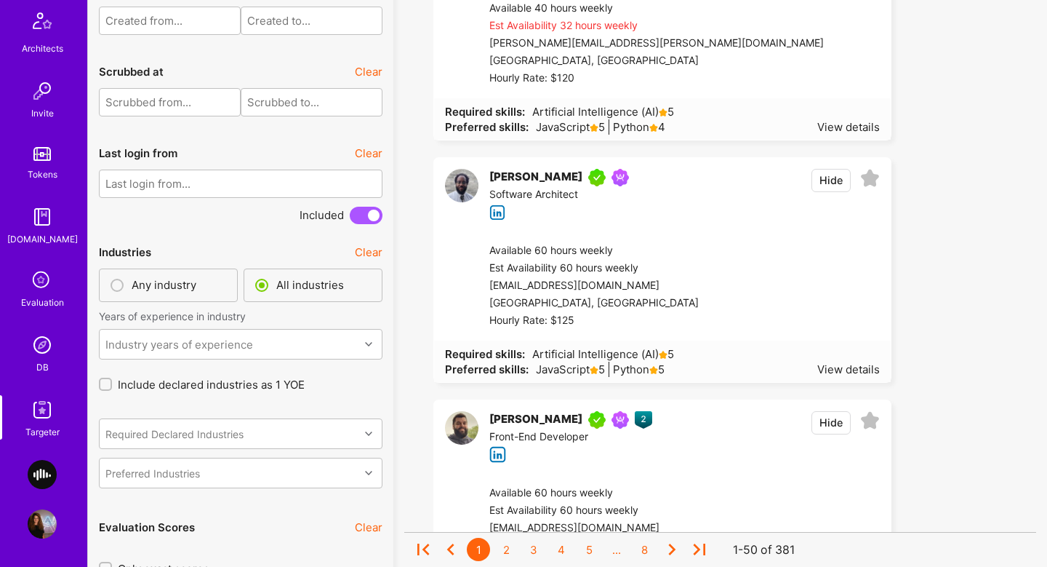
scroll to position [2290, 0]
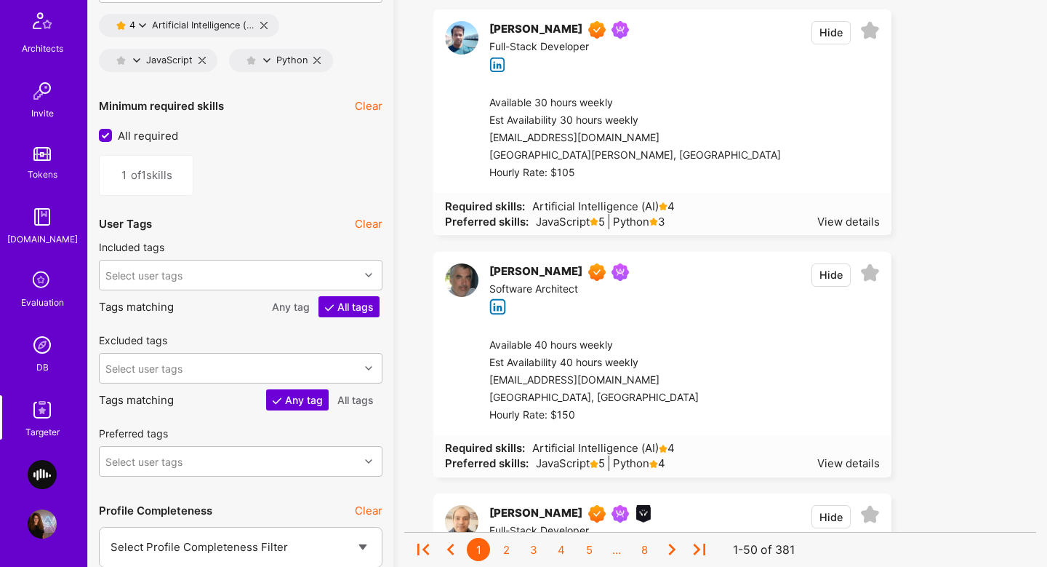
click at [247, 383] on div "Select user tags" at bounding box center [241, 368] width 284 height 31
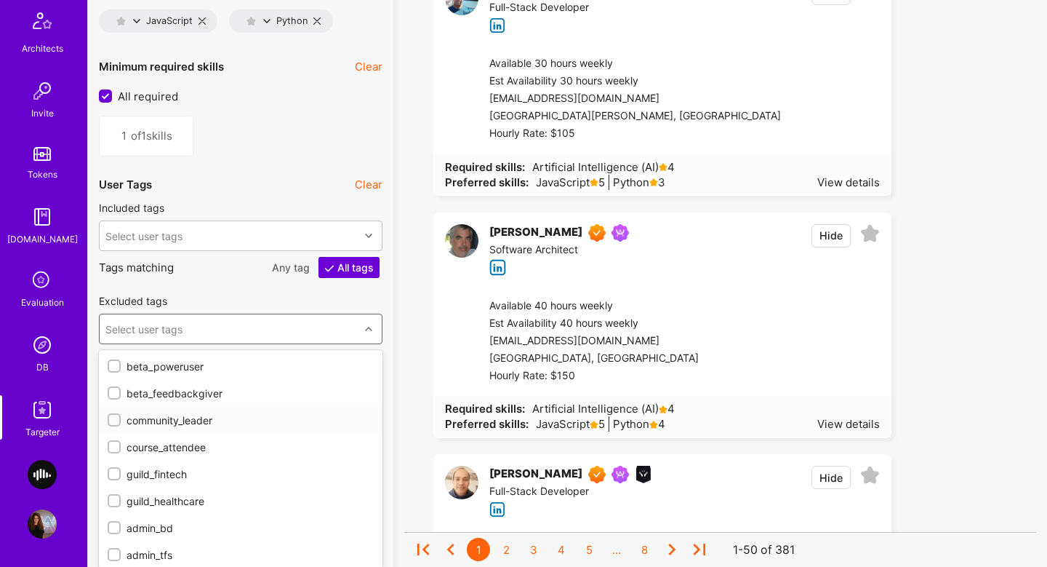
scroll to position [2396, 0]
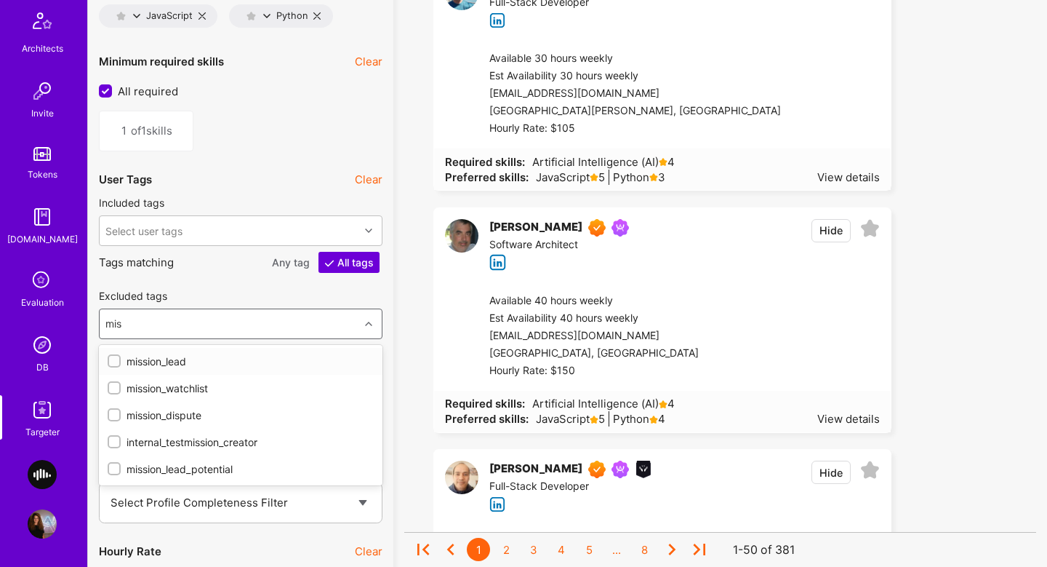
type input "miss"
click at [182, 393] on div "mission_watchlist" at bounding box center [241, 387] width 266 height 15
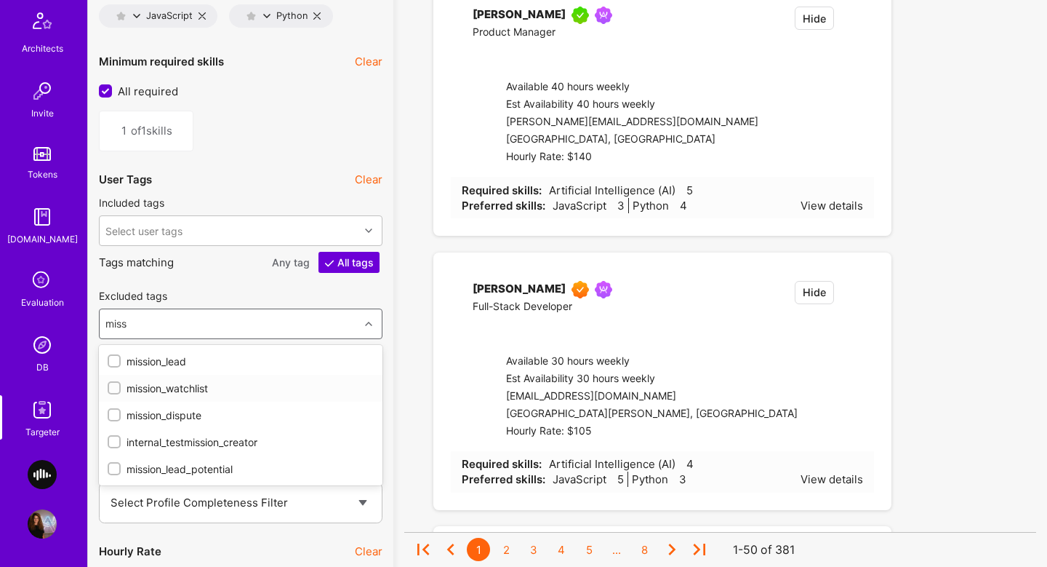
checkbox input "true"
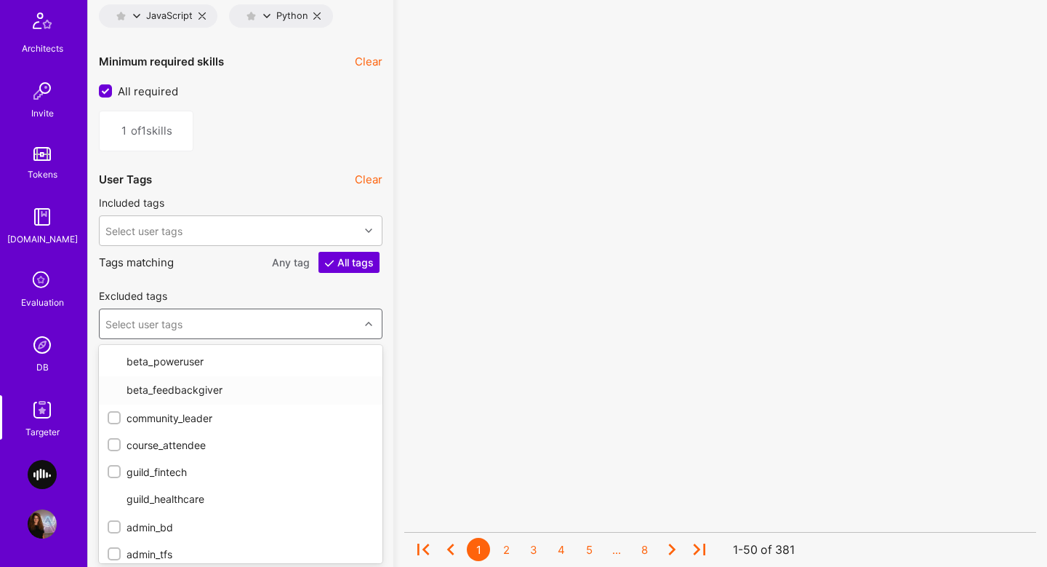
type input "n"
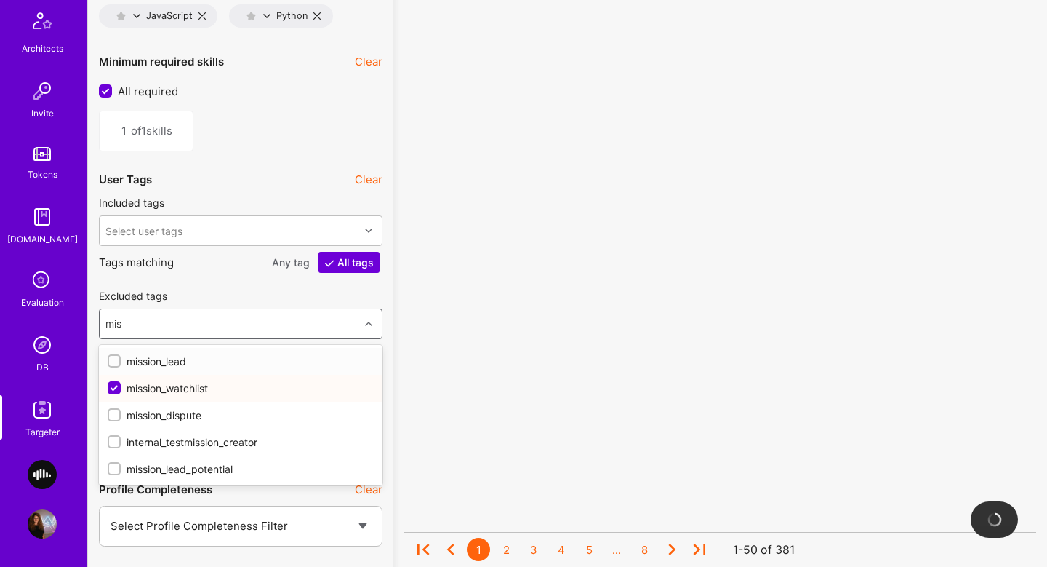
type input "miss"
click at [178, 414] on div "mission_dispute" at bounding box center [241, 414] width 266 height 15
checkbox input "true"
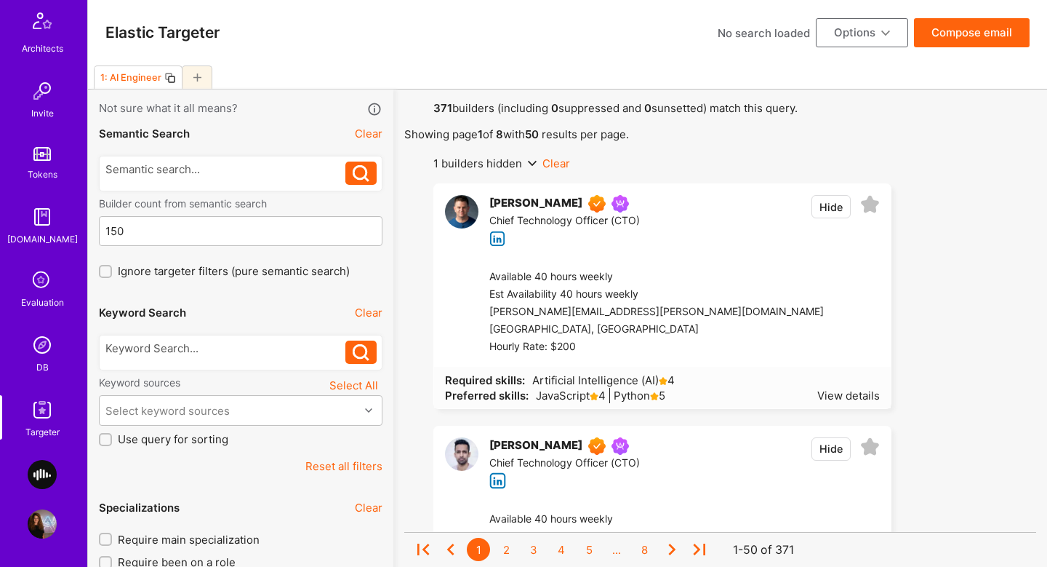
click at [966, 41] on button "Compose email" at bounding box center [972, 32] width 116 height 29
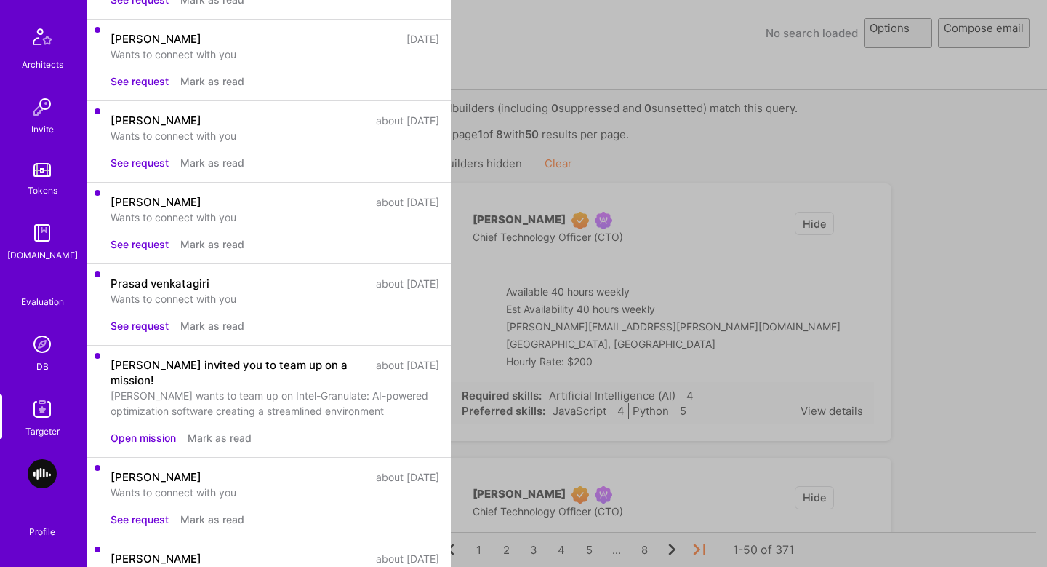
select select "rich-reachout"
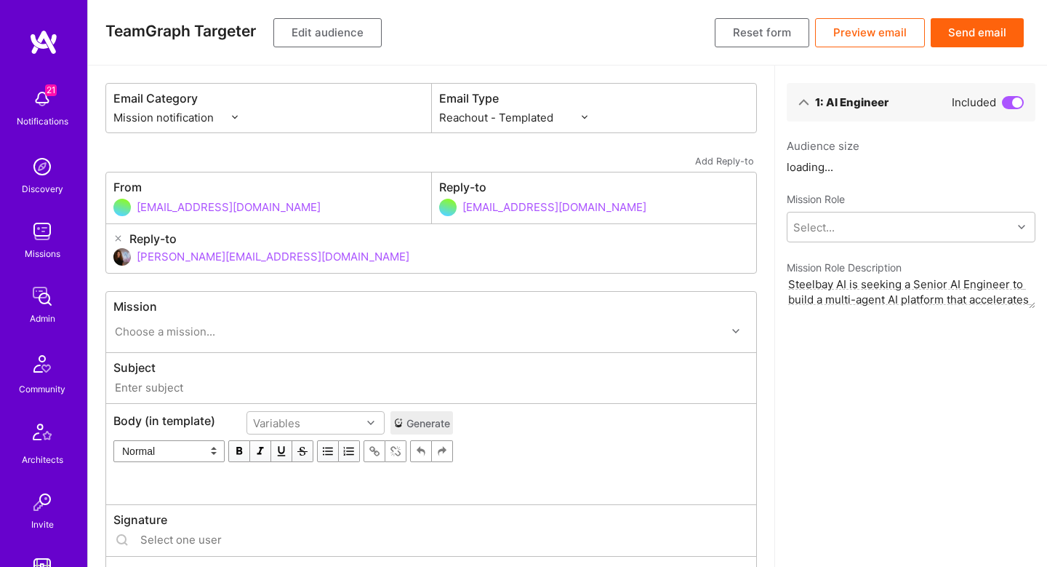
type input "A.Team // Steelbay.ai: AI Engineer for Multi-Agent Platform"
type input "shahar@a.team"
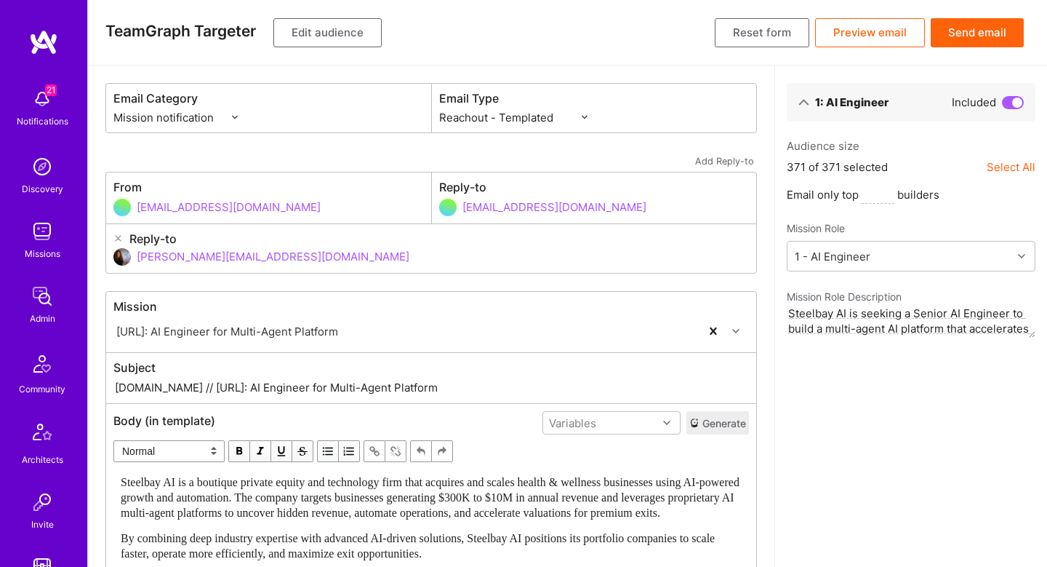
click at [717, 425] on button "Generate" at bounding box center [718, 422] width 63 height 23
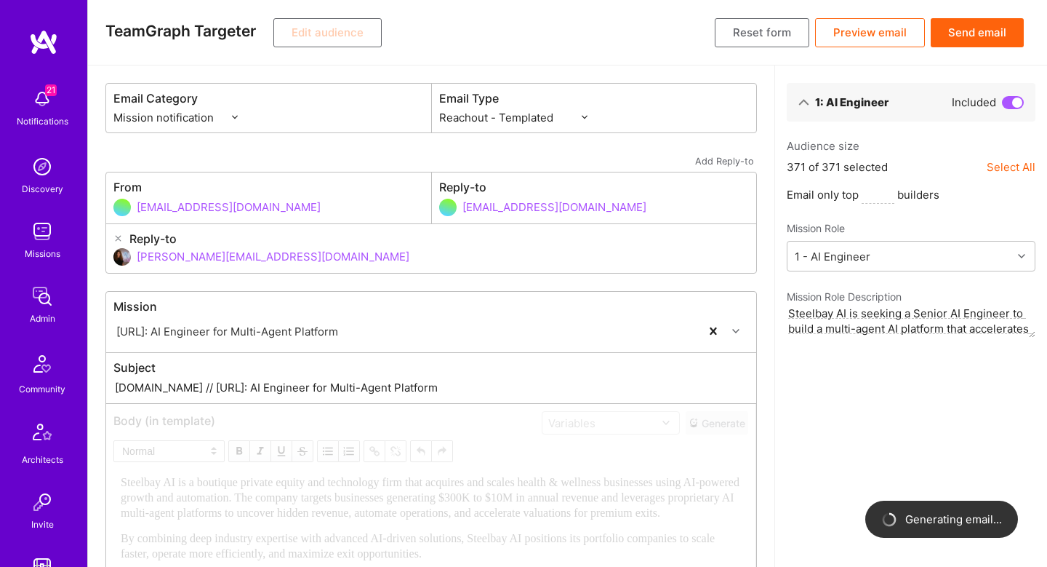
click at [513, 117] on select "Custom - Templated Custom - Plain Reachout - Templated Reachout - Templated (v2…" at bounding box center [513, 117] width 148 height 15
select select "rich-reachout-v2"
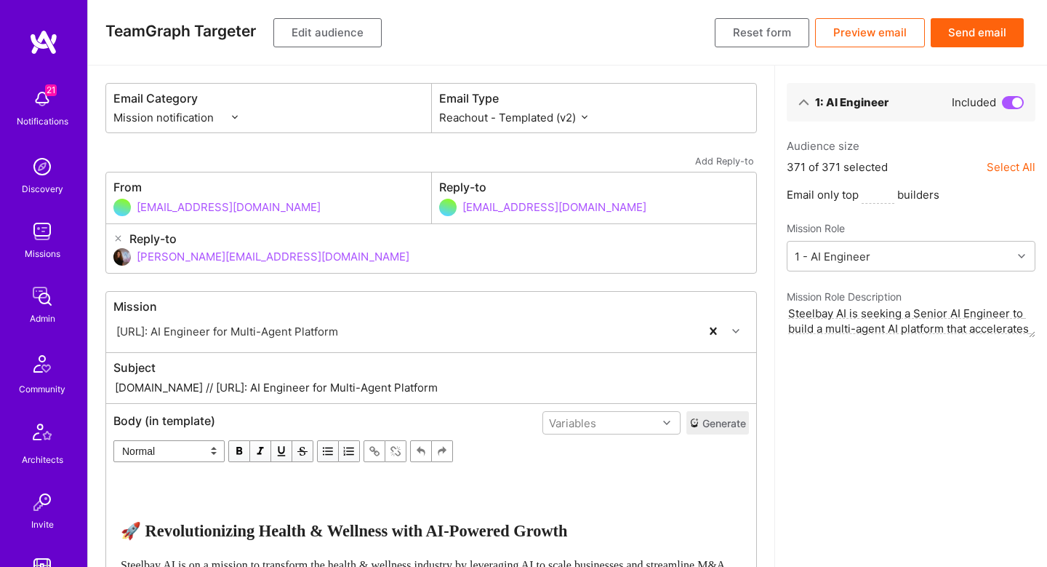
click at [968, 34] on button "Send email" at bounding box center [977, 32] width 93 height 29
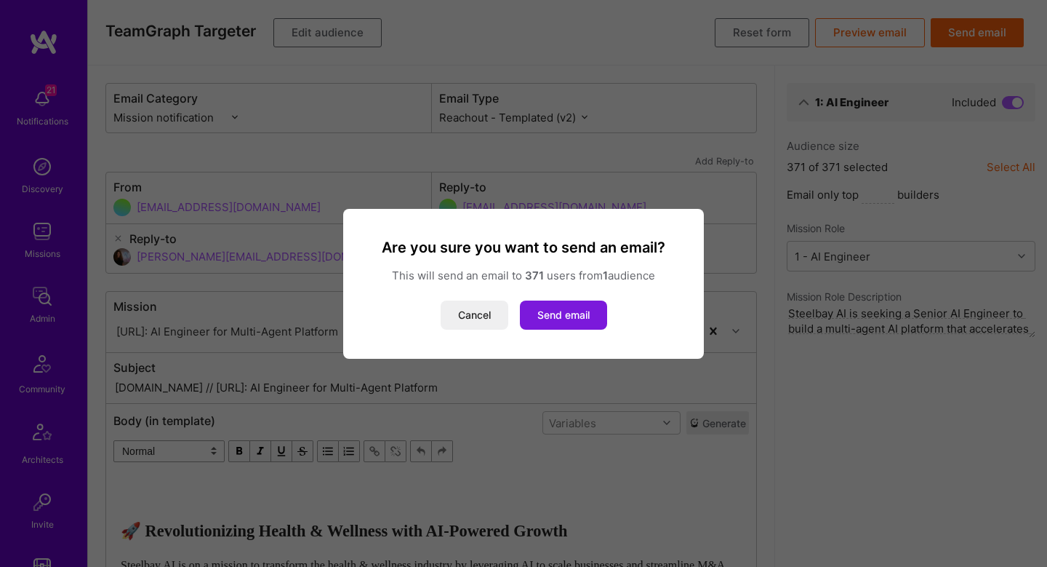
click at [580, 310] on button "Send email" at bounding box center [563, 314] width 87 height 29
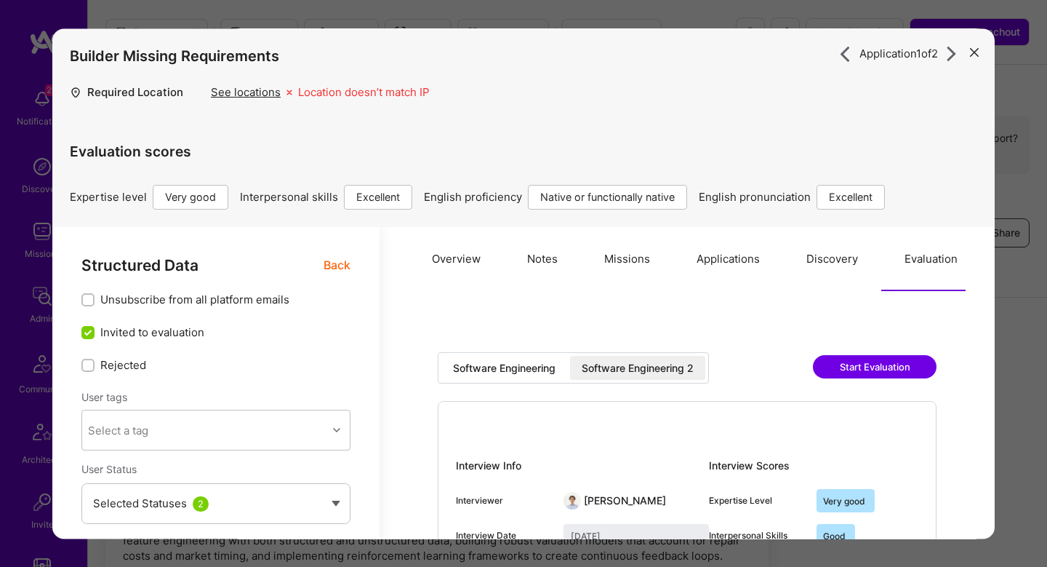
select select "5"
select select "7"
select select "CA"
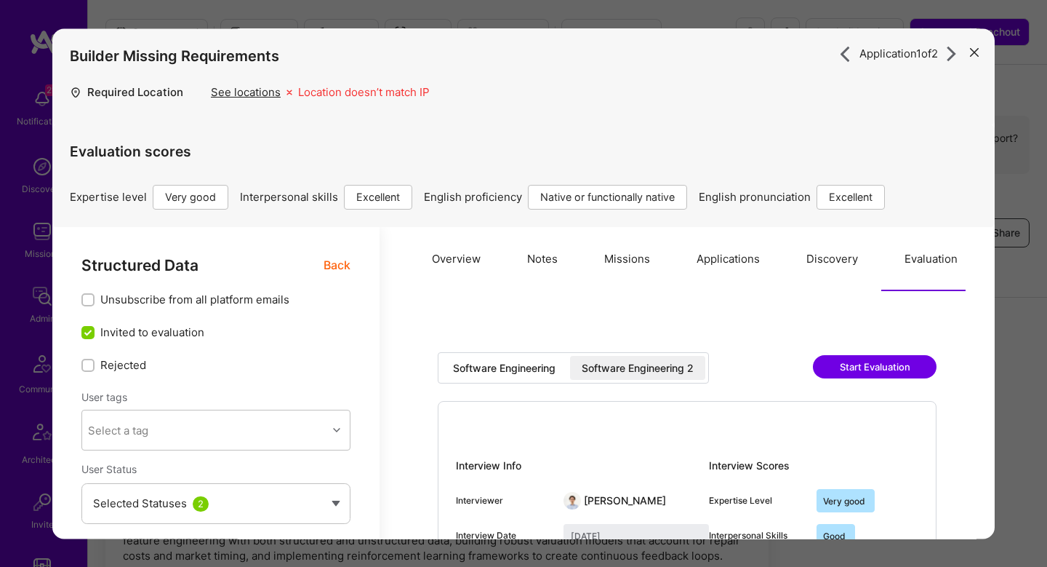
select select "Right Now"
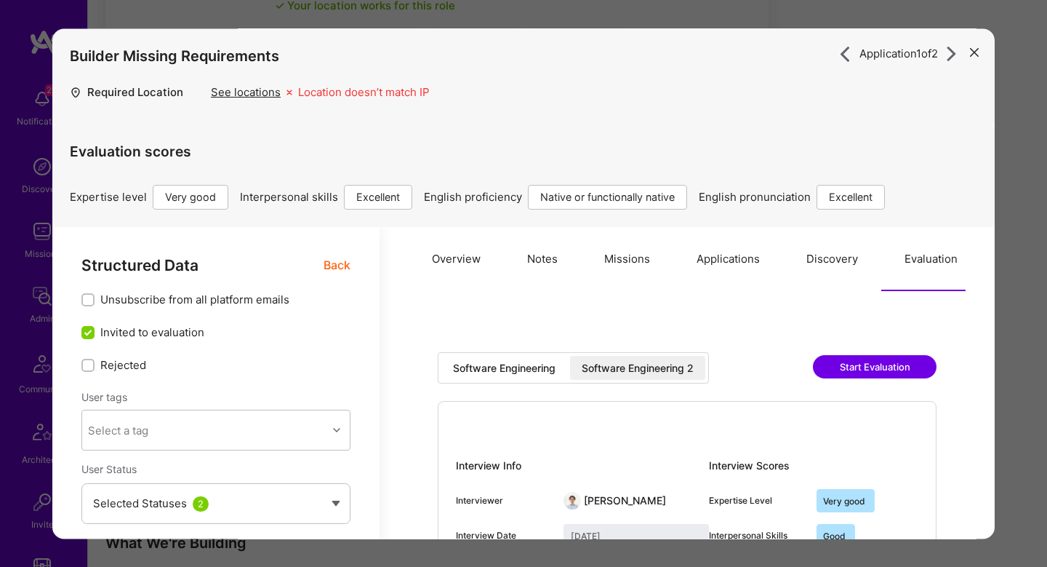
scroll to position [382, 0]
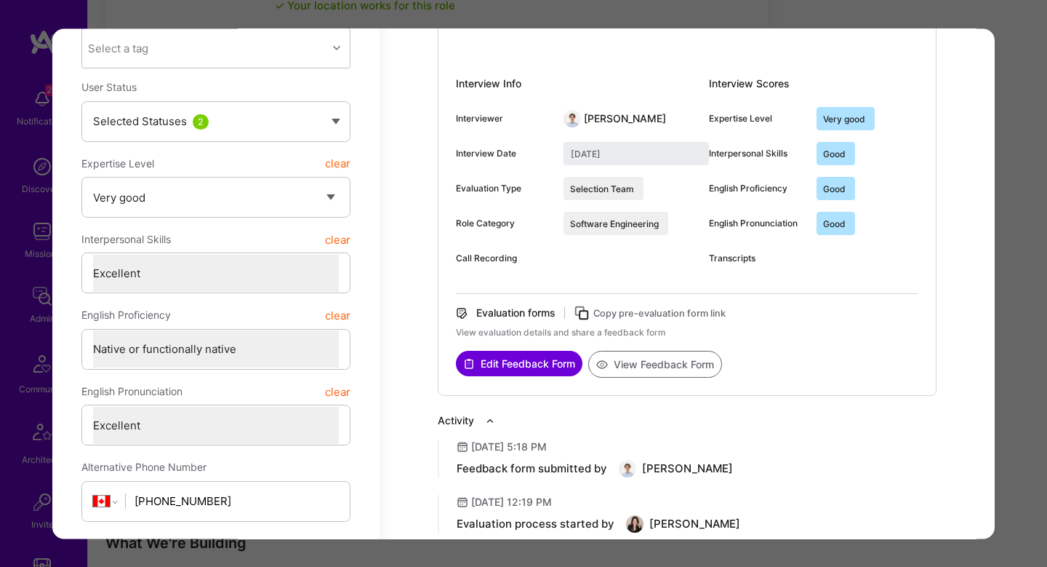
click at [1023, 207] on div "Application 1 of 2 Builder Missing Requirements Required Location See locations…" at bounding box center [523, 283] width 1047 height 567
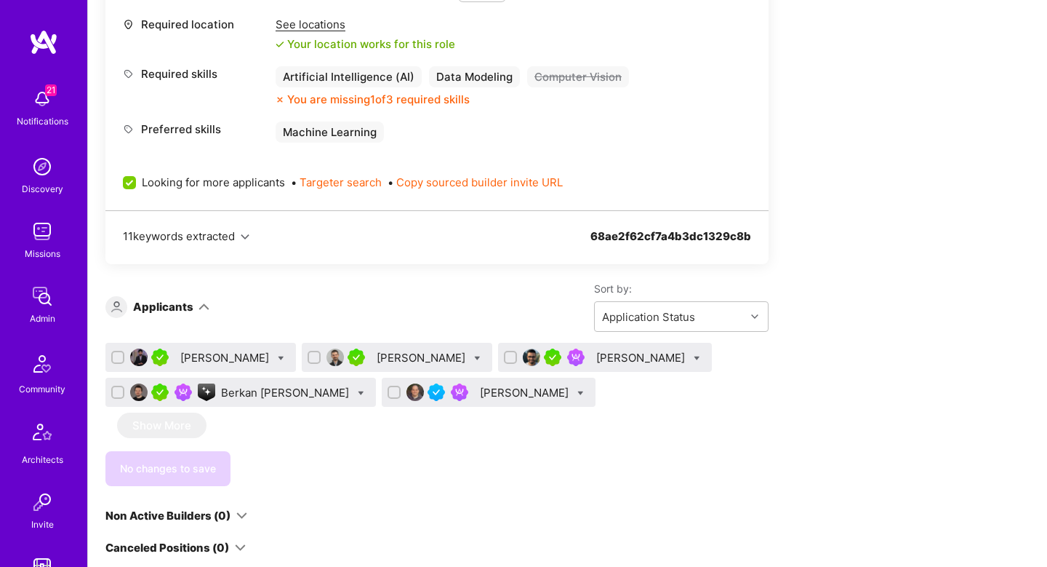
scroll to position [1696, 0]
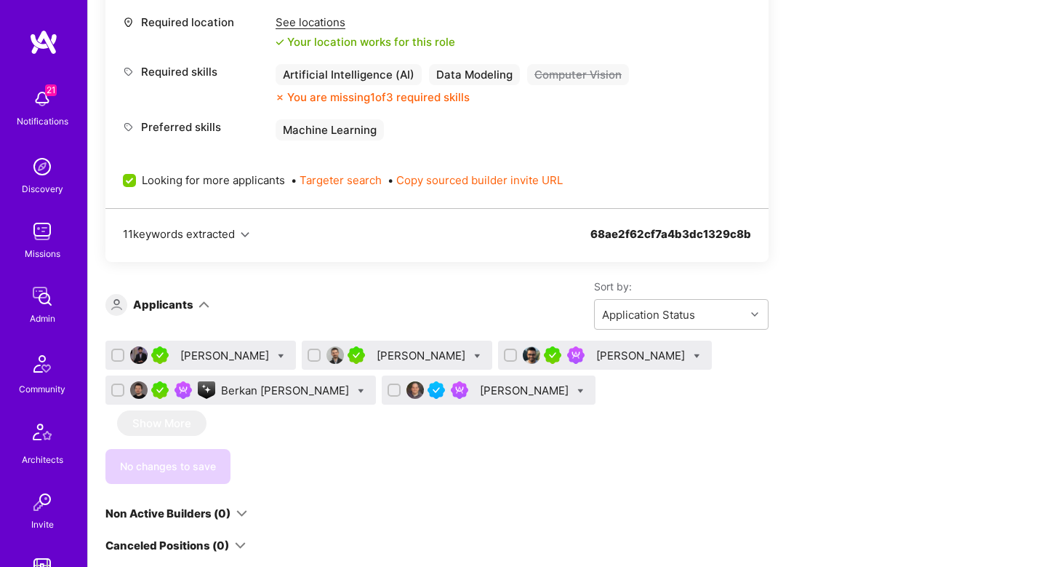
click at [267, 391] on div "Berkan [PERSON_NAME]" at bounding box center [286, 390] width 131 height 15
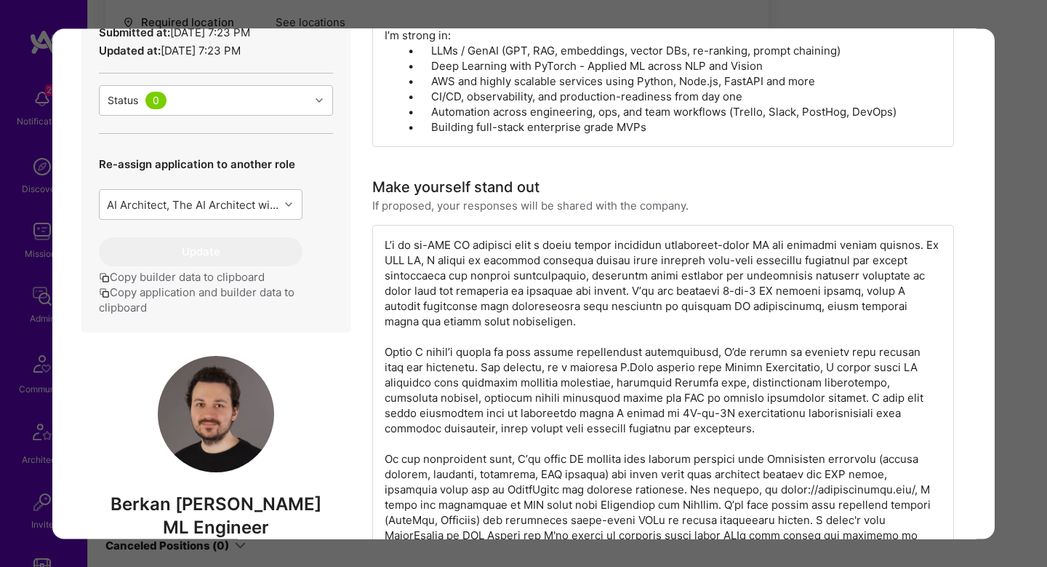
scroll to position [628, 0]
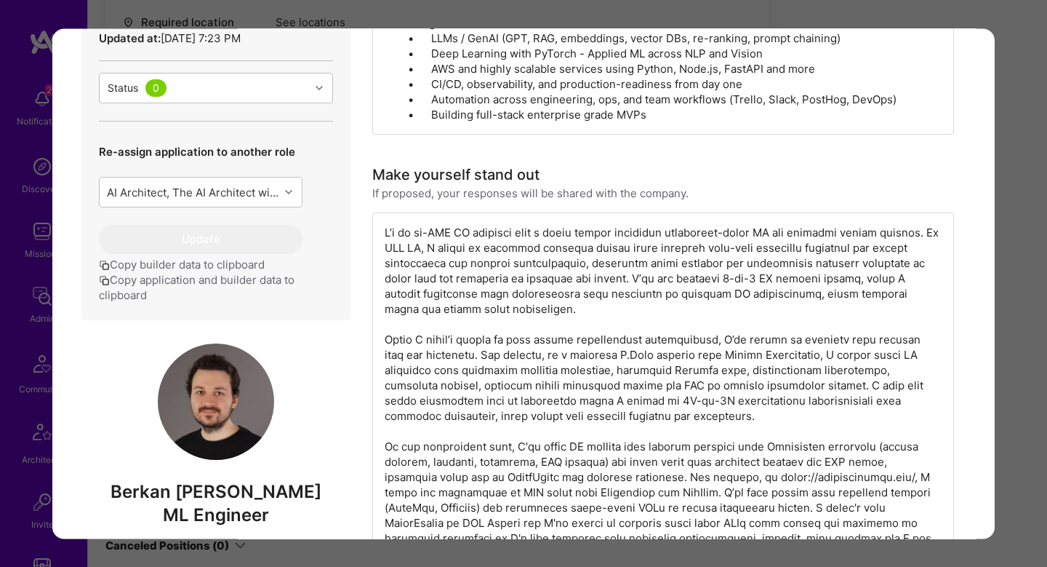
click at [1015, 169] on div "Application 4 of 5 Builder Missing Requirements Required Location See locations…" at bounding box center [523, 283] width 1047 height 567
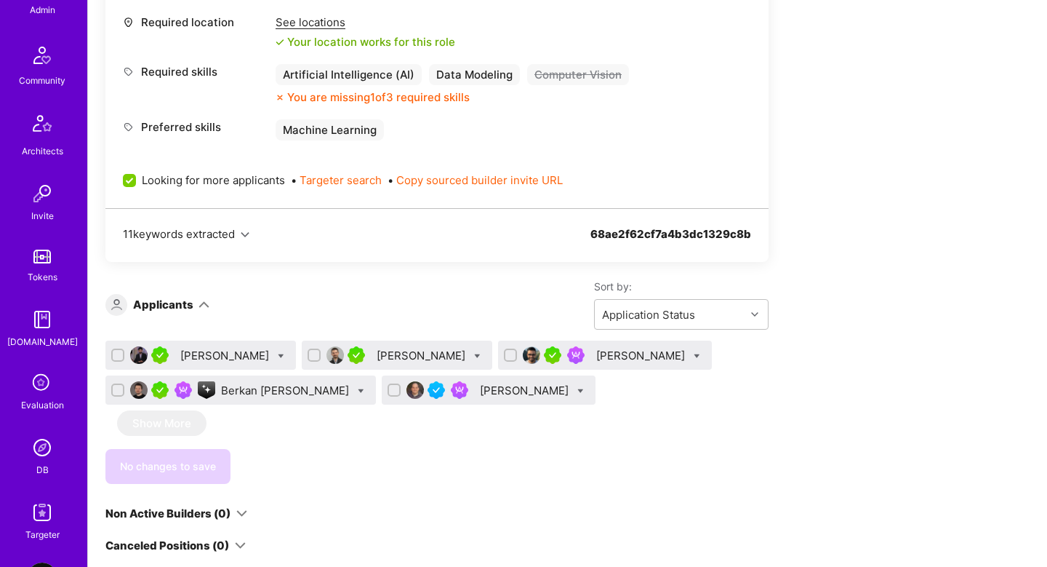
scroll to position [411, 0]
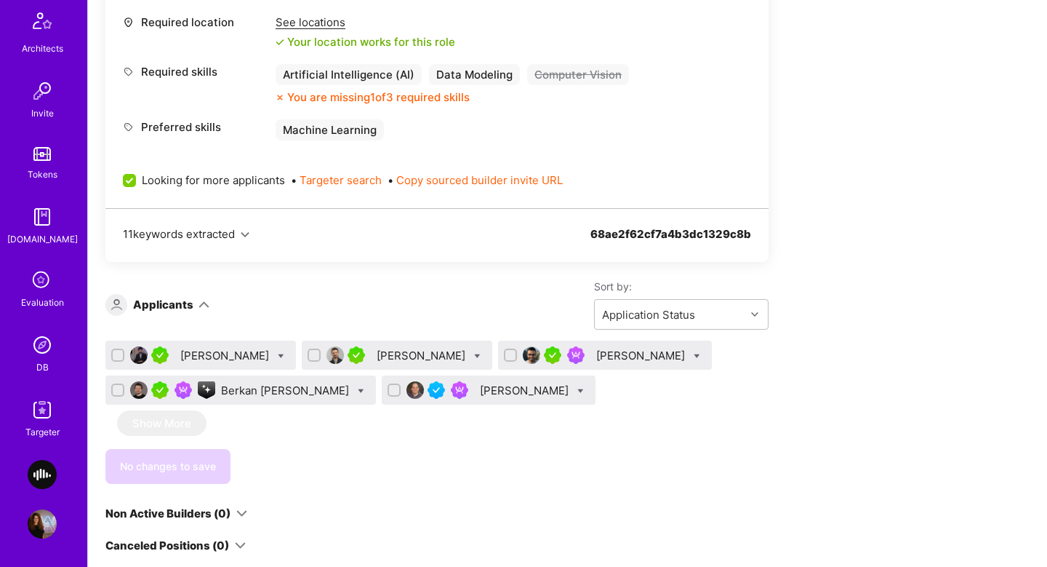
click at [39, 356] on img at bounding box center [42, 344] width 29 height 29
click at [623, 353] on div "[PERSON_NAME]" at bounding box center [642, 355] width 92 height 15
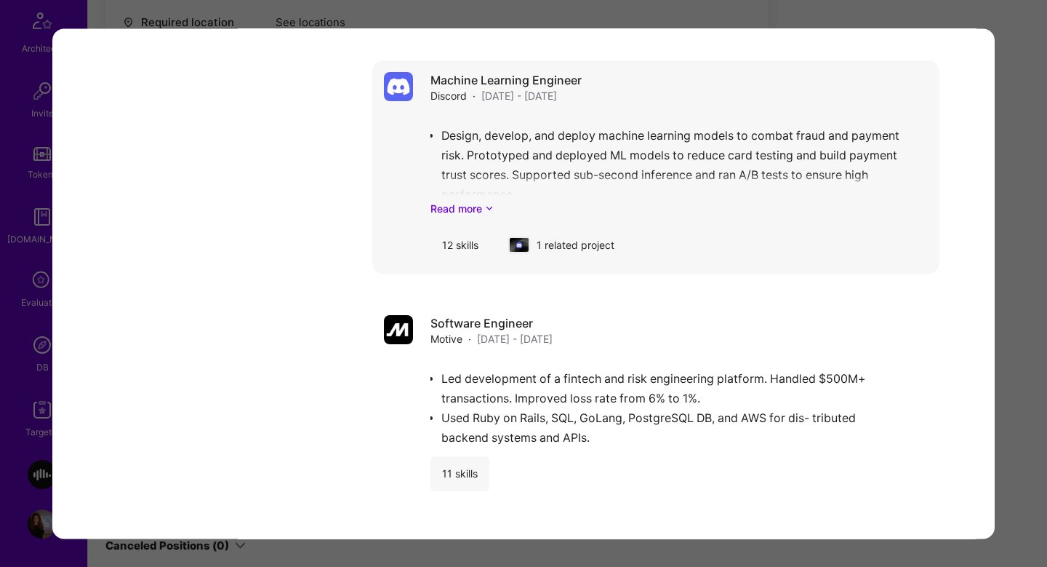
scroll to position [4496, 0]
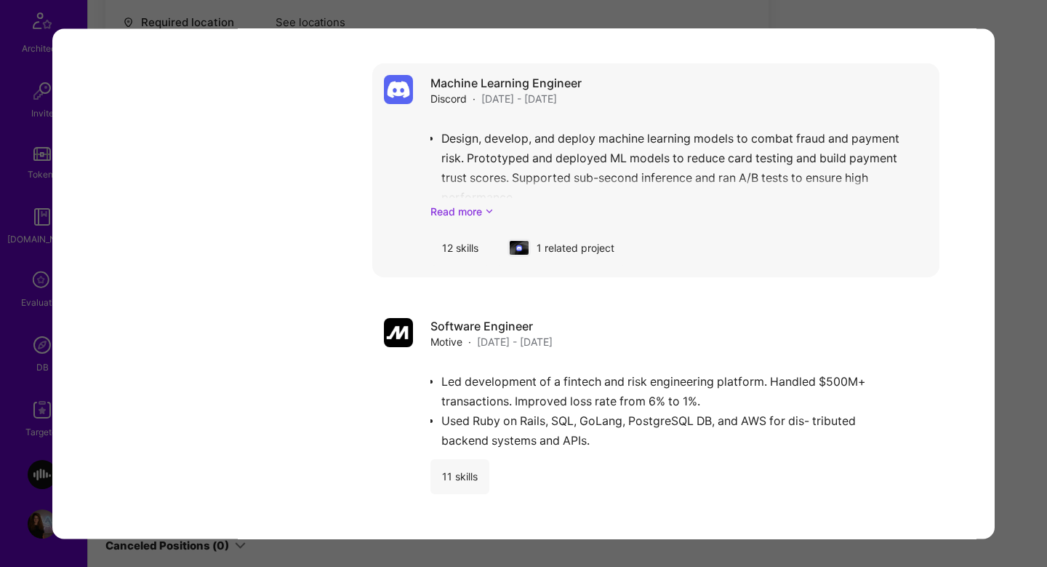
click at [455, 204] on link "Read more" at bounding box center [679, 211] width 497 height 15
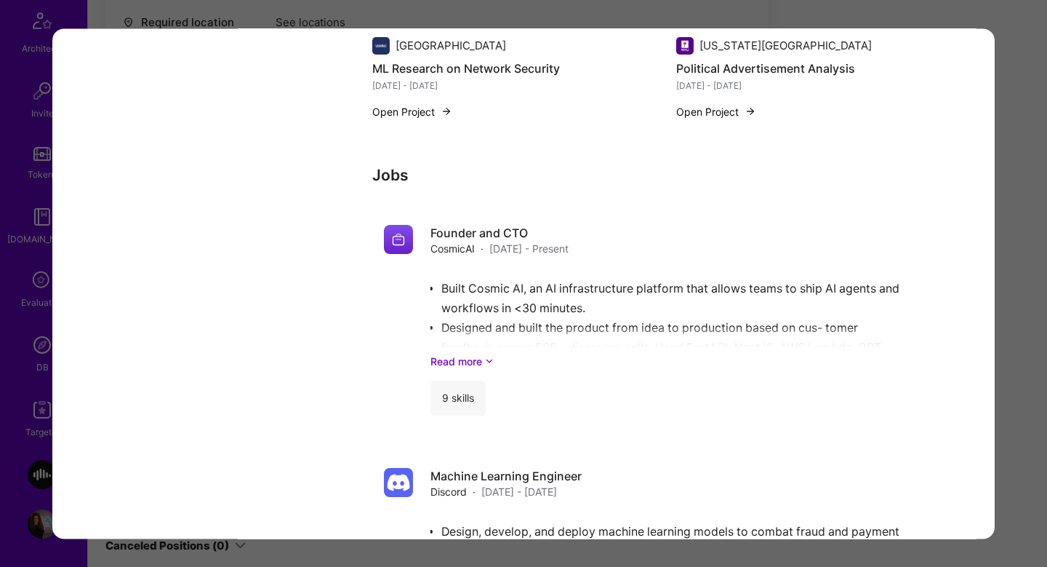
scroll to position [4132, 0]
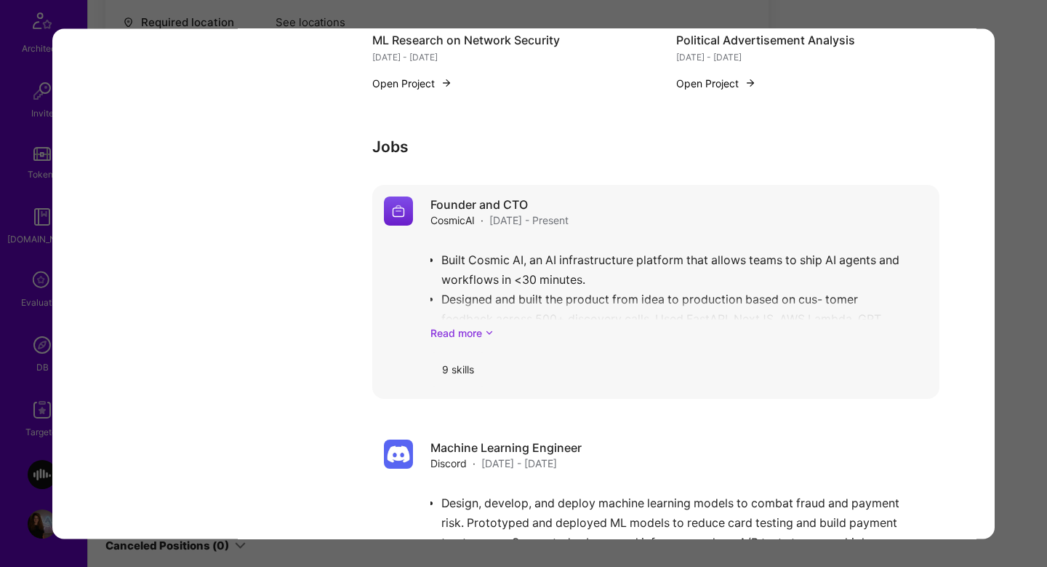
click at [455, 325] on link "Read more" at bounding box center [679, 332] width 497 height 15
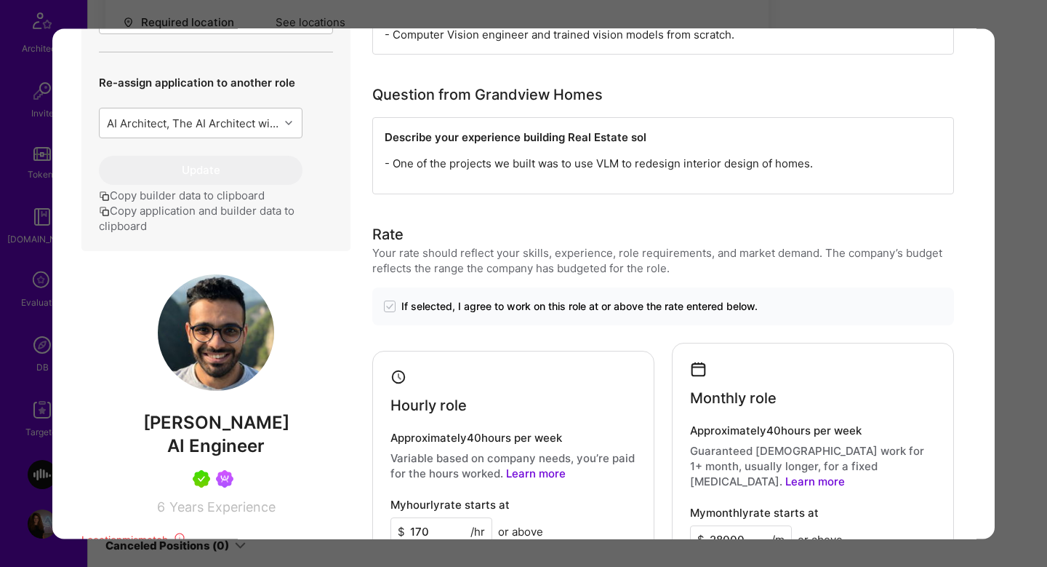
scroll to position [666, 0]
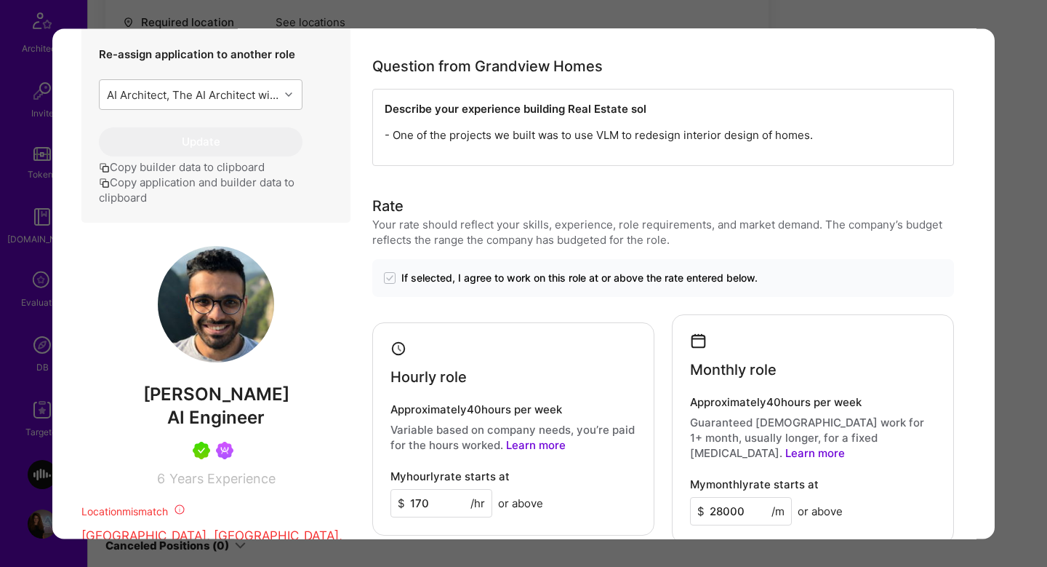
click at [221, 339] on img "modal" at bounding box center [216, 304] width 116 height 116
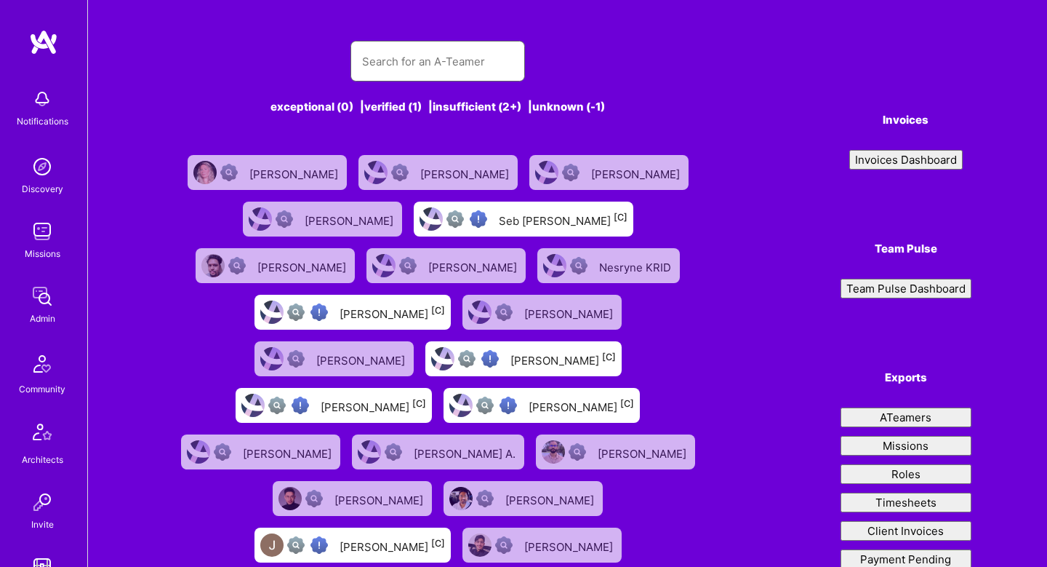
click at [436, 72] on input "text" at bounding box center [437, 61] width 151 height 37
paste input "sbekeshkin@gmail.com"
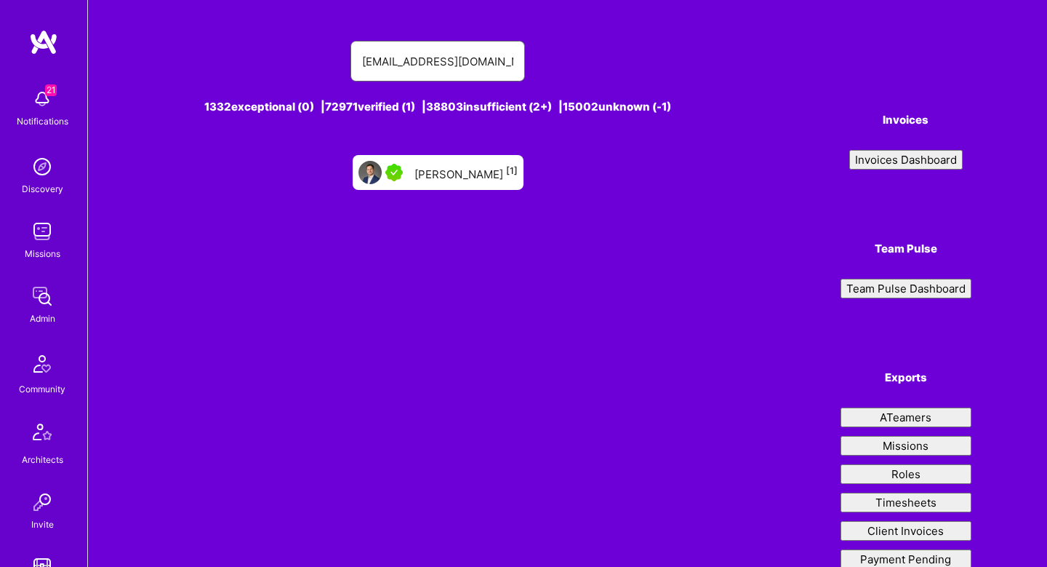
type input "sbekeshkin@gmail.com"
click at [429, 180] on div "Sergei Bekeshkin [1]" at bounding box center [466, 172] width 103 height 19
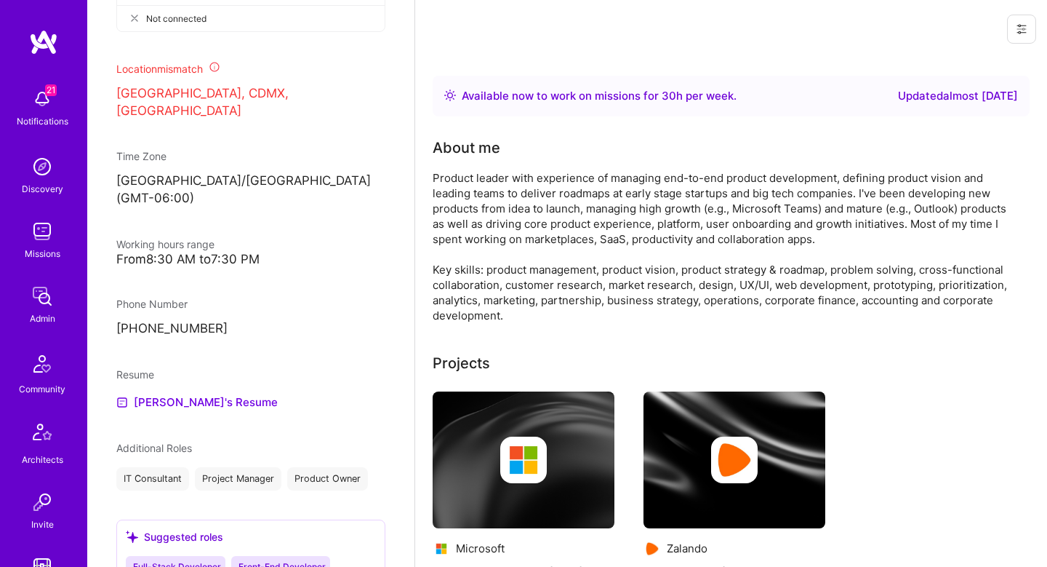
scroll to position [411, 0]
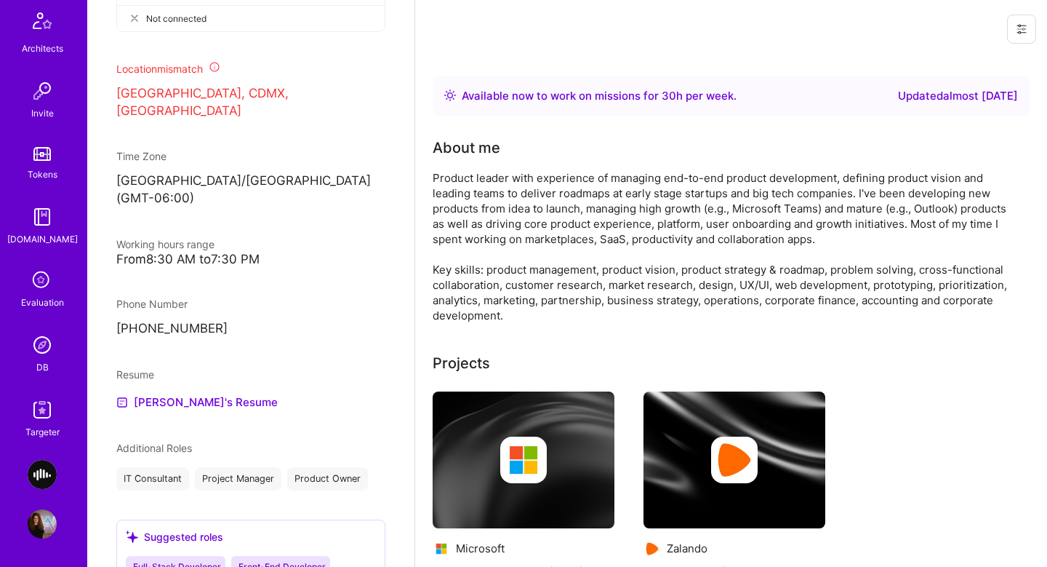
click at [47, 366] on div "DB" at bounding box center [42, 366] width 12 height 15
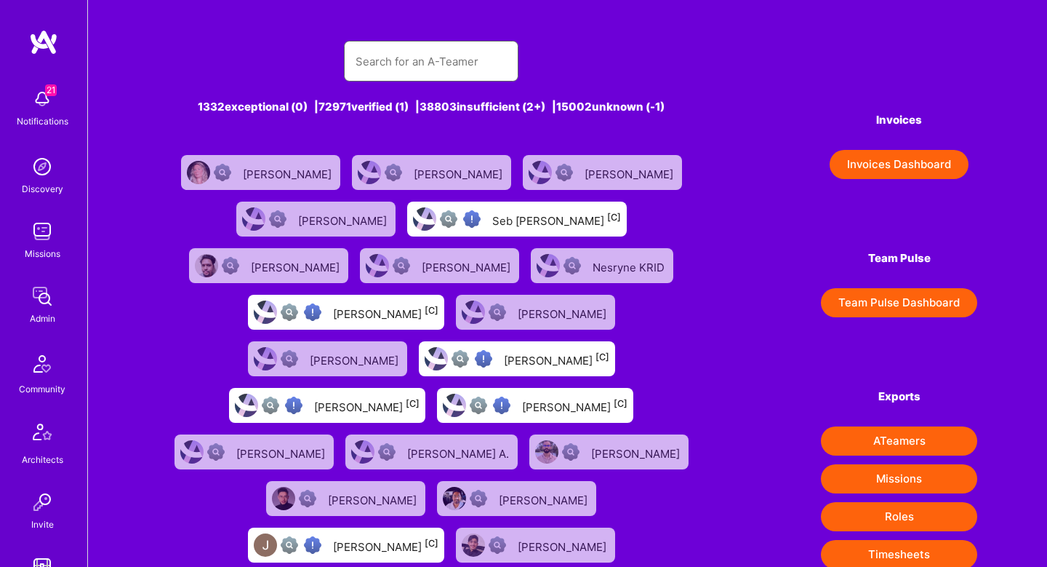
click at [451, 66] on input "text" at bounding box center [431, 61] width 151 height 37
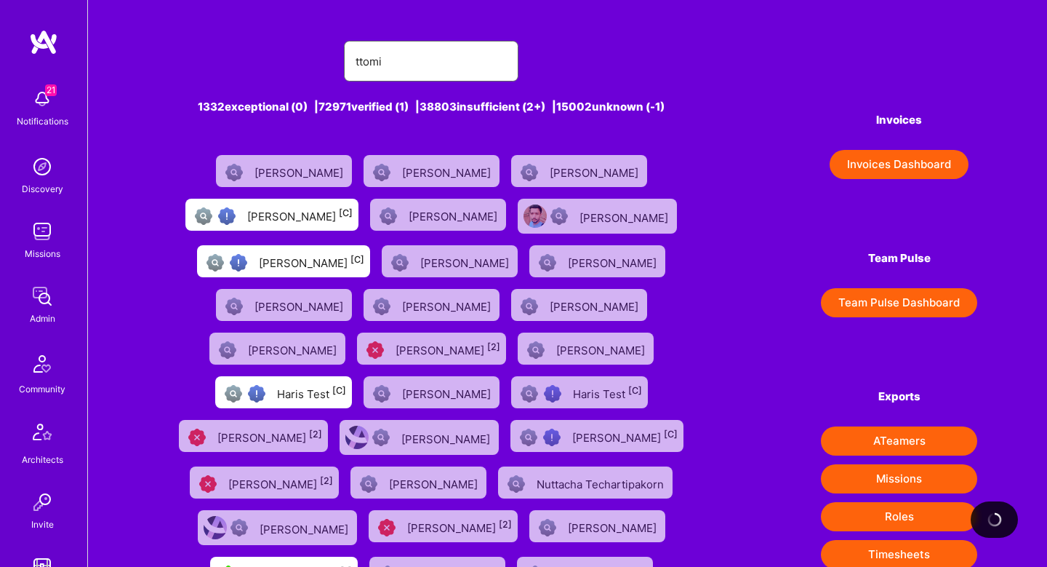
type input "ttomis"
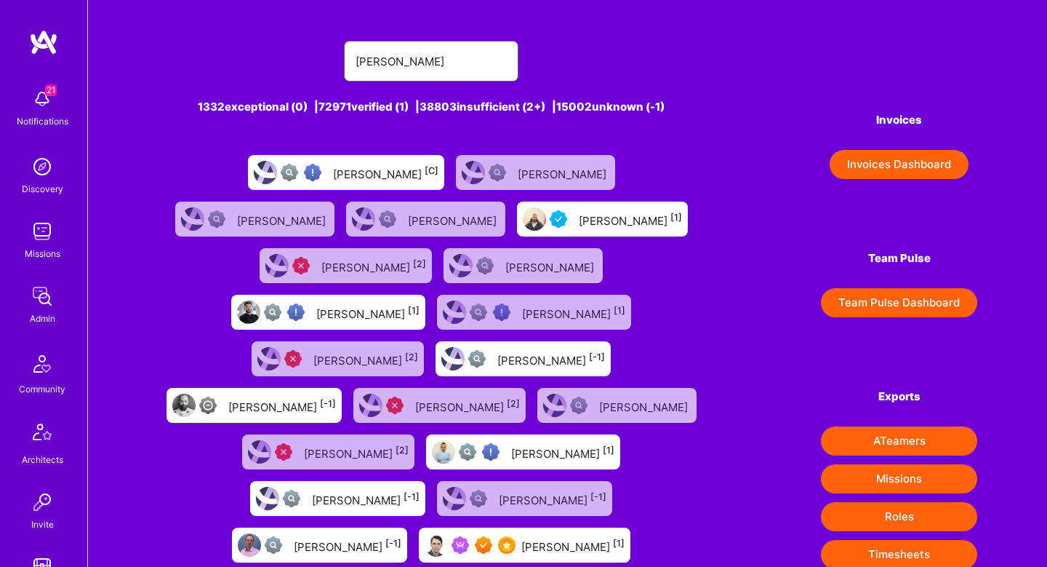
type input "tomislav"
click at [537, 535] on div "Tomislav Peharda [1]" at bounding box center [572, 544] width 103 height 19
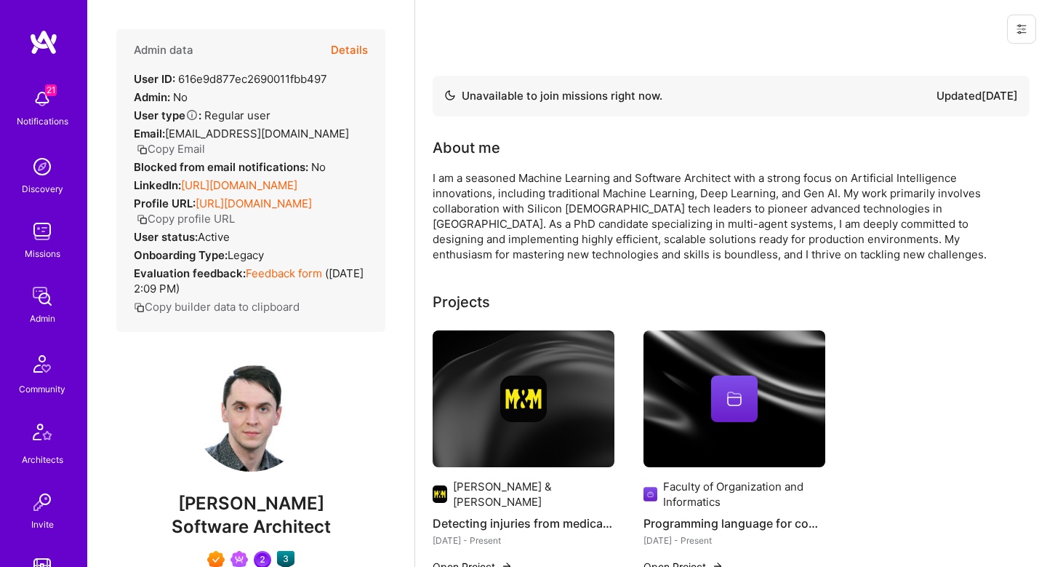
click at [342, 46] on button "Details" at bounding box center [349, 50] width 37 height 42
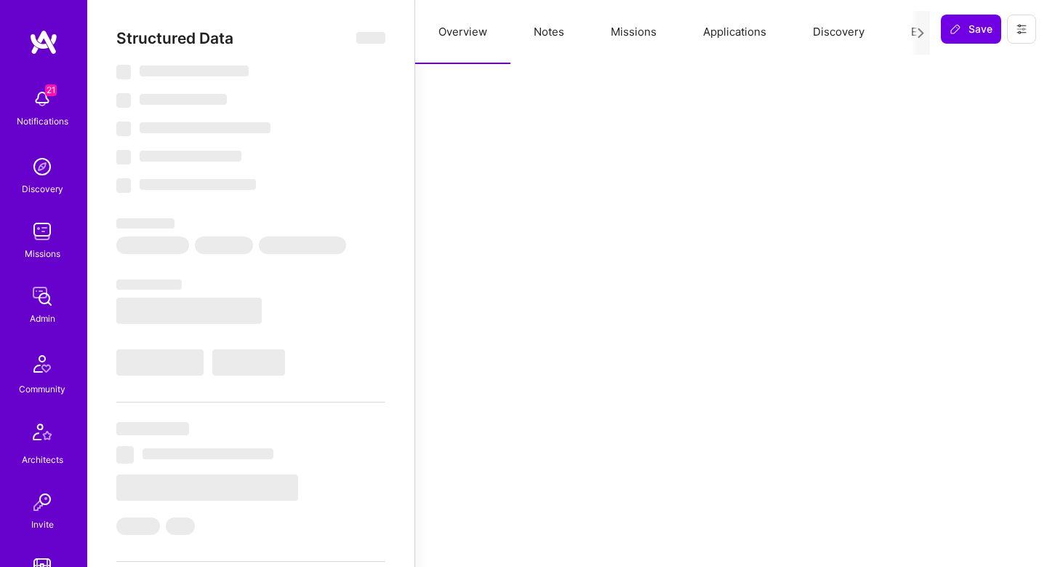
click at [624, 28] on button "Missions" at bounding box center [634, 32] width 92 height 64
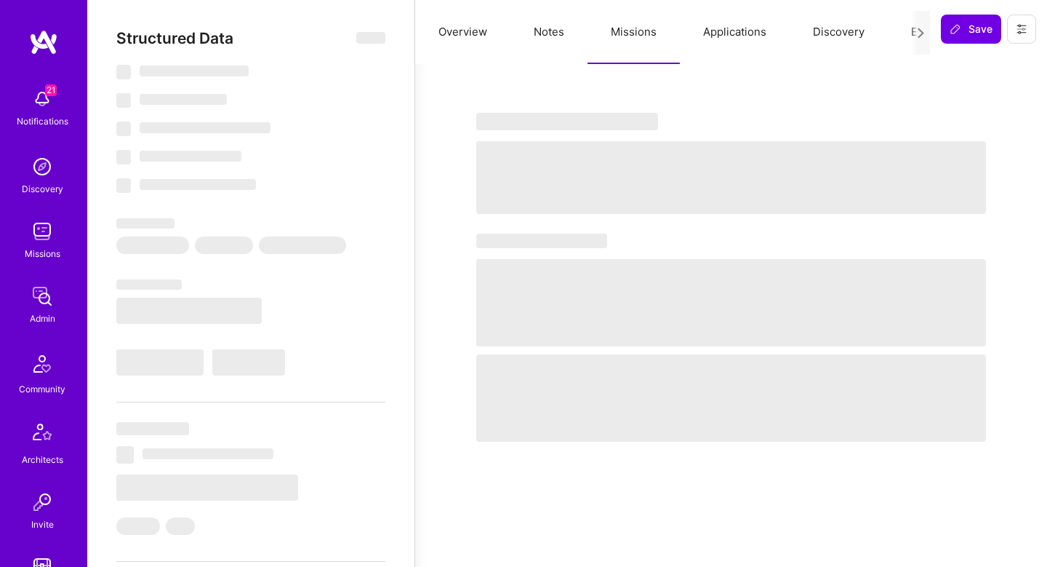
select select "Not Available"
select select "1 Month"
select select "7"
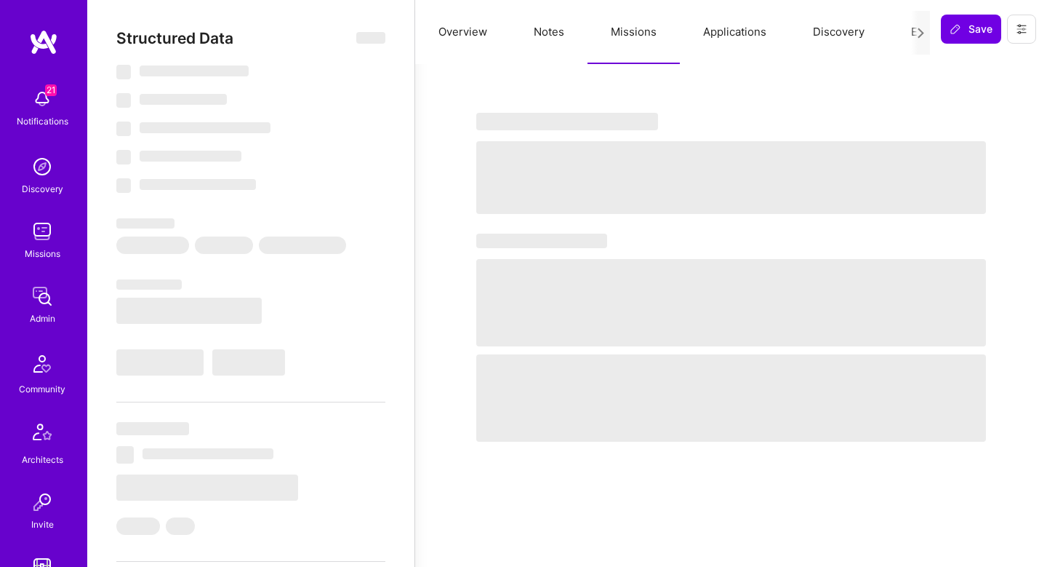
select select "6"
select select "US"
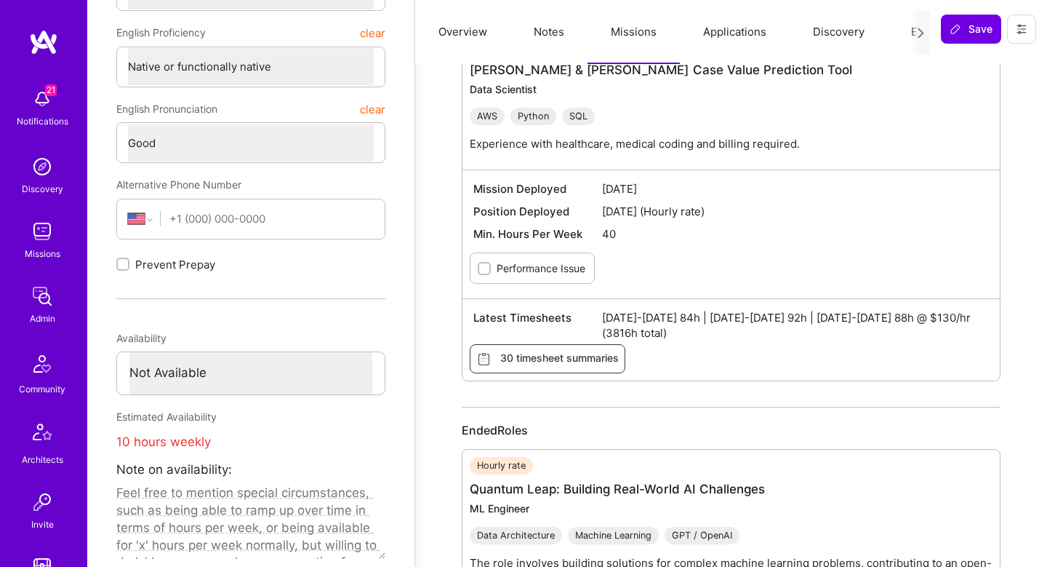
scroll to position [607, 0]
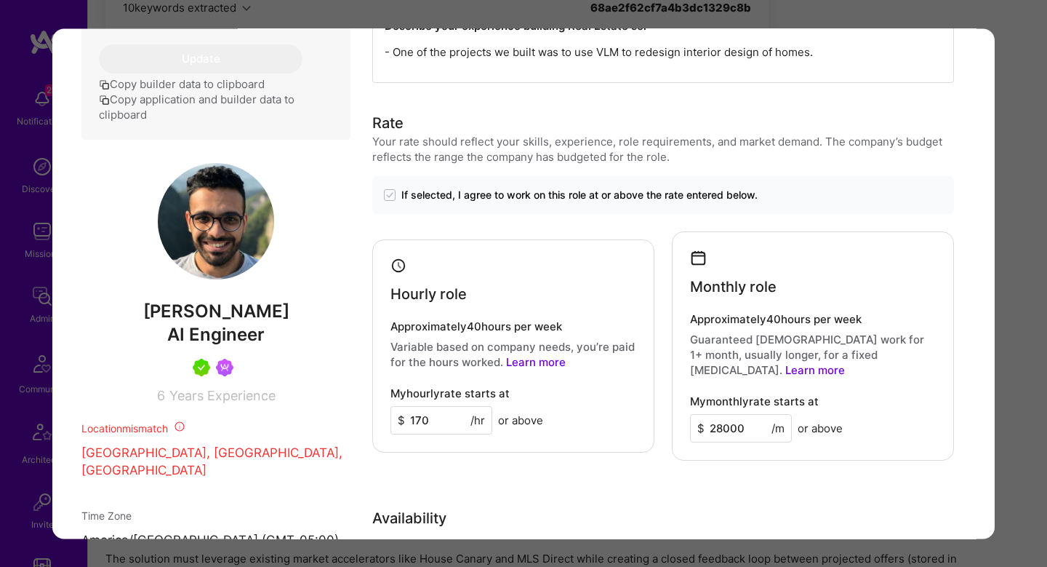
scroll to position [804, 0]
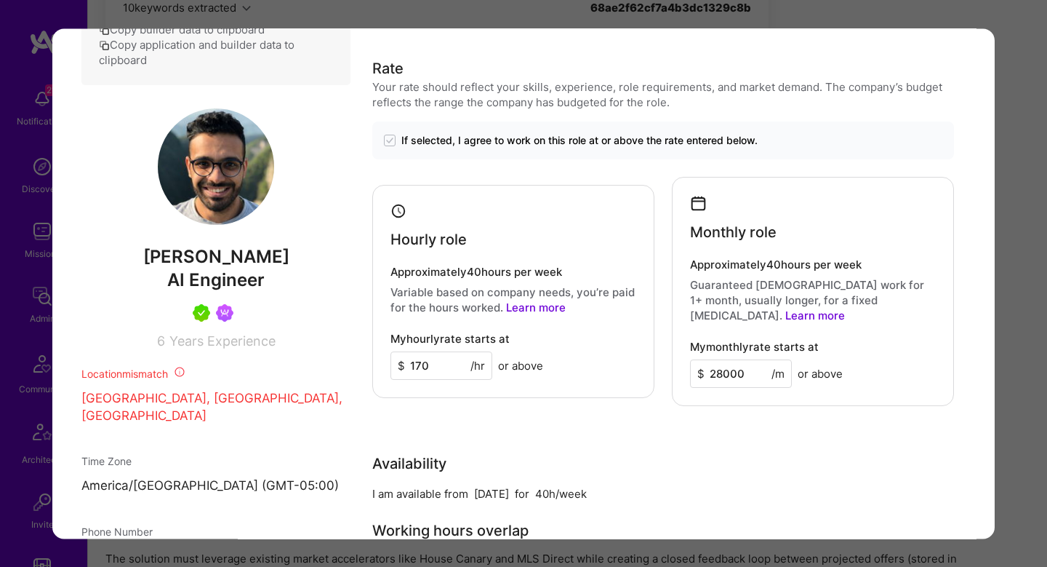
click at [999, 31] on div "Application 3 of 5 Builder Missing Requirements Required Location See locations…" at bounding box center [523, 283] width 1047 height 567
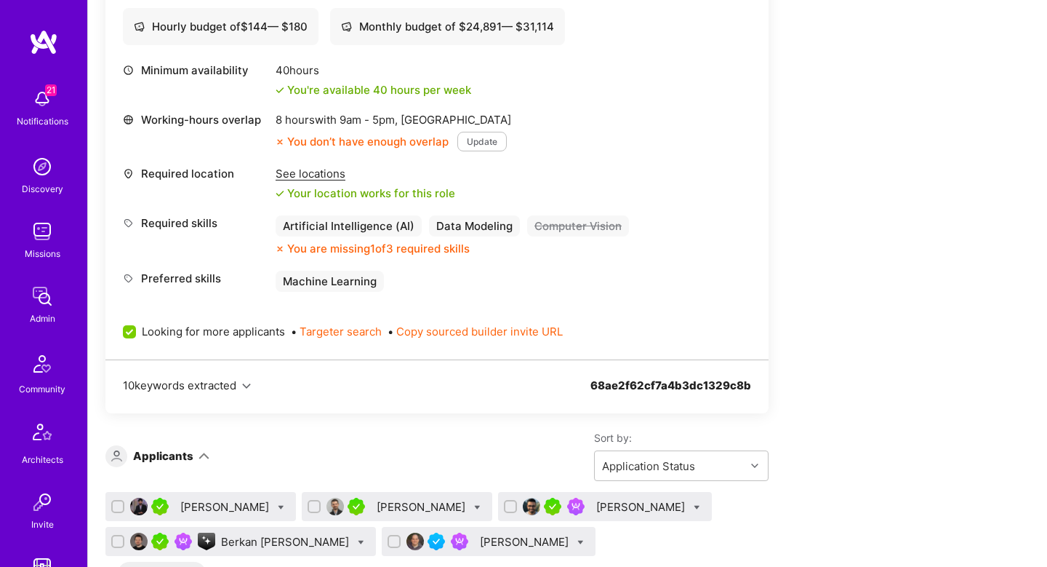
scroll to position [1544, 0]
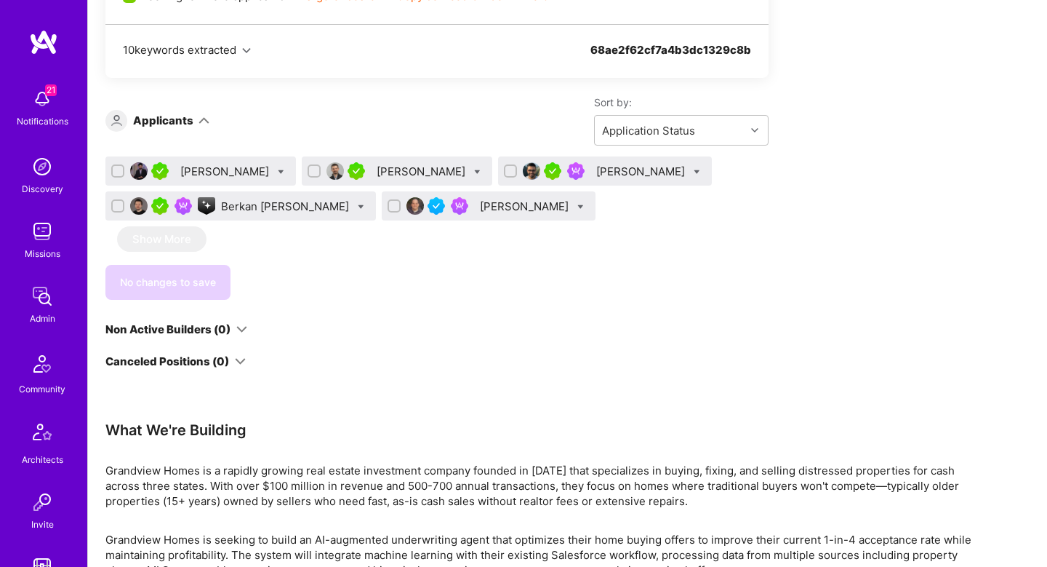
scroll to position [783, 0]
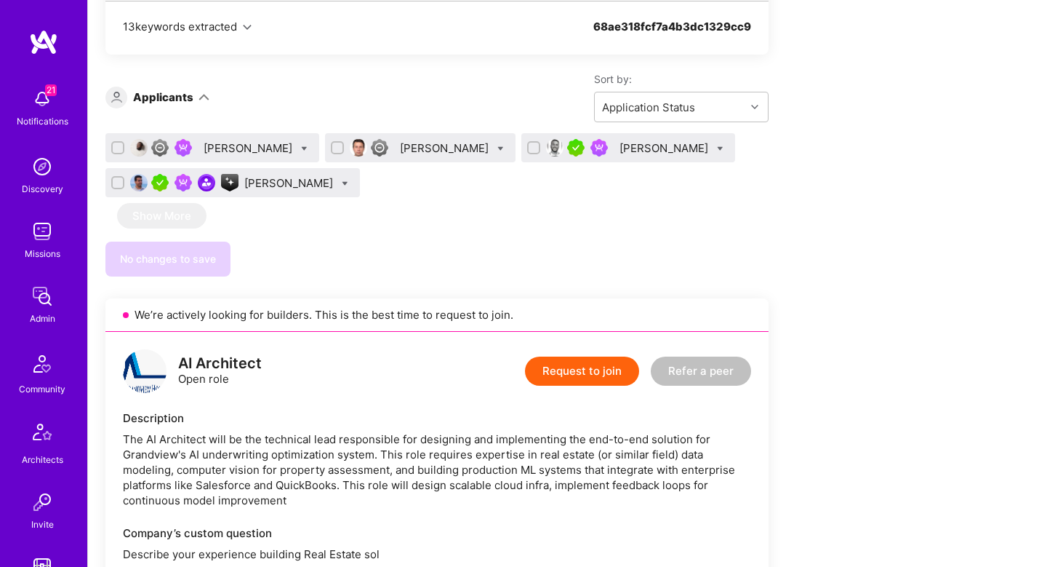
scroll to position [1019, 0]
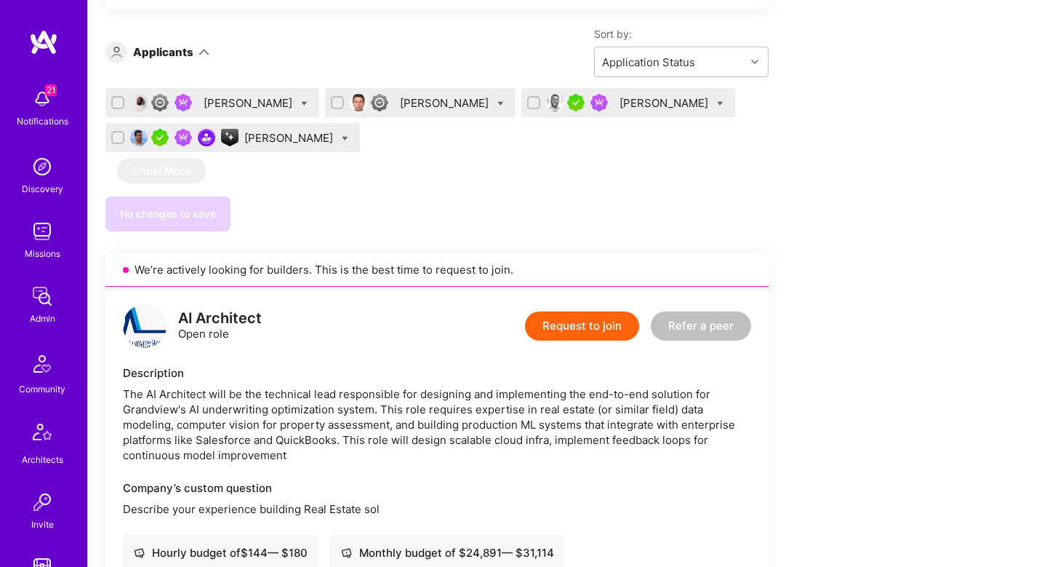
click at [620, 111] on div "Tamir Kedmi" at bounding box center [666, 102] width 92 height 15
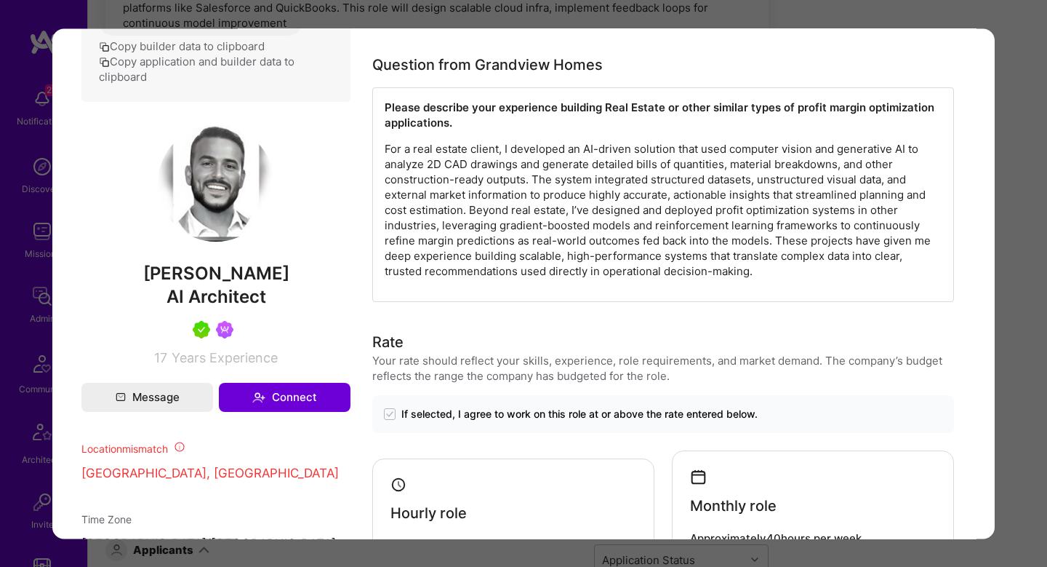
scroll to position [887, 0]
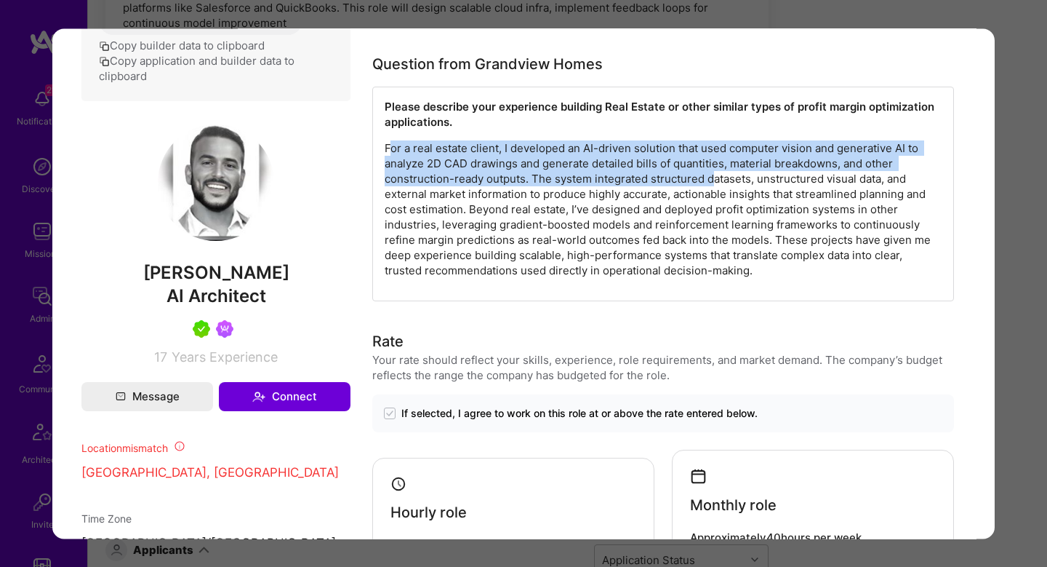
drag, startPoint x: 393, startPoint y: 145, endPoint x: 708, endPoint y: 181, distance: 317.7
click at [710, 183] on p "For a real estate client, I developed an AI-driven solution that used computer …" at bounding box center [663, 208] width 557 height 137
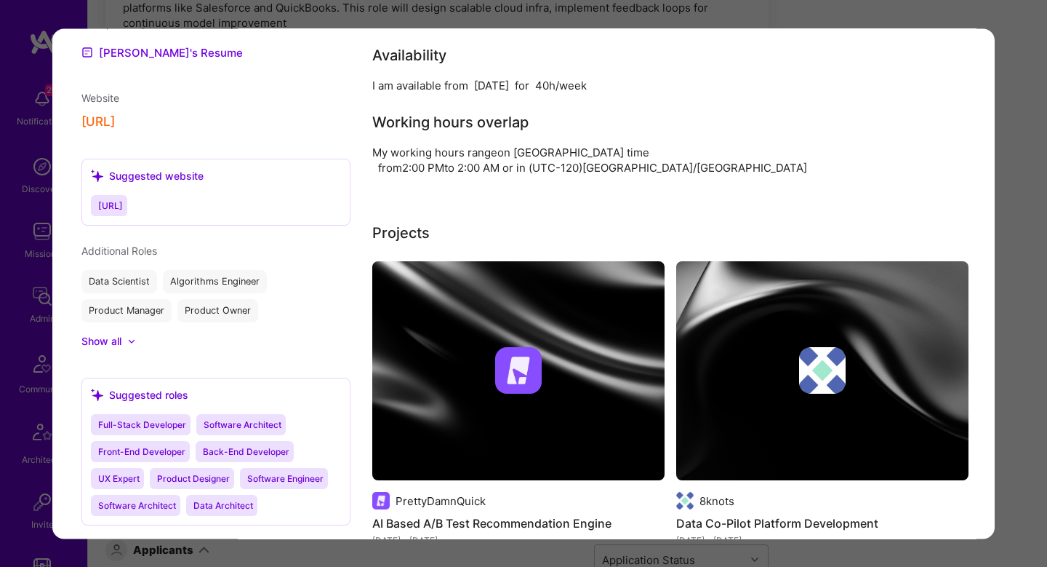
scroll to position [2192, 0]
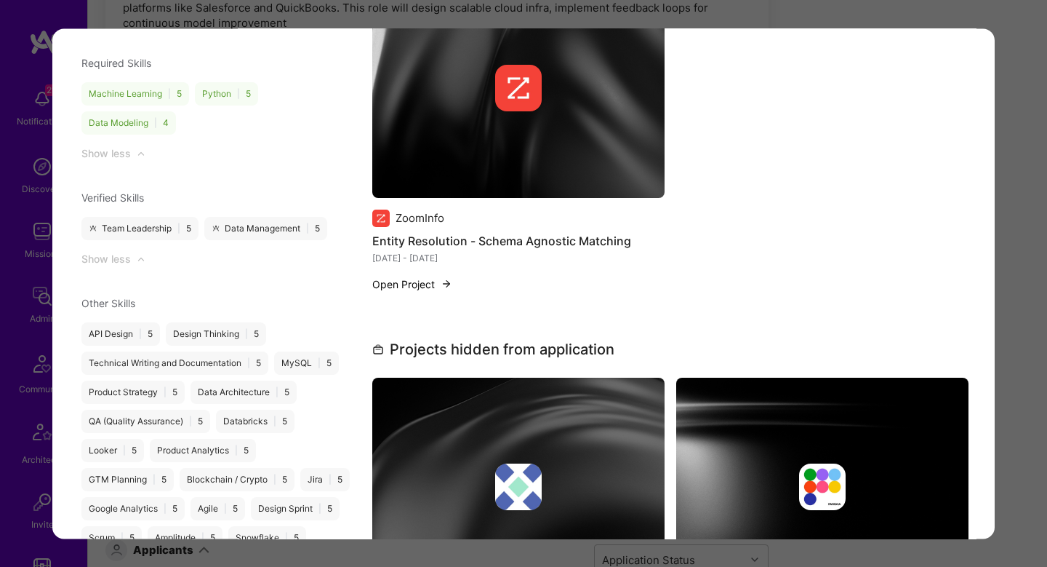
click at [1025, 172] on div "Application 3 of 4 Builder Missing Requirements Required Location See locations…" at bounding box center [523, 283] width 1047 height 567
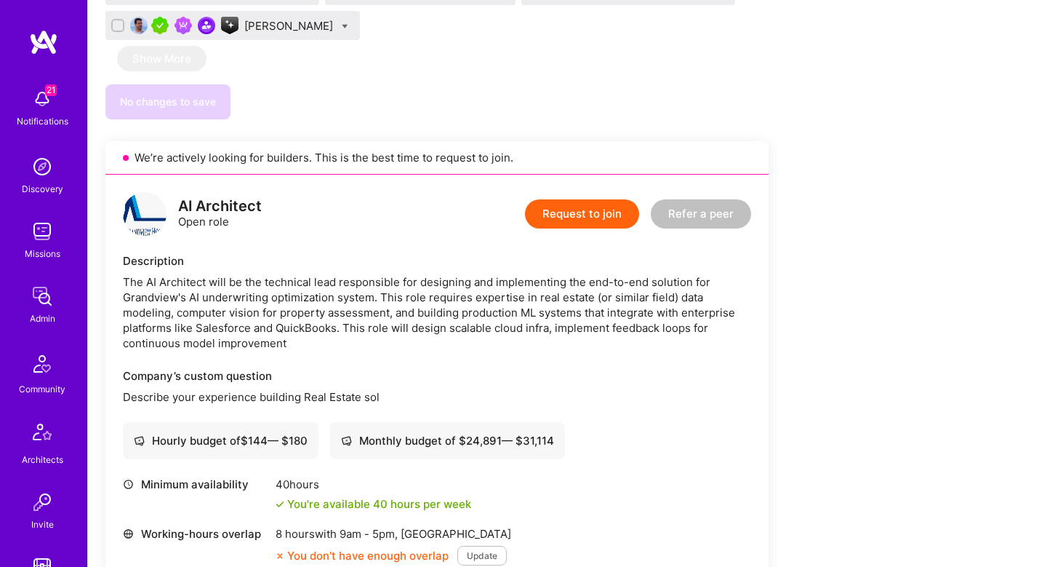
scroll to position [874, 0]
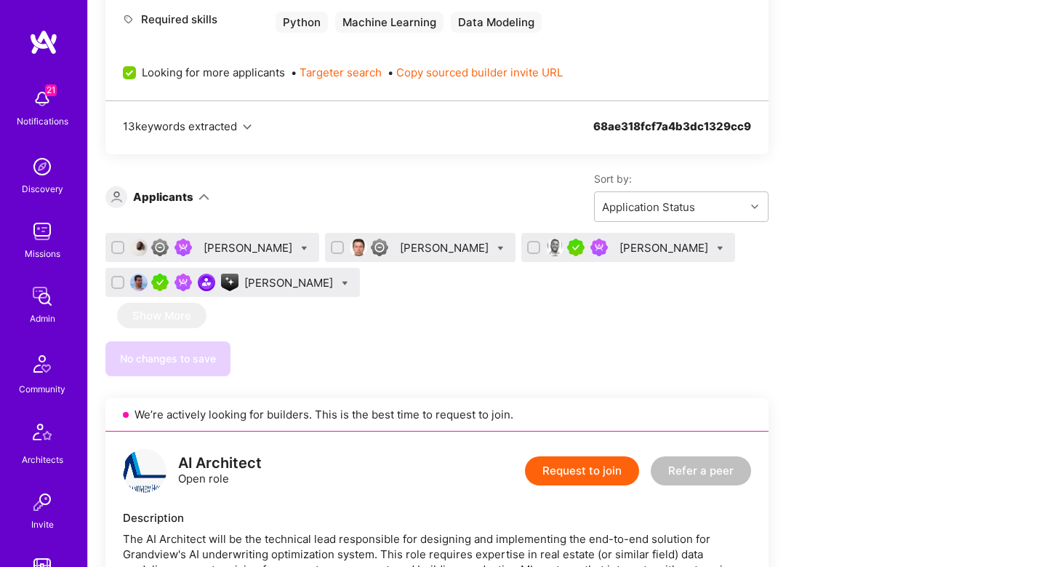
click at [620, 255] on div "Tamir Kedmi" at bounding box center [666, 247] width 92 height 15
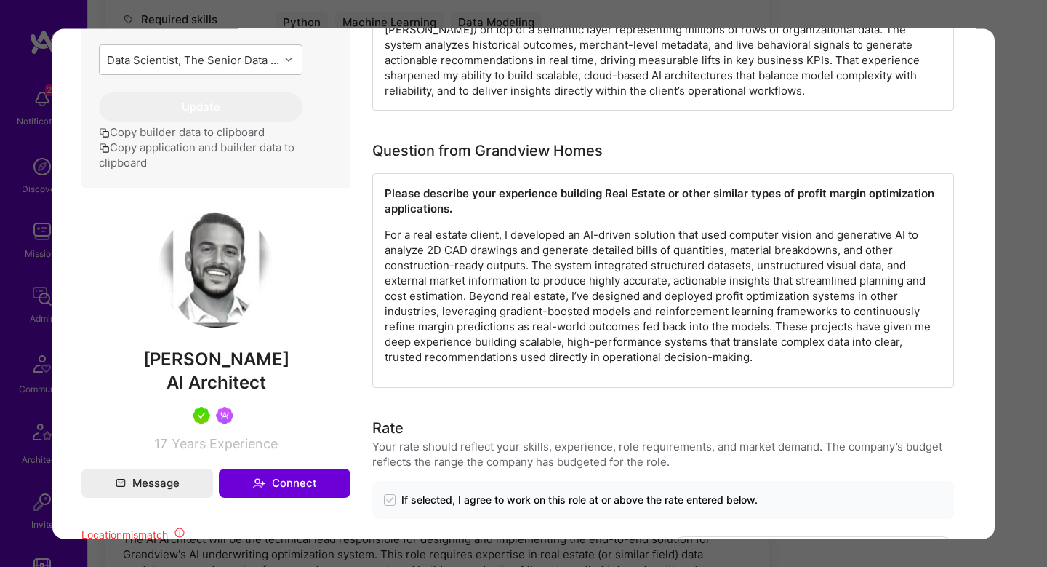
scroll to position [807, 0]
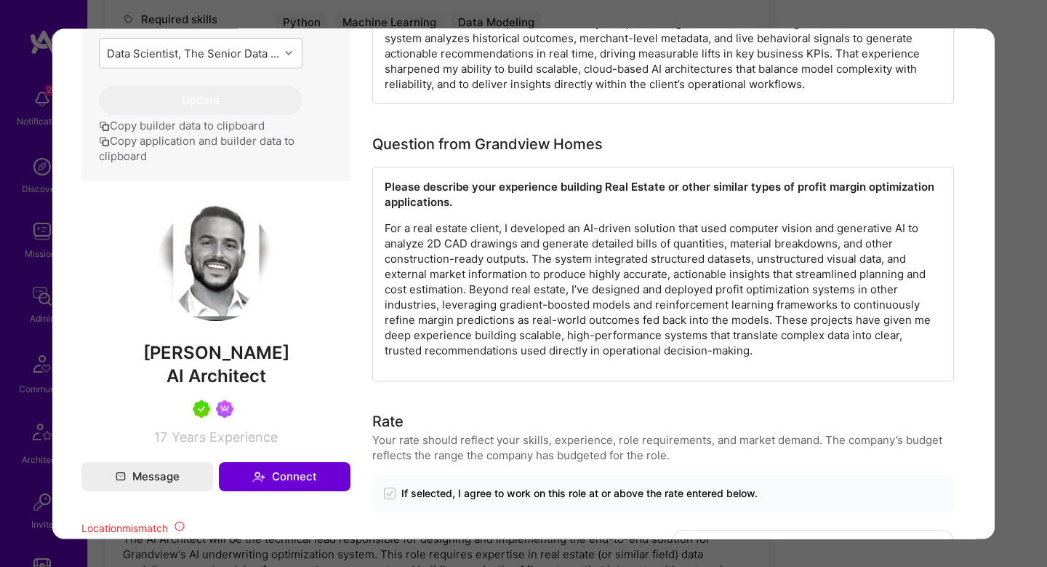
click at [1010, 328] on div "Application 3 of 4 Builder Missing Requirements Required Location See locations…" at bounding box center [523, 283] width 1047 height 567
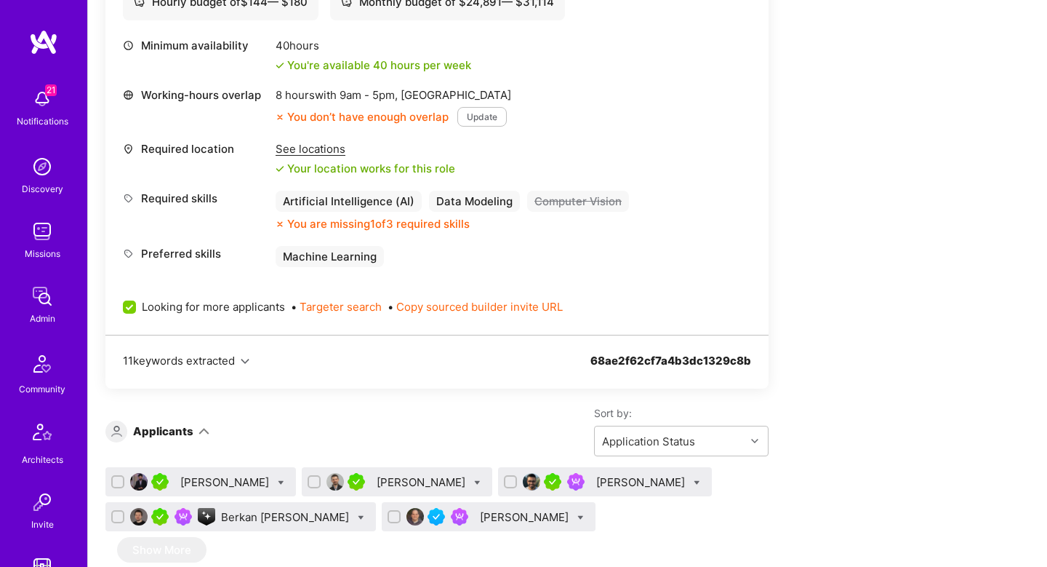
scroll to position [1607, 0]
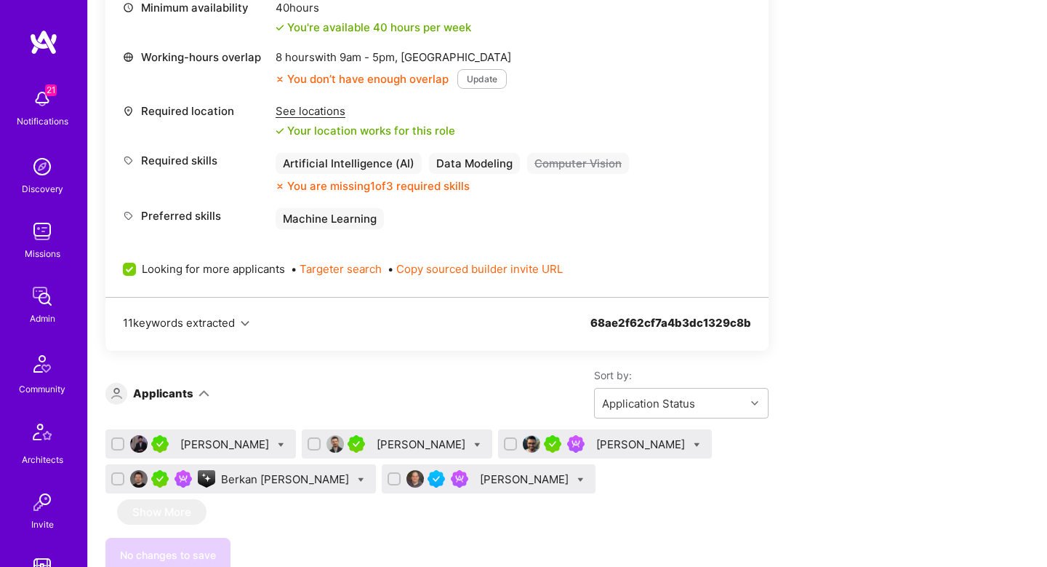
click at [655, 441] on div "Shikhar Sakhuja" at bounding box center [642, 443] width 92 height 15
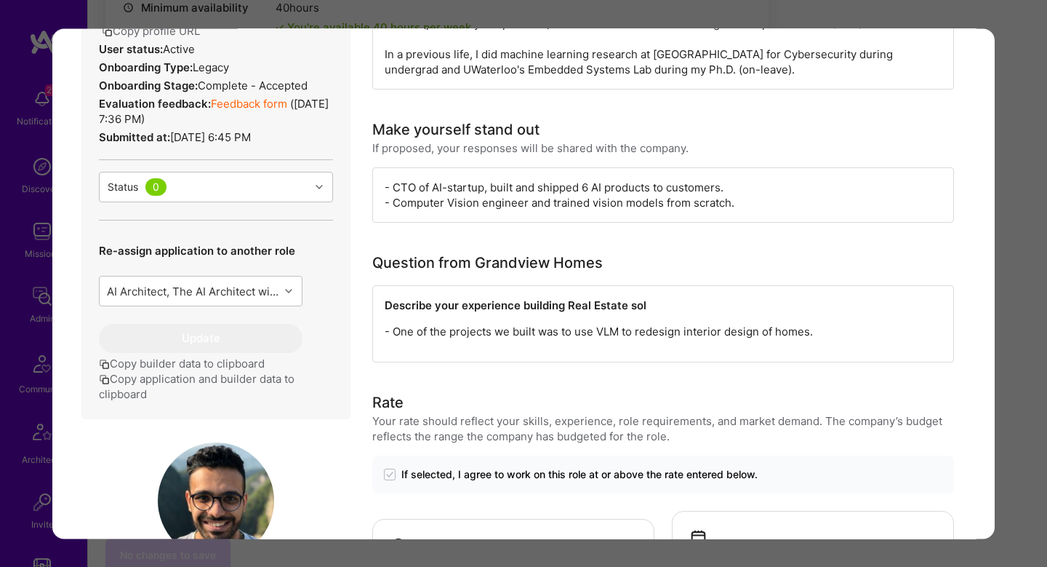
scroll to position [466, 0]
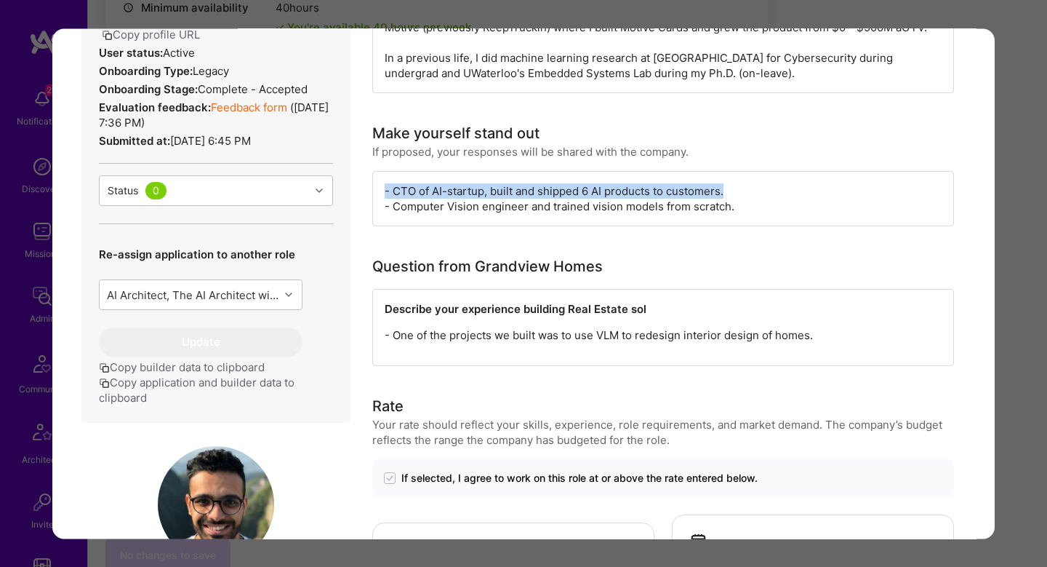
drag, startPoint x: 383, startPoint y: 189, endPoint x: 740, endPoint y: 196, distance: 357.2
click at [740, 196] on div "- CTO of AI-startup, built and shipped 6 AI products to customers. - Computer V…" at bounding box center [663, 198] width 582 height 55
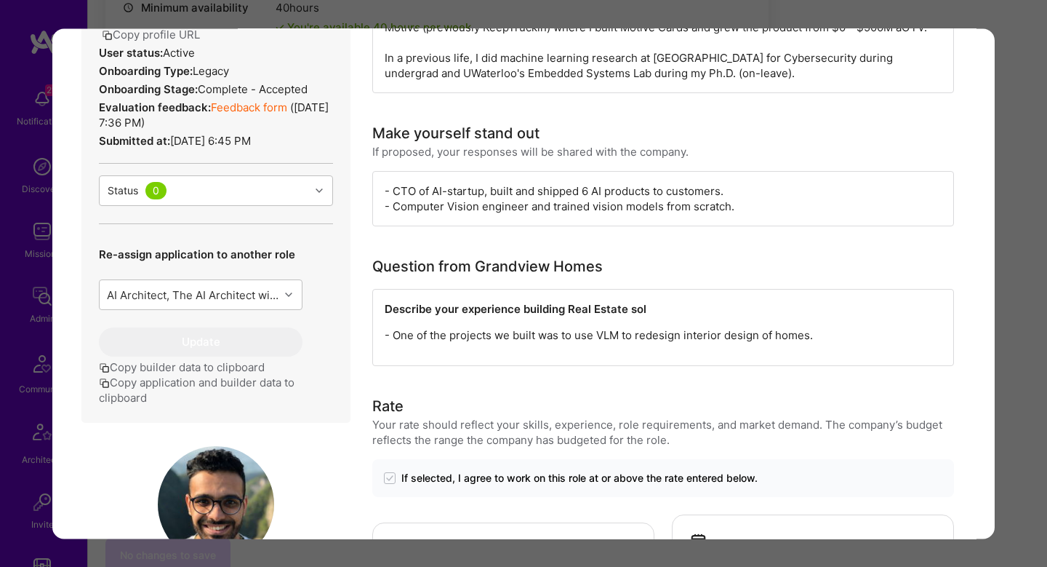
click at [713, 218] on div "- CTO of AI-startup, built and shipped 6 AI products to customers. - Computer V…" at bounding box center [663, 198] width 582 height 55
click at [720, 216] on div "- CTO of AI-startup, built and shipped 6 AI products to customers. - Computer V…" at bounding box center [663, 198] width 582 height 55
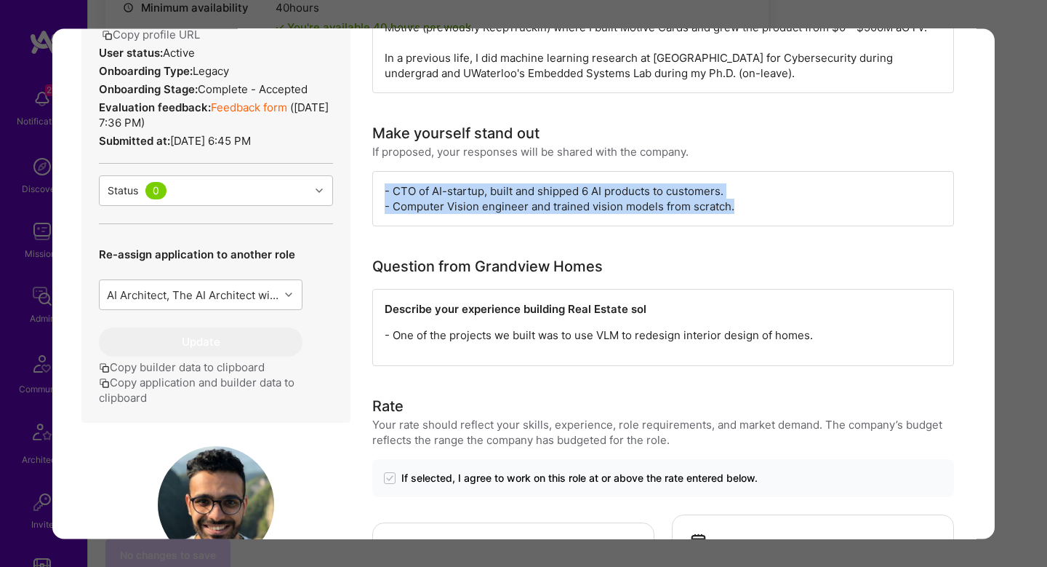
drag, startPoint x: 757, startPoint y: 205, endPoint x: 385, endPoint y: 195, distance: 371.8
click at [385, 194] on div "- CTO of AI-startup, built and shipped 6 AI products to customers. - Computer V…" at bounding box center [663, 198] width 582 height 55
click at [385, 195] on div "- CTO of AI-startup, built and shipped 6 AI products to customers. - Computer V…" at bounding box center [663, 198] width 582 height 55
drag, startPoint x: 385, startPoint y: 195, endPoint x: 778, endPoint y: 232, distance: 394.5
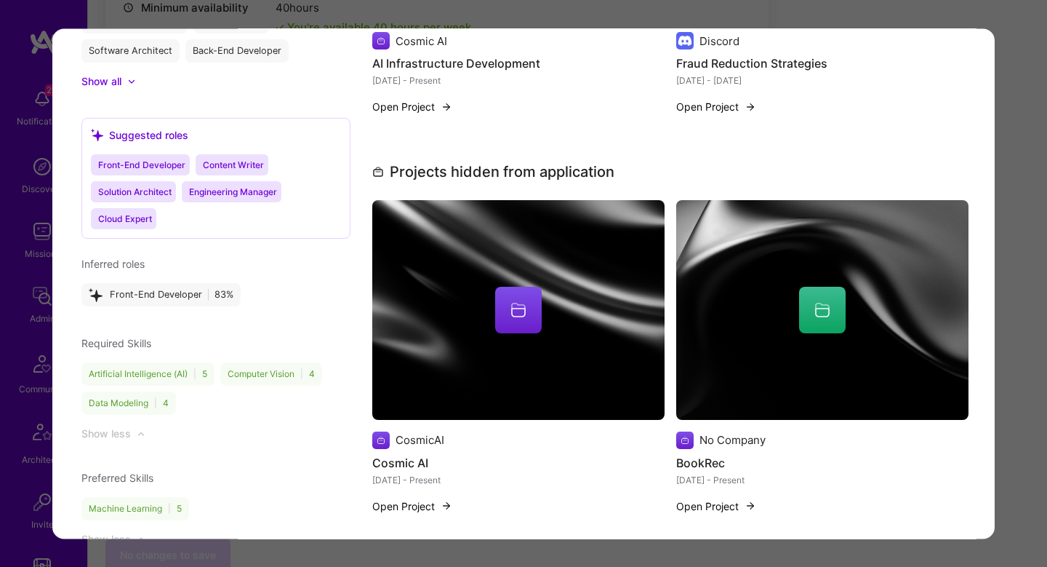
scroll to position [1650, 0]
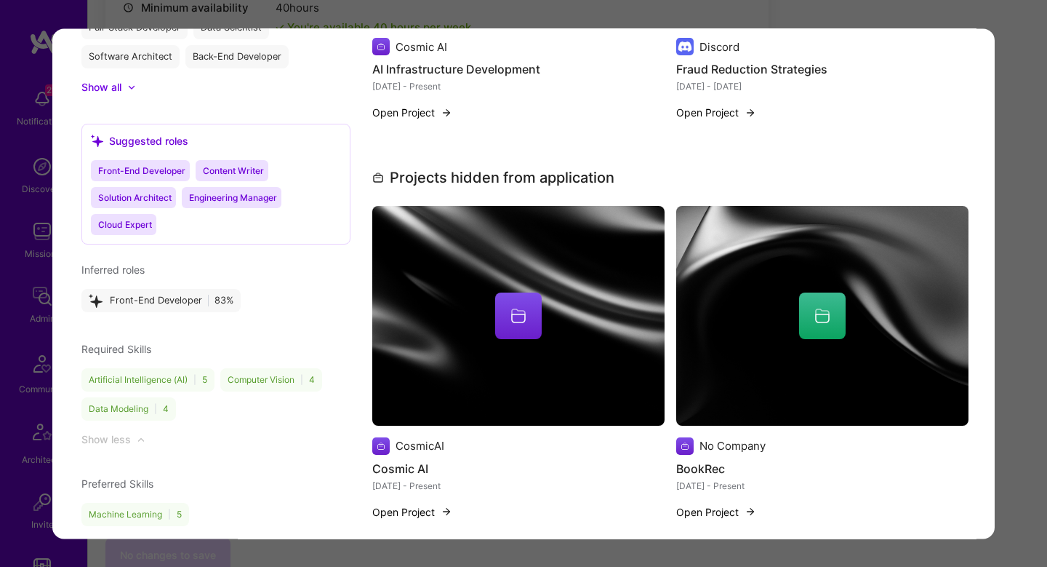
click at [1007, 127] on div "Application 3 of 5 Builder Missing Requirements Required Location See locations…" at bounding box center [523, 283] width 1047 height 567
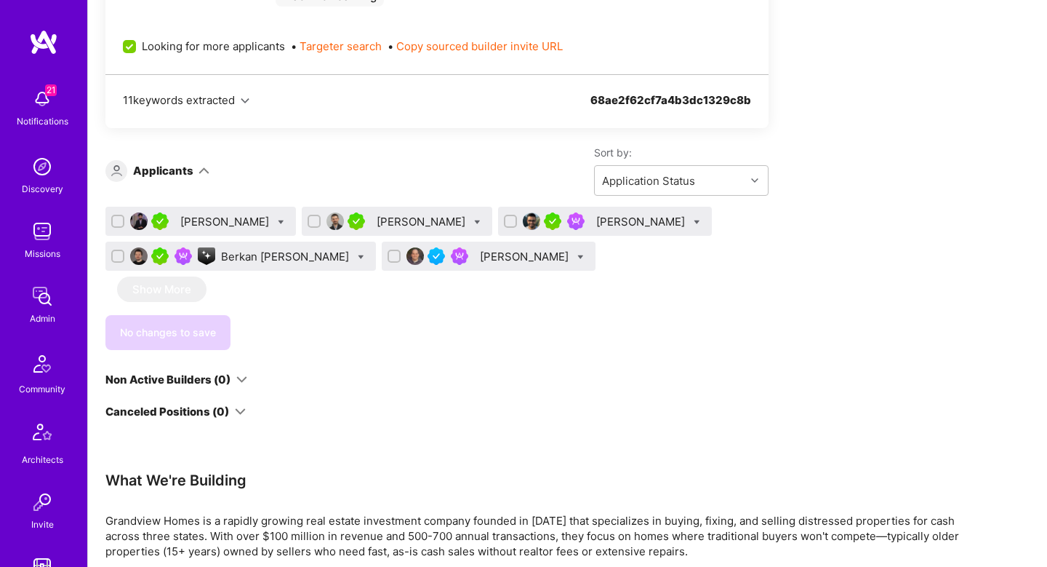
scroll to position [1828, 0]
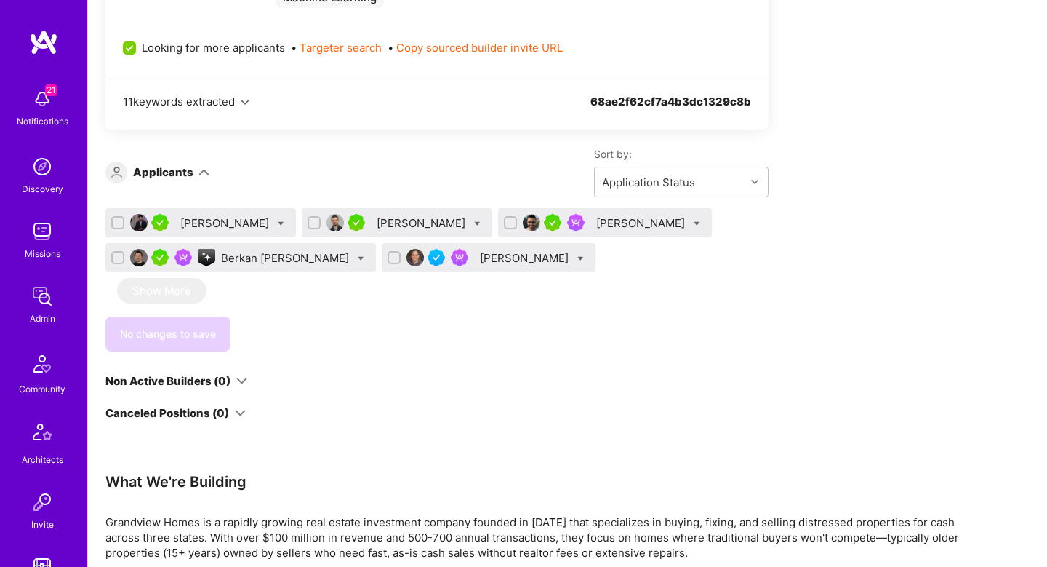
click at [407, 216] on div "Aleksandre Natchkebia" at bounding box center [423, 222] width 92 height 15
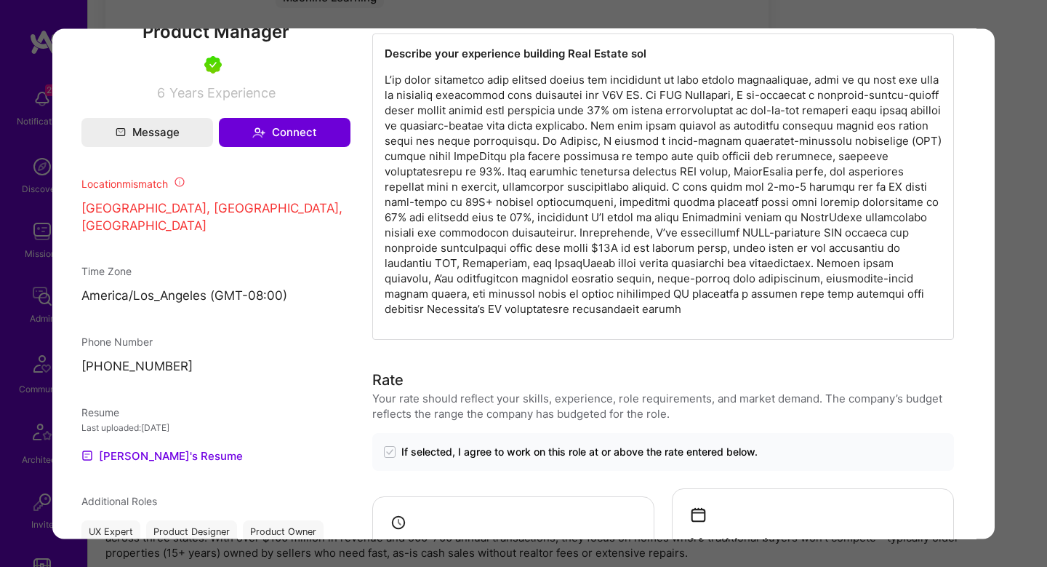
scroll to position [991, 0]
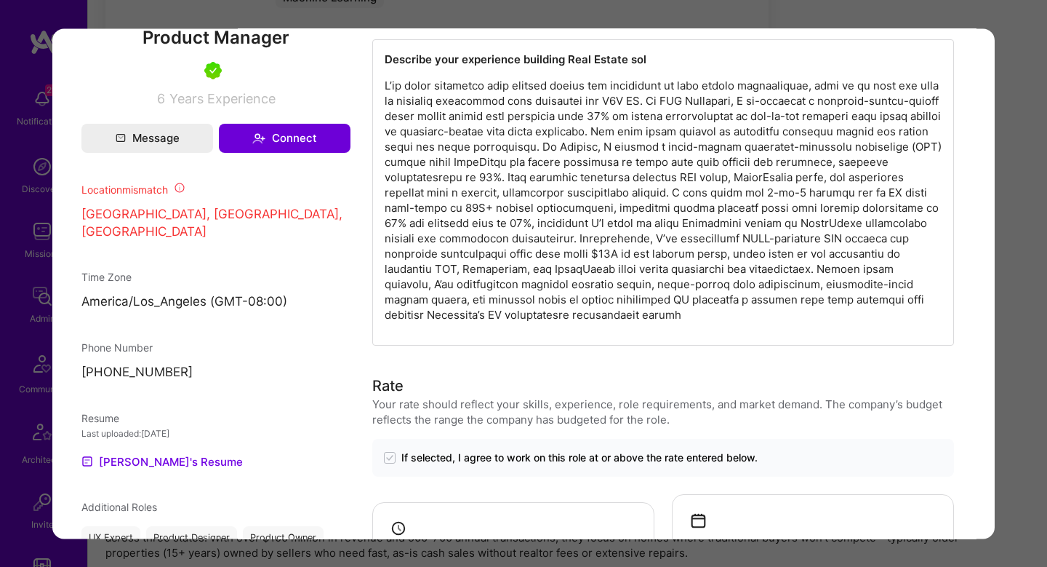
click at [404, 103] on p "modal" at bounding box center [663, 200] width 557 height 244
click at [1026, 216] on div "Application 2 of 5 Builder Missing Requirements Required Location See locations…" at bounding box center [523, 283] width 1047 height 567
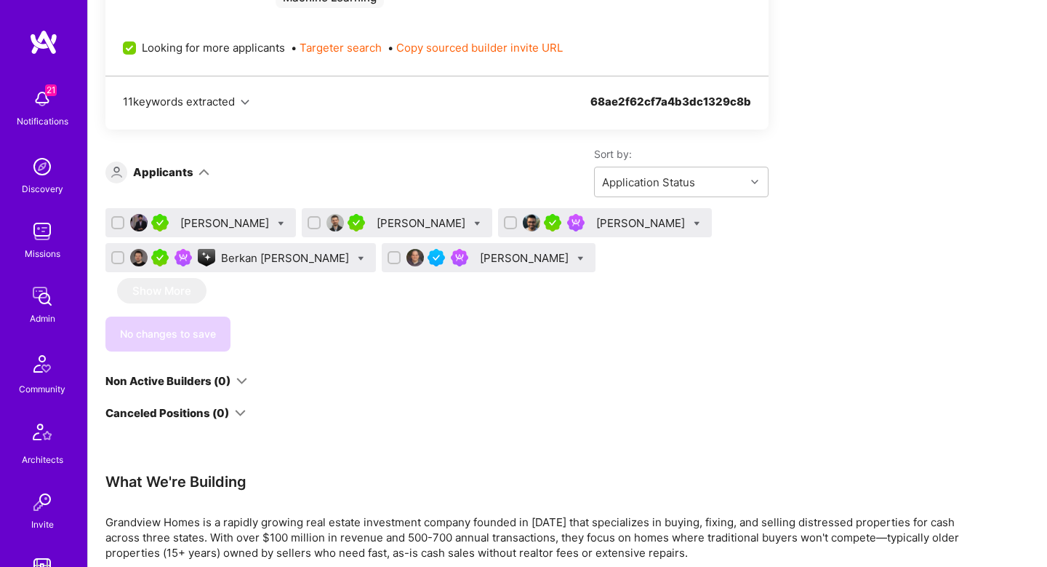
click at [271, 258] on div "Berkan Hiziroglu" at bounding box center [286, 257] width 131 height 15
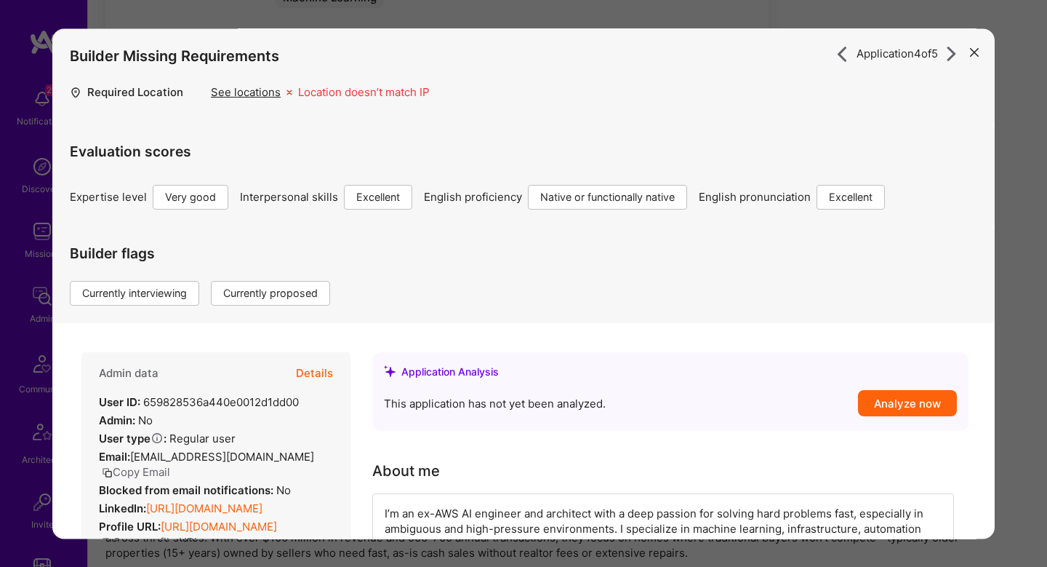
click at [326, 369] on button "Details" at bounding box center [314, 373] width 37 height 42
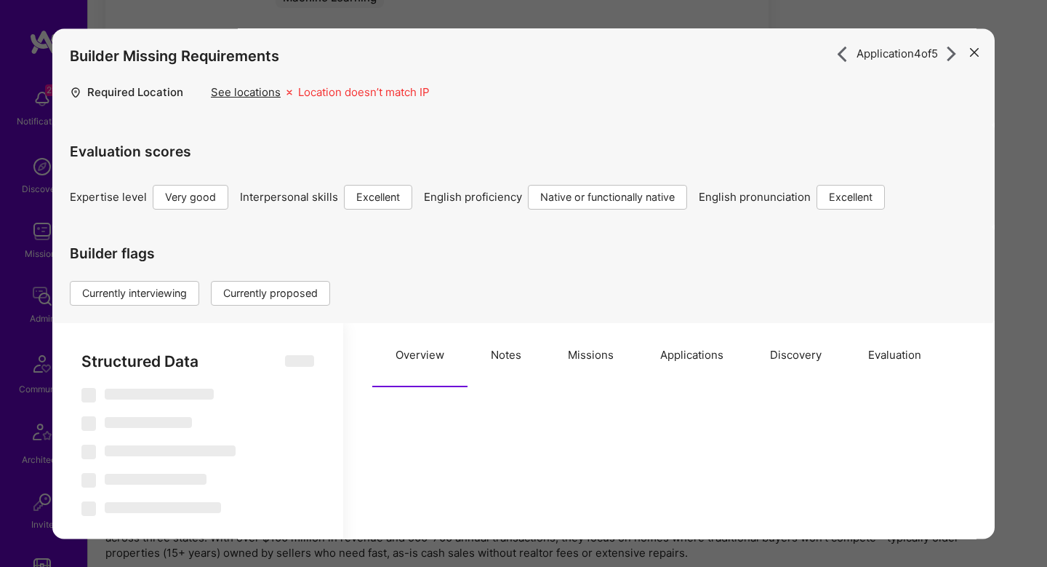
click at [569, 356] on button "Missions" at bounding box center [591, 355] width 92 height 64
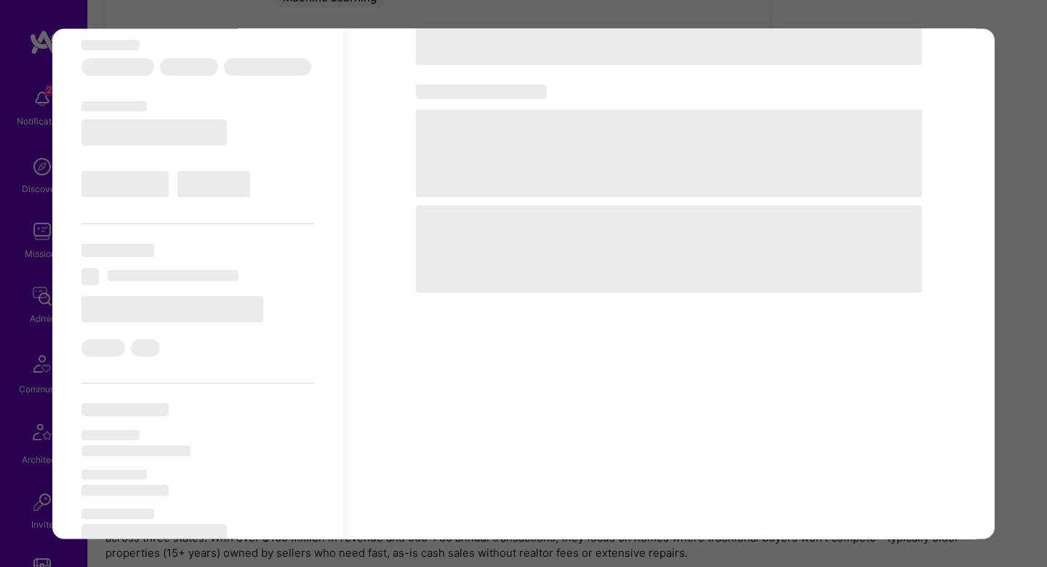
select select "Right Now"
select select "5"
select select "7"
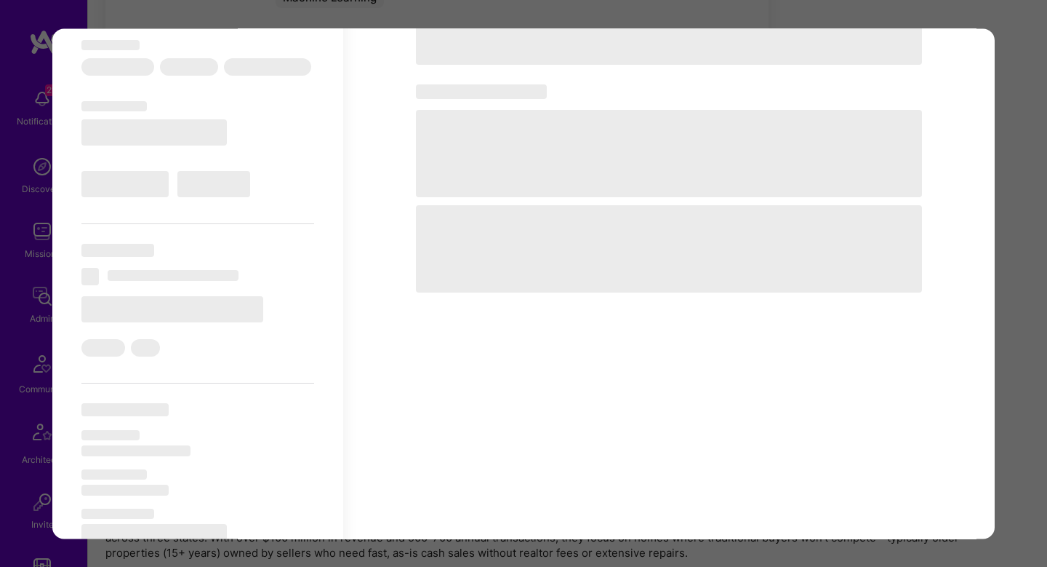
select select "US"
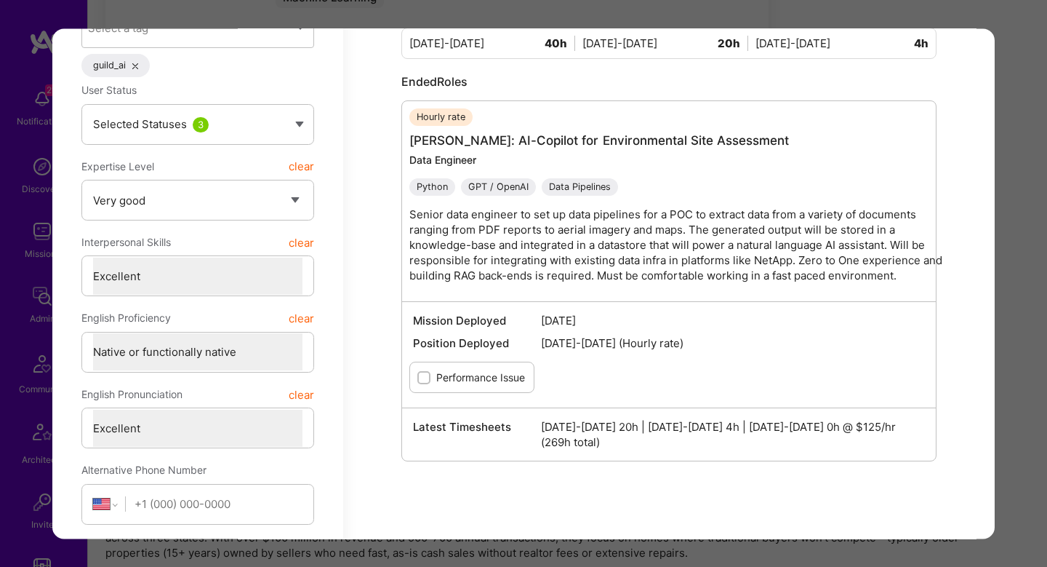
scroll to position [92, 0]
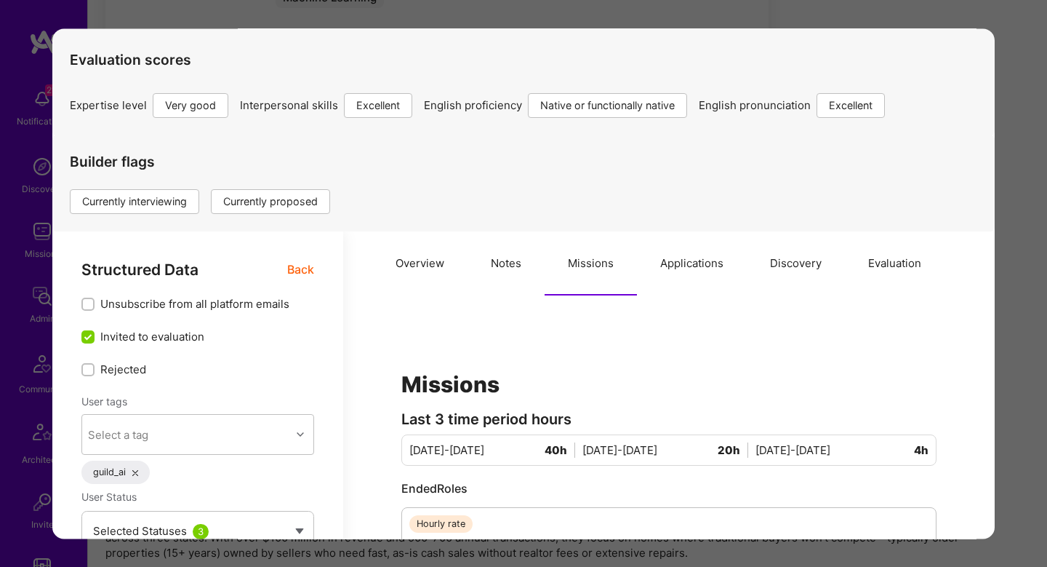
click at [500, 268] on button "Notes" at bounding box center [506, 263] width 77 height 64
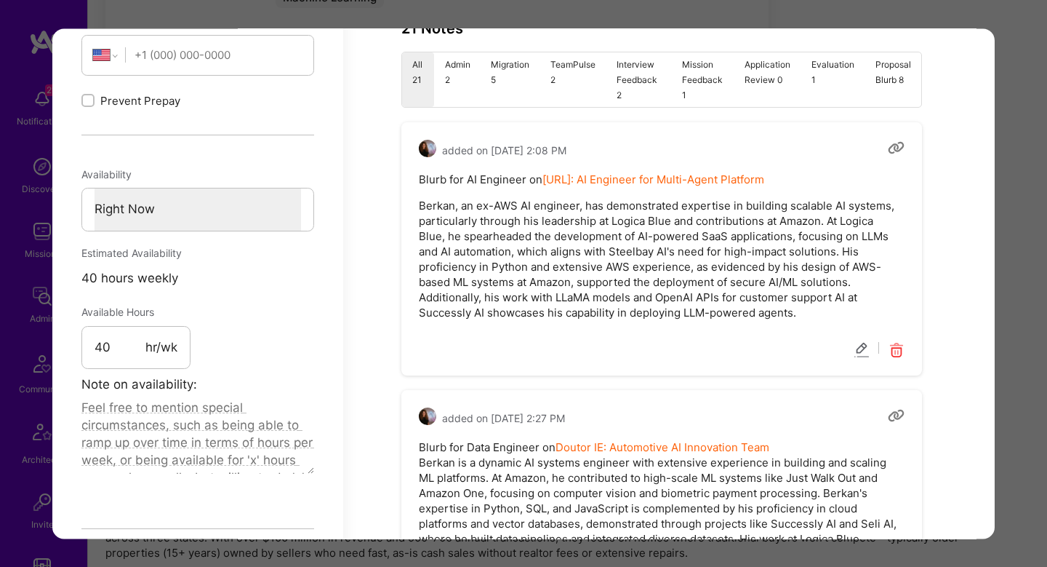
scroll to position [879, 0]
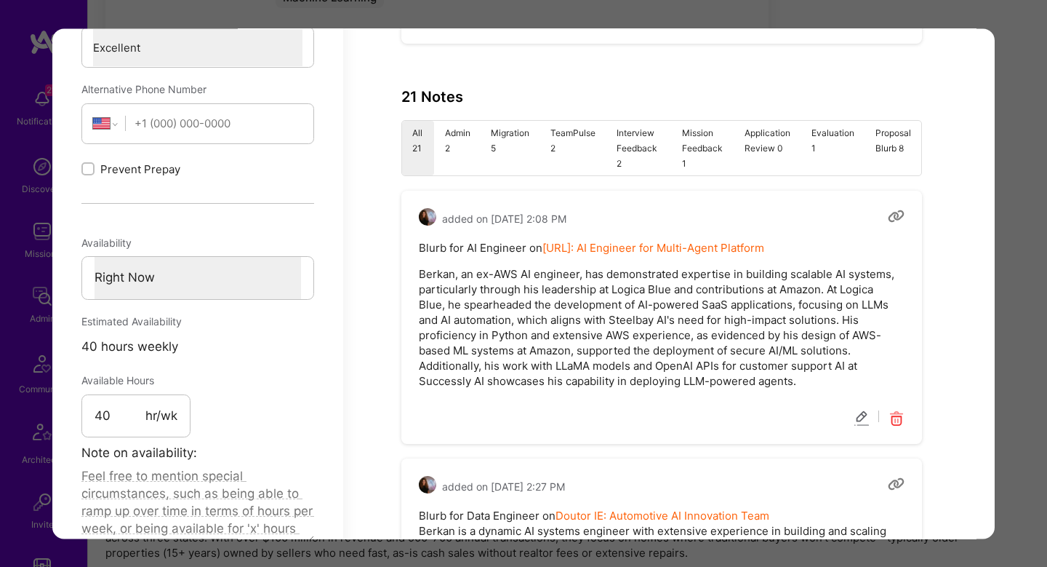
click at [427, 153] on li "All 21" at bounding box center [418, 148] width 32 height 55
click at [445, 153] on li "Admin 2" at bounding box center [457, 148] width 47 height 55
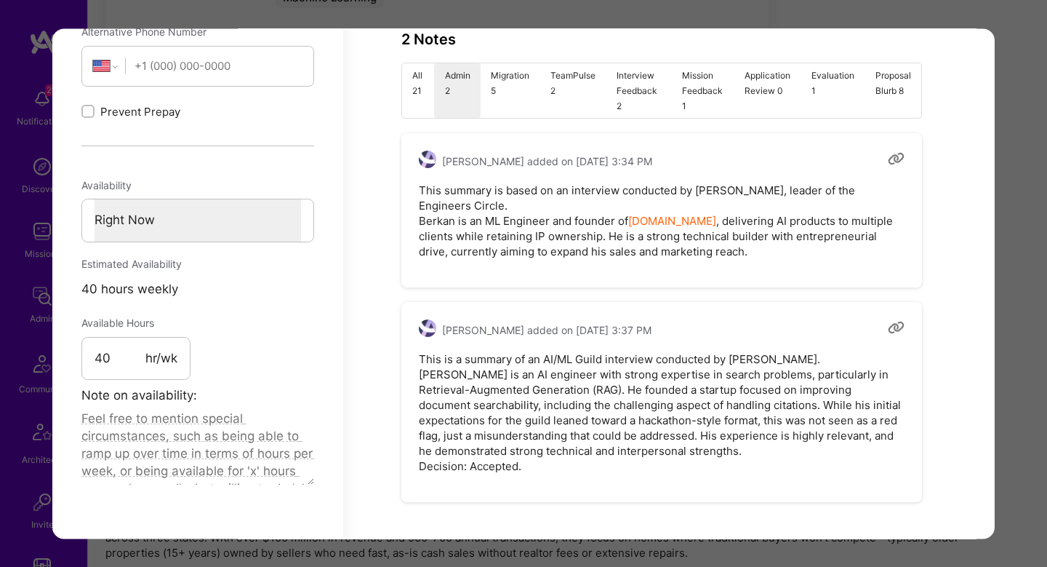
scroll to position [937, 0]
click at [1012, 260] on div "Application 4 of 5 Builder Missing Requirements Required Location See locations…" at bounding box center [523, 283] width 1047 height 567
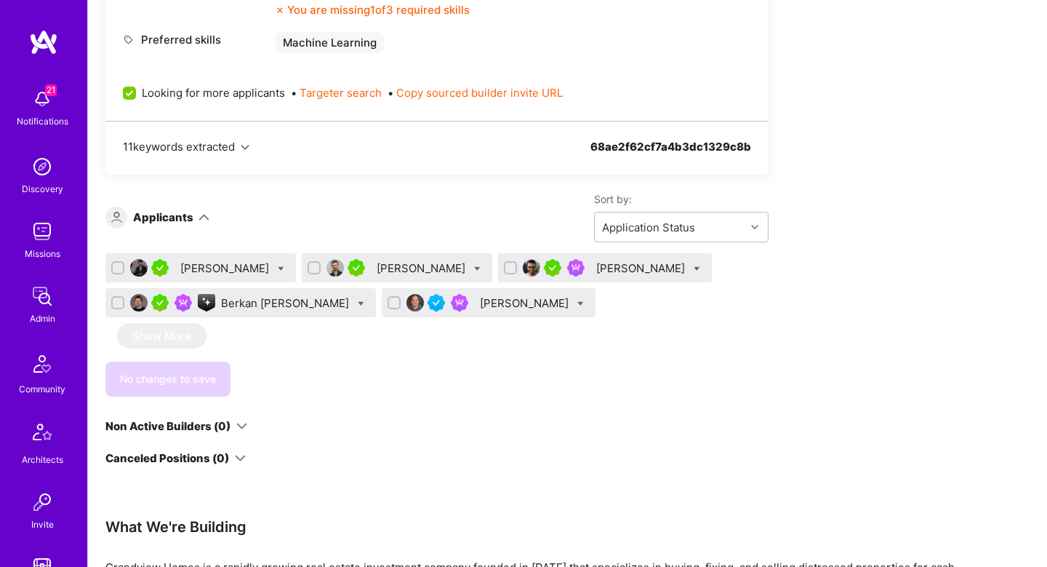
scroll to position [1770, 0]
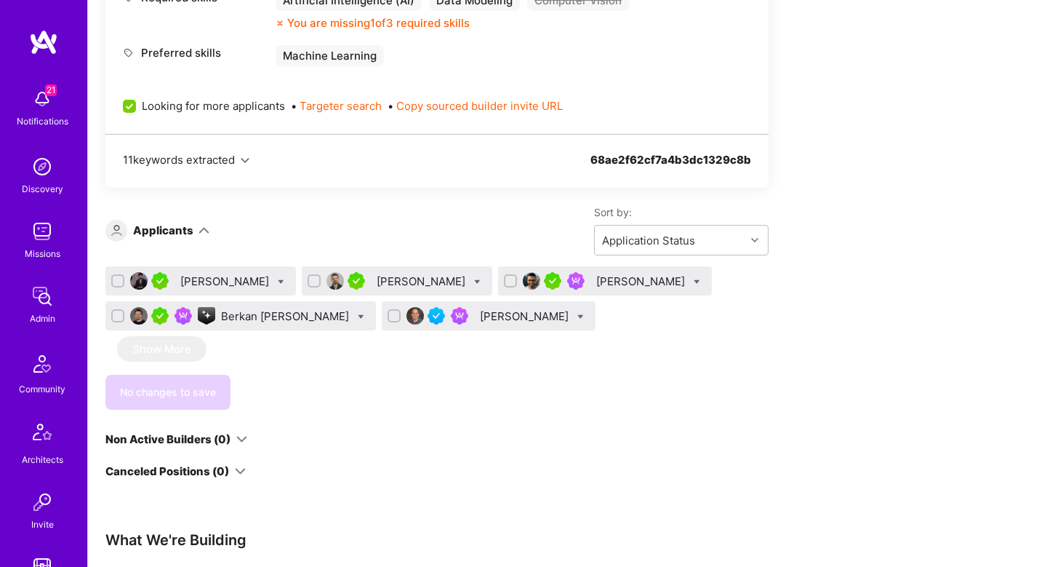
click at [480, 319] on div "Pedro Diaz" at bounding box center [526, 315] width 92 height 15
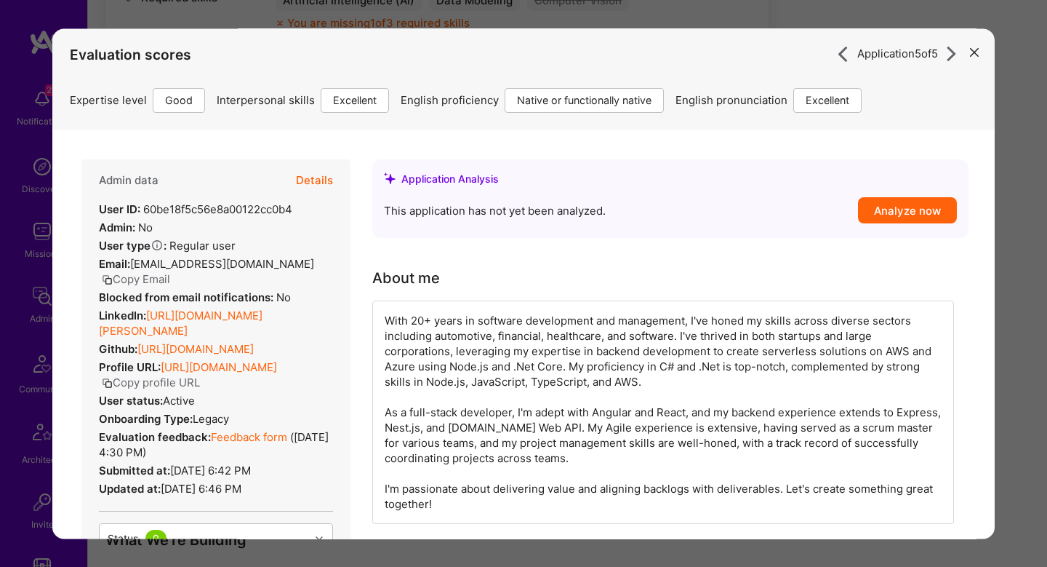
click at [1032, 195] on div "Application 5 of 5 Evaluation scores Expertise level Good Interpersonal skills …" at bounding box center [523, 283] width 1047 height 567
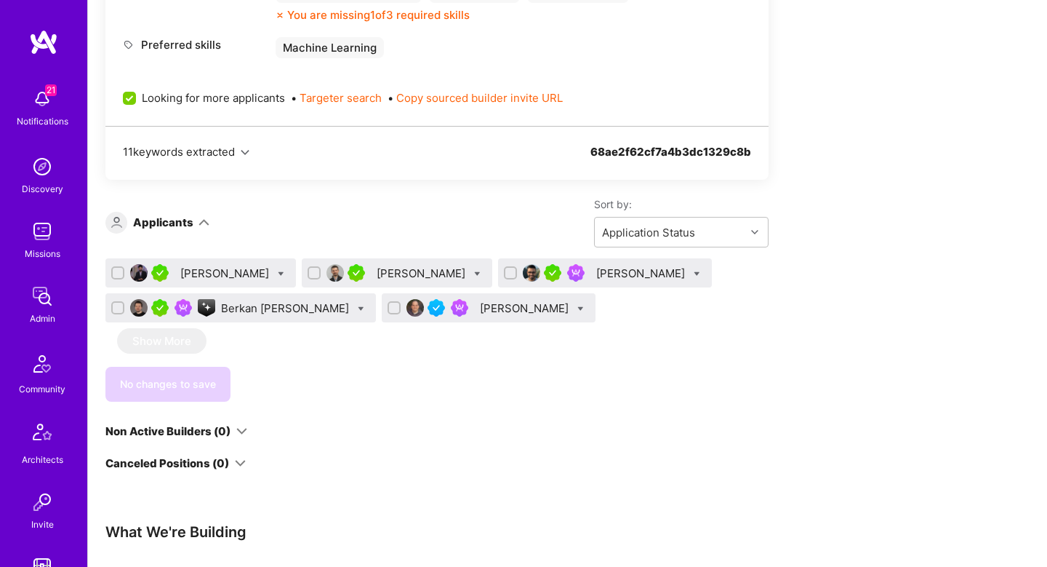
scroll to position [1769, 0]
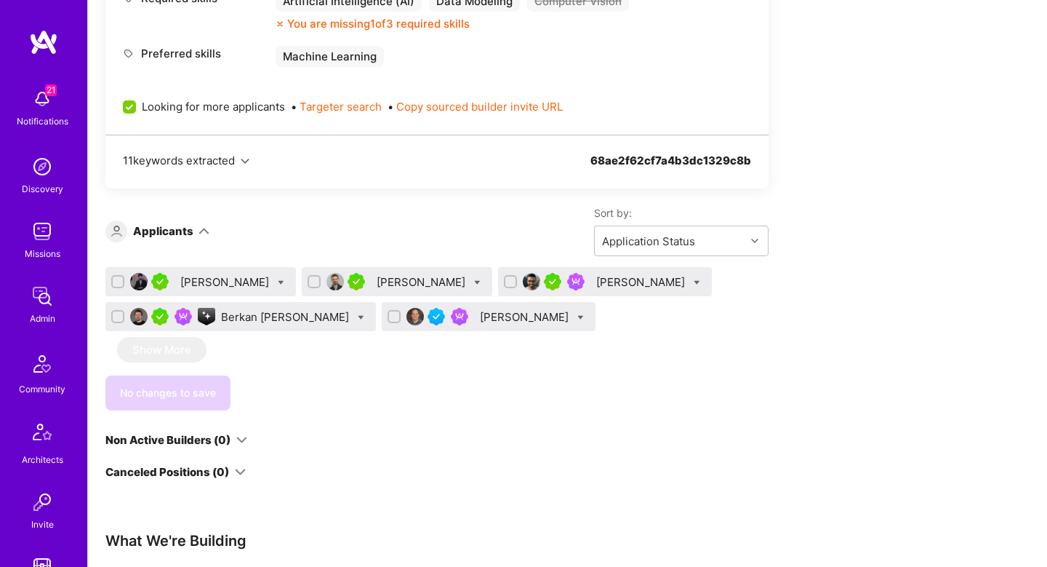
click at [399, 279] on div "Aleksandre Natchkebia" at bounding box center [423, 281] width 92 height 15
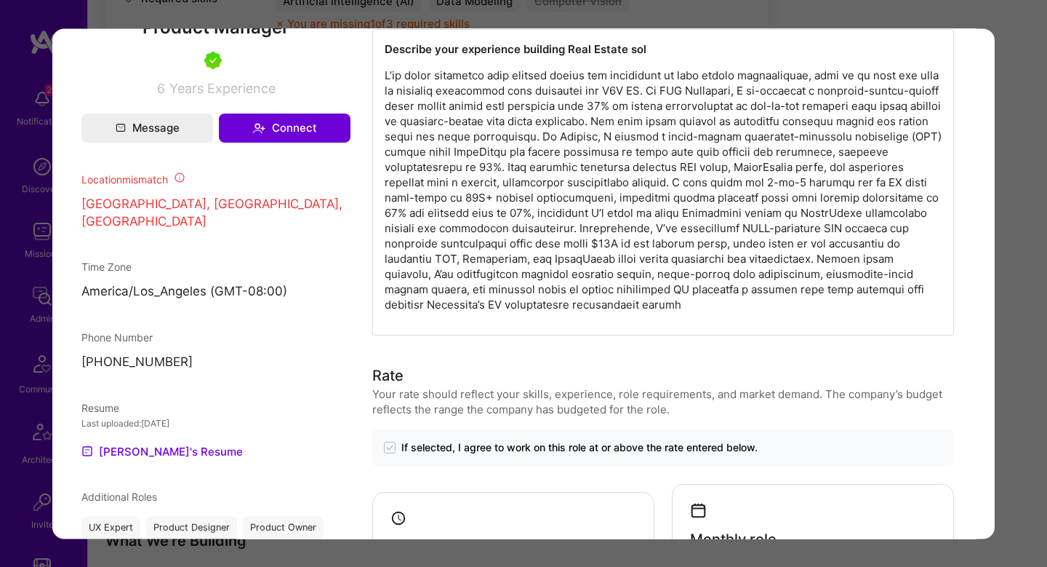
scroll to position [1000, 0]
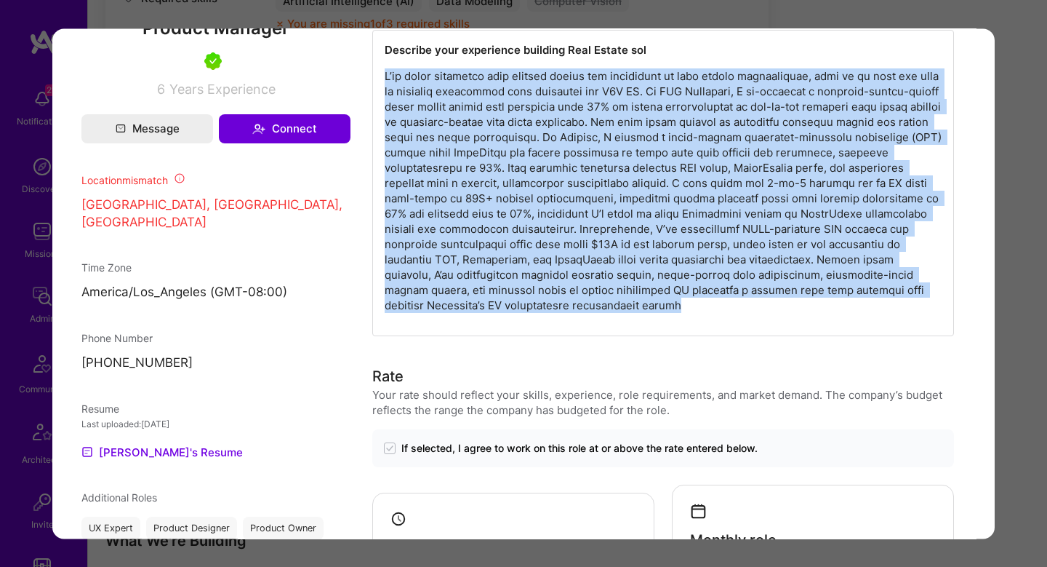
drag, startPoint x: 384, startPoint y: 89, endPoint x: 593, endPoint y: 336, distance: 323.0
click at [593, 336] on div "Describe your experience building Real Estate sol" at bounding box center [663, 183] width 582 height 306
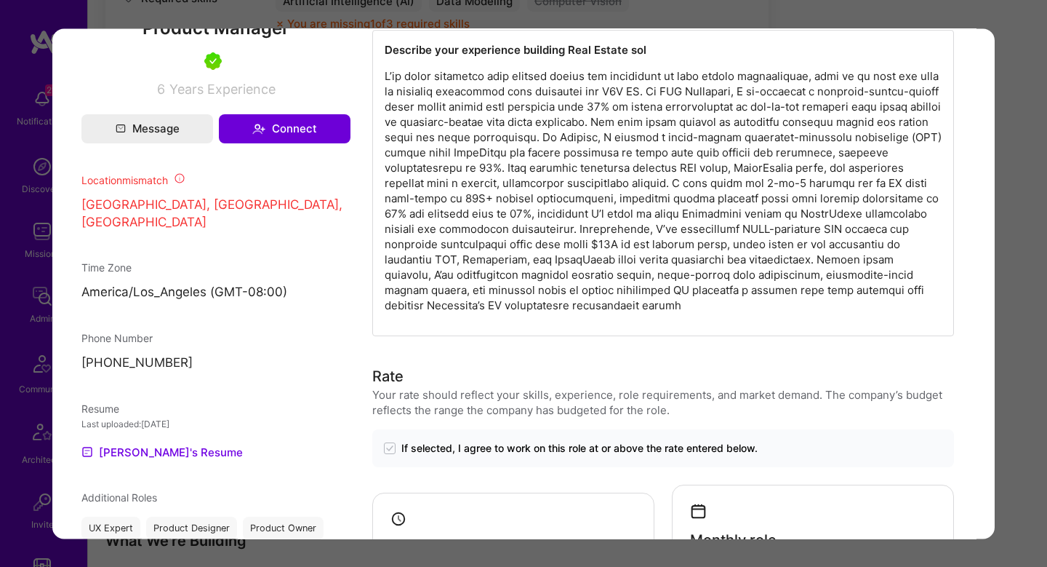
click at [593, 336] on div "Describe your experience building Real Estate sol" at bounding box center [663, 183] width 582 height 306
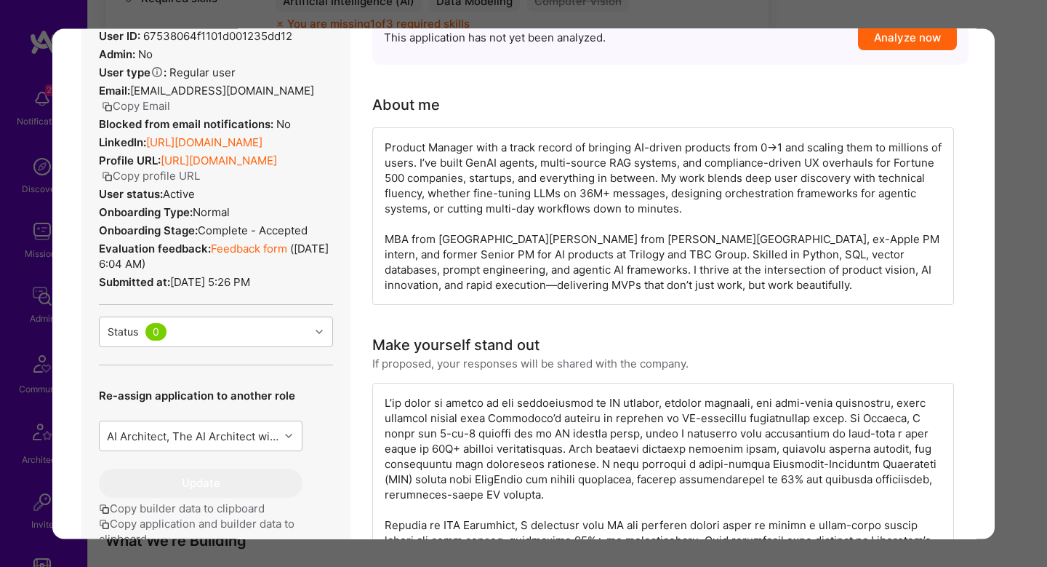
scroll to position [156, 0]
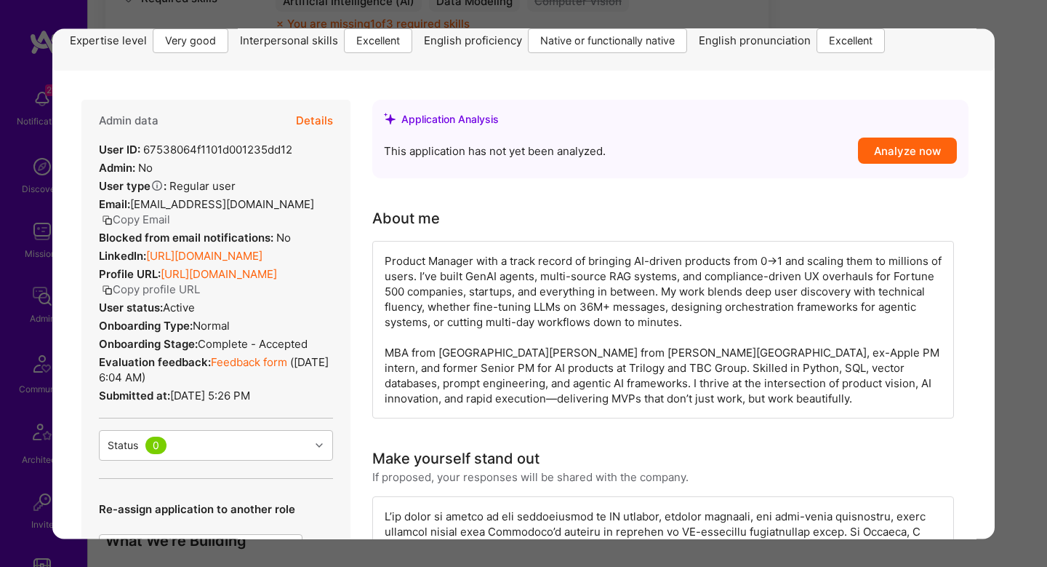
click at [255, 263] on link "https://linkedin.com/in/aleksandrenatchkebia" at bounding box center [204, 256] width 116 height 14
click at [1013, 262] on div "Application 2 of 5 Builder Missing Requirements Required Location See locations…" at bounding box center [523, 283] width 1047 height 567
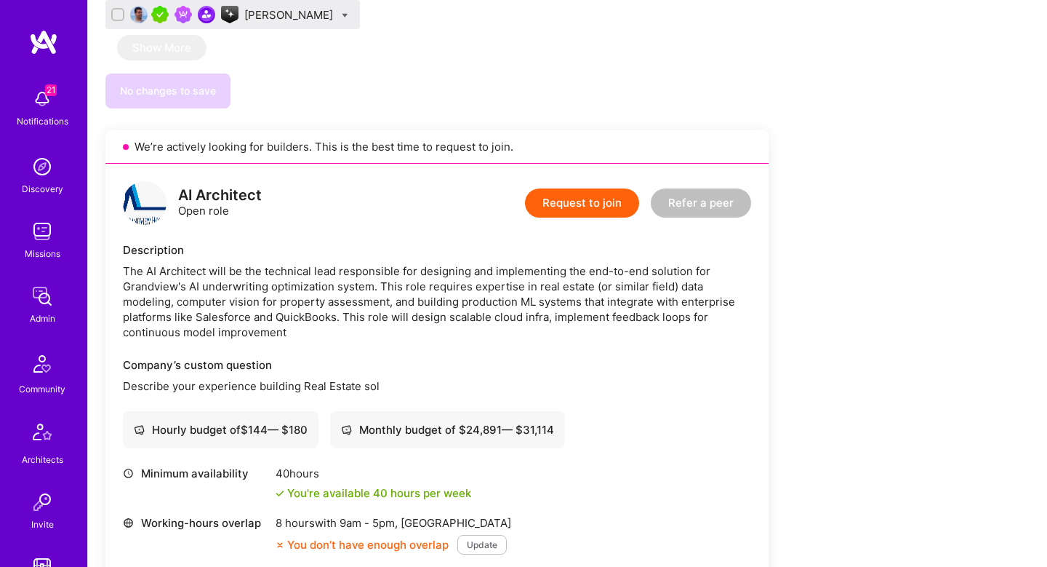
scroll to position [867, 0]
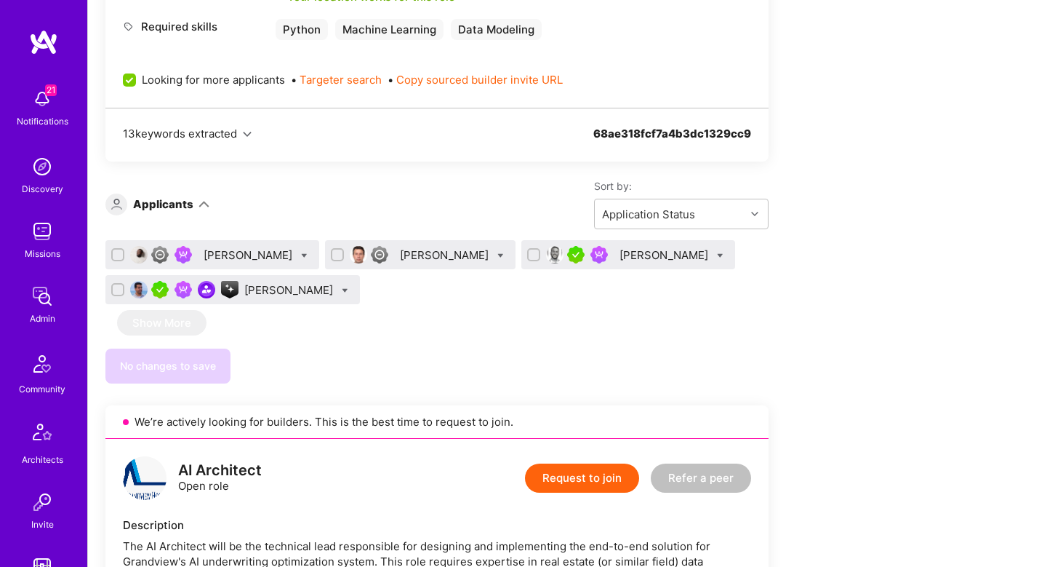
click at [336, 289] on div "Gonçalo Peres" at bounding box center [290, 289] width 92 height 15
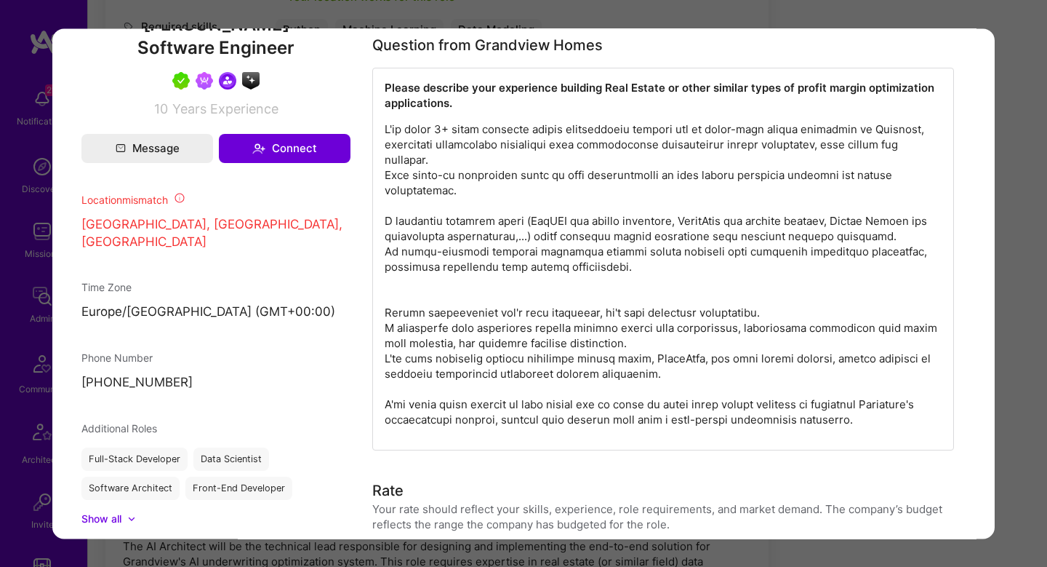
scroll to position [1044, 0]
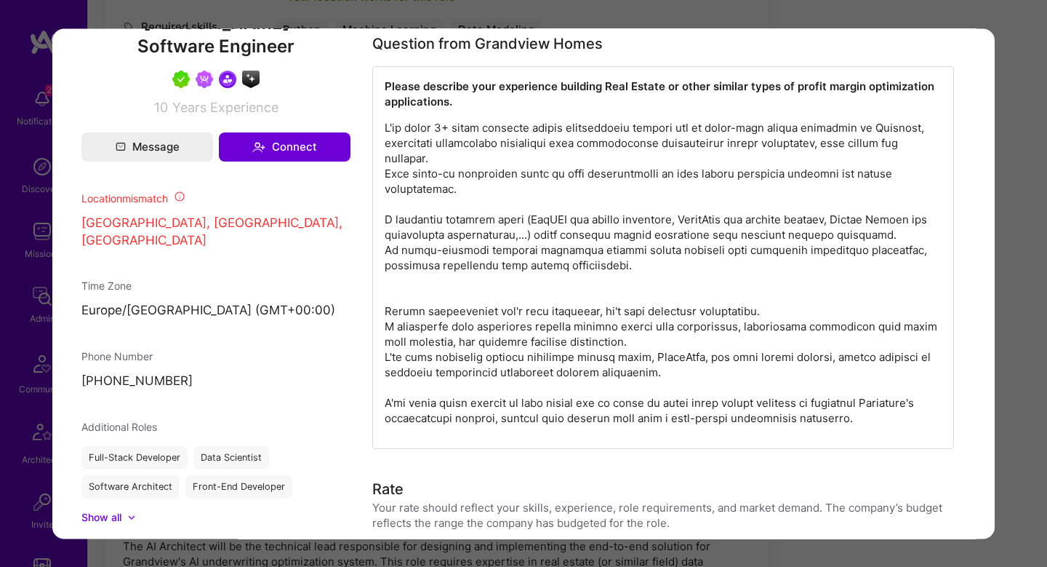
click at [475, 127] on p "modal" at bounding box center [663, 272] width 557 height 305
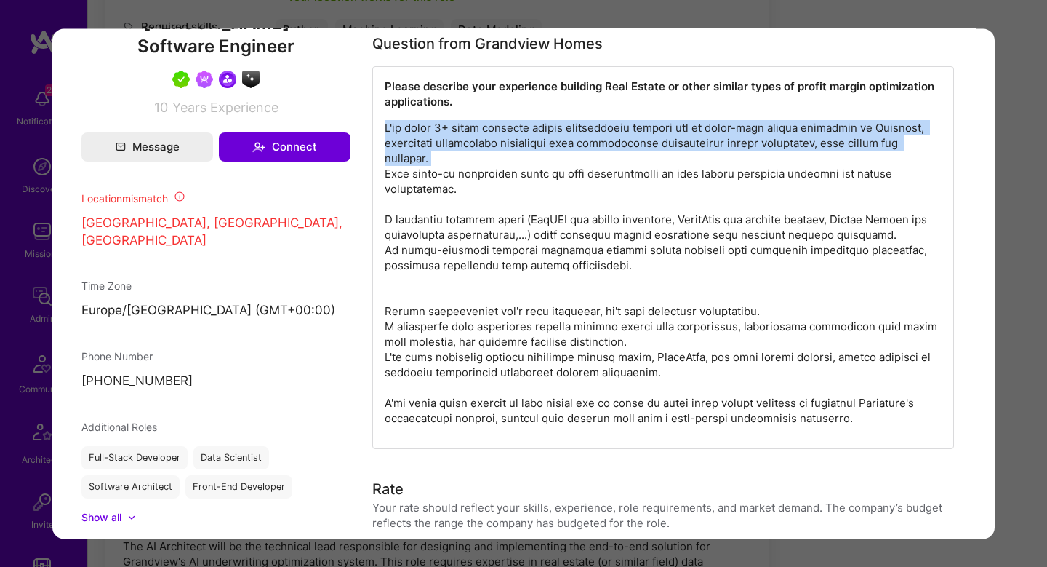
click at [475, 127] on p "modal" at bounding box center [663, 272] width 557 height 305
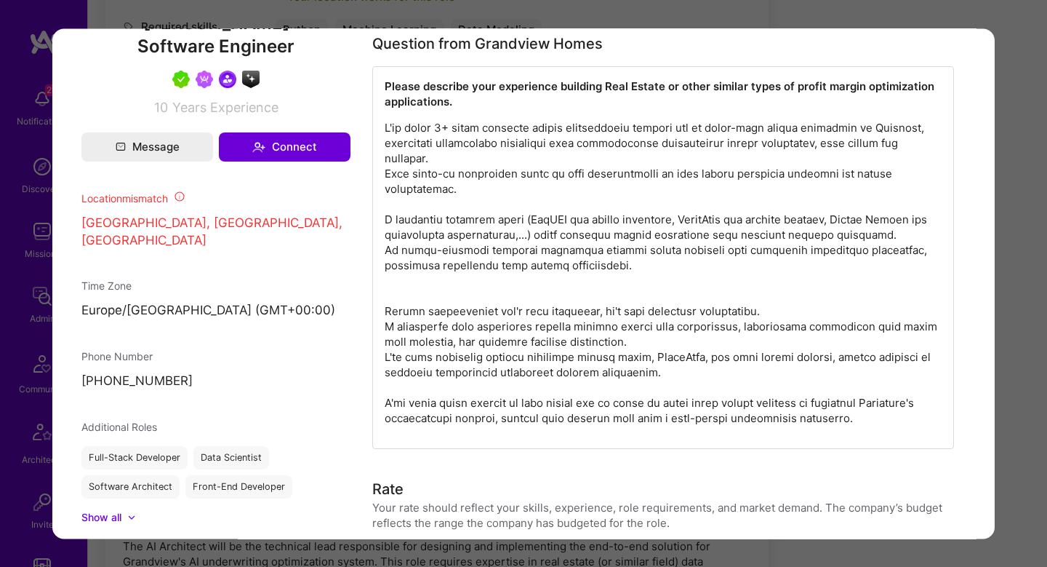
click at [474, 151] on p "modal" at bounding box center [663, 272] width 557 height 305
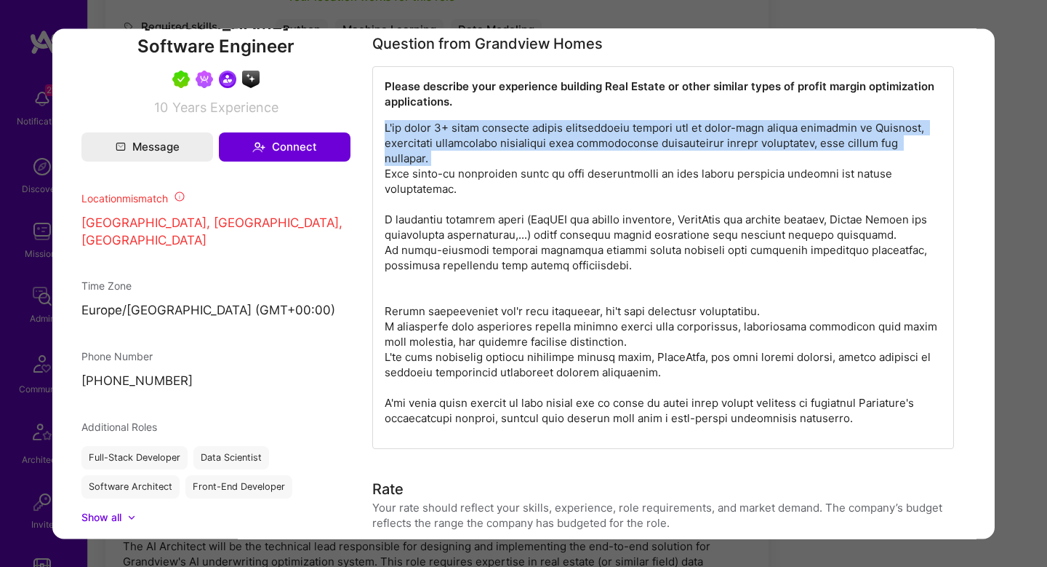
click at [474, 151] on p "modal" at bounding box center [663, 272] width 557 height 305
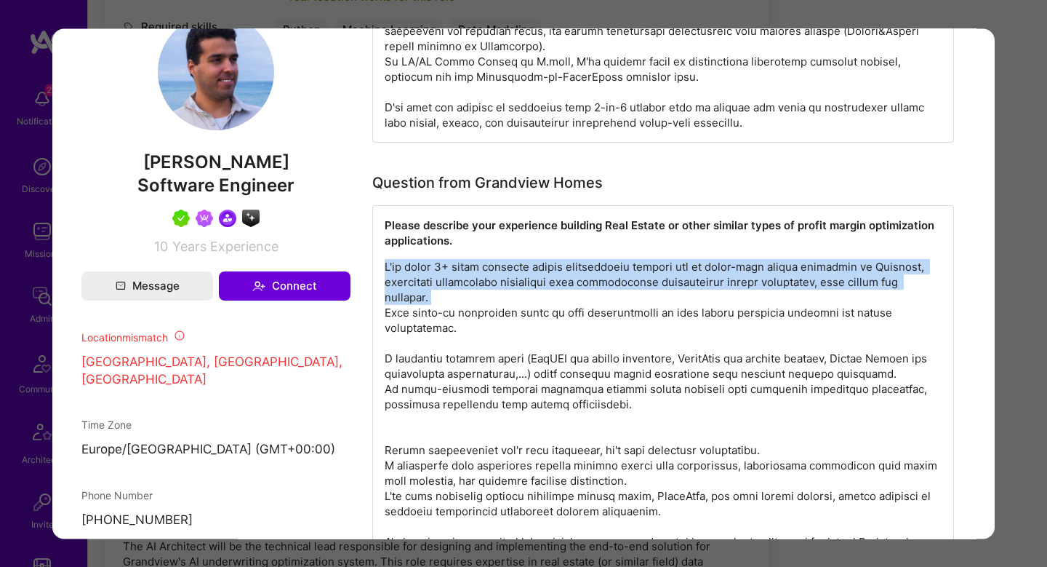
scroll to position [1316, 0]
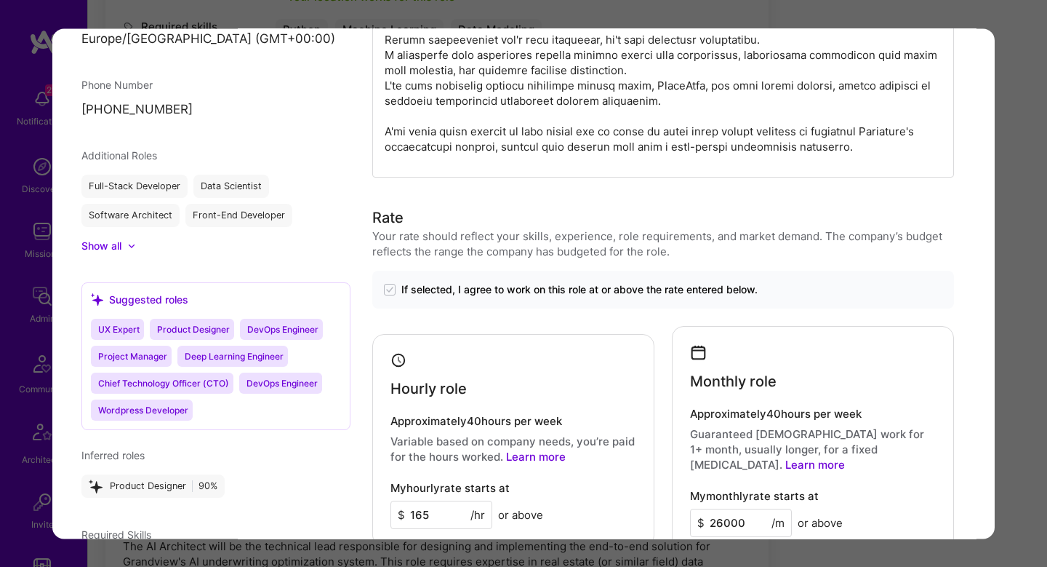
click at [1019, 207] on div "Application 4 of 4 Builder Missing Requirements Required Location See locations…" at bounding box center [523, 283] width 1047 height 567
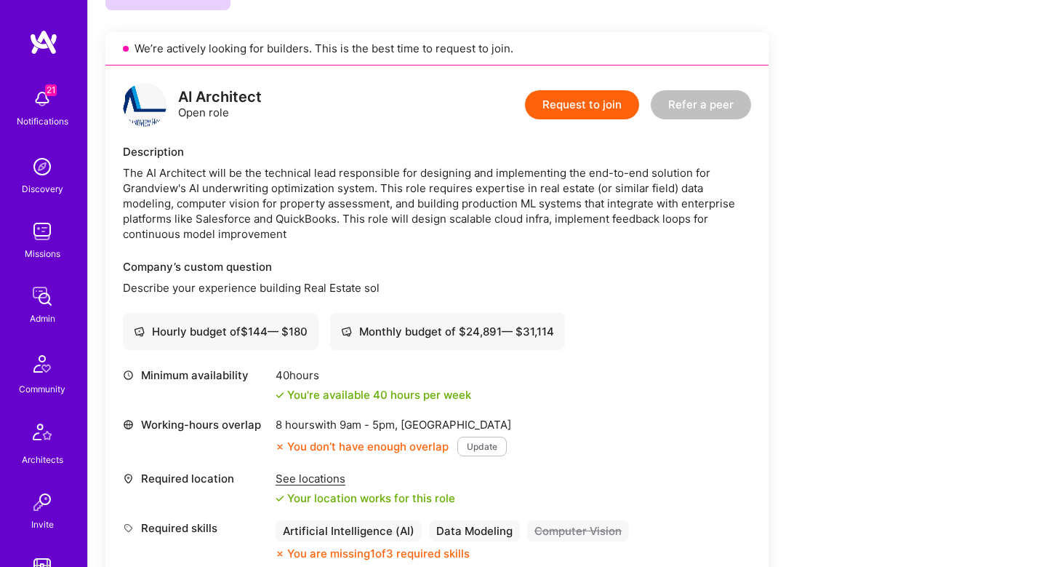
scroll to position [978, 0]
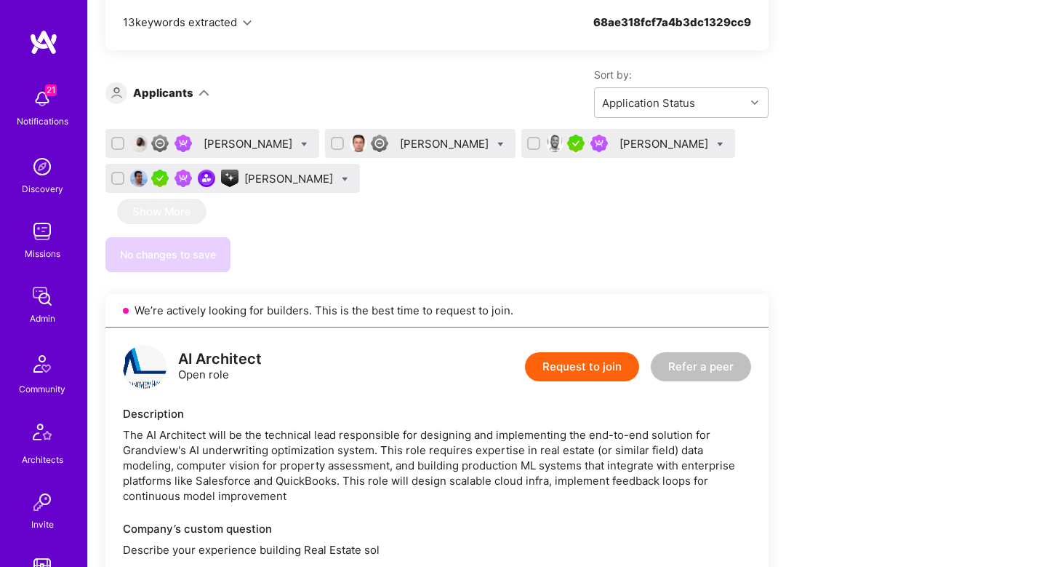
click at [336, 184] on div "Gonçalo Peres" at bounding box center [290, 178] width 92 height 15
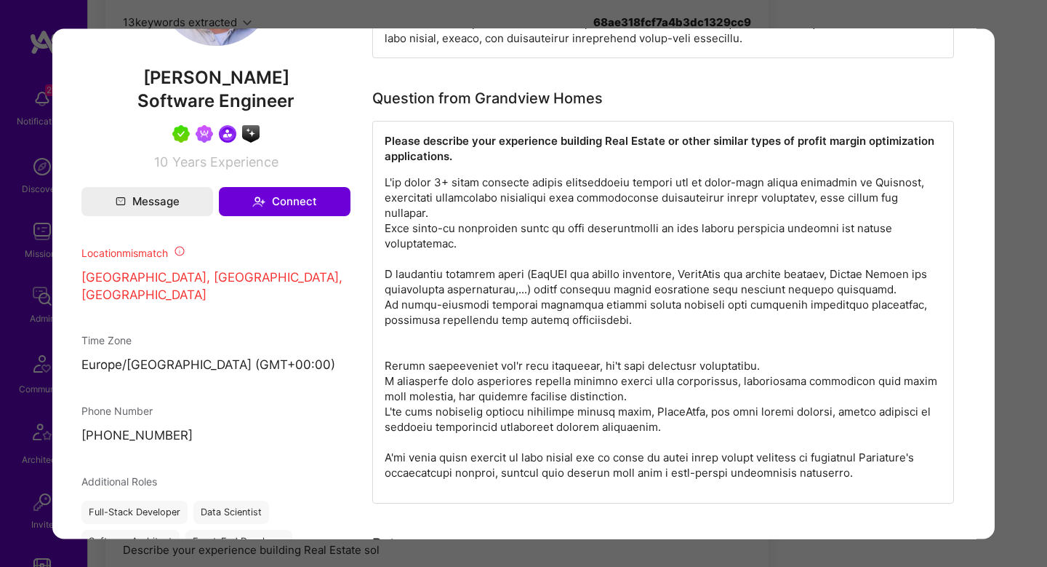
scroll to position [1064, 0]
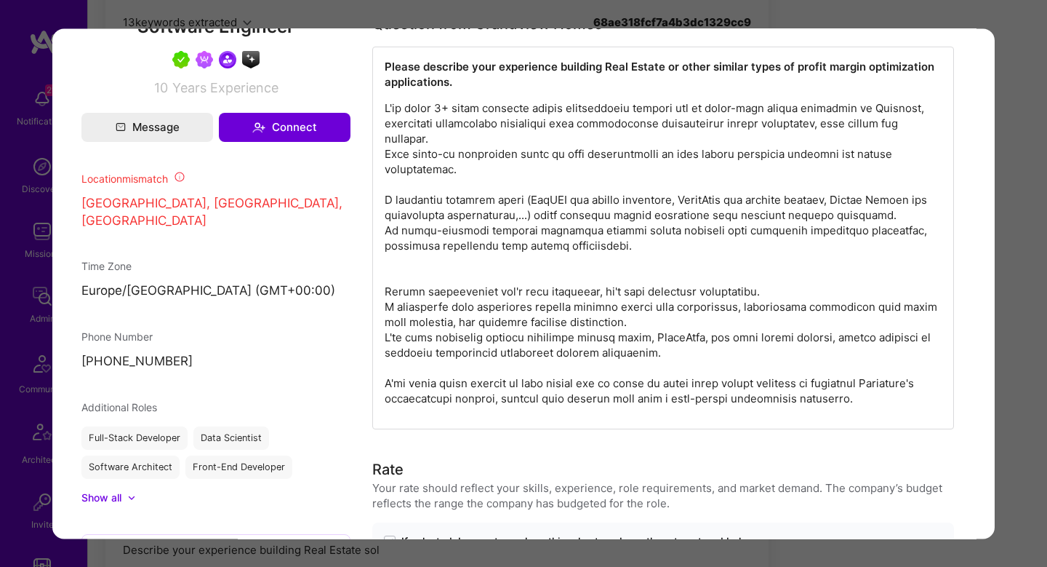
click at [1020, 281] on div "Application 4 of 4 Builder Missing Requirements Required Location See locations…" at bounding box center [523, 283] width 1047 height 567
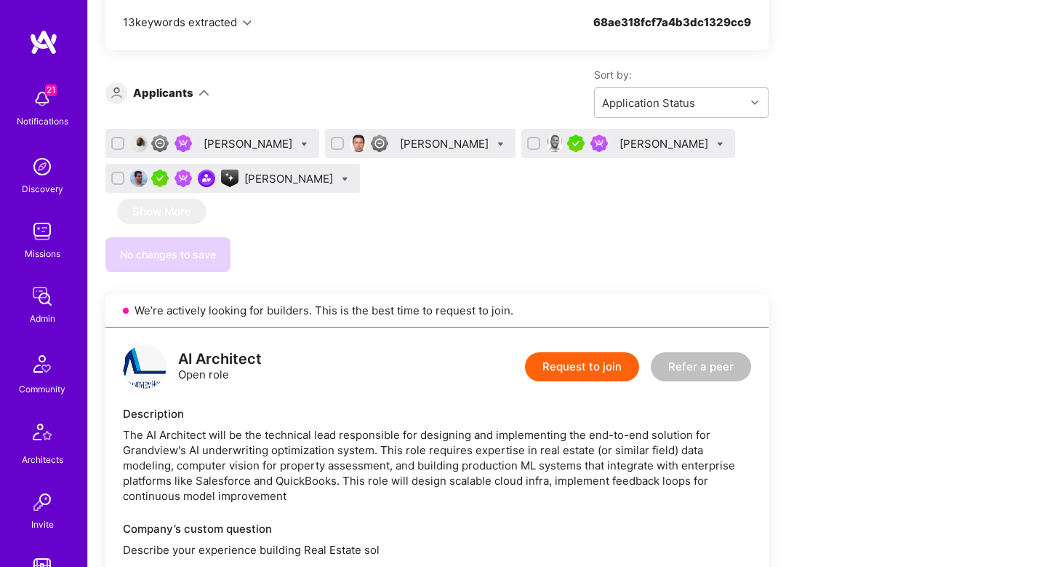
click at [620, 151] on div "Tamir Kedmi" at bounding box center [666, 143] width 92 height 15
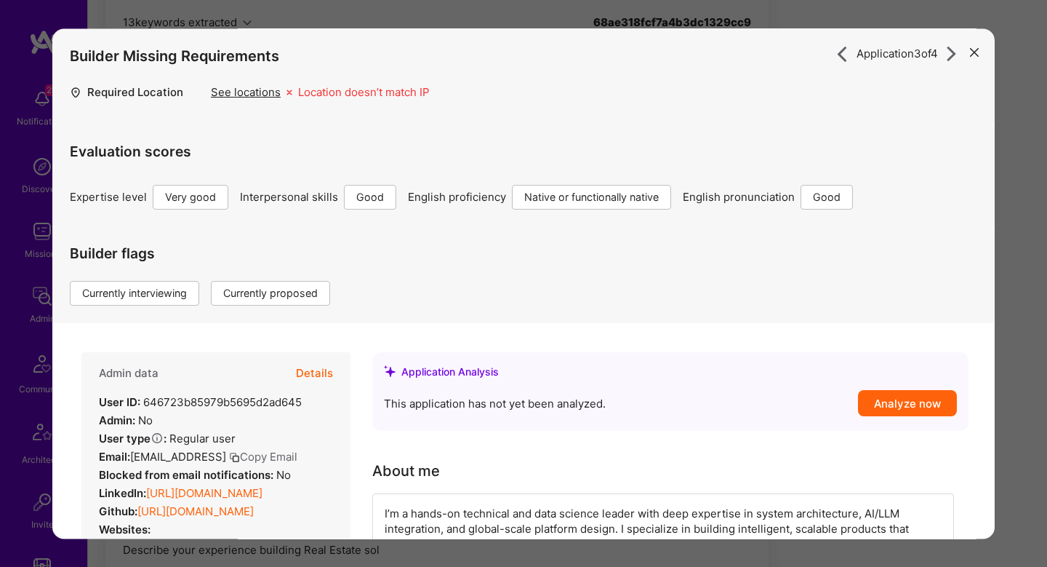
click at [328, 375] on button "Details" at bounding box center [314, 373] width 37 height 42
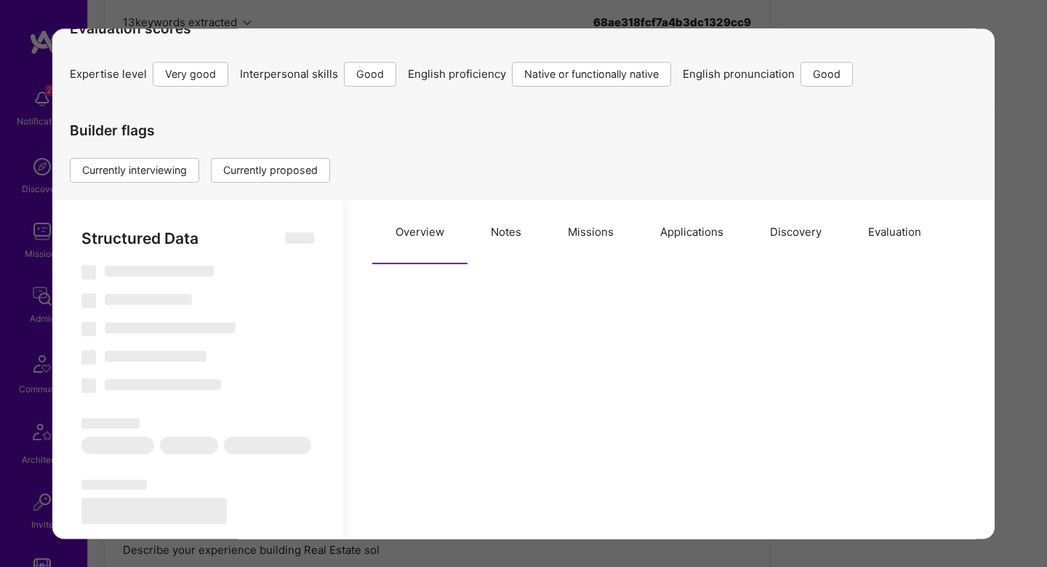
scroll to position [121, 0]
click at [601, 249] on button "Missions" at bounding box center [591, 234] width 92 height 64
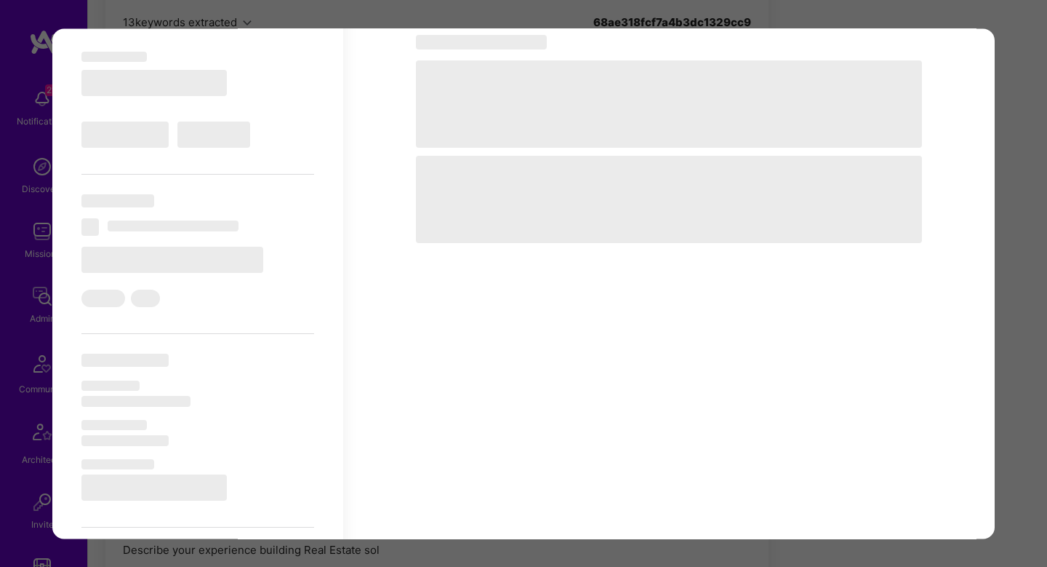
type textarea "x"
select select "Right Now"
select select "5"
select select "4"
select select "7"
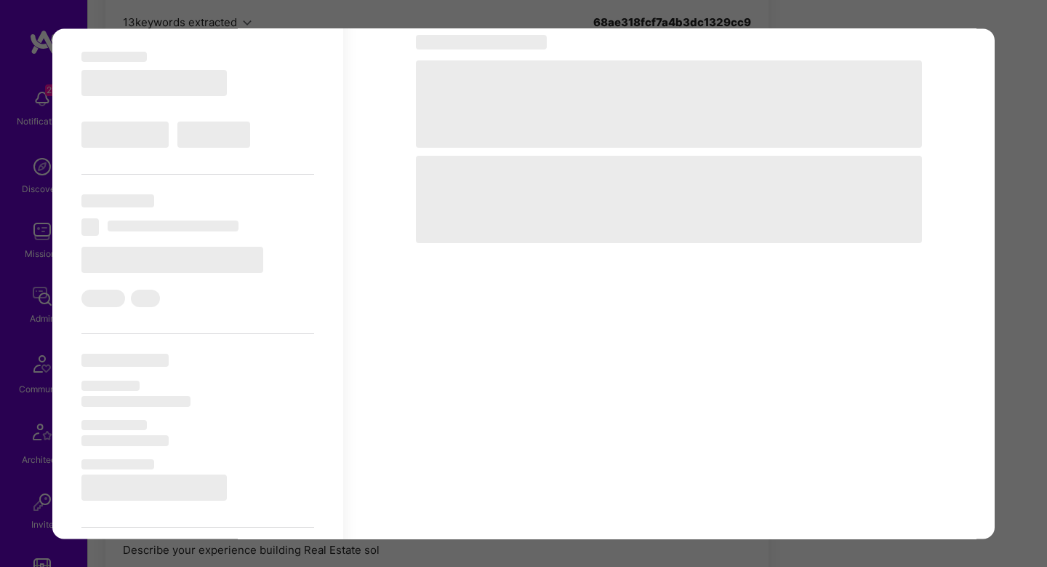
select select "6"
select select "US"
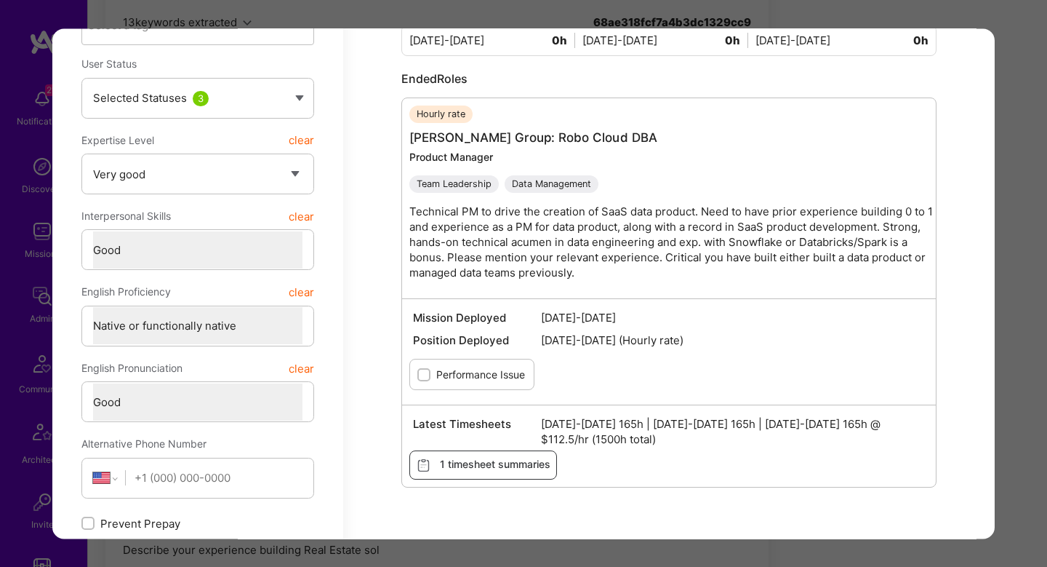
scroll to position [500, 0]
click at [1041, 246] on div "Application 3 of 4 Builder Missing Requirements Required Location See locations…" at bounding box center [523, 283] width 1047 height 567
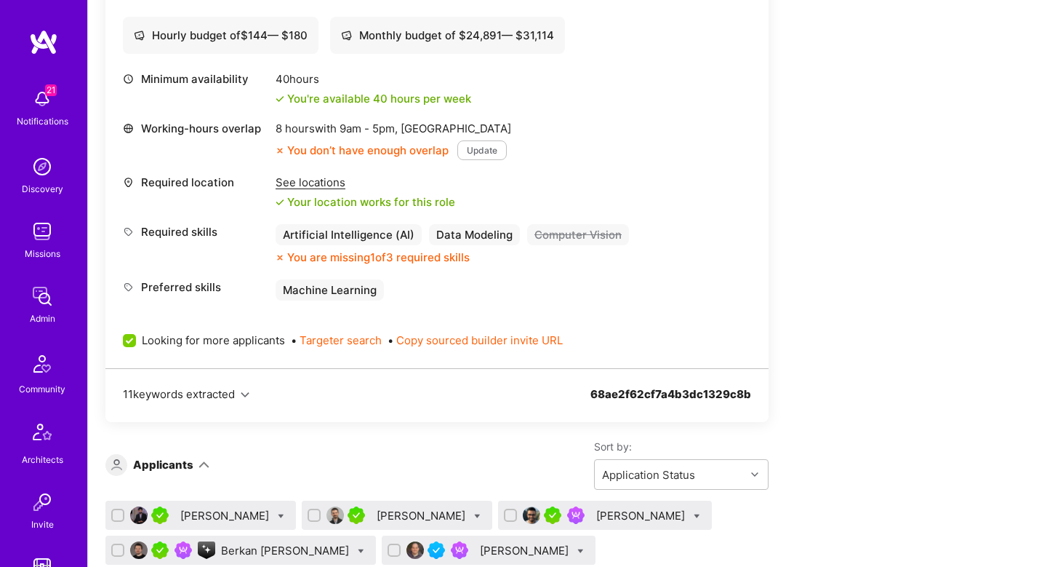
scroll to position [1560, 0]
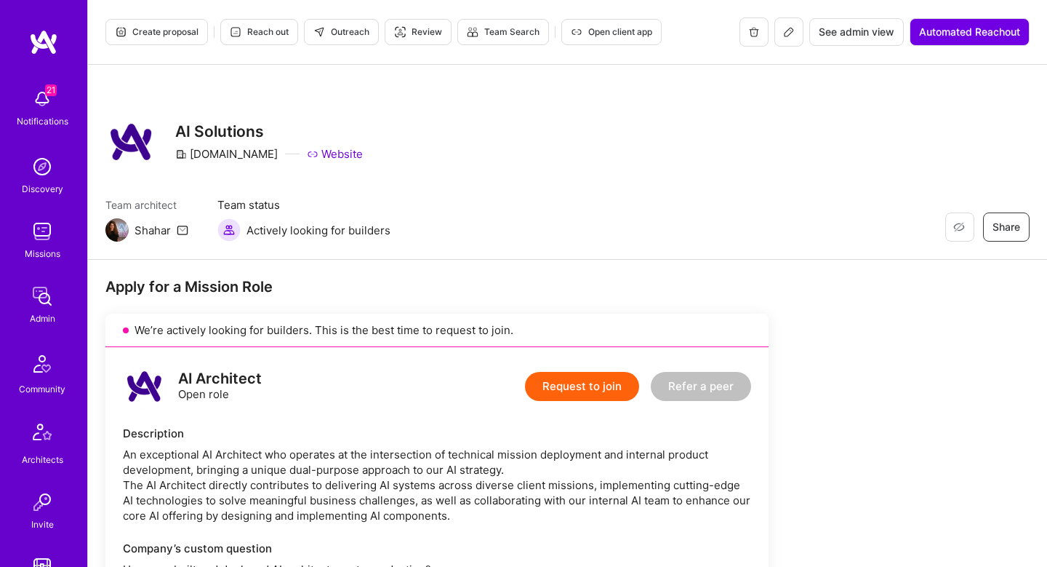
scroll to position [2361, 0]
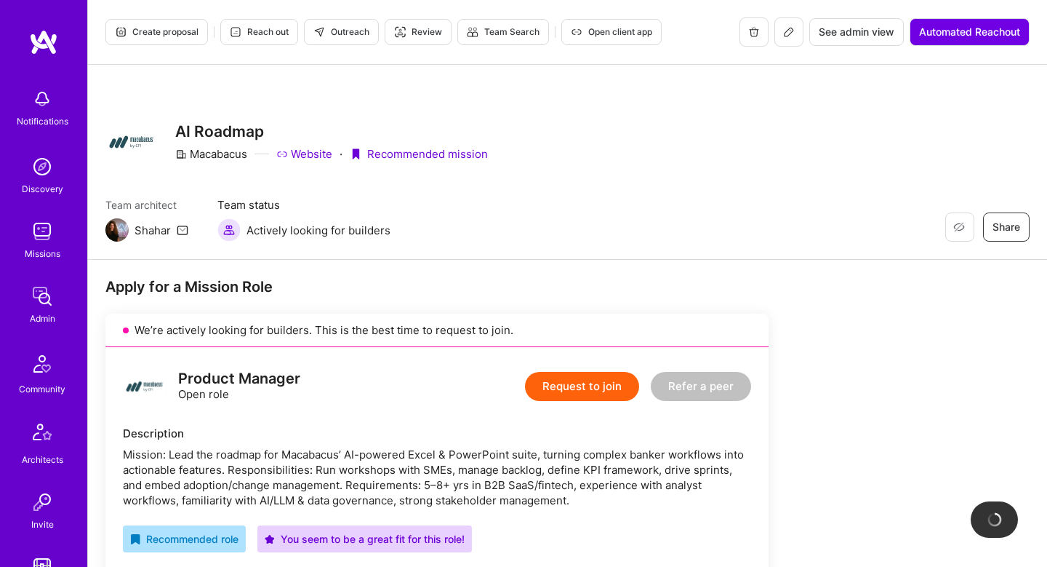
scroll to position [546, 0]
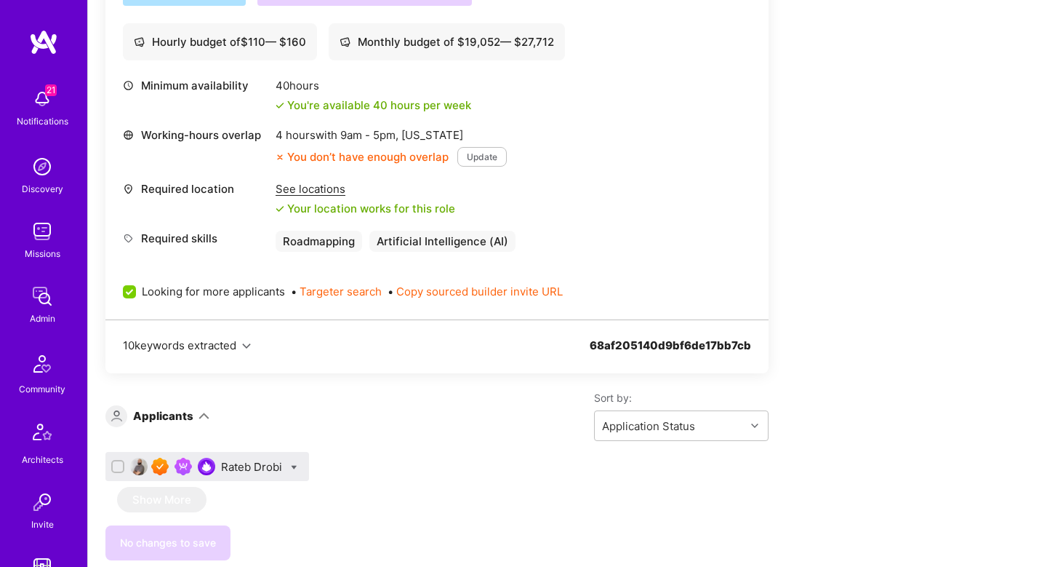
click at [257, 465] on div "Rateb Drobi" at bounding box center [253, 466] width 64 height 15
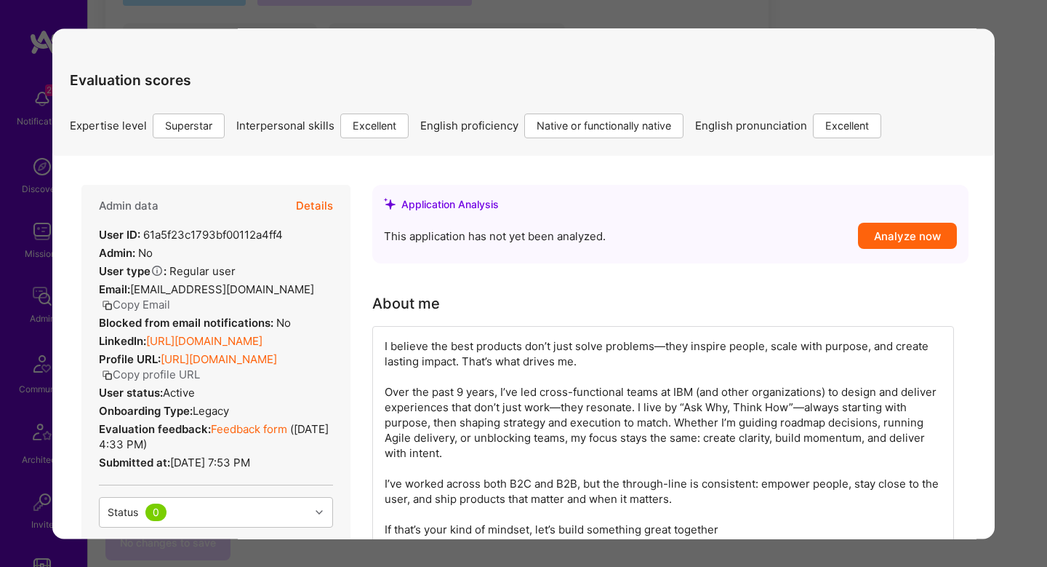
scroll to position [23, 0]
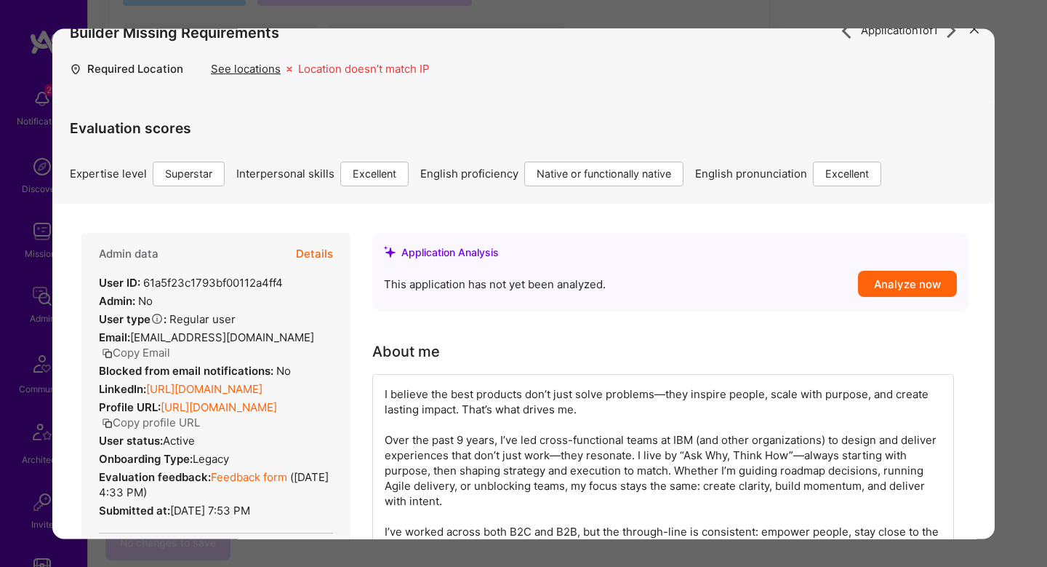
click at [319, 255] on button "Details" at bounding box center [314, 254] width 37 height 42
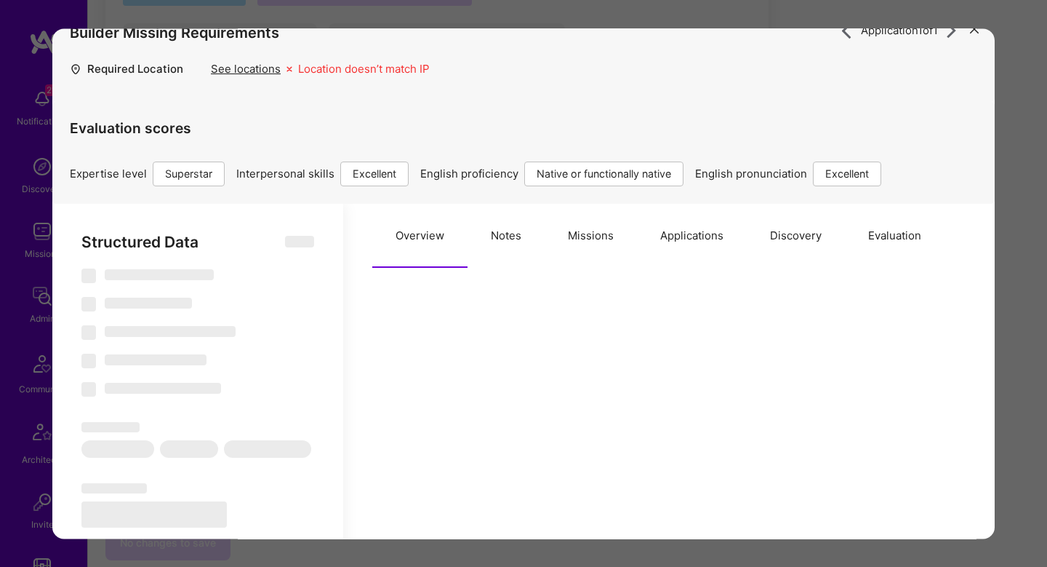
click at [610, 238] on button "Missions" at bounding box center [591, 236] width 92 height 64
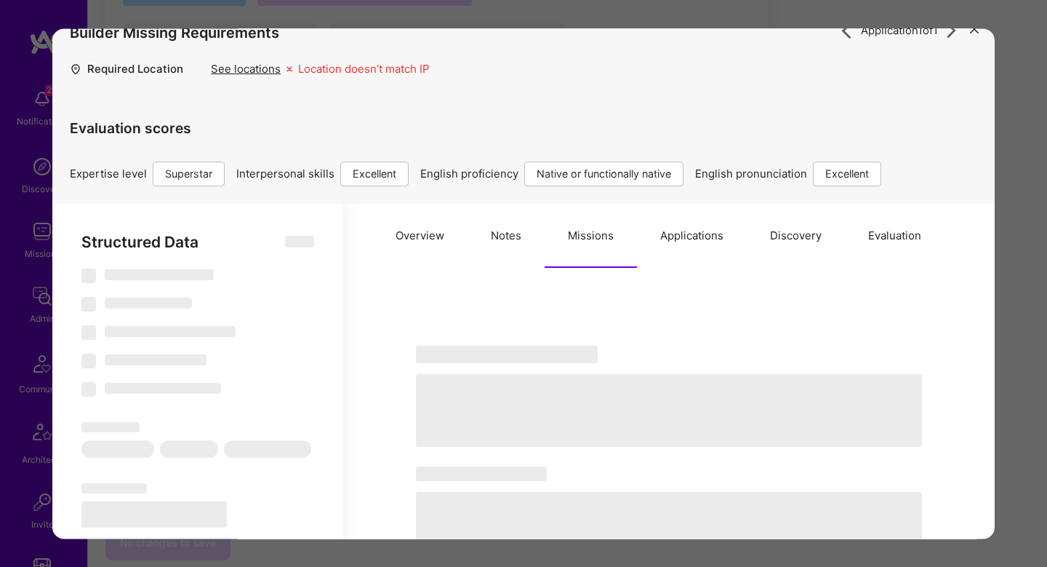
select select "Right Now"
select select "7"
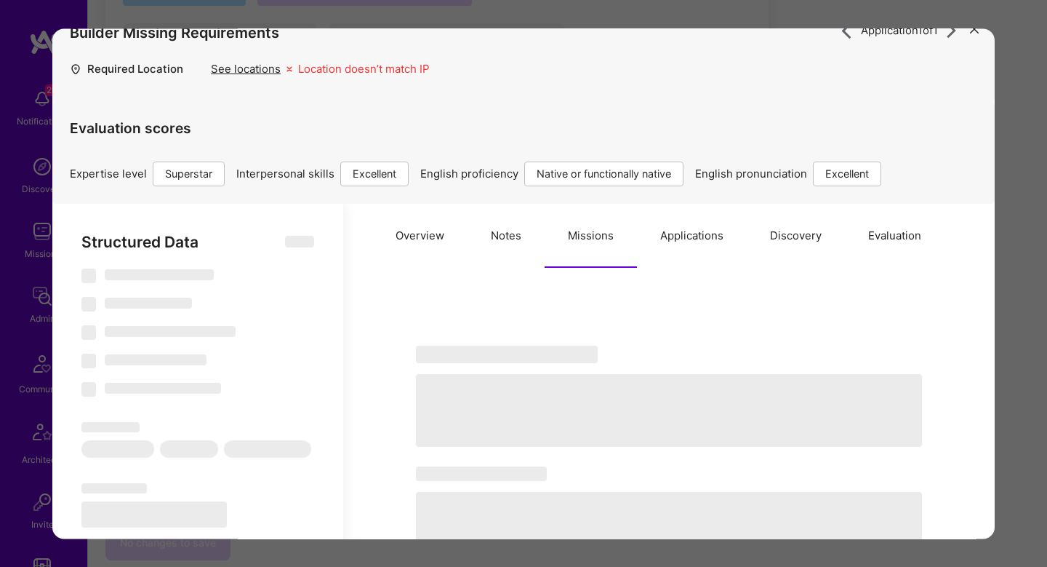
select select "CA"
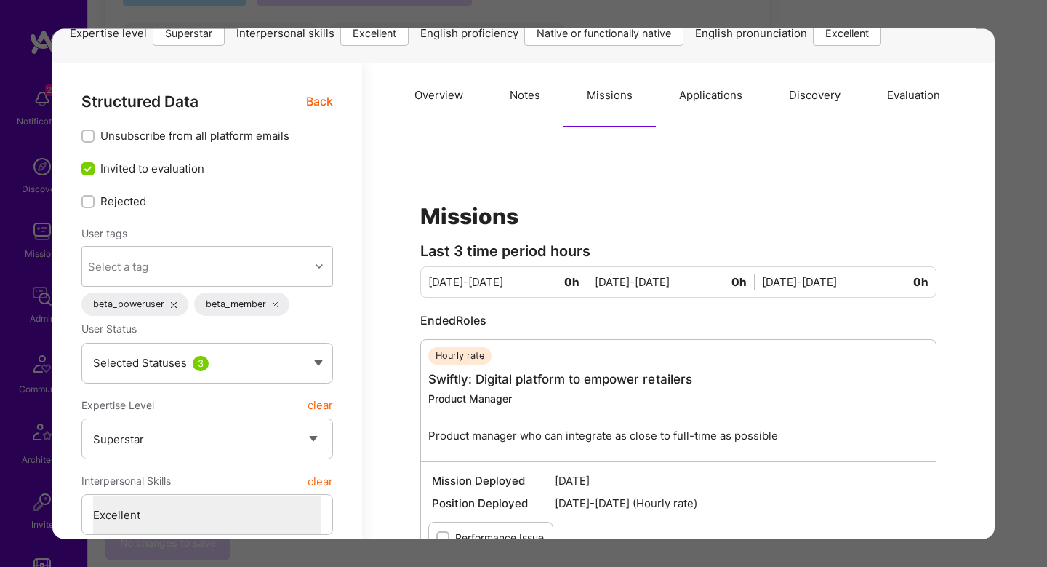
scroll to position [128, 0]
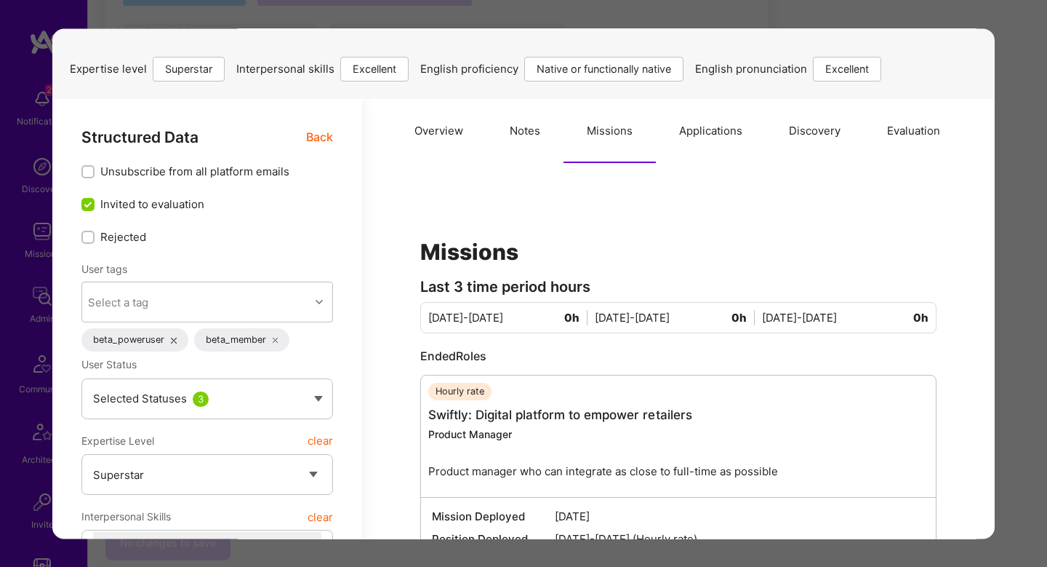
click at [517, 139] on button "Notes" at bounding box center [525, 131] width 77 height 64
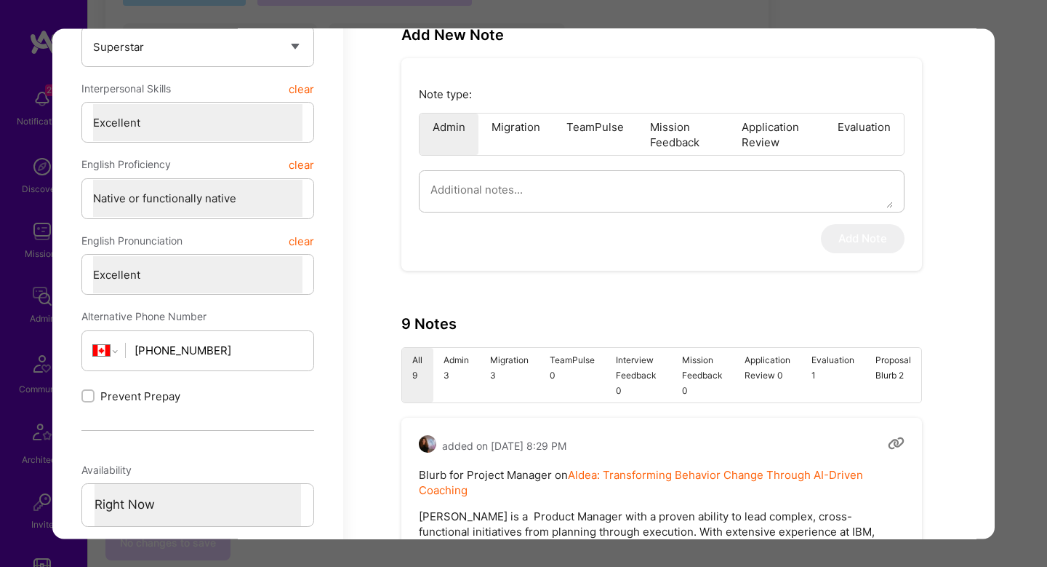
scroll to position [551, 0]
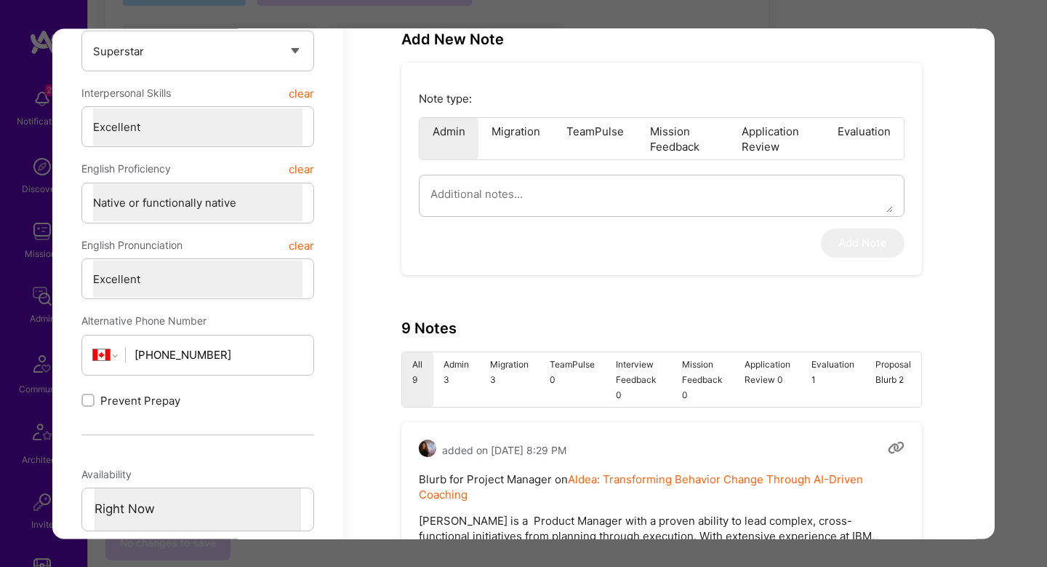
click at [450, 400] on li "Admin 3" at bounding box center [456, 379] width 47 height 55
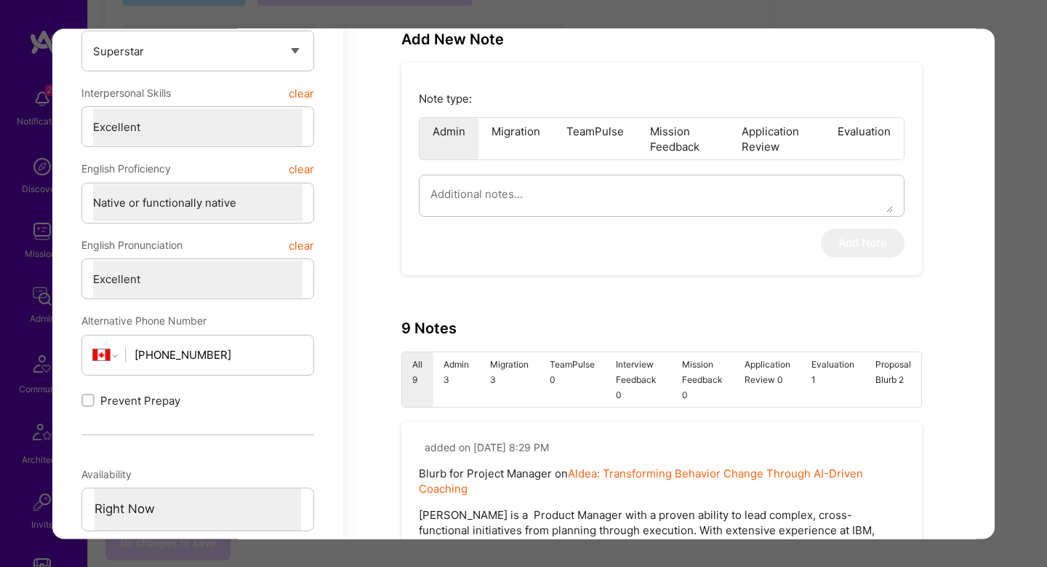
type textarea "x"
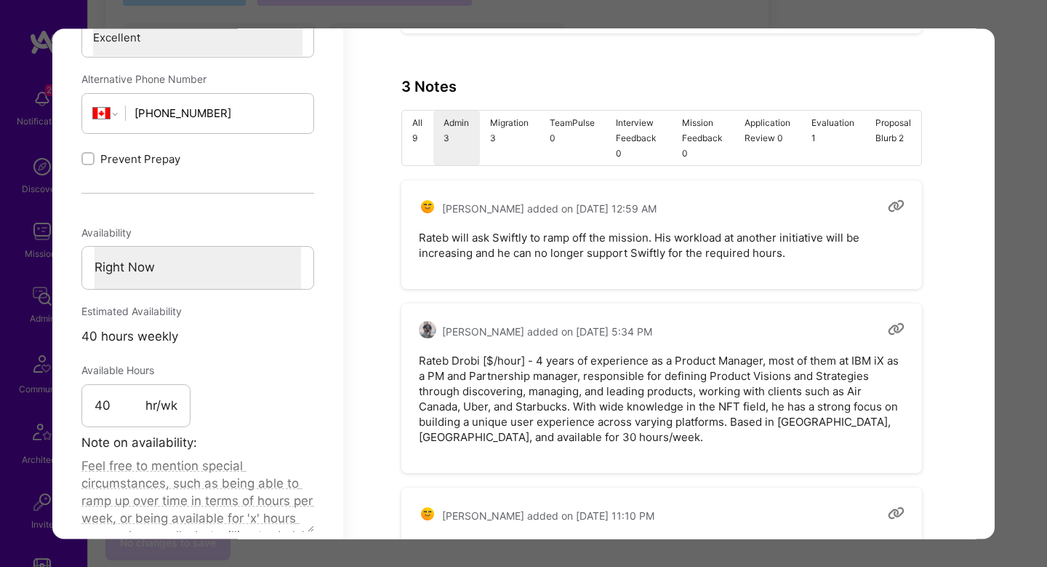
scroll to position [791, 0]
click at [585, 242] on pre "Rateb will ask Swiftly to ramp off the mission. His workload at another initiat…" at bounding box center [662, 246] width 486 height 31
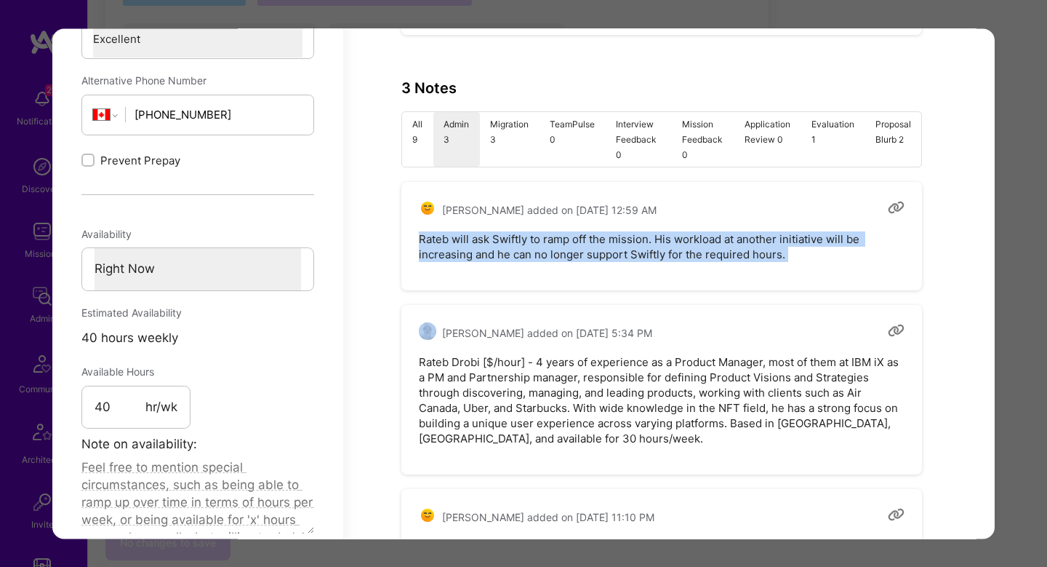
click at [585, 242] on pre "Rateb will ask Swiftly to ramp off the mission. His workload at another initiat…" at bounding box center [662, 246] width 486 height 31
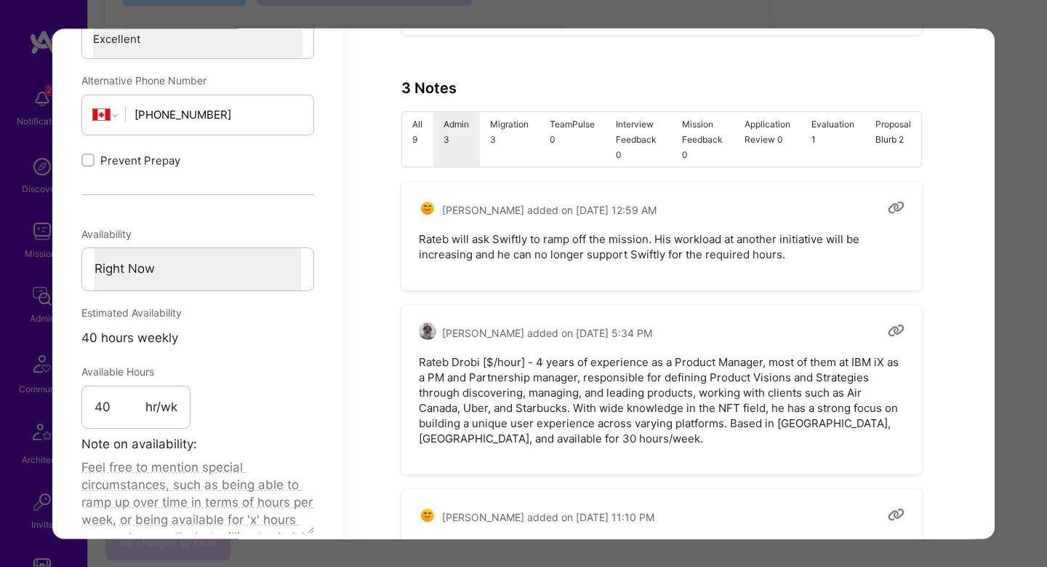
click at [565, 399] on pre "Rateb Drobi [$/hour] - 4 years of experience as a Product Manager, most of them…" at bounding box center [662, 400] width 486 height 92
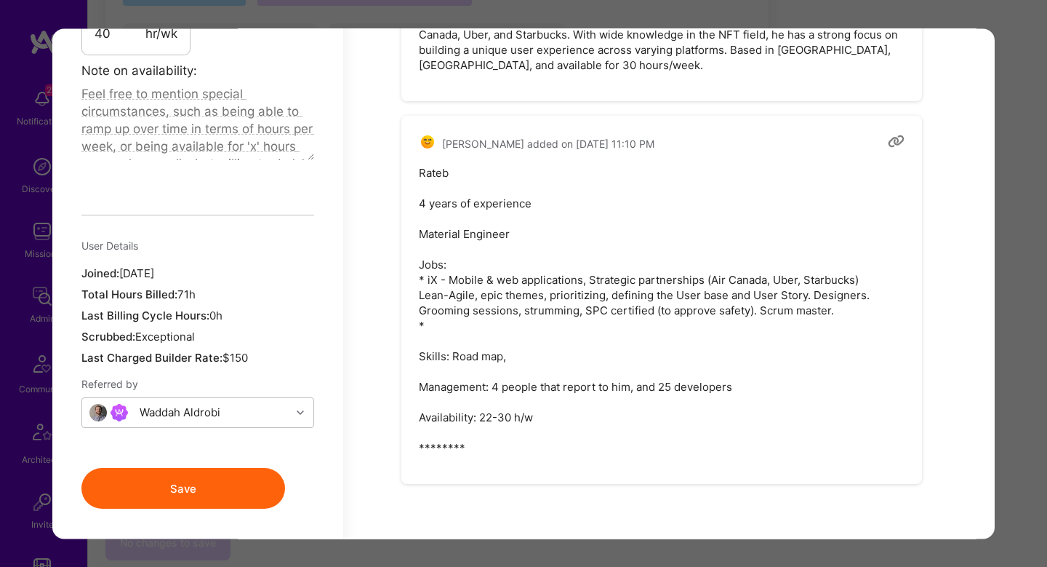
scroll to position [1162, 0]
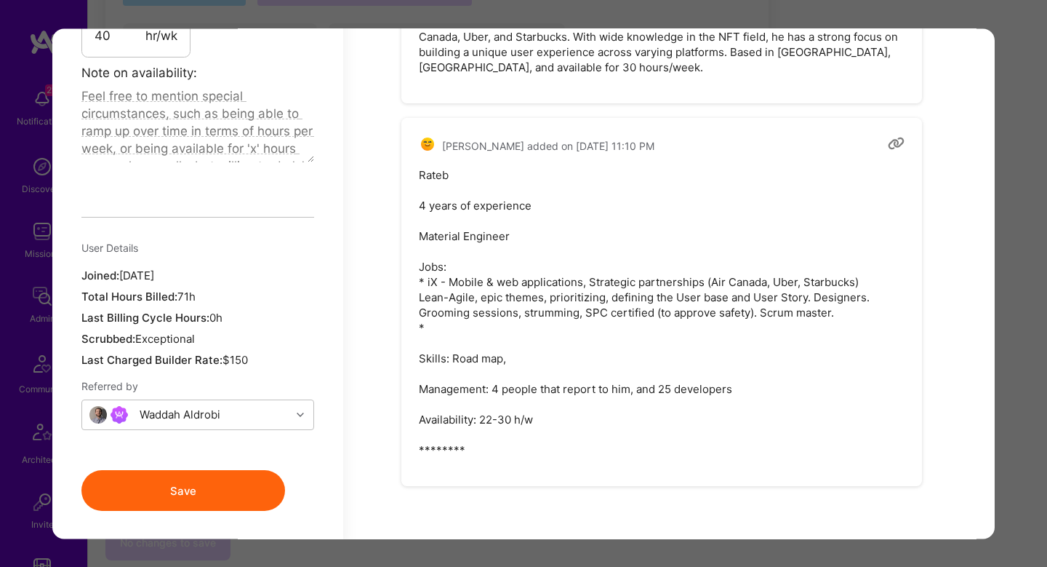
click at [493, 193] on pre "Rateb 4 years of experience Material Engineer Jobs: * iX - Mobile & web applica…" at bounding box center [662, 312] width 486 height 290
click at [493, 203] on pre "Rateb 4 years of experience Material Engineer Jobs: * iX - Mobile & web applica…" at bounding box center [662, 312] width 486 height 290
click at [489, 276] on pre "Rateb 4 years of experience Material Engineer Jobs: * iX - Mobile & web applica…" at bounding box center [662, 312] width 486 height 290
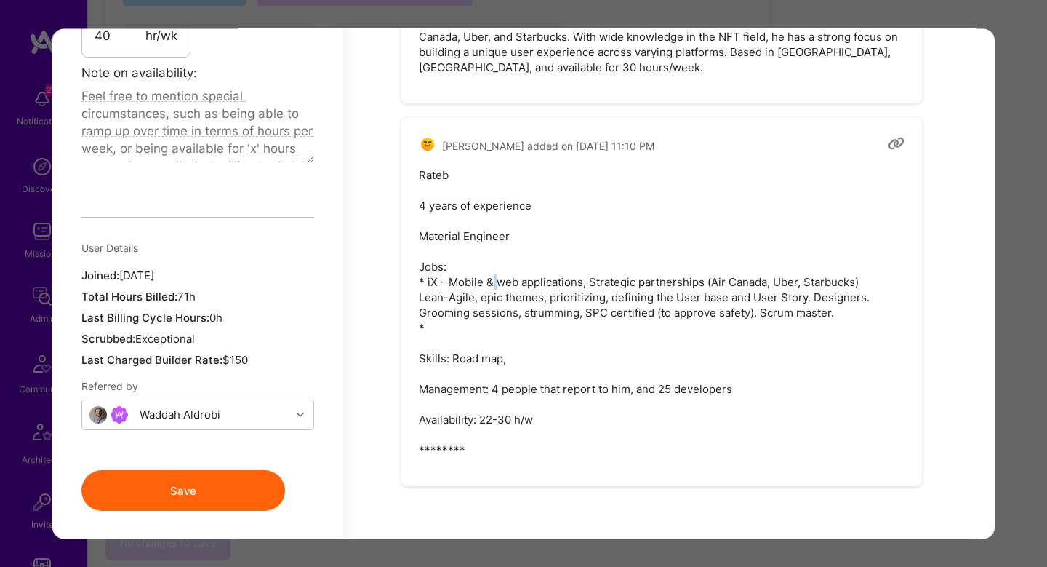
click at [489, 276] on pre "Rateb 4 years of experience Material Engineer Jobs: * iX - Mobile & web applica…" at bounding box center [662, 312] width 486 height 290
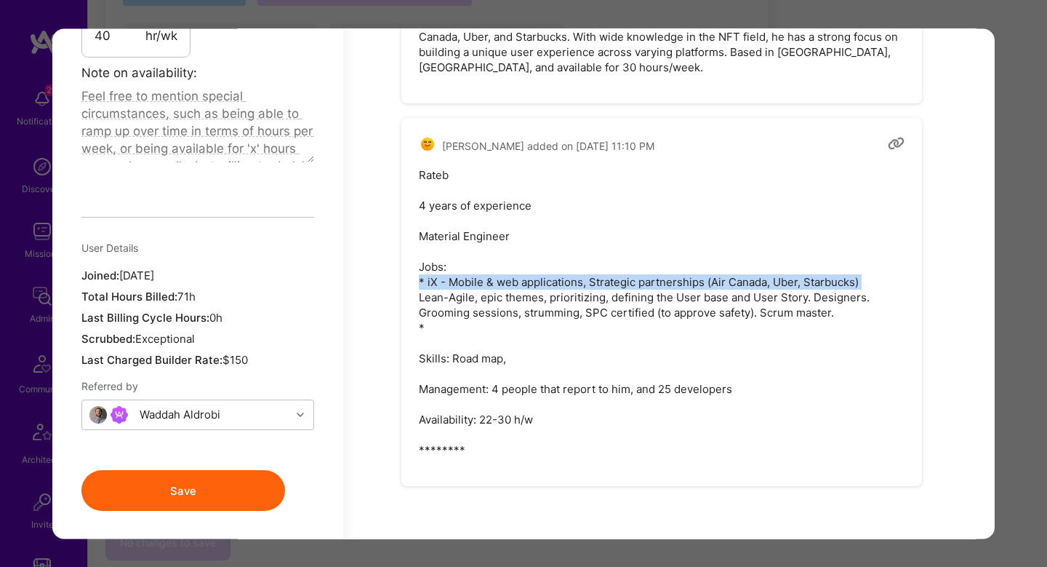
click at [489, 276] on pre "Rateb 4 years of experience Material Engineer Jobs: * iX - Mobile & web applica…" at bounding box center [662, 312] width 486 height 290
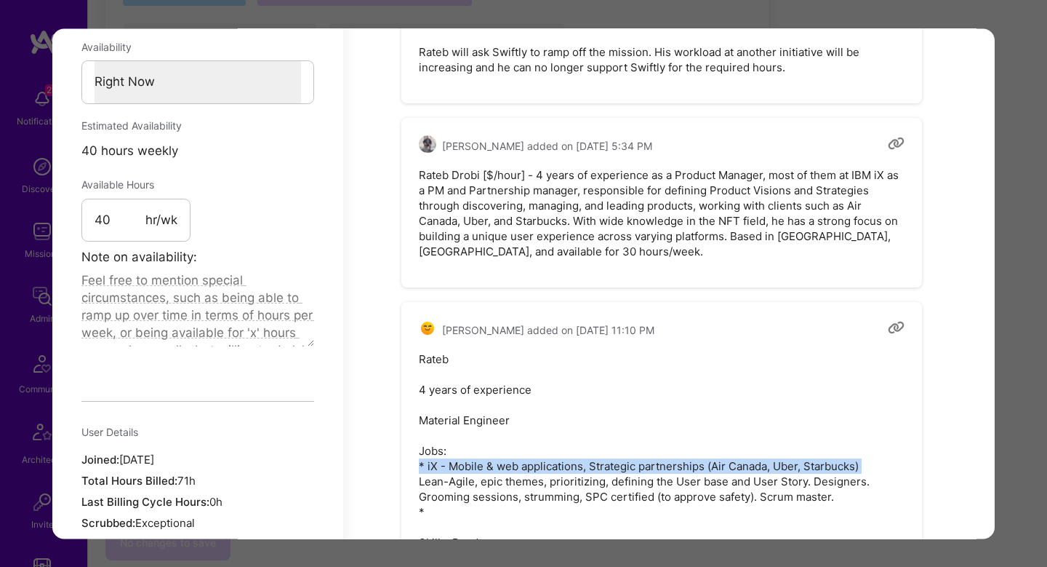
scroll to position [1170, 0]
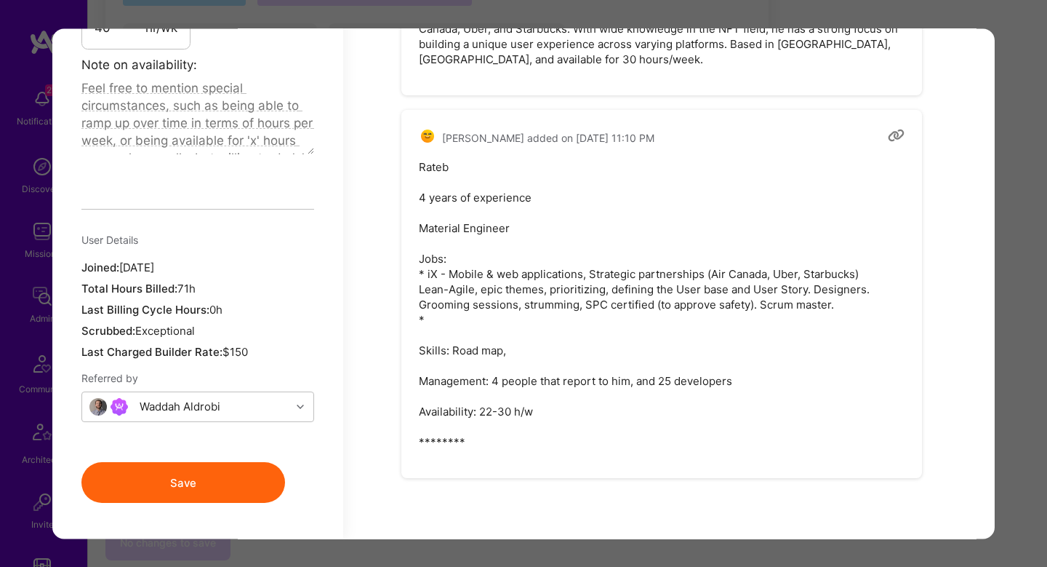
click at [1007, 264] on div "Application 1 of 1 Builder Missing Requirements Required Location See locations…" at bounding box center [523, 283] width 1047 height 567
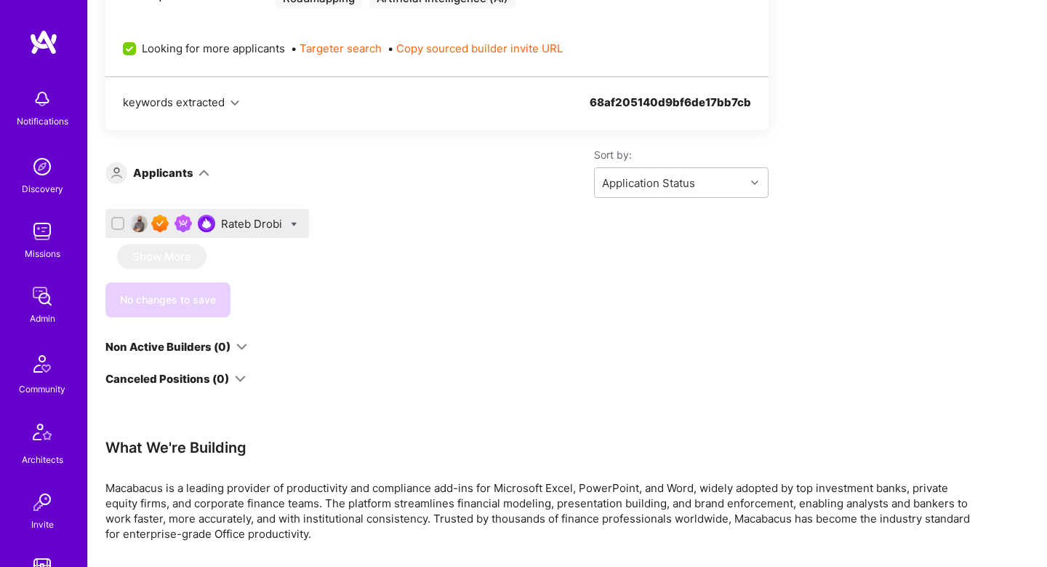
scroll to position [790, 0]
click at [261, 227] on div "Rateb Drobi" at bounding box center [253, 222] width 64 height 15
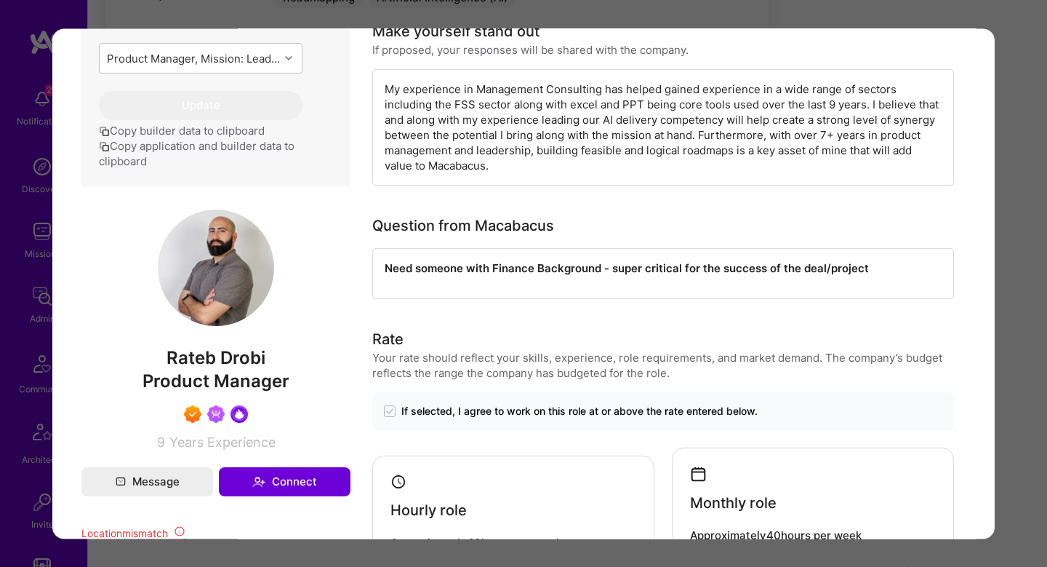
scroll to position [620, 0]
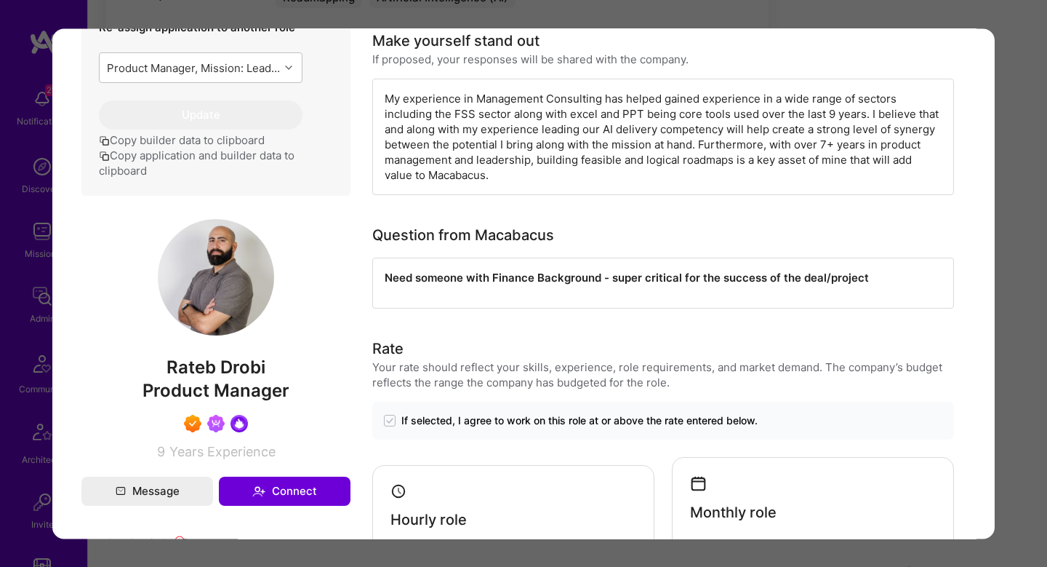
click at [570, 105] on div "My experience in Management Consulting has helped gained experience in a wide r…" at bounding box center [663, 137] width 582 height 116
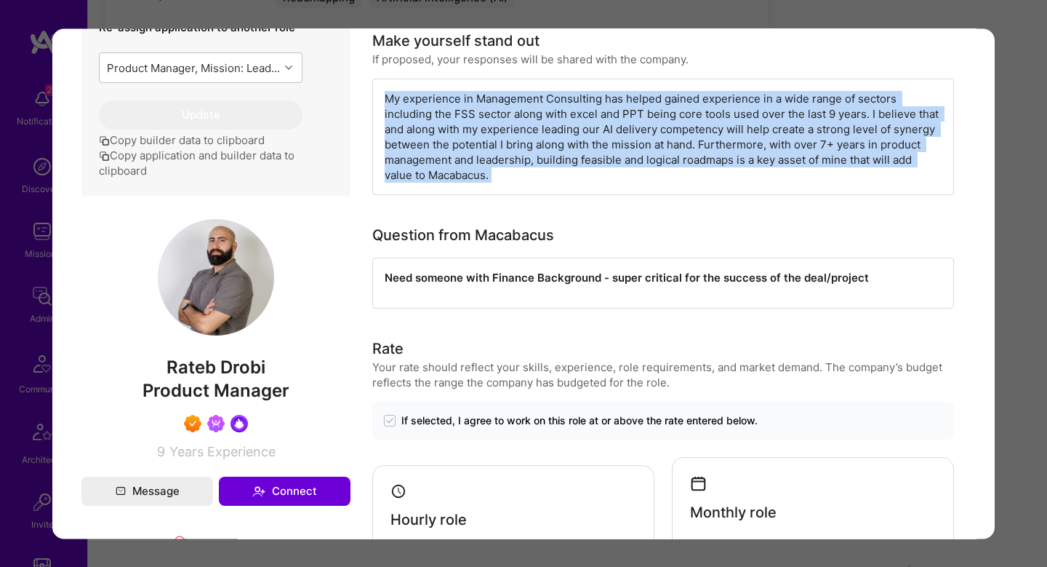
click at [570, 105] on div "My experience in Management Consulting has helped gained experience in a wide r…" at bounding box center [663, 137] width 582 height 116
click at [733, 114] on div "My experience in Management Consulting has helped gained experience in a wide r…" at bounding box center [663, 137] width 582 height 116
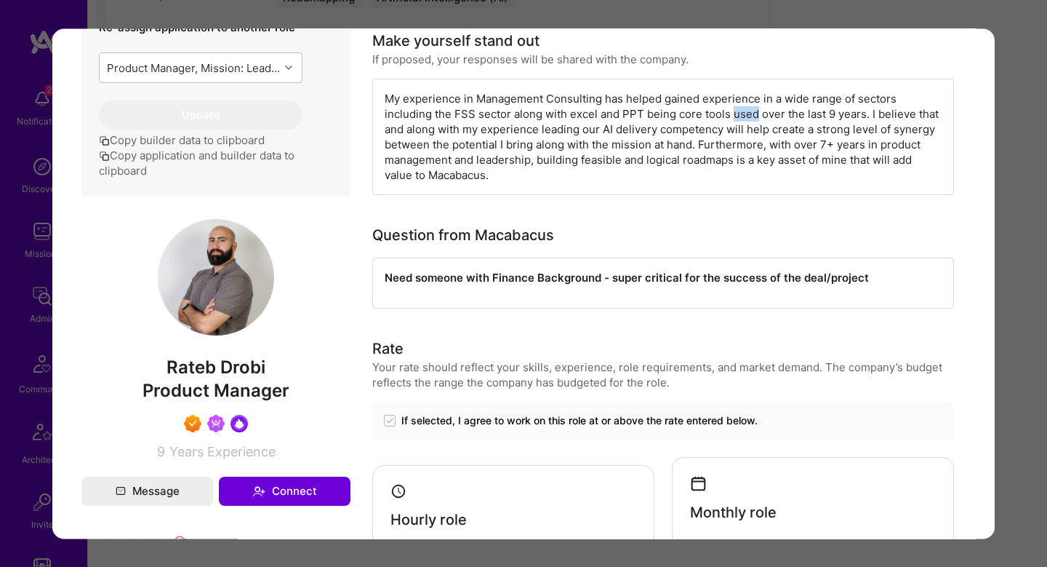
click at [733, 114] on div "My experience in Management Consulting has helped gained experience in a wide r…" at bounding box center [663, 137] width 582 height 116
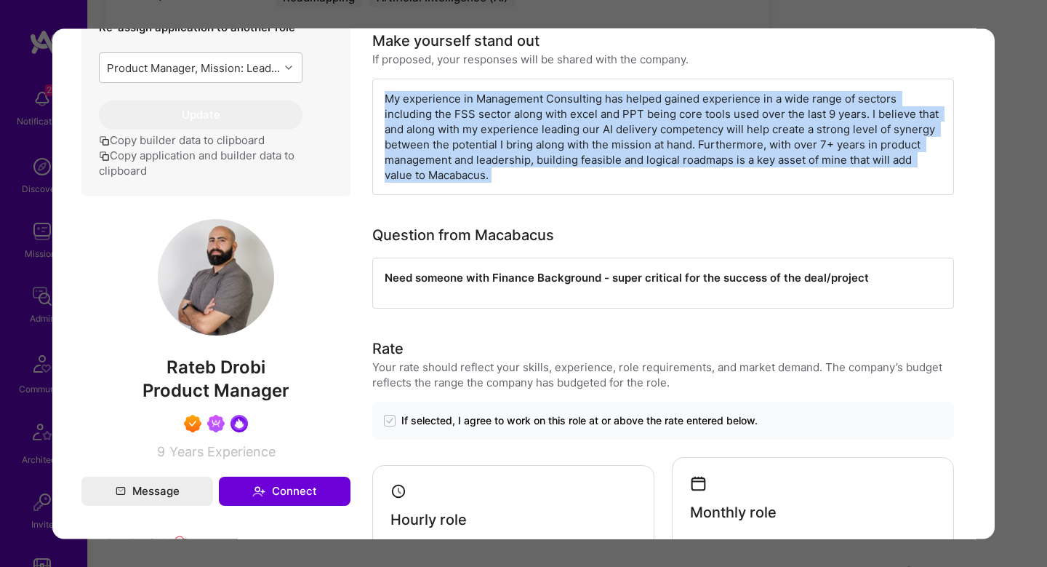
click at [733, 114] on div "My experience in Management Consulting has helped gained experience in a wide r…" at bounding box center [663, 137] width 582 height 116
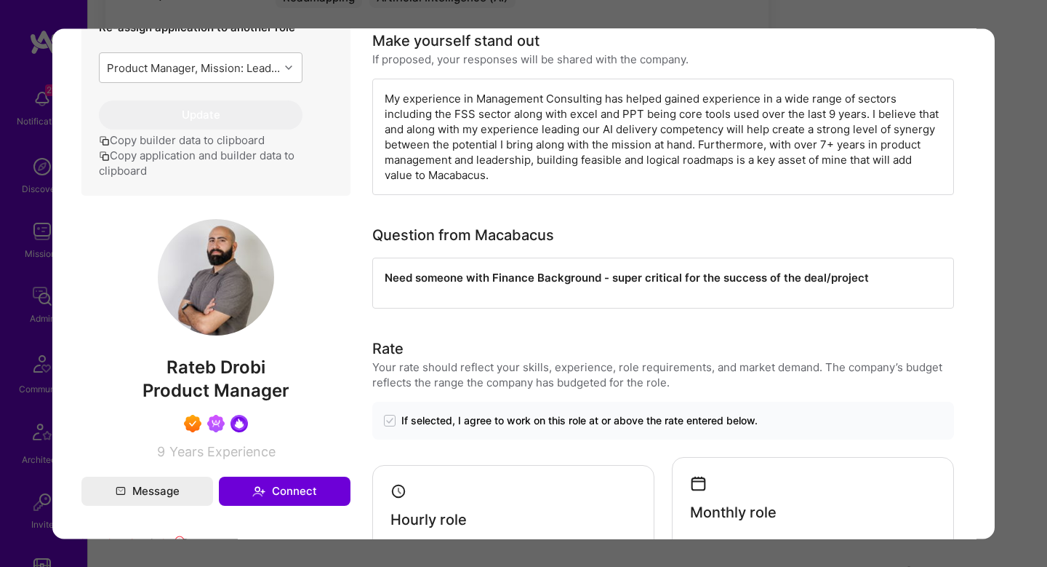
click at [505, 124] on div "My experience in Management Consulting has helped gained experience in a wide r…" at bounding box center [663, 137] width 582 height 116
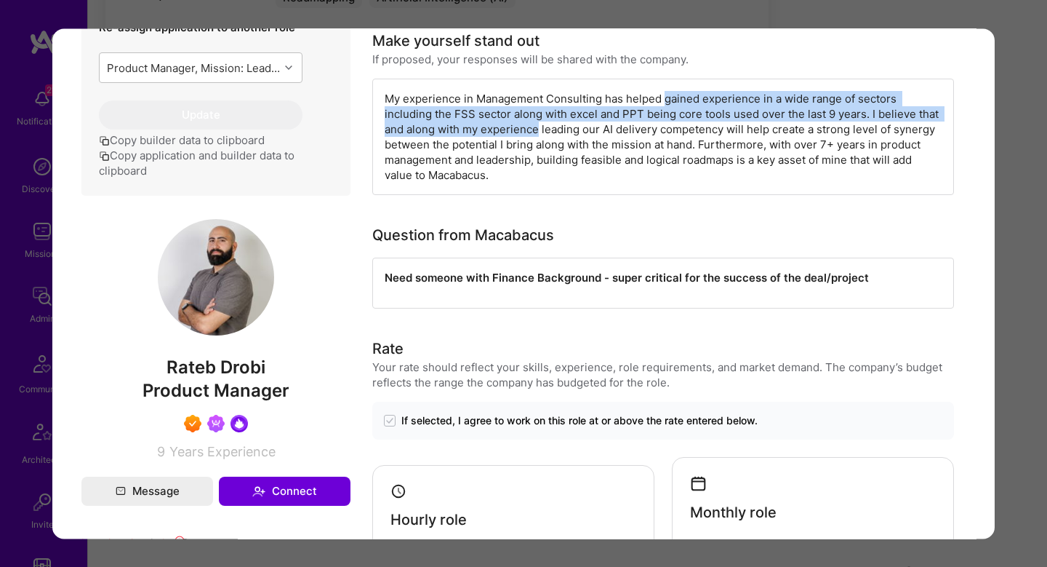
drag, startPoint x: 505, startPoint y: 124, endPoint x: 667, endPoint y: 103, distance: 163.6
click at [667, 103] on div "My experience in Management Consulting has helped gained experience in a wide r…" at bounding box center [663, 137] width 582 height 116
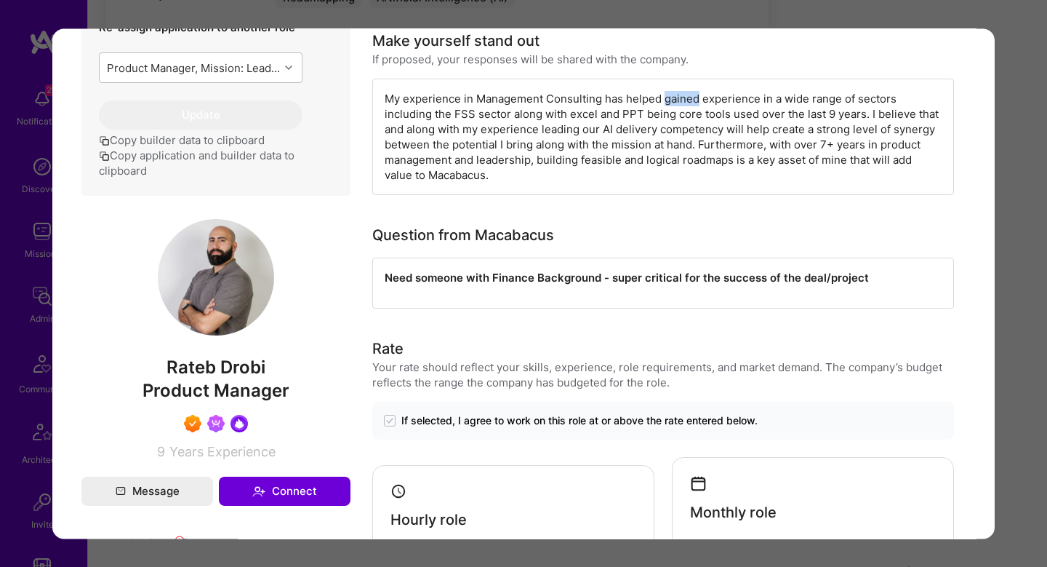
click at [667, 103] on div "My experience in Management Consulting has helped gained experience in a wide r…" at bounding box center [663, 137] width 582 height 116
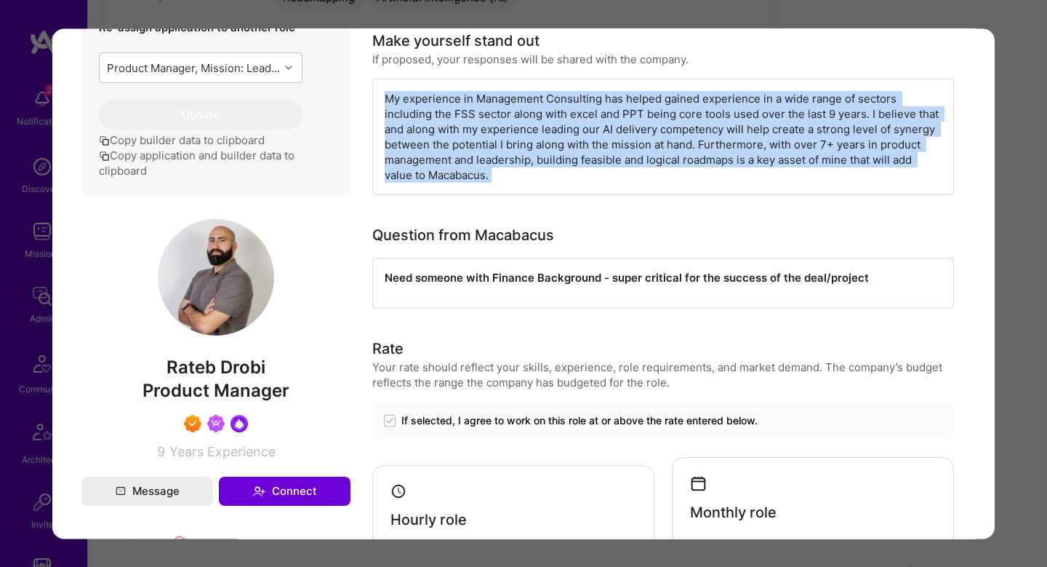
click at [667, 103] on div "My experience in Management Consulting has helped gained experience in a wide r…" at bounding box center [663, 137] width 582 height 116
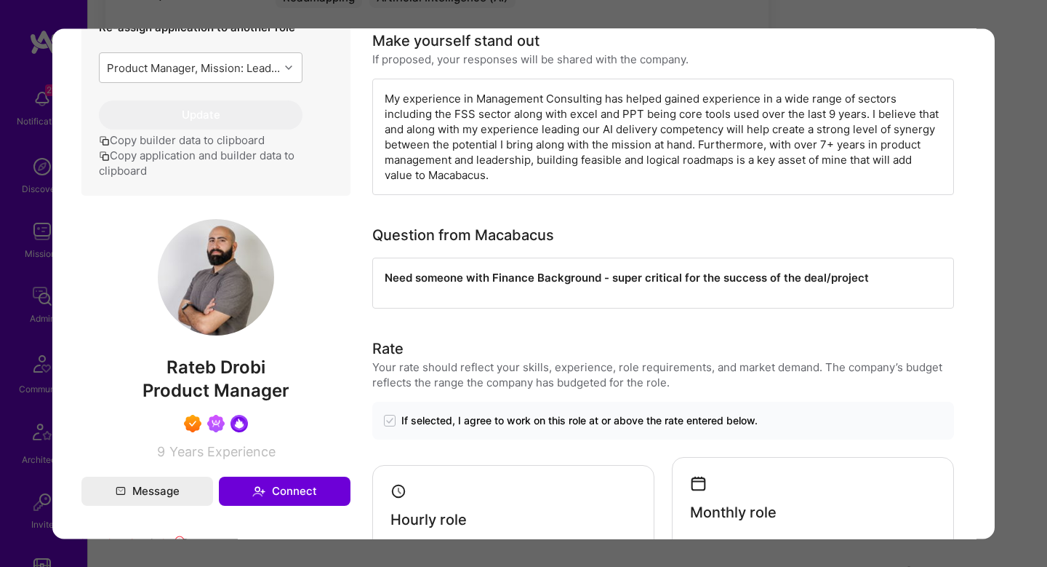
click at [533, 127] on div "My experience in Management Consulting has helped gained experience in a wide r…" at bounding box center [663, 137] width 582 height 116
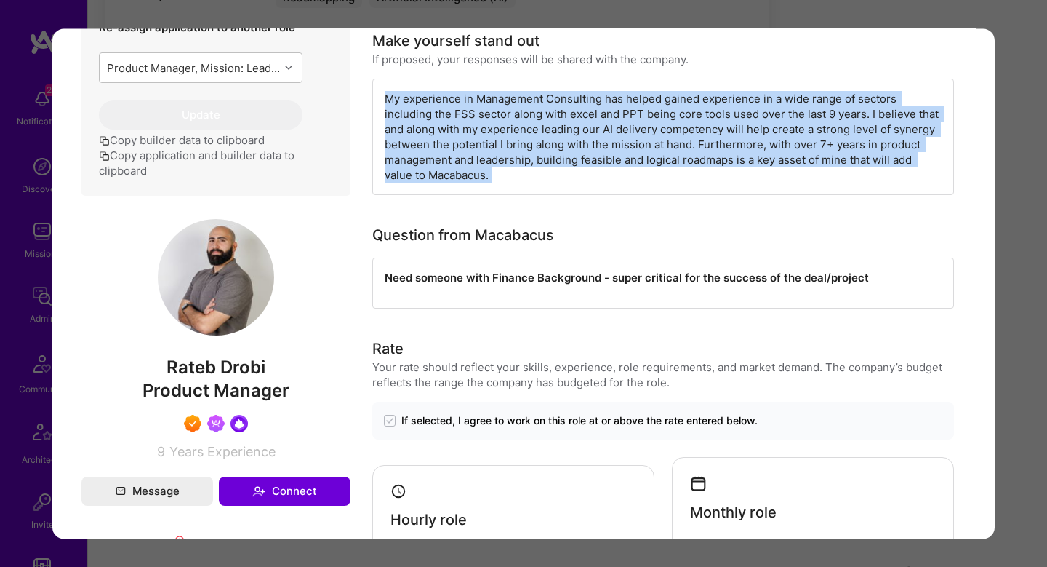
click at [533, 127] on div "My experience in Management Consulting has helped gained experience in a wide r…" at bounding box center [663, 137] width 582 height 116
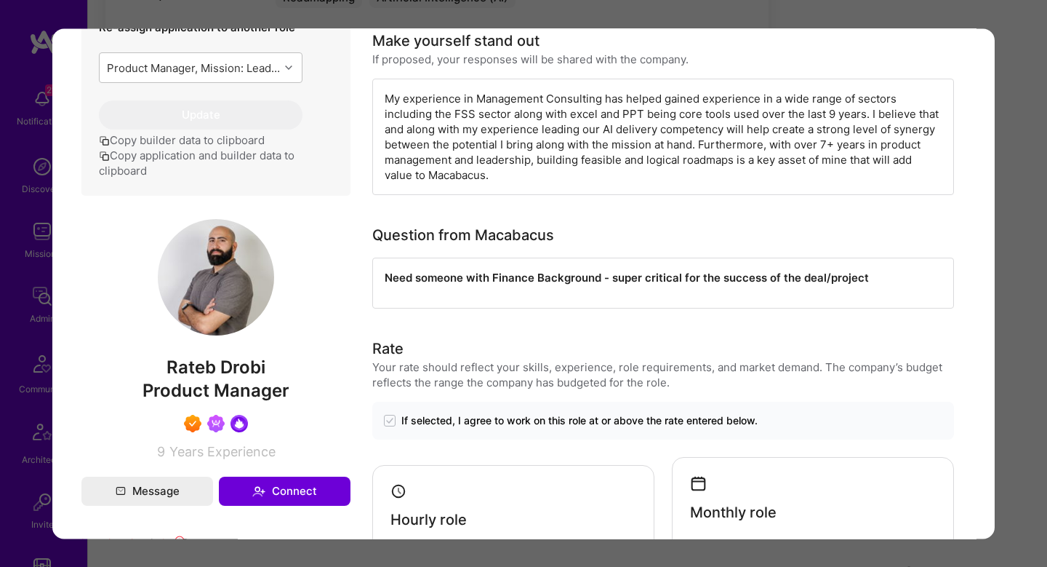
click at [1017, 200] on div "Application 1 of 1 Builder Missing Requirements Required Location See locations…" at bounding box center [523, 283] width 1047 height 567
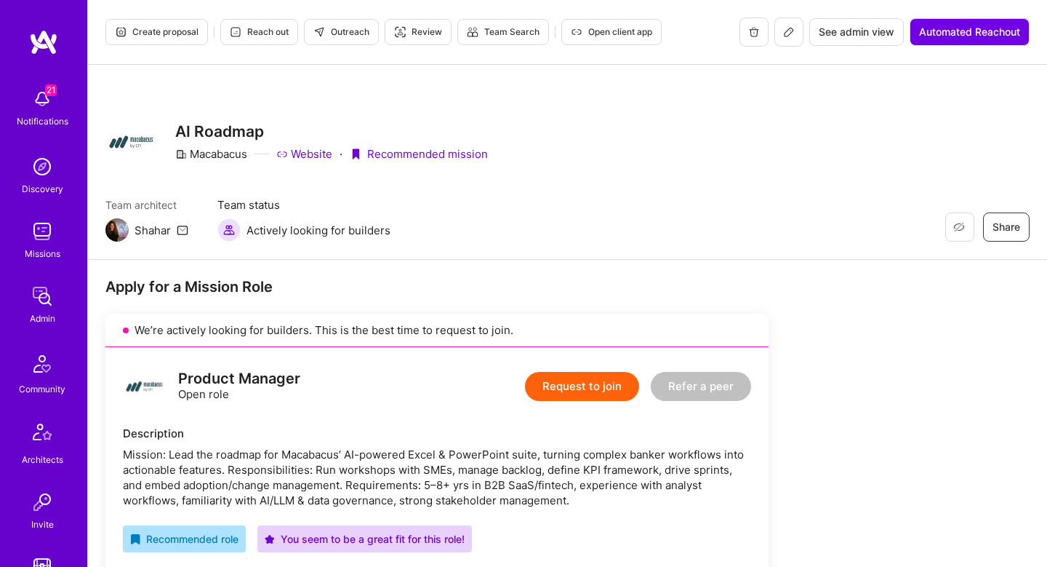
click at [792, 33] on icon at bounding box center [789, 32] width 12 height 12
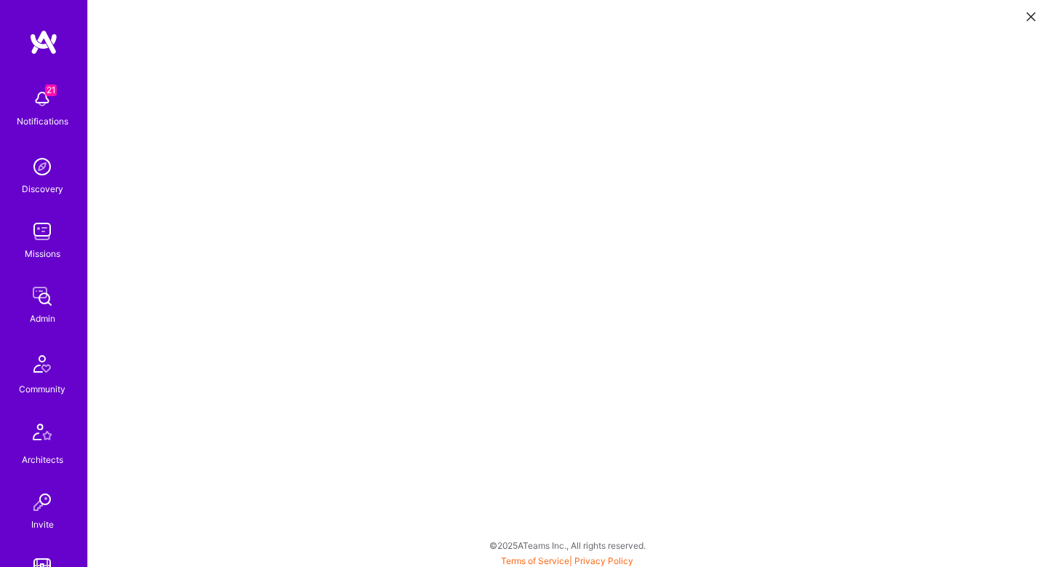
click at [1033, 17] on icon at bounding box center [1031, 16] width 9 height 9
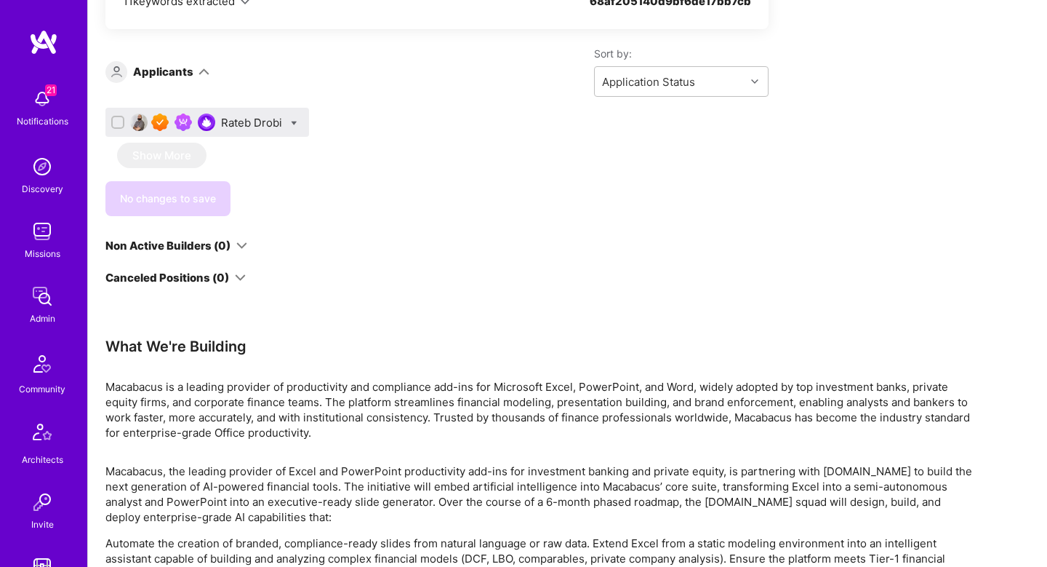
scroll to position [900, 0]
